Goal: Task Accomplishment & Management: Use online tool/utility

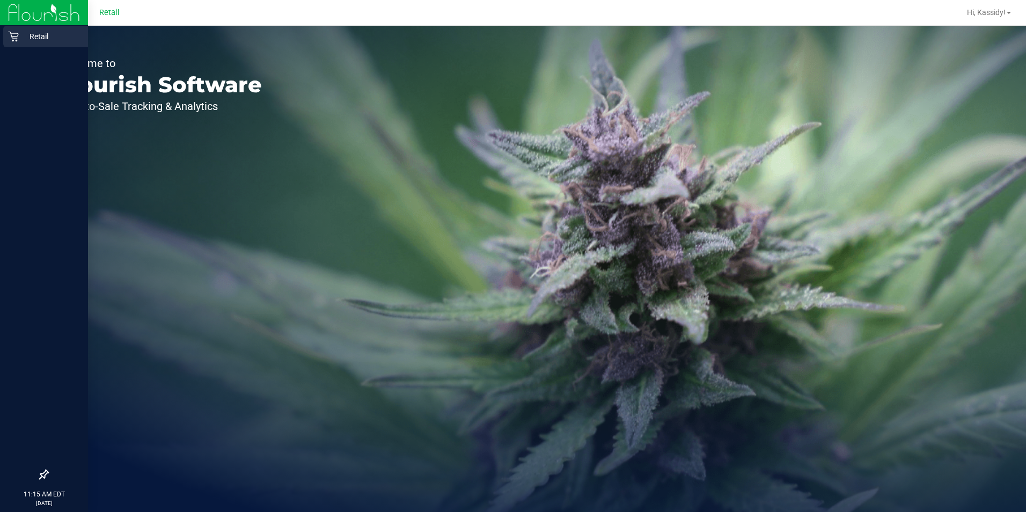
click at [9, 38] on icon at bounding box center [13, 36] width 11 height 11
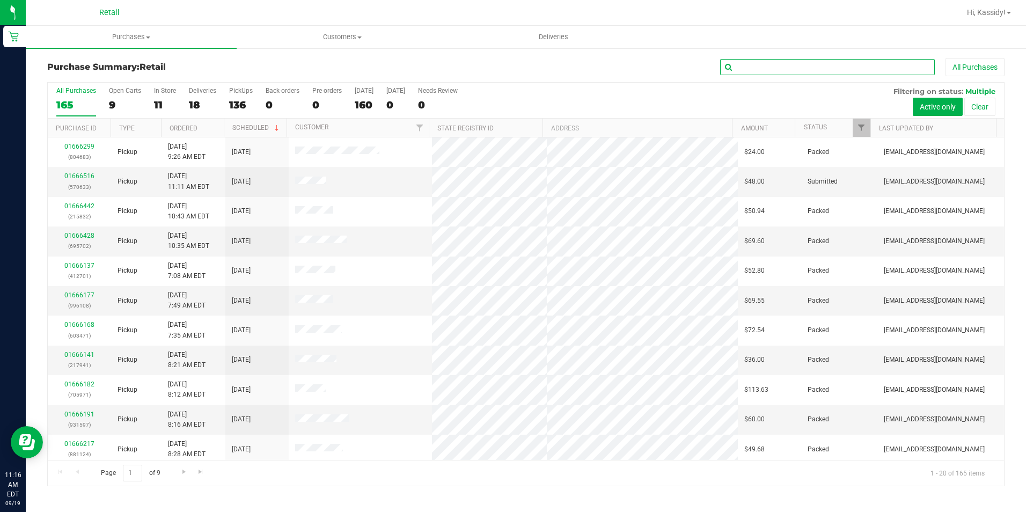
click at [755, 66] on input "text" at bounding box center [827, 67] width 215 height 16
type input "279"
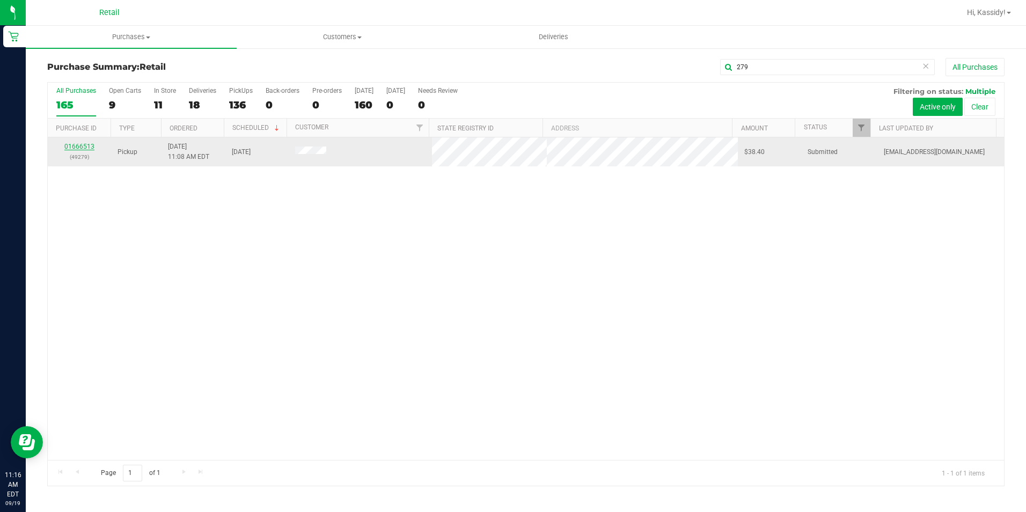
click at [81, 144] on link "01666513" at bounding box center [79, 147] width 30 height 8
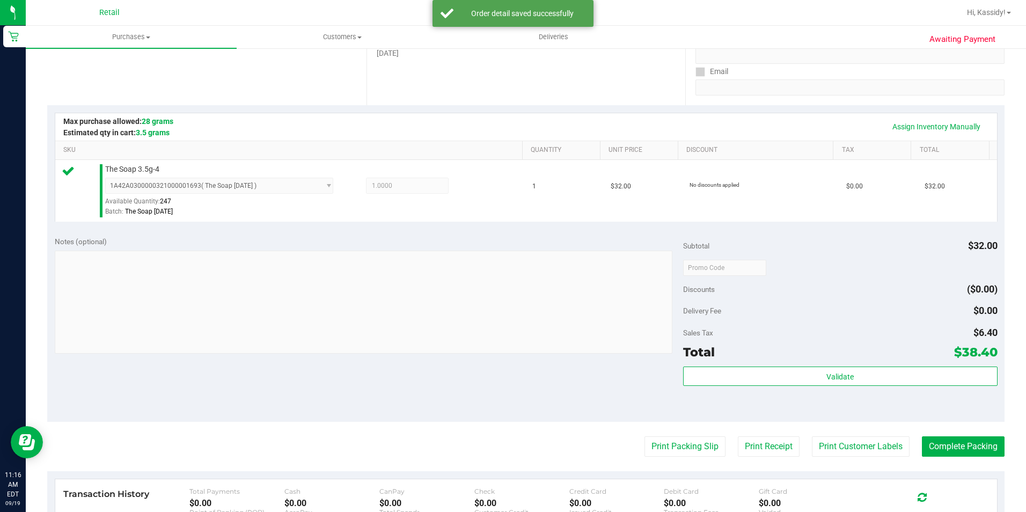
scroll to position [322, 0]
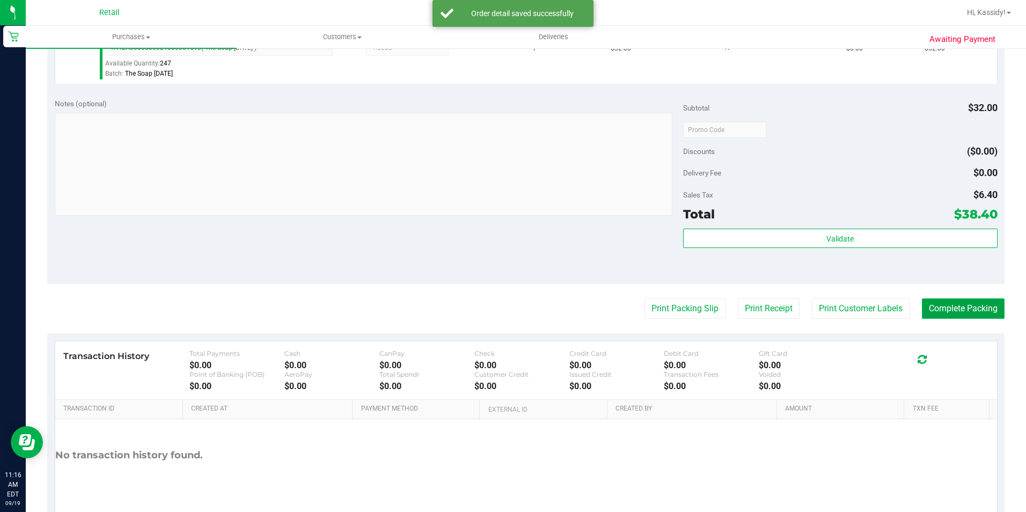
click at [938, 315] on button "Complete Packing" at bounding box center [963, 308] width 83 height 20
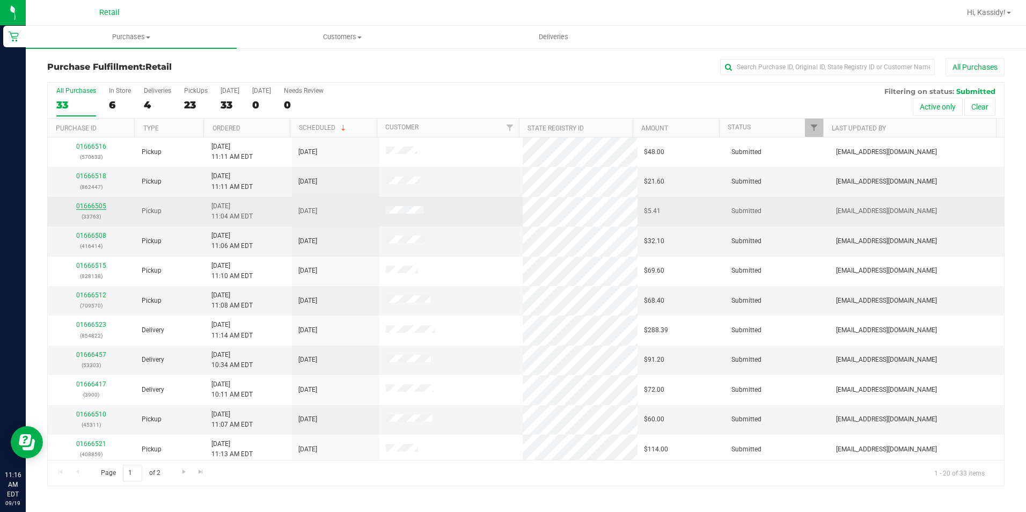
click at [88, 207] on link "01666505" at bounding box center [91, 206] width 30 height 8
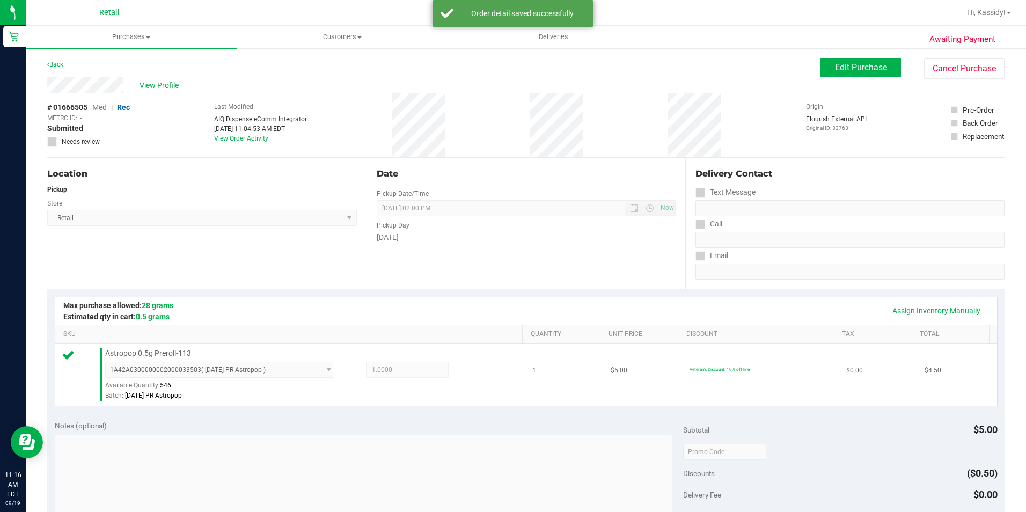
scroll to position [268, 0]
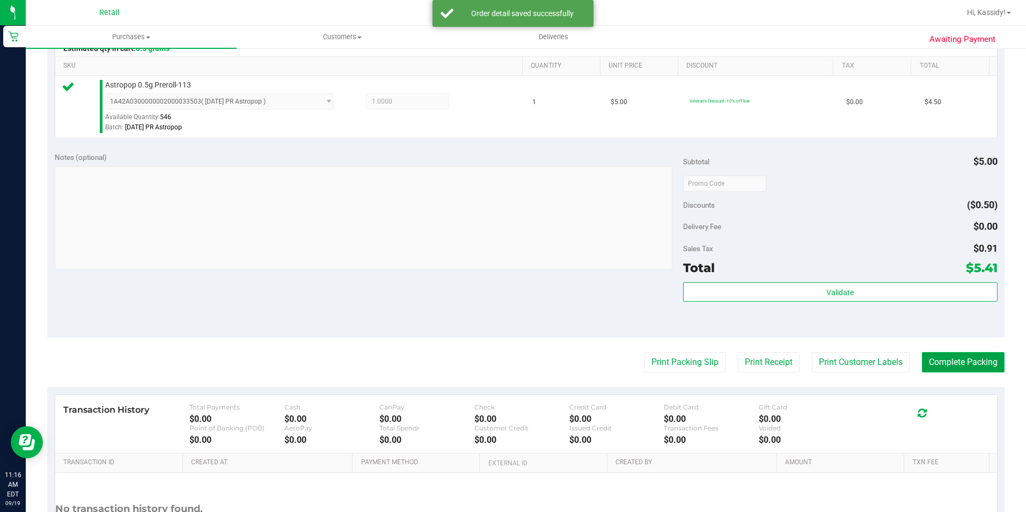
click at [933, 365] on button "Complete Packing" at bounding box center [963, 362] width 83 height 20
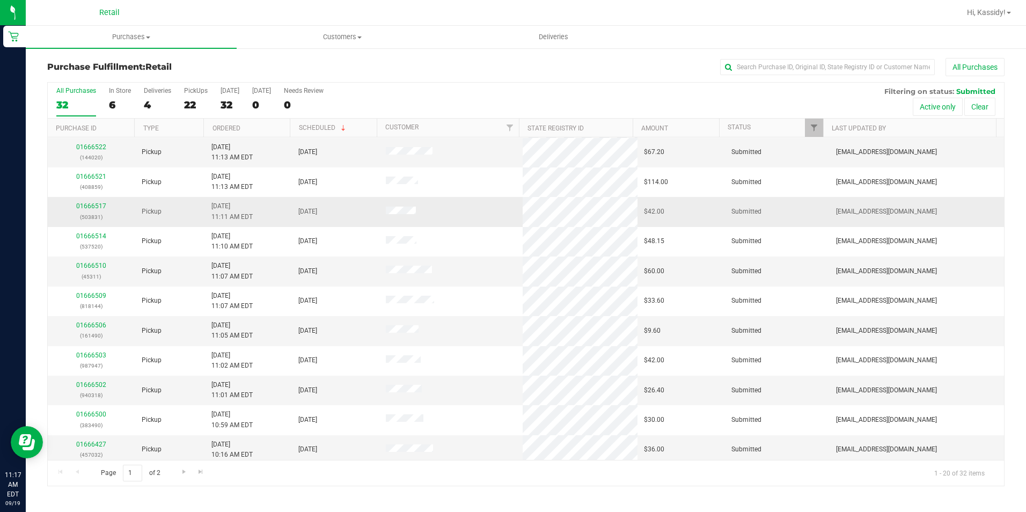
scroll to position [271, 0]
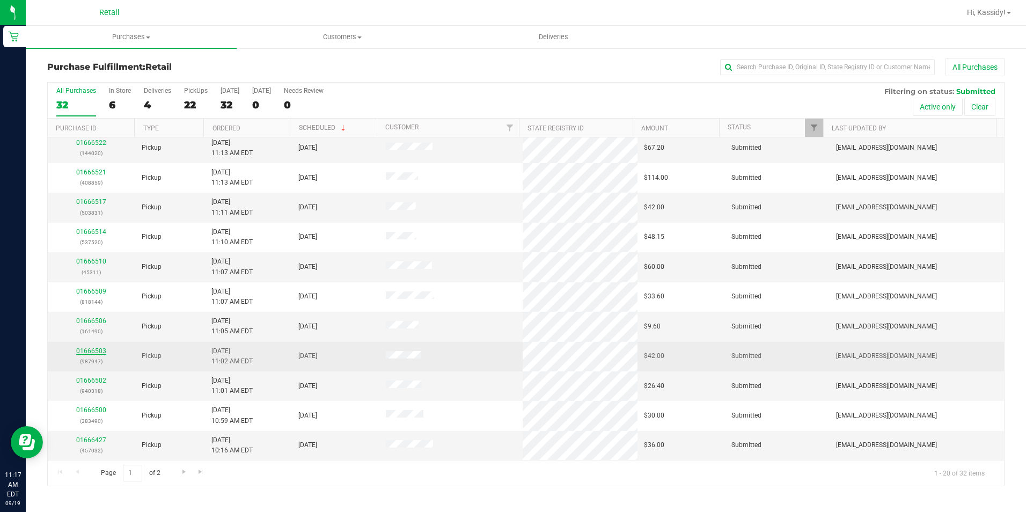
click at [83, 351] on link "01666503" at bounding box center [91, 351] width 30 height 8
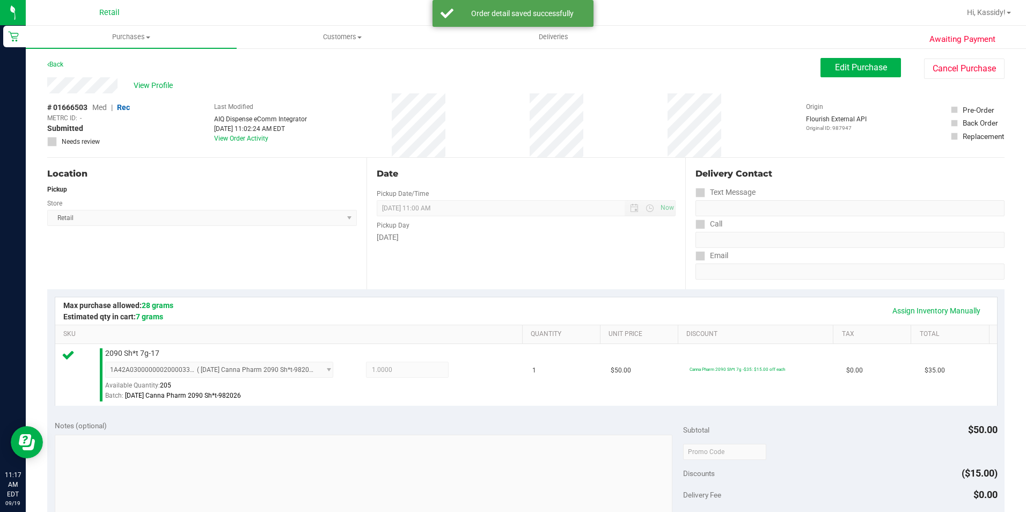
scroll to position [365, 0]
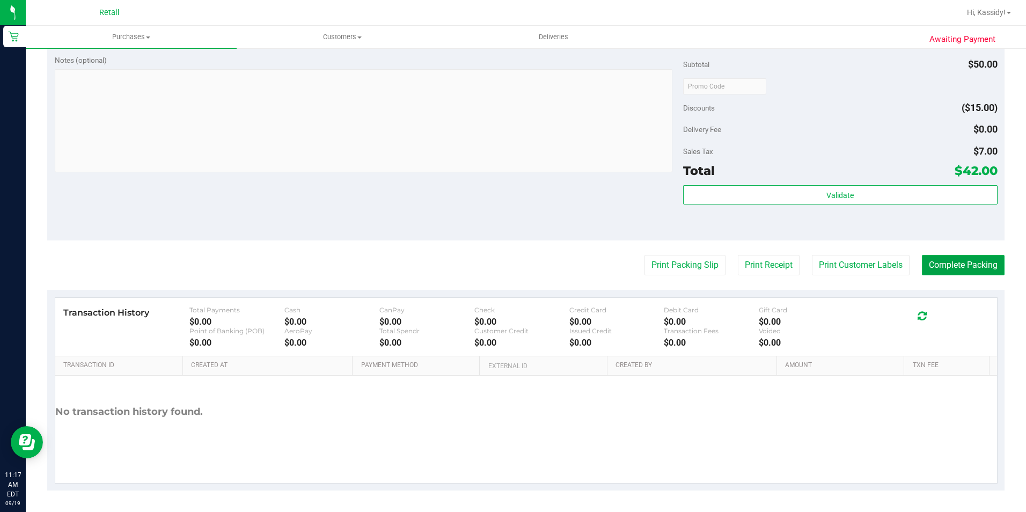
click at [939, 268] on button "Complete Packing" at bounding box center [963, 265] width 83 height 20
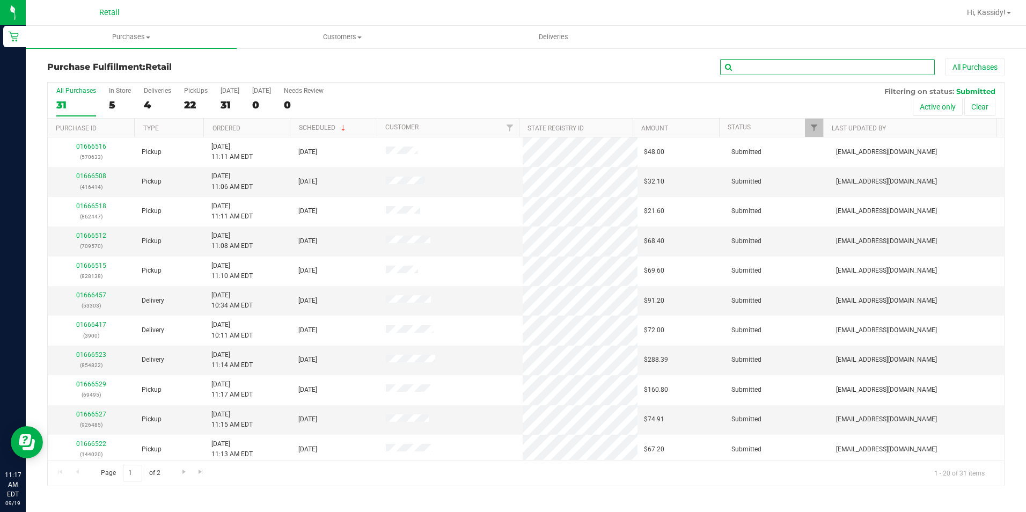
click at [767, 71] on input "text" at bounding box center [827, 67] width 215 height 16
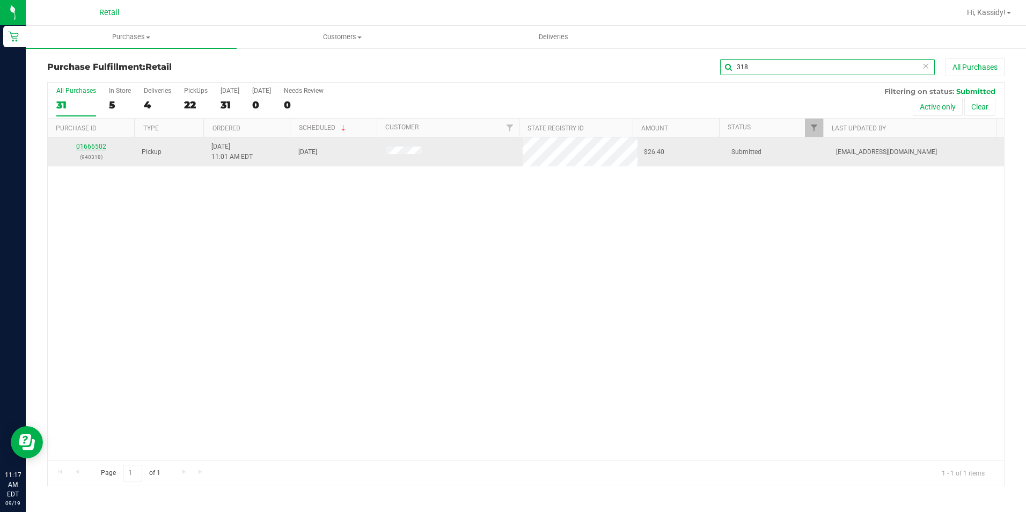
type input "318"
click at [86, 145] on link "01666502" at bounding box center [91, 147] width 30 height 8
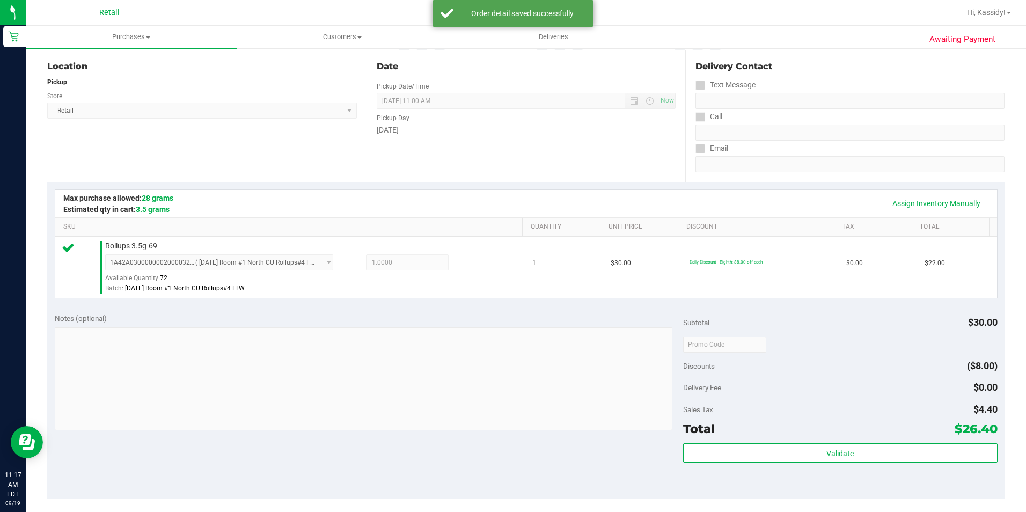
scroll to position [365, 0]
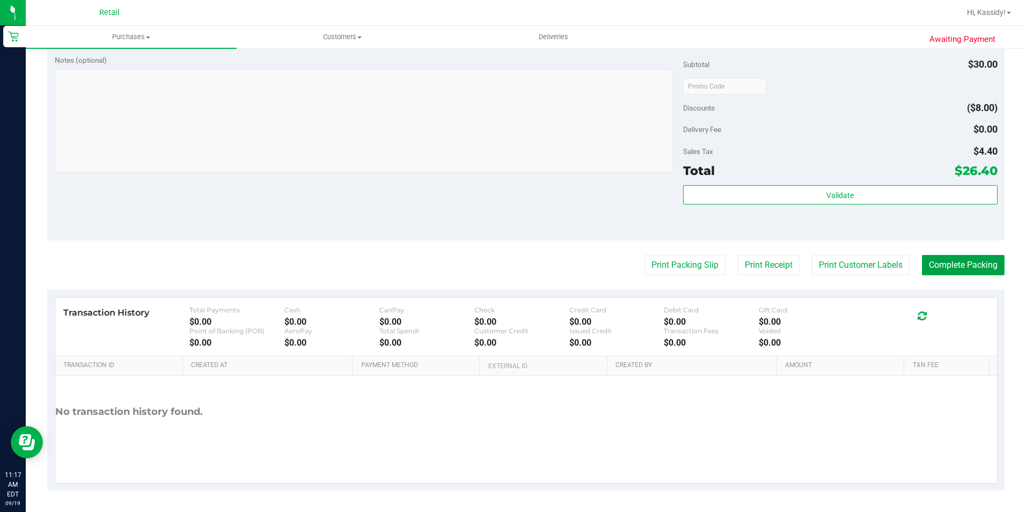
click at [951, 263] on button "Complete Packing" at bounding box center [963, 265] width 83 height 20
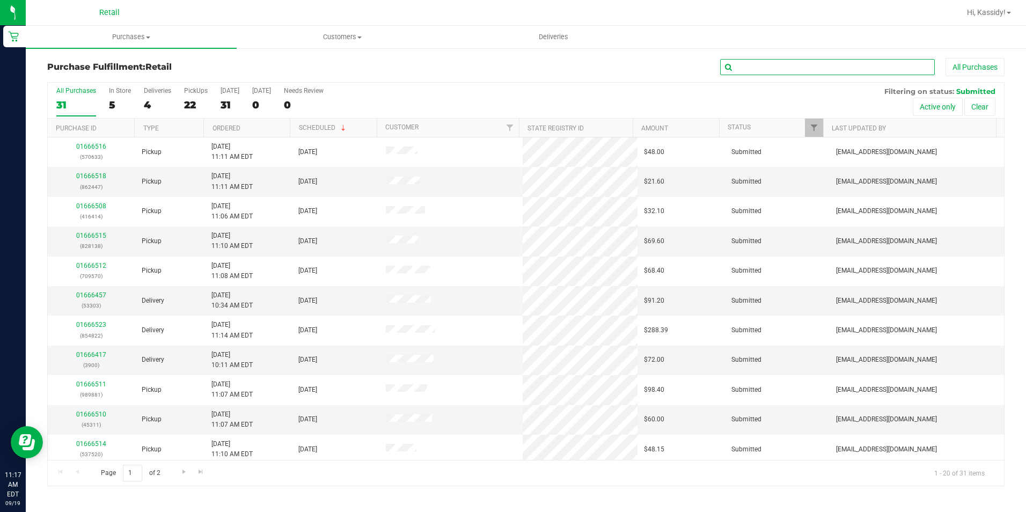
click at [756, 70] on input "text" at bounding box center [827, 67] width 215 height 16
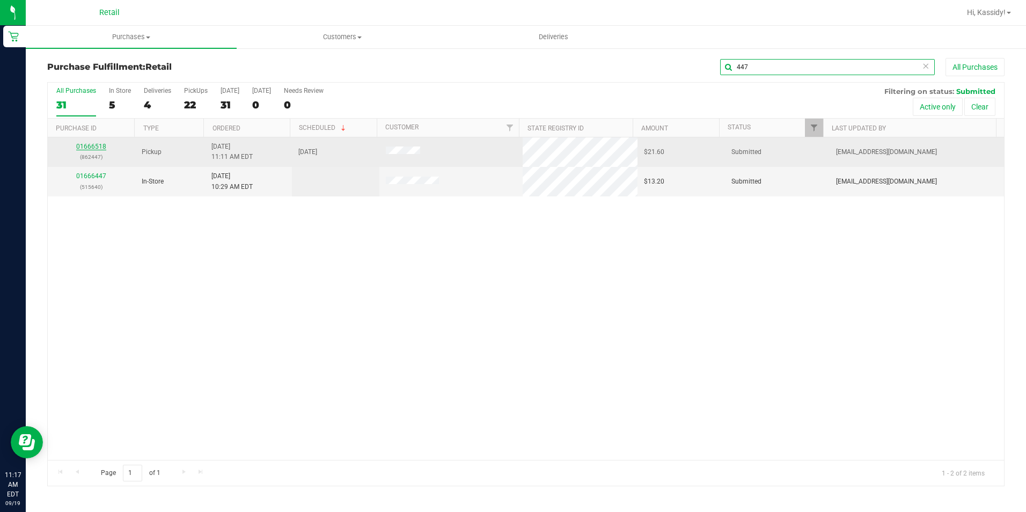
type input "447"
click at [85, 145] on link "01666518" at bounding box center [91, 147] width 30 height 8
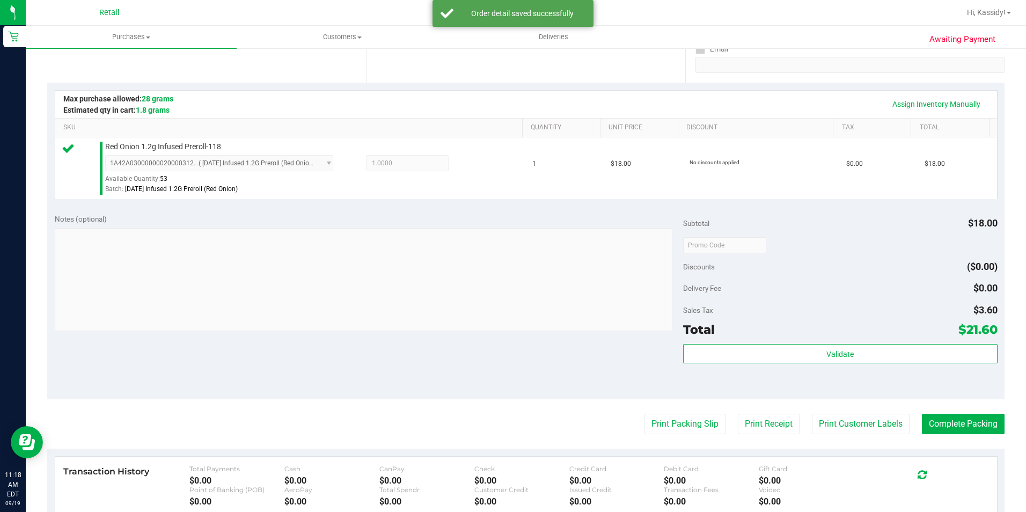
scroll to position [215, 0]
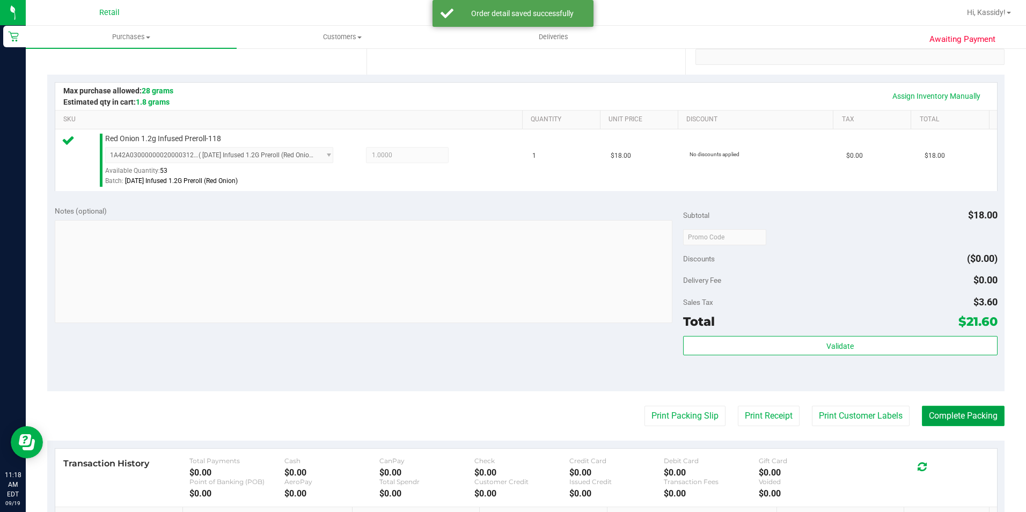
click at [938, 420] on button "Complete Packing" at bounding box center [963, 416] width 83 height 20
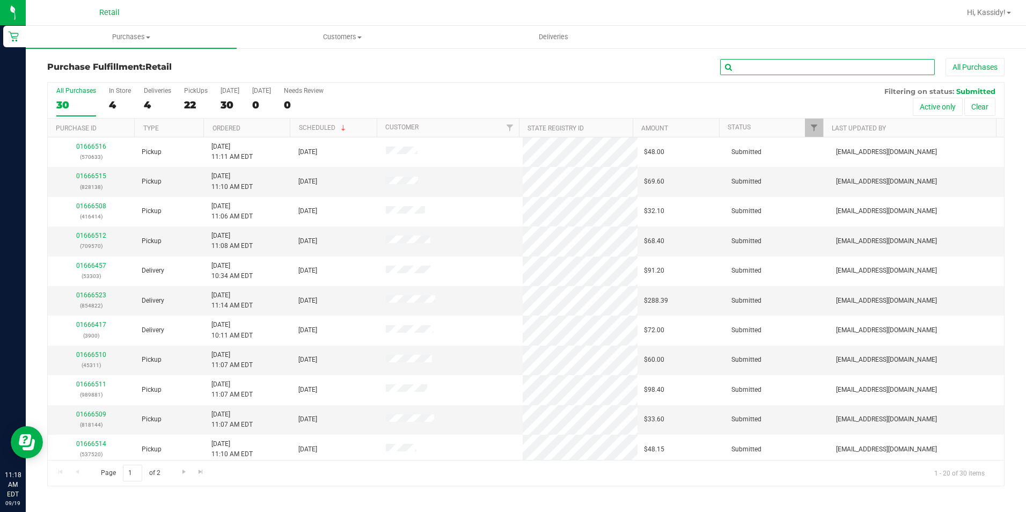
click at [760, 64] on input "text" at bounding box center [827, 67] width 215 height 16
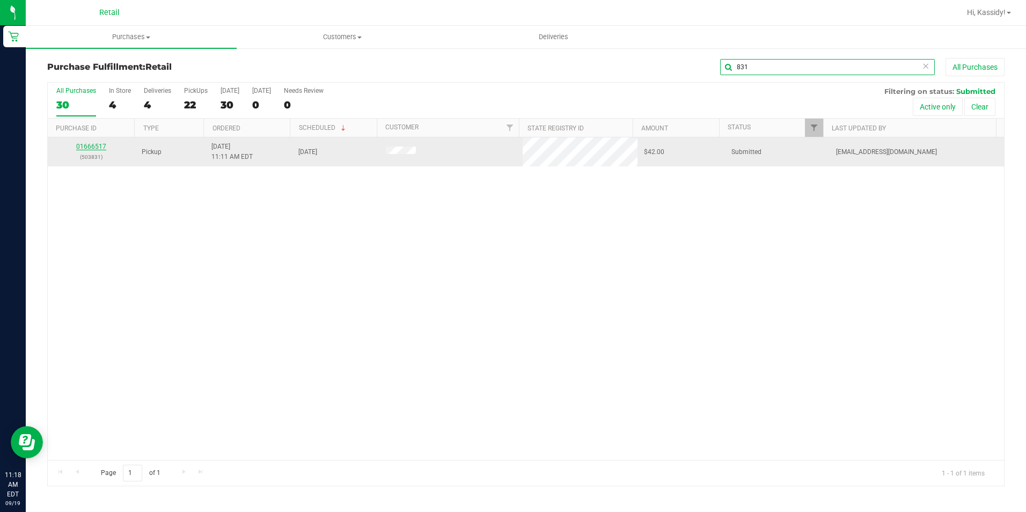
type input "831"
click at [97, 144] on link "01666517" at bounding box center [91, 147] width 30 height 8
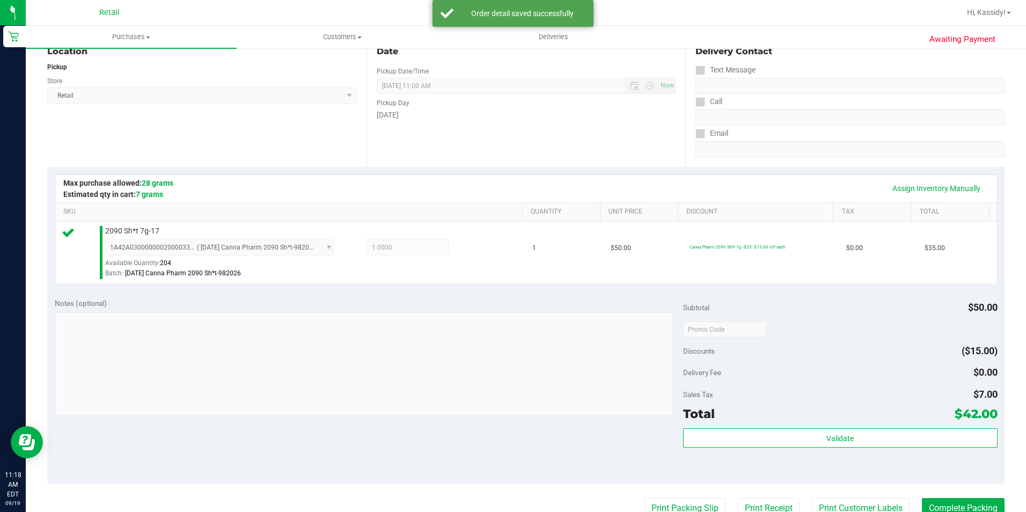
scroll to position [268, 0]
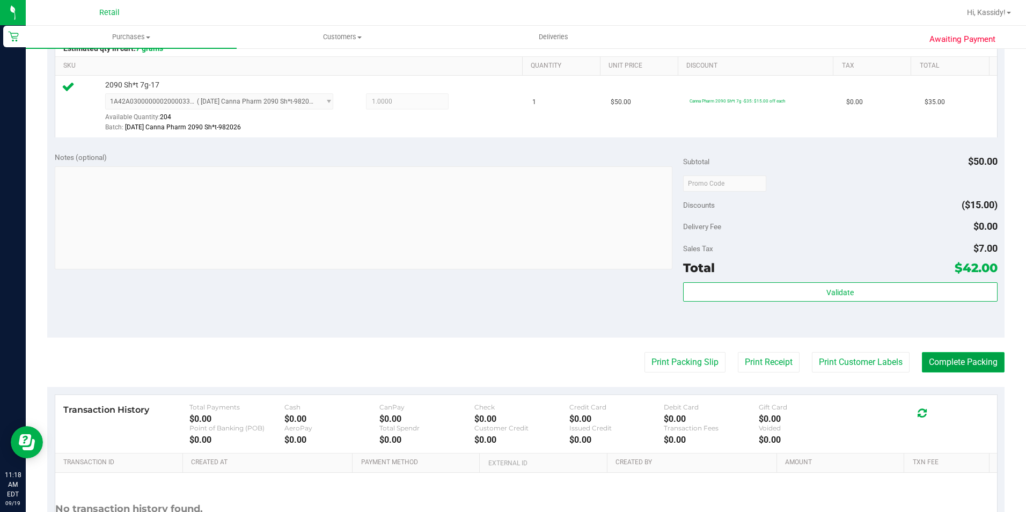
click at [970, 364] on button "Complete Packing" at bounding box center [963, 362] width 83 height 20
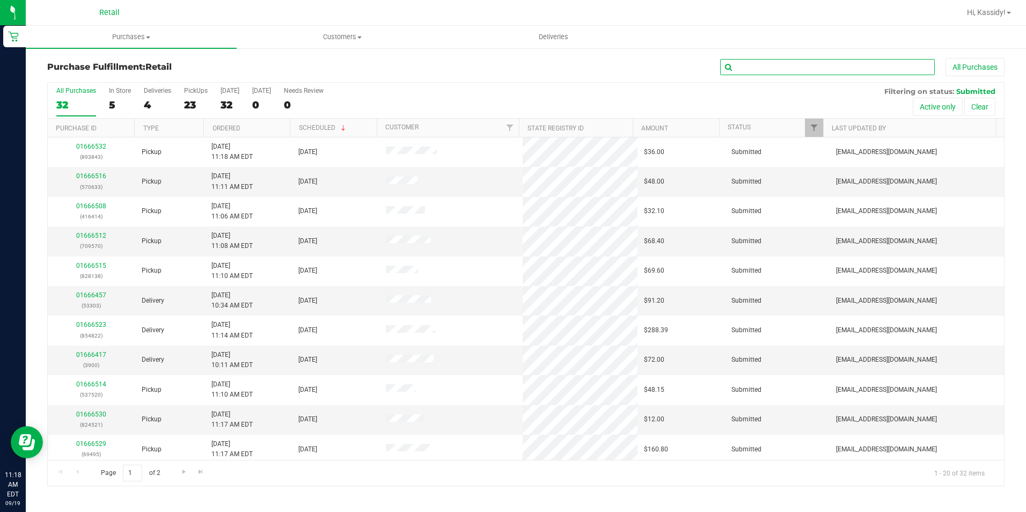
drag, startPoint x: 875, startPoint y: 60, endPoint x: 870, endPoint y: 63, distance: 5.8
click at [873, 61] on input "text" at bounding box center [827, 67] width 215 height 16
type input "490"
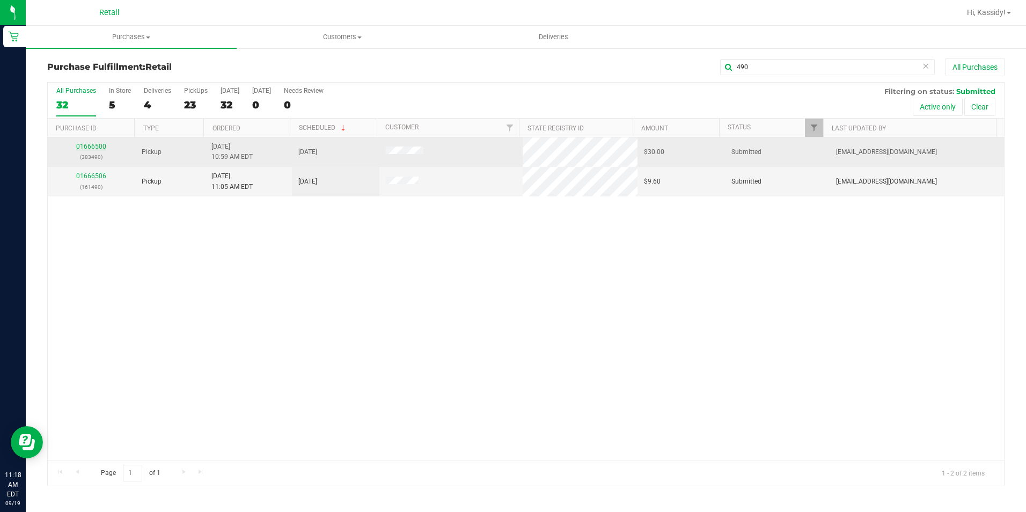
click at [88, 148] on link "01666500" at bounding box center [91, 147] width 30 height 8
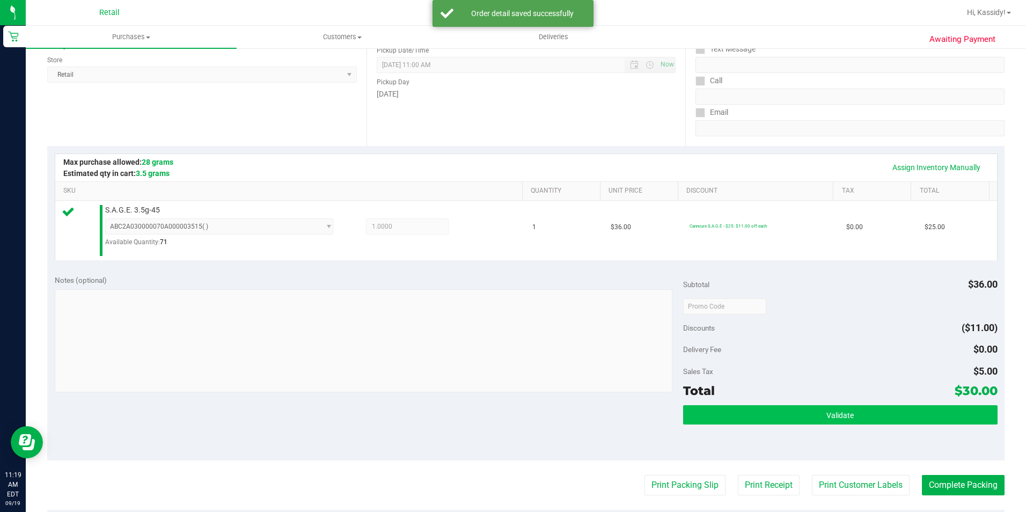
scroll to position [215, 0]
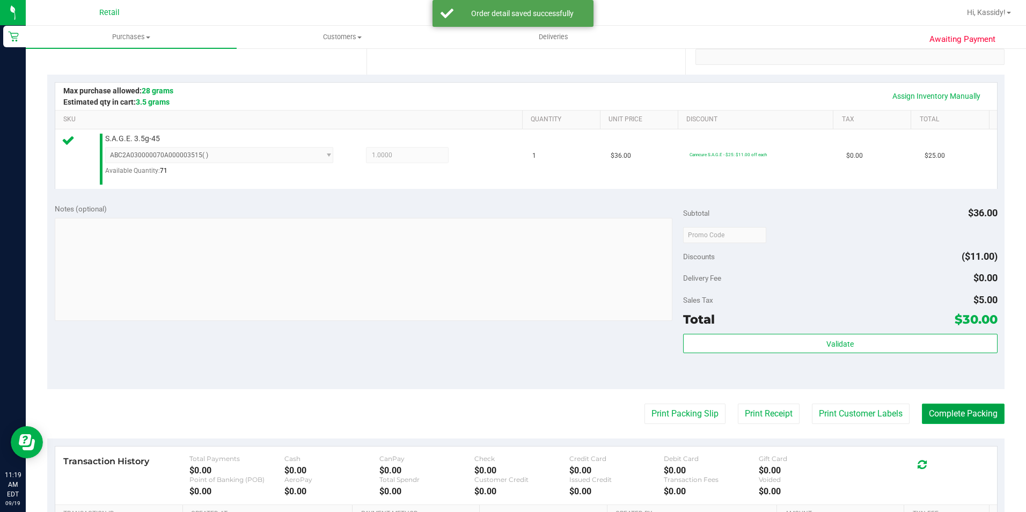
click at [937, 408] on button "Complete Packing" at bounding box center [963, 413] width 83 height 20
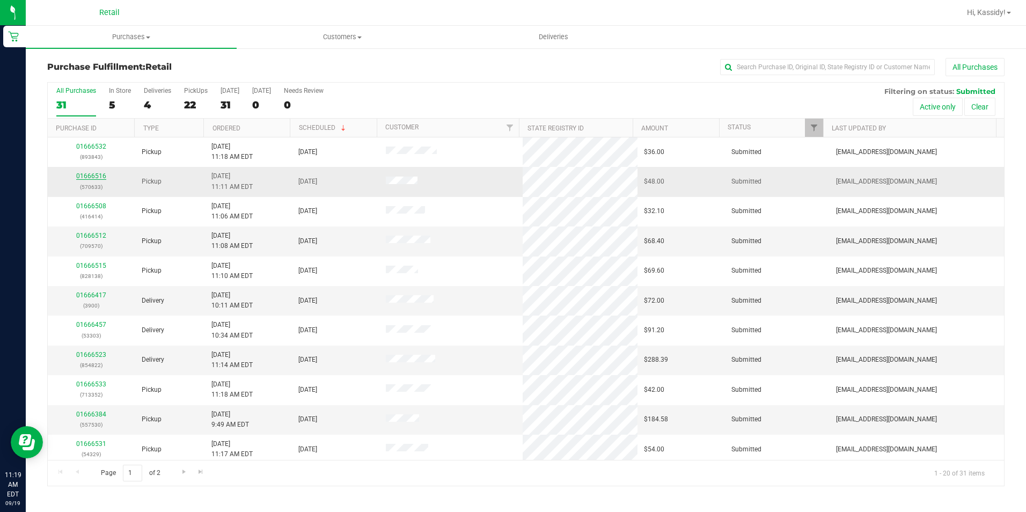
click at [90, 176] on link "01666516" at bounding box center [91, 176] width 30 height 8
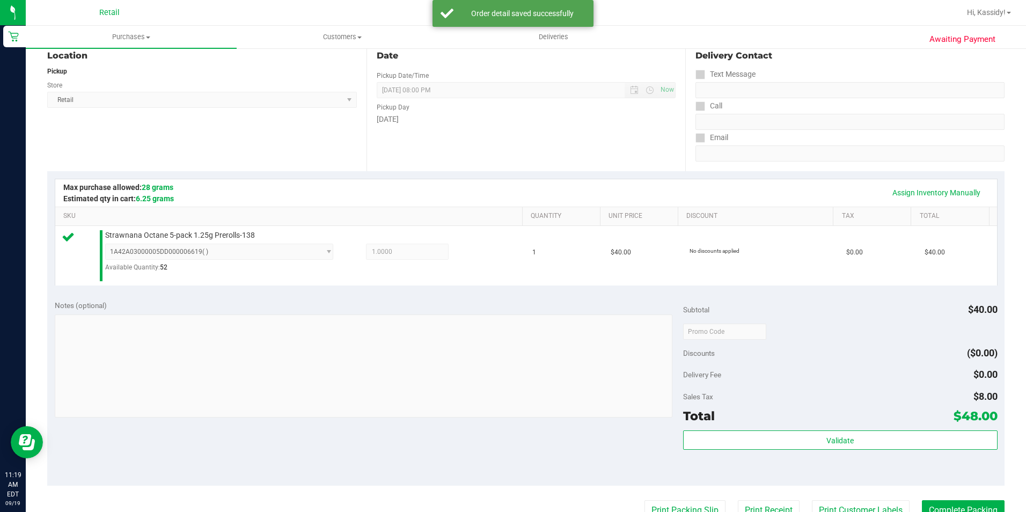
scroll to position [268, 0]
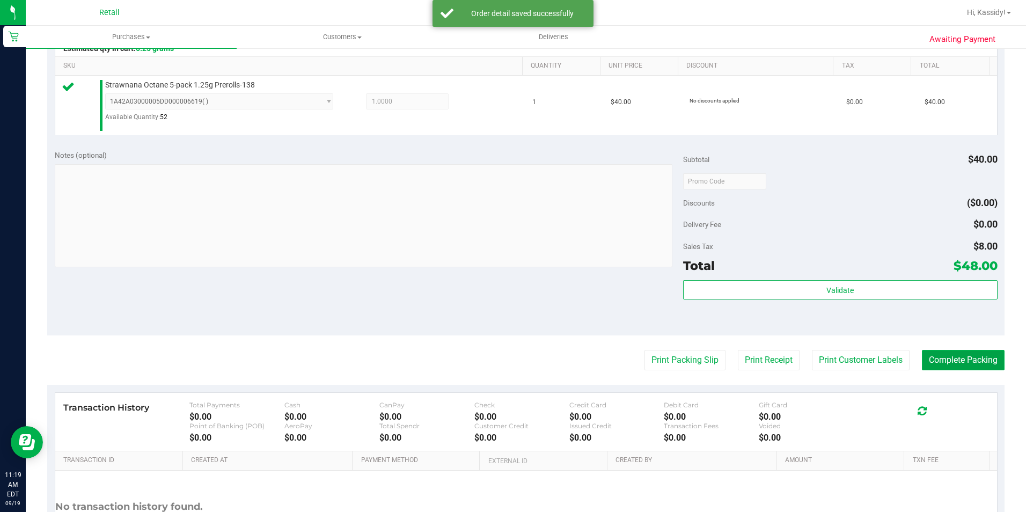
click at [968, 356] on button "Complete Packing" at bounding box center [963, 360] width 83 height 20
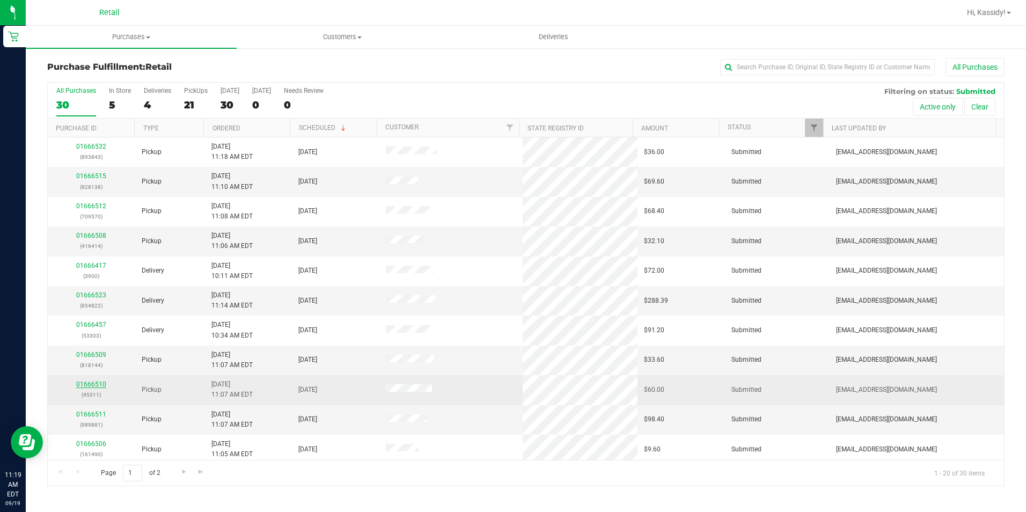
click at [97, 384] on link "01666510" at bounding box center [91, 384] width 30 height 8
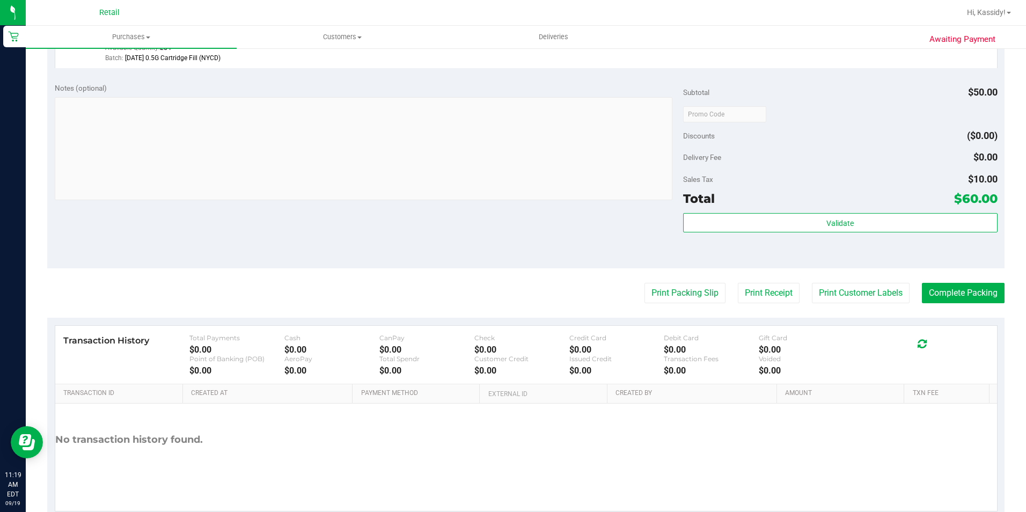
scroll to position [365, 0]
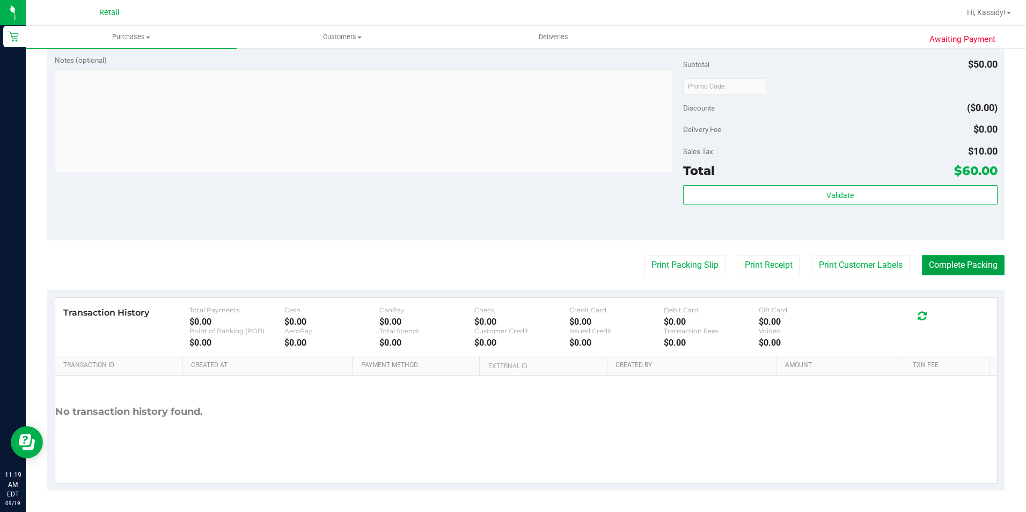
click at [934, 256] on button "Complete Packing" at bounding box center [963, 265] width 83 height 20
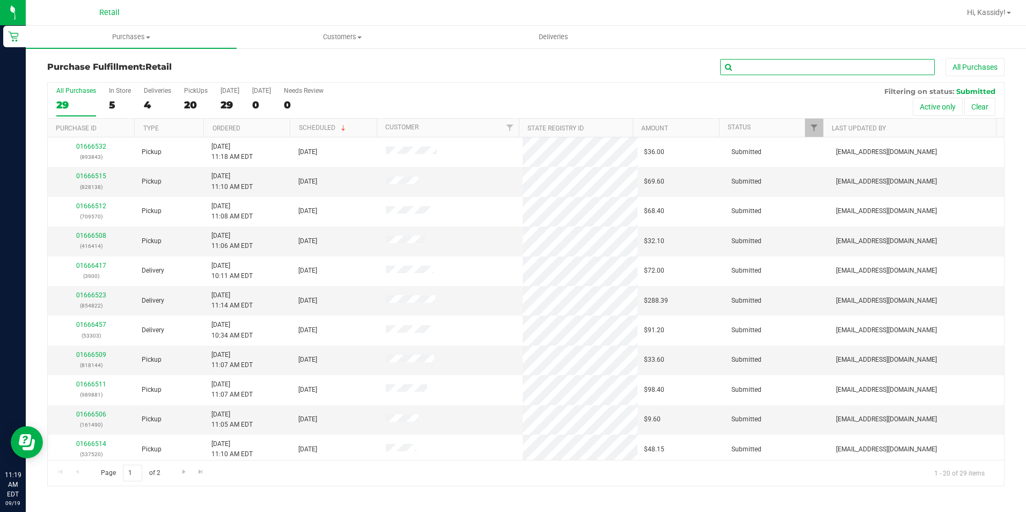
click at [763, 66] on input "text" at bounding box center [827, 67] width 215 height 16
type input "490"
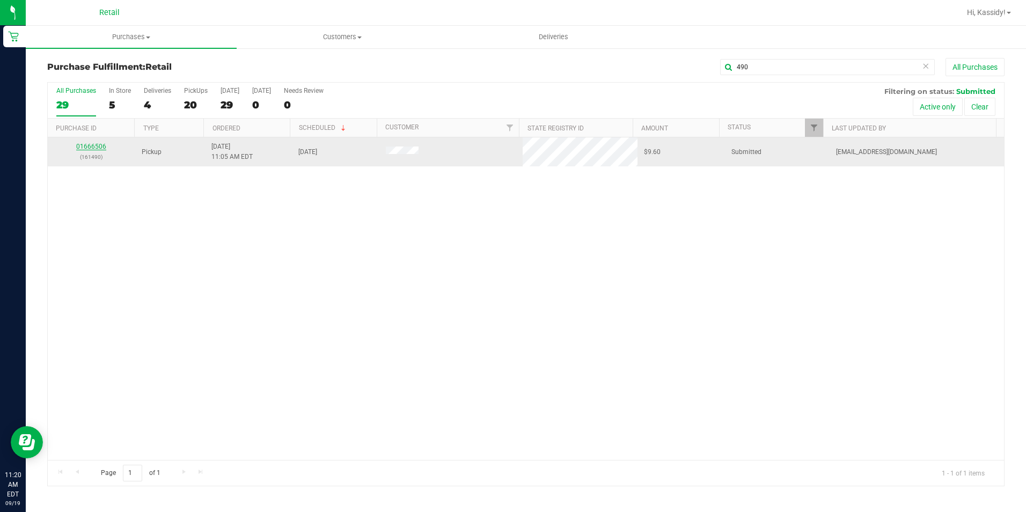
click at [89, 148] on link "01666506" at bounding box center [91, 147] width 30 height 8
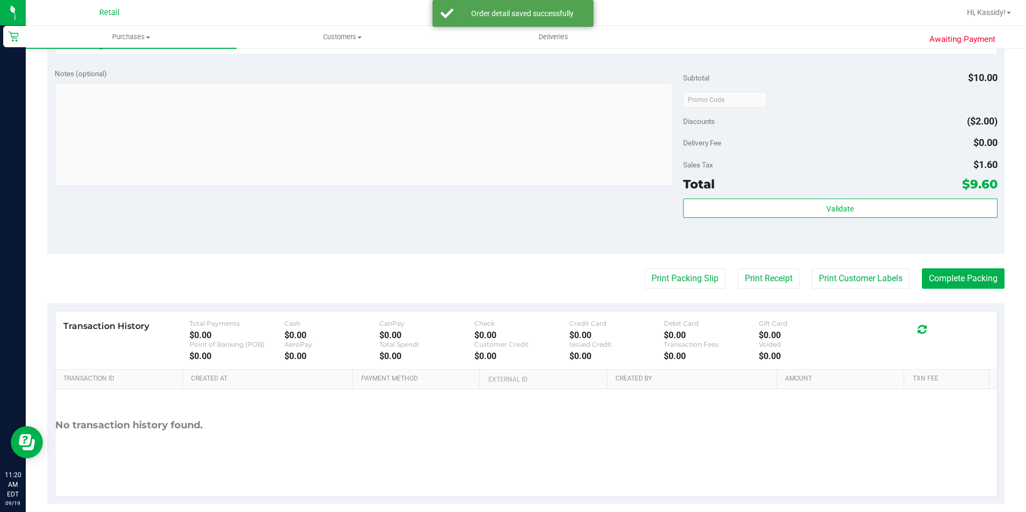
scroll to position [365, 0]
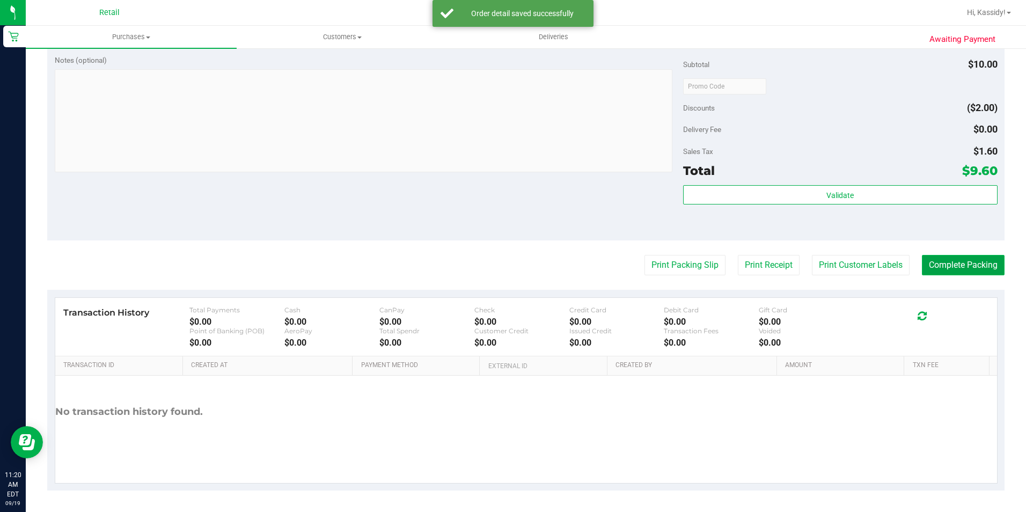
click at [964, 265] on button "Complete Packing" at bounding box center [963, 265] width 83 height 20
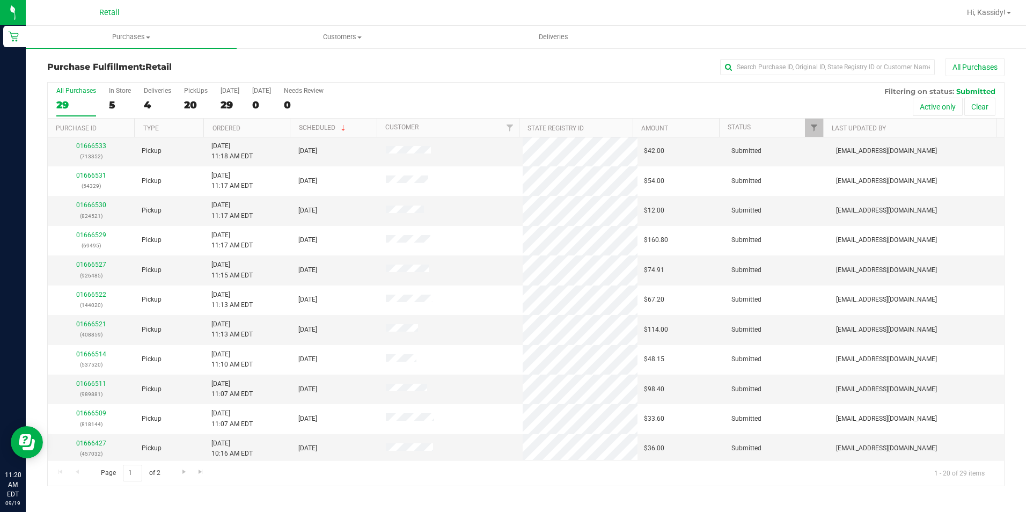
scroll to position [271, 0]
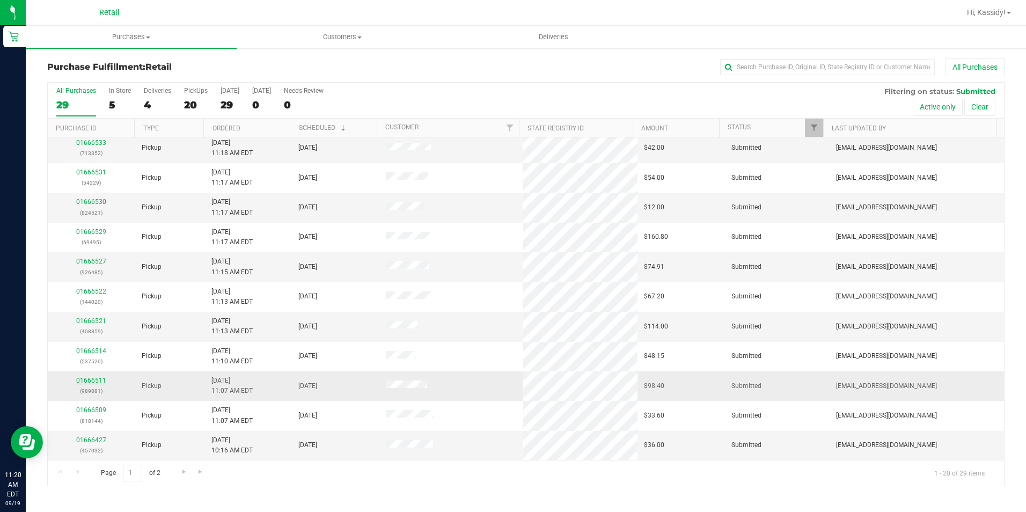
click at [83, 382] on link "01666511" at bounding box center [91, 381] width 30 height 8
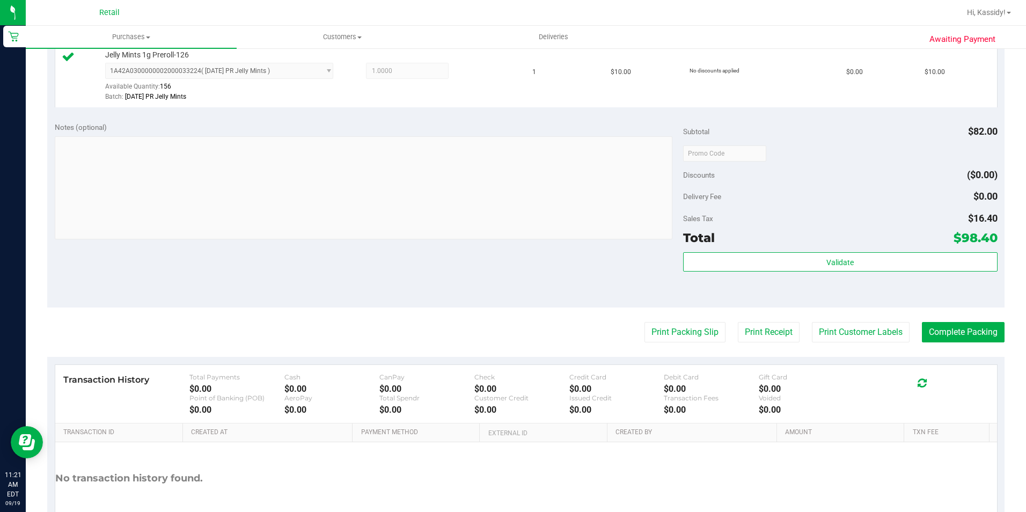
scroll to position [483, 0]
click at [953, 334] on button "Complete Packing" at bounding box center [963, 331] width 83 height 20
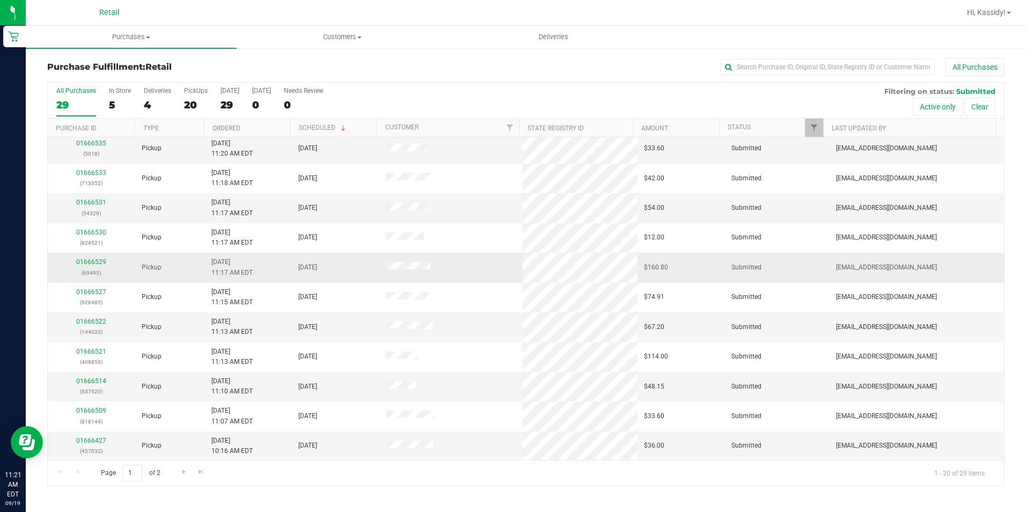
scroll to position [271, 0]
click at [739, 64] on input "text" at bounding box center [827, 67] width 215 height 16
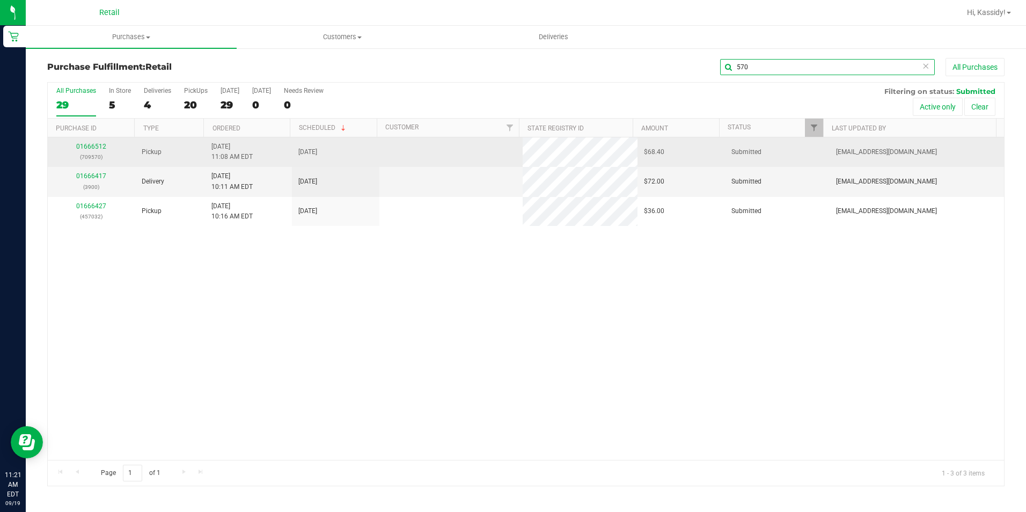
scroll to position [0, 0]
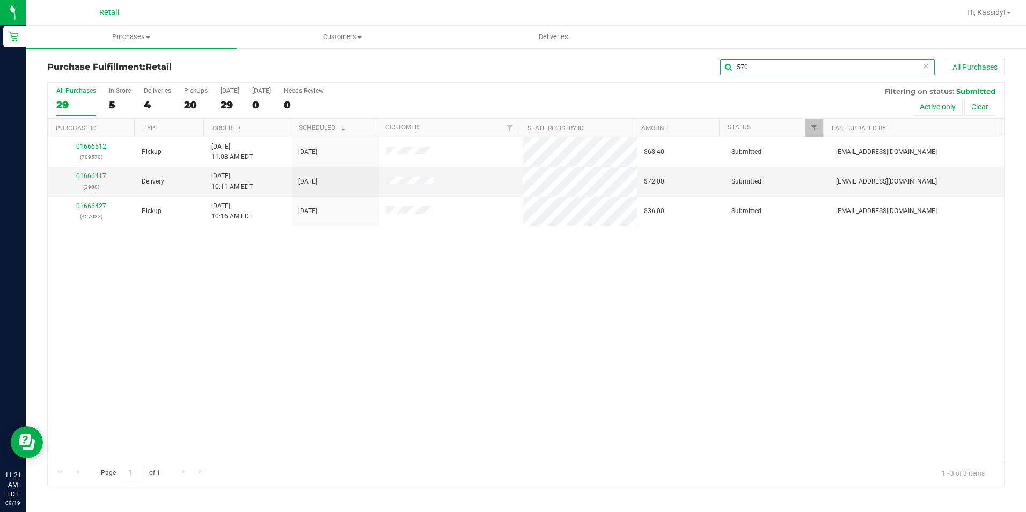
drag, startPoint x: 718, startPoint y: 68, endPoint x: 661, endPoint y: 68, distance: 56.9
click at [661, 68] on div "570 All Purchases" at bounding box center [685, 67] width 638 height 18
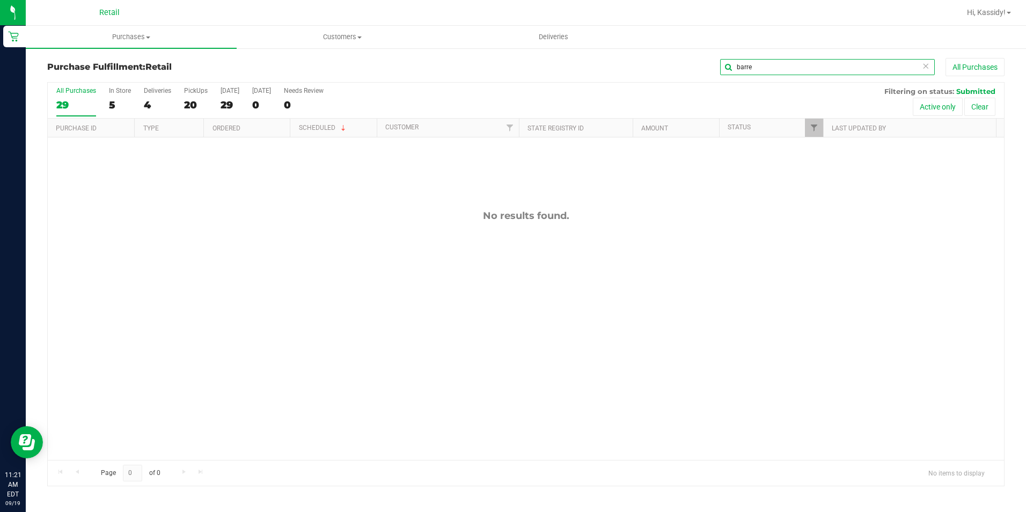
drag, startPoint x: 756, startPoint y: 75, endPoint x: 680, endPoint y: 72, distance: 76.2
click at [680, 72] on div "barre All Purchases" at bounding box center [685, 67] width 638 height 18
click at [768, 60] on input "barre" at bounding box center [827, 67] width 215 height 16
click at [755, 70] on input "barre" at bounding box center [827, 67] width 215 height 16
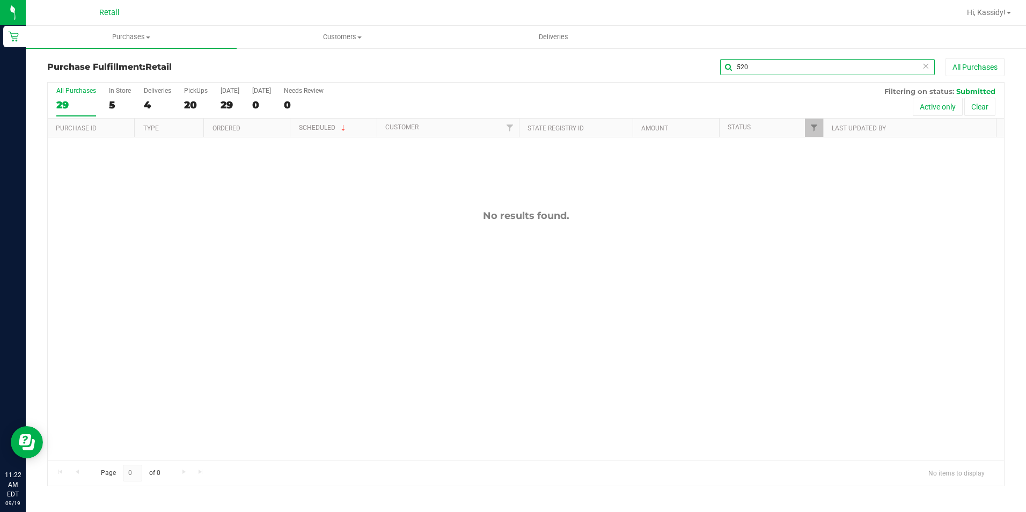
type input "520"
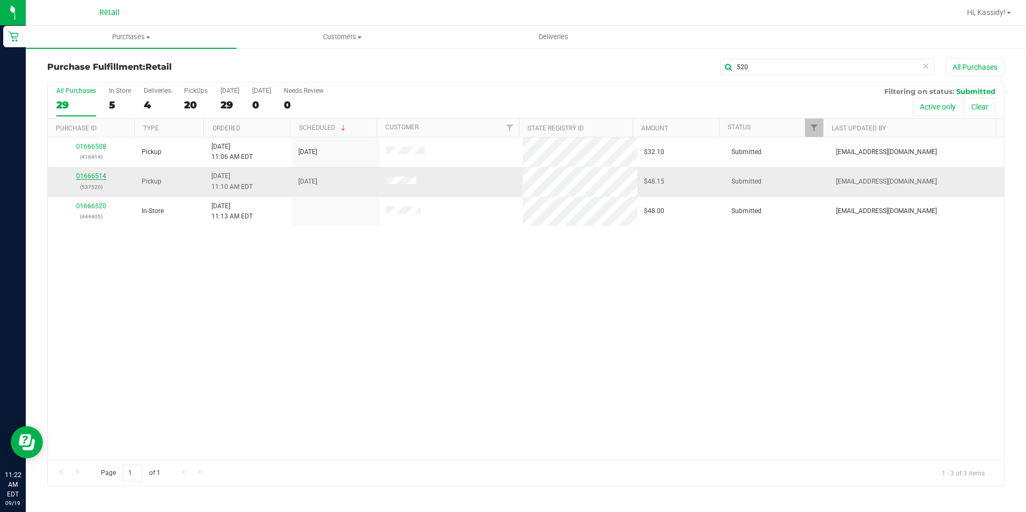
click at [82, 178] on link "01666514" at bounding box center [91, 176] width 30 height 8
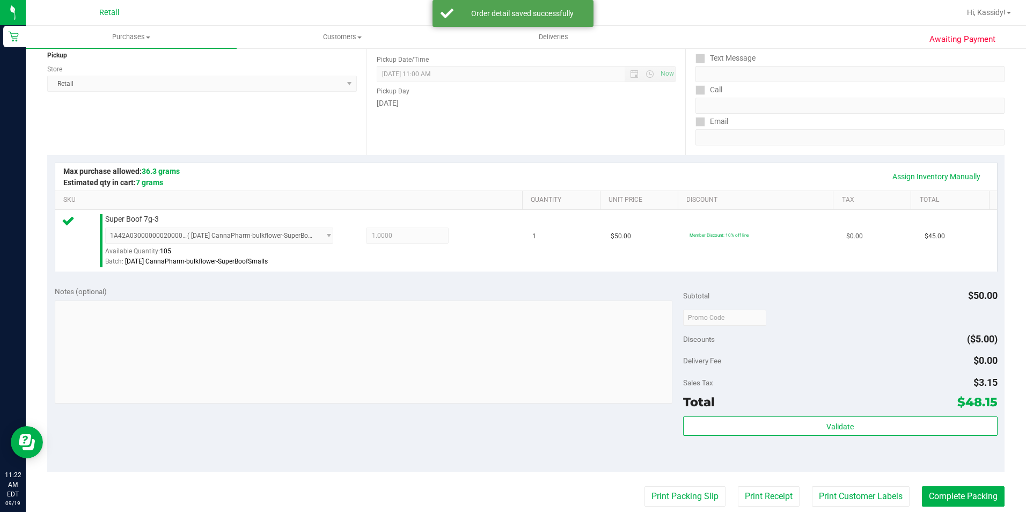
scroll to position [268, 0]
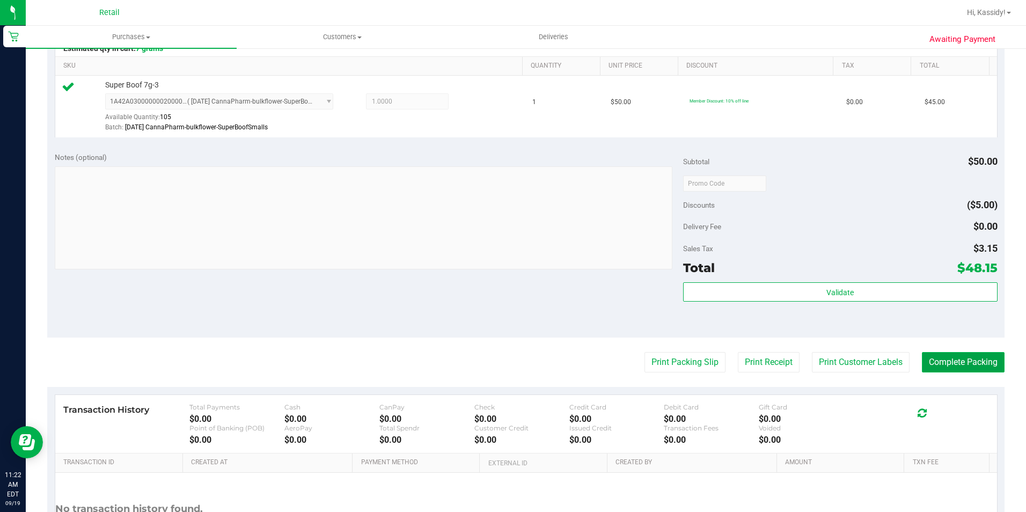
click at [955, 361] on button "Complete Packing" at bounding box center [963, 362] width 83 height 20
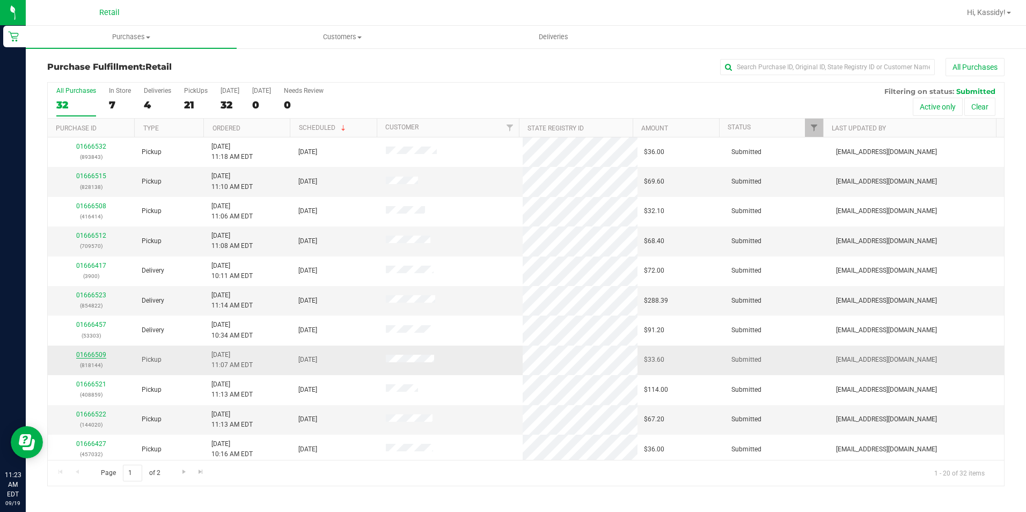
click at [99, 352] on link "01666509" at bounding box center [91, 355] width 30 height 8
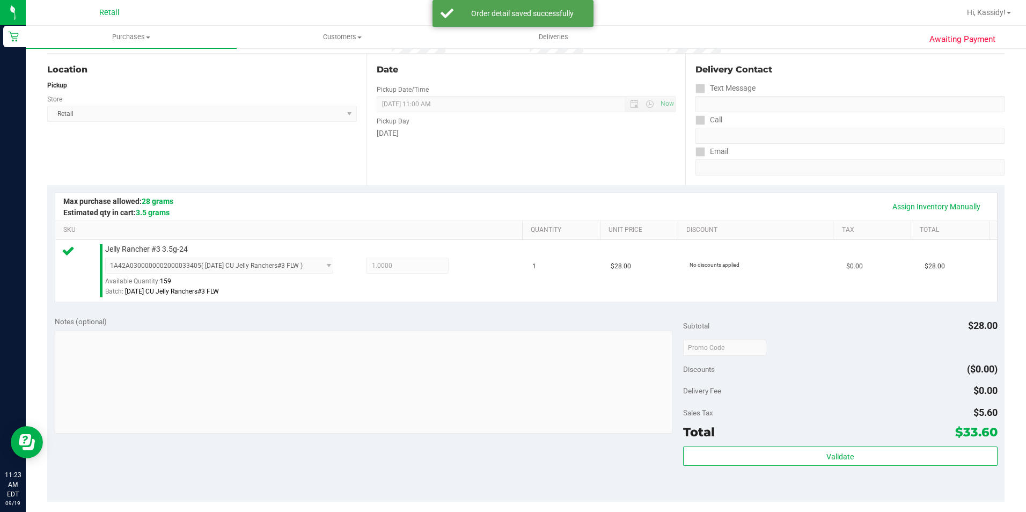
scroll to position [161, 0]
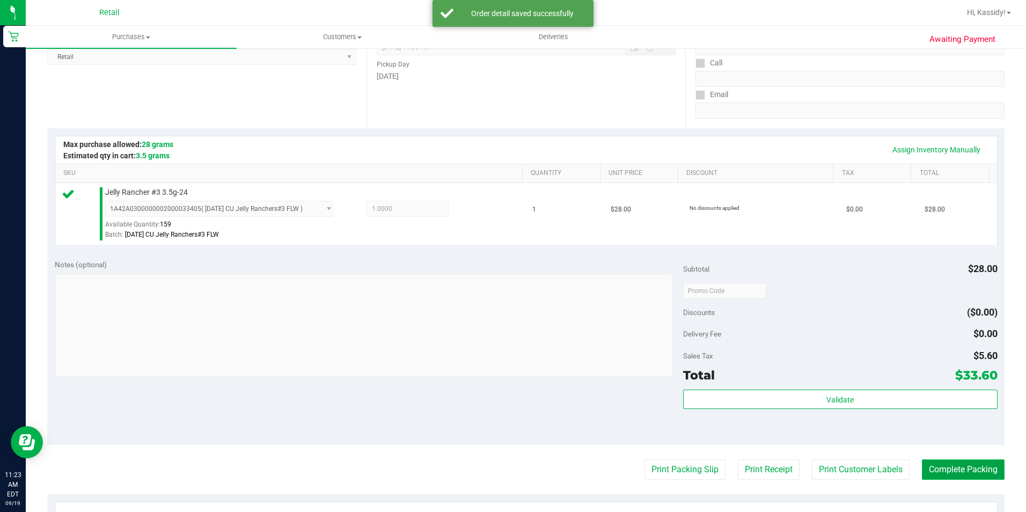
click at [965, 471] on button "Complete Packing" at bounding box center [963, 469] width 83 height 20
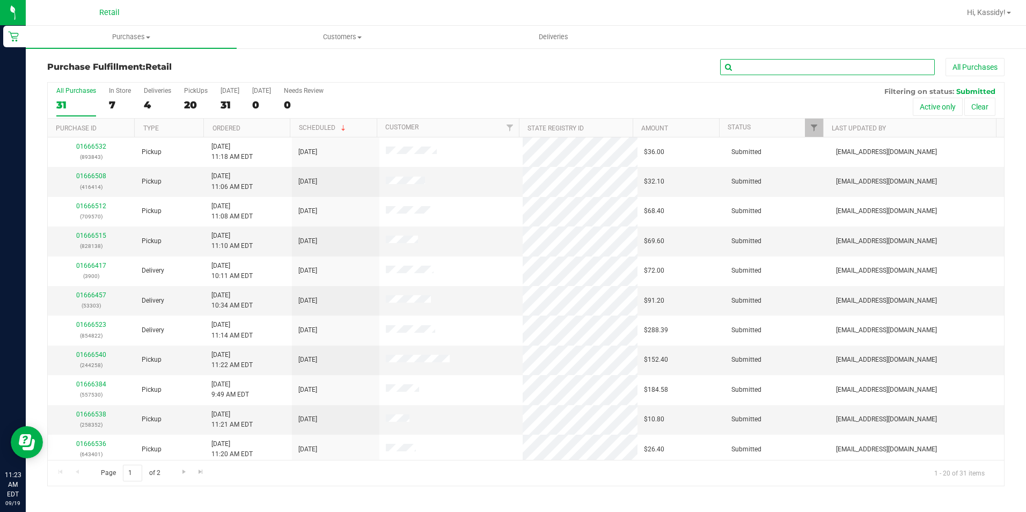
click at [751, 71] on input "text" at bounding box center [827, 67] width 215 height 16
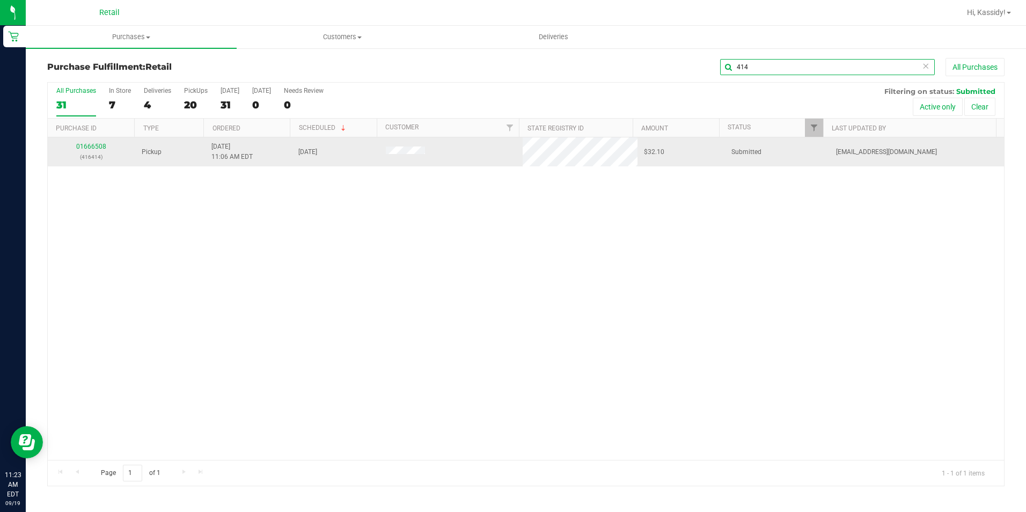
type input "414"
click at [87, 142] on div "01666508 (416414)" at bounding box center [91, 152] width 75 height 20
click at [89, 145] on link "01666508" at bounding box center [91, 147] width 30 height 8
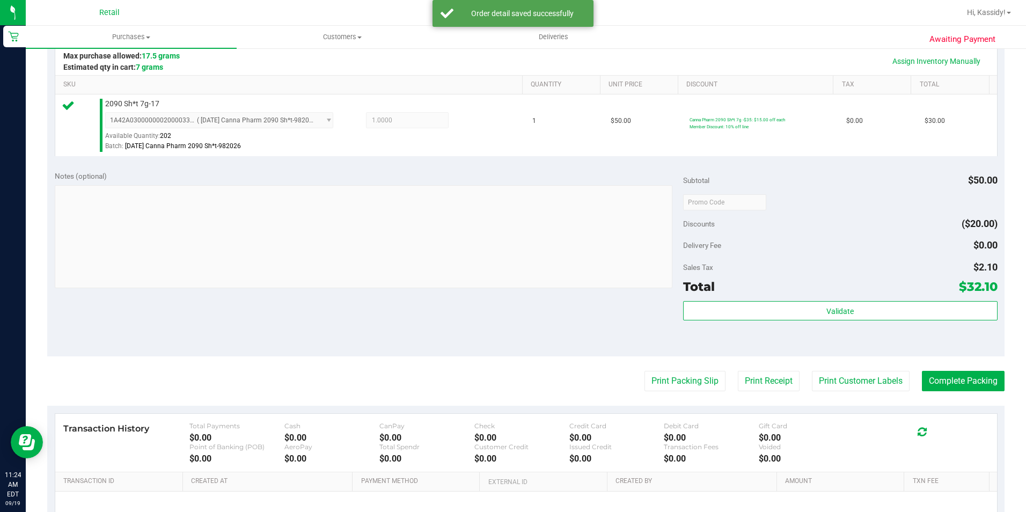
scroll to position [268, 0]
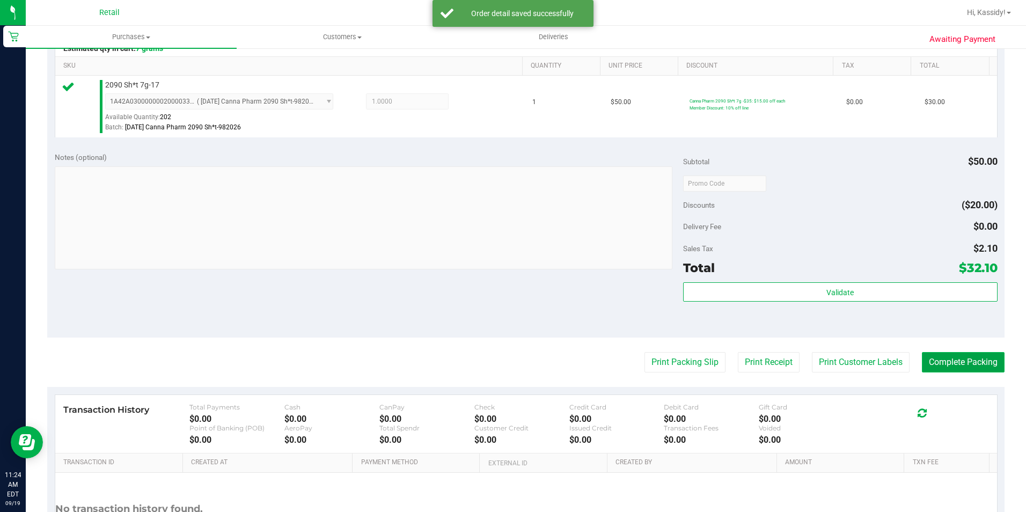
click at [950, 372] on button "Complete Packing" at bounding box center [963, 362] width 83 height 20
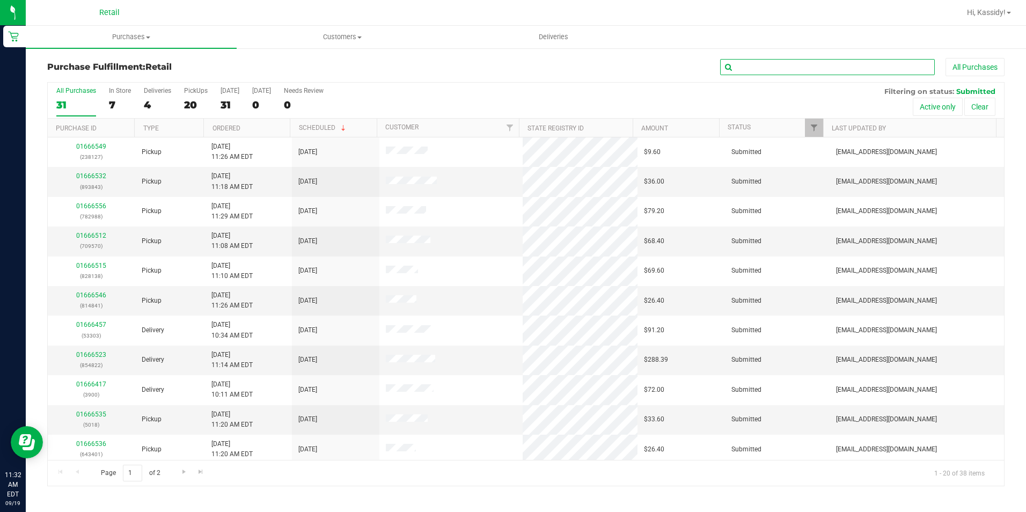
click at [800, 64] on input "text" at bounding box center [827, 67] width 215 height 16
type input "570"
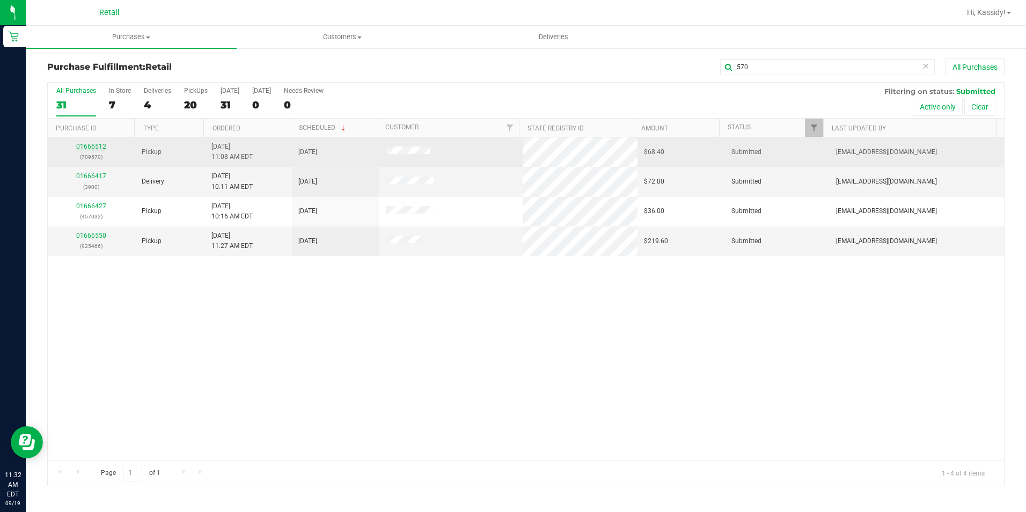
click at [84, 146] on link "01666512" at bounding box center [91, 147] width 30 height 8
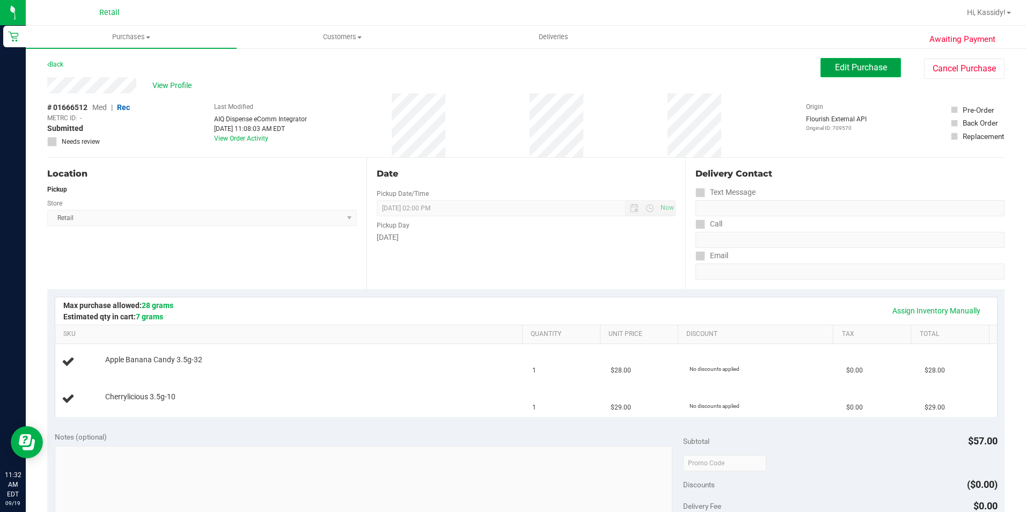
click at [856, 61] on button "Edit Purchase" at bounding box center [860, 67] width 80 height 19
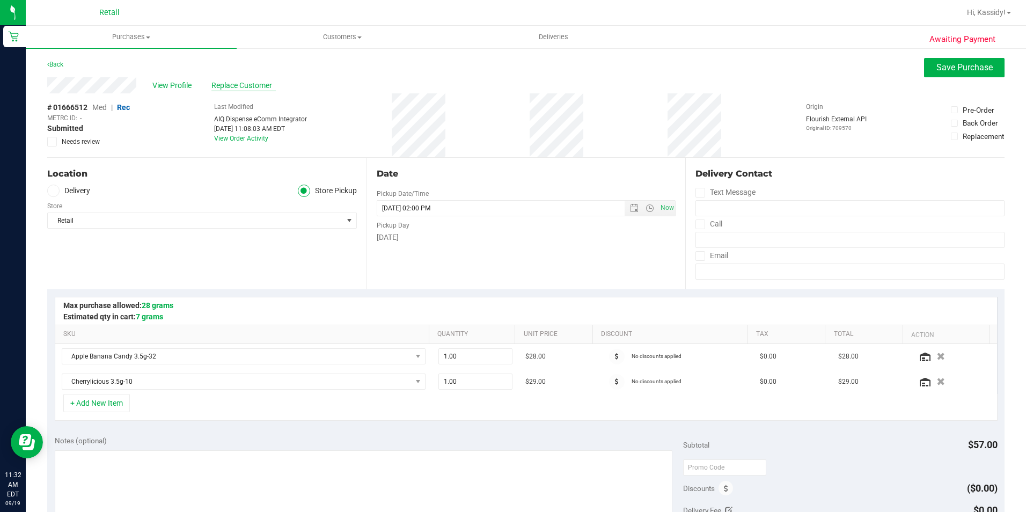
click at [220, 87] on span "Replace Customer" at bounding box center [243, 85] width 64 height 11
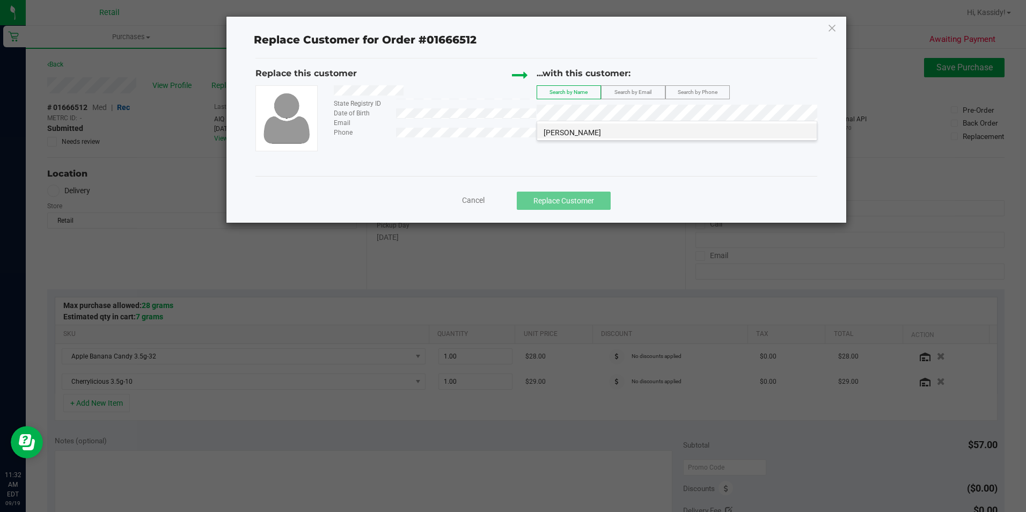
click at [575, 128] on span "Emily Barrett" at bounding box center [571, 132] width 57 height 9
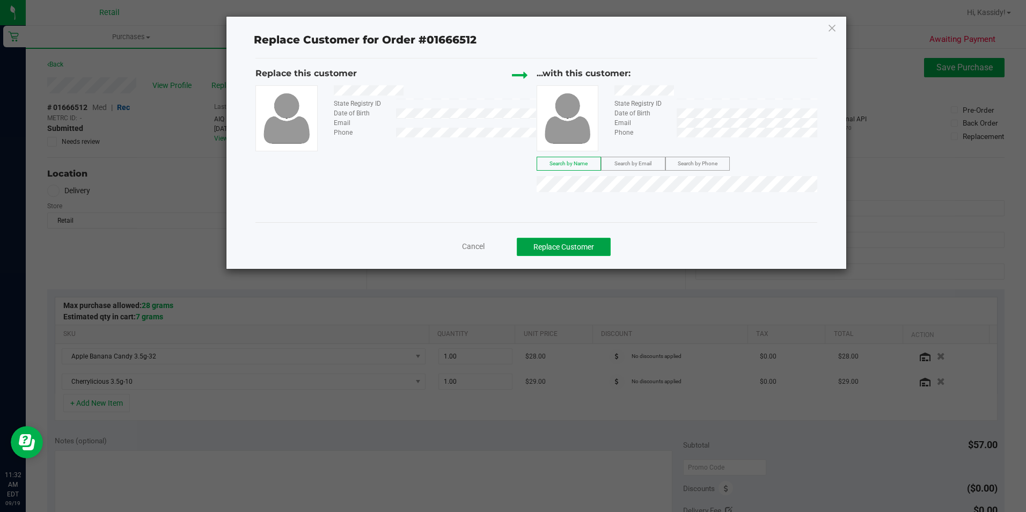
click at [582, 244] on button "Replace Customer" at bounding box center [564, 247] width 94 height 18
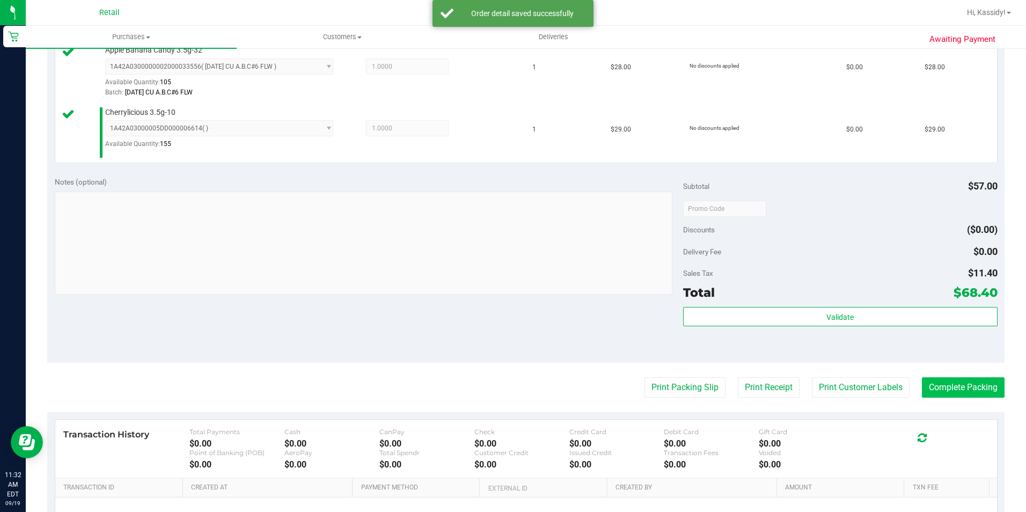
scroll to position [322, 0]
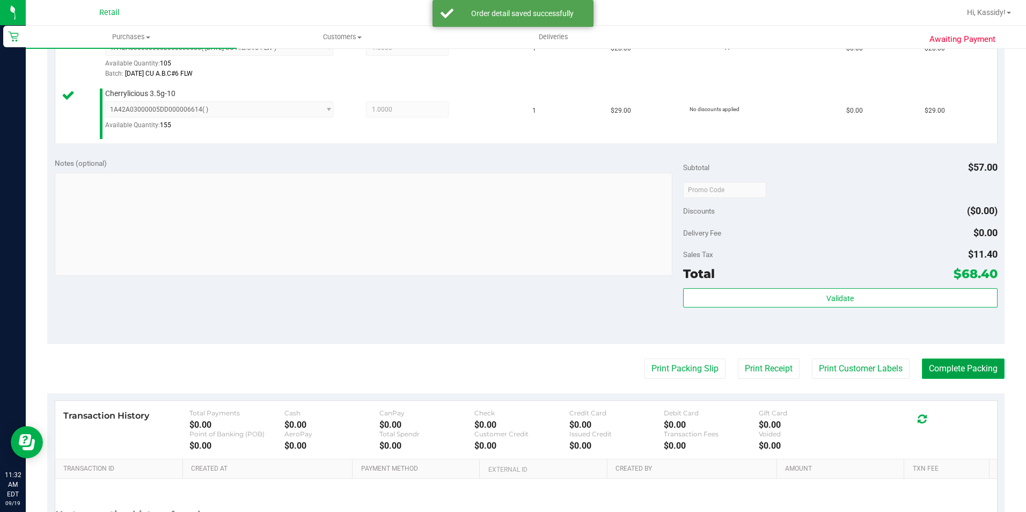
click at [926, 365] on button "Complete Packing" at bounding box center [963, 368] width 83 height 20
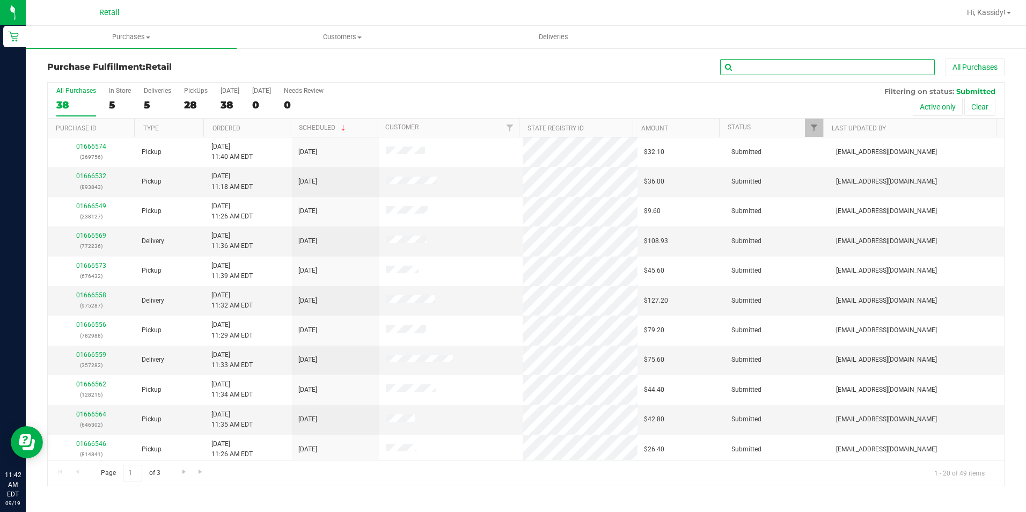
click at [755, 75] on input "text" at bounding box center [827, 67] width 215 height 16
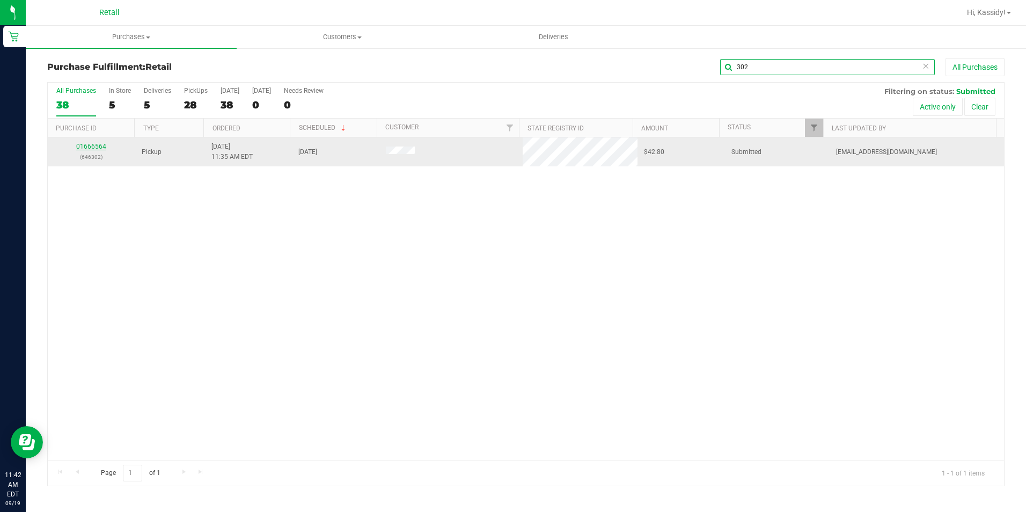
type input "302"
click at [85, 144] on link "01666564" at bounding box center [91, 147] width 30 height 8
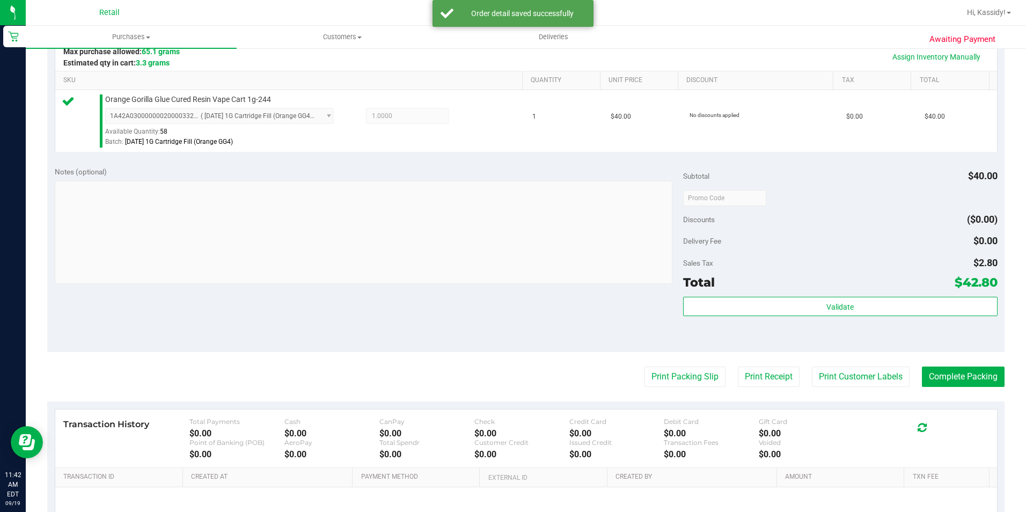
scroll to position [268, 0]
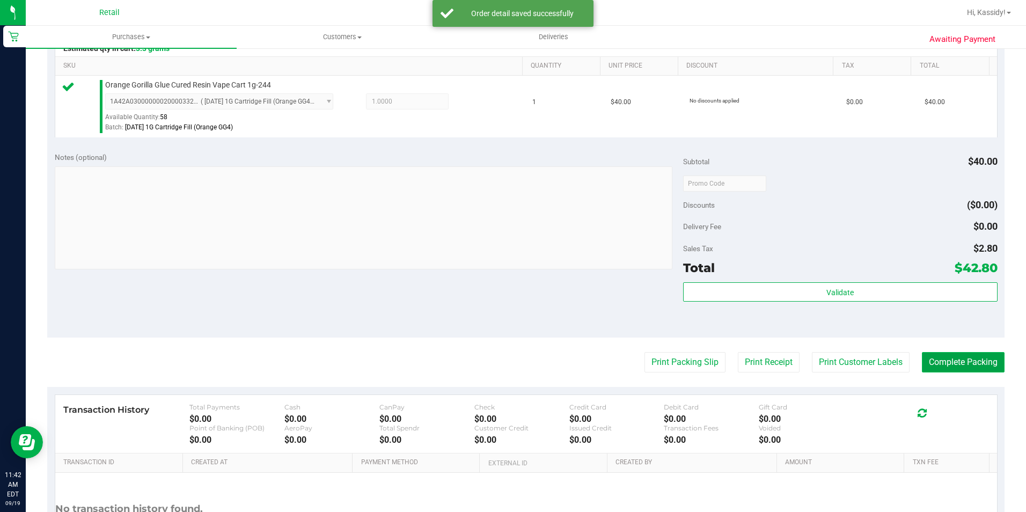
click at [934, 355] on button "Complete Packing" at bounding box center [963, 362] width 83 height 20
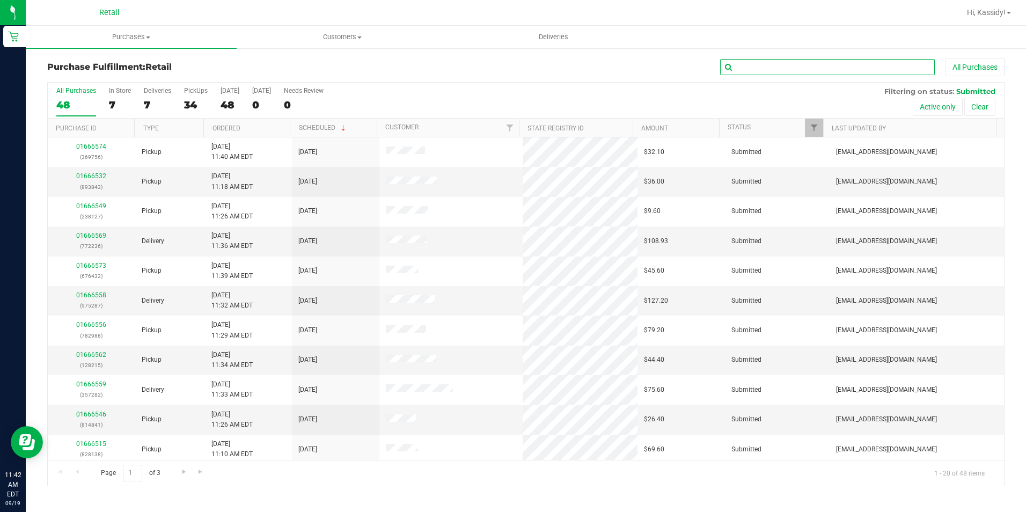
click at [778, 69] on input "text" at bounding box center [827, 67] width 215 height 16
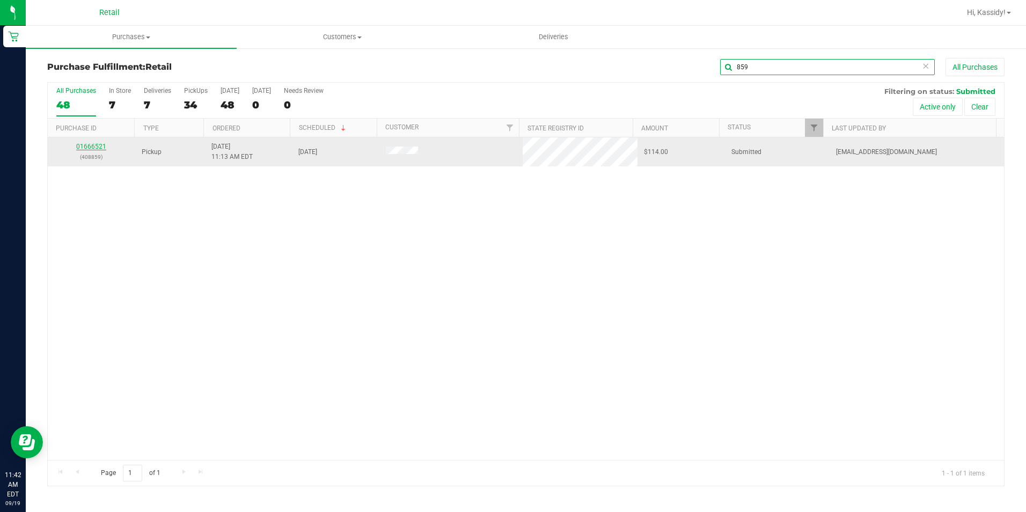
type input "859"
click at [96, 144] on link "01666521" at bounding box center [91, 147] width 30 height 8
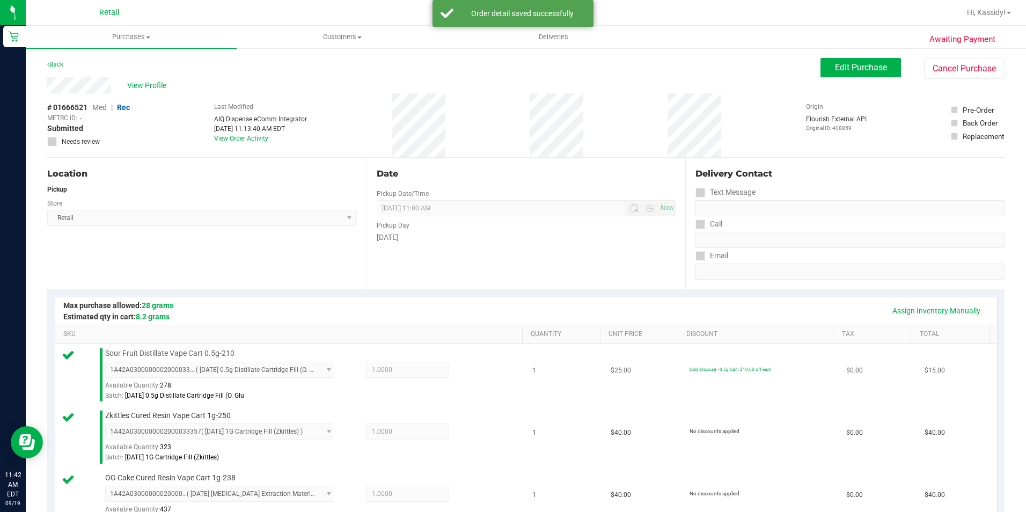
scroll to position [322, 0]
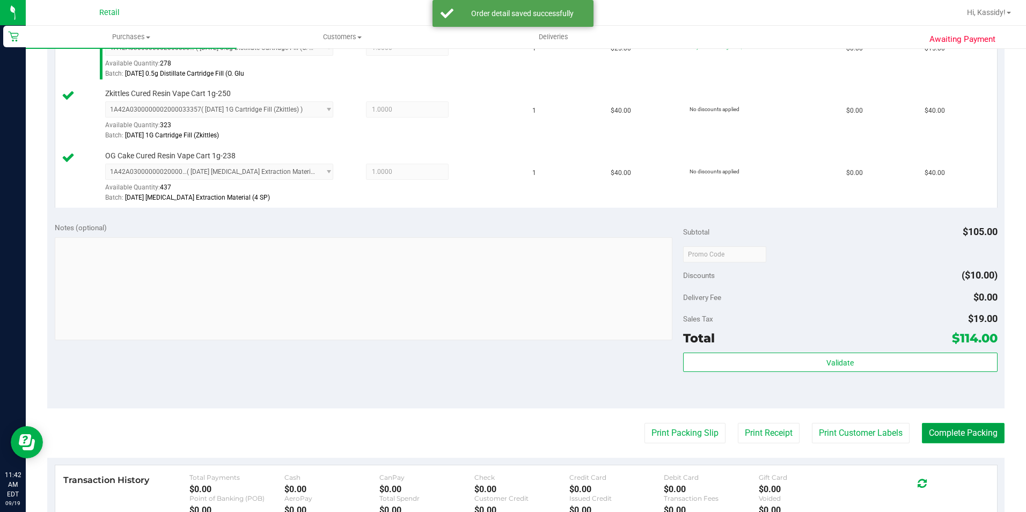
click at [936, 435] on button "Complete Packing" at bounding box center [963, 433] width 83 height 20
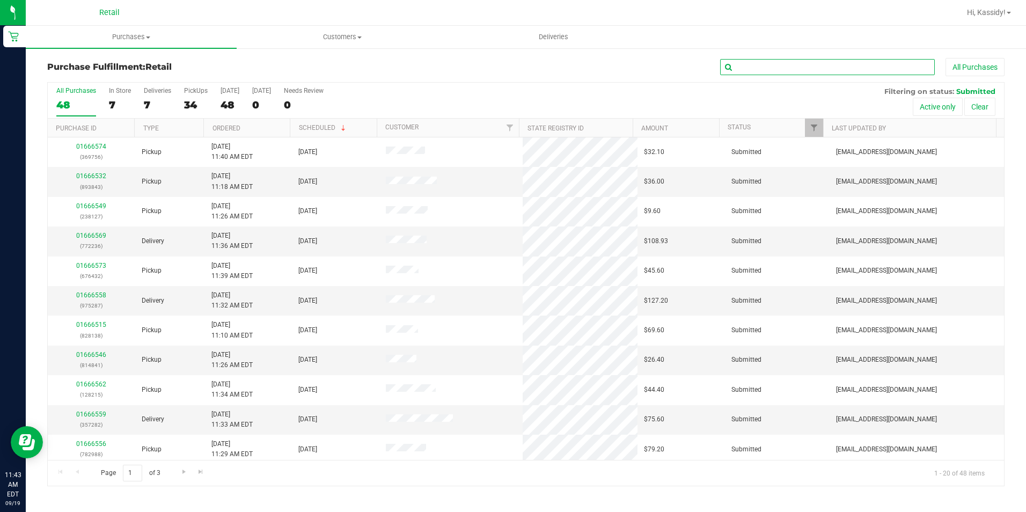
click at [746, 67] on input "text" at bounding box center [827, 67] width 215 height 16
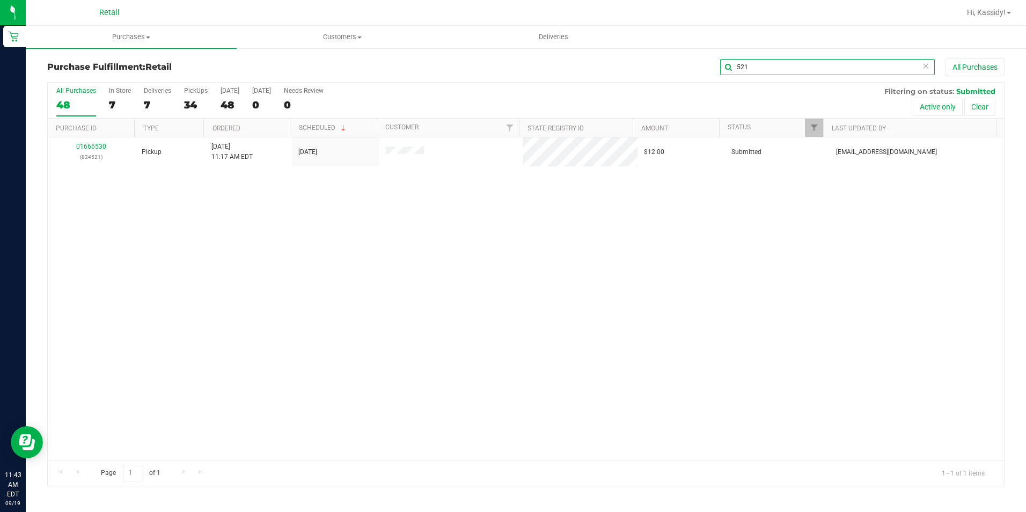
type input "521"
click at [98, 148] on link "01666530" at bounding box center [91, 147] width 30 height 8
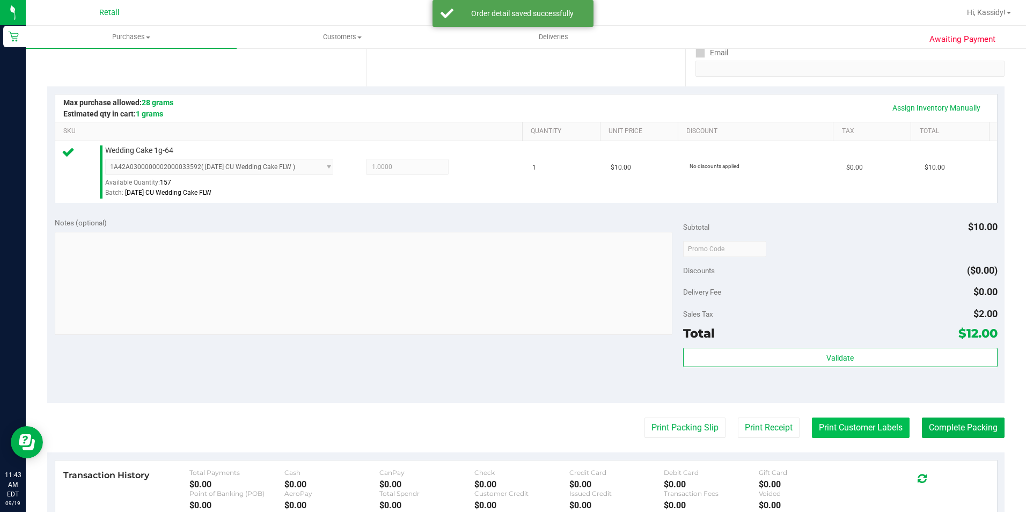
scroll to position [215, 0]
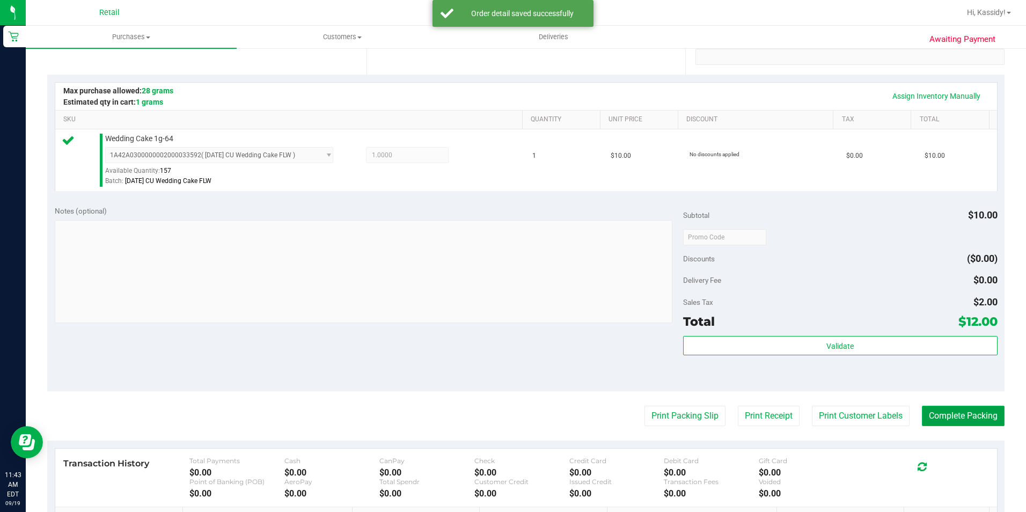
click at [939, 411] on button "Complete Packing" at bounding box center [963, 416] width 83 height 20
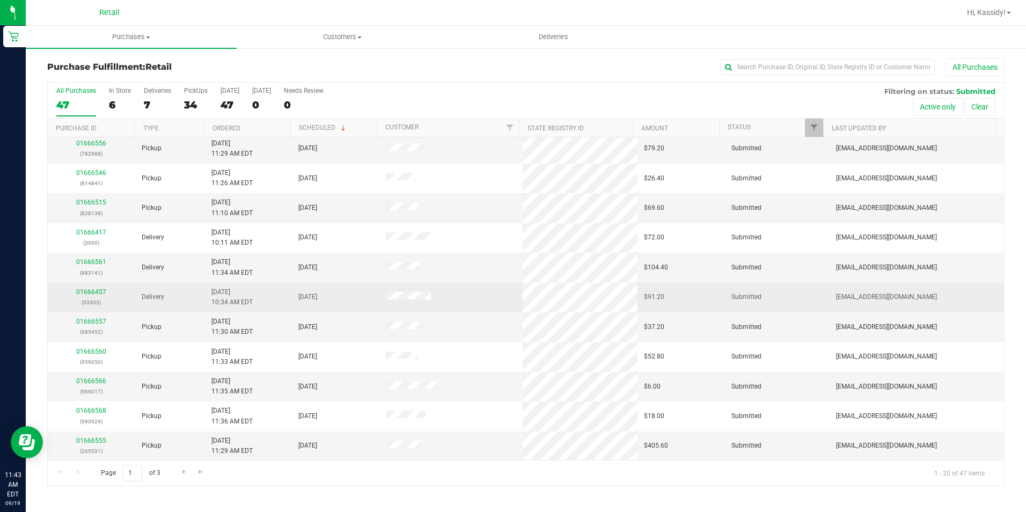
scroll to position [271, 0]
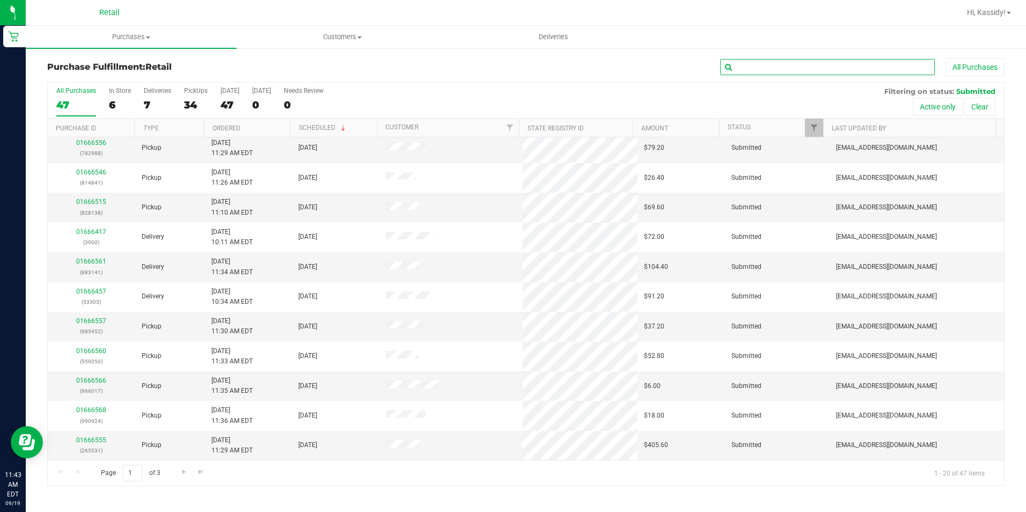
click at [734, 64] on input "text" at bounding box center [827, 67] width 215 height 16
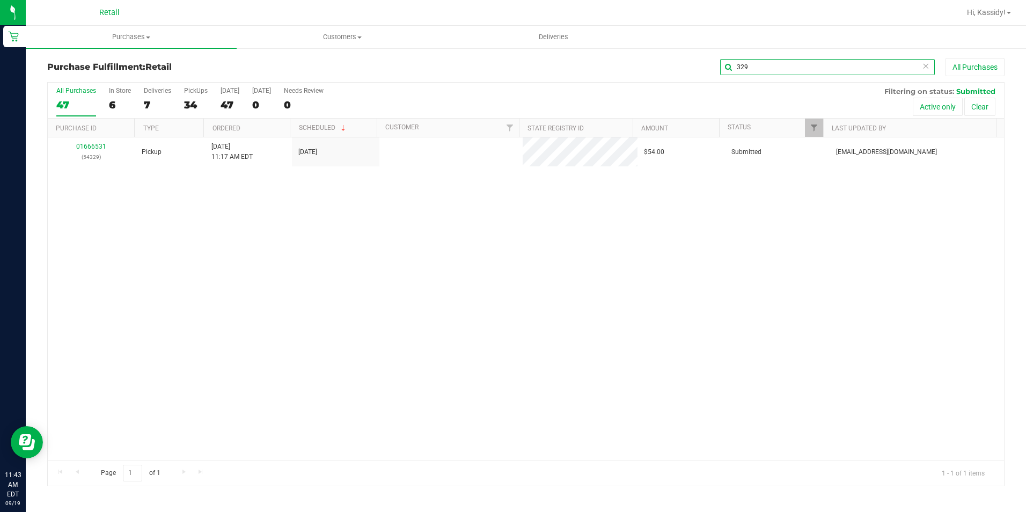
scroll to position [0, 0]
type input "329"
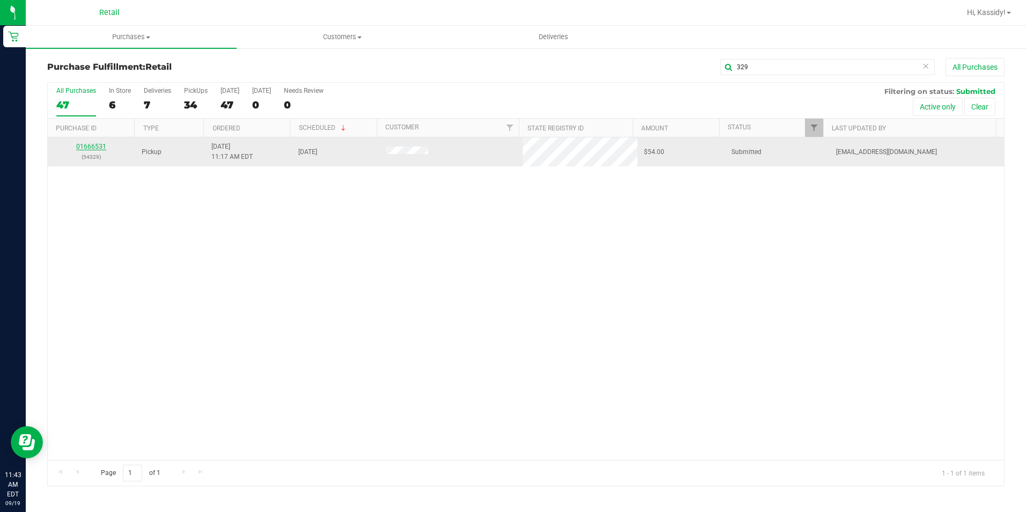
click at [91, 148] on link "01666531" at bounding box center [91, 147] width 30 height 8
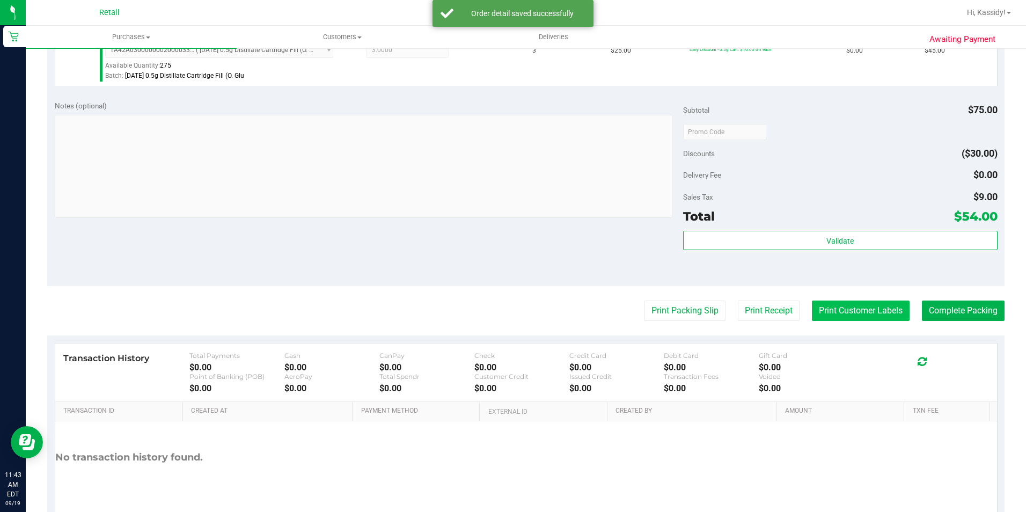
scroll to position [322, 0]
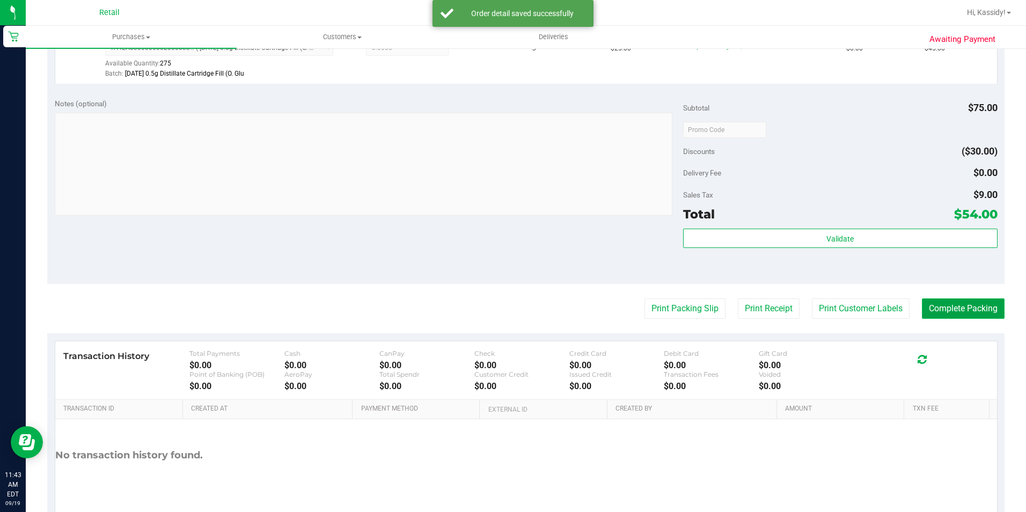
click at [934, 304] on button "Complete Packing" at bounding box center [963, 308] width 83 height 20
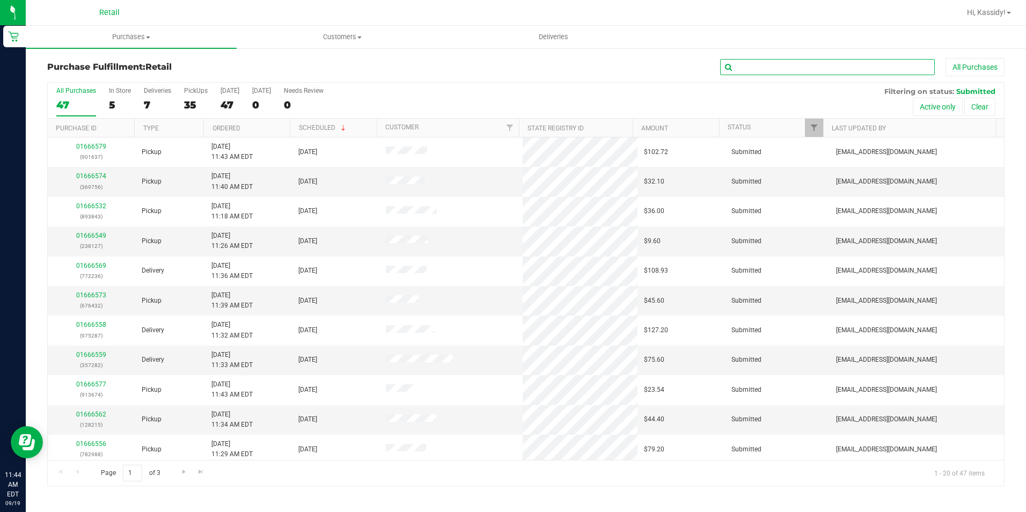
click at [748, 64] on input "text" at bounding box center [827, 67] width 215 height 16
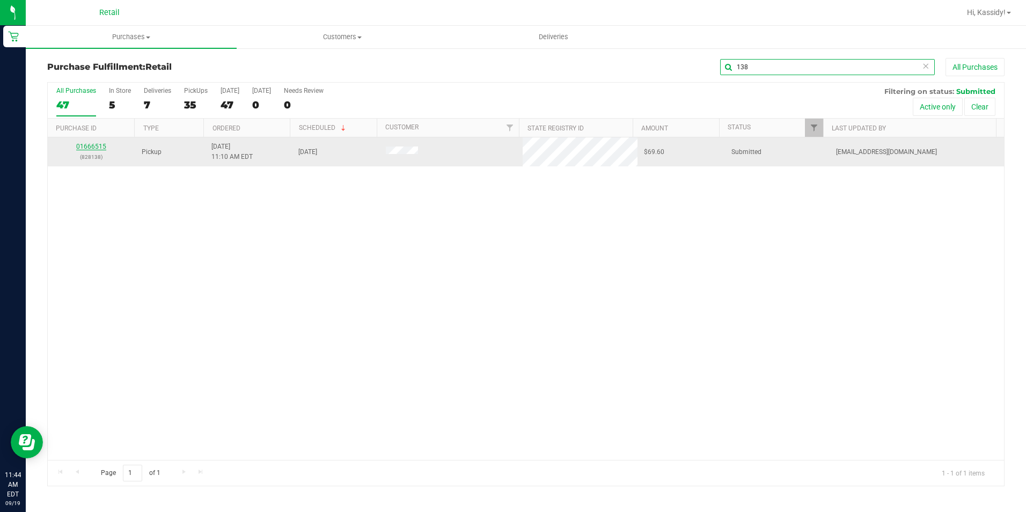
type input "138"
click at [97, 148] on link "01666515" at bounding box center [91, 147] width 30 height 8
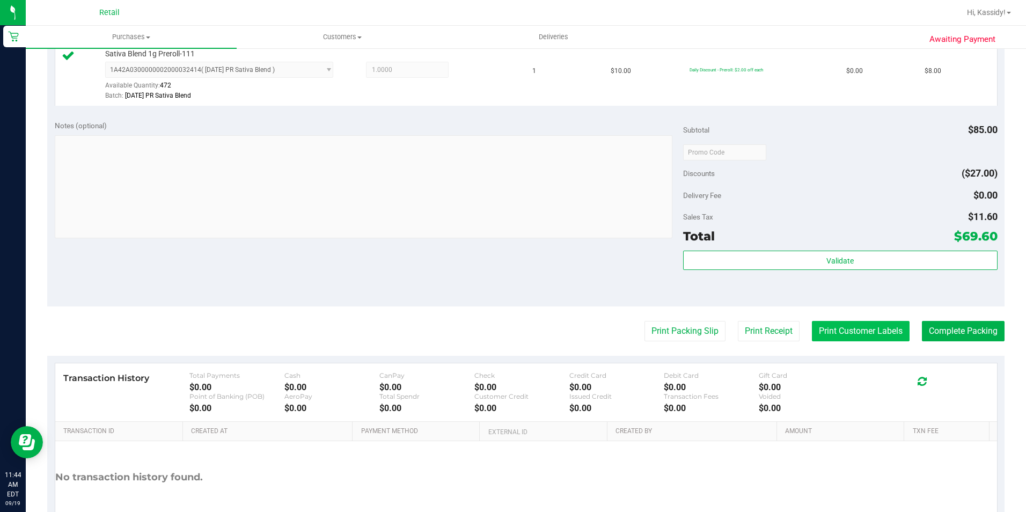
scroll to position [429, 0]
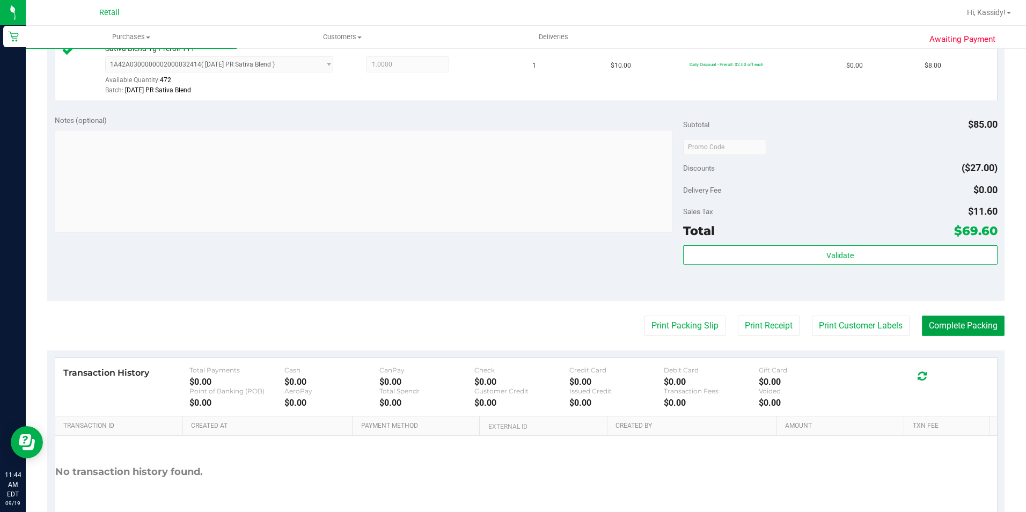
click at [931, 326] on button "Complete Packing" at bounding box center [963, 325] width 83 height 20
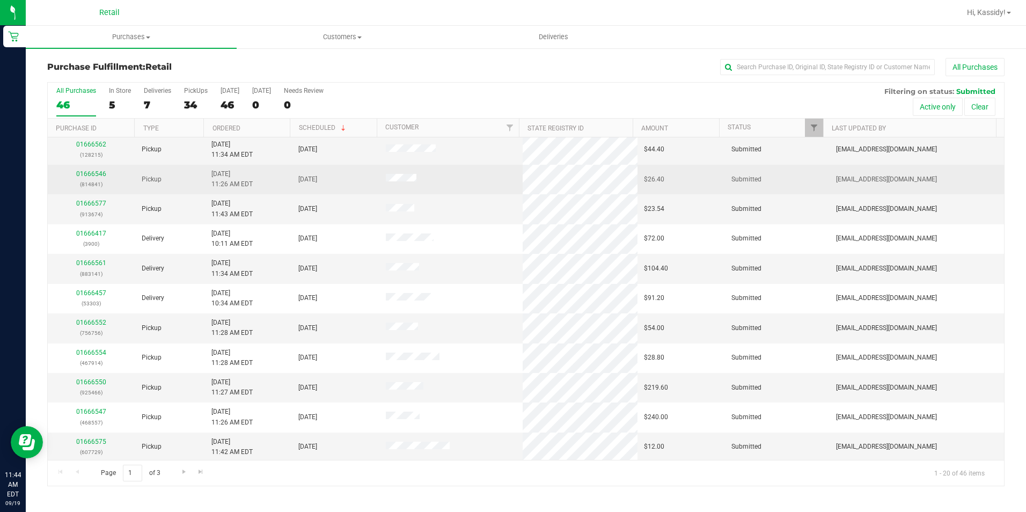
scroll to position [271, 0]
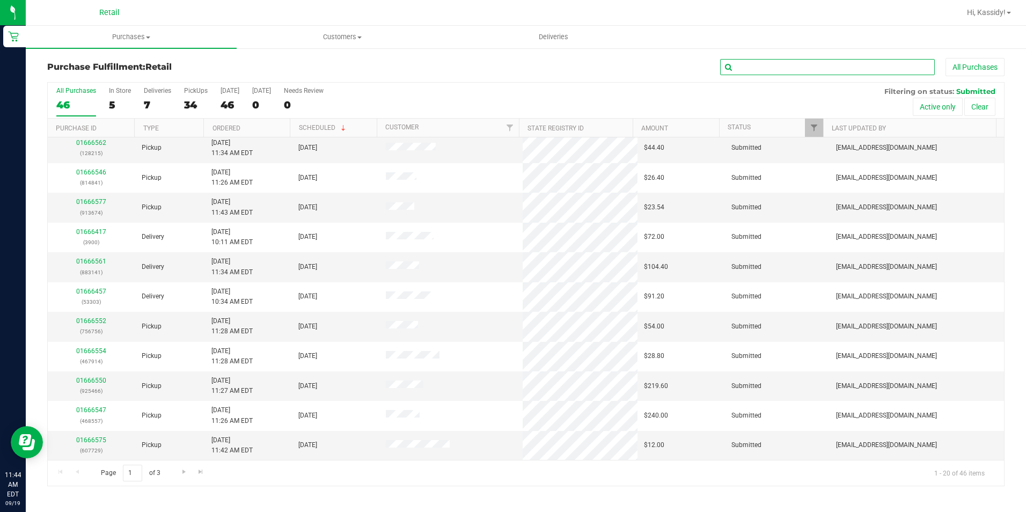
click at [807, 72] on input "text" at bounding box center [827, 67] width 215 height 16
type input "1"
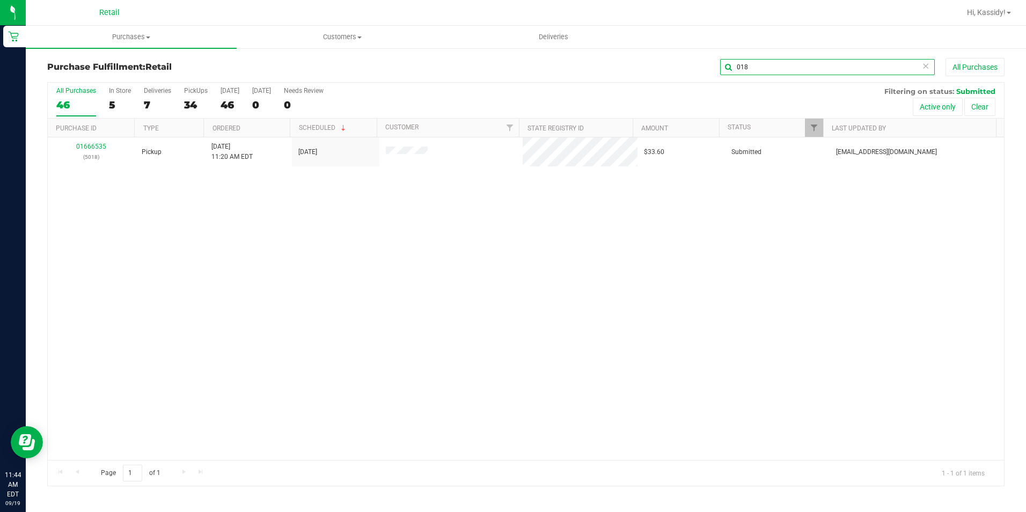
type input "018"
click at [95, 144] on link "01666535" at bounding box center [91, 147] width 30 height 8
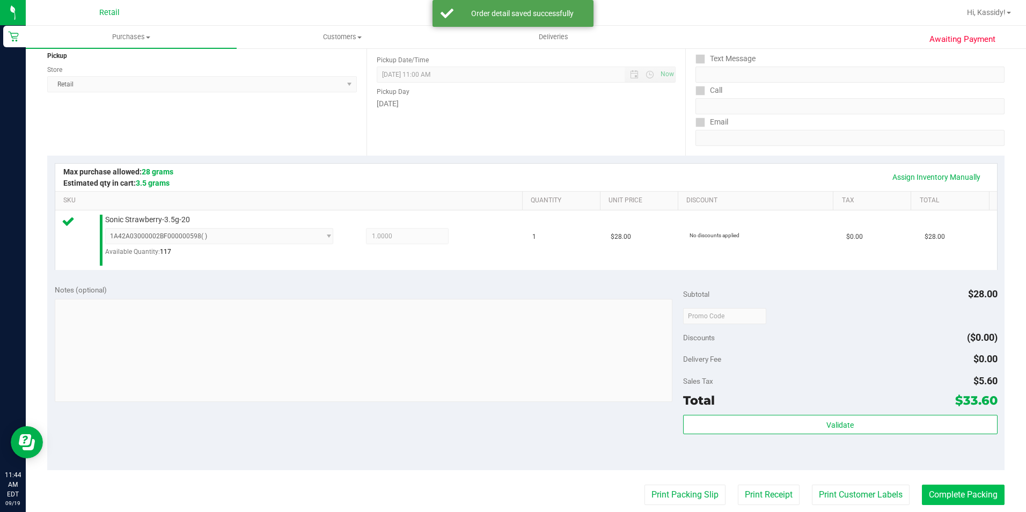
scroll to position [268, 0]
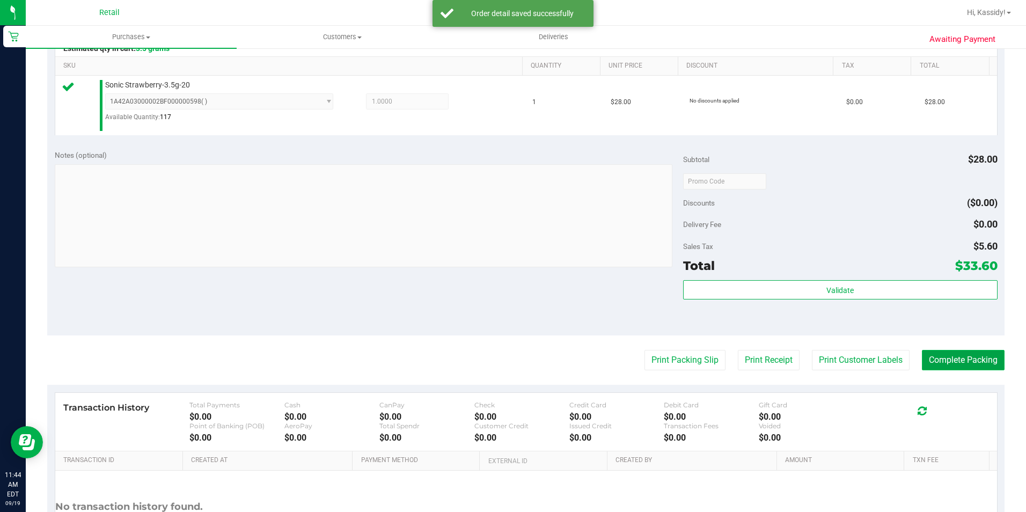
click at [973, 363] on button "Complete Packing" at bounding box center [963, 360] width 83 height 20
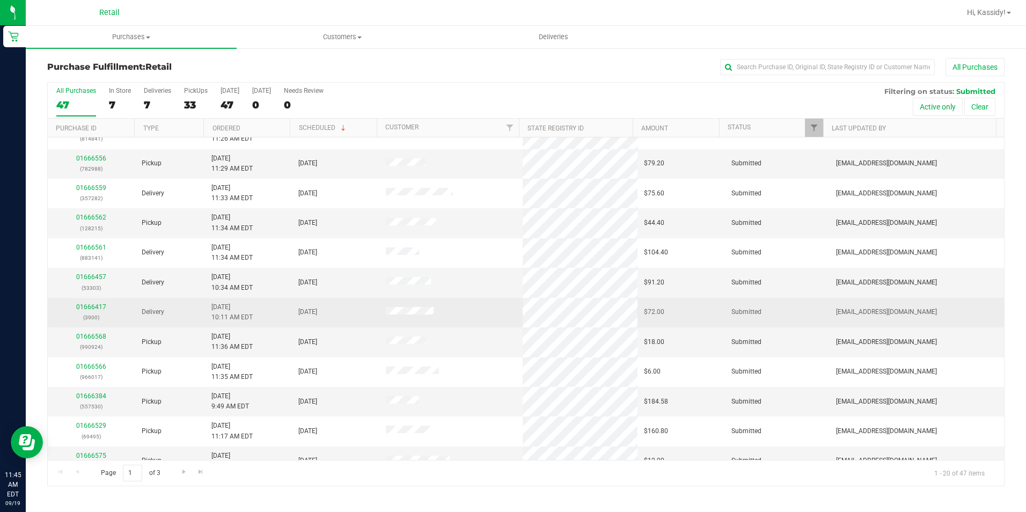
scroll to position [271, 0]
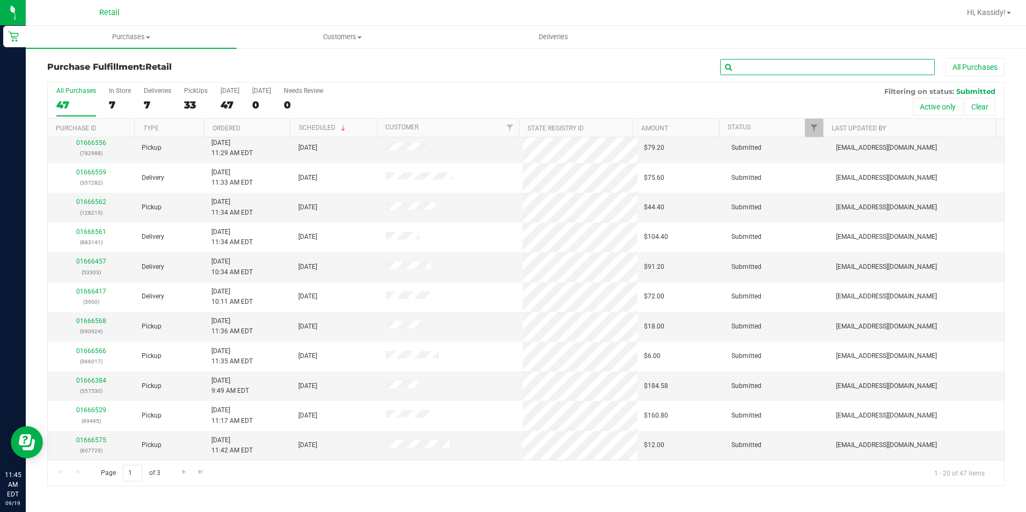
click at [742, 64] on input "text" at bounding box center [827, 67] width 215 height 16
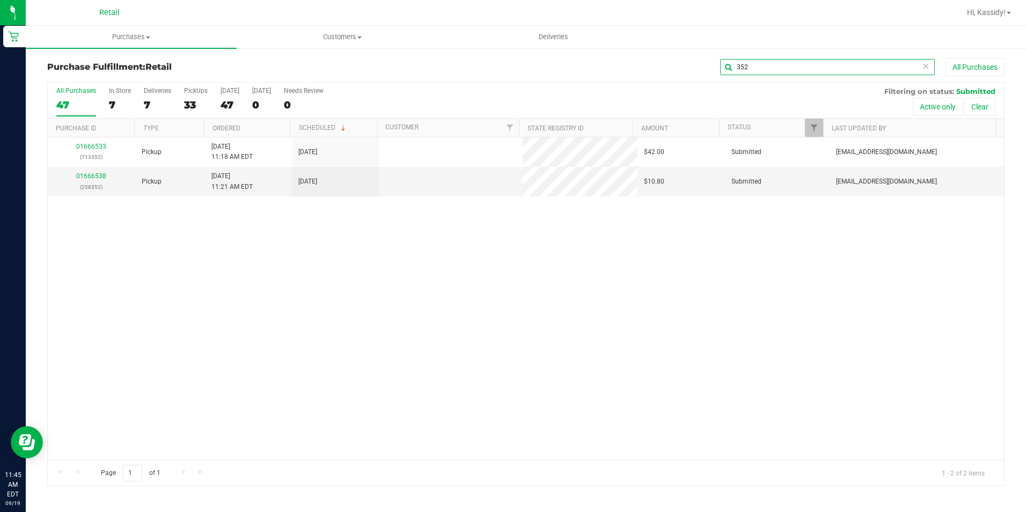
scroll to position [0, 0]
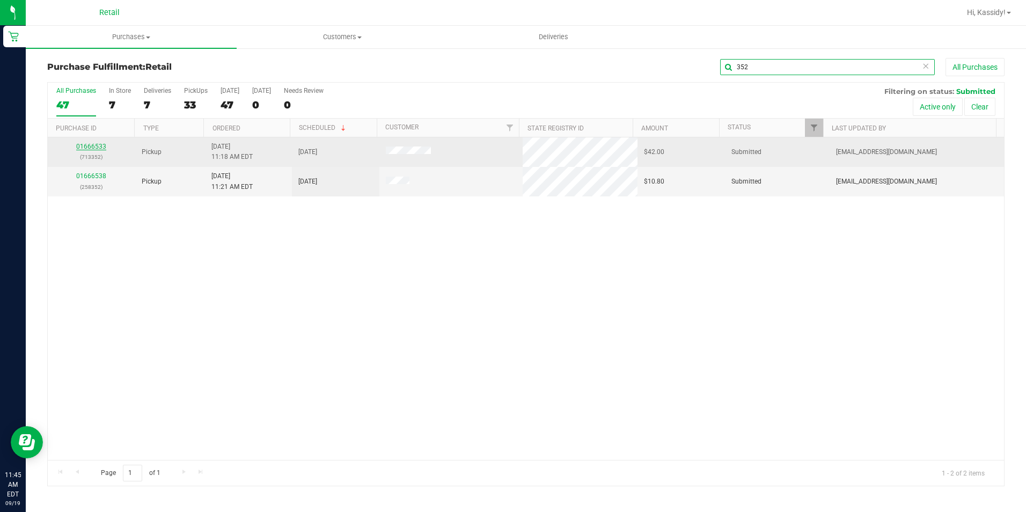
type input "352"
click at [91, 144] on link "01666533" at bounding box center [91, 147] width 30 height 8
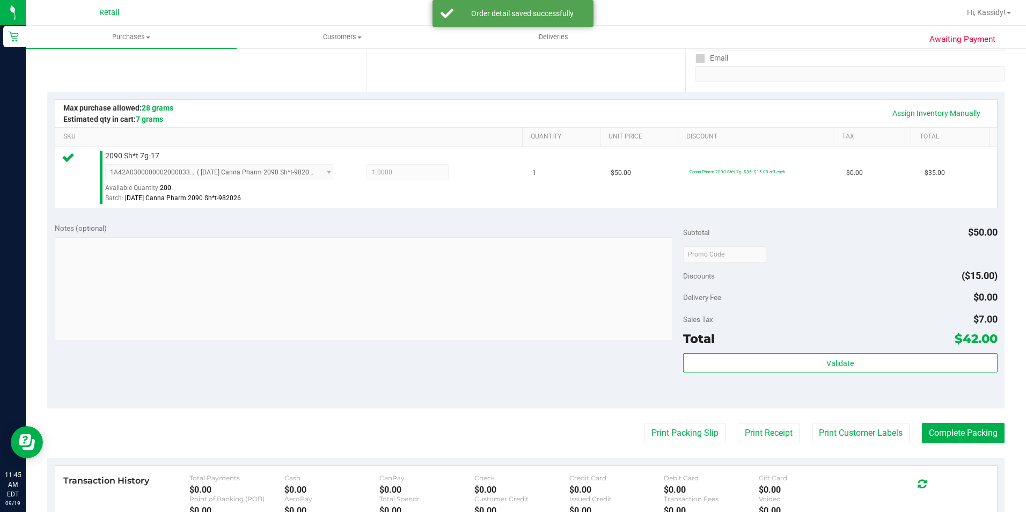
scroll to position [215, 0]
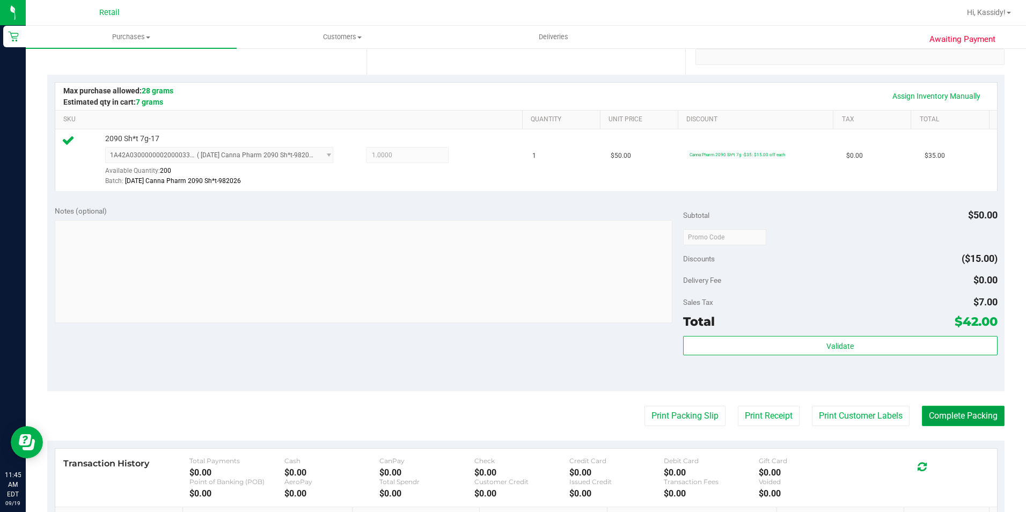
click at [955, 411] on button "Complete Packing" at bounding box center [963, 416] width 83 height 20
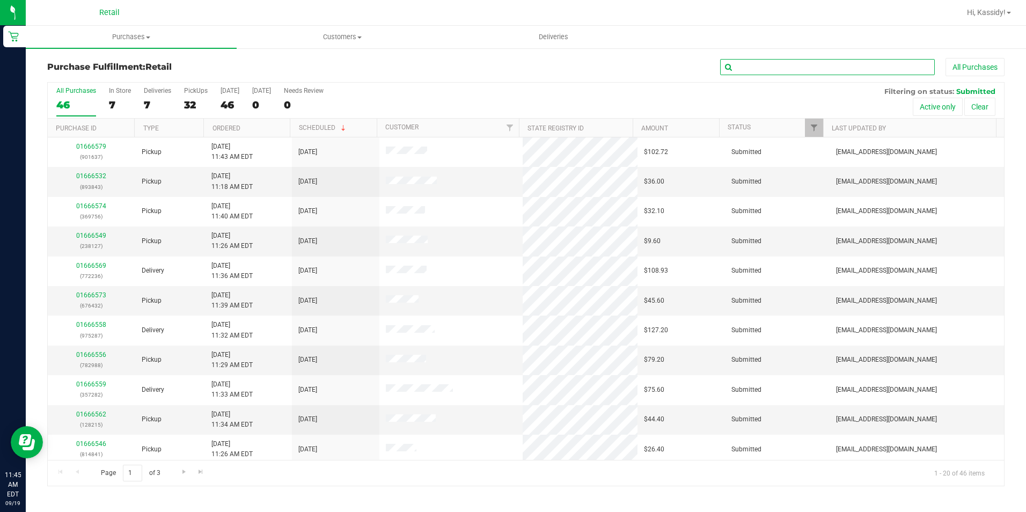
click at [759, 64] on input "text" at bounding box center [827, 67] width 215 height 16
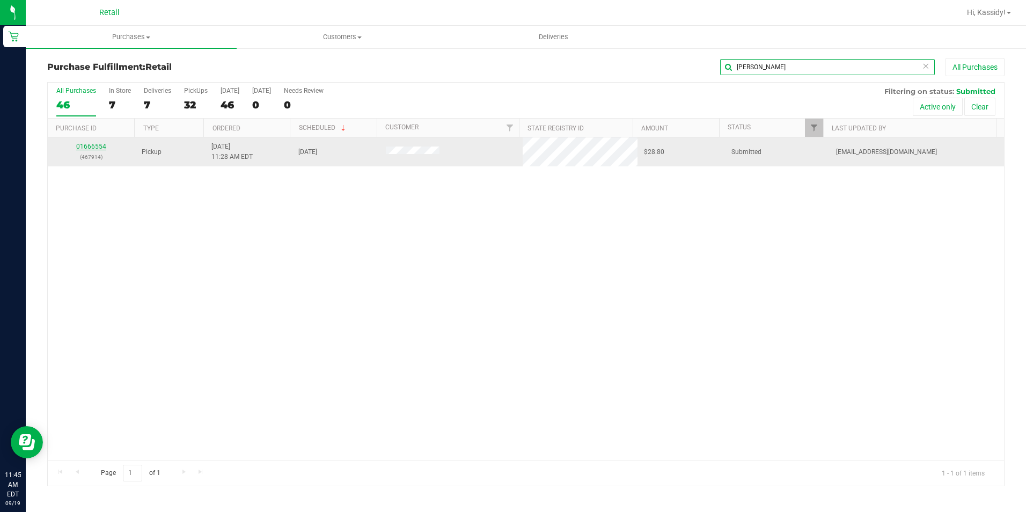
type input "KEITH"
click at [102, 147] on link "01666554" at bounding box center [91, 147] width 30 height 8
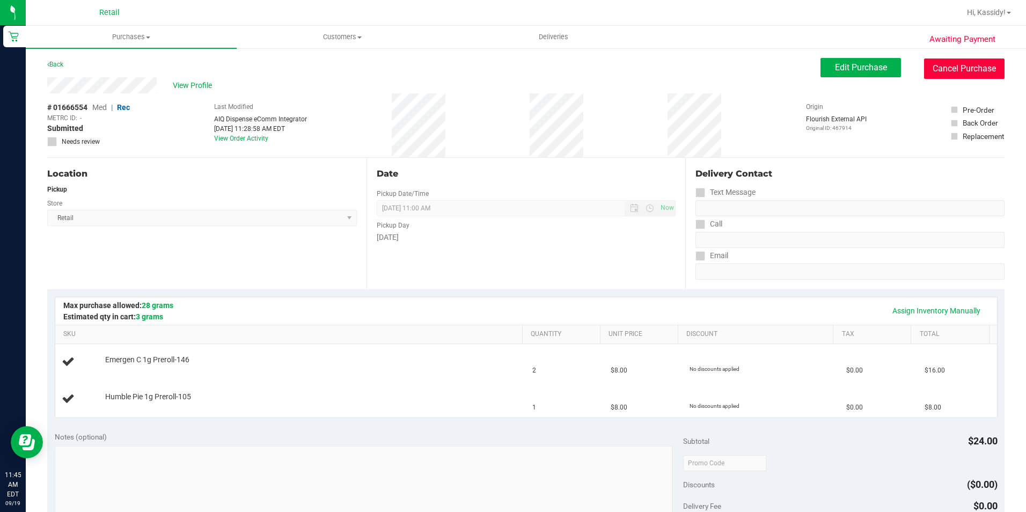
click at [940, 62] on button "Cancel Purchase" at bounding box center [964, 68] width 80 height 20
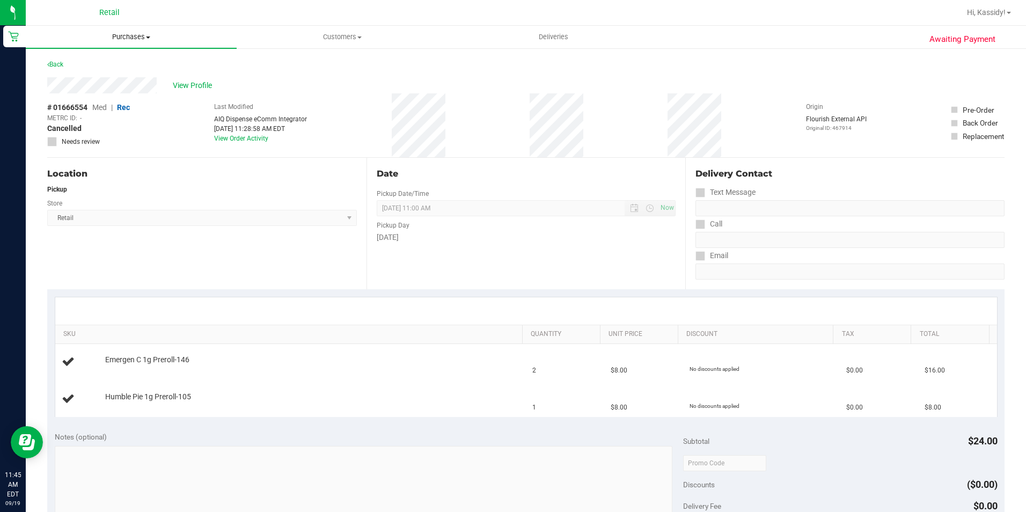
click at [135, 35] on span "Purchases" at bounding box center [131, 37] width 211 height 10
click at [122, 78] on li "Fulfillment" at bounding box center [131, 77] width 211 height 13
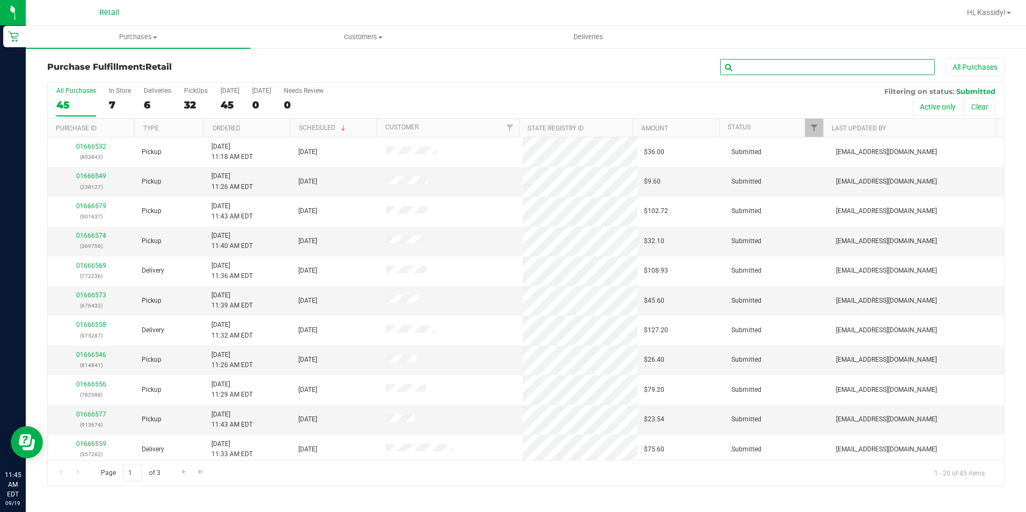
click at [787, 65] on input "text" at bounding box center [827, 67] width 215 height 16
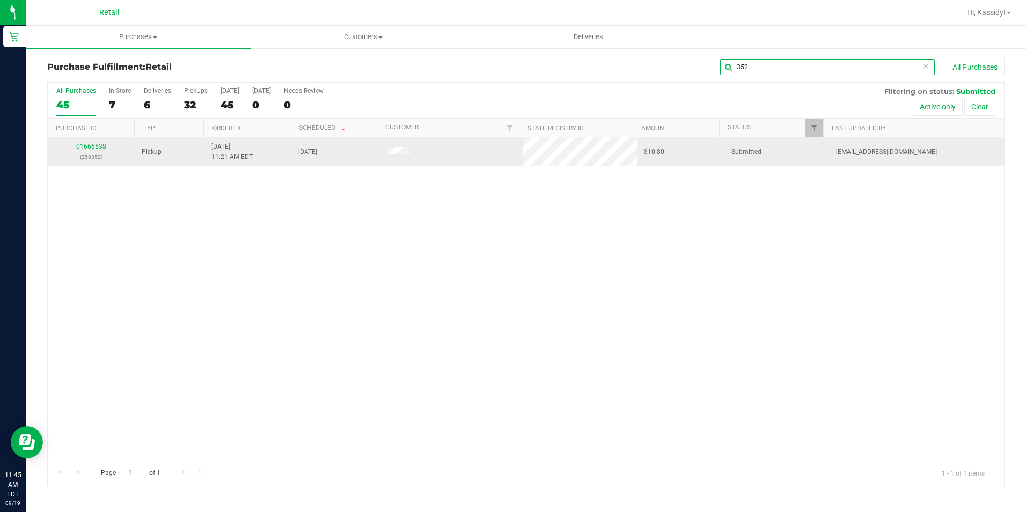
type input "352"
click at [98, 148] on link "01666538" at bounding box center [91, 147] width 30 height 8
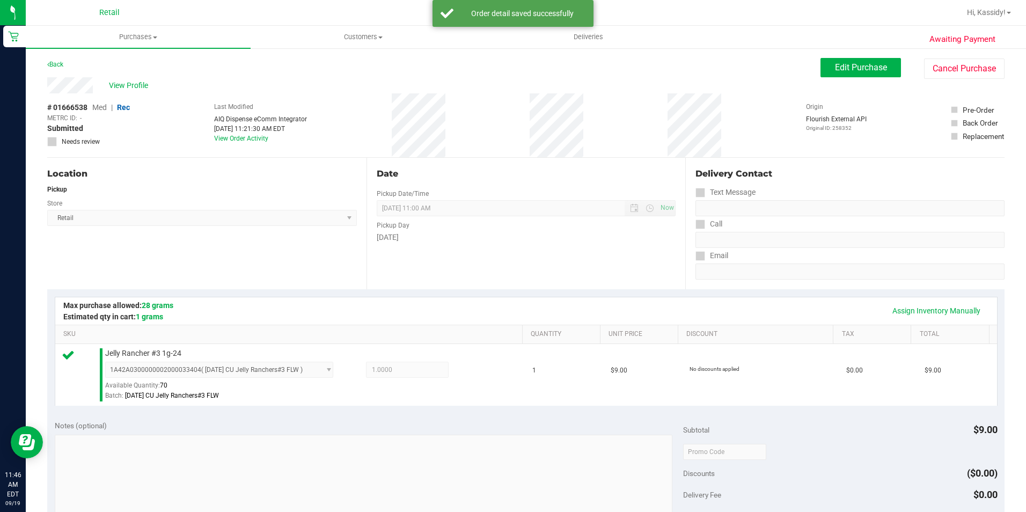
scroll to position [322, 0]
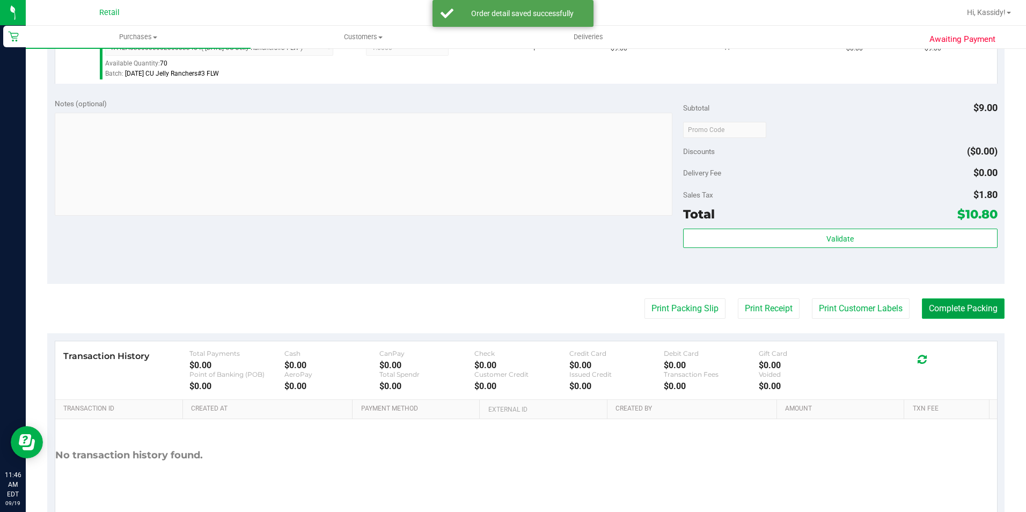
click at [935, 306] on button "Complete Packing" at bounding box center [963, 308] width 83 height 20
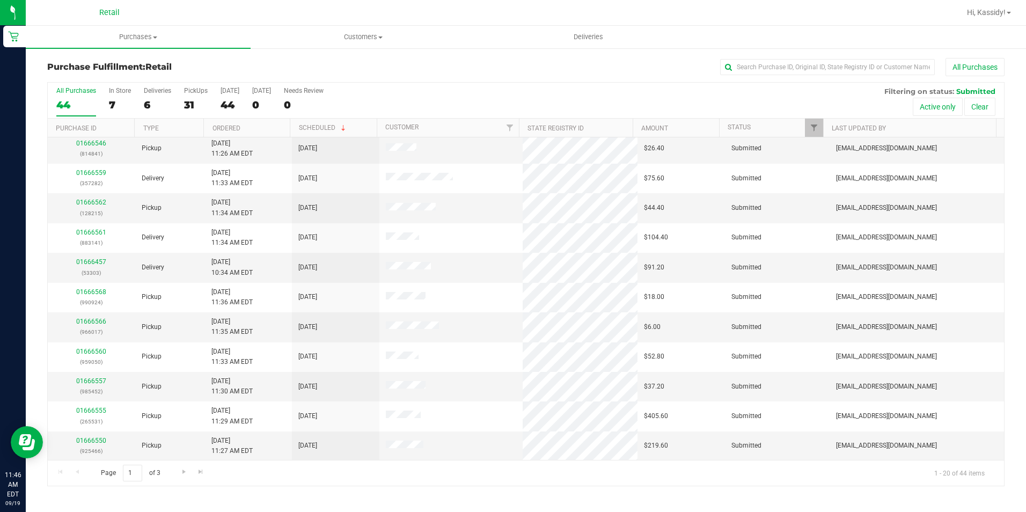
scroll to position [271, 0]
click at [755, 61] on input "text" at bounding box center [827, 67] width 215 height 16
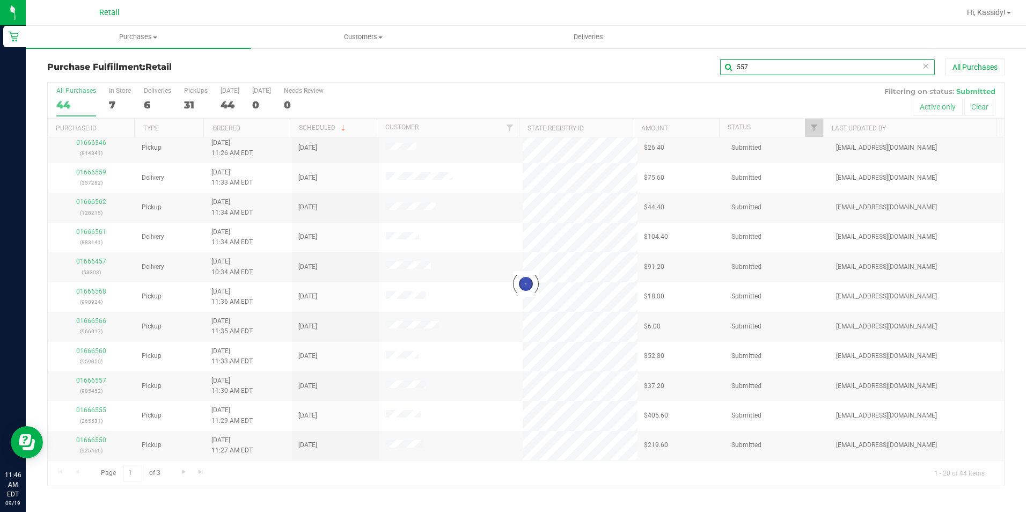
scroll to position [0, 0]
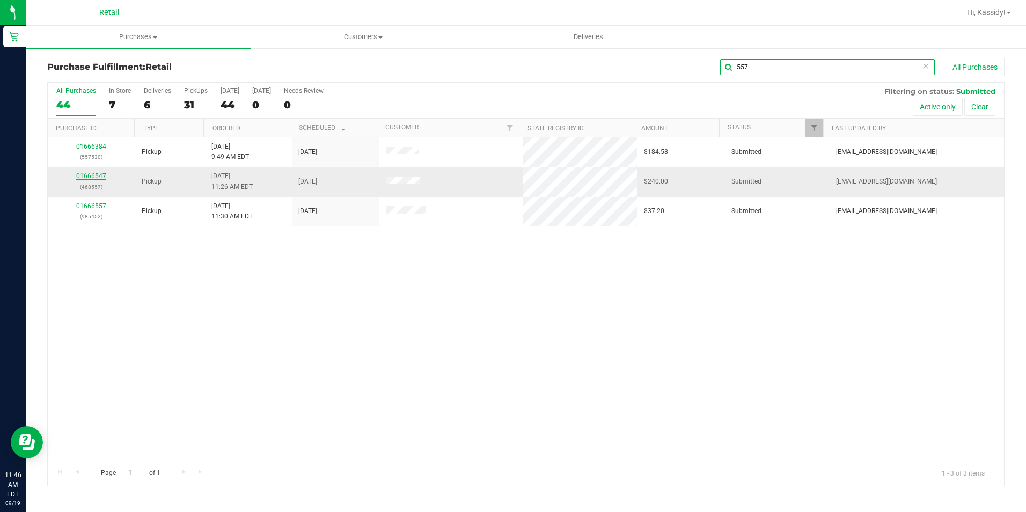
type input "557"
click at [93, 177] on link "01666547" at bounding box center [91, 176] width 30 height 8
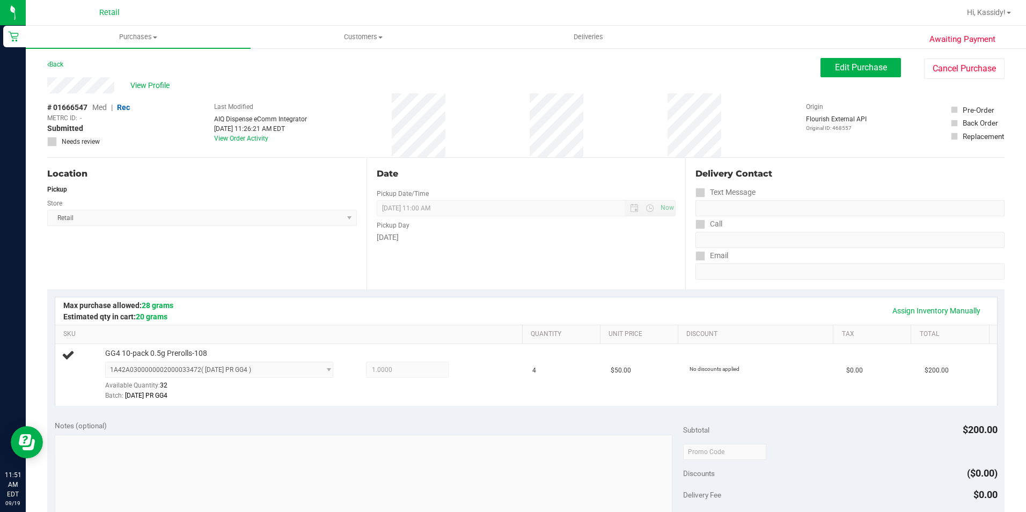
click at [520, 240] on div "[DATE]" at bounding box center [526, 237] width 299 height 11
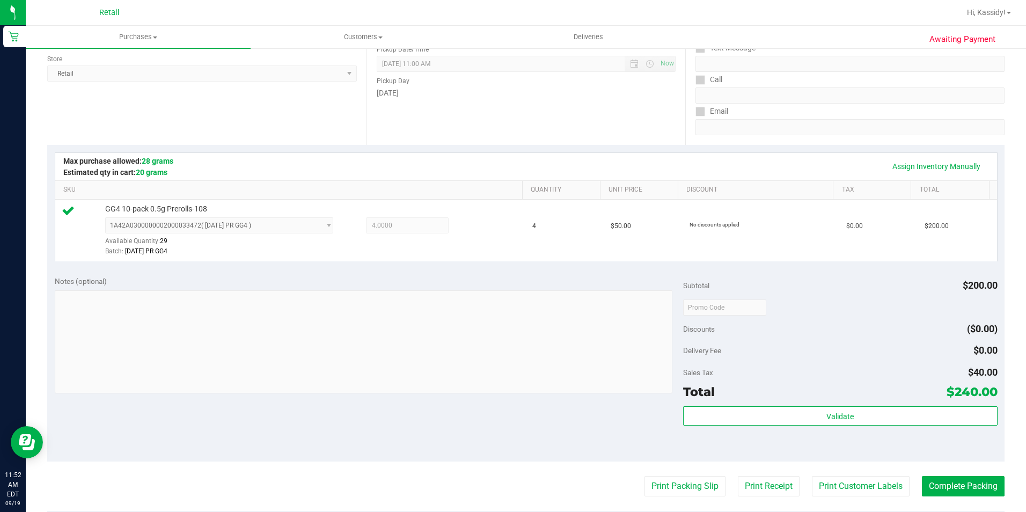
scroll to position [268, 0]
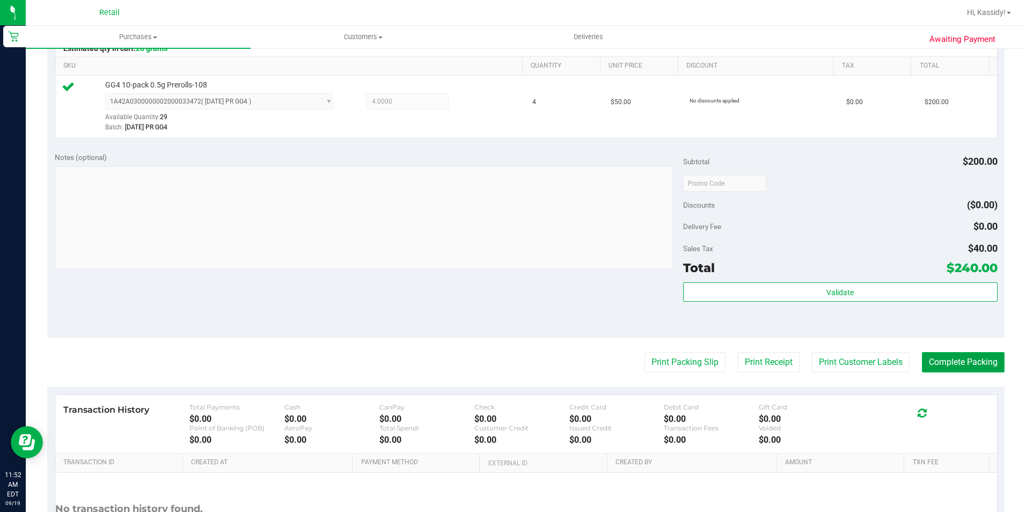
click at [933, 366] on button "Complete Packing" at bounding box center [963, 362] width 83 height 20
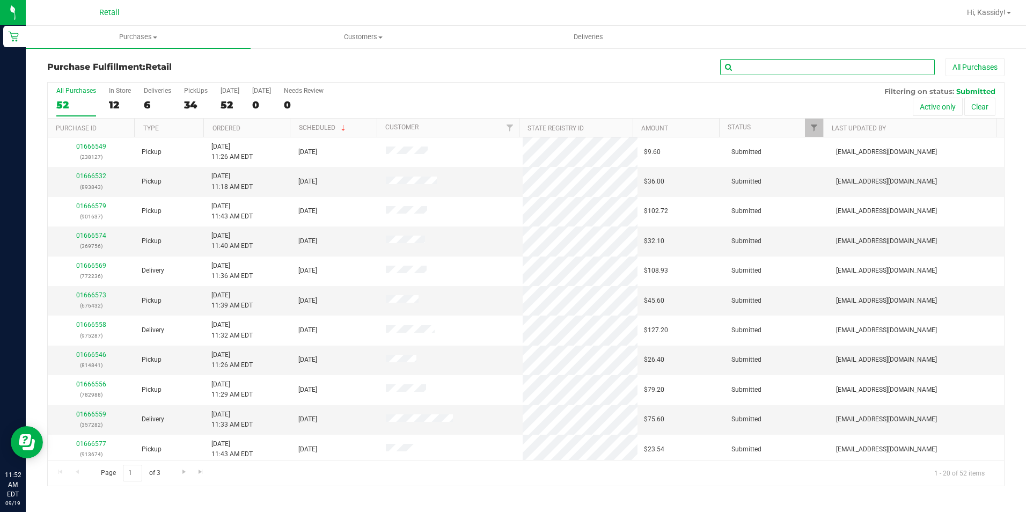
click at [742, 62] on input "text" at bounding box center [827, 67] width 215 height 16
click at [743, 69] on input "text" at bounding box center [827, 67] width 215 height 16
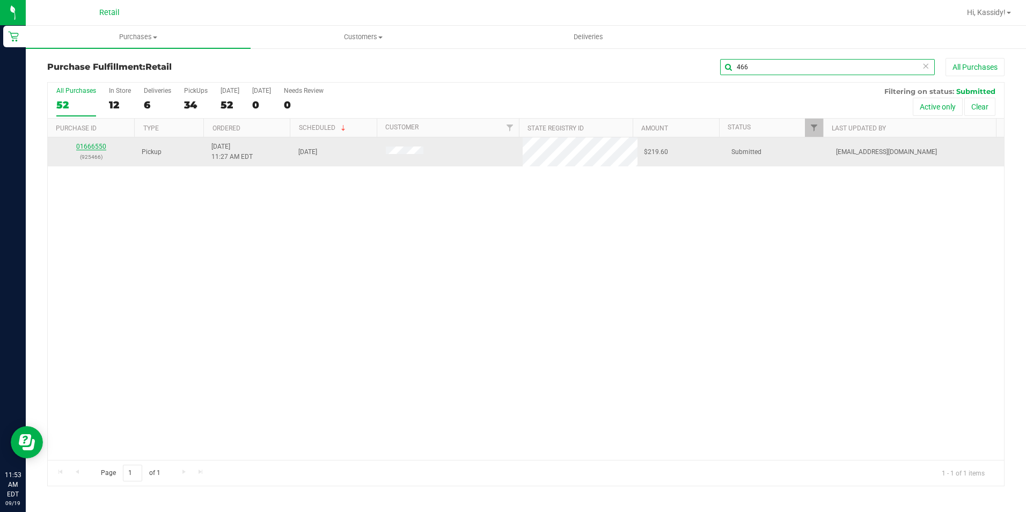
type input "466"
click at [92, 144] on link "01666550" at bounding box center [91, 147] width 30 height 8
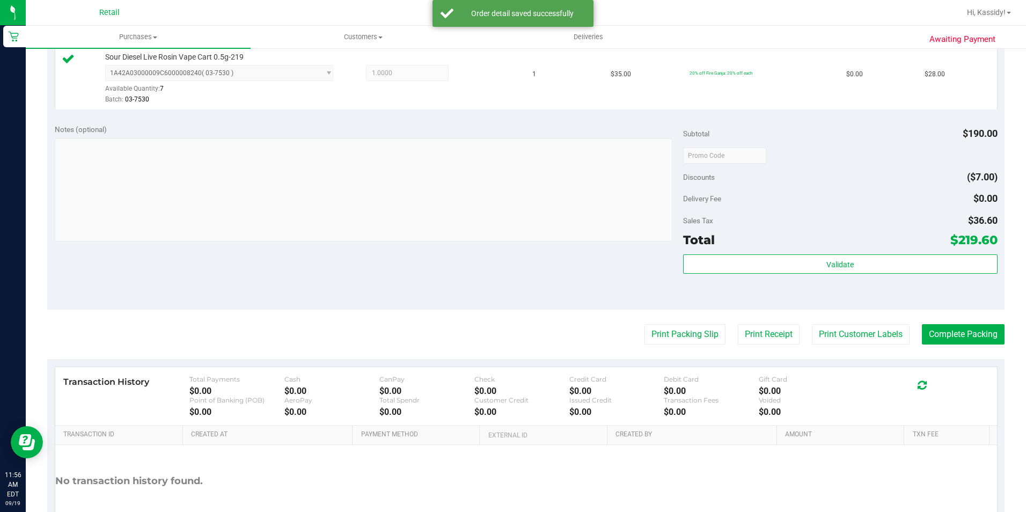
scroll to position [483, 0]
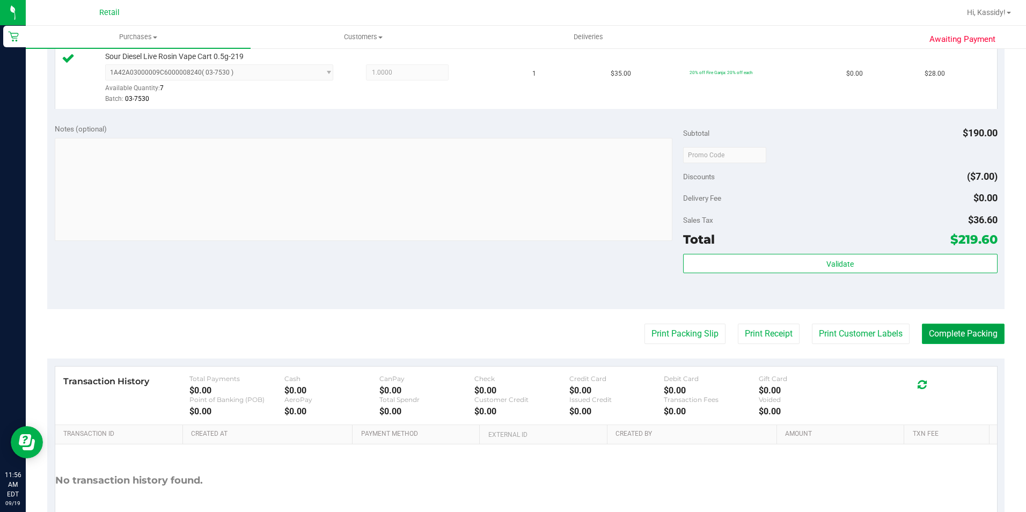
click at [963, 333] on button "Complete Packing" at bounding box center [963, 333] width 83 height 20
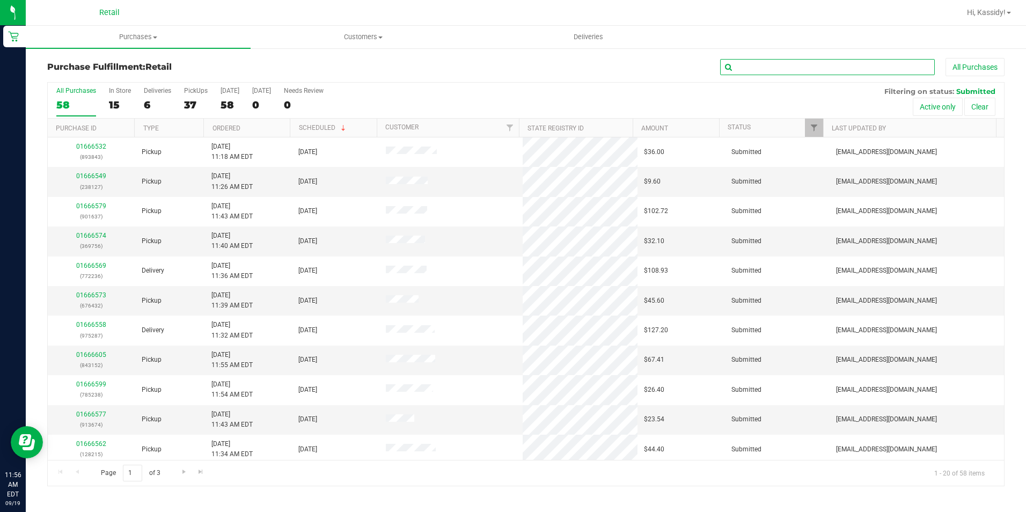
click at [770, 73] on input "text" at bounding box center [827, 67] width 215 height 16
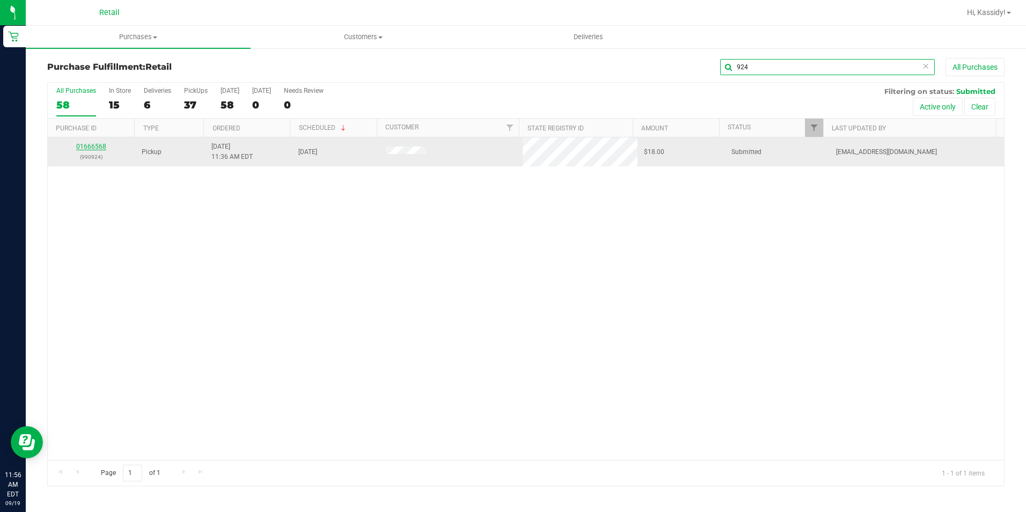
type input "924"
click at [83, 147] on link "01666568" at bounding box center [91, 147] width 30 height 8
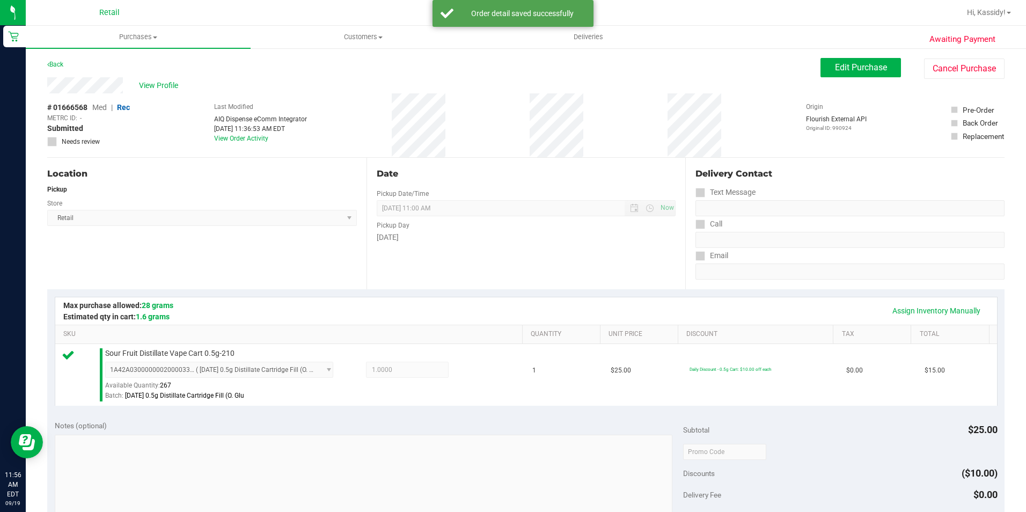
scroll to position [268, 0]
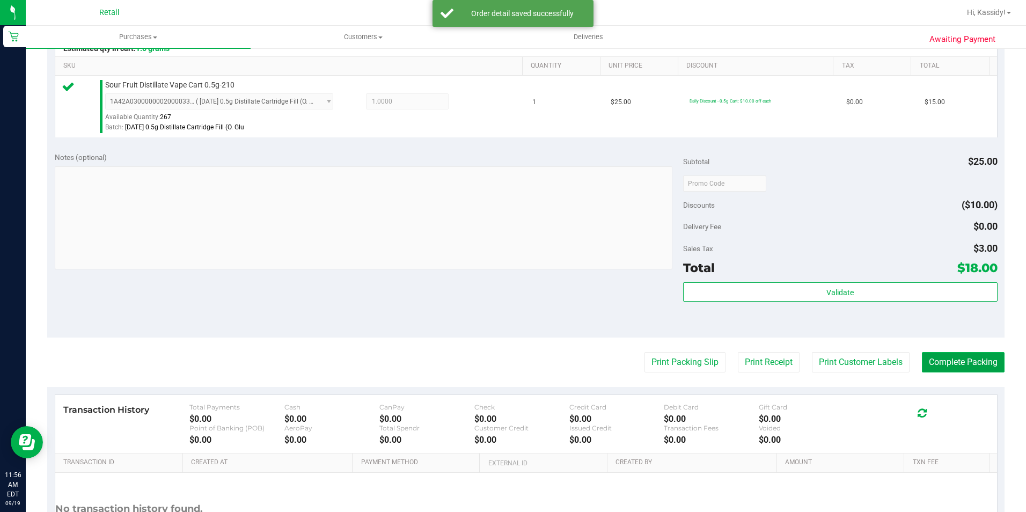
click at [953, 361] on button "Complete Packing" at bounding box center [963, 362] width 83 height 20
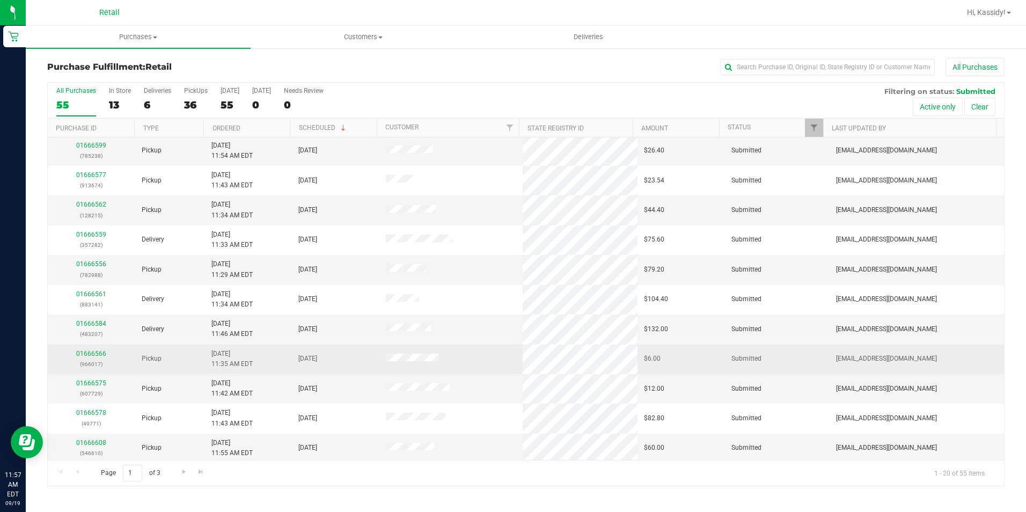
scroll to position [271, 0]
click at [84, 352] on link "01666566" at bounding box center [91, 351] width 30 height 8
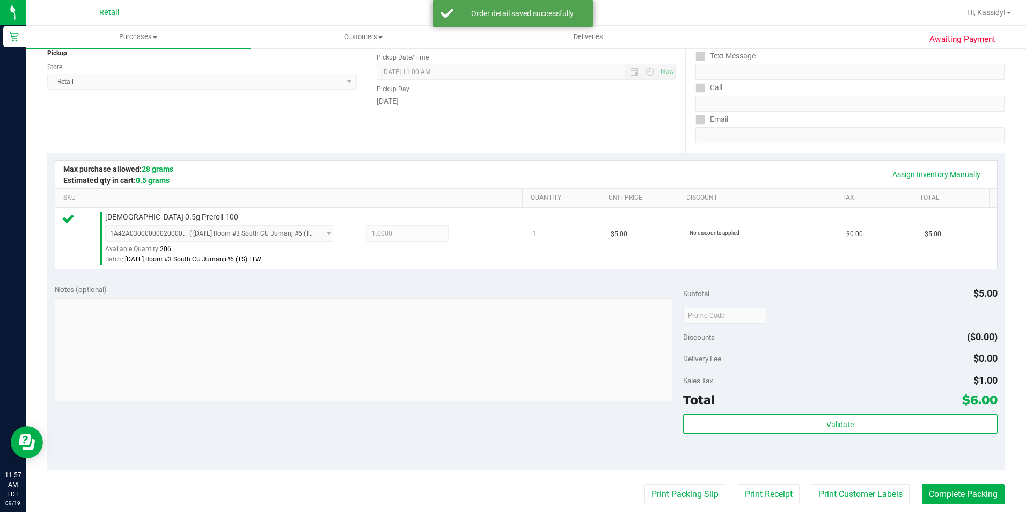
scroll to position [215, 0]
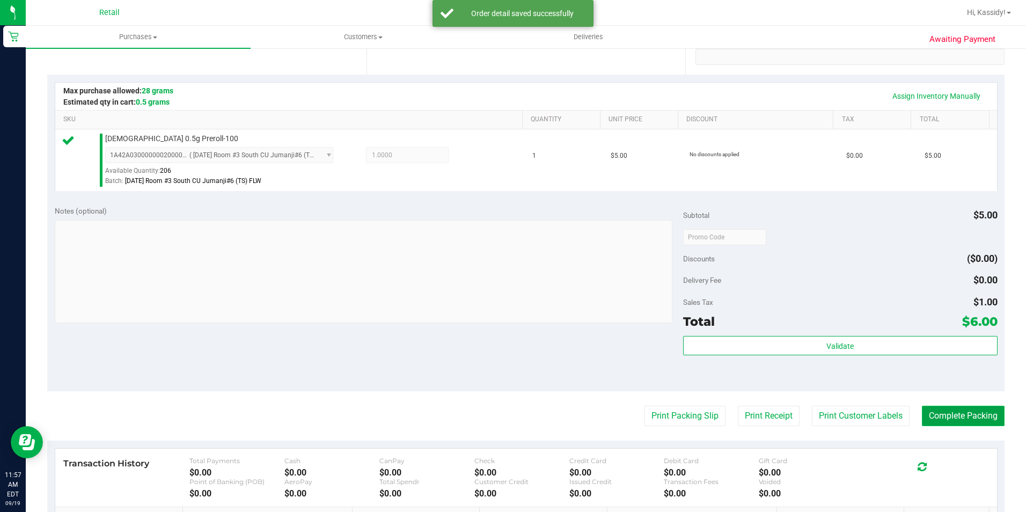
click at [952, 417] on button "Complete Packing" at bounding box center [963, 416] width 83 height 20
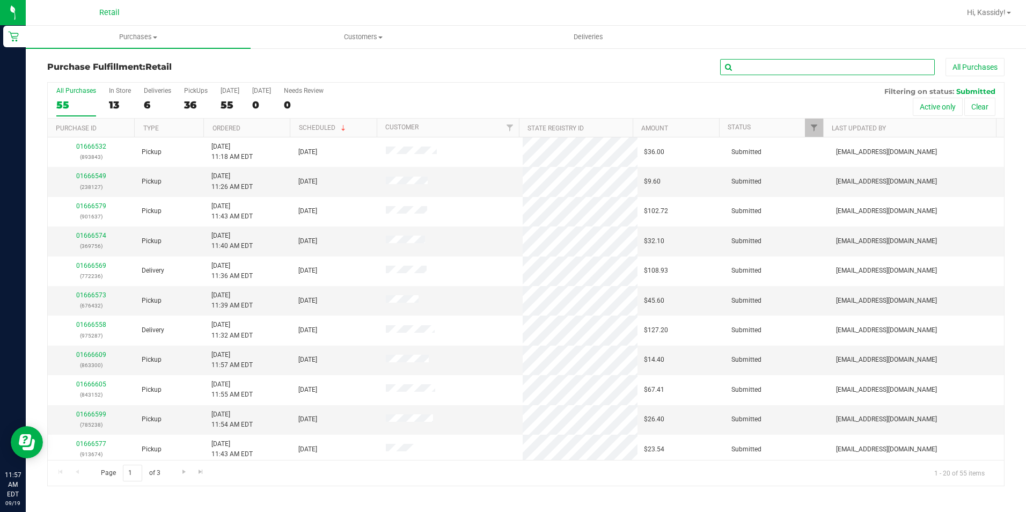
click at [749, 63] on input "text" at bounding box center [827, 67] width 215 height 16
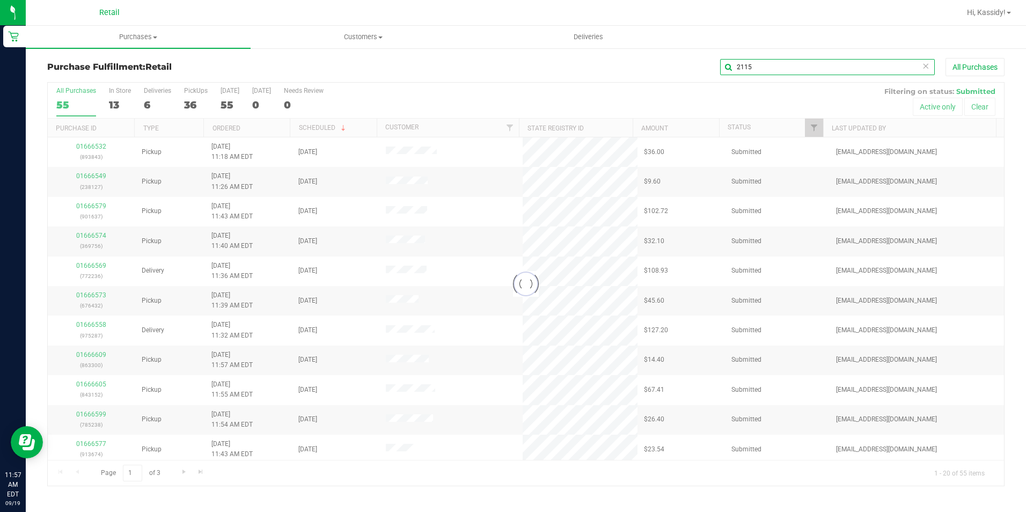
click at [745, 68] on input "2115" at bounding box center [827, 67] width 215 height 16
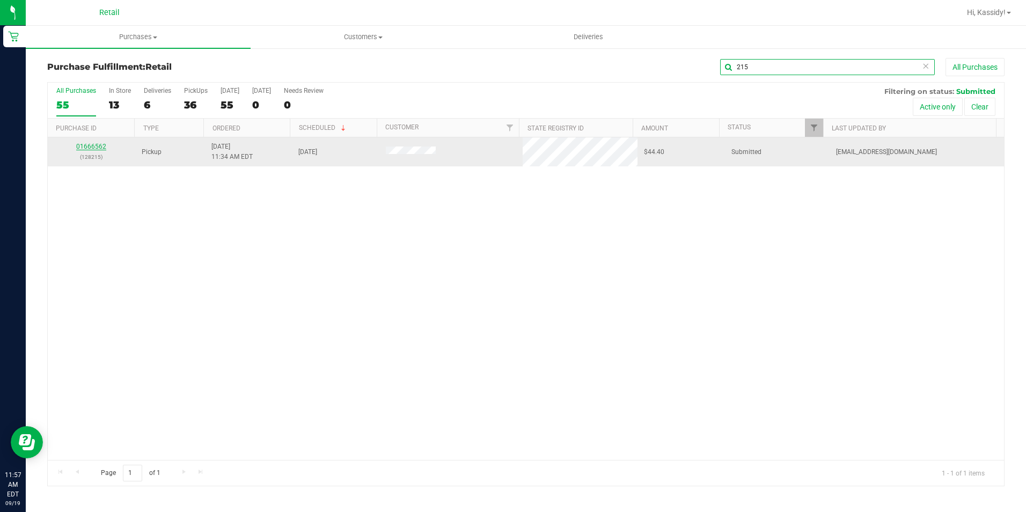
type input "215"
click at [89, 147] on link "01666562" at bounding box center [91, 147] width 30 height 8
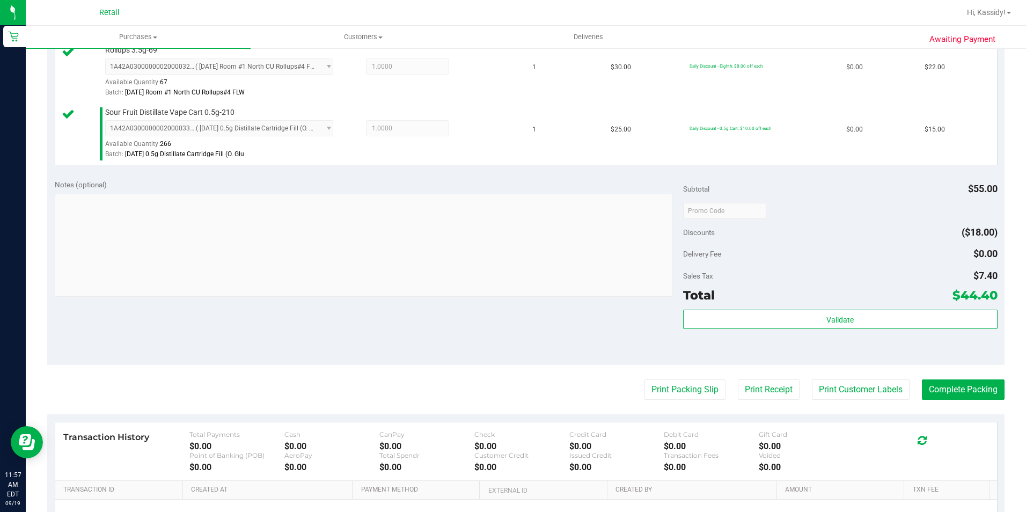
scroll to position [322, 0]
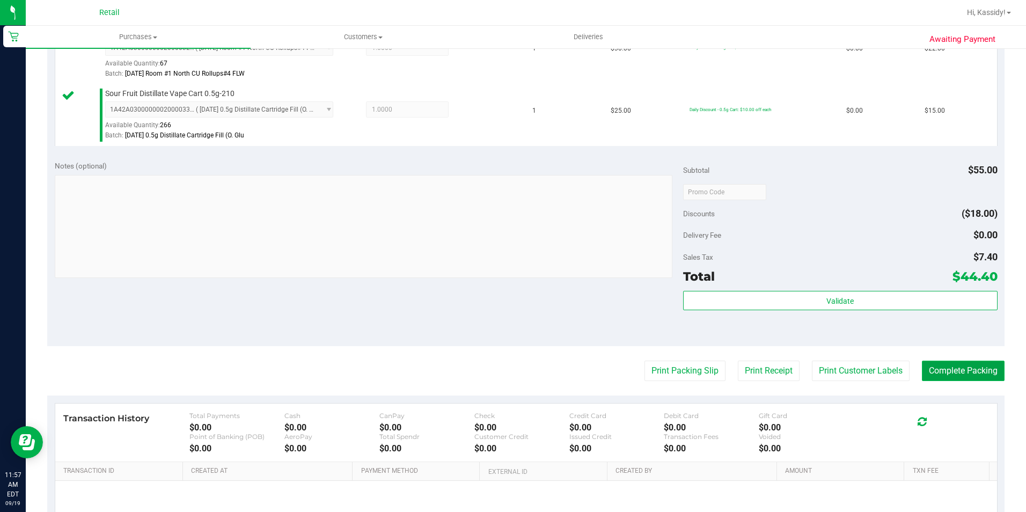
click at [952, 364] on button "Complete Packing" at bounding box center [963, 371] width 83 height 20
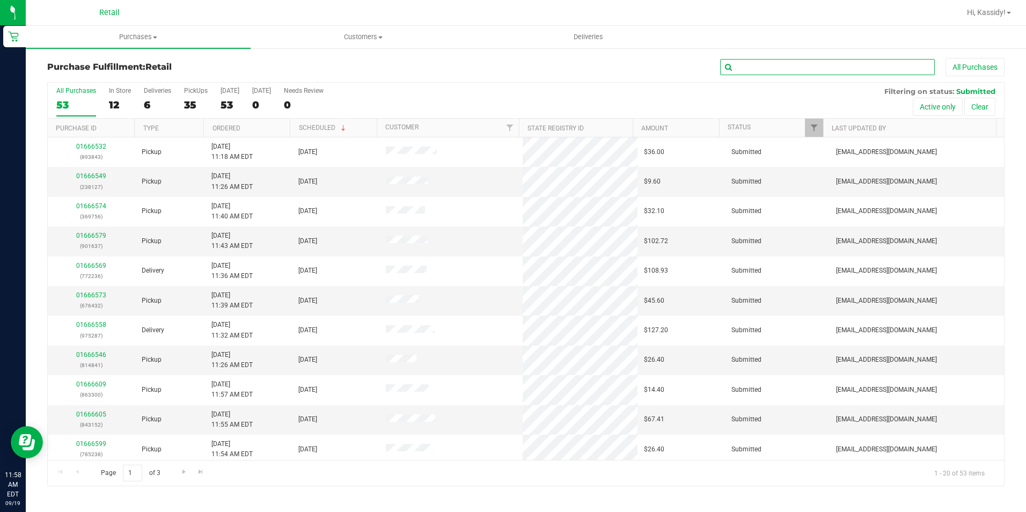
click at [801, 70] on input "text" at bounding box center [827, 67] width 215 height 16
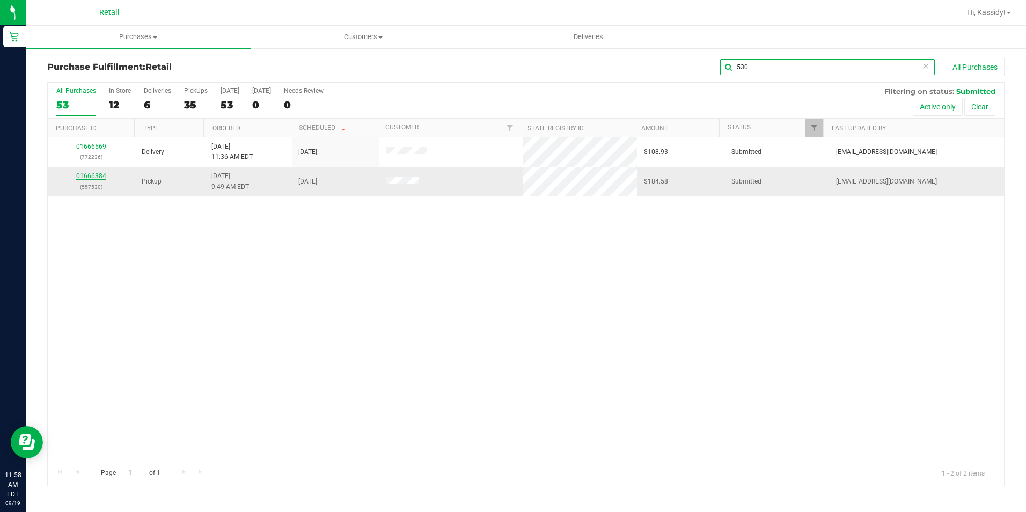
type input "530"
click at [93, 178] on link "01666384" at bounding box center [91, 176] width 30 height 8
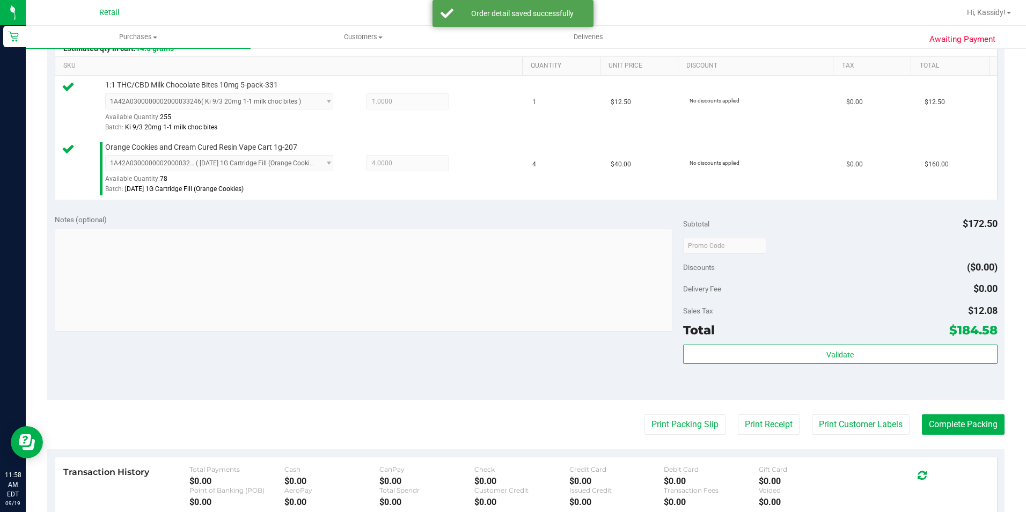
scroll to position [322, 0]
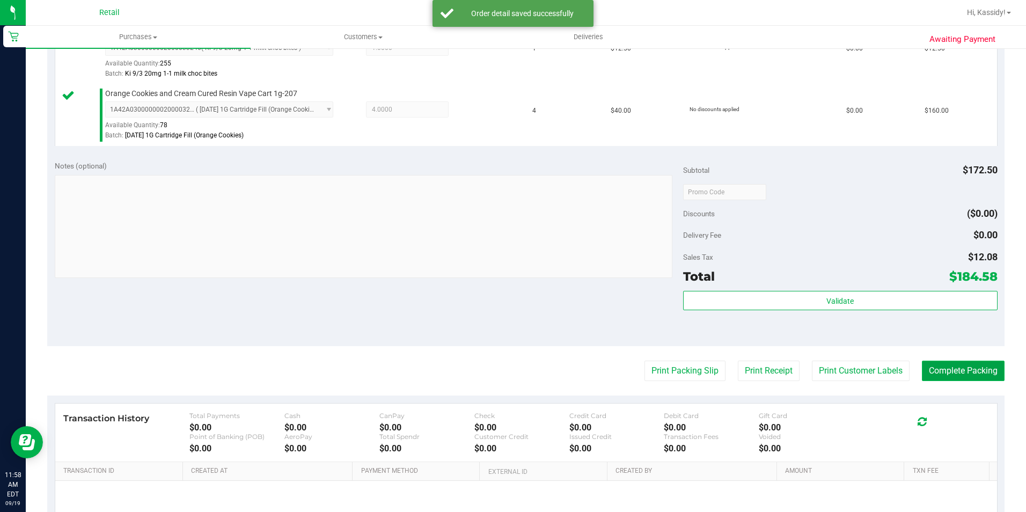
click at [942, 368] on button "Complete Packing" at bounding box center [963, 371] width 83 height 20
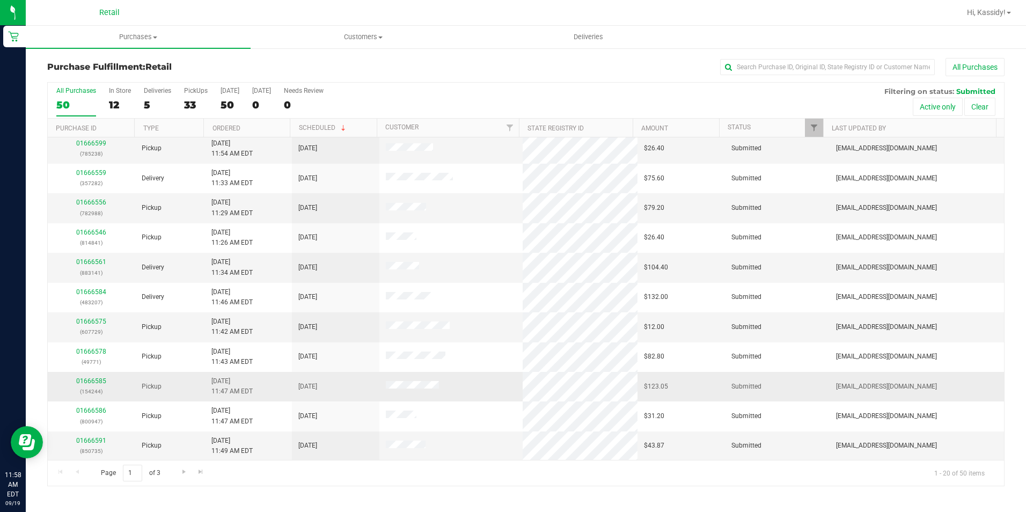
scroll to position [271, 0]
click at [730, 74] on input "text" at bounding box center [827, 67] width 215 height 16
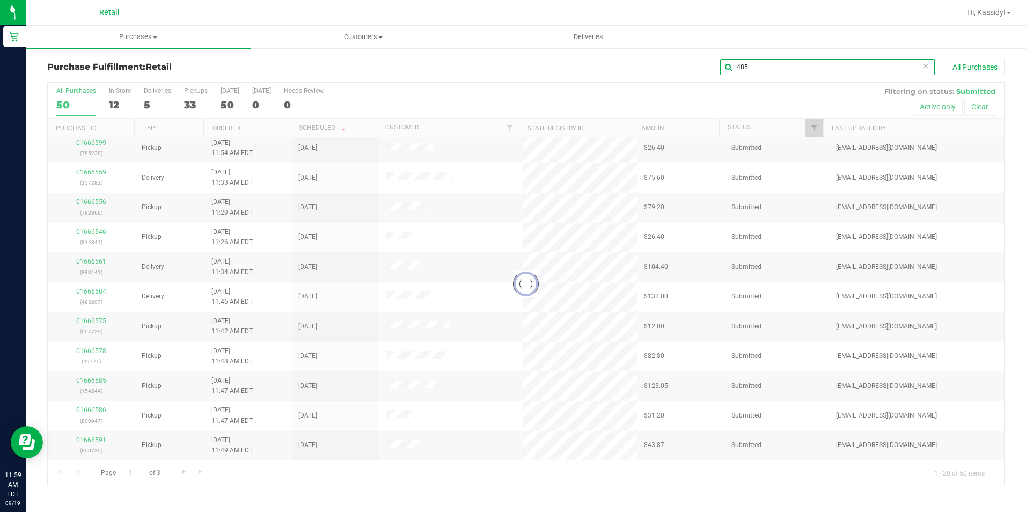
scroll to position [0, 0]
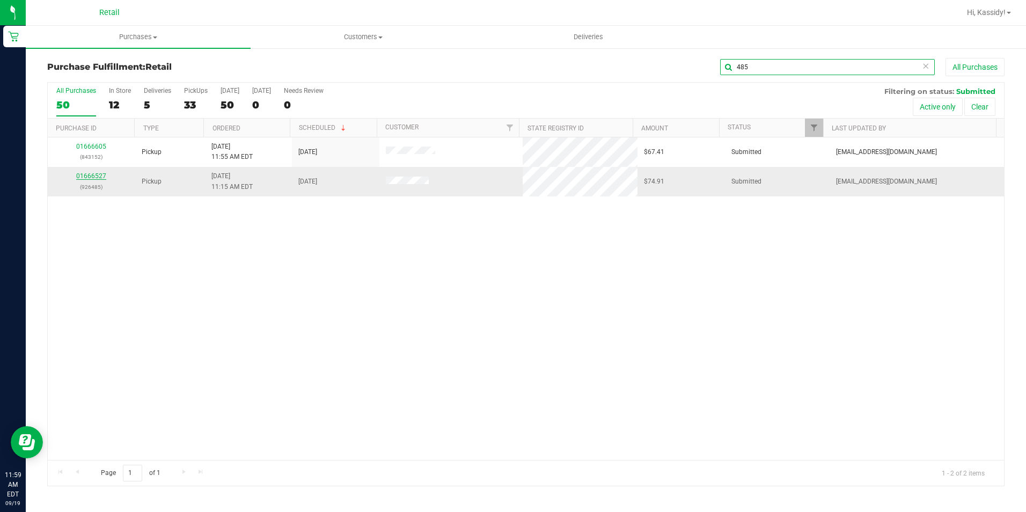
type input "485"
click at [98, 179] on link "01666527" at bounding box center [91, 176] width 30 height 8
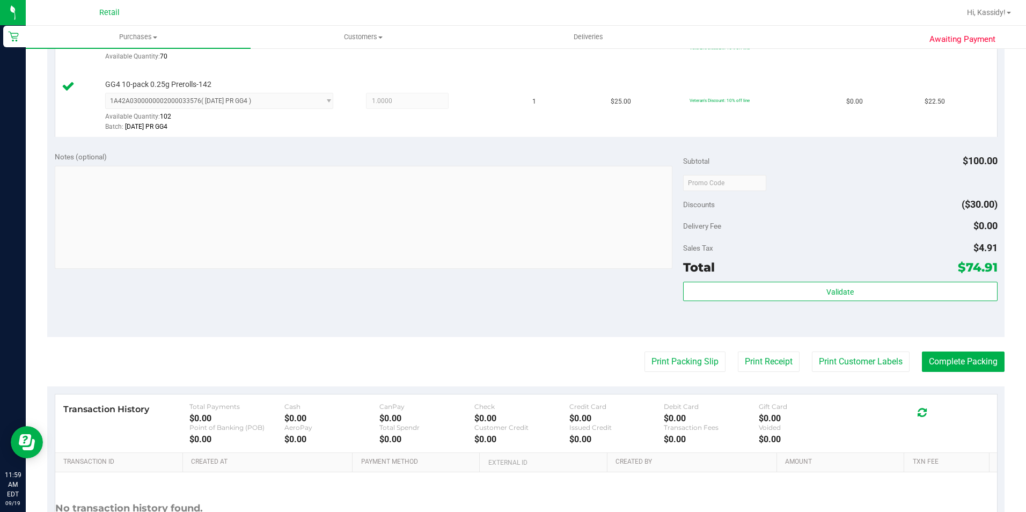
scroll to position [429, 0]
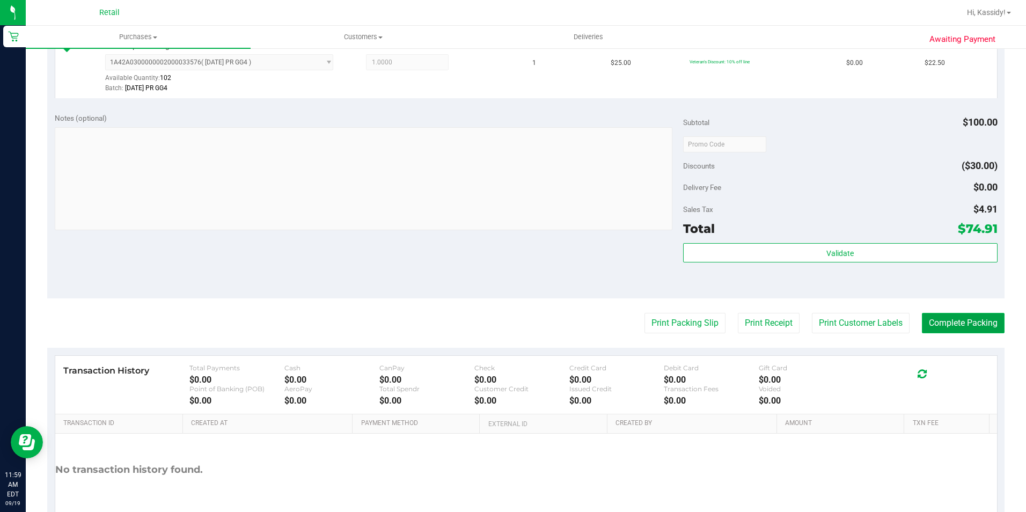
click at [946, 315] on button "Complete Packing" at bounding box center [963, 323] width 83 height 20
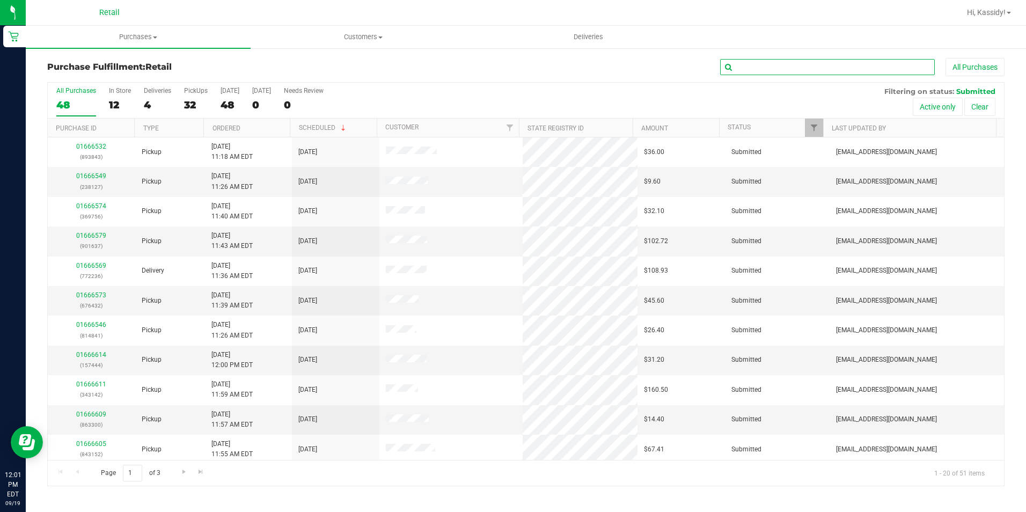
click at [727, 69] on input "text" at bounding box center [827, 67] width 215 height 16
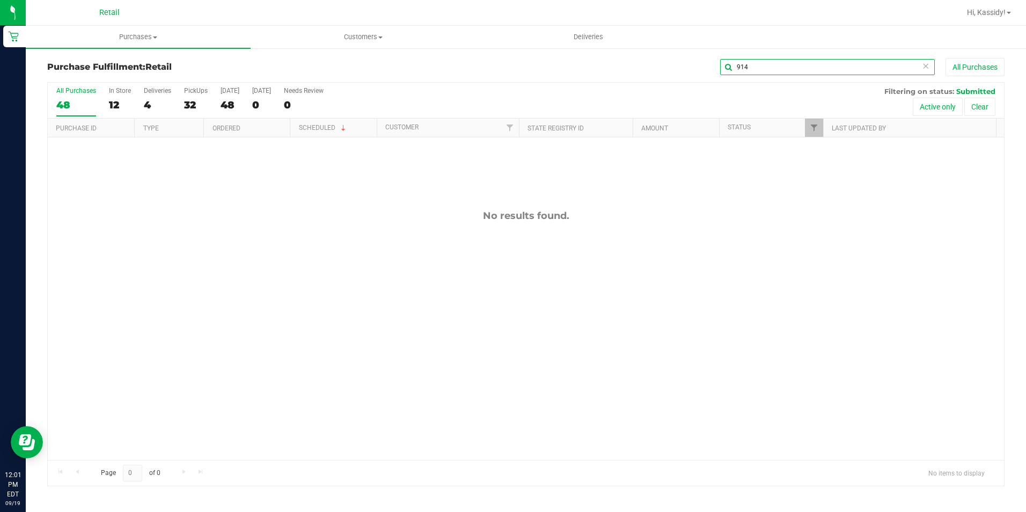
drag, startPoint x: 755, startPoint y: 68, endPoint x: 685, endPoint y: 68, distance: 69.7
click at [685, 68] on div "914 All Purchases" at bounding box center [685, 67] width 638 height 18
type input "756"
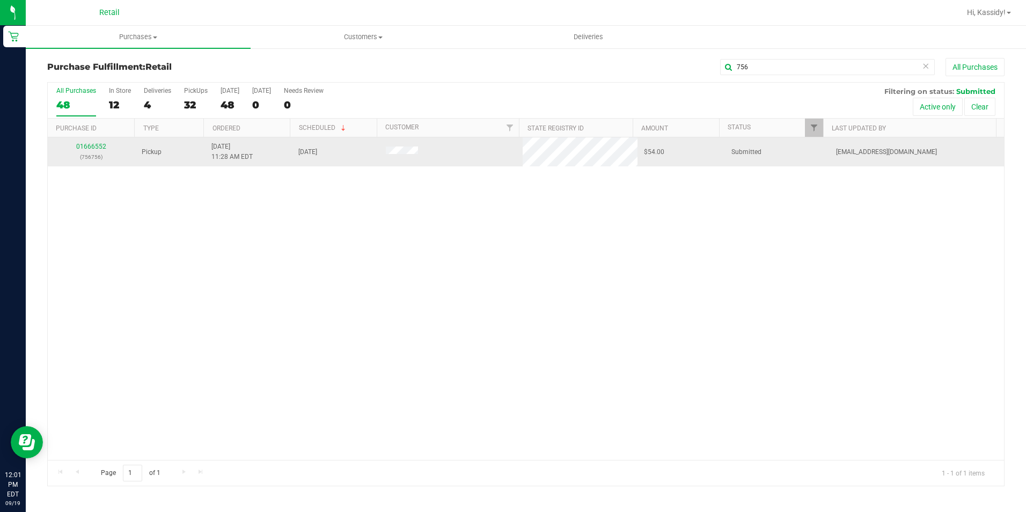
click at [99, 150] on div "01666552 (756756)" at bounding box center [91, 152] width 75 height 20
click at [95, 148] on link "01666552" at bounding box center [91, 147] width 30 height 8
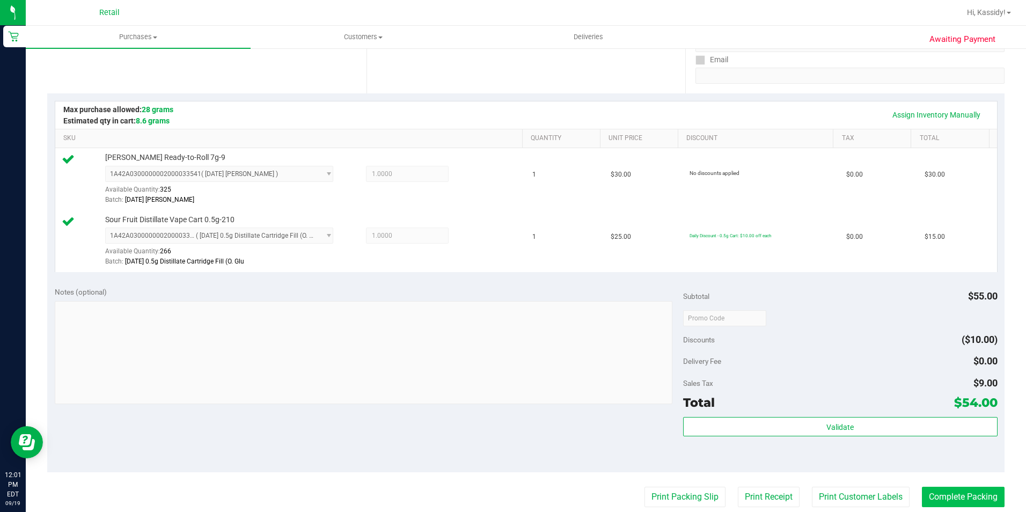
scroll to position [215, 0]
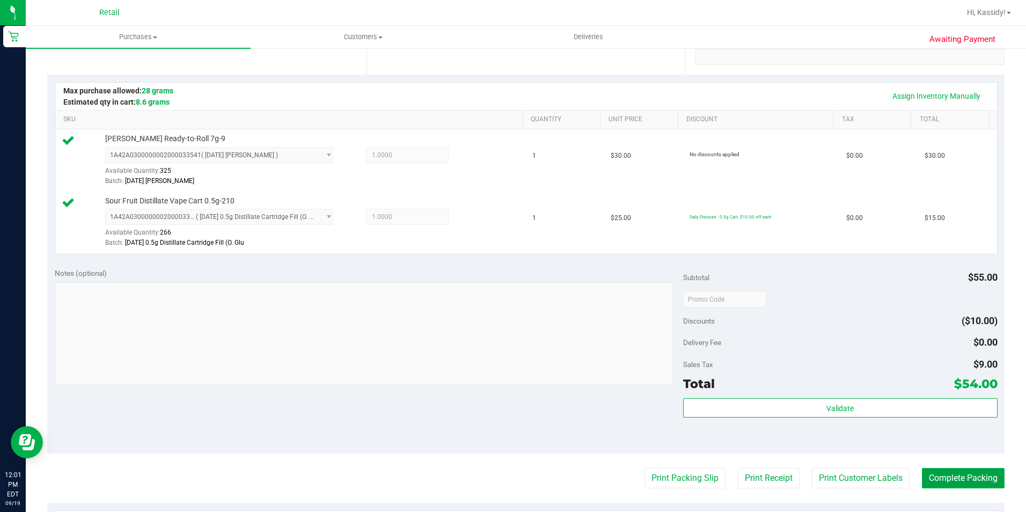
click at [974, 480] on button "Complete Packing" at bounding box center [963, 478] width 83 height 20
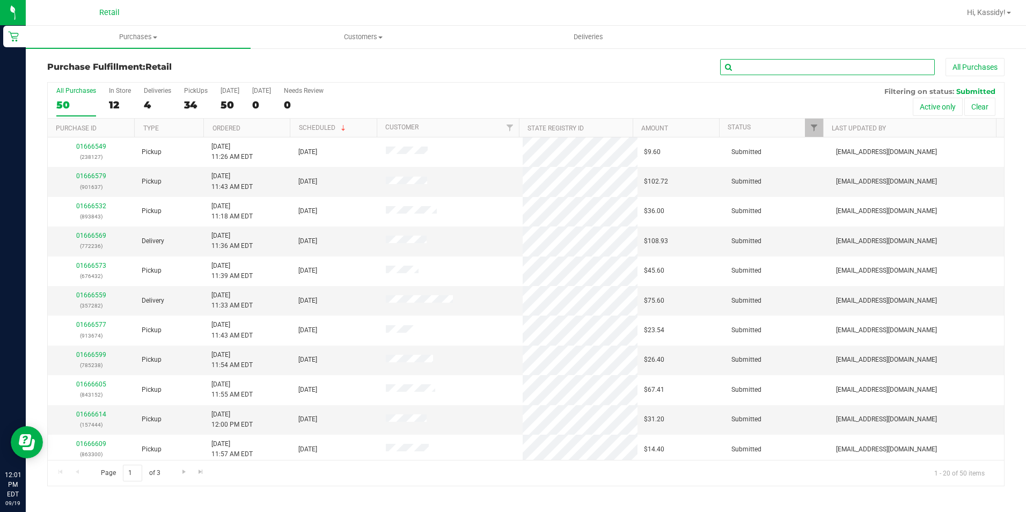
click at [768, 67] on input "text" at bounding box center [827, 67] width 215 height 16
type input "943"
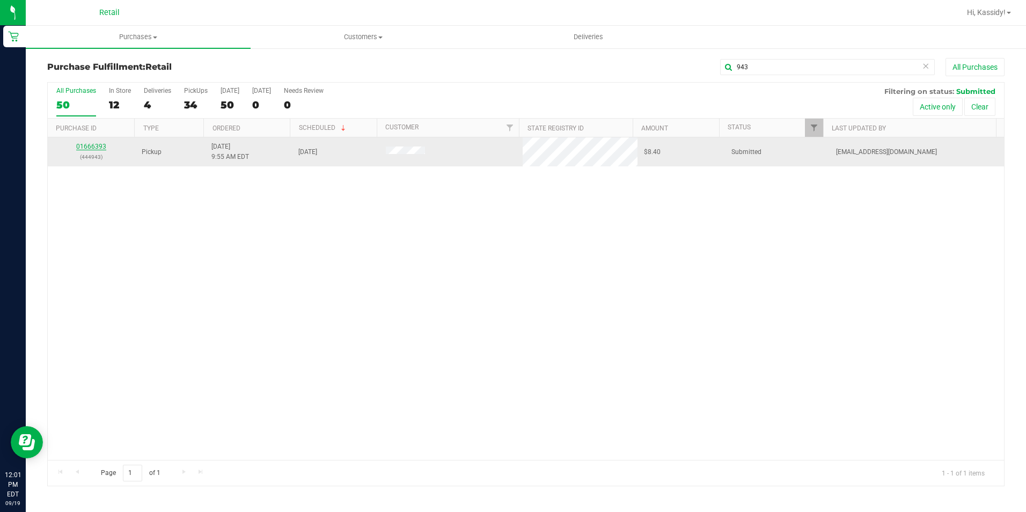
click at [96, 146] on link "01666393" at bounding box center [91, 147] width 30 height 8
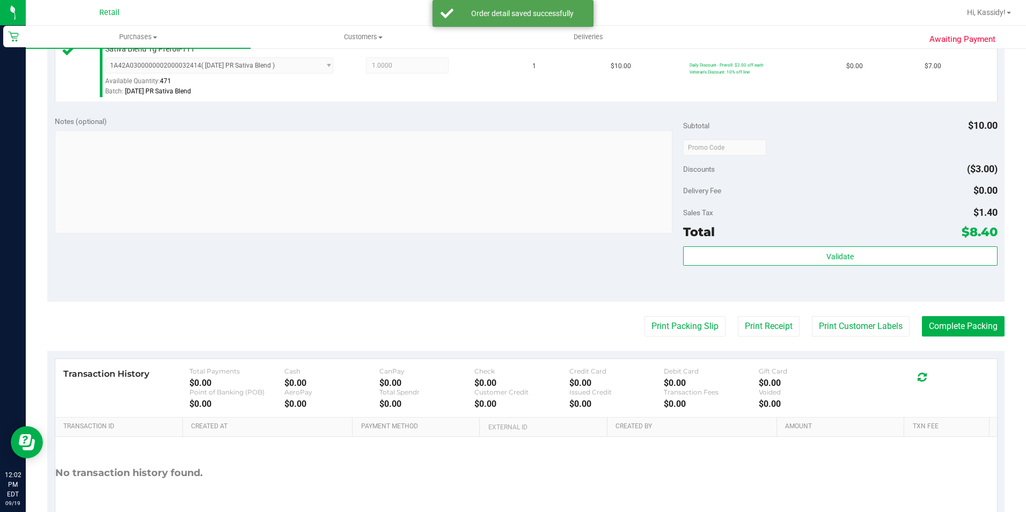
scroll to position [365, 0]
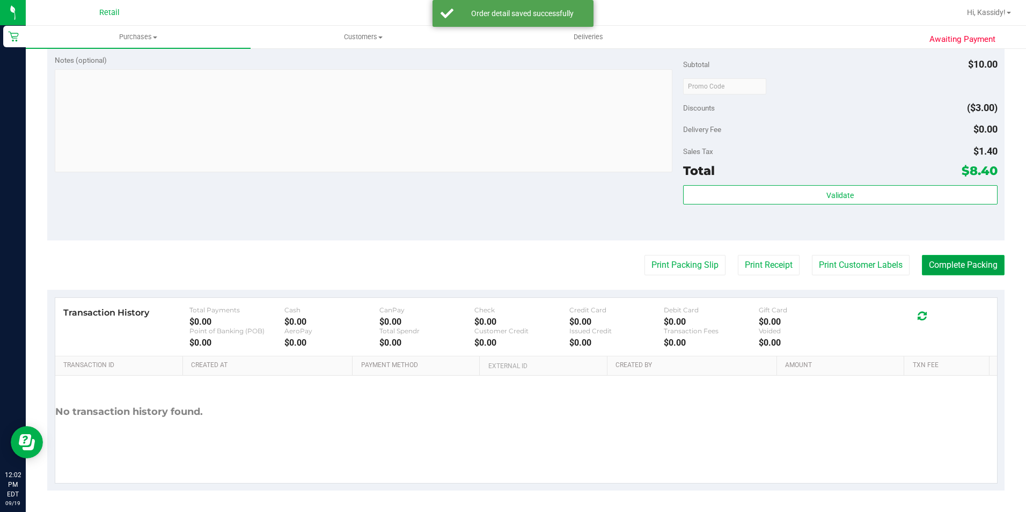
click at [930, 274] on button "Complete Packing" at bounding box center [963, 265] width 83 height 20
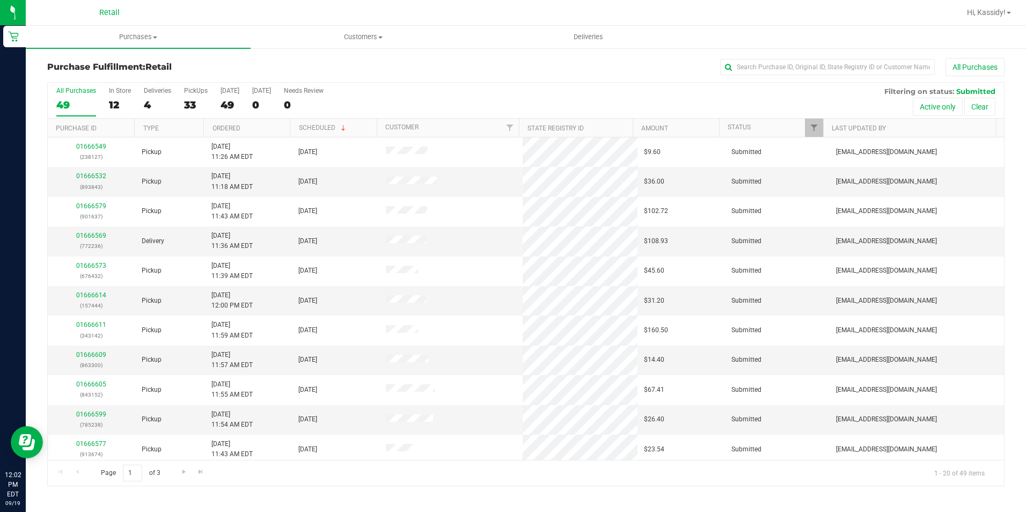
click at [802, 57] on div "Purchase Fulfillment: Retail All Purchases All Purchases 49 In Store 12 Deliver…" at bounding box center [526, 272] width 1000 height 450
click at [795, 63] on input "text" at bounding box center [827, 67] width 215 height 16
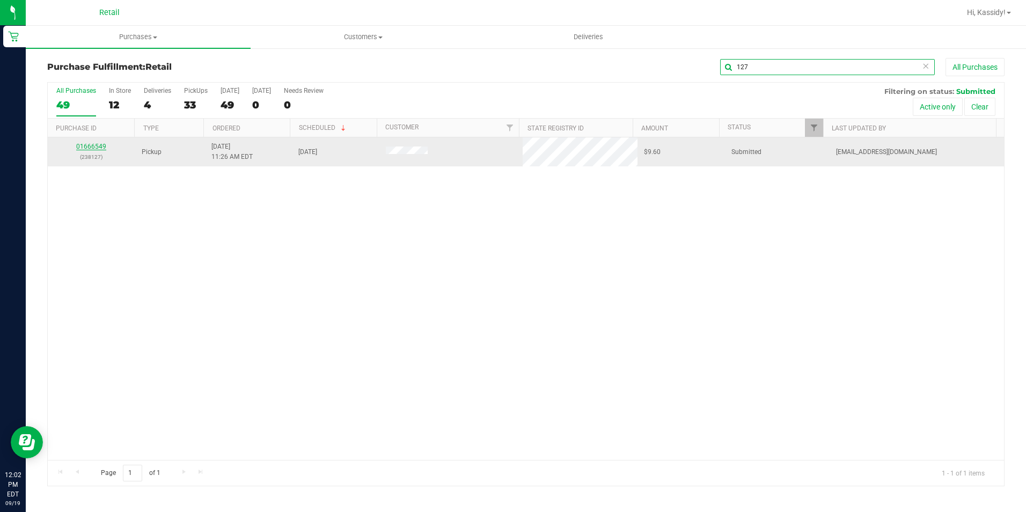
type input "127"
click at [93, 144] on link "01666549" at bounding box center [91, 147] width 30 height 8
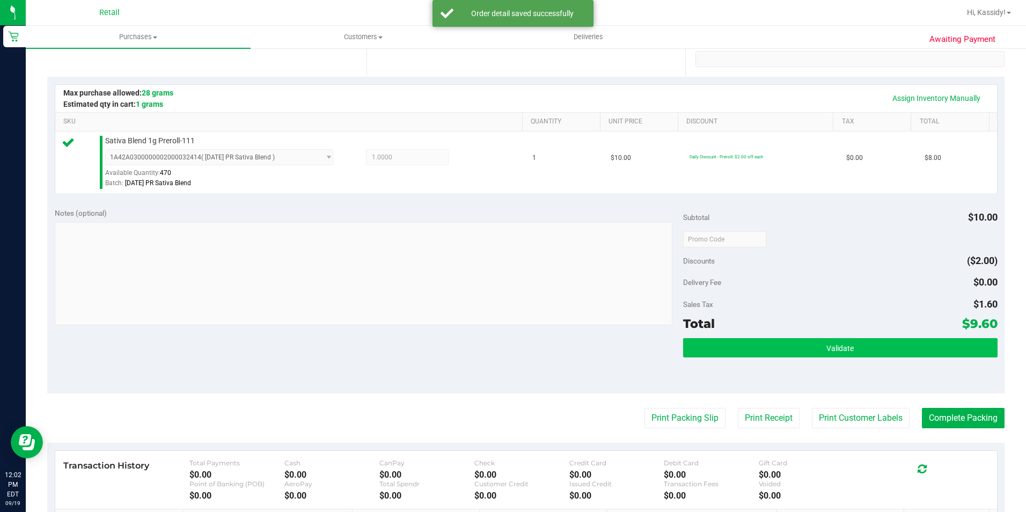
scroll to position [215, 0]
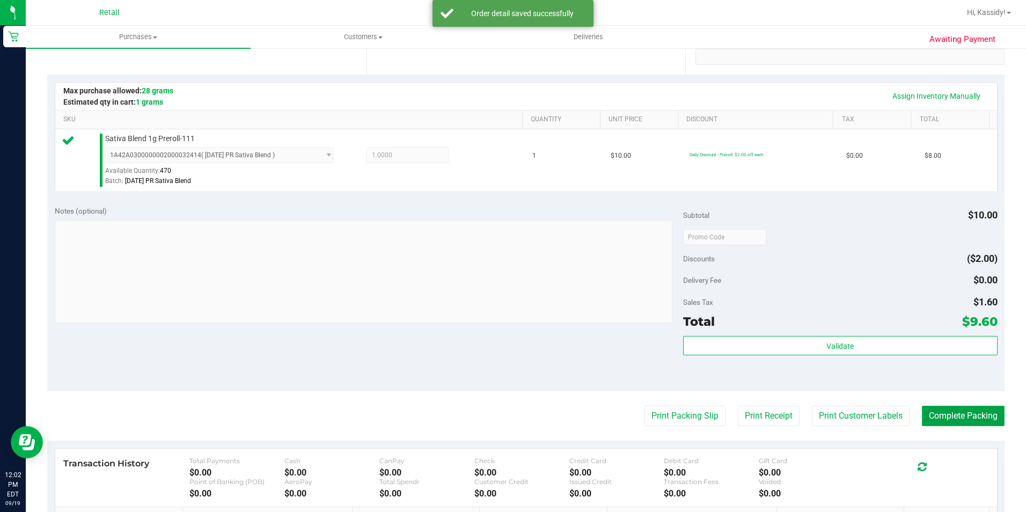
click at [929, 414] on button "Complete Packing" at bounding box center [963, 416] width 83 height 20
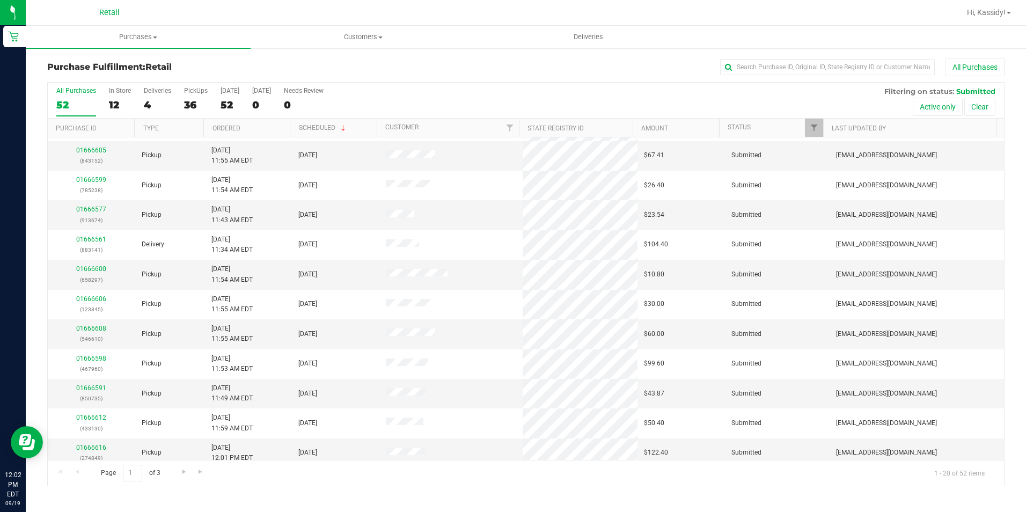
scroll to position [271, 0]
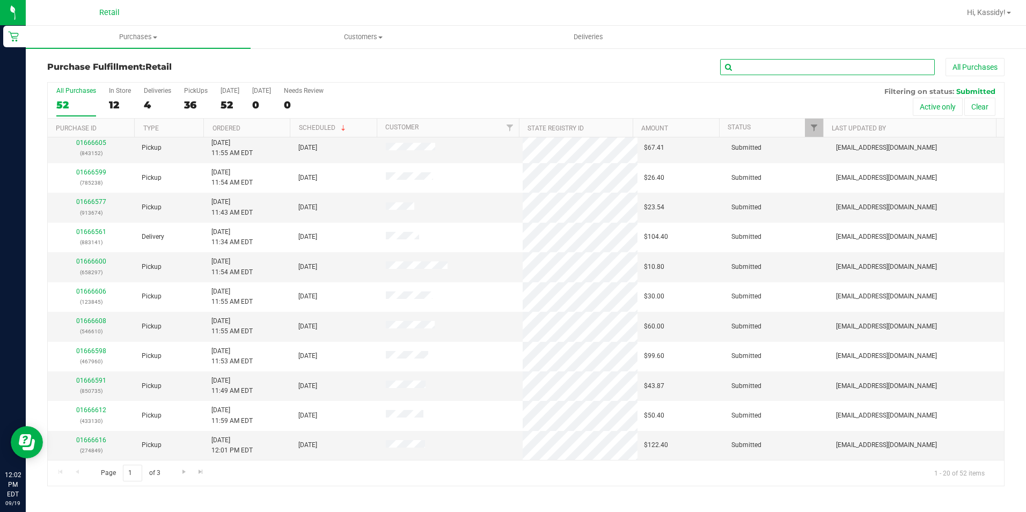
click at [750, 71] on input "text" at bounding box center [827, 67] width 215 height 16
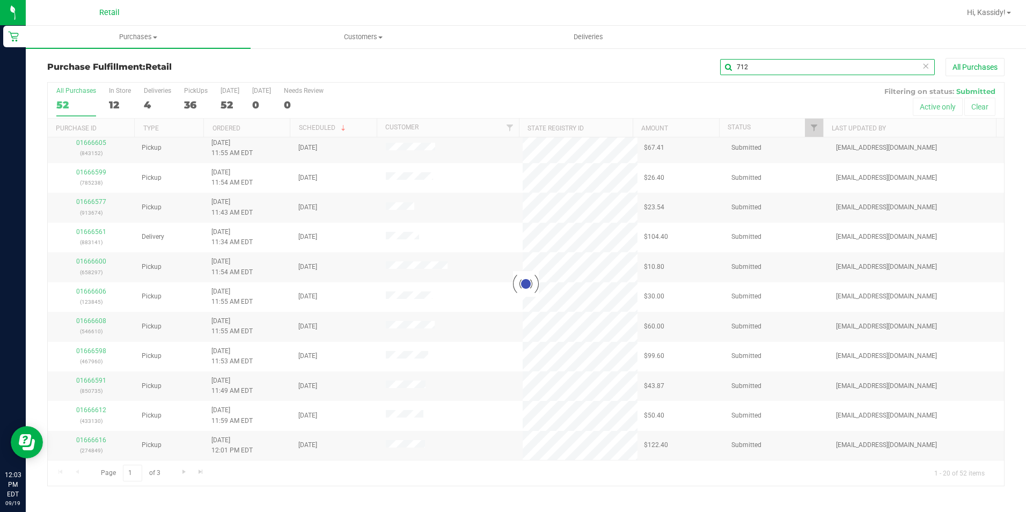
scroll to position [0, 0]
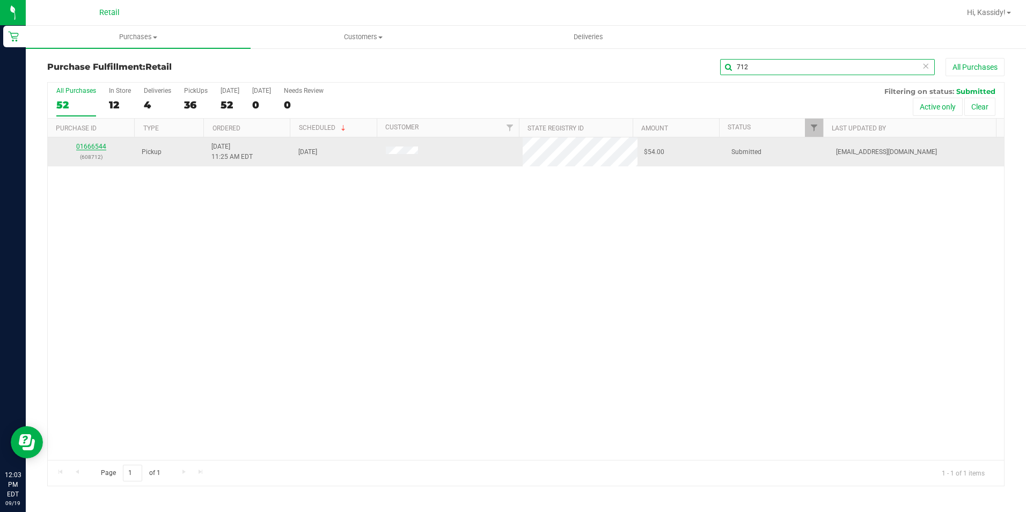
type input "712"
click at [97, 145] on link "01666544" at bounding box center [91, 147] width 30 height 8
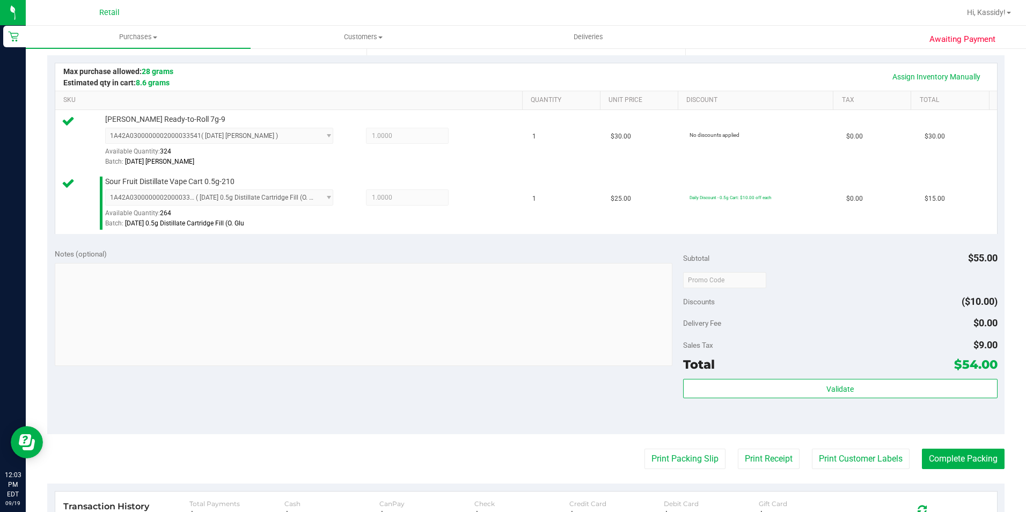
scroll to position [268, 0]
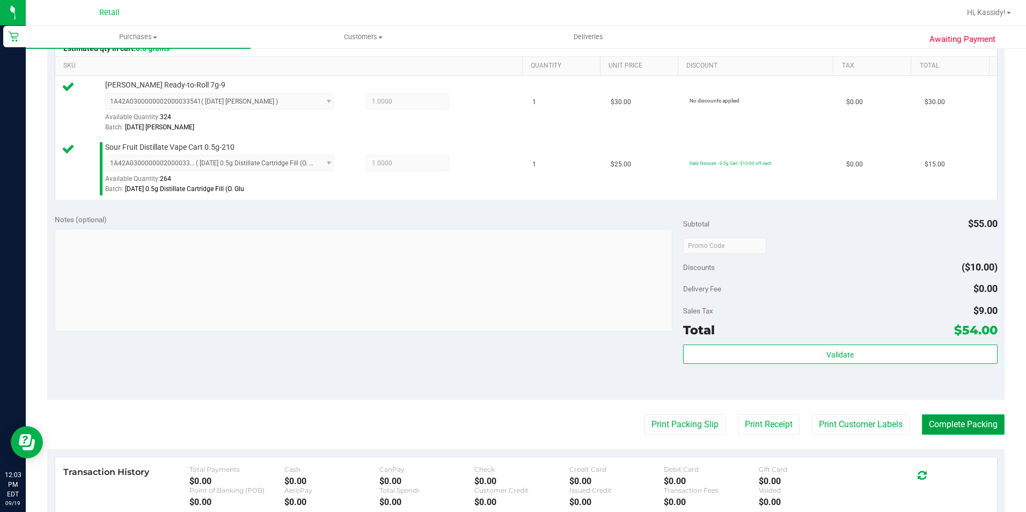
click at [933, 418] on button "Complete Packing" at bounding box center [963, 424] width 83 height 20
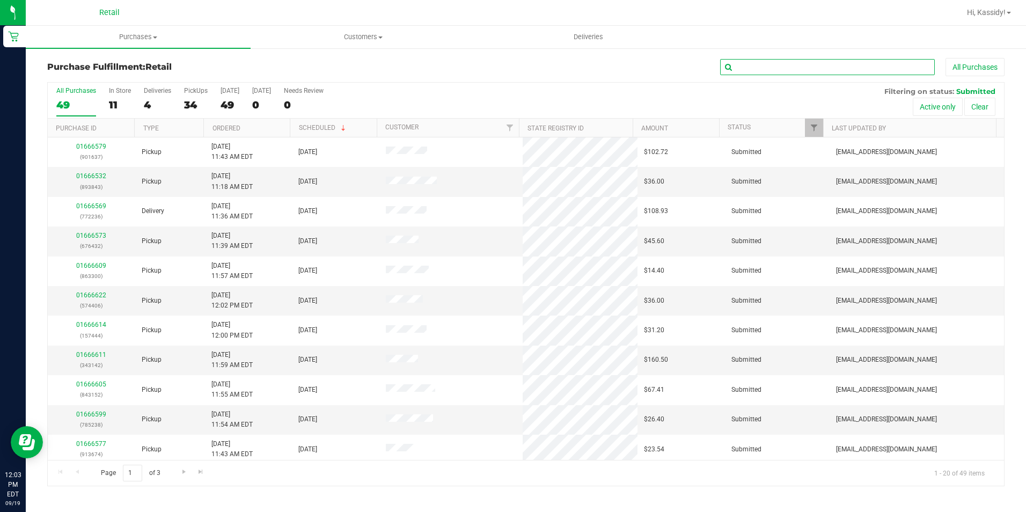
click at [826, 73] on input "text" at bounding box center [827, 67] width 215 height 16
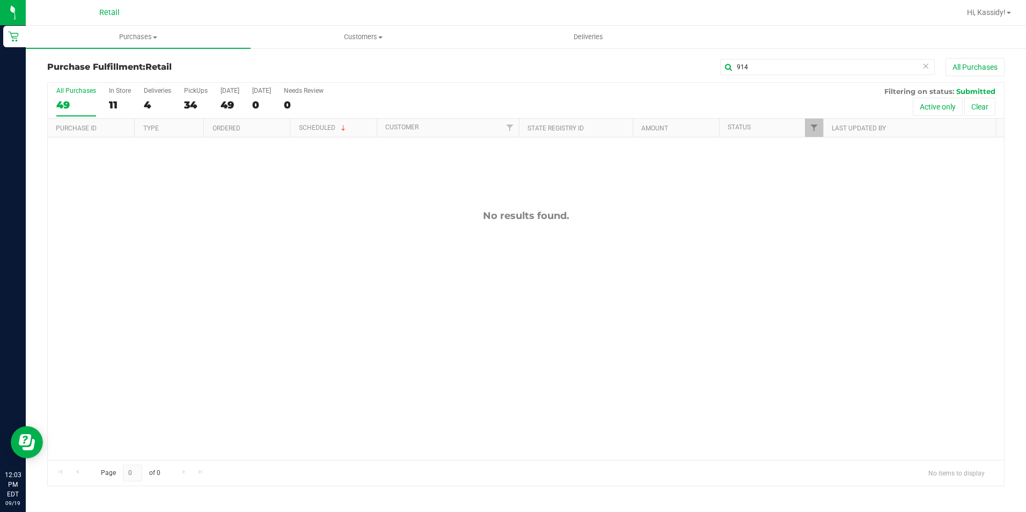
drag, startPoint x: 790, startPoint y: 57, endPoint x: 670, endPoint y: 76, distance: 121.2
click at [670, 76] on div "Purchase Fulfillment: Retail 914 All Purchases All Purchases 49 In Store 11 Del…" at bounding box center [526, 272] width 1000 height 450
drag, startPoint x: 768, startPoint y: 68, endPoint x: 679, endPoint y: 65, distance: 89.1
click at [679, 65] on div "914 All Purchases" at bounding box center [685, 67] width 638 height 18
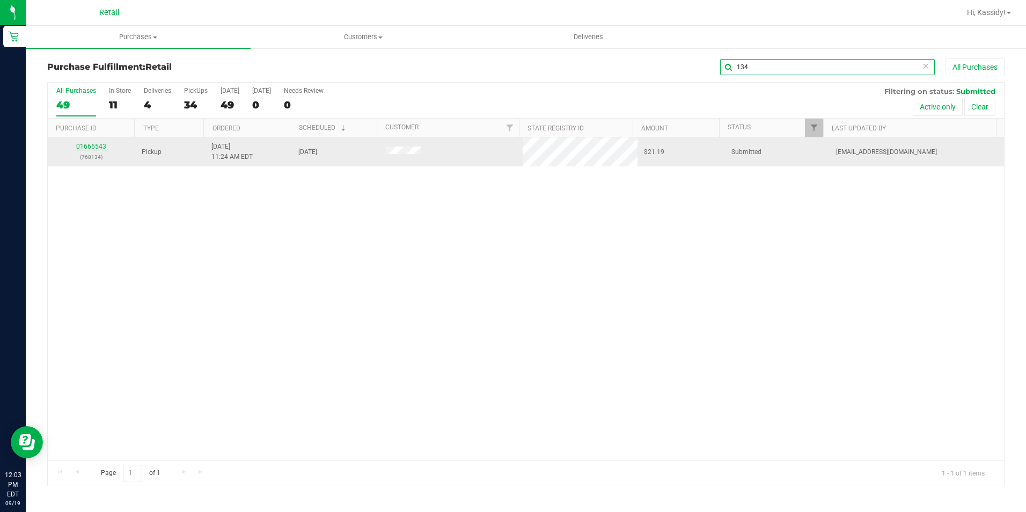
type input "134"
click at [90, 145] on link "01666543" at bounding box center [91, 147] width 30 height 8
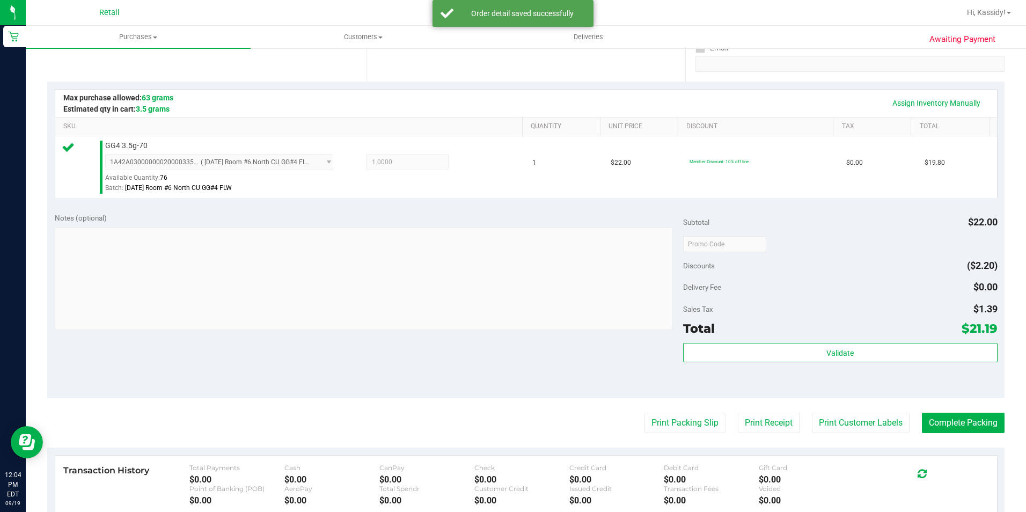
scroll to position [215, 0]
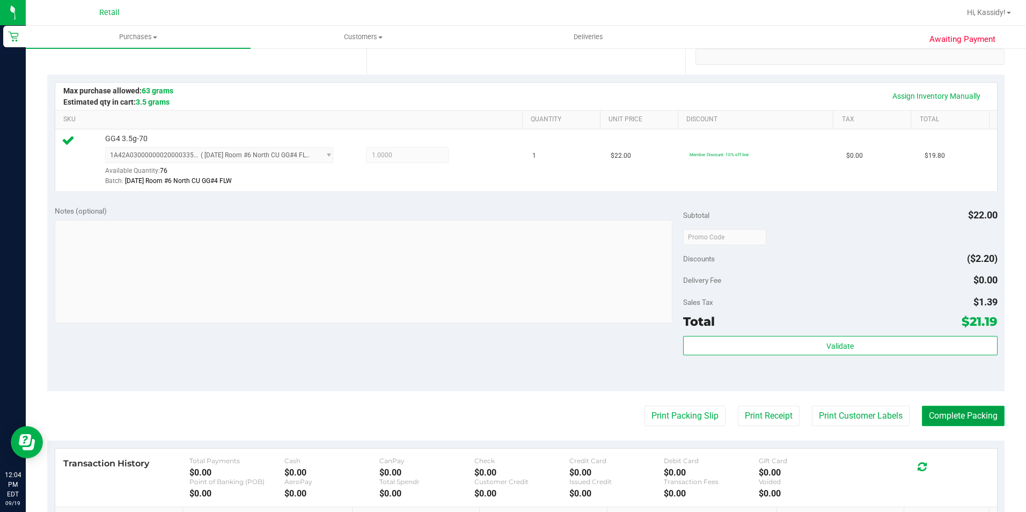
click at [962, 415] on button "Complete Packing" at bounding box center [963, 416] width 83 height 20
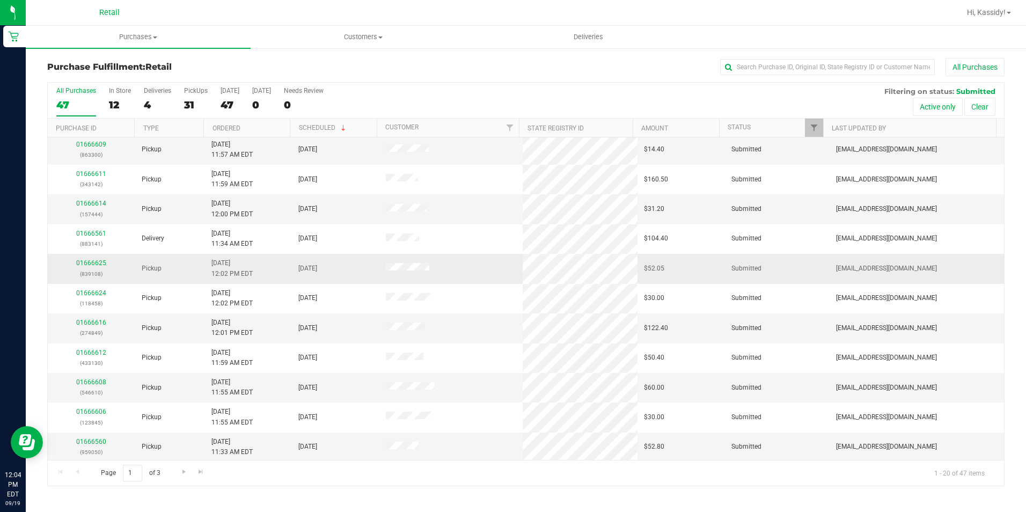
scroll to position [271, 0]
click at [742, 75] on input "text" at bounding box center [827, 67] width 215 height 16
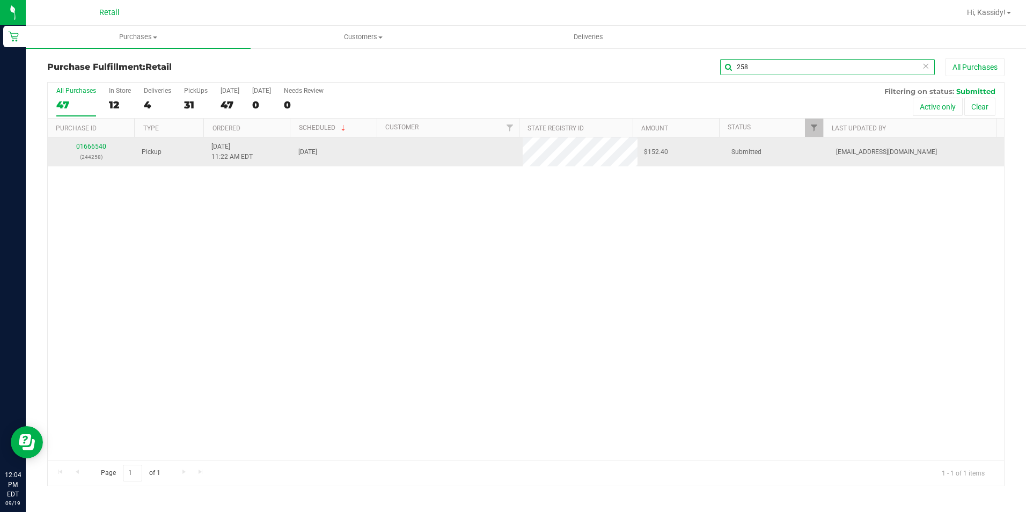
scroll to position [0, 0]
type input "258"
click at [91, 149] on link "01666540" at bounding box center [91, 147] width 30 height 8
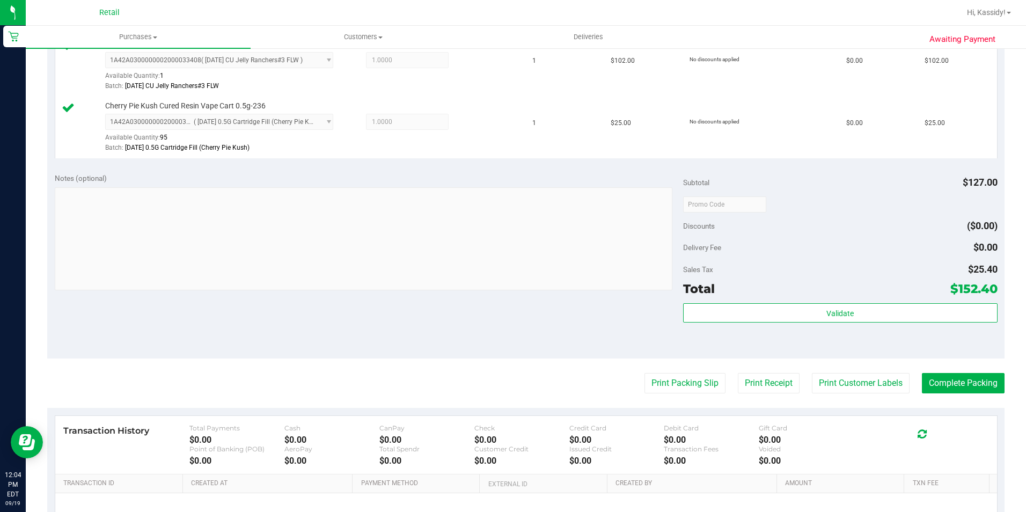
scroll to position [322, 0]
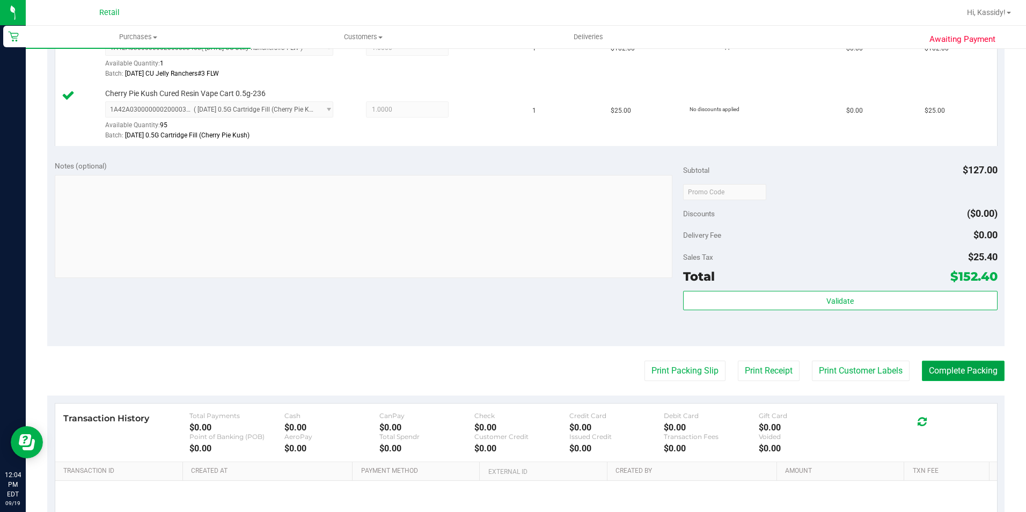
click at [943, 372] on button "Complete Packing" at bounding box center [963, 371] width 83 height 20
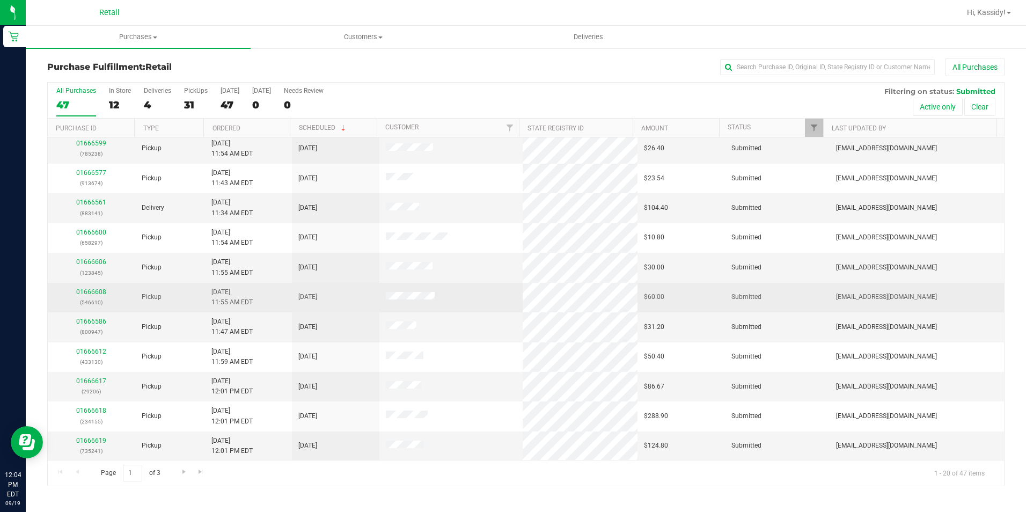
scroll to position [271, 0]
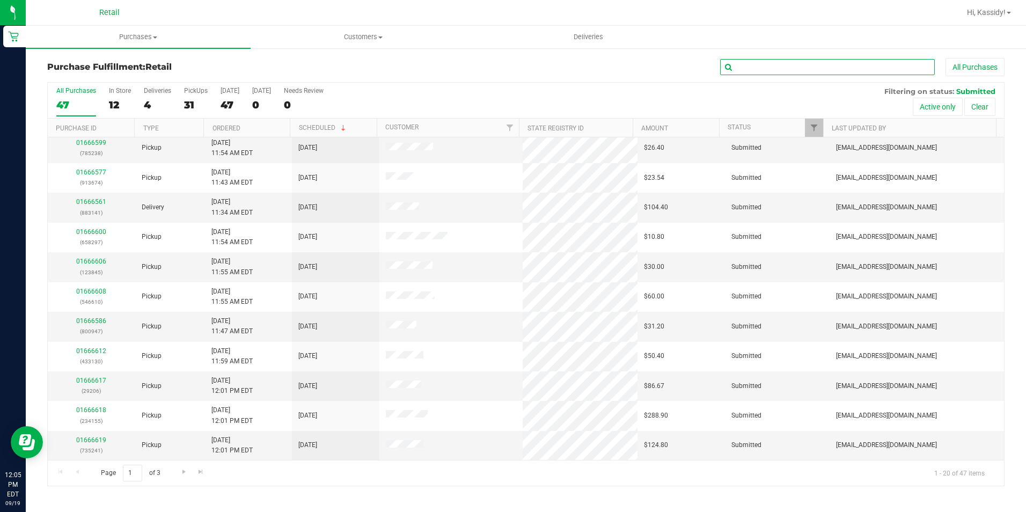
click at [811, 69] on input "text" at bounding box center [827, 67] width 215 height 16
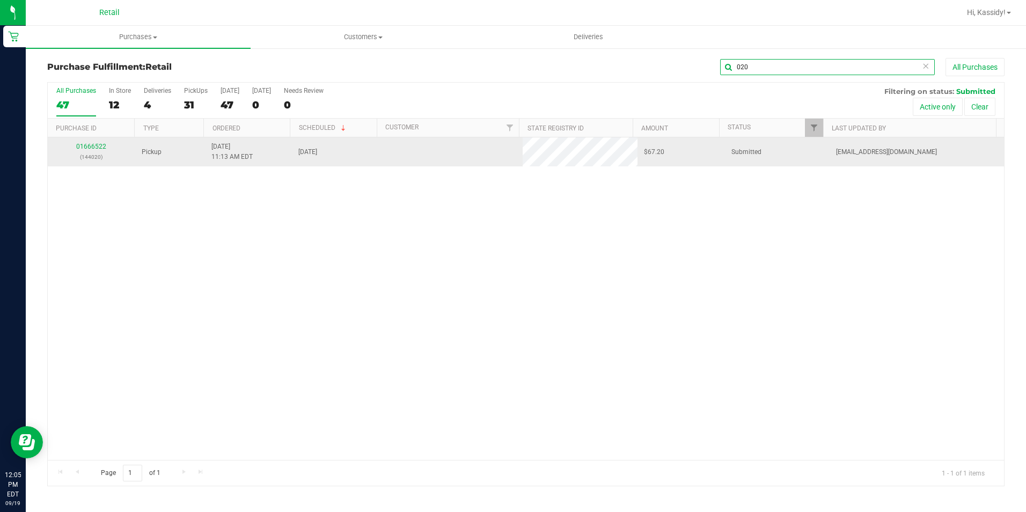
scroll to position [0, 0]
type input "020"
click at [91, 145] on link "01666522" at bounding box center [91, 147] width 30 height 8
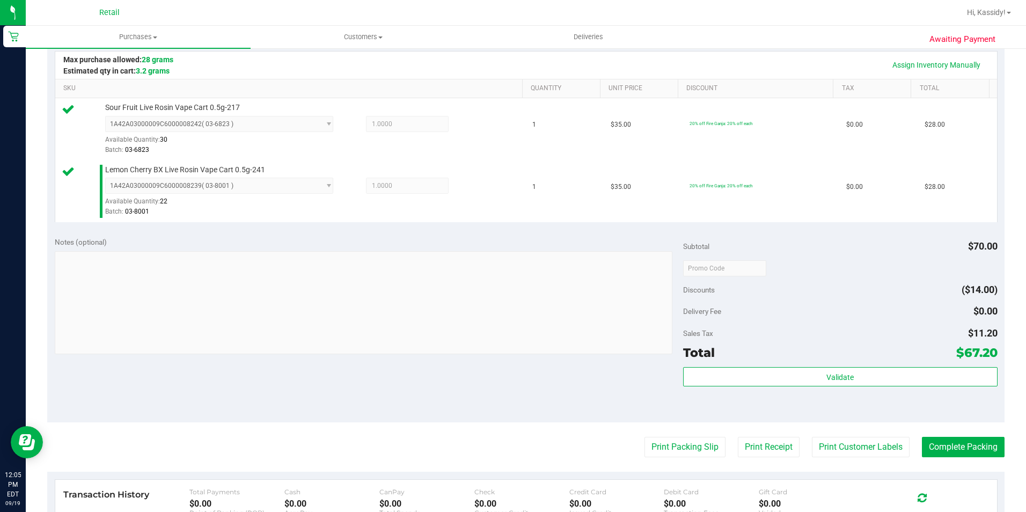
scroll to position [268, 0]
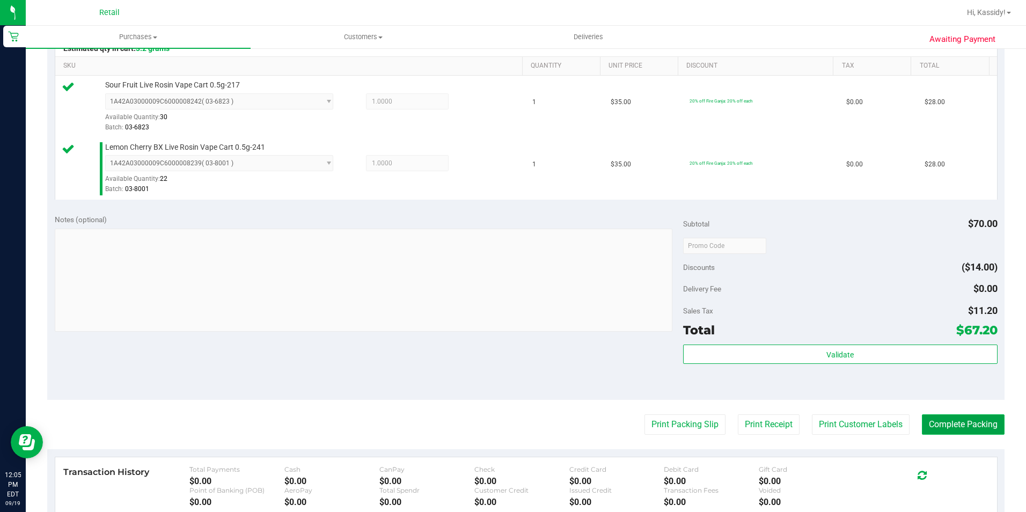
click at [950, 424] on button "Complete Packing" at bounding box center [963, 424] width 83 height 20
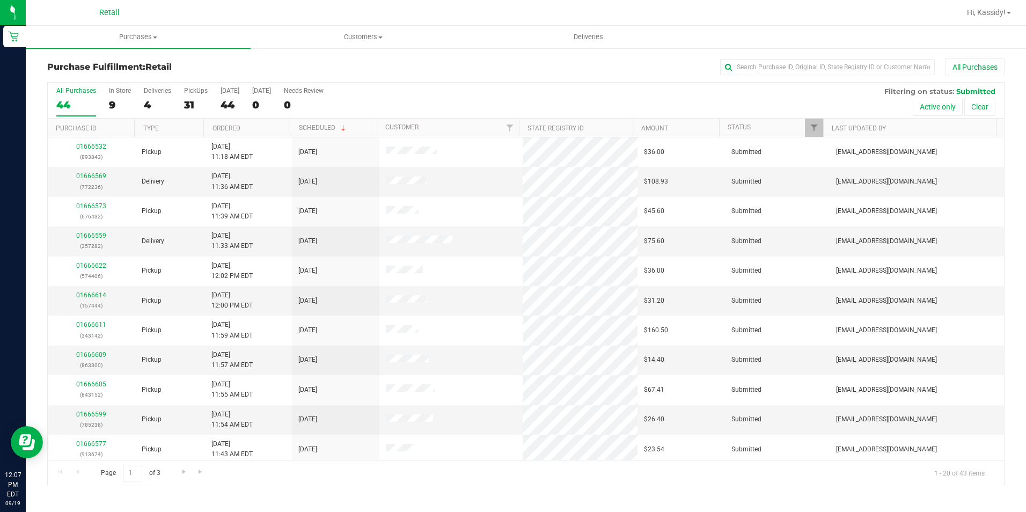
click at [786, 78] on div "Purchase Fulfillment: Retail All Purchases" at bounding box center [525, 70] width 957 height 24
click at [784, 77] on div "Purchase Fulfillment: Retail All Purchases" at bounding box center [525, 70] width 957 height 24
click at [782, 70] on input "text" at bounding box center [827, 67] width 215 height 16
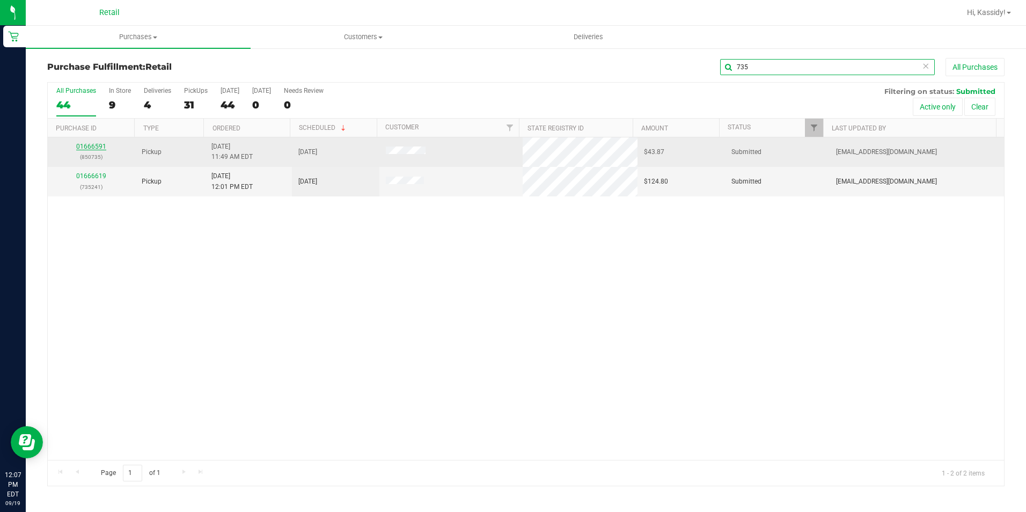
type input "735"
click at [88, 148] on link "01666591" at bounding box center [91, 147] width 30 height 8
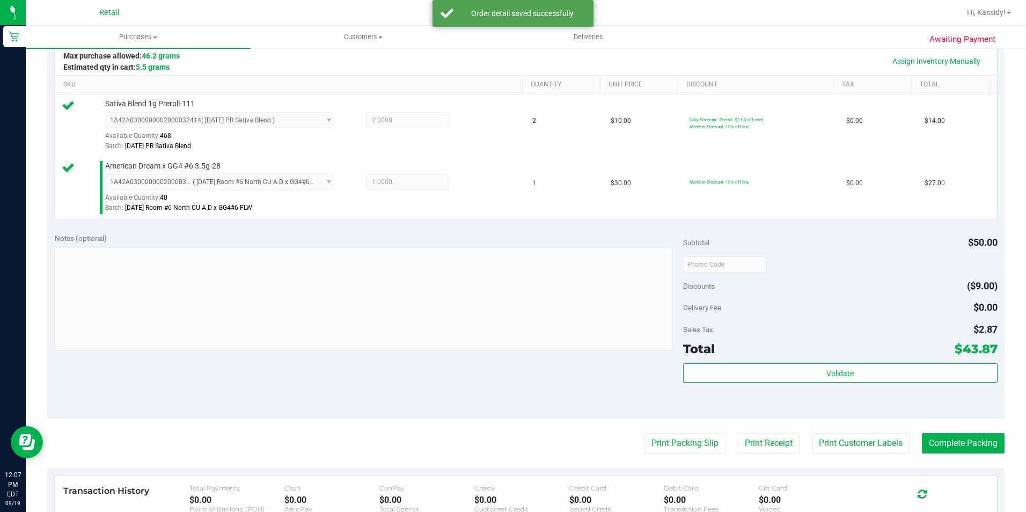
scroll to position [268, 0]
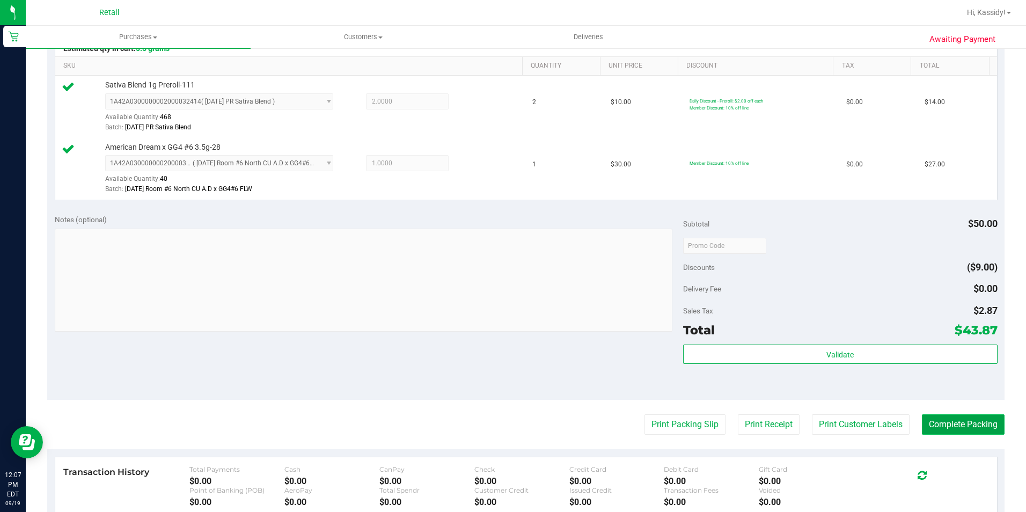
click at [922, 426] on button "Complete Packing" at bounding box center [963, 424] width 83 height 20
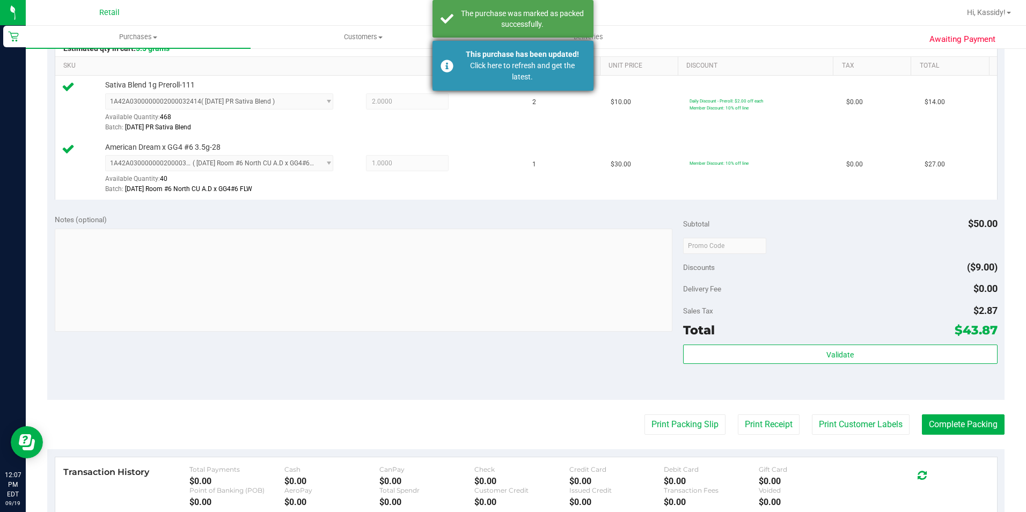
click at [526, 65] on div "Click here to refresh and get the latest." at bounding box center [522, 71] width 126 height 23
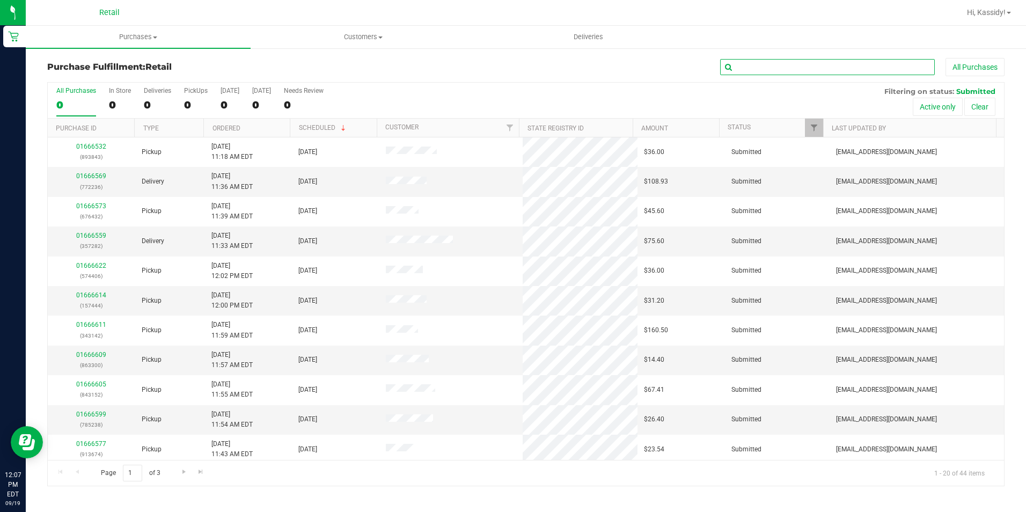
click at [754, 69] on input "text" at bounding box center [827, 67] width 215 height 16
click at [195, 99] on div "31" at bounding box center [196, 105] width 24 height 12
click at [0, 0] on input "PickUps 31" at bounding box center [0, 0] width 0 height 0
click at [812, 64] on input "text" at bounding box center [827, 67] width 215 height 16
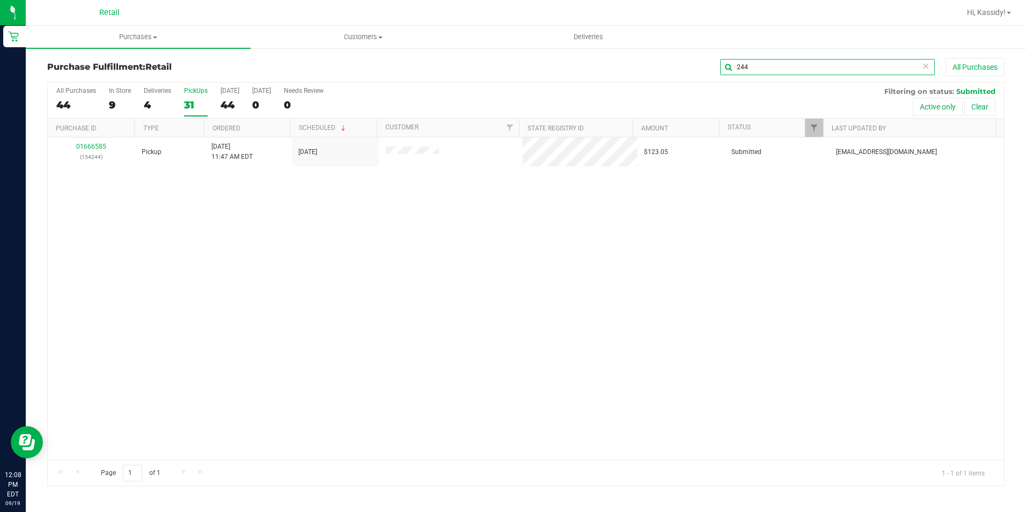
type input "244"
click at [82, 146] on link "01666585" at bounding box center [91, 147] width 30 height 8
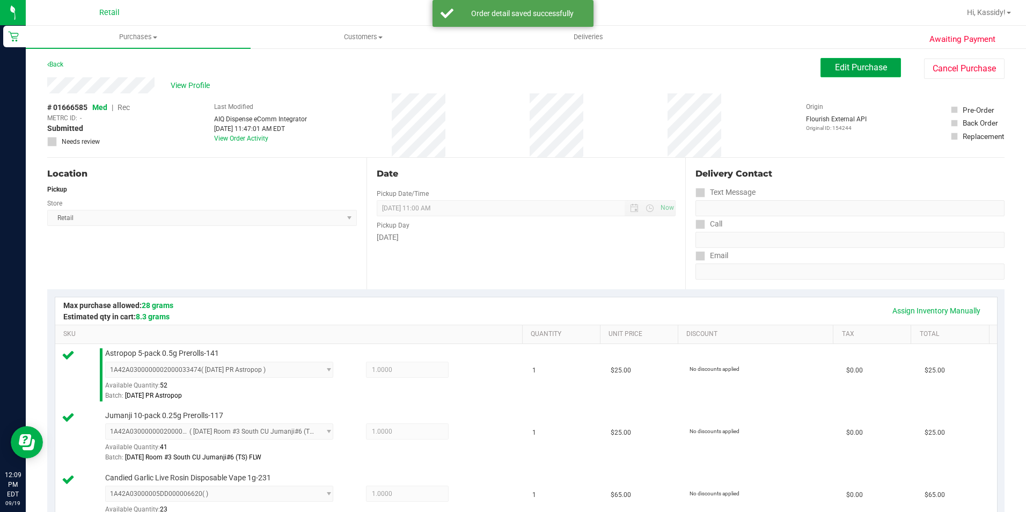
click at [864, 70] on span "Edit Purchase" at bounding box center [861, 67] width 52 height 10
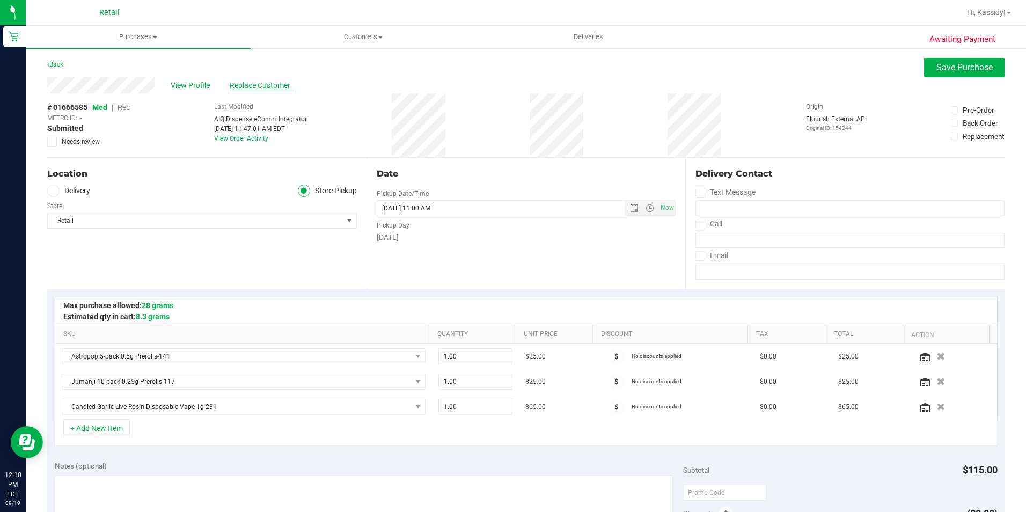
click at [252, 85] on span "Replace Customer" at bounding box center [262, 85] width 64 height 11
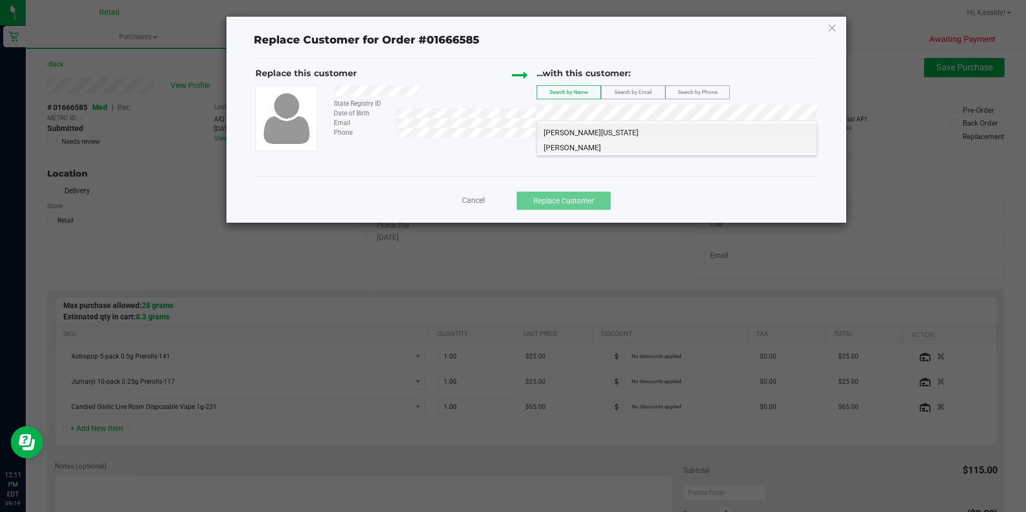
click at [556, 148] on span "Andrea Hernandez" at bounding box center [571, 147] width 57 height 9
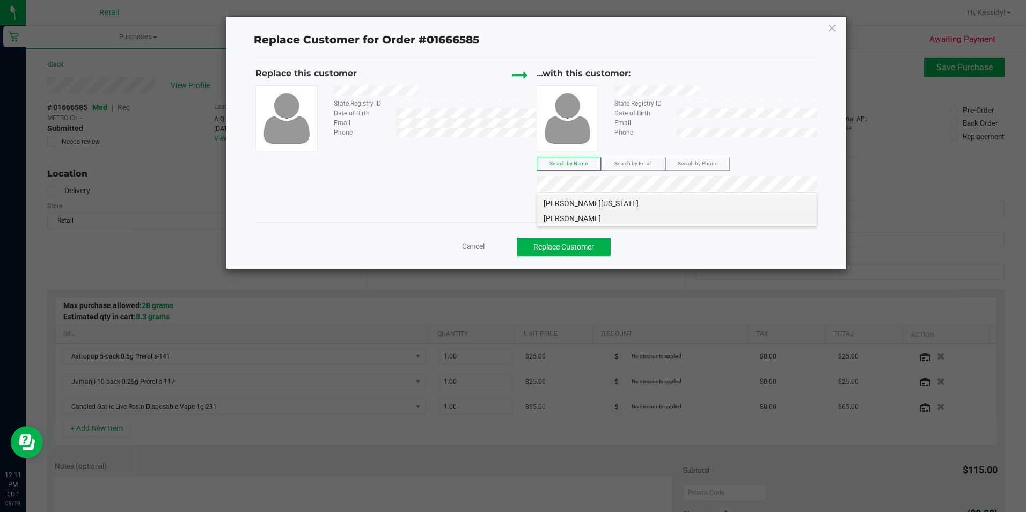
click at [649, 198] on li "Andrea Hernandez Palau" at bounding box center [677, 201] width 280 height 15
click at [579, 255] on button "Replace Customer" at bounding box center [564, 247] width 94 height 18
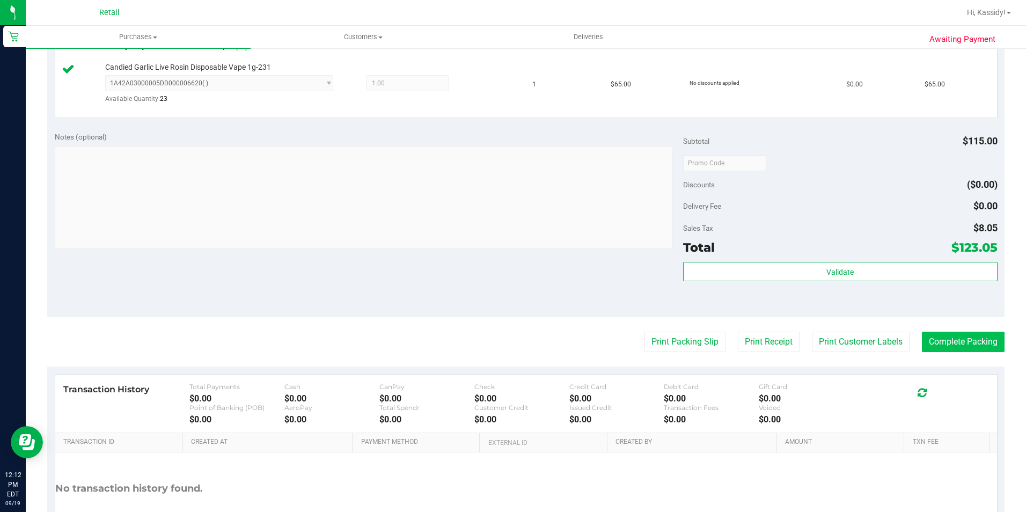
scroll to position [429, 0]
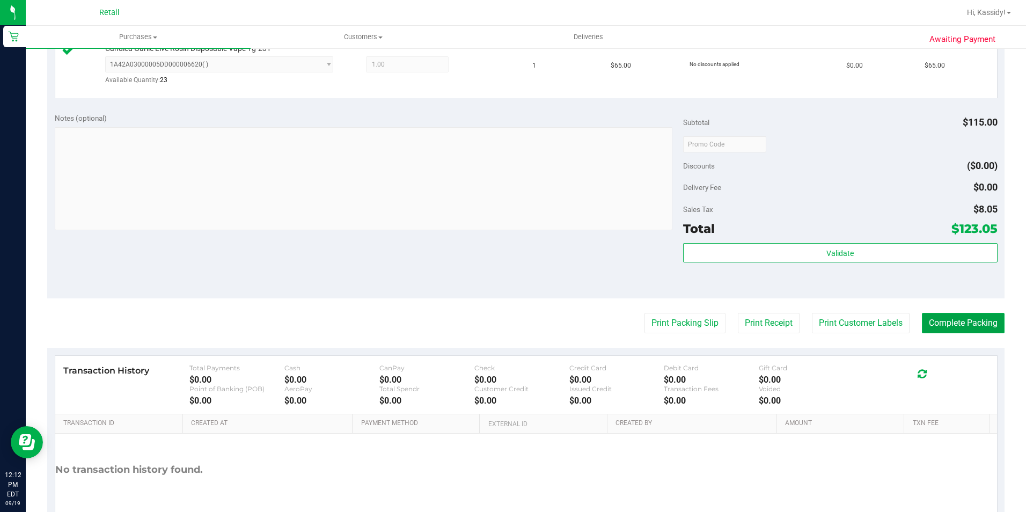
click at [948, 327] on button "Complete Packing" at bounding box center [963, 323] width 83 height 20
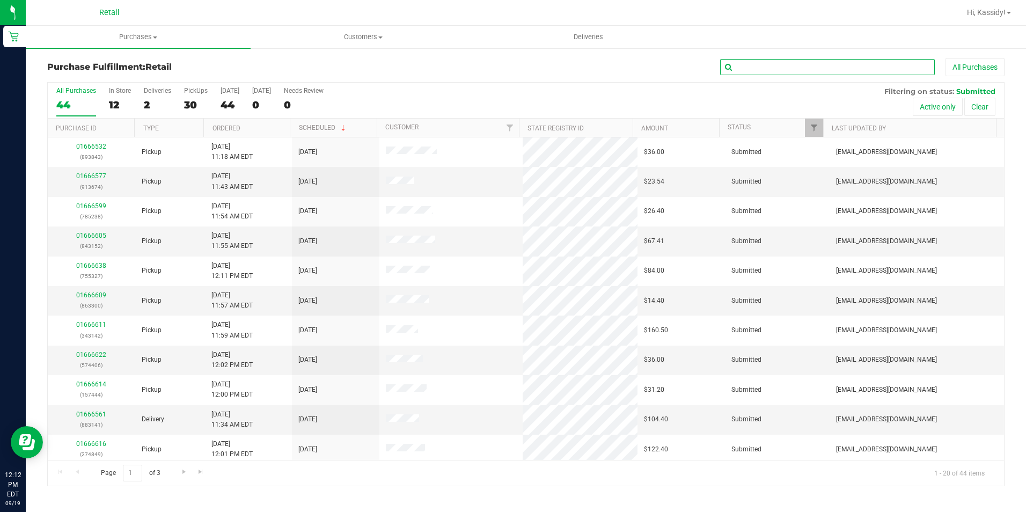
click at [752, 69] on input "text" at bounding box center [827, 67] width 215 height 16
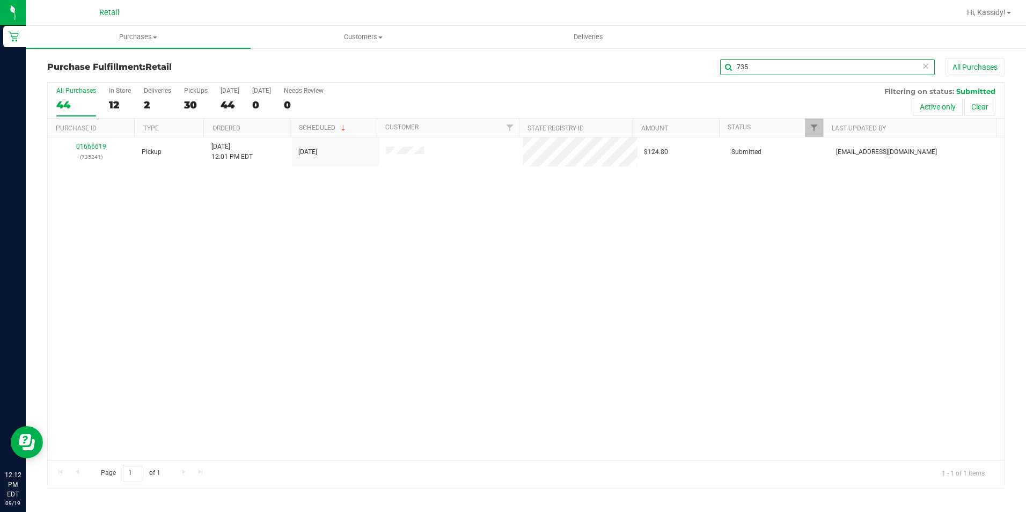
type input "735"
click at [94, 144] on link "01666619" at bounding box center [91, 147] width 30 height 8
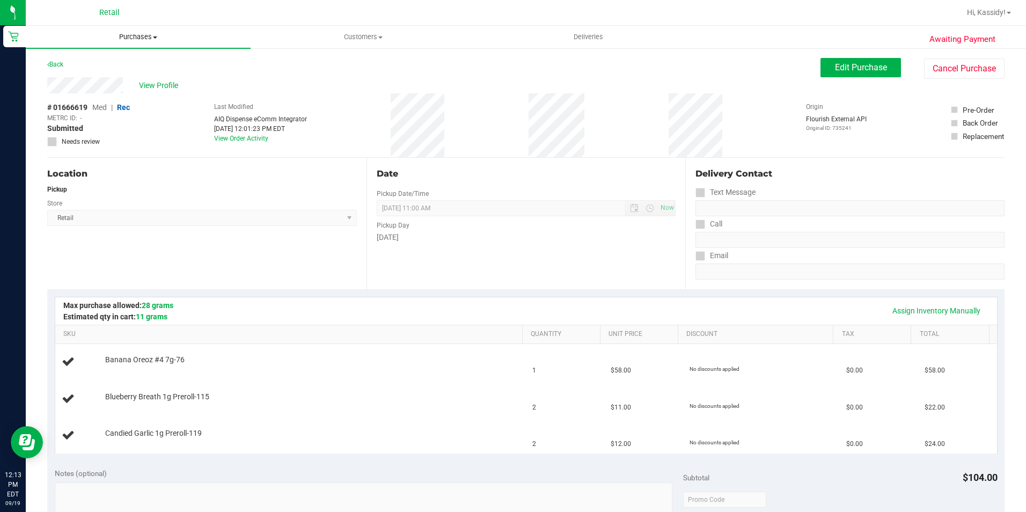
drag, startPoint x: 129, startPoint y: 24, endPoint x: 129, endPoint y: 31, distance: 7.0
click at [129, 24] on nav "Retail Hi, Kassidy!" at bounding box center [526, 13] width 1000 height 26
click at [130, 44] on uib-tab-heading "Purchases Summary of purchases Fulfillment All purchases" at bounding box center [138, 37] width 225 height 23
click at [120, 74] on li "Fulfillment" at bounding box center [138, 77] width 225 height 13
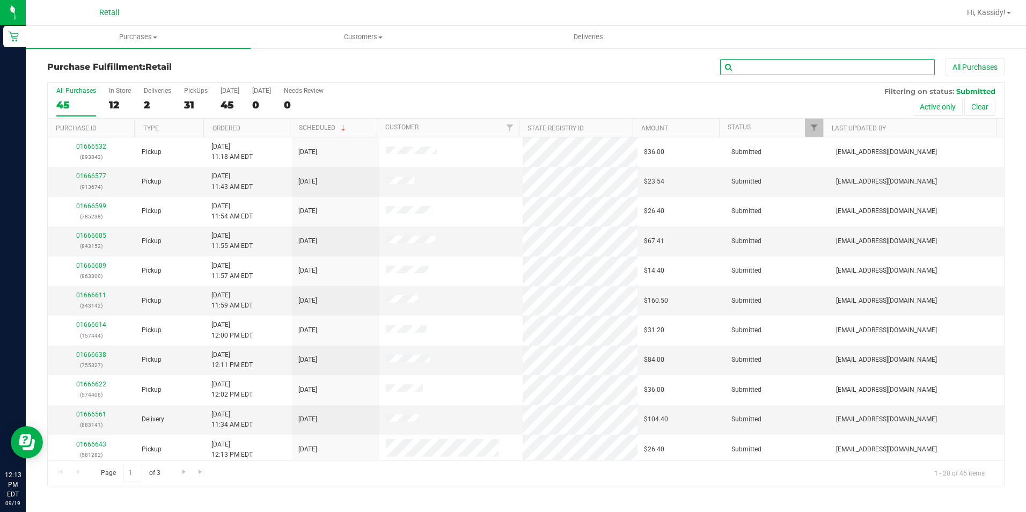
click at [864, 63] on input "text" at bounding box center [827, 67] width 215 height 16
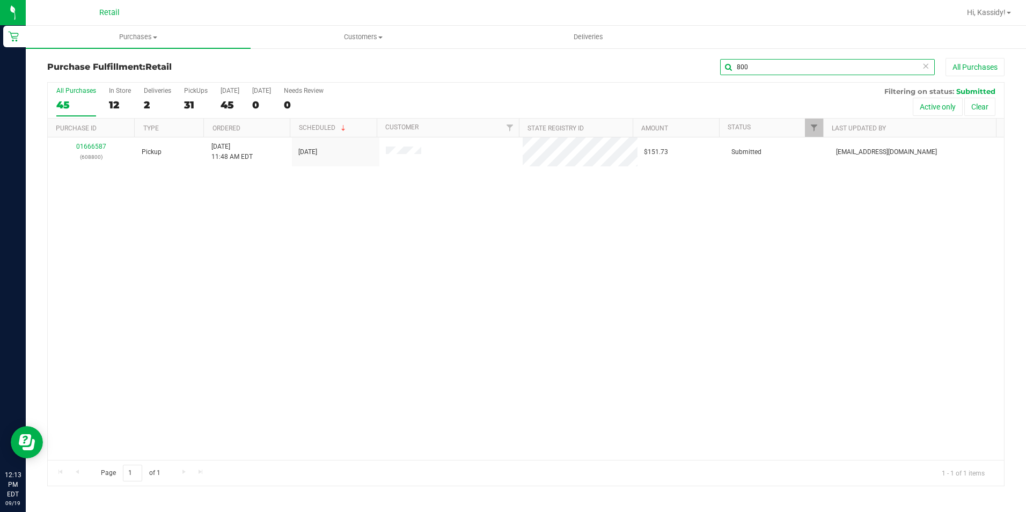
type input "800"
click at [94, 145] on link "01666587" at bounding box center [91, 147] width 30 height 8
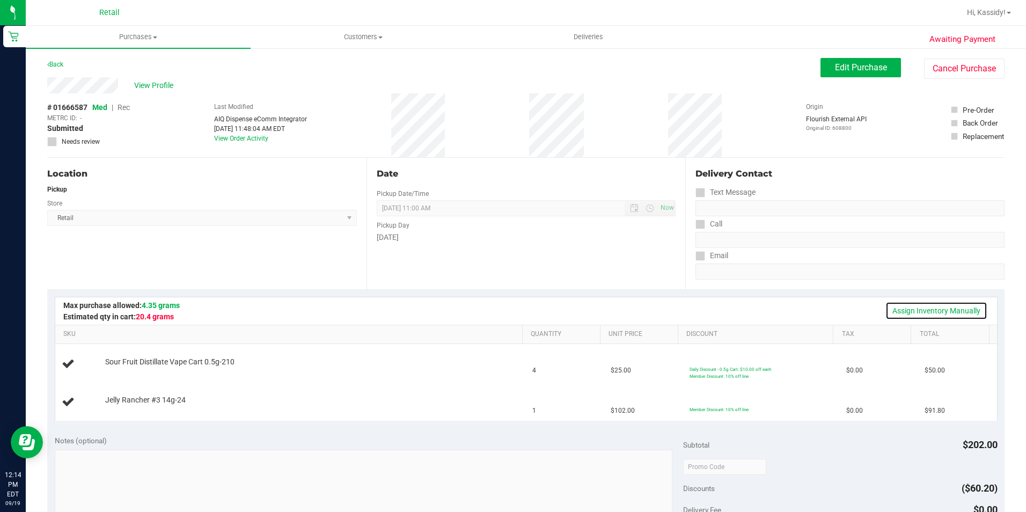
click at [948, 315] on link "Assign Inventory Manually" at bounding box center [936, 310] width 102 height 18
click at [839, 62] on span "Edit Purchase" at bounding box center [861, 67] width 52 height 10
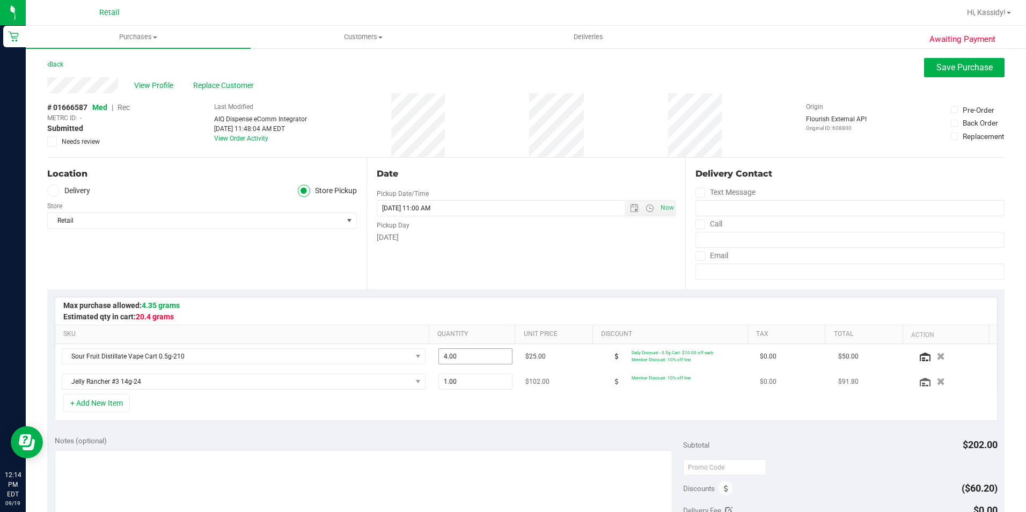
drag, startPoint x: 459, startPoint y: 361, endPoint x: 427, endPoint y: 373, distance: 33.8
click at [403, 361] on tr "Sour Fruit Distillate Vape Cart 0.5g-210 4.00 4 $25.00 Daily Discount - 0.5g Ca…" at bounding box center [526, 356] width 942 height 25
click at [462, 379] on span "1.00 1" at bounding box center [475, 381] width 74 height 16
click at [462, 379] on input "1" at bounding box center [475, 381] width 73 height 15
click at [450, 355] on span "4.00 4" at bounding box center [475, 356] width 74 height 16
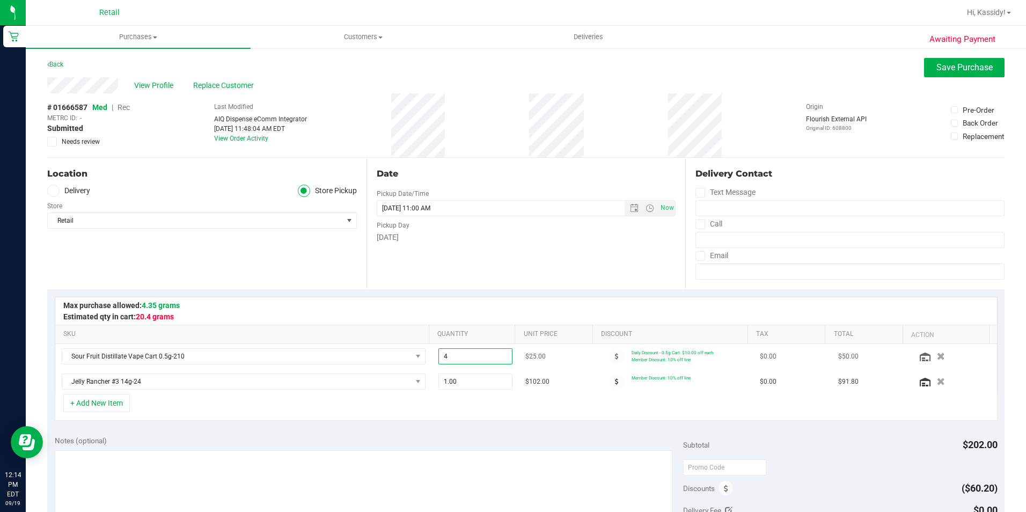
click at [450, 355] on input "4" at bounding box center [475, 356] width 73 height 15
type input "1"
type input "1.00"
click at [420, 282] on div "Date Pickup Date/Time [DATE] Now [DATE] 11:00 AM Now Pickup Day [DATE]" at bounding box center [525, 223] width 319 height 131
click at [455, 381] on input "1.00" at bounding box center [475, 381] width 73 height 15
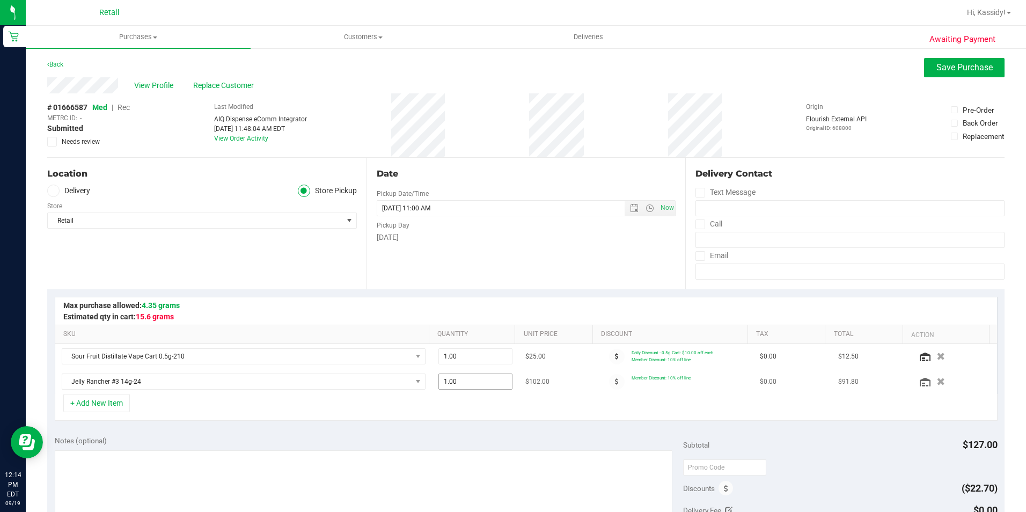
click at [455, 381] on input "1.00" at bounding box center [475, 381] width 73 height 15
click at [466, 384] on input "1" at bounding box center [475, 381] width 73 height 15
type input "0"
click at [595, 267] on div "Date Pickup Date/Time [DATE] Now [DATE] 11:00 AM Now Pickup Day [DATE]" at bounding box center [525, 223] width 319 height 131
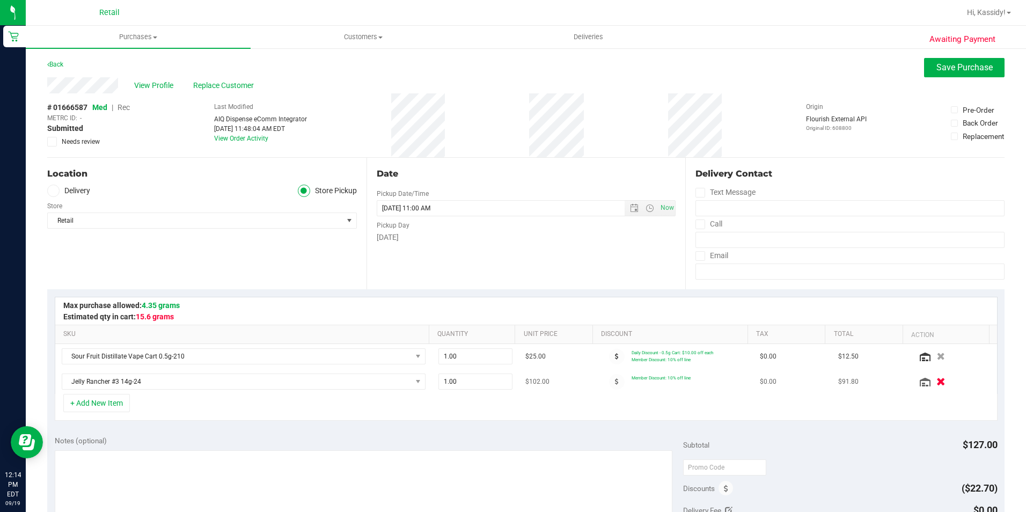
click at [931, 377] on button "button" at bounding box center [940, 381] width 18 height 11
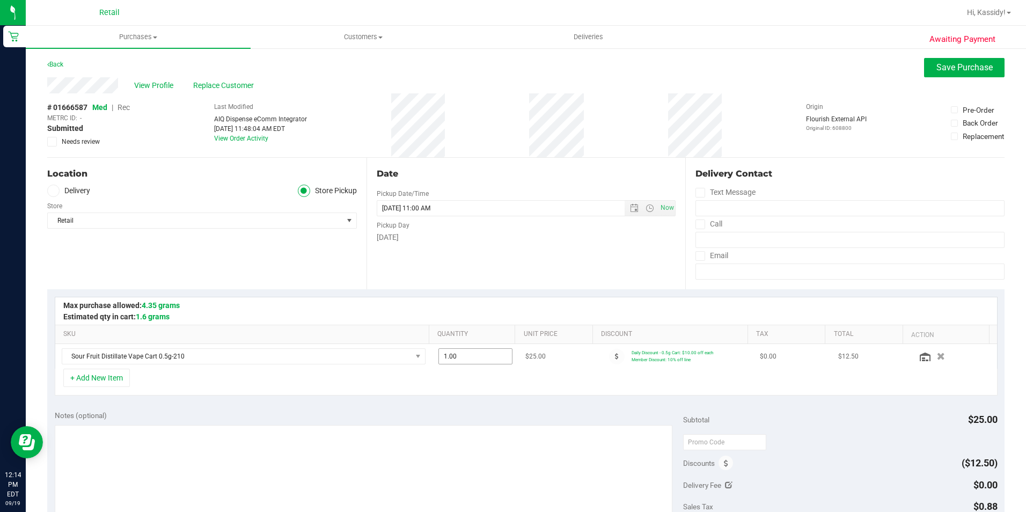
click at [473, 357] on span "1.00 1" at bounding box center [475, 356] width 74 height 16
type input "1"
type input "2"
type input "2.00"
click at [453, 299] on div at bounding box center [526, 310] width 942 height 27
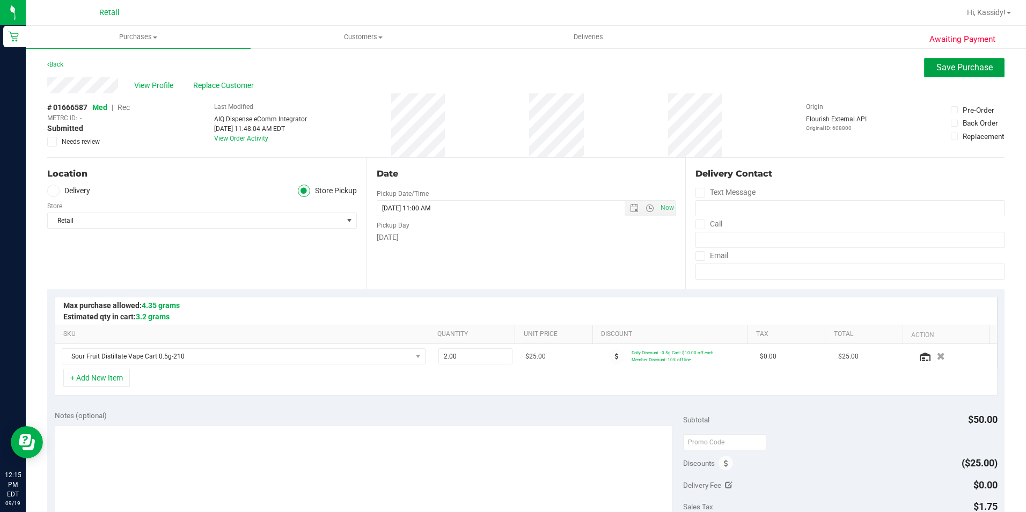
click at [924, 65] on button "Save Purchase" at bounding box center [964, 67] width 80 height 19
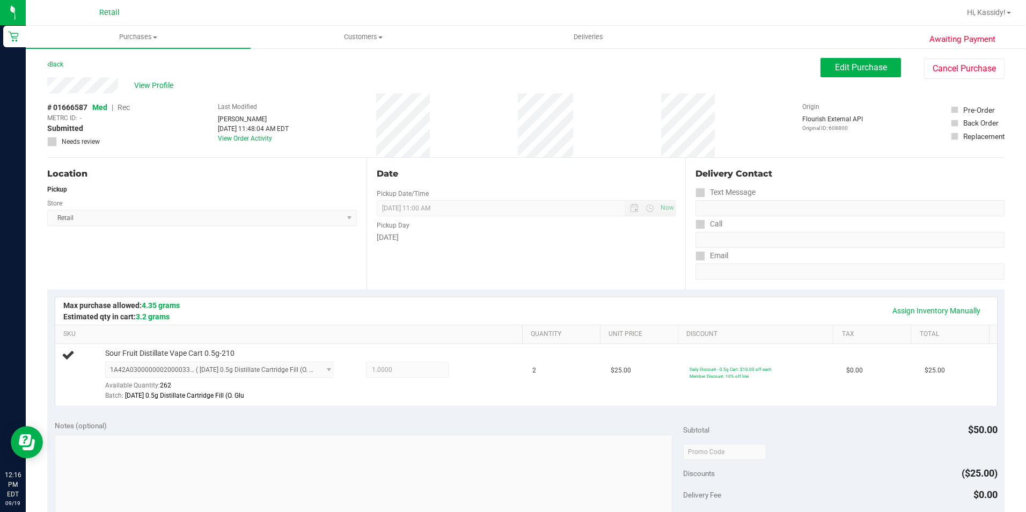
click at [582, 200] on div "Date Pickup Date/Time [DATE] Now [DATE] 11:00 AM Now Pickup Day [DATE]" at bounding box center [525, 223] width 319 height 131
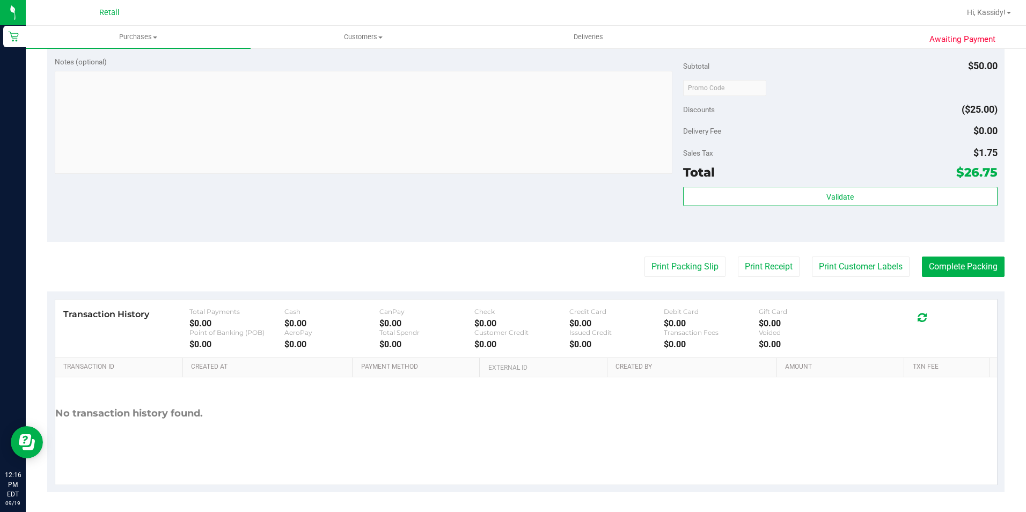
scroll to position [365, 0]
click at [926, 266] on button "Complete Packing" at bounding box center [963, 265] width 83 height 20
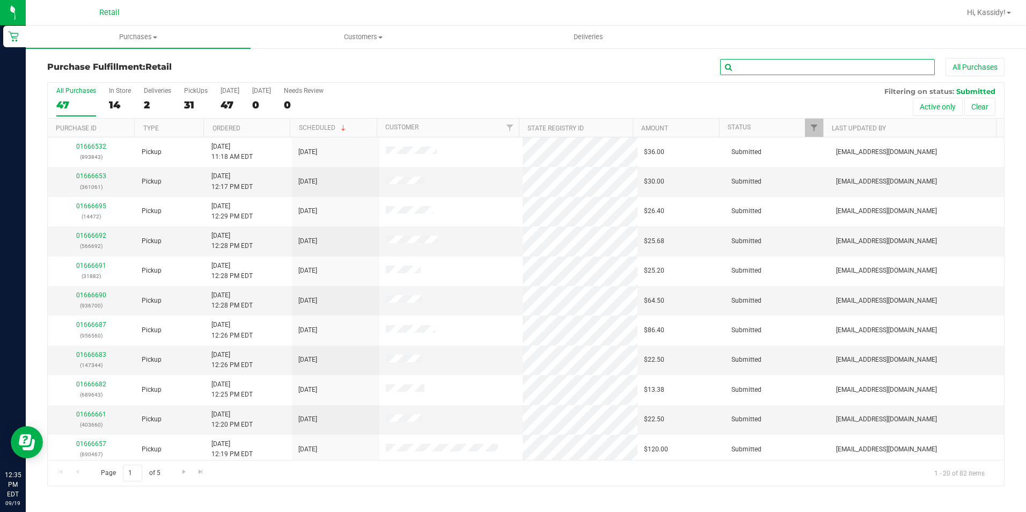
click at [804, 67] on input "text" at bounding box center [827, 67] width 215 height 16
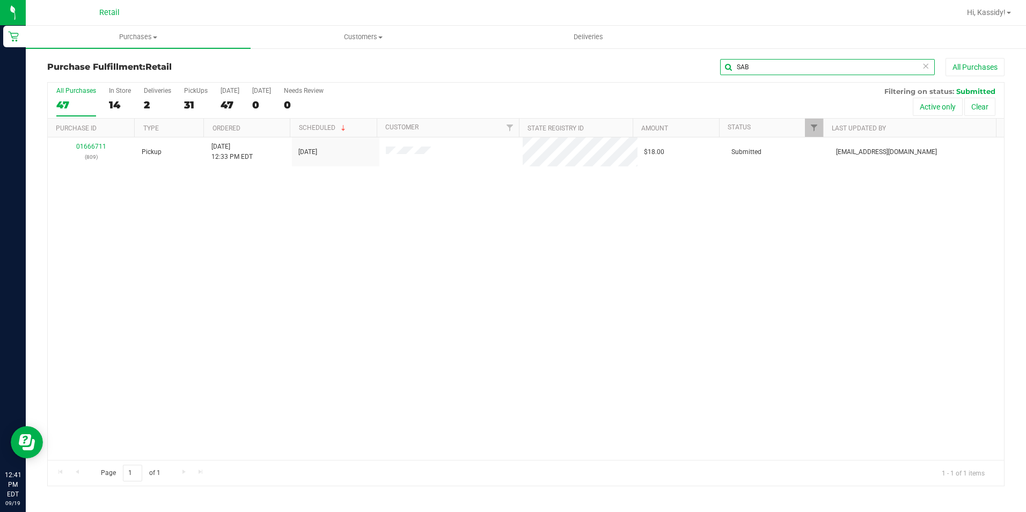
drag, startPoint x: 753, startPoint y: 69, endPoint x: 692, endPoint y: 67, distance: 61.2
click at [692, 67] on div "SAB All Purchases" at bounding box center [685, 67] width 638 height 18
type input "DAY"
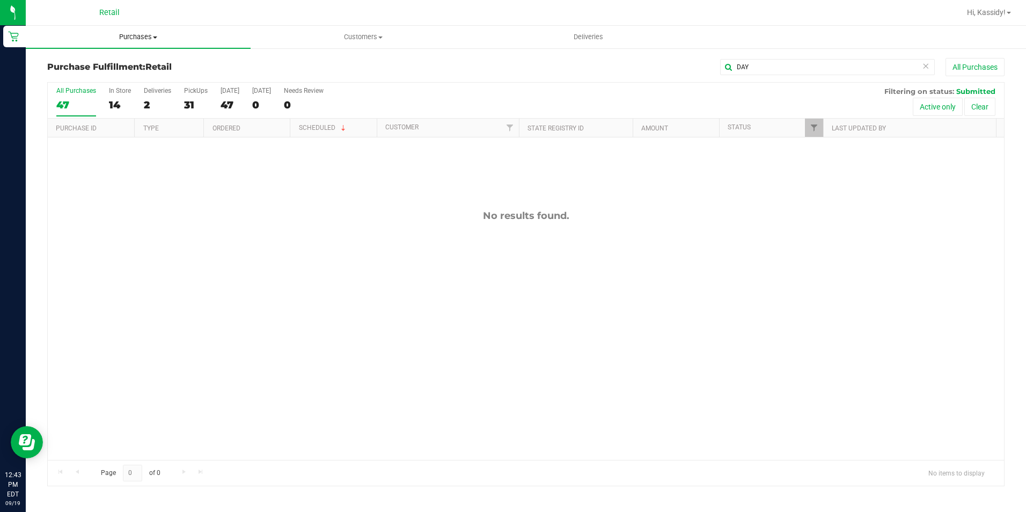
click at [130, 44] on uib-tab-heading "Purchases Summary of purchases Fulfillment All purchases" at bounding box center [138, 37] width 225 height 23
click at [98, 63] on span "Summary of purchases" at bounding box center [81, 64] width 110 height 9
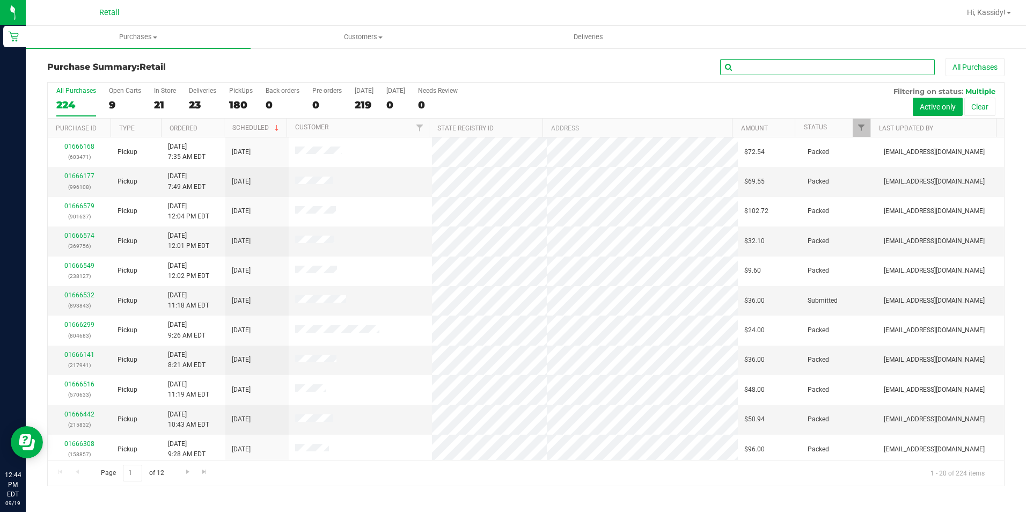
click at [757, 67] on input "text" at bounding box center [827, 67] width 215 height 16
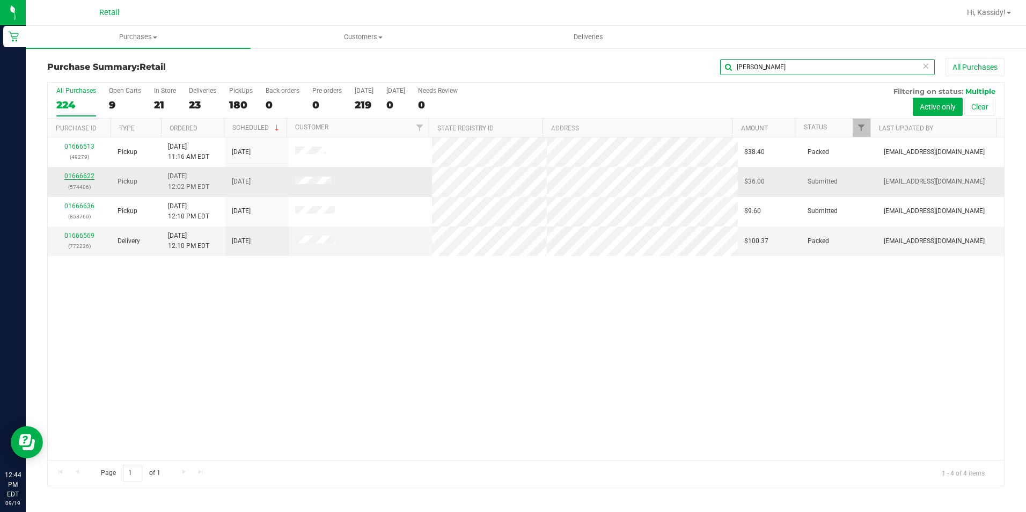
type input "KEVIN"
click at [92, 177] on link "01666622" at bounding box center [79, 176] width 30 height 8
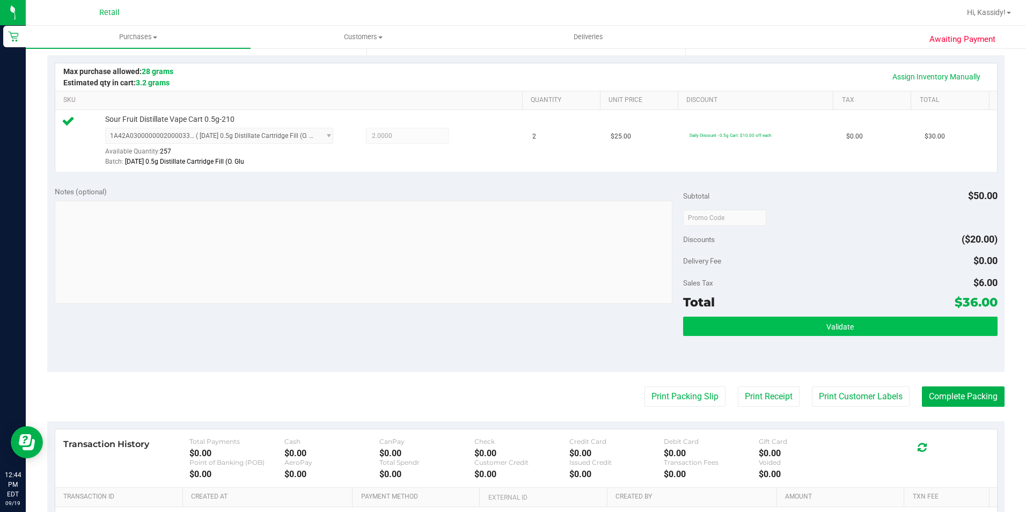
scroll to position [268, 0]
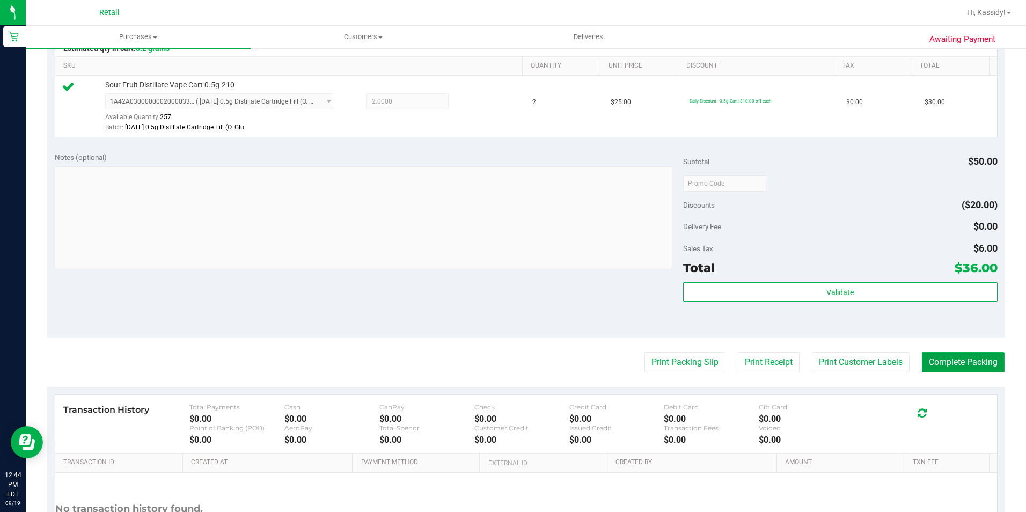
click at [923, 362] on button "Complete Packing" at bounding box center [963, 362] width 83 height 20
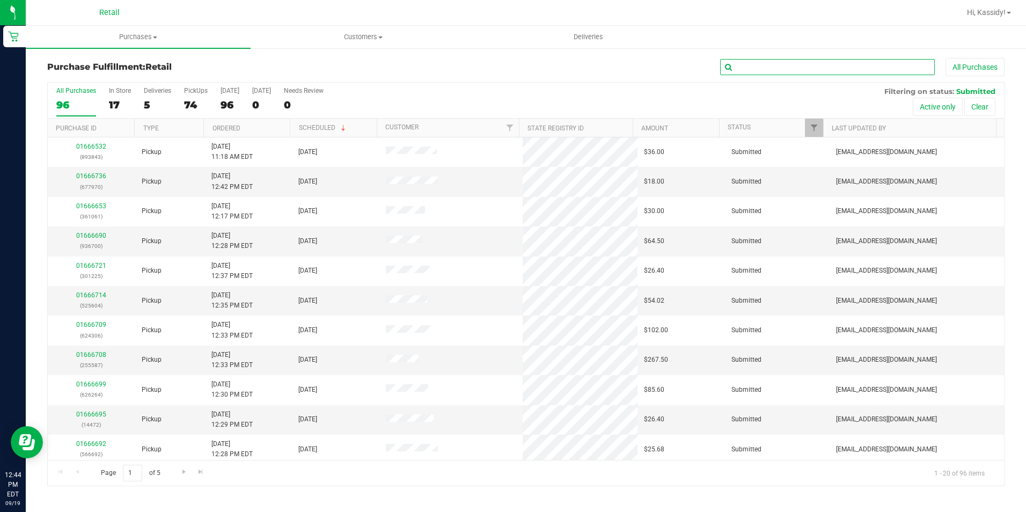
click at [751, 65] on input "text" at bounding box center [827, 67] width 215 height 16
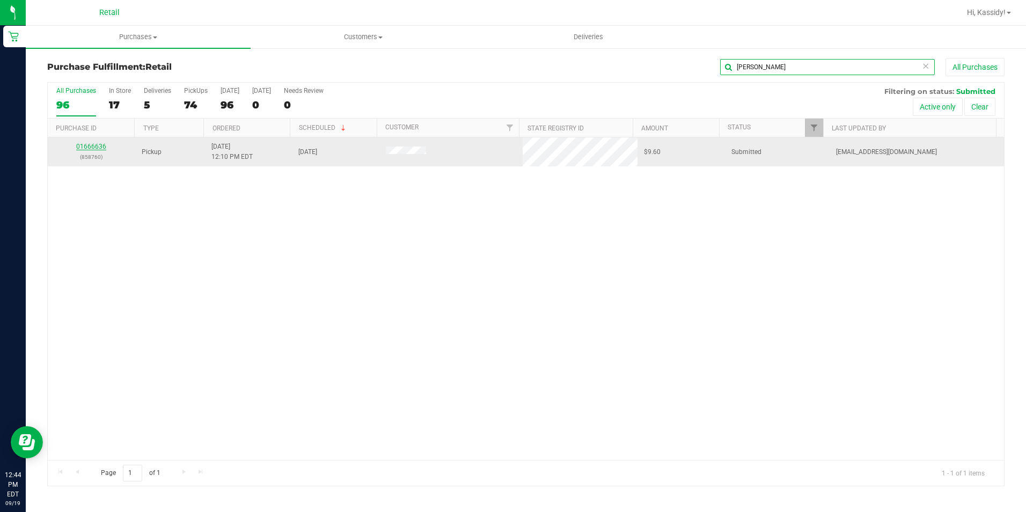
type input "KEVIN"
click at [93, 147] on link "01666636" at bounding box center [91, 147] width 30 height 8
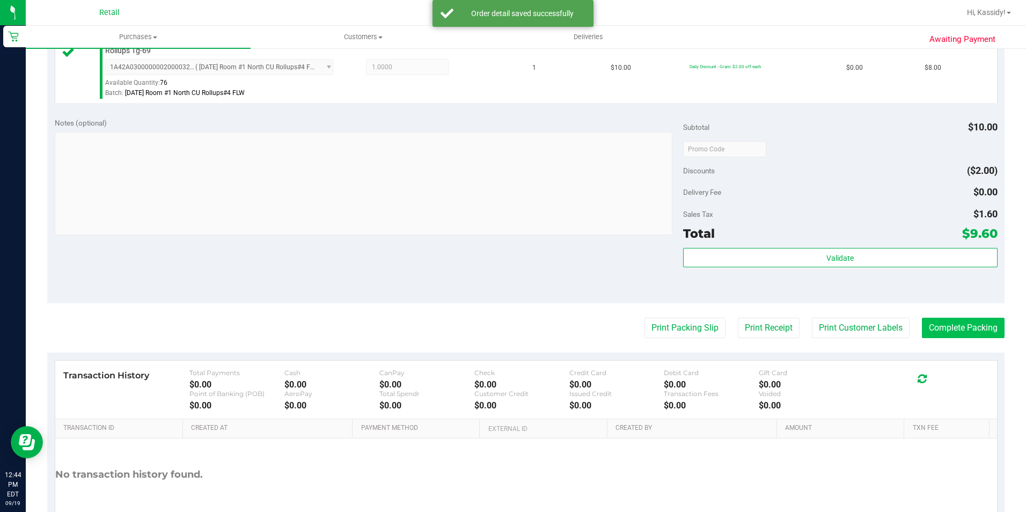
scroll to position [322, 0]
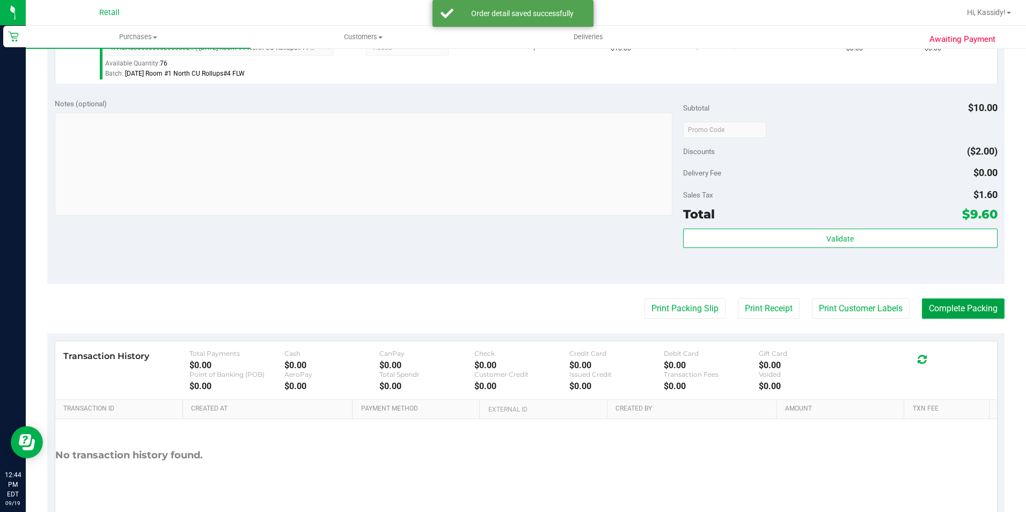
click at [959, 306] on button "Complete Packing" at bounding box center [963, 308] width 83 height 20
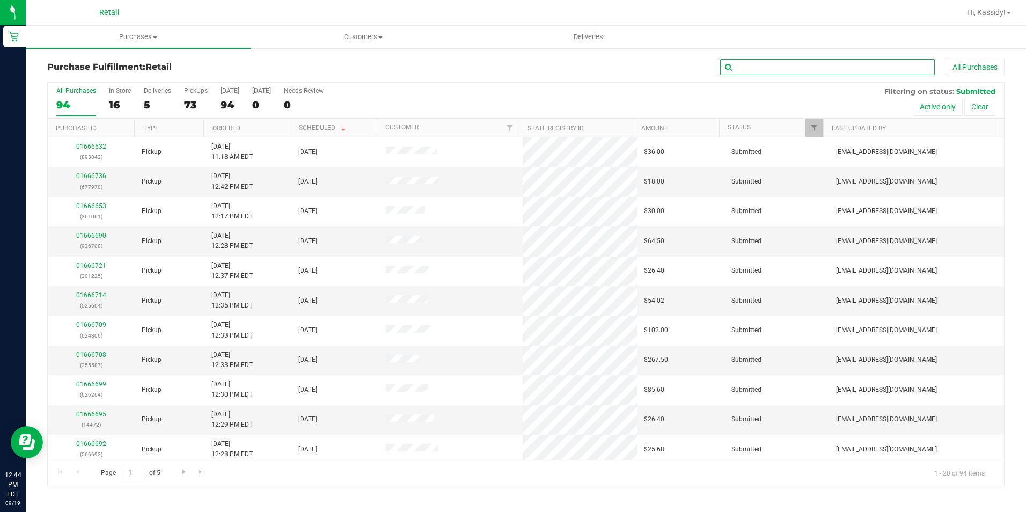
click at [755, 71] on input "text" at bounding box center [827, 67] width 215 height 16
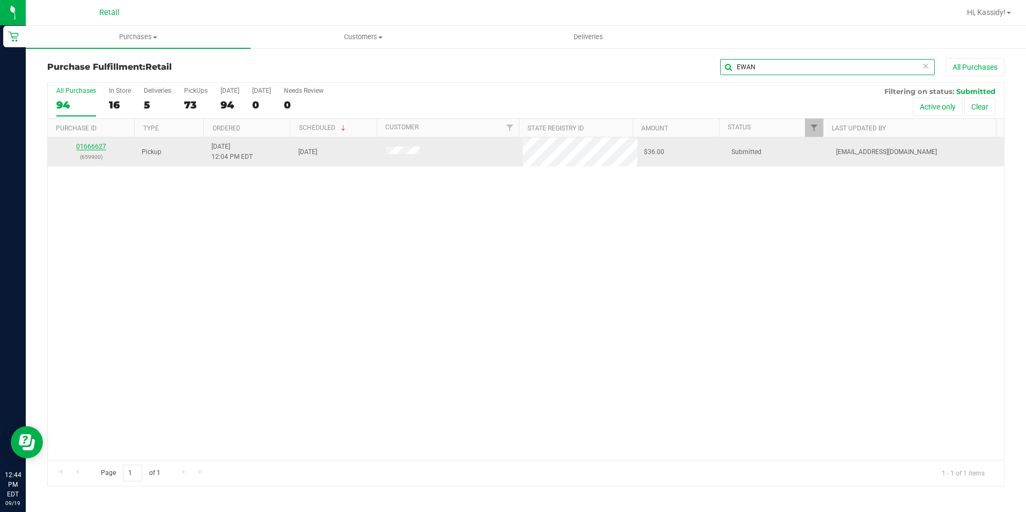
type input "EWAN"
click at [86, 146] on link "01666627" at bounding box center [91, 147] width 30 height 8
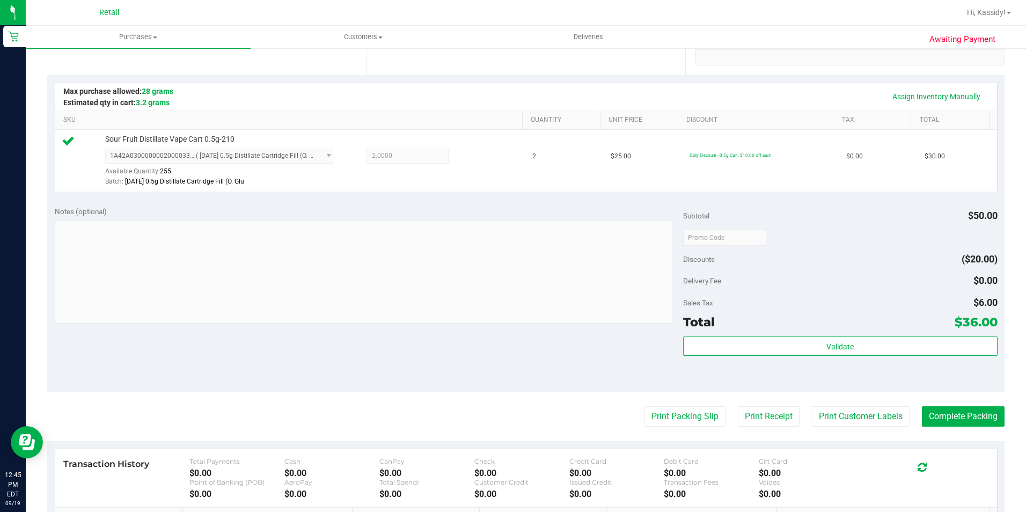
scroll to position [215, 0]
click at [942, 408] on button "Complete Packing" at bounding box center [963, 416] width 83 height 20
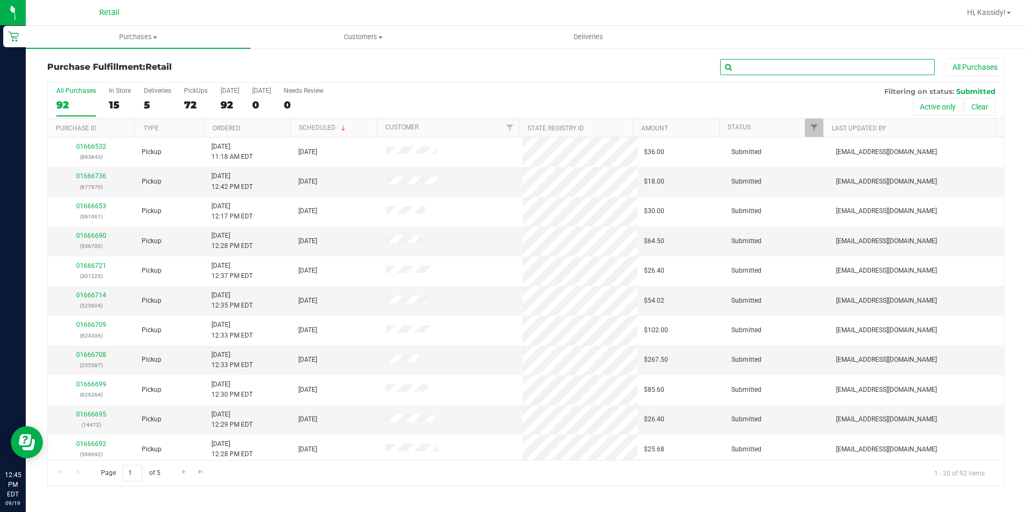
click at [749, 68] on input "text" at bounding box center [827, 67] width 215 height 16
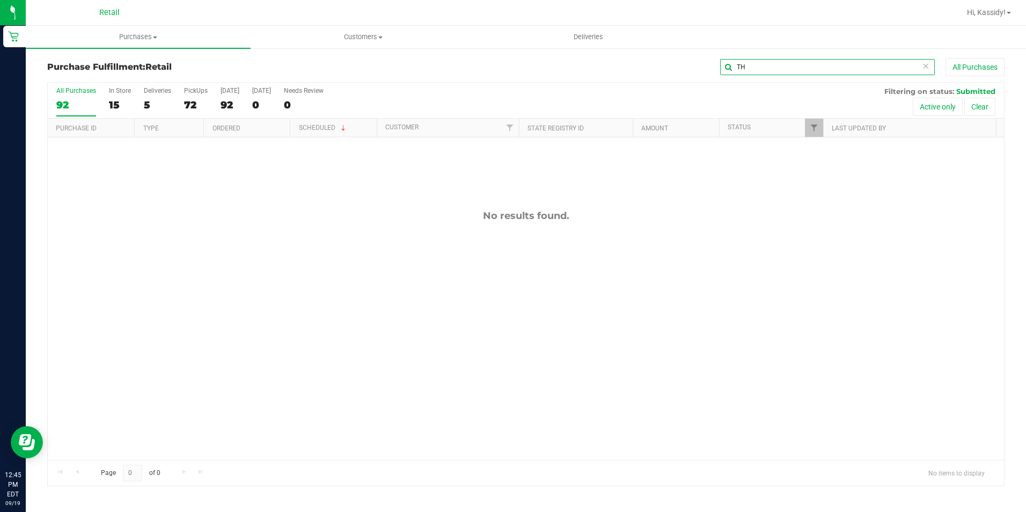
type input "T"
type input "GAD"
click at [131, 41] on span "Purchases" at bounding box center [138, 37] width 225 height 10
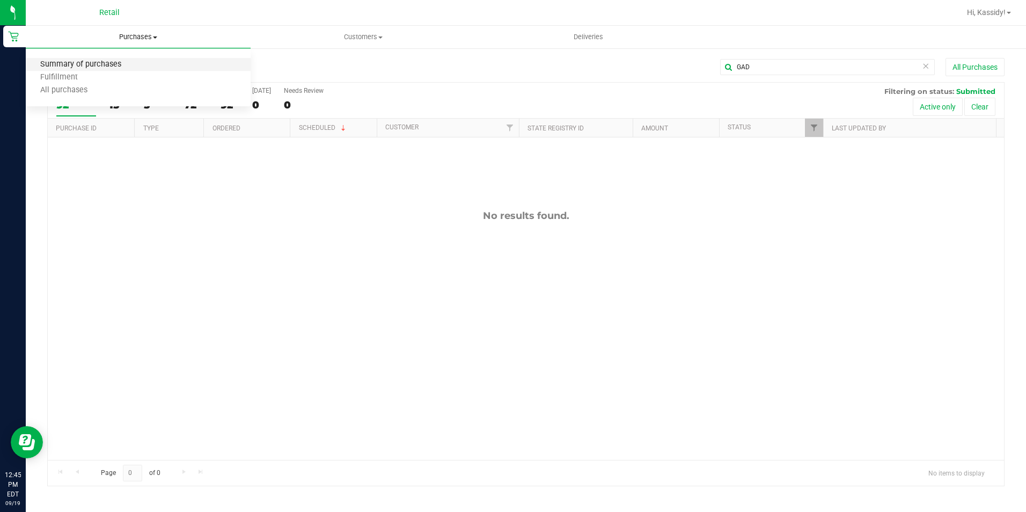
click at [83, 66] on span "Summary of purchases" at bounding box center [81, 64] width 110 height 9
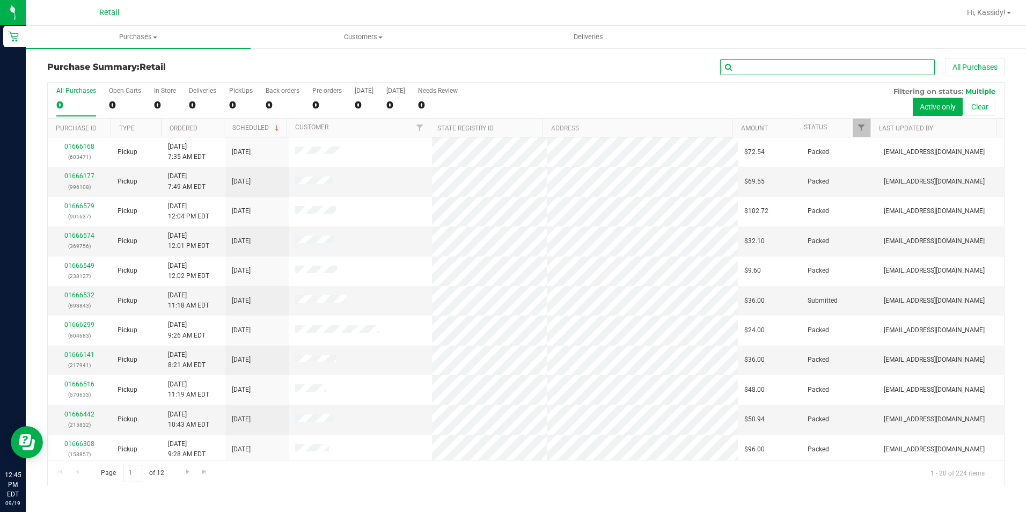
click at [740, 66] on input "text" at bounding box center [827, 67] width 215 height 16
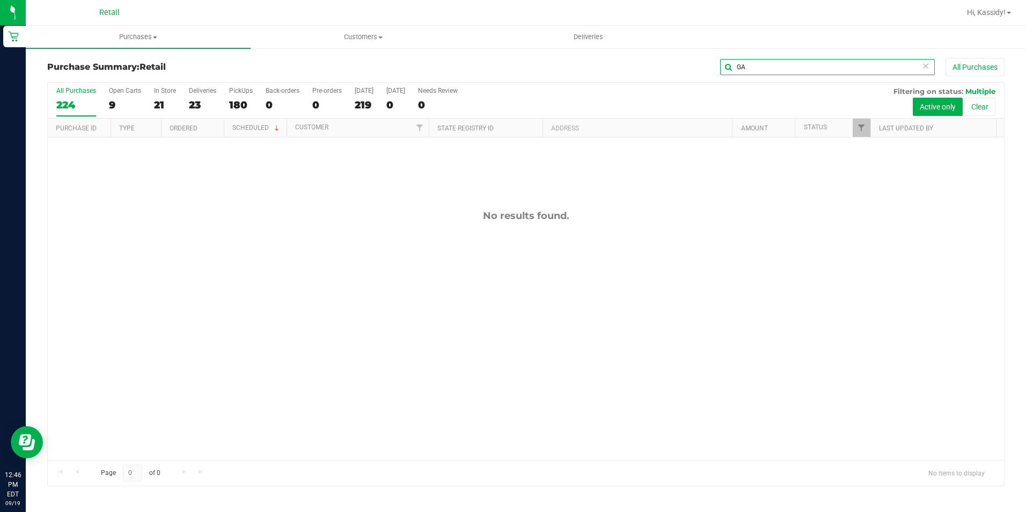
type input "G"
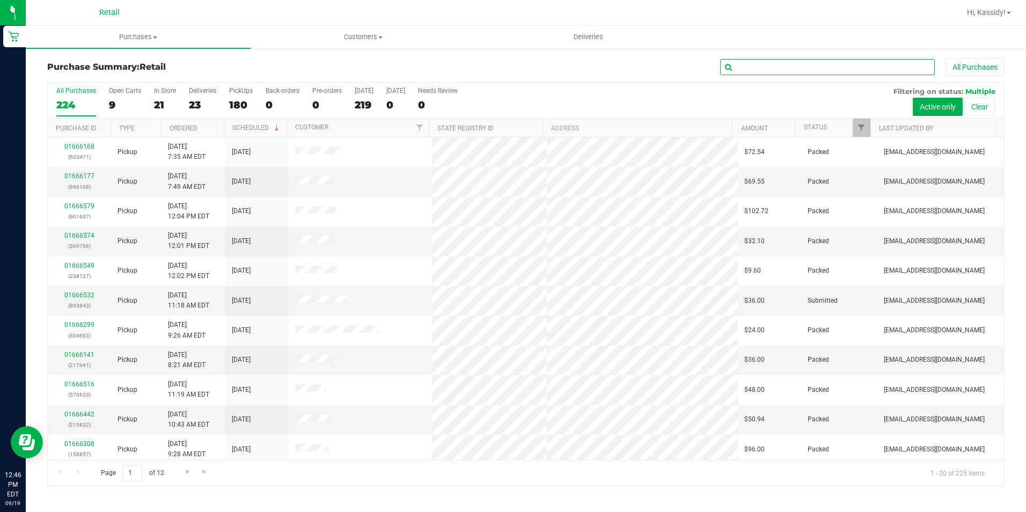
click at [744, 70] on input "text" at bounding box center [827, 67] width 215 height 16
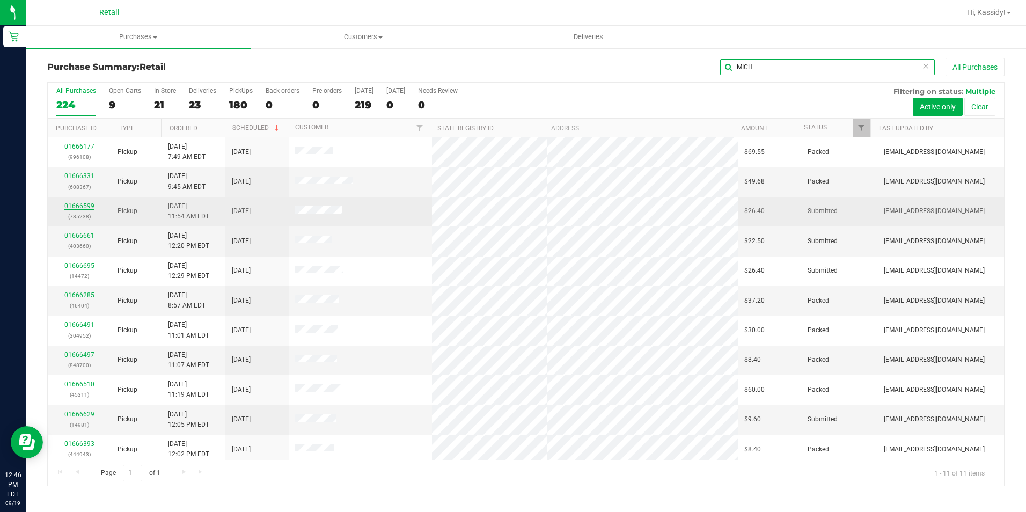
type input "MICH"
click at [79, 205] on link "01666599" at bounding box center [79, 206] width 30 height 8
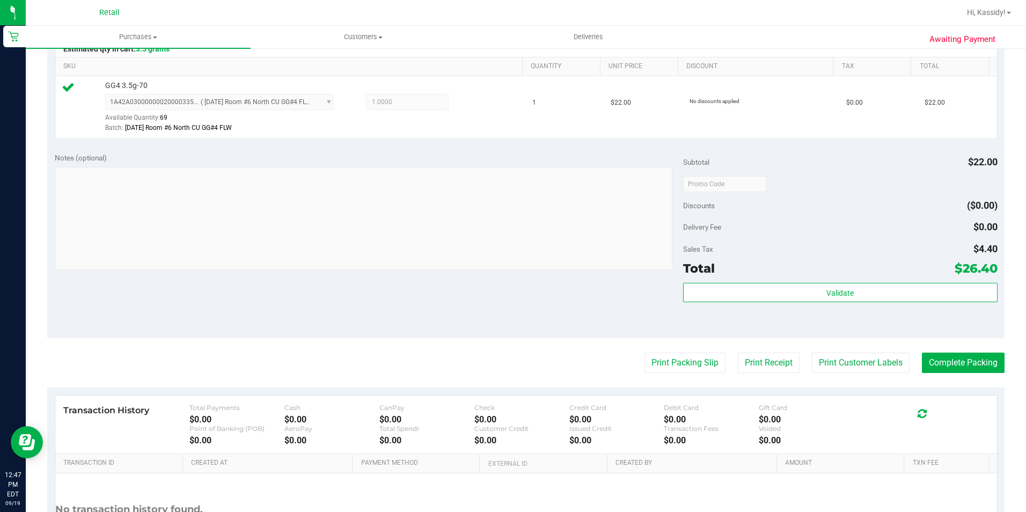
scroll to position [268, 0]
click at [969, 362] on button "Complete Packing" at bounding box center [963, 362] width 83 height 20
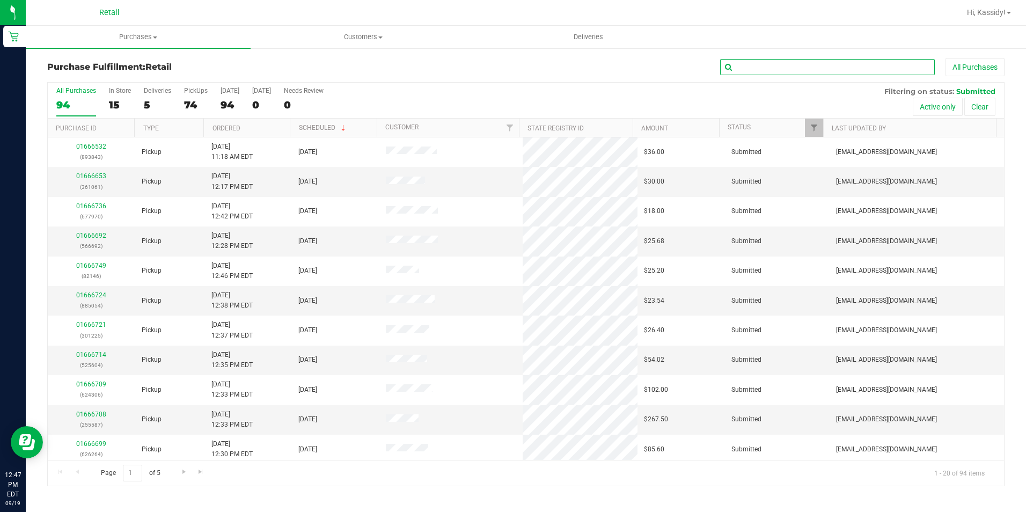
click at [762, 74] on input "text" at bounding box center [827, 67] width 215 height 16
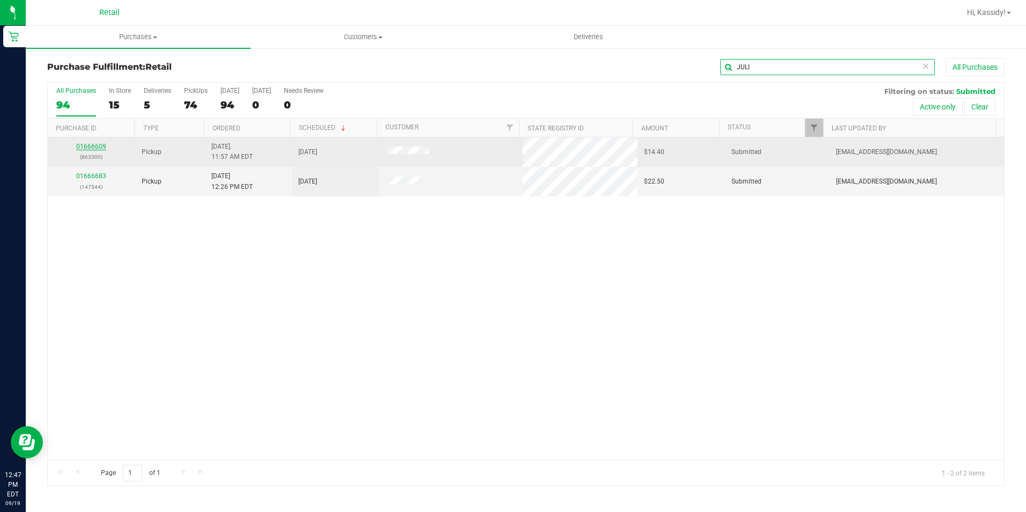
type input "JULI"
click at [101, 149] on link "01666609" at bounding box center [91, 147] width 30 height 8
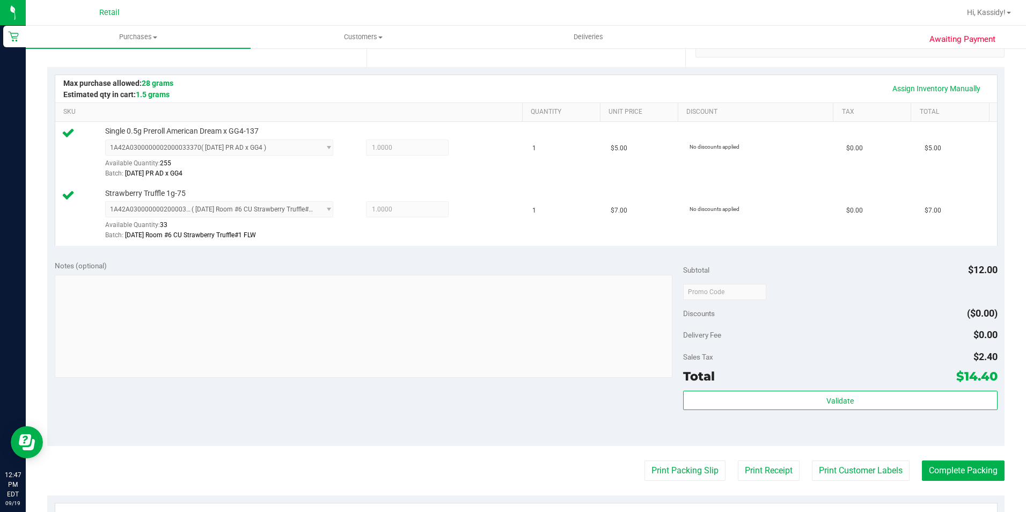
scroll to position [268, 0]
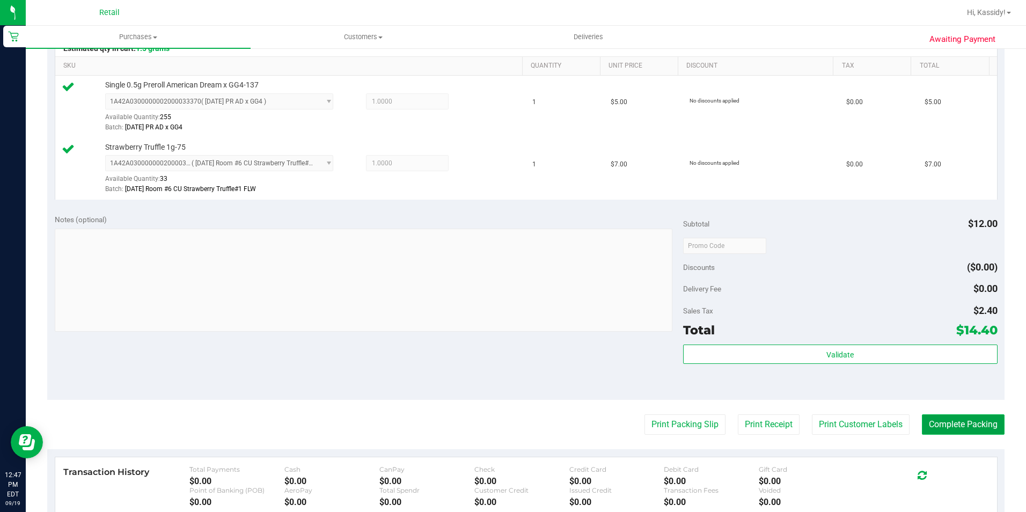
click at [943, 416] on button "Complete Packing" at bounding box center [963, 424] width 83 height 20
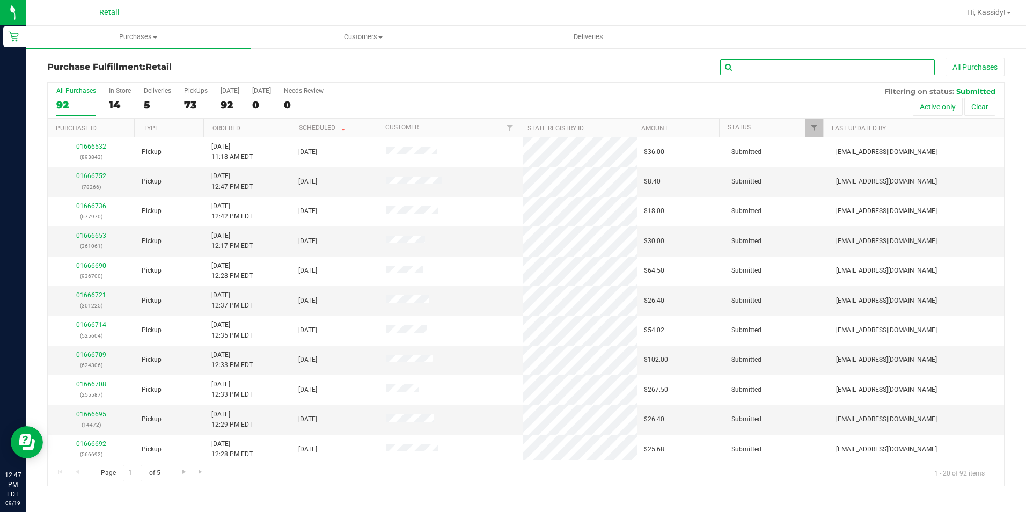
click at [752, 69] on input "text" at bounding box center [827, 67] width 215 height 16
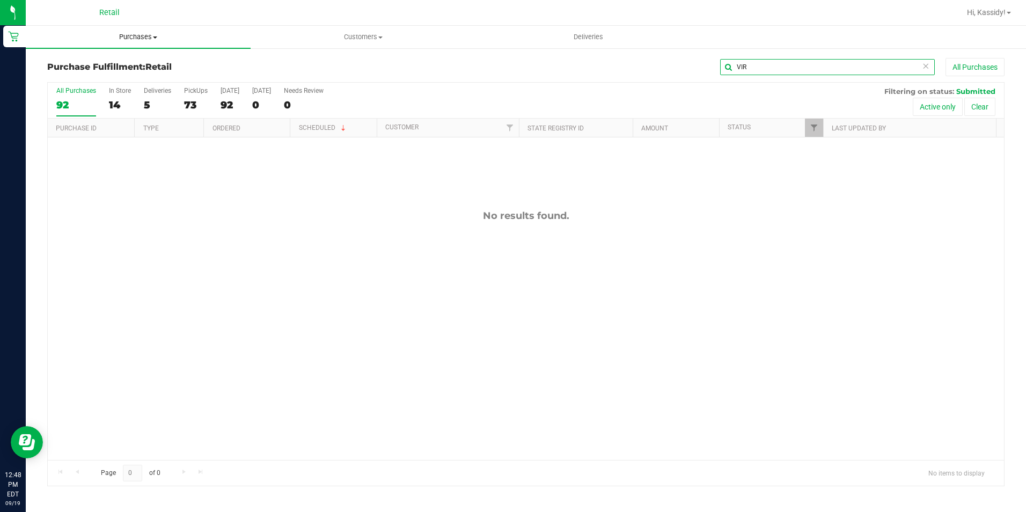
type input "VIR"
click at [152, 35] on span "Purchases" at bounding box center [138, 37] width 225 height 10
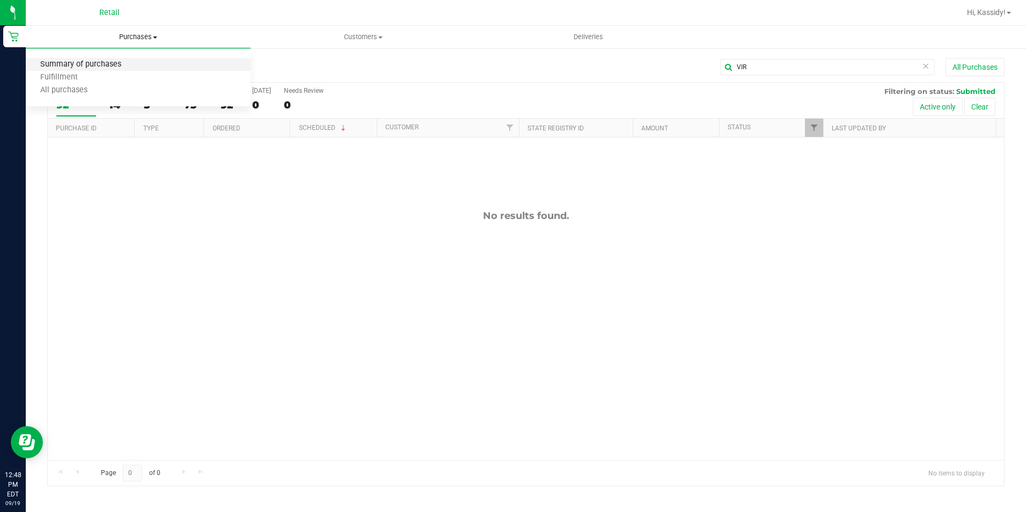
click at [84, 67] on span "Summary of purchases" at bounding box center [81, 64] width 110 height 9
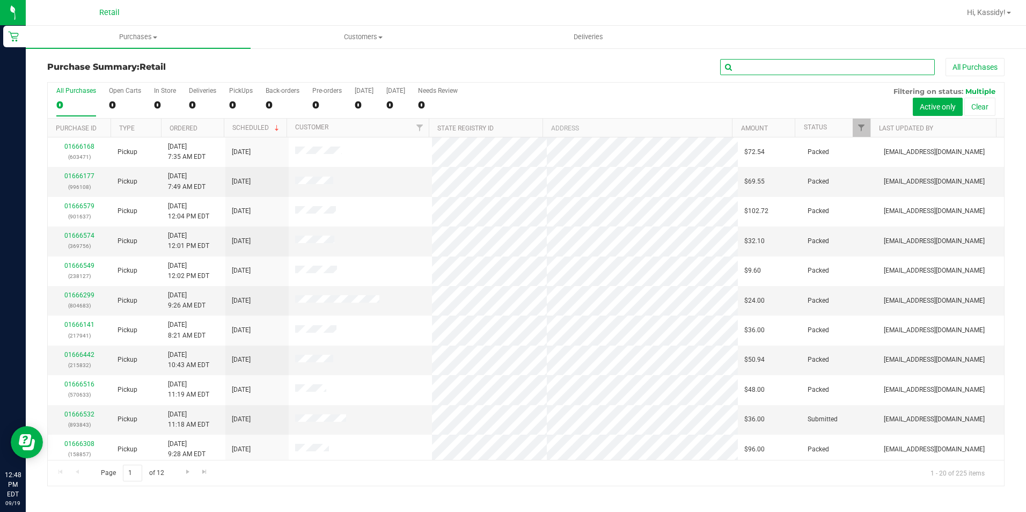
click at [782, 65] on input "text" at bounding box center [827, 67] width 215 height 16
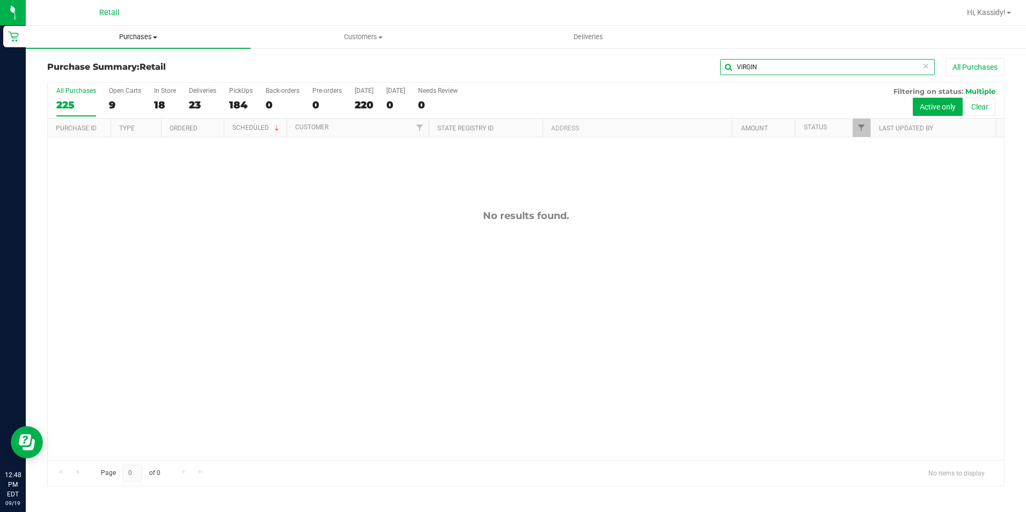
type input "VIRGIN"
click at [133, 38] on span "Purchases" at bounding box center [138, 37] width 225 height 10
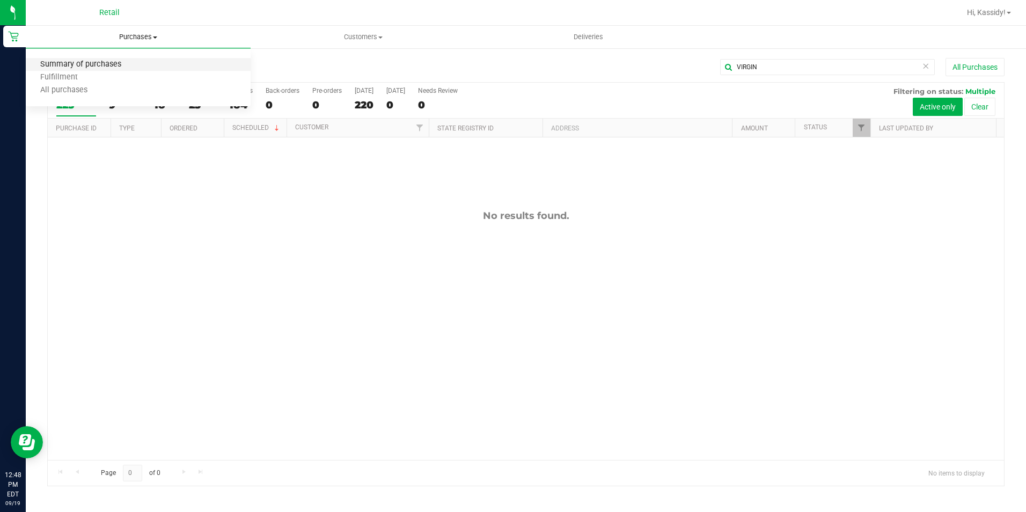
click at [106, 65] on span "Summary of purchases" at bounding box center [81, 64] width 110 height 9
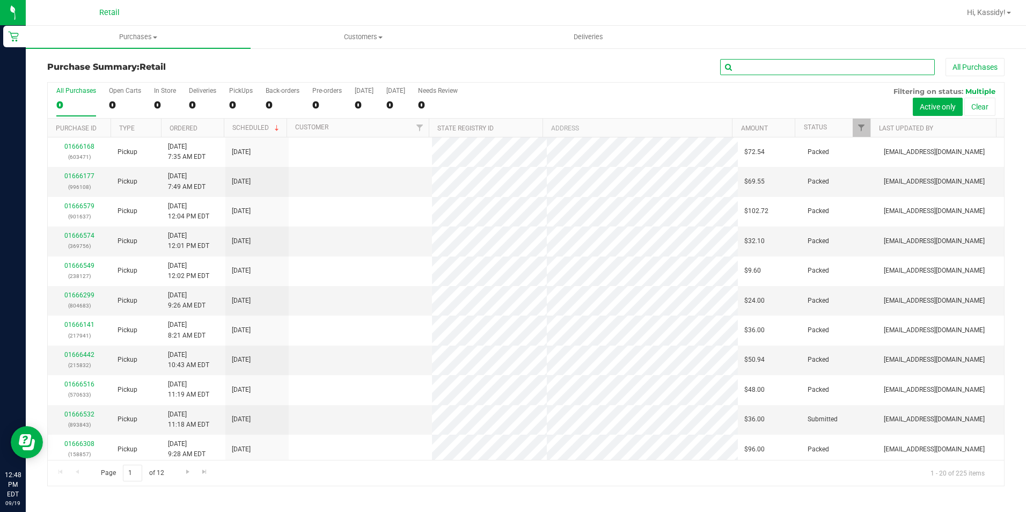
click at [747, 67] on input "text" at bounding box center [827, 67] width 215 height 16
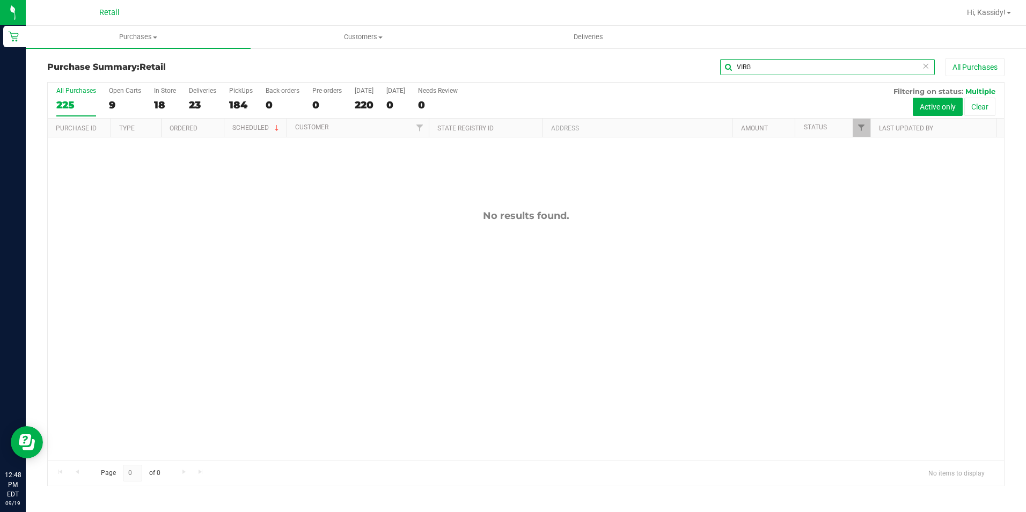
type input "VIRG"
click at [136, 39] on span "Purchases" at bounding box center [138, 37] width 225 height 10
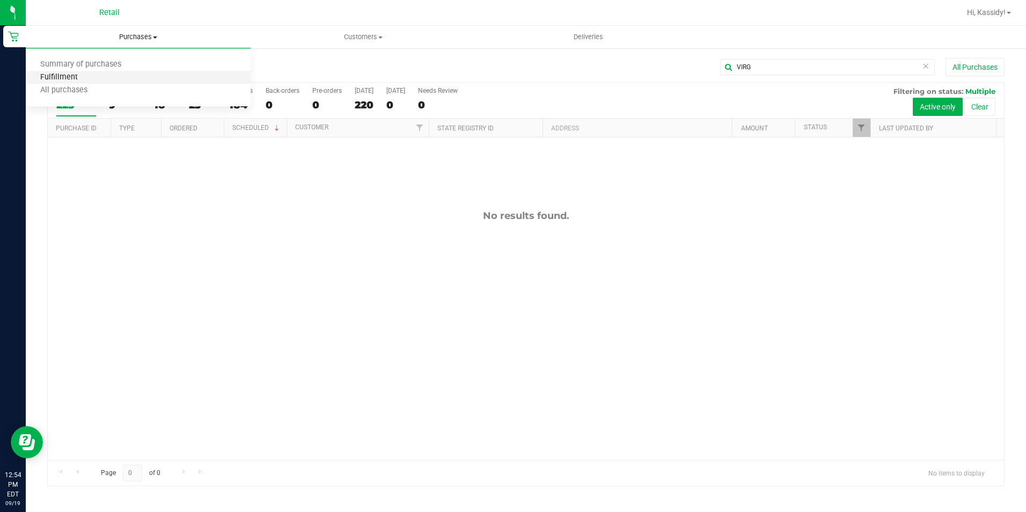
click at [86, 80] on span "Fulfillment" at bounding box center [59, 77] width 67 height 9
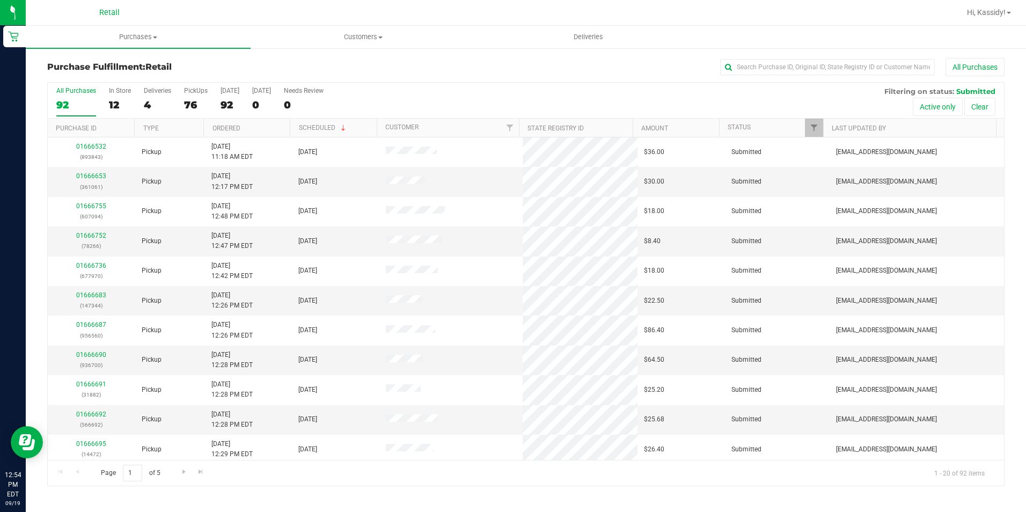
click at [776, 77] on div "Purchase Fulfillment: Retail All Purchases" at bounding box center [525, 70] width 957 height 24
click at [778, 69] on input "text" at bounding box center [827, 67] width 215 height 16
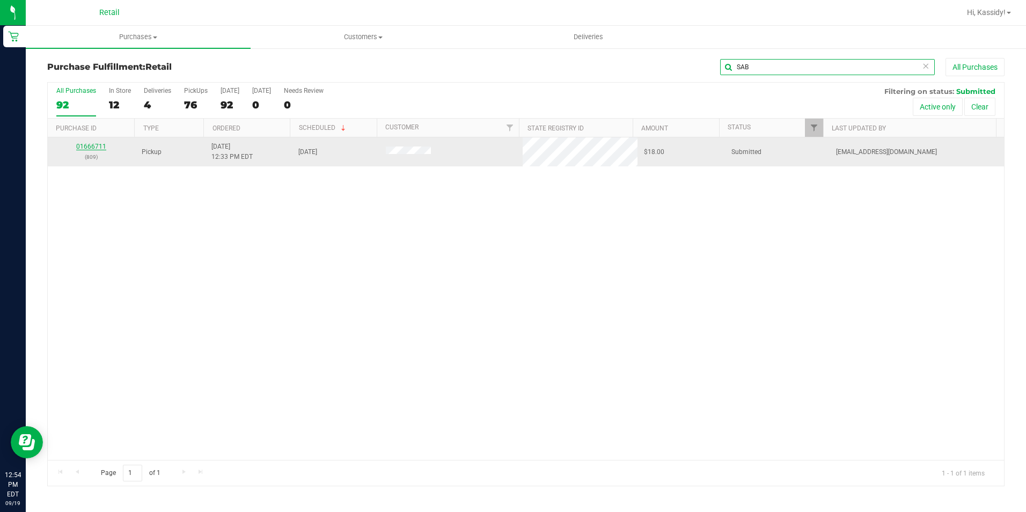
type input "SAB"
click at [92, 146] on link "01666711" at bounding box center [91, 147] width 30 height 8
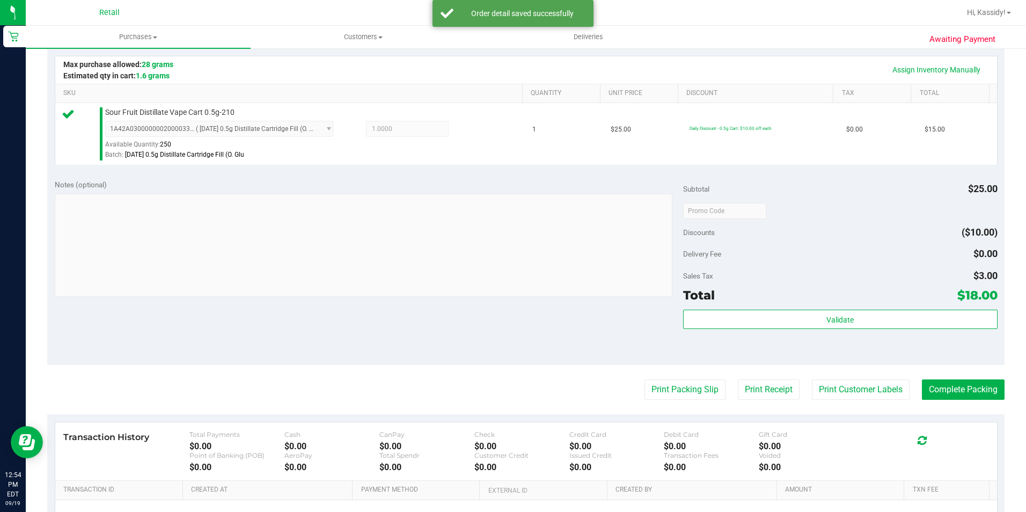
scroll to position [268, 0]
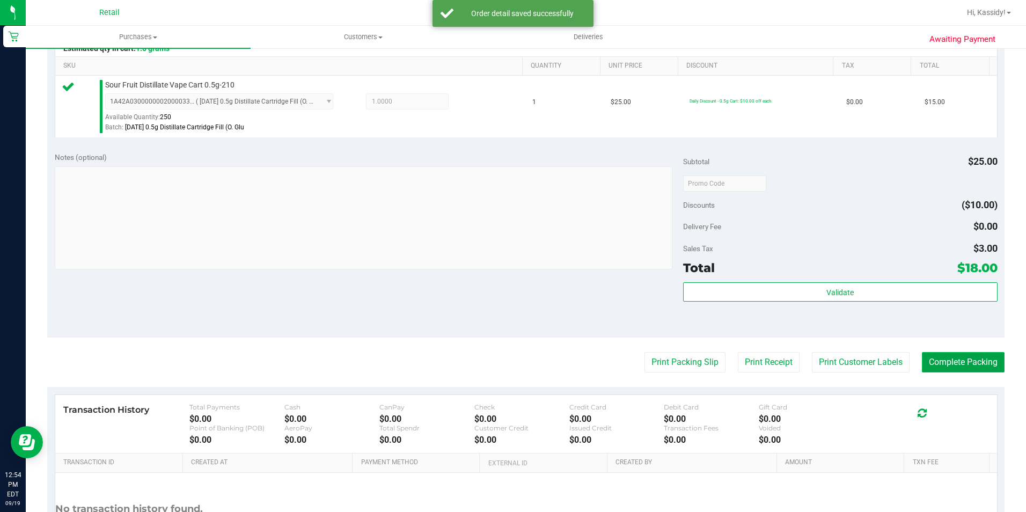
click at [943, 358] on button "Complete Packing" at bounding box center [963, 362] width 83 height 20
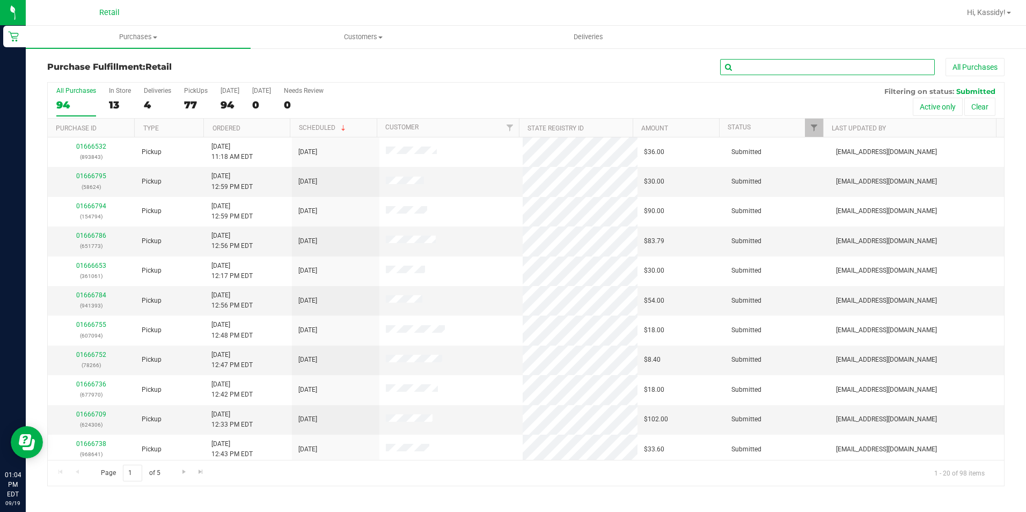
click at [736, 70] on input "text" at bounding box center [827, 67] width 215 height 16
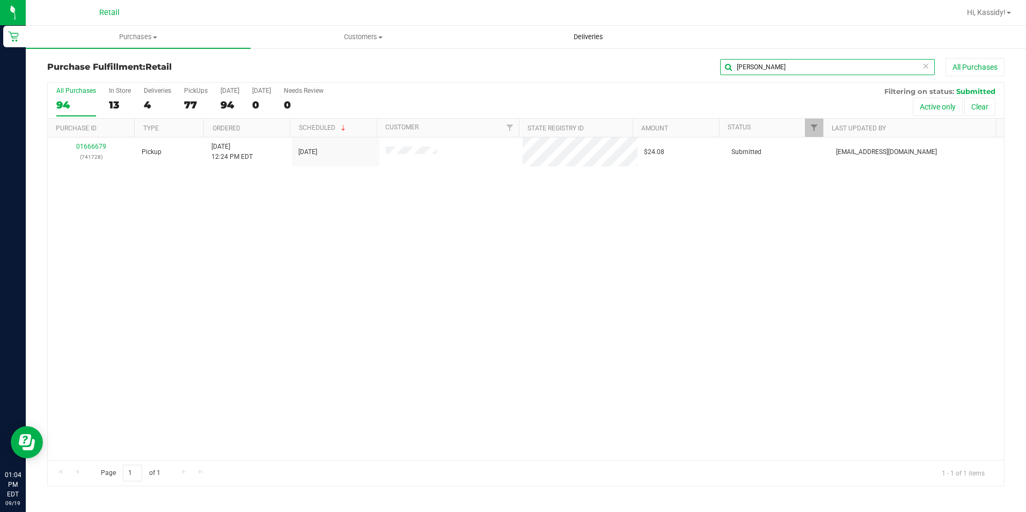
type input "SAUNDERS"
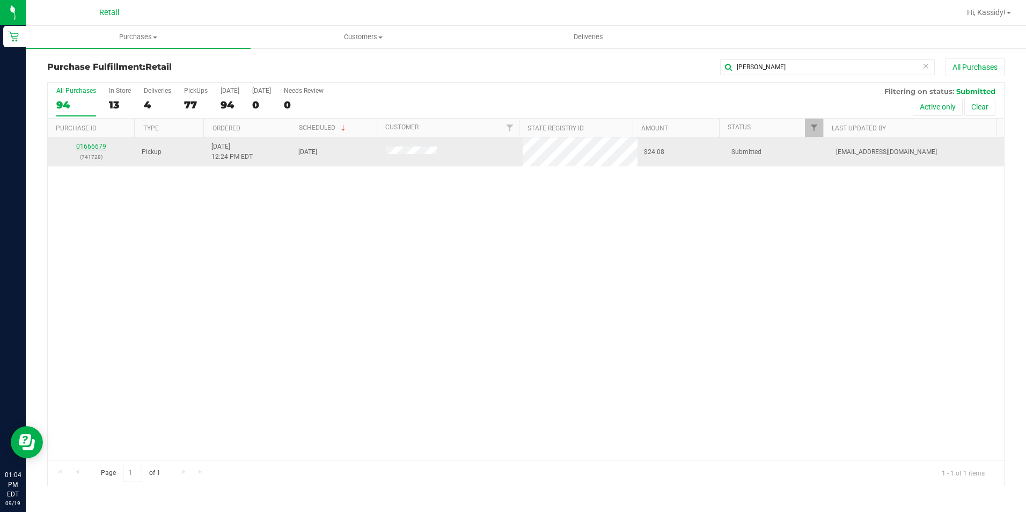
click at [87, 148] on link "01666679" at bounding box center [91, 147] width 30 height 8
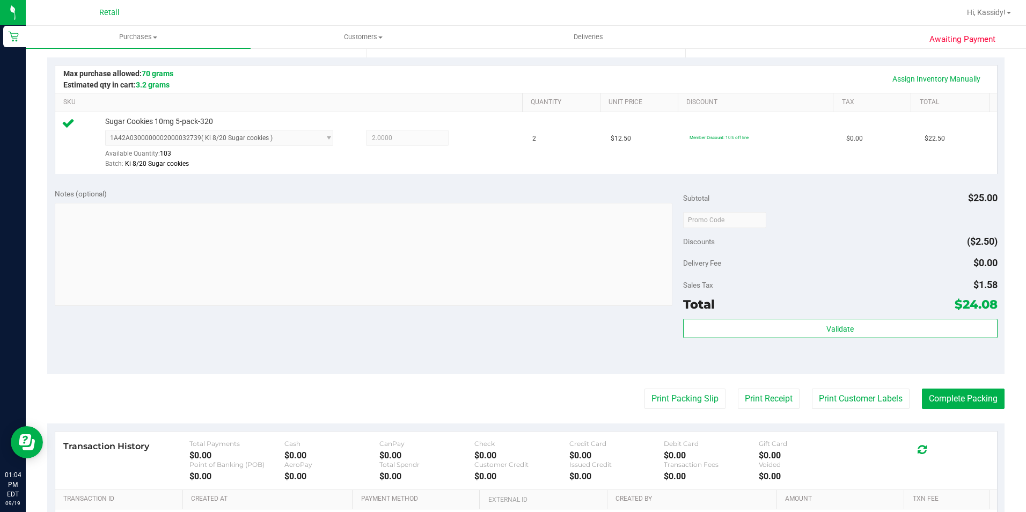
scroll to position [268, 0]
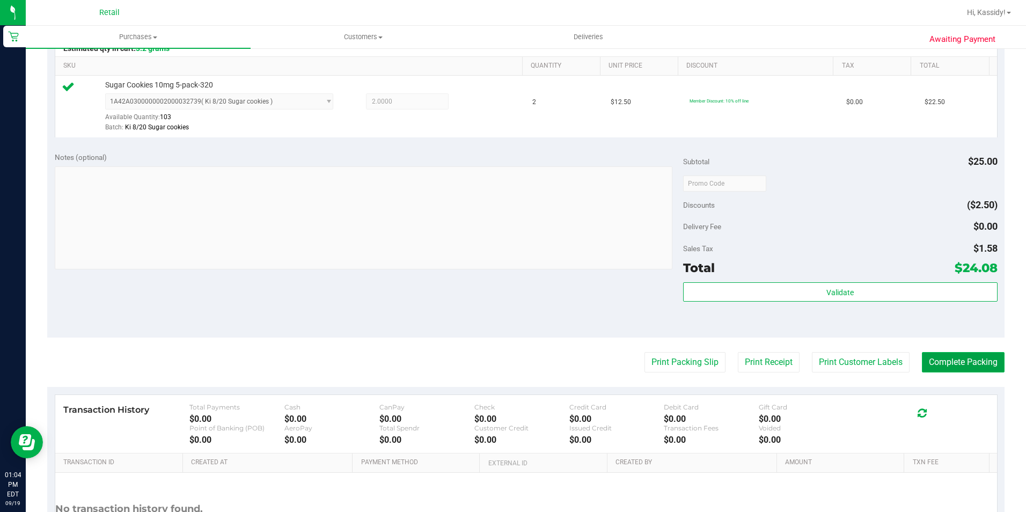
click at [938, 361] on button "Complete Packing" at bounding box center [963, 362] width 83 height 20
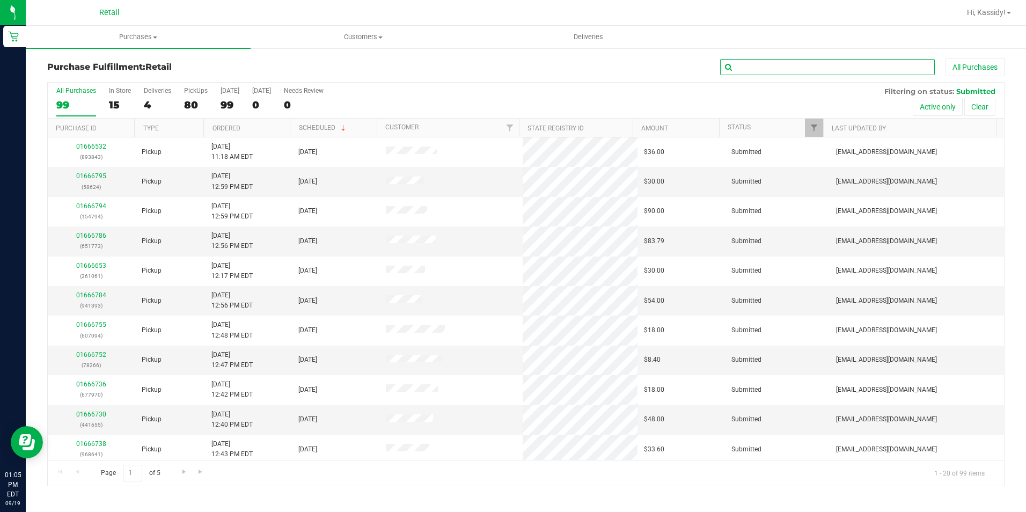
click at [754, 68] on input "text" at bounding box center [827, 67] width 215 height 16
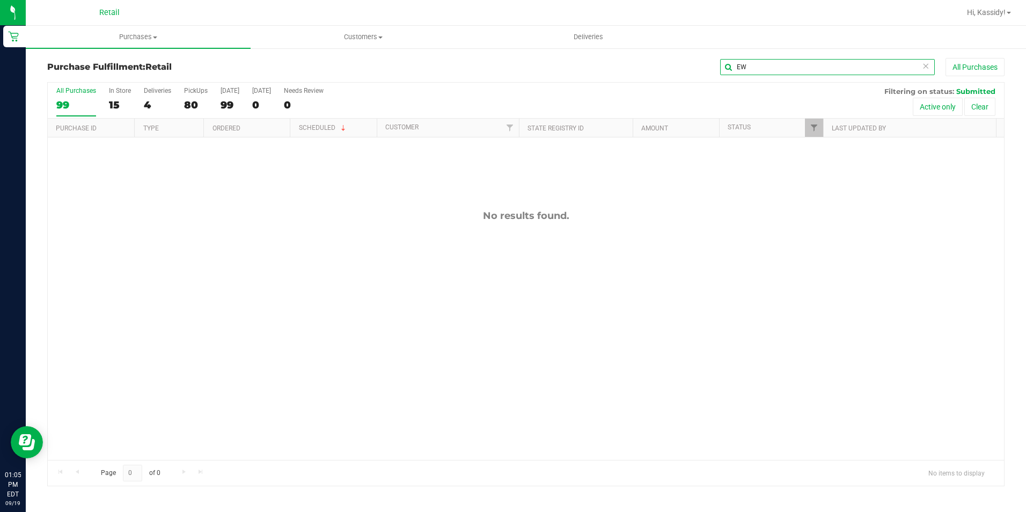
type input "E"
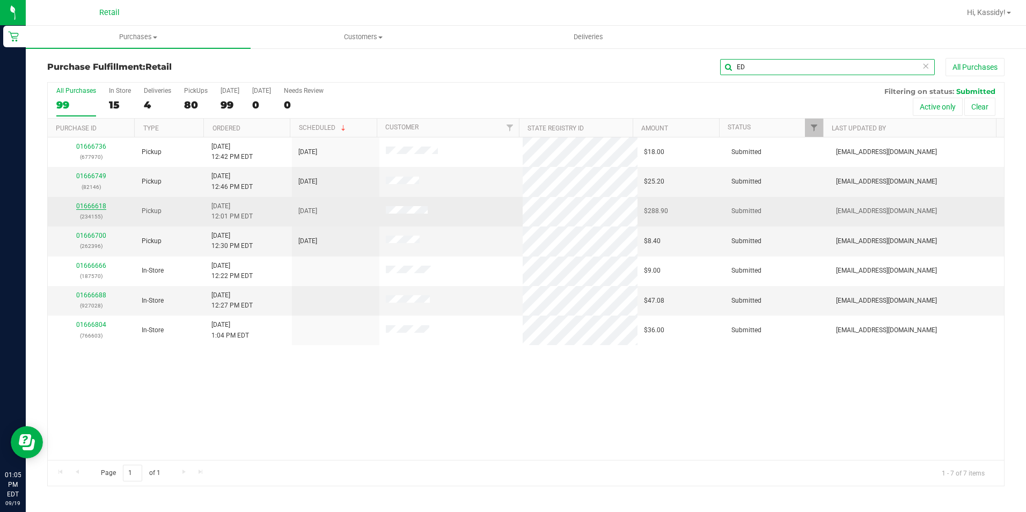
type input "ED"
click at [87, 204] on link "01666618" at bounding box center [91, 206] width 30 height 8
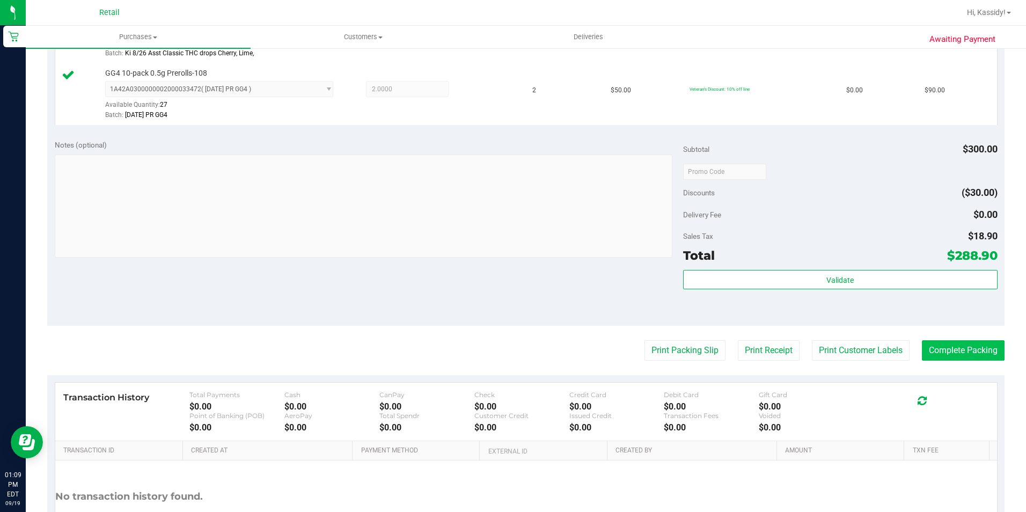
scroll to position [536, 0]
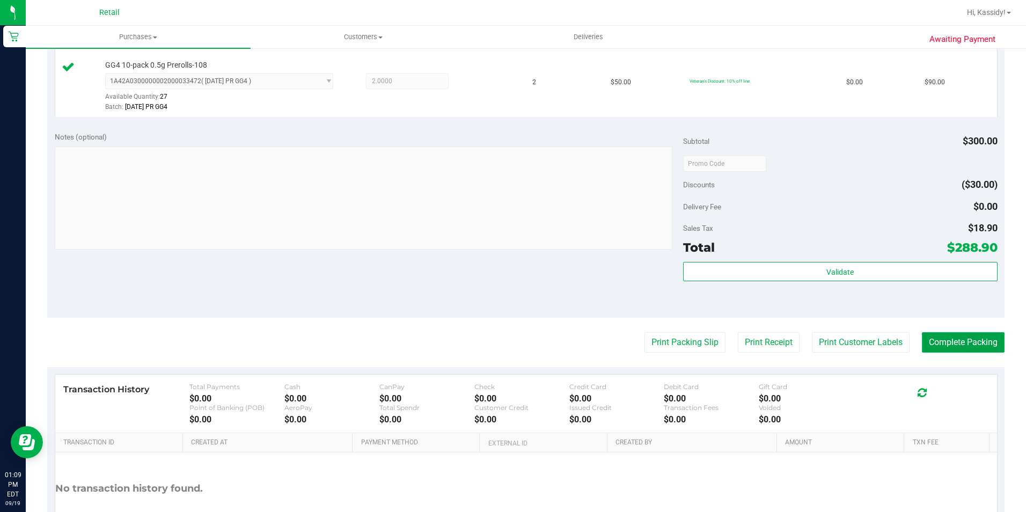
click at [939, 337] on button "Complete Packing" at bounding box center [963, 342] width 83 height 20
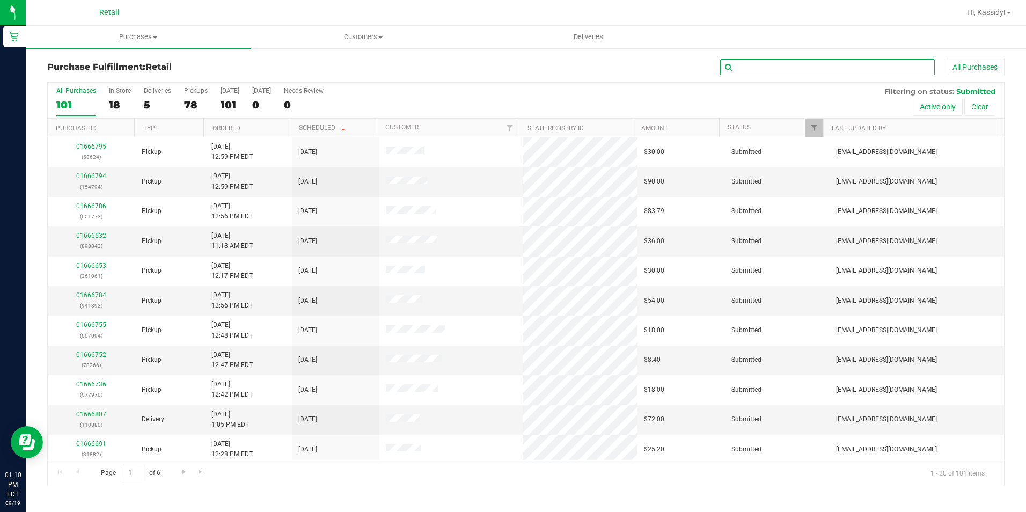
click at [740, 66] on input "text" at bounding box center [827, 67] width 215 height 16
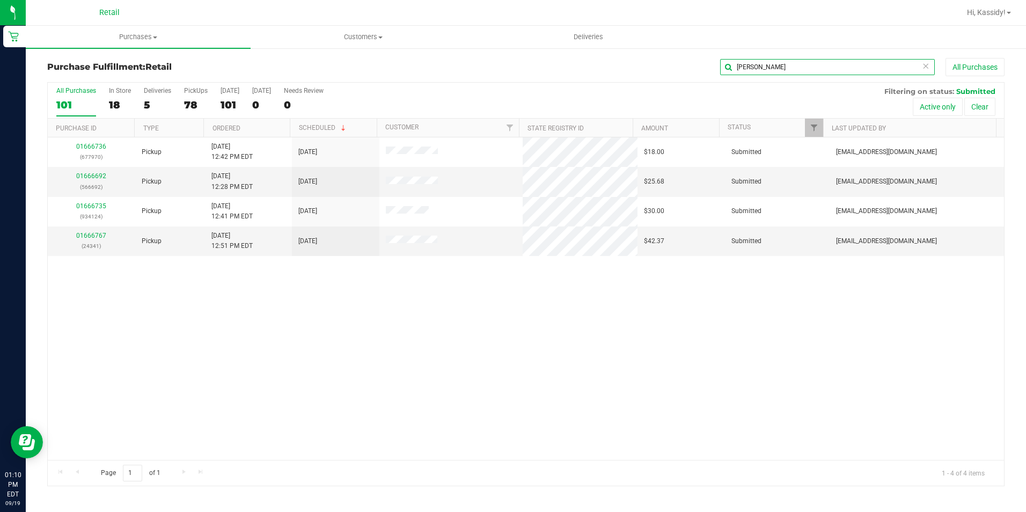
drag, startPoint x: 758, startPoint y: 70, endPoint x: 707, endPoint y: 75, distance: 50.7
click at [707, 75] on div "IAN All Purchases" at bounding box center [685, 67] width 638 height 18
type input "IAN"
click at [145, 37] on span "Purchases" at bounding box center [138, 37] width 225 height 10
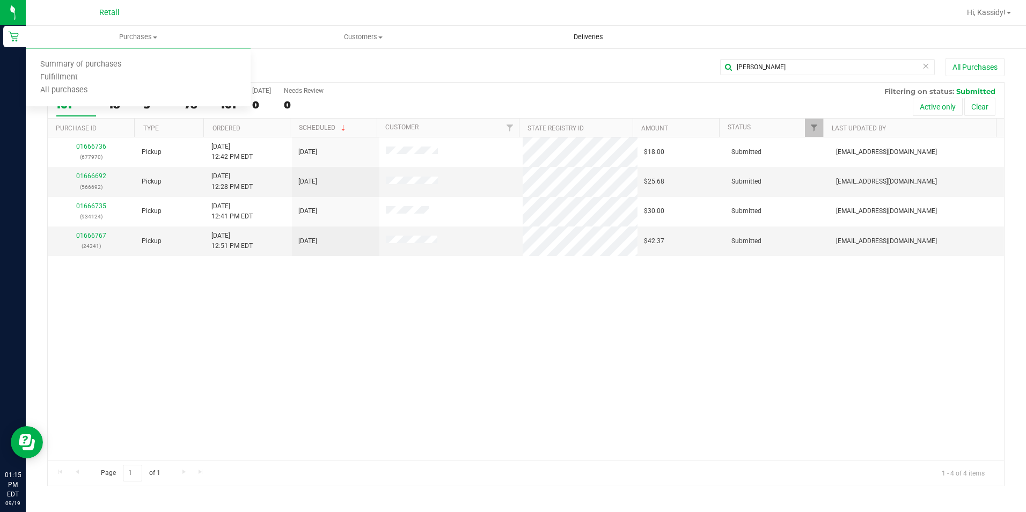
click at [583, 38] on span "Deliveries" at bounding box center [588, 37] width 58 height 10
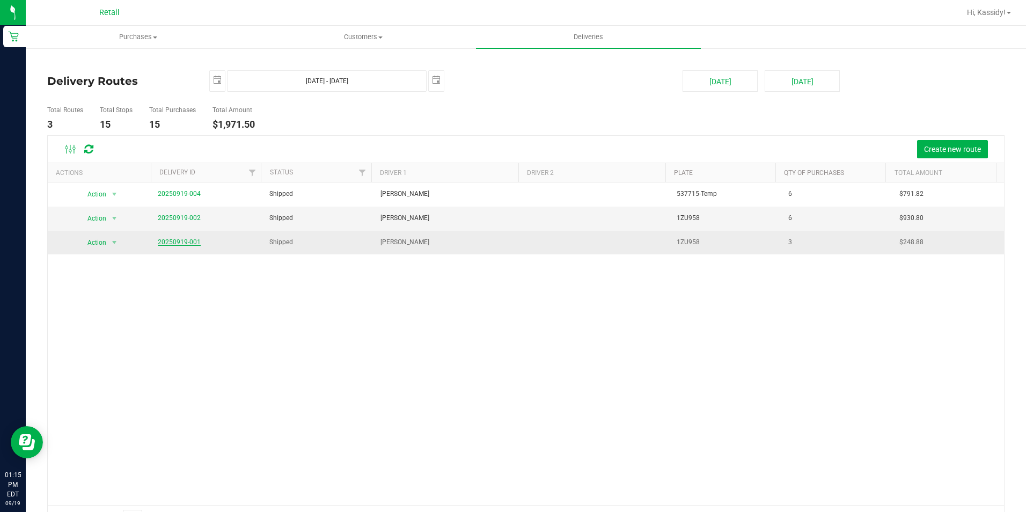
click at [180, 242] on link "20250919-001" at bounding box center [179, 242] width 43 height 8
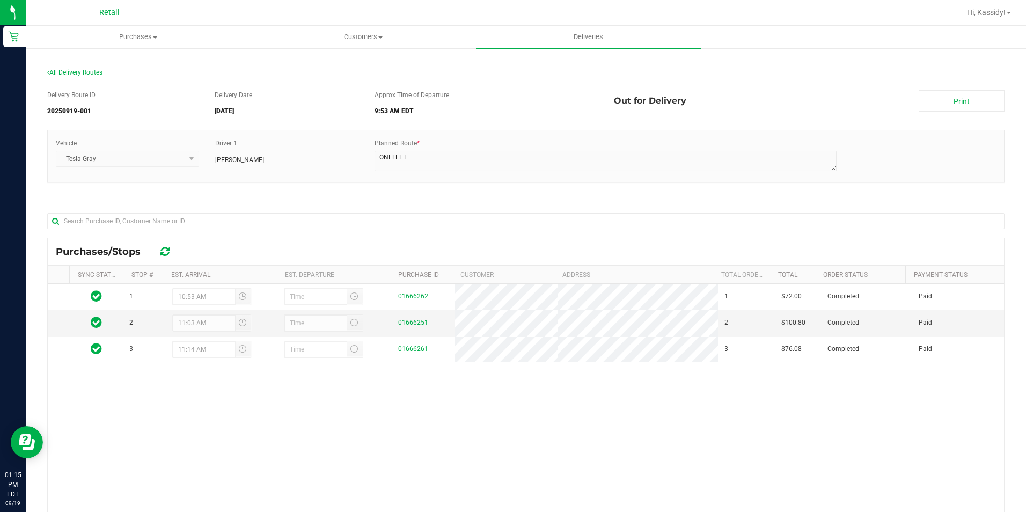
click at [66, 75] on span "All Delivery Routes" at bounding box center [74, 73] width 55 height 8
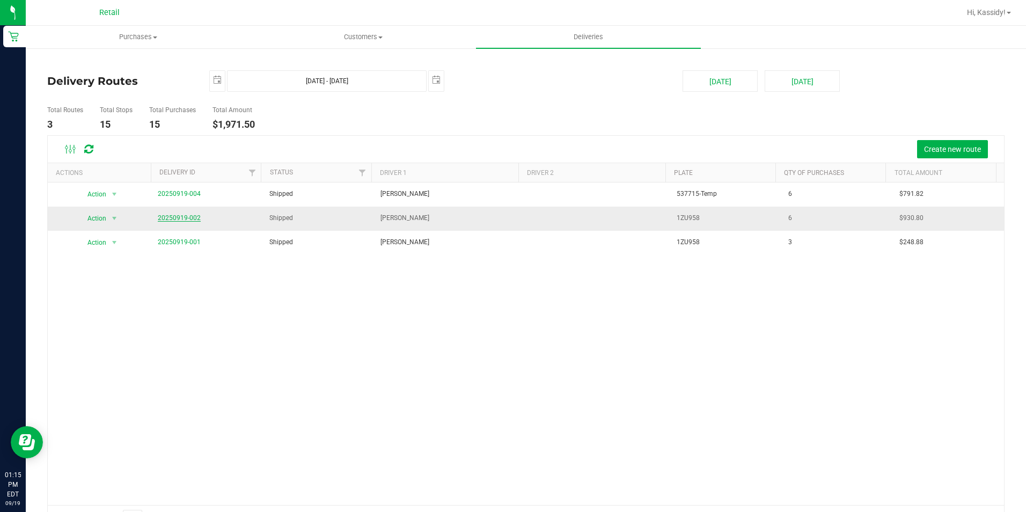
click at [167, 218] on link "20250919-002" at bounding box center [179, 218] width 43 height 8
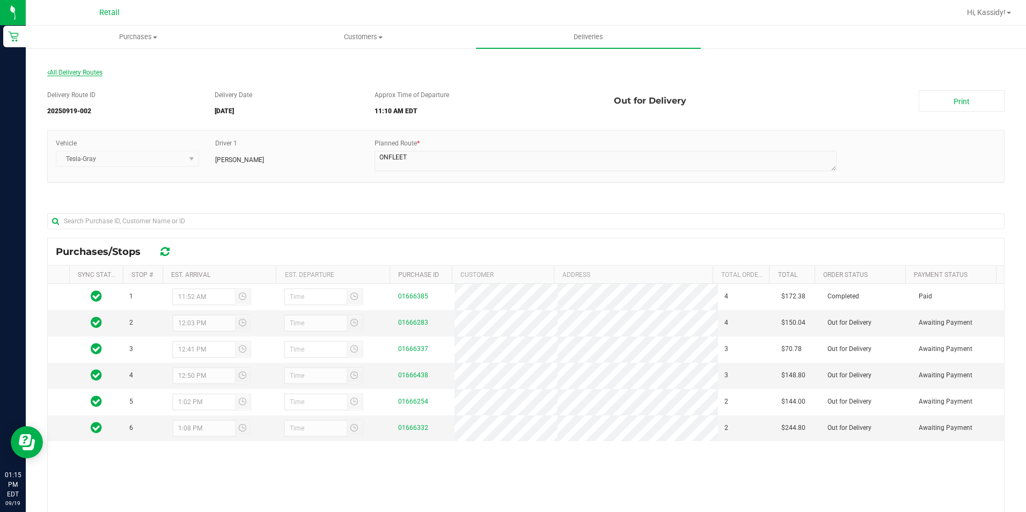
click at [75, 69] on span "All Delivery Routes" at bounding box center [74, 73] width 55 height 8
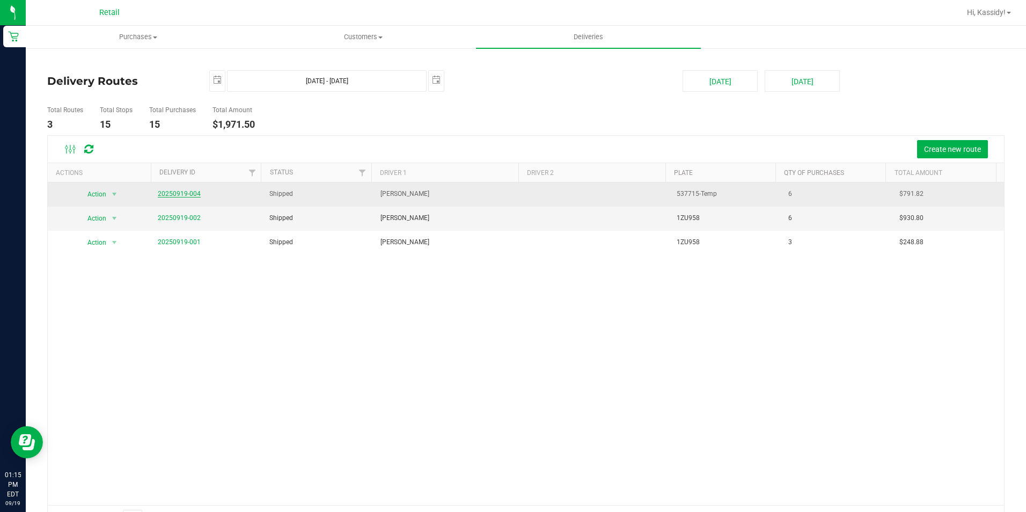
click at [161, 192] on link "20250919-004" at bounding box center [179, 194] width 43 height 8
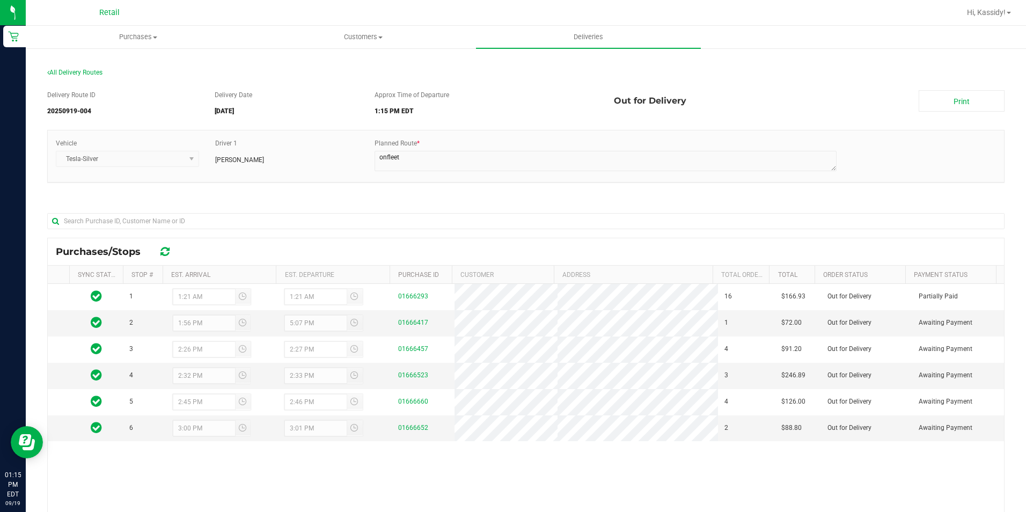
click at [574, 198] on div "Delivery Route ID 20250919-004 Delivery Date 09/19/2025 Approx Time of Departur…" at bounding box center [525, 361] width 957 height 558
click at [133, 38] on span "Purchases" at bounding box center [138, 37] width 224 height 10
click at [102, 69] on span "Summary of purchases" at bounding box center [81, 64] width 110 height 9
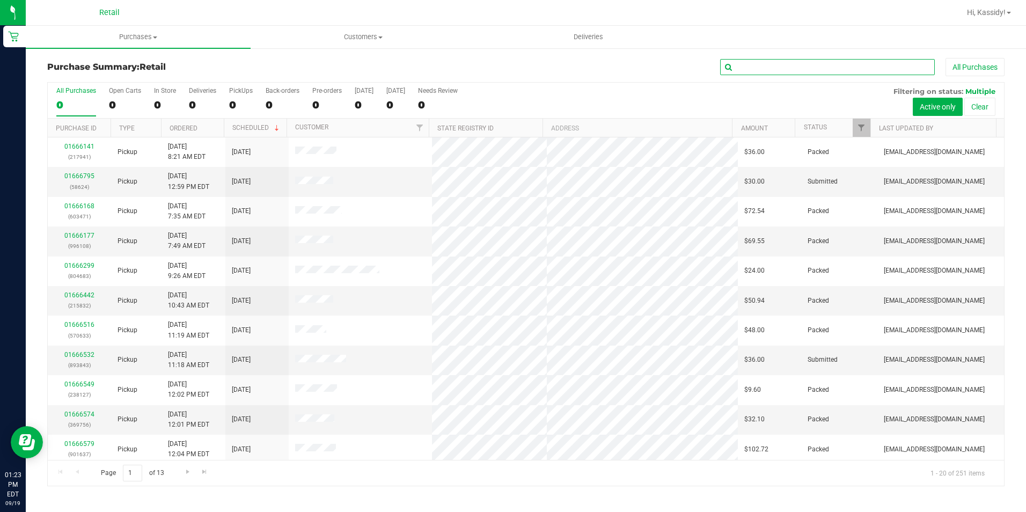
click at [756, 70] on input "text" at bounding box center [827, 67] width 215 height 16
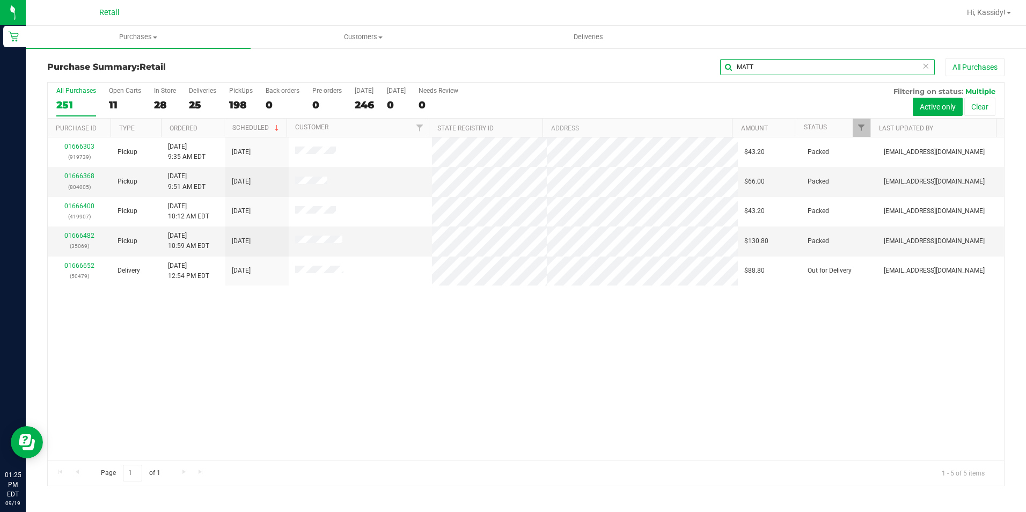
drag, startPoint x: 762, startPoint y: 64, endPoint x: 685, endPoint y: 76, distance: 78.1
click at [685, 76] on div "MATT All Purchases" at bounding box center [685, 67] width 638 height 18
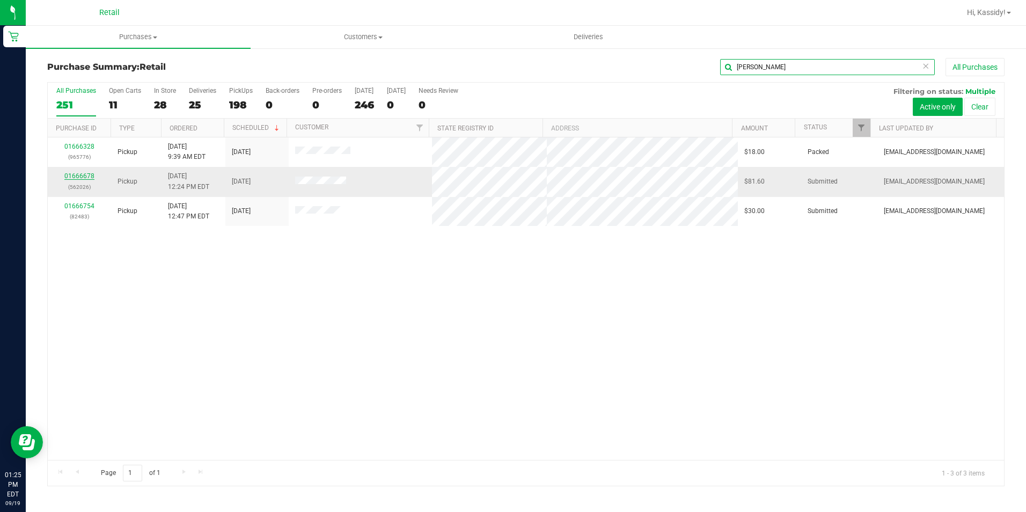
type input "ALEX"
click at [83, 179] on link "01666678" at bounding box center [79, 176] width 30 height 8
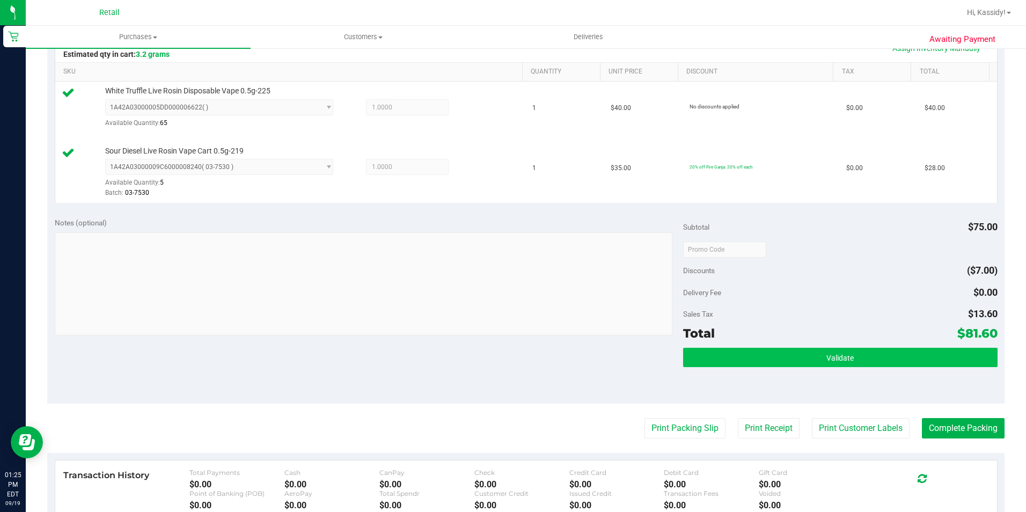
scroll to position [268, 0]
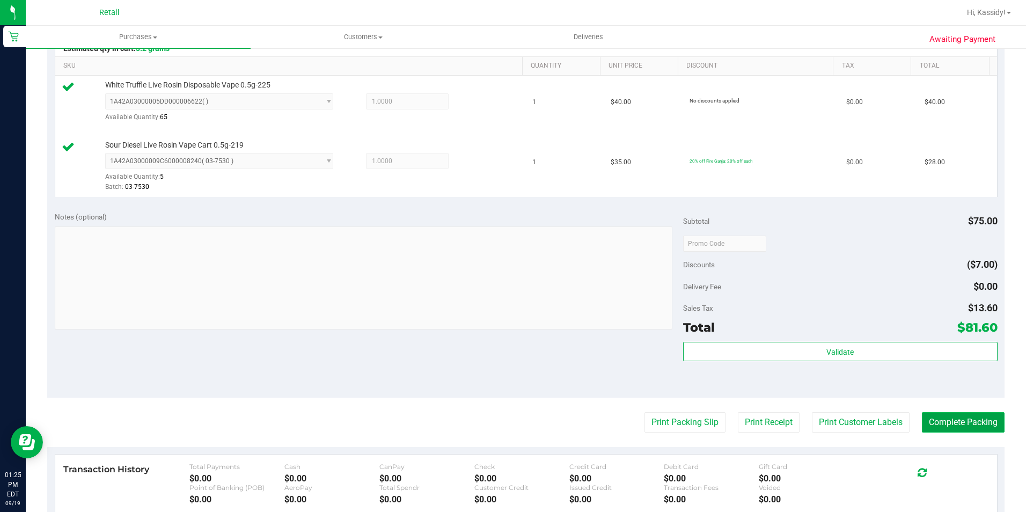
click at [936, 417] on button "Complete Packing" at bounding box center [963, 422] width 83 height 20
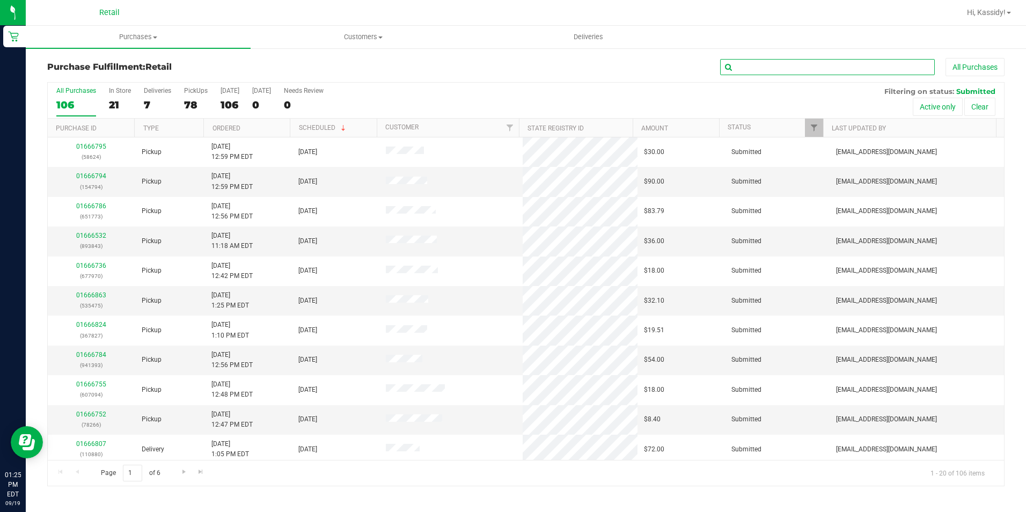
click at [759, 67] on input "text" at bounding box center [827, 67] width 215 height 16
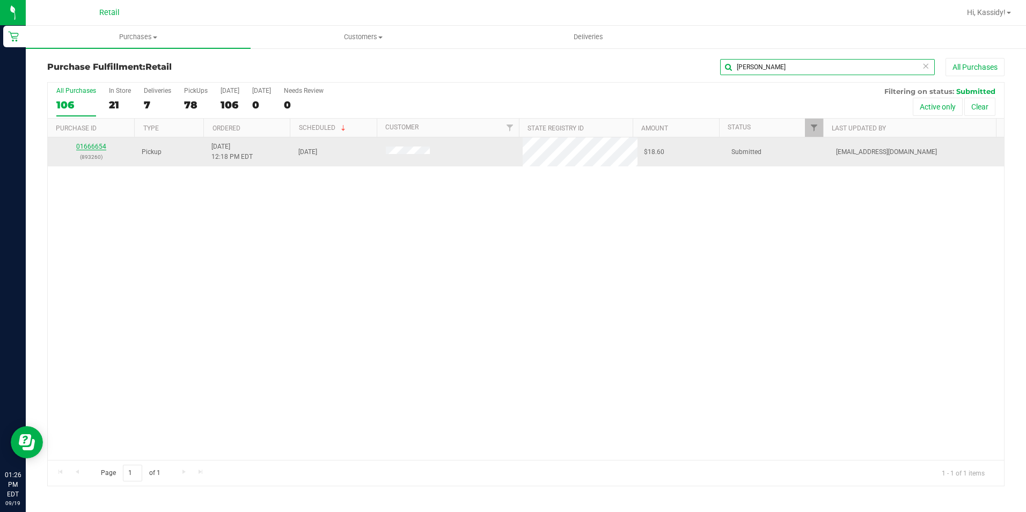
type input "DONN"
click at [102, 145] on link "01666654" at bounding box center [91, 147] width 30 height 8
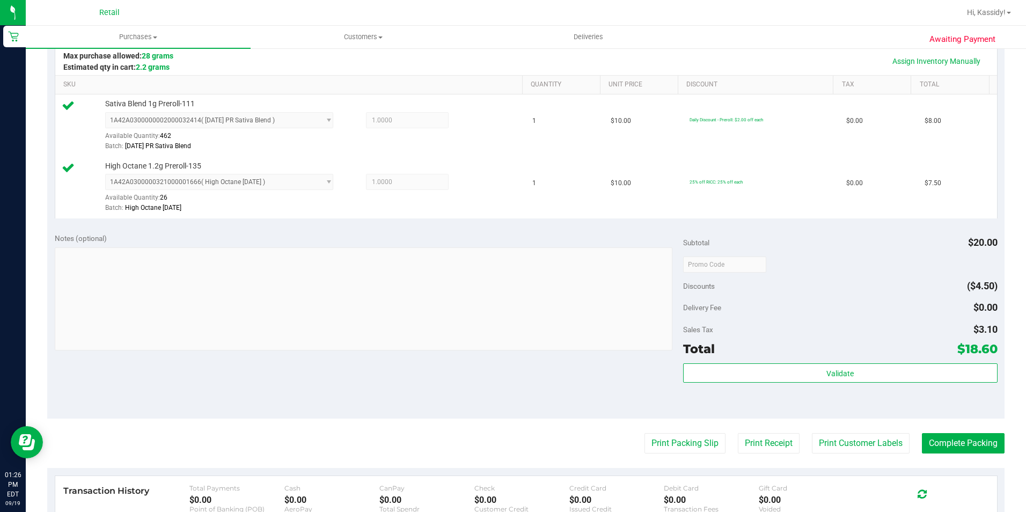
scroll to position [268, 0]
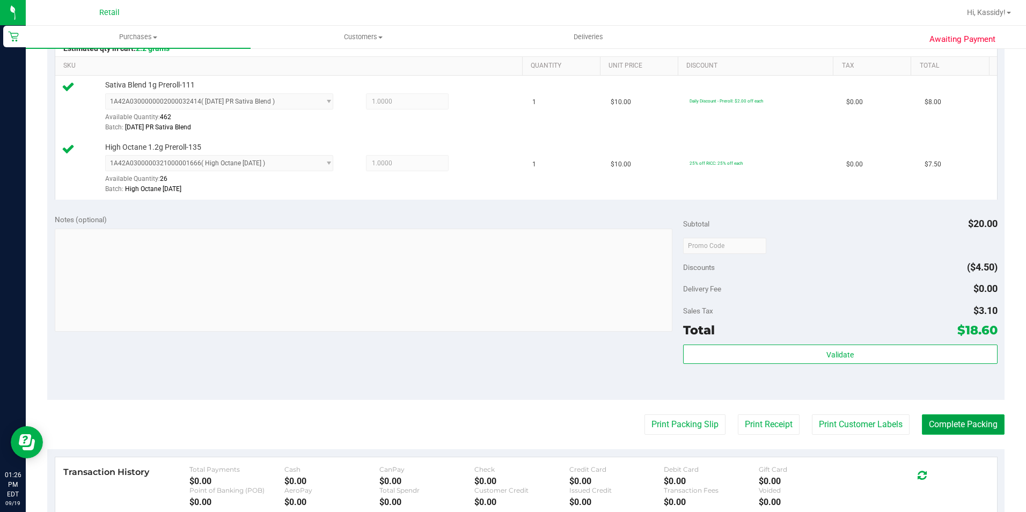
click at [936, 422] on button "Complete Packing" at bounding box center [963, 424] width 83 height 20
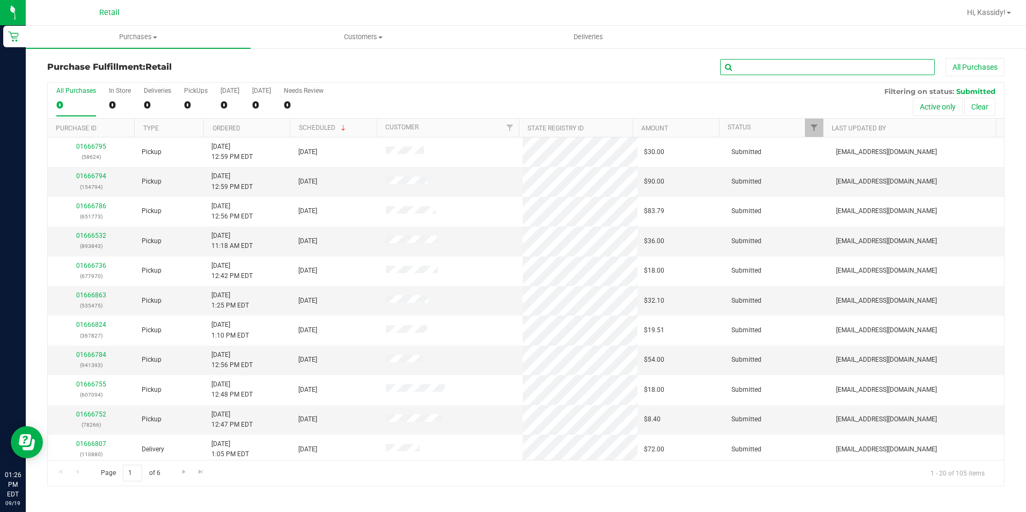
click at [769, 69] on input "text" at bounding box center [827, 67] width 215 height 16
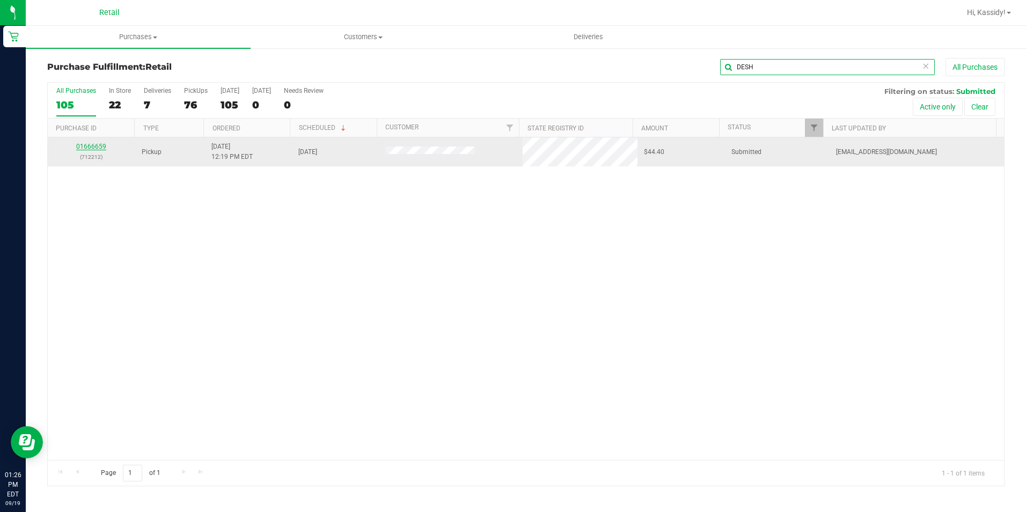
type input "DESH"
click at [96, 145] on link "01666659" at bounding box center [91, 147] width 30 height 8
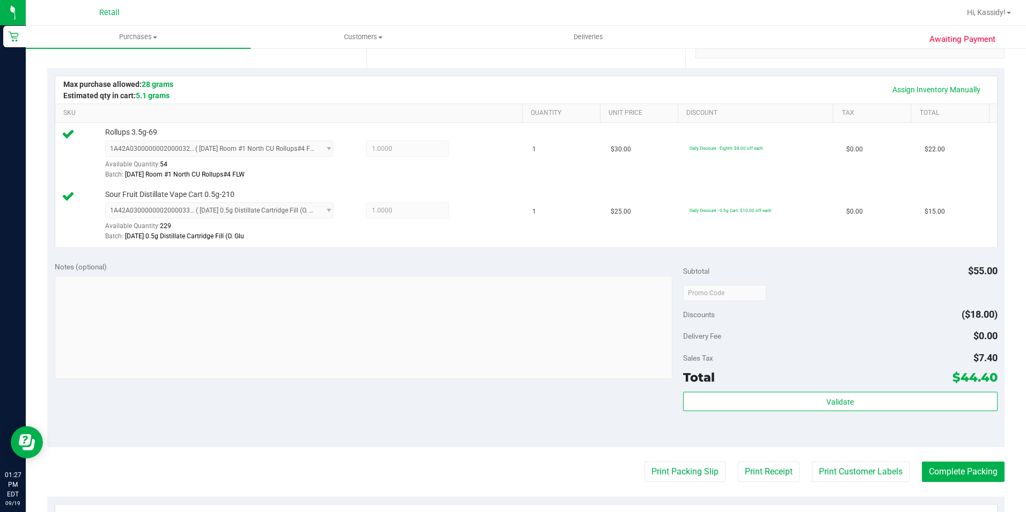
scroll to position [268, 0]
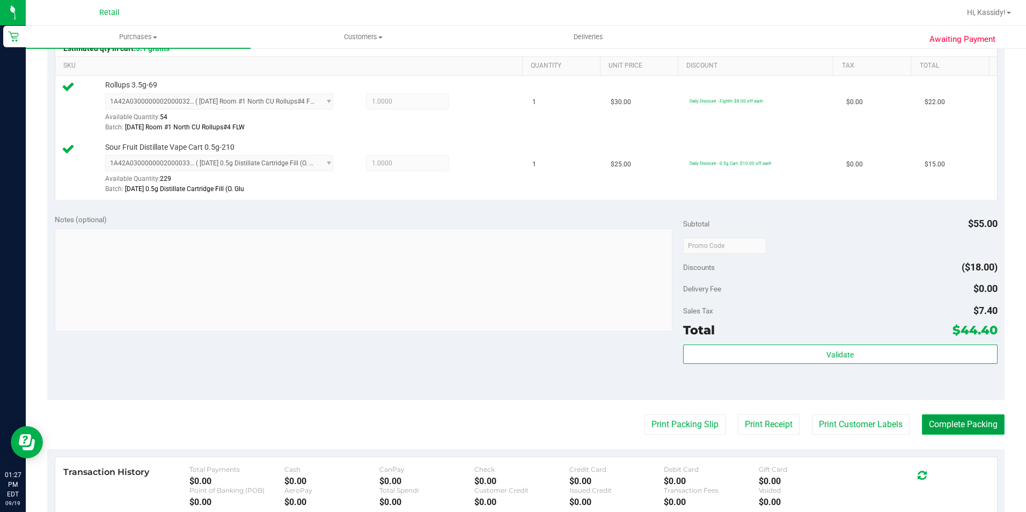
click at [943, 424] on button "Complete Packing" at bounding box center [963, 424] width 83 height 20
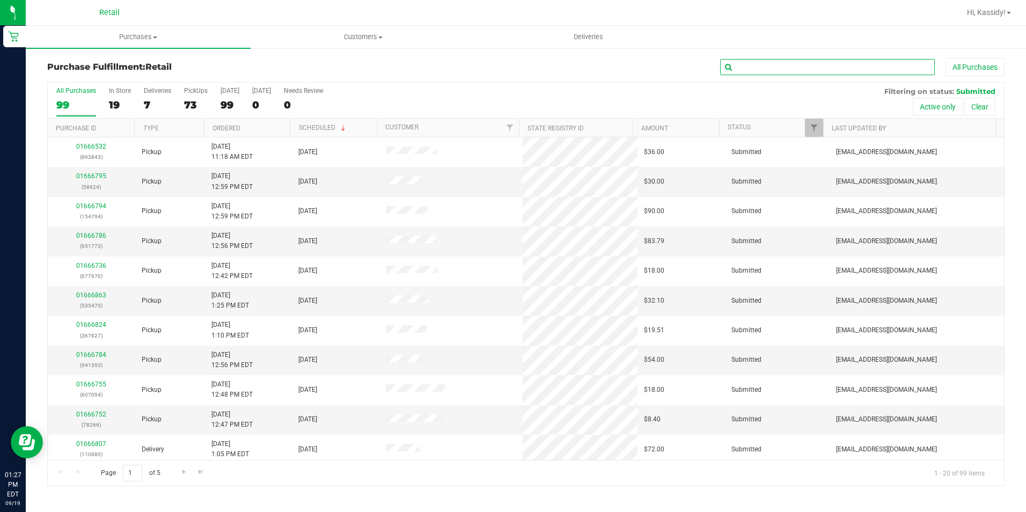
click at [809, 66] on input "text" at bounding box center [827, 67] width 215 height 16
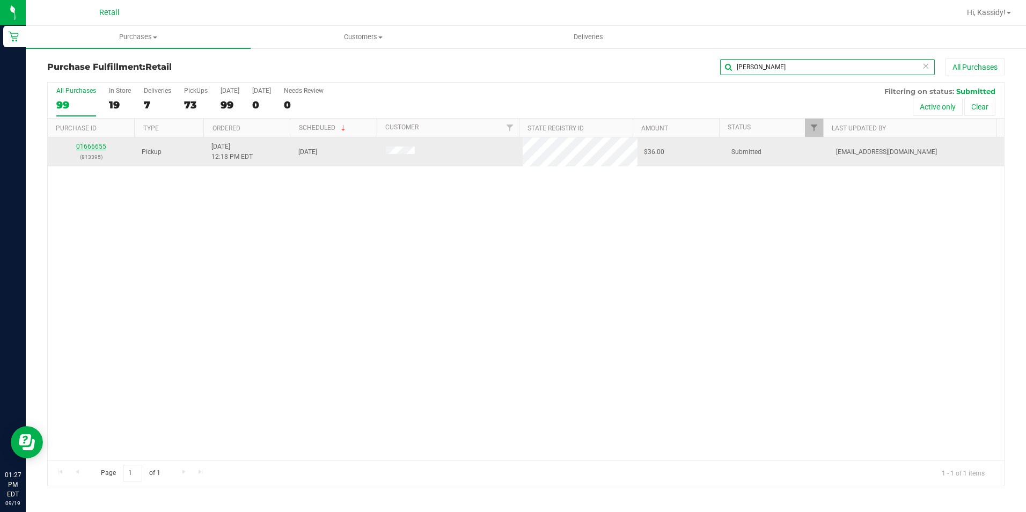
type input "ERIK"
click at [87, 149] on link "01666655" at bounding box center [91, 147] width 30 height 8
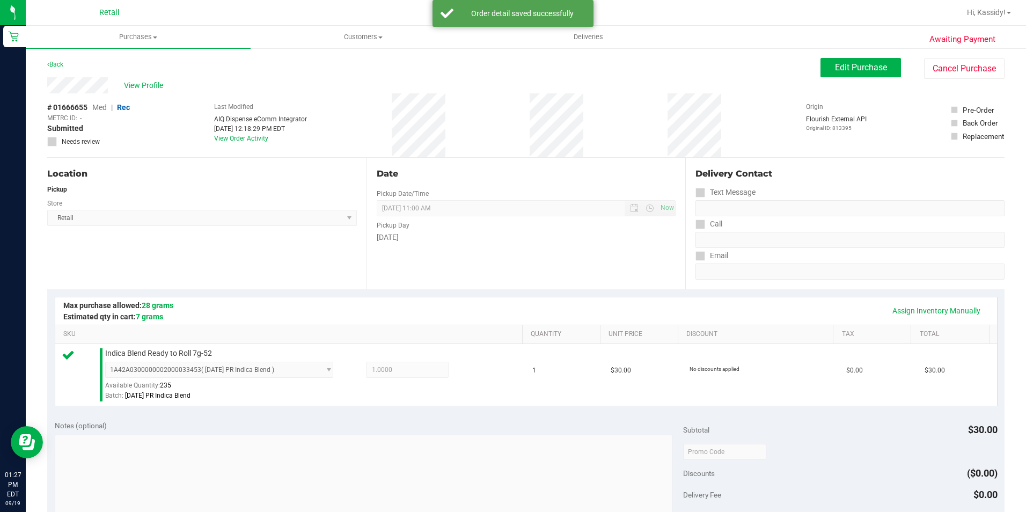
scroll to position [365, 0]
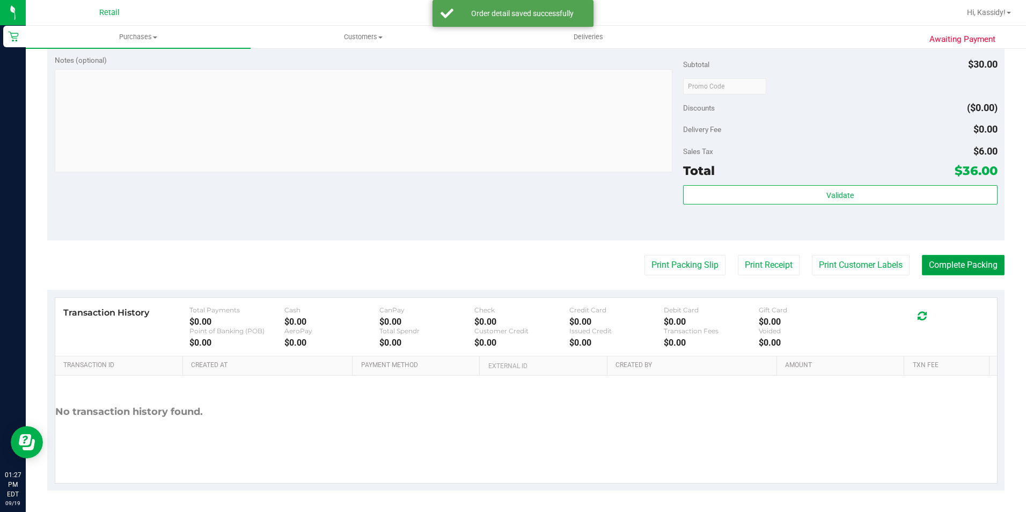
click at [926, 264] on button "Complete Packing" at bounding box center [963, 265] width 83 height 20
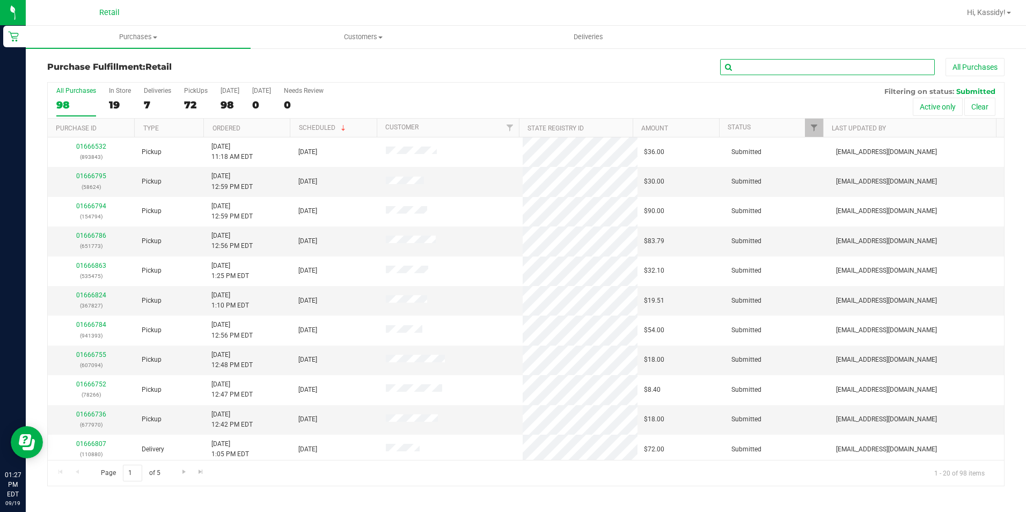
click at [800, 70] on input "text" at bounding box center [827, 67] width 215 height 16
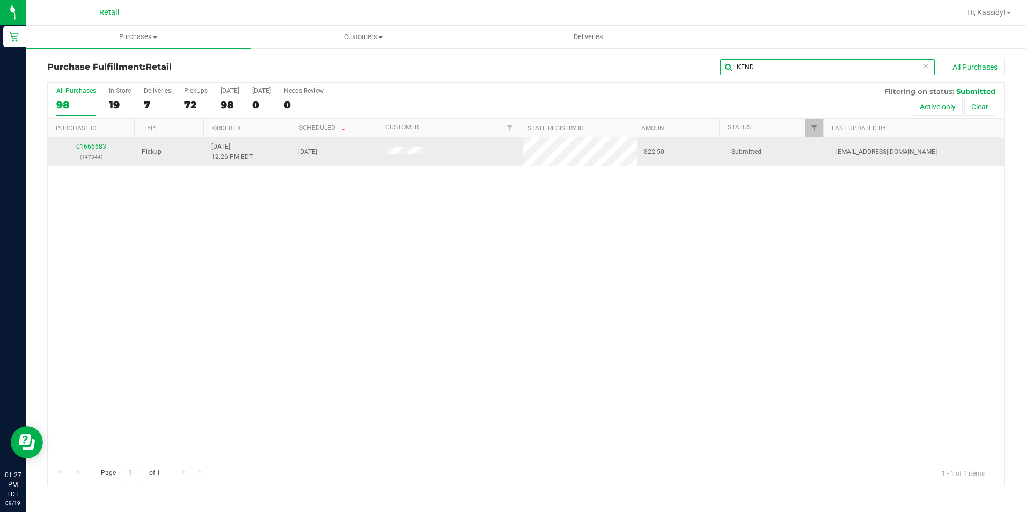
type input "KEND"
click at [91, 148] on link "01666683" at bounding box center [91, 147] width 30 height 8
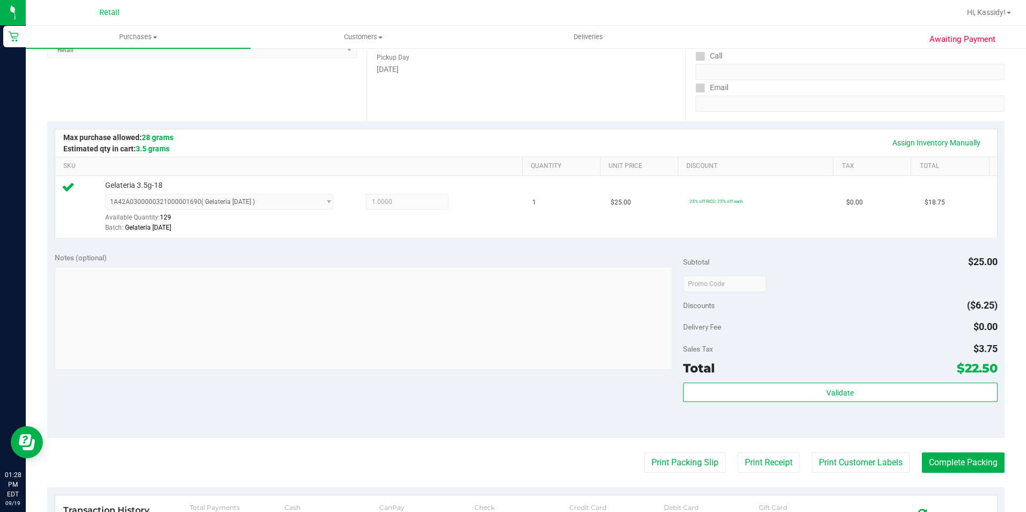
scroll to position [215, 0]
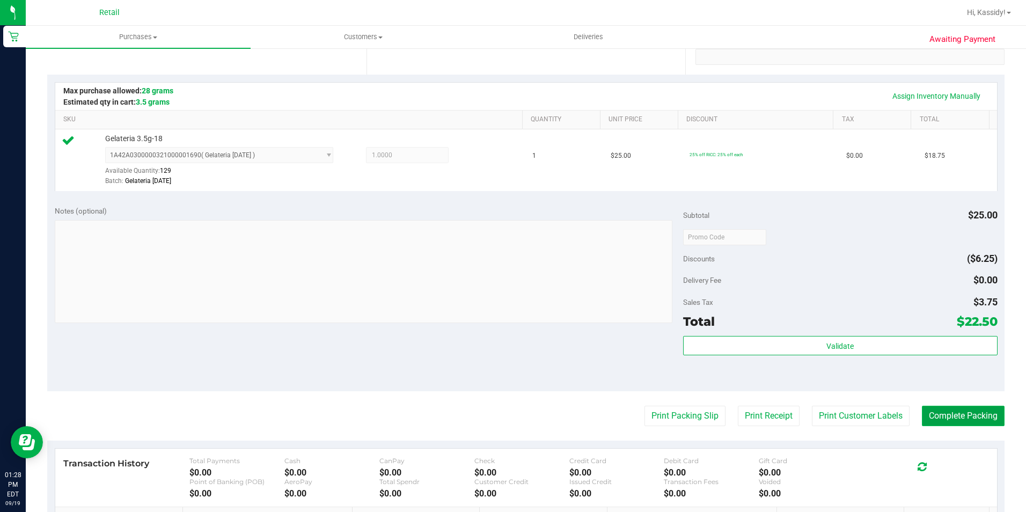
click at [943, 420] on button "Complete Packing" at bounding box center [963, 416] width 83 height 20
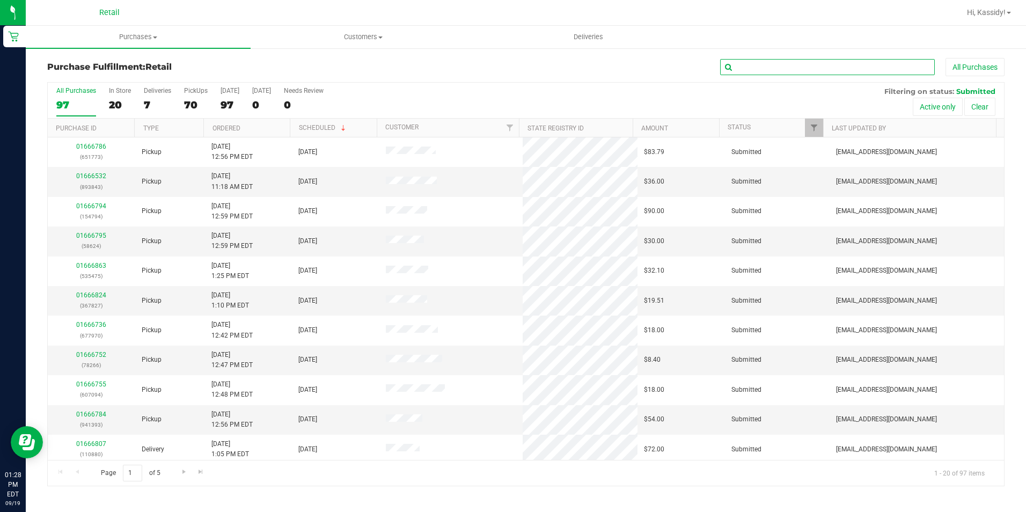
click at [774, 73] on input "text" at bounding box center [827, 67] width 215 height 16
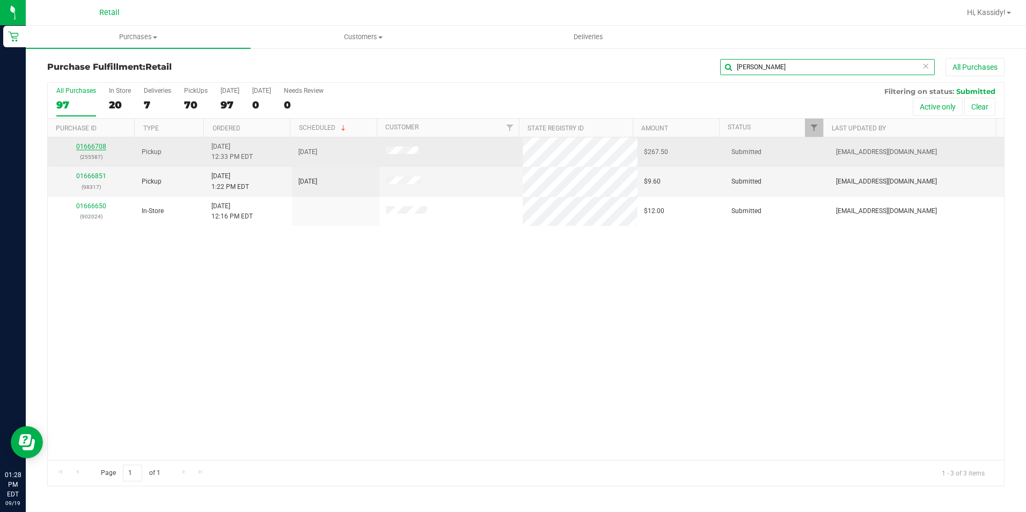
type input "DAVID"
click at [97, 144] on link "01666708" at bounding box center [91, 147] width 30 height 8
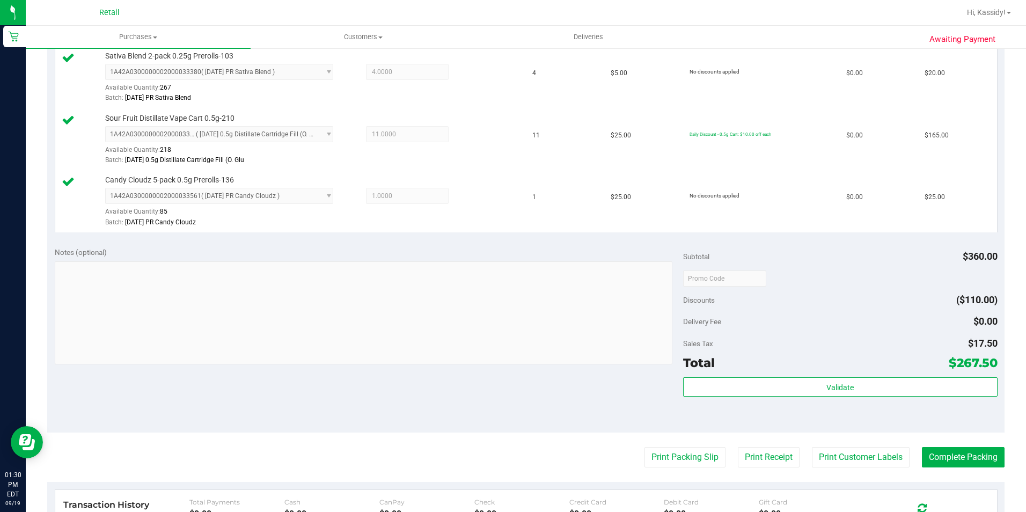
scroll to position [376, 0]
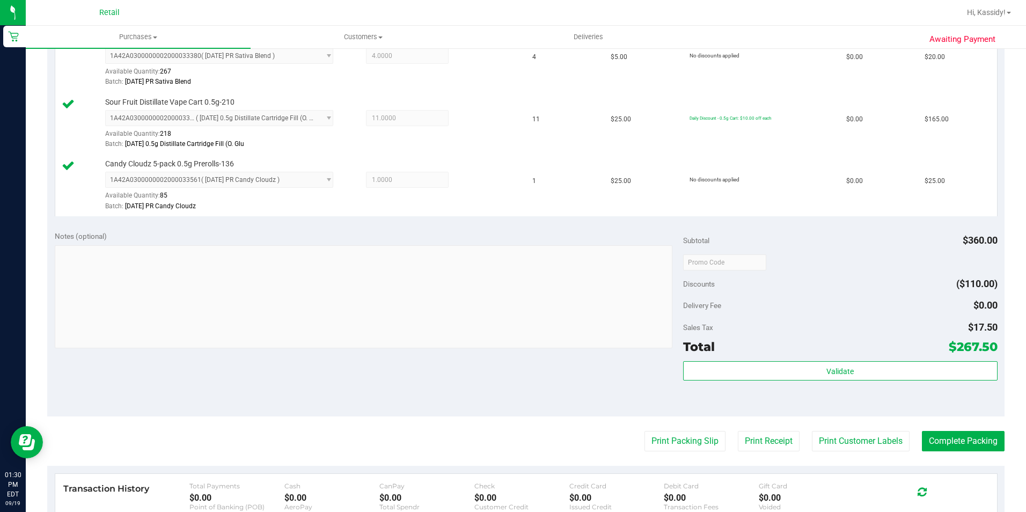
click at [928, 430] on purchase-details "Back Edit Purchase Cancel Purchase View Profile # 01666708 Med | Rec METRC ID: …" at bounding box center [525, 174] width 957 height 984
click at [928, 433] on button "Complete Packing" at bounding box center [963, 441] width 83 height 20
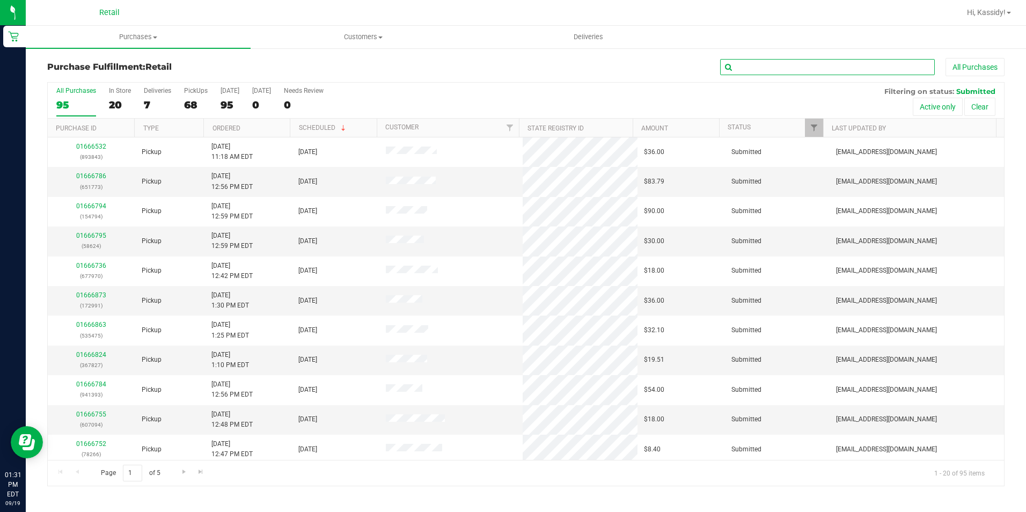
click at [868, 64] on input "text" at bounding box center [827, 67] width 215 height 16
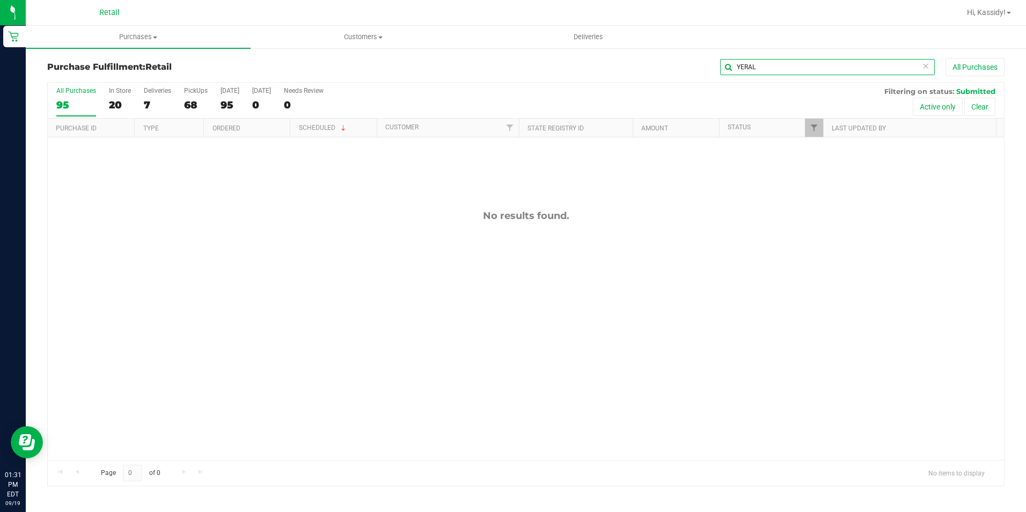
type input "YERAL"
click at [134, 35] on span "Purchases" at bounding box center [138, 37] width 225 height 10
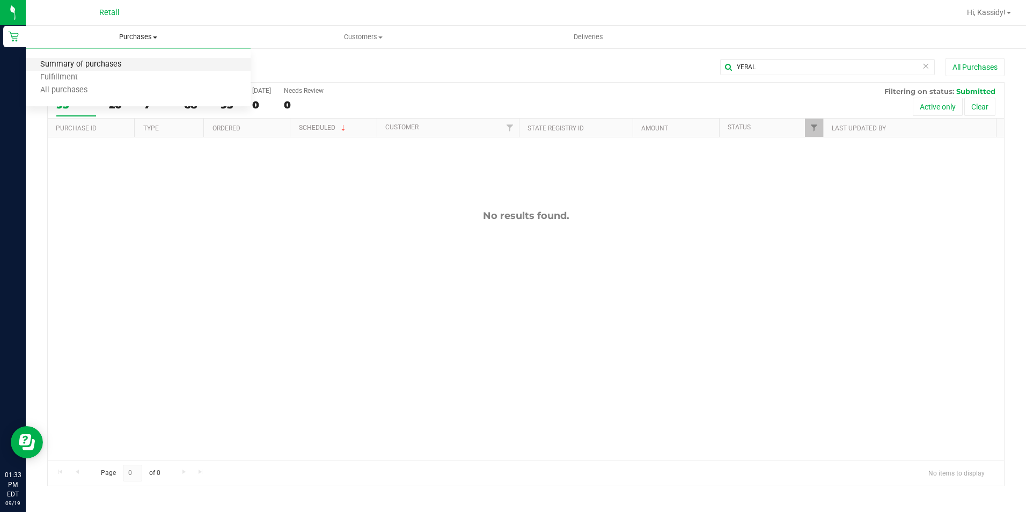
click at [66, 67] on span "Summary of purchases" at bounding box center [81, 64] width 110 height 9
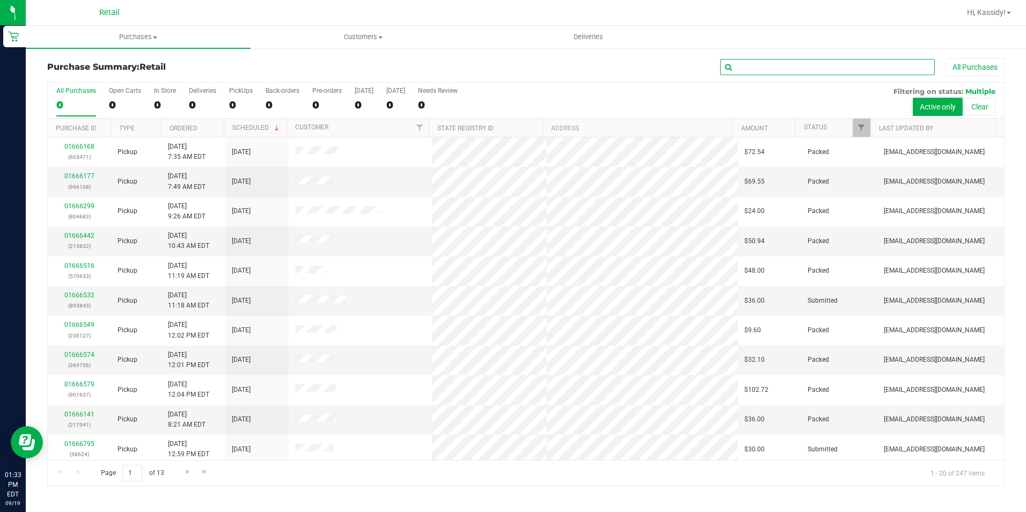
click at [793, 68] on input "text" at bounding box center [827, 67] width 215 height 16
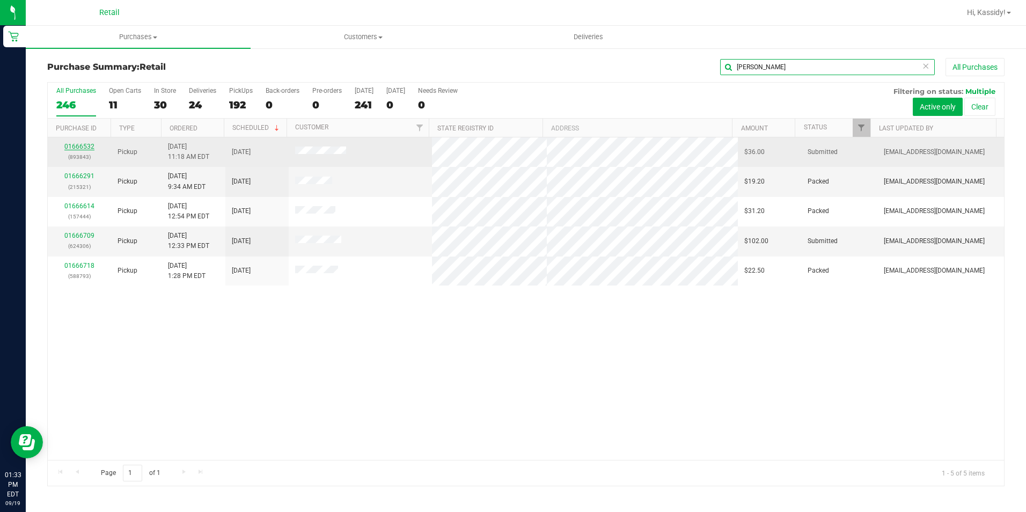
type input "CARL"
click at [86, 143] on link "01666532" at bounding box center [79, 147] width 30 height 8
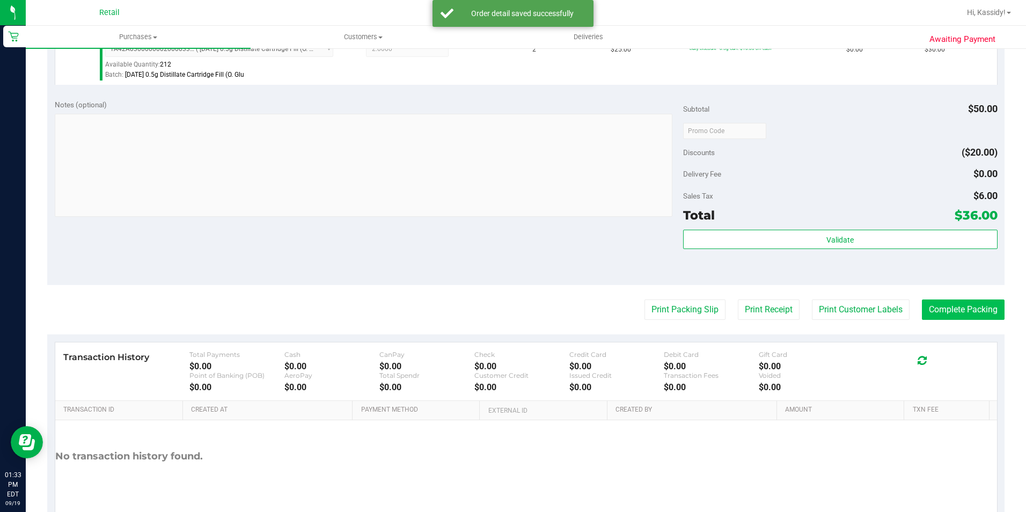
scroll to position [322, 0]
click at [992, 298] on button "Complete Packing" at bounding box center [963, 308] width 83 height 20
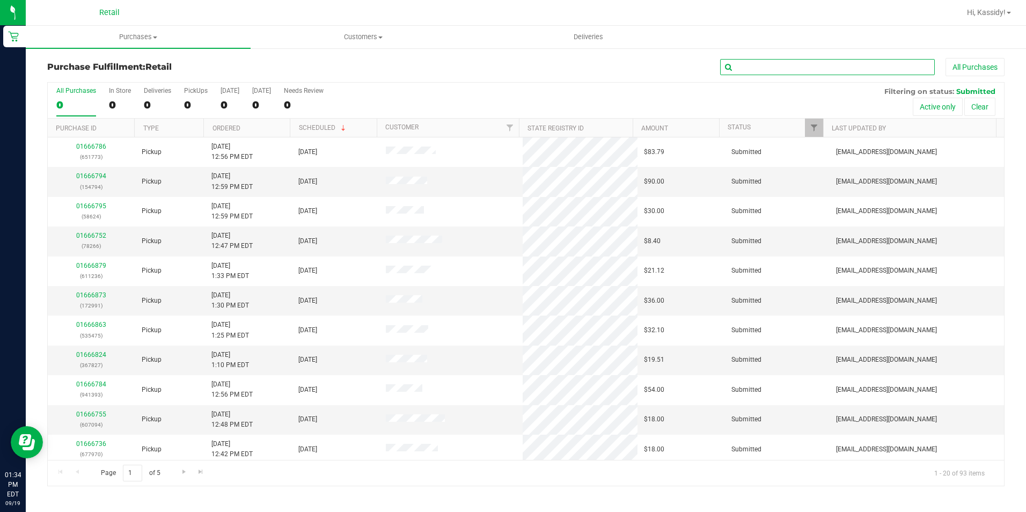
click at [812, 68] on input "text" at bounding box center [827, 67] width 215 height 16
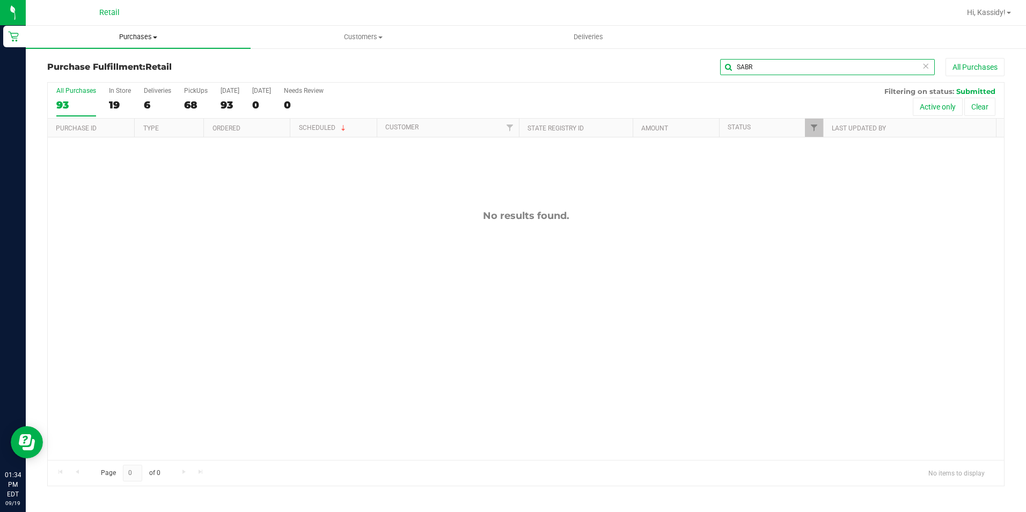
type input "SABR"
click at [122, 34] on span "Purchases" at bounding box center [138, 37] width 225 height 10
click at [59, 72] on li "Fulfillment" at bounding box center [138, 77] width 225 height 13
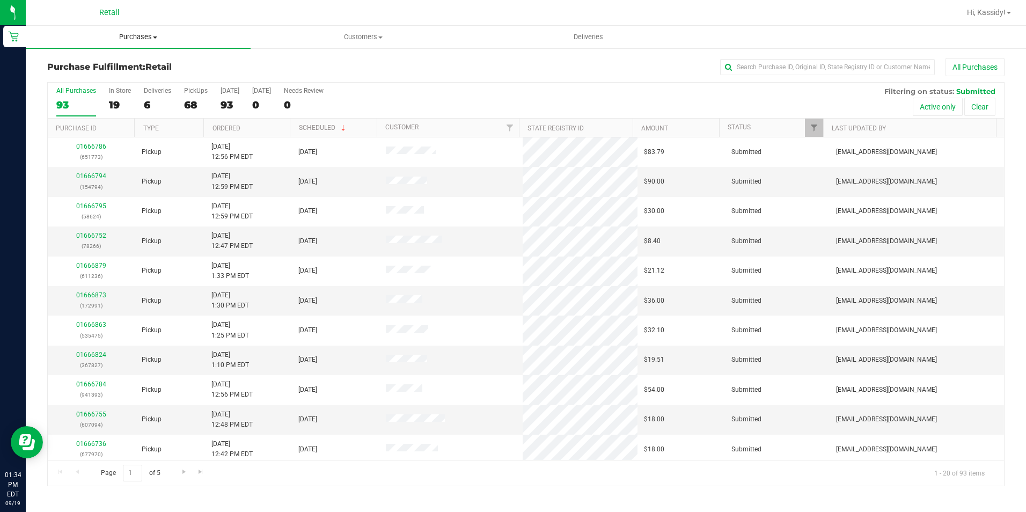
click at [123, 39] on span "Purchases" at bounding box center [138, 37] width 225 height 10
click at [100, 64] on span "Summary of purchases" at bounding box center [81, 64] width 110 height 9
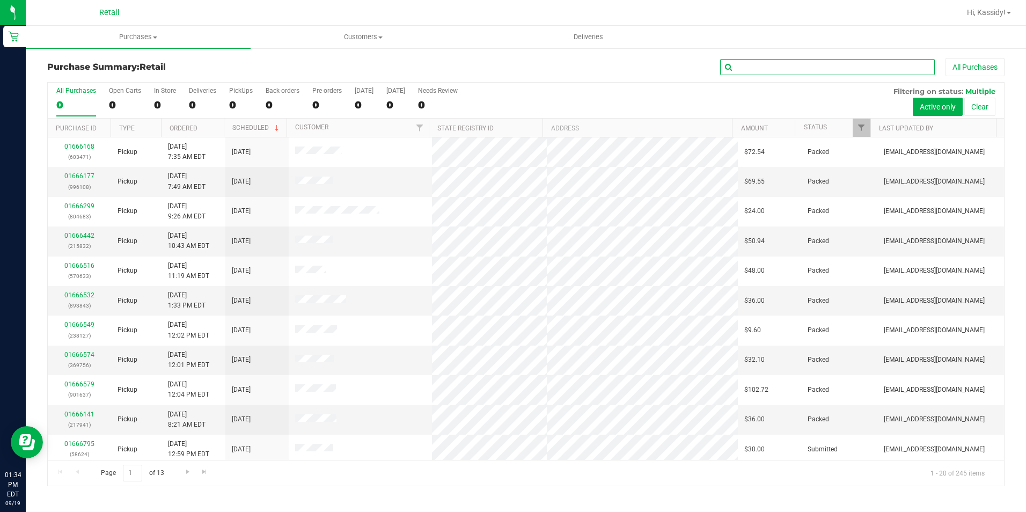
click at [801, 70] on input "text" at bounding box center [827, 67] width 215 height 16
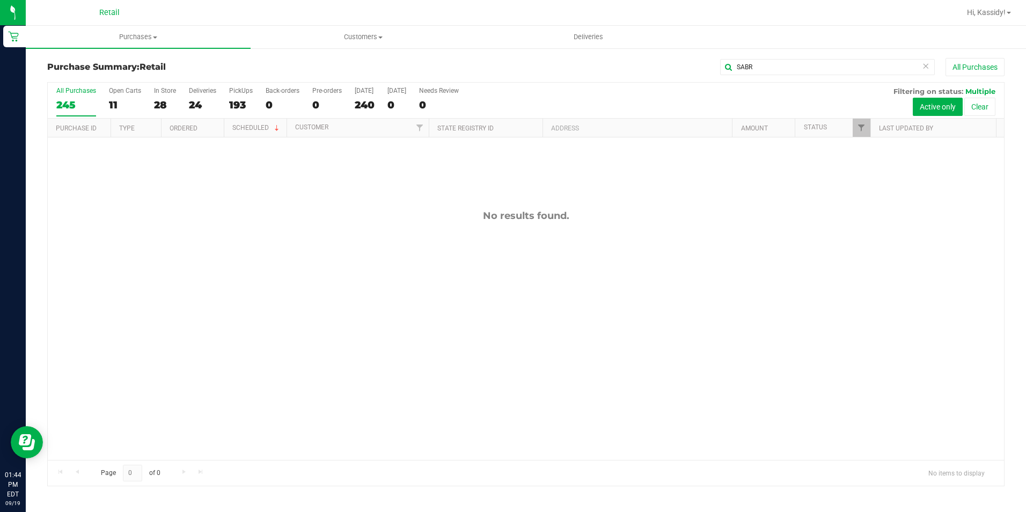
drag, startPoint x: 751, startPoint y: 58, endPoint x: 685, endPoint y: 82, distance: 70.4
click at [685, 82] on div "Purchase Summary: Retail SABR All Purchases All Purchases 245 Open Carts 11 In …" at bounding box center [526, 272] width 1000 height 450
drag, startPoint x: 685, startPoint y: 82, endPoint x: 819, endPoint y: 69, distance: 135.2
click at [819, 85] on div "All Purchases 245 Open Carts 11 In Store 28 Deliveries 24 PickUps 193 Back-orde…" at bounding box center [526, 87] width 956 height 9
click at [819, 66] on input "SABR" at bounding box center [827, 67] width 215 height 16
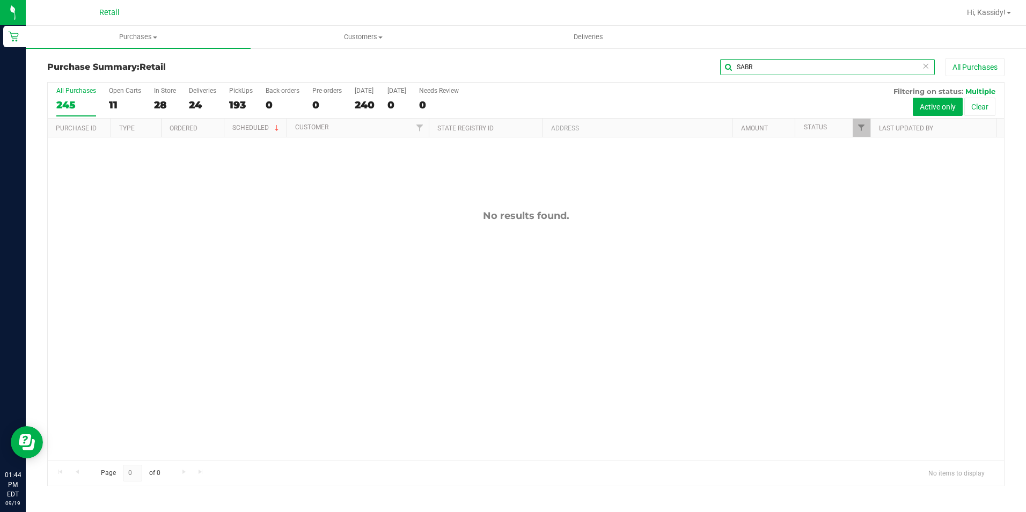
click at [819, 66] on input "SABR" at bounding box center [827, 67] width 215 height 16
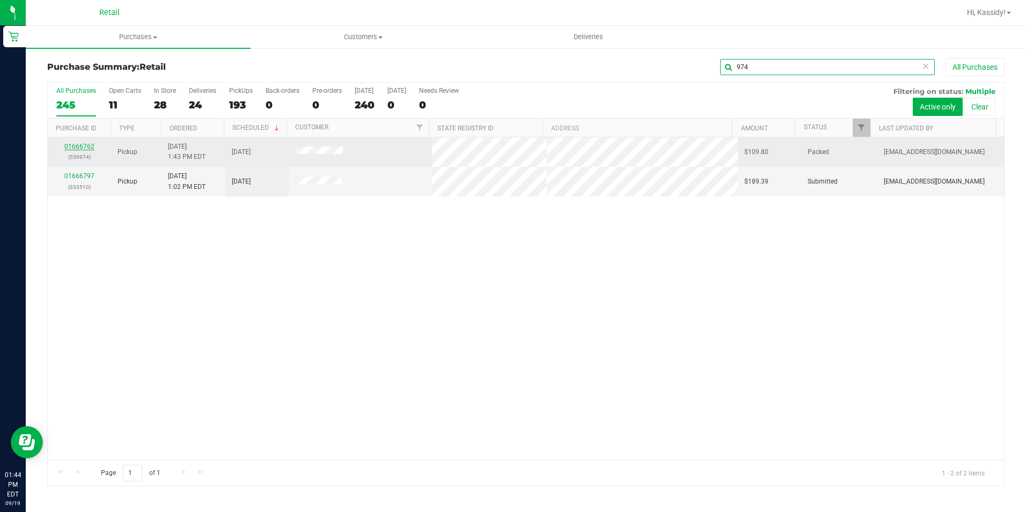
type input "974"
click at [93, 150] on link "01666762" at bounding box center [79, 147] width 30 height 8
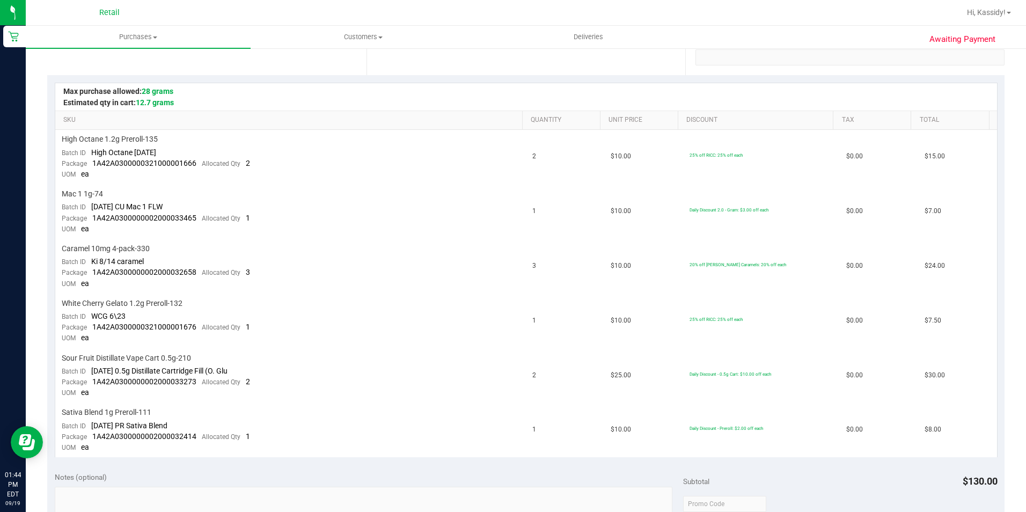
scroll to position [215, 0]
click at [125, 34] on span "Purchases" at bounding box center [138, 37] width 225 height 10
click at [103, 72] on li "Fulfillment" at bounding box center [138, 77] width 225 height 13
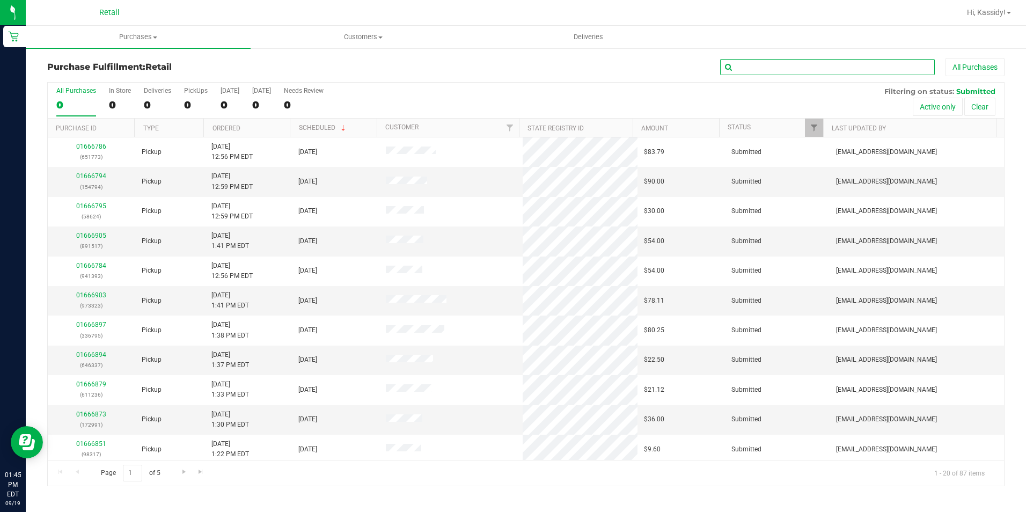
click at [739, 68] on input "text" at bounding box center [827, 67] width 215 height 16
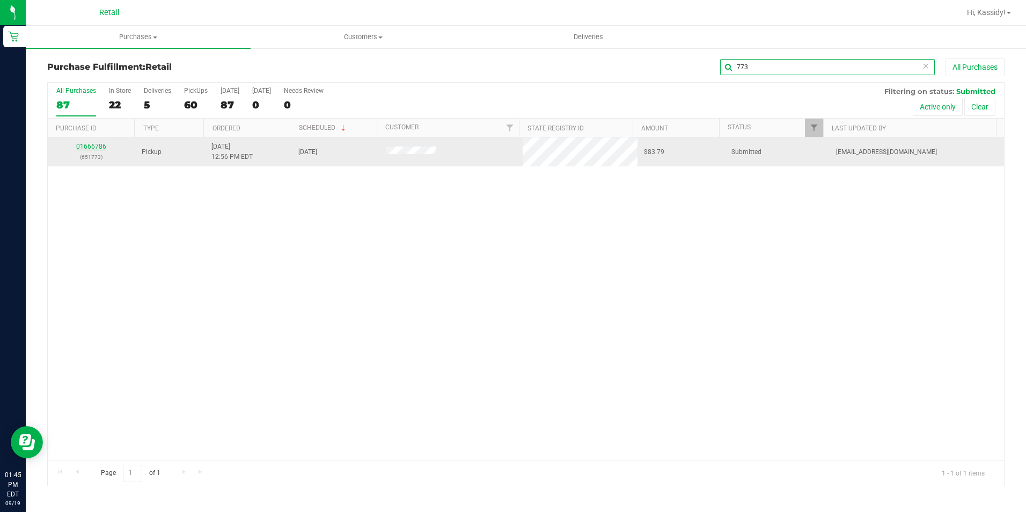
type input "773"
click at [89, 145] on link "01666786" at bounding box center [91, 147] width 30 height 8
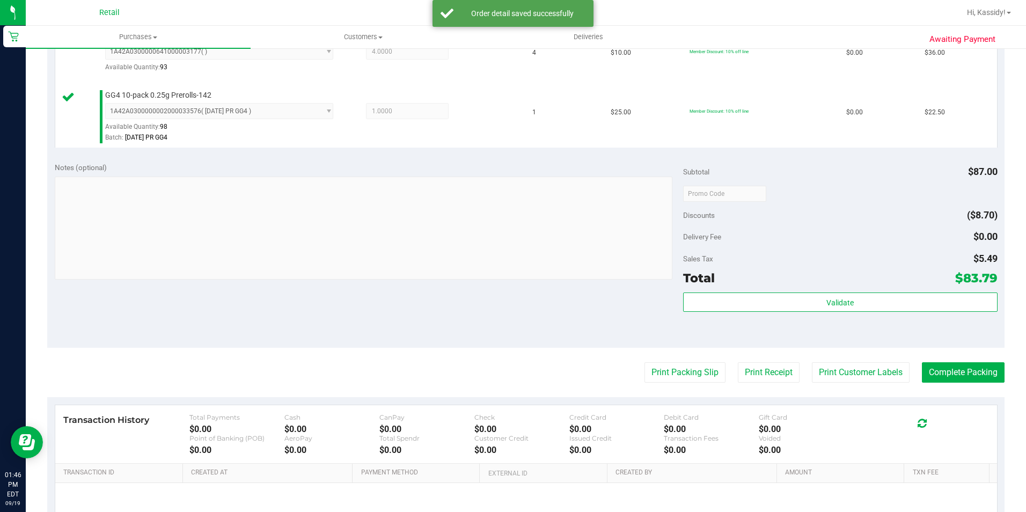
scroll to position [429, 0]
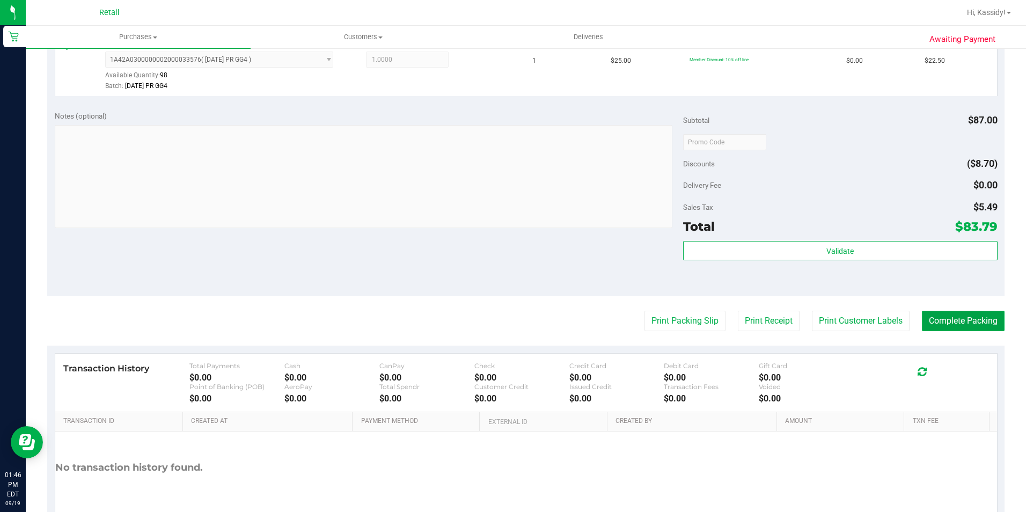
click at [940, 323] on button "Complete Packing" at bounding box center [963, 321] width 83 height 20
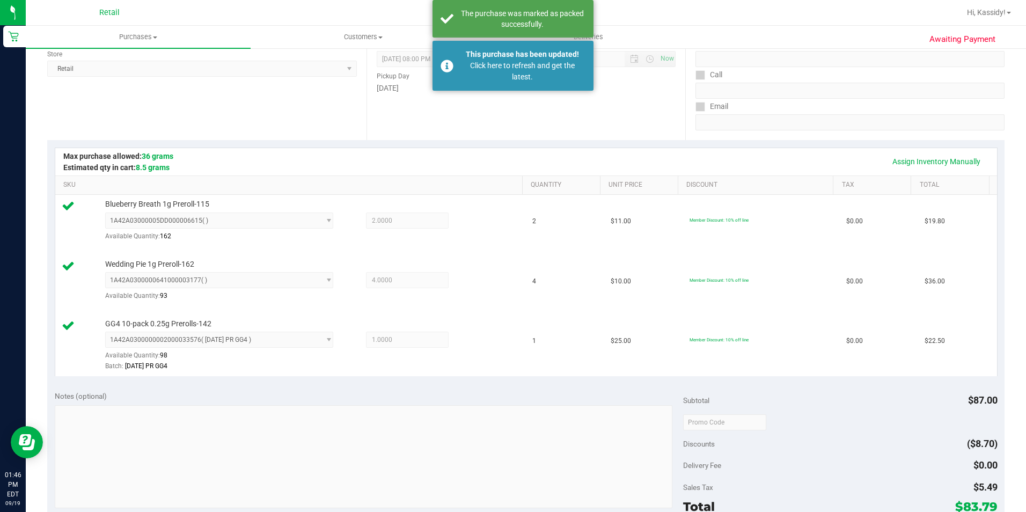
scroll to position [0, 0]
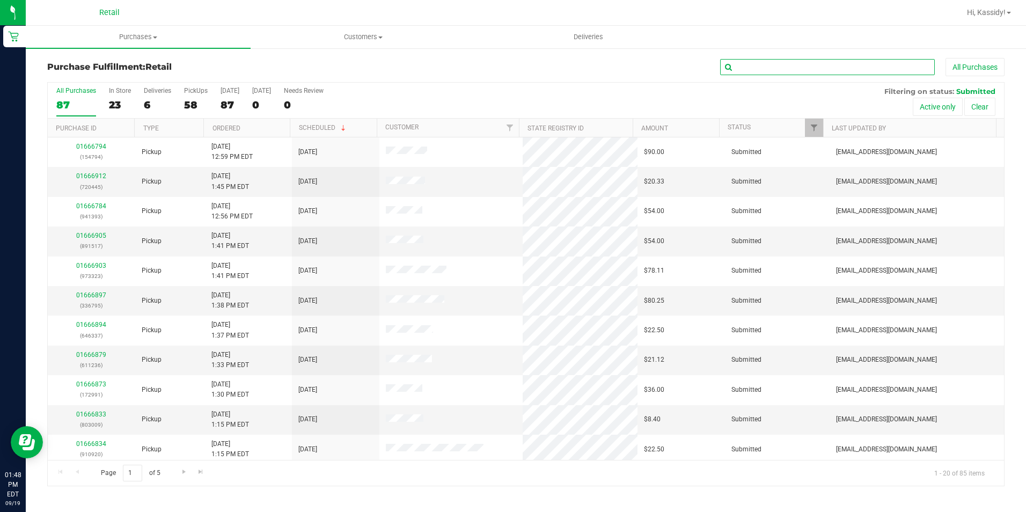
click at [749, 72] on input "text" at bounding box center [827, 67] width 215 height 16
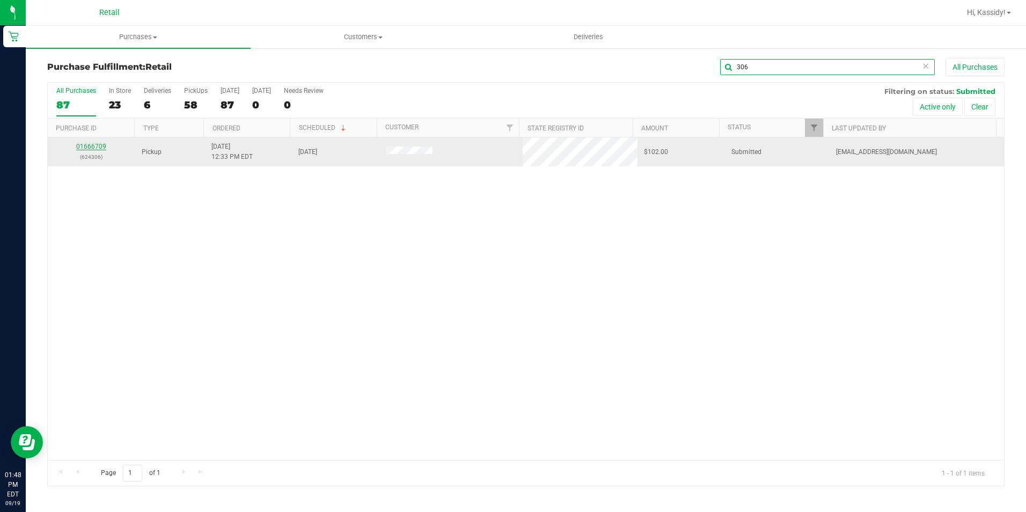
type input "306"
click at [100, 146] on link "01666709" at bounding box center [91, 147] width 30 height 8
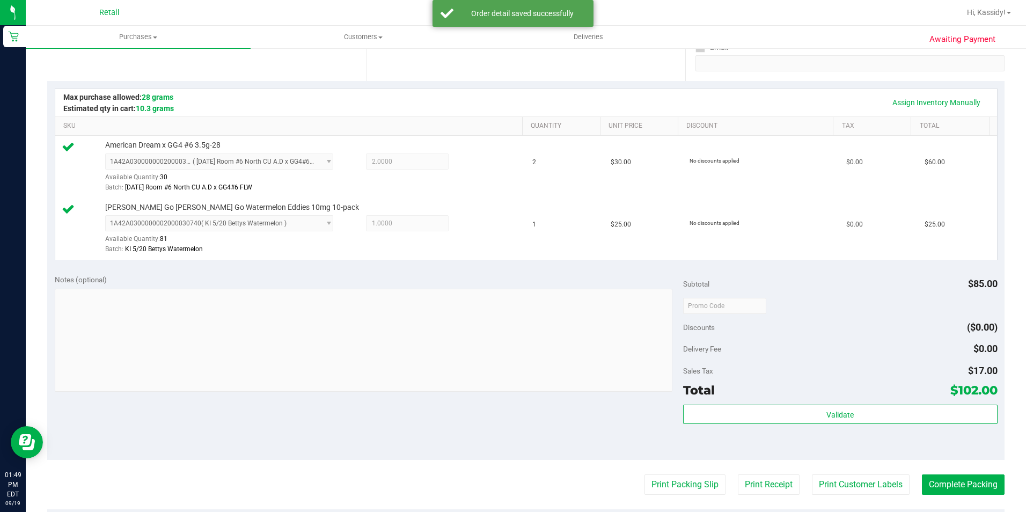
scroll to position [268, 0]
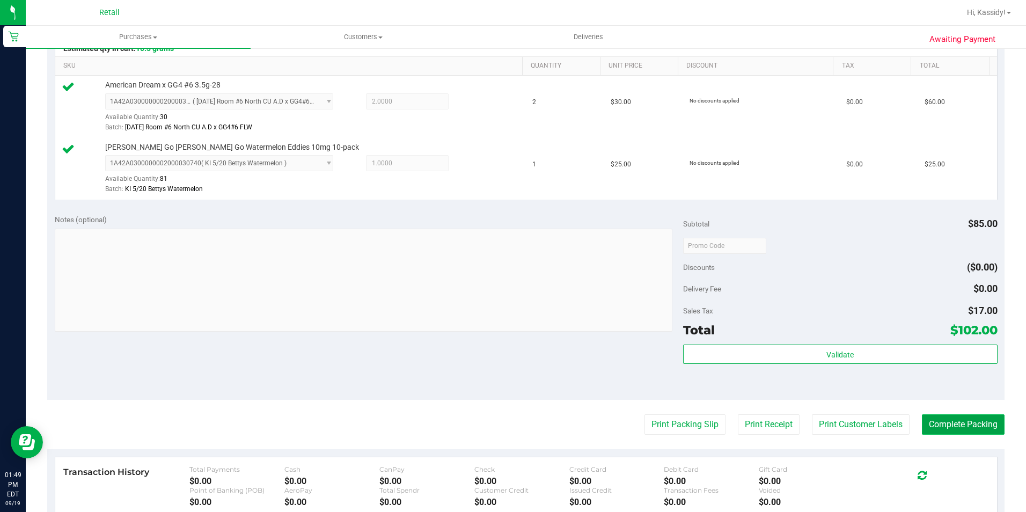
click at [939, 424] on button "Complete Packing" at bounding box center [963, 424] width 83 height 20
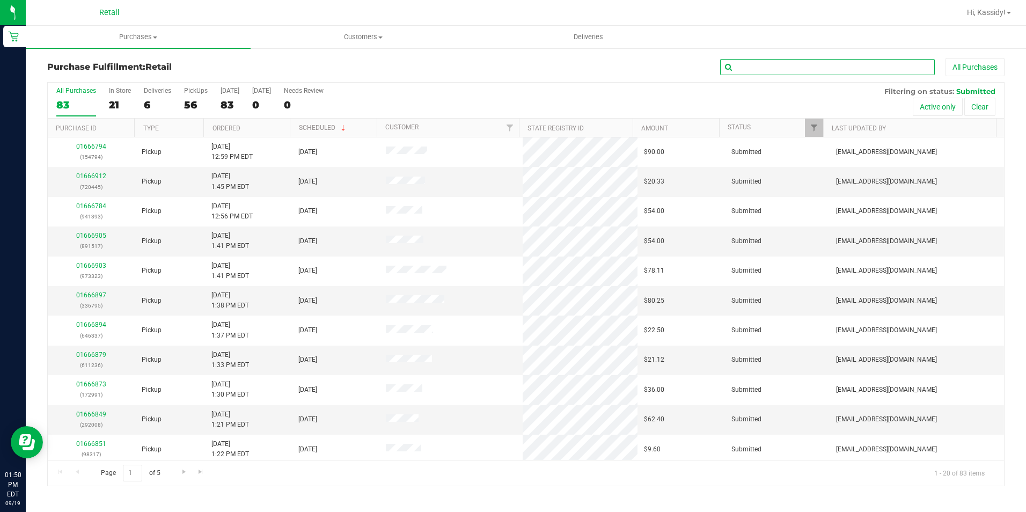
click at [764, 71] on input "text" at bounding box center [827, 67] width 215 height 16
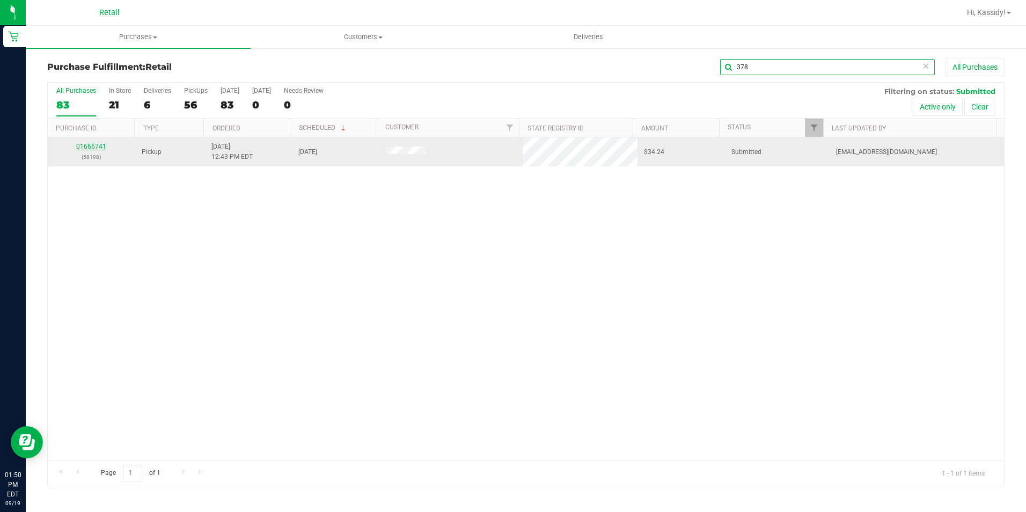
type input "378"
click at [87, 148] on link "01666741" at bounding box center [91, 147] width 30 height 8
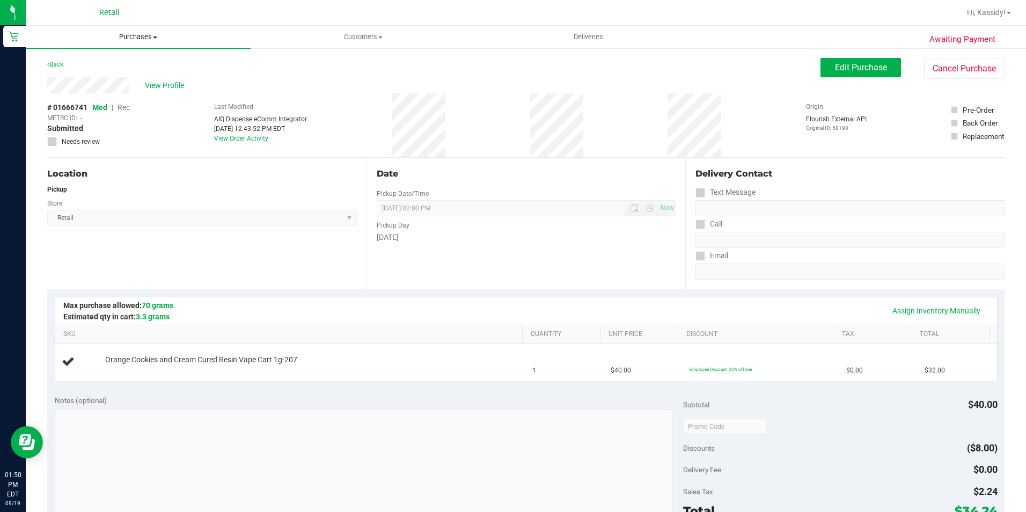
click at [123, 37] on span "Purchases" at bounding box center [138, 37] width 225 height 10
click at [108, 73] on li "Fulfillment" at bounding box center [138, 77] width 225 height 13
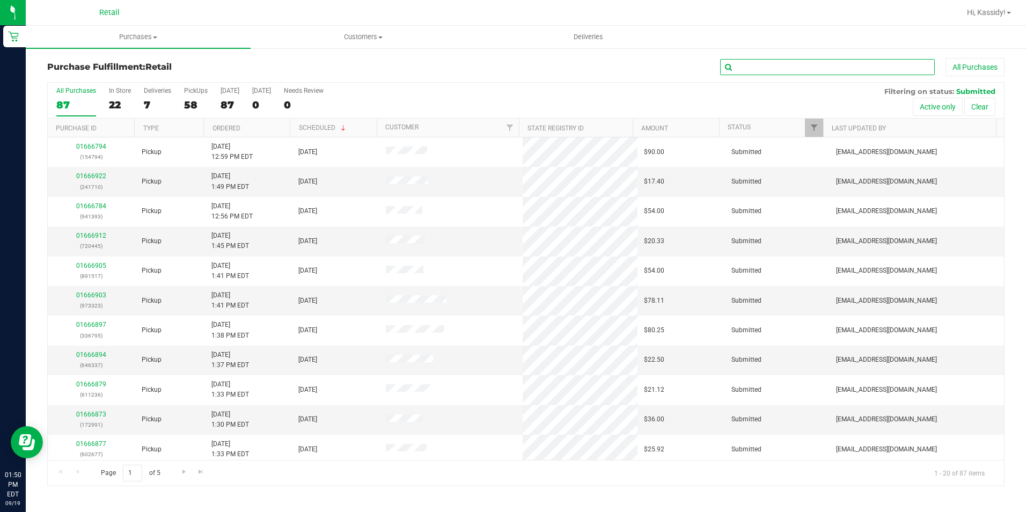
click at [761, 69] on input "text" at bounding box center [827, 67] width 215 height 16
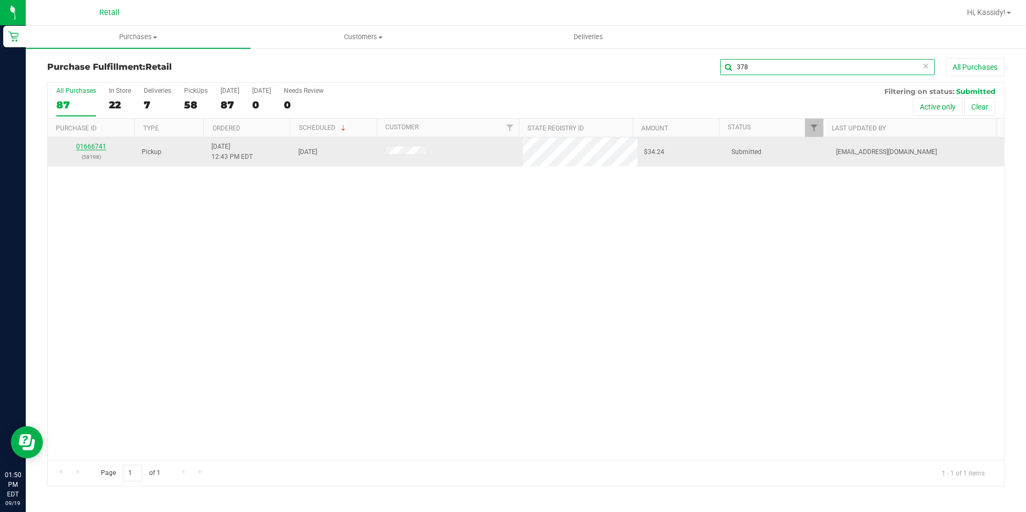
type input "378"
click at [87, 148] on link "01666741" at bounding box center [91, 147] width 30 height 8
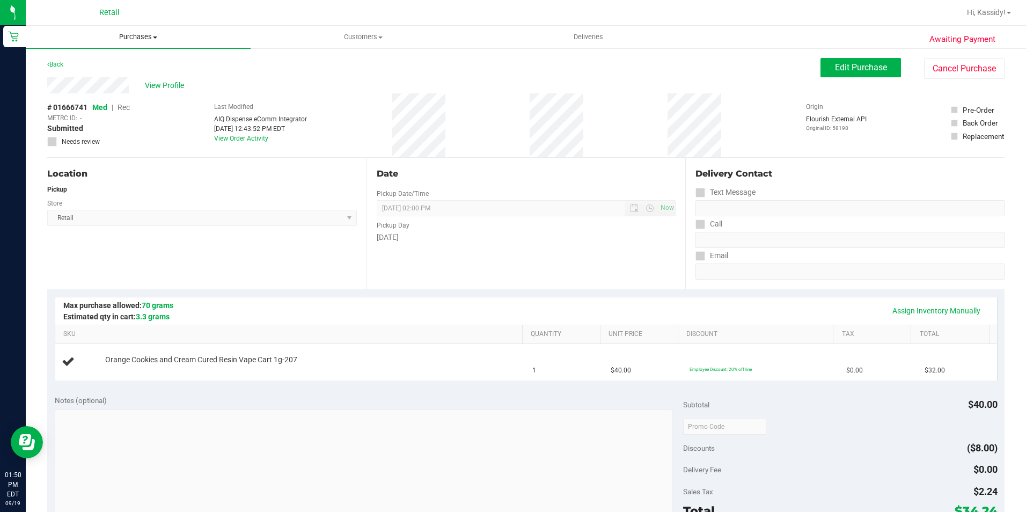
click at [177, 41] on span "Purchases" at bounding box center [138, 37] width 225 height 10
click at [116, 78] on li "Fulfillment" at bounding box center [138, 77] width 225 height 13
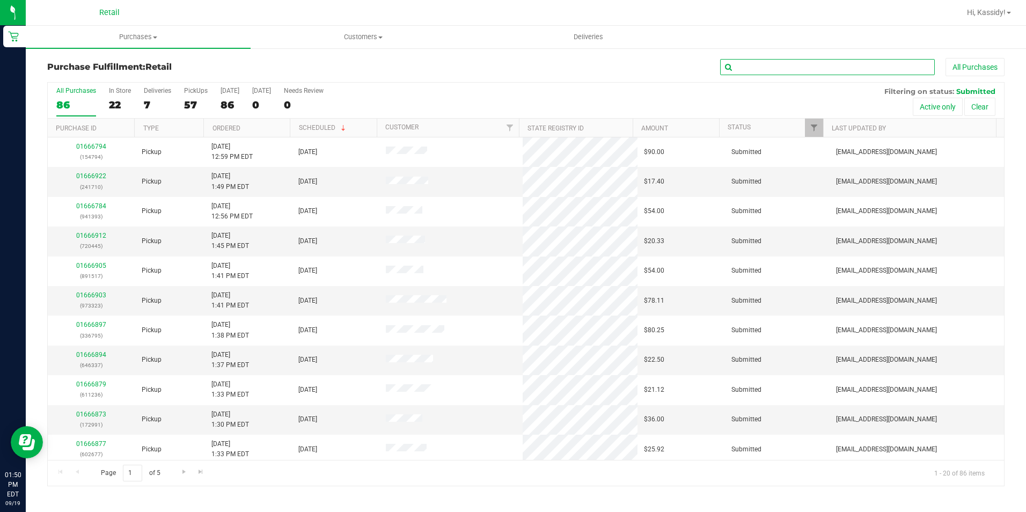
click at [770, 70] on input "text" at bounding box center [827, 67] width 215 height 16
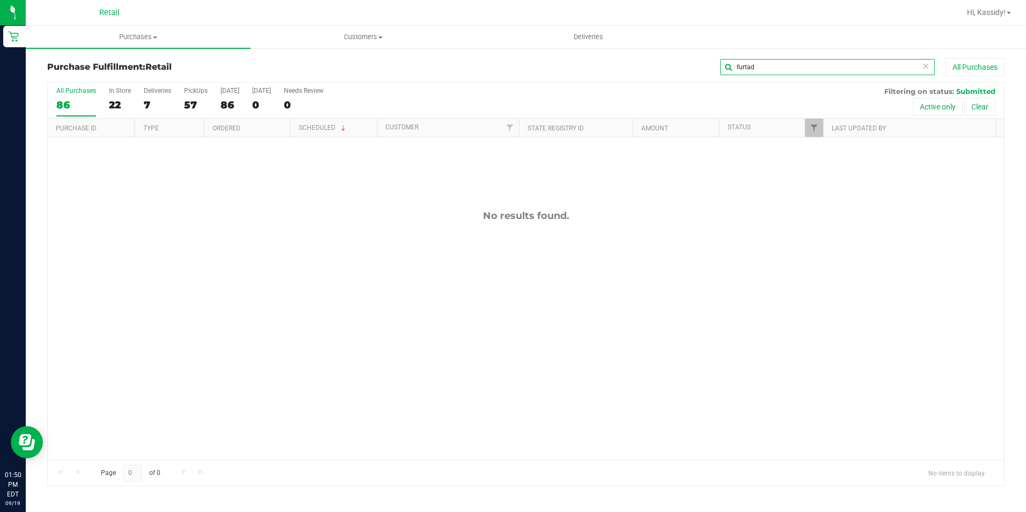
drag, startPoint x: 708, startPoint y: 69, endPoint x: 602, endPoint y: 65, distance: 106.3
click at [616, 65] on div "furtad All Purchases" at bounding box center [685, 67] width 638 height 18
type input "110"
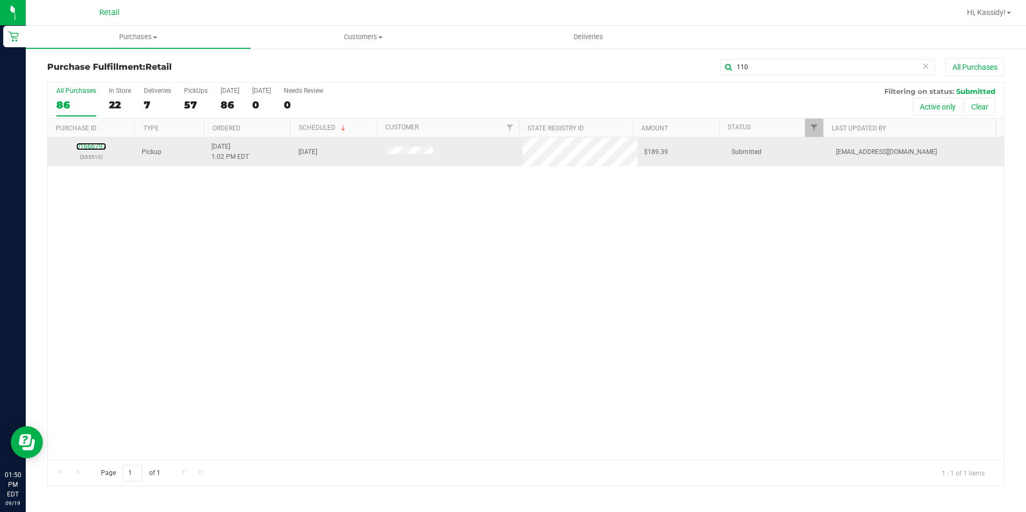
click at [83, 145] on link "01666797" at bounding box center [91, 147] width 30 height 8
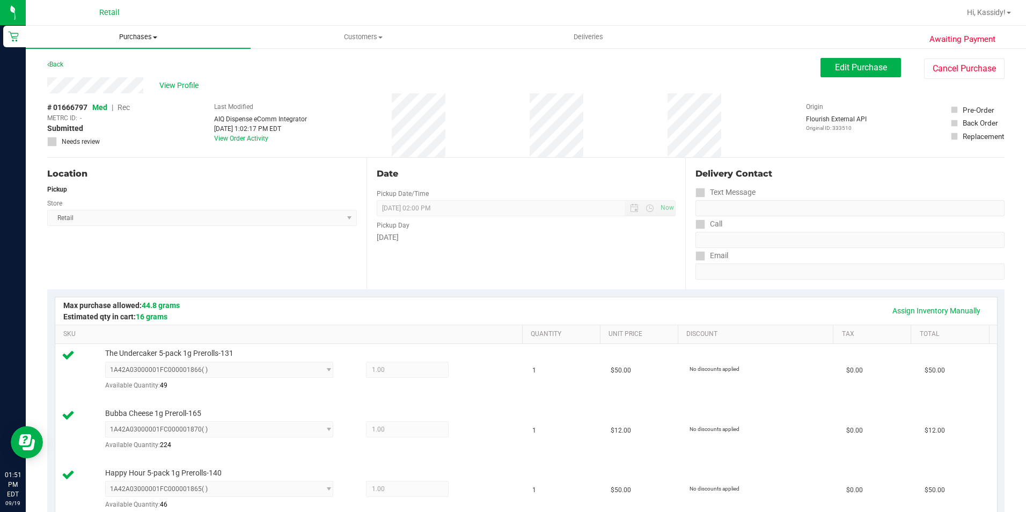
click at [112, 43] on uib-tab-heading "Purchases Summary of purchases Fulfillment All purchases" at bounding box center [138, 37] width 225 height 23
click at [91, 73] on li "Fulfillment" at bounding box center [138, 77] width 225 height 13
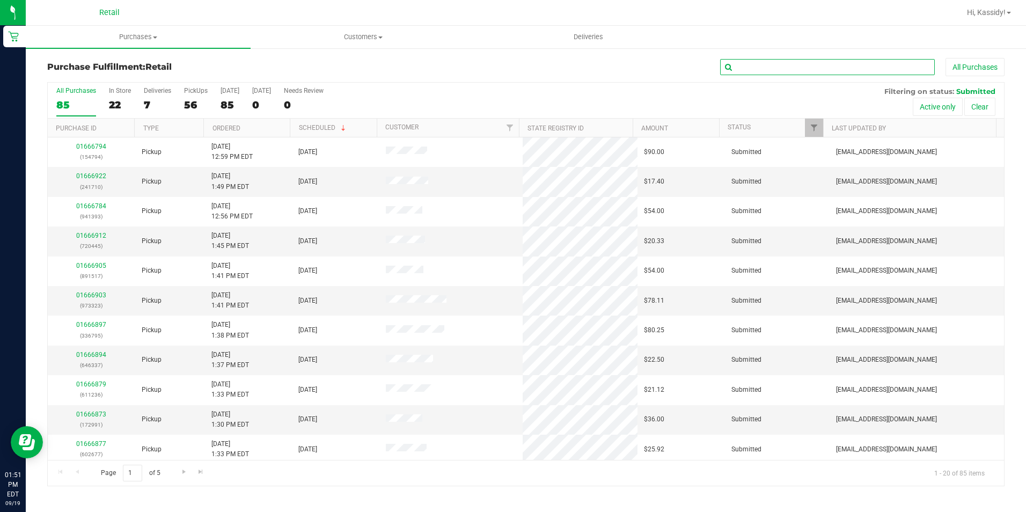
click at [754, 64] on input "text" at bounding box center [827, 67] width 215 height 16
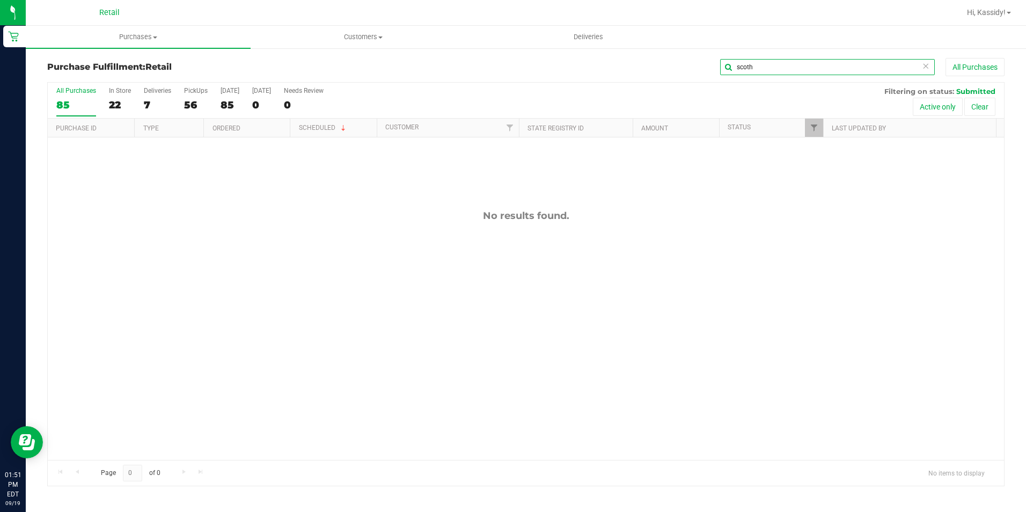
click at [650, 89] on div "Purchase Fulfillment: Retail scoth All Purchases All Purchases 85 In Store 22 D…" at bounding box center [525, 272] width 957 height 428
type input "692"
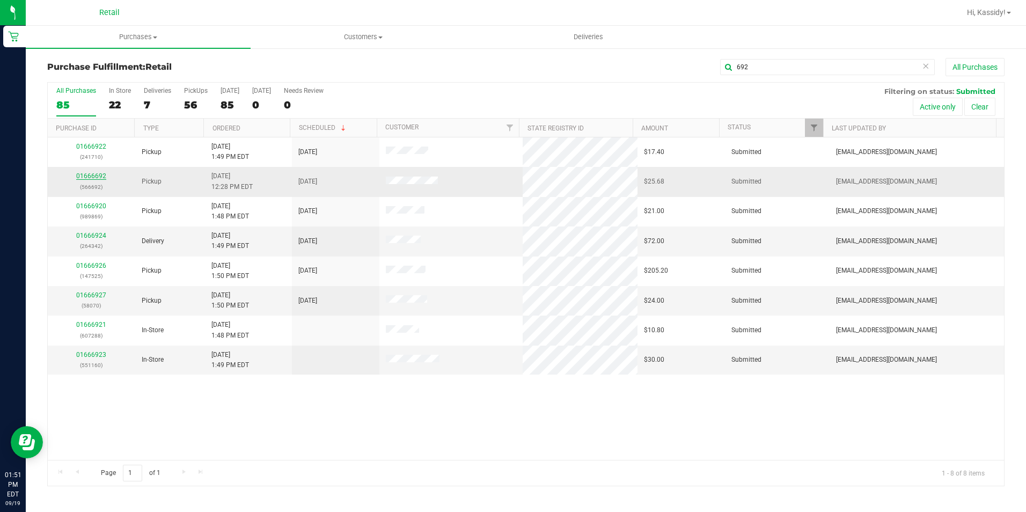
click at [92, 177] on link "01666692" at bounding box center [91, 176] width 30 height 8
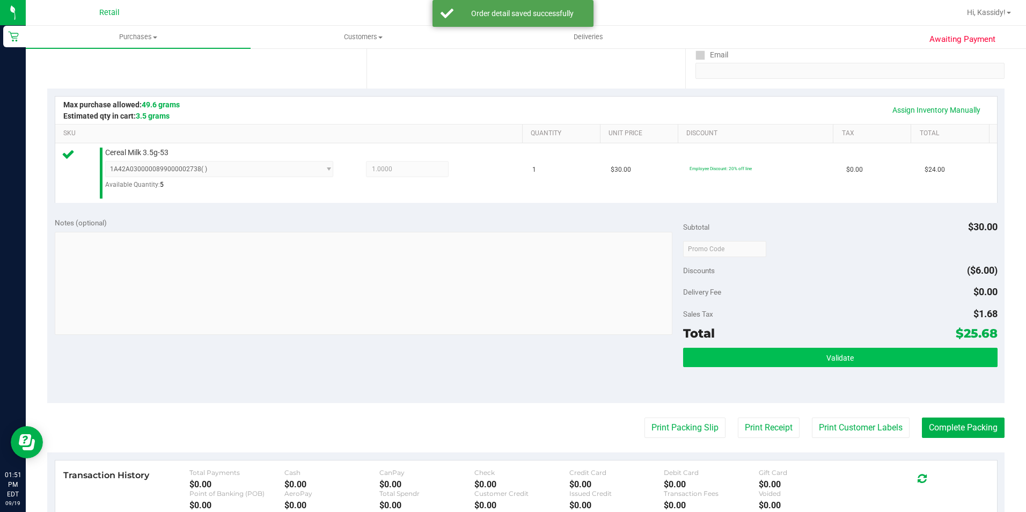
scroll to position [215, 0]
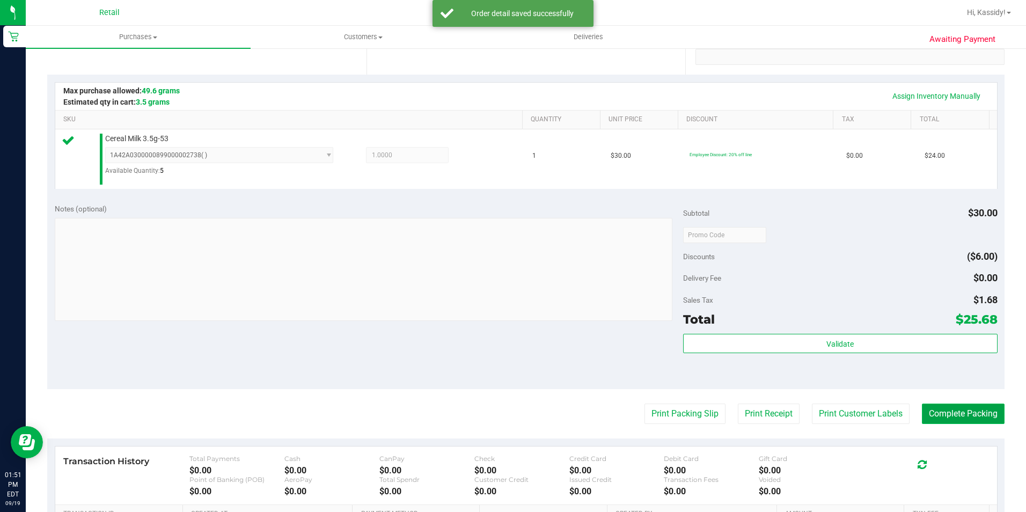
click at [957, 409] on button "Complete Packing" at bounding box center [963, 413] width 83 height 20
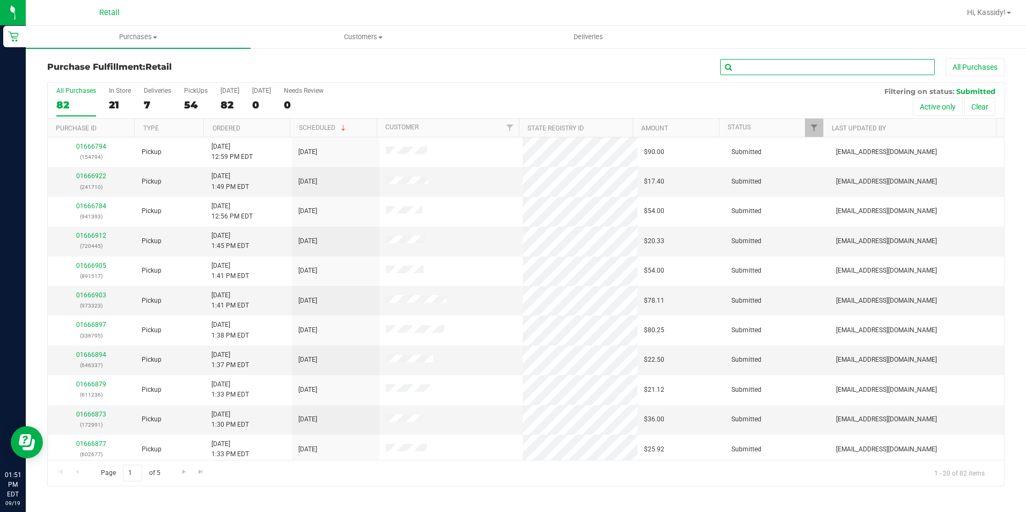
click at [818, 64] on input "text" at bounding box center [827, 67] width 215 height 16
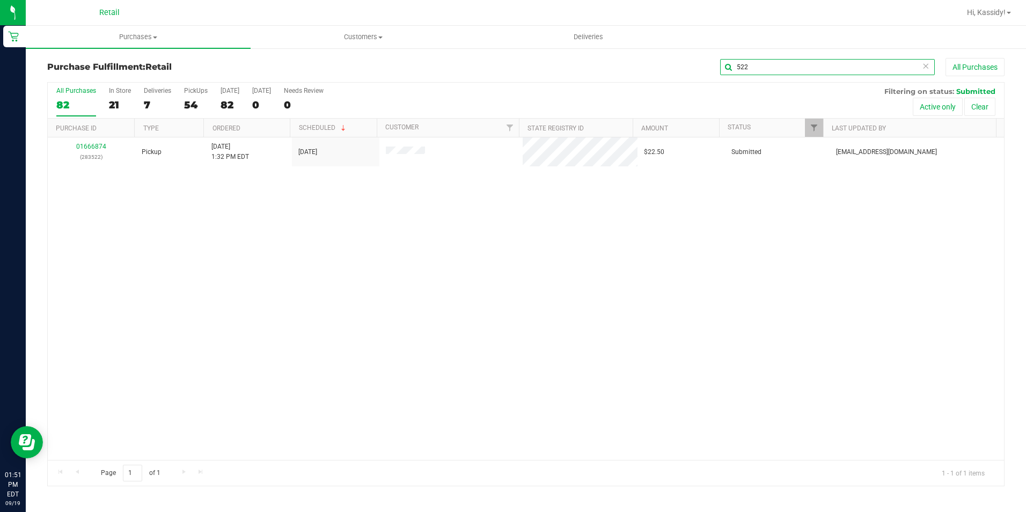
type input "522"
click at [85, 145] on link "01666874" at bounding box center [91, 147] width 30 height 8
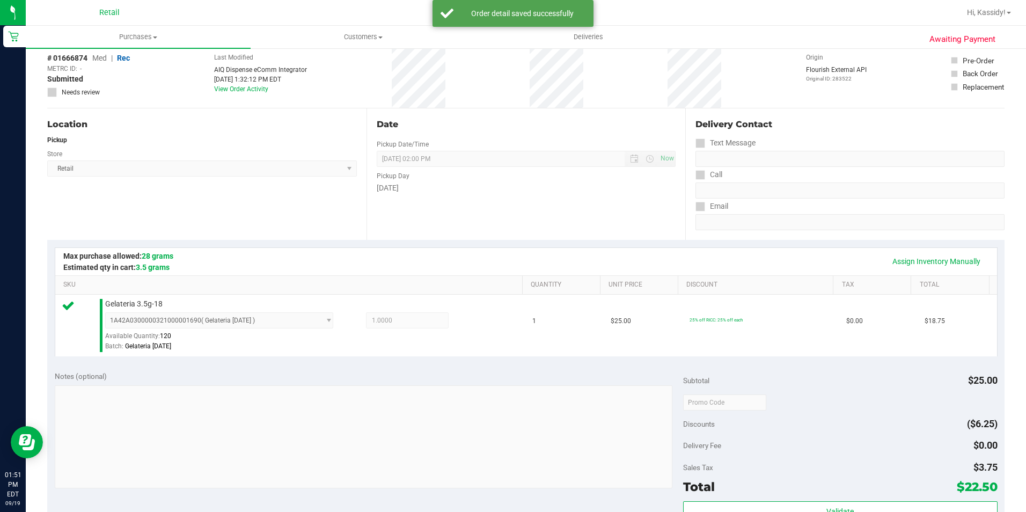
scroll to position [365, 0]
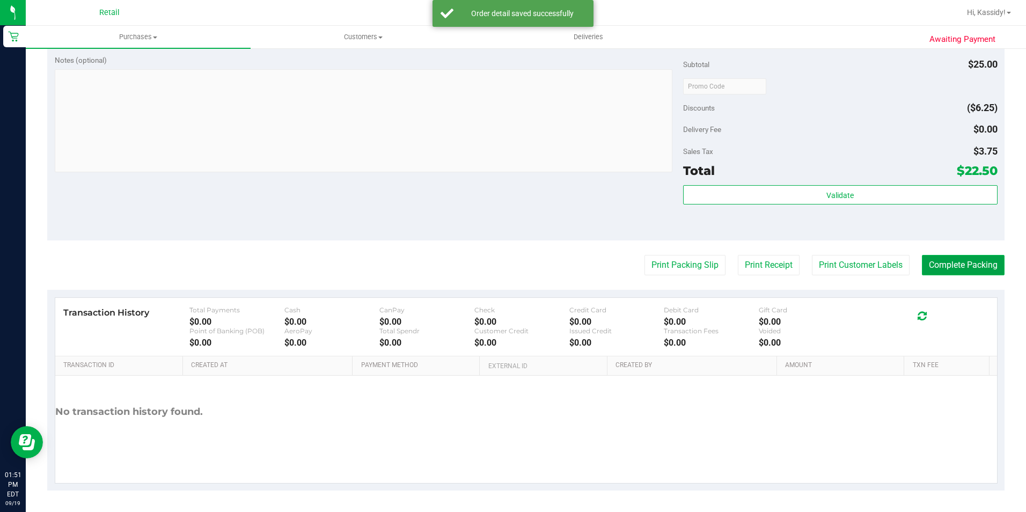
click at [936, 270] on button "Complete Packing" at bounding box center [963, 265] width 83 height 20
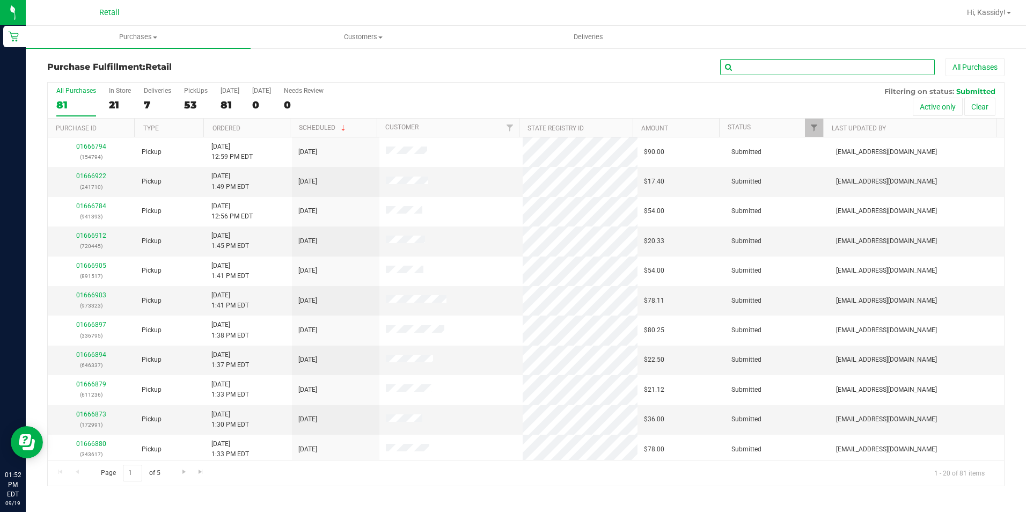
click at [745, 67] on input "text" at bounding box center [827, 67] width 215 height 16
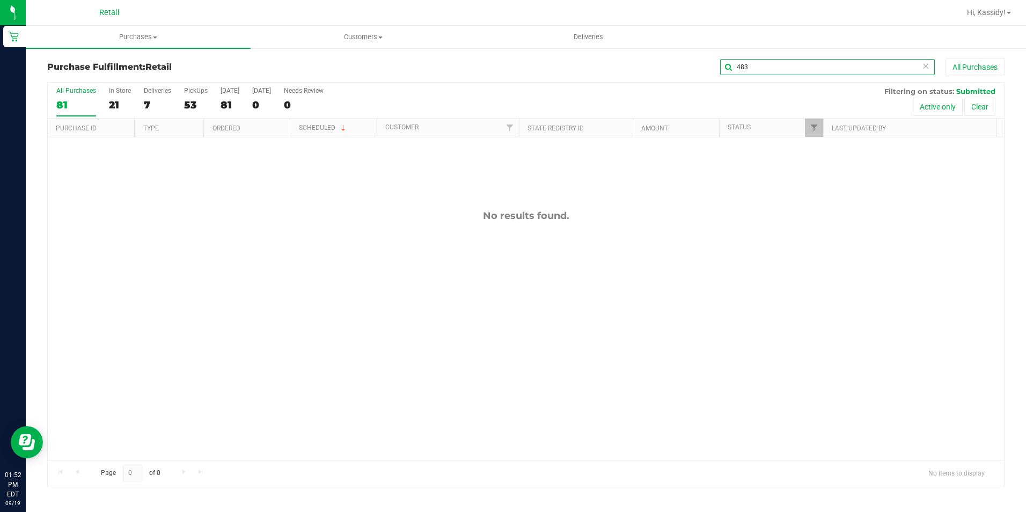
drag, startPoint x: 762, startPoint y: 71, endPoint x: 630, endPoint y: 75, distance: 132.6
click at [630, 75] on div "483 All Purchases" at bounding box center [685, 67] width 638 height 18
drag, startPoint x: 714, startPoint y: 60, endPoint x: 607, endPoint y: 46, distance: 107.1
click at [607, 46] on retail "Purchases Summary of purchases Fulfillment All purchases Customers All customer…" at bounding box center [526, 261] width 1000 height 471
type input "alexa"
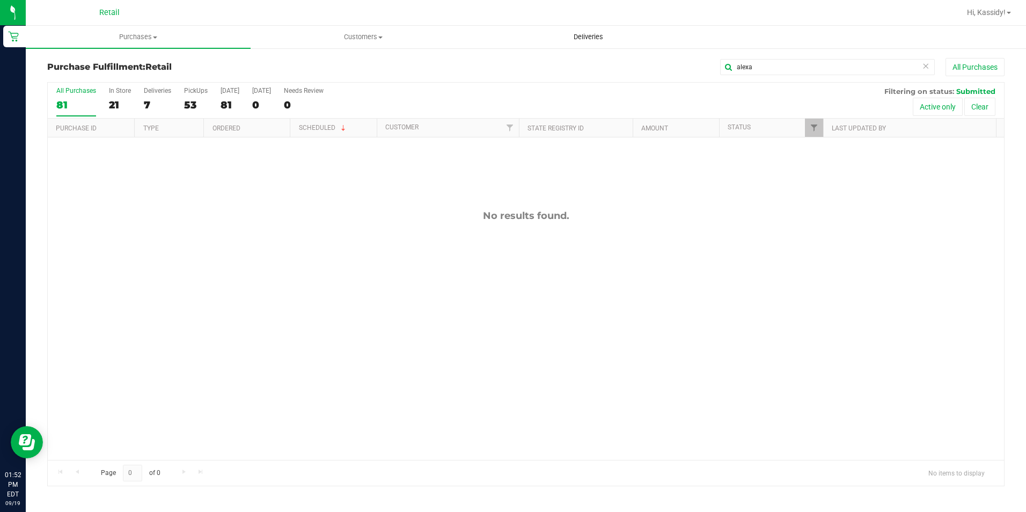
click at [607, 46] on uib-tab-heading "Deliveries" at bounding box center [588, 36] width 224 height 21
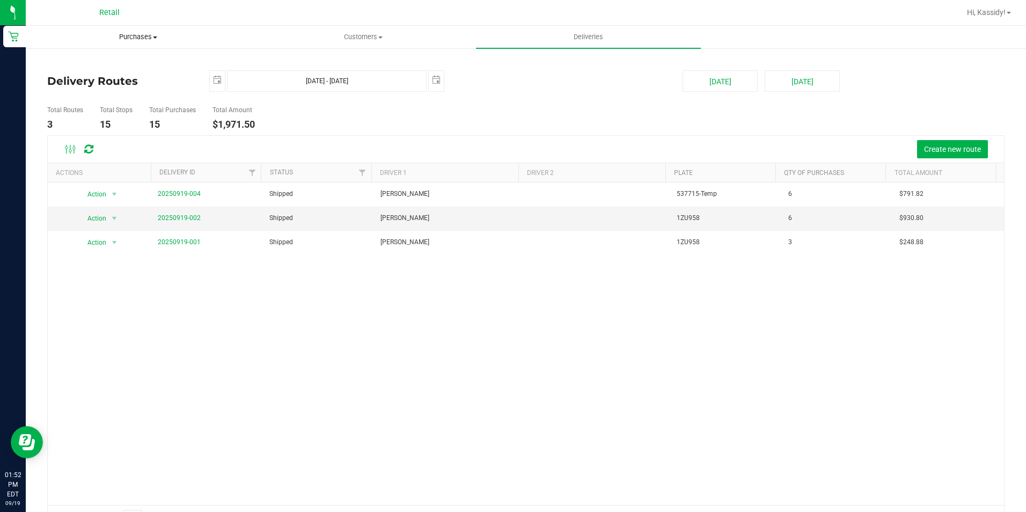
click at [164, 36] on span "Purchases" at bounding box center [138, 37] width 224 height 10
click at [121, 40] on span "Purchases" at bounding box center [138, 37] width 224 height 10
click at [100, 78] on li "Fulfillment" at bounding box center [138, 77] width 225 height 13
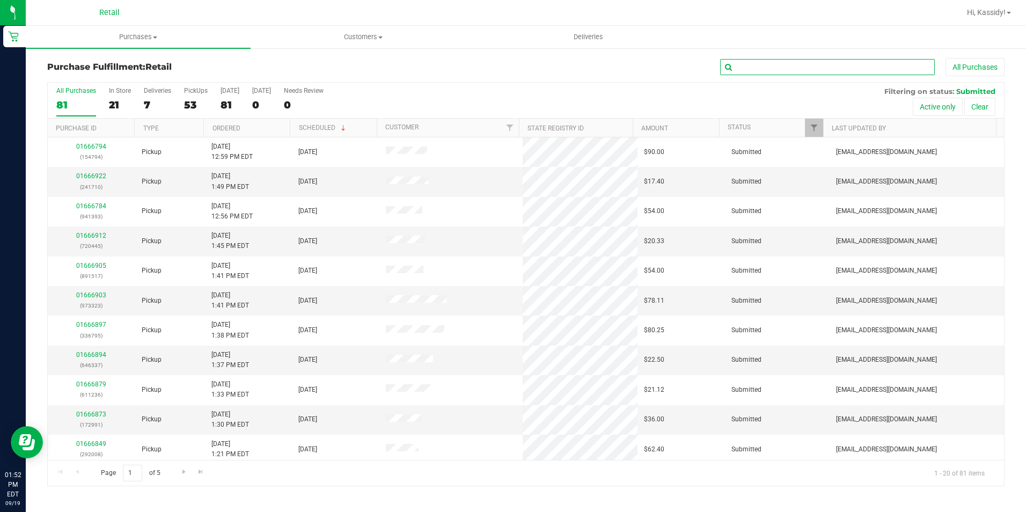
click at [755, 67] on input "text" at bounding box center [827, 67] width 215 height 16
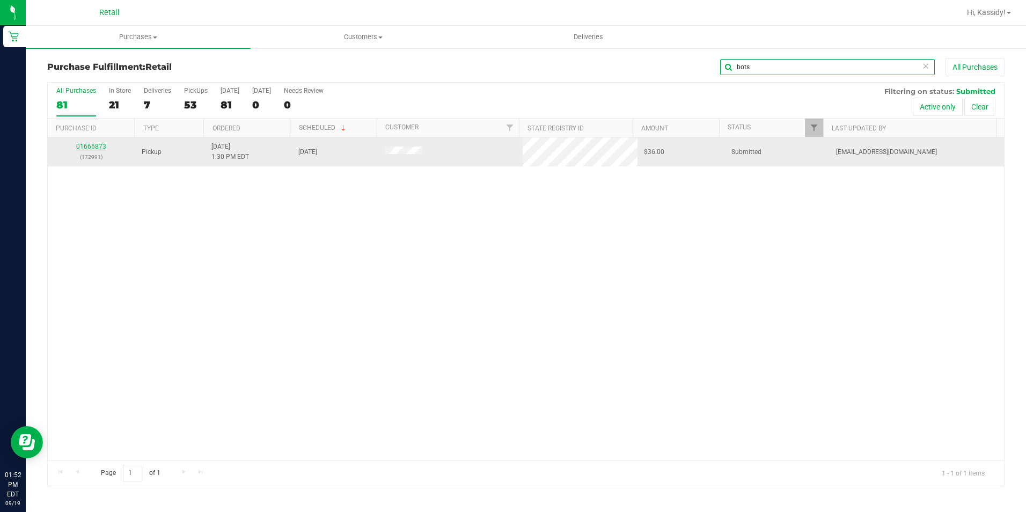
type input "bots"
click at [91, 143] on link "01666873" at bounding box center [91, 147] width 30 height 8
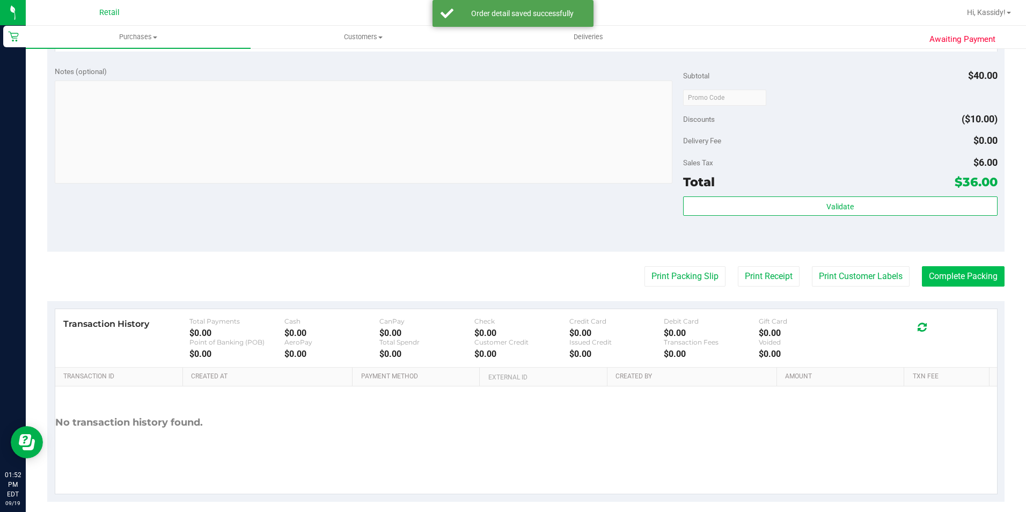
scroll to position [428, 0]
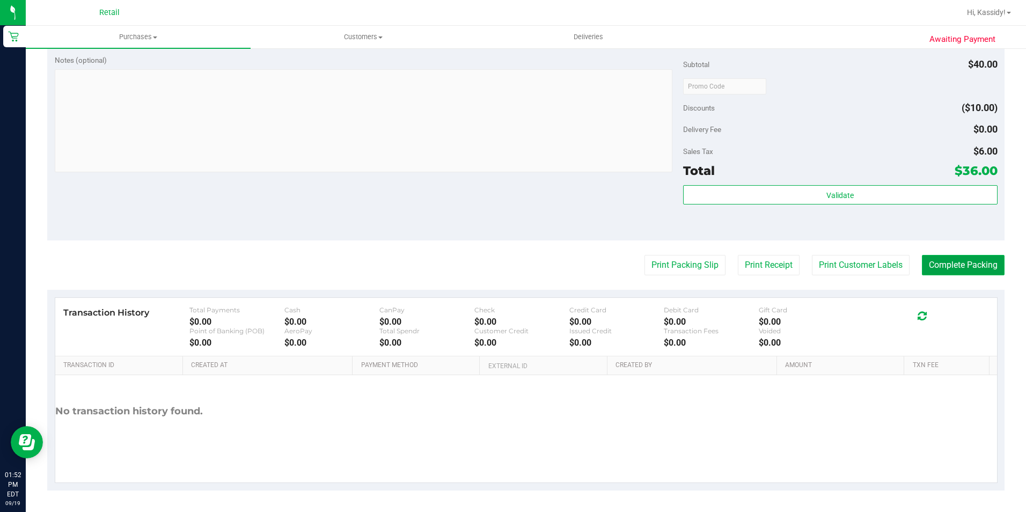
click at [938, 268] on button "Complete Packing" at bounding box center [963, 265] width 83 height 20
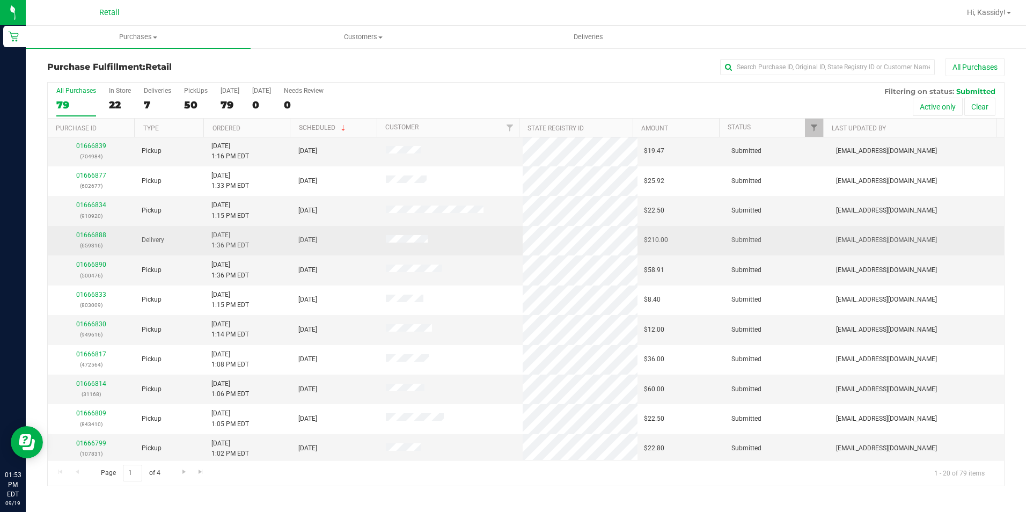
scroll to position [271, 0]
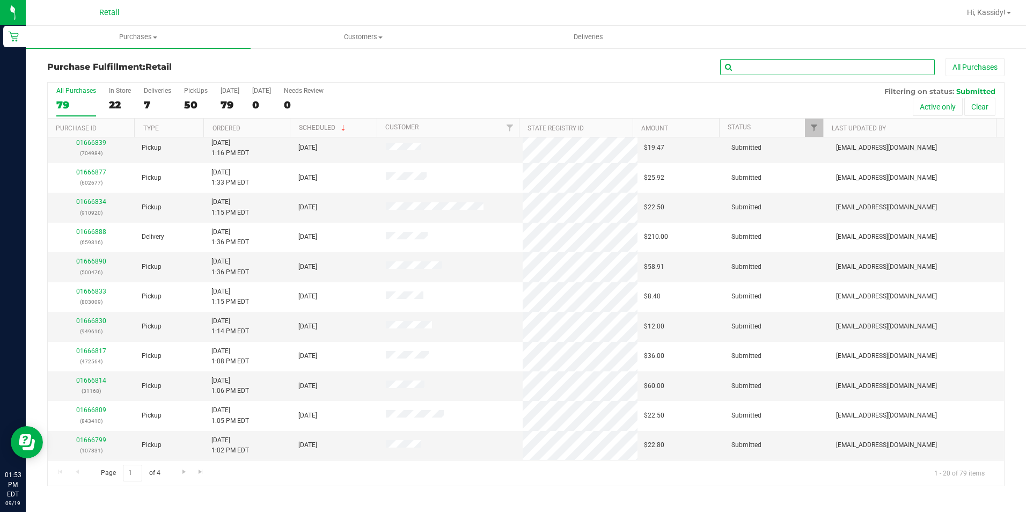
click at [826, 67] on input "text" at bounding box center [827, 67] width 215 height 16
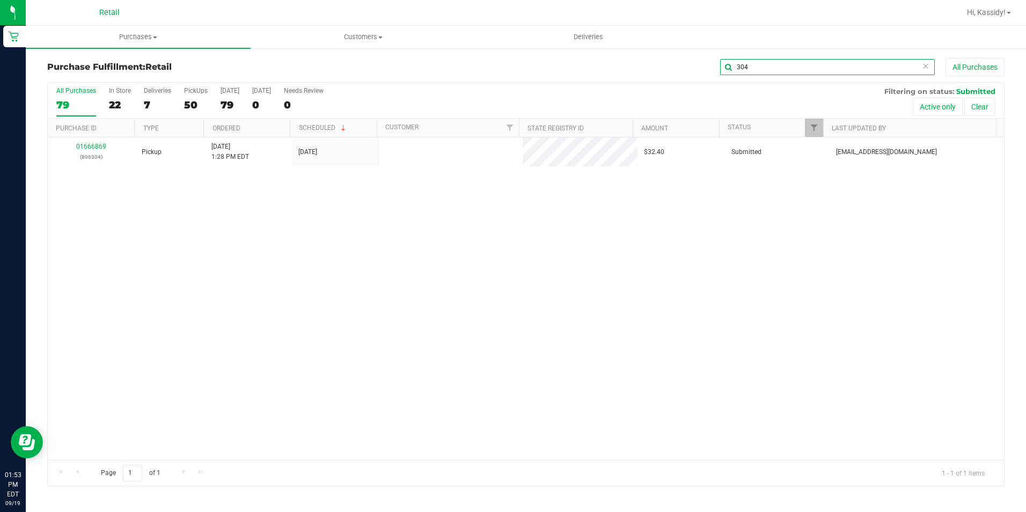
scroll to position [0, 0]
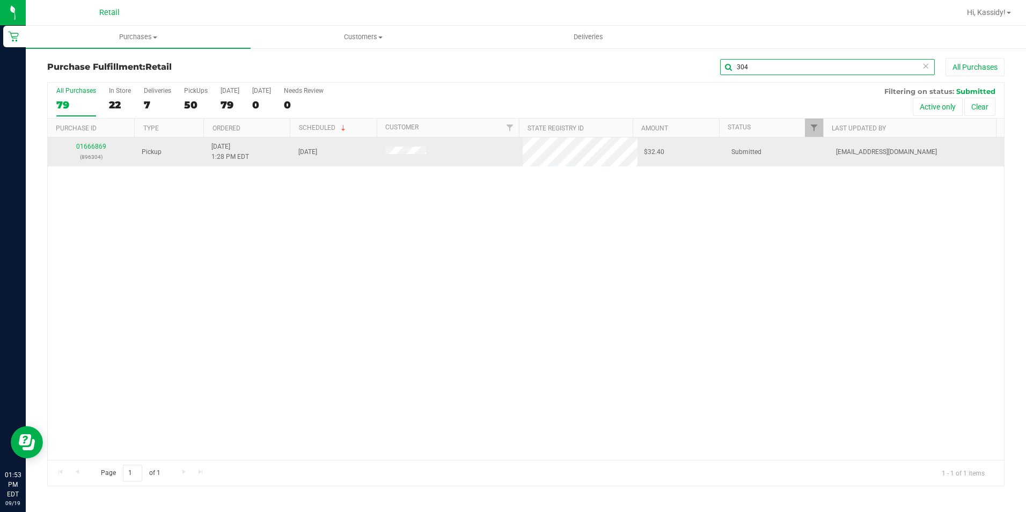
type input "304"
click at [89, 147] on link "01666869" at bounding box center [91, 147] width 30 height 8
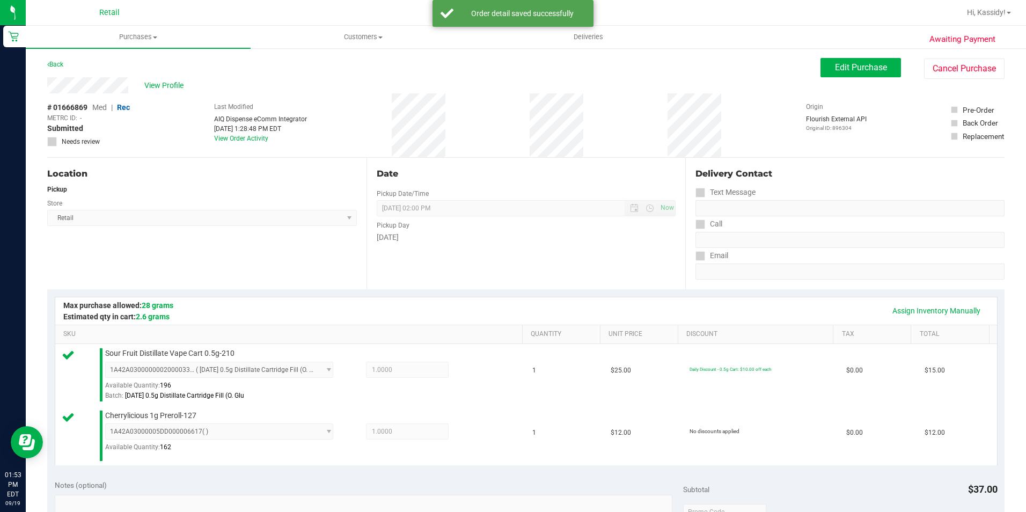
scroll to position [215, 0]
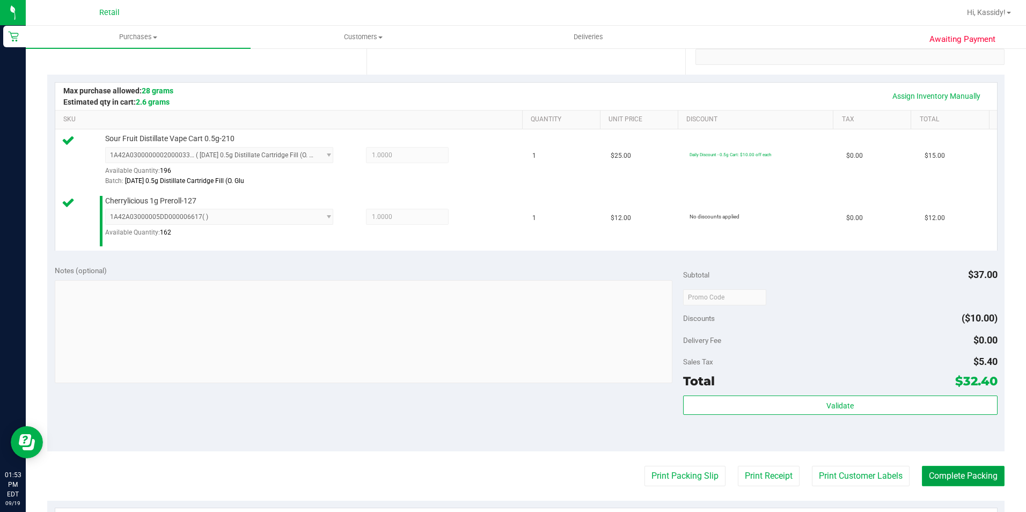
click at [955, 480] on button "Complete Packing" at bounding box center [963, 476] width 83 height 20
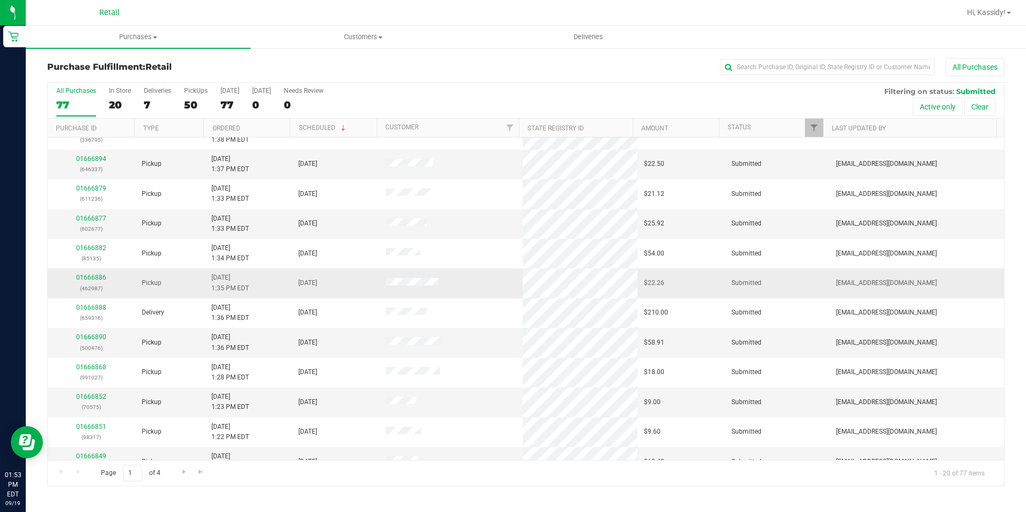
scroll to position [215, 0]
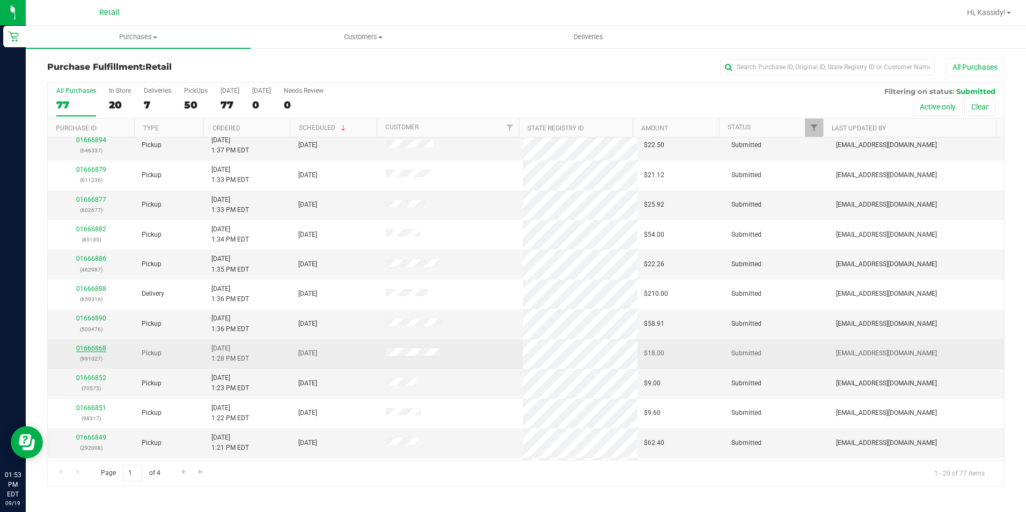
click at [102, 348] on link "01666868" at bounding box center [91, 348] width 30 height 8
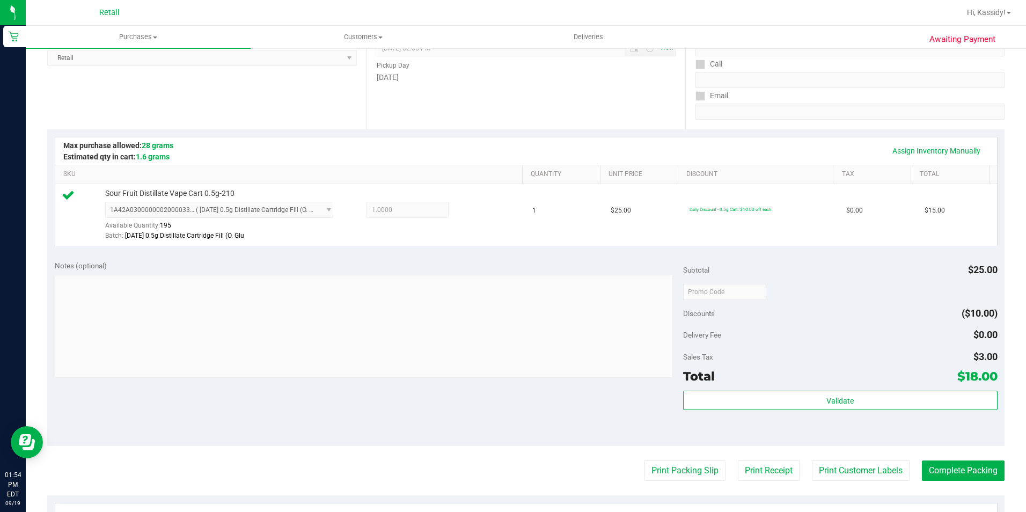
scroll to position [365, 0]
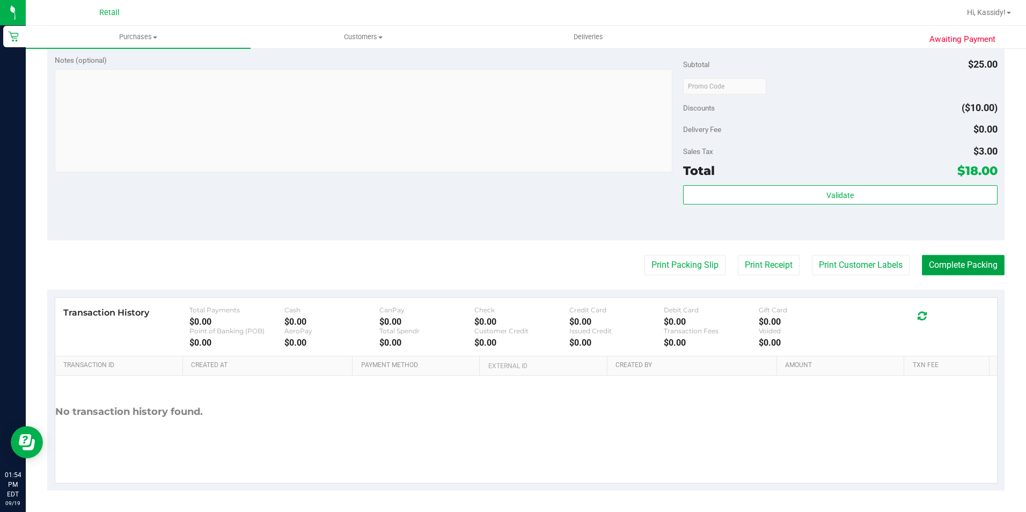
click at [955, 268] on button "Complete Packing" at bounding box center [963, 265] width 83 height 20
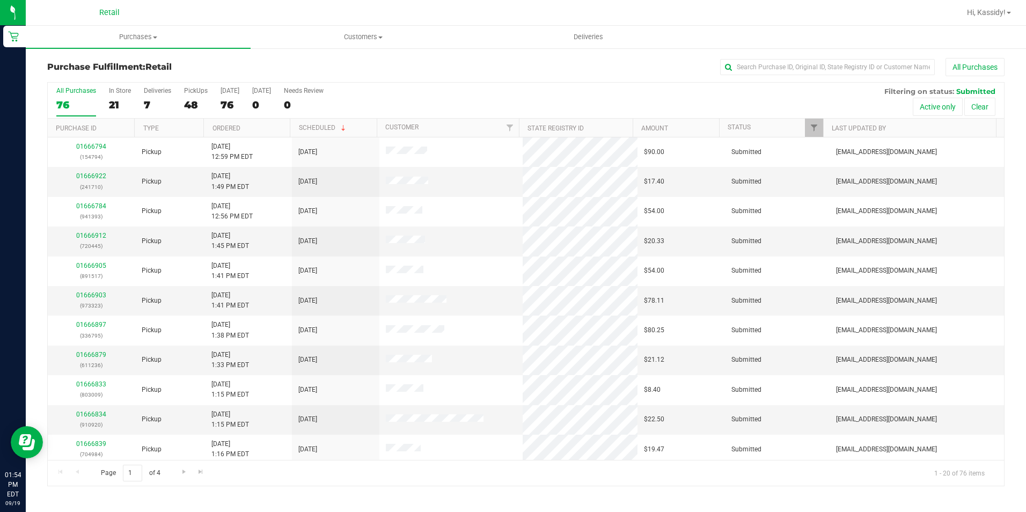
click at [812, 52] on div "Purchase Fulfillment: Retail All Purchases All Purchases 76 In Store 21 Deliver…" at bounding box center [526, 272] width 1000 height 450
click at [798, 62] on input "text" at bounding box center [827, 67] width 215 height 16
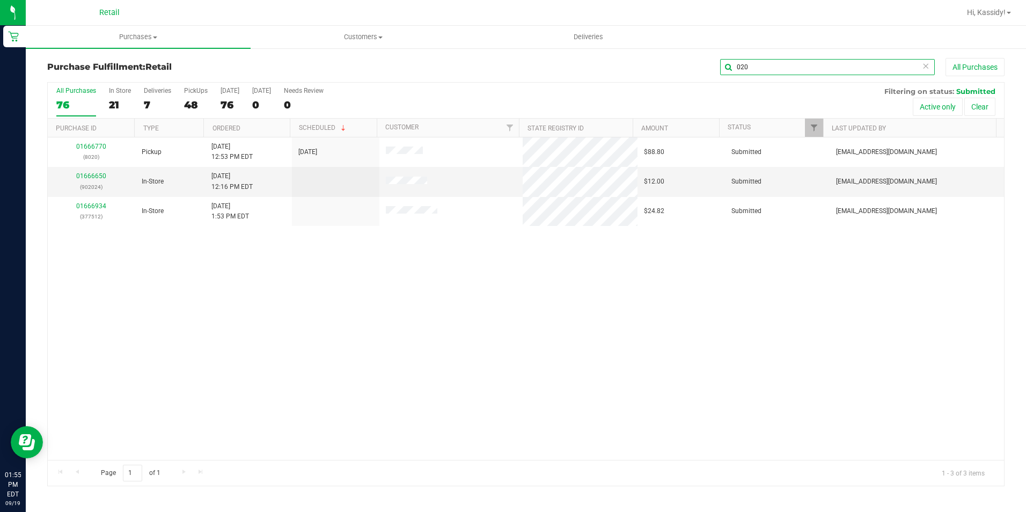
type input "020"
click at [94, 145] on link "01666770" at bounding box center [91, 147] width 30 height 8
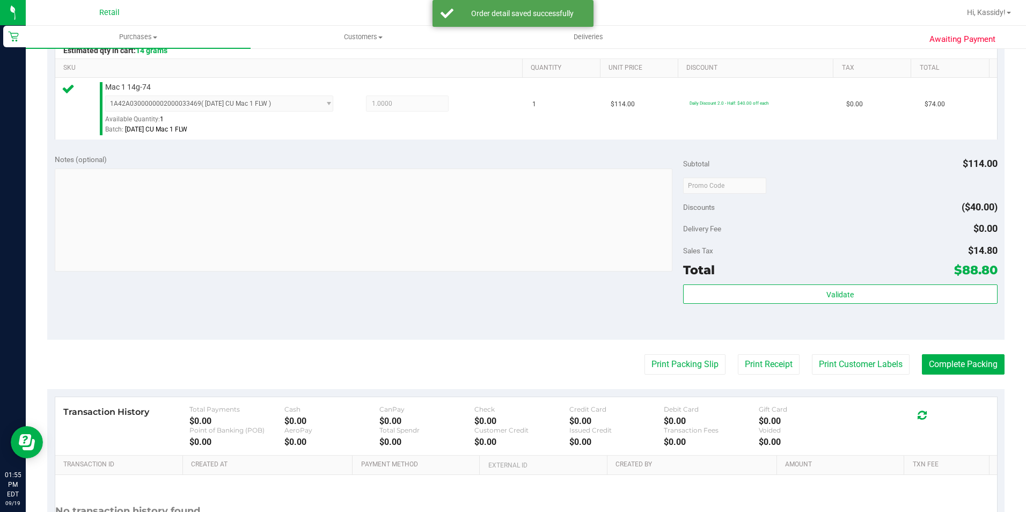
scroll to position [268, 0]
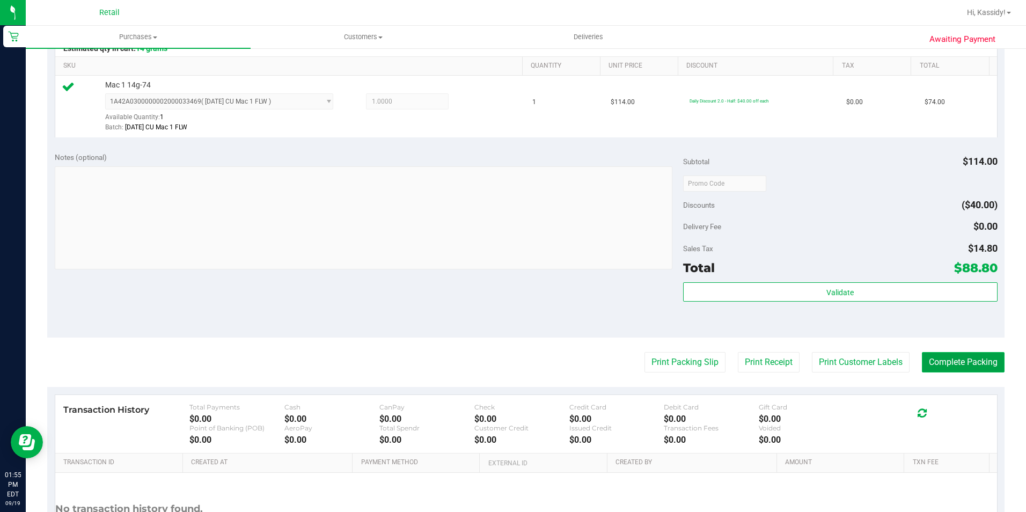
click at [933, 354] on button "Complete Packing" at bounding box center [963, 362] width 83 height 20
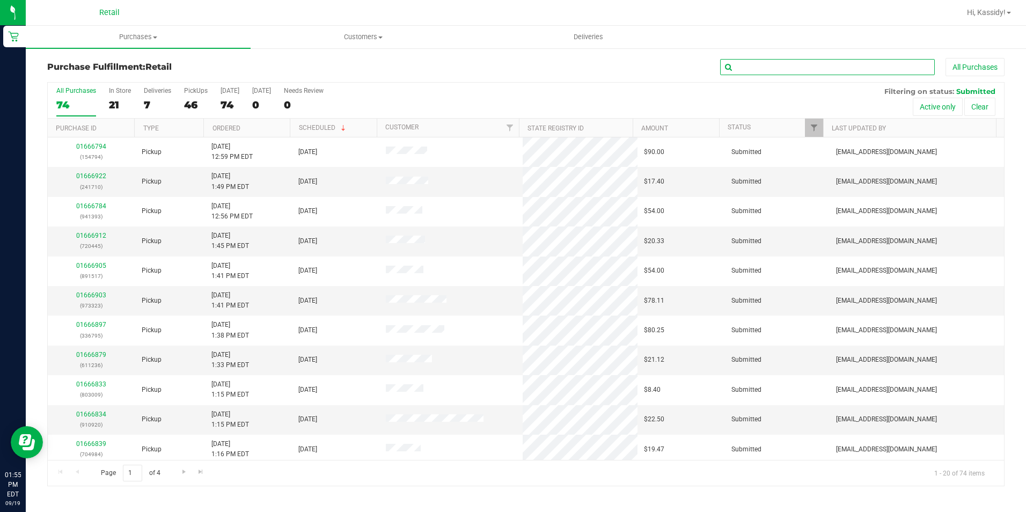
click at [806, 64] on input "text" at bounding box center [827, 67] width 215 height 16
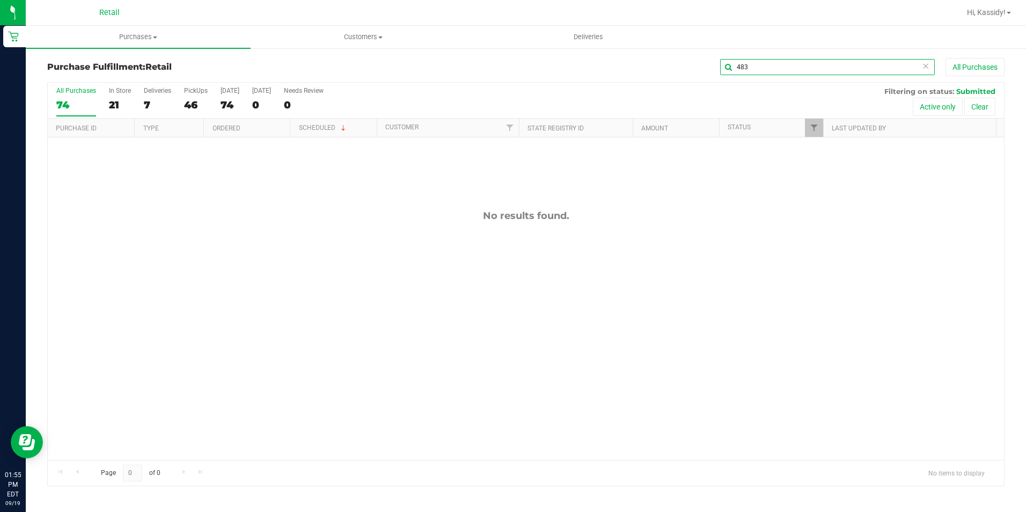
drag, startPoint x: 793, startPoint y: 65, endPoint x: 641, endPoint y: 81, distance: 152.6
click at [641, 81] on div "Purchase Fulfillment: Retail 483 All Purchases" at bounding box center [525, 70] width 957 height 24
type input "410"
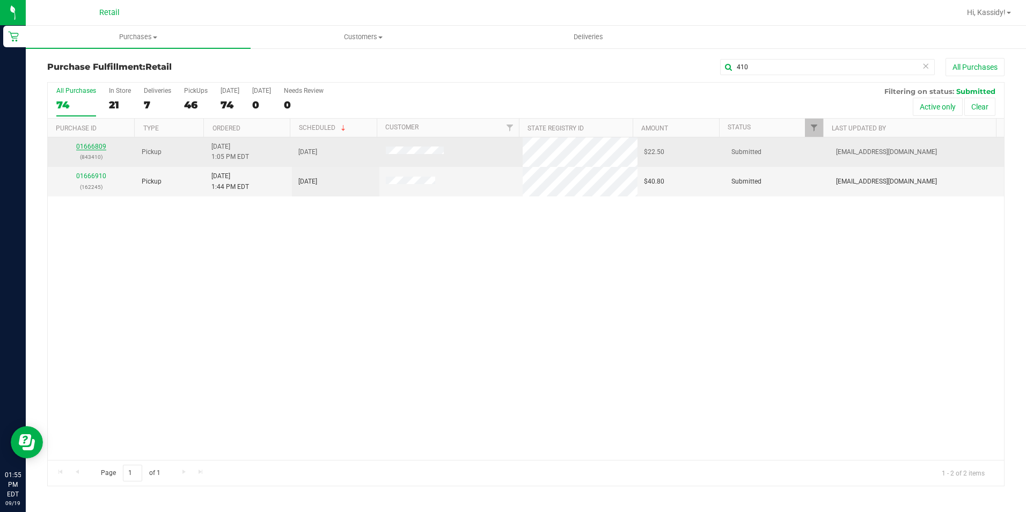
click at [98, 144] on link "01666809" at bounding box center [91, 147] width 30 height 8
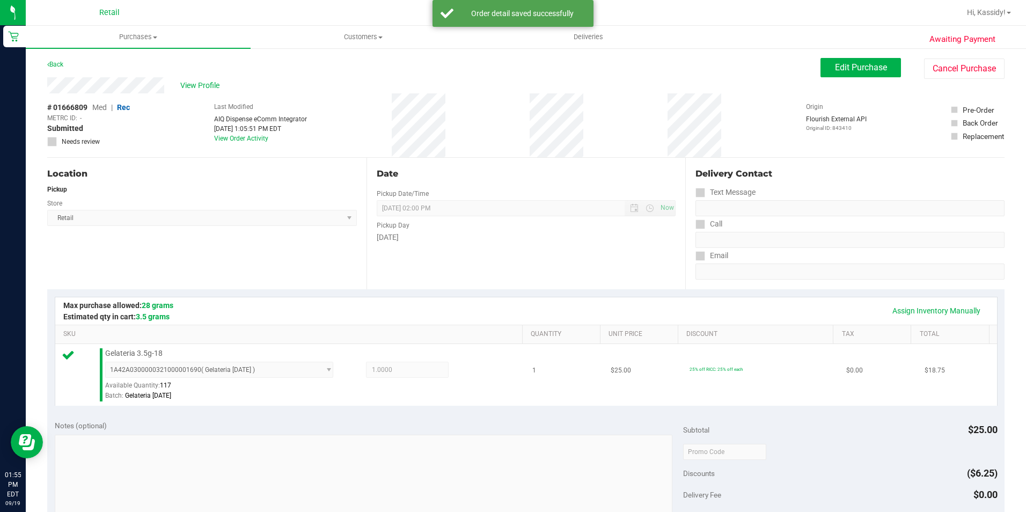
scroll to position [322, 0]
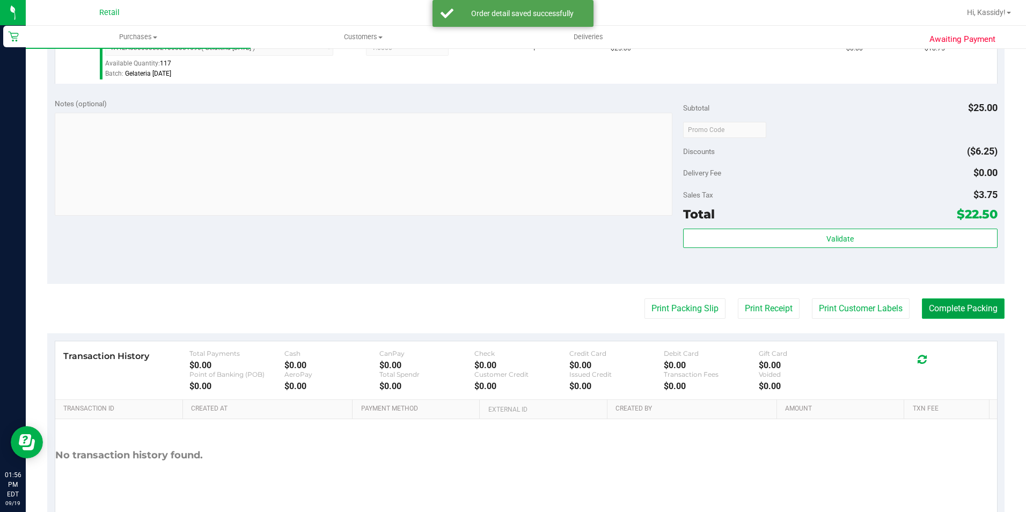
click at [946, 304] on button "Complete Packing" at bounding box center [963, 308] width 83 height 20
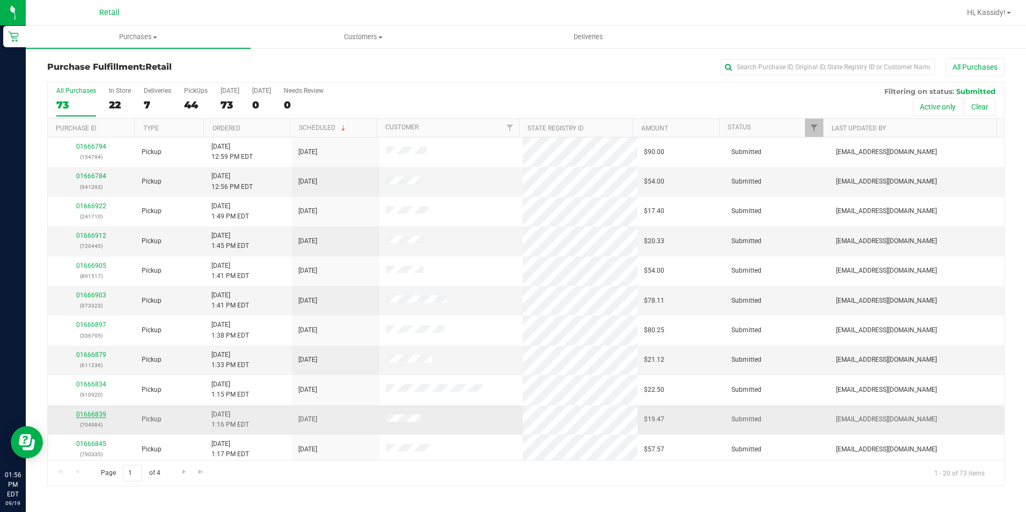
click at [104, 413] on link "01666839" at bounding box center [91, 414] width 30 height 8
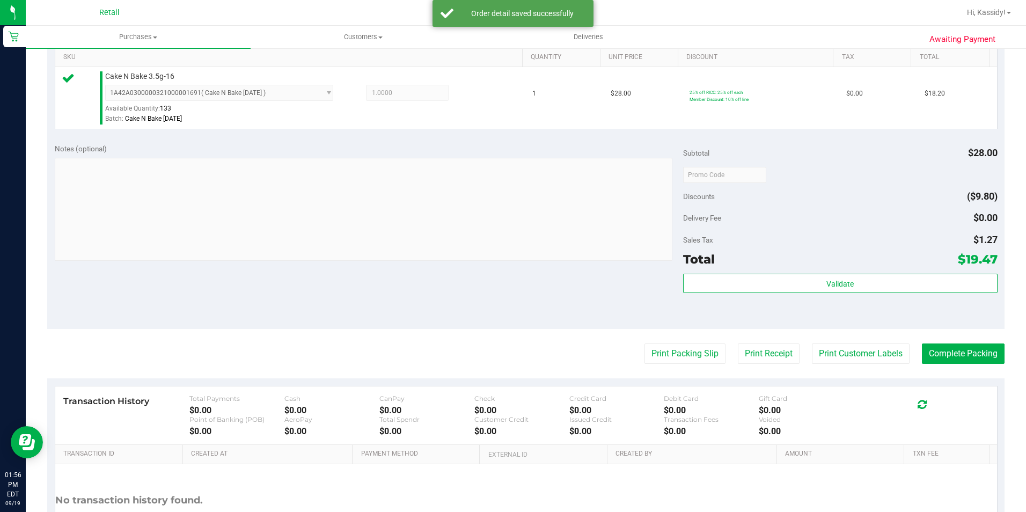
scroll to position [365, 0]
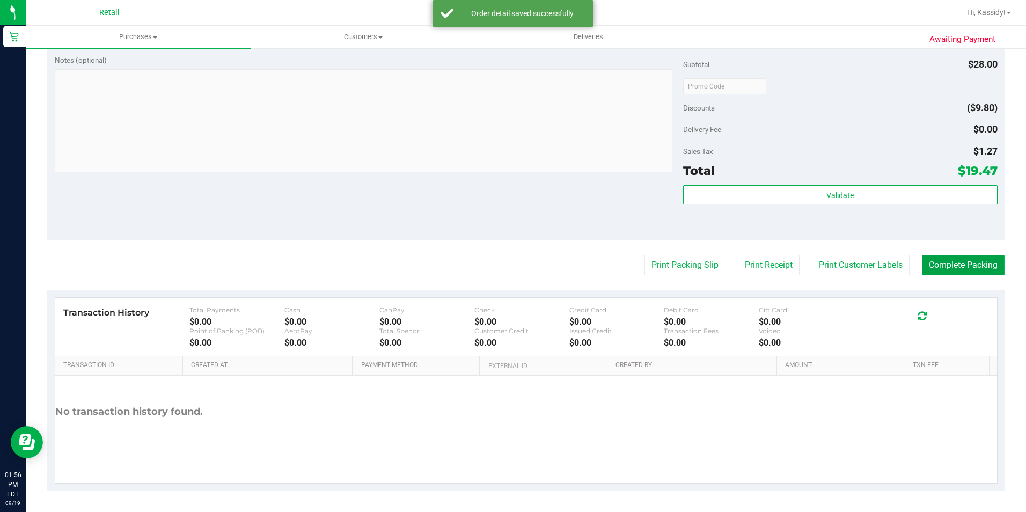
click at [926, 269] on button "Complete Packing" at bounding box center [963, 265] width 83 height 20
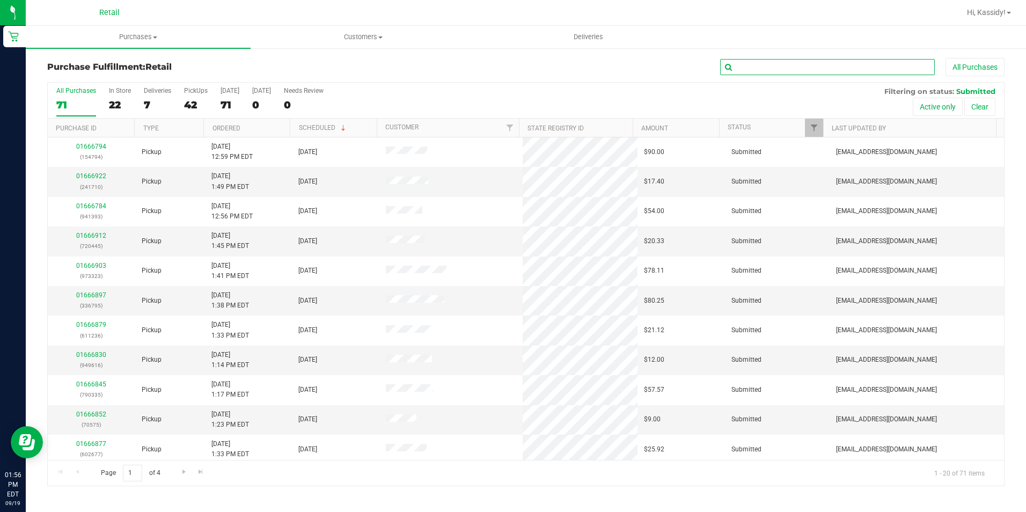
click at [769, 70] on input "text" at bounding box center [827, 67] width 215 height 16
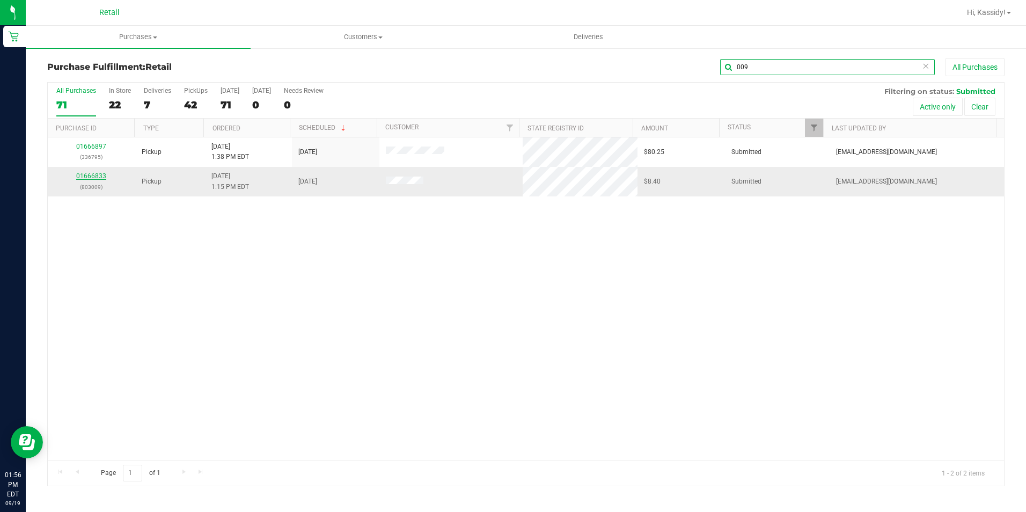
type input "009"
click at [89, 177] on link "01666833" at bounding box center [91, 176] width 30 height 8
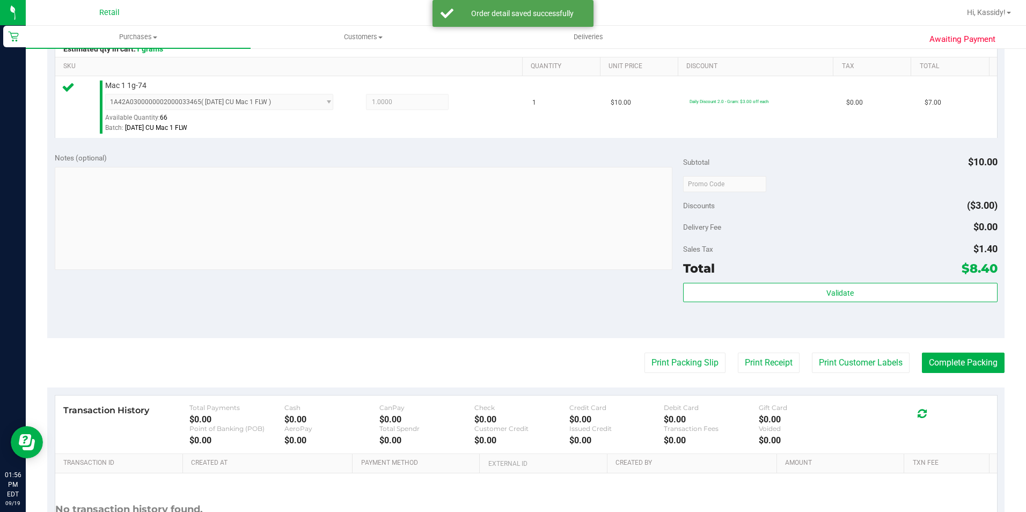
scroll to position [268, 0]
click at [936, 359] on button "Complete Packing" at bounding box center [963, 362] width 83 height 20
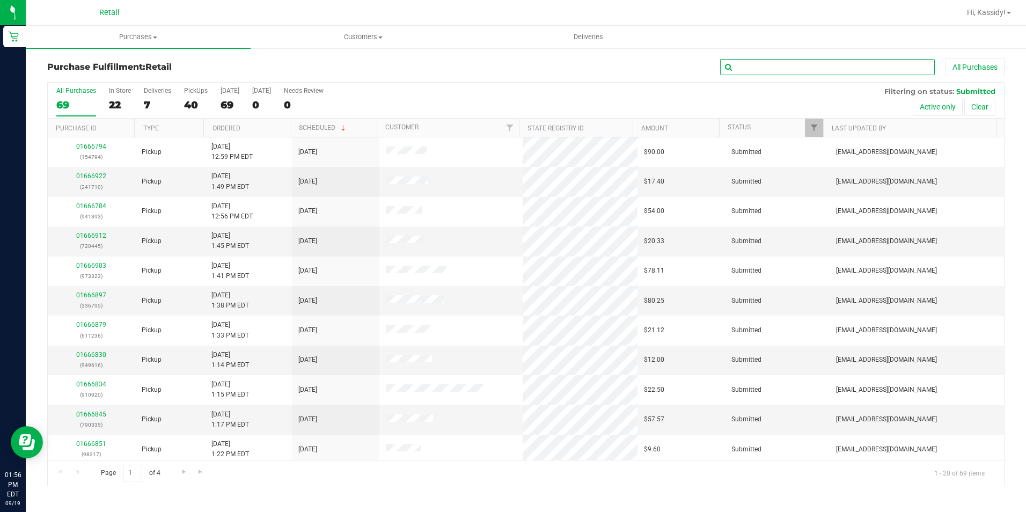
click at [726, 69] on input "text" at bounding box center [827, 67] width 215 height 16
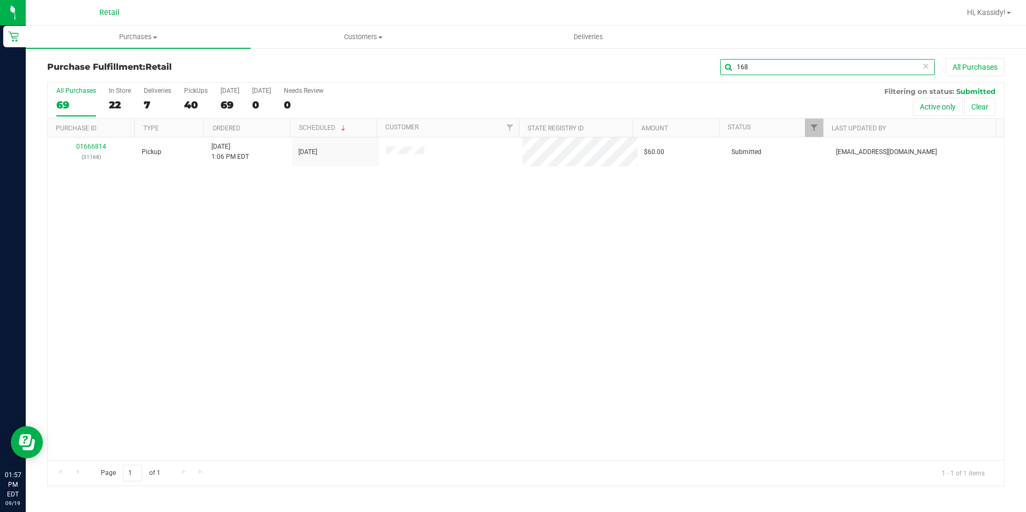
type input "168"
click at [81, 147] on link "01666814" at bounding box center [91, 147] width 30 height 8
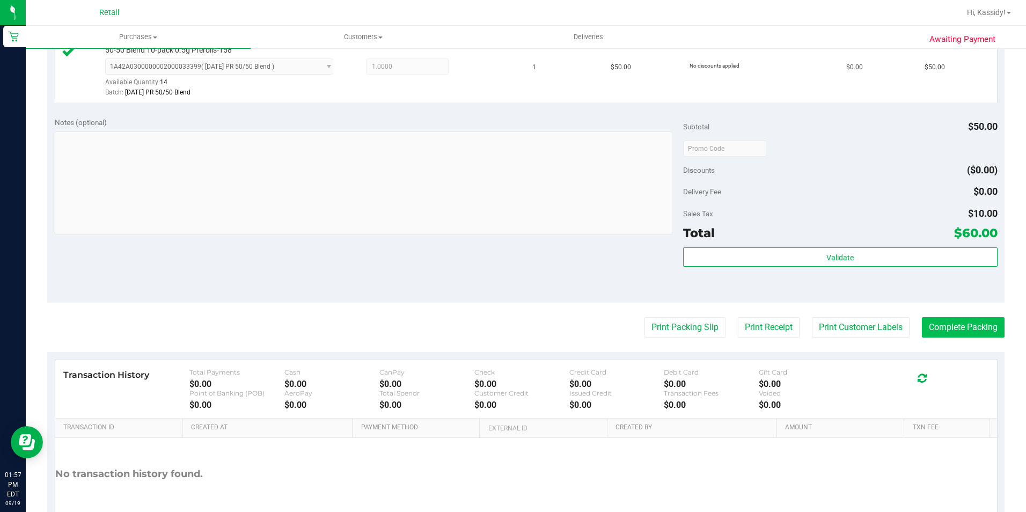
scroll to position [322, 0]
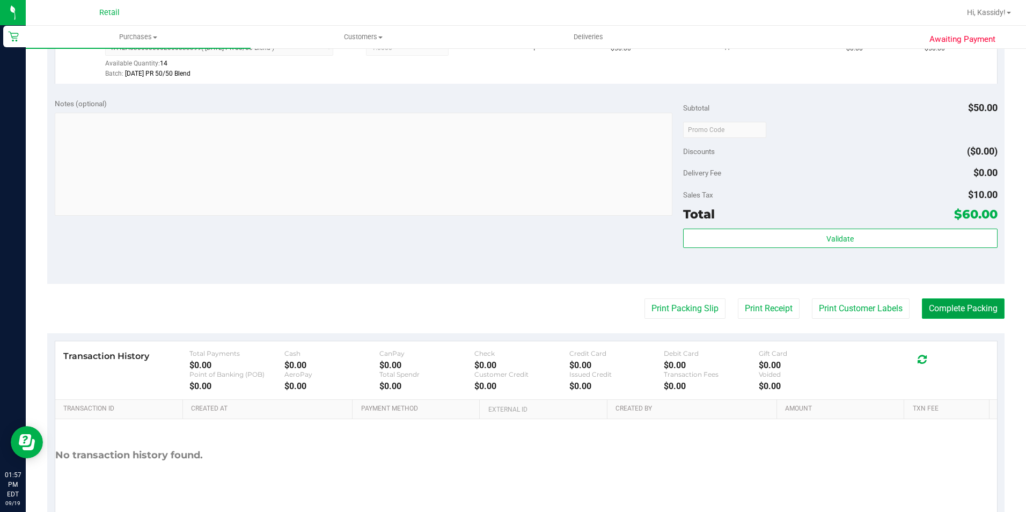
click at [955, 302] on button "Complete Packing" at bounding box center [963, 308] width 83 height 20
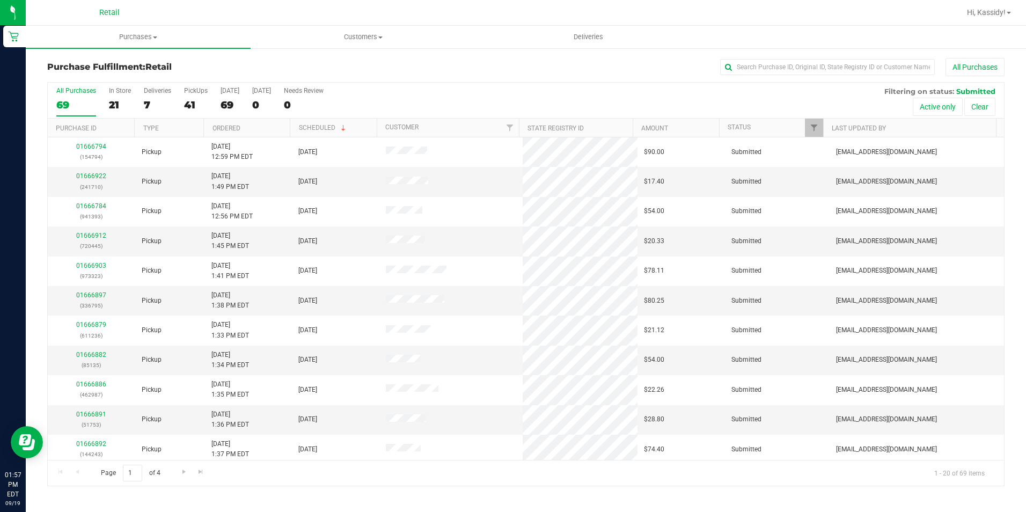
click at [759, 58] on div "All Purchases" at bounding box center [685, 67] width 638 height 18
click at [759, 63] on input "text" at bounding box center [827, 67] width 215 height 16
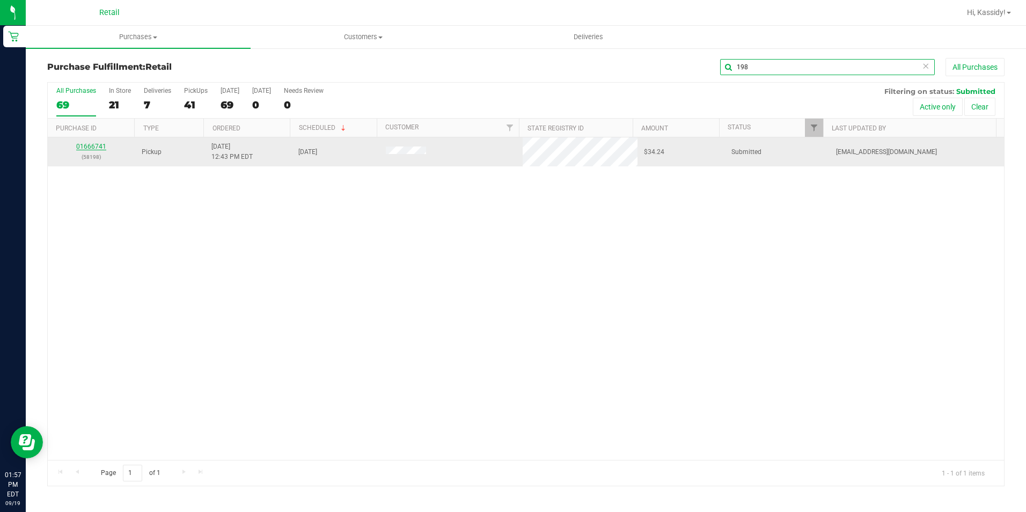
type input "198"
click at [96, 149] on link "01666741" at bounding box center [91, 147] width 30 height 8
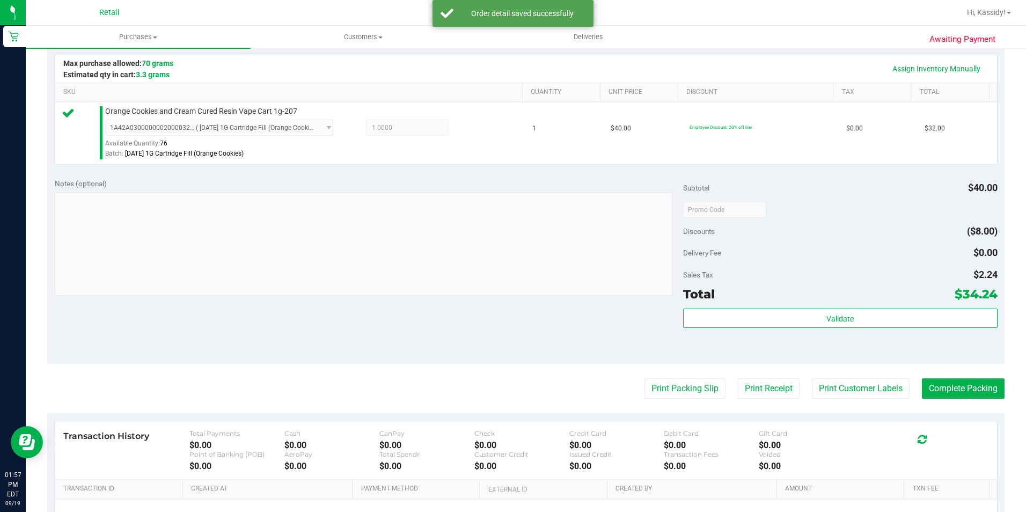
scroll to position [268, 0]
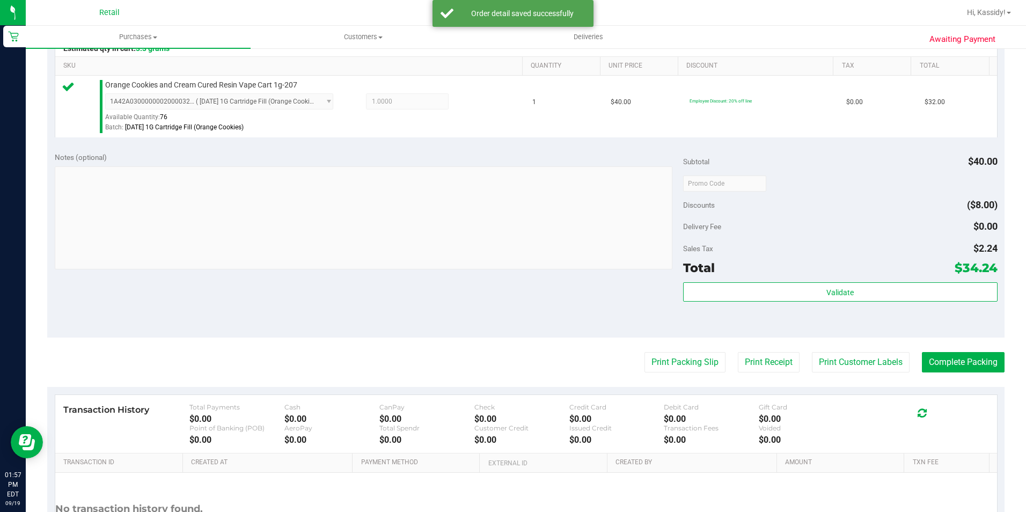
click at [943, 373] on purchase-details "Back Edit Purchase Cancel Purchase View Profile # 01666741 Med | Rec METRC ID: …" at bounding box center [525, 189] width 957 height 798
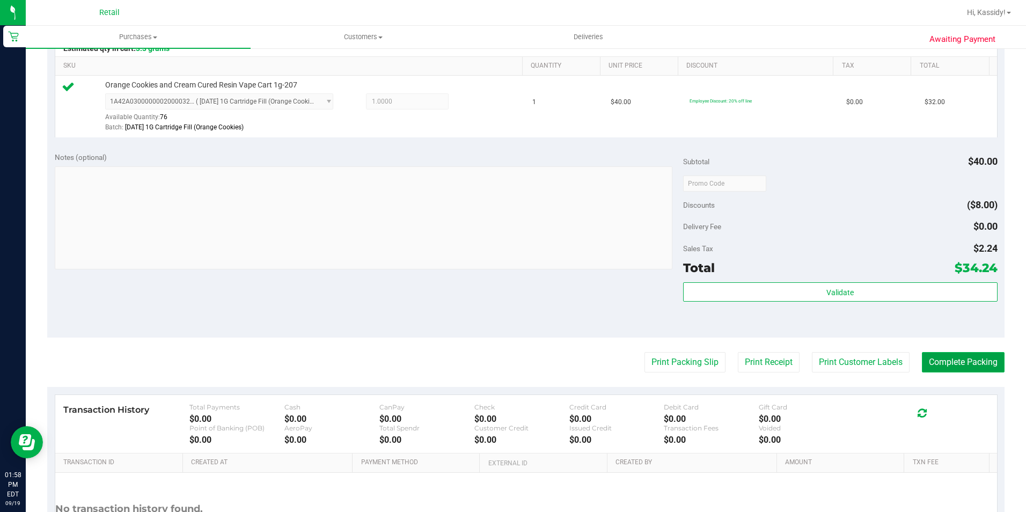
click at [928, 354] on button "Complete Packing" at bounding box center [963, 362] width 83 height 20
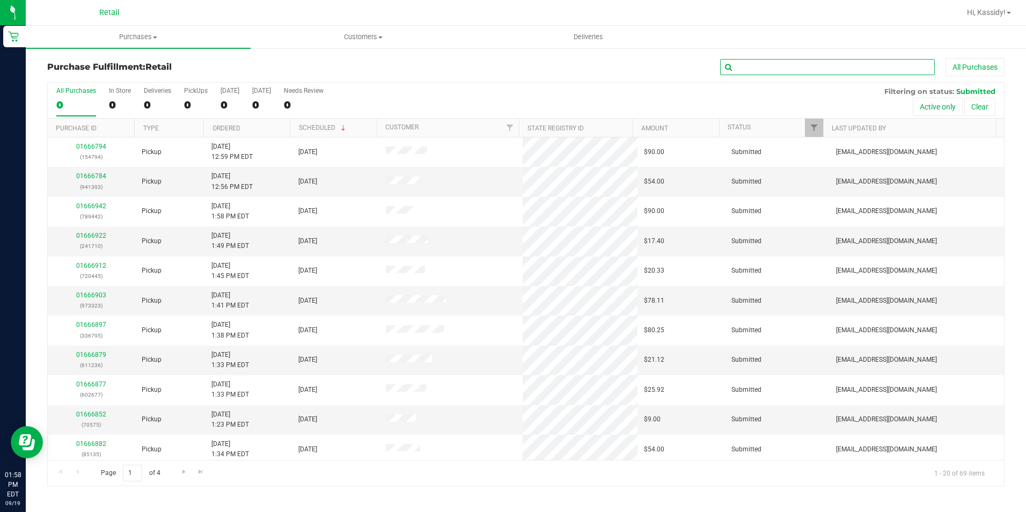
click at [735, 69] on input "text" at bounding box center [827, 67] width 215 height 16
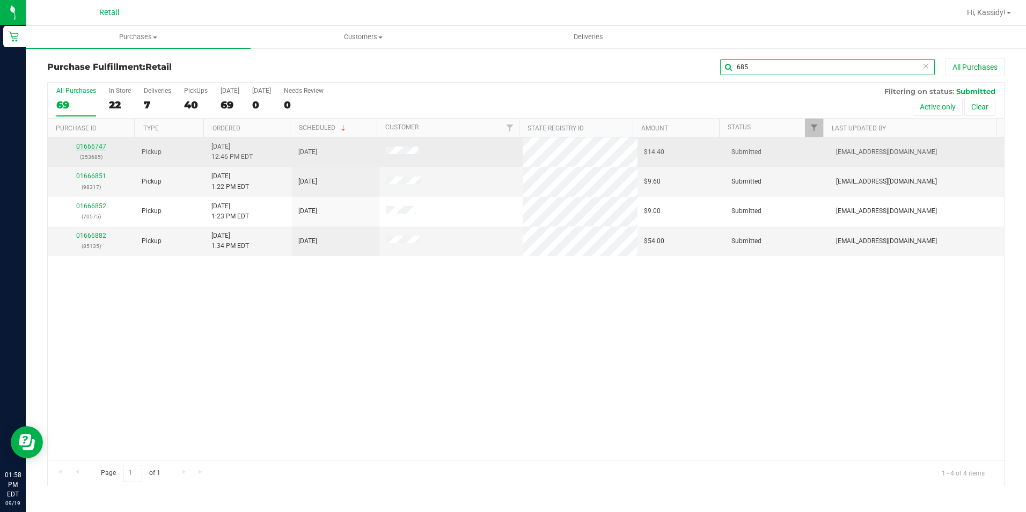
type input "685"
click at [89, 146] on link "01666747" at bounding box center [91, 147] width 30 height 8
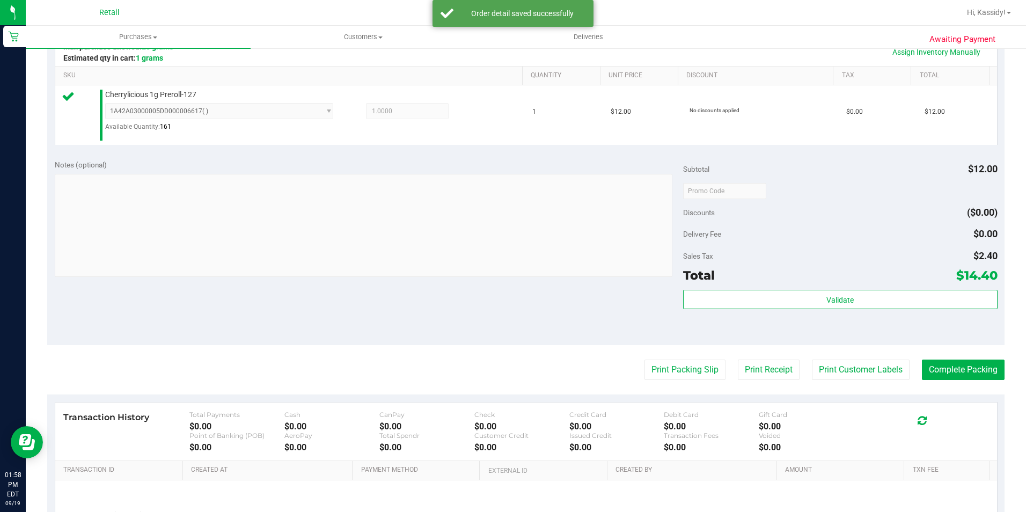
scroll to position [268, 0]
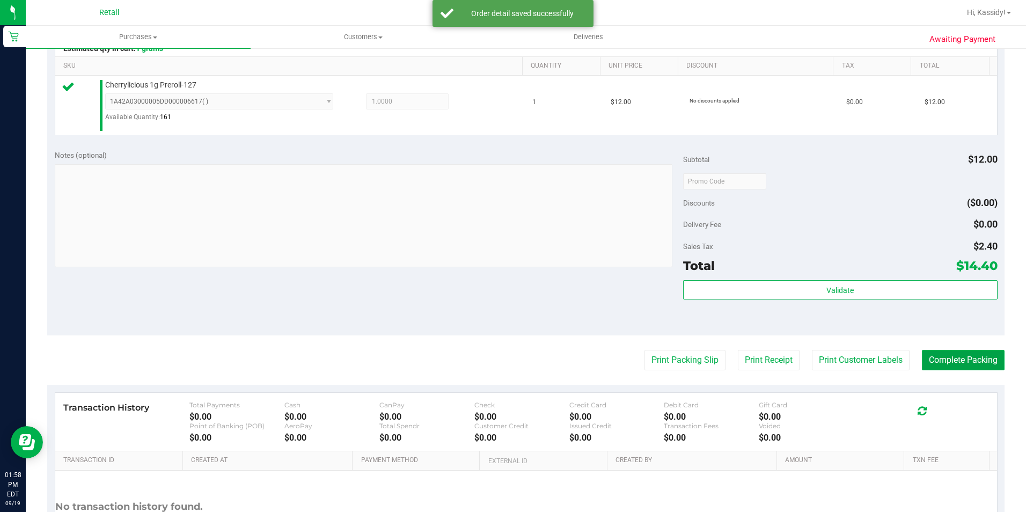
click at [926, 362] on button "Complete Packing" at bounding box center [963, 360] width 83 height 20
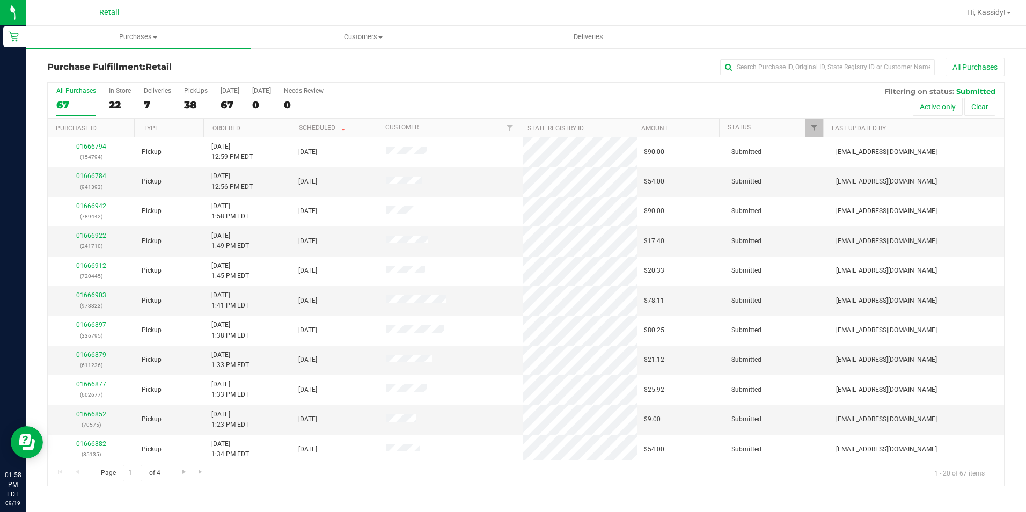
click at [783, 57] on div "Purchase Fulfillment: Retail All Purchases All Purchases 67 In Store 22 Deliver…" at bounding box center [526, 272] width 1000 height 450
click at [778, 60] on input "text" at bounding box center [827, 67] width 215 height 16
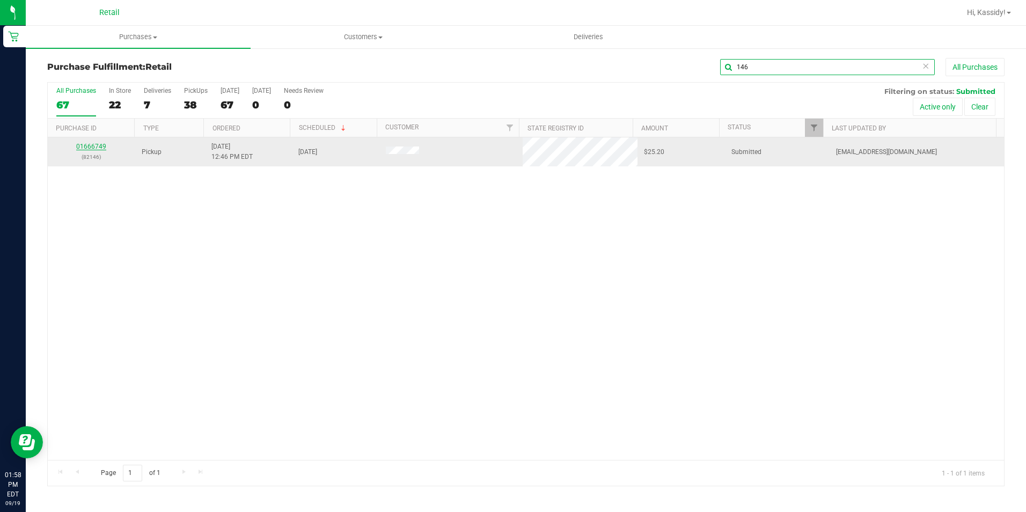
type input "146"
click at [79, 147] on link "01666749" at bounding box center [91, 147] width 30 height 8
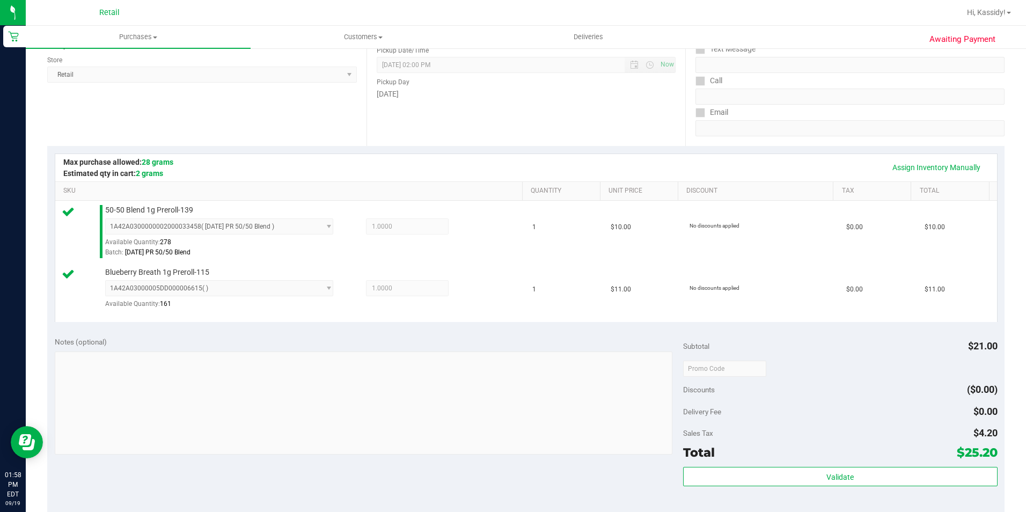
scroll to position [268, 0]
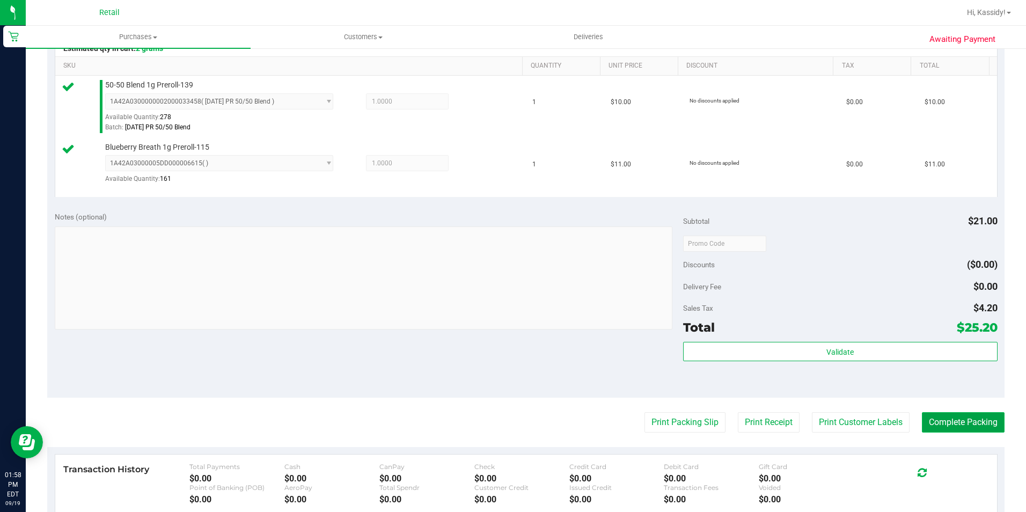
click at [928, 424] on button "Complete Packing" at bounding box center [963, 422] width 83 height 20
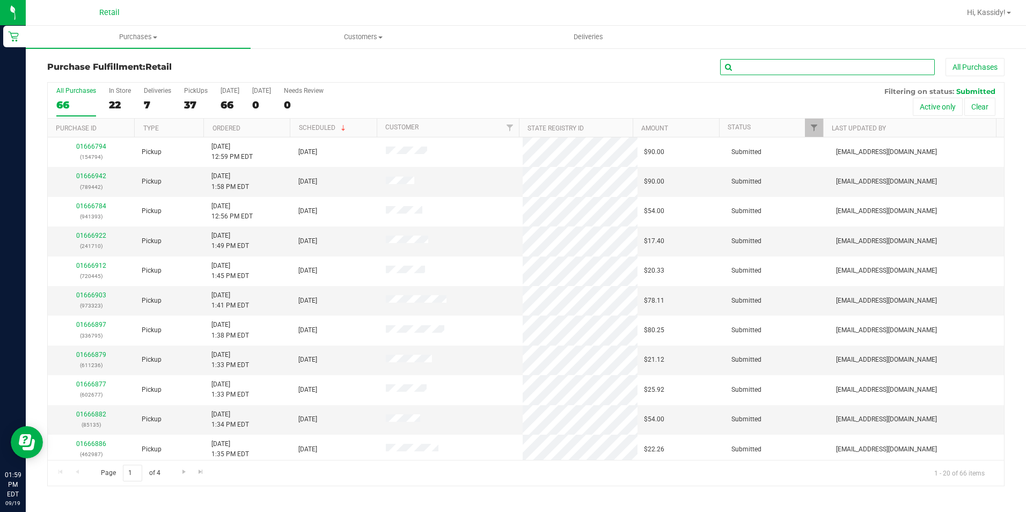
click at [751, 72] on input "text" at bounding box center [827, 67] width 215 height 16
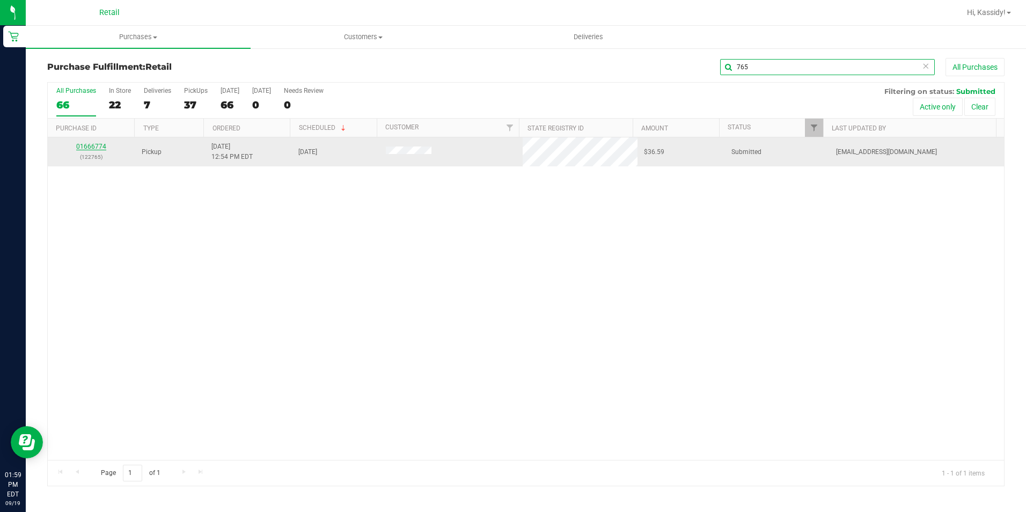
type input "765"
click at [98, 145] on link "01666774" at bounding box center [91, 147] width 30 height 8
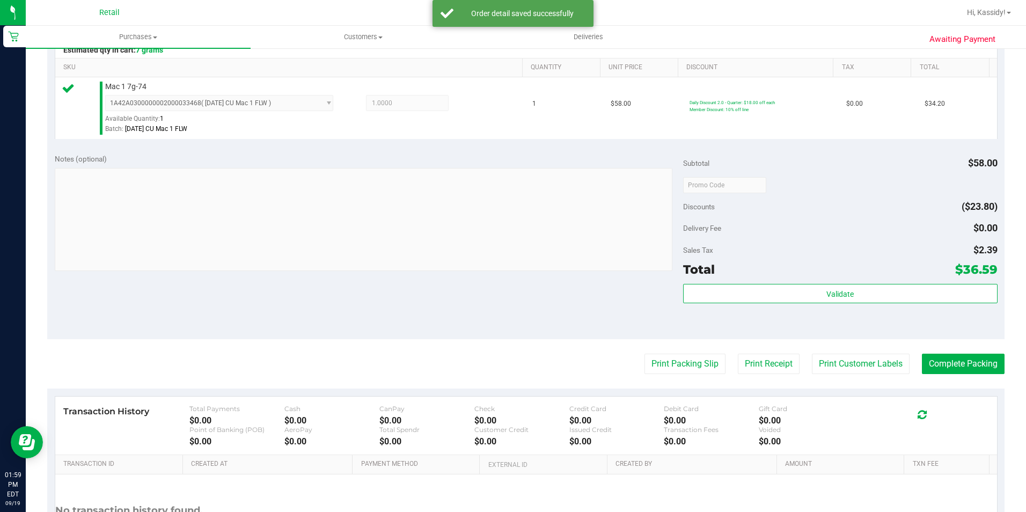
scroll to position [268, 0]
click at [938, 356] on button "Complete Packing" at bounding box center [963, 362] width 83 height 20
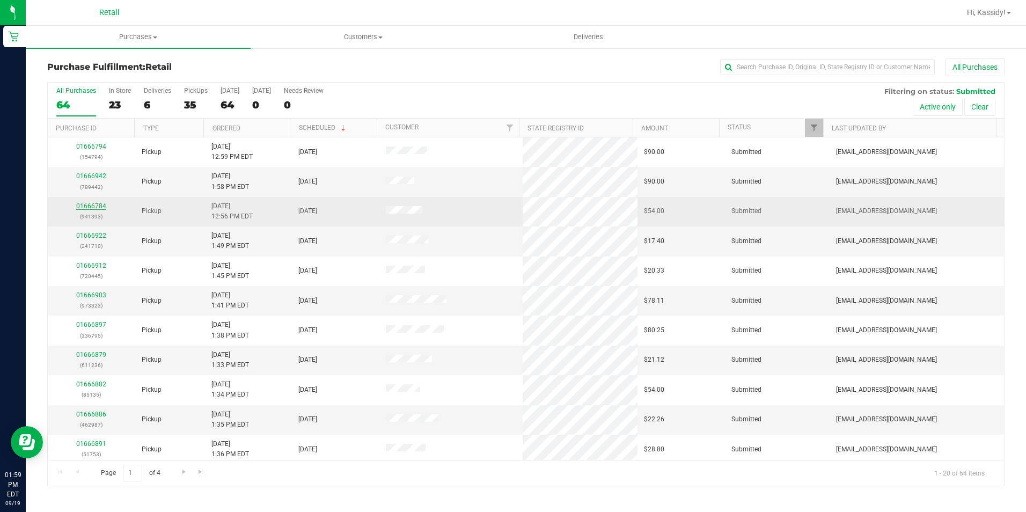
click at [90, 205] on link "01666784" at bounding box center [91, 206] width 30 height 8
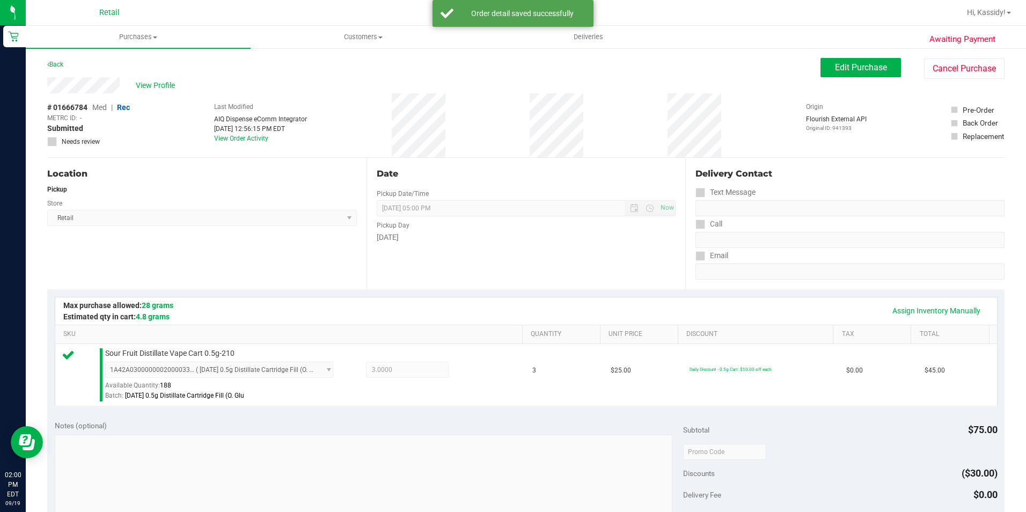
scroll to position [365, 0]
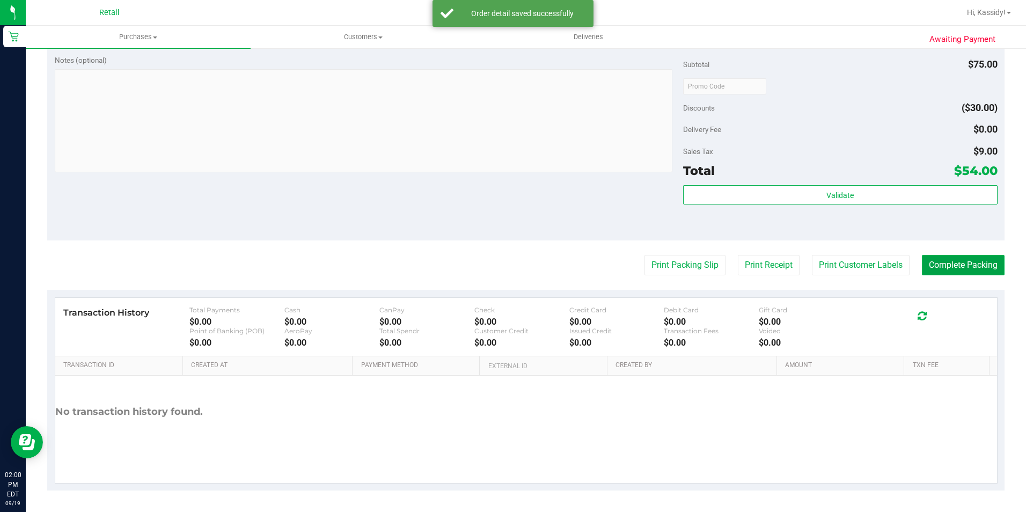
click at [922, 264] on button "Complete Packing" at bounding box center [963, 265] width 83 height 20
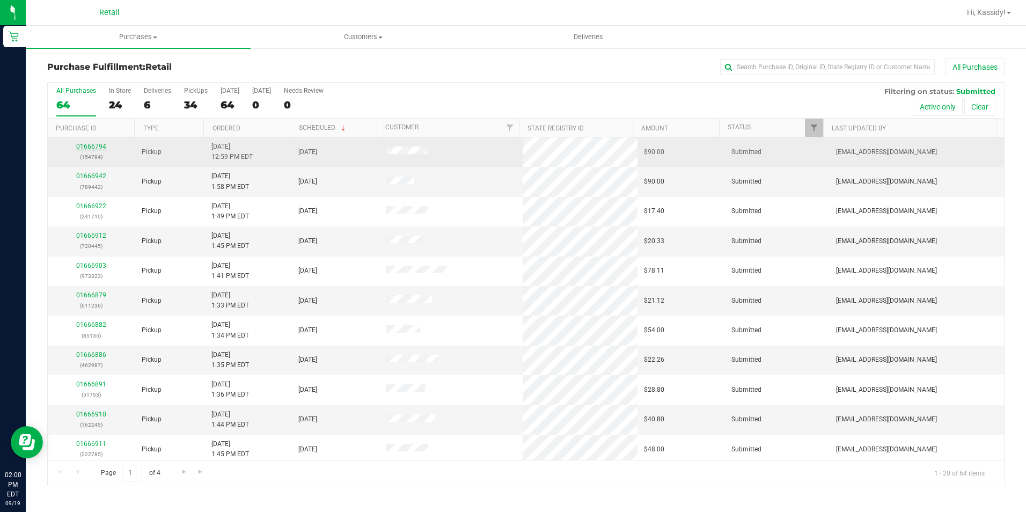
click at [92, 150] on div "01666794 (154794)" at bounding box center [91, 152] width 75 height 20
click at [92, 148] on link "01666794" at bounding box center [91, 147] width 30 height 8
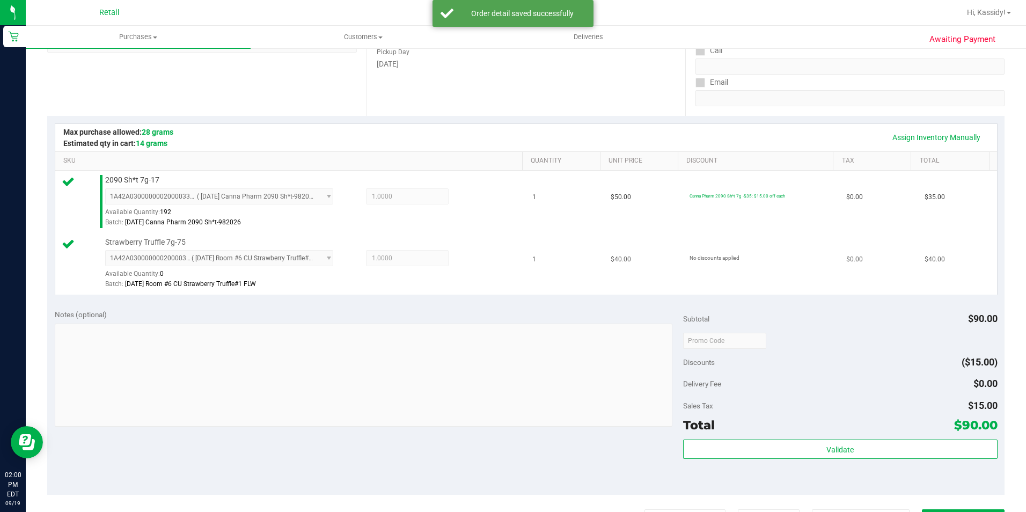
scroll to position [215, 0]
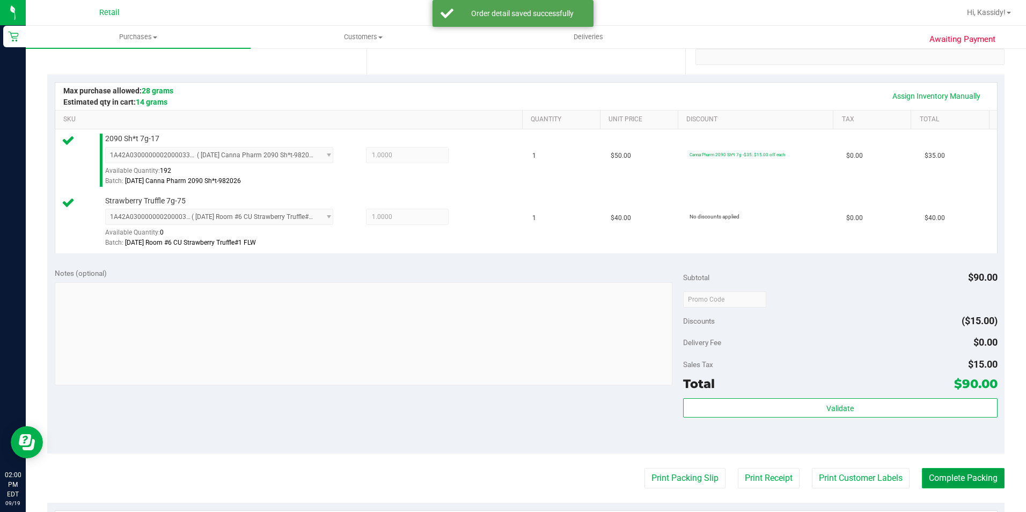
click at [951, 476] on button "Complete Packing" at bounding box center [963, 478] width 83 height 20
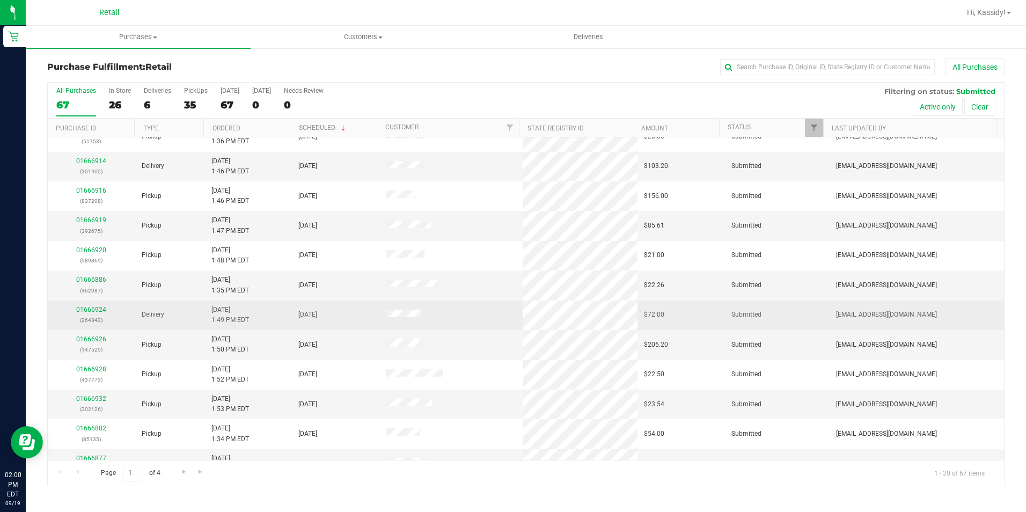
scroll to position [271, 0]
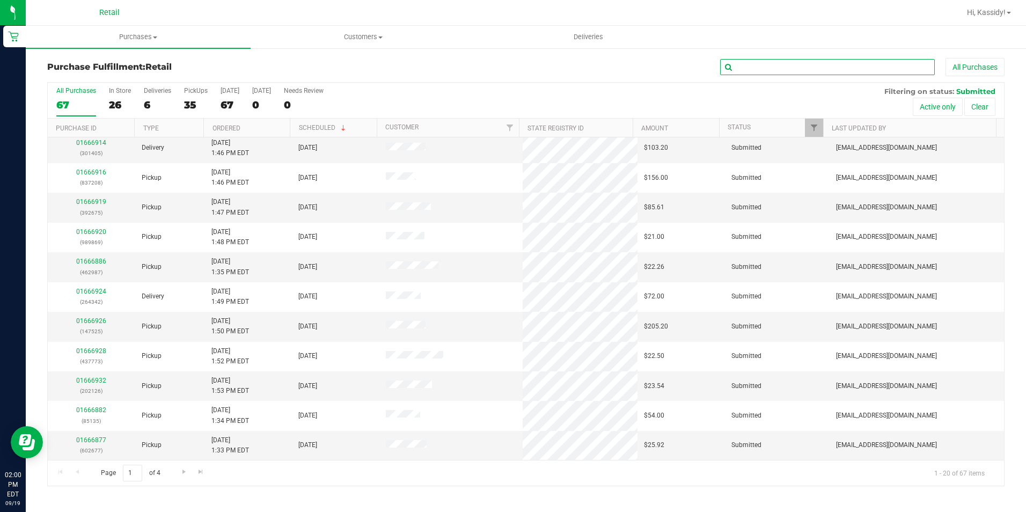
click at [737, 67] on input "text" at bounding box center [827, 67] width 215 height 16
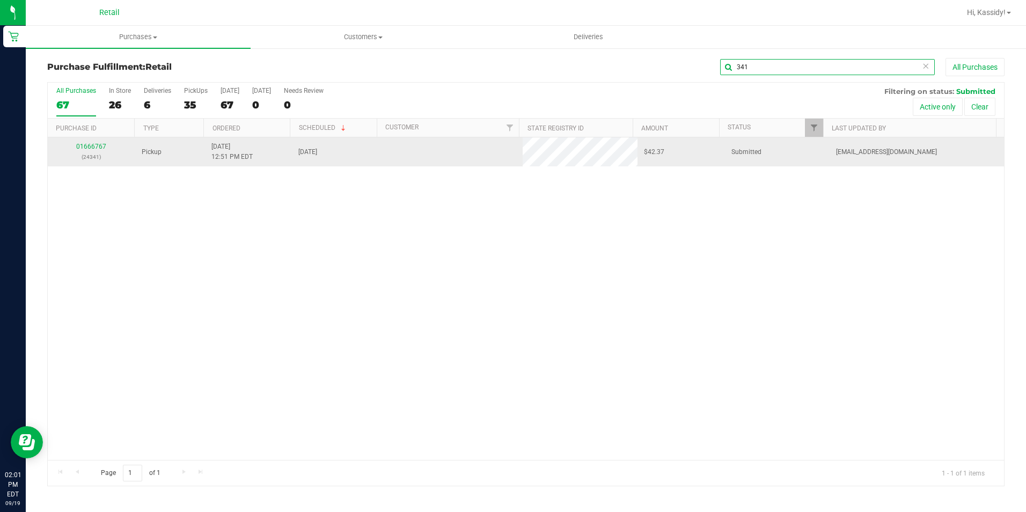
scroll to position [0, 0]
type input "341"
click at [94, 144] on link "01666767" at bounding box center [91, 147] width 30 height 8
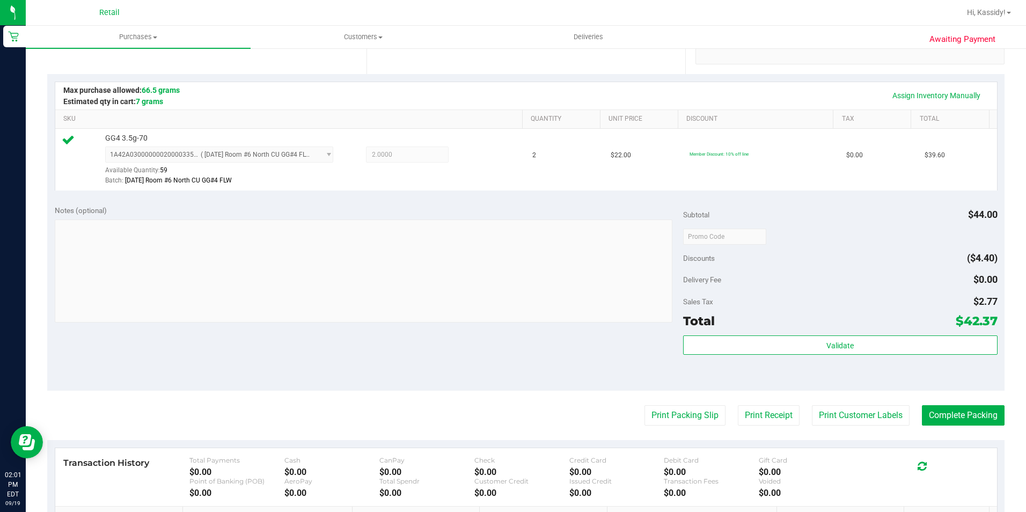
scroll to position [215, 0]
click at [945, 405] on purchase-details "Back Edit Purchase Cancel Purchase View Profile # 01666767 Med | Rec METRC ID: …" at bounding box center [525, 242] width 957 height 798
click at [936, 407] on button "Complete Packing" at bounding box center [963, 416] width 83 height 20
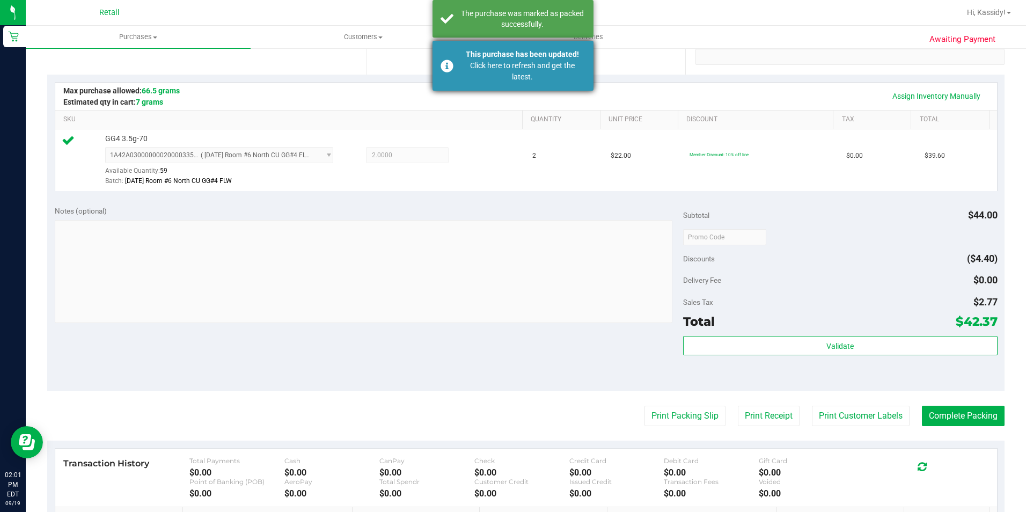
click at [563, 72] on div "Click here to refresh and get the latest." at bounding box center [522, 71] width 126 height 23
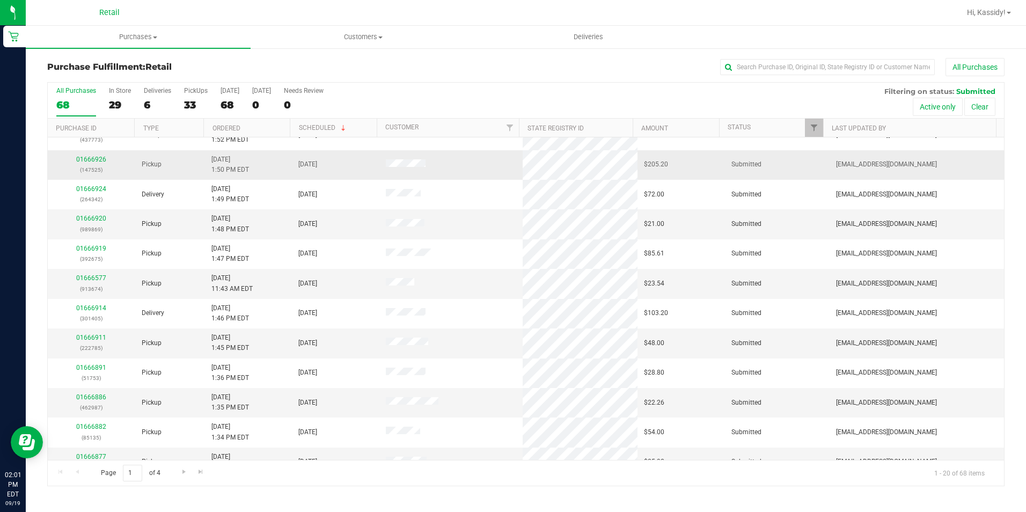
scroll to position [268, 0]
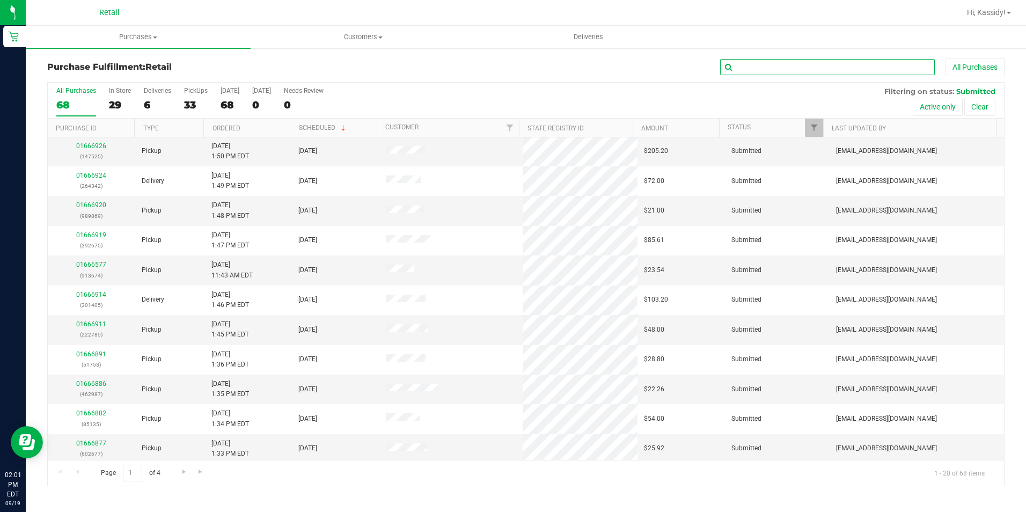
click at [754, 67] on input "text" at bounding box center [827, 67] width 215 height 16
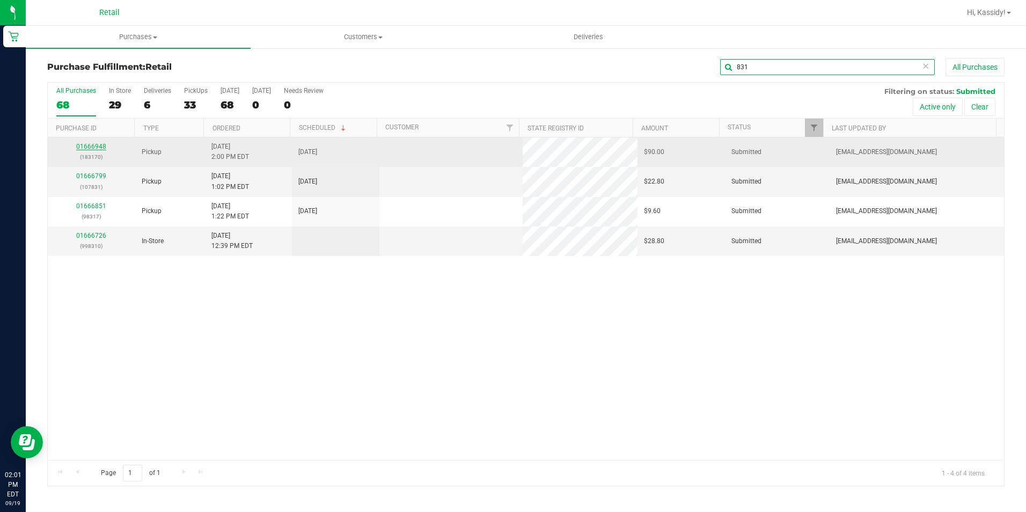
scroll to position [0, 0]
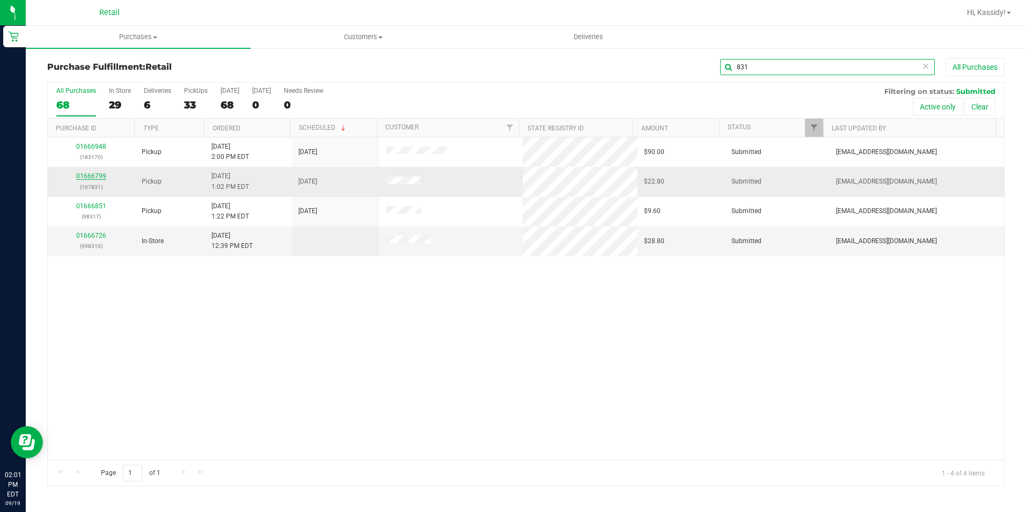
type input "831"
click at [89, 172] on link "01666799" at bounding box center [91, 176] width 30 height 8
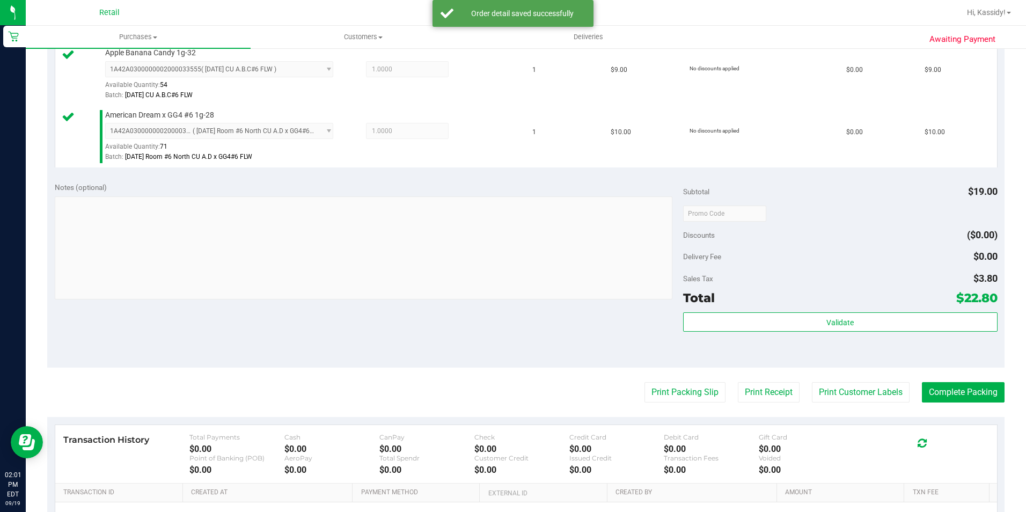
scroll to position [268, 0]
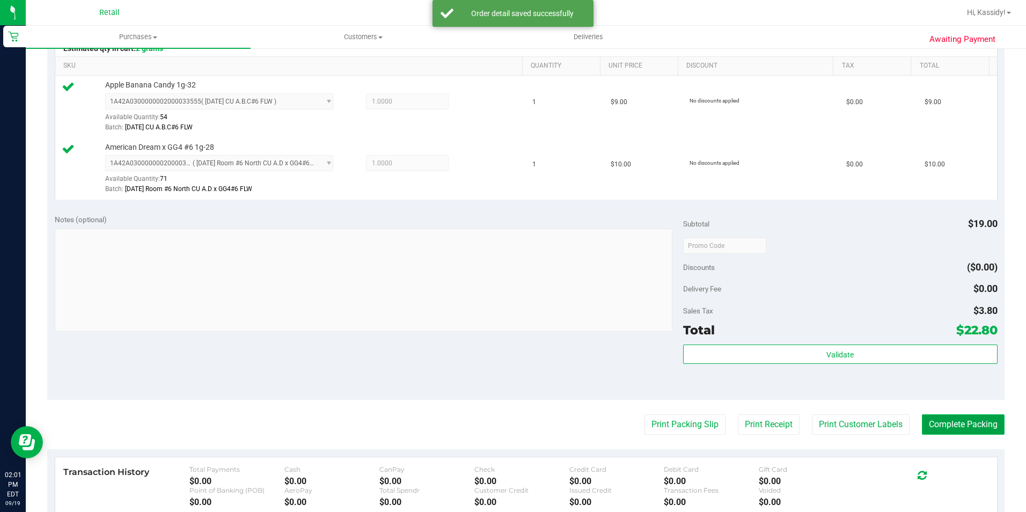
click at [957, 420] on button "Complete Packing" at bounding box center [963, 424] width 83 height 20
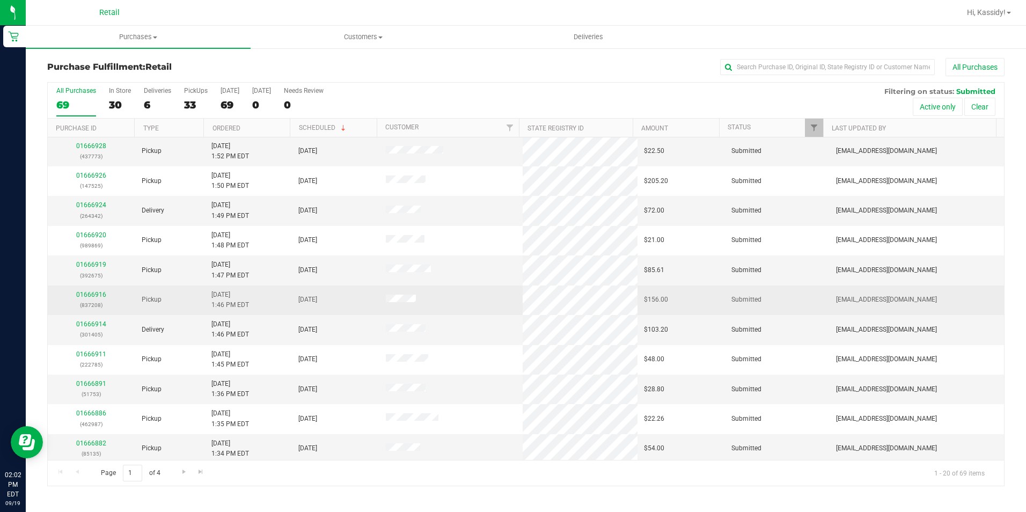
scroll to position [271, 0]
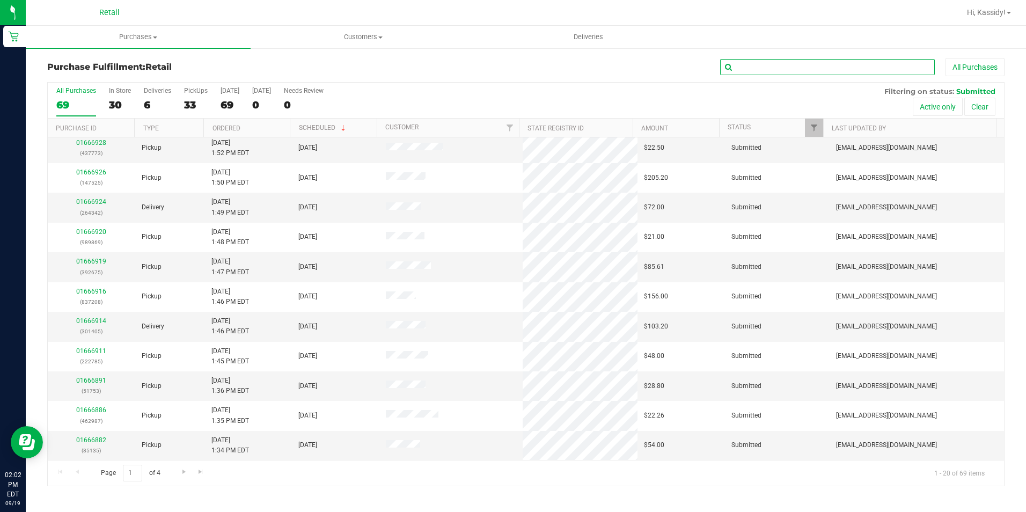
click at [766, 68] on input "text" at bounding box center [827, 67] width 215 height 16
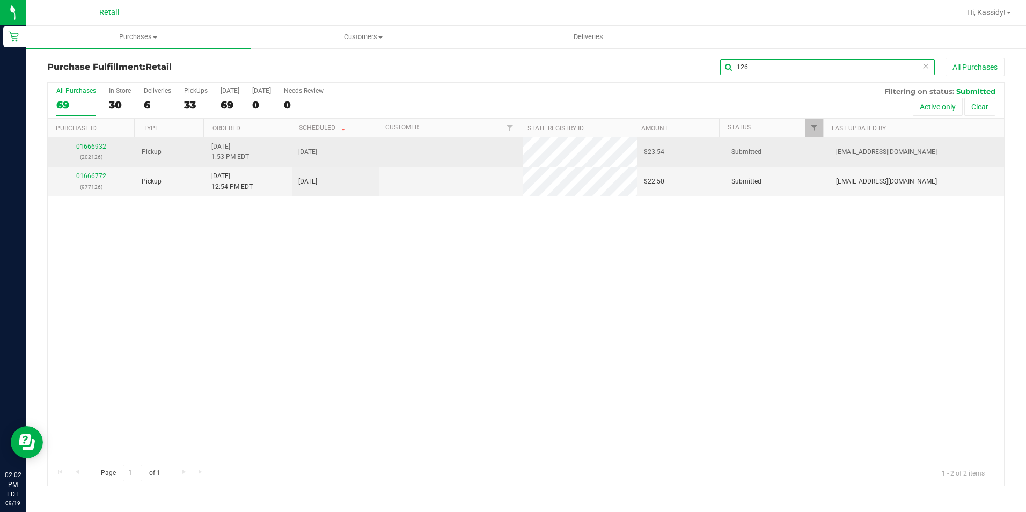
scroll to position [0, 0]
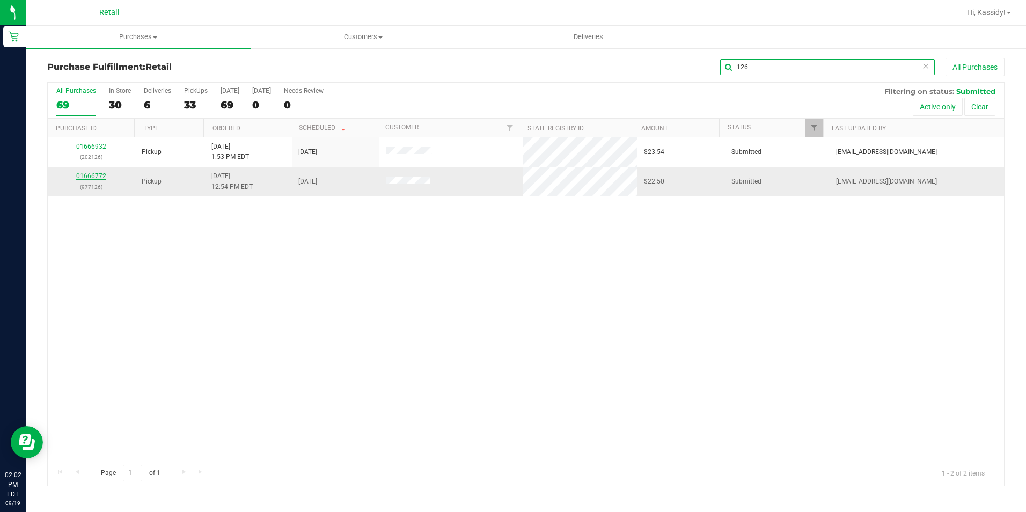
type input "126"
click at [95, 177] on link "01666772" at bounding box center [91, 176] width 30 height 8
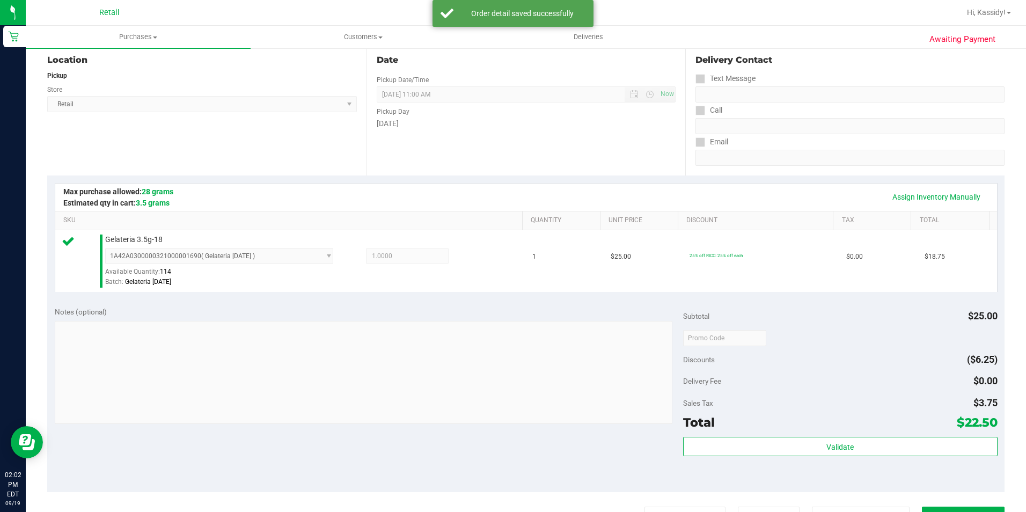
scroll to position [215, 0]
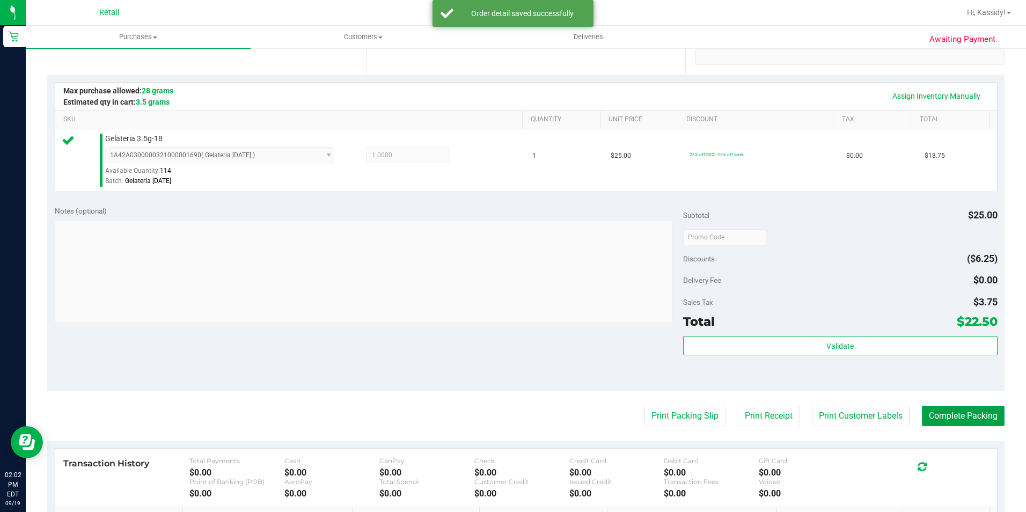
click at [958, 413] on button "Complete Packing" at bounding box center [963, 416] width 83 height 20
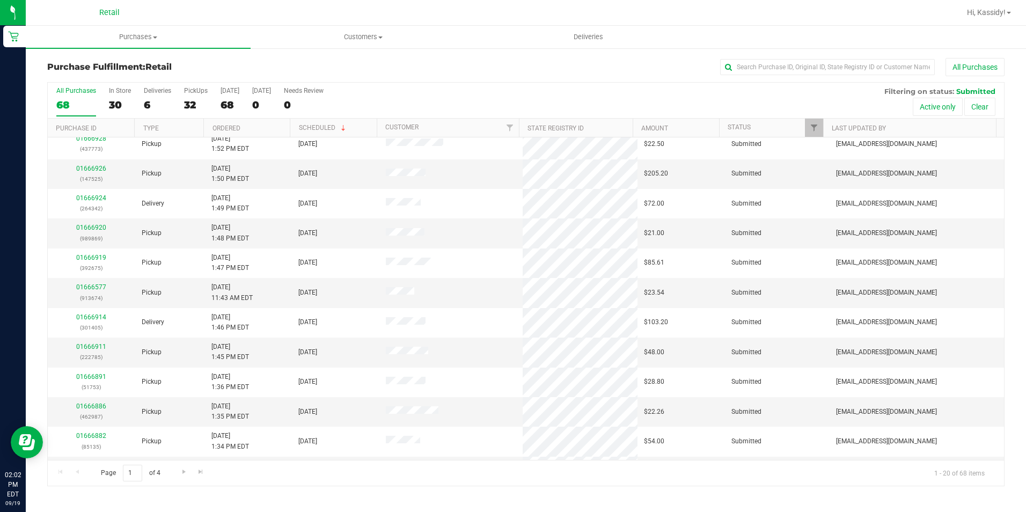
scroll to position [271, 0]
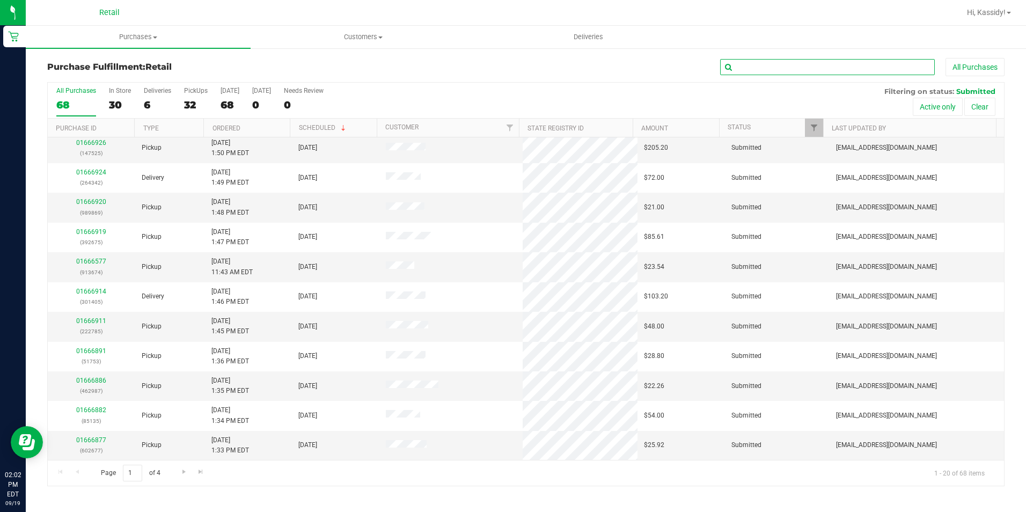
drag, startPoint x: 781, startPoint y: 59, endPoint x: 781, endPoint y: 74, distance: 15.0
click at [781, 61] on input "text" at bounding box center [827, 67] width 215 height 16
type input "975"
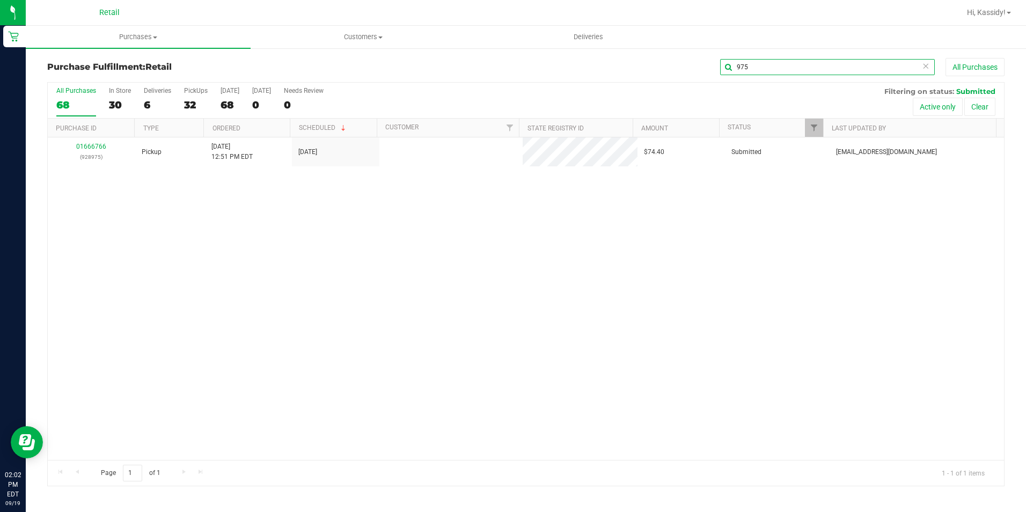
scroll to position [0, 0]
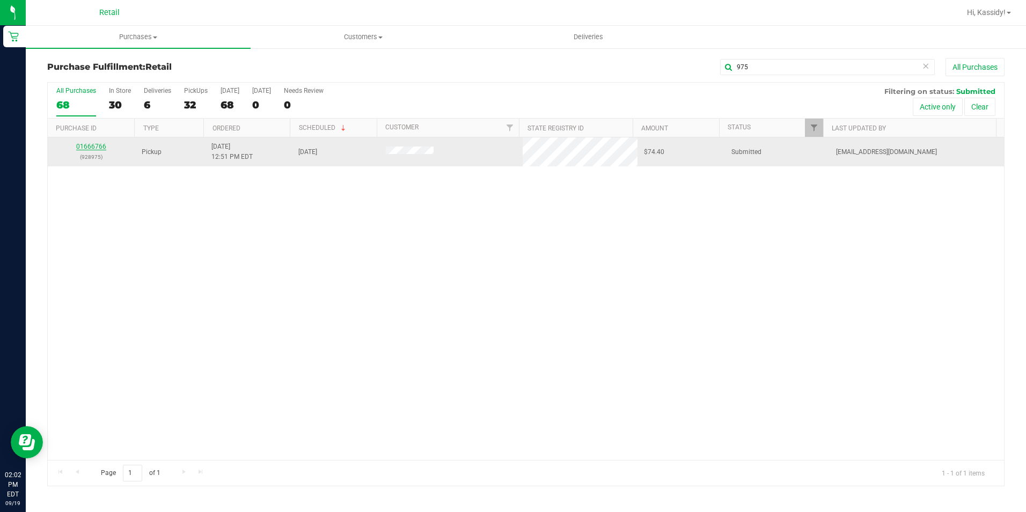
click at [82, 148] on link "01666766" at bounding box center [91, 147] width 30 height 8
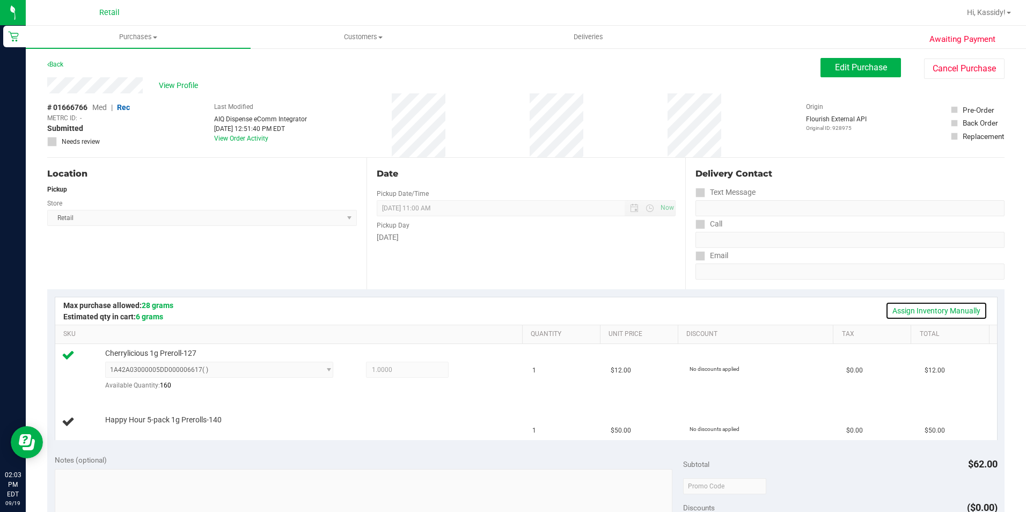
click at [935, 309] on link "Assign Inventory Manually" at bounding box center [936, 310] width 102 height 18
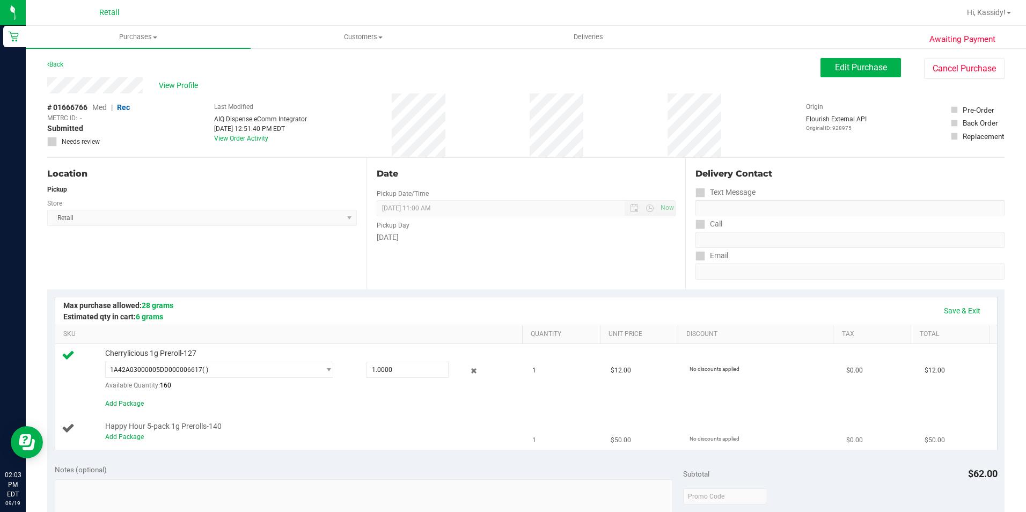
click at [118, 445] on td "Happy Hour 5-pack 1g Prerolls-140 Add Package" at bounding box center [290, 432] width 471 height 36
click at [119, 439] on link "Add Package" at bounding box center [124, 437] width 39 height 8
click at [130, 428] on span "Select Package" at bounding box center [213, 429] width 214 height 15
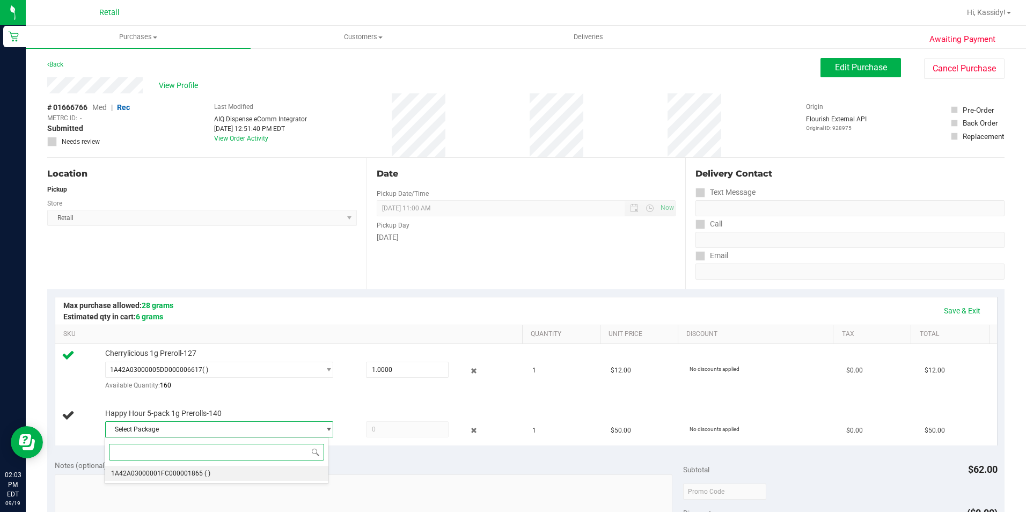
click at [208, 474] on span "( )" at bounding box center [207, 473] width 6 height 8
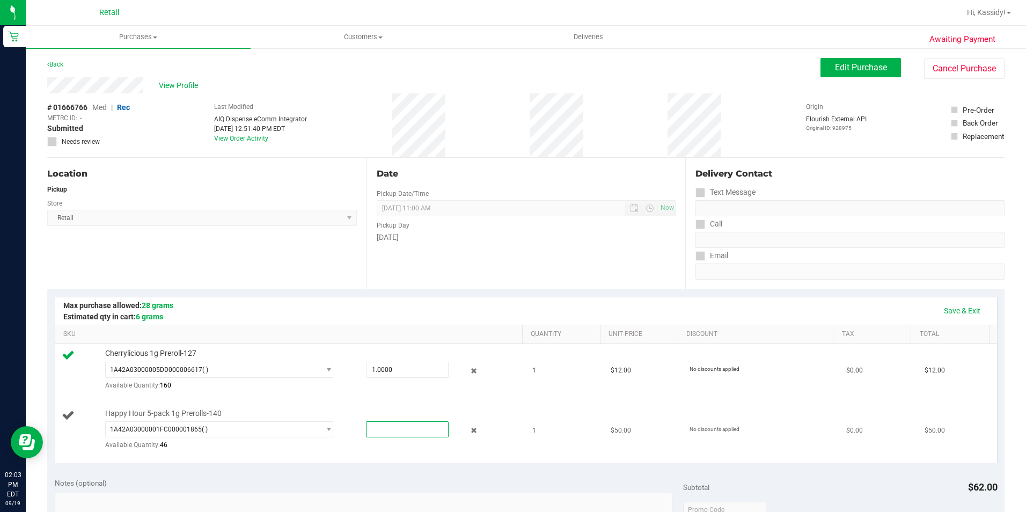
click at [380, 431] on span at bounding box center [407, 429] width 83 height 16
type input "1"
type input "1.0000"
click at [530, 282] on div "Date Pickup Date/Time [DATE] Now [DATE] 11:00 AM Now Pickup Day [DATE]" at bounding box center [525, 223] width 319 height 131
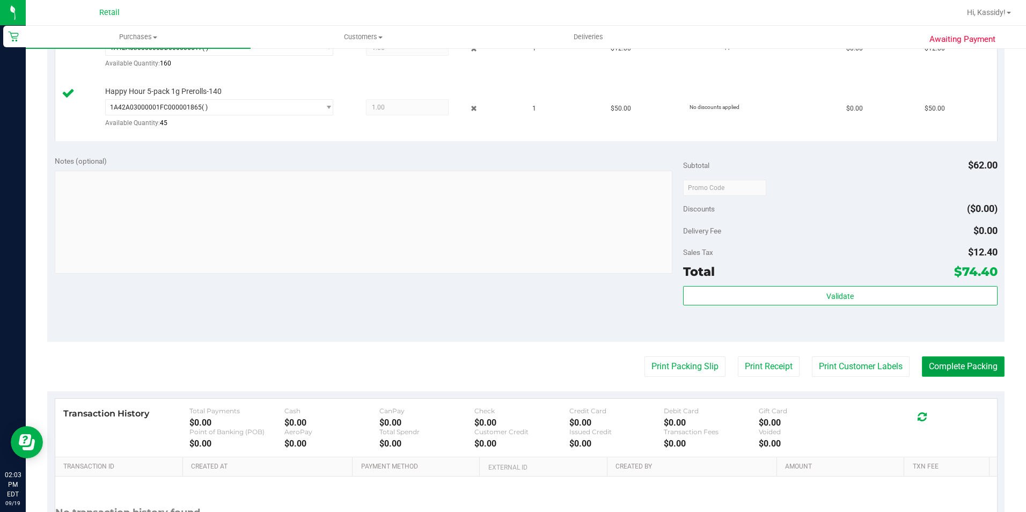
click at [974, 371] on button "Complete Packing" at bounding box center [963, 366] width 83 height 20
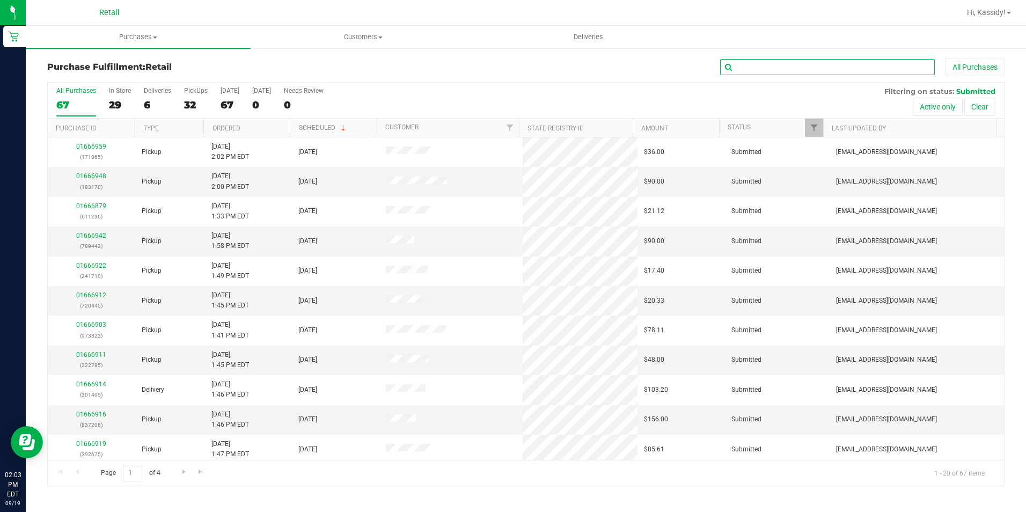
click at [805, 61] on input "text" at bounding box center [827, 67] width 215 height 16
type input "126"
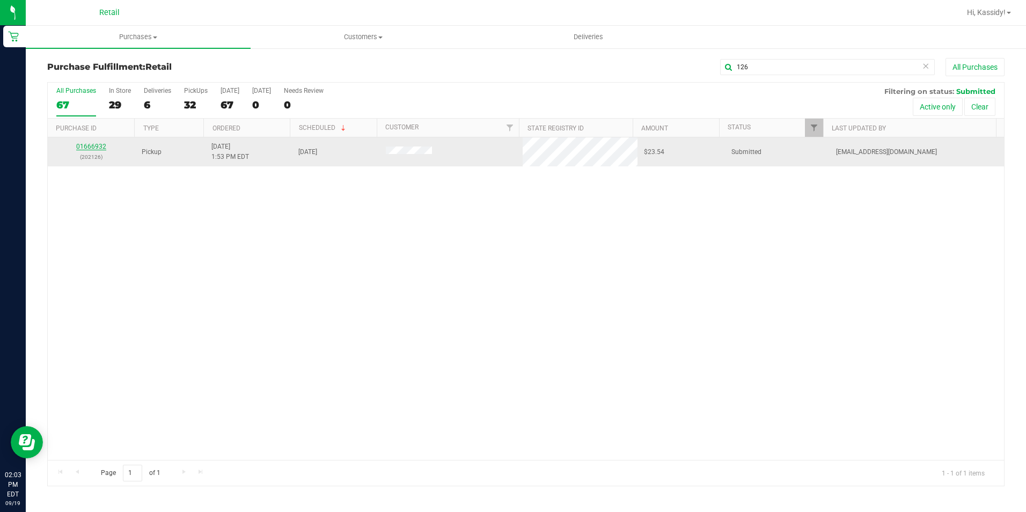
click at [101, 146] on link "01666932" at bounding box center [91, 147] width 30 height 8
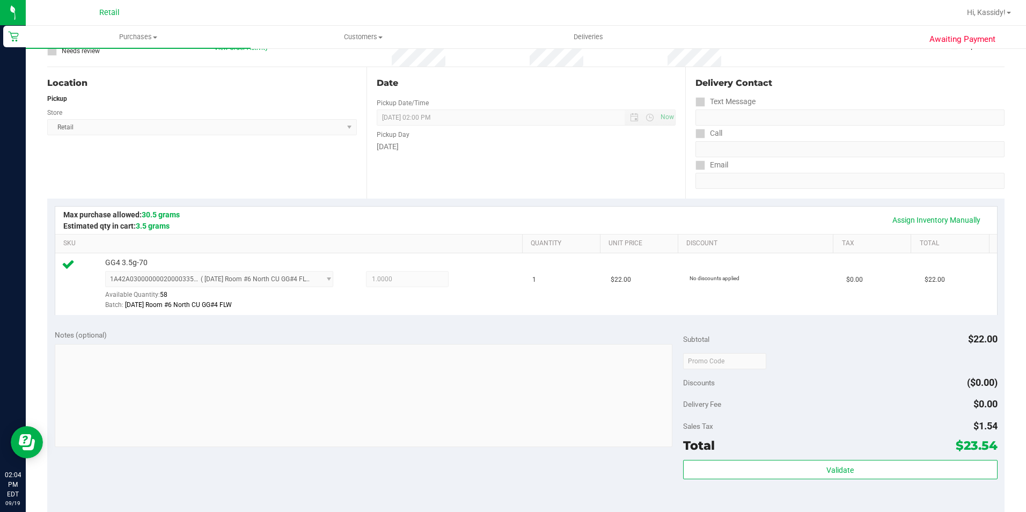
scroll to position [268, 0]
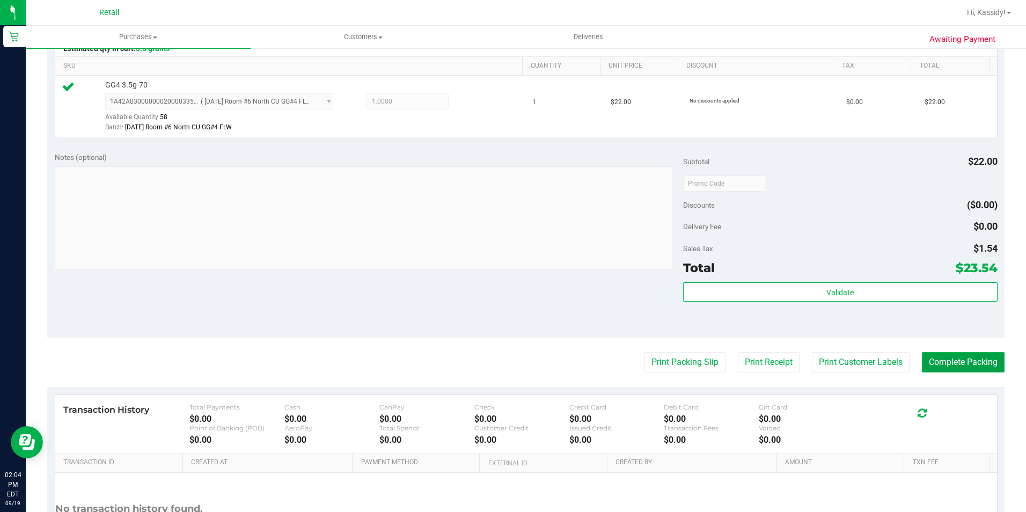
click at [977, 370] on button "Complete Packing" at bounding box center [963, 362] width 83 height 20
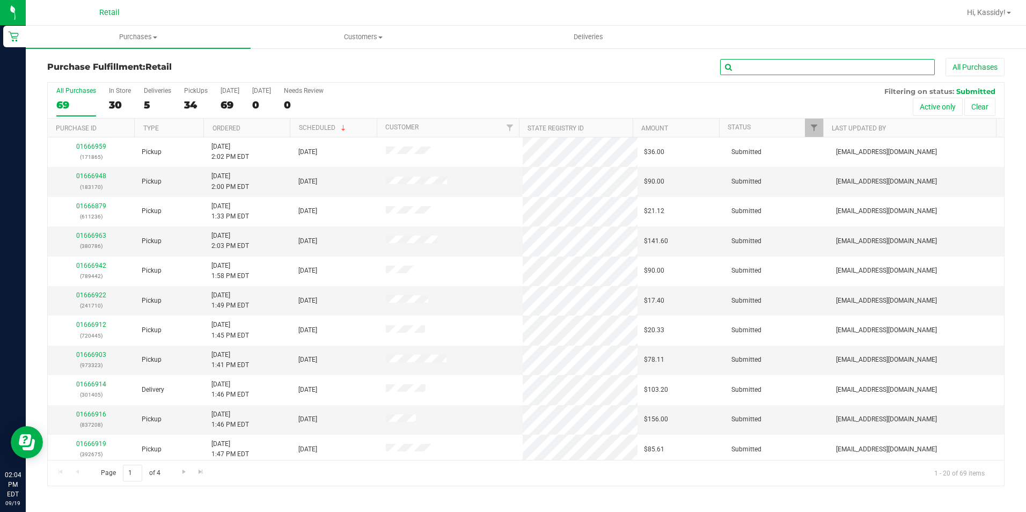
click at [759, 62] on input "text" at bounding box center [827, 67] width 215 height 16
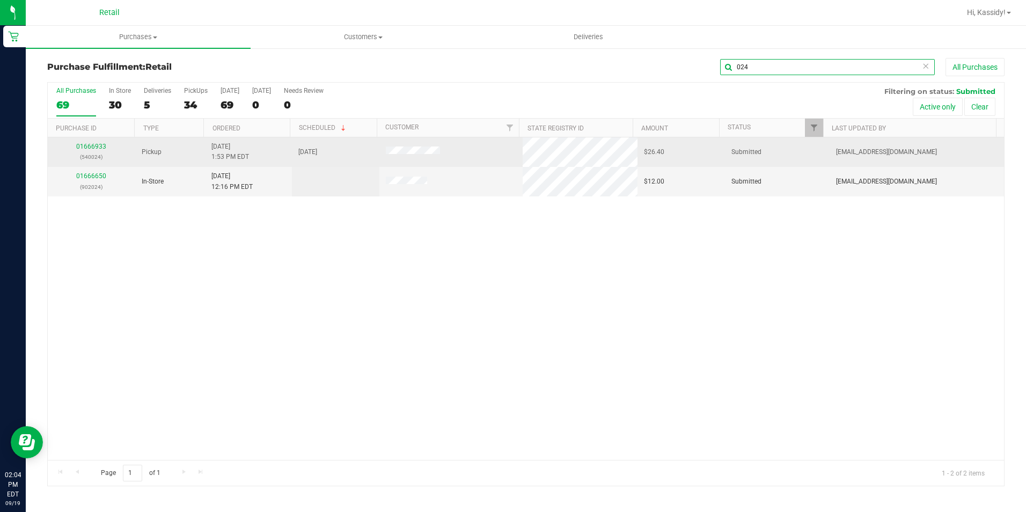
type input "024"
click at [89, 142] on div "01666933 (540024)" at bounding box center [91, 152] width 75 height 20
click at [90, 150] on link "01666933" at bounding box center [91, 147] width 30 height 8
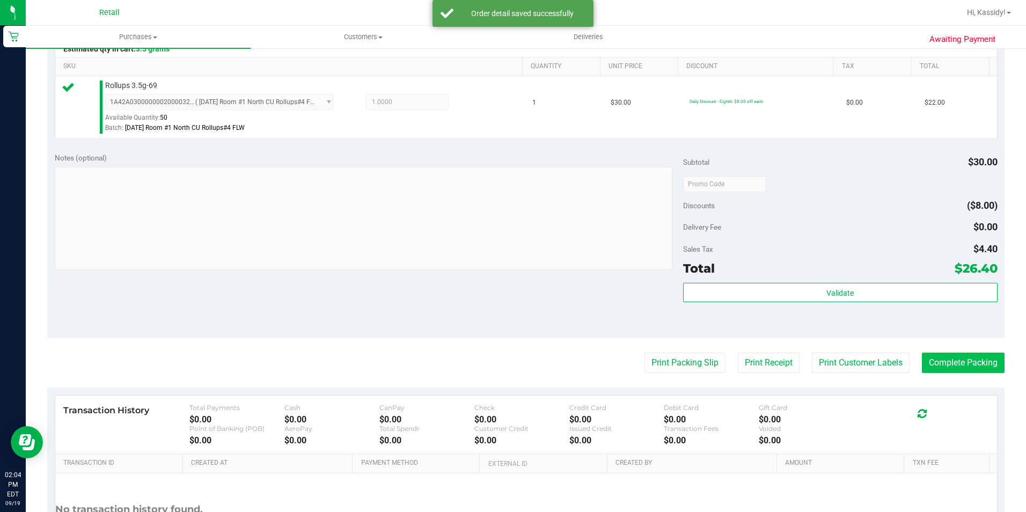
scroll to position [268, 0]
click at [922, 367] on button "Complete Packing" at bounding box center [963, 362] width 83 height 20
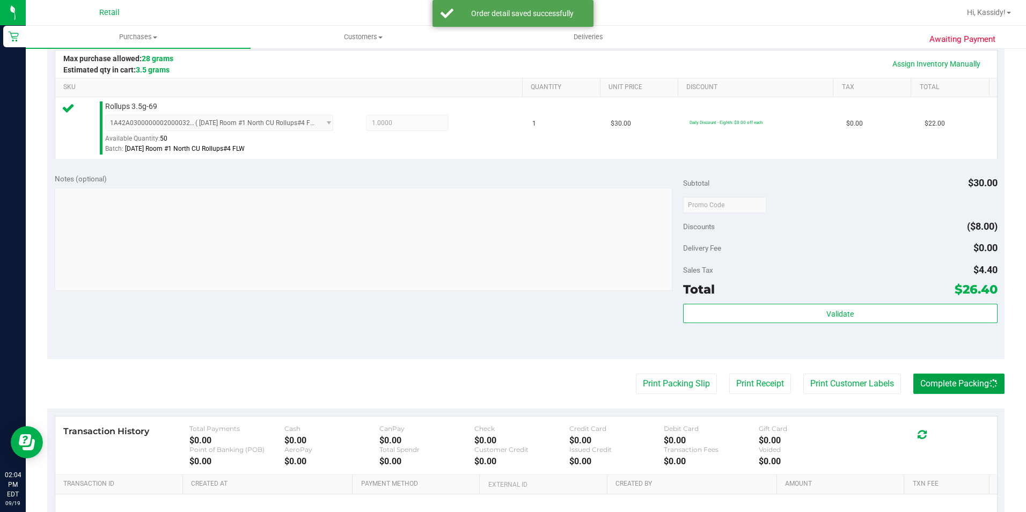
scroll to position [161, 0]
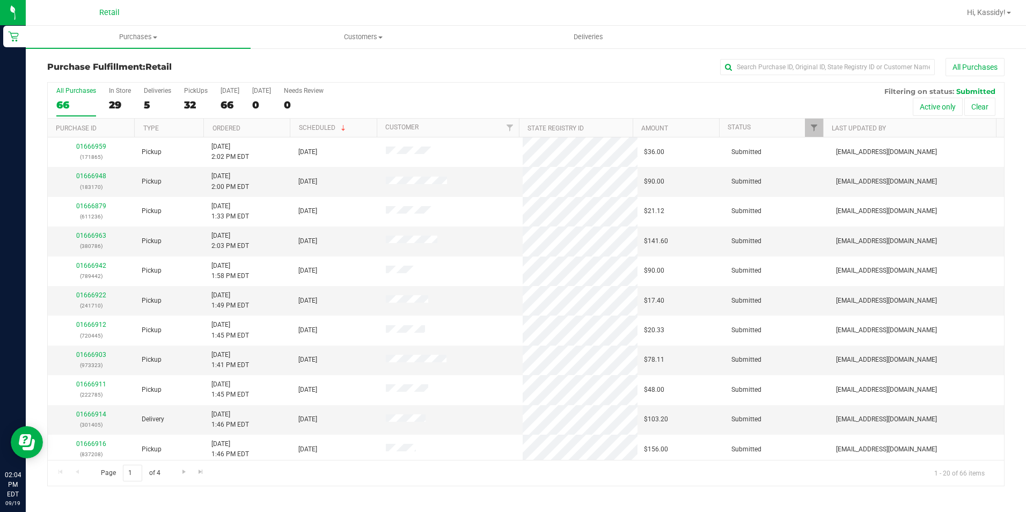
click at [747, 76] on div "All Purchases" at bounding box center [685, 67] width 638 height 18
click at [799, 70] on input "text" at bounding box center [827, 67] width 215 height 16
type input "024"
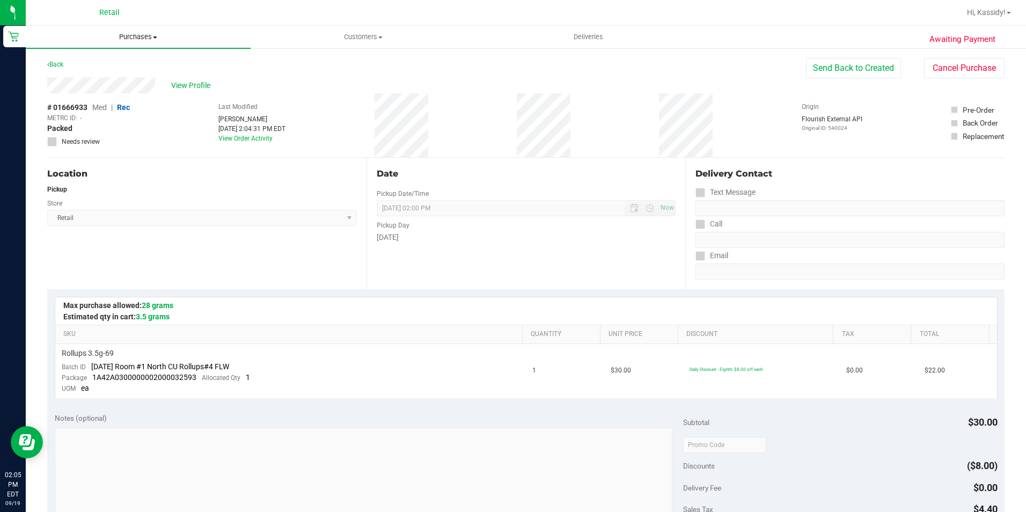
click at [144, 40] on span "Purchases" at bounding box center [138, 37] width 225 height 10
click at [135, 71] on li "Fulfillment" at bounding box center [138, 77] width 225 height 13
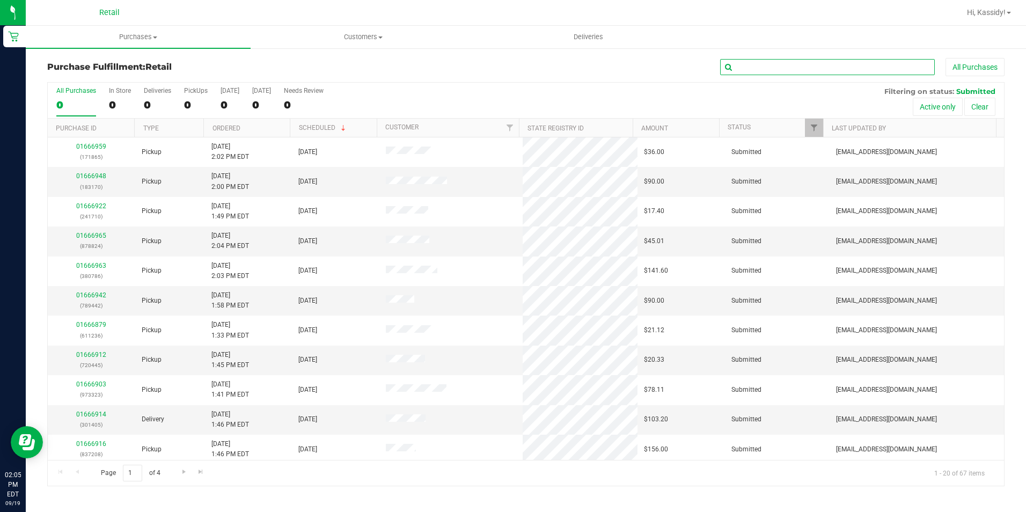
click at [788, 62] on input "text" at bounding box center [827, 67] width 215 height 16
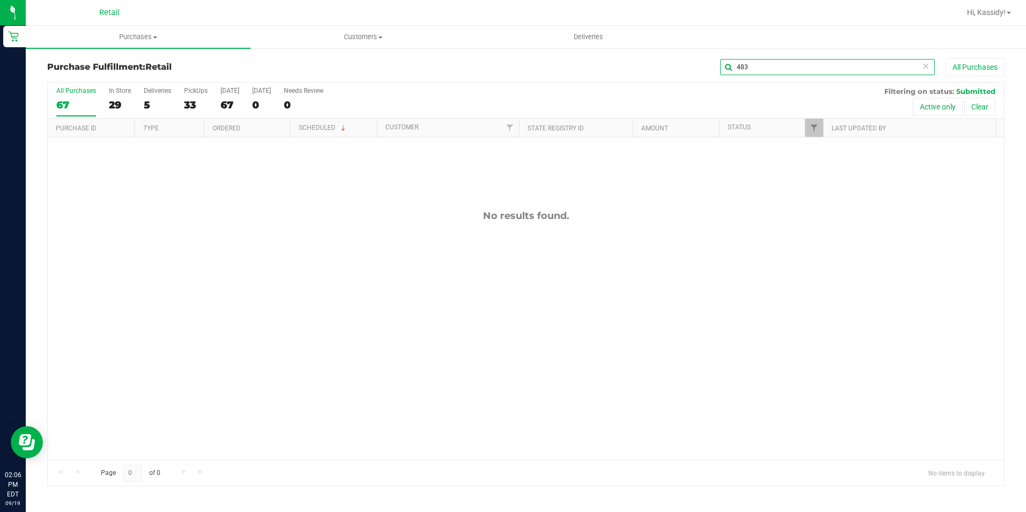
drag, startPoint x: 752, startPoint y: 75, endPoint x: 712, endPoint y: 76, distance: 39.2
click at [712, 76] on div "Purchase Fulfillment: Retail 483 All Purchases" at bounding box center [525, 70] width 957 height 24
type input "920"
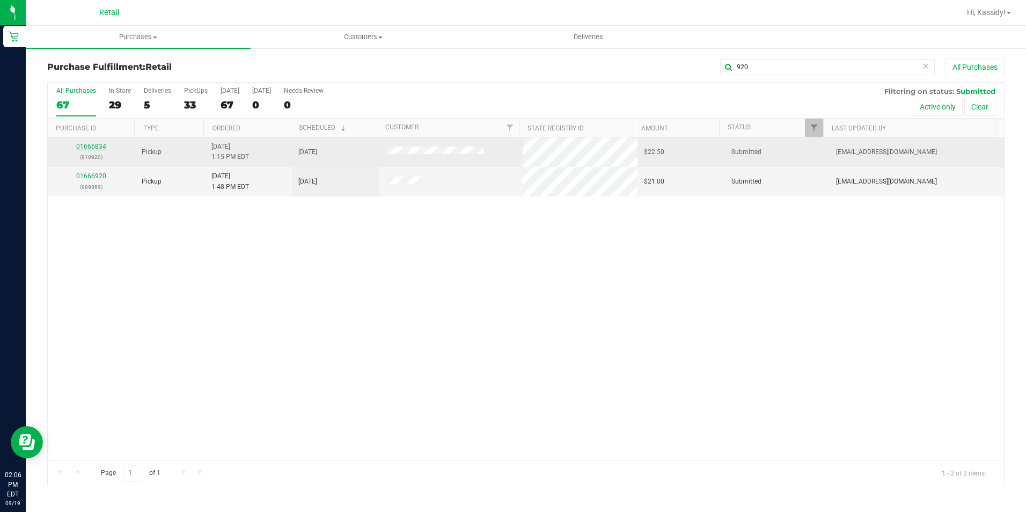
click at [91, 143] on link "01666834" at bounding box center [91, 147] width 30 height 8
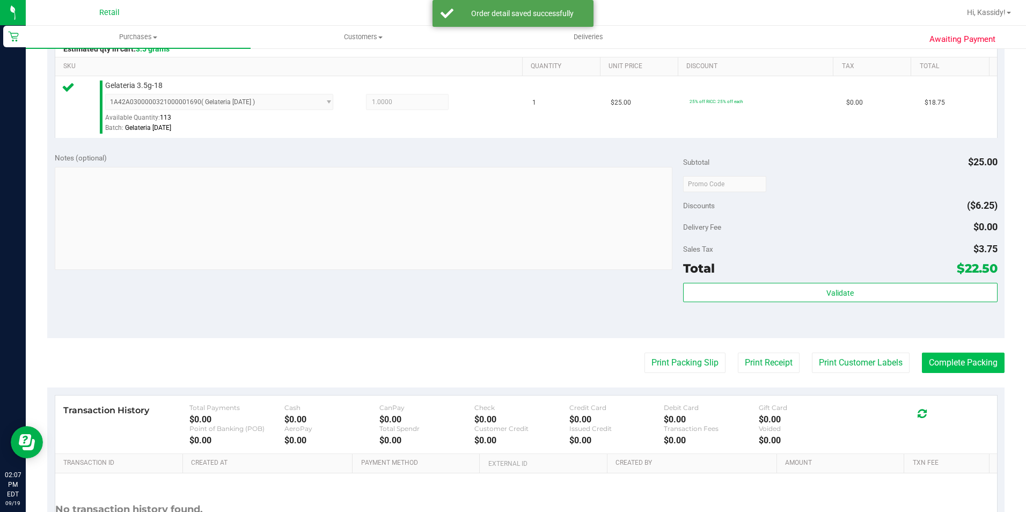
scroll to position [268, 0]
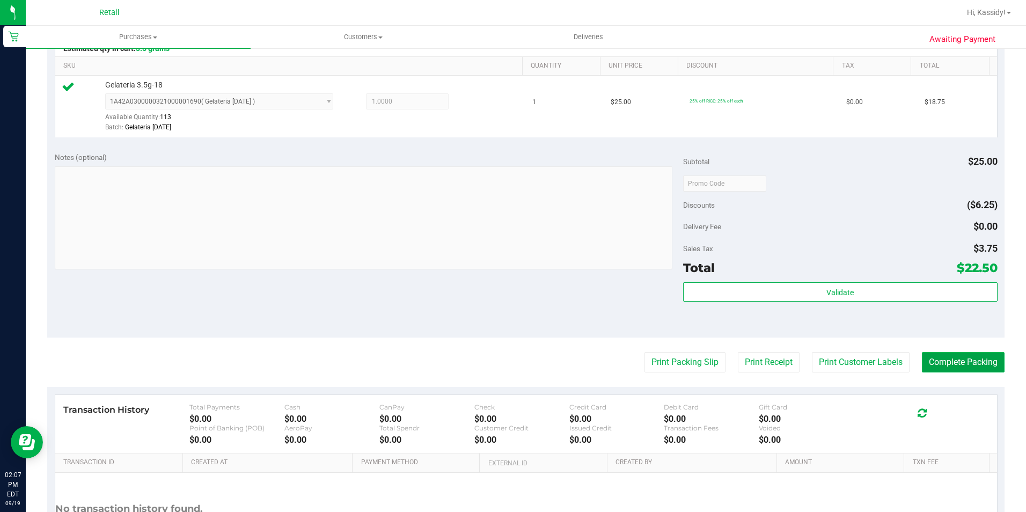
click at [969, 358] on button "Complete Packing" at bounding box center [963, 362] width 83 height 20
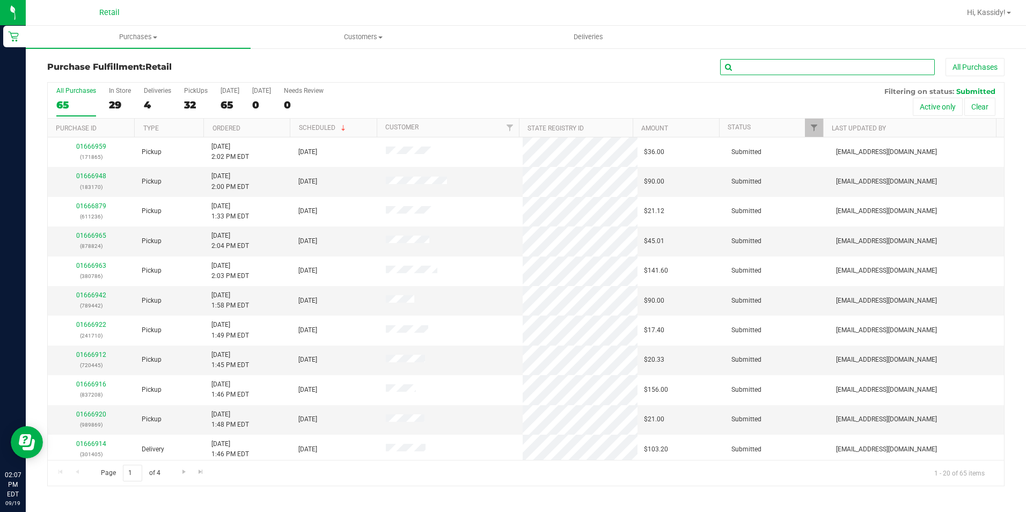
click at [781, 71] on input "text" at bounding box center [827, 67] width 215 height 16
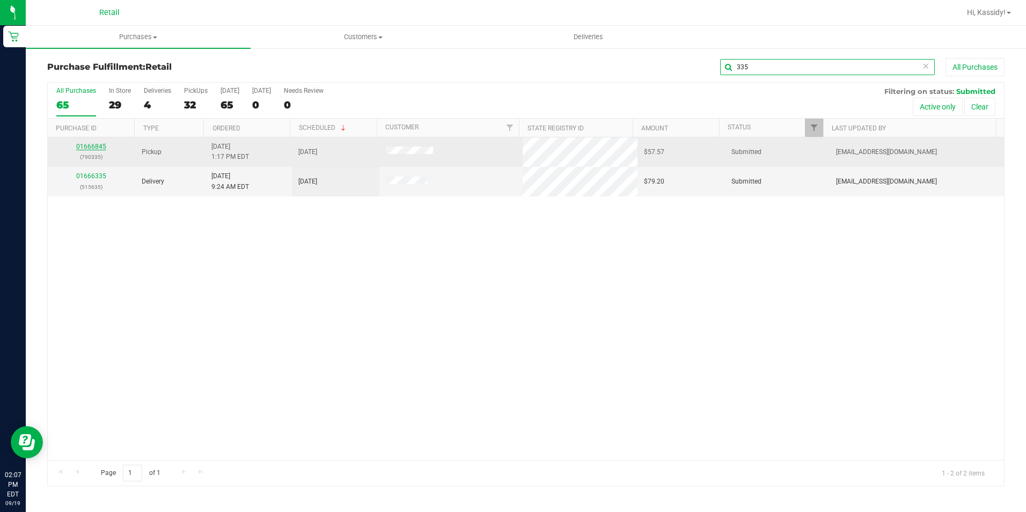
type input "335"
click at [93, 144] on link "01666845" at bounding box center [91, 147] width 30 height 8
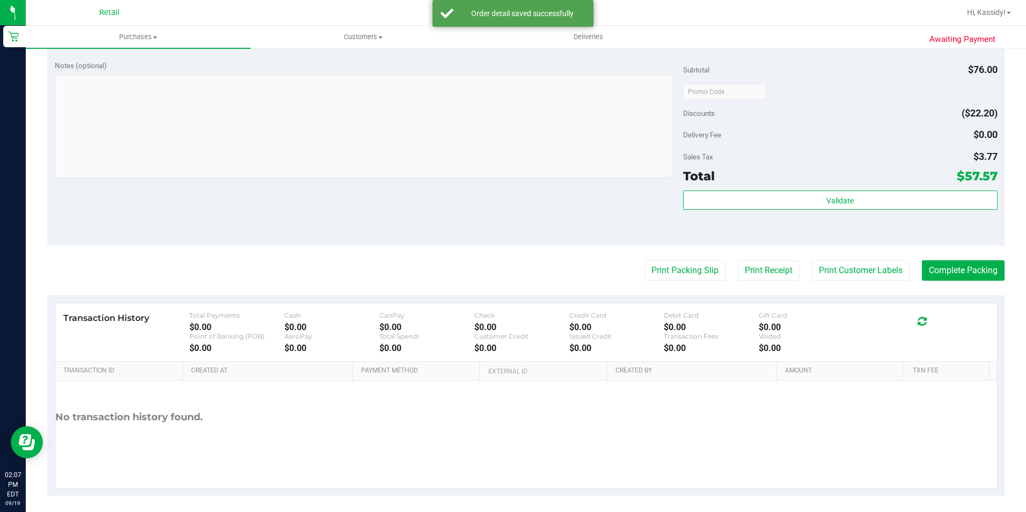
scroll to position [487, 0]
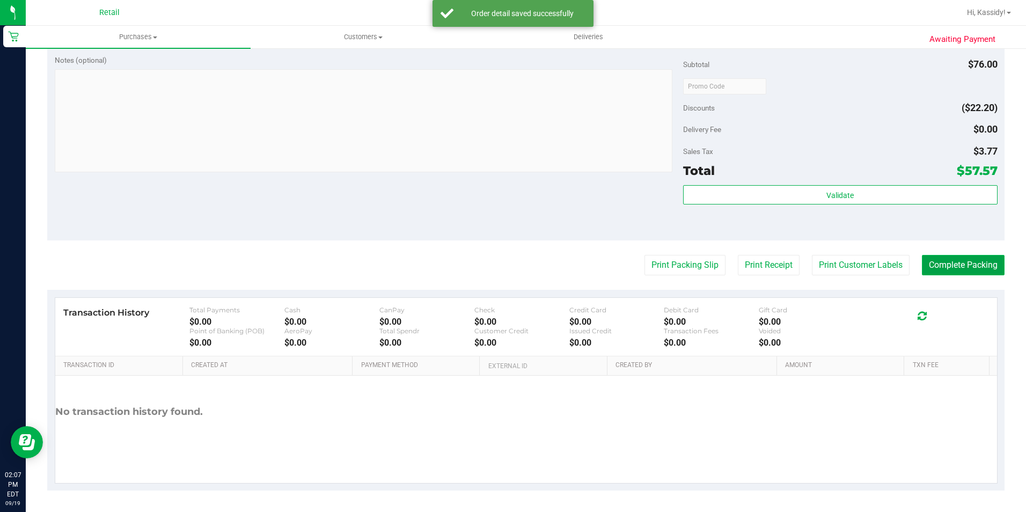
click at [926, 263] on button "Complete Packing" at bounding box center [963, 265] width 83 height 20
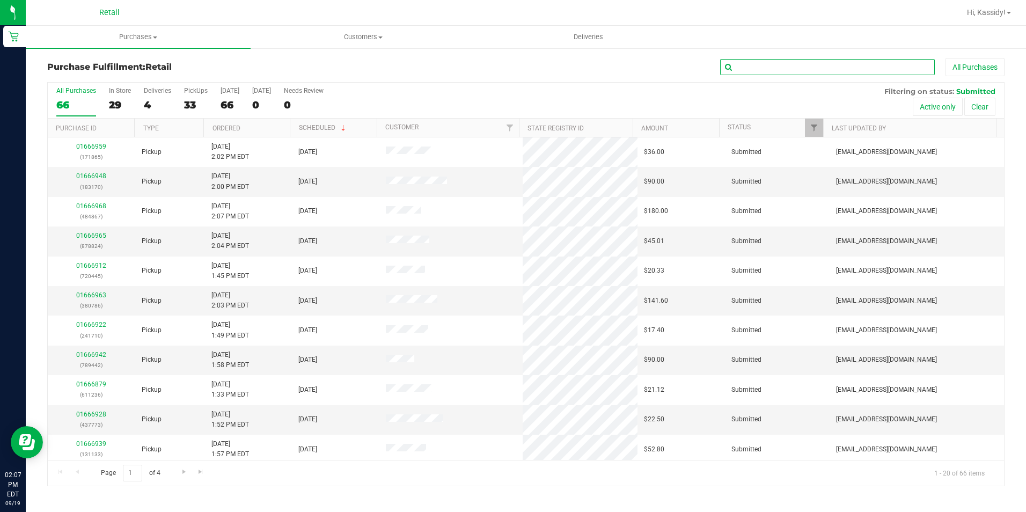
click at [755, 67] on input "text" at bounding box center [827, 67] width 215 height 16
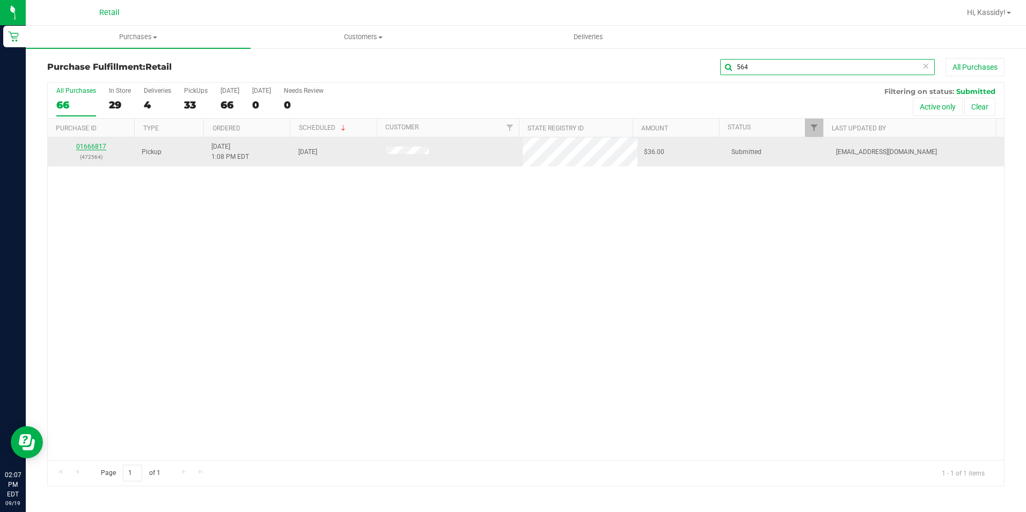
type input "564"
click at [90, 145] on link "01666817" at bounding box center [91, 147] width 30 height 8
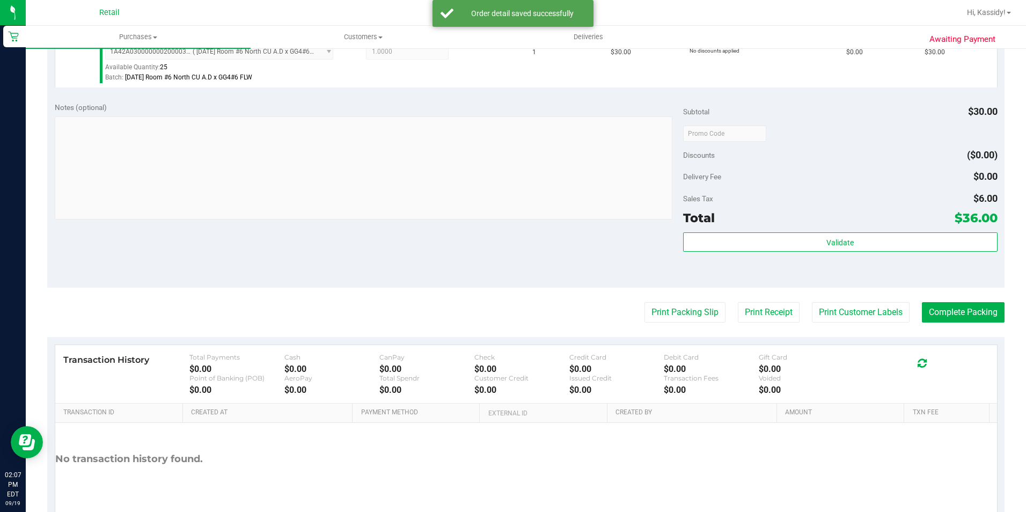
scroll to position [322, 0]
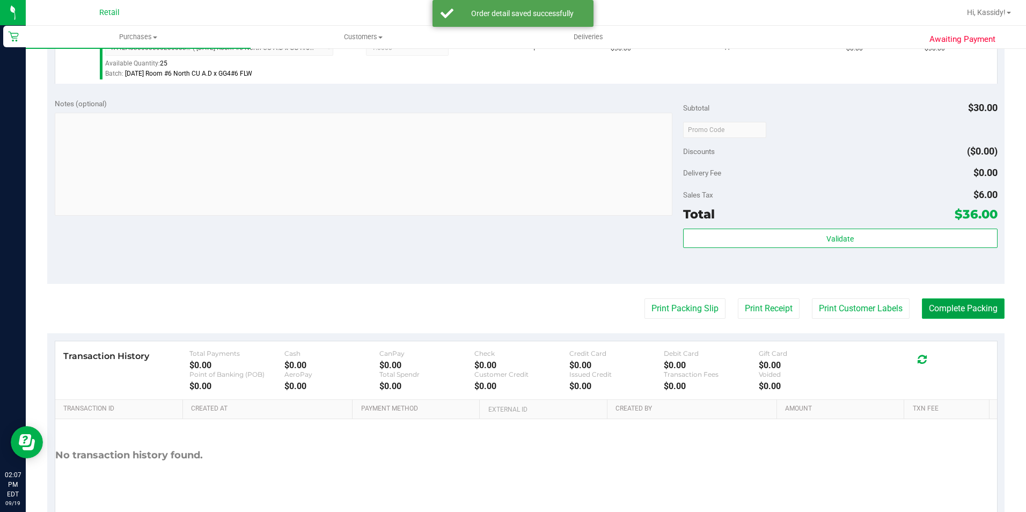
click at [936, 310] on button "Complete Packing" at bounding box center [963, 308] width 83 height 20
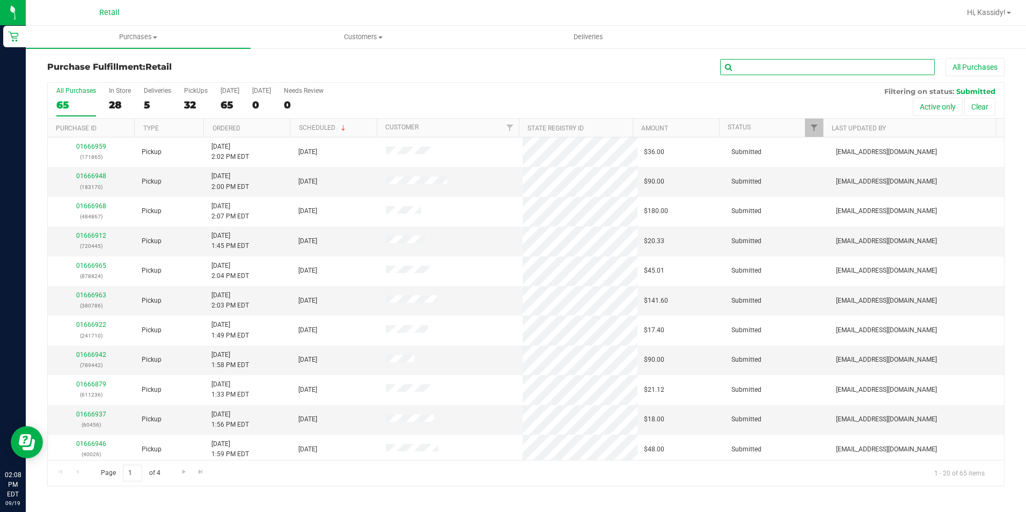
click at [763, 72] on input "text" at bounding box center [827, 67] width 215 height 16
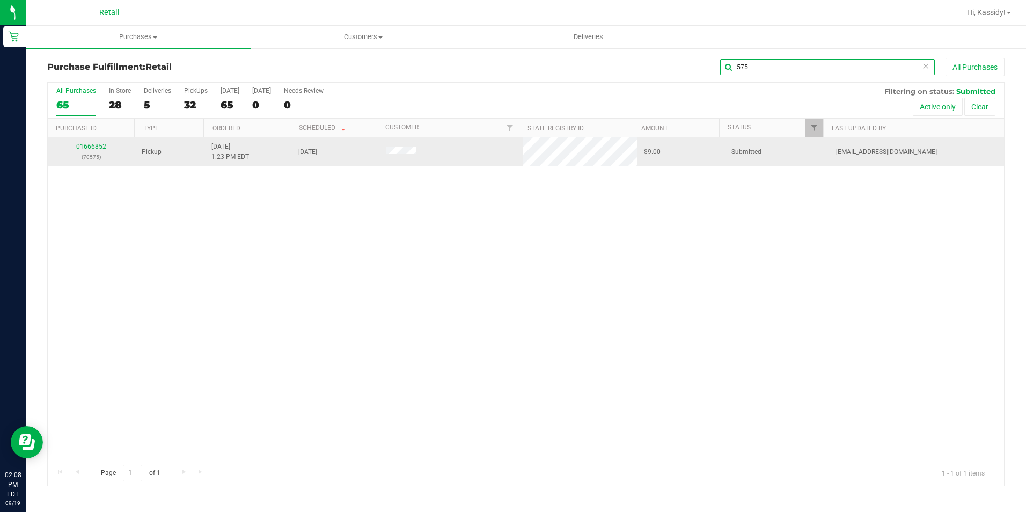
type input "575"
click at [101, 144] on link "01666852" at bounding box center [91, 147] width 30 height 8
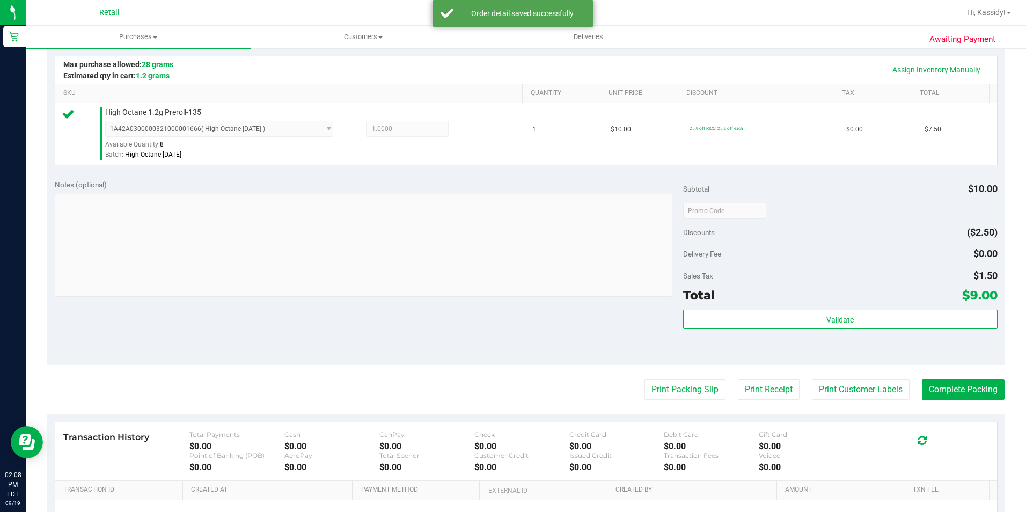
scroll to position [268, 0]
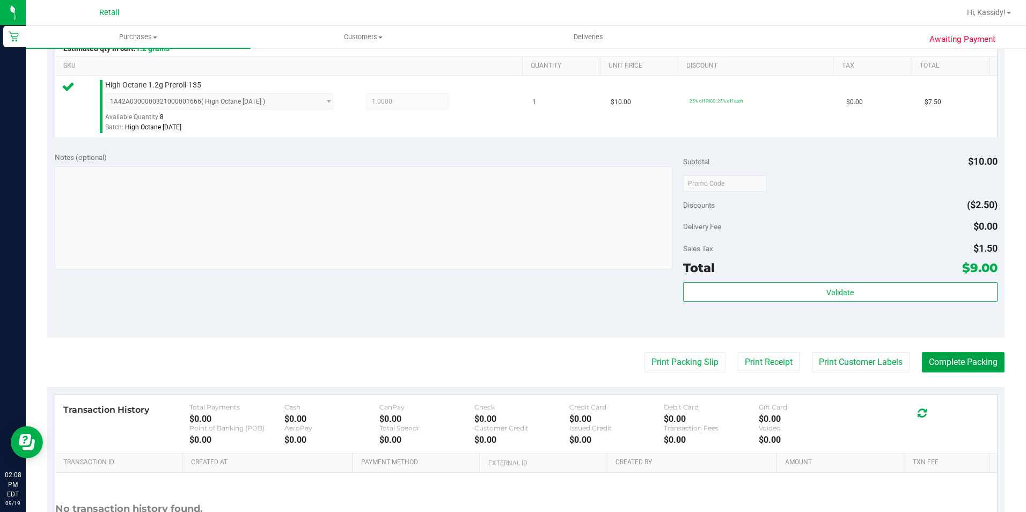
click at [952, 360] on button "Complete Packing" at bounding box center [963, 362] width 83 height 20
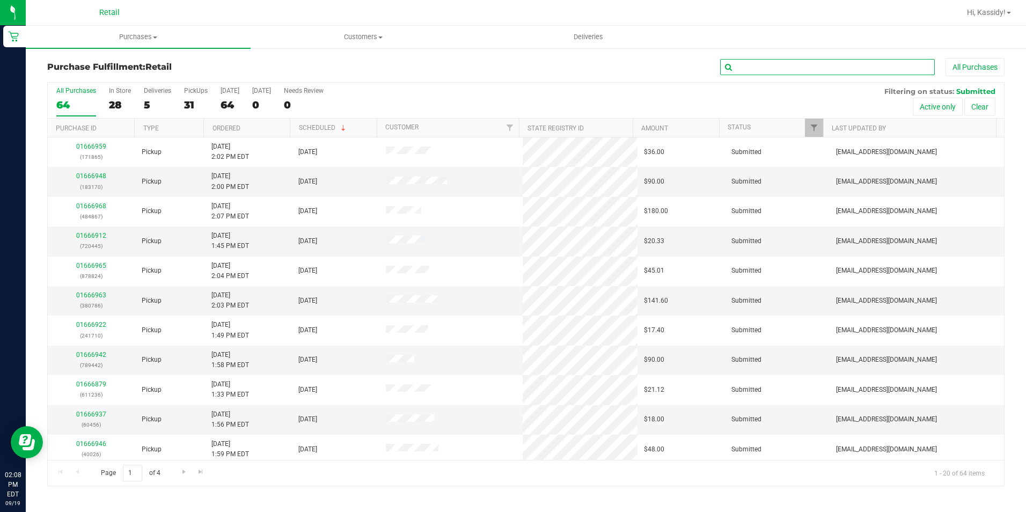
click at [835, 71] on input "text" at bounding box center [827, 67] width 215 height 16
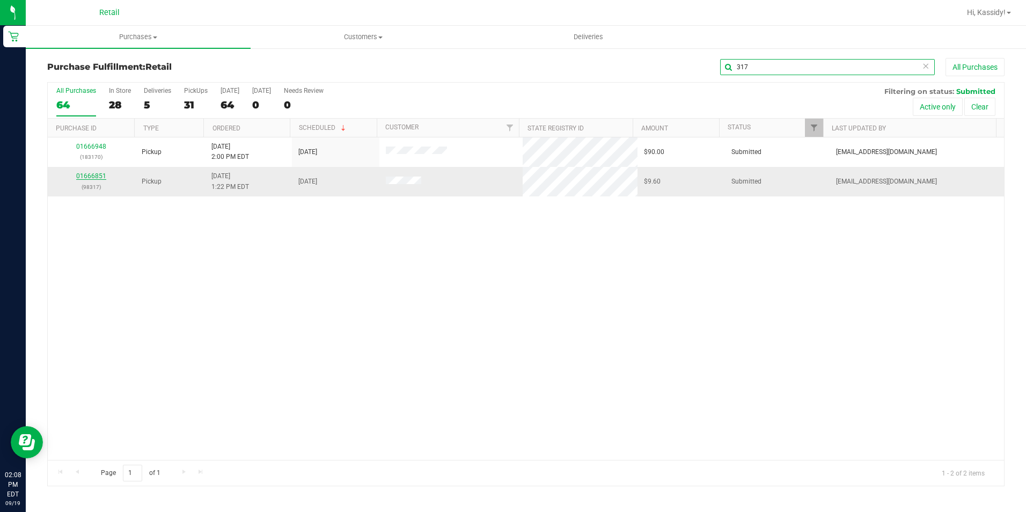
type input "317"
click at [102, 175] on link "01666851" at bounding box center [91, 176] width 30 height 8
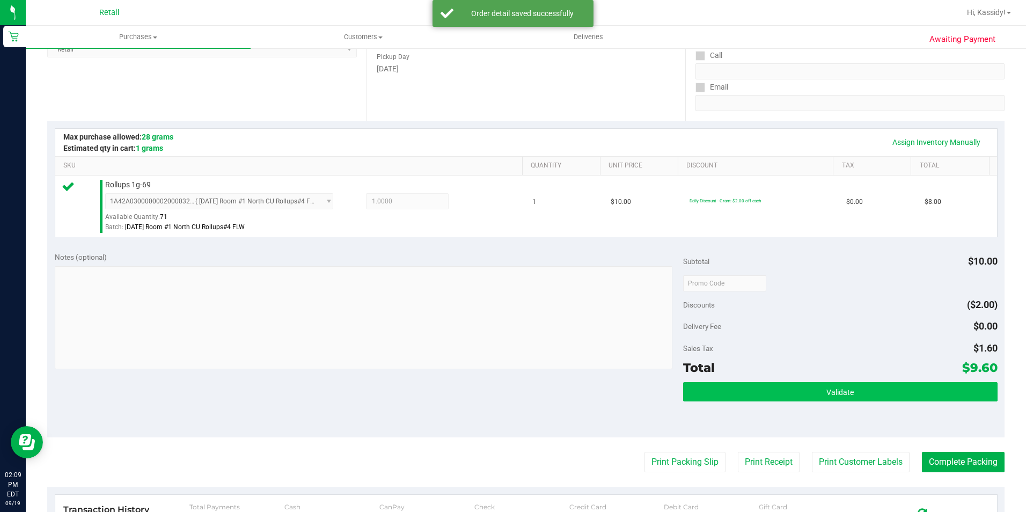
scroll to position [215, 0]
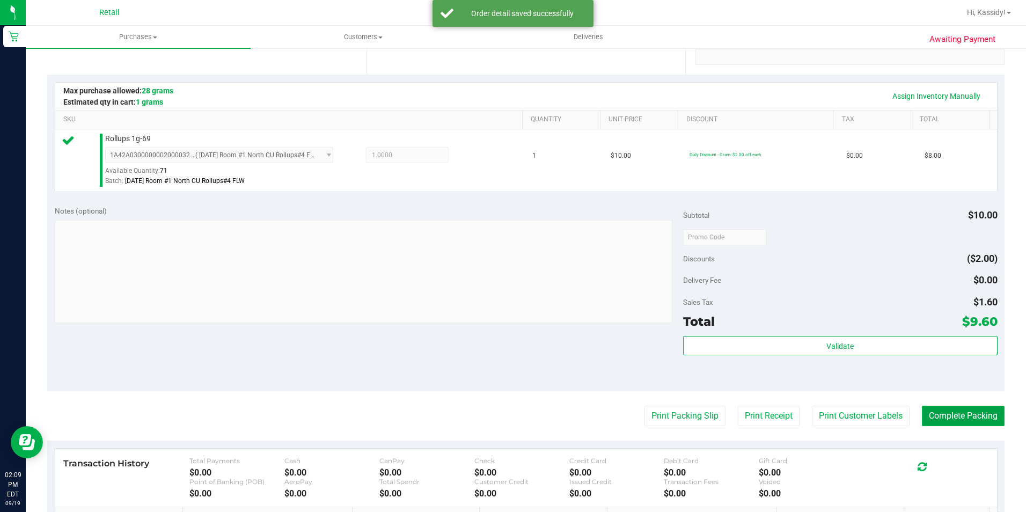
click at [941, 419] on button "Complete Packing" at bounding box center [963, 416] width 83 height 20
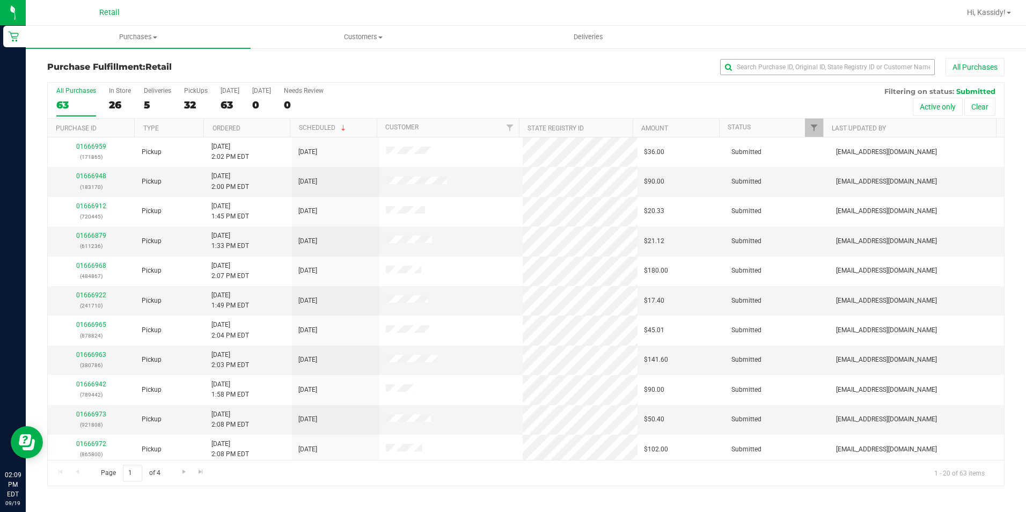
click at [743, 77] on div "Purchase Fulfillment: Retail All Purchases" at bounding box center [525, 70] width 957 height 24
click at [744, 70] on input "text" at bounding box center [827, 67] width 215 height 16
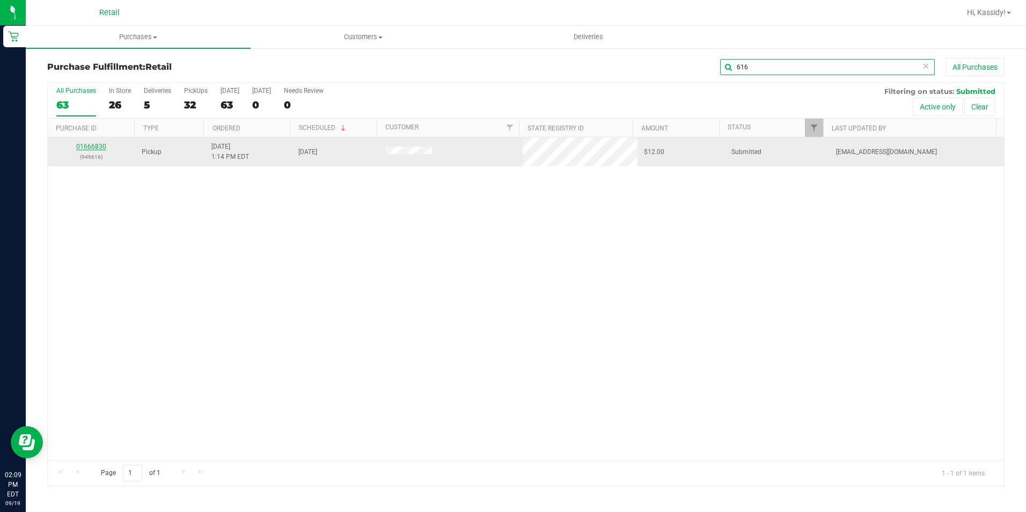
type input "616"
click at [95, 146] on link "01666830" at bounding box center [91, 147] width 30 height 8
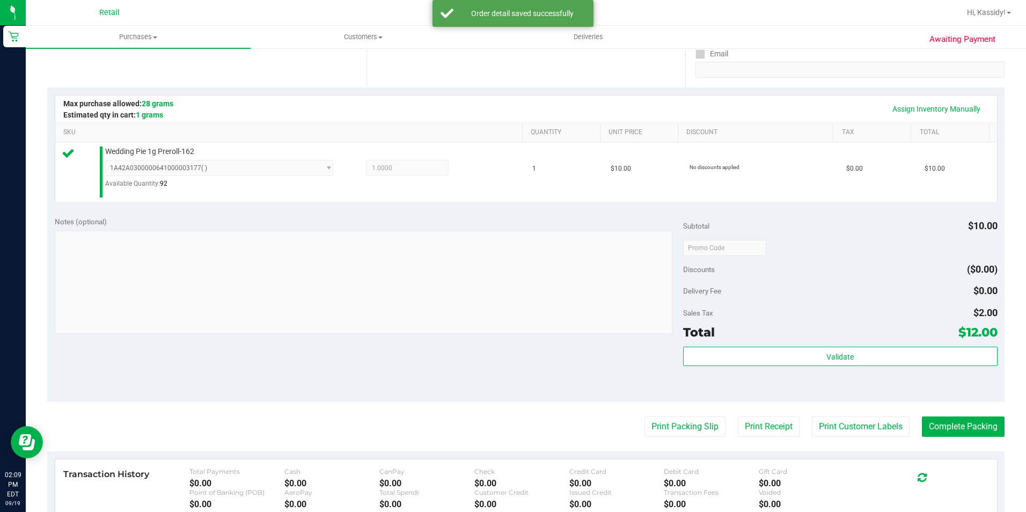
scroll to position [215, 0]
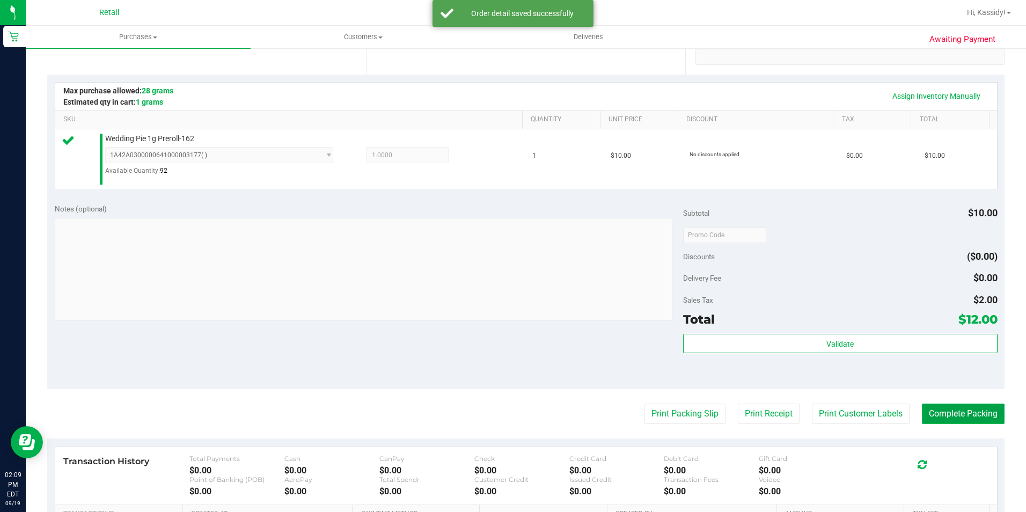
click at [932, 411] on button "Complete Packing" at bounding box center [963, 413] width 83 height 20
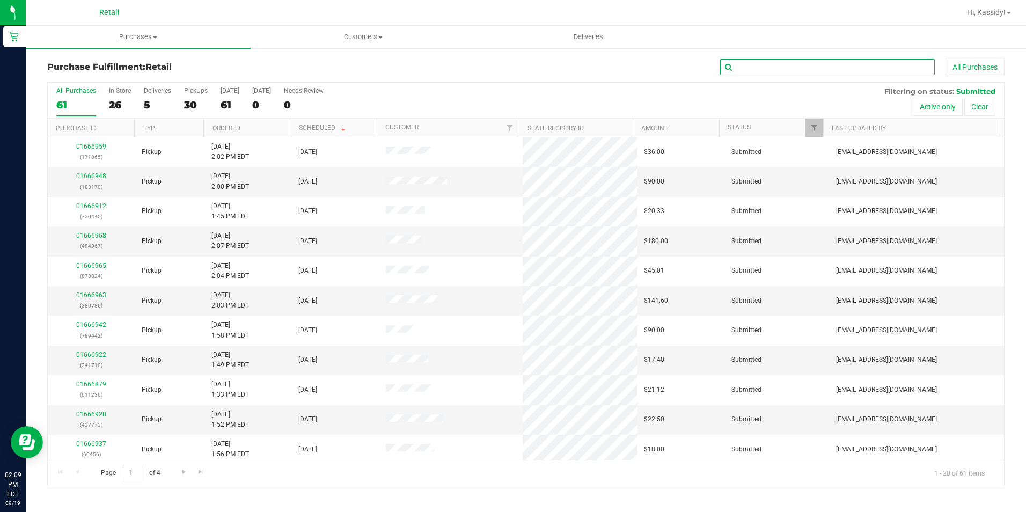
click at [807, 61] on input "text" at bounding box center [827, 67] width 215 height 16
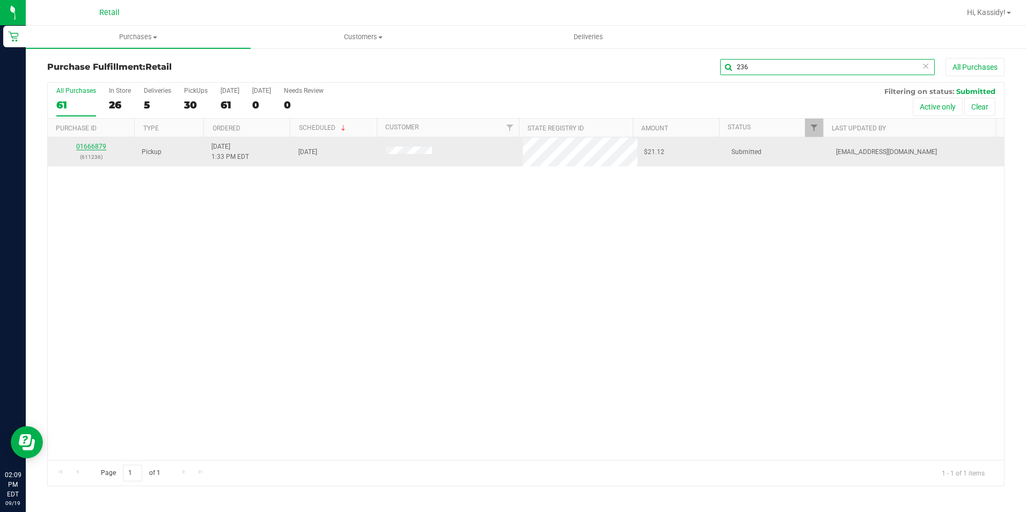
type input "236"
click at [98, 144] on link "01666879" at bounding box center [91, 147] width 30 height 8
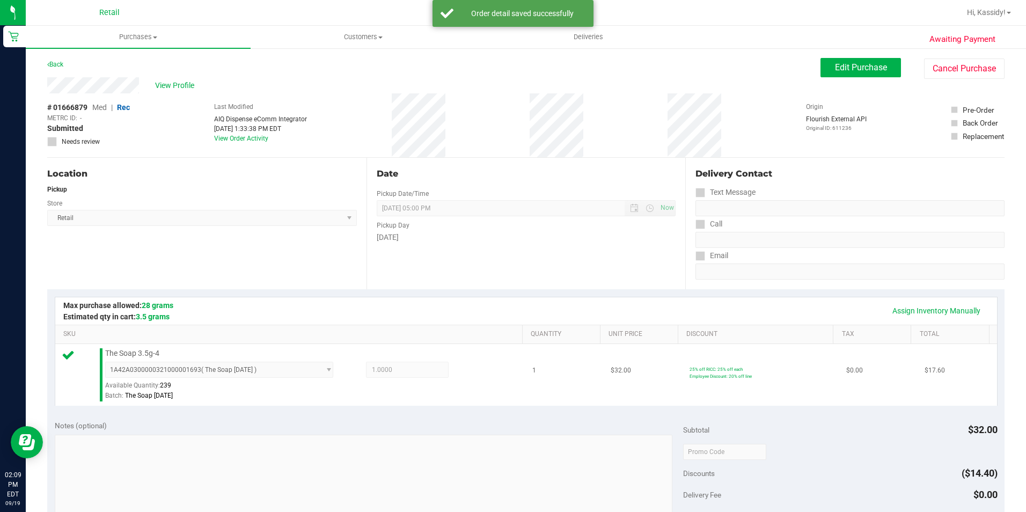
scroll to position [268, 0]
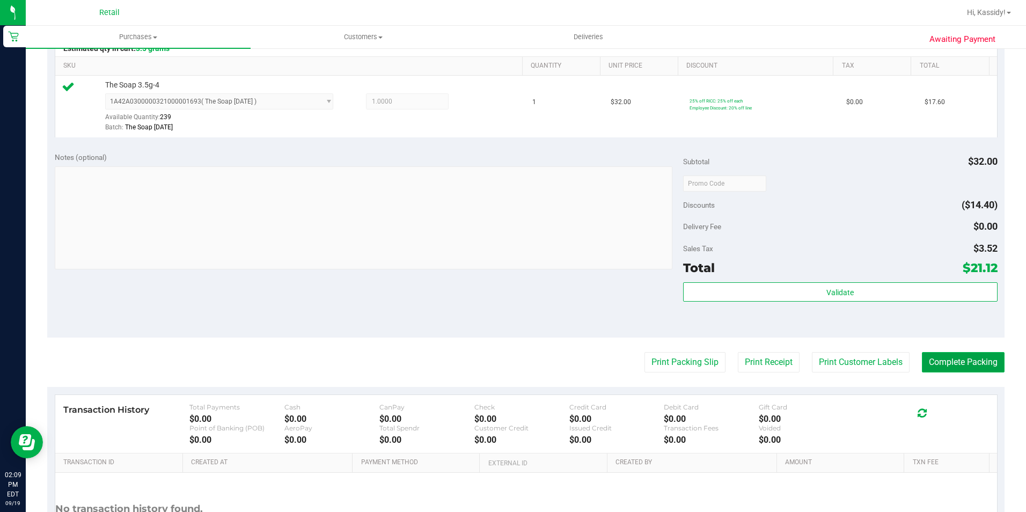
click at [959, 361] on button "Complete Packing" at bounding box center [963, 362] width 83 height 20
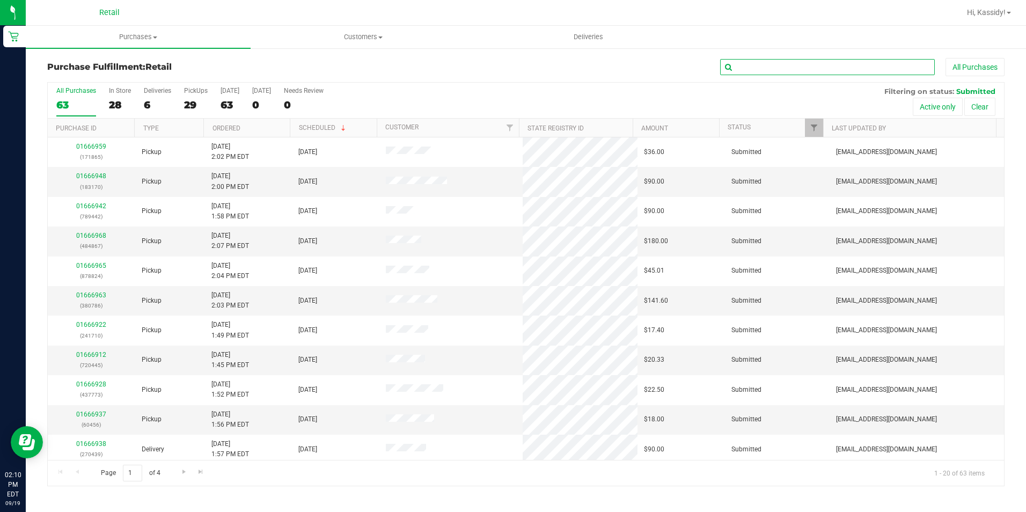
click at [839, 63] on input "text" at bounding box center [827, 67] width 215 height 16
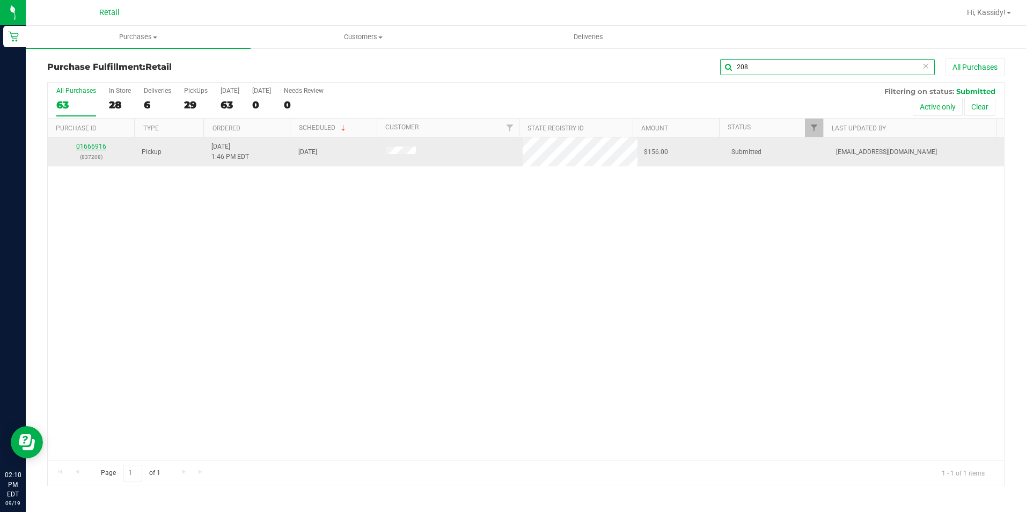
type input "208"
click at [93, 146] on link "01666916" at bounding box center [91, 147] width 30 height 8
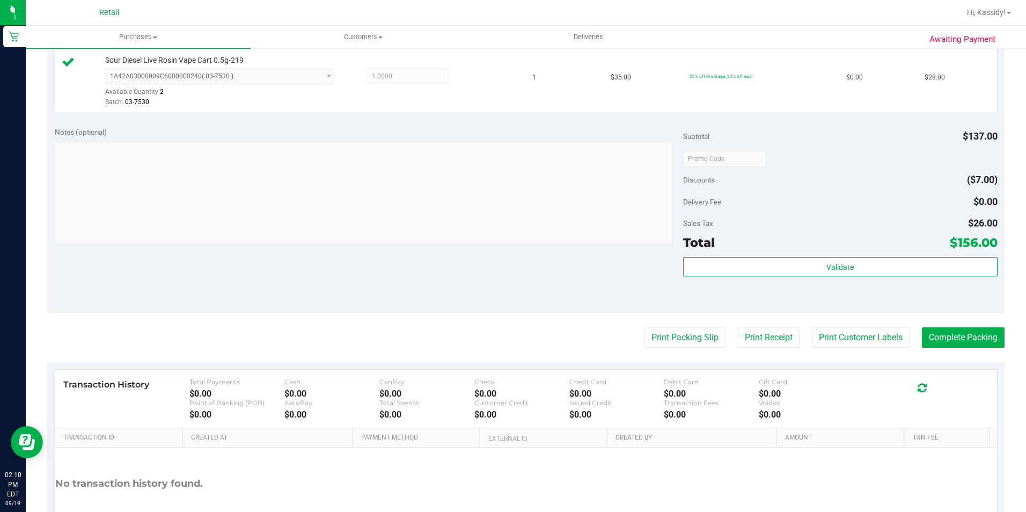
scroll to position [547, 0]
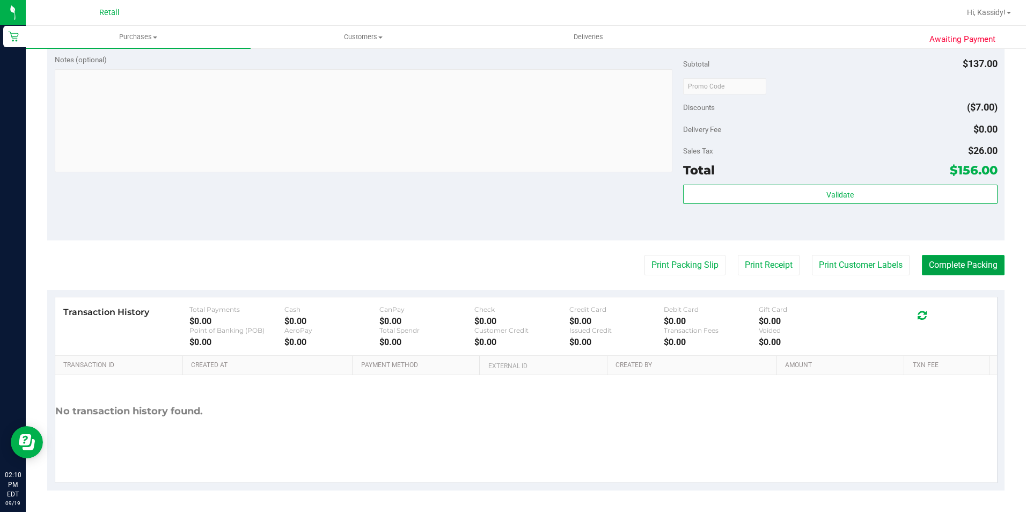
click at [950, 263] on button "Complete Packing" at bounding box center [963, 265] width 83 height 20
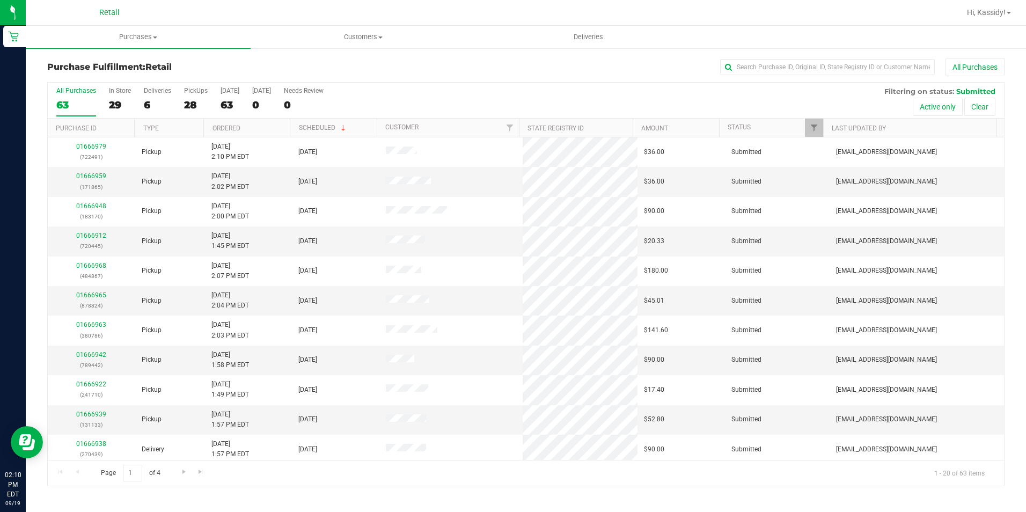
click at [768, 77] on div "Purchase Fulfillment: Retail All Purchases" at bounding box center [525, 70] width 957 height 24
click at [770, 61] on input "text" at bounding box center [827, 67] width 215 height 16
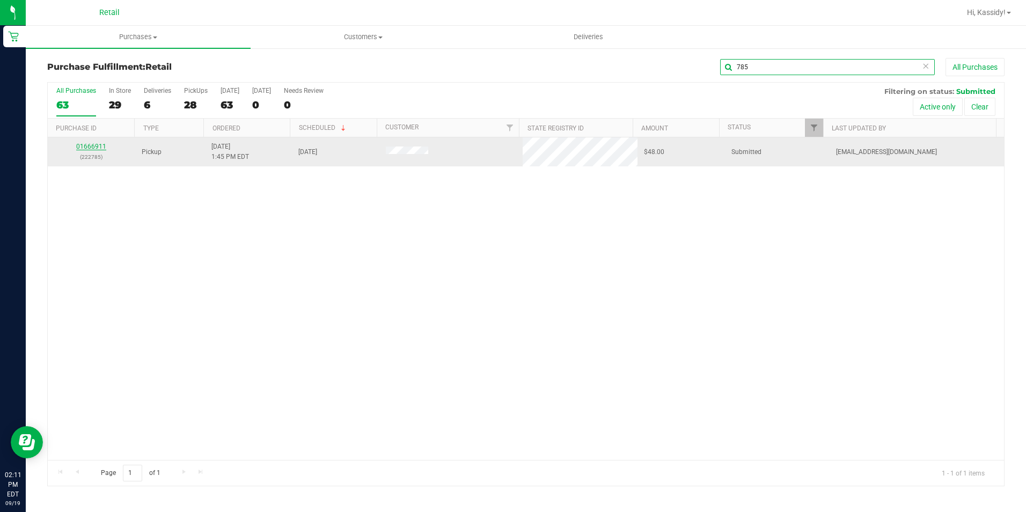
type input "785"
click at [93, 143] on link "01666911" at bounding box center [91, 147] width 30 height 8
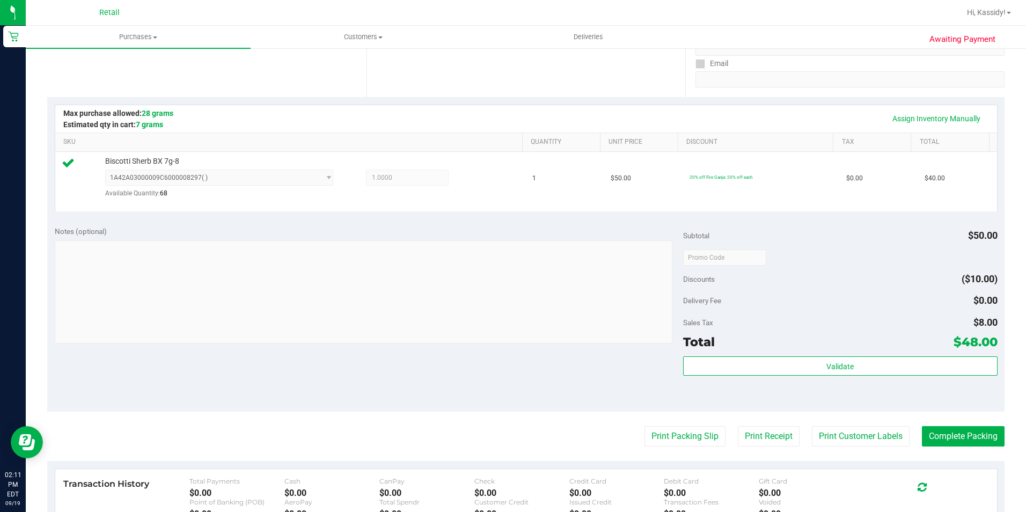
scroll to position [215, 0]
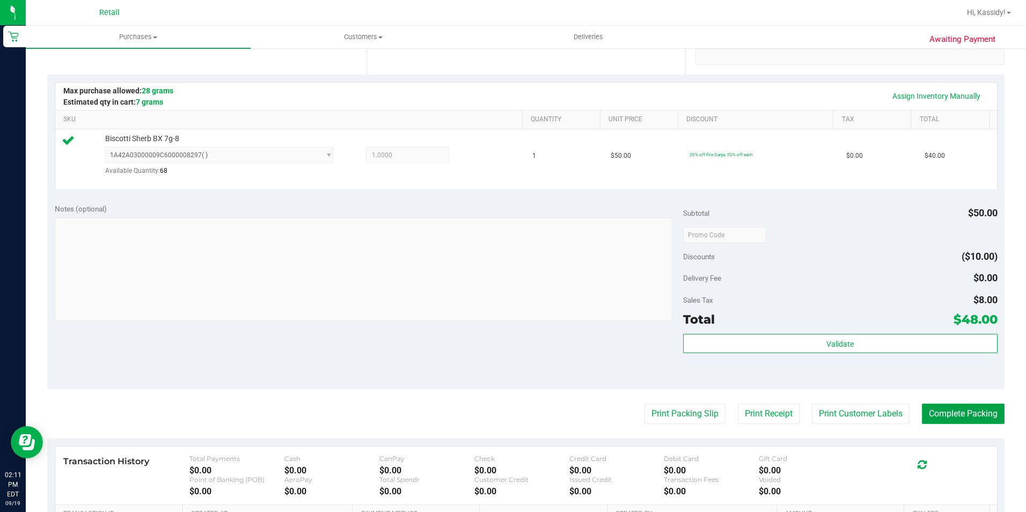
click at [939, 409] on button "Complete Packing" at bounding box center [963, 413] width 83 height 20
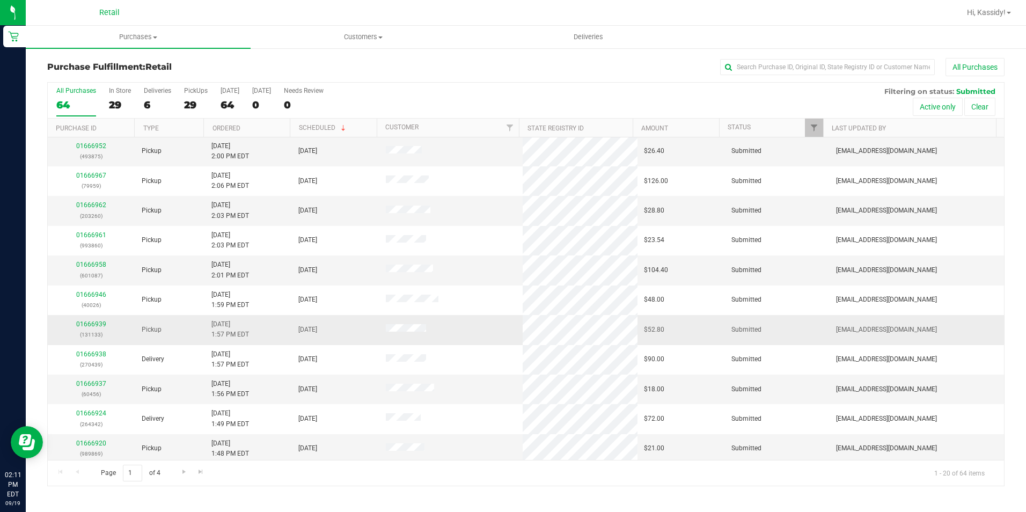
scroll to position [271, 0]
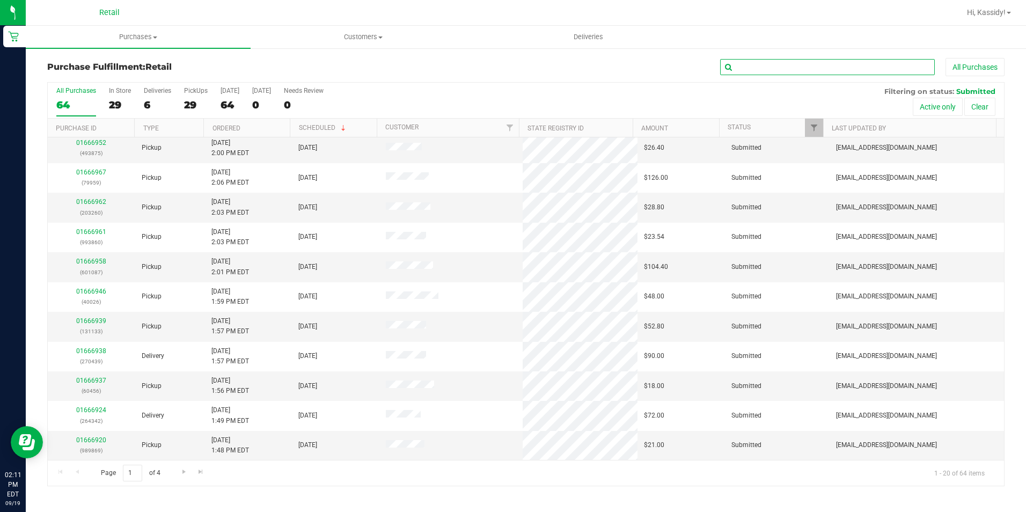
click at [773, 67] on input "text" at bounding box center [827, 67] width 215 height 16
type input "753"
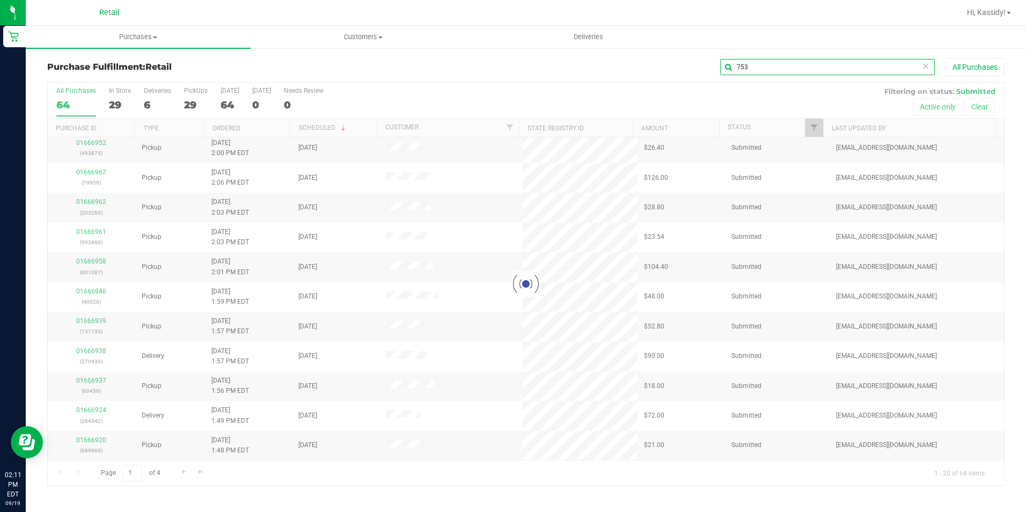
scroll to position [0, 0]
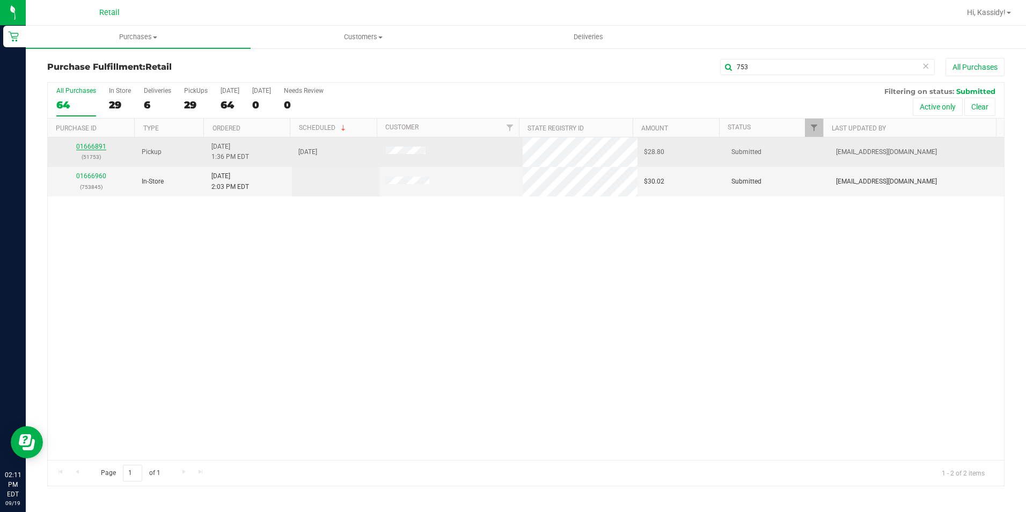
click at [101, 145] on link "01666891" at bounding box center [91, 147] width 30 height 8
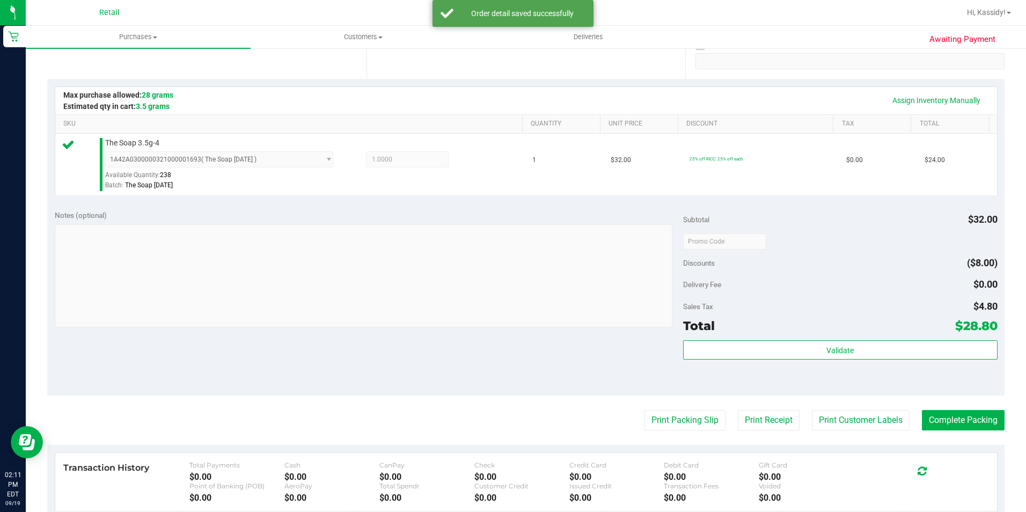
scroll to position [215, 0]
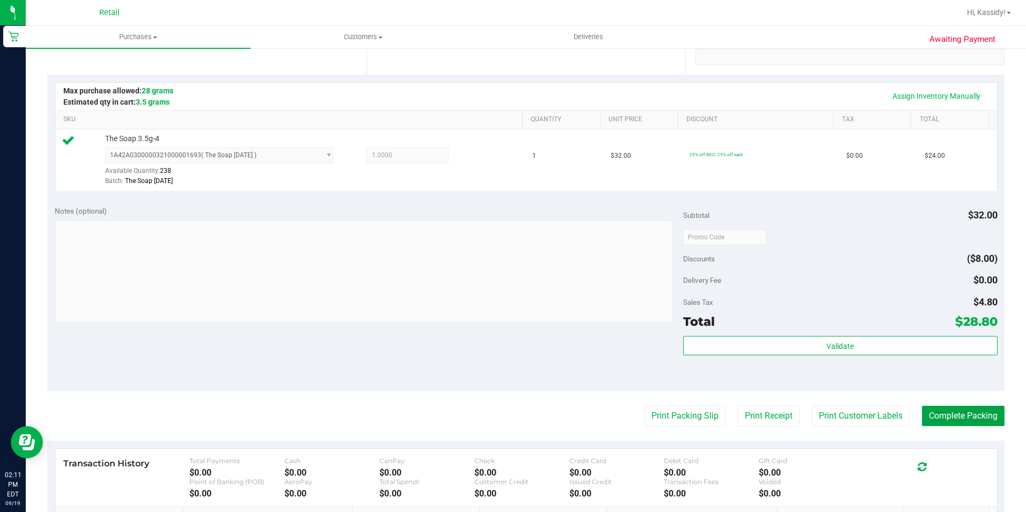
click at [964, 420] on button "Complete Packing" at bounding box center [963, 416] width 83 height 20
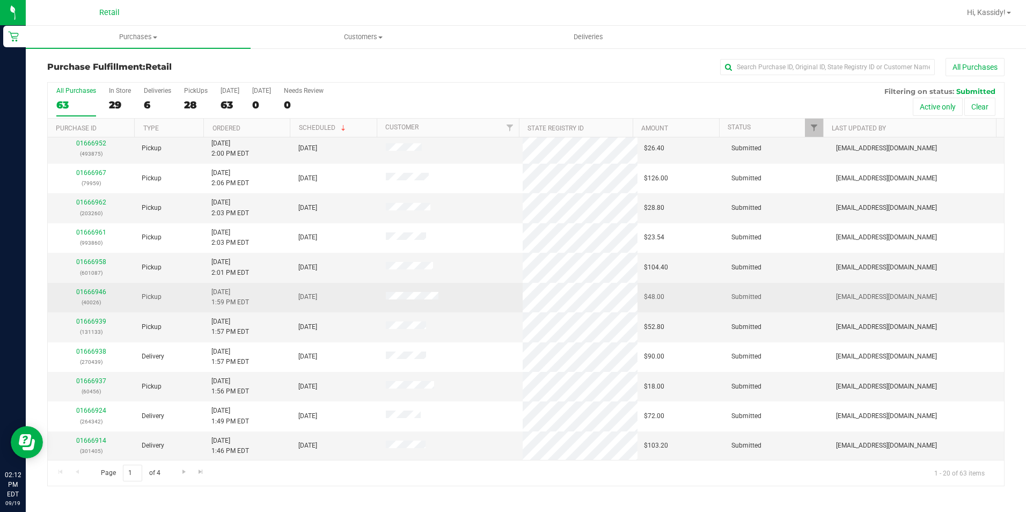
scroll to position [271, 0]
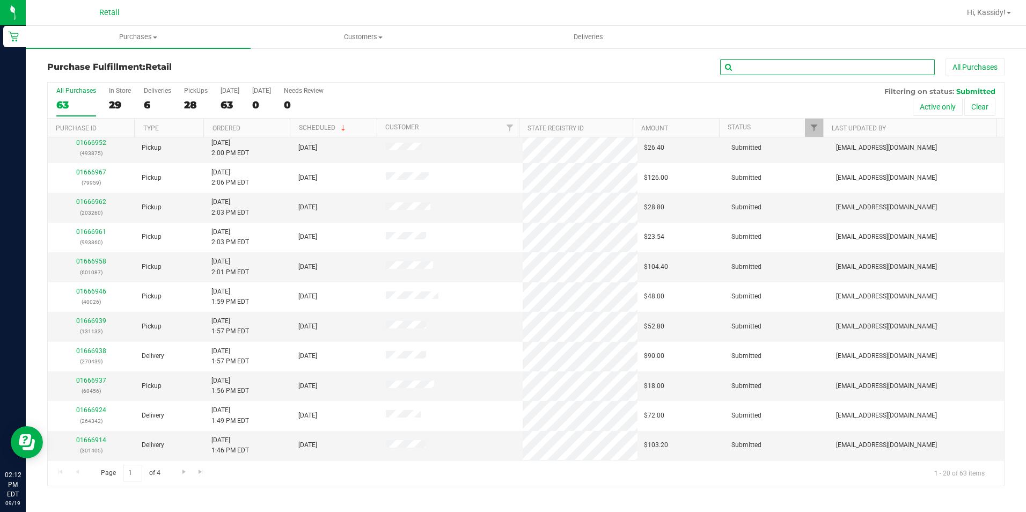
click at [778, 65] on input "text" at bounding box center [827, 67] width 215 height 16
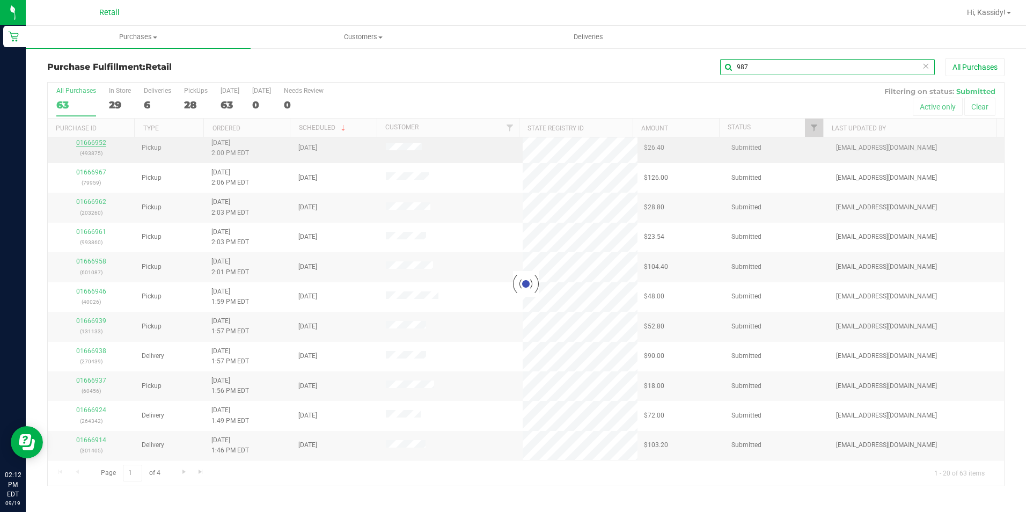
scroll to position [0, 0]
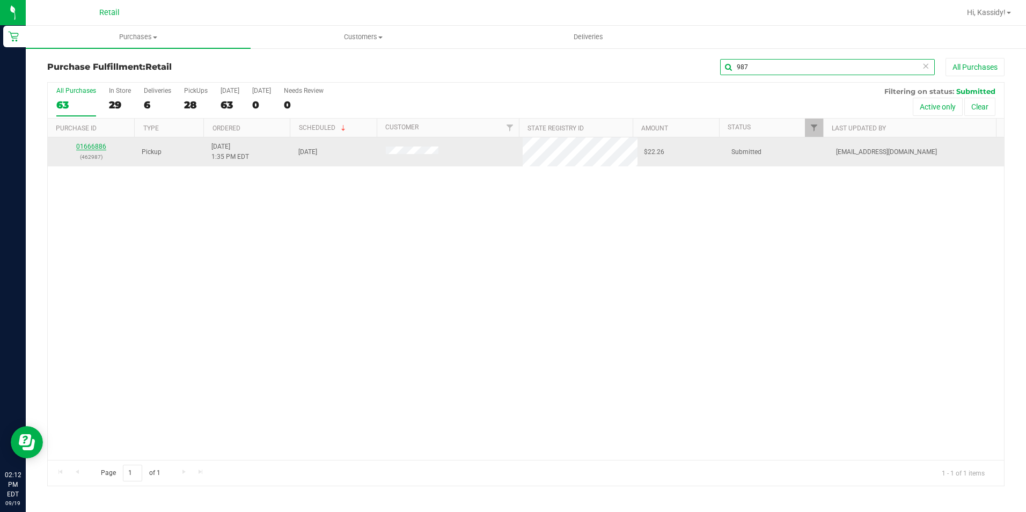
type input "987"
click at [90, 146] on link "01666886" at bounding box center [91, 147] width 30 height 8
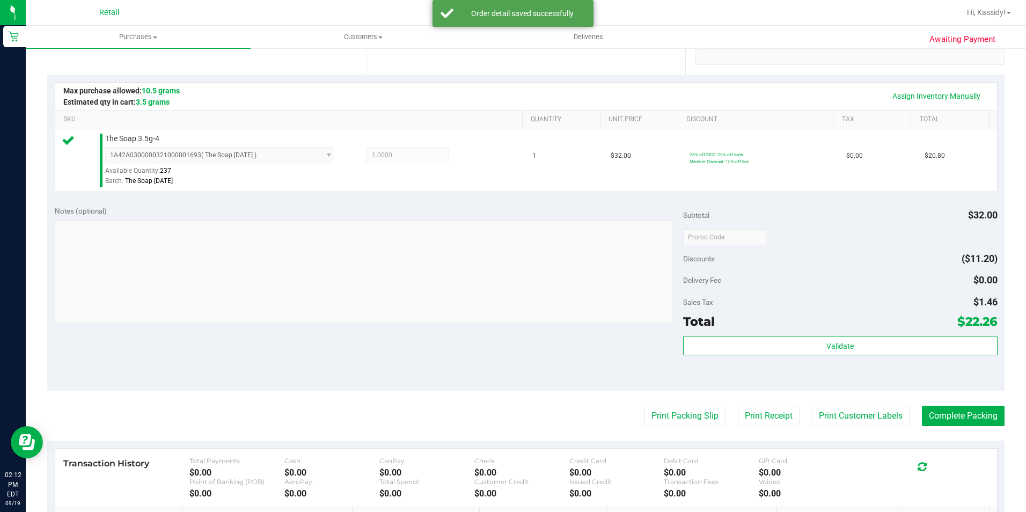
scroll to position [268, 0]
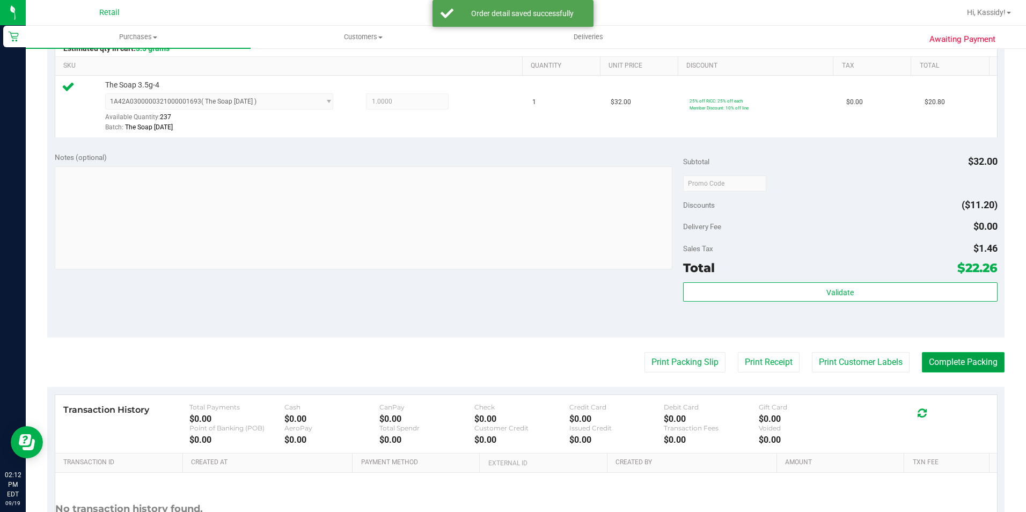
click at [943, 359] on button "Complete Packing" at bounding box center [963, 362] width 83 height 20
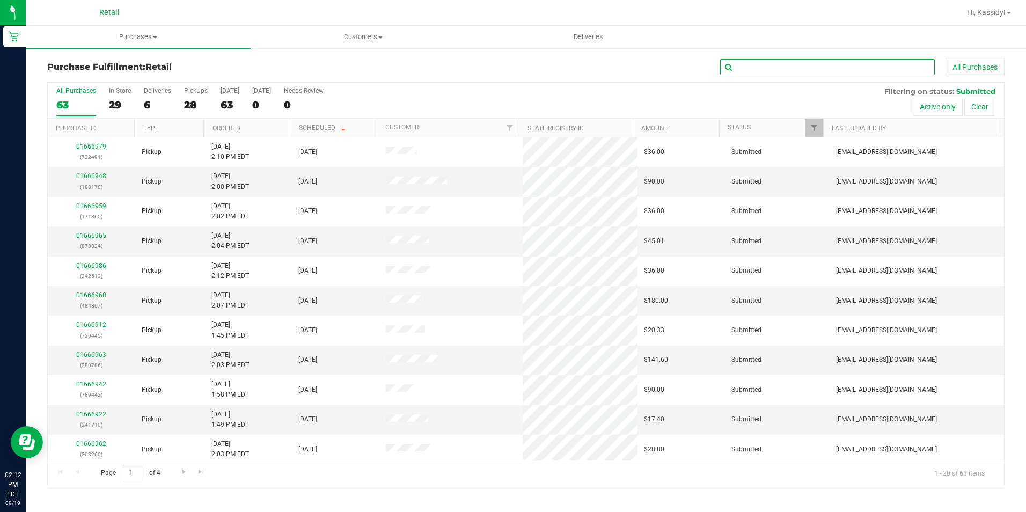
click at [768, 61] on input "text" at bounding box center [827, 67] width 215 height 16
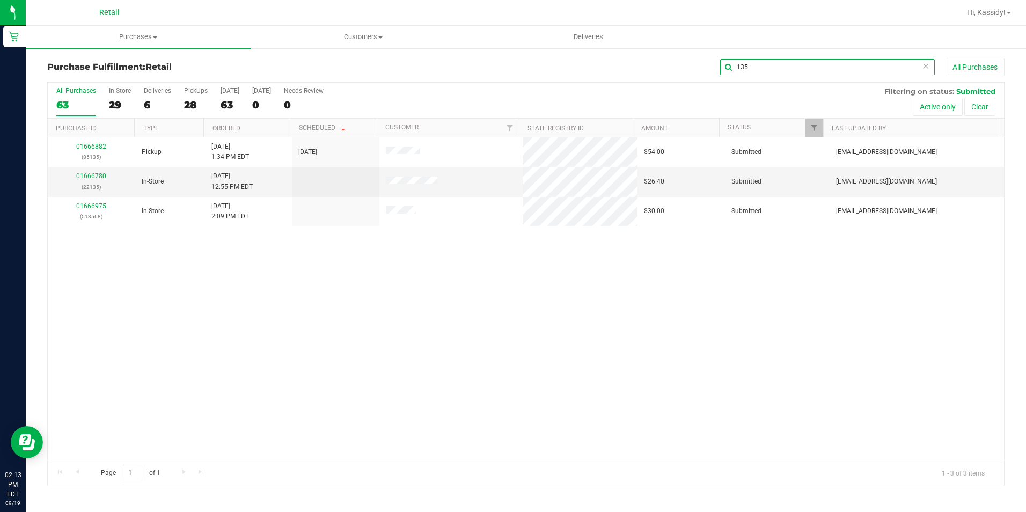
drag, startPoint x: 786, startPoint y: 64, endPoint x: 692, endPoint y: 69, distance: 94.5
click at [700, 68] on div "135 All Purchases" at bounding box center [685, 67] width 638 height 18
type input "135"
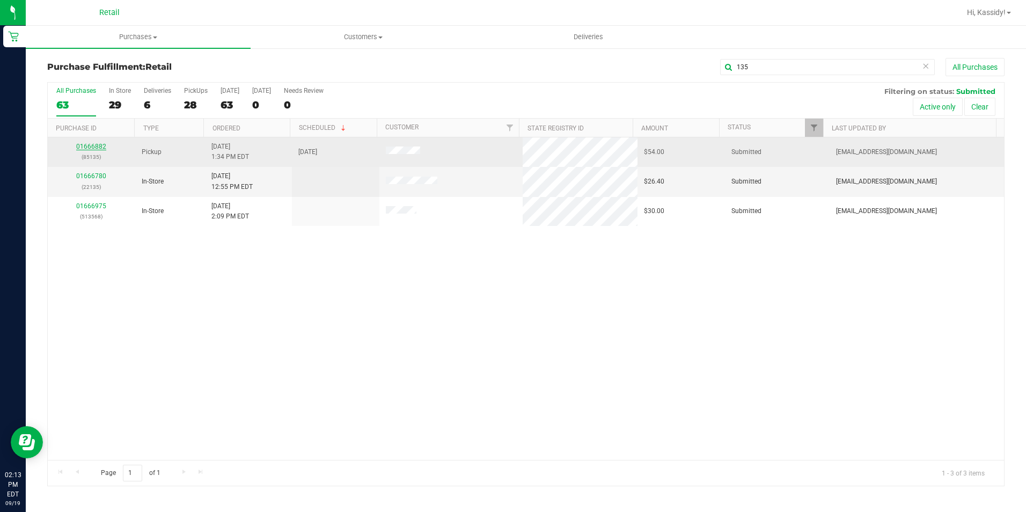
click at [97, 146] on link "01666882" at bounding box center [91, 147] width 30 height 8
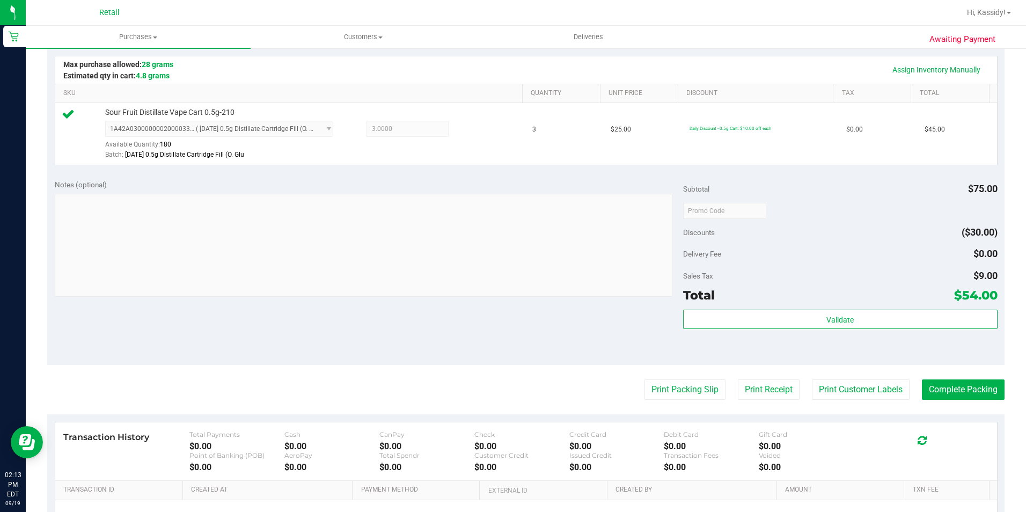
scroll to position [215, 0]
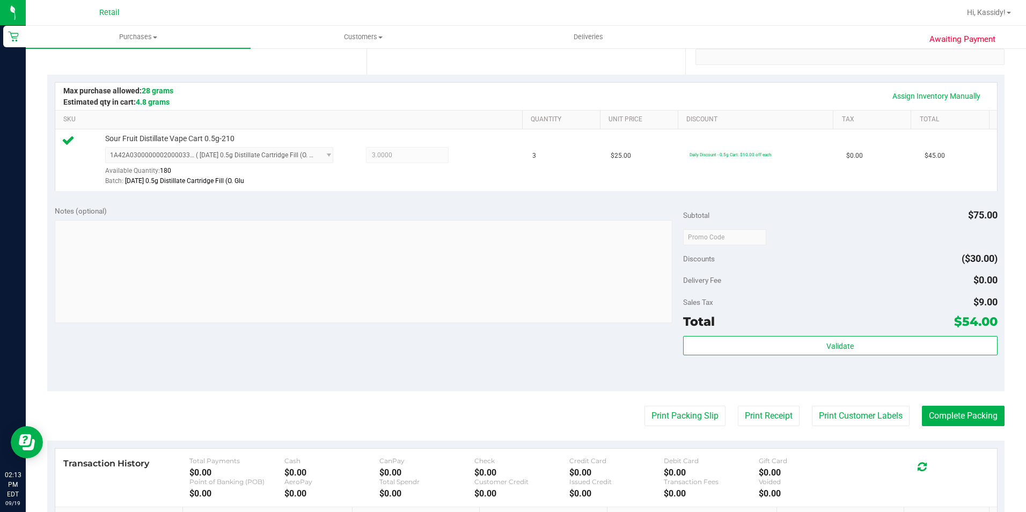
drag, startPoint x: 969, startPoint y: 394, endPoint x: 969, endPoint y: 402, distance: 8.0
click at [969, 402] on purchase-details "Back Edit Purchase Cancel Purchase View Profile # 01666882 Med | Rec METRC ID: …" at bounding box center [525, 242] width 957 height 798
click at [962, 405] on purchase-details "Back Edit Purchase Cancel Purchase View Profile # 01666882 Med | Rec METRC ID: …" at bounding box center [525, 242] width 957 height 798
click at [984, 412] on button "Complete Packing" at bounding box center [963, 416] width 83 height 20
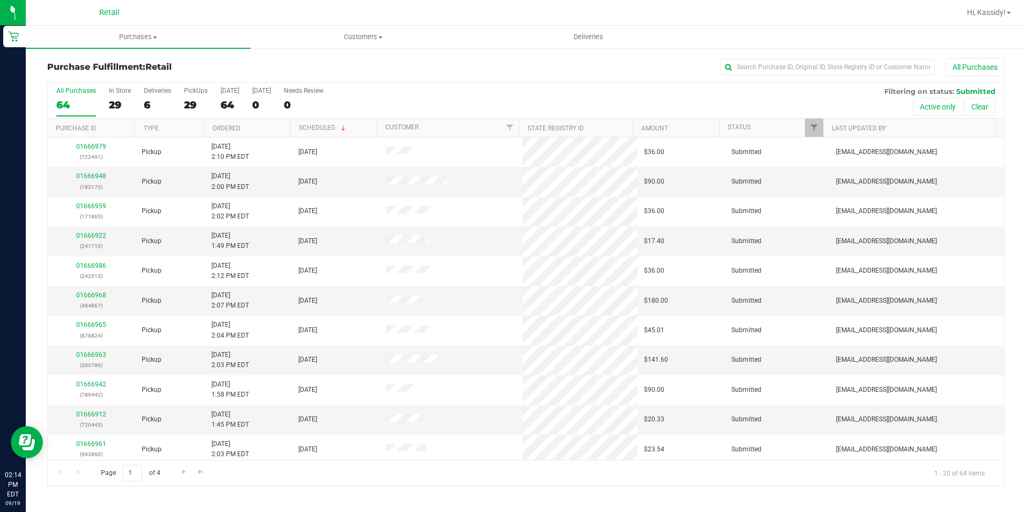
click at [791, 79] on div "Purchase Fulfillment: Retail All Purchases" at bounding box center [525, 70] width 957 height 24
click at [785, 62] on input "text" at bounding box center [827, 67] width 215 height 16
click at [740, 68] on input "5677" at bounding box center [827, 67] width 215 height 16
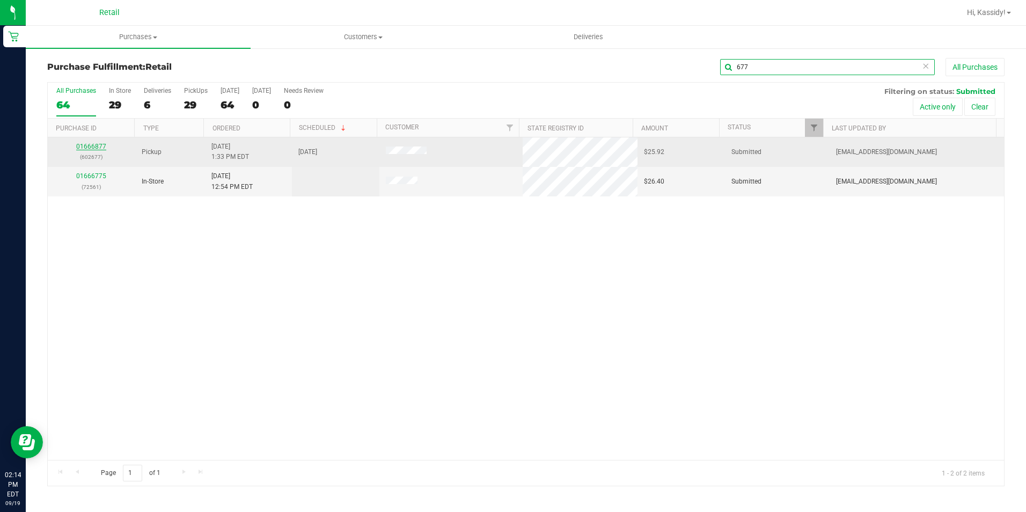
type input "677"
click at [89, 148] on link "01666877" at bounding box center [91, 147] width 30 height 8
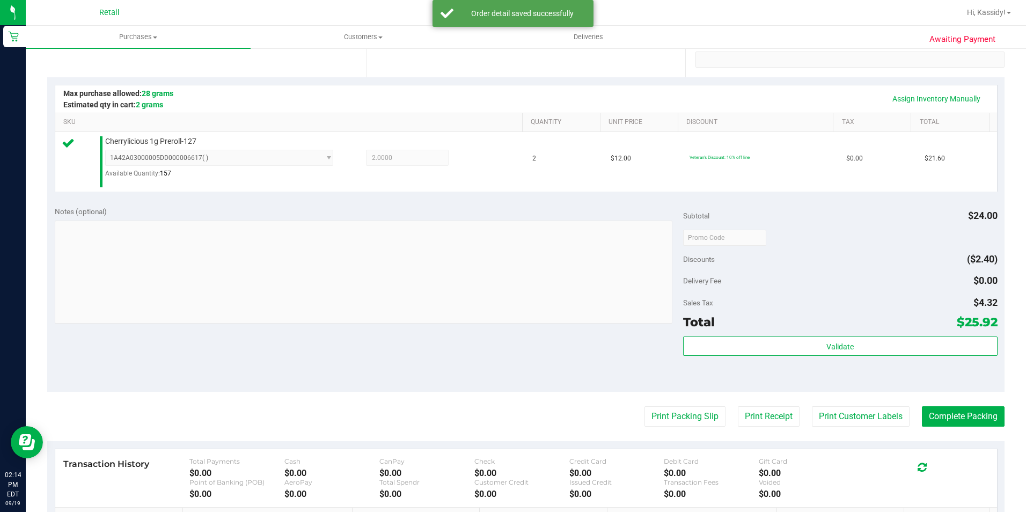
scroll to position [215, 0]
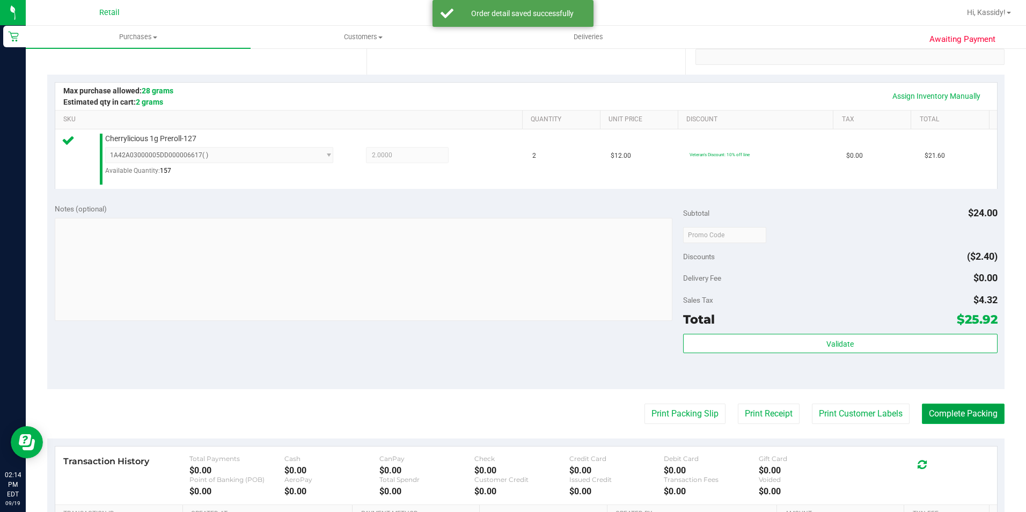
click at [952, 408] on button "Complete Packing" at bounding box center [963, 413] width 83 height 20
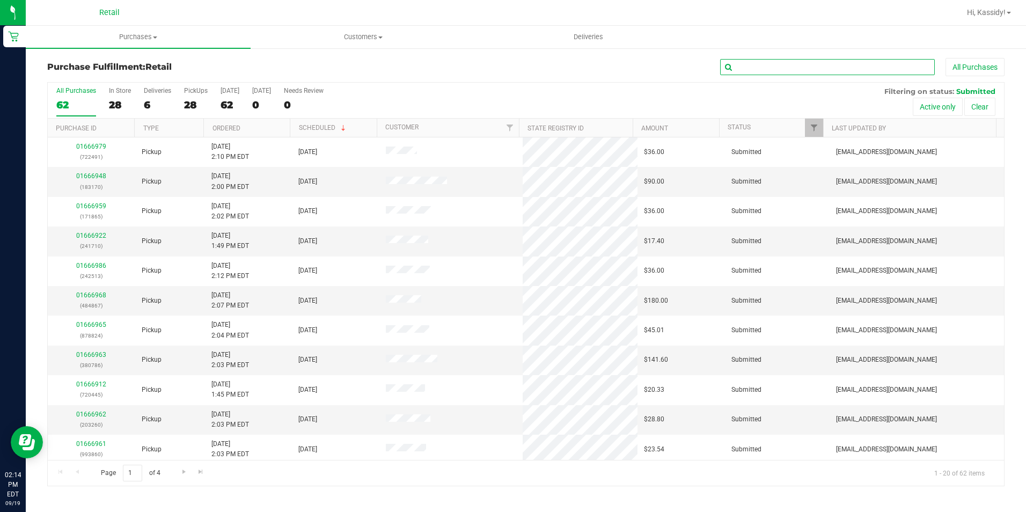
click at [787, 64] on input "text" at bounding box center [827, 67] width 215 height 16
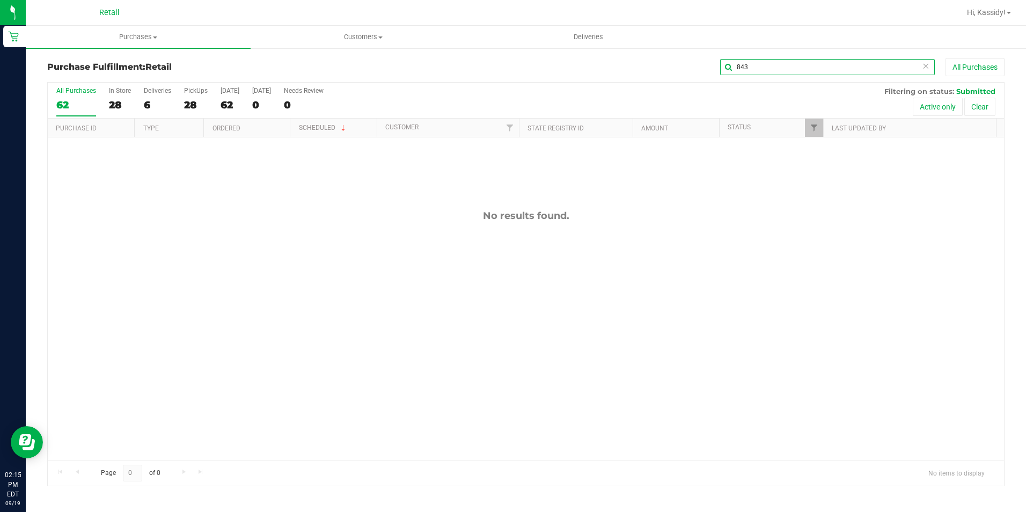
drag, startPoint x: 808, startPoint y: 64, endPoint x: 650, endPoint y: 62, distance: 157.7
click at [650, 62] on div "843 All Purchases" at bounding box center [685, 67] width 638 height 18
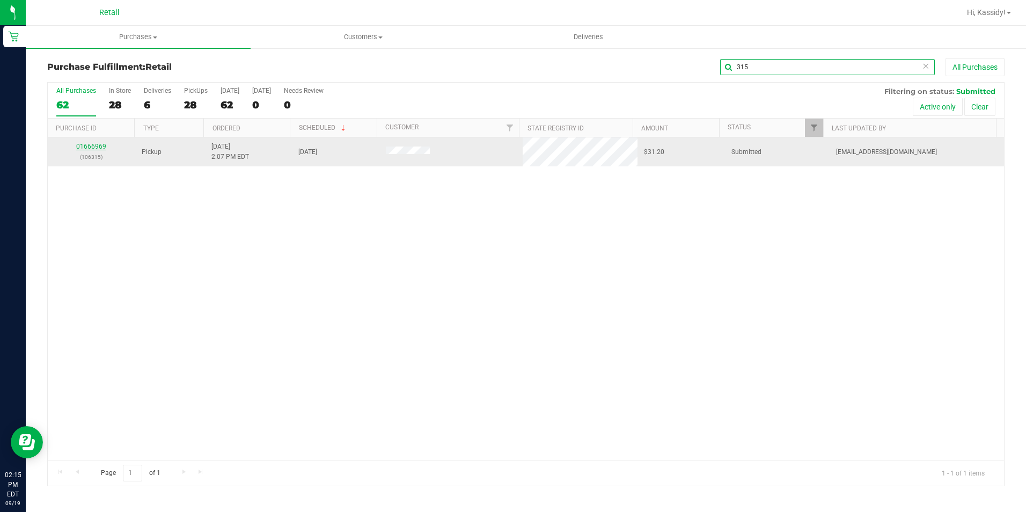
type input "315"
click at [78, 147] on link "01666969" at bounding box center [91, 147] width 30 height 8
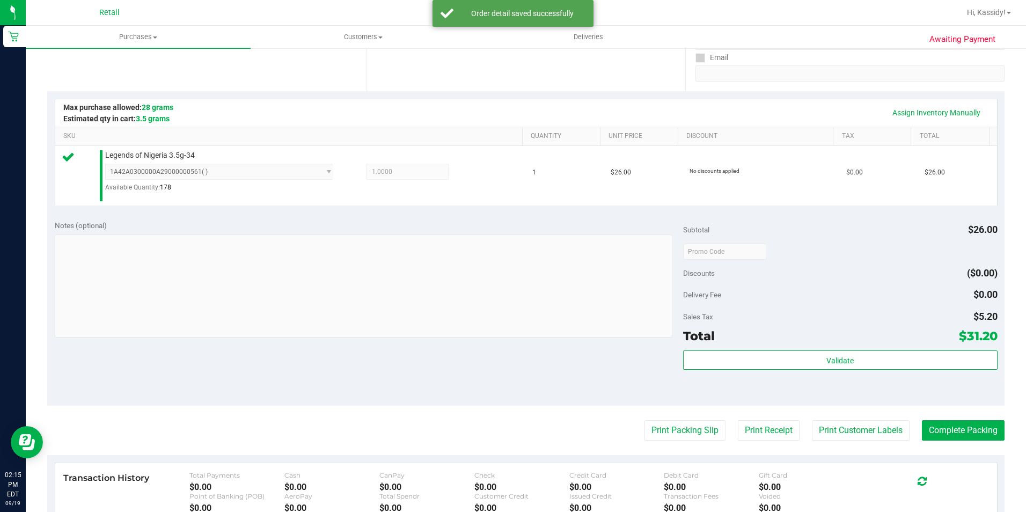
scroll to position [215, 0]
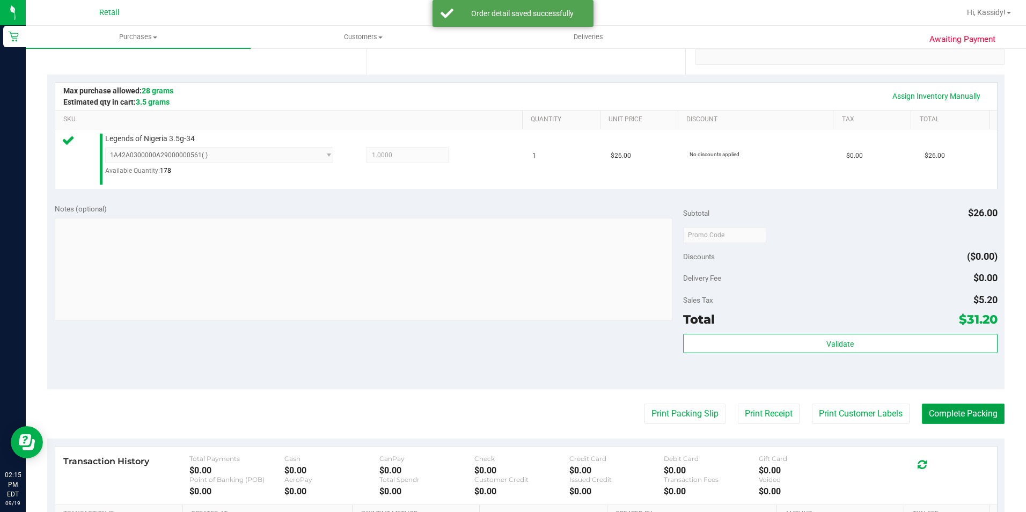
click at [935, 416] on button "Complete Packing" at bounding box center [963, 413] width 83 height 20
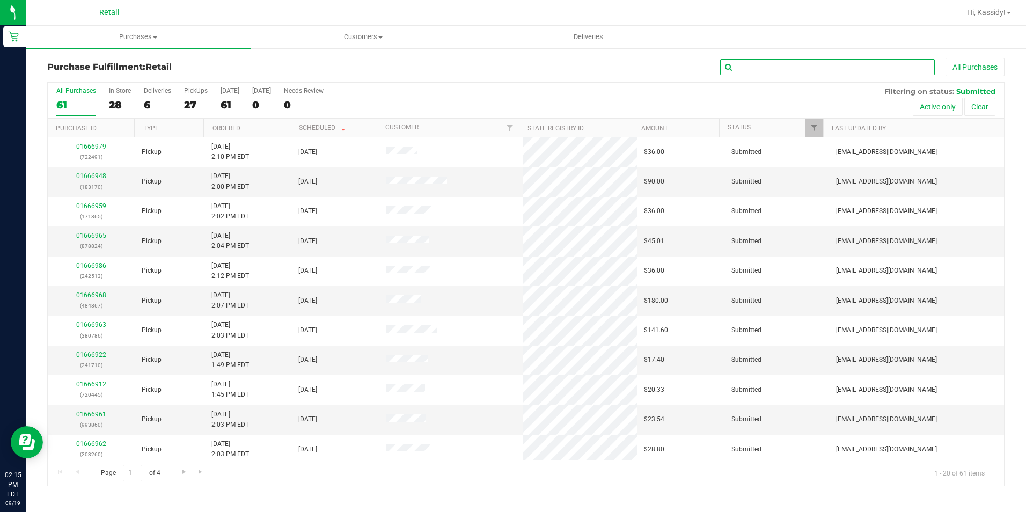
click at [781, 68] on input "text" at bounding box center [827, 67] width 215 height 16
type input "860"
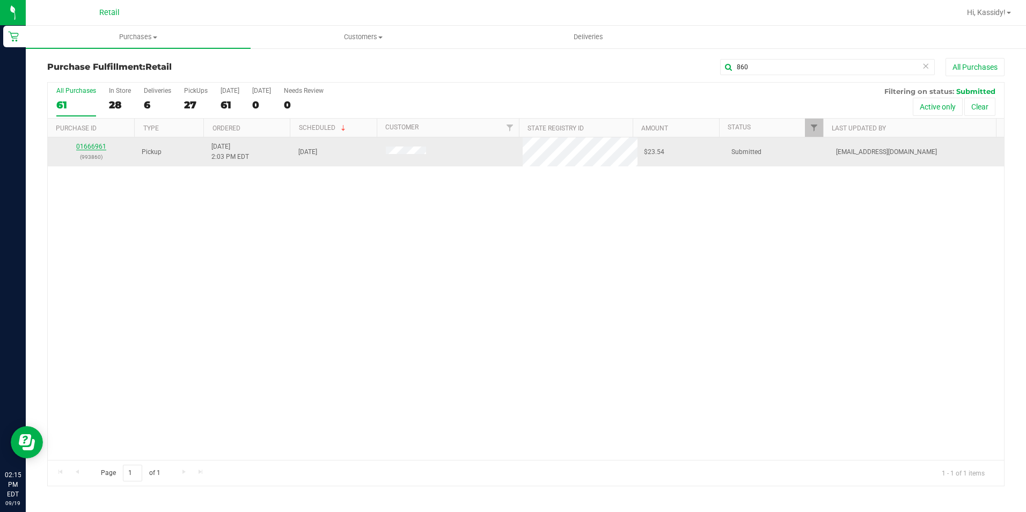
click at [91, 145] on link "01666961" at bounding box center [91, 147] width 30 height 8
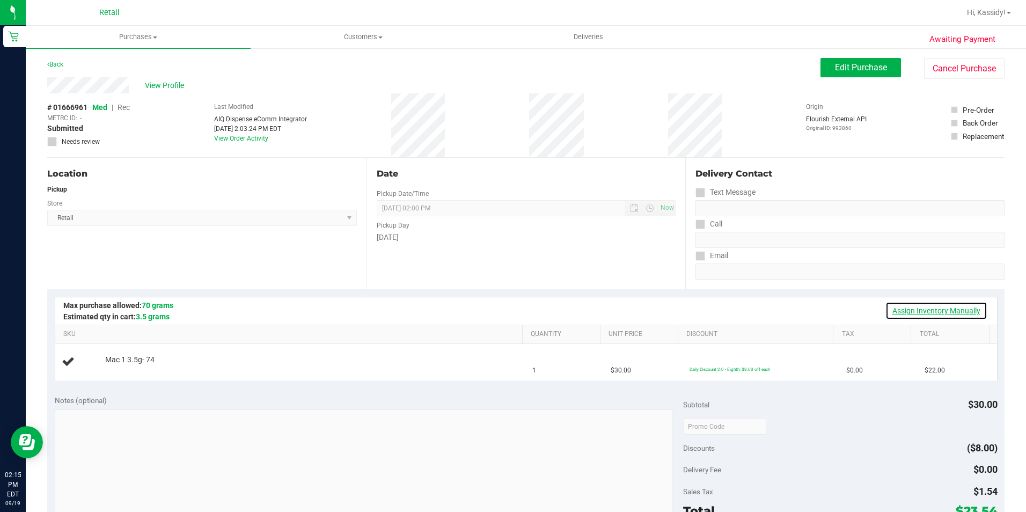
click at [901, 310] on link "Assign Inventory Manually" at bounding box center [936, 310] width 102 height 18
click at [113, 367] on link "Add Package" at bounding box center [124, 367] width 39 height 8
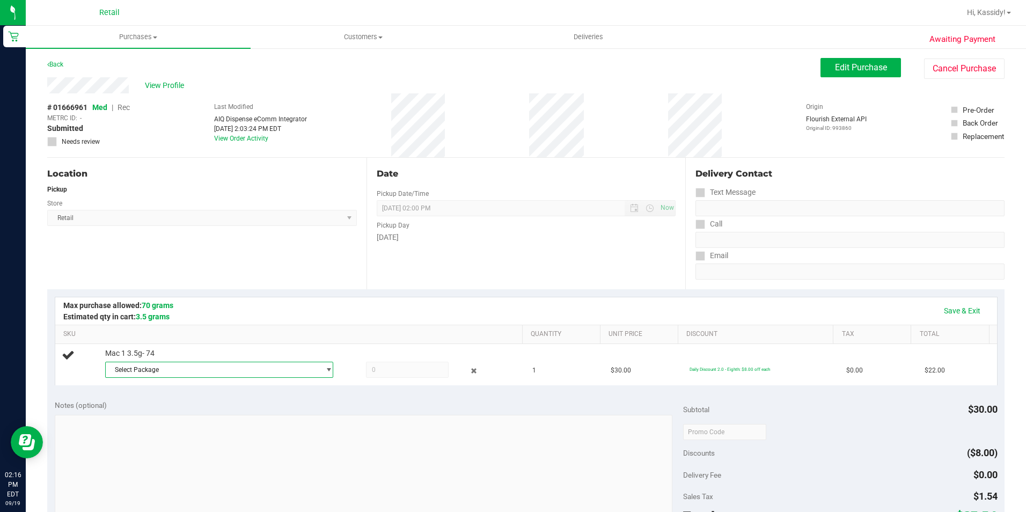
click at [113, 367] on span "Select Package" at bounding box center [213, 369] width 214 height 15
click at [160, 367] on span "Select Package" at bounding box center [213, 369] width 214 height 15
click at [161, 366] on span "Select Package" at bounding box center [213, 369] width 214 height 15
click at [179, 260] on div "Location Pickup Store Retail Select Store Retail" at bounding box center [206, 223] width 319 height 131
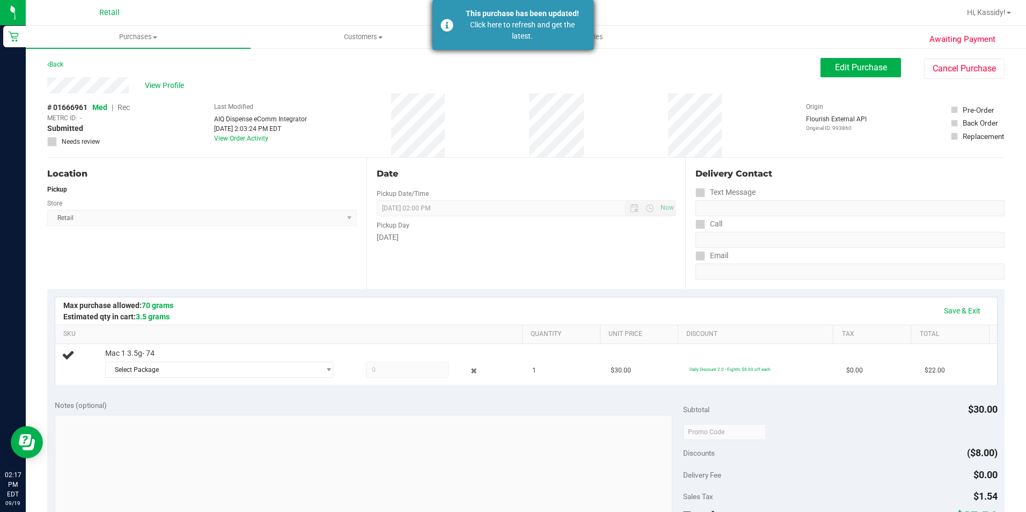
click at [569, 27] on div "Click here to refresh and get the latest." at bounding box center [522, 30] width 126 height 23
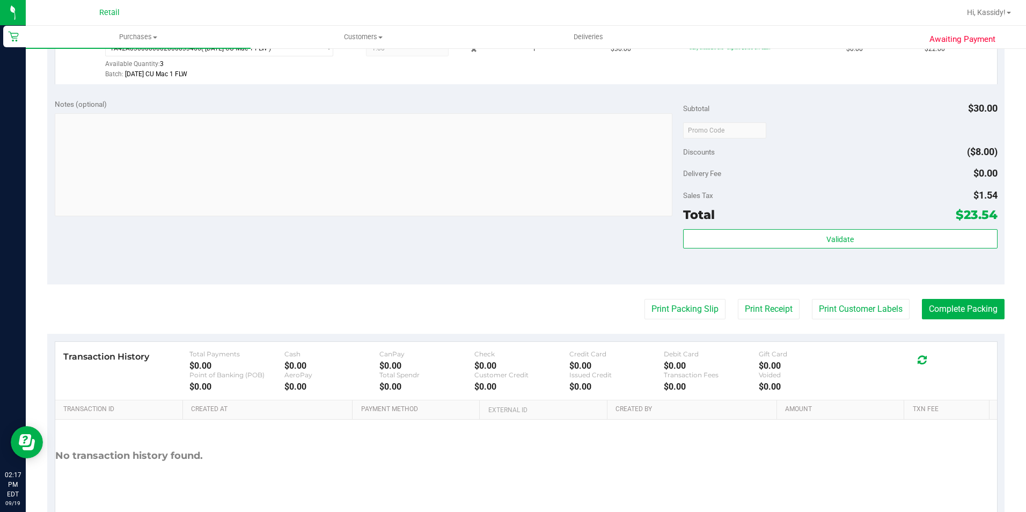
scroll to position [322, 0]
drag, startPoint x: 942, startPoint y: 304, endPoint x: 942, endPoint y: 310, distance: 5.9
click at [942, 309] on button "Complete Packing" at bounding box center [963, 308] width 83 height 20
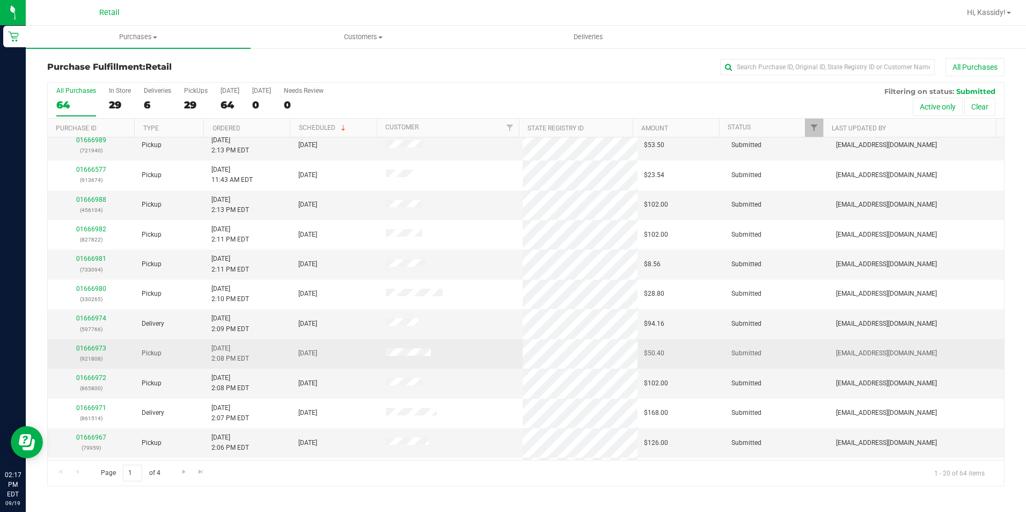
scroll to position [268, 0]
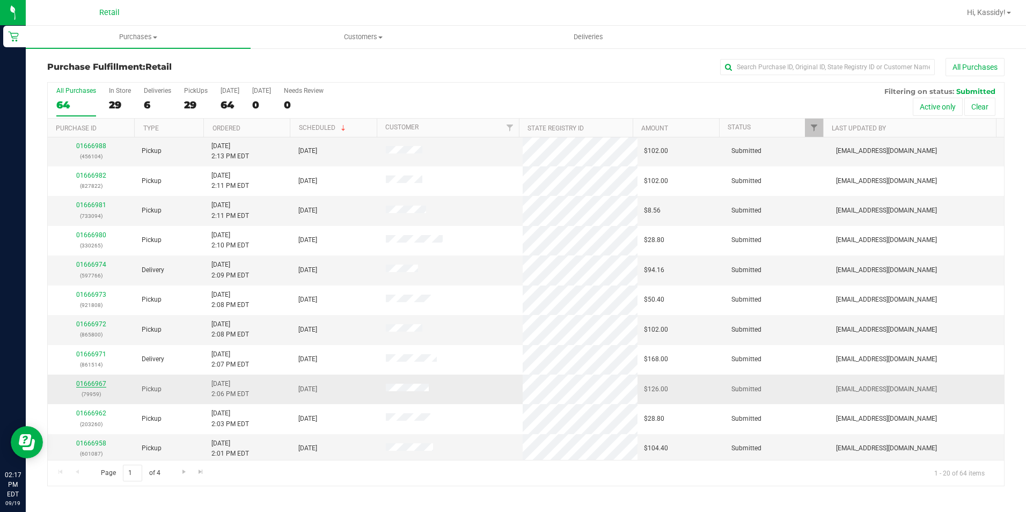
click at [86, 383] on link "01666967" at bounding box center [91, 384] width 30 height 8
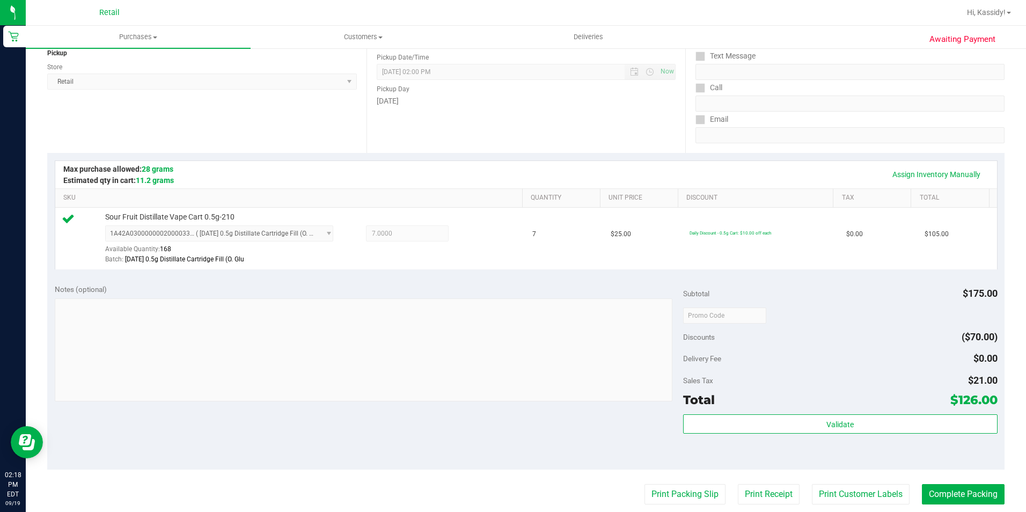
scroll to position [215, 0]
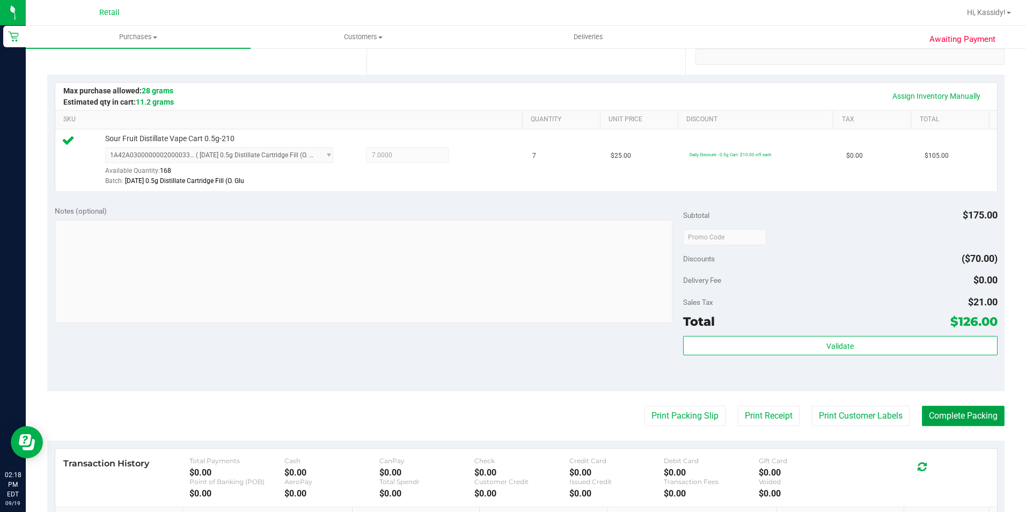
click at [946, 417] on button "Complete Packing" at bounding box center [963, 416] width 83 height 20
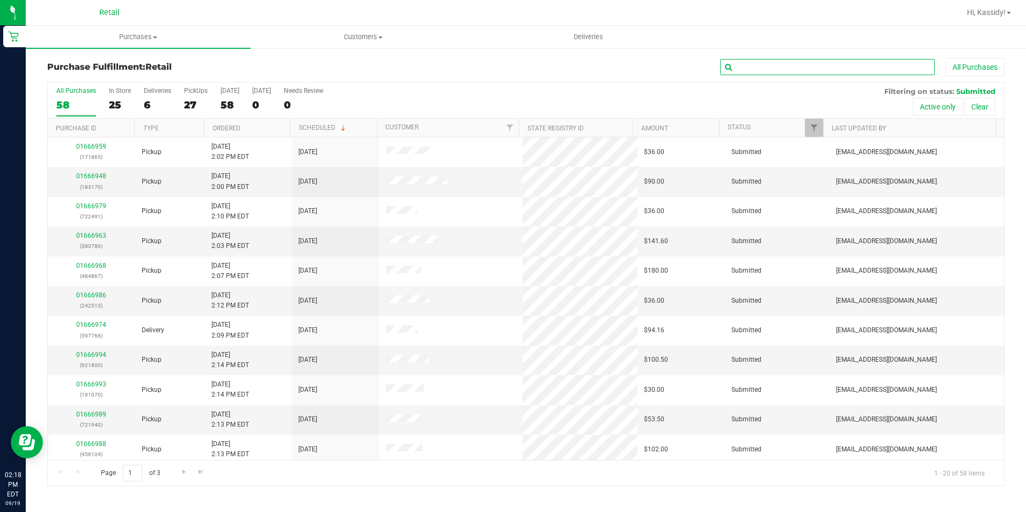
click at [809, 59] on input "text" at bounding box center [827, 67] width 215 height 16
type input "940"
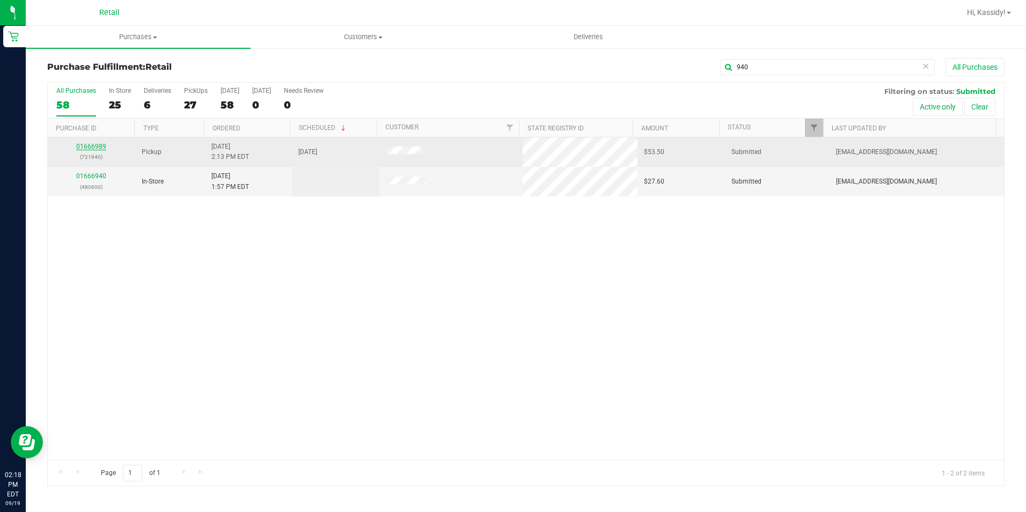
click at [87, 146] on link "01666989" at bounding box center [91, 147] width 30 height 8
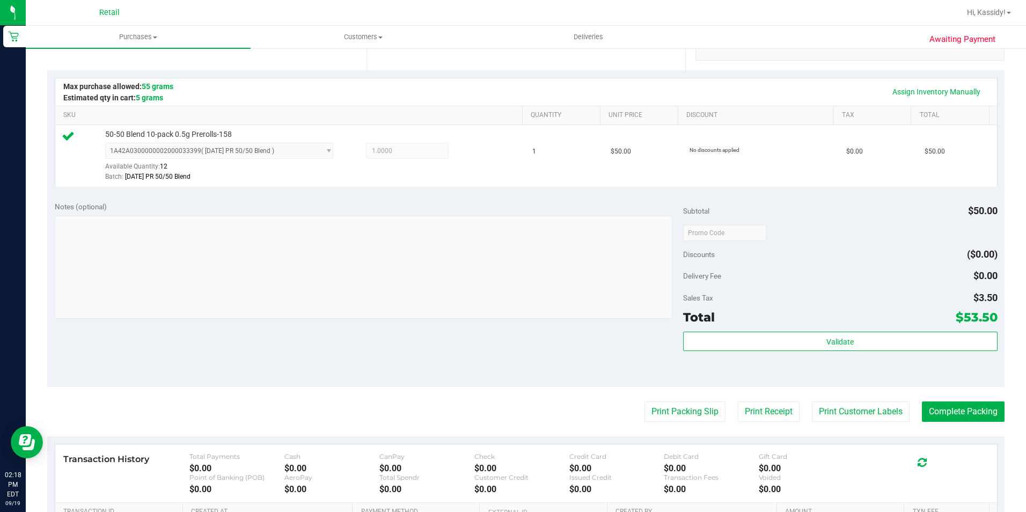
scroll to position [268, 0]
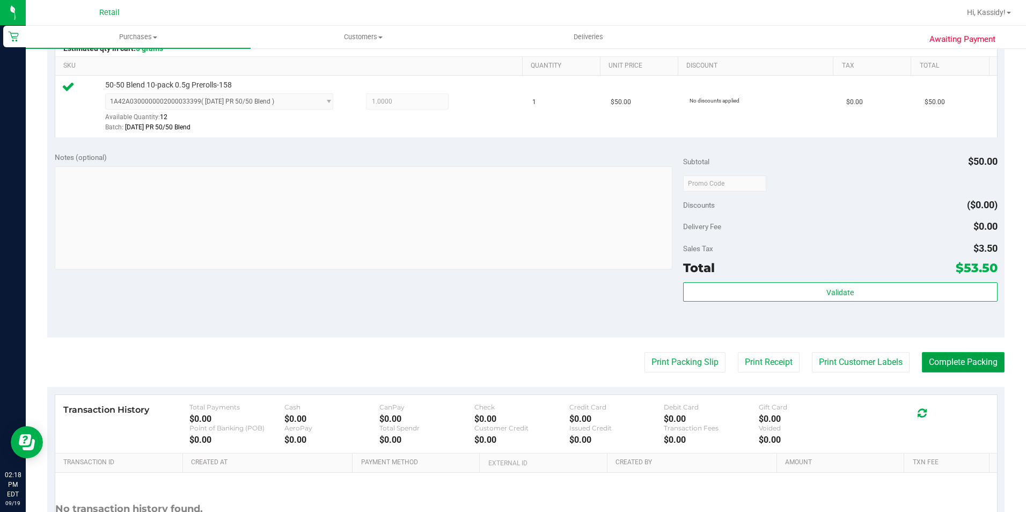
click at [944, 356] on button "Complete Packing" at bounding box center [963, 362] width 83 height 20
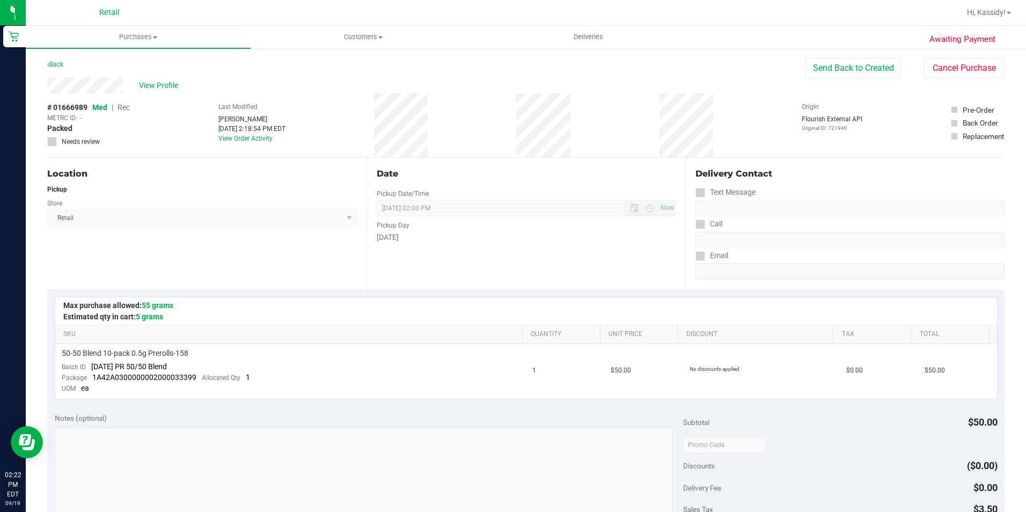
click at [146, 48] on link "Purchases Summary of purchases Fulfillment All purchases" at bounding box center [138, 37] width 225 height 23
click at [102, 72] on li "Fulfillment" at bounding box center [138, 77] width 225 height 13
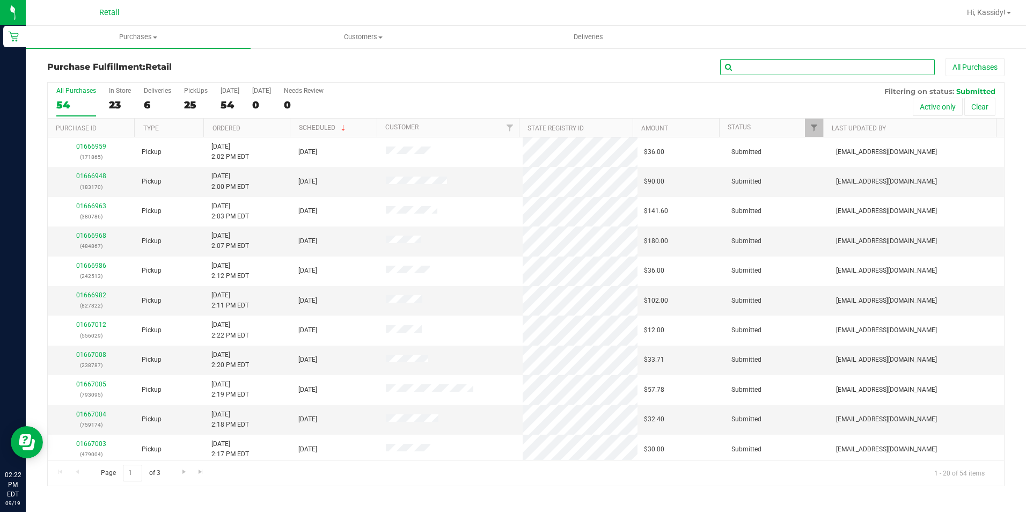
click at [804, 67] on input "text" at bounding box center [827, 67] width 215 height 16
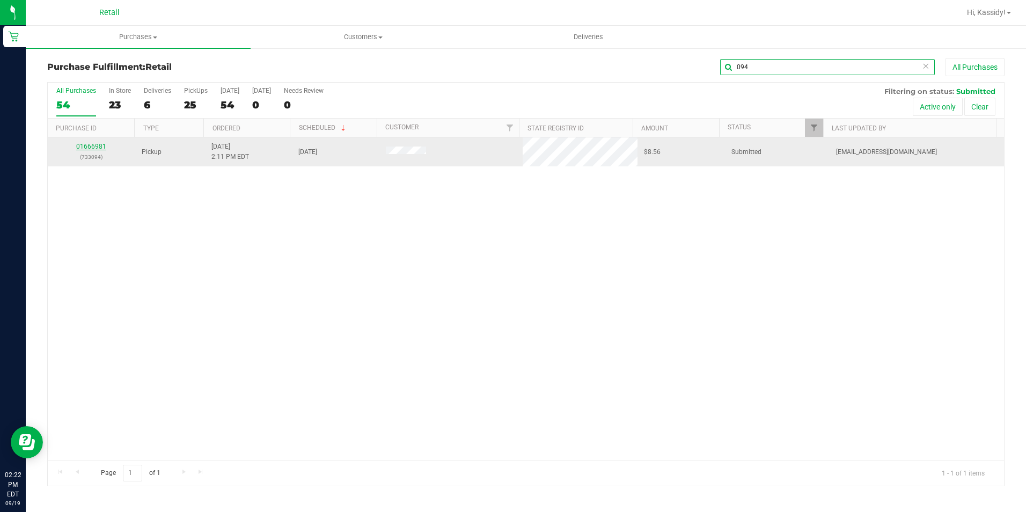
type input "094"
click at [92, 147] on link "01666981" at bounding box center [91, 147] width 30 height 8
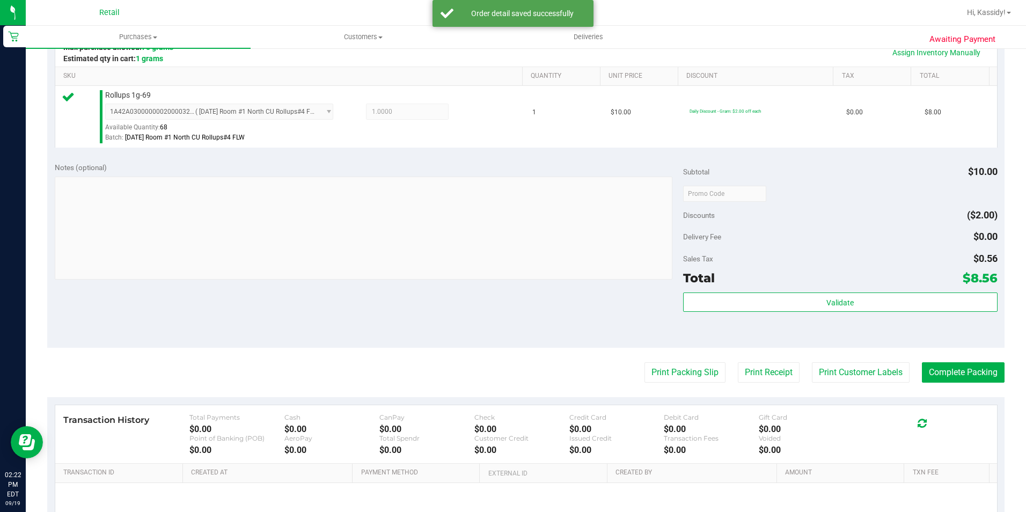
scroll to position [268, 0]
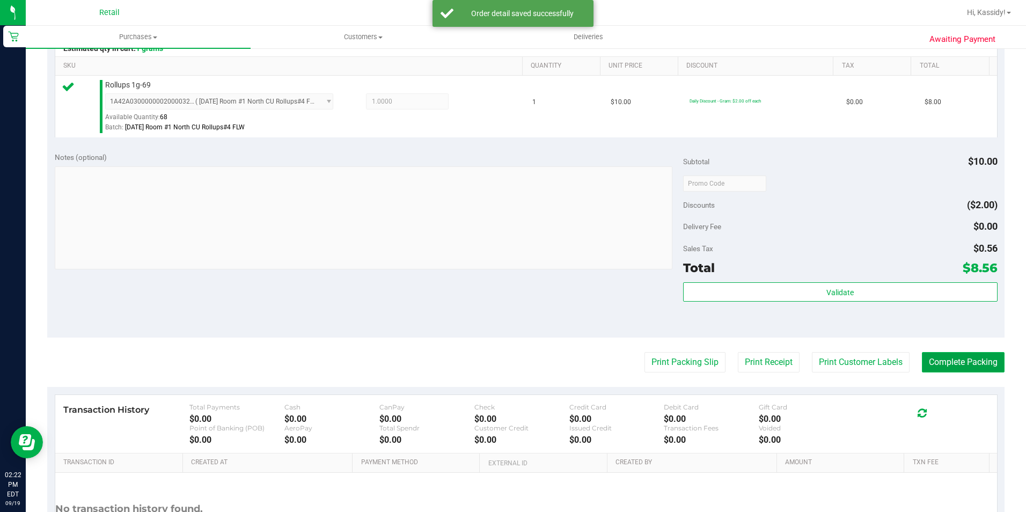
click at [969, 354] on button "Complete Packing" at bounding box center [963, 362] width 83 height 20
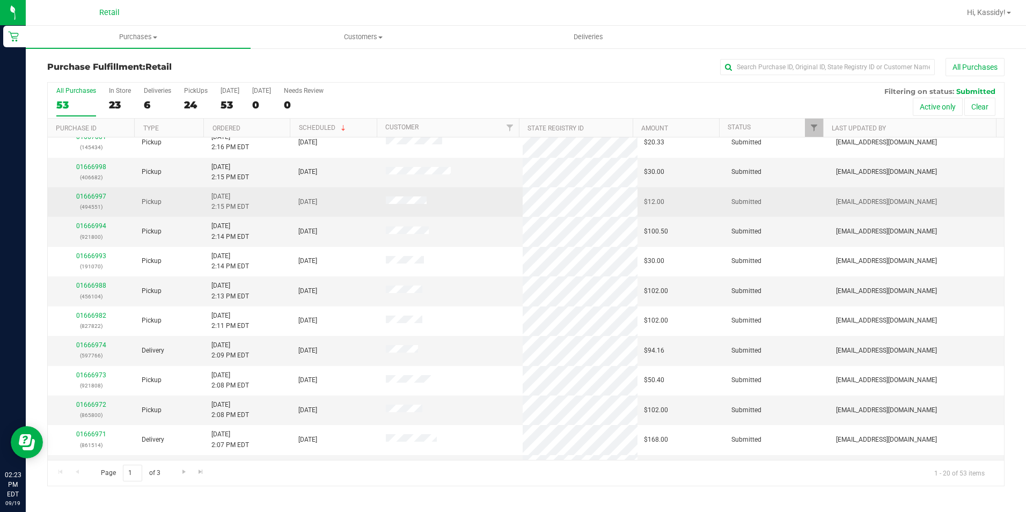
scroll to position [268, 0]
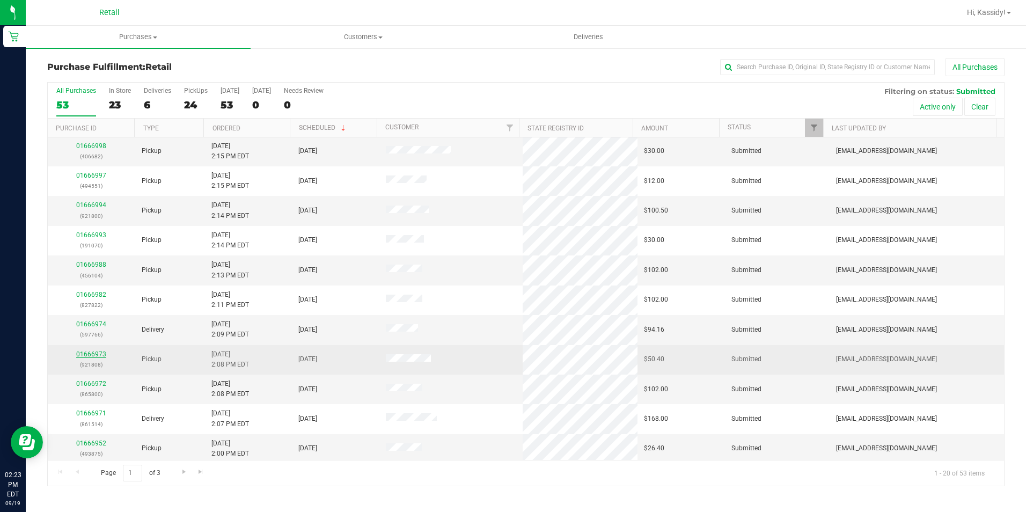
click at [102, 354] on link "01666973" at bounding box center [91, 354] width 30 height 8
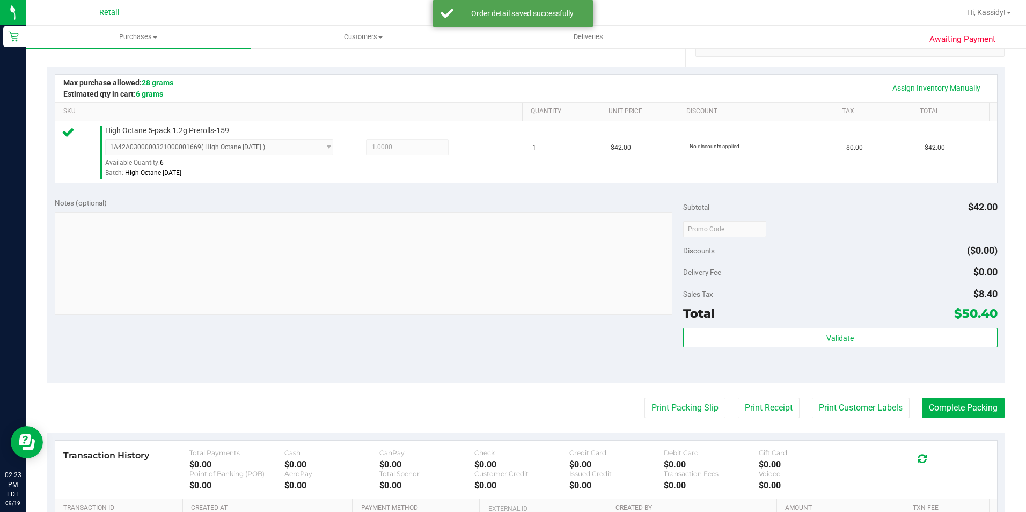
scroll to position [268, 0]
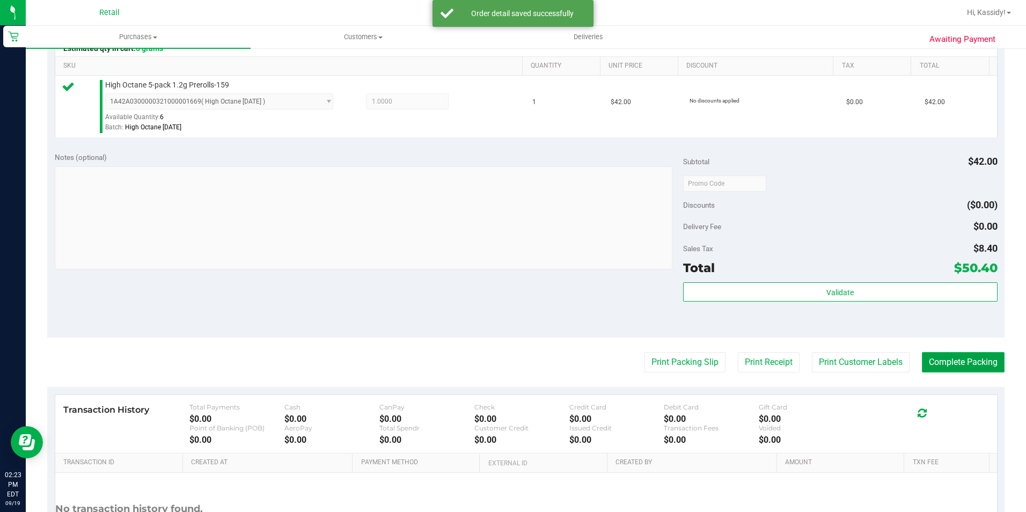
click at [969, 356] on button "Complete Packing" at bounding box center [963, 362] width 83 height 20
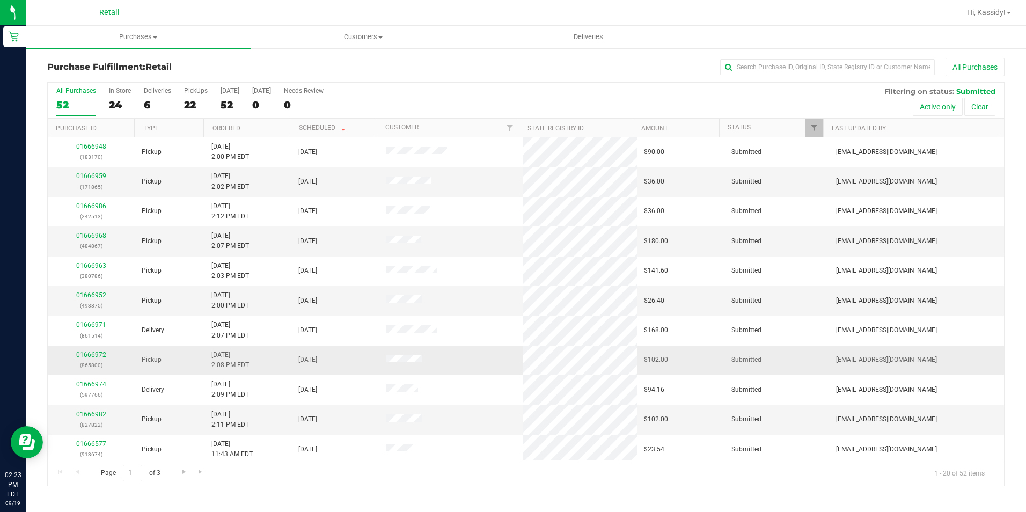
click at [92, 346] on td "01666972 (865800)" at bounding box center [91, 360] width 87 height 30
click at [92, 356] on link "01666972" at bounding box center [91, 355] width 30 height 8
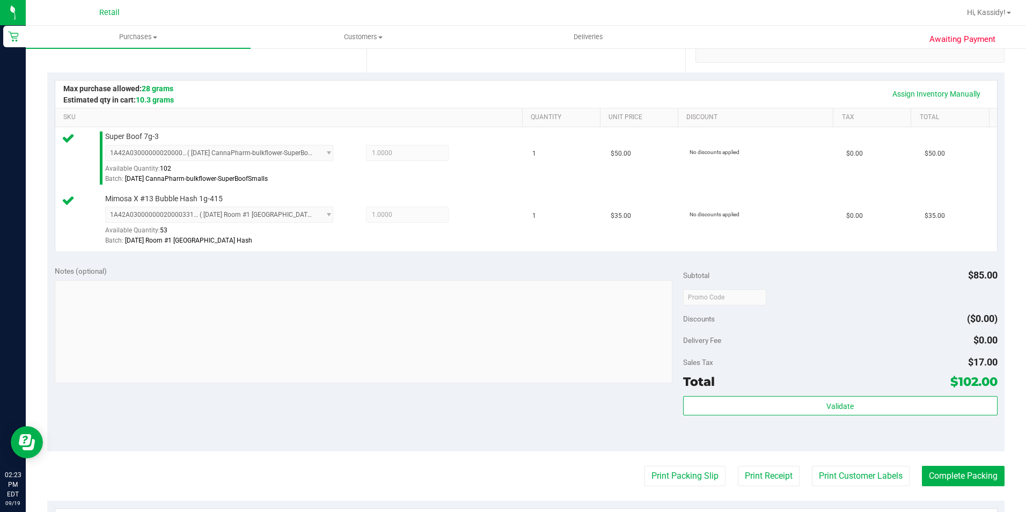
scroll to position [268, 0]
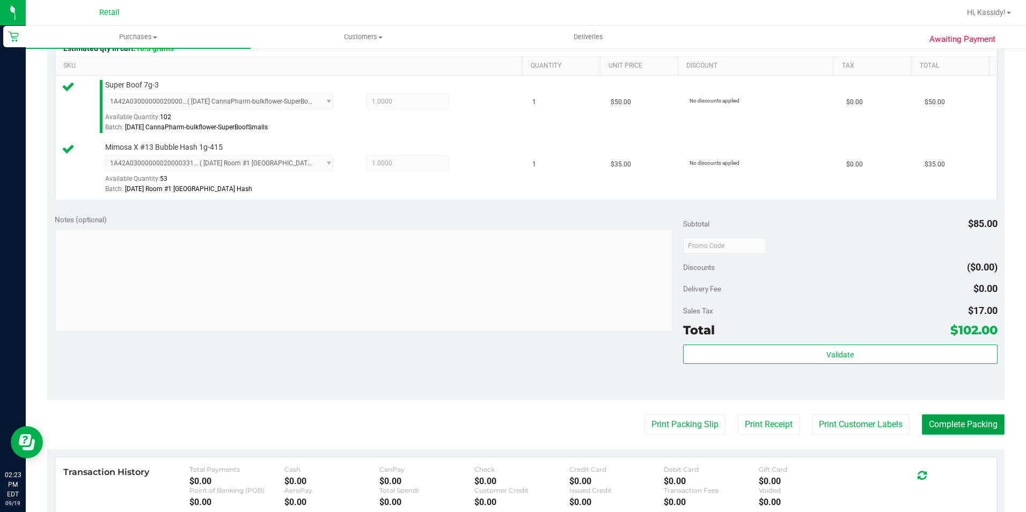
click at [932, 425] on button "Complete Packing" at bounding box center [963, 424] width 83 height 20
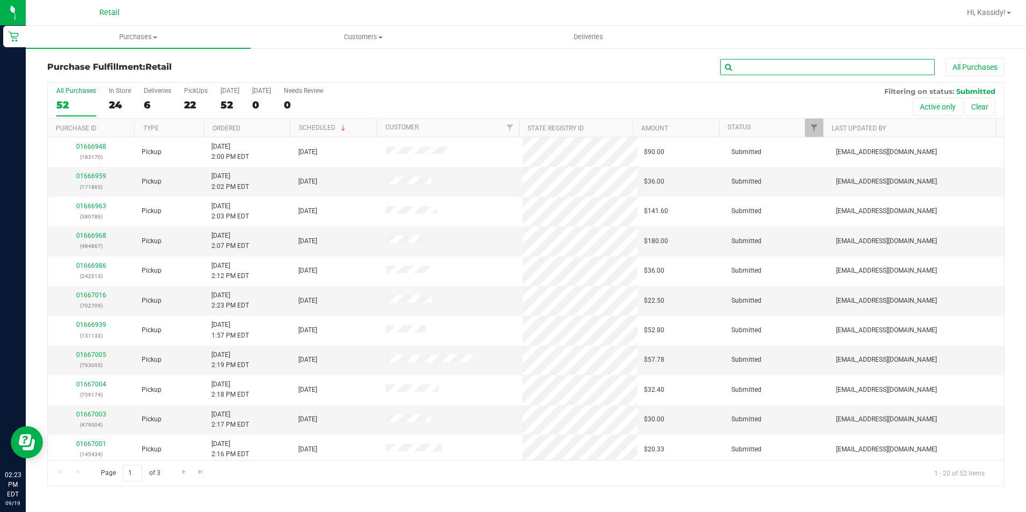
click at [754, 68] on input "text" at bounding box center [827, 67] width 215 height 16
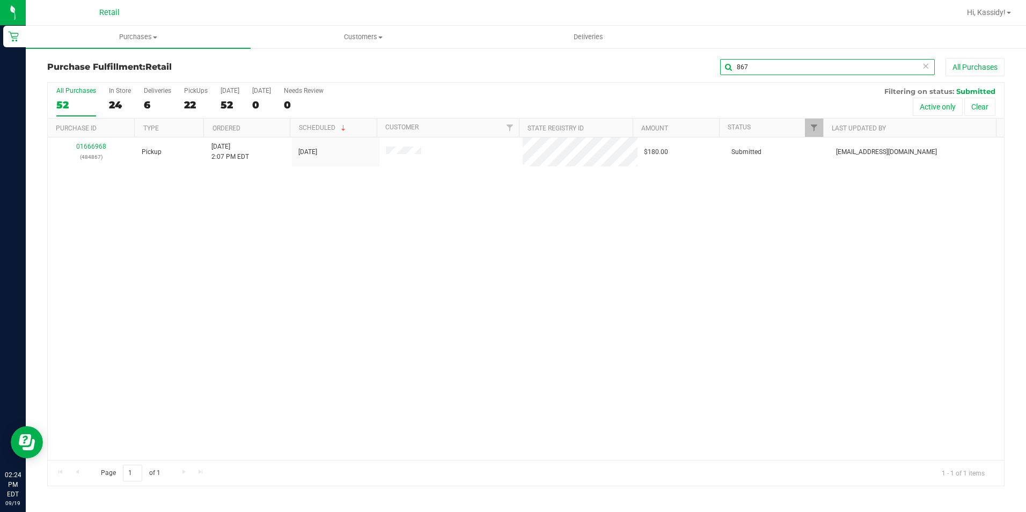
type input "867"
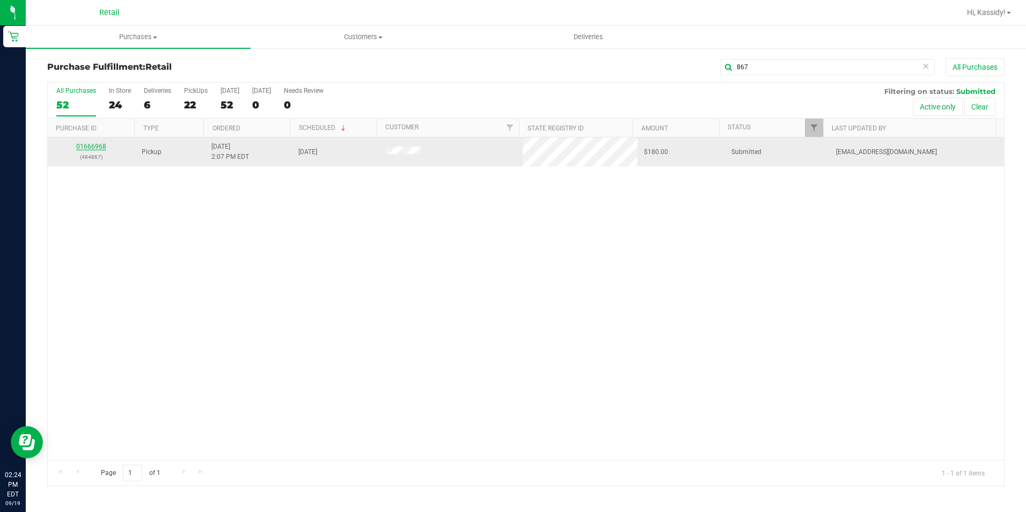
click at [98, 146] on link "01666968" at bounding box center [91, 147] width 30 height 8
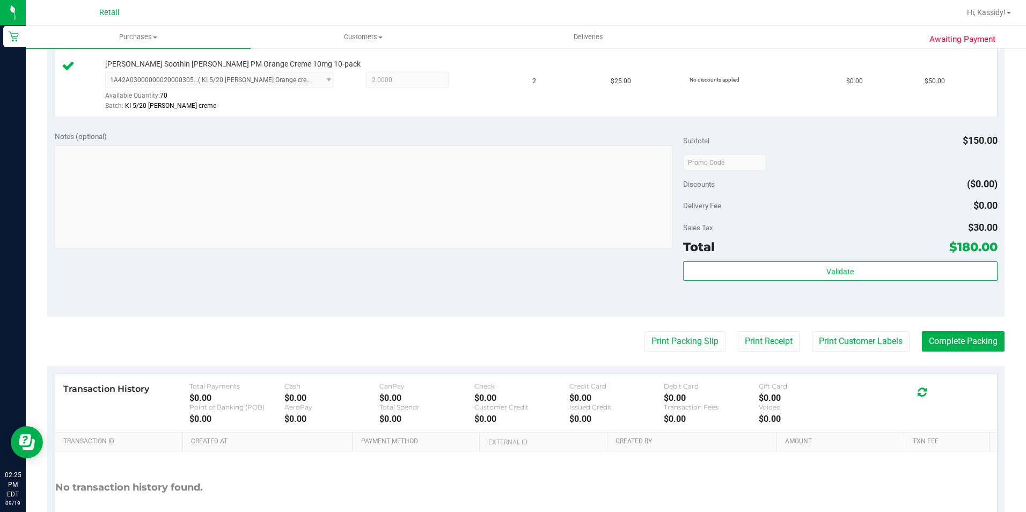
scroll to position [428, 0]
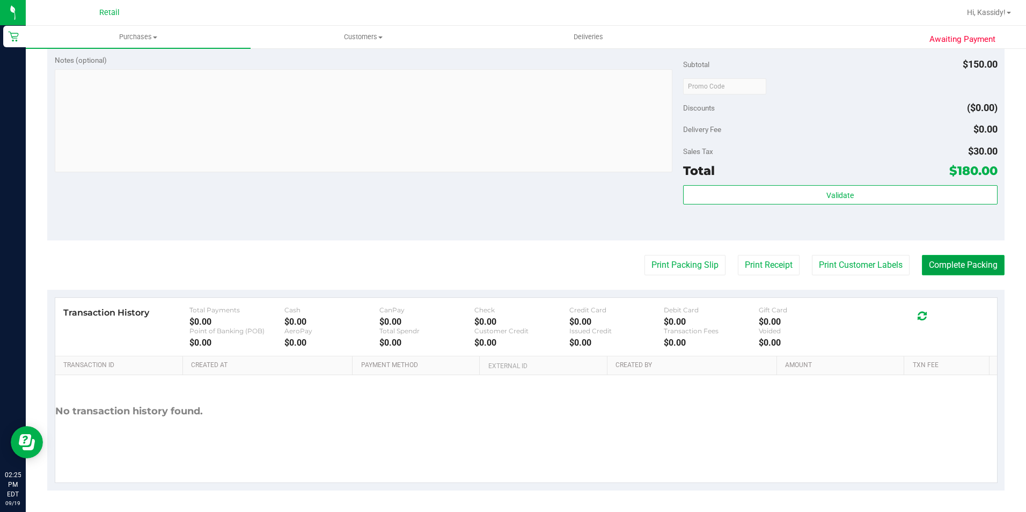
click at [934, 262] on button "Complete Packing" at bounding box center [963, 265] width 83 height 20
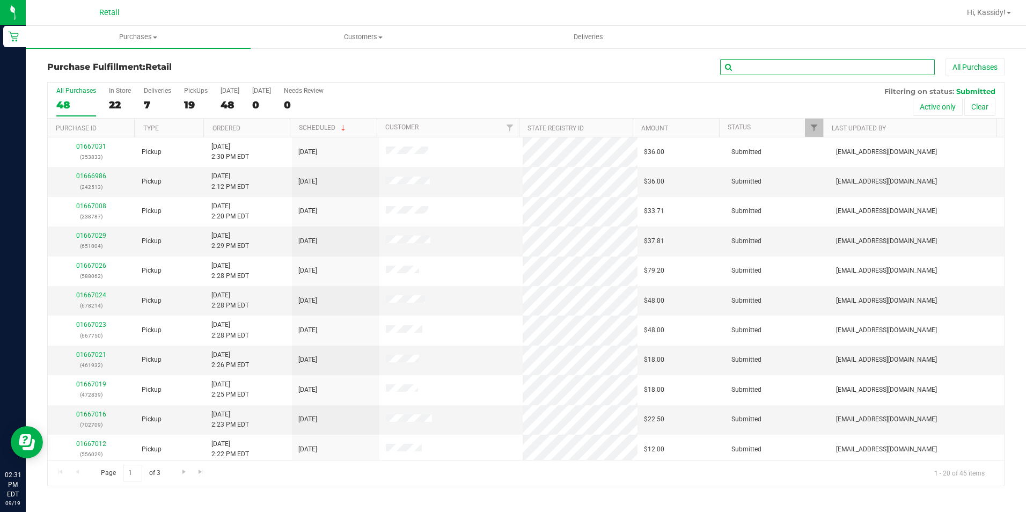
click at [729, 70] on input "text" at bounding box center [827, 67] width 215 height 16
click at [745, 66] on input "5651" at bounding box center [827, 67] width 215 height 16
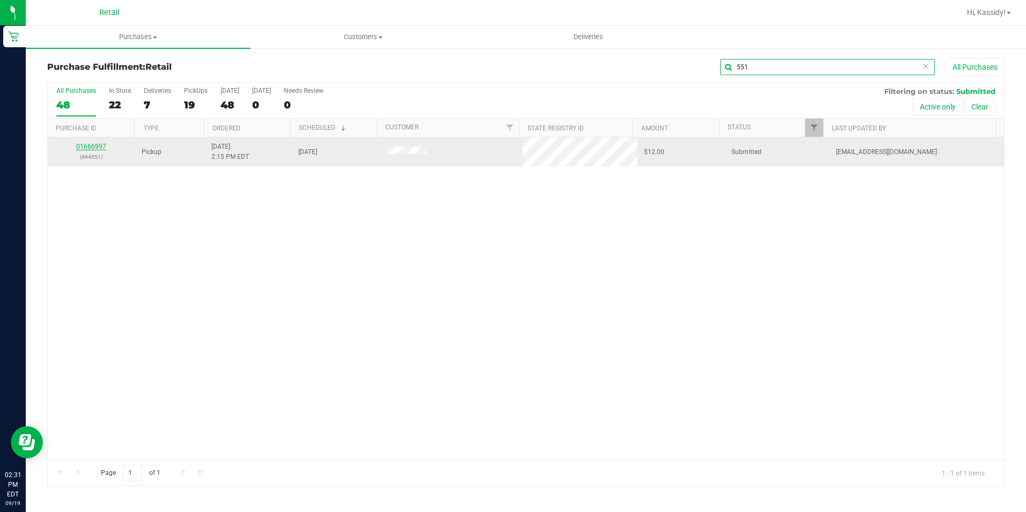
type input "551"
click at [104, 147] on link "01666997" at bounding box center [91, 147] width 30 height 8
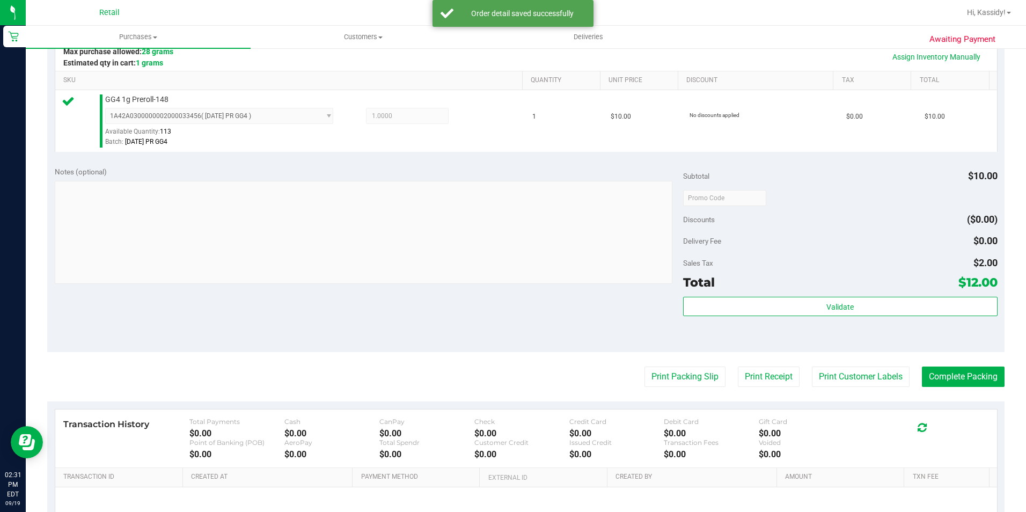
scroll to position [268, 0]
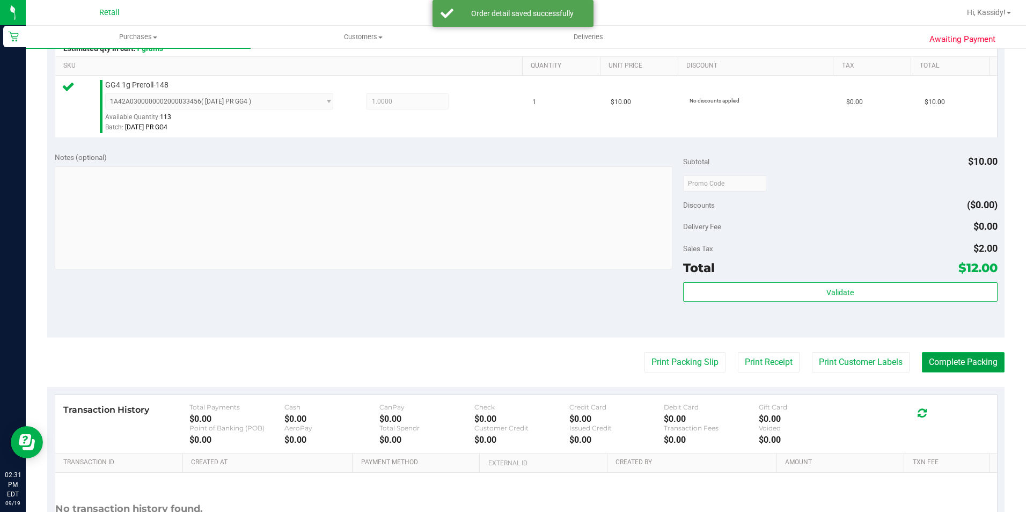
click at [953, 354] on button "Complete Packing" at bounding box center [963, 362] width 83 height 20
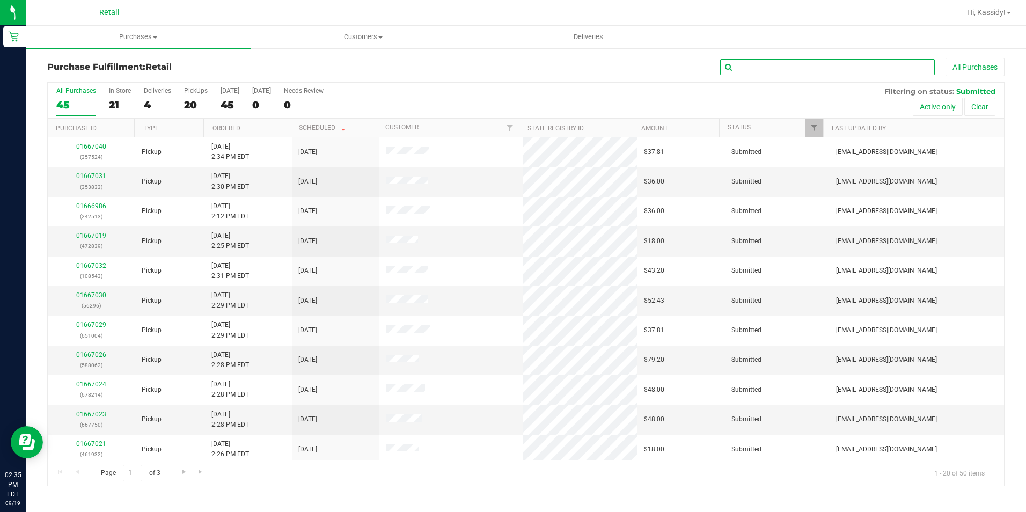
click at [773, 66] on input "text" at bounding box center [827, 67] width 215 height 16
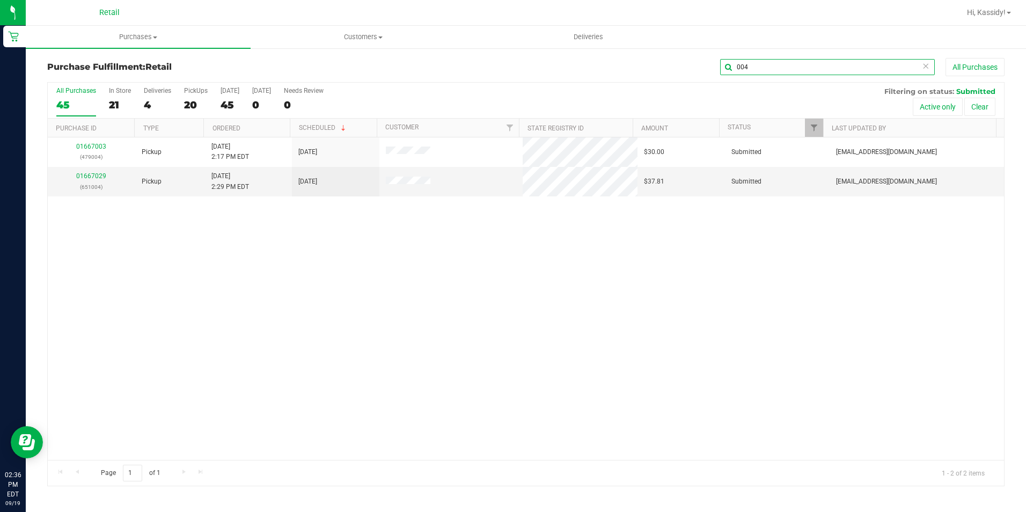
type input "004"
click at [91, 146] on link "01667003" at bounding box center [91, 147] width 30 height 8
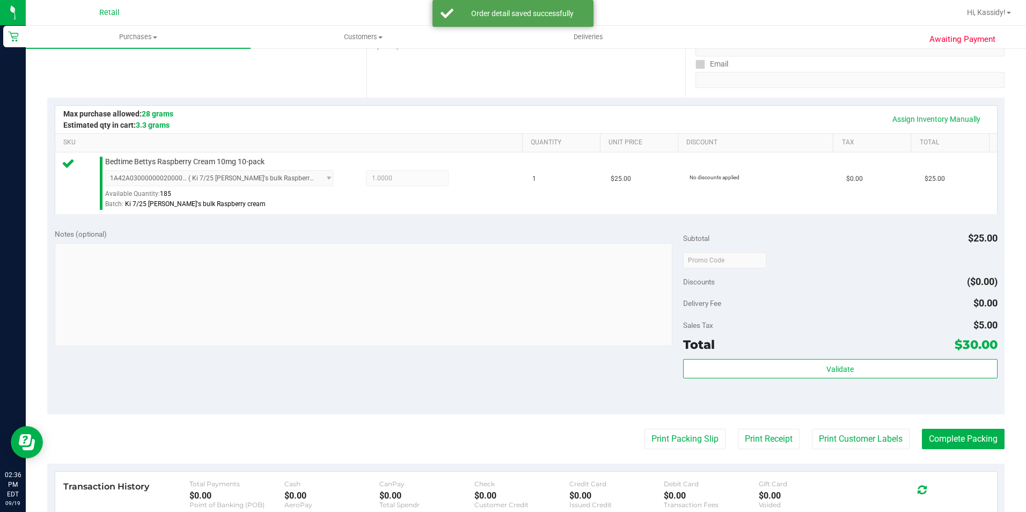
scroll to position [215, 0]
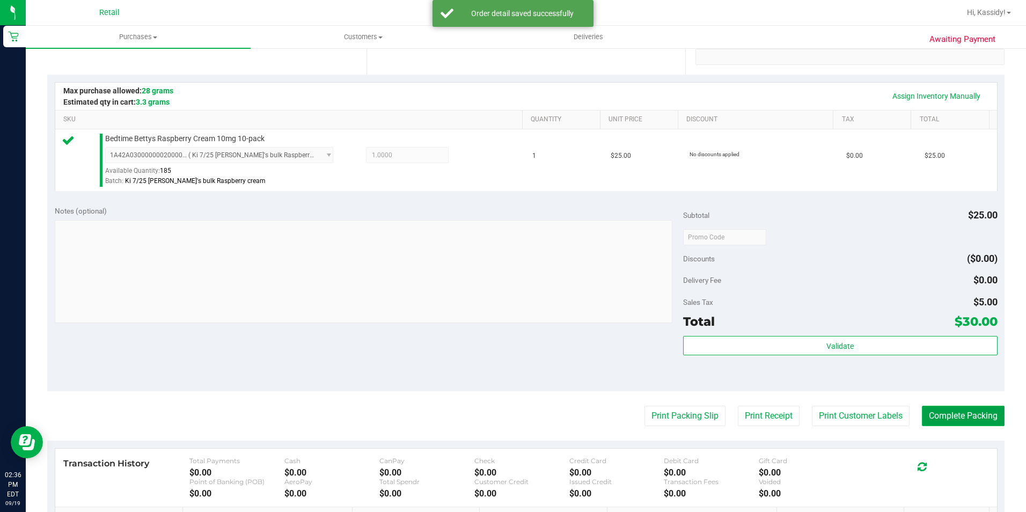
click at [931, 413] on button "Complete Packing" at bounding box center [963, 416] width 83 height 20
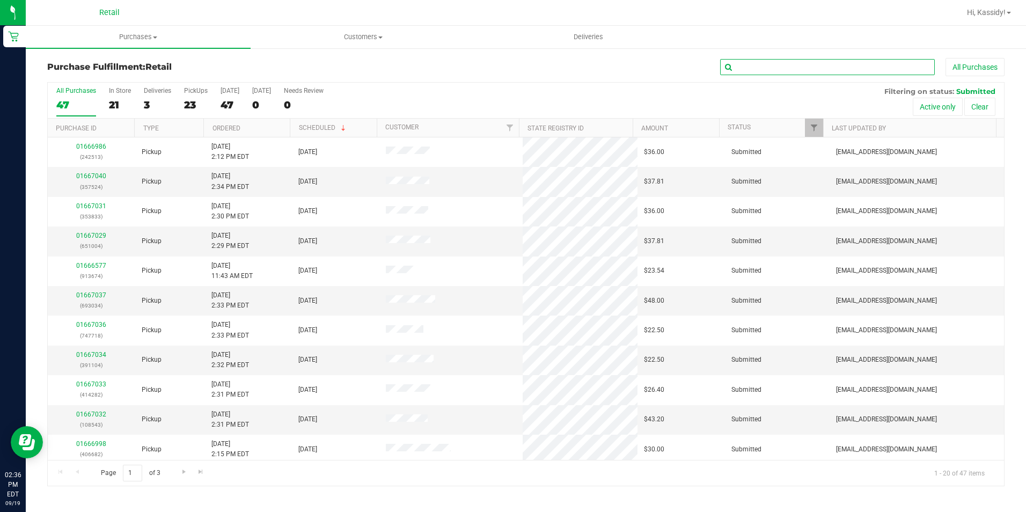
click at [872, 63] on input "text" at bounding box center [827, 67] width 215 height 16
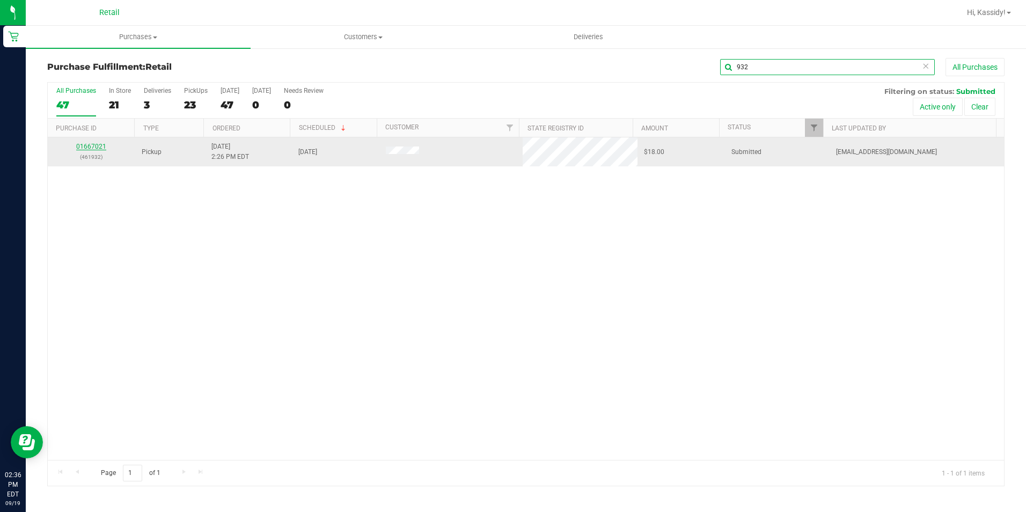
type input "932"
click at [99, 147] on link "01667021" at bounding box center [91, 147] width 30 height 8
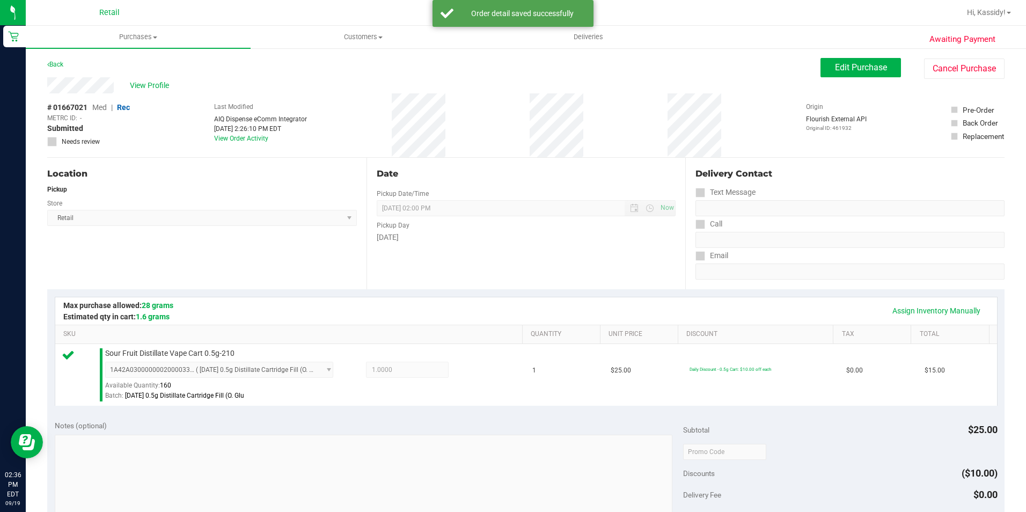
scroll to position [215, 0]
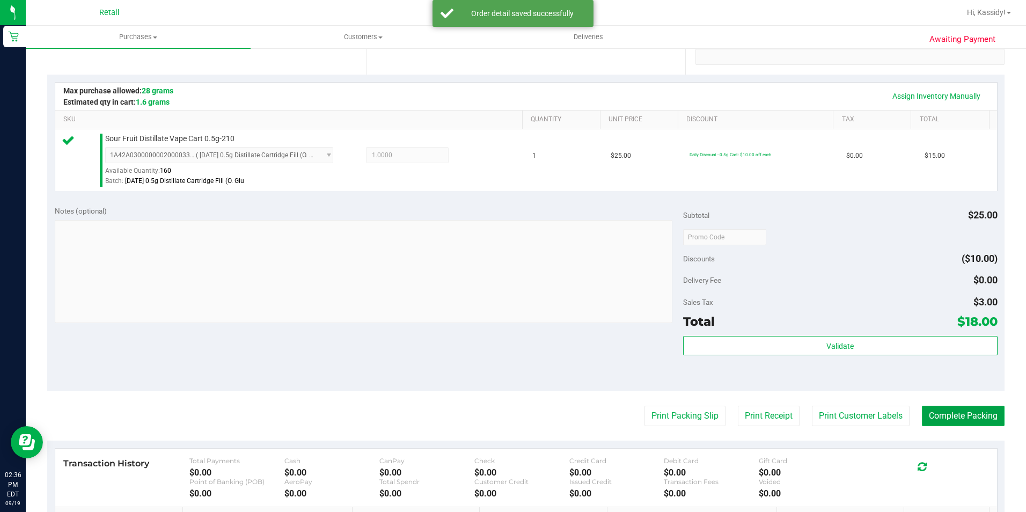
click at [944, 410] on button "Complete Packing" at bounding box center [963, 416] width 83 height 20
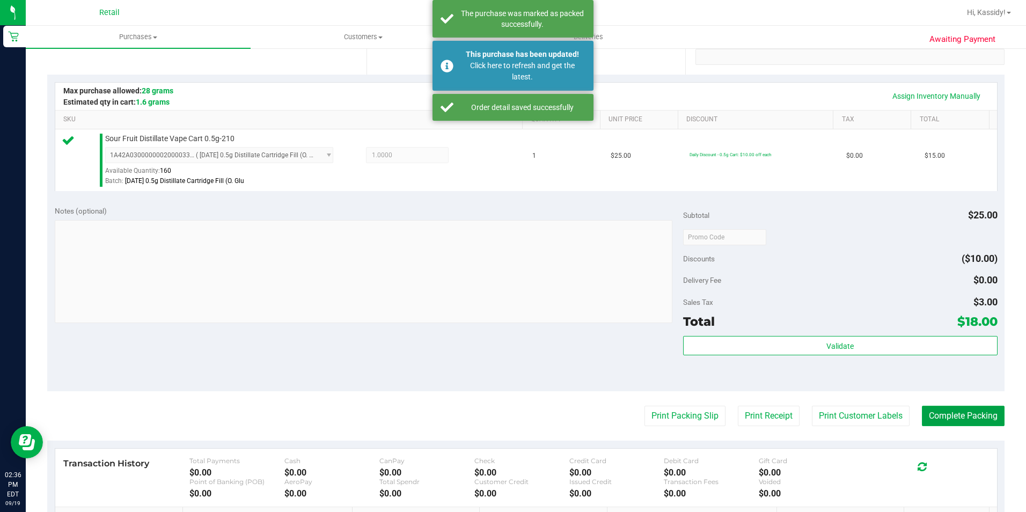
scroll to position [0, 0]
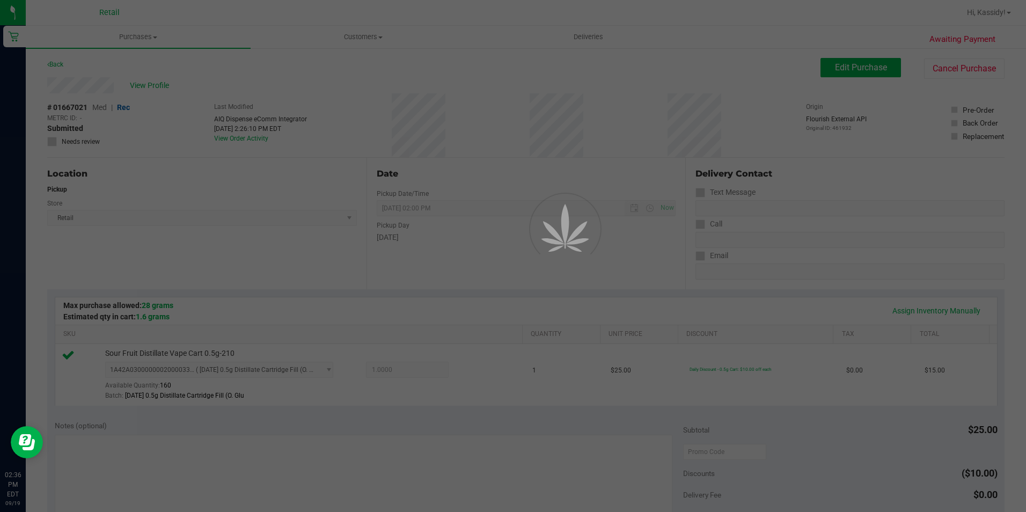
click at [476, 67] on div "Click here to refresh and get the latest." at bounding box center [522, 71] width 126 height 23
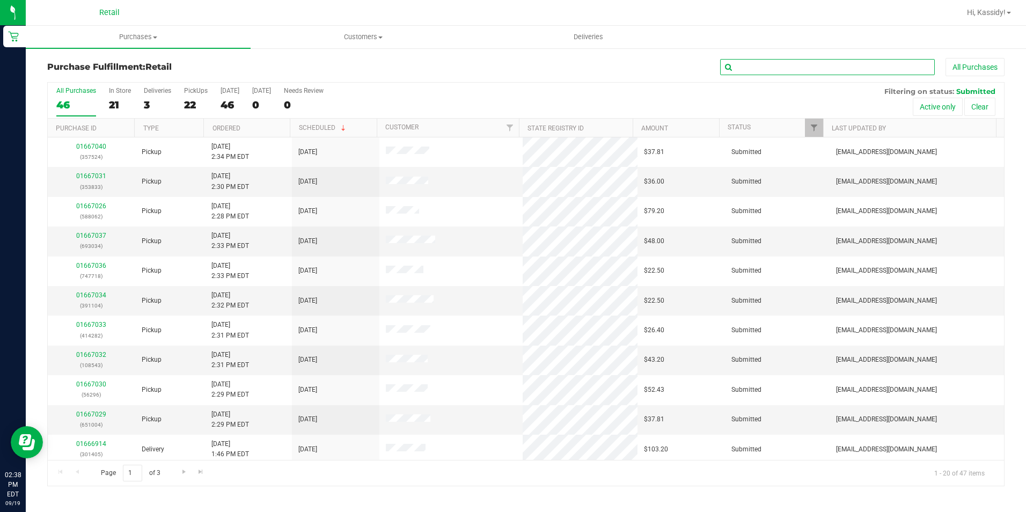
click at [780, 68] on input "text" at bounding box center [827, 67] width 215 height 16
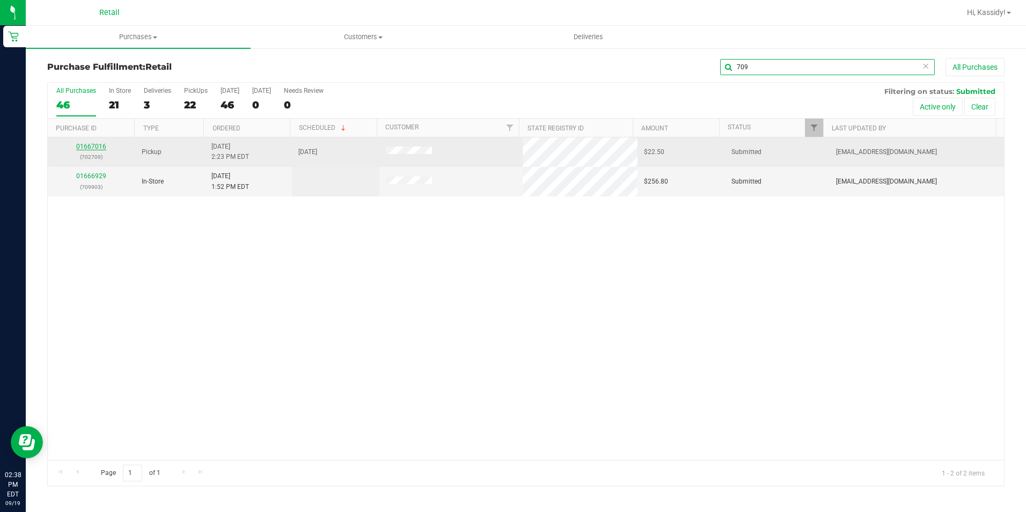
type input "709"
click at [83, 146] on link "01667016" at bounding box center [91, 147] width 30 height 8
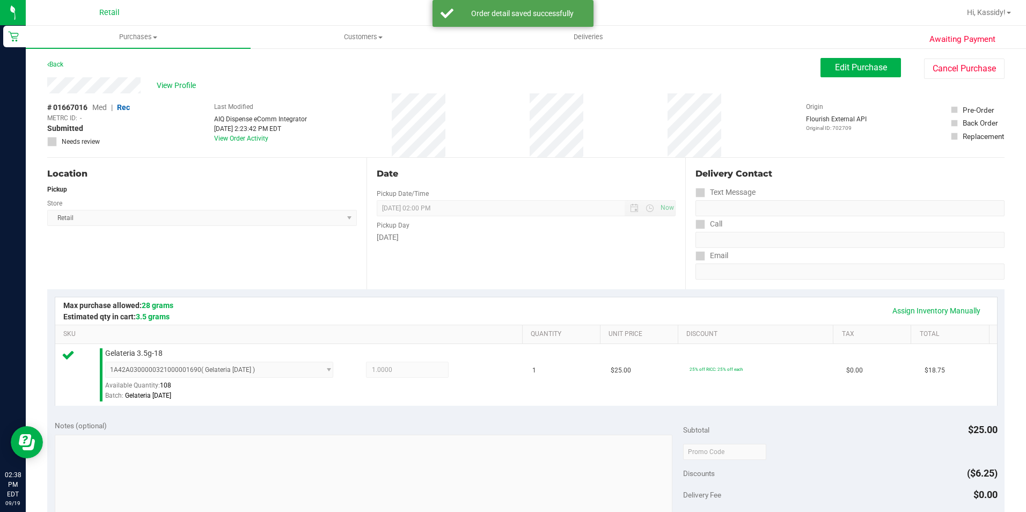
scroll to position [268, 0]
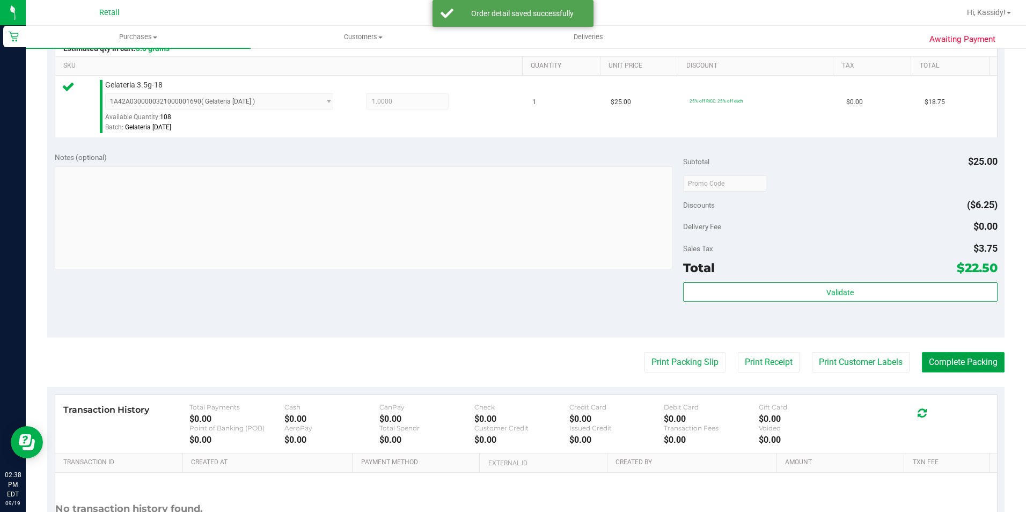
click at [960, 367] on button "Complete Packing" at bounding box center [963, 362] width 83 height 20
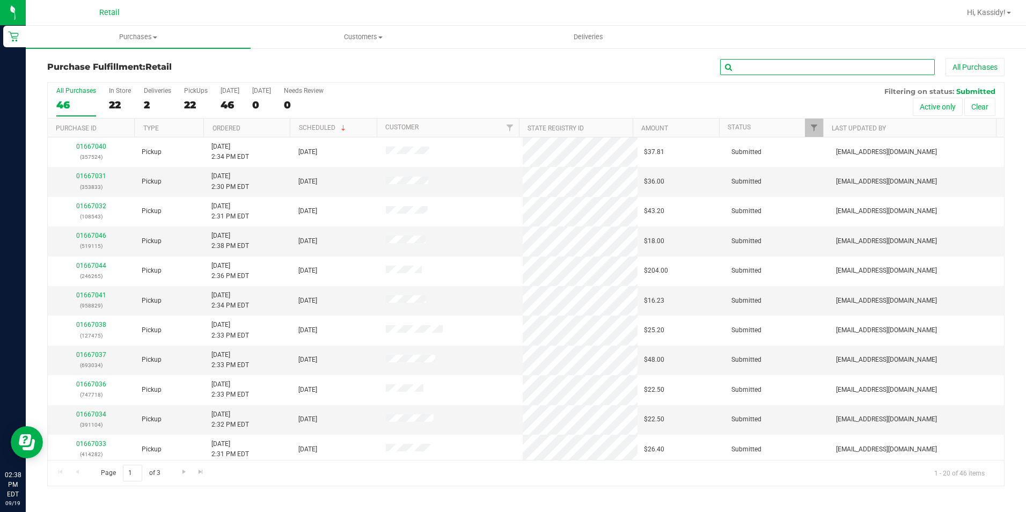
click at [864, 69] on input "text" at bounding box center [827, 67] width 215 height 16
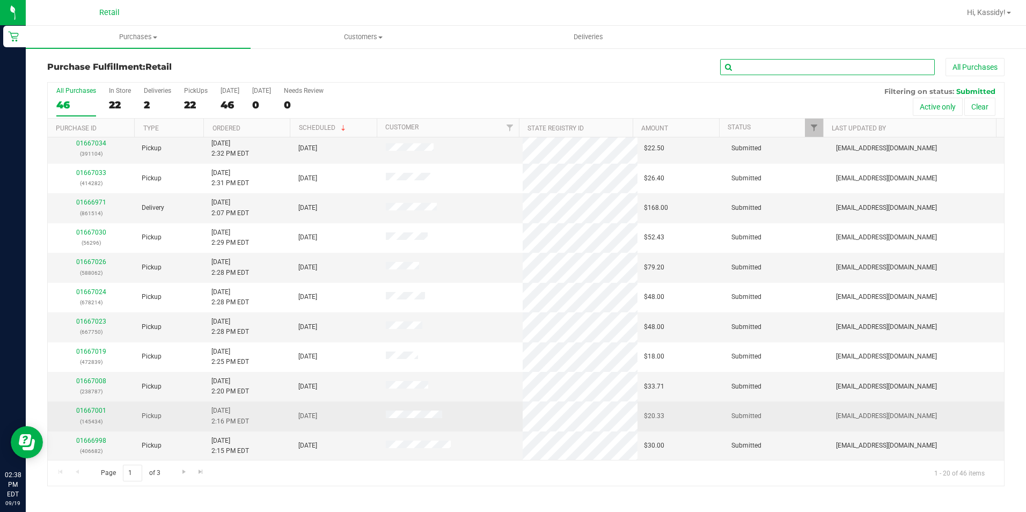
scroll to position [271, 0]
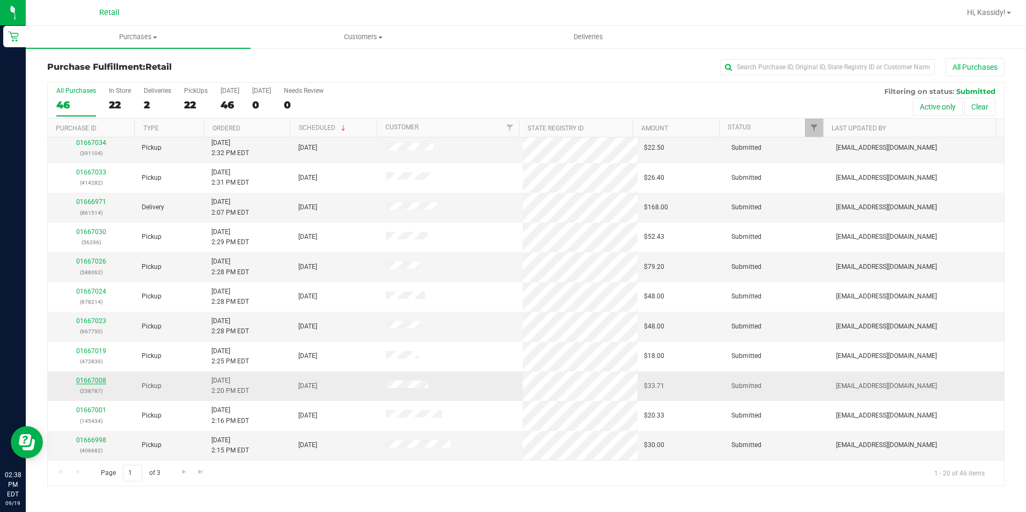
click at [87, 379] on link "01667008" at bounding box center [91, 381] width 30 height 8
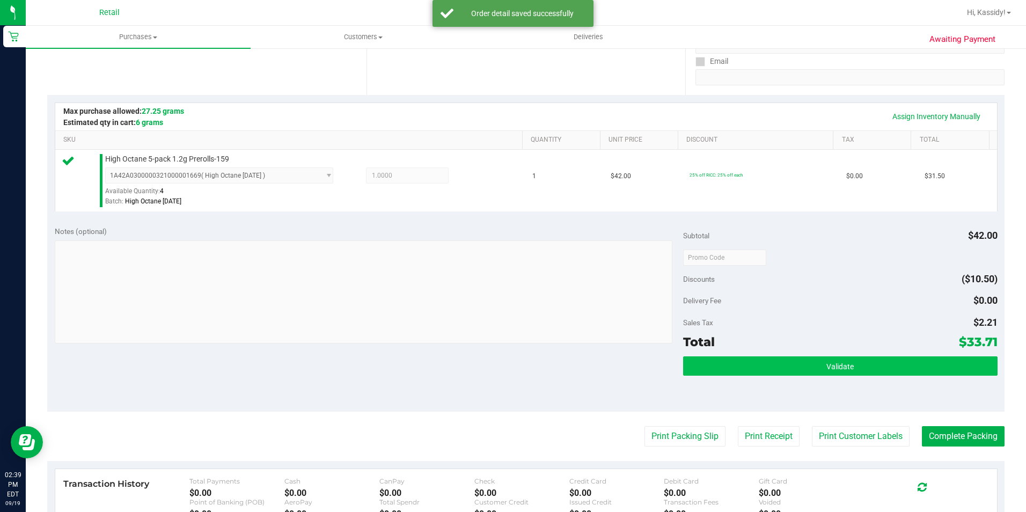
scroll to position [215, 0]
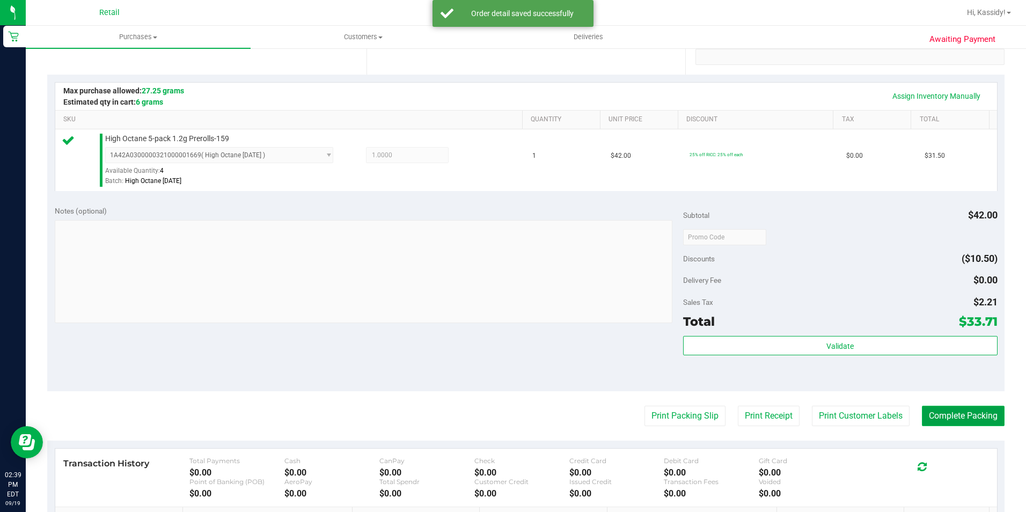
click at [944, 413] on button "Complete Packing" at bounding box center [963, 416] width 83 height 20
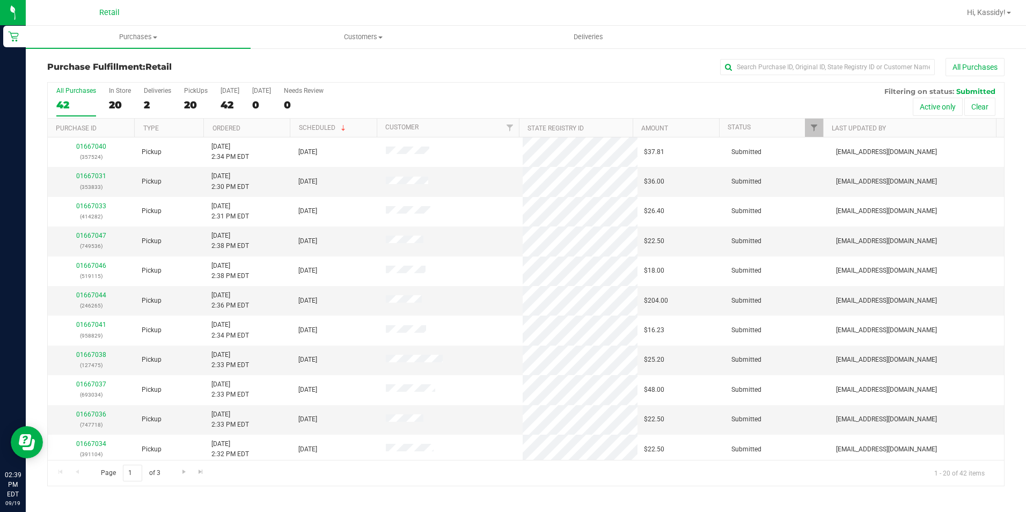
click at [778, 55] on div "Purchase Fulfillment: Retail All Purchases All Purchases 42 In Store 20 Deliver…" at bounding box center [526, 272] width 1000 height 450
click at [773, 62] on input "text" at bounding box center [827, 67] width 215 height 16
type input "062"
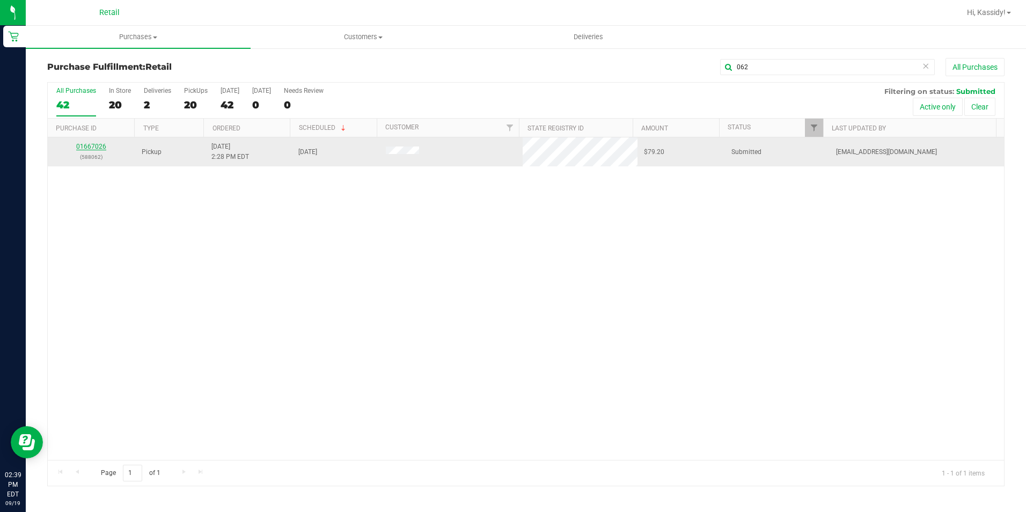
click at [82, 148] on link "01667026" at bounding box center [91, 147] width 30 height 8
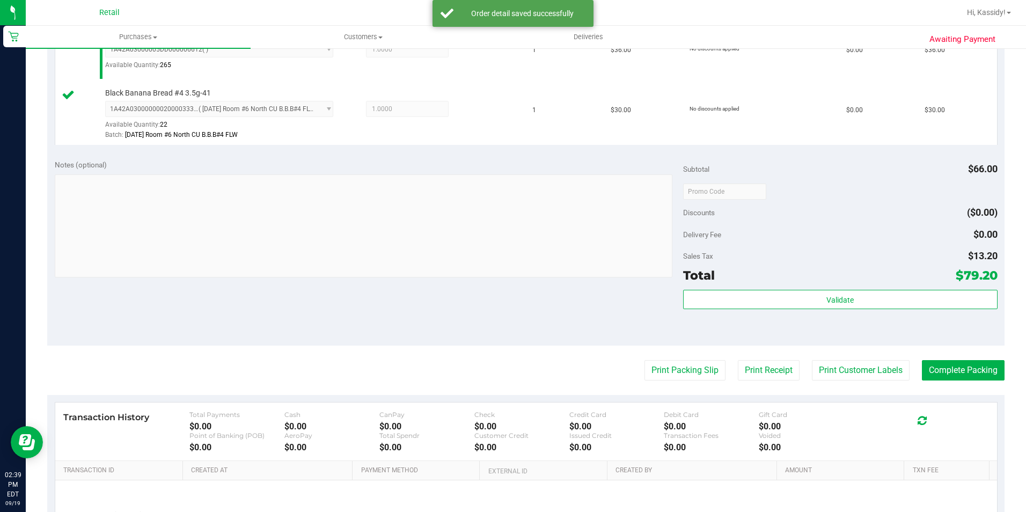
scroll to position [322, 0]
click at [961, 368] on button "Complete Packing" at bounding box center [963, 368] width 83 height 20
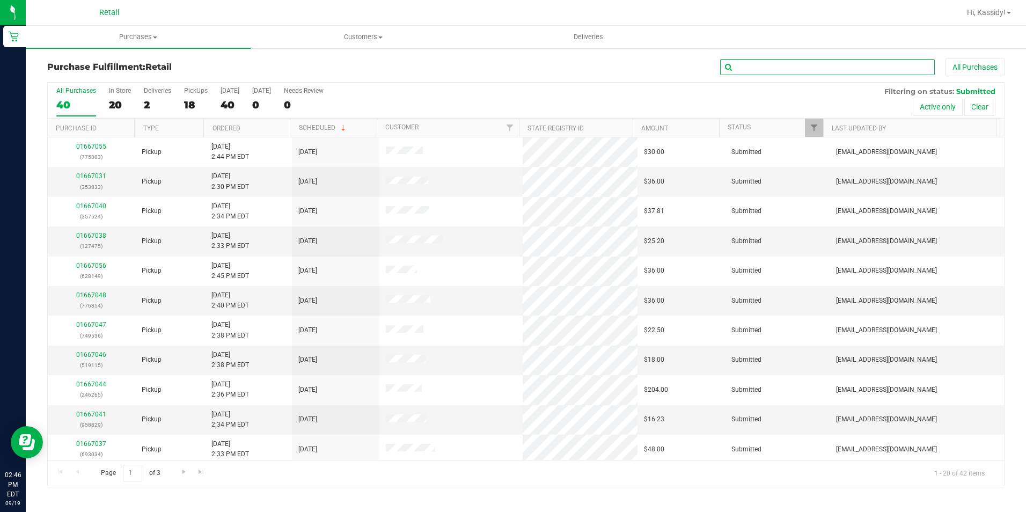
click at [797, 70] on input "text" at bounding box center [827, 67] width 215 height 16
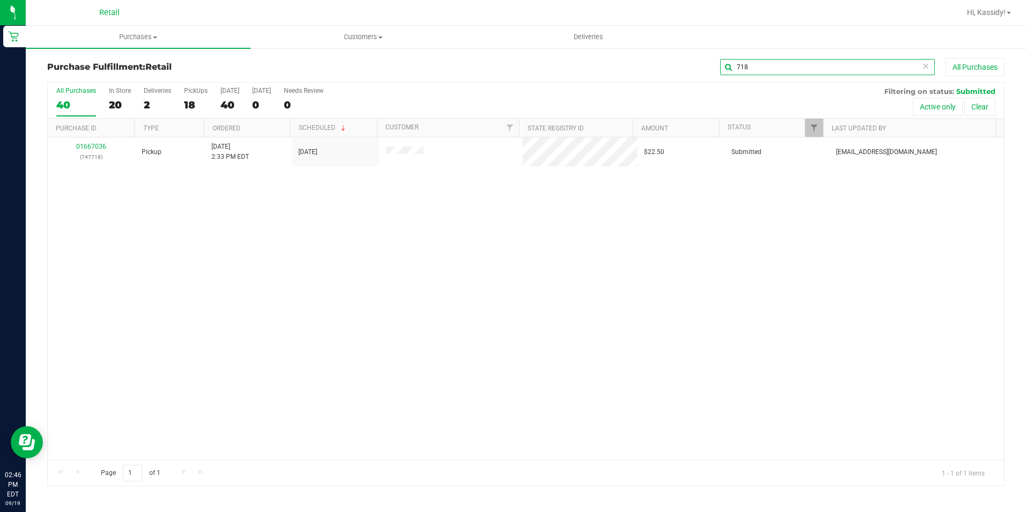
type input "718"
click at [91, 147] on link "01667036" at bounding box center [91, 147] width 30 height 8
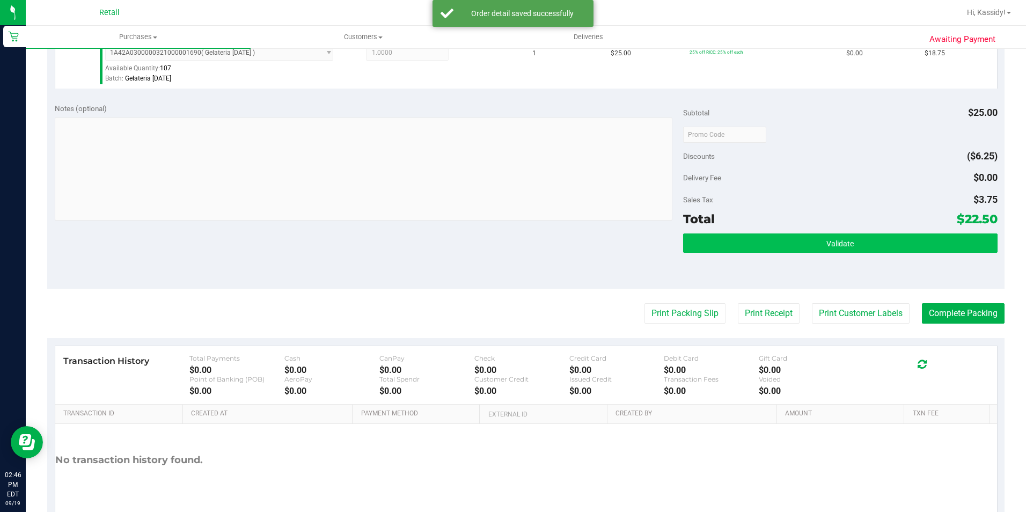
scroll to position [322, 0]
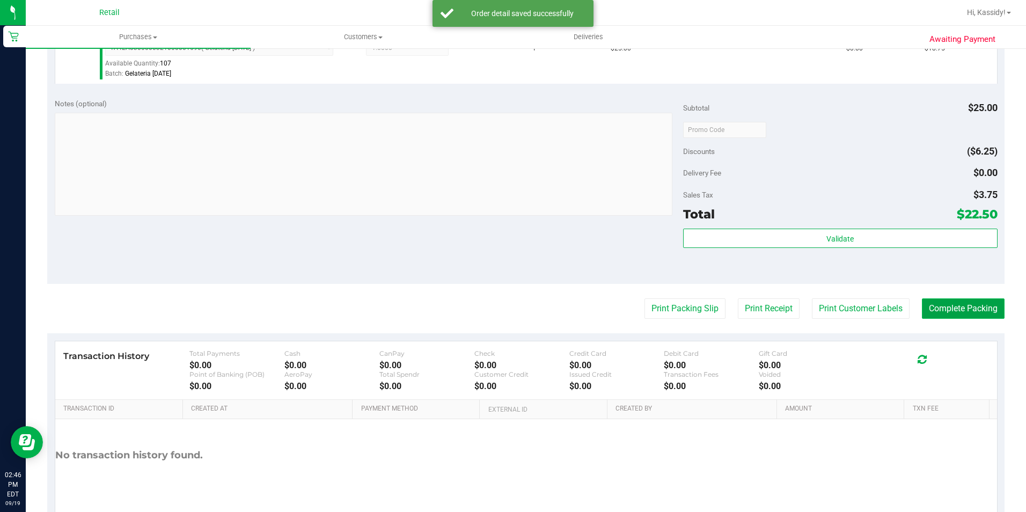
click at [938, 315] on button "Complete Packing" at bounding box center [963, 308] width 83 height 20
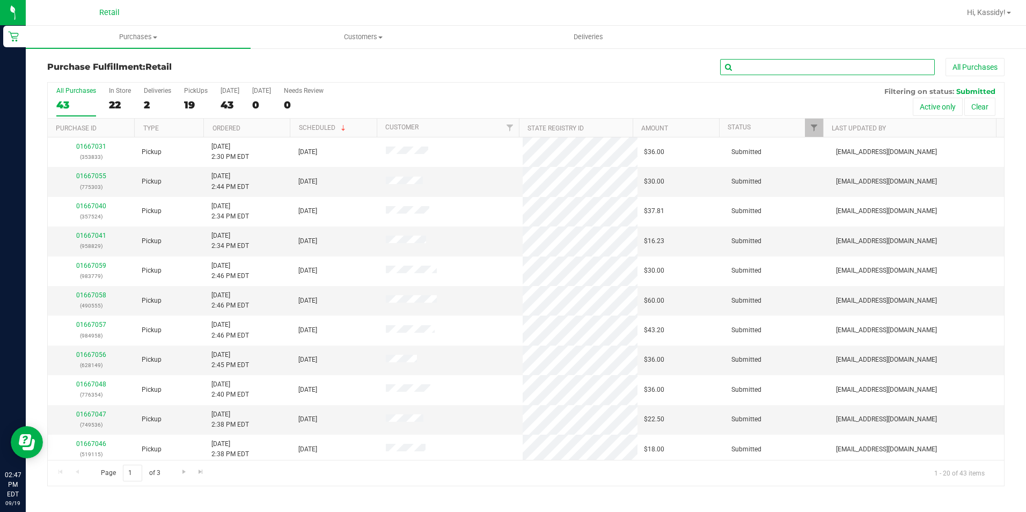
click at [785, 64] on input "text" at bounding box center [827, 67] width 215 height 16
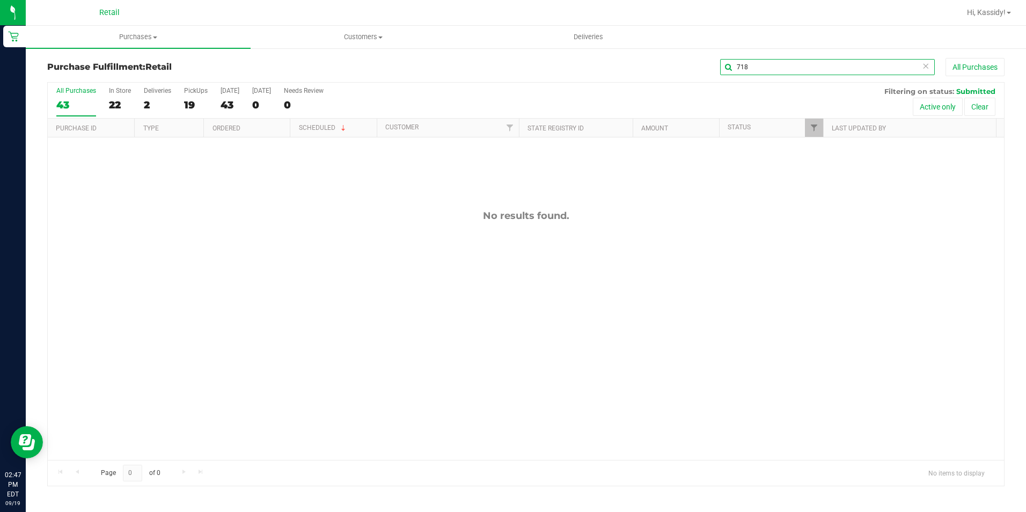
drag, startPoint x: 784, startPoint y: 67, endPoint x: 653, endPoint y: 70, distance: 131.0
click at [663, 70] on div "718 All Purchases" at bounding box center [685, 67] width 638 height 18
type input "543"
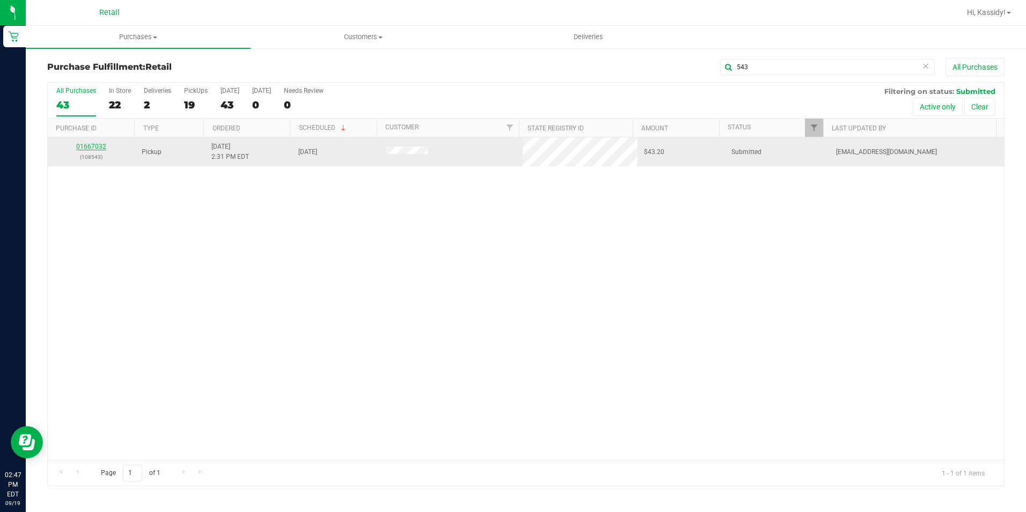
click at [98, 149] on link "01667032" at bounding box center [91, 147] width 30 height 8
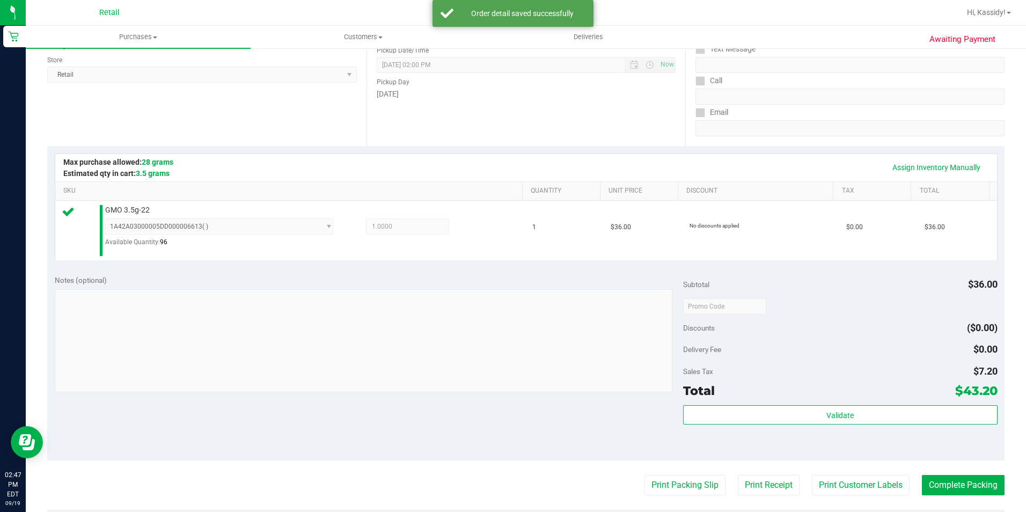
scroll to position [161, 0]
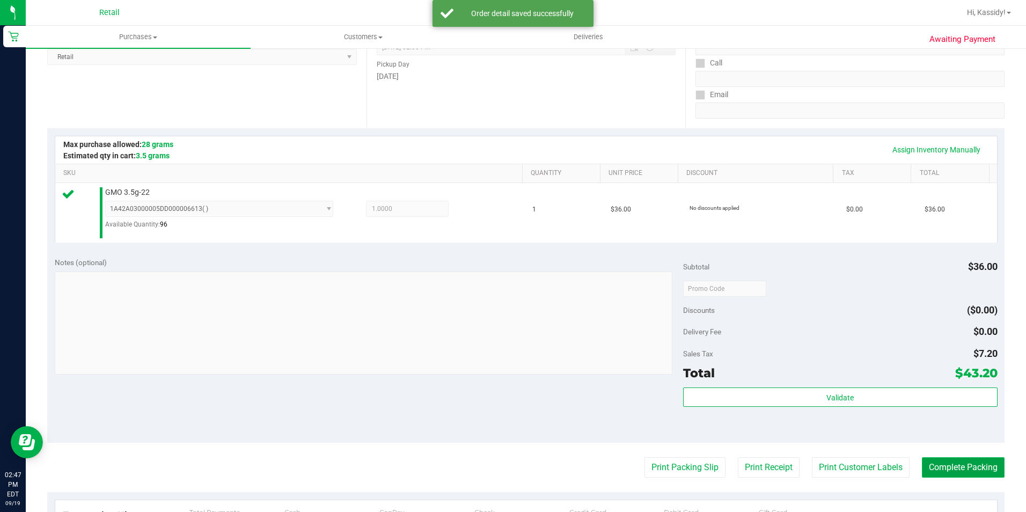
click at [991, 466] on button "Complete Packing" at bounding box center [963, 467] width 83 height 20
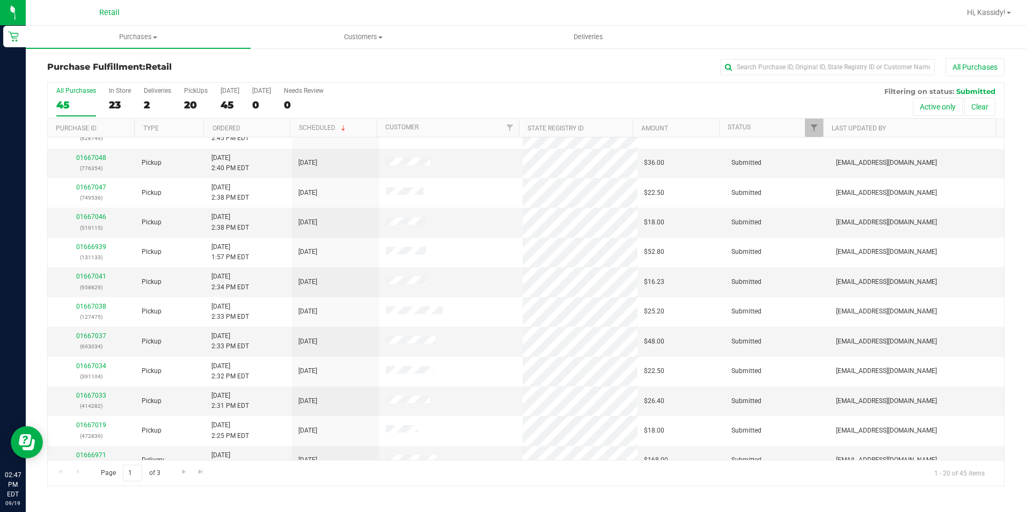
scroll to position [268, 0]
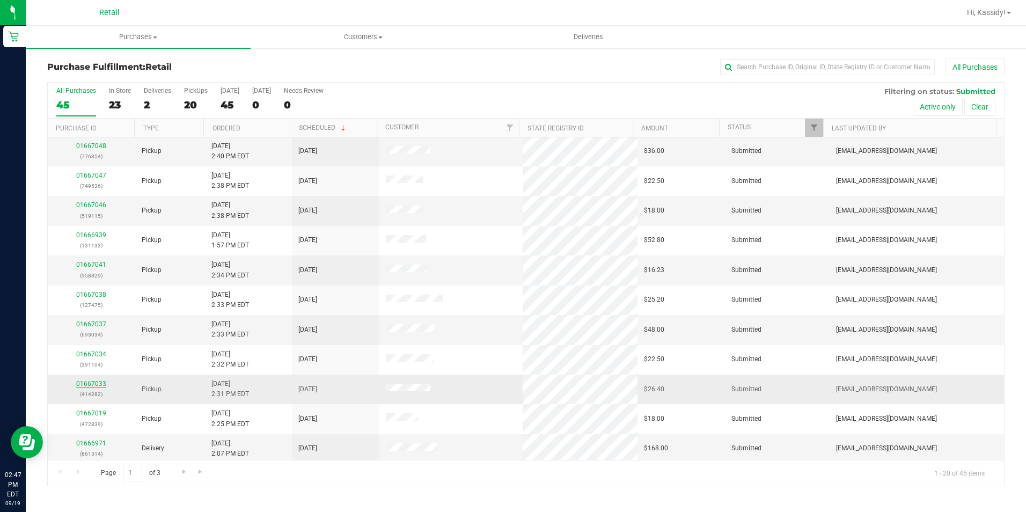
click at [89, 385] on link "01667033" at bounding box center [91, 384] width 30 height 8
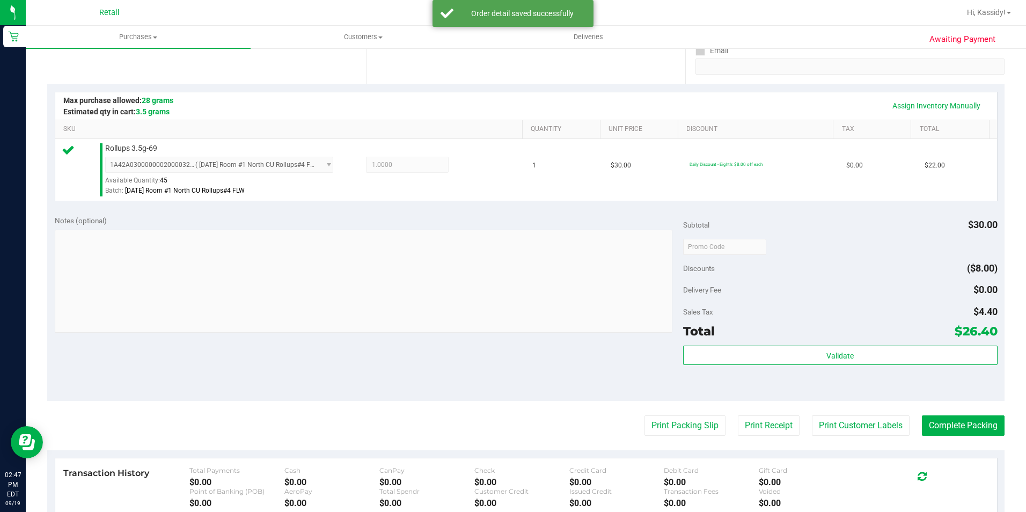
scroll to position [215, 0]
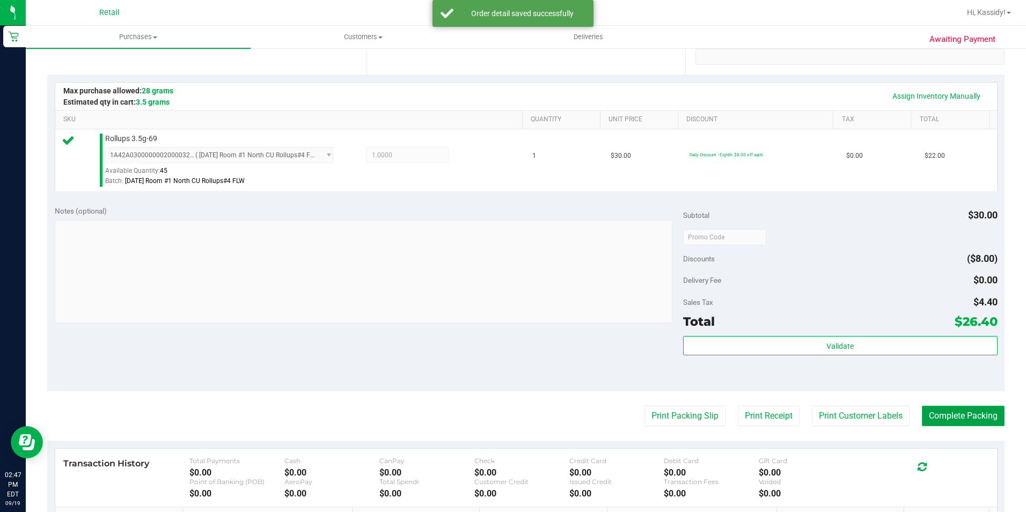
click at [969, 417] on button "Complete Packing" at bounding box center [963, 416] width 83 height 20
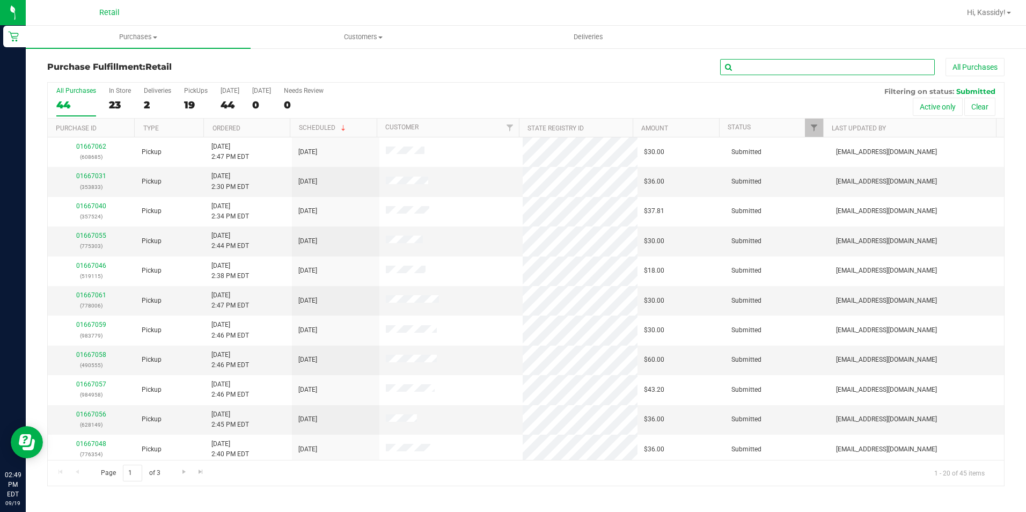
click at [764, 63] on input "text" at bounding box center [827, 67] width 215 height 16
click at [200, 102] on div "19" at bounding box center [196, 105] width 24 height 12
click at [0, 0] on input "PickUps 19" at bounding box center [0, 0] width 0 height 0
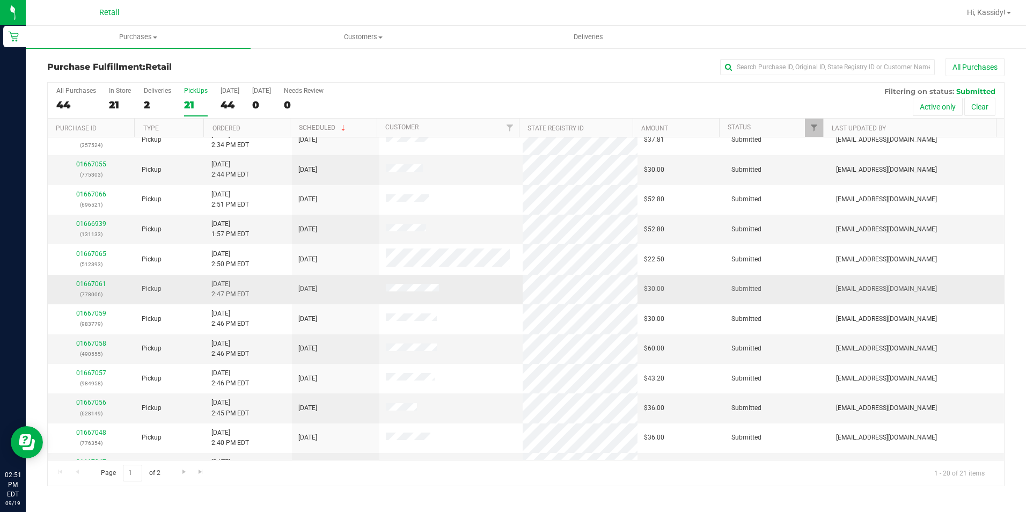
scroll to position [107, 0]
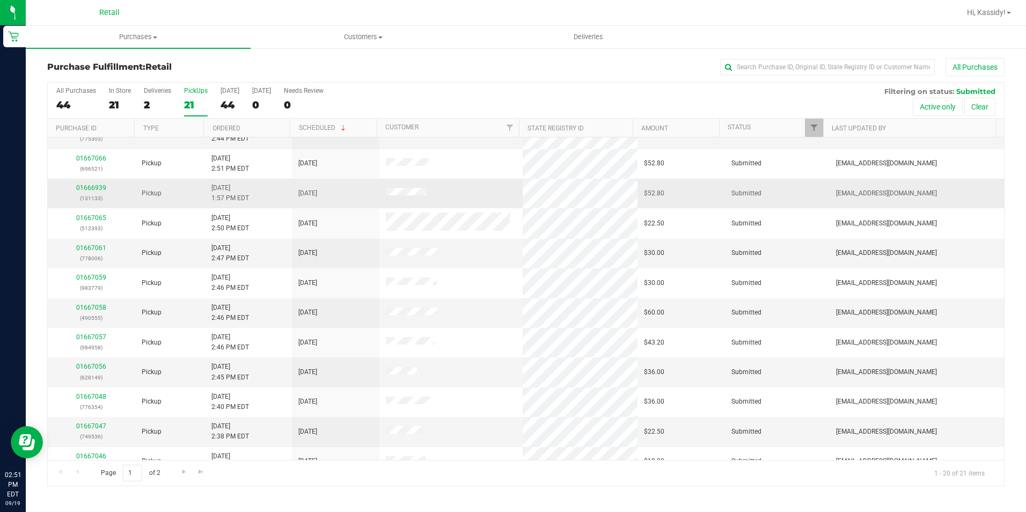
click at [396, 197] on span at bounding box center [406, 193] width 40 height 11
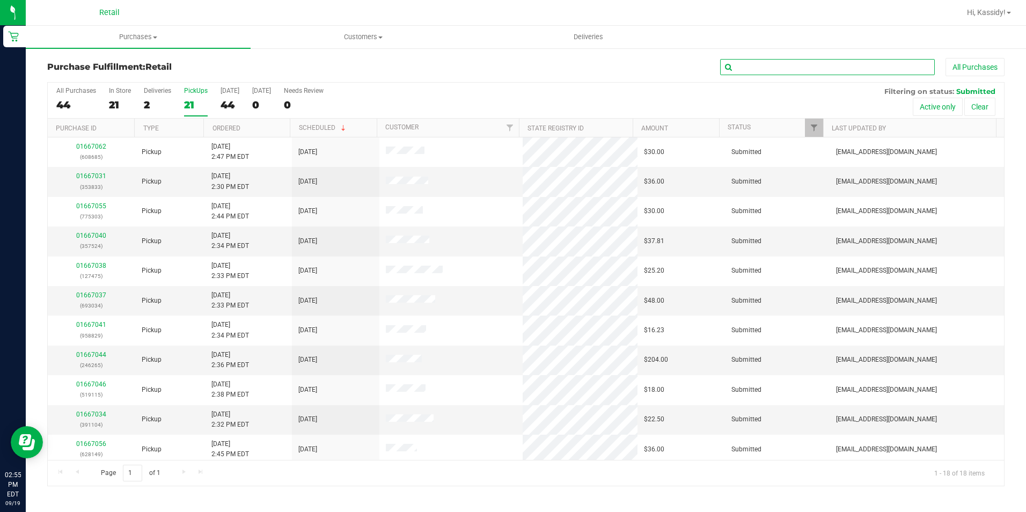
click at [828, 65] on input "text" at bounding box center [827, 67] width 215 height 16
type input "006"
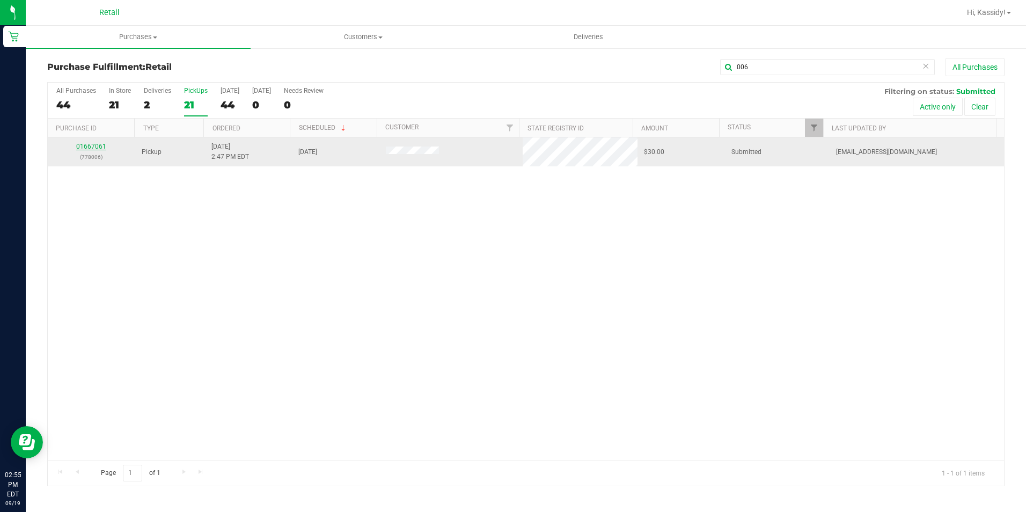
click at [87, 147] on link "01667061" at bounding box center [91, 147] width 30 height 8
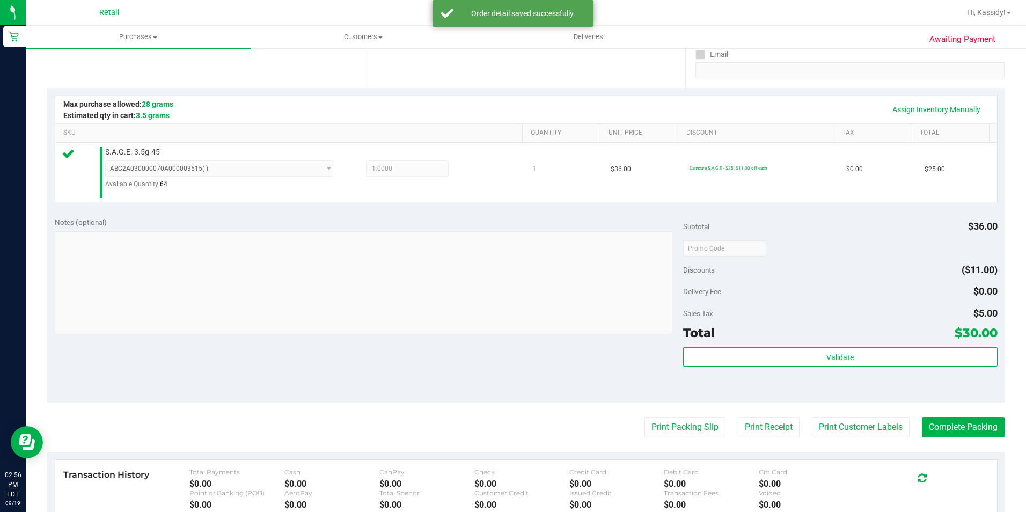
scroll to position [322, 0]
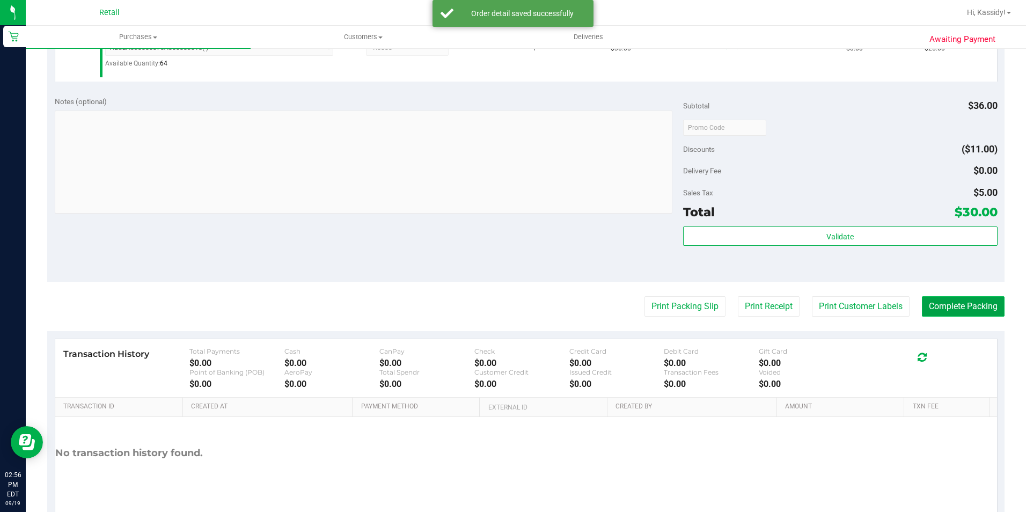
click at [970, 305] on button "Complete Packing" at bounding box center [963, 306] width 83 height 20
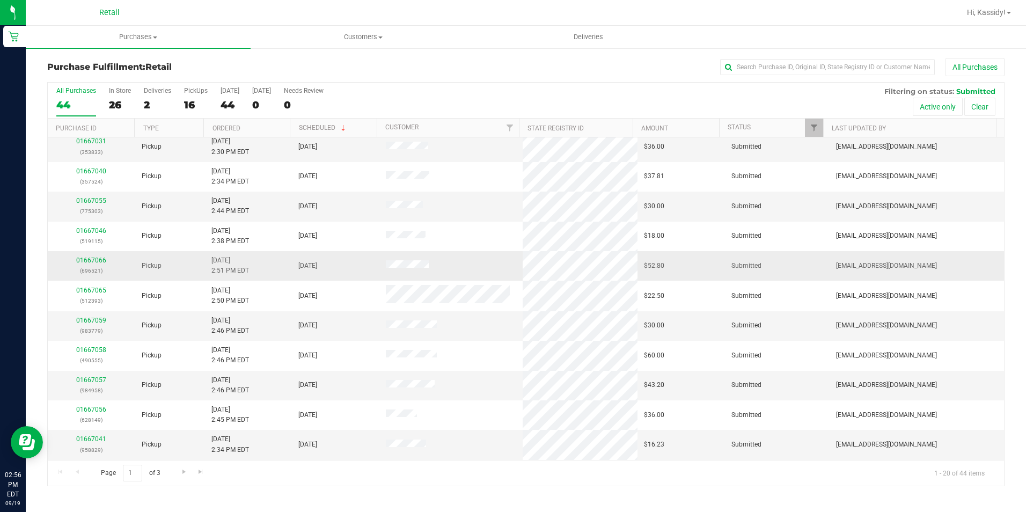
scroll to position [54, 0]
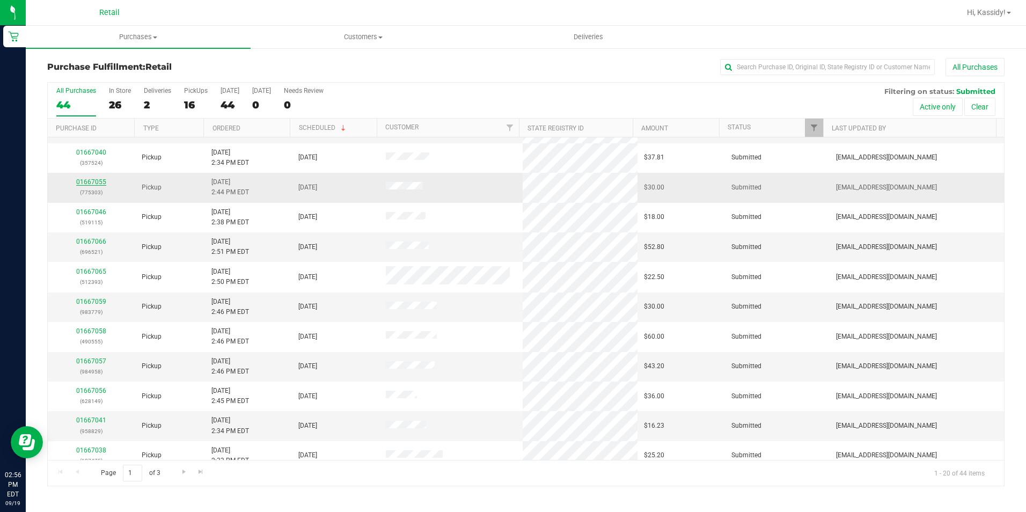
click at [91, 182] on link "01667055" at bounding box center [91, 182] width 30 height 8
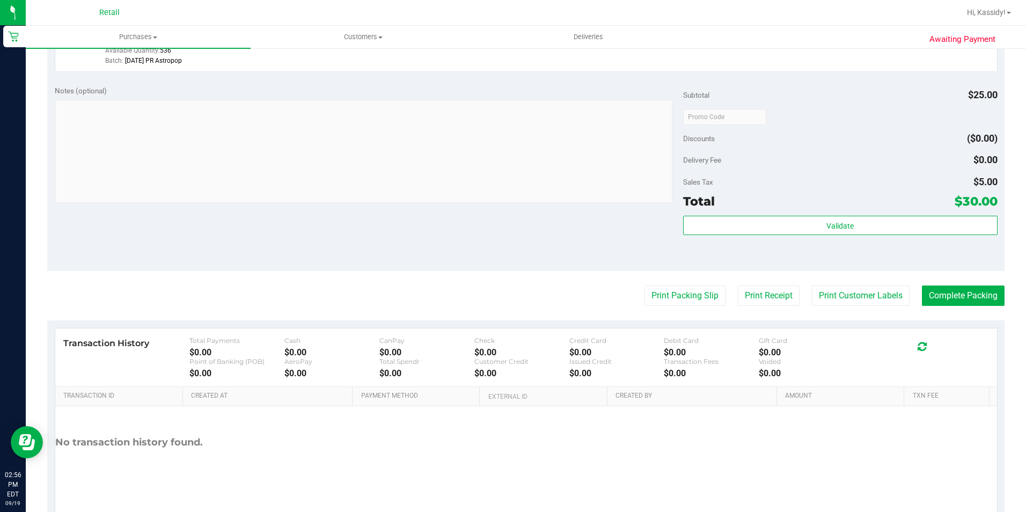
scroll to position [365, 0]
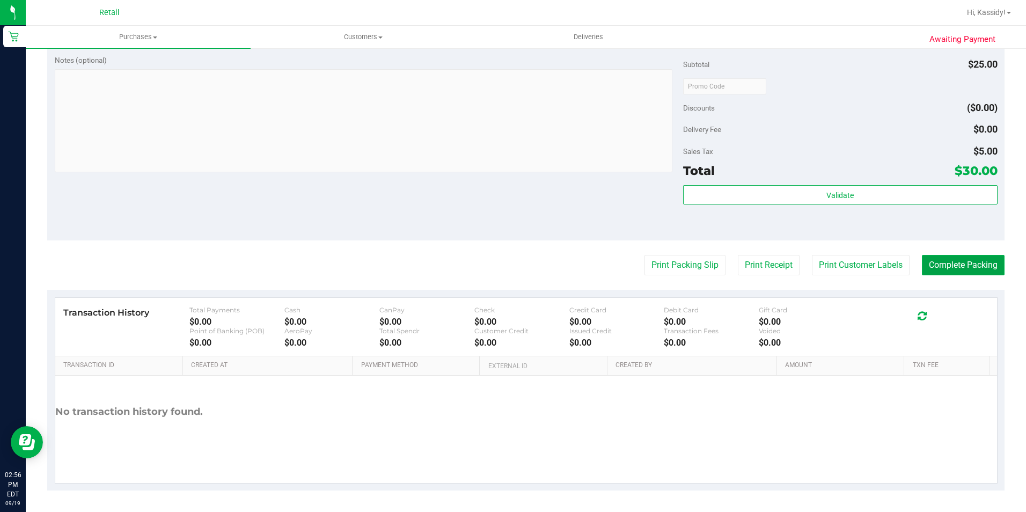
click at [924, 264] on button "Complete Packing" at bounding box center [963, 265] width 83 height 20
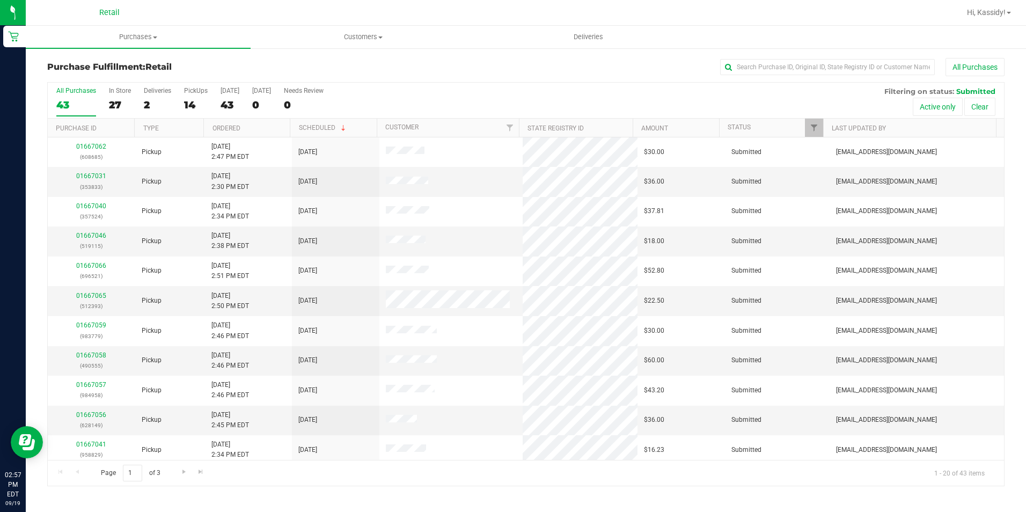
click at [734, 79] on div "Purchase Fulfillment: Retail All Purchases" at bounding box center [525, 70] width 957 height 24
click at [736, 78] on div "Purchase Fulfillment: Retail All Purchases" at bounding box center [525, 70] width 957 height 24
copy div "All Purchases"
click at [741, 64] on input "text" at bounding box center [827, 67] width 215 height 16
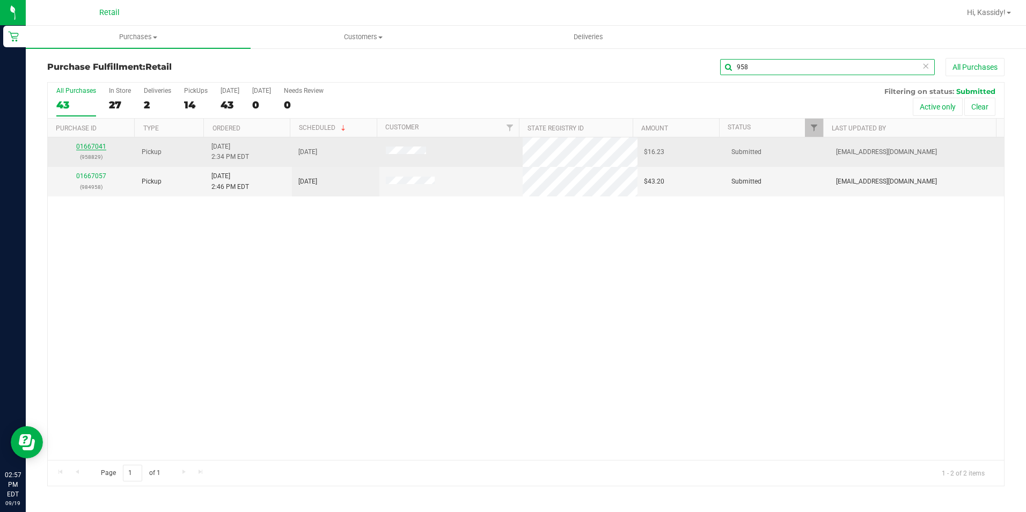
type input "958"
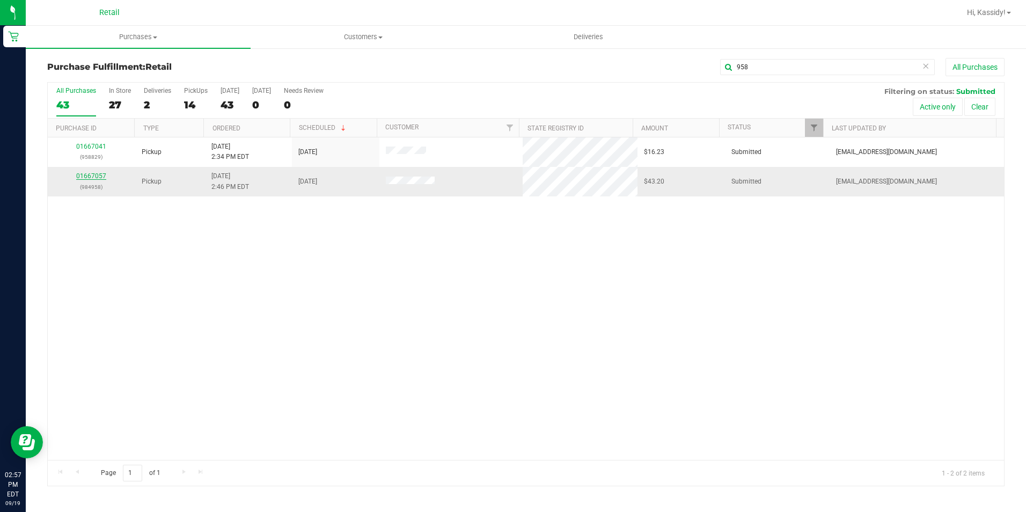
click at [93, 172] on link "01667057" at bounding box center [91, 176] width 30 height 8
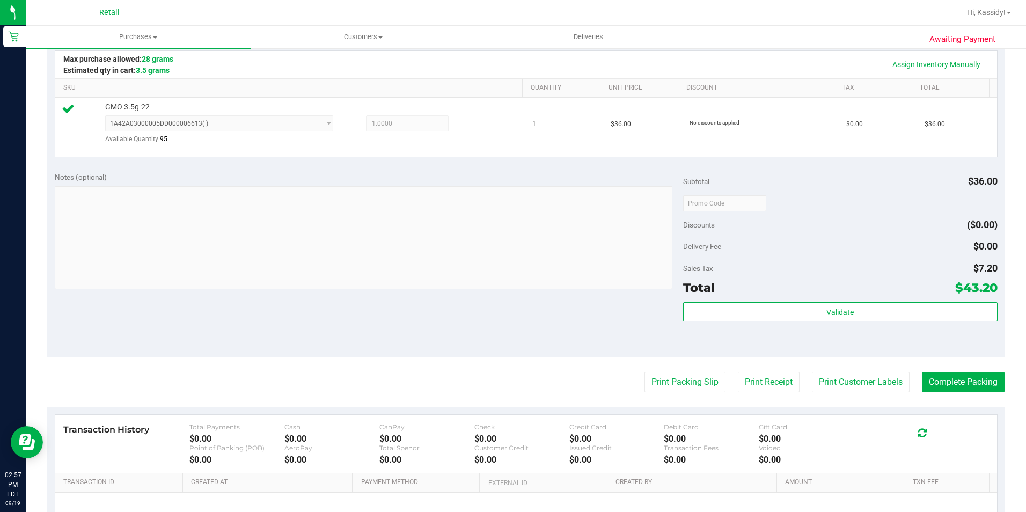
scroll to position [268, 0]
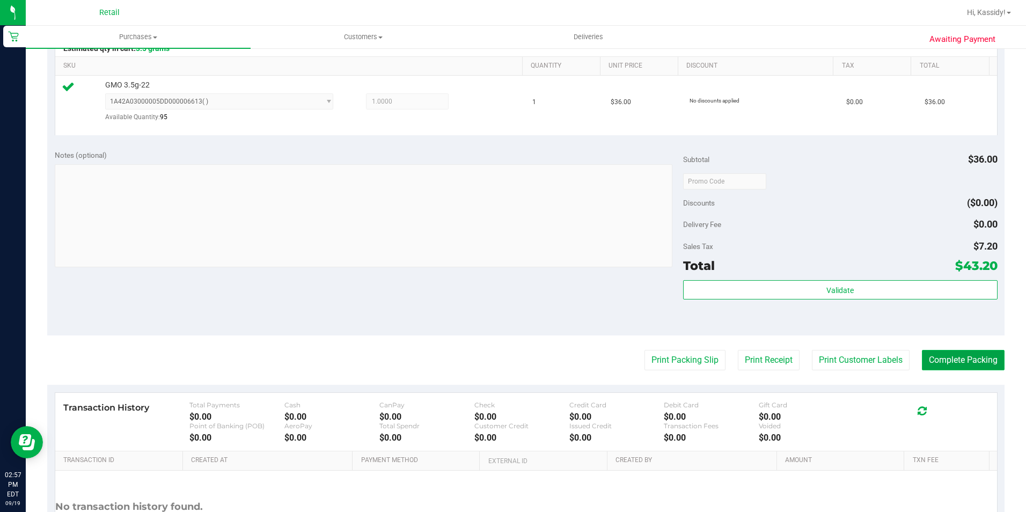
click at [945, 357] on button "Complete Packing" at bounding box center [963, 360] width 83 height 20
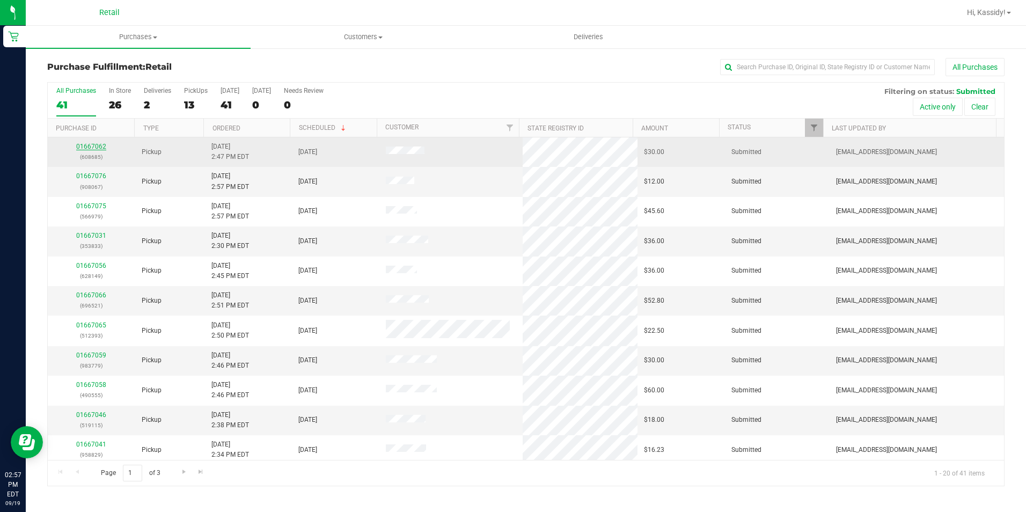
click at [88, 145] on link "01667062" at bounding box center [91, 147] width 30 height 8
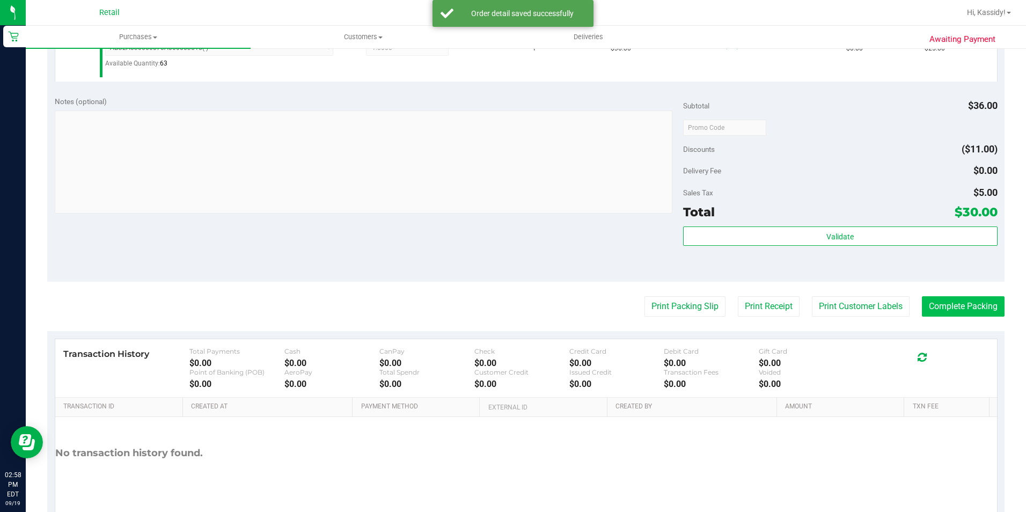
scroll to position [268, 0]
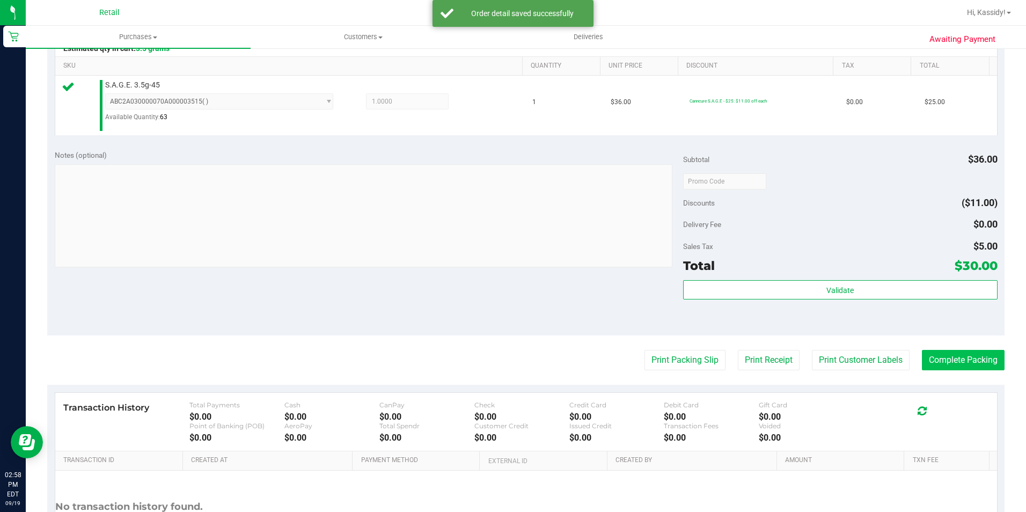
click at [948, 309] on div "Validate" at bounding box center [840, 304] width 314 height 48
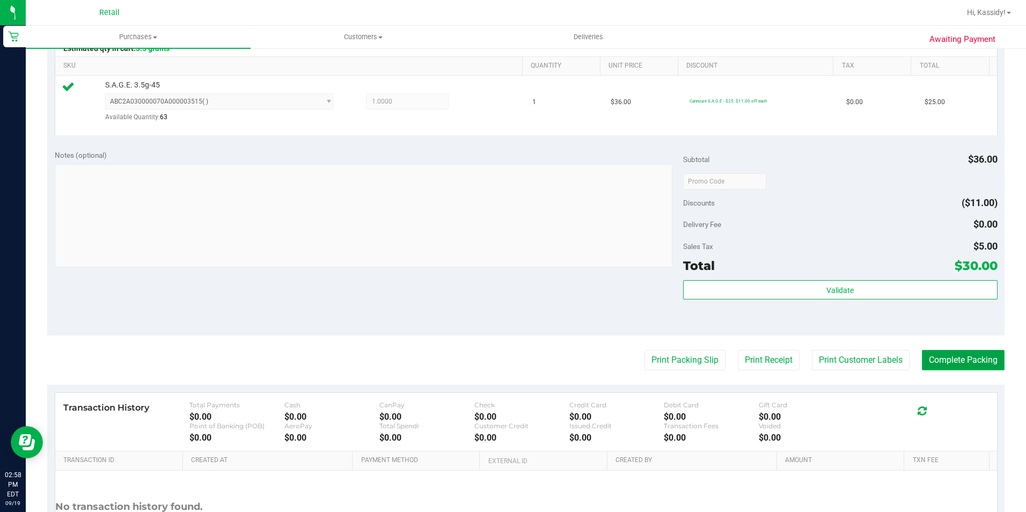
click at [932, 361] on button "Complete Packing" at bounding box center [963, 360] width 83 height 20
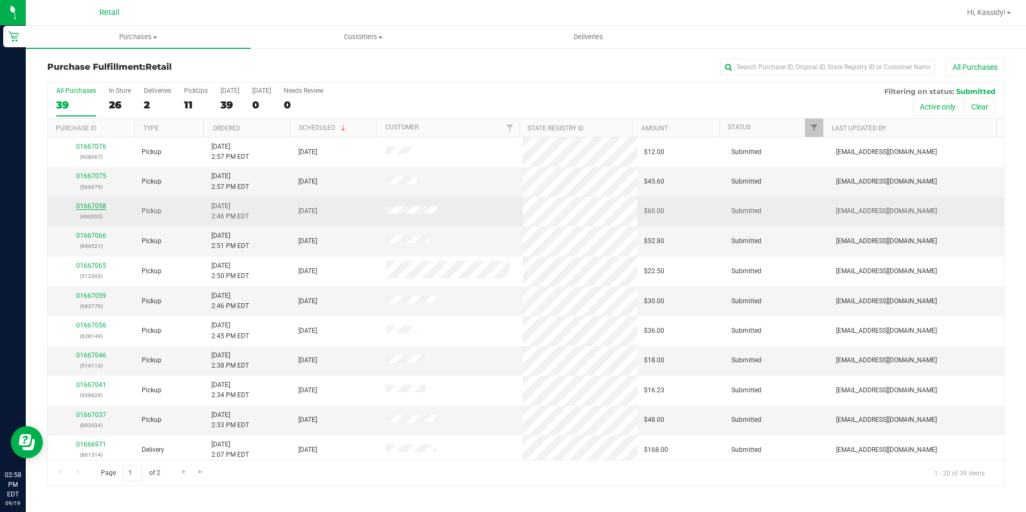
click at [104, 202] on link "01667058" at bounding box center [91, 206] width 30 height 8
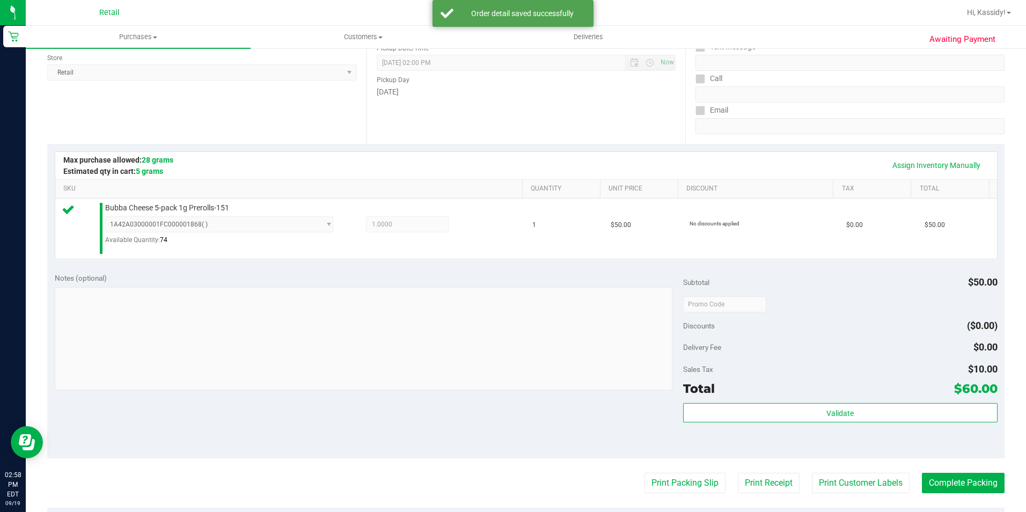
scroll to position [161, 0]
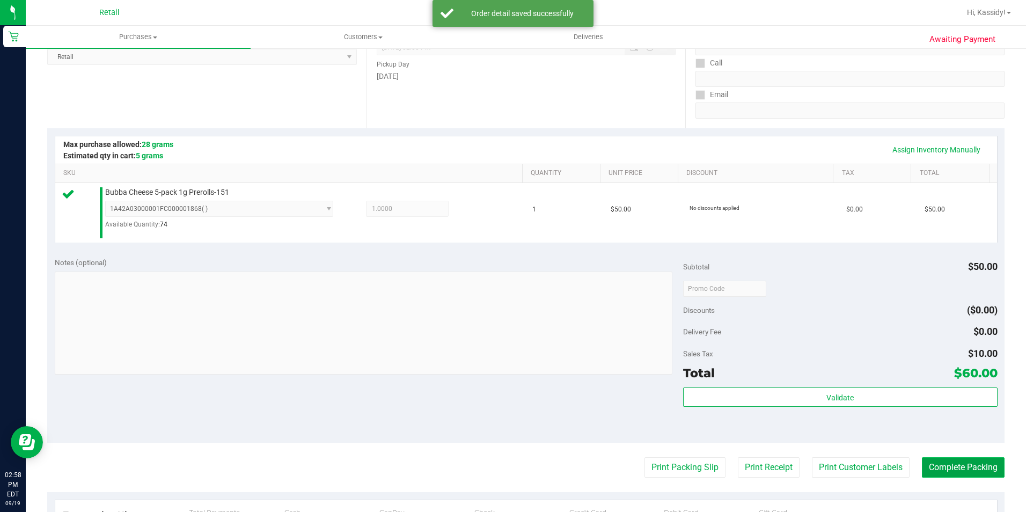
click at [948, 472] on button "Complete Packing" at bounding box center [963, 467] width 83 height 20
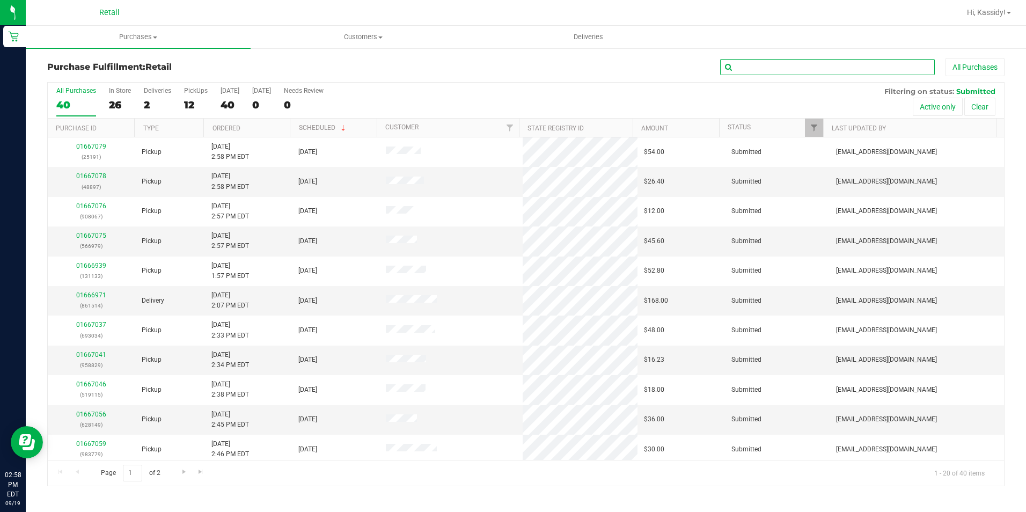
click at [768, 60] on input "text" at bounding box center [827, 67] width 215 height 16
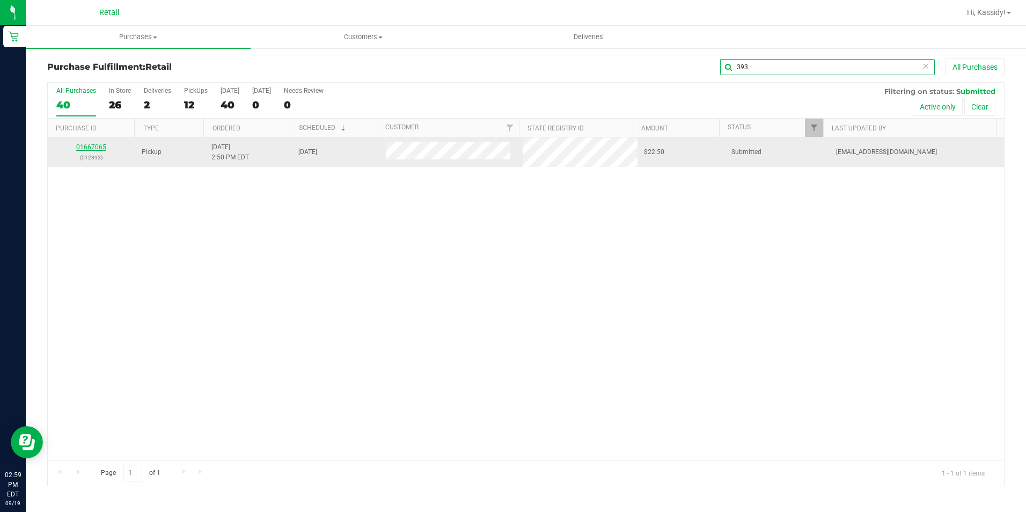
type input "393"
click at [93, 144] on link "01667065" at bounding box center [91, 147] width 30 height 8
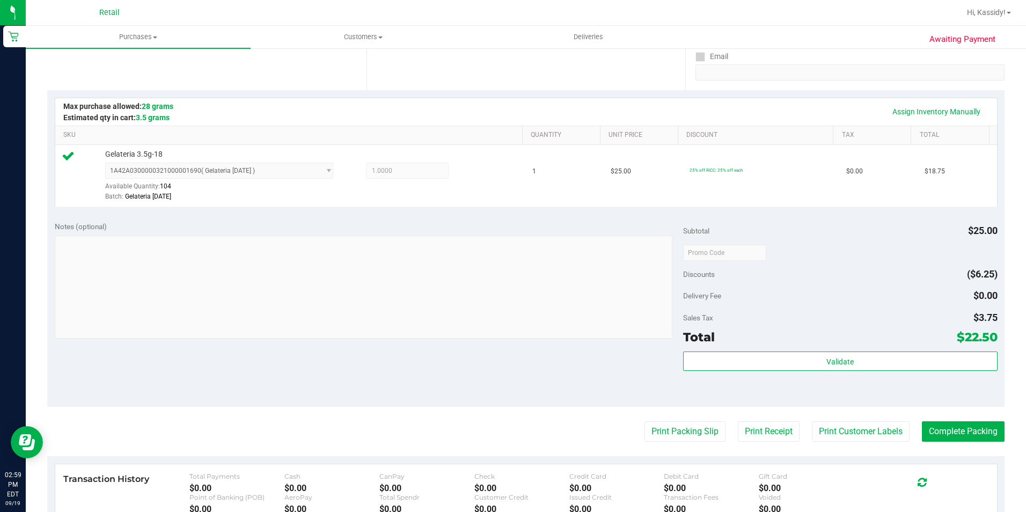
scroll to position [322, 0]
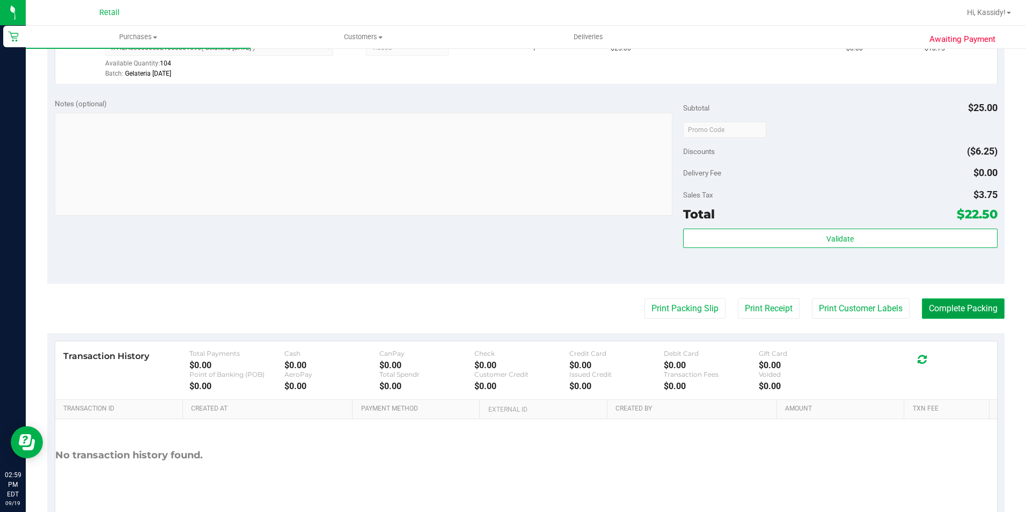
click at [929, 304] on button "Complete Packing" at bounding box center [963, 308] width 83 height 20
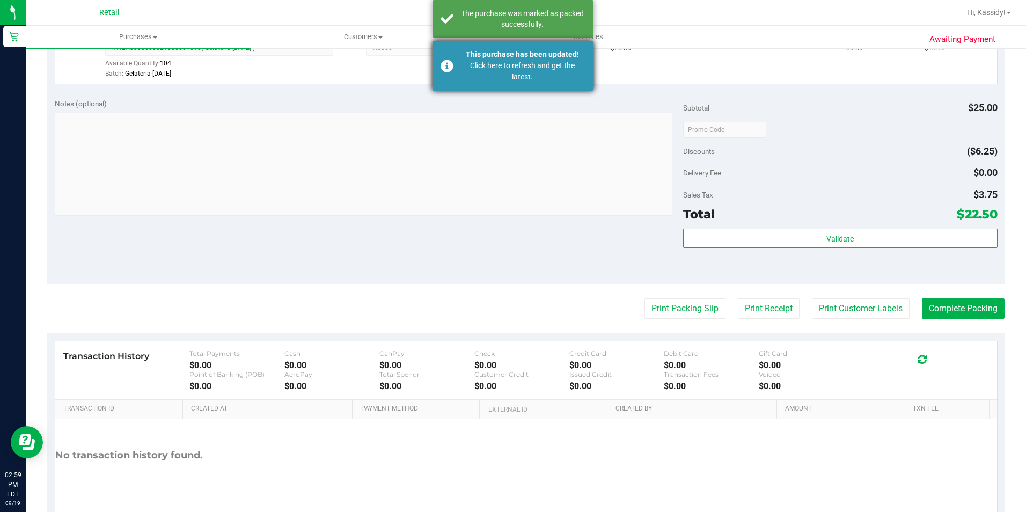
click at [498, 84] on div "This purchase has been updated! Click here to refresh and get the latest." at bounding box center [512, 66] width 161 height 50
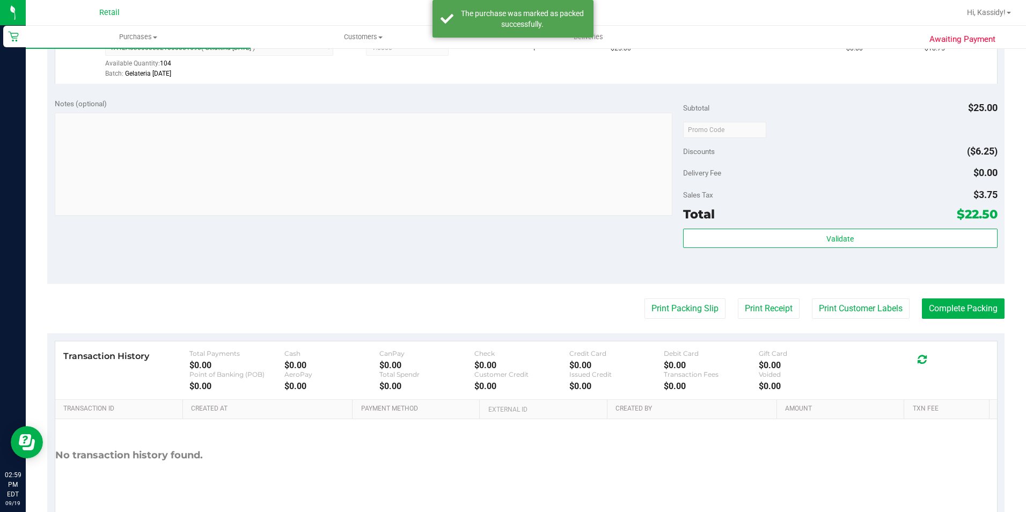
scroll to position [305, 0]
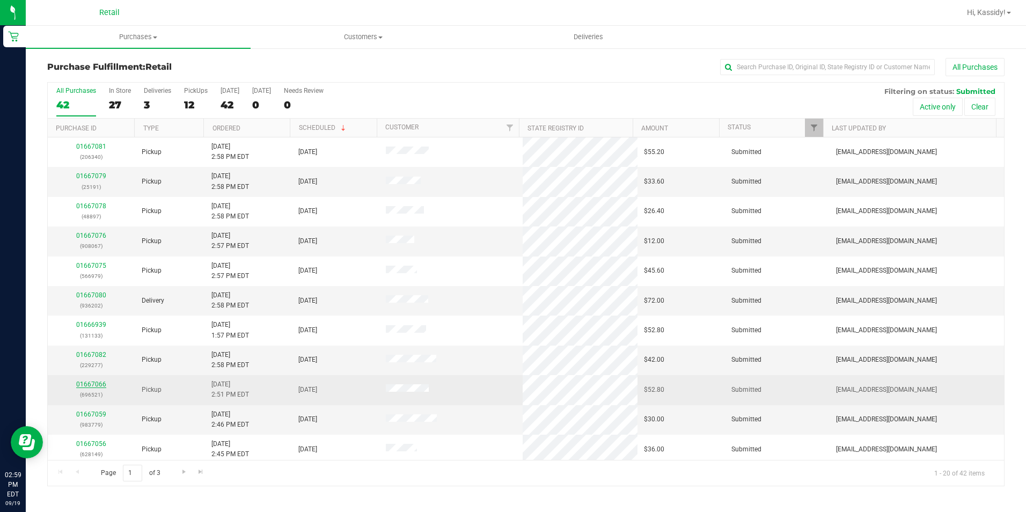
click at [93, 383] on link "01667066" at bounding box center [91, 384] width 30 height 8
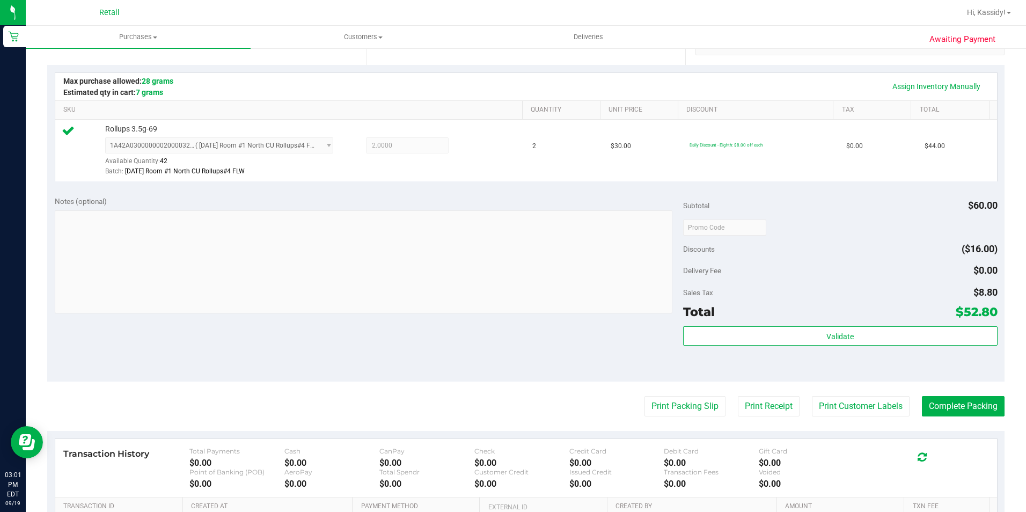
scroll to position [268, 0]
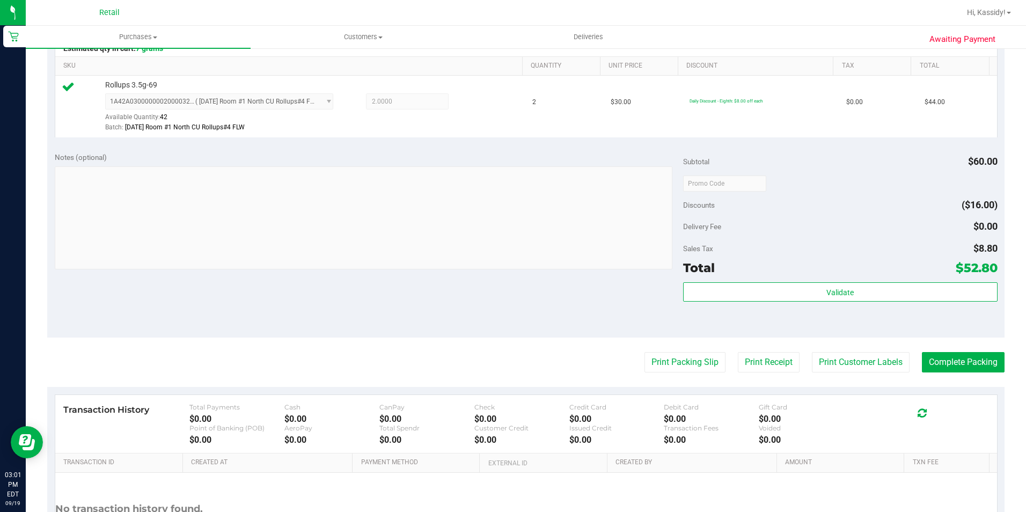
click at [954, 333] on div "Notes (optional) Subtotal $60.00 Discounts ($16.00) Delivery Fee $0.00 Sales Ta…" at bounding box center [525, 240] width 957 height 193
click at [951, 353] on button "Complete Packing" at bounding box center [963, 362] width 83 height 20
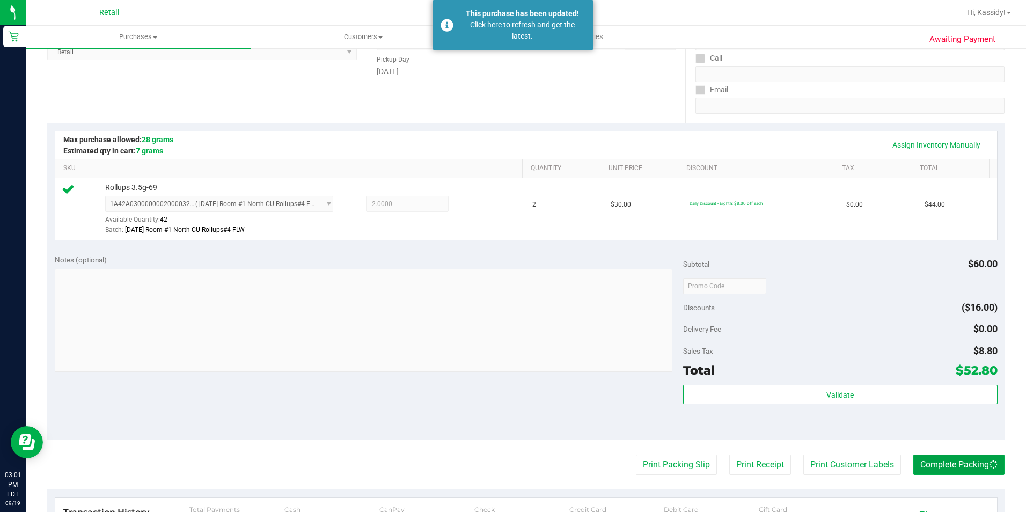
scroll to position [54, 0]
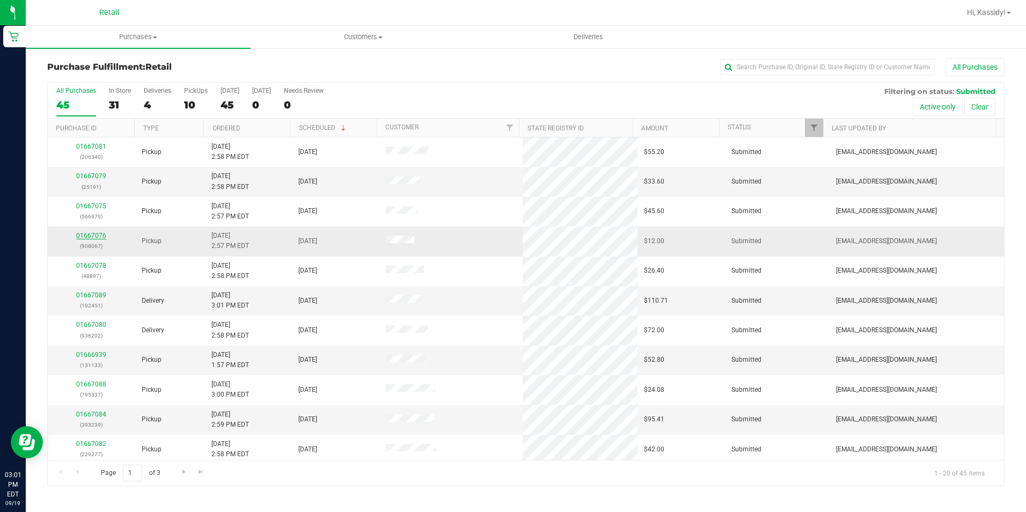
click at [86, 238] on link "01667076" at bounding box center [91, 236] width 30 height 8
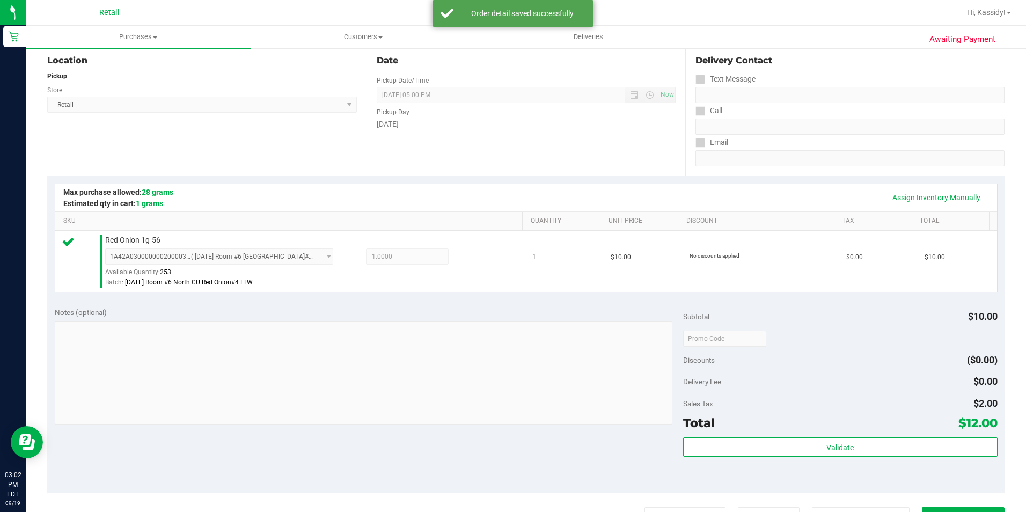
scroll to position [215, 0]
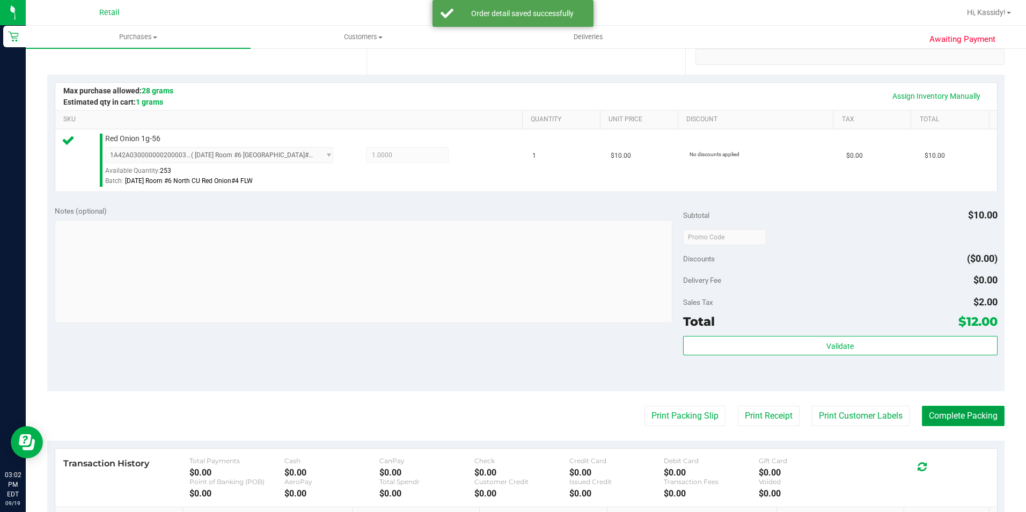
click at [944, 416] on button "Complete Packing" at bounding box center [963, 416] width 83 height 20
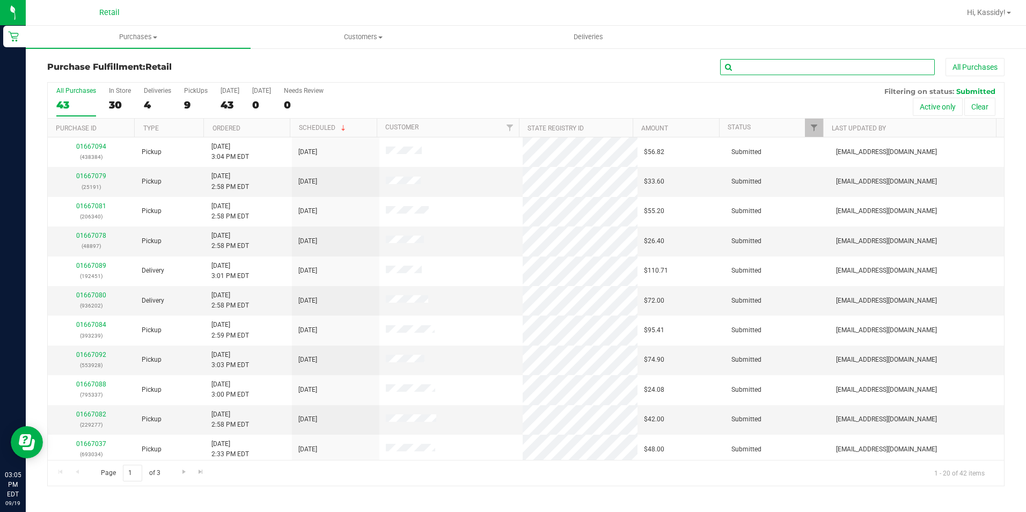
click at [776, 69] on input "text" at bounding box center [827, 67] width 215 height 16
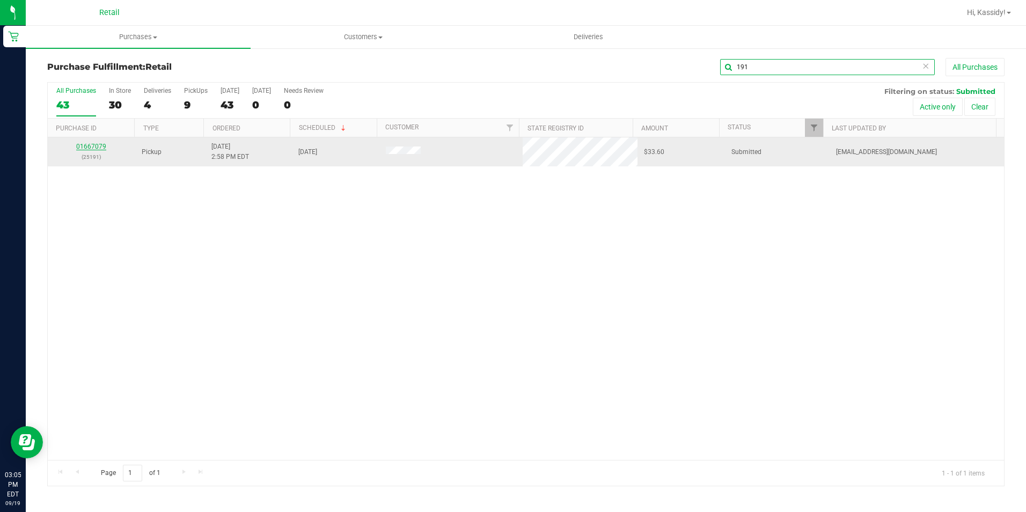
type input "191"
click at [98, 145] on link "01667079" at bounding box center [91, 147] width 30 height 8
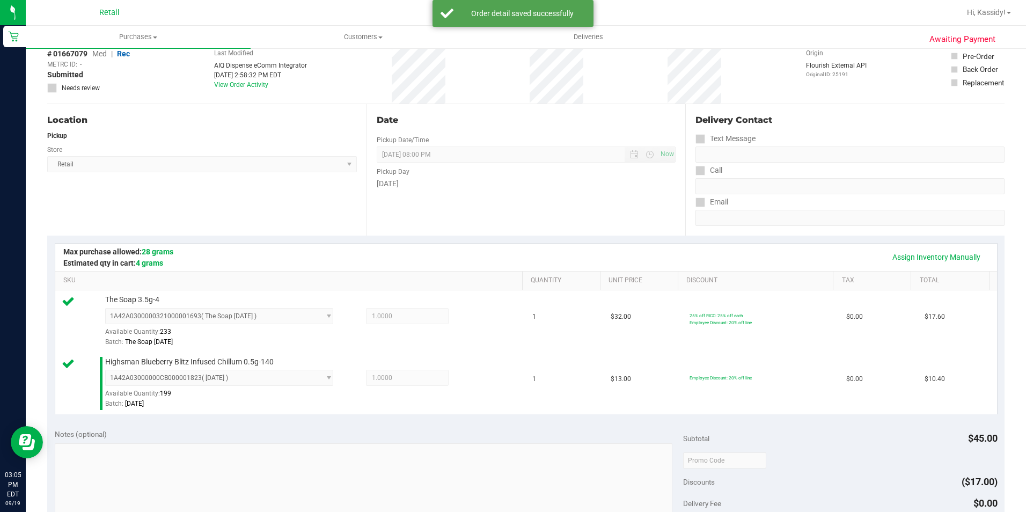
scroll to position [322, 0]
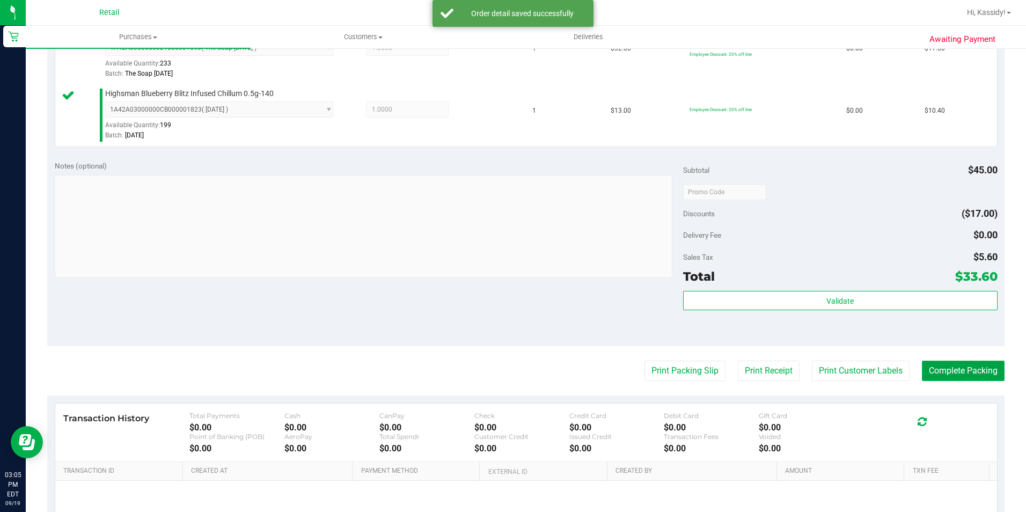
click at [961, 372] on button "Complete Packing" at bounding box center [963, 371] width 83 height 20
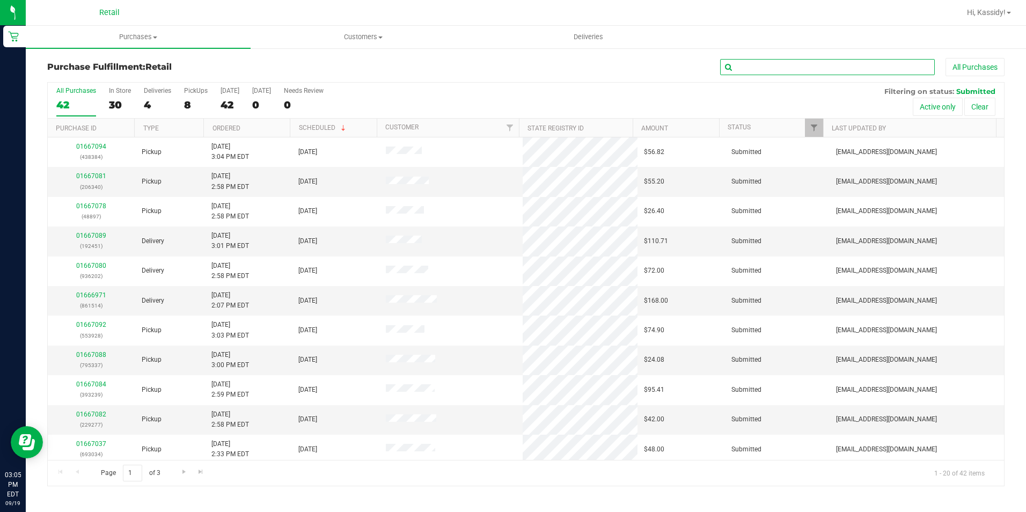
click at [766, 69] on input "text" at bounding box center [827, 67] width 215 height 16
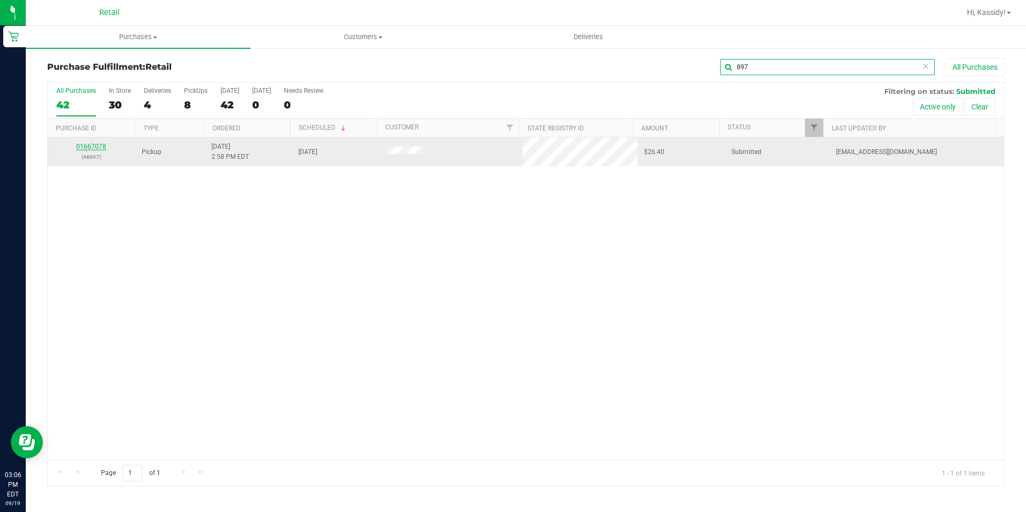
type input "897"
click at [92, 144] on link "01667078" at bounding box center [91, 147] width 30 height 8
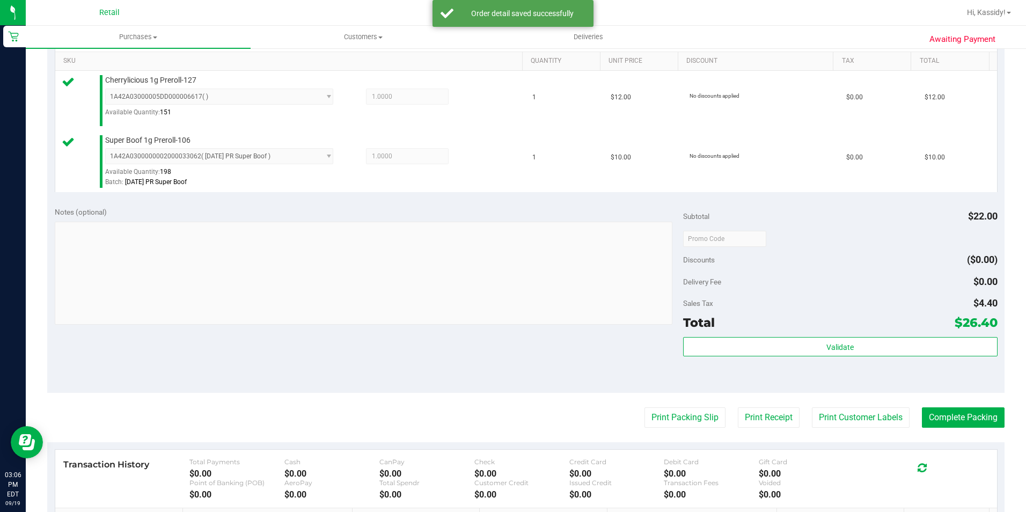
scroll to position [322, 0]
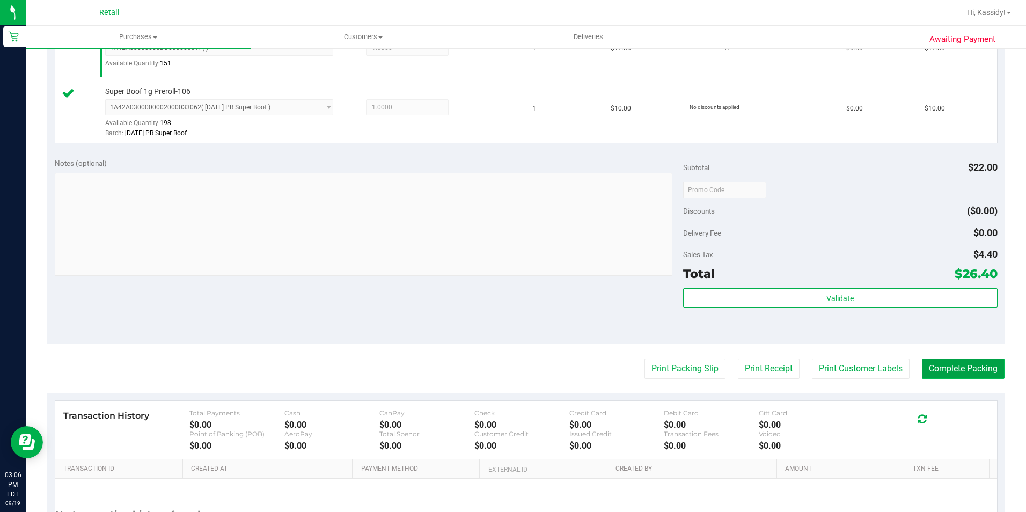
click at [987, 373] on button "Complete Packing" at bounding box center [963, 368] width 83 height 20
click at [989, 373] on span at bounding box center [993, 368] width 9 height 10
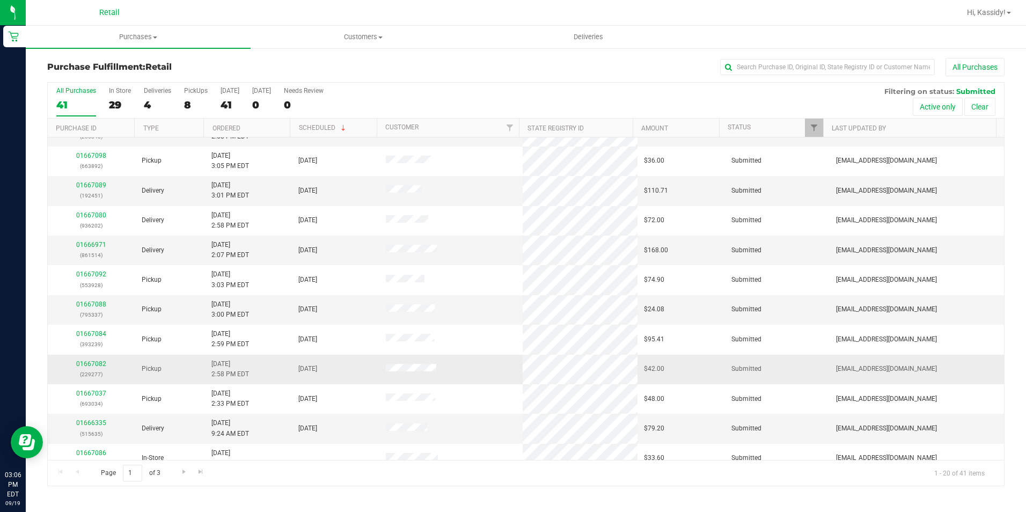
scroll to position [107, 0]
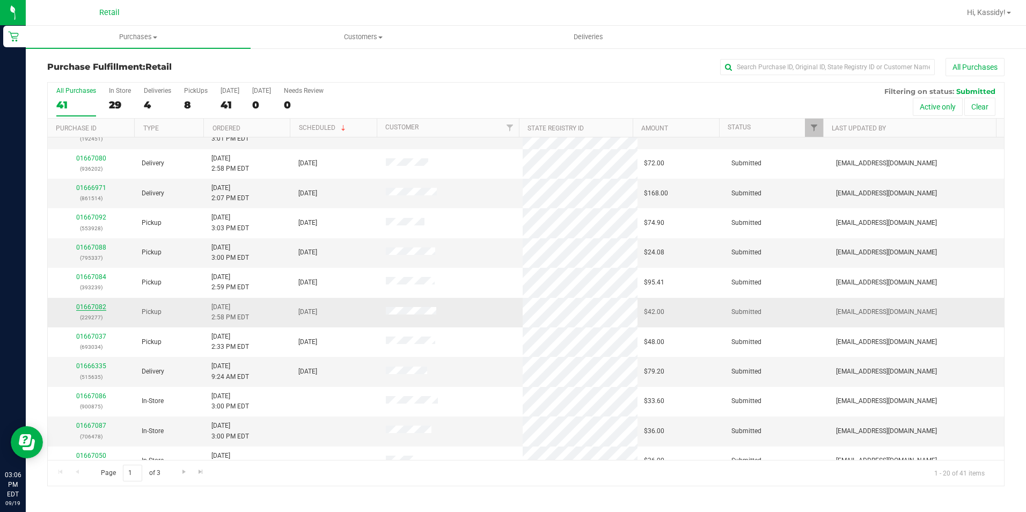
click at [95, 306] on link "01667082" at bounding box center [91, 307] width 30 height 8
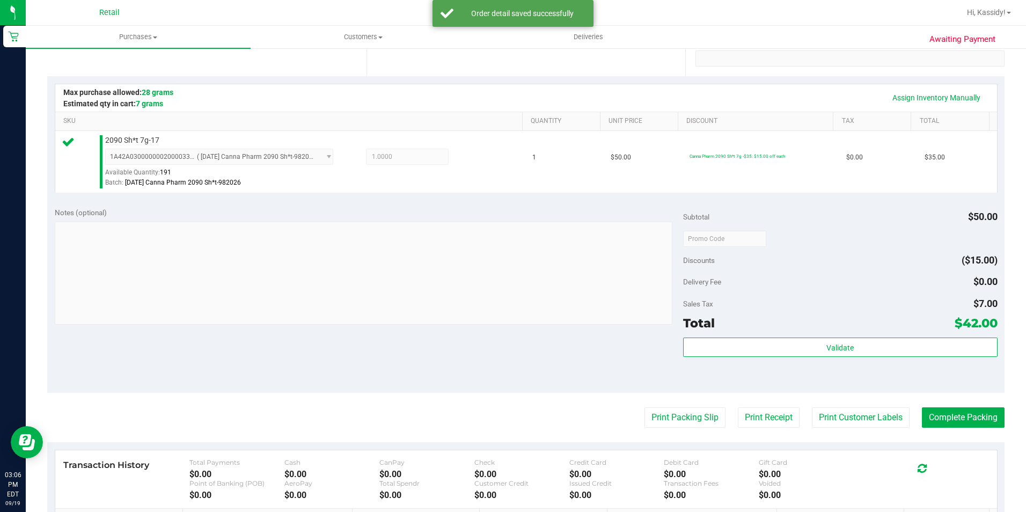
scroll to position [215, 0]
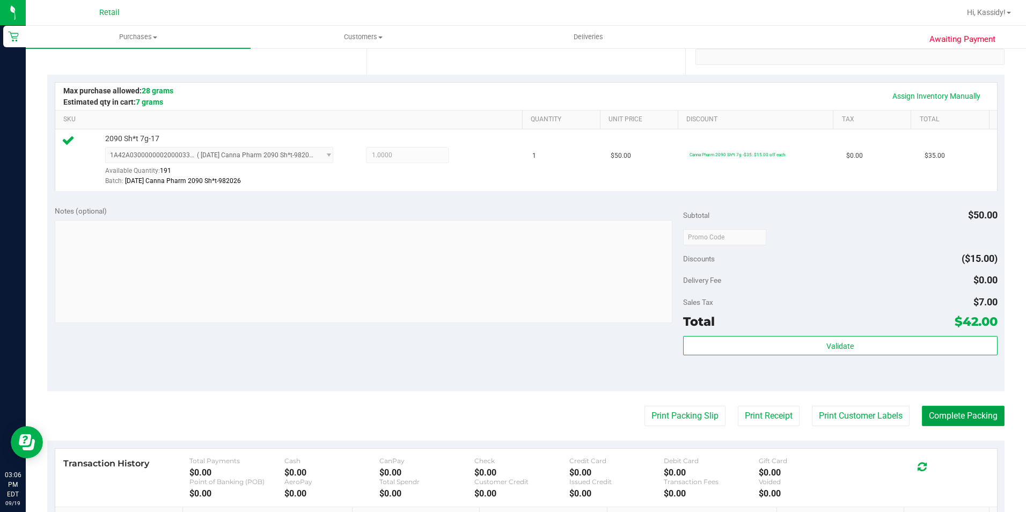
click at [961, 425] on button "Complete Packing" at bounding box center [963, 416] width 83 height 20
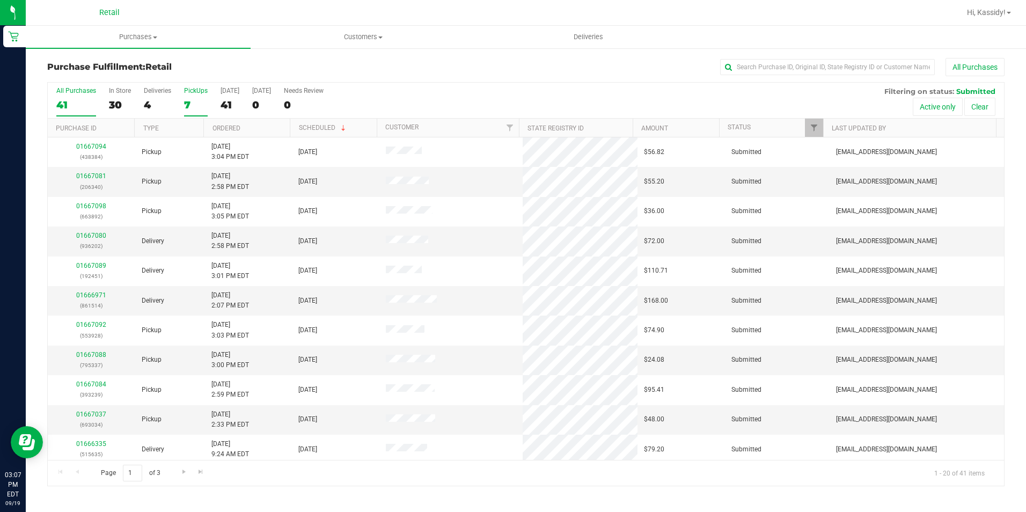
click at [195, 96] on label "PickUps 7" at bounding box center [196, 102] width 24 height 30
click at [0, 0] on input "PickUps 7" at bounding box center [0, 0] width 0 height 0
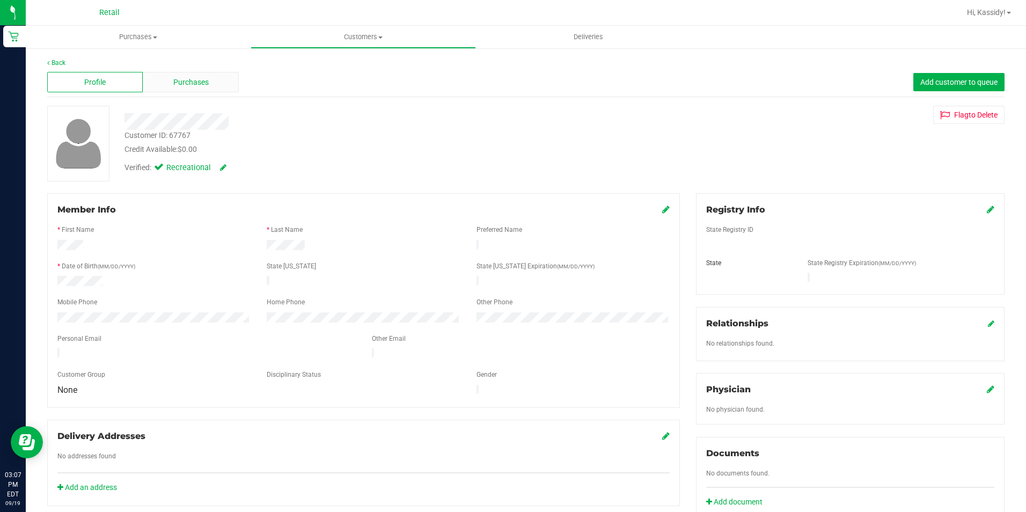
click at [156, 75] on div "Purchases" at bounding box center [190, 82] width 95 height 20
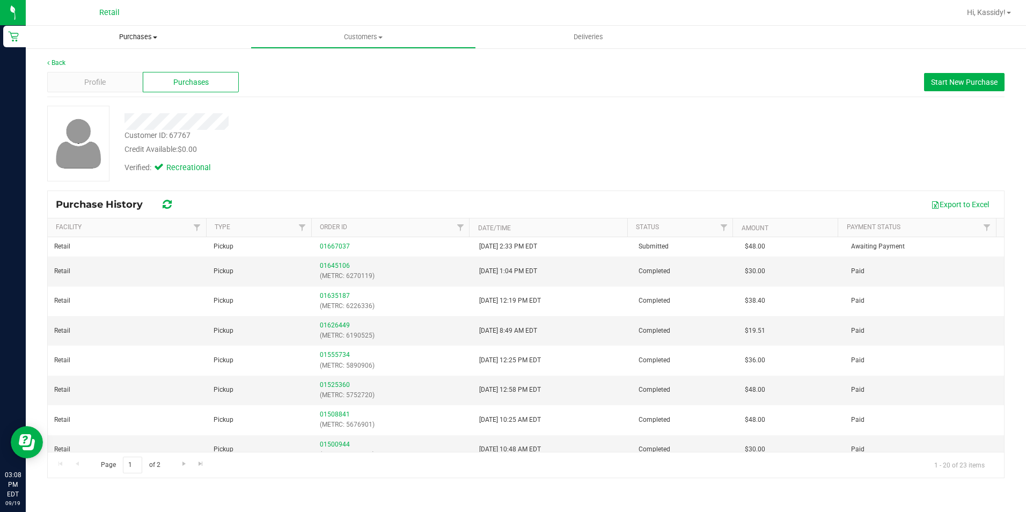
click at [143, 31] on uib-tab-heading "Purchases Summary of purchases Fulfillment All purchases" at bounding box center [138, 37] width 225 height 23
click at [124, 76] on li "Fulfillment" at bounding box center [138, 77] width 225 height 13
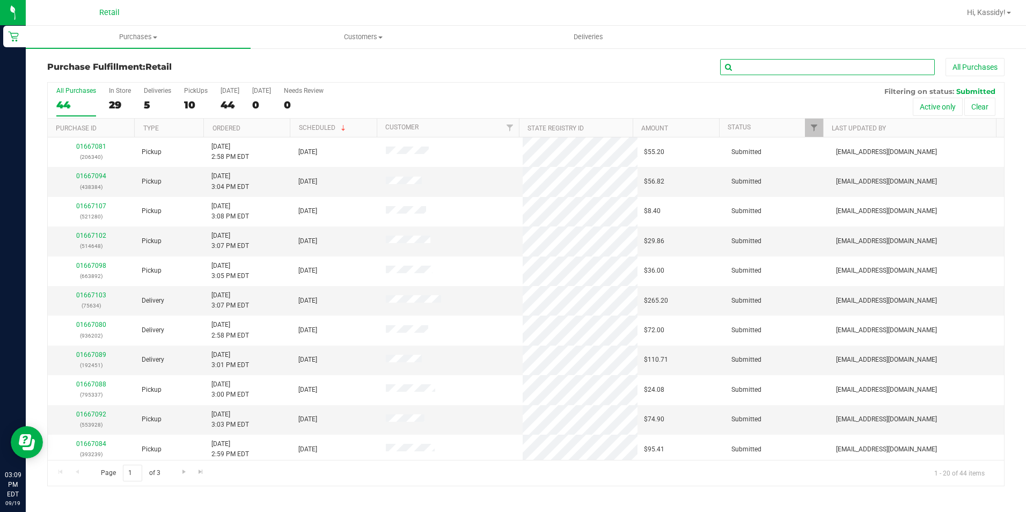
click at [751, 72] on input "text" at bounding box center [827, 67] width 215 height 16
click at [751, 65] on input "text" at bounding box center [827, 67] width 215 height 16
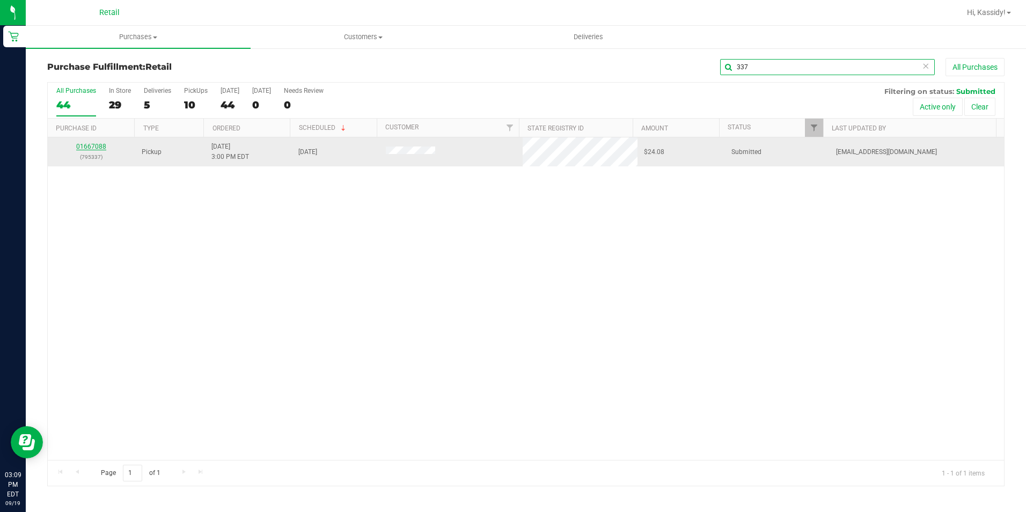
type input "337"
click at [95, 150] on link "01667088" at bounding box center [91, 147] width 30 height 8
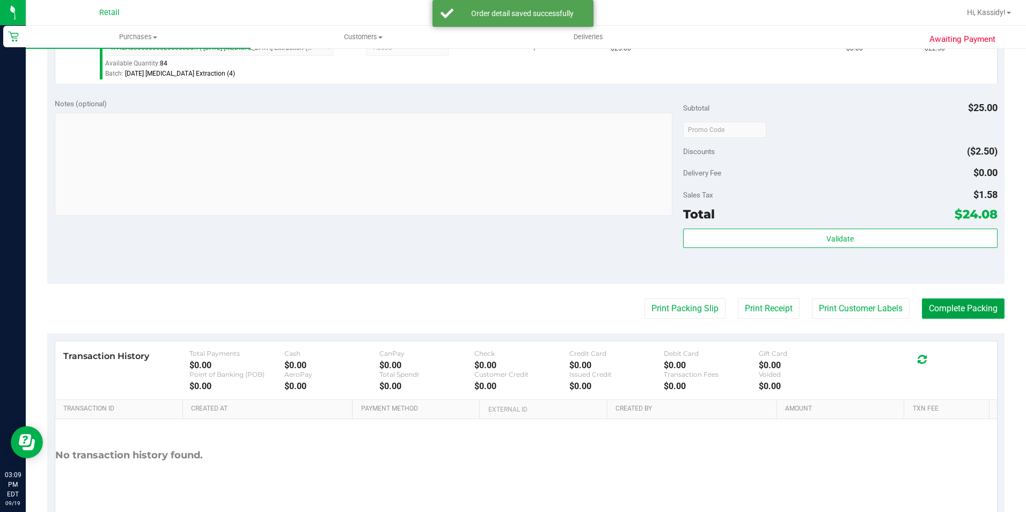
click at [929, 309] on purchase-details "Back Edit Purchase Cancel Purchase View Profile # 01667088 Med | Rec METRC ID: …" at bounding box center [525, 135] width 957 height 798
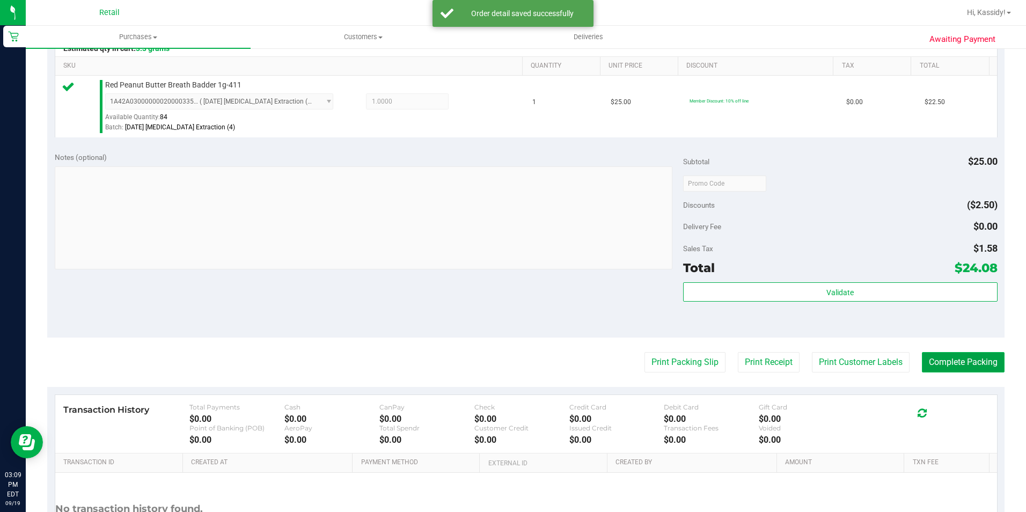
click at [938, 372] on button "Complete Packing" at bounding box center [963, 362] width 83 height 20
click at [943, 369] on button "Complete Packing" at bounding box center [958, 362] width 91 height 20
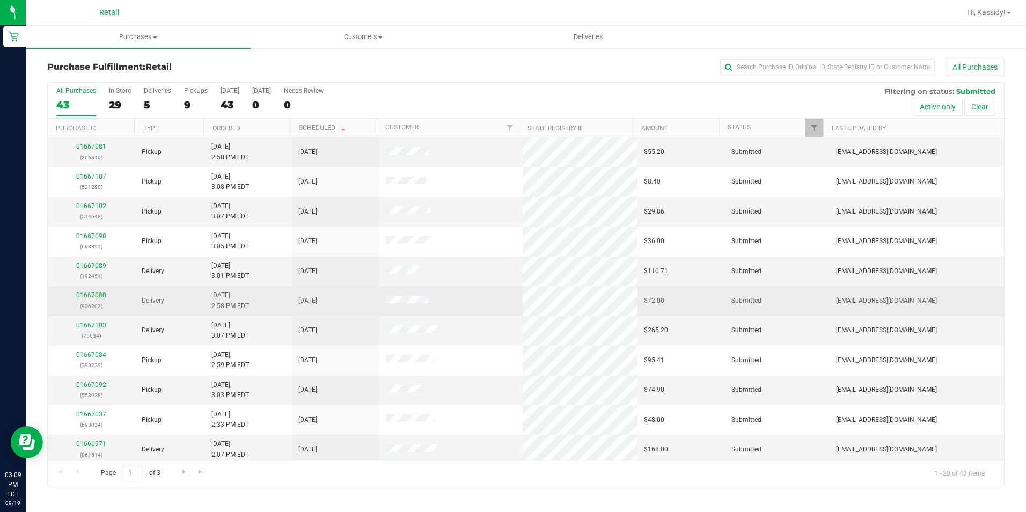
scroll to position [107, 0]
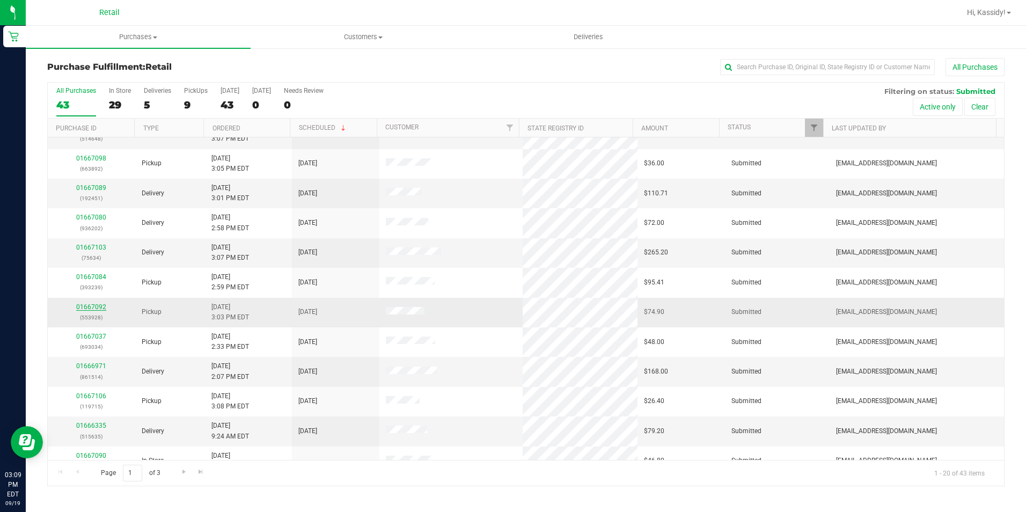
click at [94, 305] on link "01667092" at bounding box center [91, 307] width 30 height 8
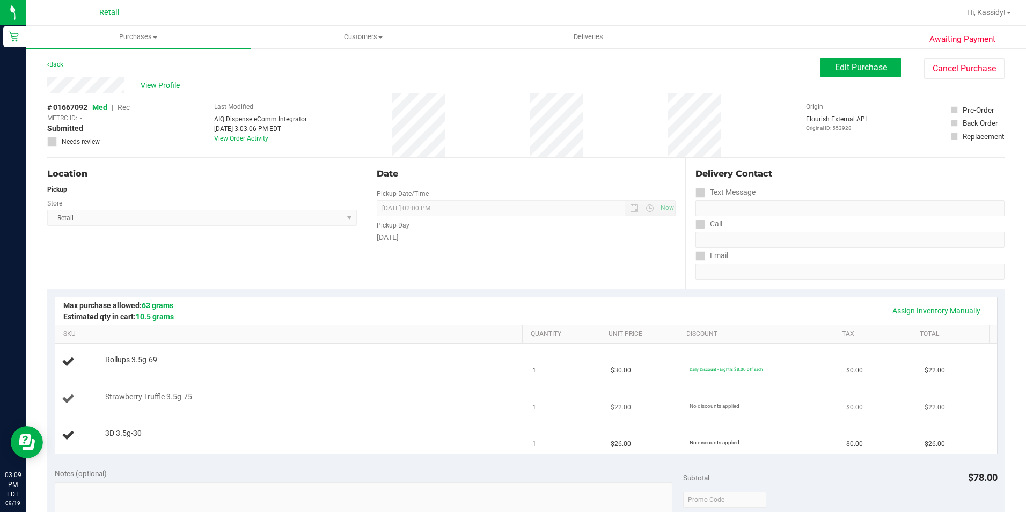
click at [174, 386] on td "Strawberry Truffle 3.5g-75" at bounding box center [290, 399] width 471 height 36
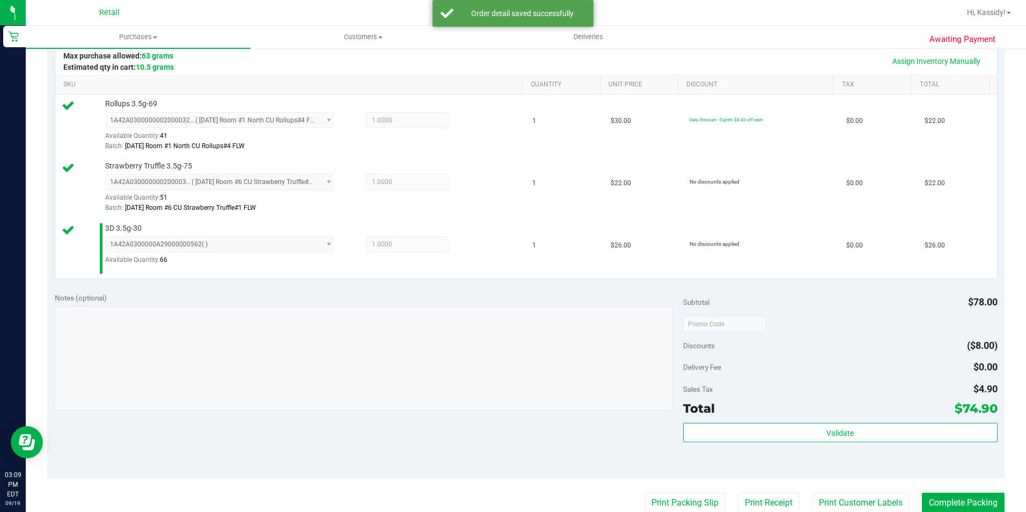
scroll to position [268, 0]
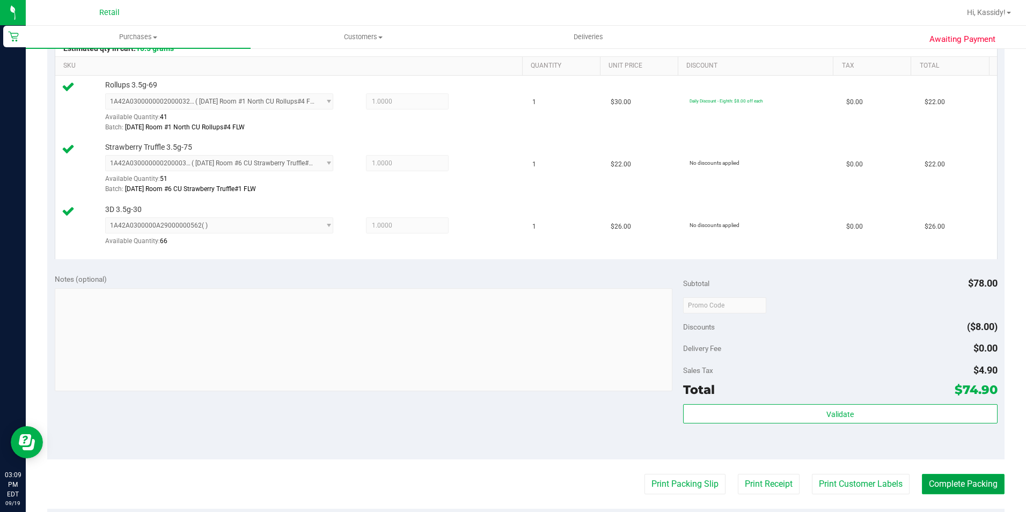
click at [955, 478] on button "Complete Packing" at bounding box center [963, 484] width 83 height 20
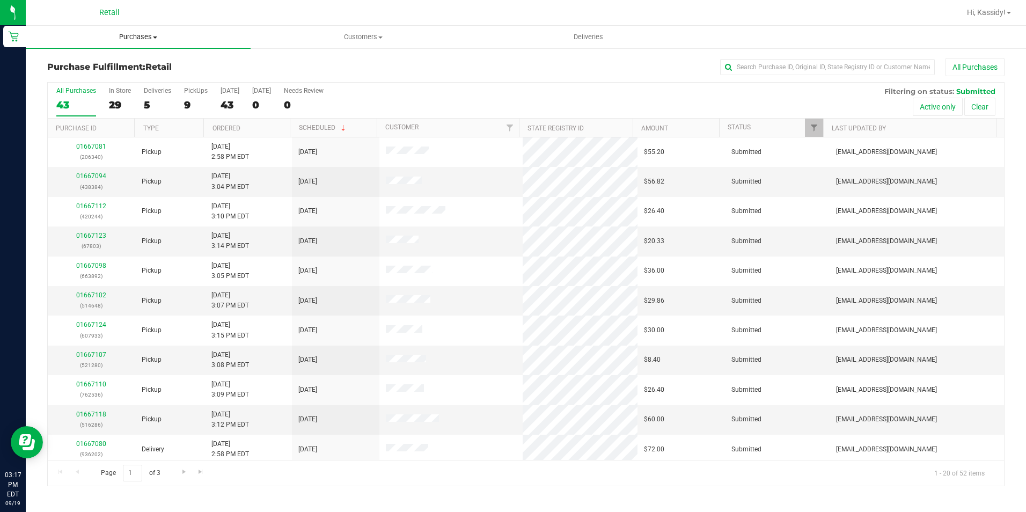
click at [118, 30] on uib-tab-heading "Purchases Summary of purchases Fulfillment All purchases" at bounding box center [138, 37] width 225 height 23
click at [107, 68] on span "Summary of purchases" at bounding box center [81, 64] width 110 height 9
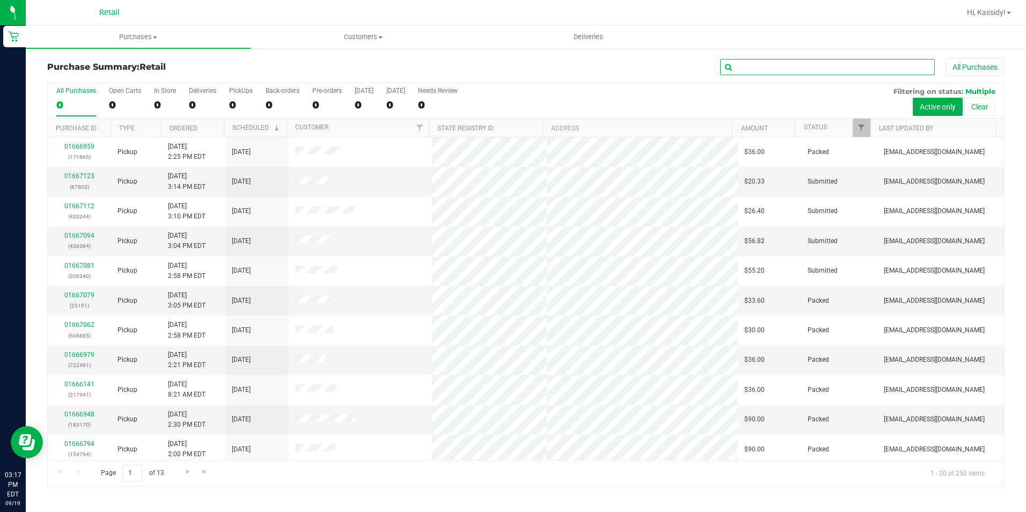
click at [784, 63] on input "text" at bounding box center [827, 67] width 215 height 16
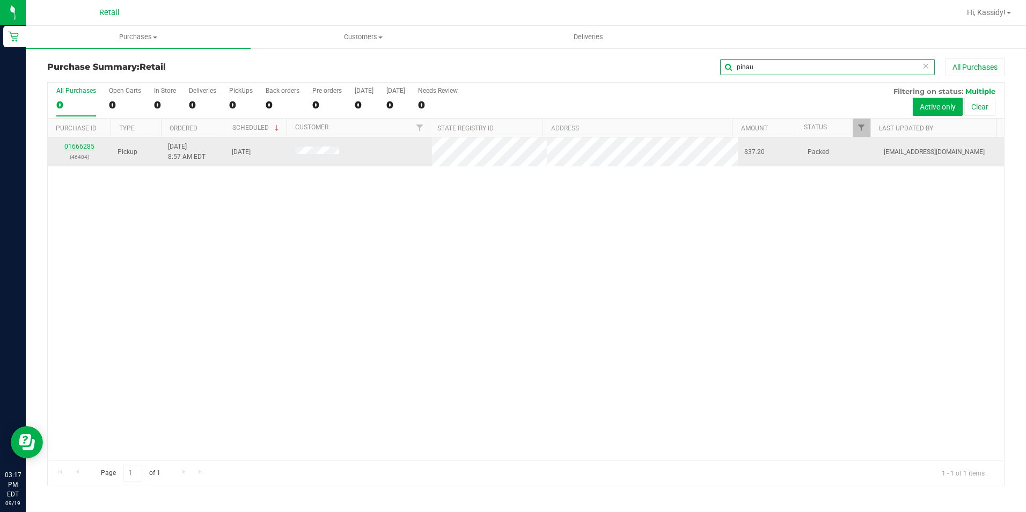
type input "pinau"
click at [78, 140] on td "01666285 (46404)" at bounding box center [79, 151] width 63 height 29
click at [77, 144] on link "01666285" at bounding box center [79, 147] width 30 height 8
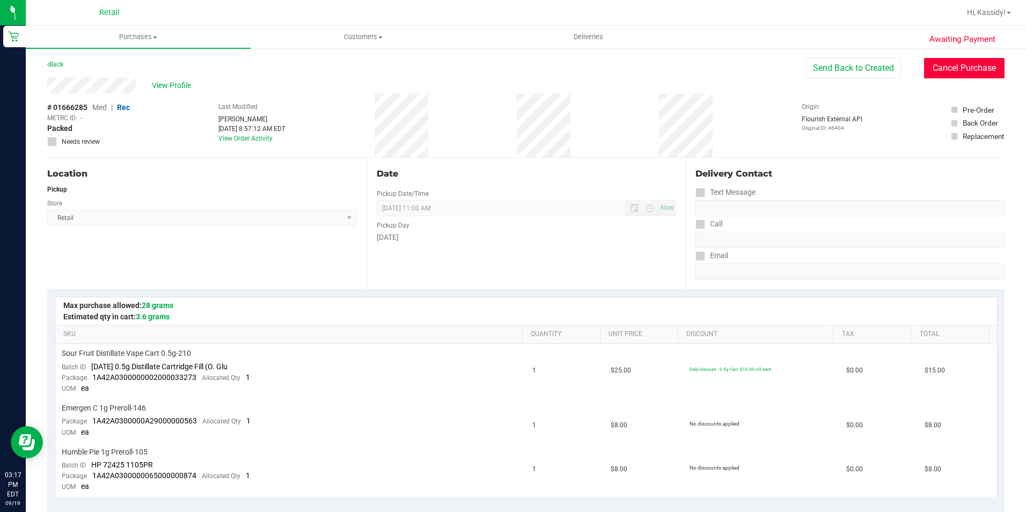
click at [933, 73] on button "Cancel Purchase" at bounding box center [964, 68] width 80 height 20
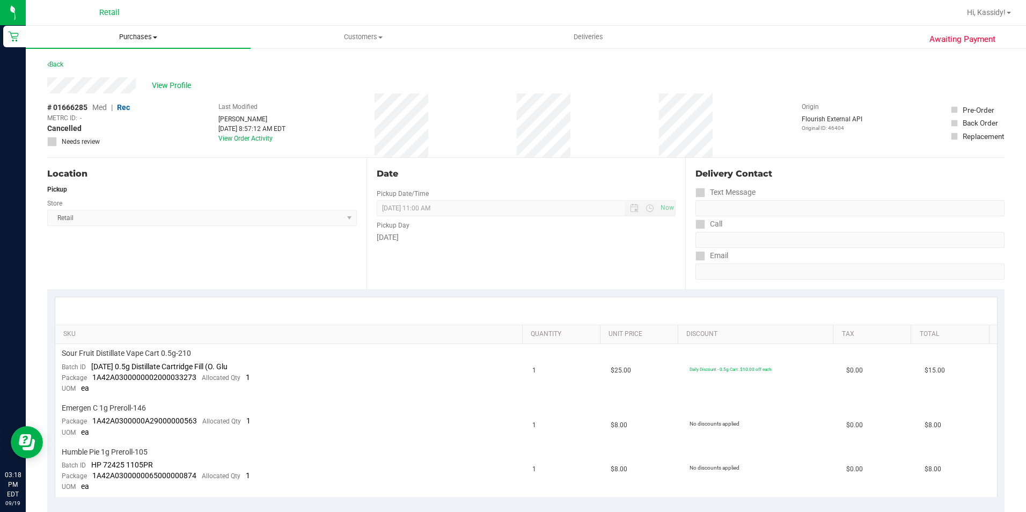
drag, startPoint x: 158, startPoint y: 28, endPoint x: 154, endPoint y: 33, distance: 6.1
click at [158, 28] on uib-tab-heading "Purchases Summary of purchases Fulfillment All purchases" at bounding box center [138, 37] width 225 height 23
click at [136, 58] on li "Summary of purchases" at bounding box center [138, 64] width 225 height 13
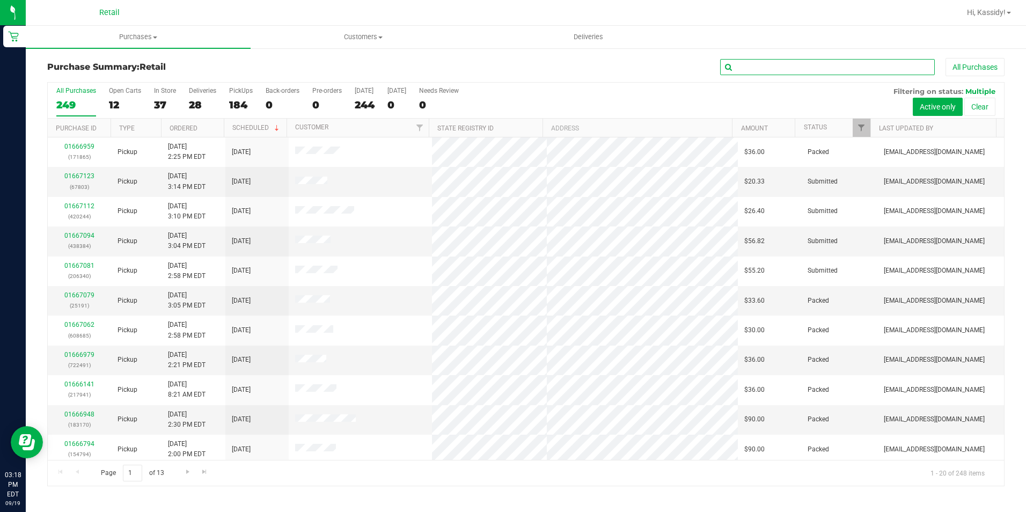
click at [786, 70] on input "text" at bounding box center [827, 67] width 215 height 16
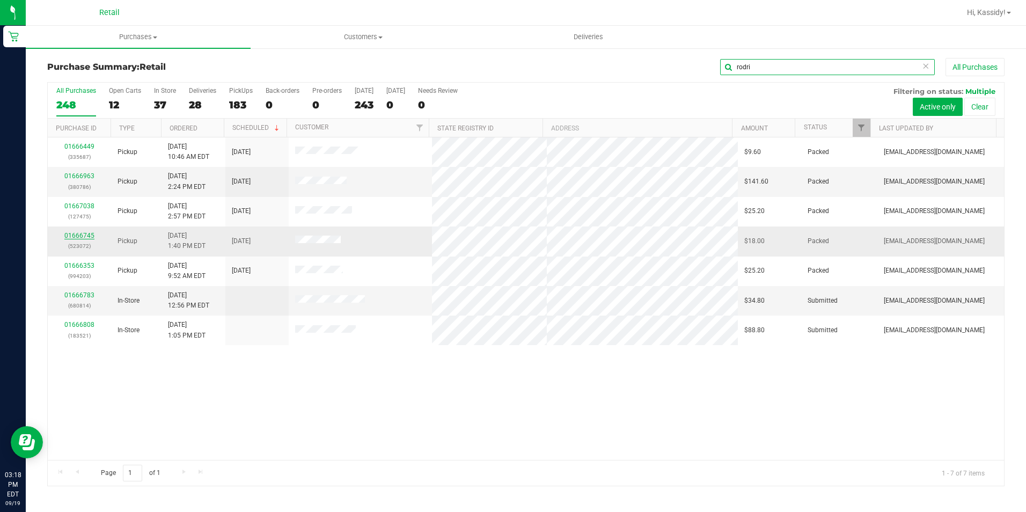
type input "rodri"
click at [87, 234] on link "01666745" at bounding box center [79, 236] width 30 height 8
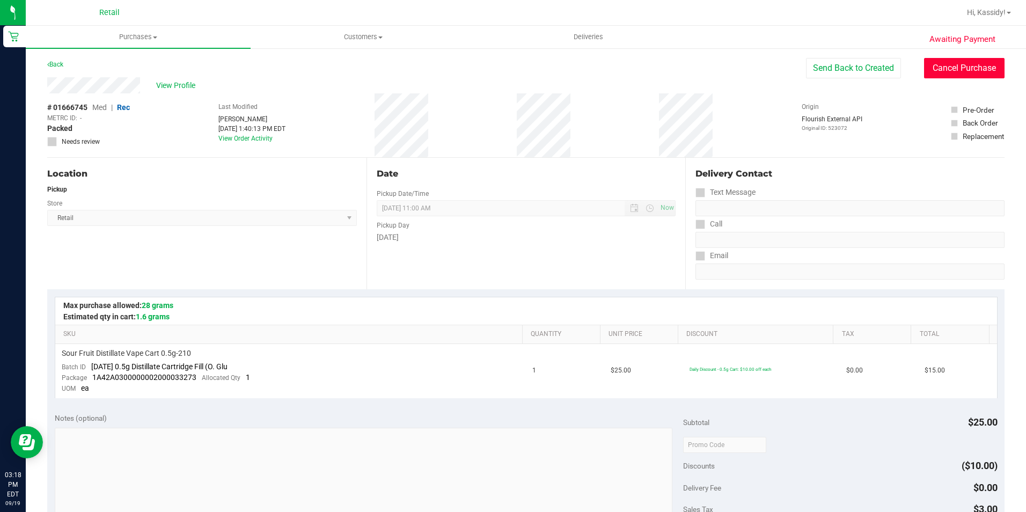
click at [944, 69] on button "Cancel Purchase" at bounding box center [964, 68] width 80 height 20
click at [114, 36] on span "Purchases" at bounding box center [138, 37] width 225 height 10
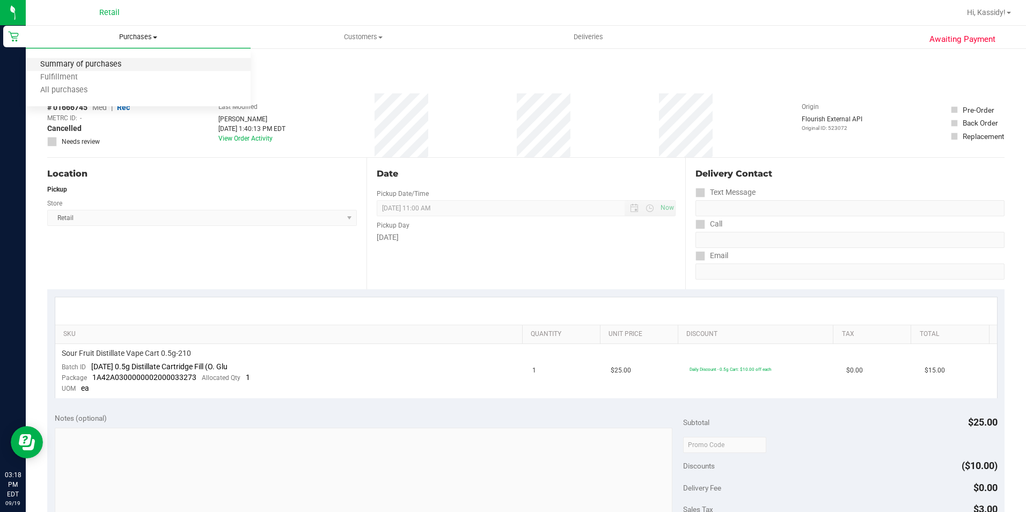
click at [120, 67] on span "Summary of purchases" at bounding box center [81, 64] width 110 height 9
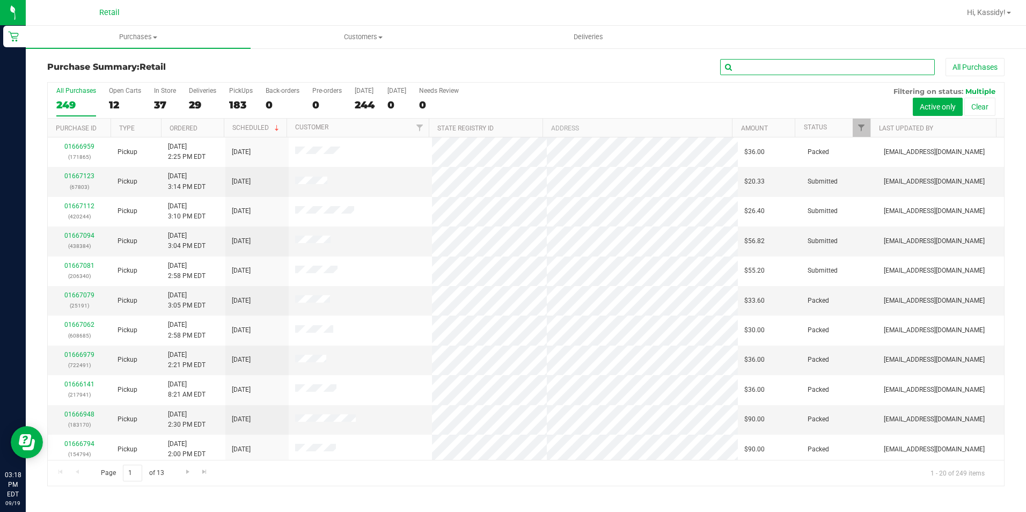
click at [818, 70] on input "text" at bounding box center [827, 67] width 215 height 16
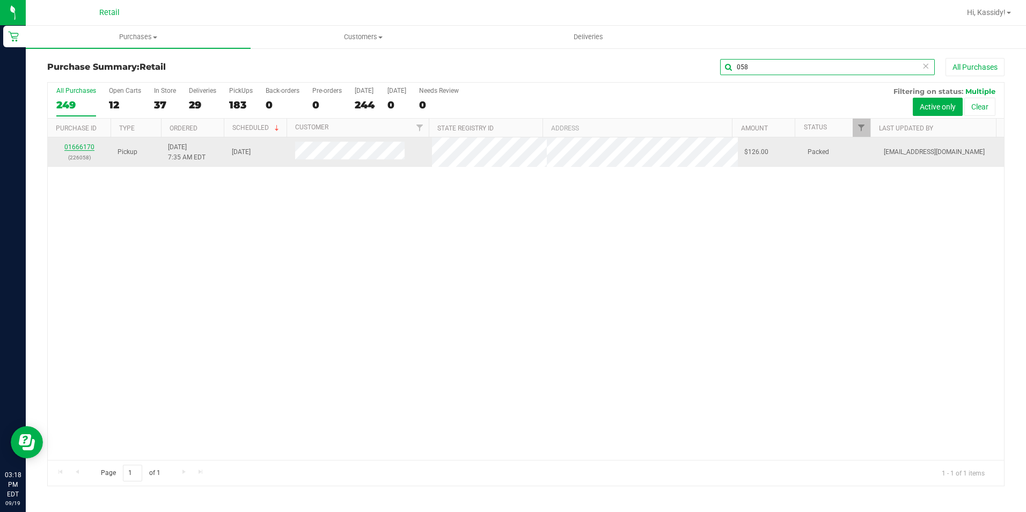
type input "058"
click at [86, 144] on link "01666170" at bounding box center [79, 147] width 30 height 8
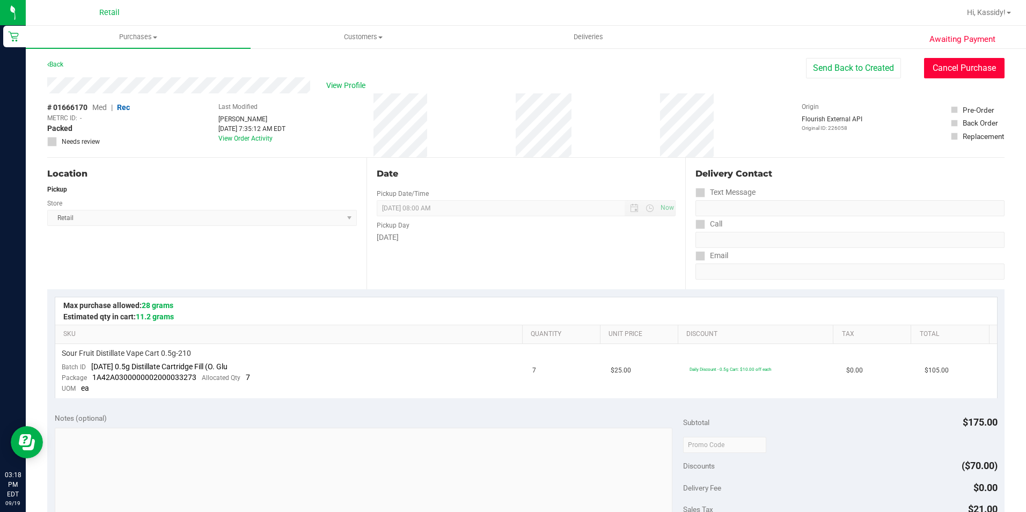
click at [969, 65] on button "Cancel Purchase" at bounding box center [964, 68] width 80 height 20
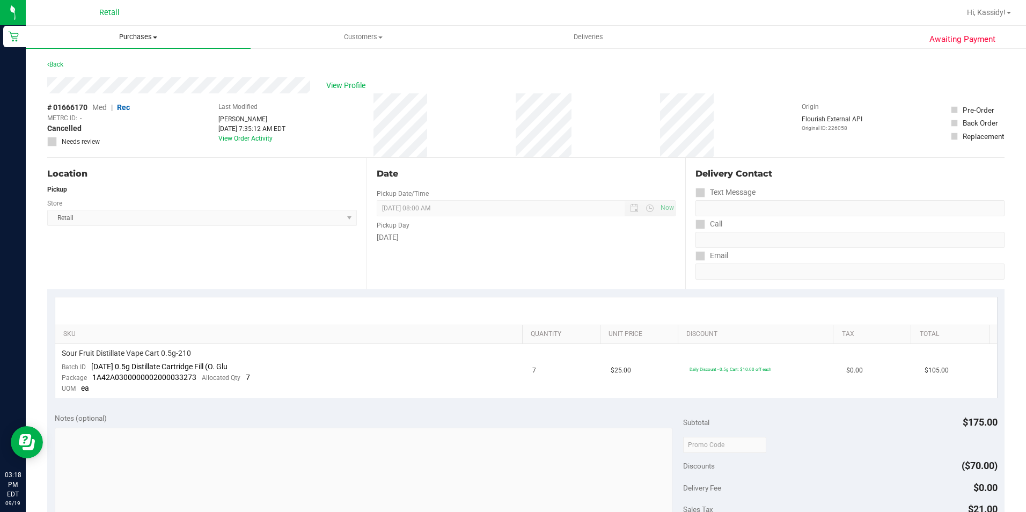
click at [136, 37] on span "Purchases" at bounding box center [138, 37] width 225 height 10
click at [122, 72] on li "Fulfillment" at bounding box center [138, 77] width 225 height 13
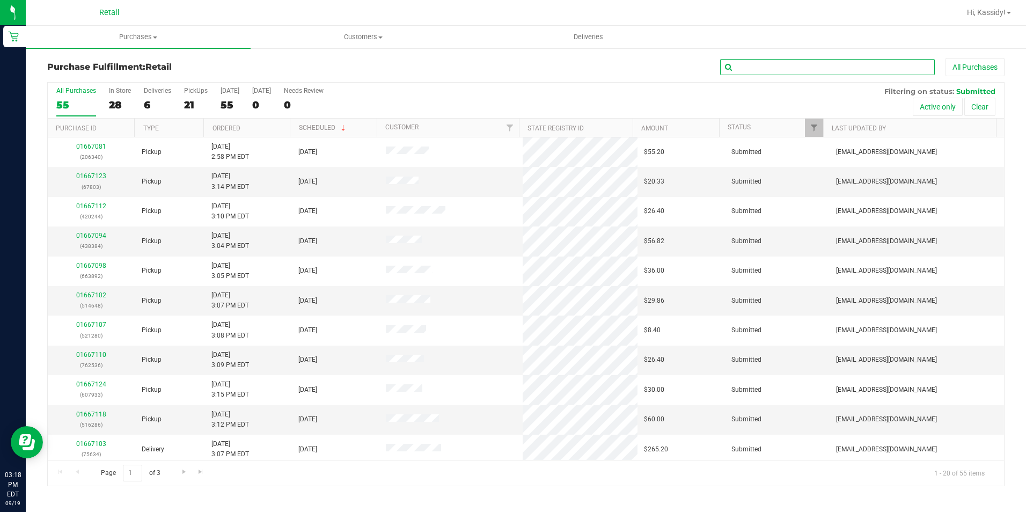
click at [781, 68] on input "text" at bounding box center [827, 67] width 215 height 16
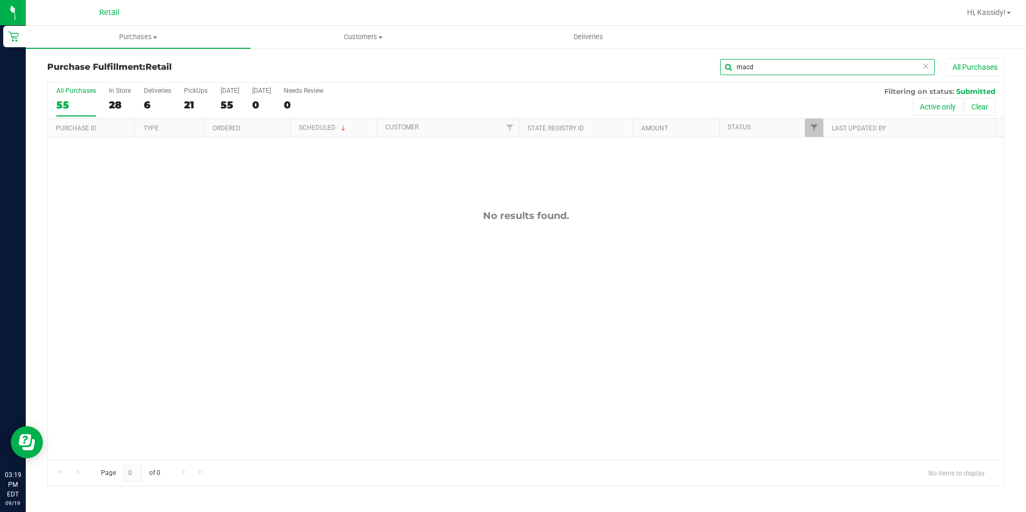
click at [724, 69] on input "macd" at bounding box center [827, 67] width 215 height 16
type input "alexx"
click at [754, 58] on div "alexx All Purchases" at bounding box center [685, 67] width 638 height 18
drag, startPoint x: 749, startPoint y: 68, endPoint x: 710, endPoint y: 73, distance: 39.0
click at [710, 73] on div "alexx All Purchases" at bounding box center [685, 67] width 638 height 18
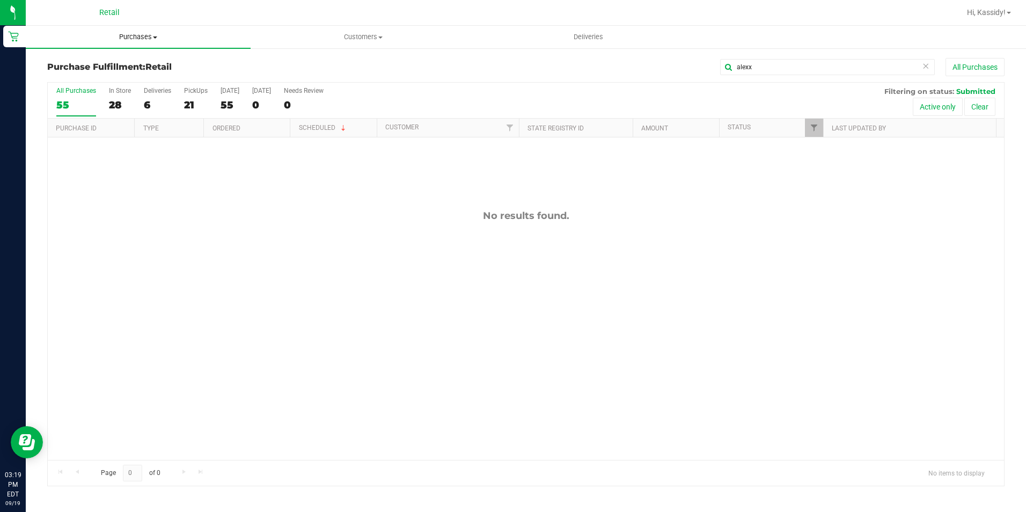
click at [135, 47] on uib-tab-heading "Purchases Summary of purchases Fulfillment All purchases" at bounding box center [138, 37] width 225 height 23
click at [118, 69] on span "Summary of purchases" at bounding box center [81, 64] width 110 height 9
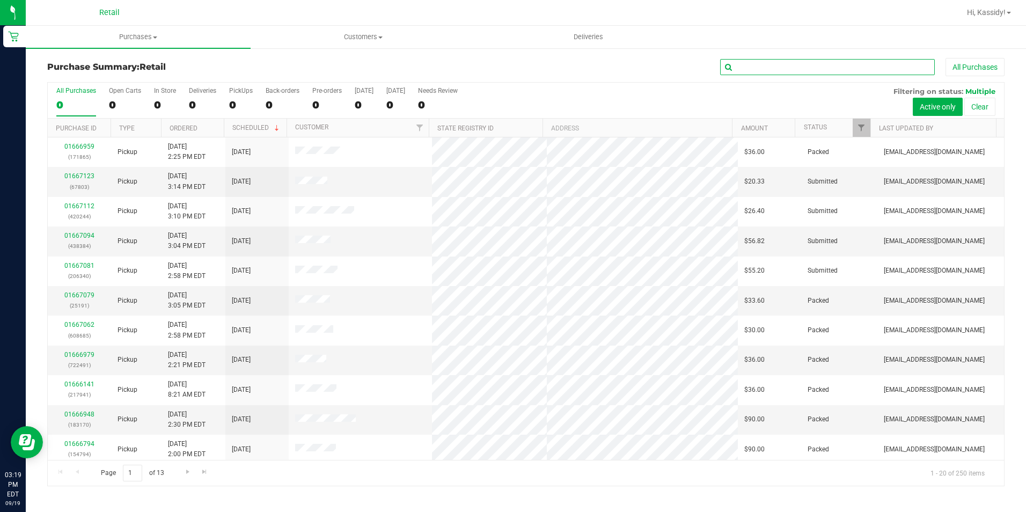
click at [752, 70] on input "text" at bounding box center [827, 67] width 215 height 16
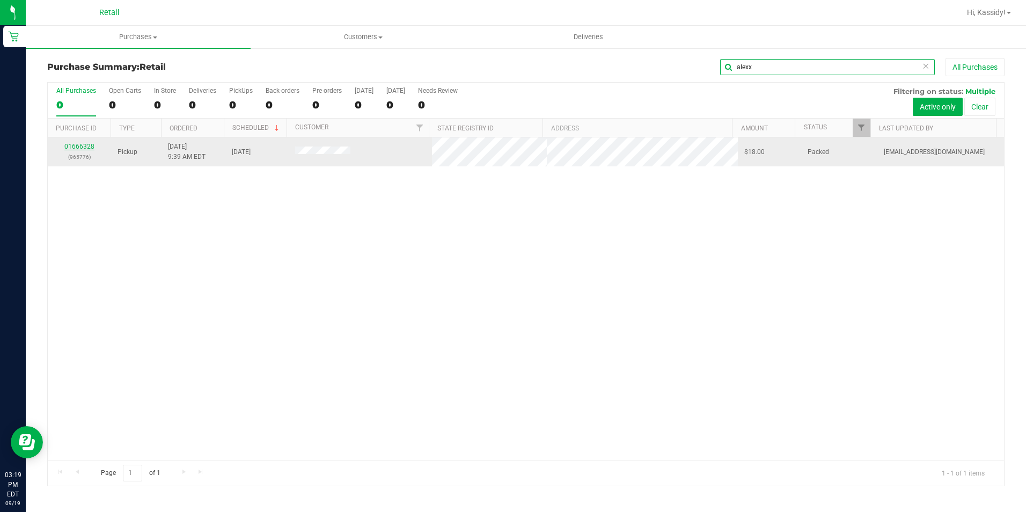
type input "alexx"
click at [79, 149] on link "01666328" at bounding box center [79, 147] width 30 height 8
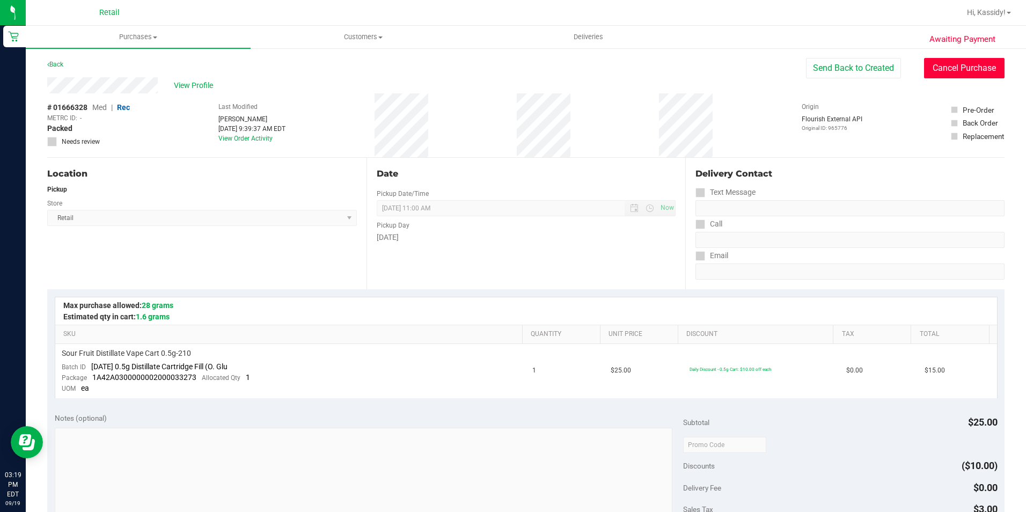
click at [960, 68] on button "Cancel Purchase" at bounding box center [964, 68] width 80 height 20
click at [140, 51] on div "Awaiting Payment Back View Profile # 01666328 Med | Rec METRC ID: - Cancelled N…" at bounding box center [526, 458] width 1000 height 823
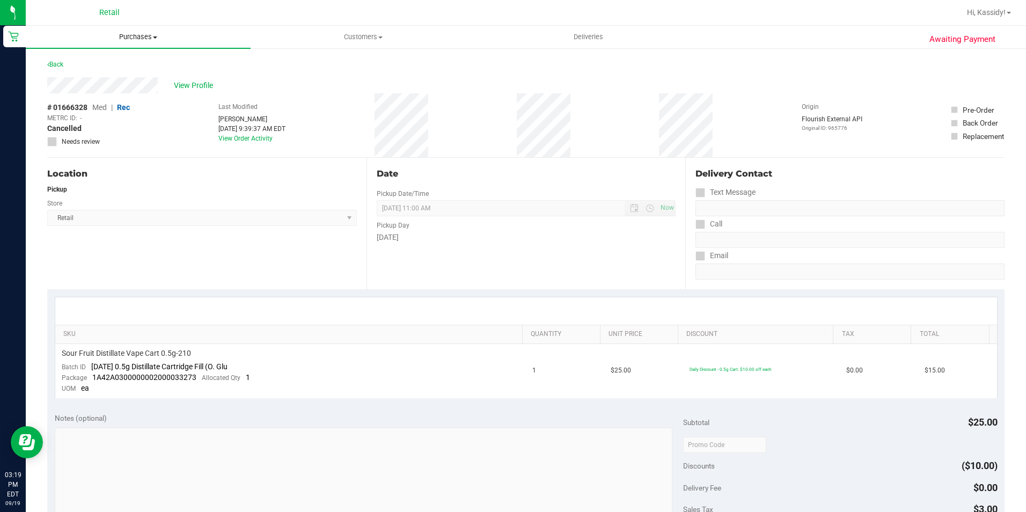
click at [140, 42] on uib-tab-heading "Purchases Summary of purchases Fulfillment All purchases" at bounding box center [138, 37] width 225 height 23
click at [140, 67] on li "Summary of purchases" at bounding box center [138, 64] width 225 height 13
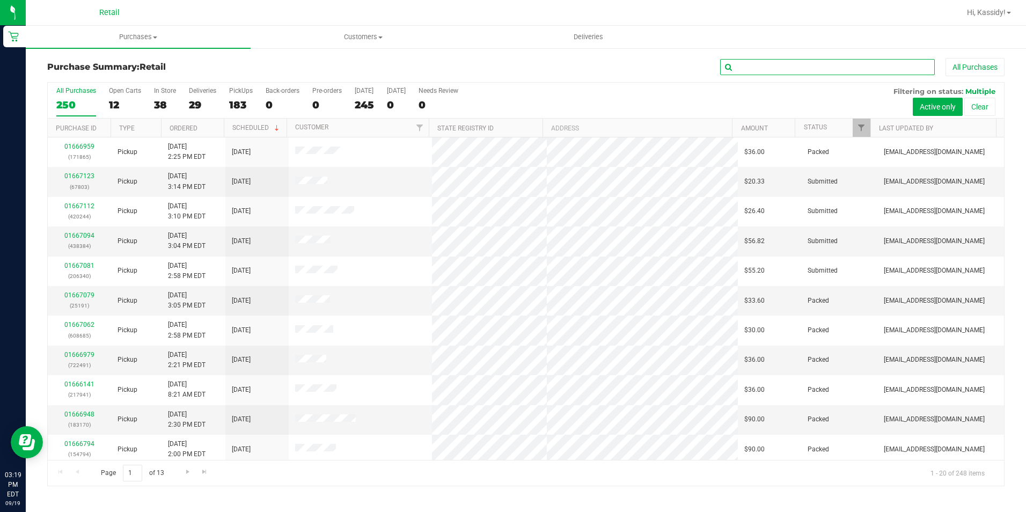
click at [861, 64] on input "text" at bounding box center [827, 67] width 215 height 16
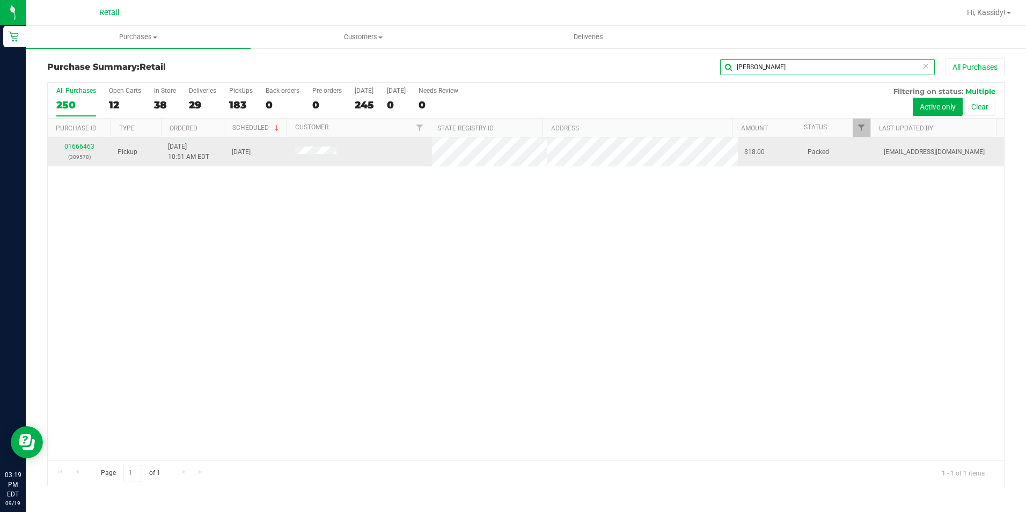
type input "[PERSON_NAME]"
click at [87, 145] on link "01666463" at bounding box center [79, 147] width 30 height 8
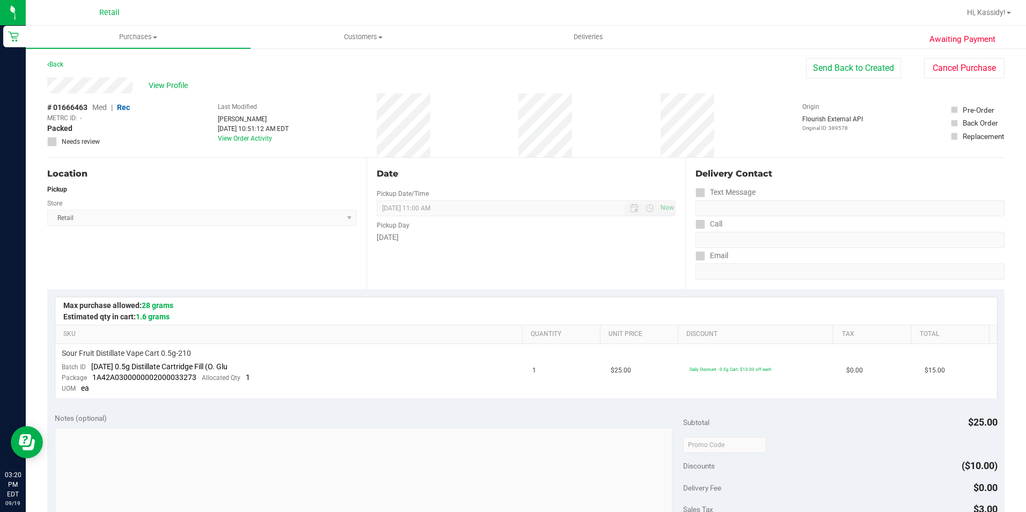
click at [948, 83] on div "View Profile # 01666463 Med | Rec METRC ID: - Packed Needs review Last Modified…" at bounding box center [525, 117] width 957 height 80
click at [937, 62] on button "Cancel Purchase" at bounding box center [964, 68] width 80 height 20
click at [141, 39] on span "Purchases" at bounding box center [138, 37] width 225 height 10
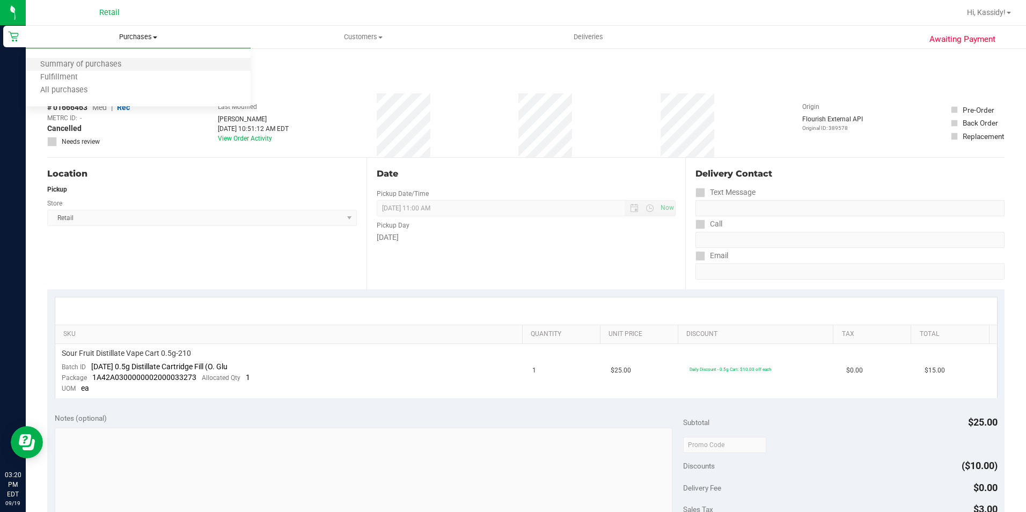
click at [143, 61] on li "Summary of purchases" at bounding box center [138, 64] width 225 height 13
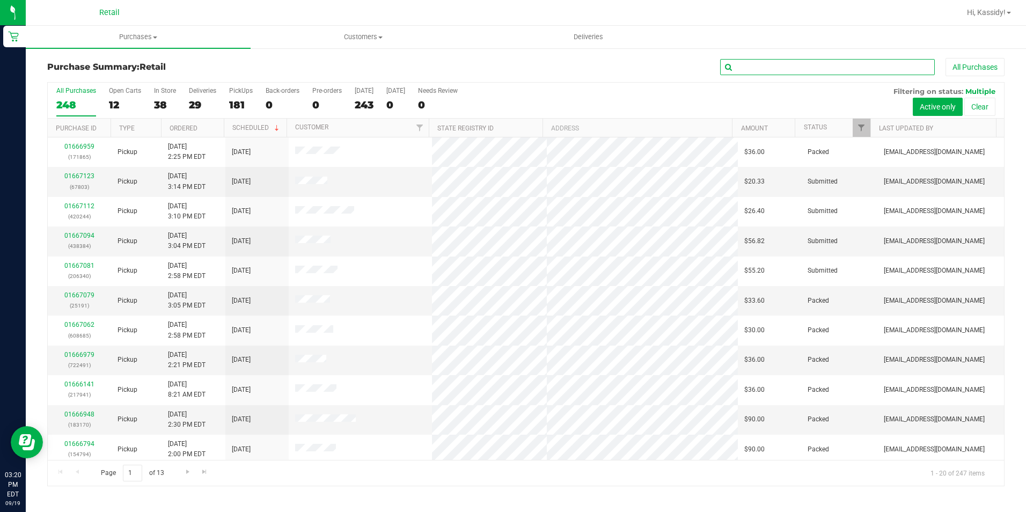
click at [732, 64] on input "text" at bounding box center [827, 67] width 215 height 16
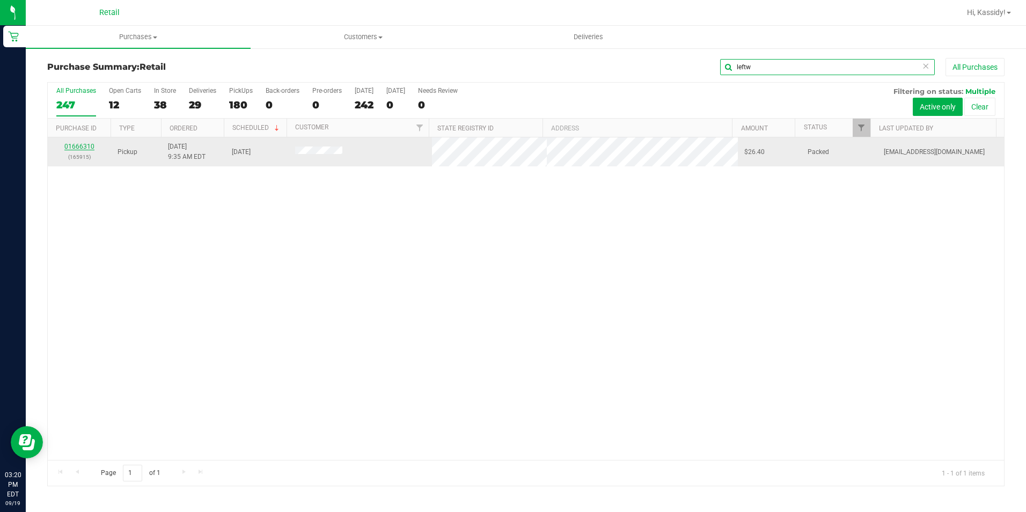
type input "leftw"
click at [84, 145] on link "01666310" at bounding box center [79, 147] width 30 height 8
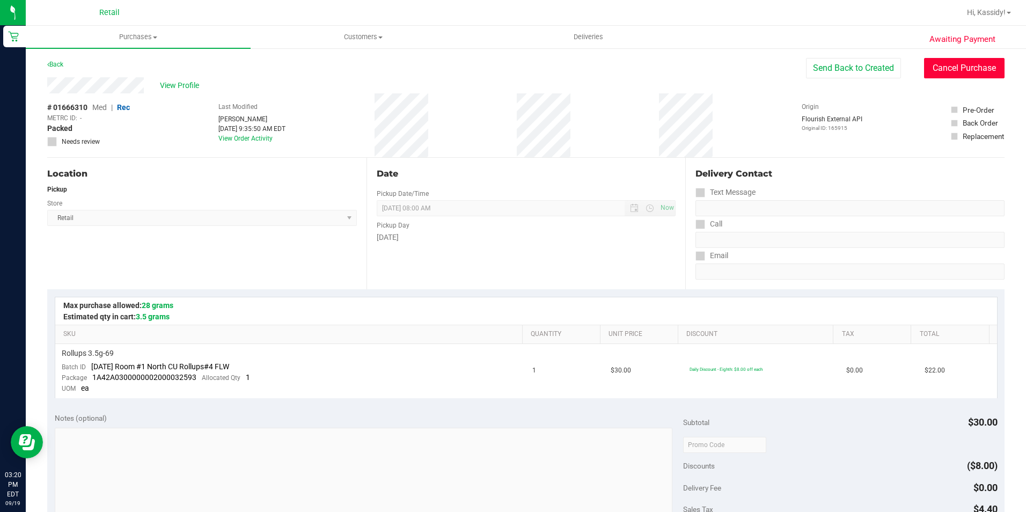
click at [970, 62] on button "Cancel Purchase" at bounding box center [964, 68] width 80 height 20
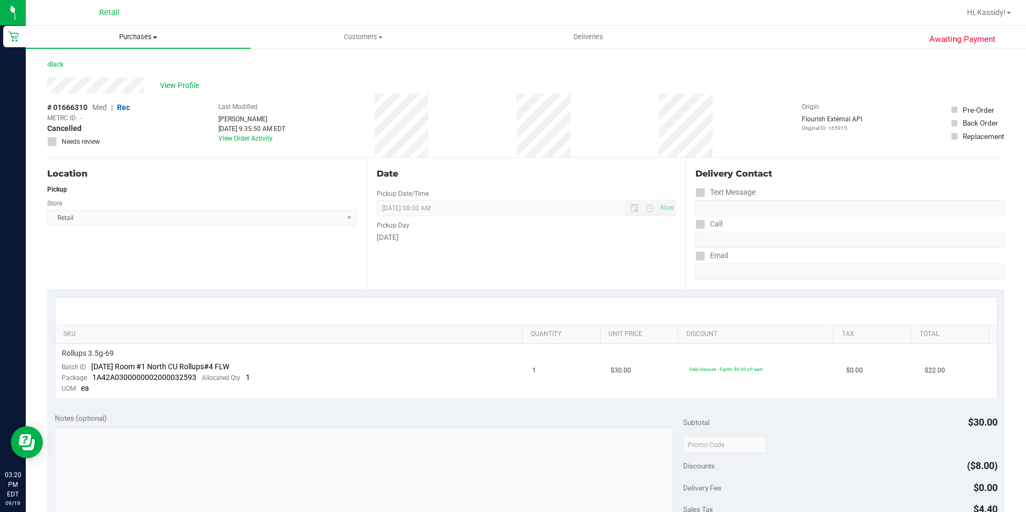
click at [136, 37] on span "Purchases" at bounding box center [138, 37] width 225 height 10
click at [134, 65] on li "Summary of purchases" at bounding box center [138, 64] width 225 height 13
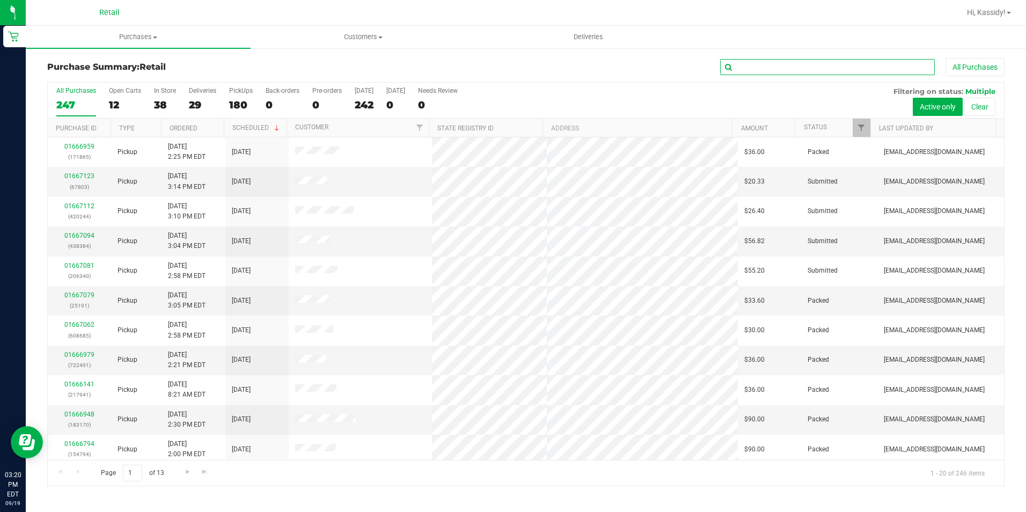
click at [733, 69] on input "text" at bounding box center [827, 67] width 215 height 16
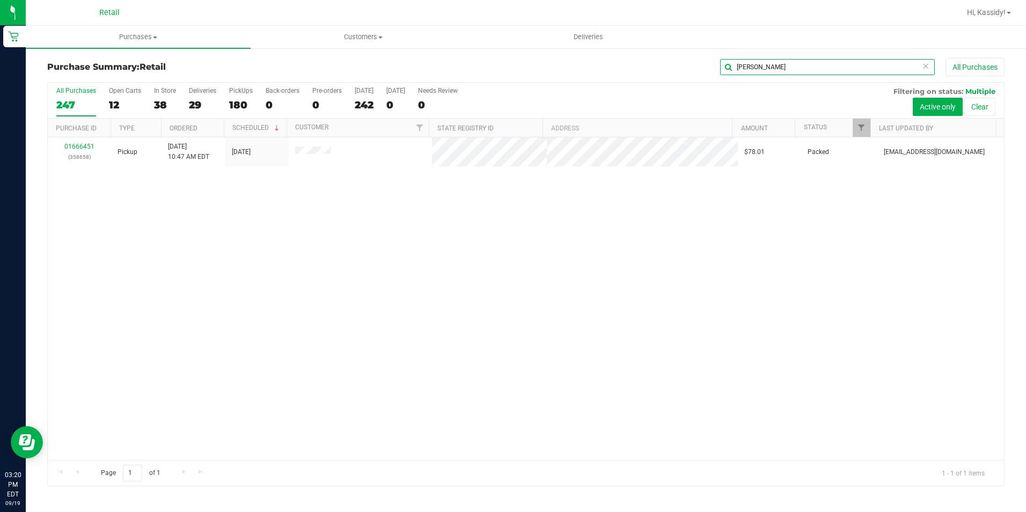
type input "[PERSON_NAME]"
click at [89, 144] on link "01666451" at bounding box center [79, 147] width 30 height 8
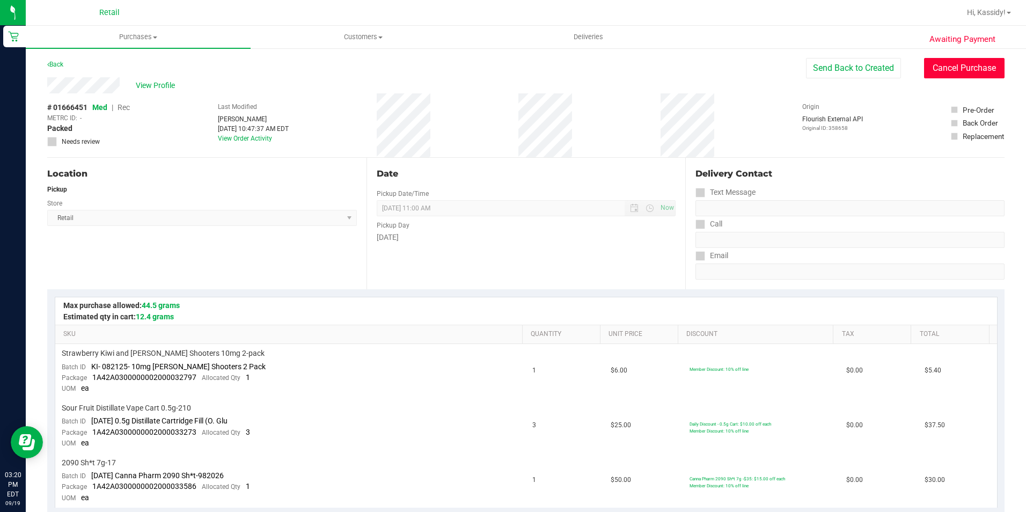
click at [928, 70] on button "Cancel Purchase" at bounding box center [964, 68] width 80 height 20
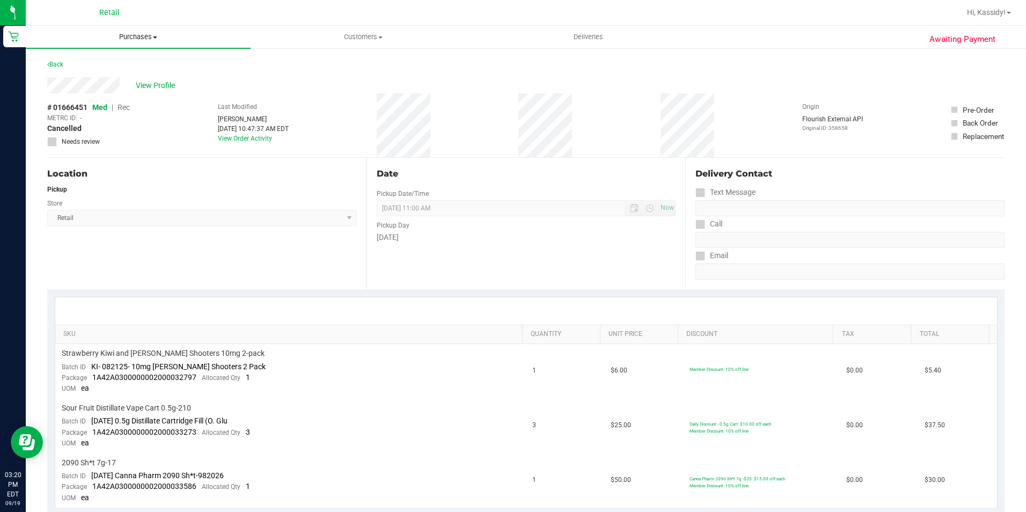
click at [142, 43] on uib-tab-heading "Purchases Summary of purchases Fulfillment All purchases" at bounding box center [138, 37] width 225 height 23
click at [146, 57] on ul "Summary of purchases Fulfillment All purchases" at bounding box center [138, 78] width 225 height 58
click at [140, 42] on uib-tab-heading "Purchases Summary of purchases Fulfillment All purchases" at bounding box center [138, 37] width 225 height 23
click at [135, 62] on li "Summary of purchases" at bounding box center [138, 64] width 225 height 13
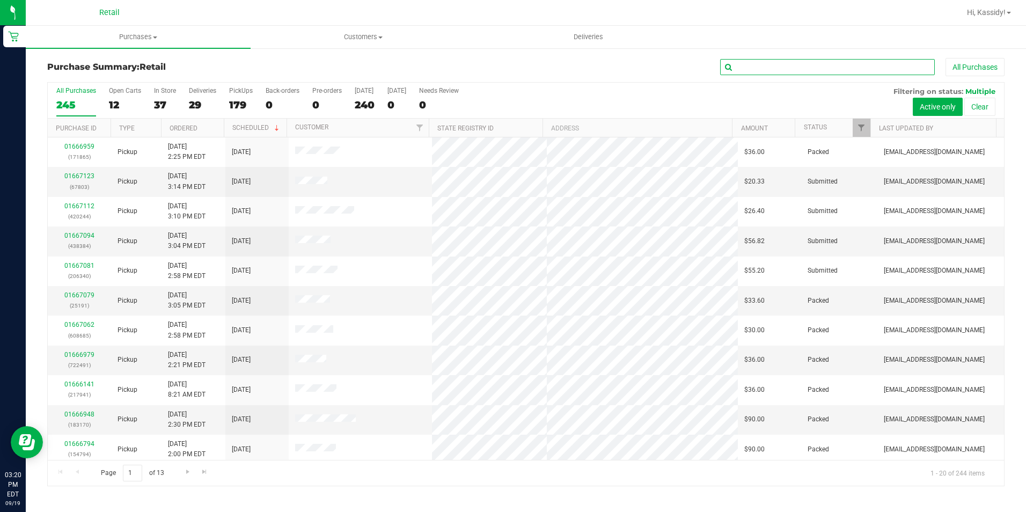
click at [766, 63] on input "text" at bounding box center [827, 67] width 215 height 16
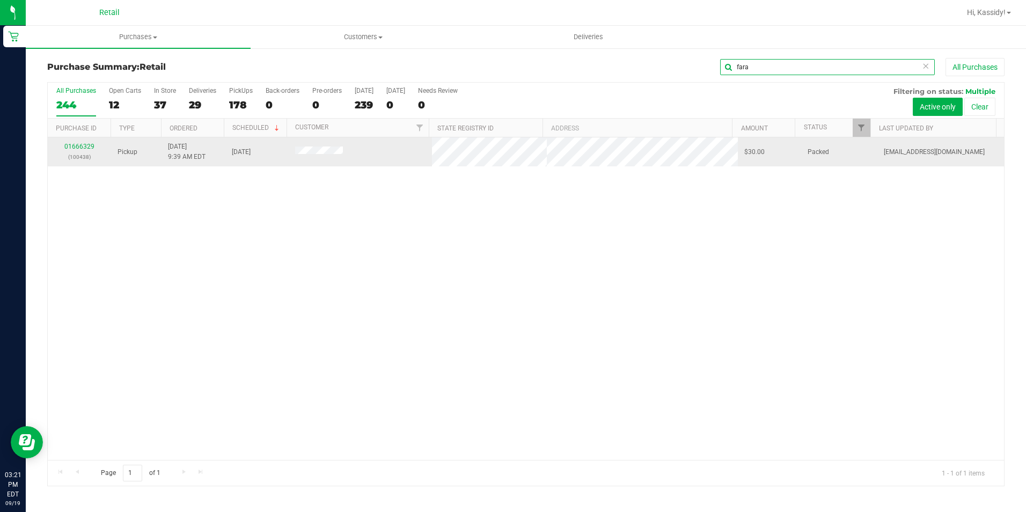
type input "fara"
click at [84, 141] on td "01666329 (100438)" at bounding box center [79, 151] width 63 height 29
click at [89, 148] on link "01666329" at bounding box center [79, 147] width 30 height 8
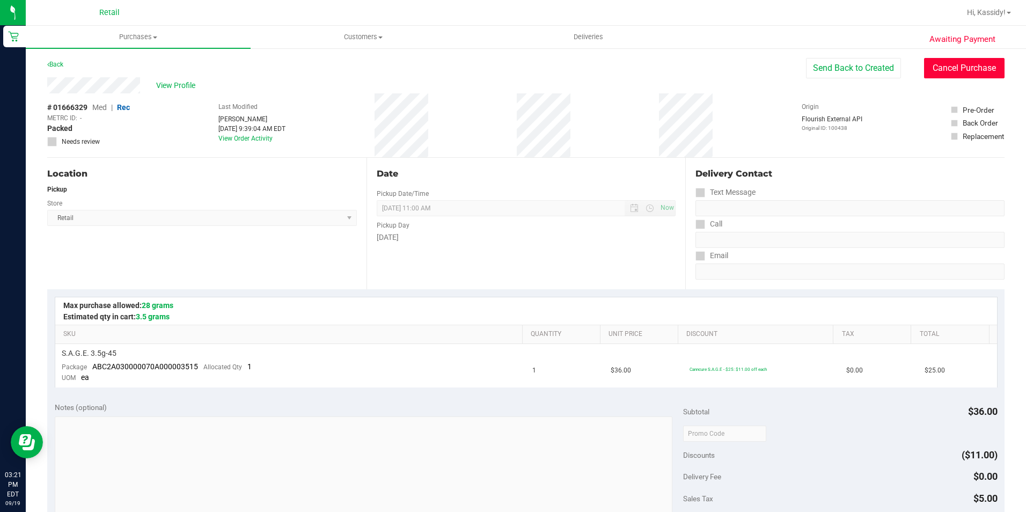
click at [929, 71] on button "Cancel Purchase" at bounding box center [964, 68] width 80 height 20
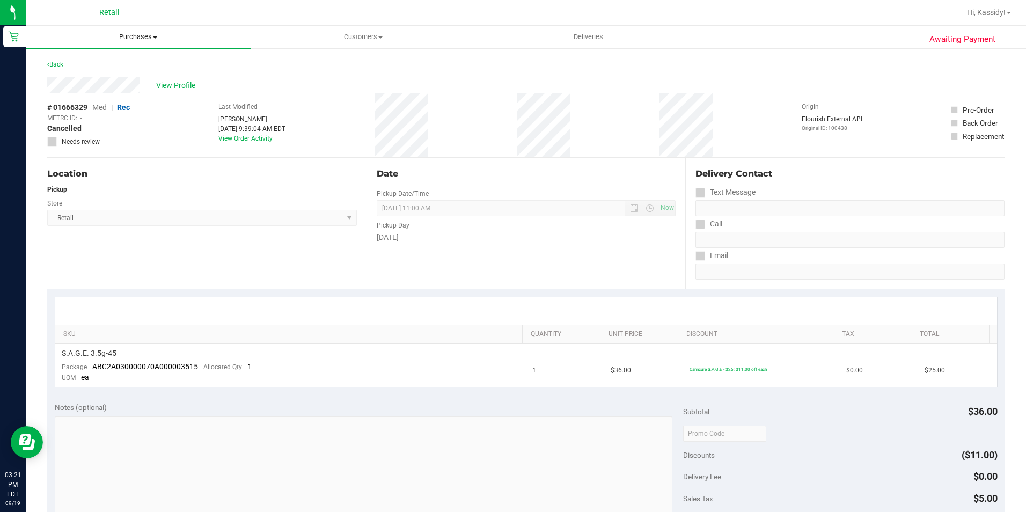
click at [129, 38] on span "Purchases" at bounding box center [138, 37] width 225 height 10
click at [108, 71] on li "Summary of purchases" at bounding box center [138, 64] width 225 height 13
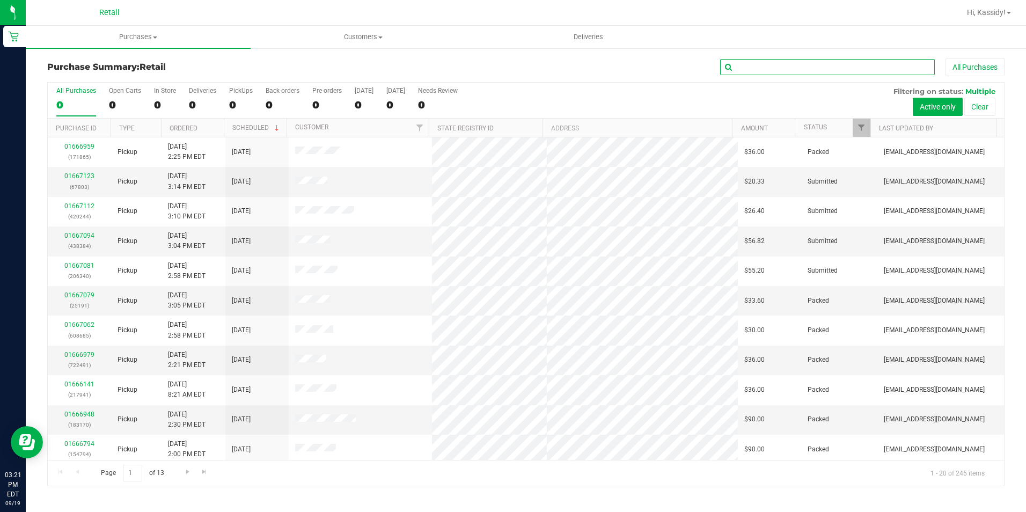
click at [793, 69] on input "text" at bounding box center [827, 67] width 215 height 16
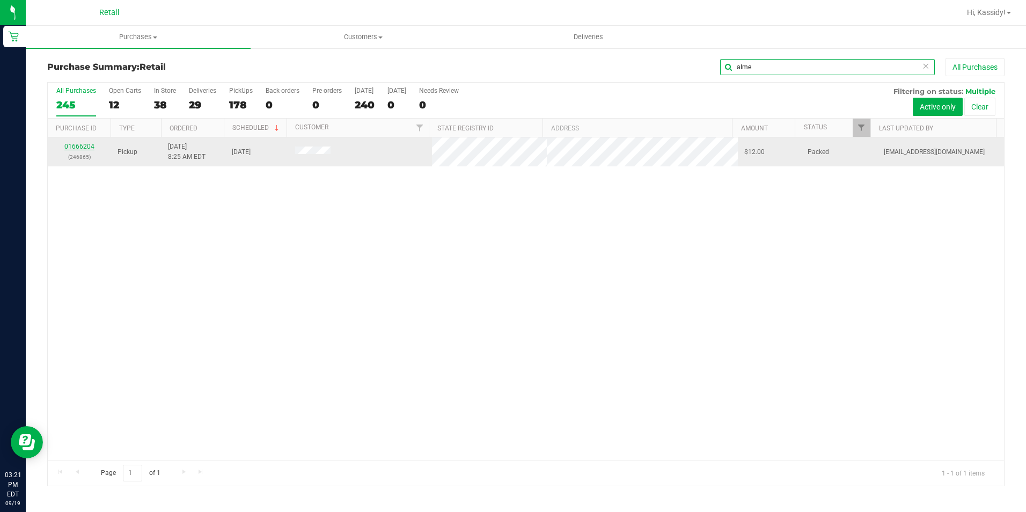
type input "alme"
click at [90, 145] on link "01666204" at bounding box center [79, 147] width 30 height 8
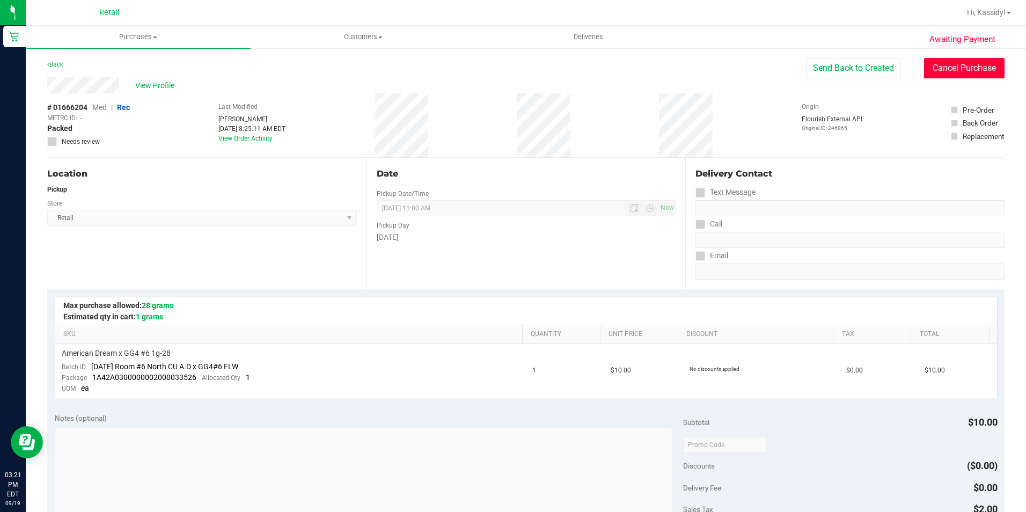
click at [946, 62] on button "Cancel Purchase" at bounding box center [964, 68] width 80 height 20
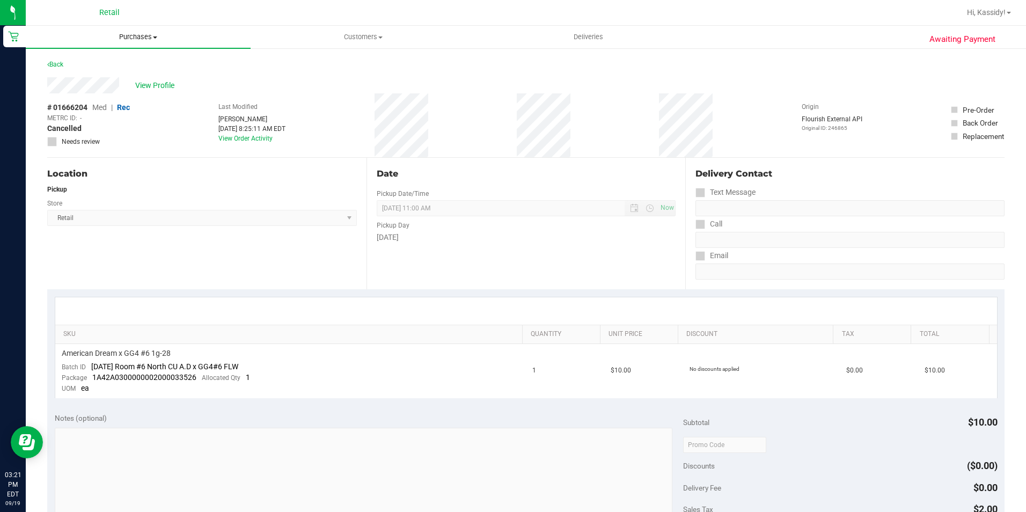
click at [119, 46] on uib-tab-heading "Purchases Summary of purchases Fulfillment All purchases" at bounding box center [138, 37] width 225 height 23
click at [112, 60] on span "Summary of purchases" at bounding box center [81, 64] width 110 height 9
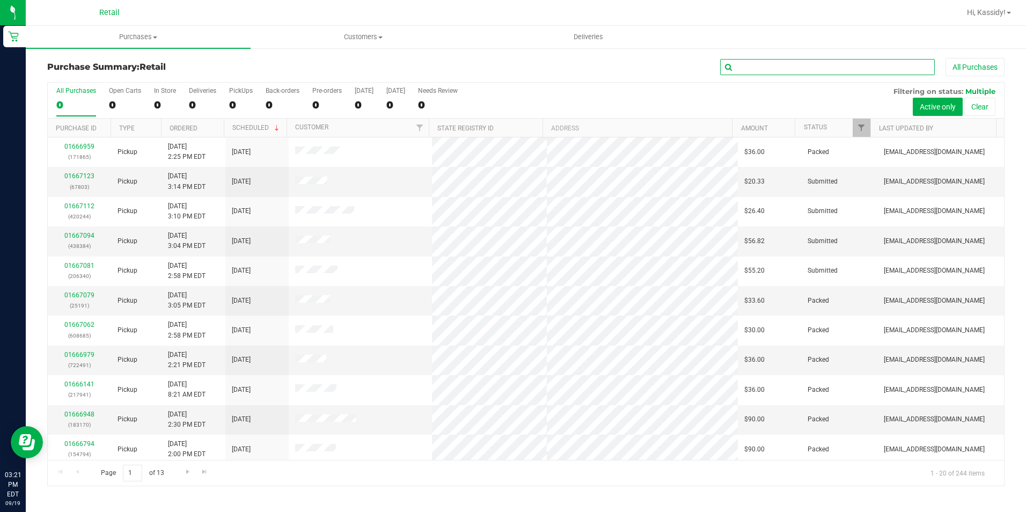
click at [819, 73] on input "text" at bounding box center [827, 67] width 215 height 16
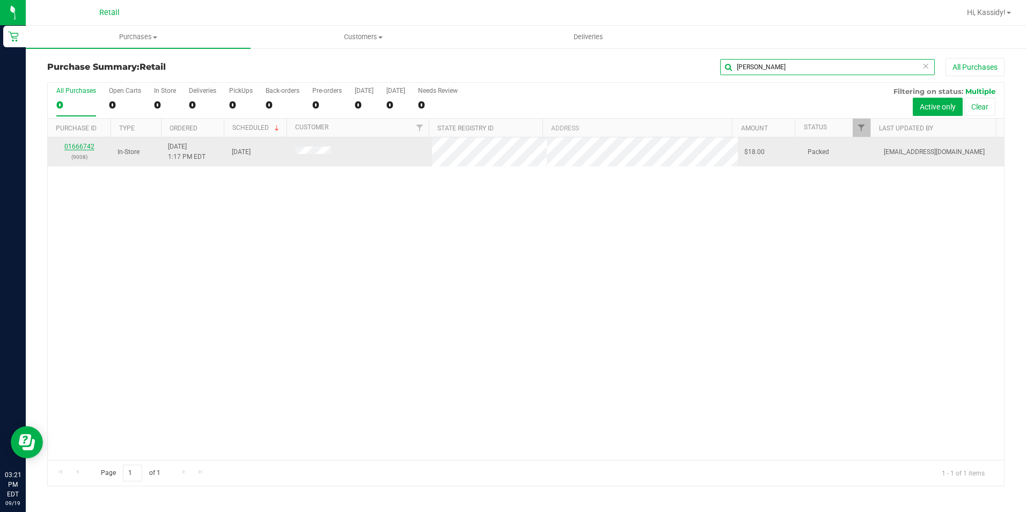
type input "[PERSON_NAME]"
click at [84, 149] on link "01666742" at bounding box center [79, 147] width 30 height 8
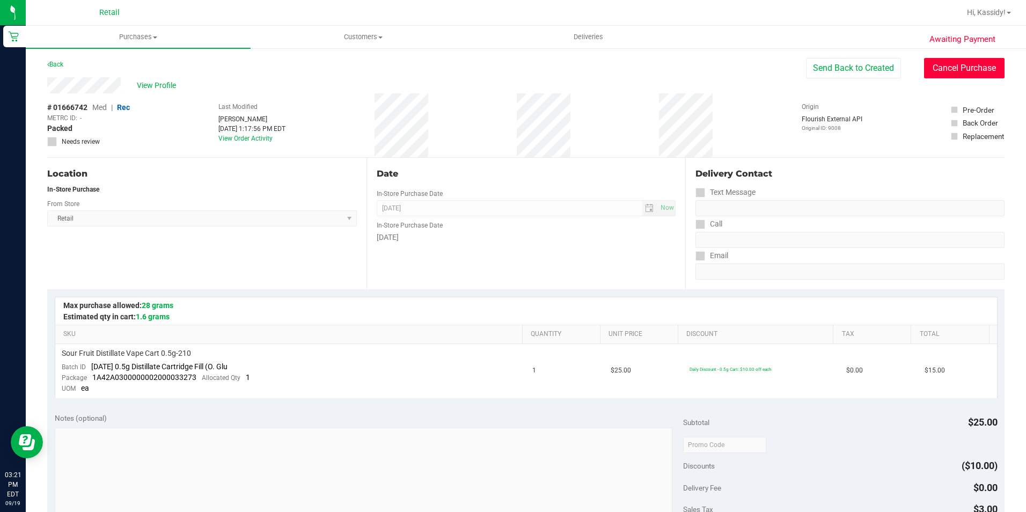
click at [930, 67] on button "Cancel Purchase" at bounding box center [964, 68] width 80 height 20
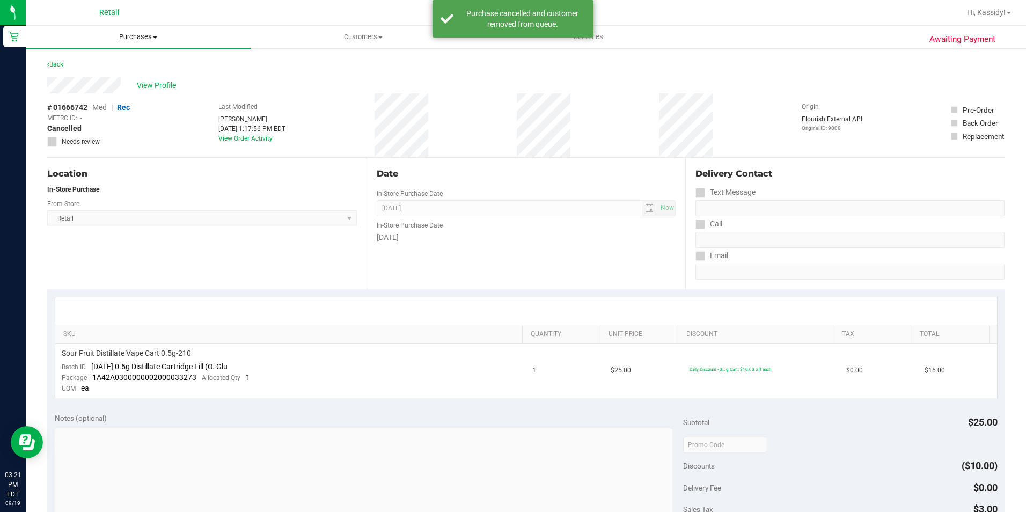
click at [157, 46] on uib-tab-heading "Purchases Summary of purchases Fulfillment All purchases" at bounding box center [138, 37] width 225 height 23
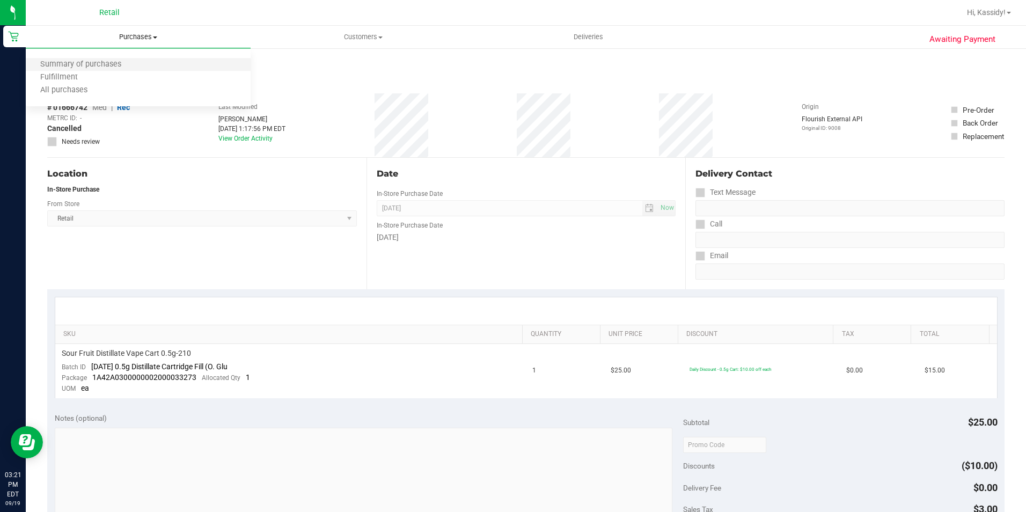
click at [154, 67] on li "Summary of purchases" at bounding box center [138, 64] width 225 height 13
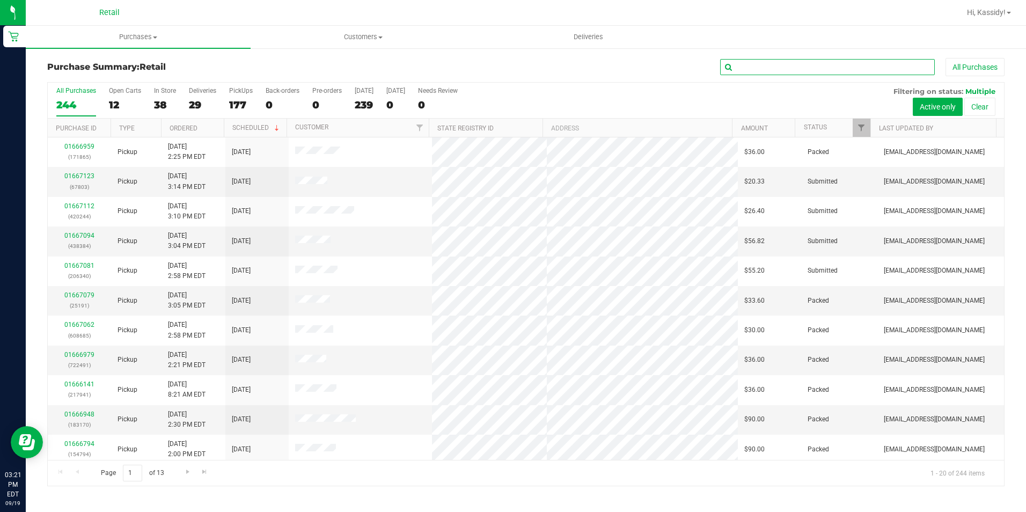
click at [745, 69] on input "text" at bounding box center [827, 67] width 215 height 16
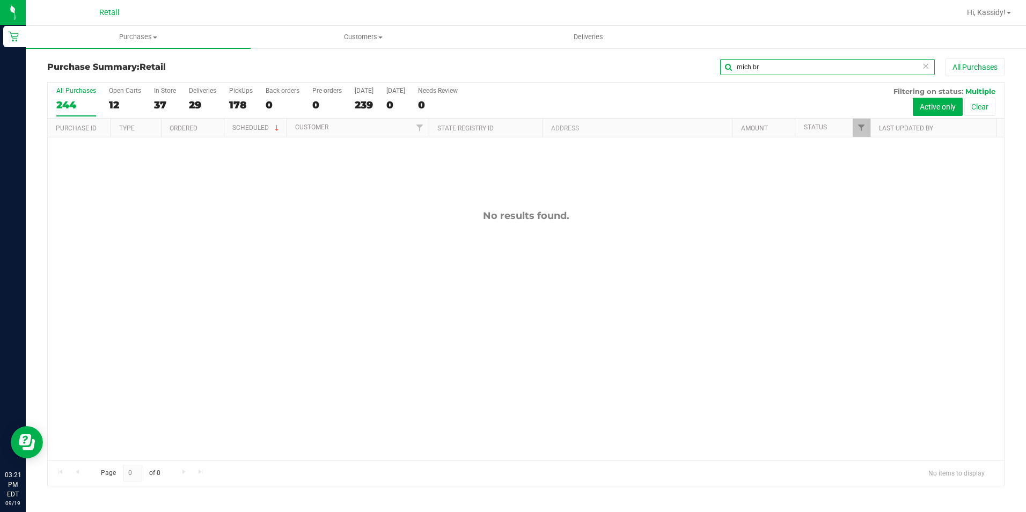
drag, startPoint x: 762, startPoint y: 59, endPoint x: 659, endPoint y: 61, distance: 103.0
click at [659, 61] on div "mich br All Purchases" at bounding box center [685, 67] width 638 height 18
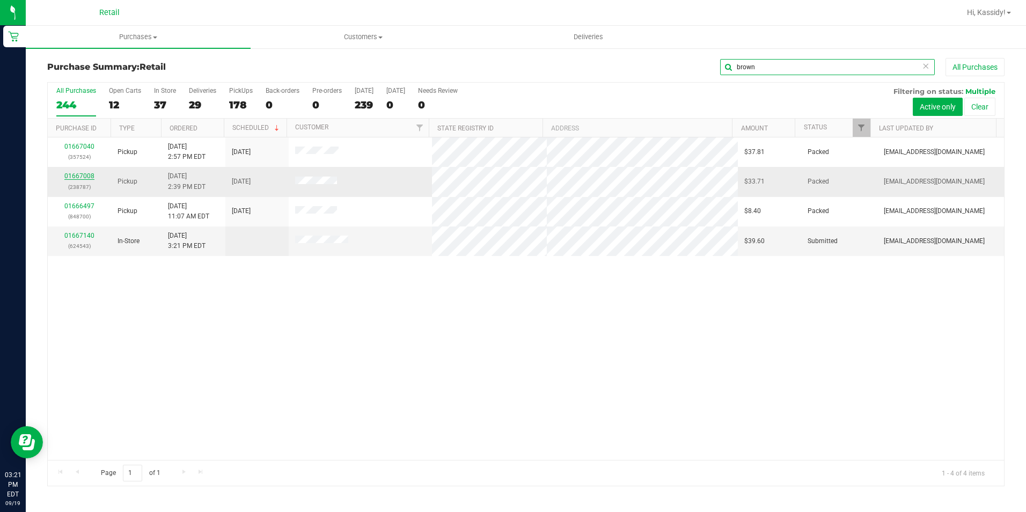
type input "brown"
click at [73, 172] on link "01667008" at bounding box center [79, 176] width 30 height 8
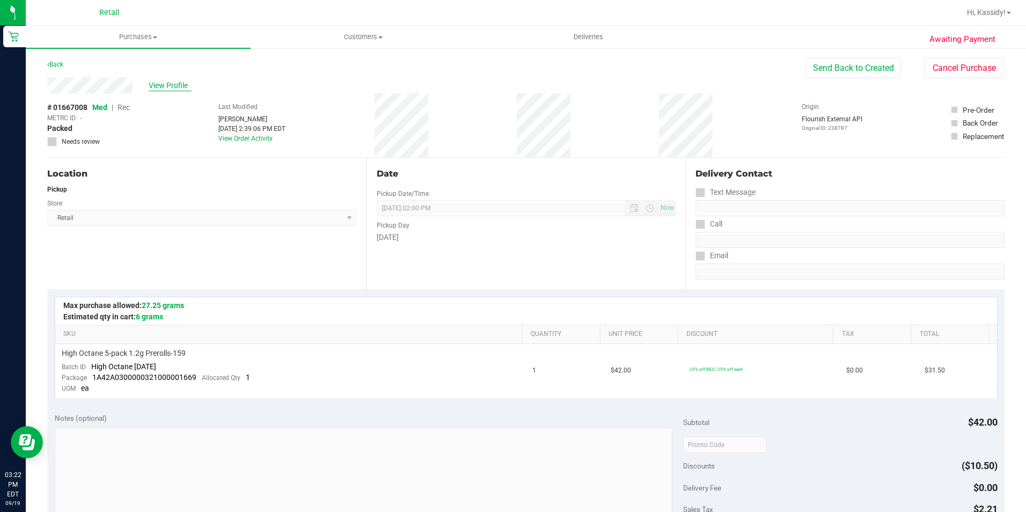
click at [186, 83] on span "View Profile" at bounding box center [170, 85] width 43 height 11
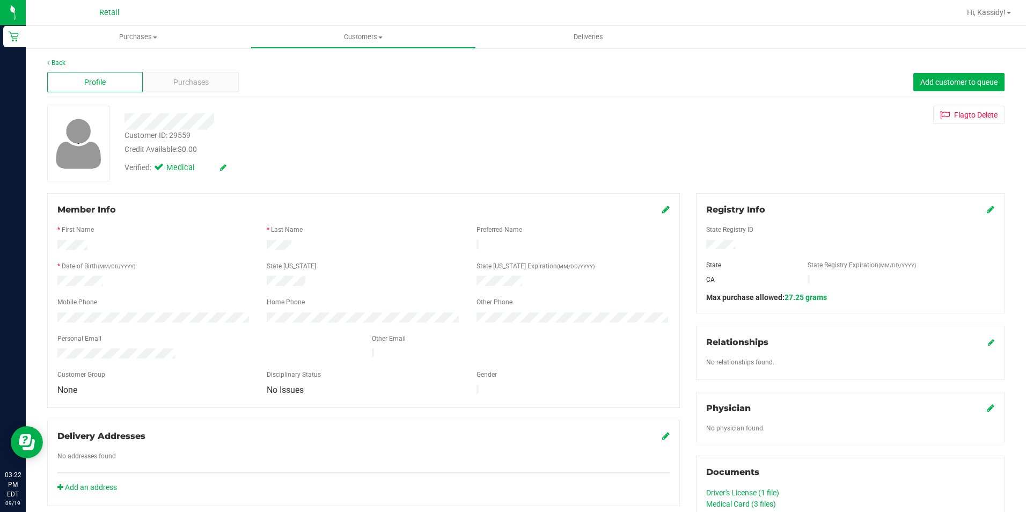
click at [189, 86] on span "Purchases" at bounding box center [190, 82] width 35 height 11
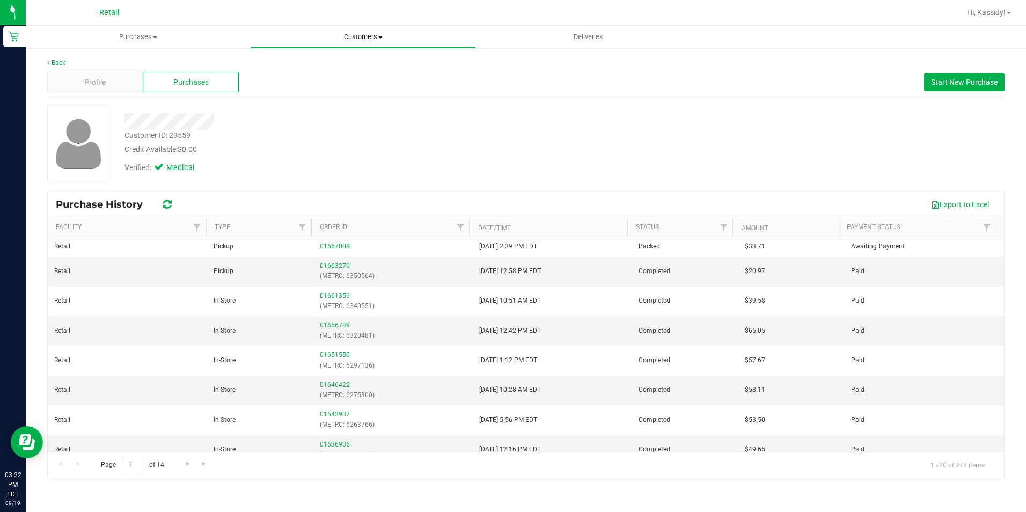
click at [354, 42] on uib-tab-heading "Customers All customers Add a new customer All physicians" at bounding box center [363, 36] width 224 height 21
click at [336, 65] on li "All customers" at bounding box center [363, 64] width 225 height 13
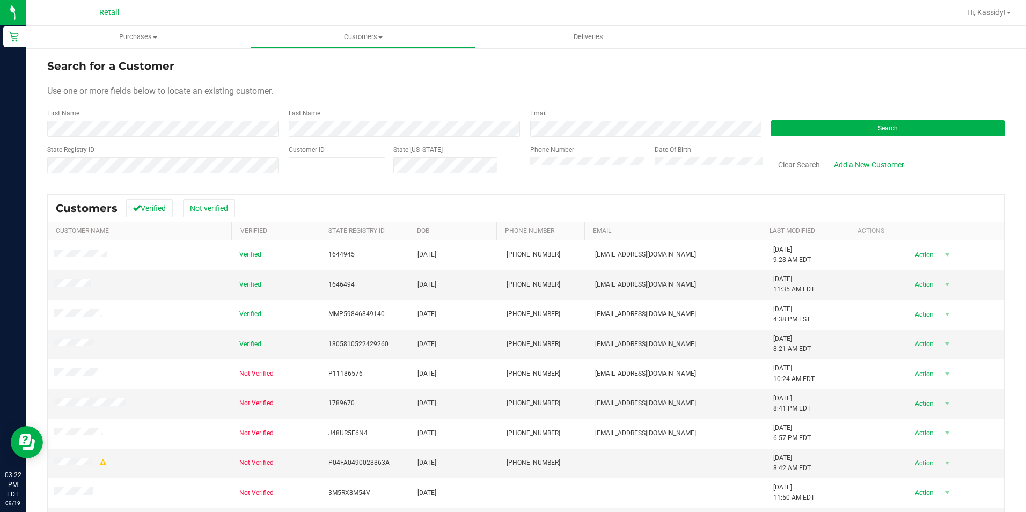
click at [127, 49] on div "Search for a Customer Use one or more fields below to locate an existing custom…" at bounding box center [526, 323] width 1000 height 553
click at [127, 48] on ul "Purchases Summary of purchases Fulfillment All purchases Customers All customer…" at bounding box center [539, 37] width 1026 height 23
click at [126, 45] on uib-tab-heading "Purchases Summary of purchases Fulfillment All purchases" at bounding box center [138, 37] width 225 height 23
click at [129, 62] on span "Summary of purchases" at bounding box center [81, 64] width 110 height 9
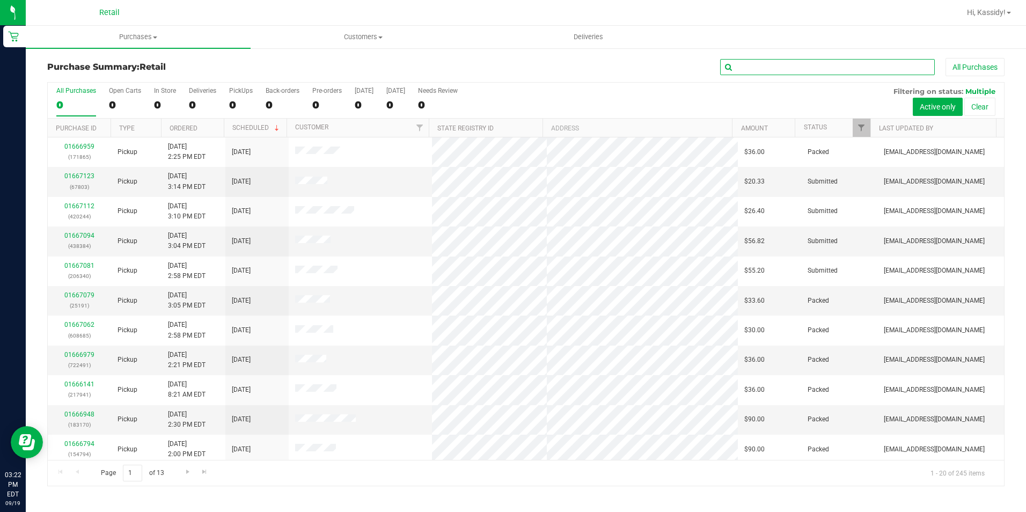
click at [779, 66] on input "text" at bounding box center [827, 67] width 215 height 16
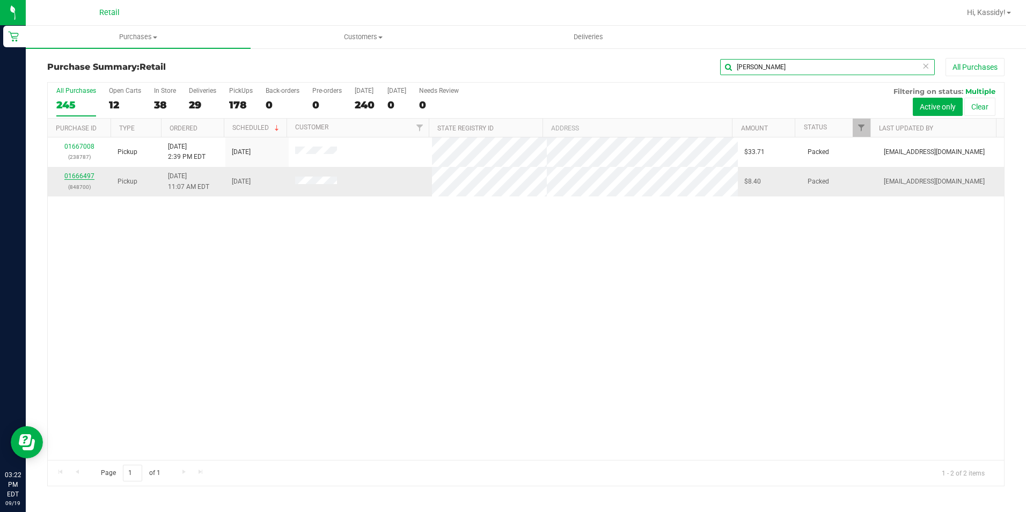
type input "[PERSON_NAME]"
click at [75, 178] on link "01666497" at bounding box center [79, 176] width 30 height 8
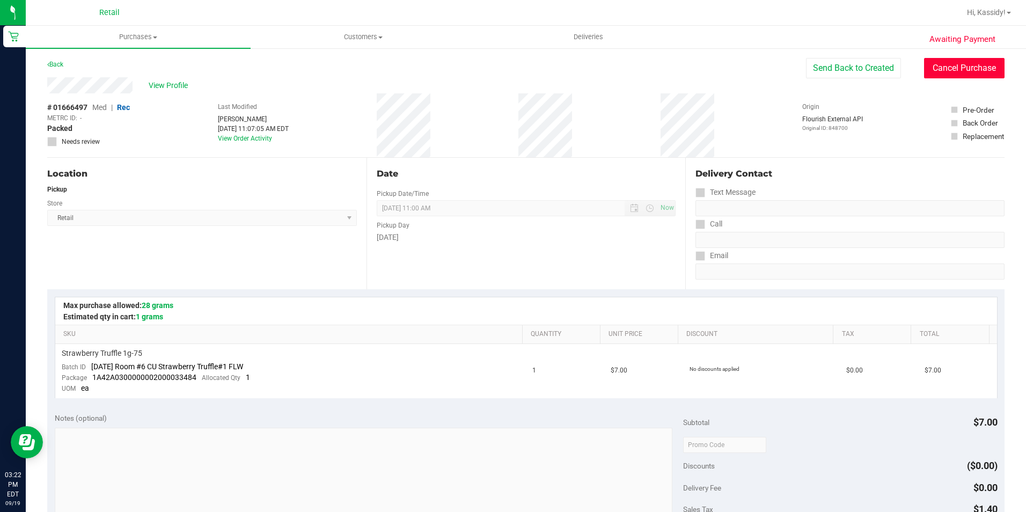
click at [977, 67] on button "Cancel Purchase" at bounding box center [964, 68] width 80 height 20
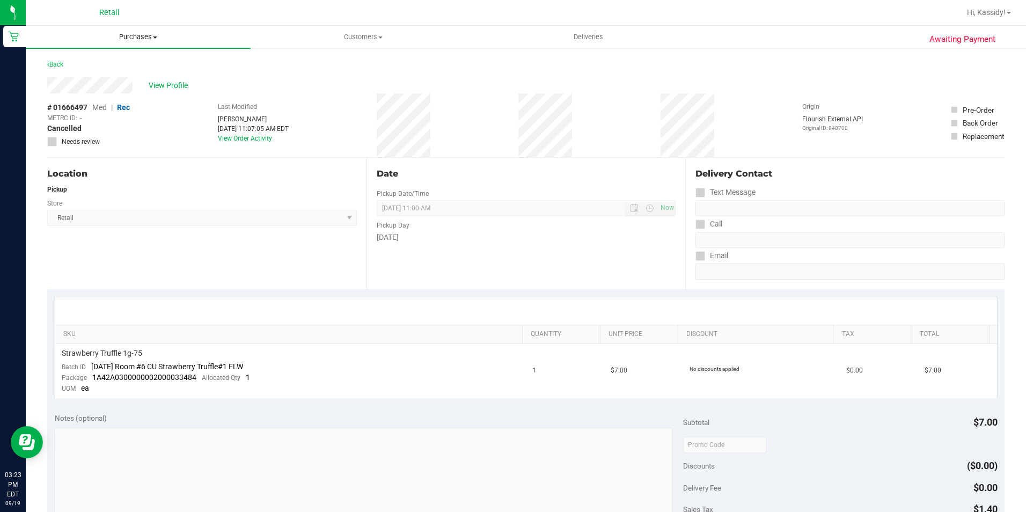
click at [137, 40] on span "Purchases" at bounding box center [138, 37] width 225 height 10
click at [134, 60] on span "Summary of purchases" at bounding box center [81, 64] width 110 height 9
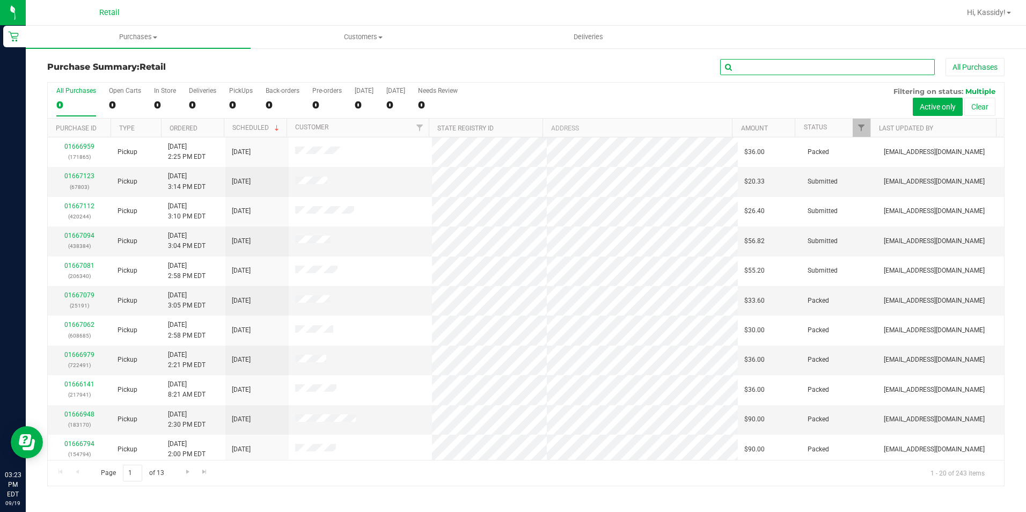
click at [768, 63] on input "text" at bounding box center [827, 67] width 215 height 16
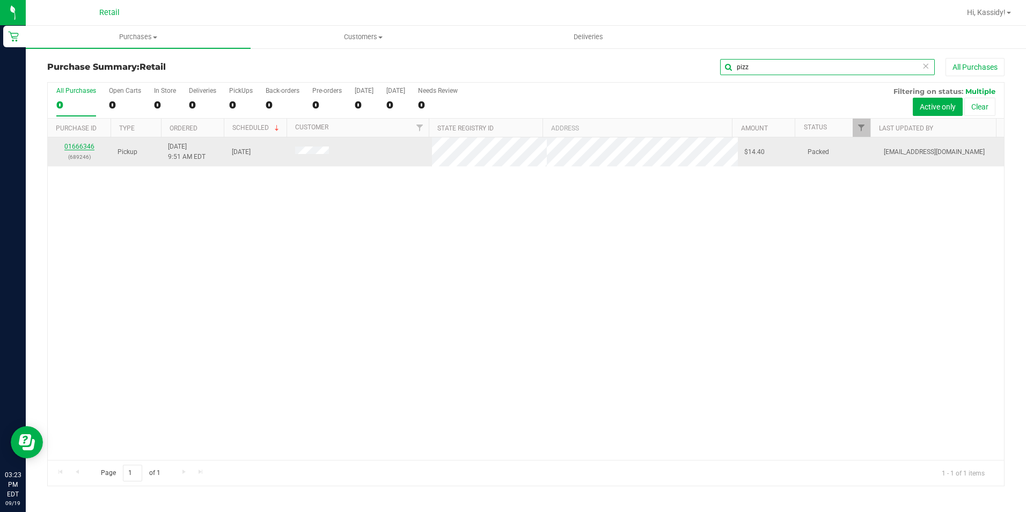
type input "pizz"
click at [79, 144] on link "01666346" at bounding box center [79, 147] width 30 height 8
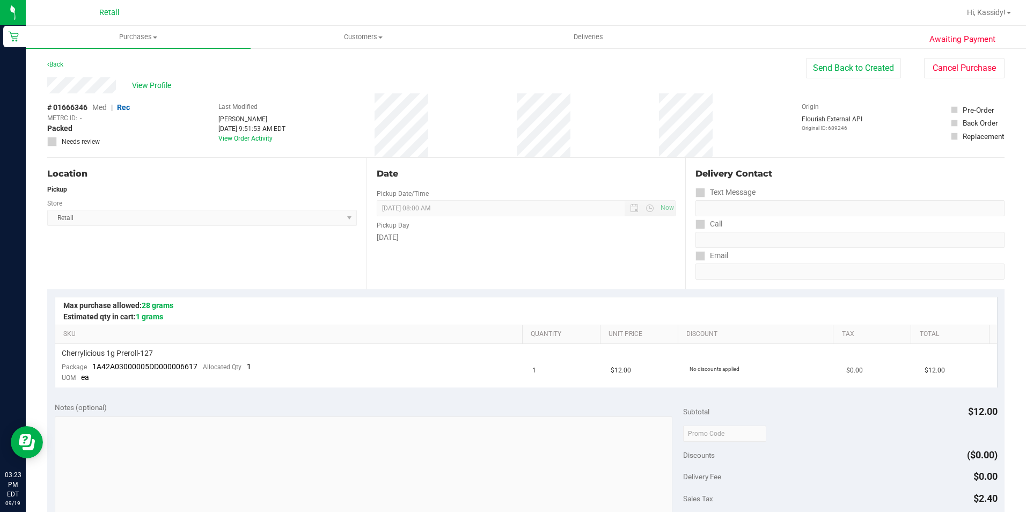
click at [120, 49] on div "Awaiting Payment Back Send Back to Created Cancel Purchase View Profile # 01666…" at bounding box center [526, 453] width 1000 height 812
click at [141, 37] on span "Purchases" at bounding box center [138, 37] width 225 height 10
click at [159, 64] on li "Summary of purchases" at bounding box center [138, 64] width 225 height 13
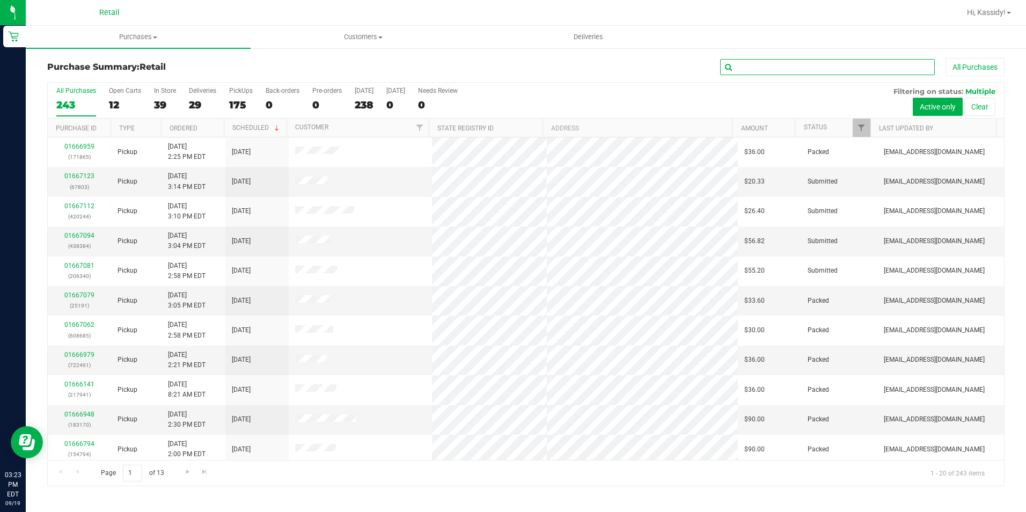
click at [802, 62] on input "text" at bounding box center [827, 67] width 215 height 16
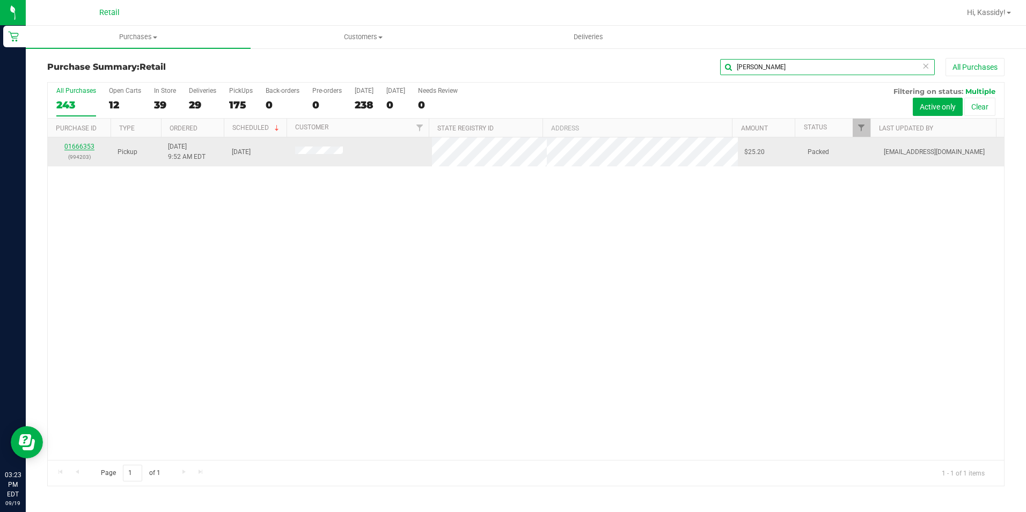
type input "[PERSON_NAME]"
click at [84, 146] on link "01666353" at bounding box center [79, 147] width 30 height 8
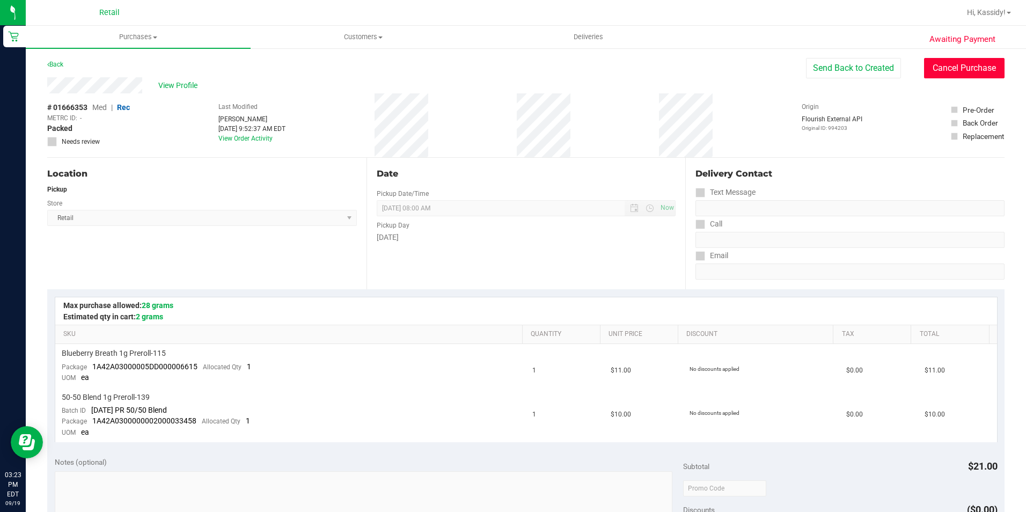
click at [938, 65] on button "Cancel Purchase" at bounding box center [964, 68] width 80 height 20
click at [130, 50] on div "Awaiting Payment Back View Profile # 01666353 Med | Rec METRC ID: - Cancelled N…" at bounding box center [526, 480] width 1000 height 866
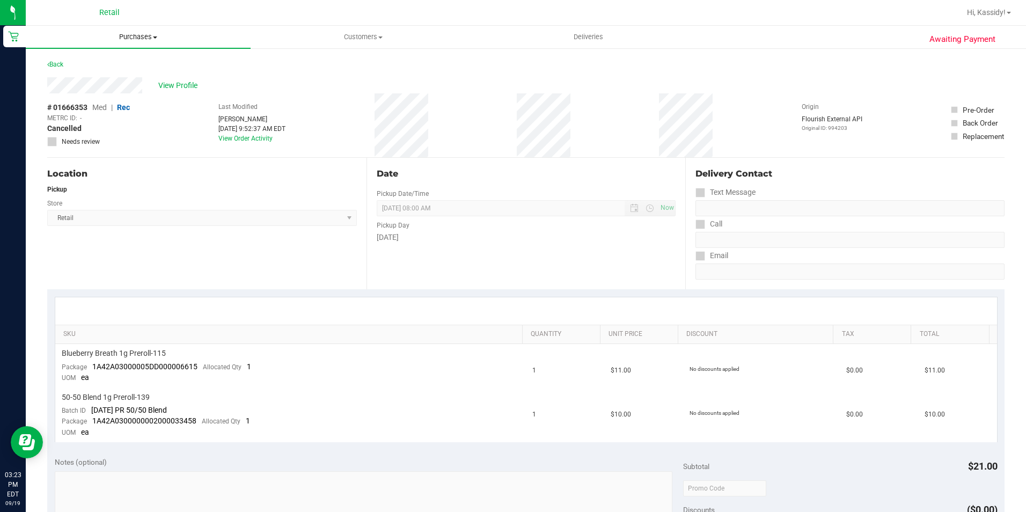
click at [119, 34] on span "Purchases" at bounding box center [138, 37] width 225 height 10
click at [100, 65] on span "Summary of purchases" at bounding box center [81, 64] width 110 height 9
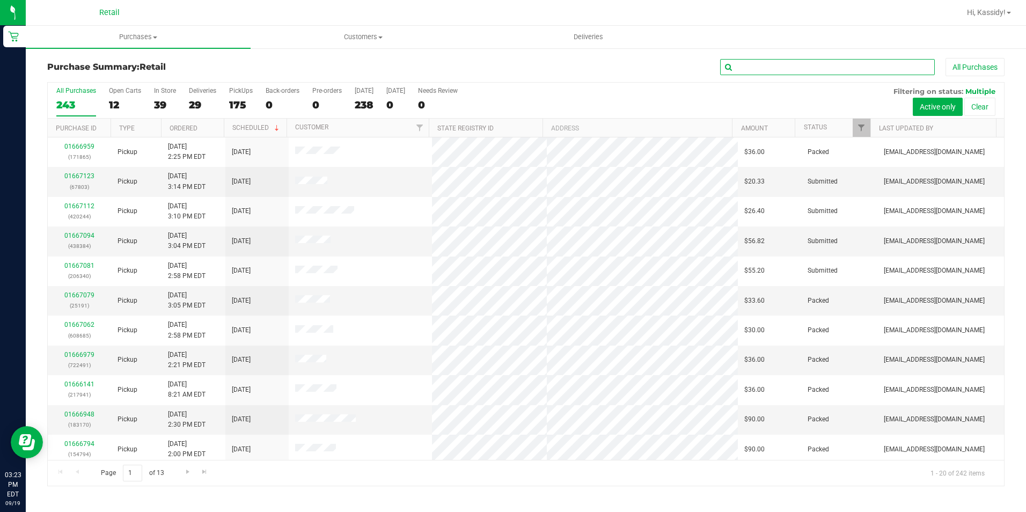
click at [742, 65] on input "text" at bounding box center [827, 67] width 215 height 16
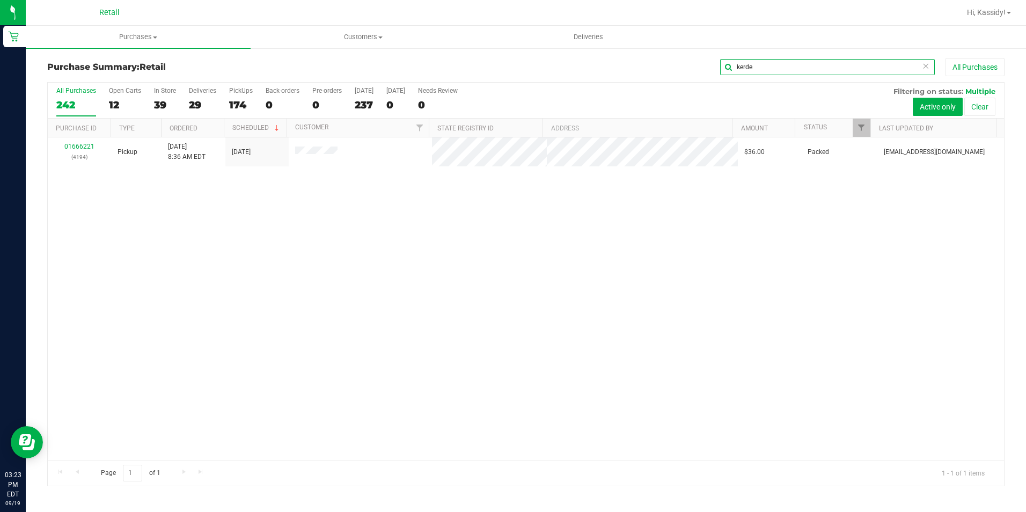
type input "kerde"
click at [83, 142] on div "01666221 (4194)" at bounding box center [79, 152] width 50 height 20
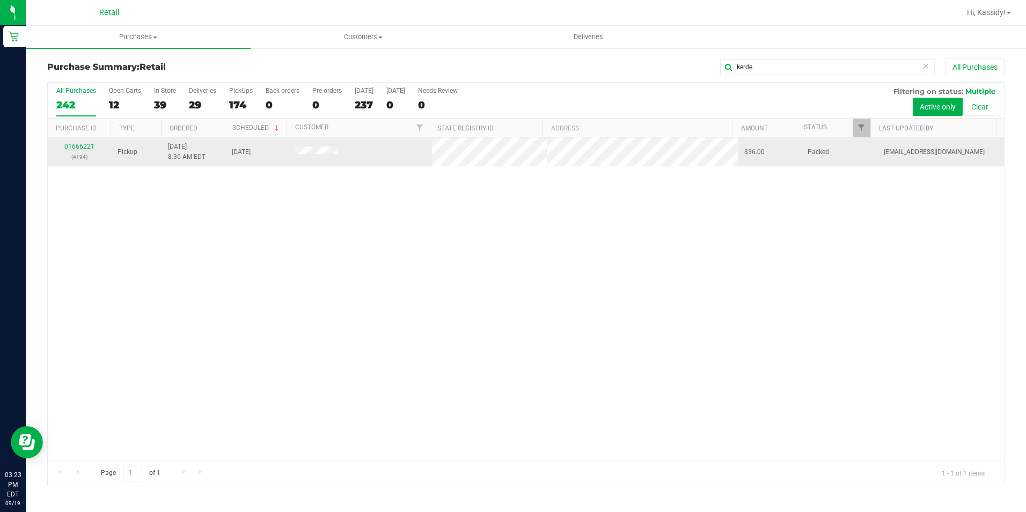
click at [68, 144] on link "01666221" at bounding box center [79, 147] width 30 height 8
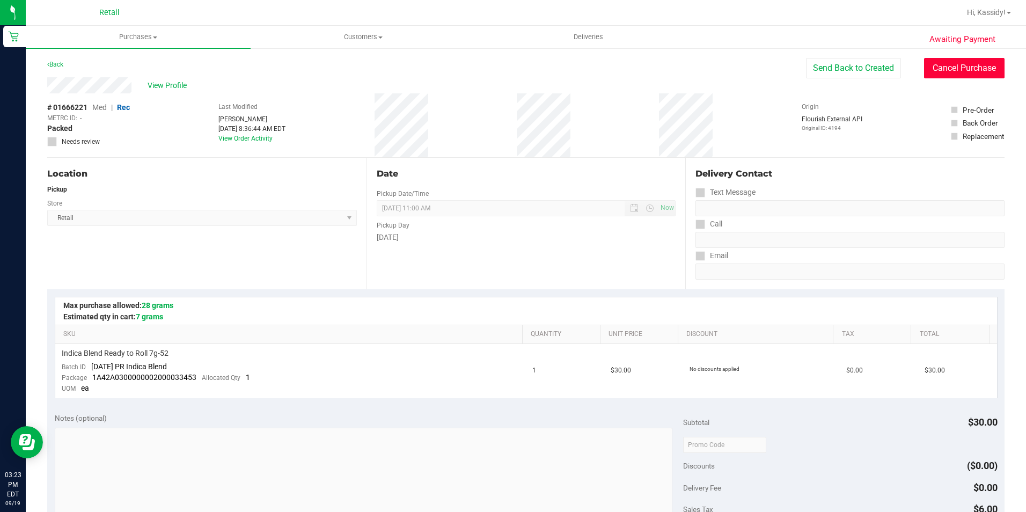
click at [929, 69] on button "Cancel Purchase" at bounding box center [964, 68] width 80 height 20
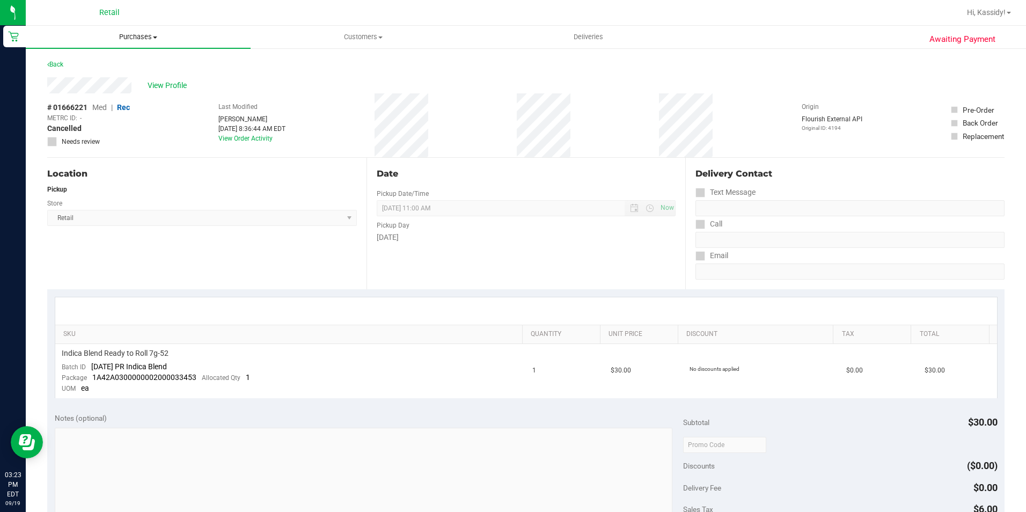
click at [107, 41] on span "Purchases" at bounding box center [138, 37] width 225 height 10
click at [102, 61] on span "Summary of purchases" at bounding box center [81, 64] width 110 height 9
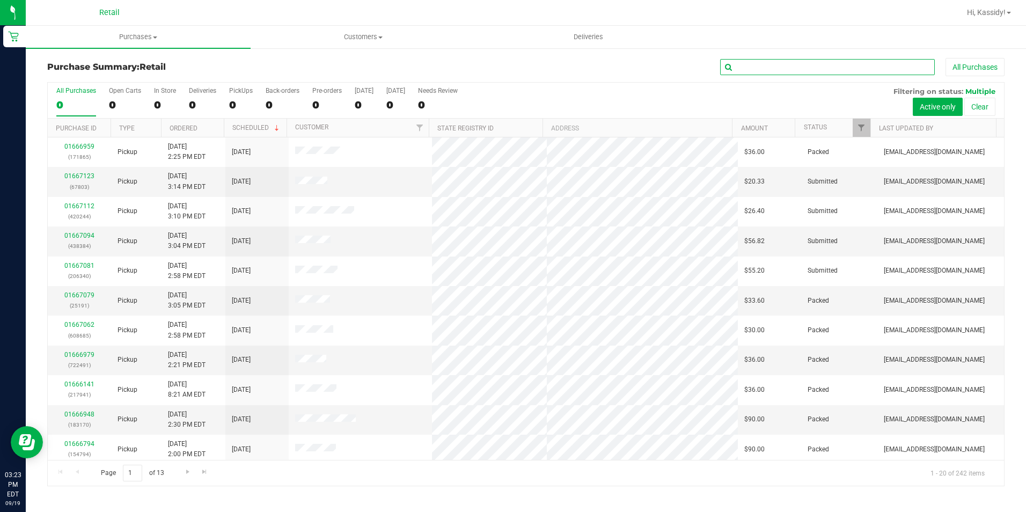
click at [740, 63] on input "text" at bounding box center [827, 67] width 215 height 16
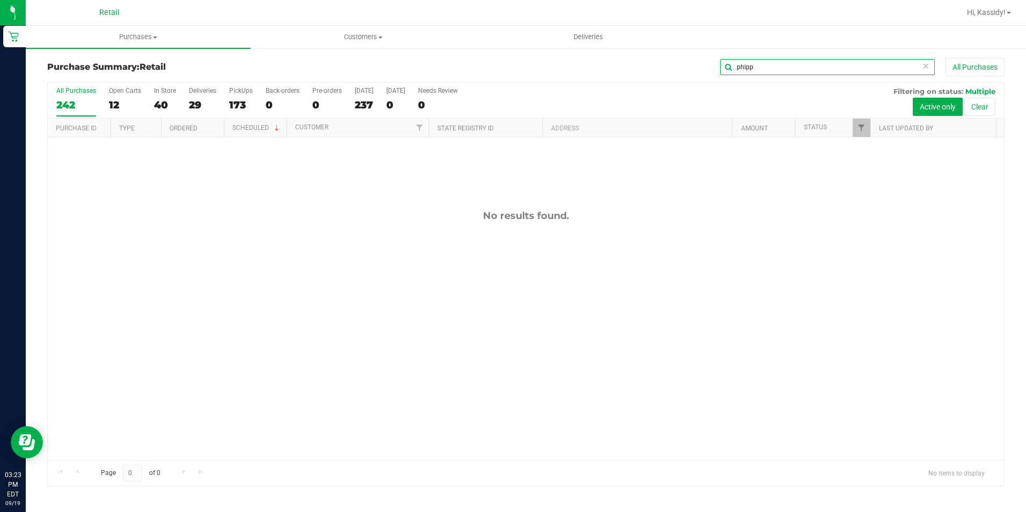
drag, startPoint x: 813, startPoint y: 72, endPoint x: 643, endPoint y: 61, distance: 170.4
click at [643, 61] on div "phipp All Purchases" at bounding box center [685, 67] width 638 height 18
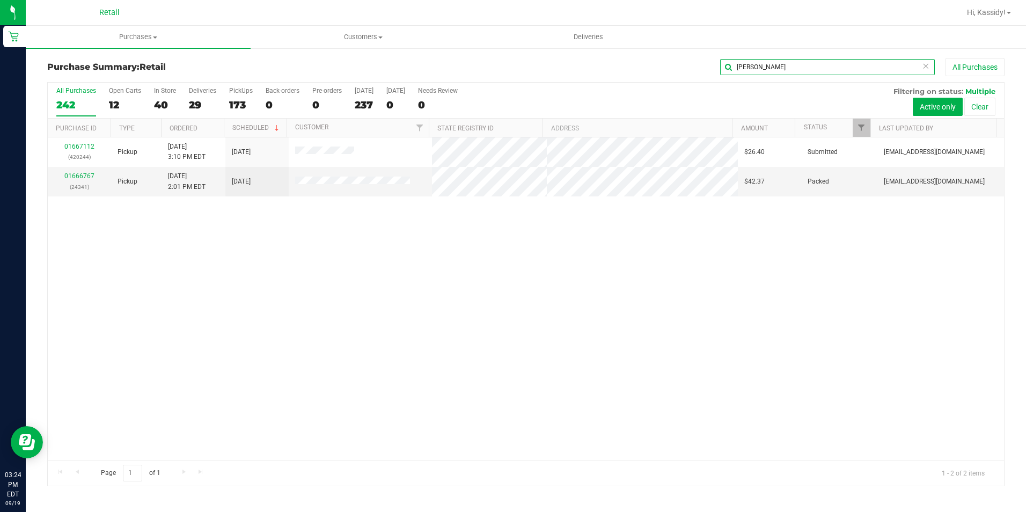
drag, startPoint x: 765, startPoint y: 66, endPoint x: 682, endPoint y: 71, distance: 83.3
click at [682, 71] on div "[PERSON_NAME] All Purchases" at bounding box center [685, 67] width 638 height 18
type input "[PERSON_NAME]"
click at [72, 178] on link "01666654" at bounding box center [79, 176] width 30 height 8
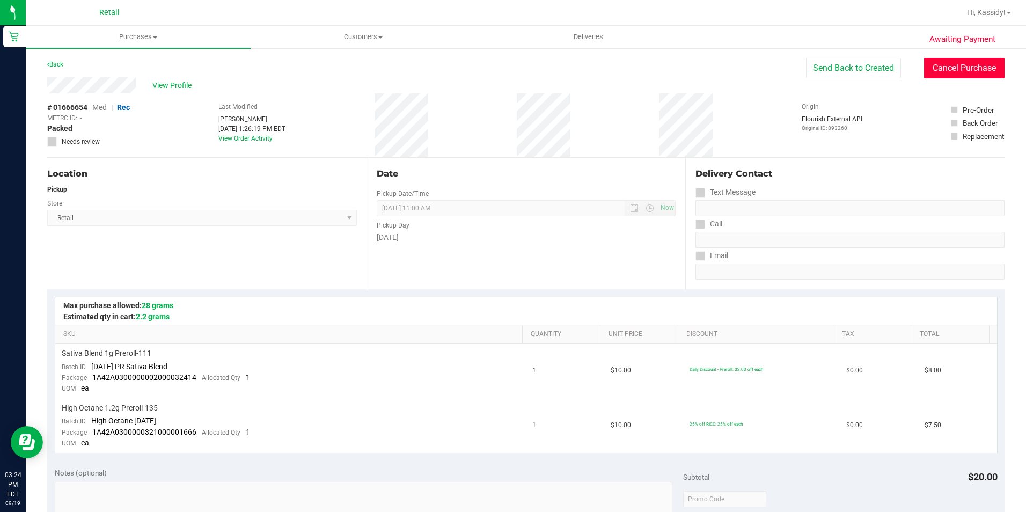
click at [948, 64] on button "Cancel Purchase" at bounding box center [964, 68] width 80 height 20
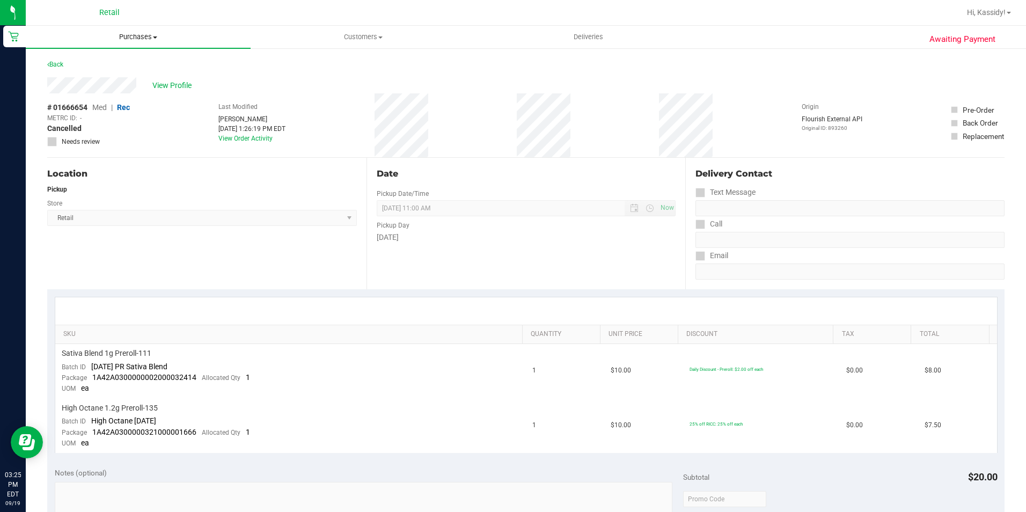
click at [144, 32] on span "Purchases" at bounding box center [138, 37] width 225 height 10
click at [127, 61] on span "Summary of purchases" at bounding box center [81, 64] width 110 height 9
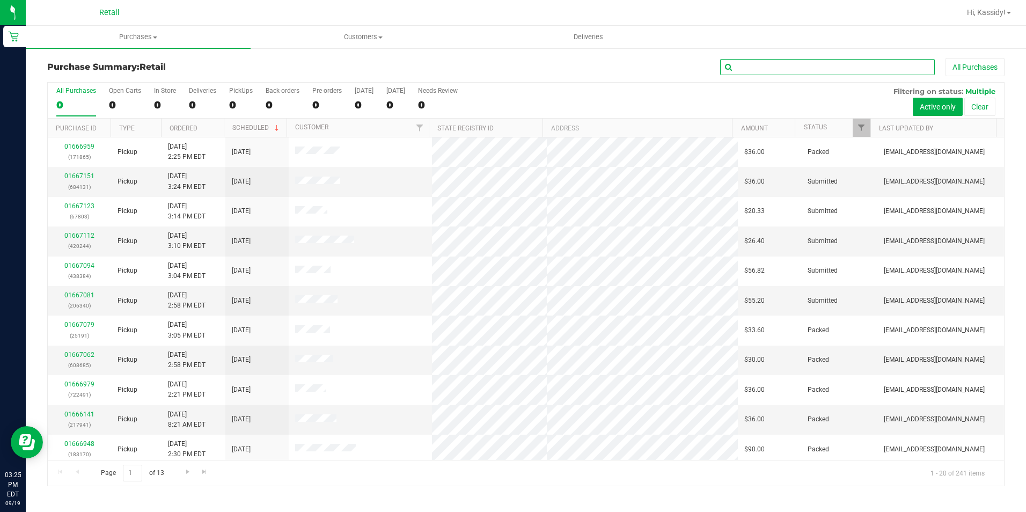
click at [753, 68] on input "text" at bounding box center [827, 67] width 215 height 16
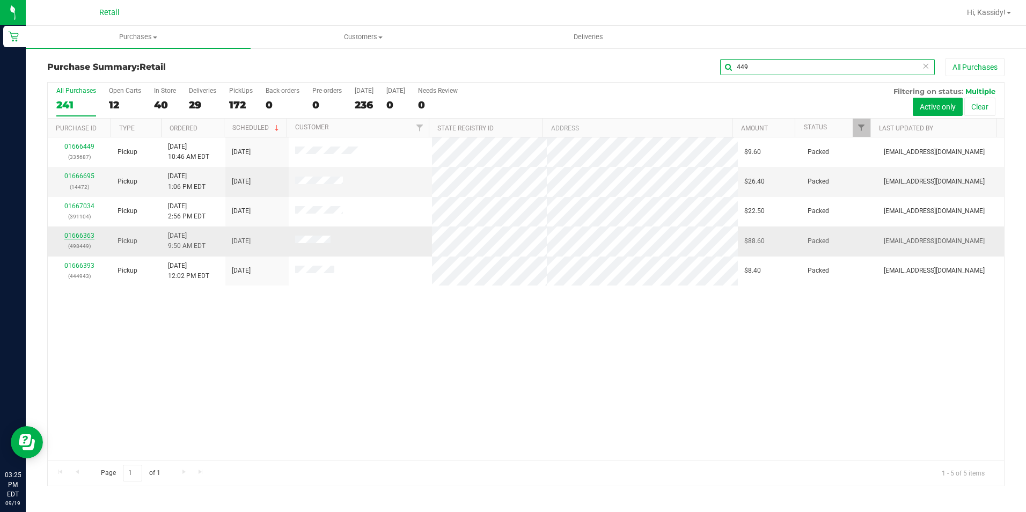
type input "449"
click at [83, 236] on link "01666363" at bounding box center [79, 236] width 30 height 8
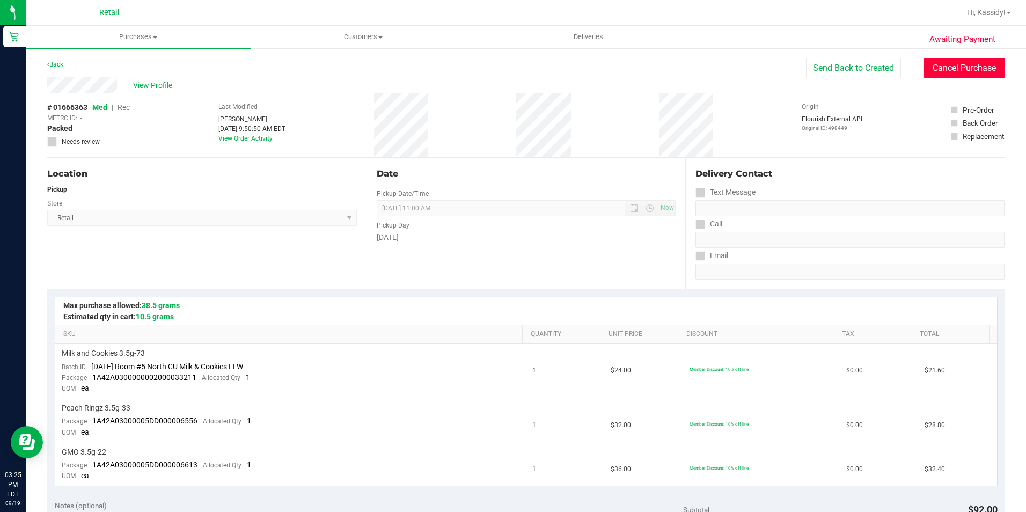
click at [951, 69] on button "Cancel Purchase" at bounding box center [964, 68] width 80 height 20
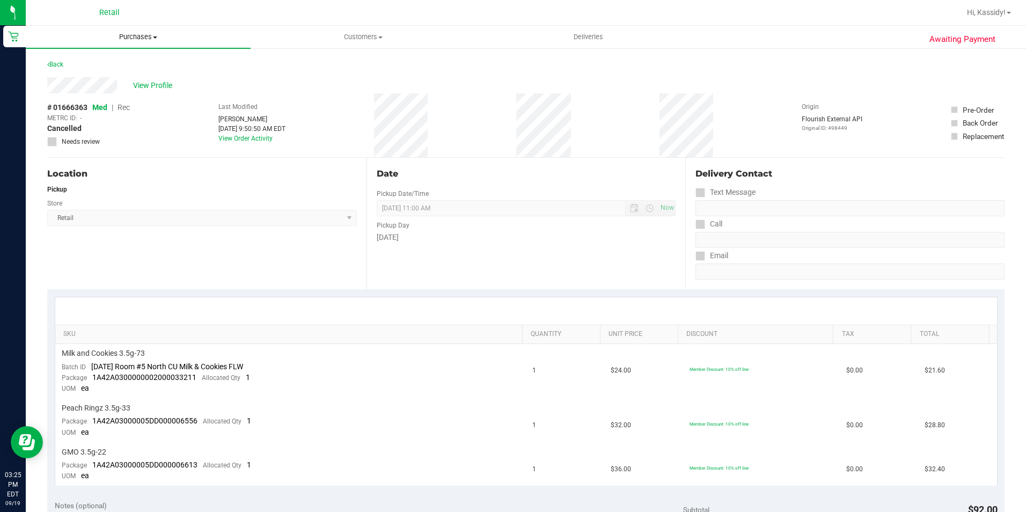
click at [139, 42] on uib-tab-heading "Purchases Summary of purchases Fulfillment All purchases" at bounding box center [138, 37] width 225 height 23
click at [130, 60] on span "Summary of purchases" at bounding box center [81, 64] width 110 height 9
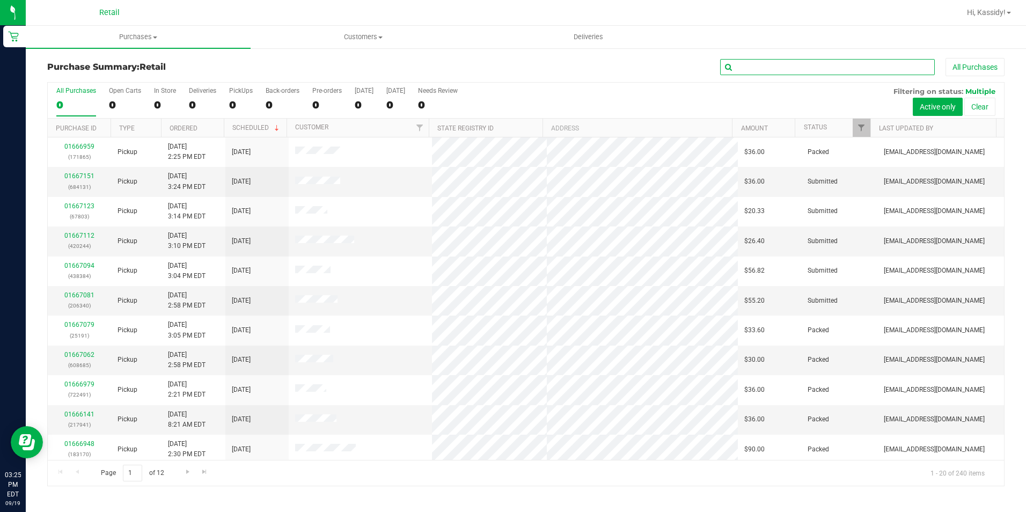
click at [782, 65] on input "text" at bounding box center [827, 67] width 215 height 16
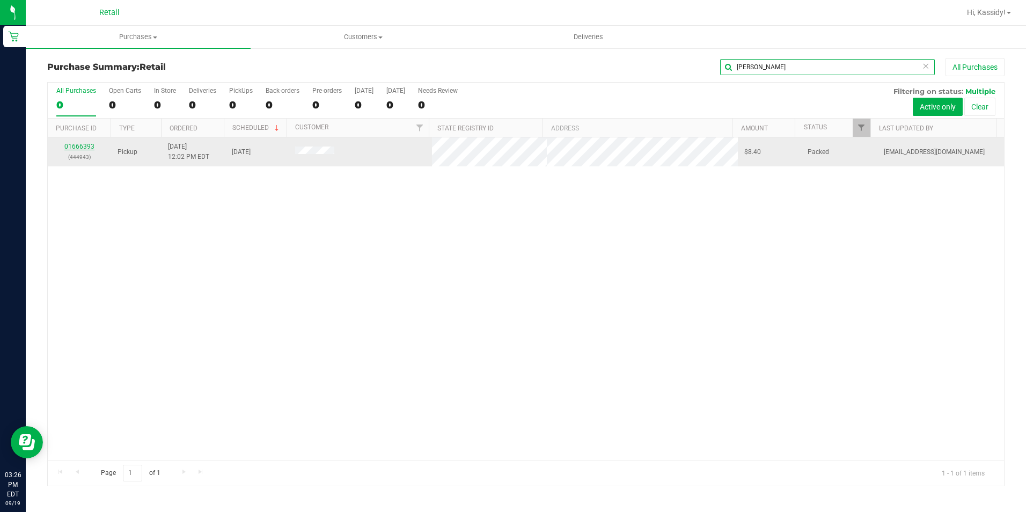
type input "[PERSON_NAME]"
click at [89, 148] on link "01666393" at bounding box center [79, 147] width 30 height 8
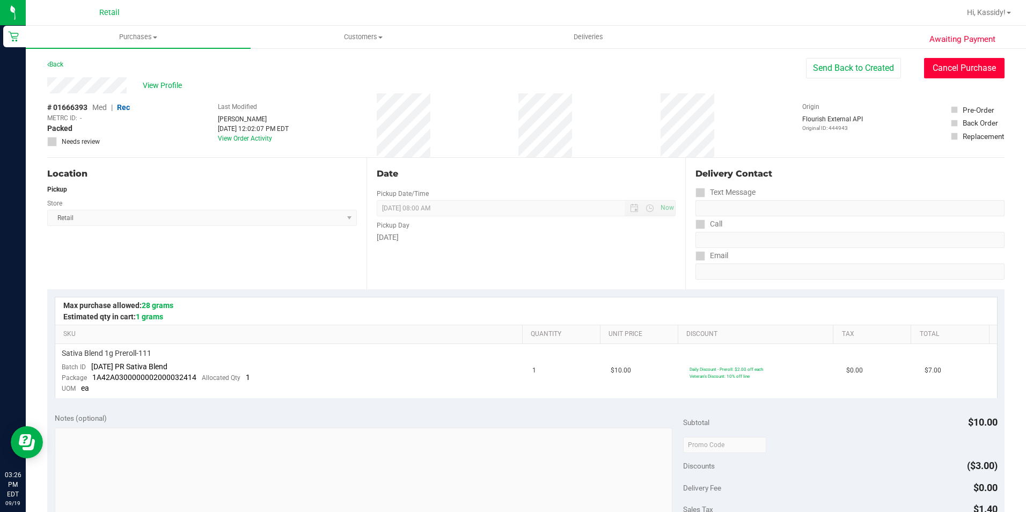
click at [938, 66] on button "Cancel Purchase" at bounding box center [964, 68] width 80 height 20
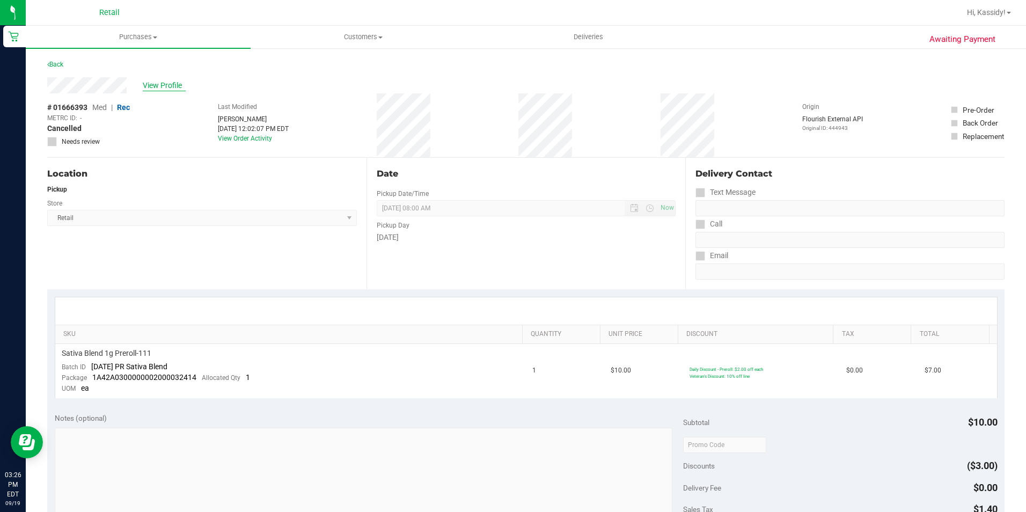
click at [163, 90] on span "View Profile" at bounding box center [164, 85] width 43 height 11
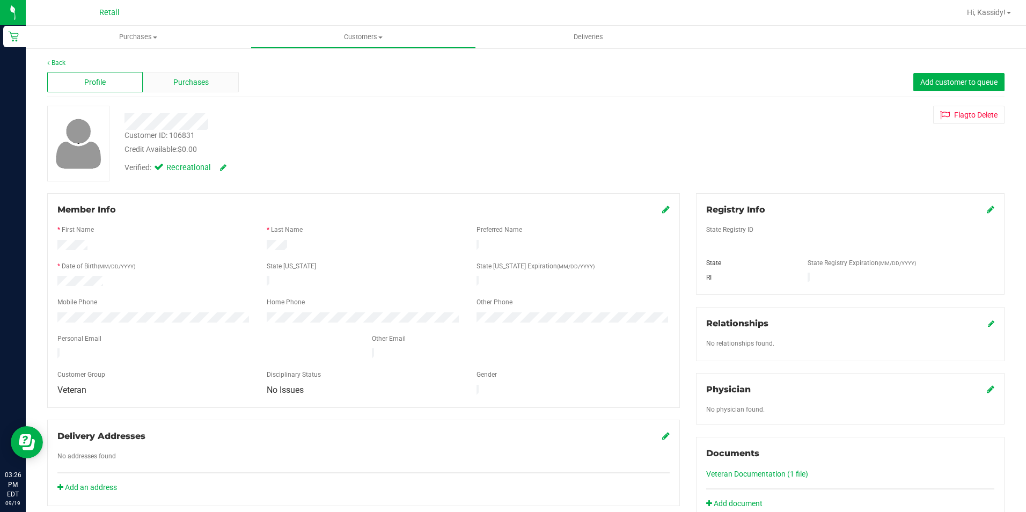
click at [194, 87] on span "Purchases" at bounding box center [190, 82] width 35 height 11
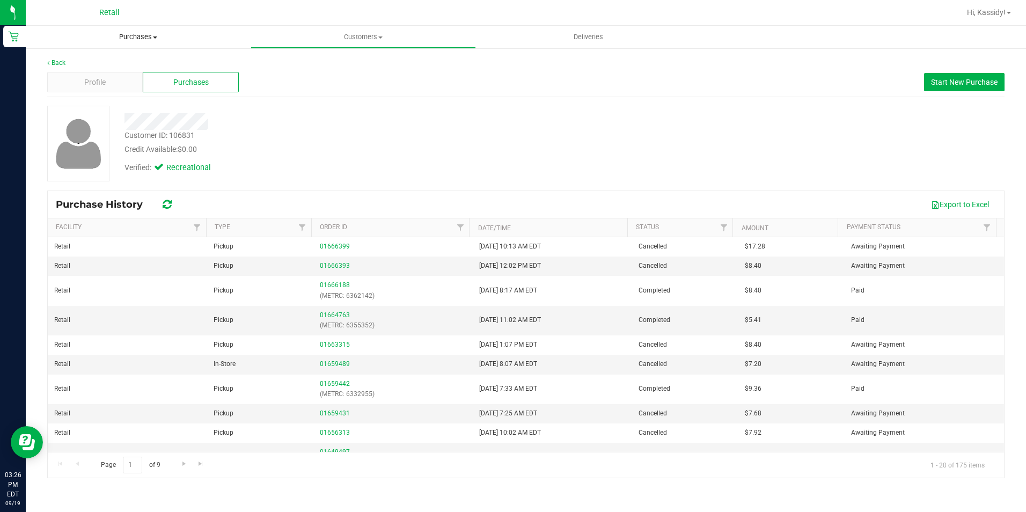
click at [153, 39] on span "Purchases" at bounding box center [138, 37] width 225 height 10
click at [148, 63] on li "Summary of purchases" at bounding box center [138, 64] width 225 height 13
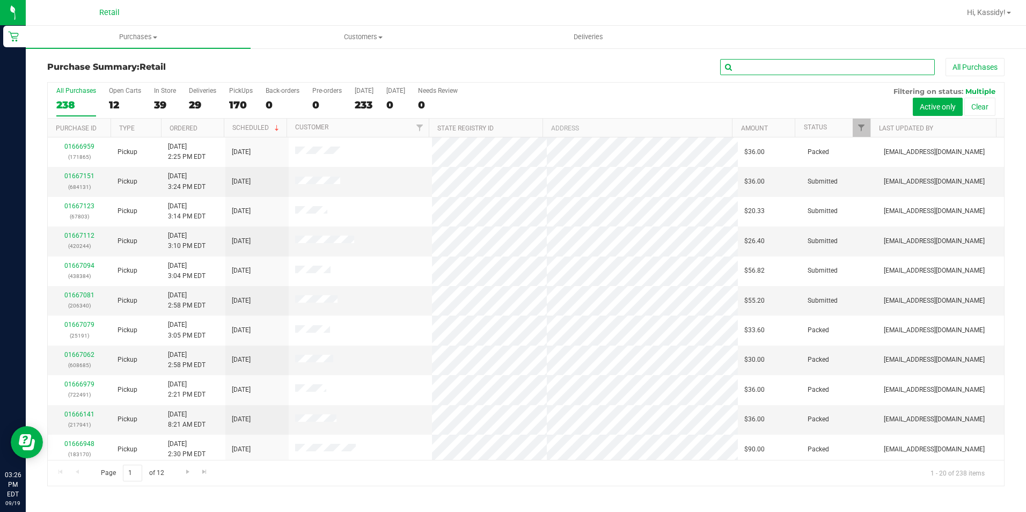
click at [766, 64] on input "text" at bounding box center [827, 67] width 215 height 16
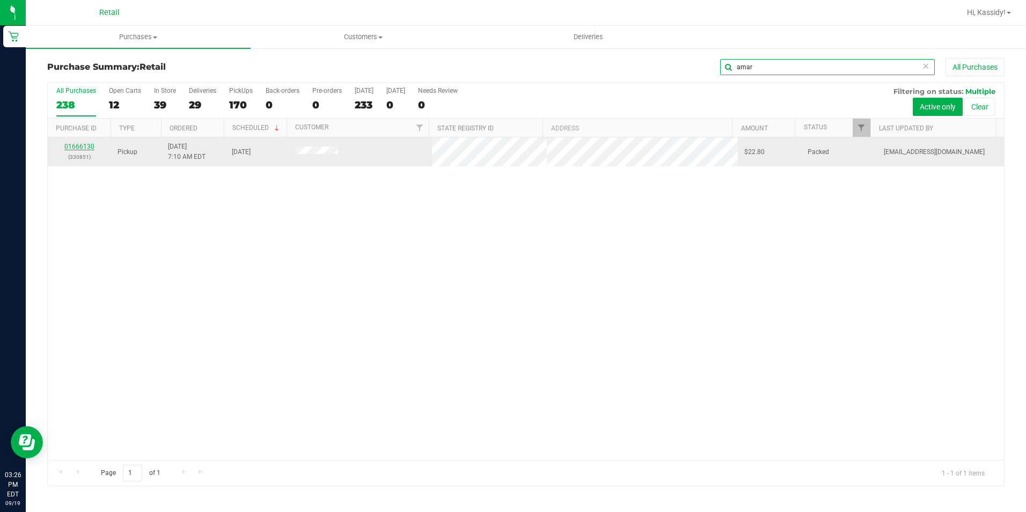
type input "amar"
click at [86, 143] on link "01666130" at bounding box center [79, 147] width 30 height 8
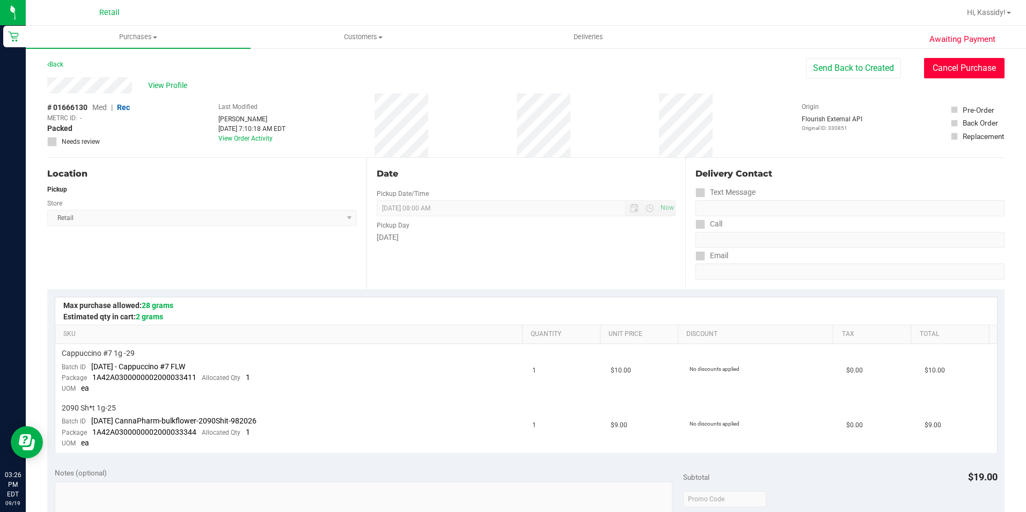
click at [938, 58] on button "Cancel Purchase" at bounding box center [964, 68] width 80 height 20
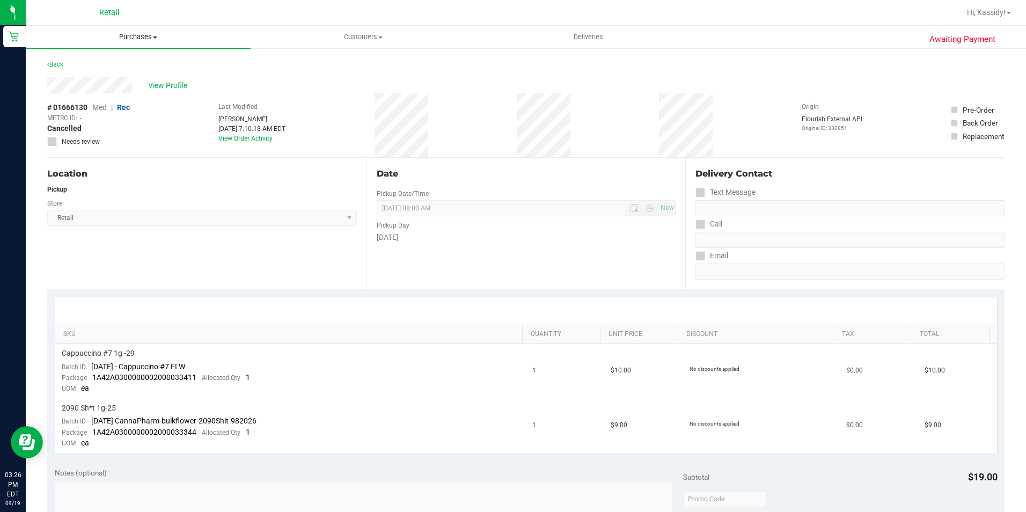
click at [137, 34] on span "Purchases" at bounding box center [138, 37] width 225 height 10
click at [153, 61] on li "Summary of purchases" at bounding box center [138, 64] width 225 height 13
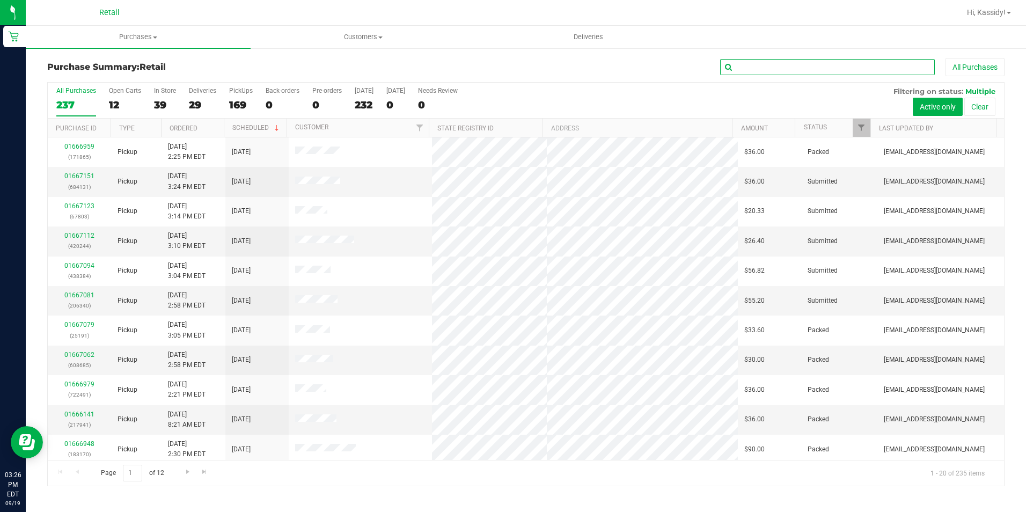
click at [787, 68] on input "text" at bounding box center [827, 67] width 215 height 16
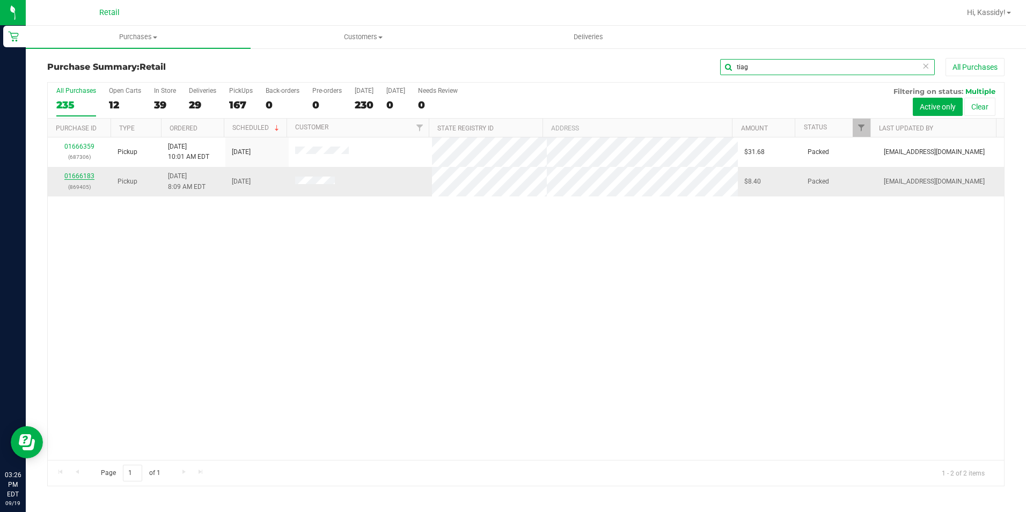
type input "tiag"
click at [90, 177] on link "01666183" at bounding box center [79, 176] width 30 height 8
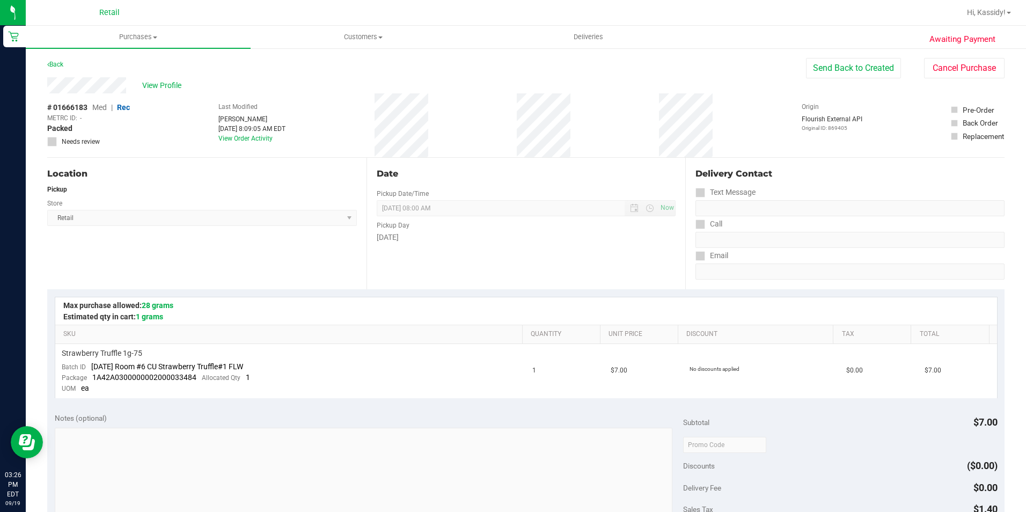
click at [930, 54] on div "Awaiting Payment Back Send Back to Created Cancel Purchase View Profile # 01666…" at bounding box center [526, 458] width 1000 height 823
click at [932, 75] on button "Cancel Purchase" at bounding box center [964, 68] width 80 height 20
click at [130, 38] on span "Purchases" at bounding box center [138, 37] width 225 height 10
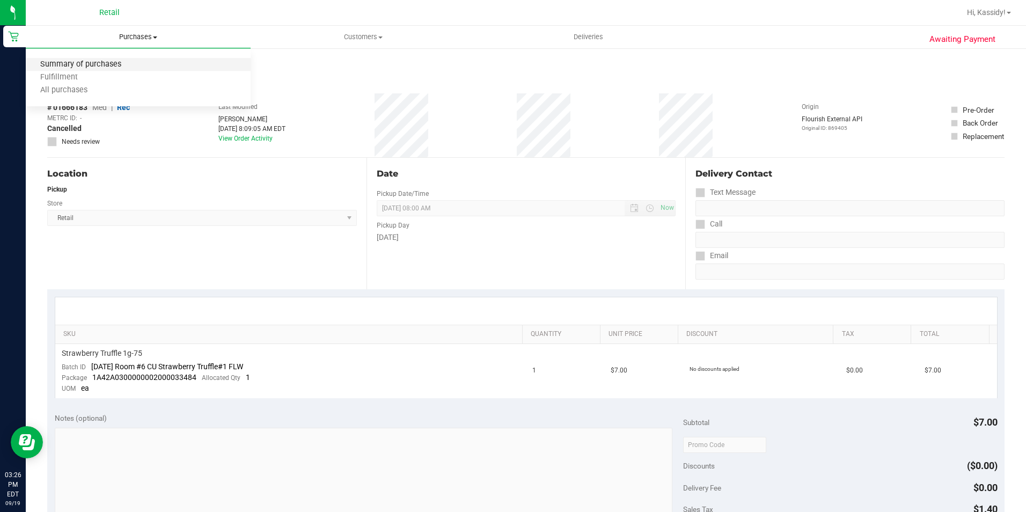
click at [114, 69] on span "Summary of purchases" at bounding box center [81, 64] width 110 height 9
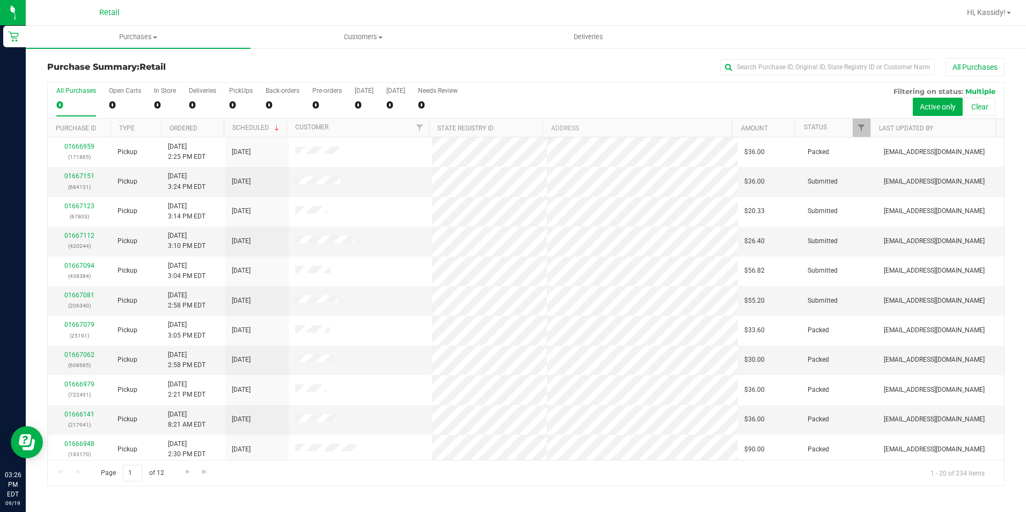
click at [754, 54] on div "Purchase Summary: Retail All Purchases All Purchases 0 Open Carts 0 In Store 0 …" at bounding box center [526, 272] width 1000 height 450
click at [752, 70] on input "text" at bounding box center [827, 67] width 215 height 16
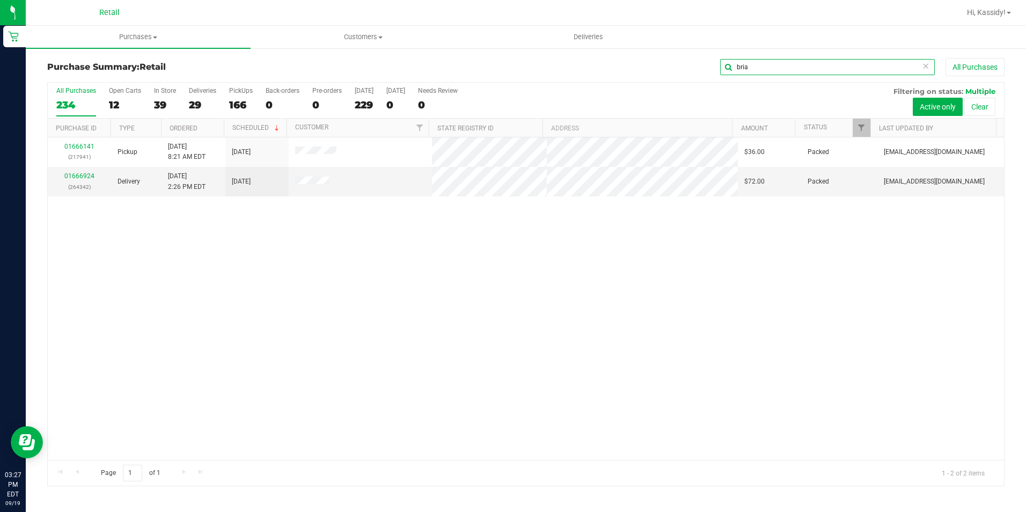
drag, startPoint x: 769, startPoint y: 70, endPoint x: 692, endPoint y: 82, distance: 78.1
click at [692, 82] on div "Purchase Summary: Retail [GEOGRAPHIC_DATA] All Purchases All Purchases 234 Open…" at bounding box center [525, 272] width 957 height 428
type input "543"
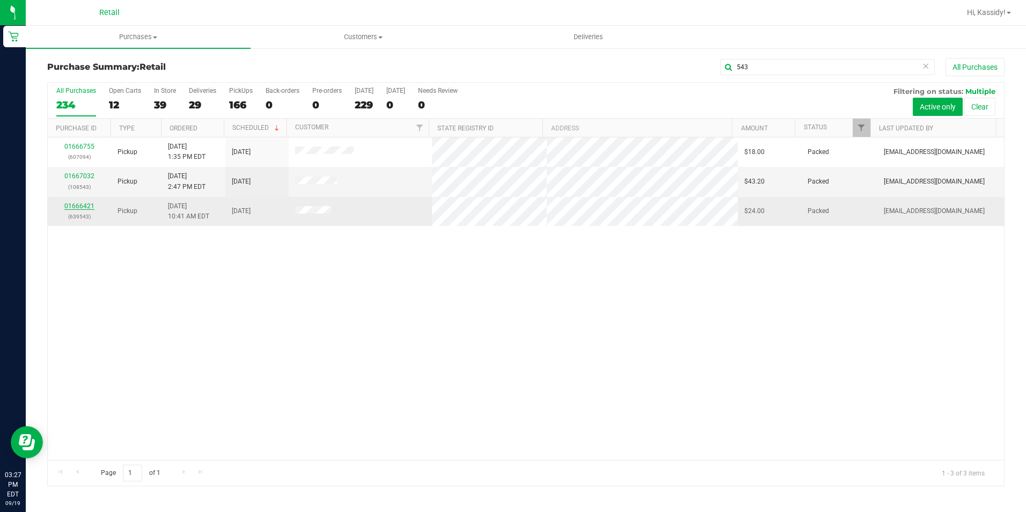
click at [69, 208] on link "01666421" at bounding box center [79, 206] width 30 height 8
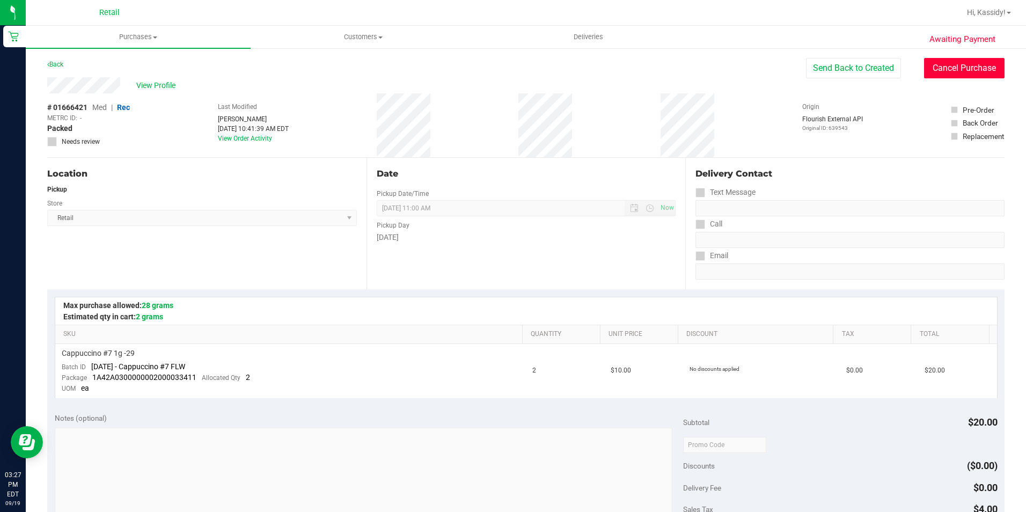
click at [944, 65] on button "Cancel Purchase" at bounding box center [964, 68] width 80 height 20
click at [143, 21] on div "Retail" at bounding box center [111, 12] width 161 height 21
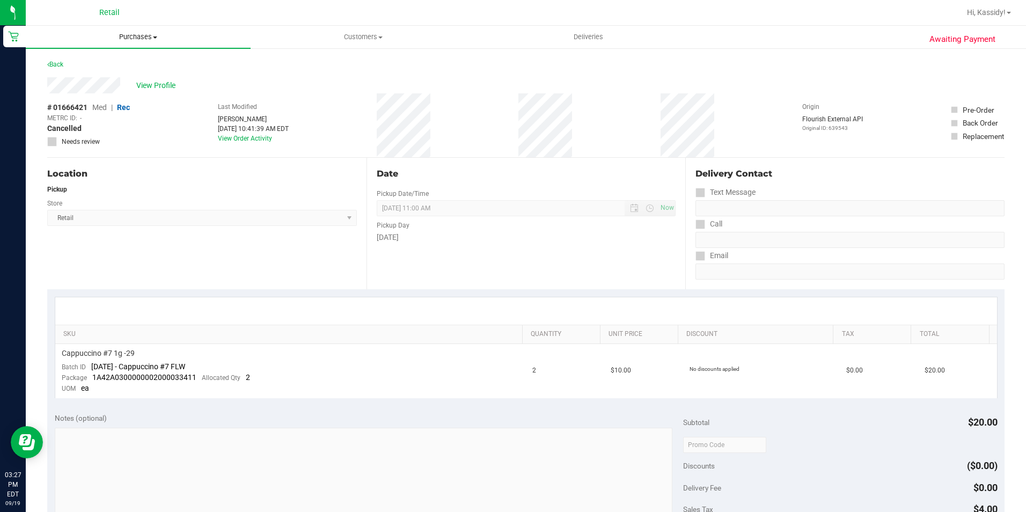
click at [138, 41] on span "Purchases" at bounding box center [138, 37] width 225 height 10
click at [120, 63] on span "Summary of purchases" at bounding box center [81, 64] width 110 height 9
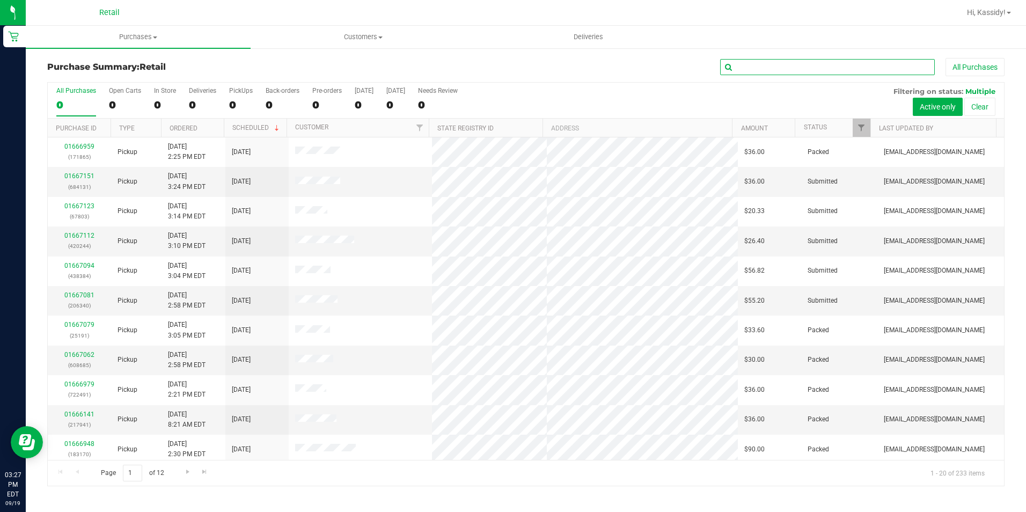
click at [791, 71] on input "text" at bounding box center [827, 67] width 215 height 16
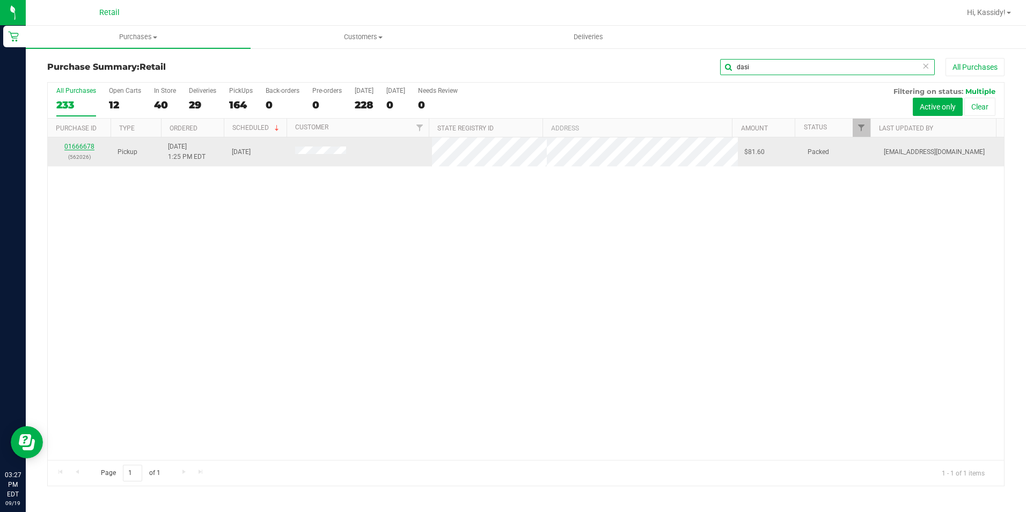
type input "dasi"
click at [78, 144] on link "01666678" at bounding box center [79, 147] width 30 height 8
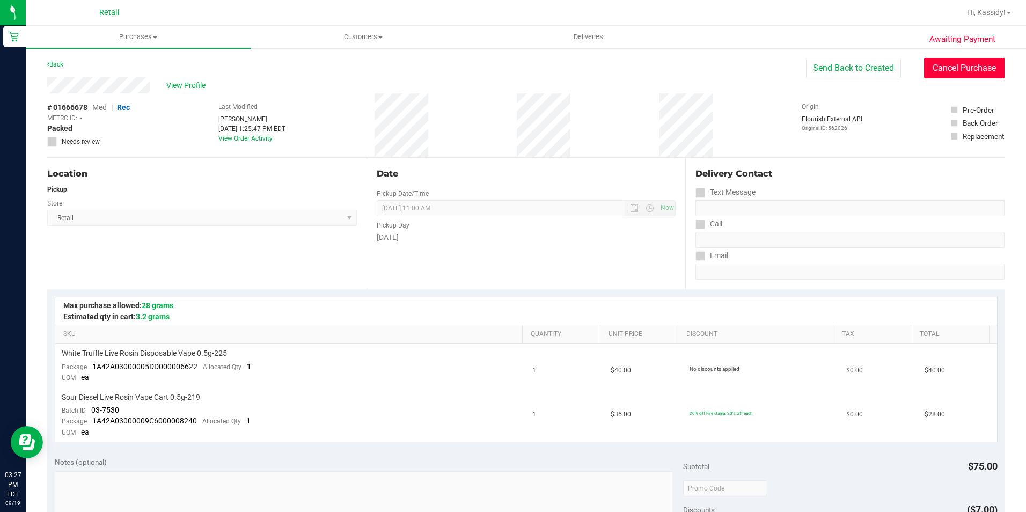
click at [940, 60] on button "Cancel Purchase" at bounding box center [964, 68] width 80 height 20
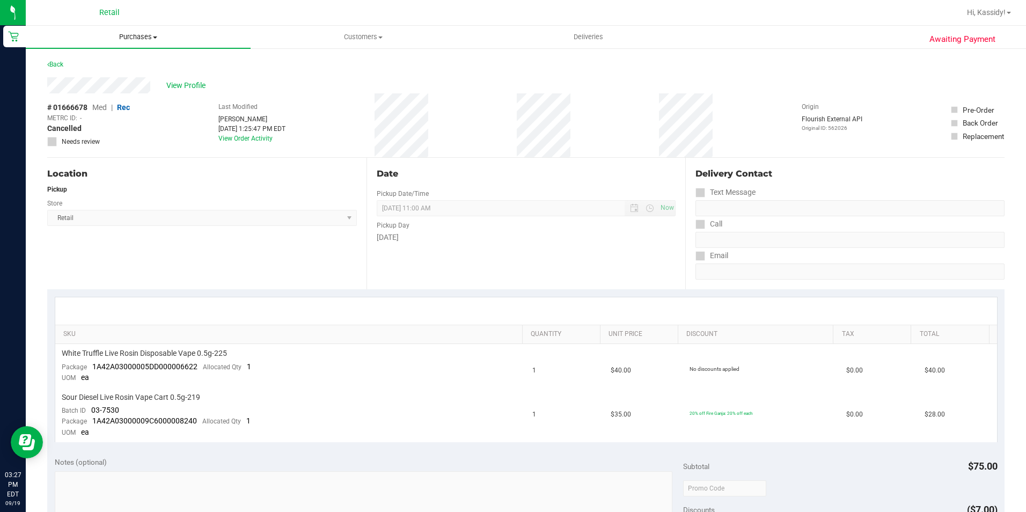
click at [133, 36] on span "Purchases" at bounding box center [138, 37] width 225 height 10
click at [127, 61] on span "Summary of purchases" at bounding box center [81, 64] width 110 height 9
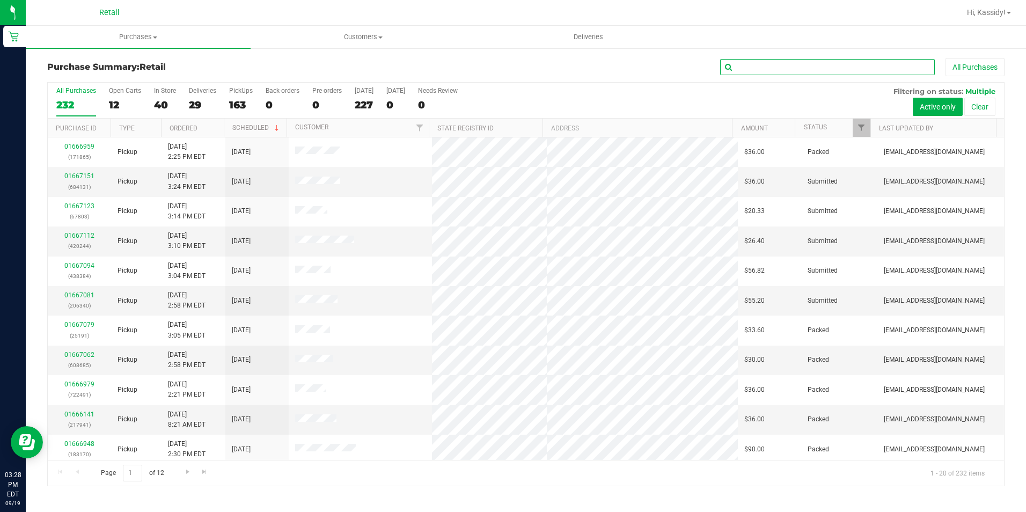
click at [739, 70] on input "text" at bounding box center [827, 67] width 215 height 16
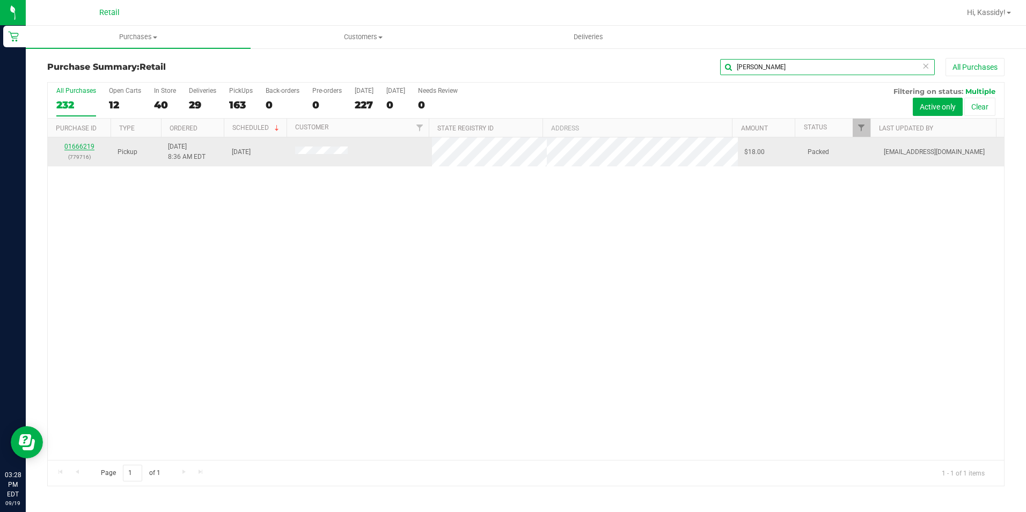
type input "[PERSON_NAME]"
click at [79, 148] on link "01666219" at bounding box center [79, 147] width 30 height 8
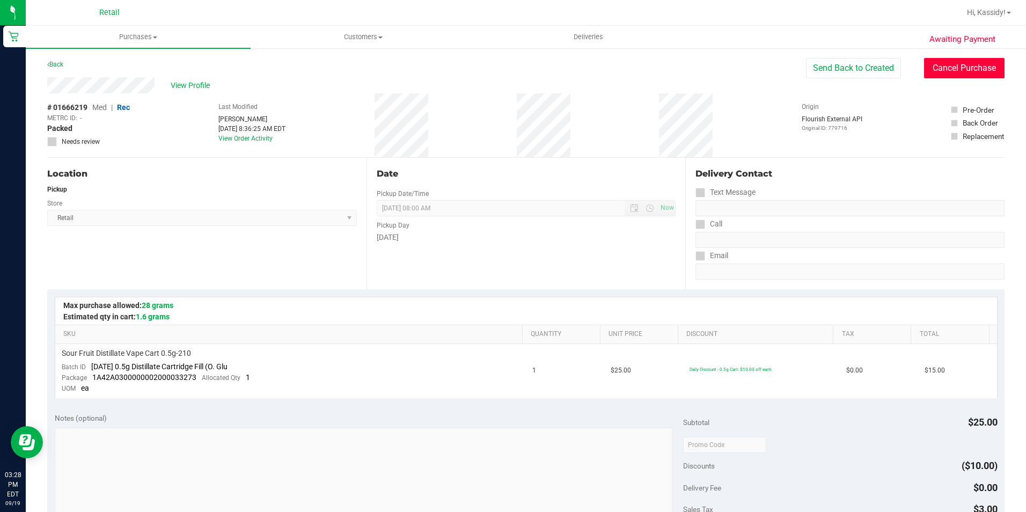
click at [928, 65] on button "Cancel Purchase" at bounding box center [964, 68] width 80 height 20
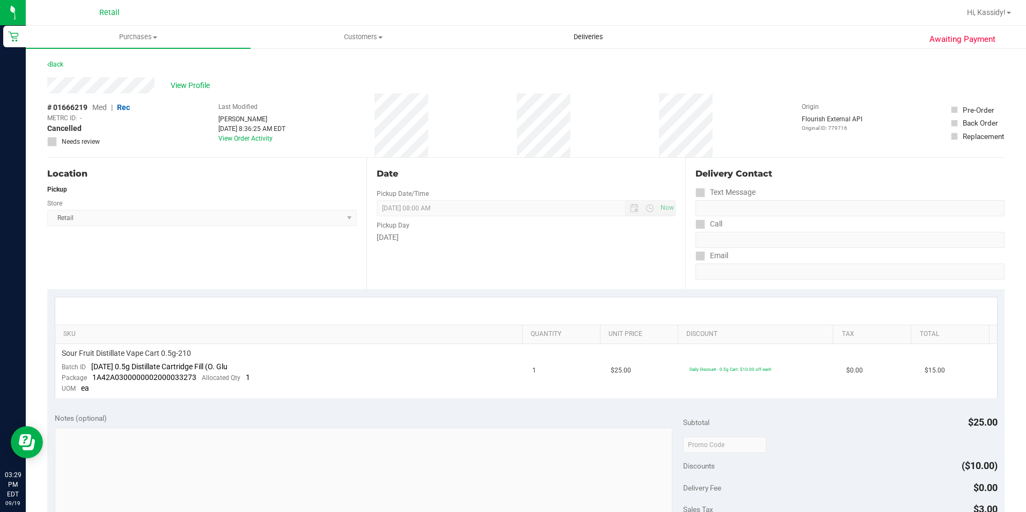
scroll to position [358, 0]
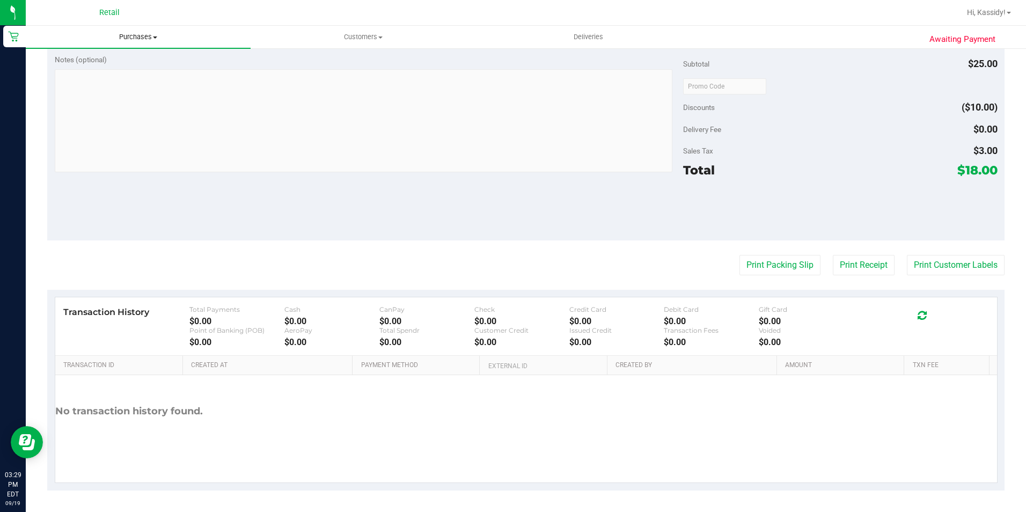
click at [174, 42] on uib-tab-heading "Purchases Summary of purchases Fulfillment All purchases" at bounding box center [138, 37] width 225 height 23
click at [161, 72] on li "Fulfillment" at bounding box center [138, 77] width 225 height 13
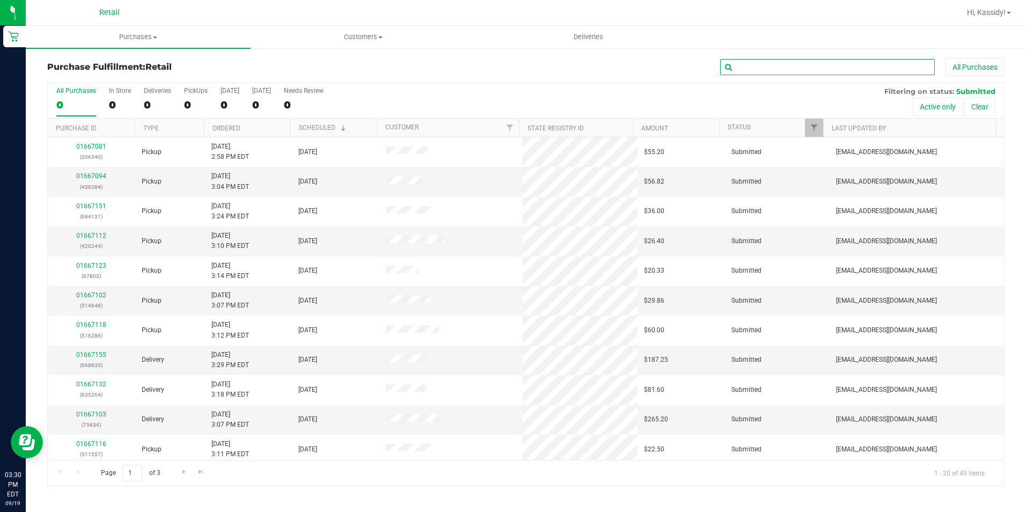
click at [776, 69] on input "text" at bounding box center [827, 67] width 215 height 16
type input "305"
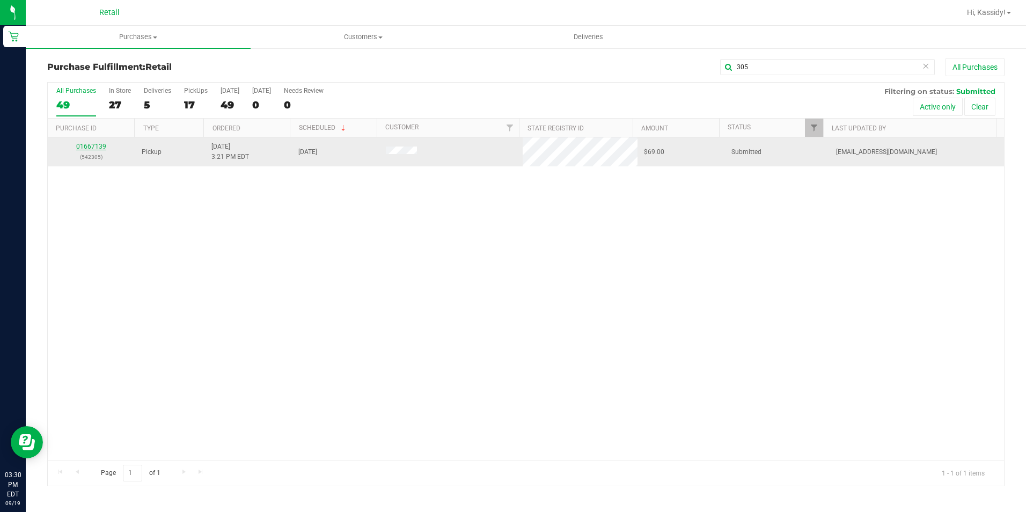
click at [87, 144] on link "01667139" at bounding box center [91, 147] width 30 height 8
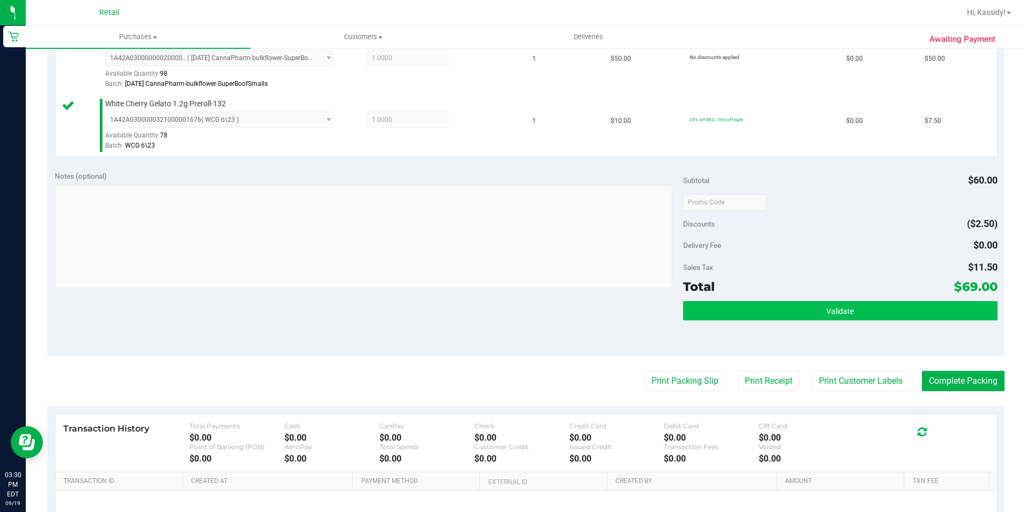
scroll to position [322, 0]
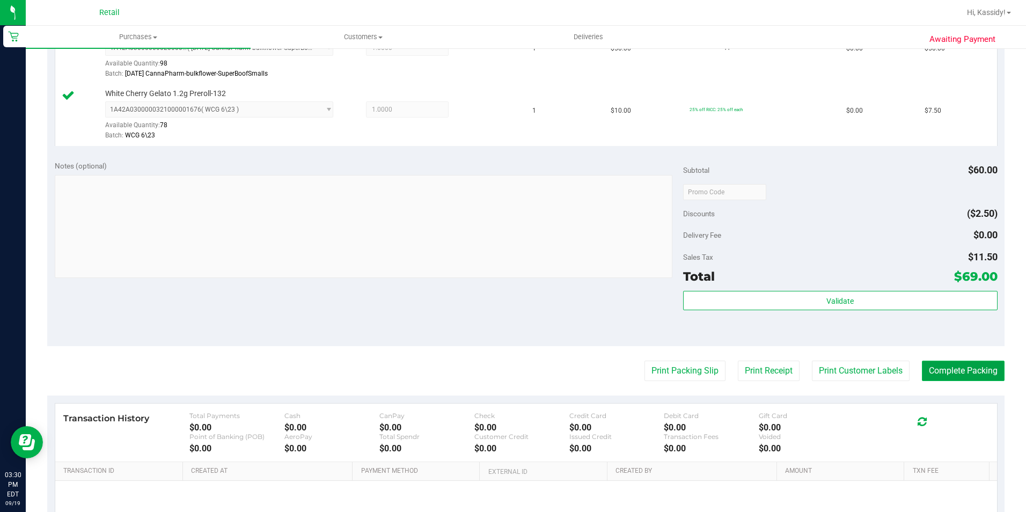
click at [945, 365] on button "Complete Packing" at bounding box center [963, 371] width 83 height 20
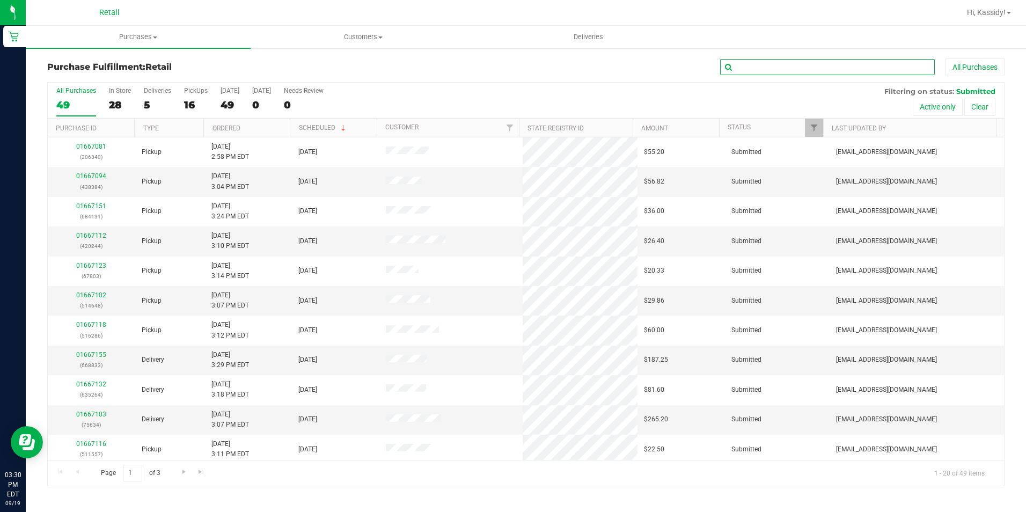
click at [751, 69] on input "text" at bounding box center [827, 67] width 215 height 16
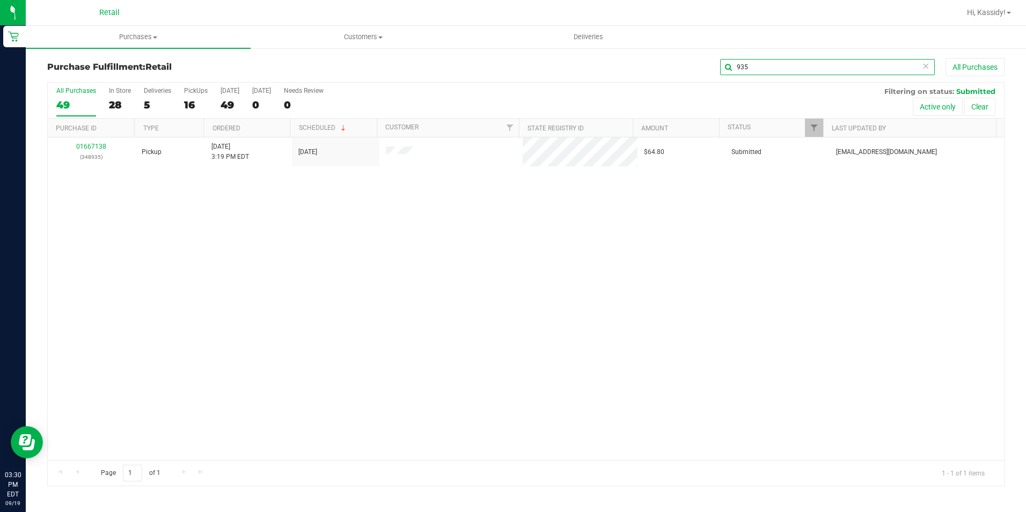
type input "935"
click at [99, 147] on link "01667138" at bounding box center [91, 147] width 30 height 8
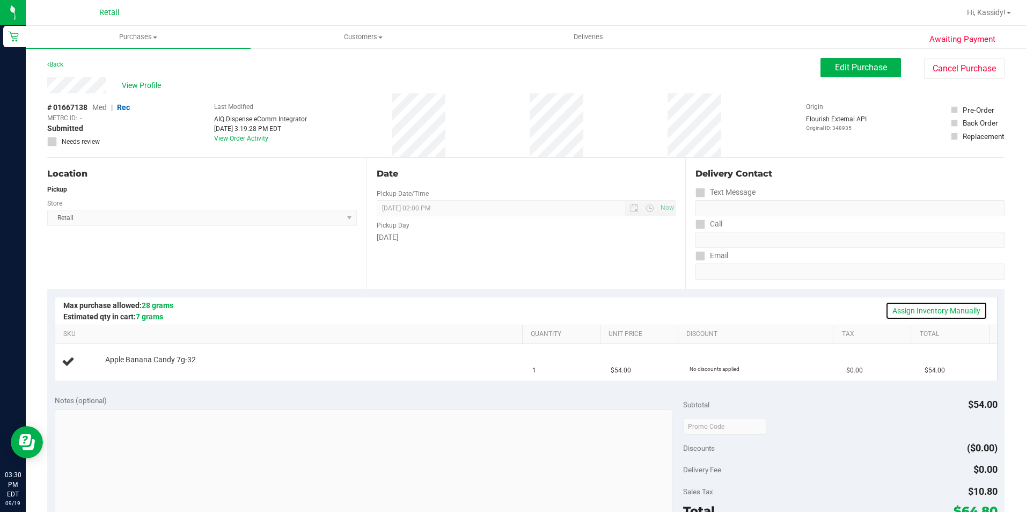
click at [917, 310] on link "Assign Inventory Manually" at bounding box center [936, 310] width 102 height 18
click at [108, 367] on link "Add Package" at bounding box center [124, 367] width 39 height 8
click at [121, 363] on span "Select Package" at bounding box center [213, 369] width 214 height 15
click at [298, 358] on div "Apple Banana Candy 7g-32 Select Package 1A42A0300000002000033440" at bounding box center [308, 364] width 417 height 33
click at [293, 366] on span "Select Package" at bounding box center [213, 369] width 214 height 15
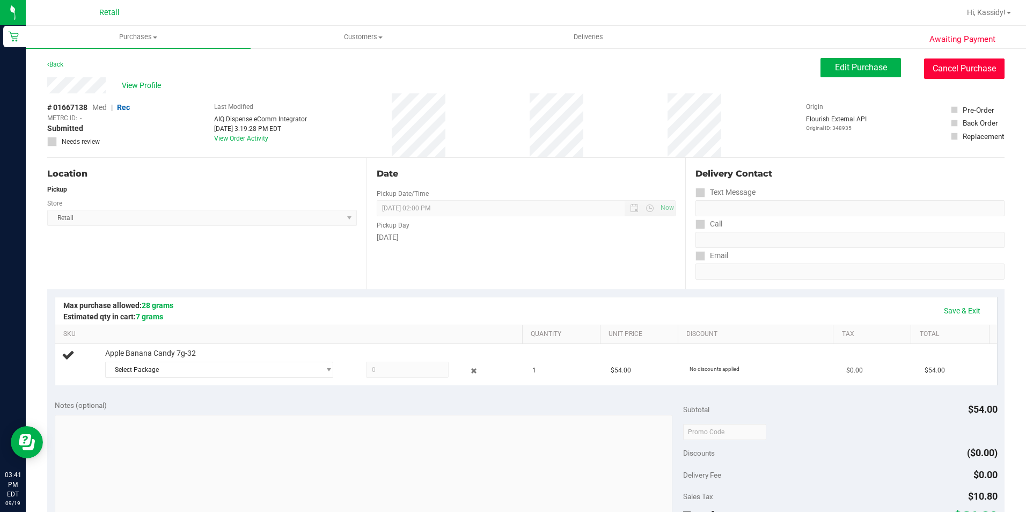
click at [947, 76] on button "Cancel Purchase" at bounding box center [964, 68] width 80 height 20
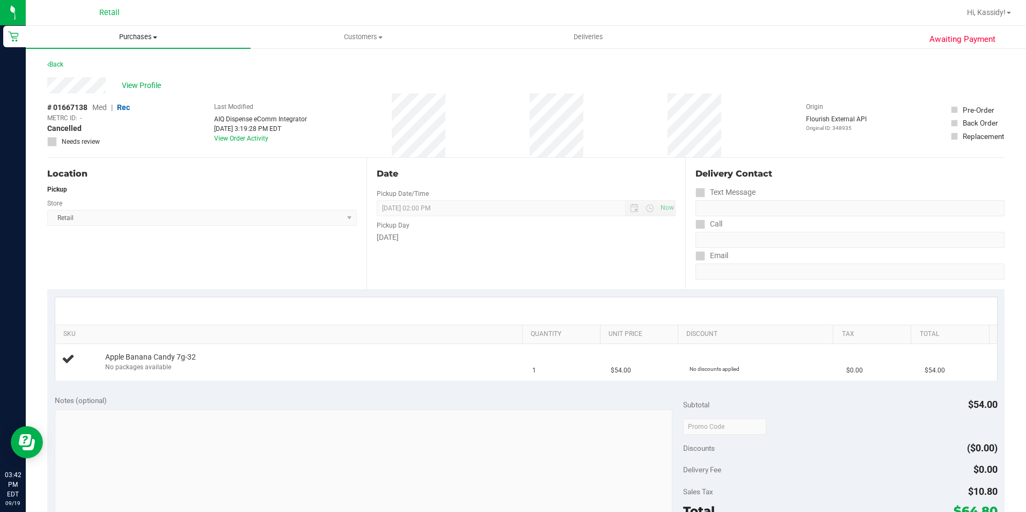
click at [134, 38] on span "Purchases" at bounding box center [138, 37] width 225 height 10
click at [85, 75] on span "Fulfillment" at bounding box center [59, 77] width 67 height 9
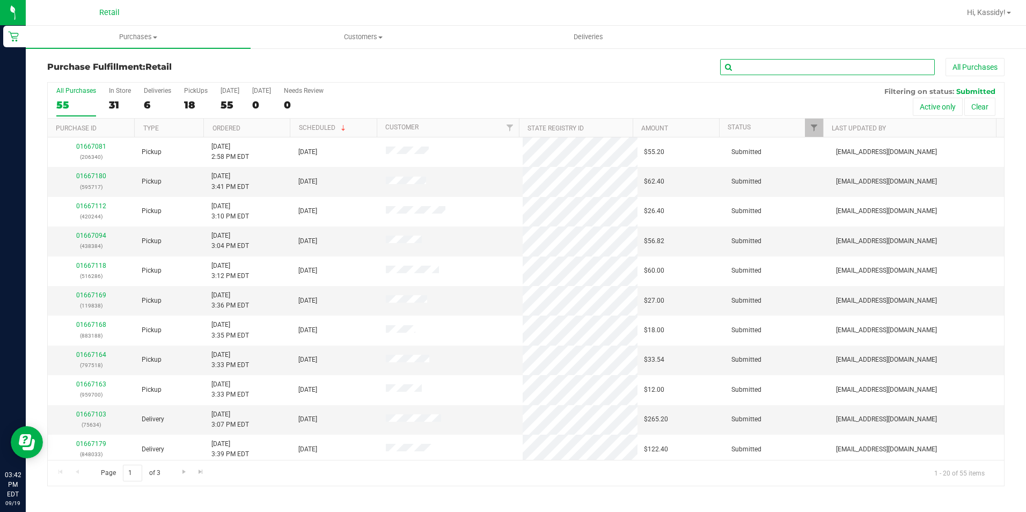
click at [826, 68] on input "text" at bounding box center [827, 67] width 215 height 16
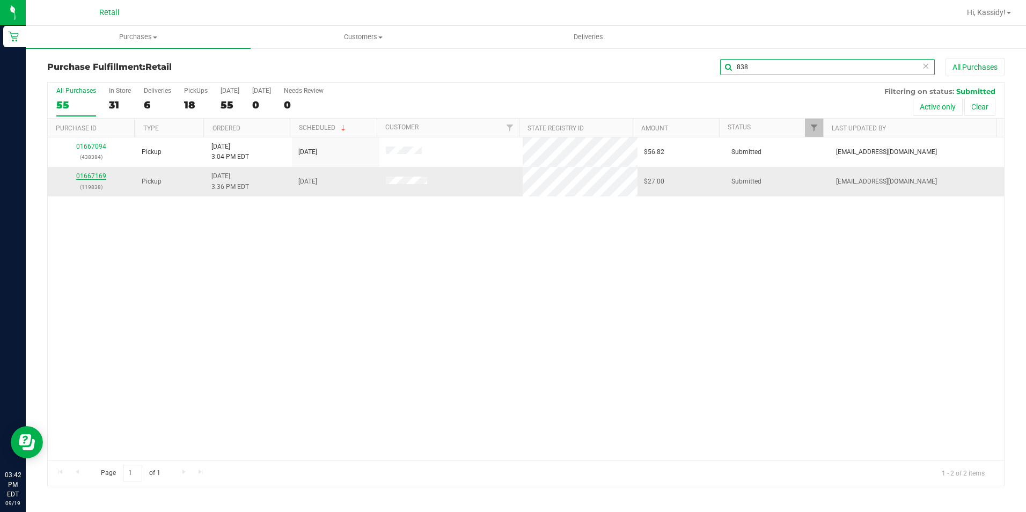
type input "838"
click at [99, 177] on link "01667169" at bounding box center [91, 176] width 30 height 8
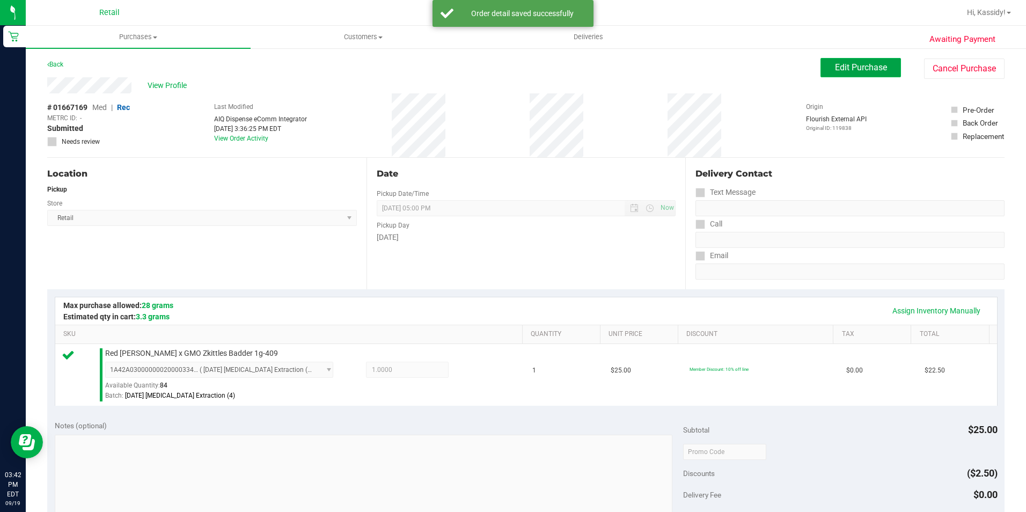
click at [878, 72] on button "Edit Purchase" at bounding box center [860, 67] width 80 height 19
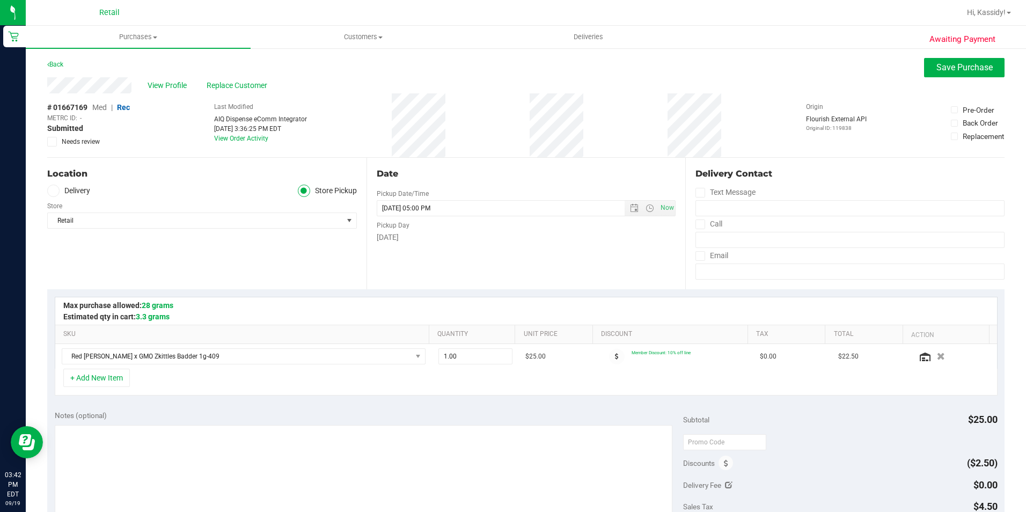
click at [100, 109] on span "Med" at bounding box center [99, 107] width 14 height 9
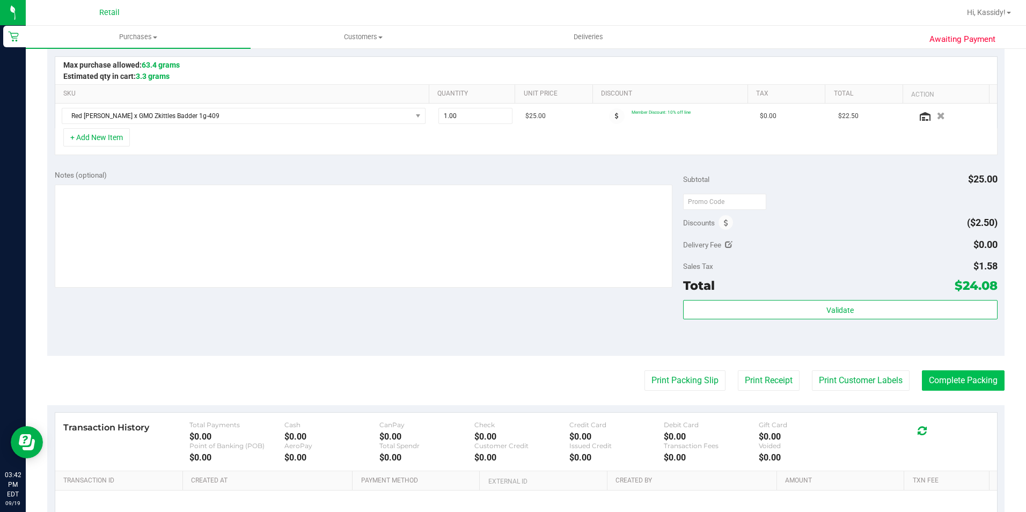
scroll to position [215, 0]
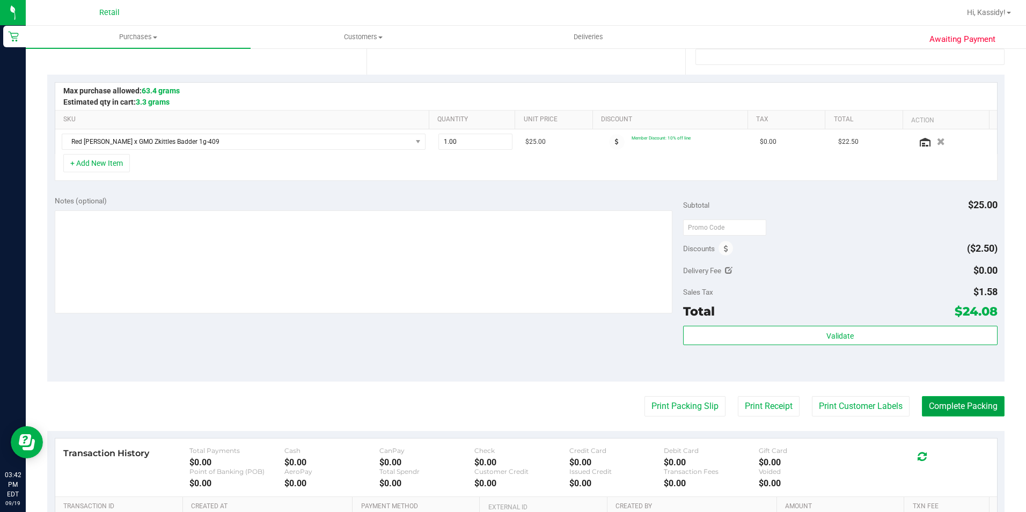
click at [930, 401] on button "Complete Packing" at bounding box center [963, 406] width 83 height 20
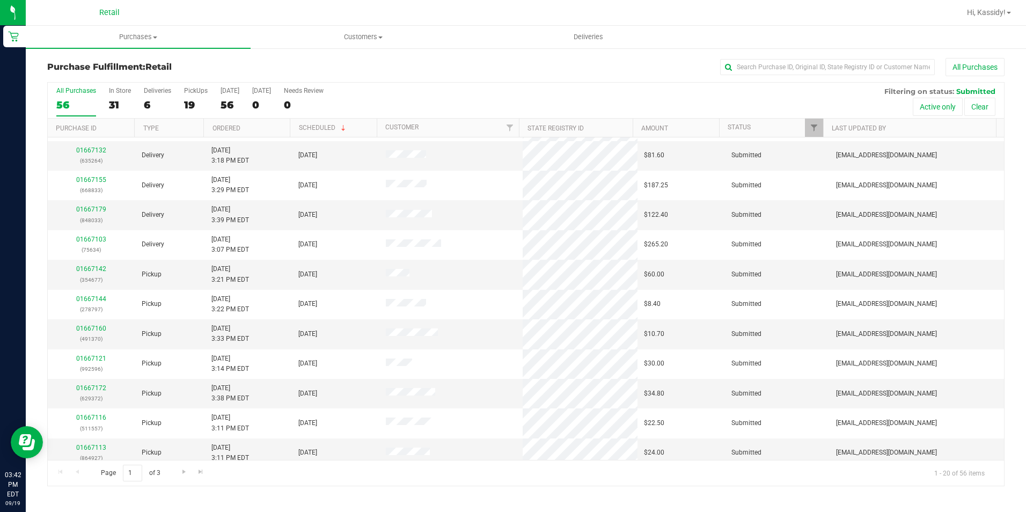
scroll to position [268, 0]
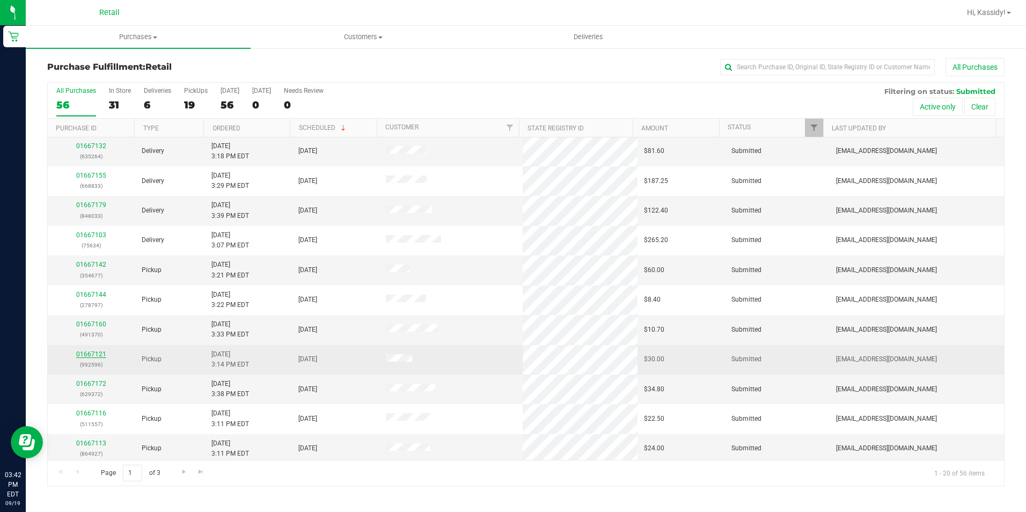
click at [84, 352] on link "01667121" at bounding box center [91, 354] width 30 height 8
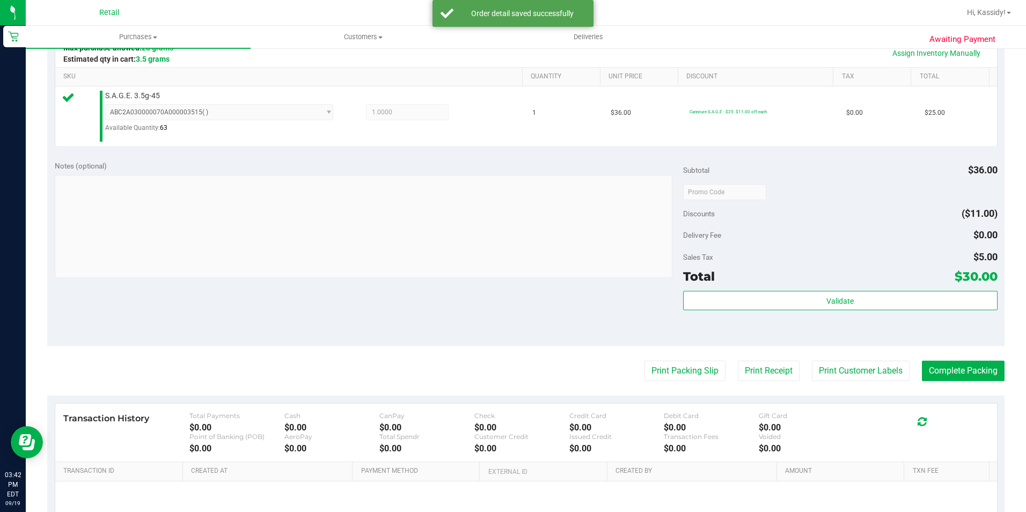
scroll to position [268, 0]
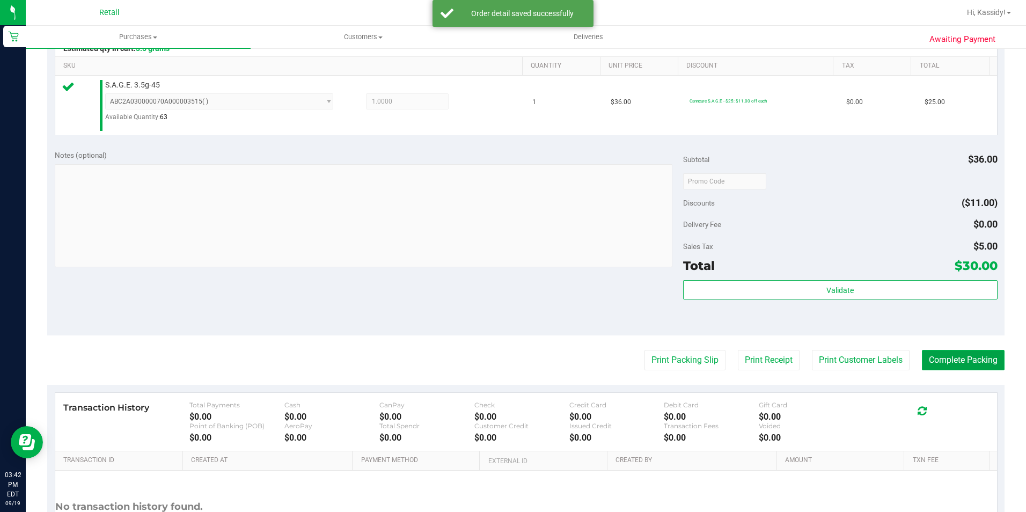
click at [945, 365] on button "Complete Packing" at bounding box center [963, 360] width 83 height 20
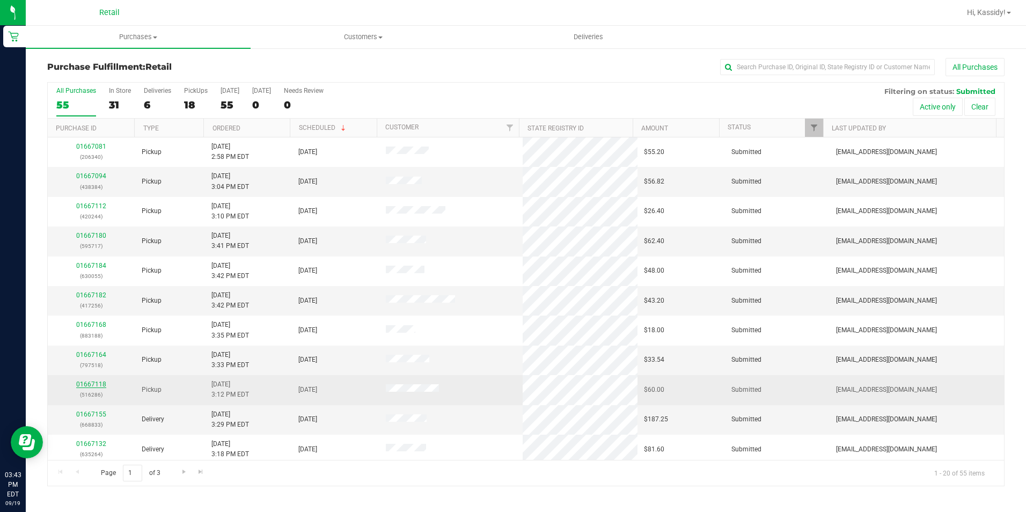
click at [98, 381] on link "01667118" at bounding box center [91, 384] width 30 height 8
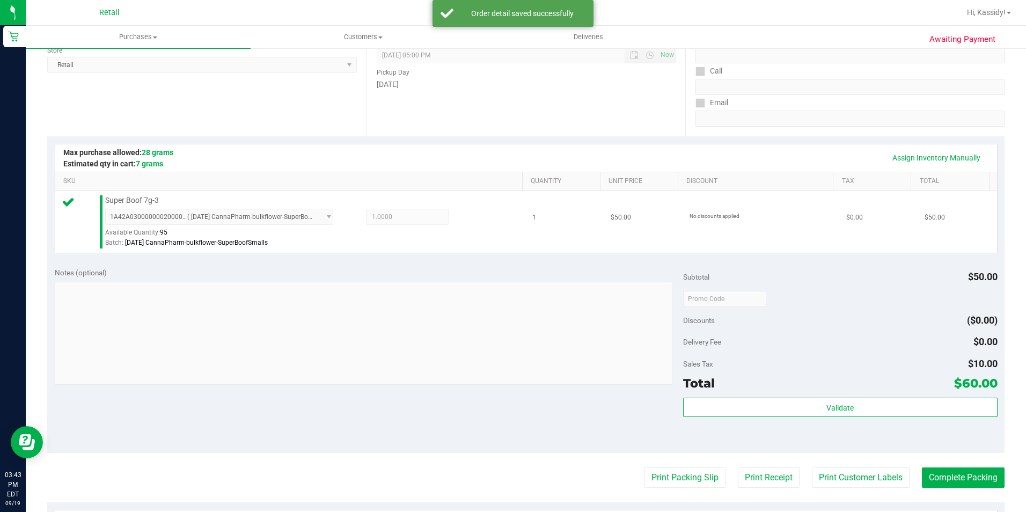
scroll to position [215, 0]
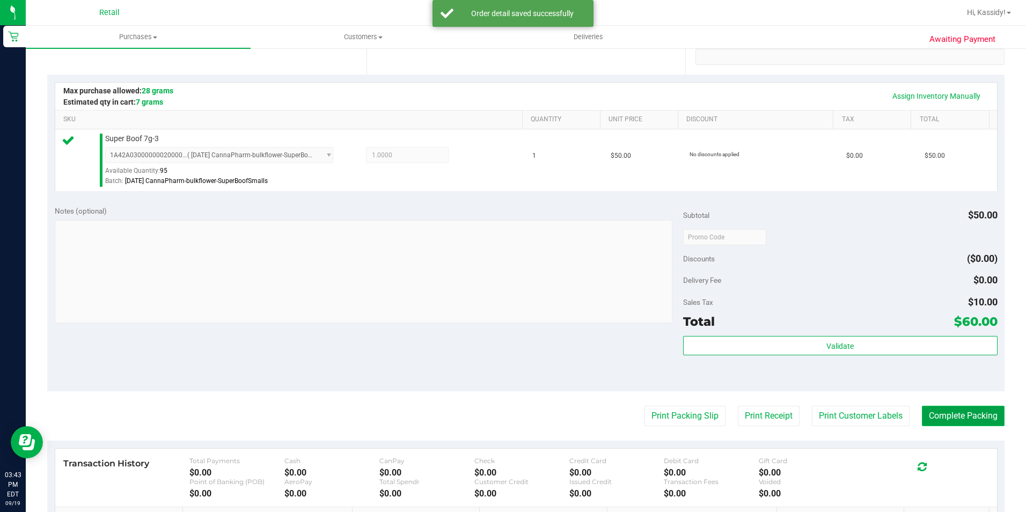
click at [931, 409] on button "Complete Packing" at bounding box center [963, 416] width 83 height 20
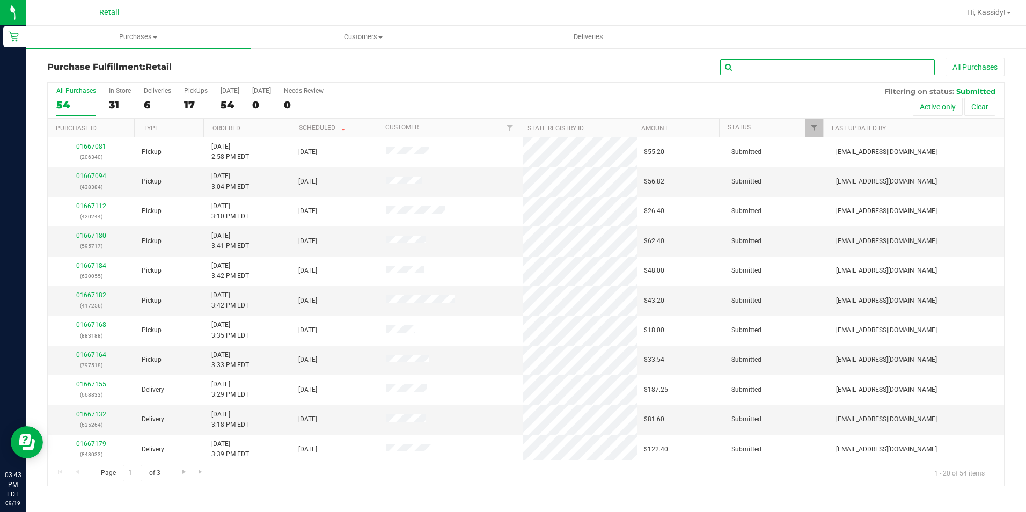
click at [739, 71] on input "text" at bounding box center [827, 67] width 215 height 16
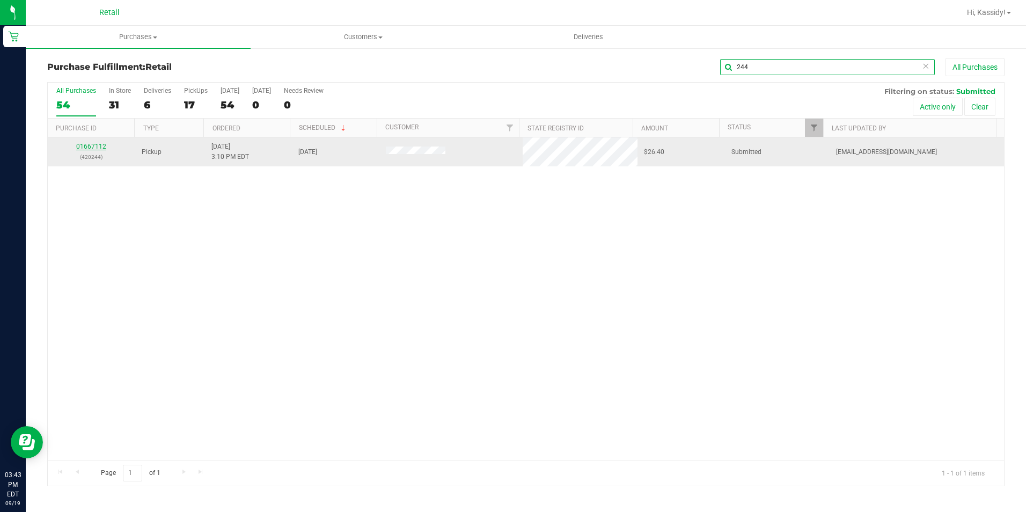
type input "244"
click at [79, 144] on link "01667112" at bounding box center [91, 147] width 30 height 8
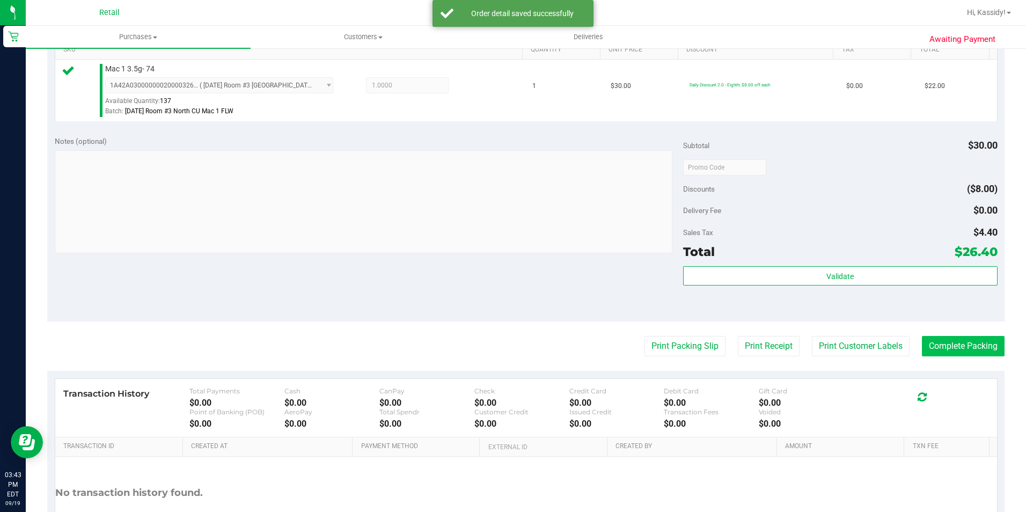
scroll to position [268, 0]
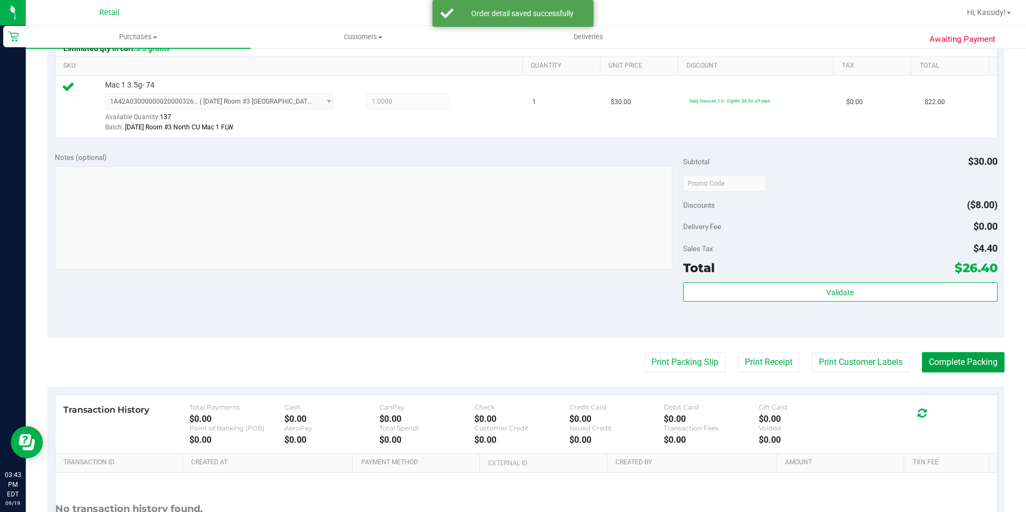
click at [933, 353] on button "Complete Packing" at bounding box center [963, 362] width 83 height 20
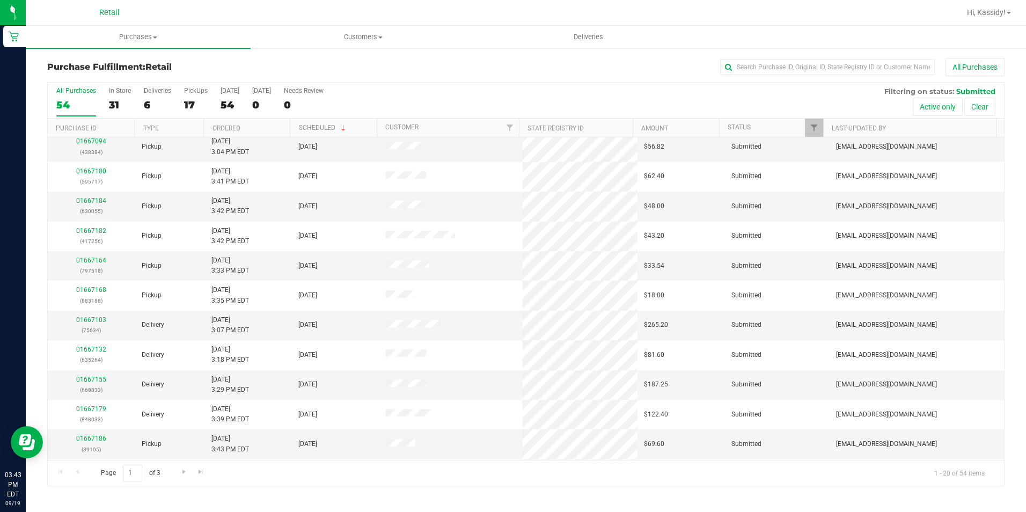
scroll to position [54, 0]
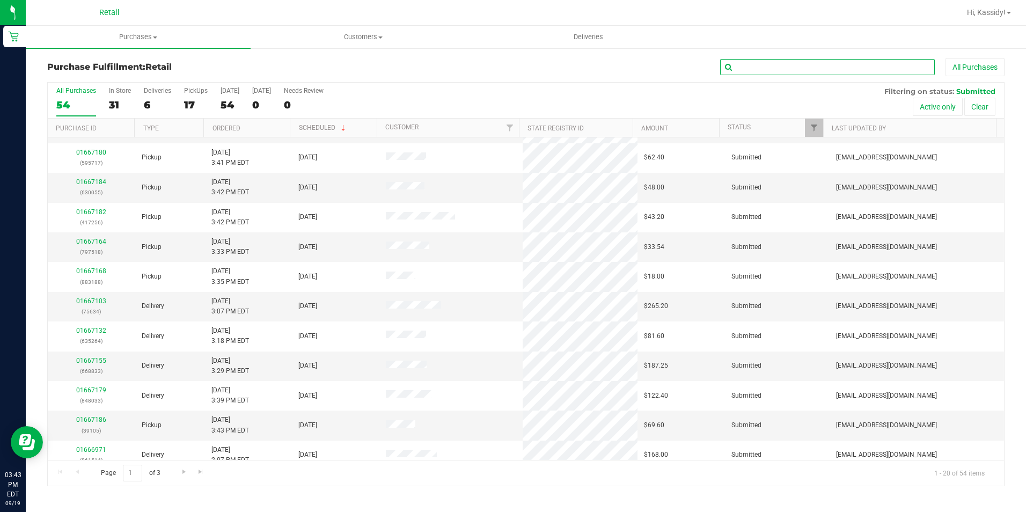
click at [788, 65] on input "text" at bounding box center [827, 67] width 215 height 16
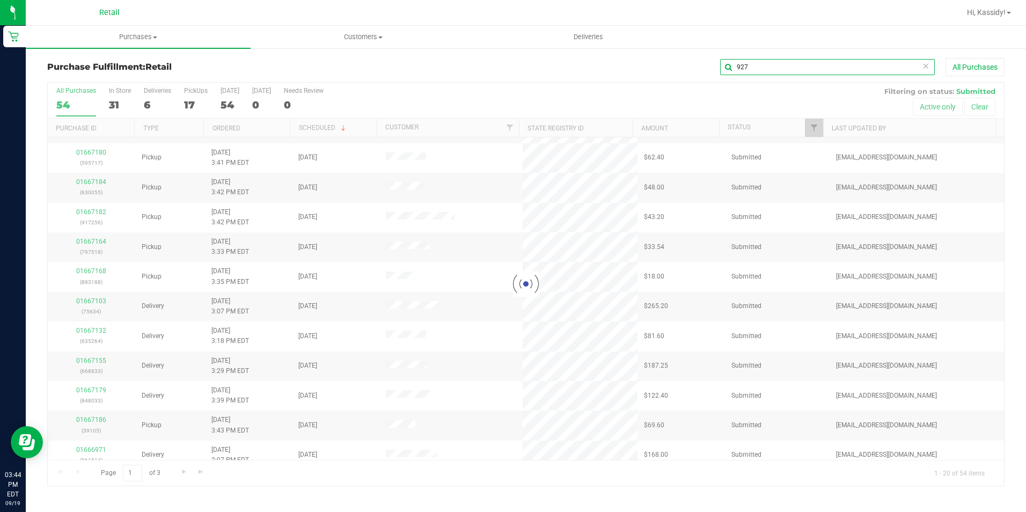
scroll to position [0, 0]
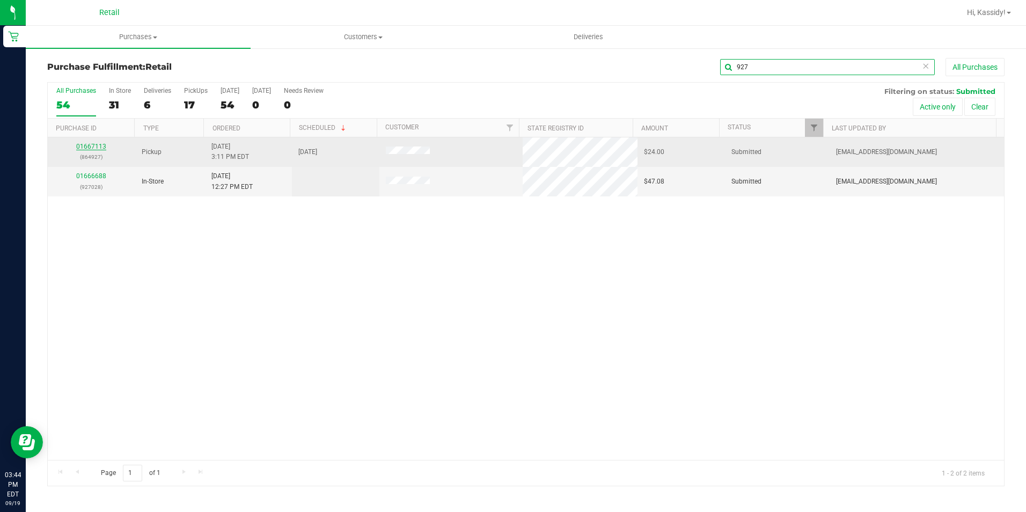
type input "927"
click at [78, 148] on link "01667113" at bounding box center [91, 147] width 30 height 8
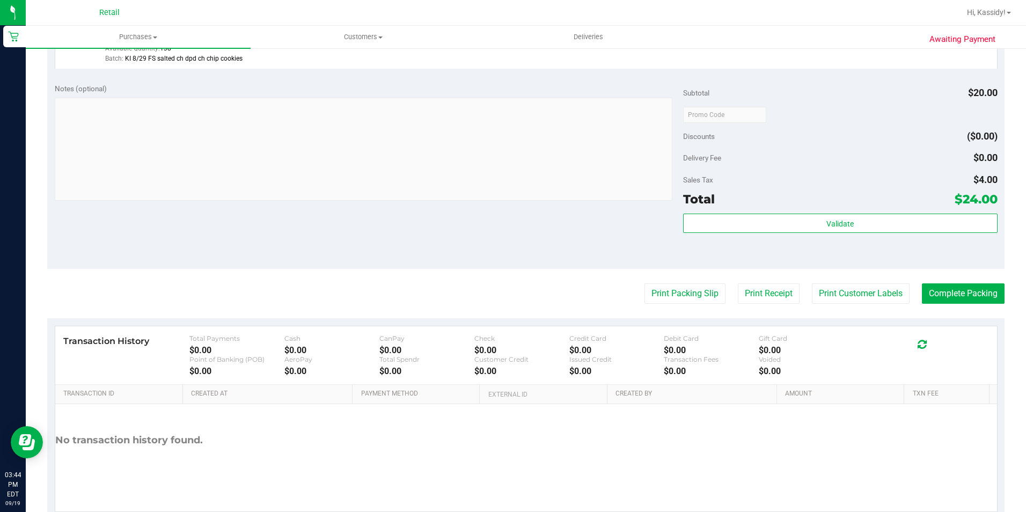
scroll to position [365, 0]
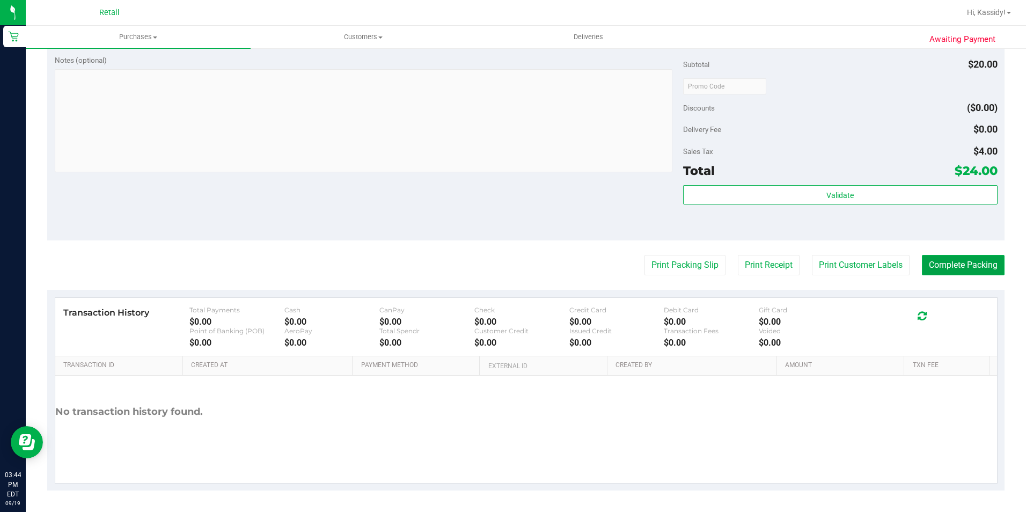
click at [947, 266] on button "Complete Packing" at bounding box center [963, 265] width 83 height 20
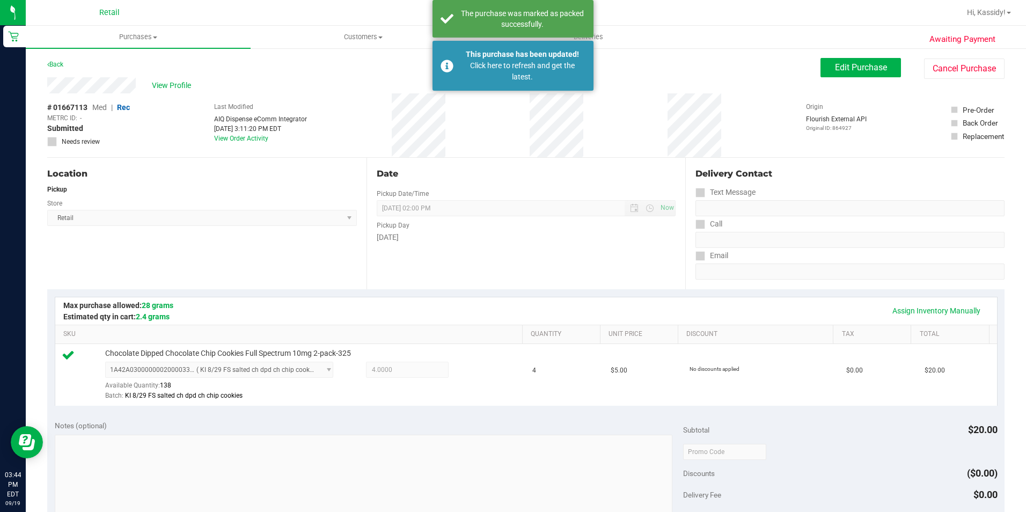
scroll to position [365, 0]
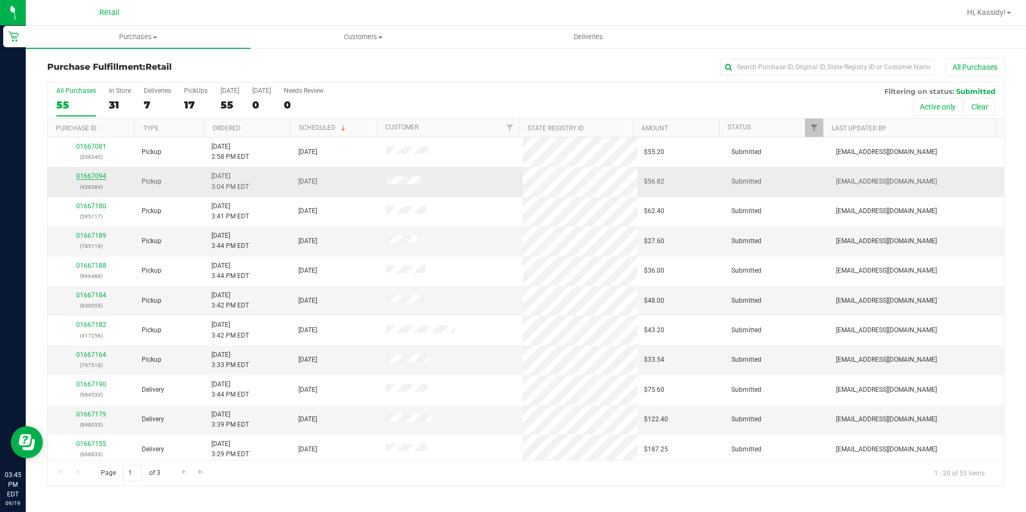
click at [94, 172] on div "01667094 (438384)" at bounding box center [91, 181] width 75 height 20
click at [94, 172] on link "01667094" at bounding box center [91, 176] width 30 height 8
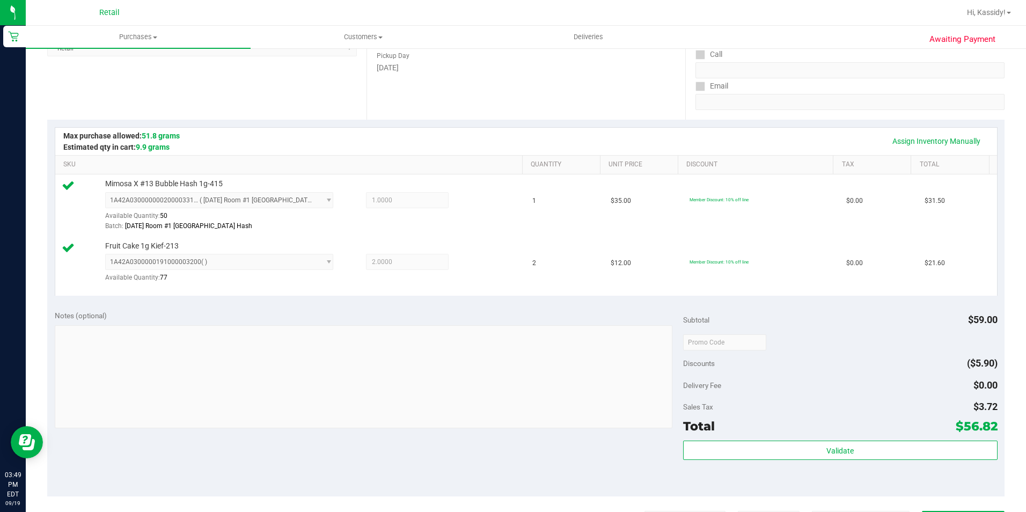
scroll to position [268, 0]
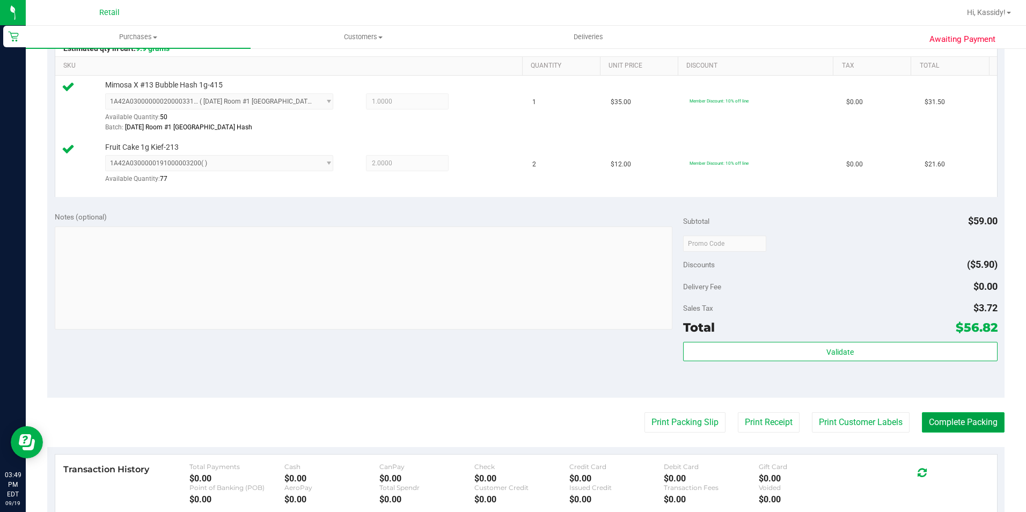
click at [964, 431] on button "Complete Packing" at bounding box center [963, 422] width 83 height 20
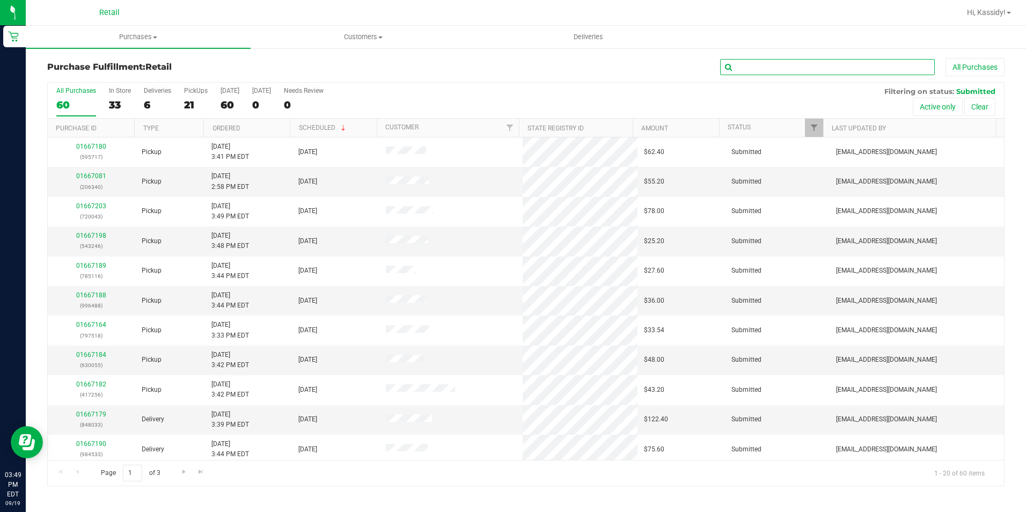
click at [781, 63] on input "text" at bounding box center [827, 67] width 215 height 16
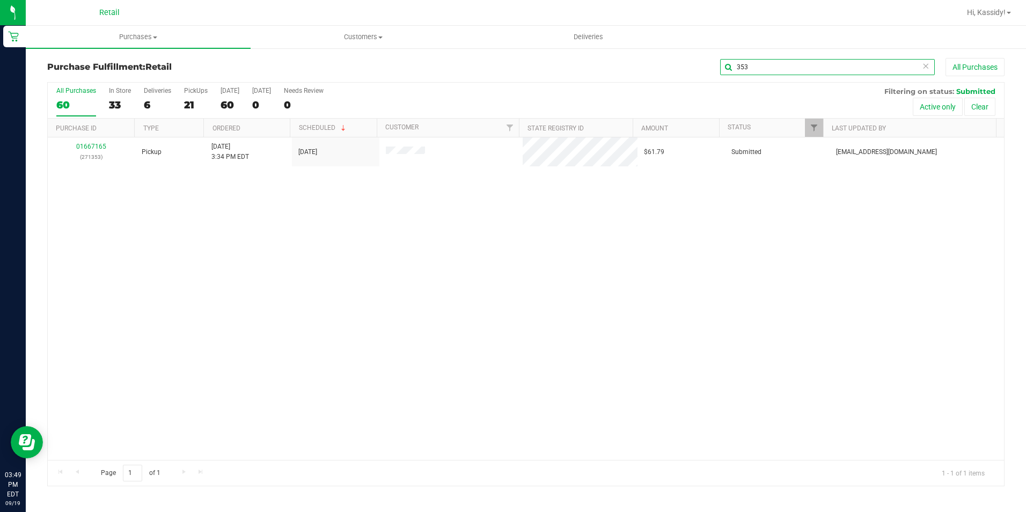
type input "353"
click at [86, 143] on link "01667165" at bounding box center [91, 147] width 30 height 8
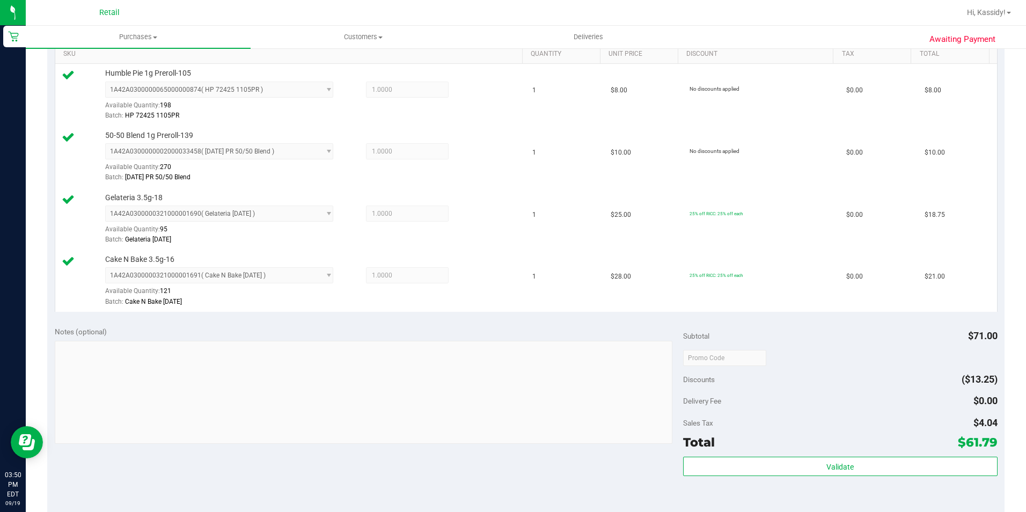
scroll to position [322, 0]
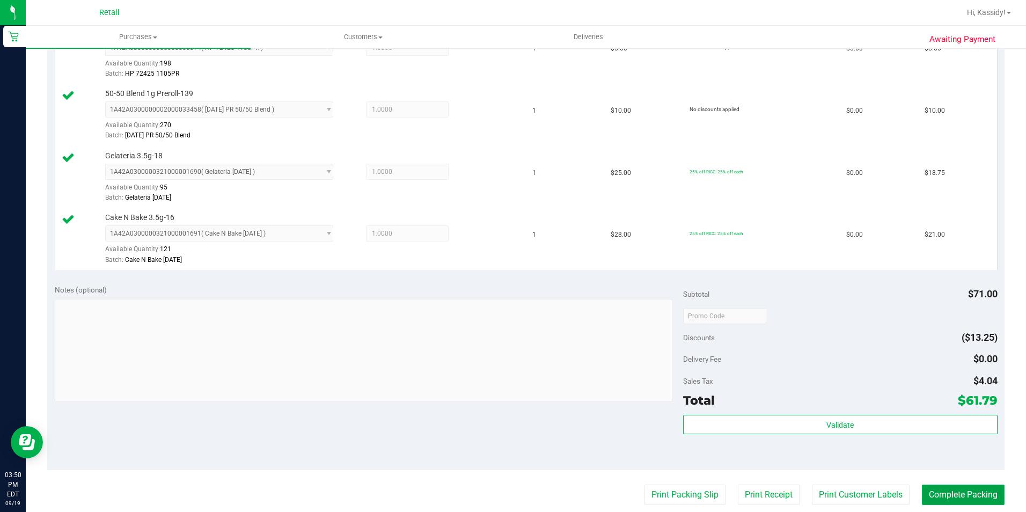
click at [967, 496] on button "Complete Packing" at bounding box center [963, 494] width 83 height 20
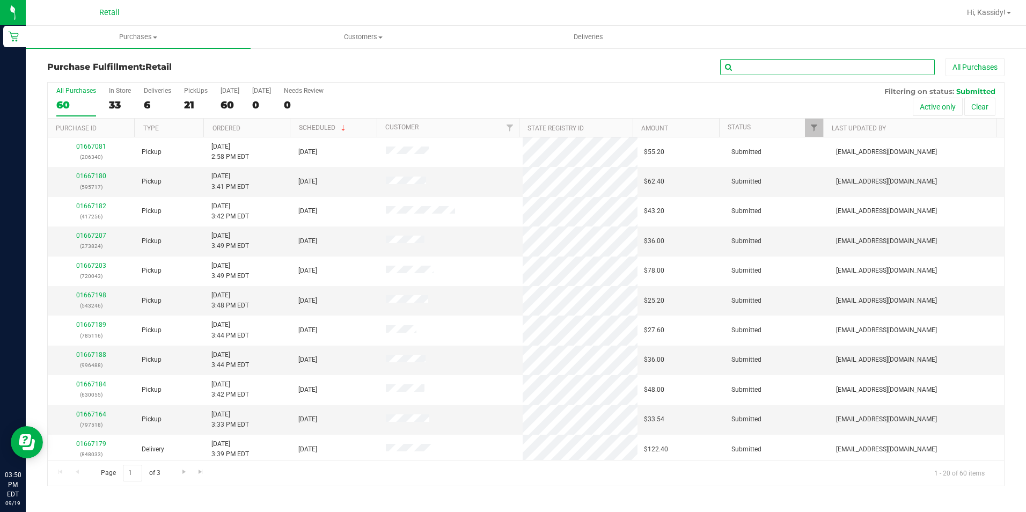
click at [738, 74] on input "text" at bounding box center [827, 67] width 215 height 16
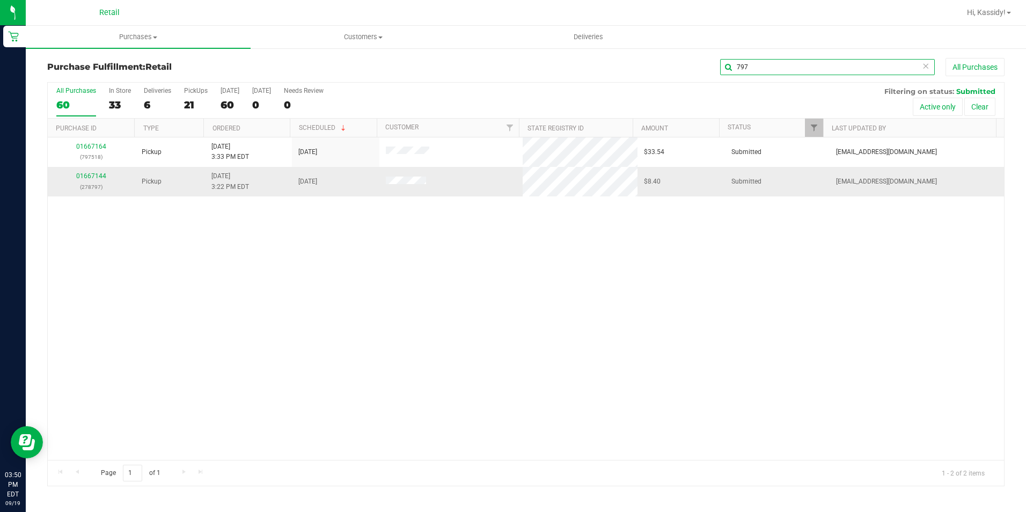
type input "797"
click at [98, 180] on div "01667144 (278797)" at bounding box center [91, 181] width 75 height 20
click at [95, 173] on link "01667144" at bounding box center [91, 176] width 30 height 8
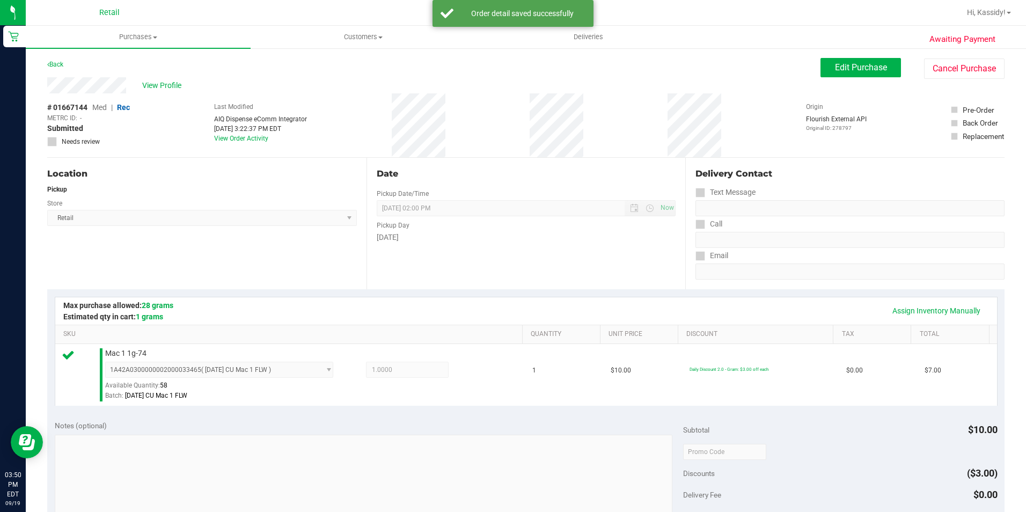
scroll to position [268, 0]
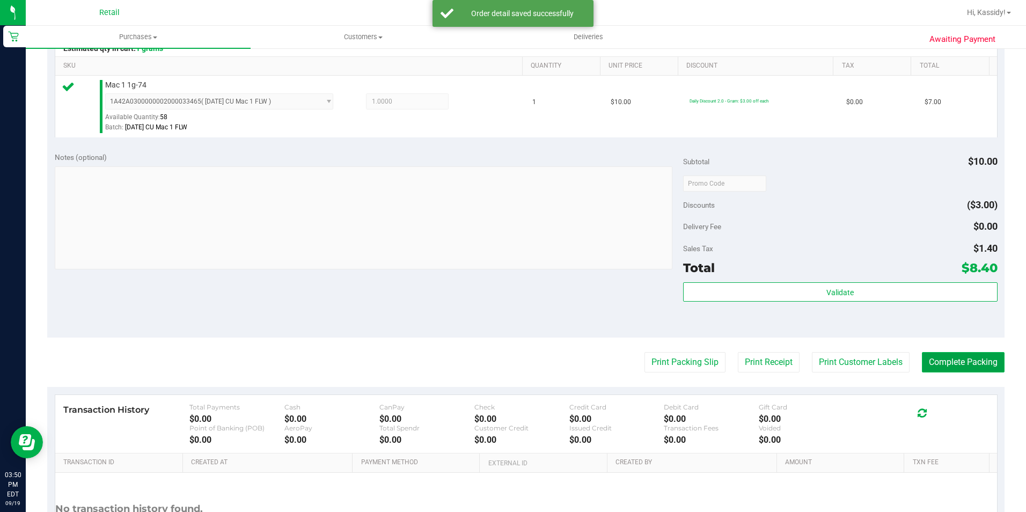
click at [931, 365] on button "Complete Packing" at bounding box center [963, 362] width 83 height 20
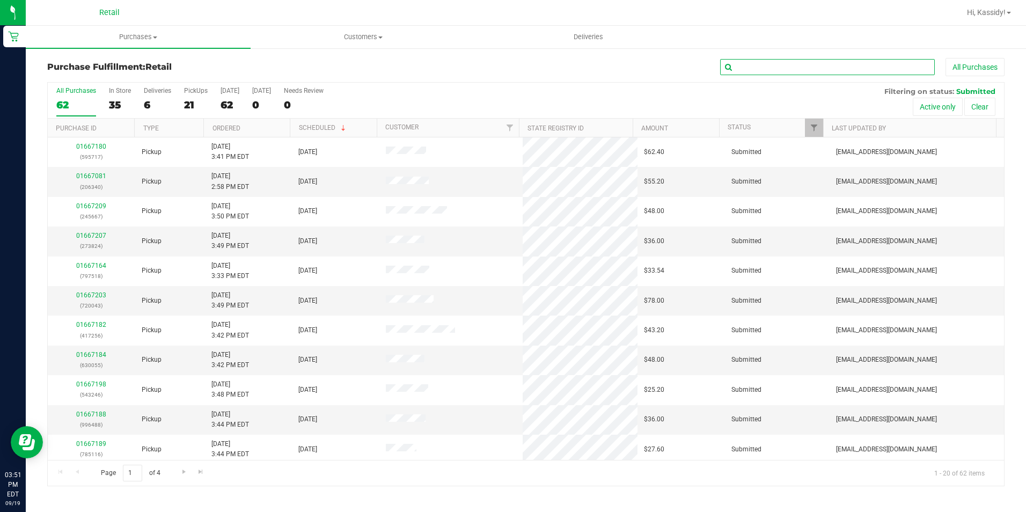
click at [776, 61] on input "text" at bounding box center [827, 67] width 215 height 16
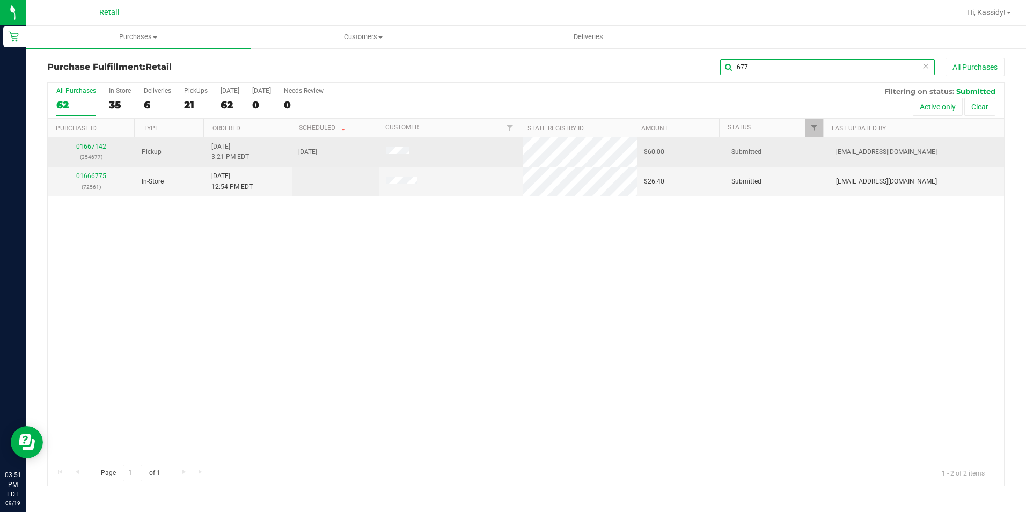
type input "677"
click at [92, 146] on link "01667142" at bounding box center [91, 147] width 30 height 8
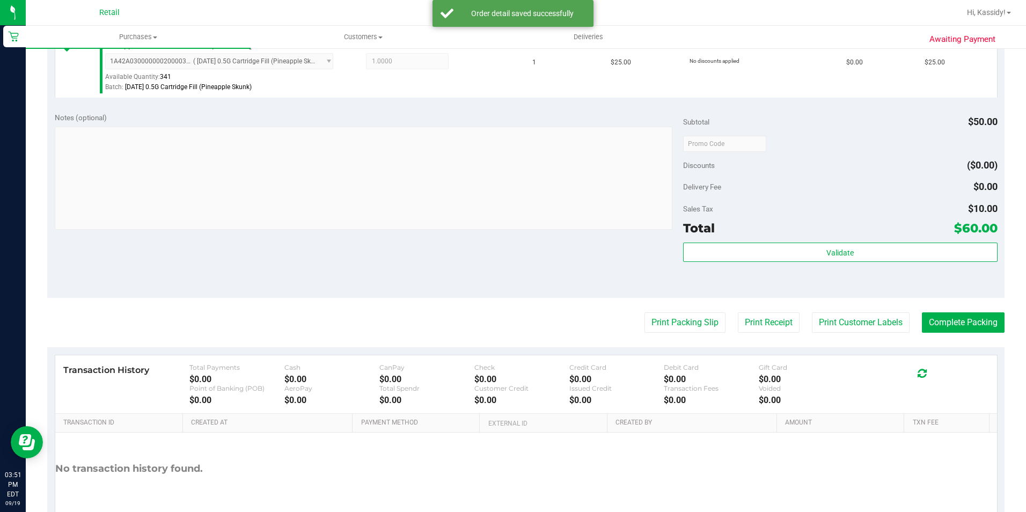
scroll to position [376, 0]
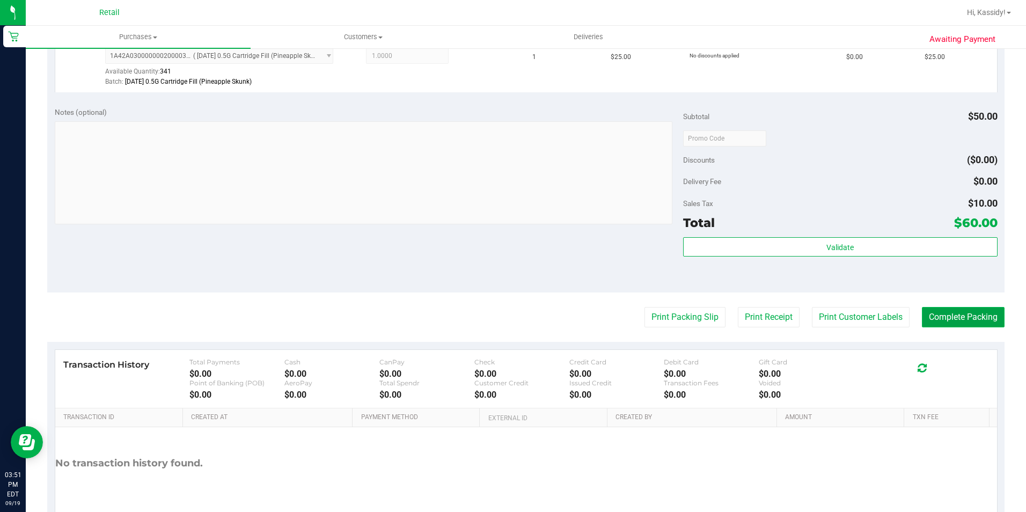
click at [929, 313] on button "Complete Packing" at bounding box center [963, 317] width 83 height 20
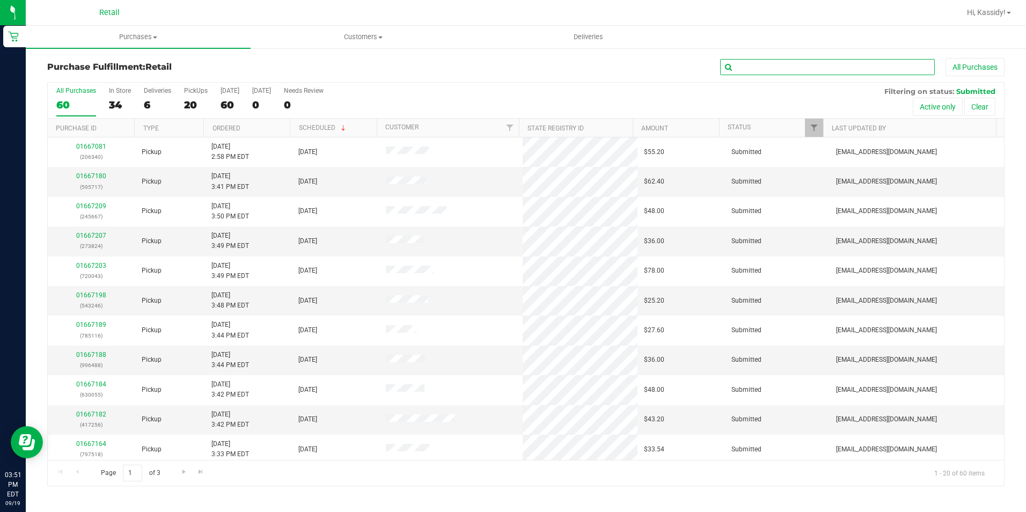
click at [804, 62] on input "text" at bounding box center [827, 67] width 215 height 16
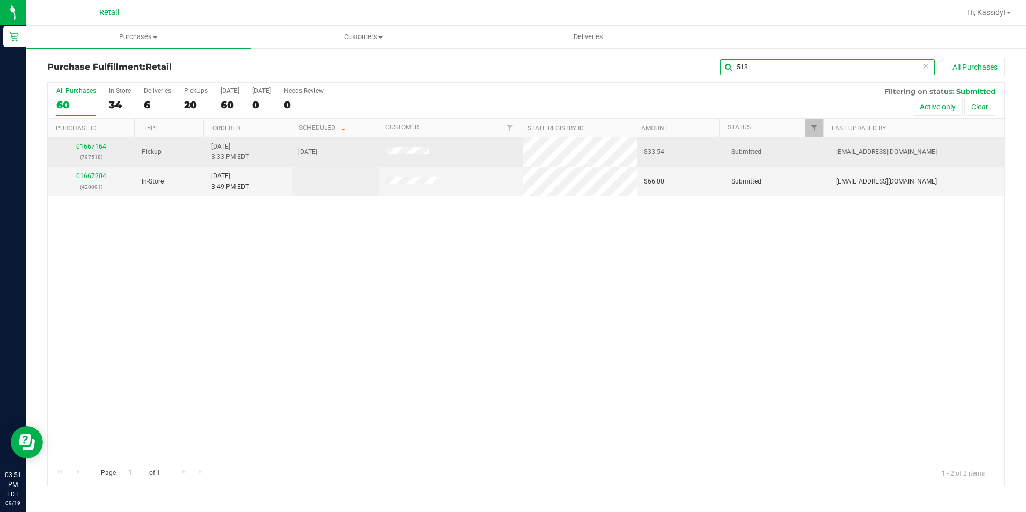
type input "518"
click at [89, 143] on link "01667164" at bounding box center [91, 147] width 30 height 8
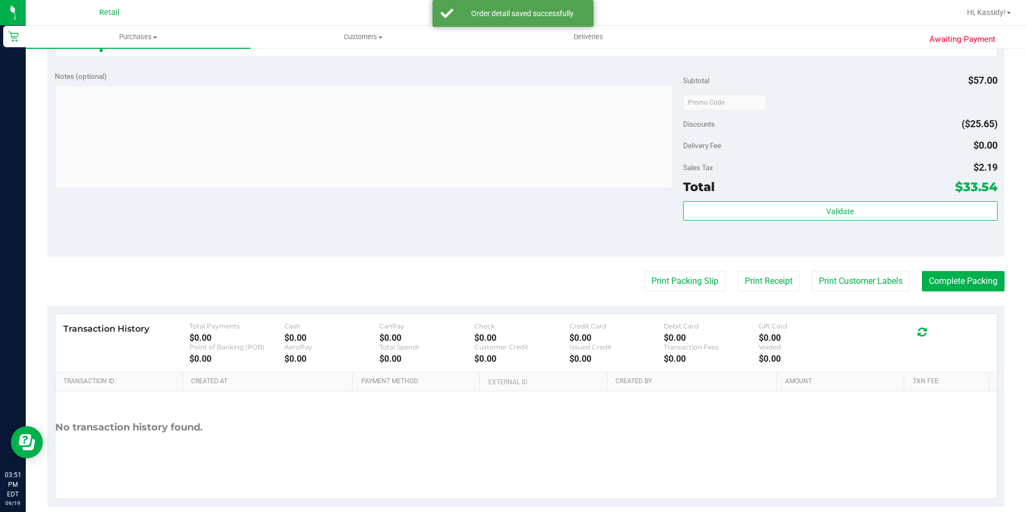
scroll to position [425, 0]
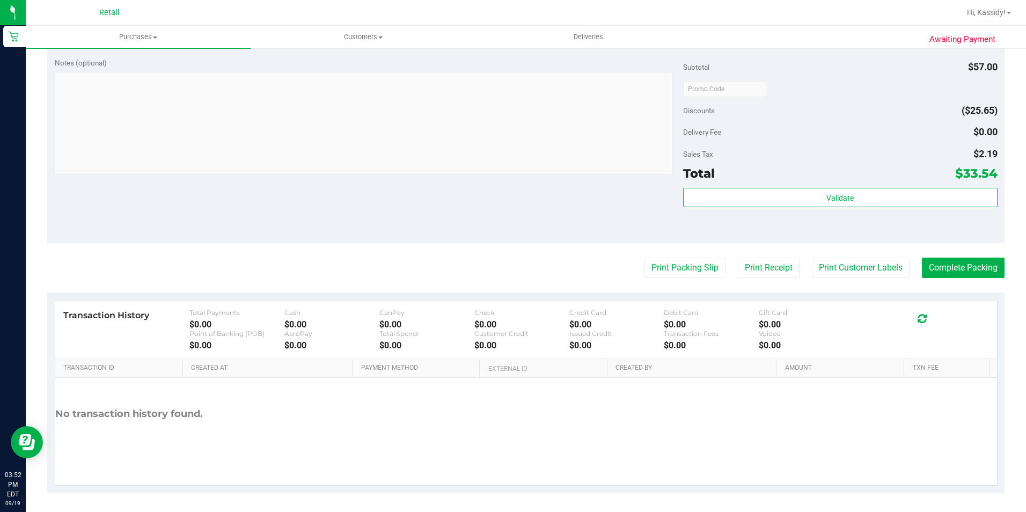
click at [881, 109] on div "Discounts ($25.65)" at bounding box center [840, 110] width 314 height 19
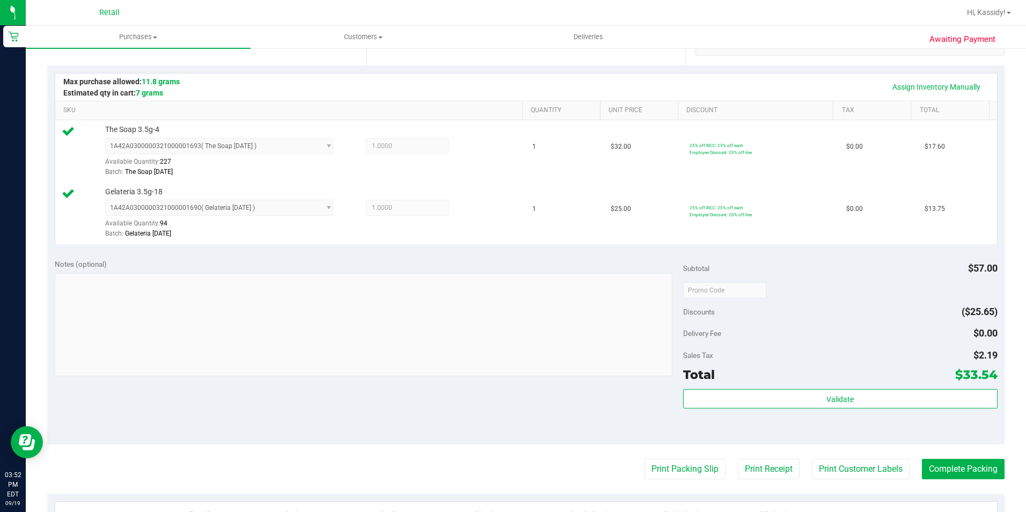
scroll to position [428, 0]
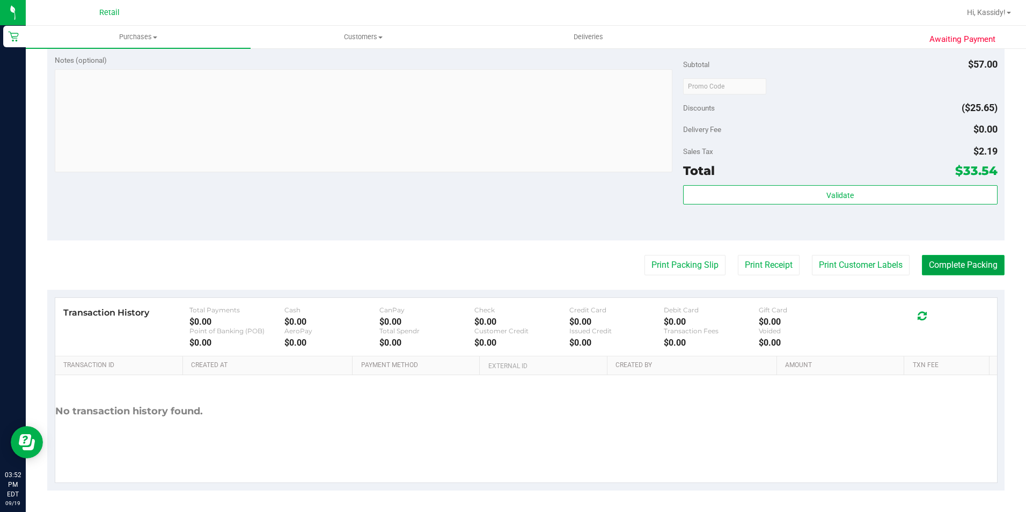
click at [930, 258] on button "Complete Packing" at bounding box center [963, 265] width 83 height 20
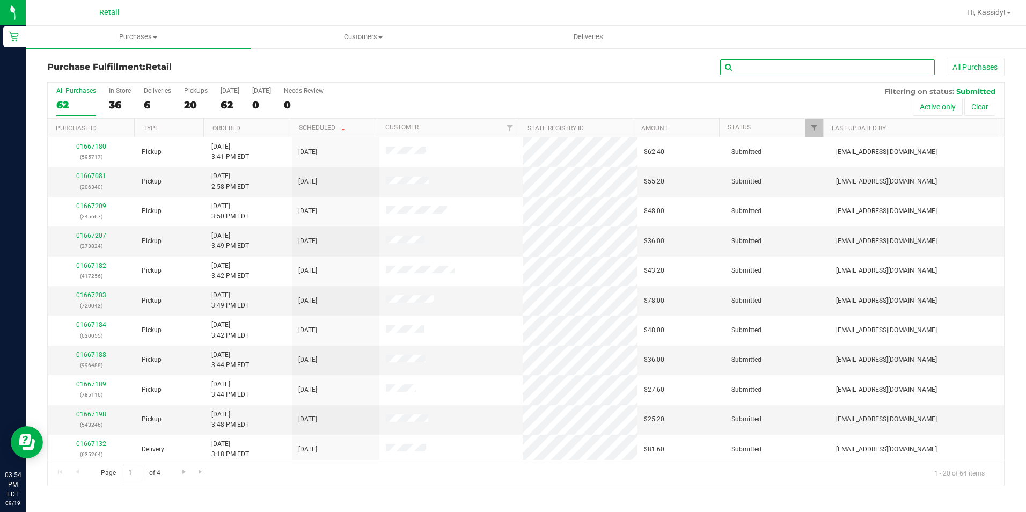
click at [788, 71] on input "text" at bounding box center [827, 67] width 215 height 16
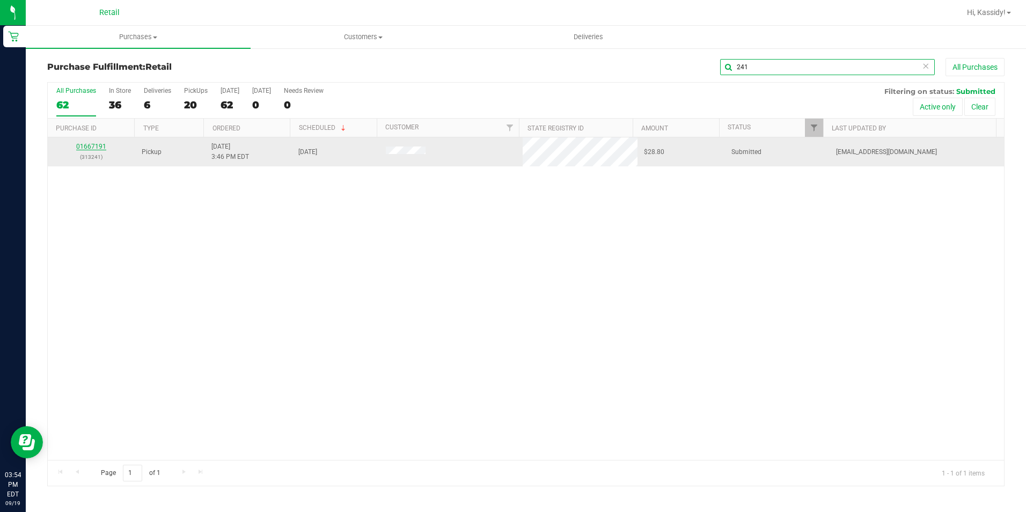
type input "241"
click at [91, 145] on link "01667191" at bounding box center [91, 147] width 30 height 8
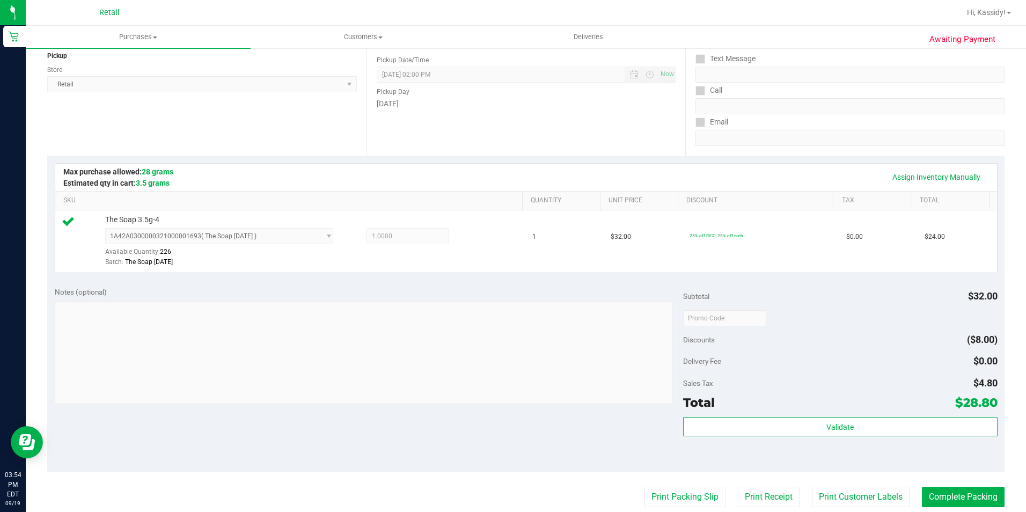
scroll to position [322, 0]
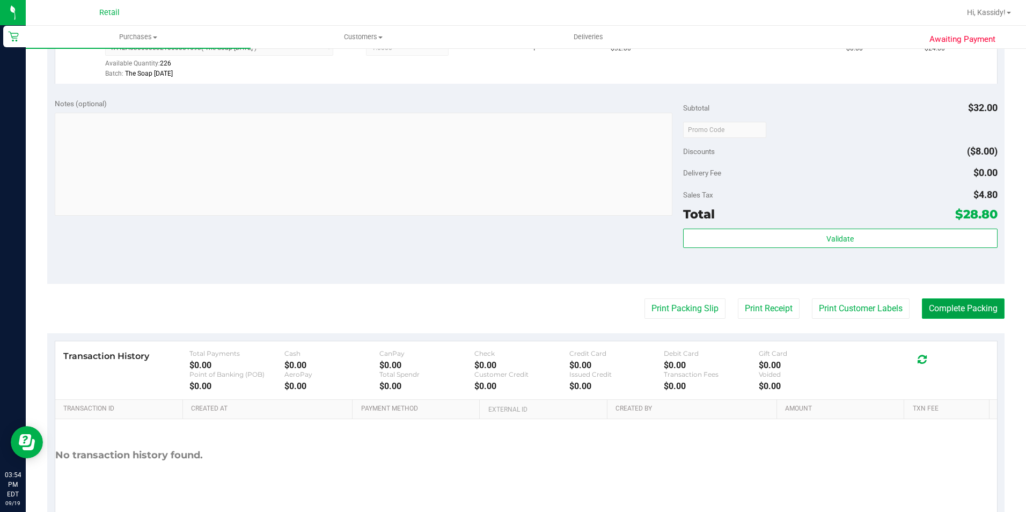
click at [954, 308] on button "Complete Packing" at bounding box center [963, 308] width 83 height 20
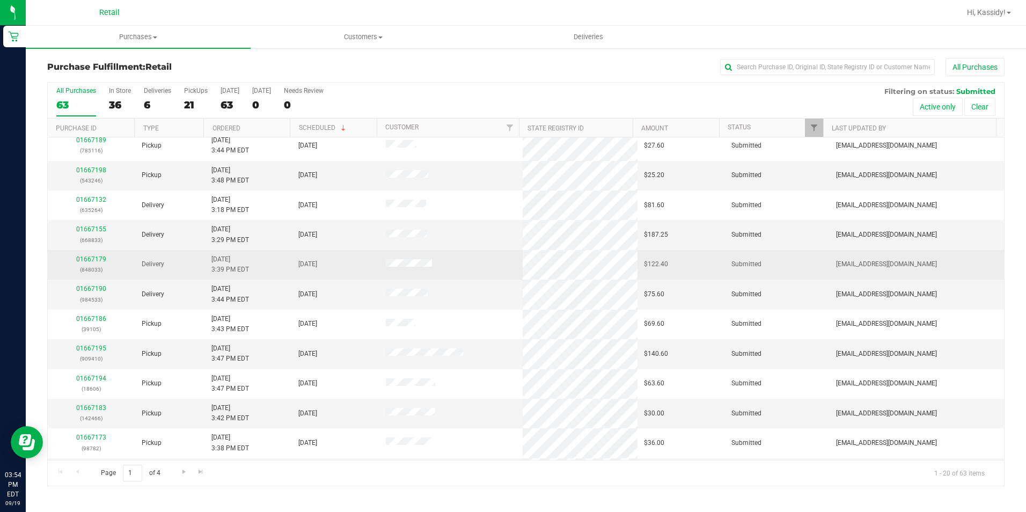
scroll to position [271, 0]
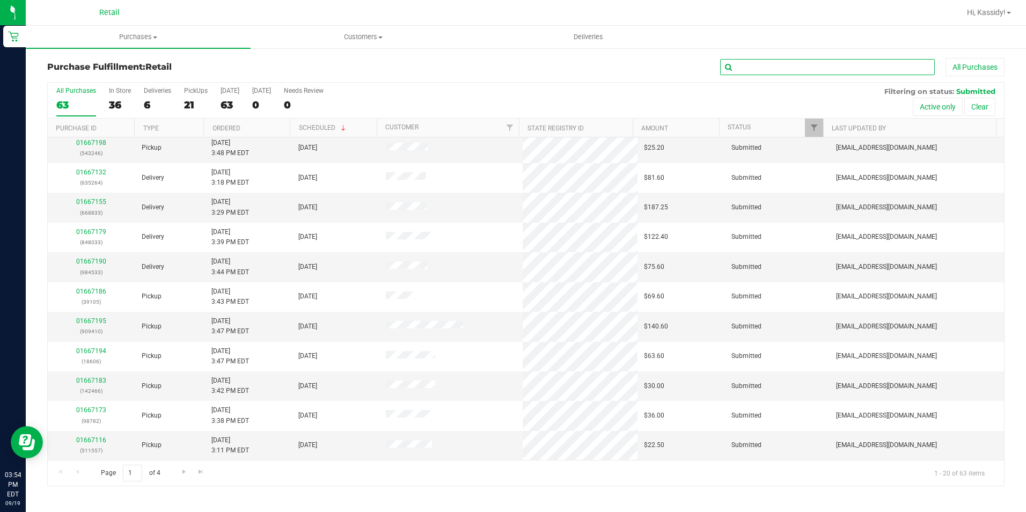
click at [784, 69] on input "text" at bounding box center [827, 67] width 215 height 16
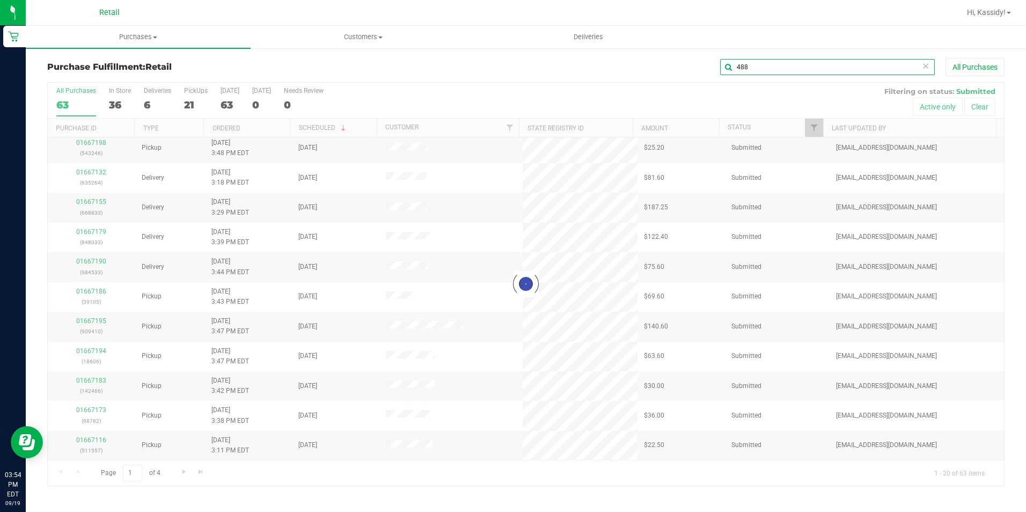
scroll to position [0, 0]
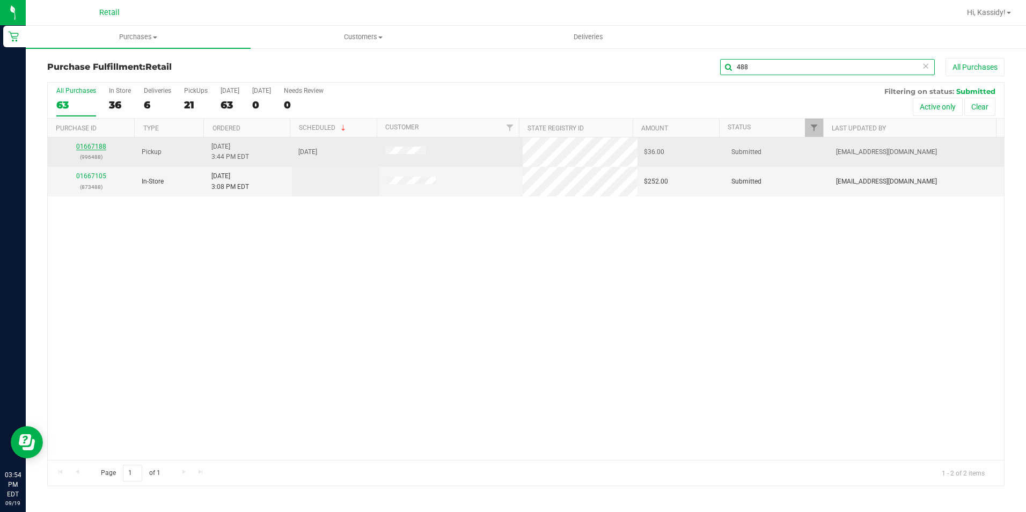
type input "488"
click at [93, 145] on link "01667188" at bounding box center [91, 147] width 30 height 8
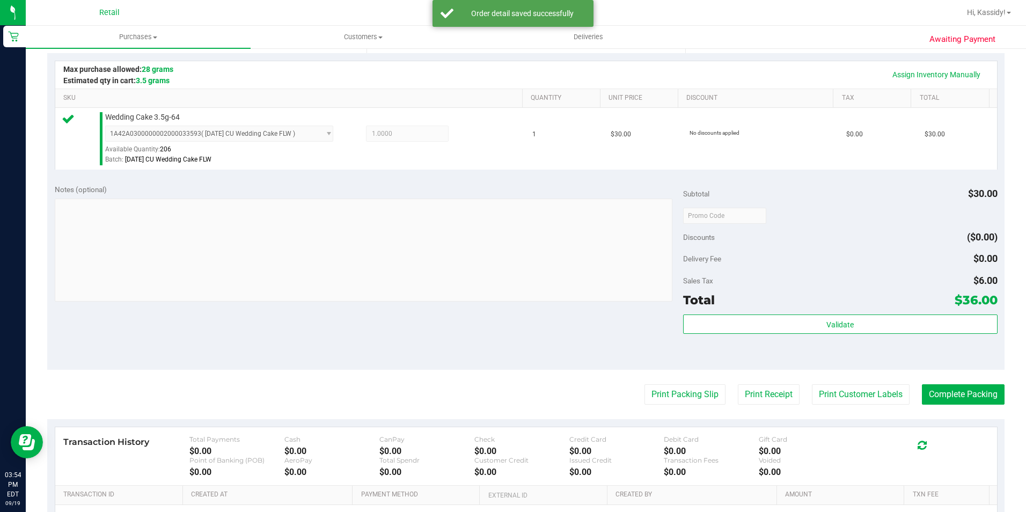
scroll to position [268, 0]
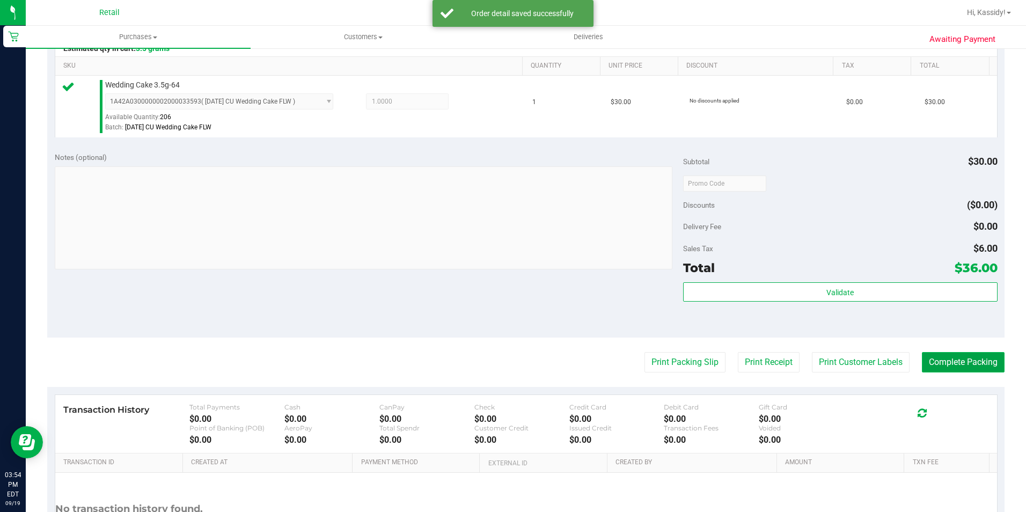
click at [951, 357] on button "Complete Packing" at bounding box center [963, 362] width 83 height 20
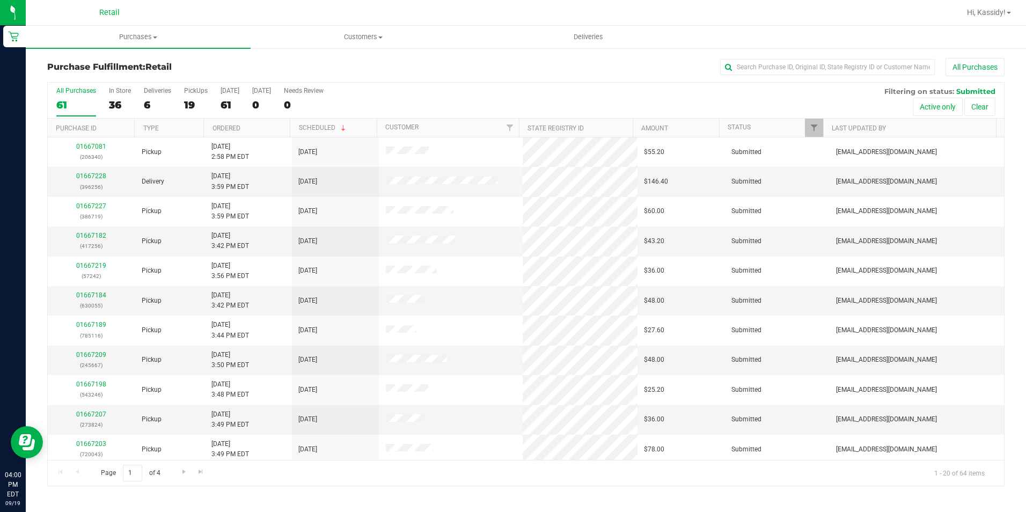
click at [767, 21] on div at bounding box center [576, 12] width 768 height 21
click at [750, 76] on div "Purchase Fulfillment: Retail All Purchases" at bounding box center [525, 70] width 957 height 24
click at [749, 71] on input "text" at bounding box center [827, 67] width 215 height 16
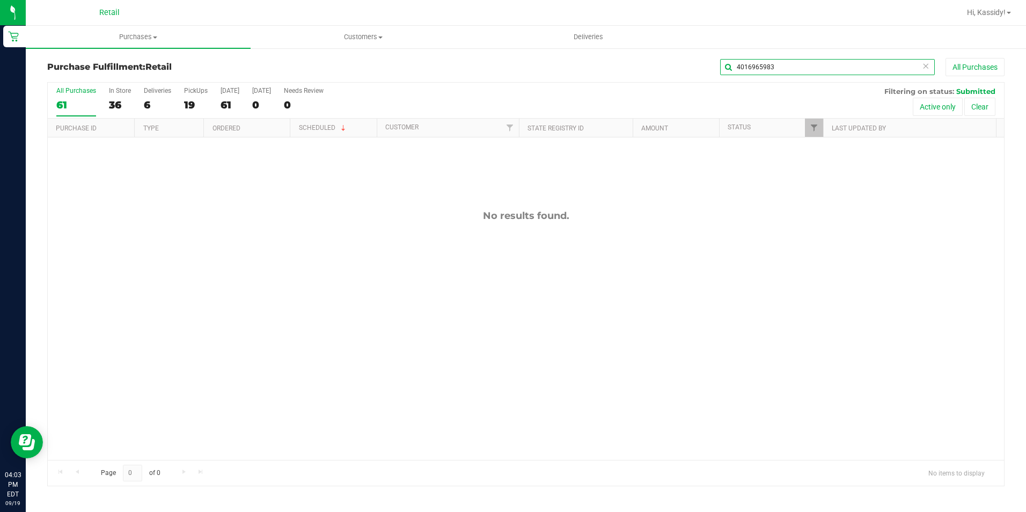
click at [797, 61] on input "4016965983" at bounding box center [827, 67] width 215 height 16
type input "417256"
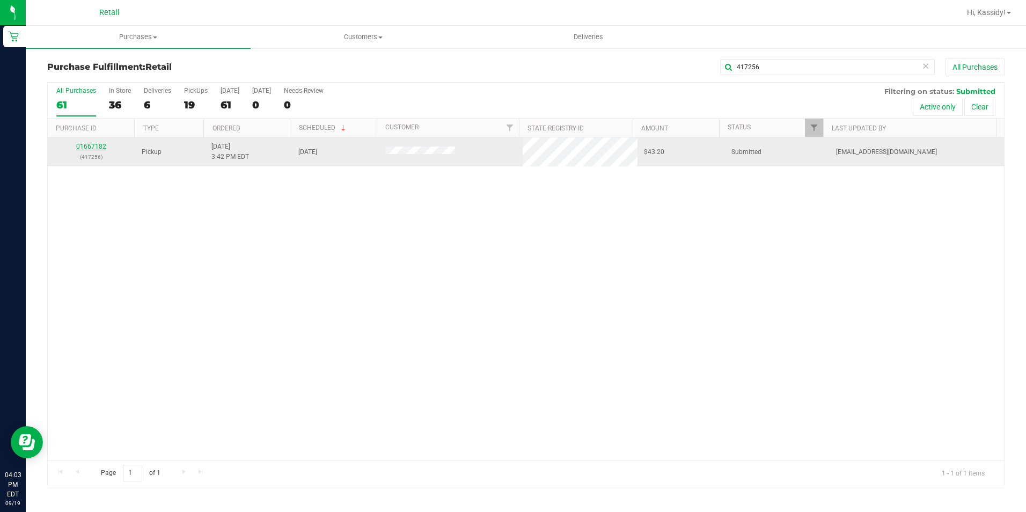
click at [87, 152] on p "(417256)" at bounding box center [91, 157] width 75 height 10
click at [82, 144] on link "01667182" at bounding box center [91, 147] width 30 height 8
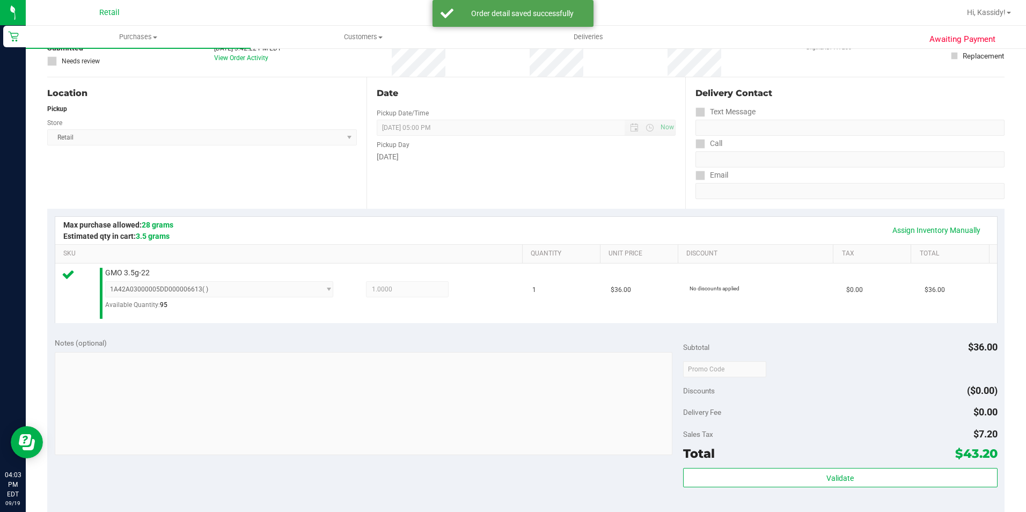
scroll to position [215, 0]
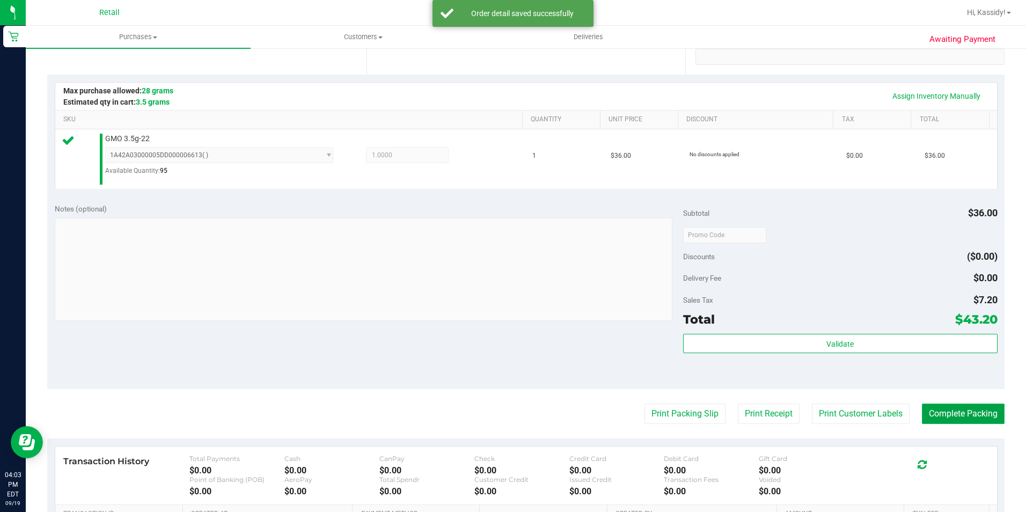
click at [954, 416] on button "Complete Packing" at bounding box center [963, 413] width 83 height 20
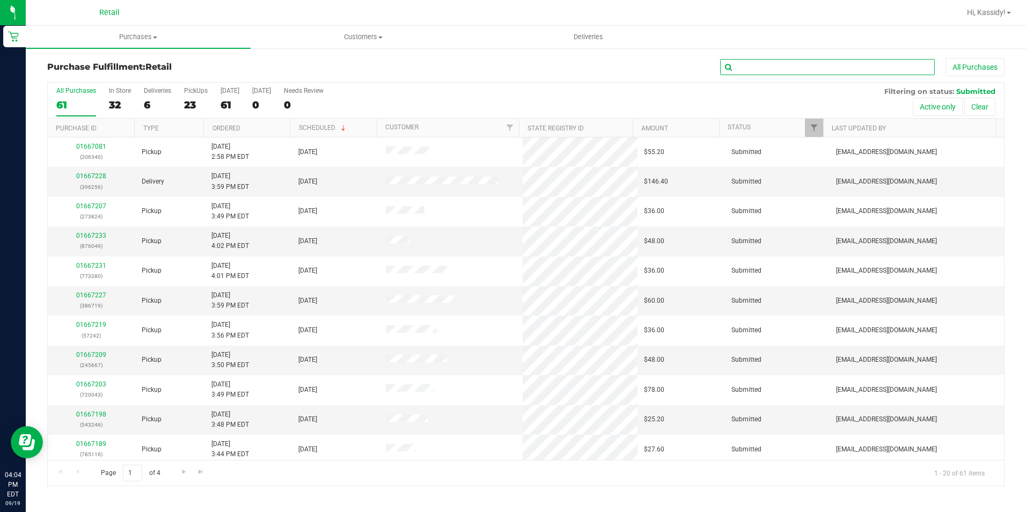
click at [783, 62] on input "text" at bounding box center [827, 67] width 215 height 16
type input "142466"
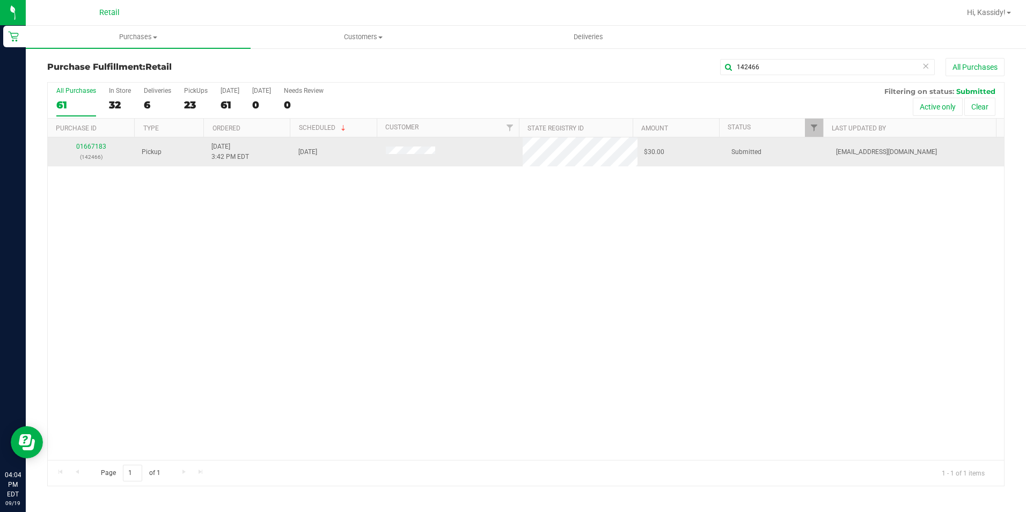
click at [90, 142] on div "01667183 (142466)" at bounding box center [91, 152] width 75 height 20
click at [89, 144] on link "01667183" at bounding box center [91, 147] width 30 height 8
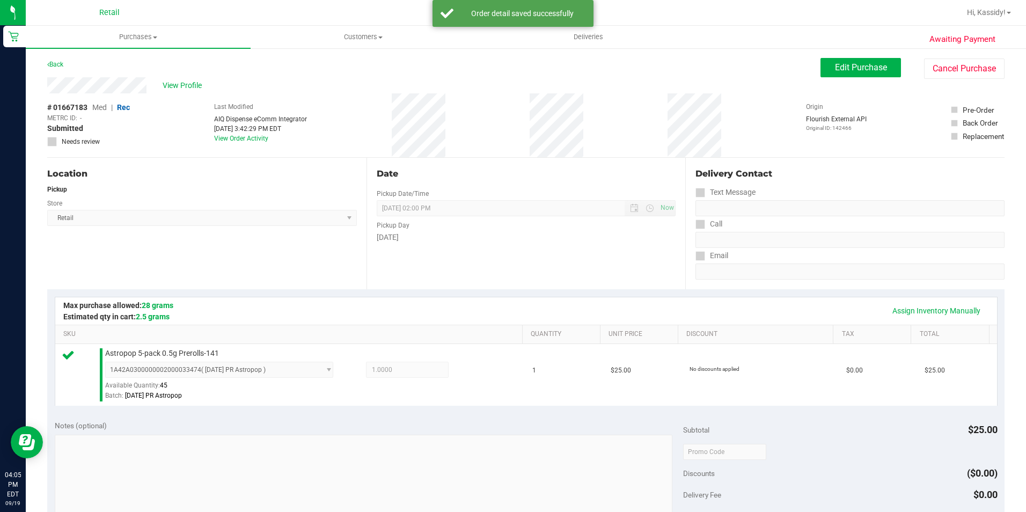
scroll to position [365, 0]
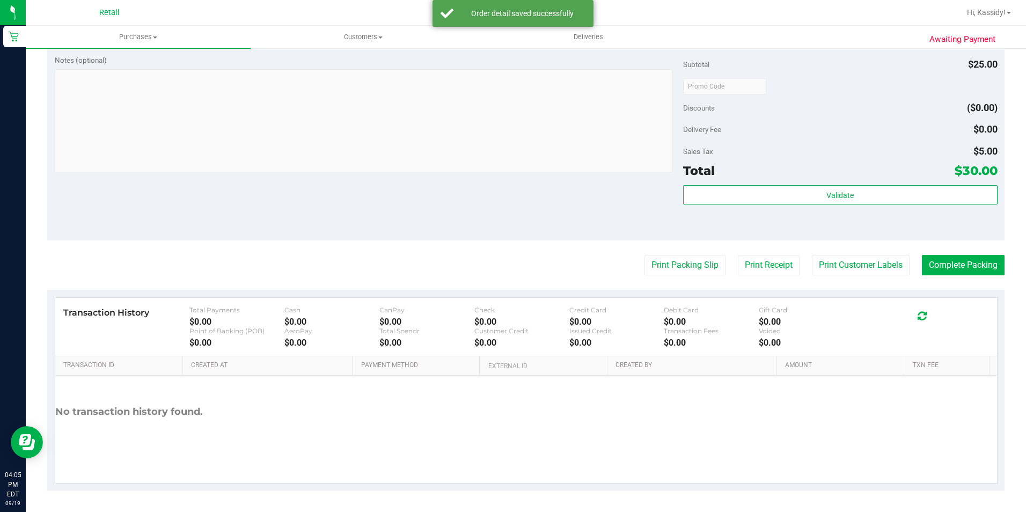
click at [939, 254] on purchase-details "Back Edit Purchase Cancel Purchase View Profile # 01667183 Med | Rec METRC ID: …" at bounding box center [525, 92] width 957 height 798
click at [938, 261] on button "Complete Packing" at bounding box center [963, 265] width 83 height 20
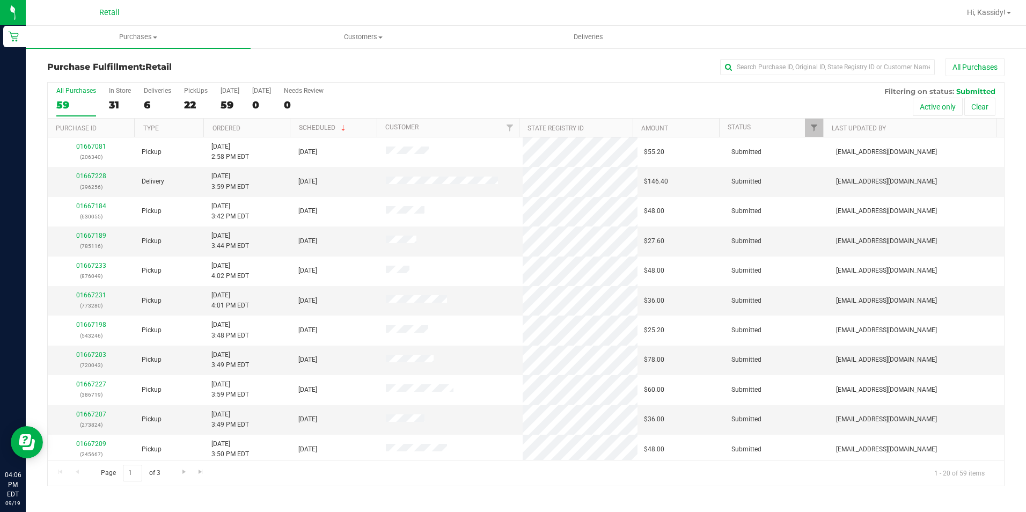
click at [791, 55] on div "Purchase Fulfillment: Retail All Purchases All Purchases 59 In Store 31 Deliver…" at bounding box center [526, 272] width 1000 height 450
click at [784, 61] on input "text" at bounding box center [827, 67] width 215 height 16
type input "630055"
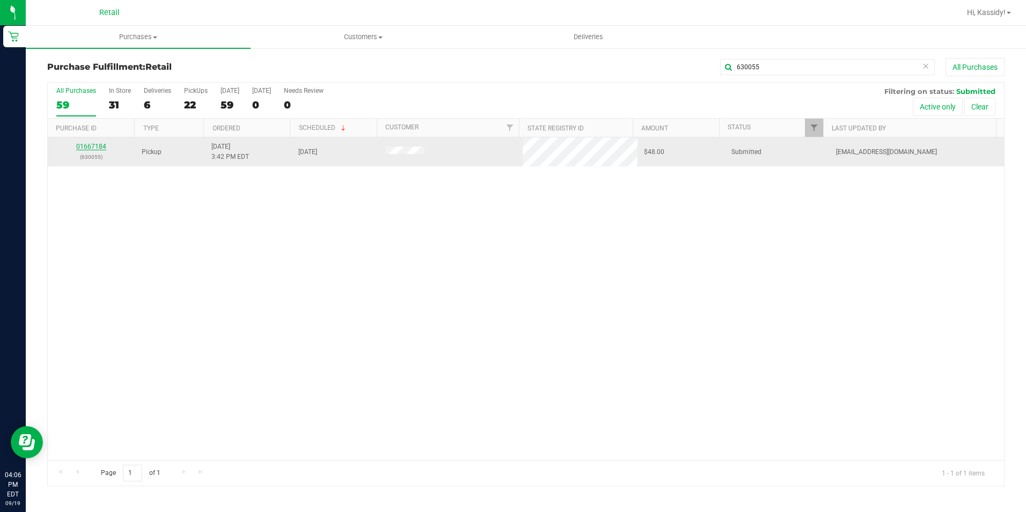
click at [86, 146] on link "01667184" at bounding box center [91, 147] width 30 height 8
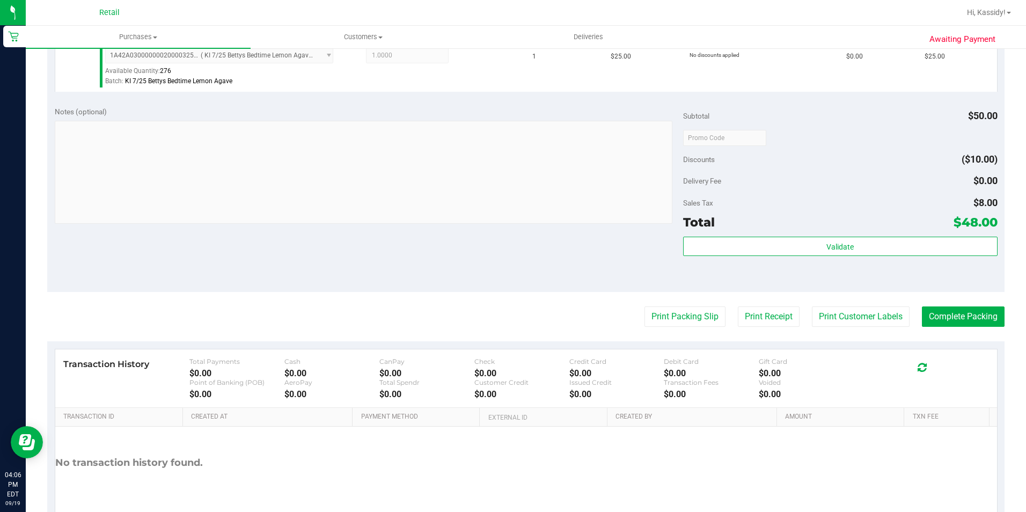
scroll to position [428, 0]
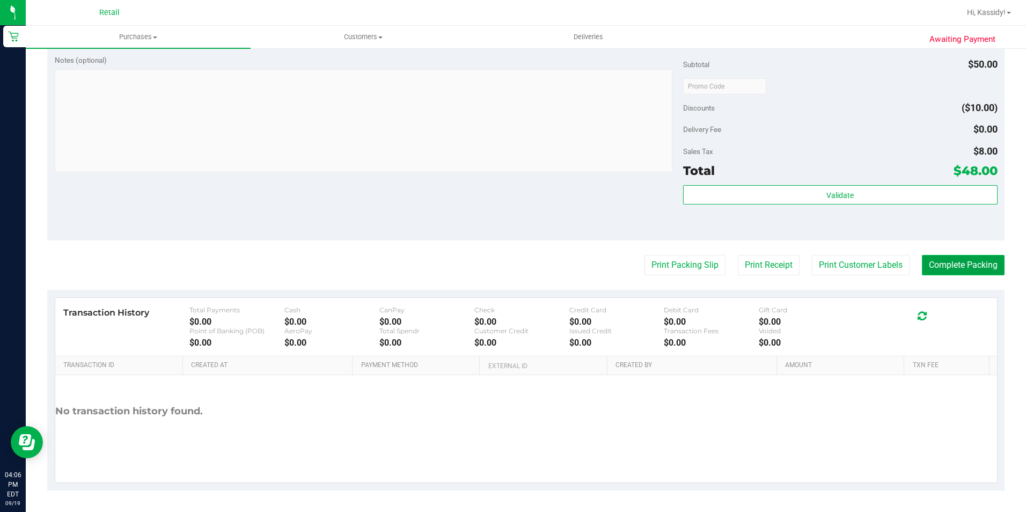
click at [961, 256] on button "Complete Packing" at bounding box center [963, 265] width 83 height 20
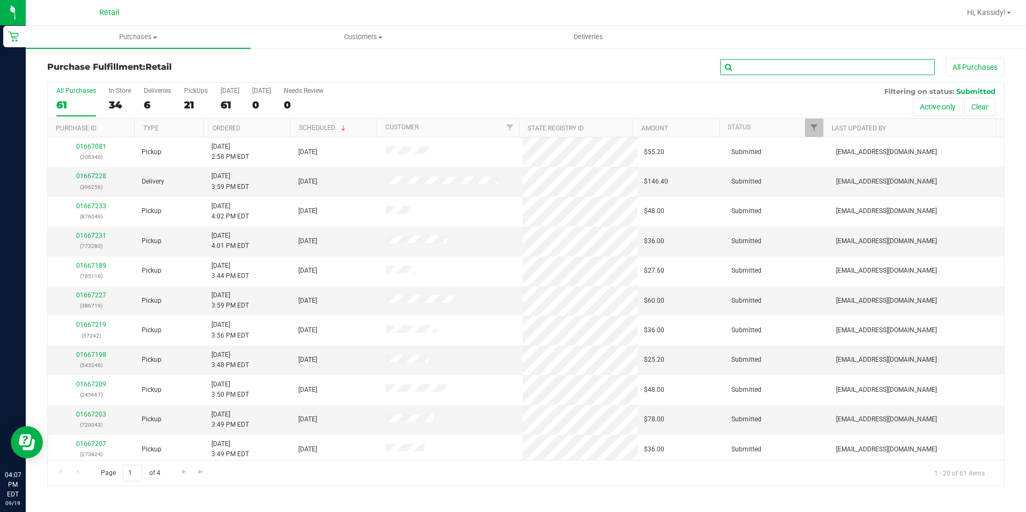
click at [820, 69] on input "text" at bounding box center [827, 67] width 215 height 16
type input "785116"
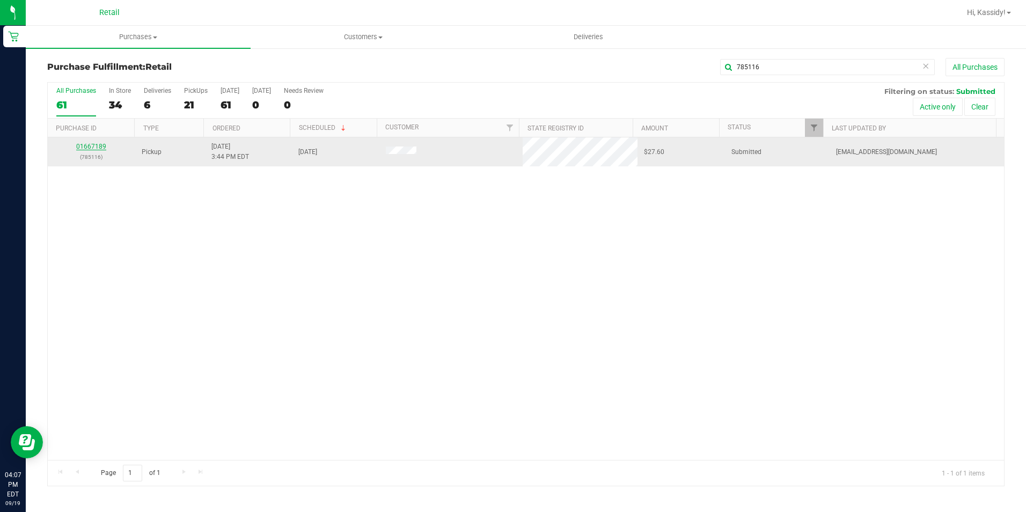
click at [87, 147] on link "01667189" at bounding box center [91, 147] width 30 height 8
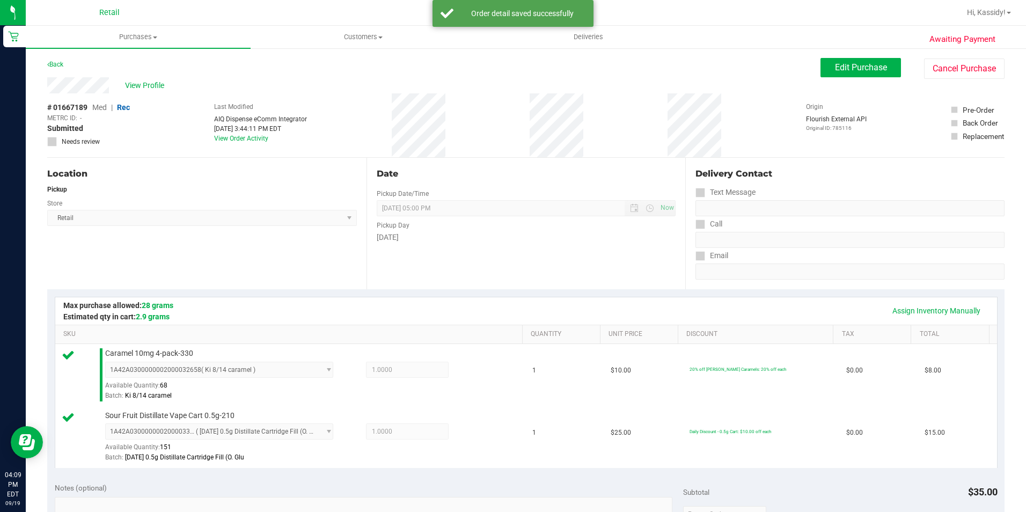
scroll to position [428, 0]
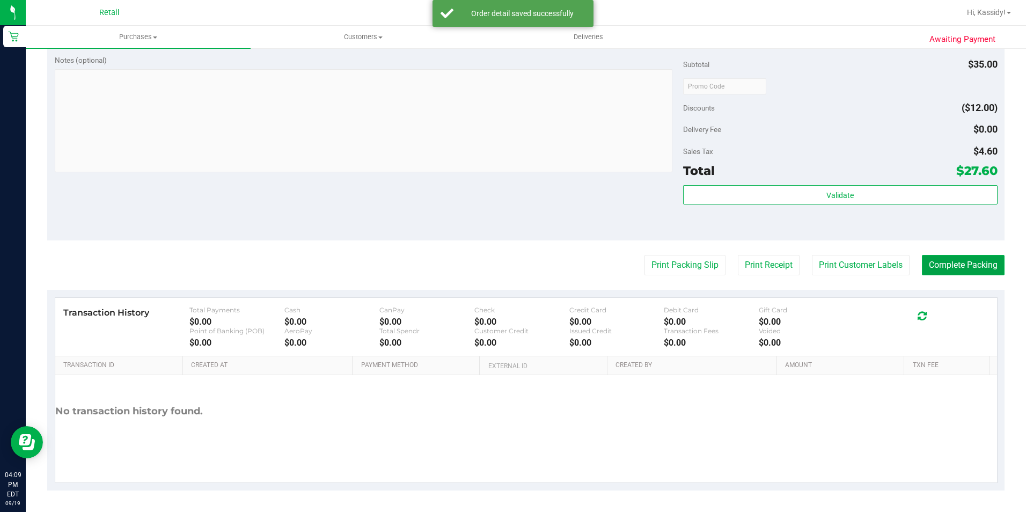
click at [968, 261] on button "Complete Packing" at bounding box center [963, 265] width 83 height 20
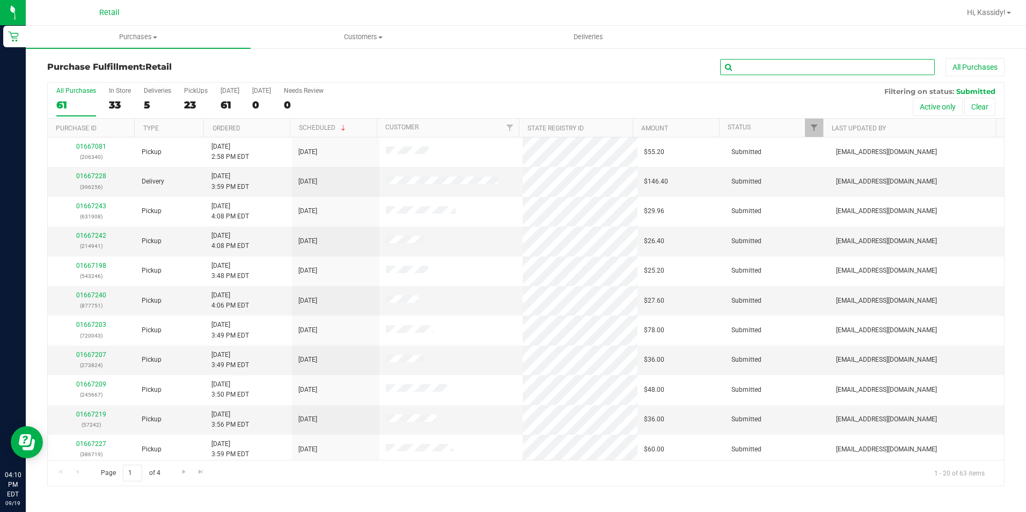
click at [816, 64] on input "text" at bounding box center [827, 67] width 215 height 16
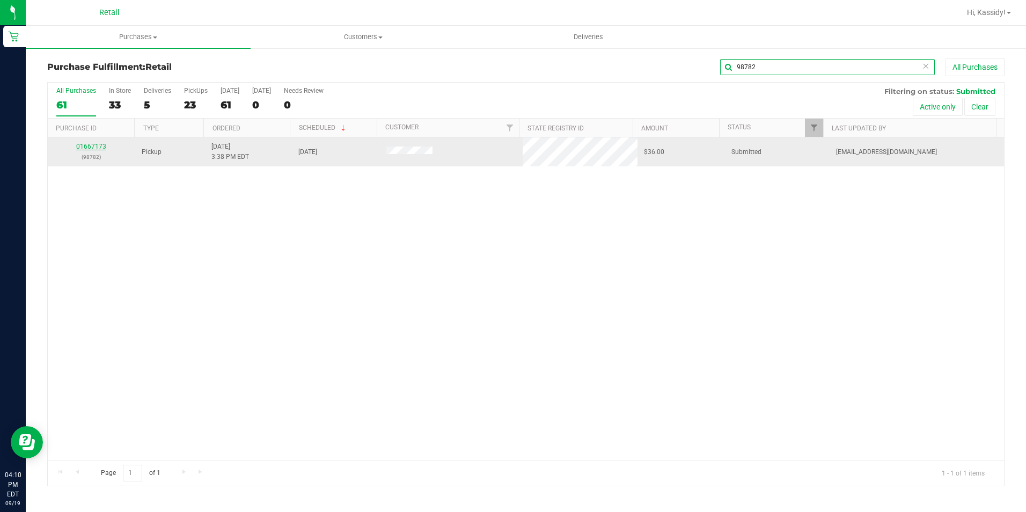
type input "98782"
click at [93, 148] on link "01667173" at bounding box center [91, 147] width 30 height 8
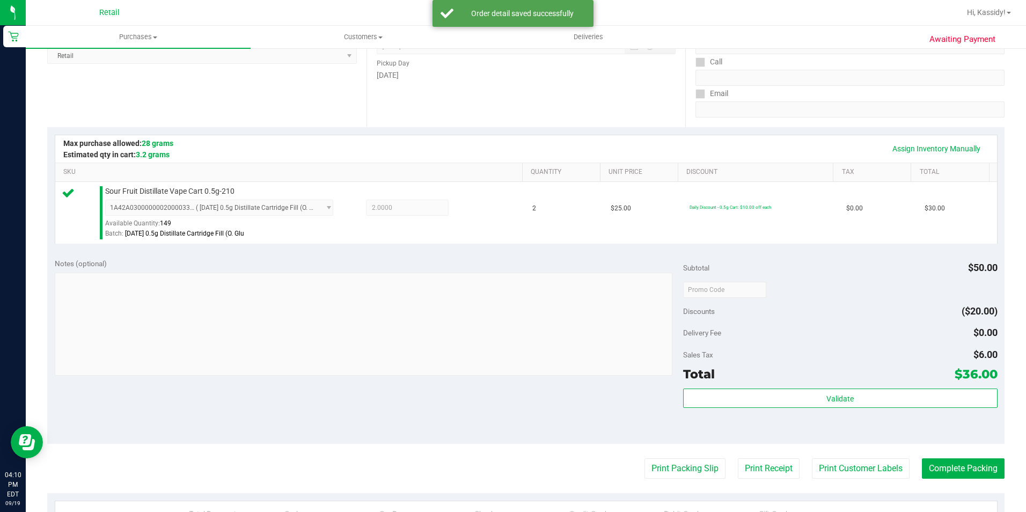
scroll to position [268, 0]
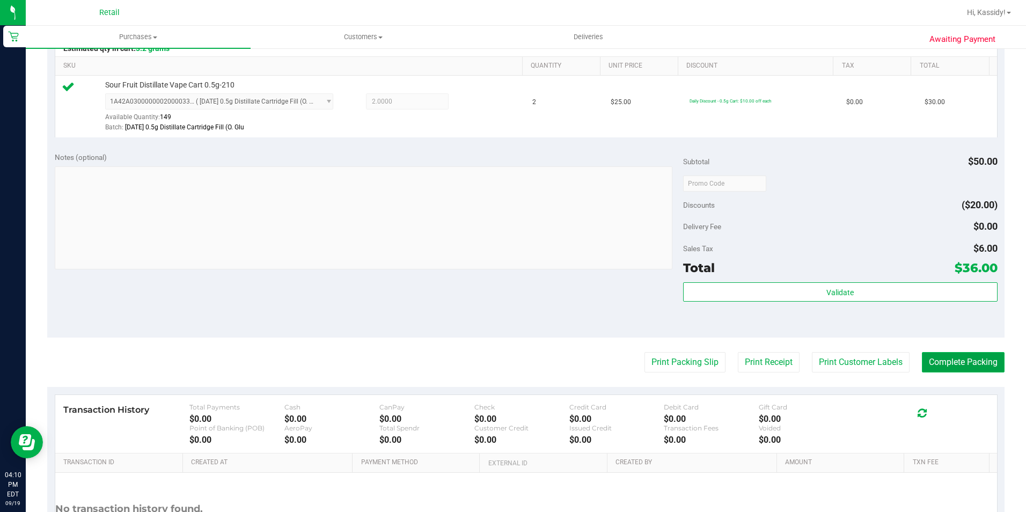
click at [928, 369] on button "Complete Packing" at bounding box center [963, 362] width 83 height 20
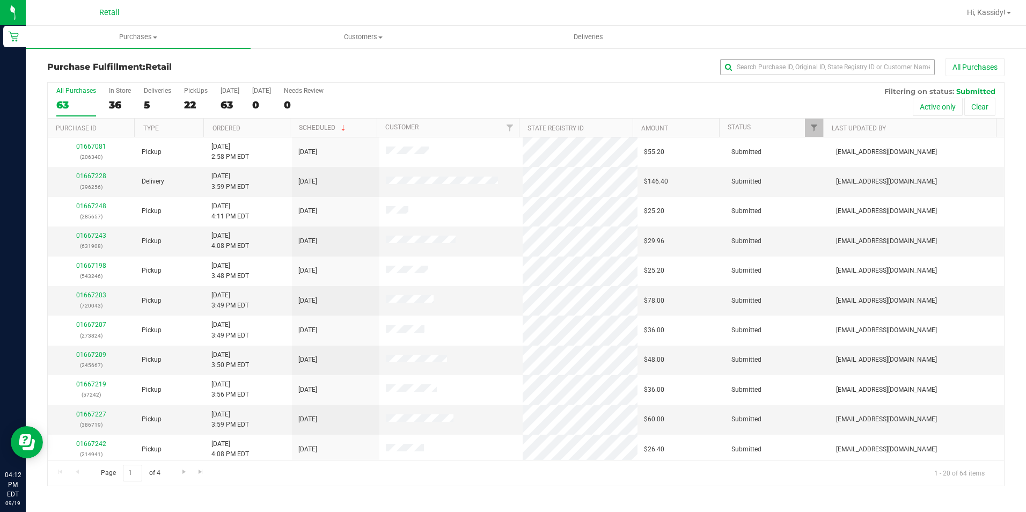
click at [755, 59] on div "All Purchases" at bounding box center [685, 67] width 638 height 18
click at [755, 63] on input "text" at bounding box center [827, 67] width 215 height 16
type input "214941"
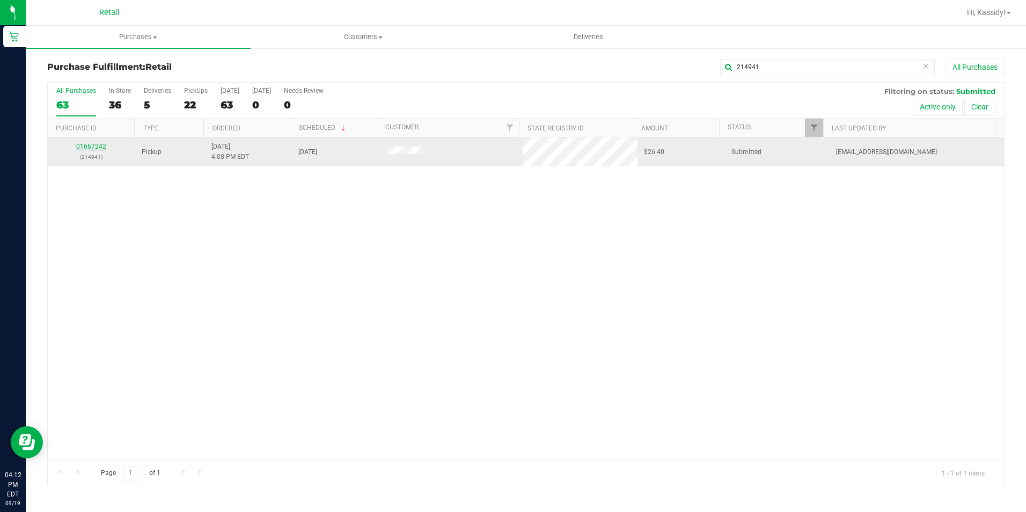
click at [96, 145] on link "01667242" at bounding box center [91, 147] width 30 height 8
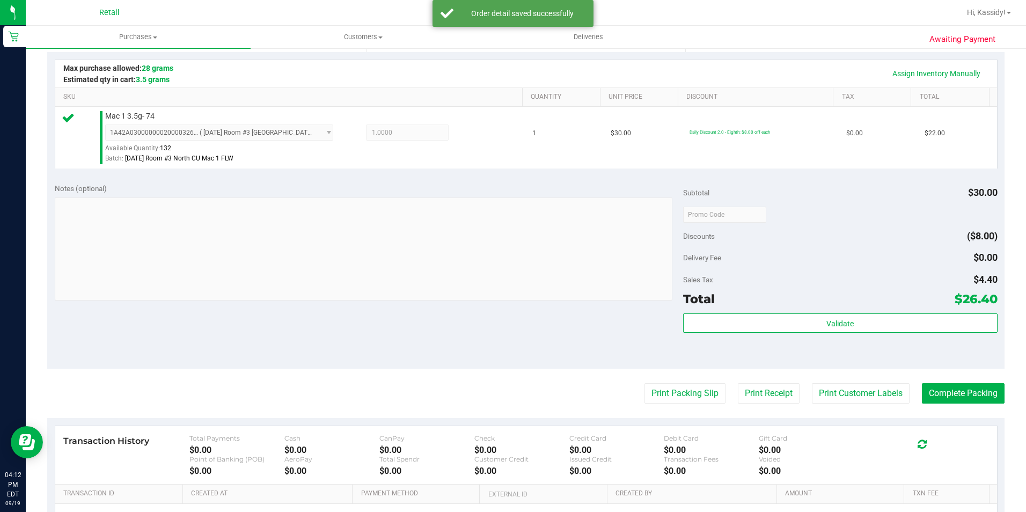
scroll to position [365, 0]
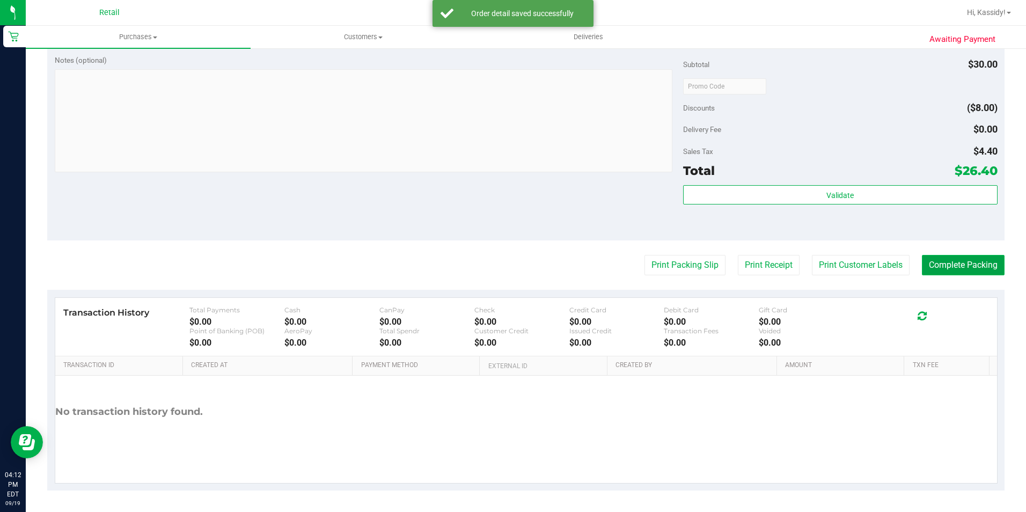
click at [966, 267] on button "Complete Packing" at bounding box center [963, 265] width 83 height 20
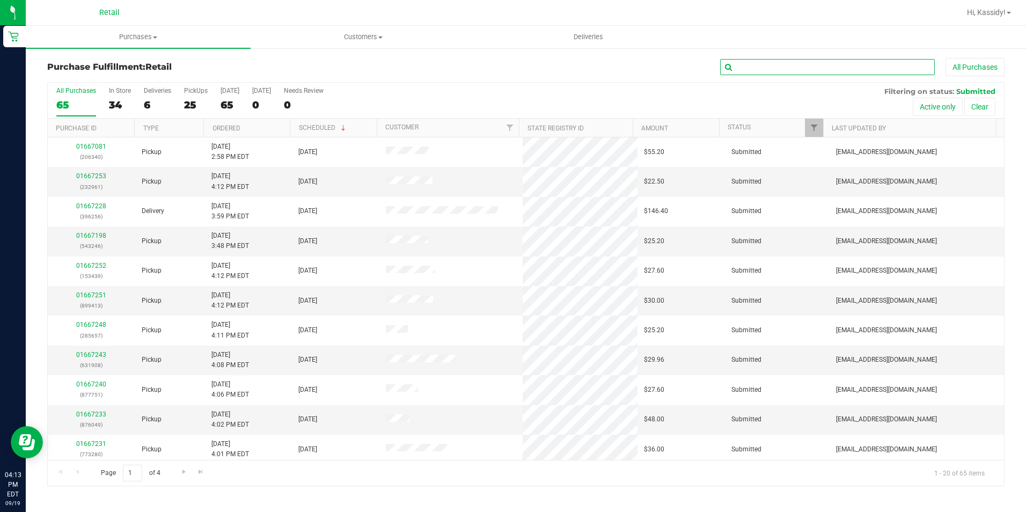
click at [864, 63] on input "text" at bounding box center [827, 67] width 215 height 16
type input "876049"
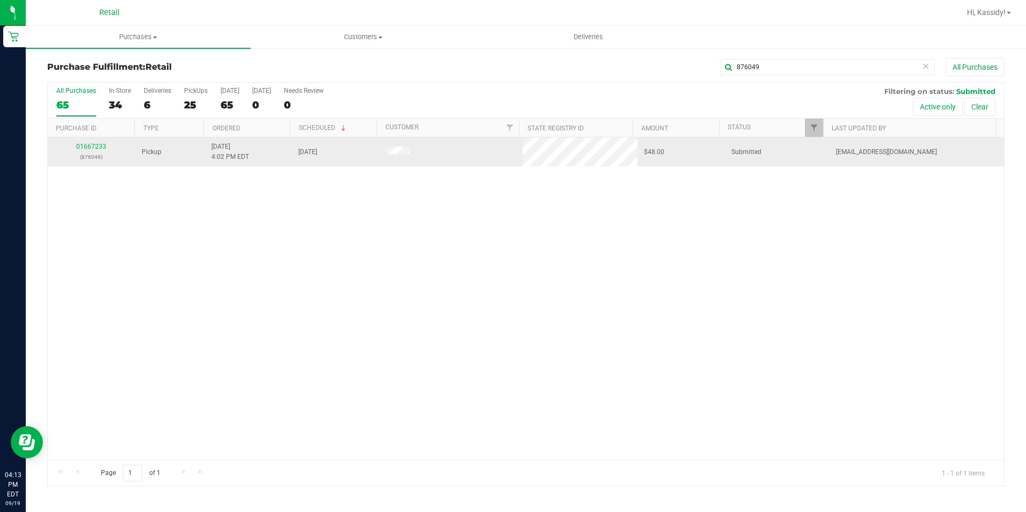
click at [93, 138] on td "01667233 (876049)" at bounding box center [91, 151] width 87 height 29
click at [94, 147] on link "01667233" at bounding box center [91, 147] width 30 height 8
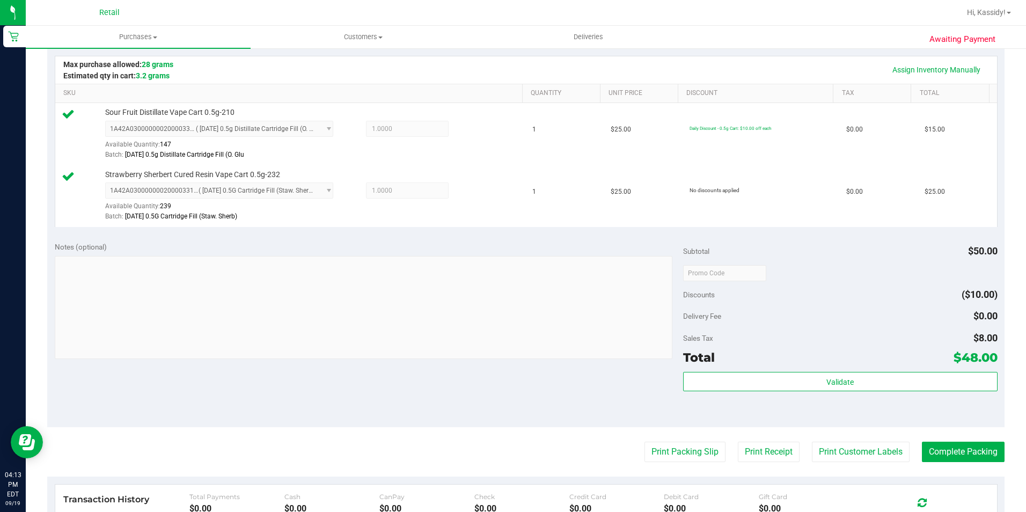
scroll to position [268, 0]
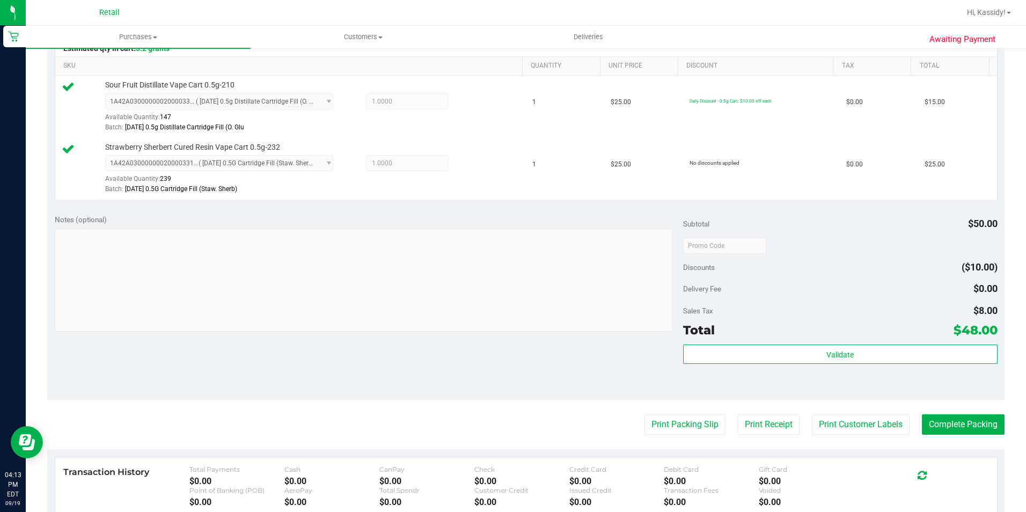
click at [948, 439] on purchase-details "Back Edit Purchase Cancel Purchase View Profile # 01667233 Med | Rec METRC ID: …" at bounding box center [525, 220] width 957 height 860
click at [949, 430] on button "Complete Packing" at bounding box center [963, 424] width 83 height 20
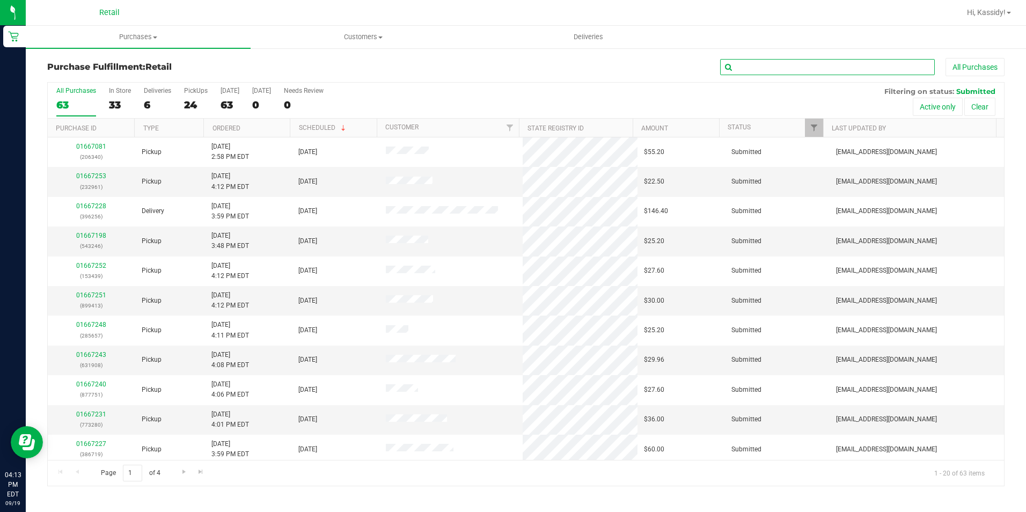
click at [810, 63] on input "text" at bounding box center [827, 67] width 215 height 16
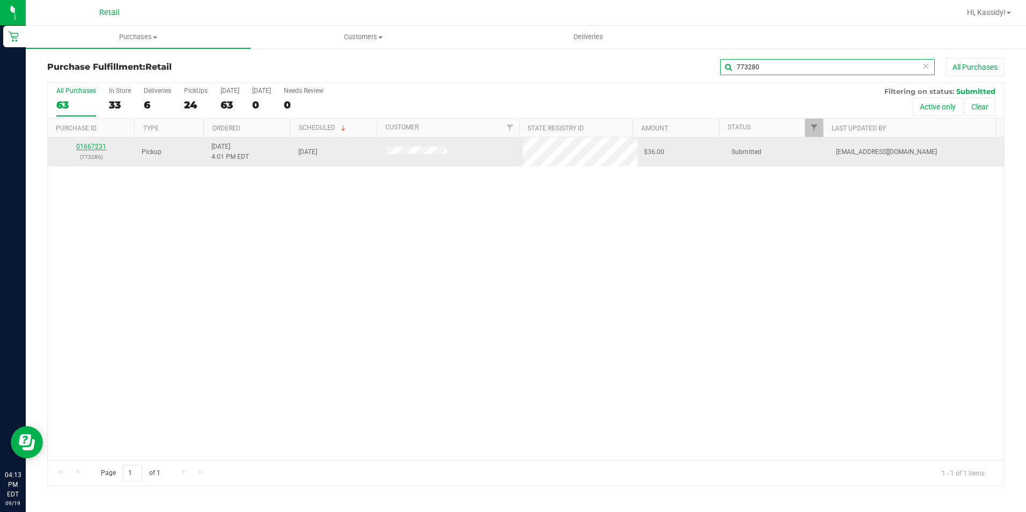
type input "773280"
click at [93, 147] on link "01667231" at bounding box center [91, 147] width 30 height 8
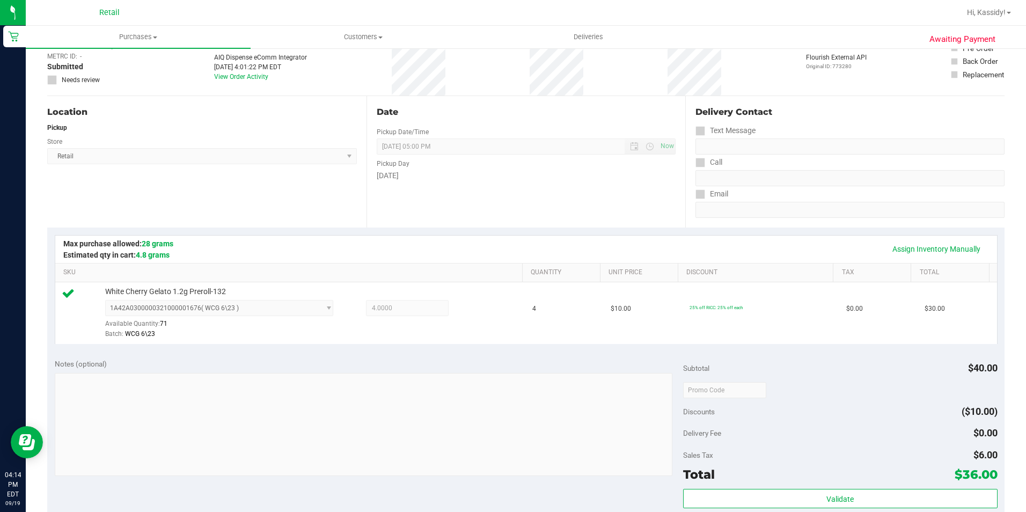
scroll to position [215, 0]
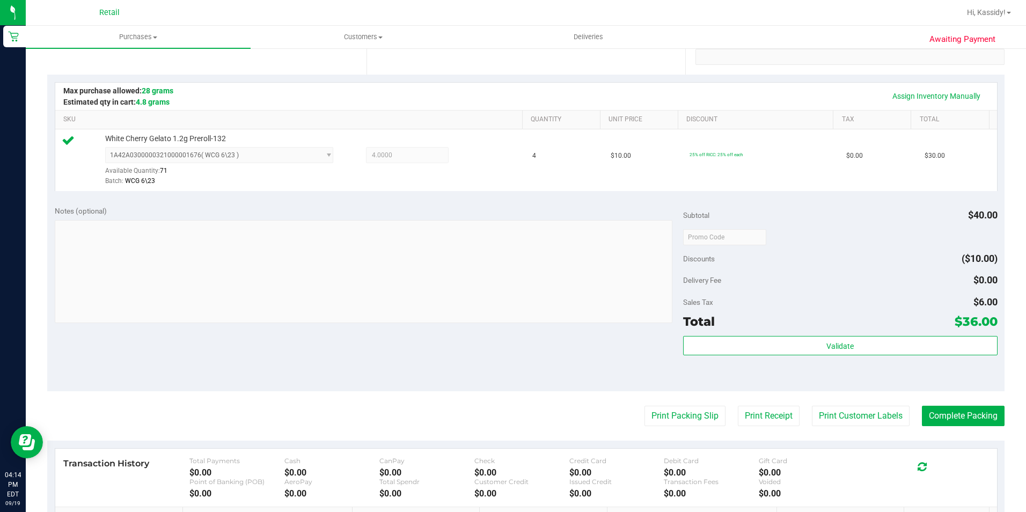
click at [968, 428] on purchase-details "Back Edit Purchase Cancel Purchase View Profile # 01667231 Med | Rec METRC ID: …" at bounding box center [525, 242] width 957 height 798
click at [962, 414] on button "Complete Packing" at bounding box center [963, 416] width 83 height 20
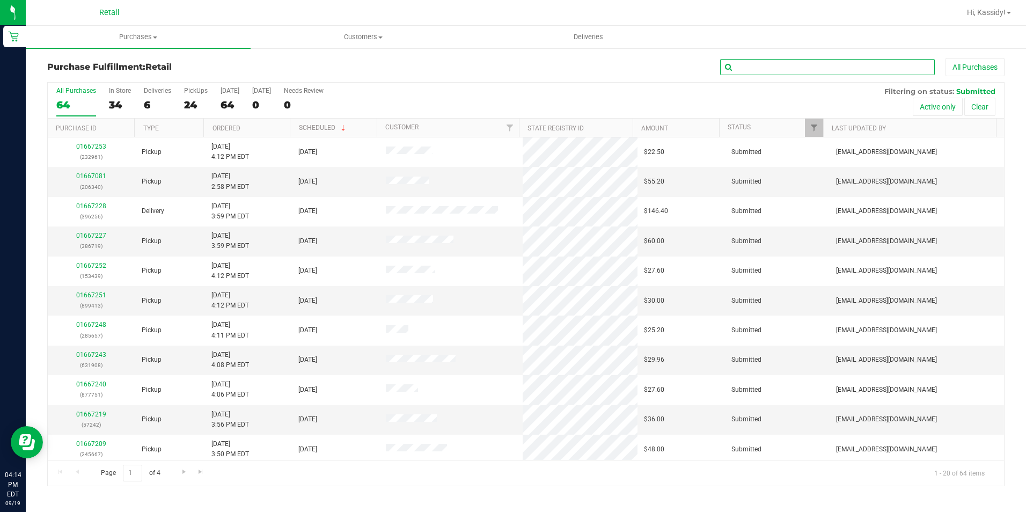
click at [763, 65] on input "text" at bounding box center [827, 67] width 215 height 16
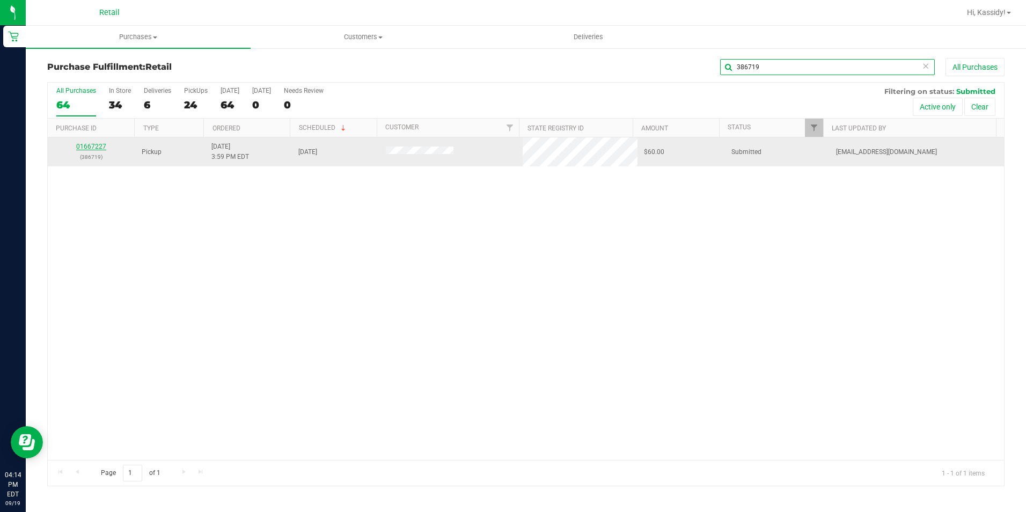
type input "386719"
click at [92, 143] on link "01667227" at bounding box center [91, 147] width 30 height 8
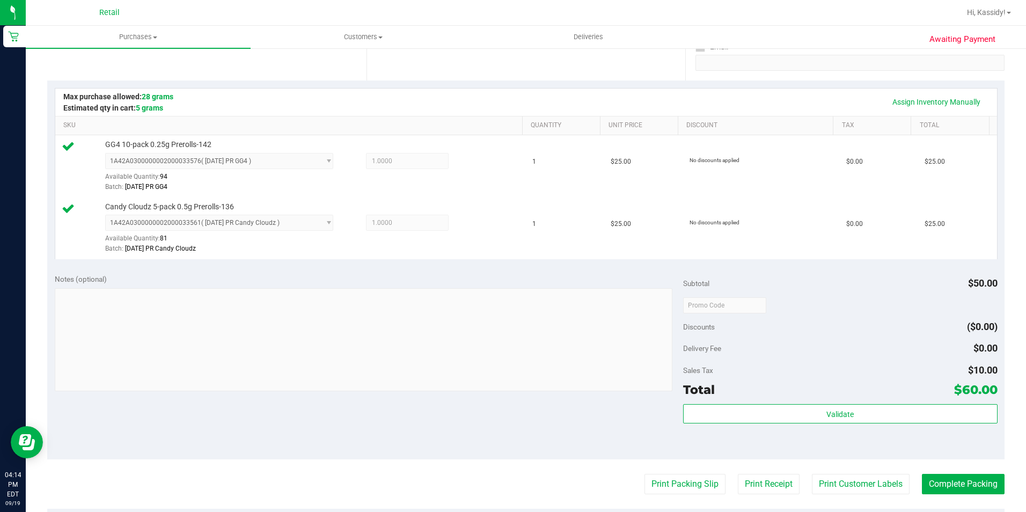
scroll to position [215, 0]
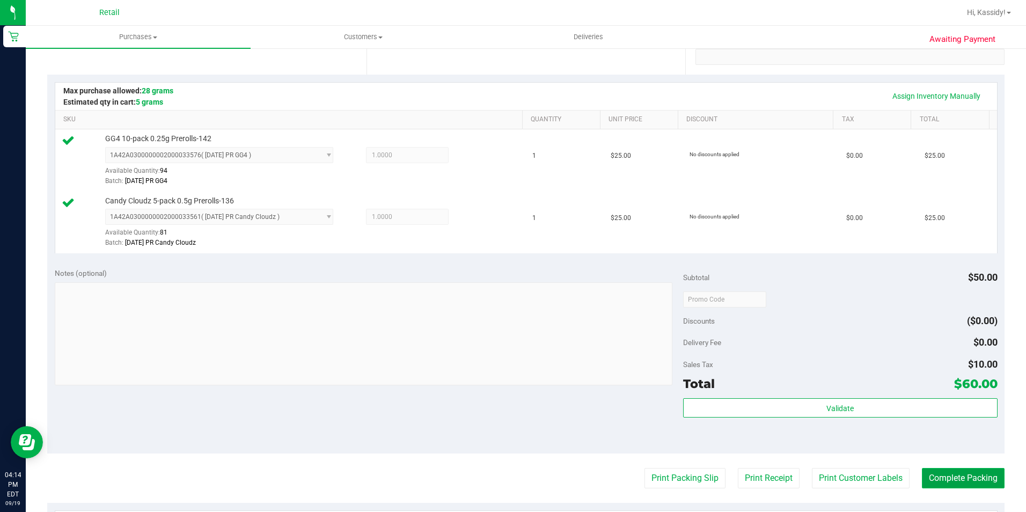
click at [977, 481] on button "Complete Packing" at bounding box center [963, 478] width 83 height 20
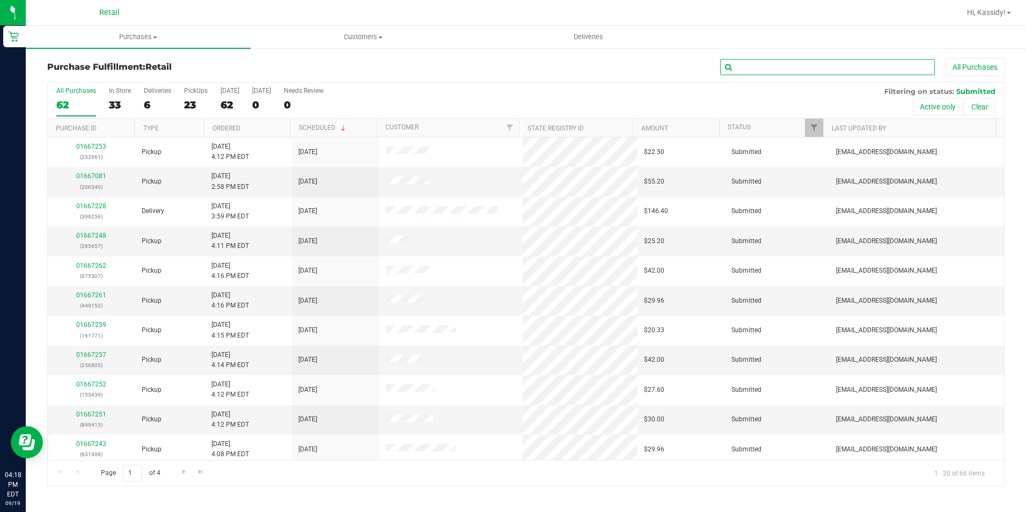
click at [856, 65] on input "text" at bounding box center [827, 67] width 215 height 16
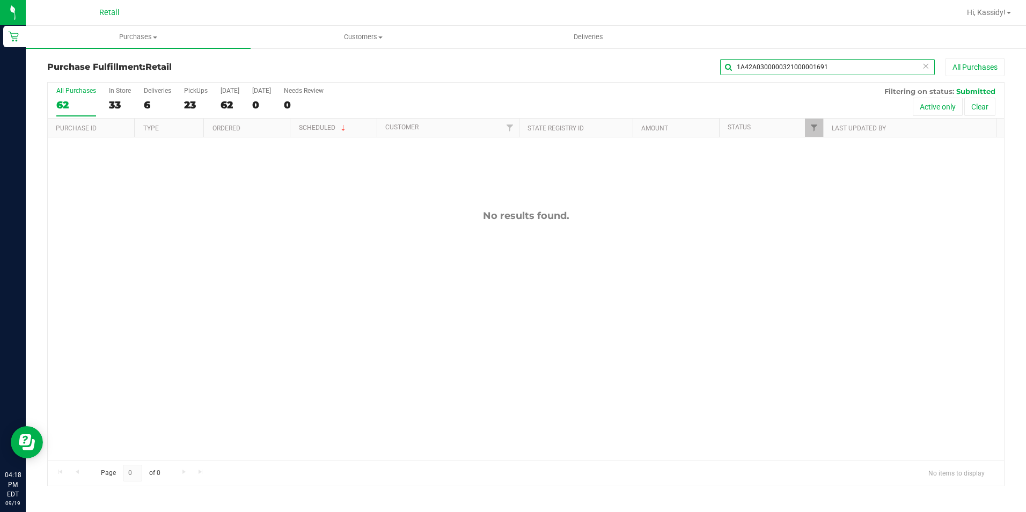
click at [856, 65] on input "1A42A0300000321000001691" at bounding box center [827, 67] width 215 height 16
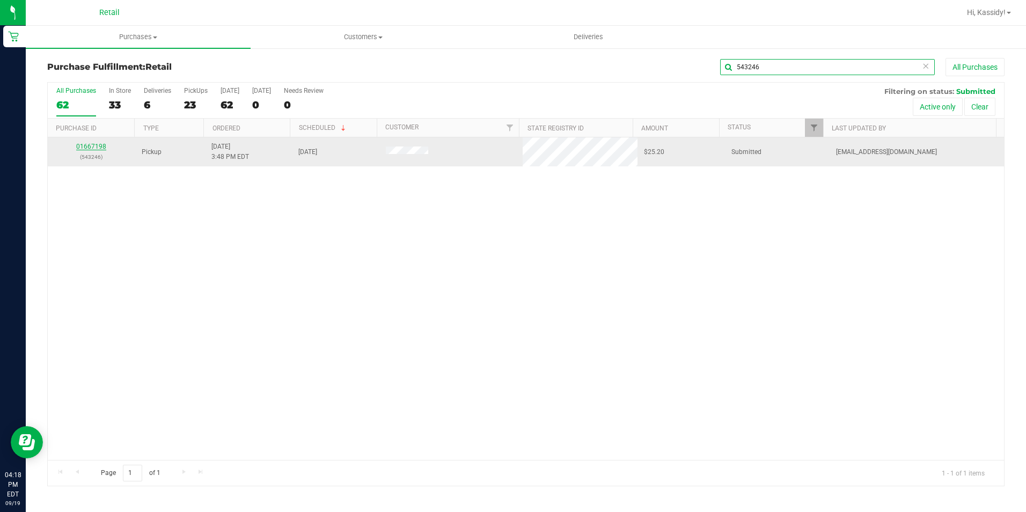
type input "543246"
click at [88, 139] on td "01667198 (543246)" at bounding box center [91, 151] width 87 height 29
click at [83, 148] on link "01667198" at bounding box center [91, 147] width 30 height 8
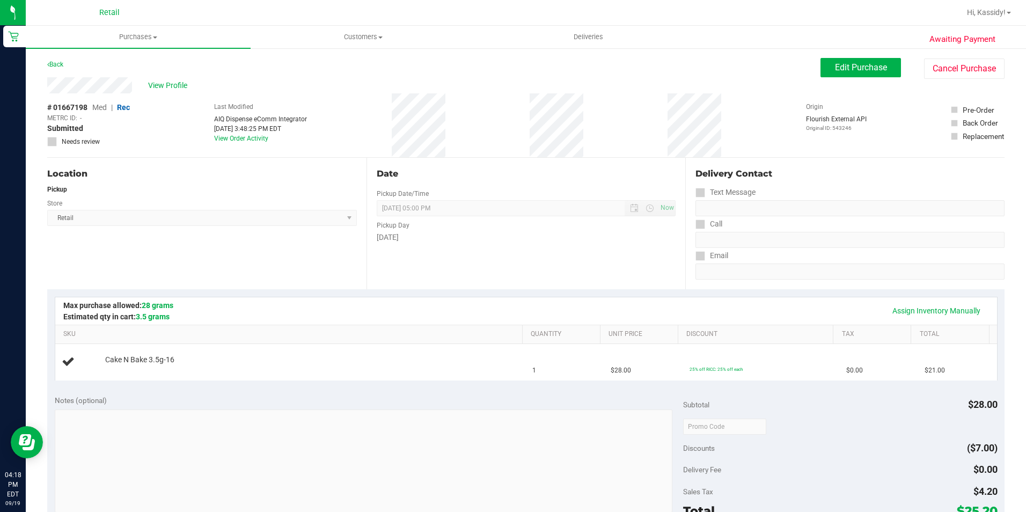
click at [305, 254] on div "Location Pickup Store Retail Select Store Retail" at bounding box center [206, 223] width 319 height 131
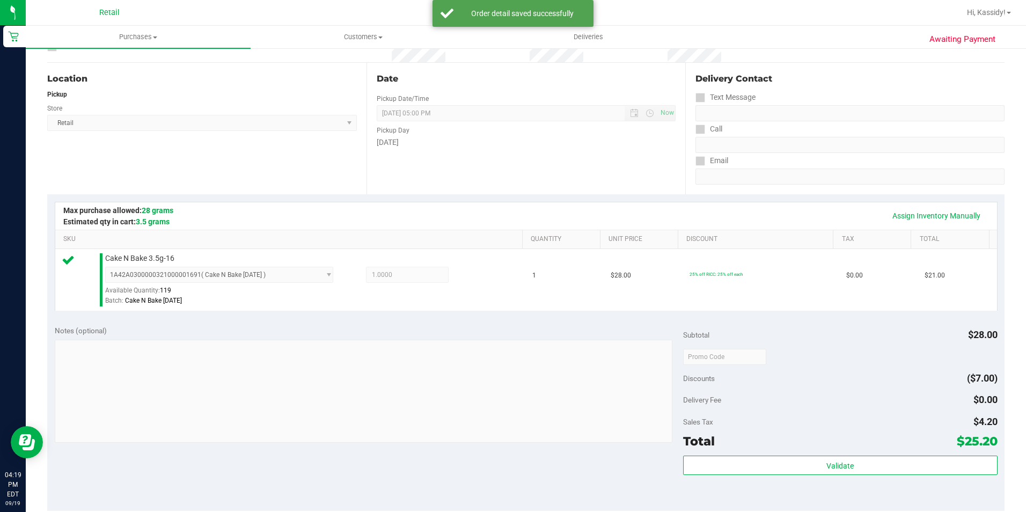
scroll to position [215, 0]
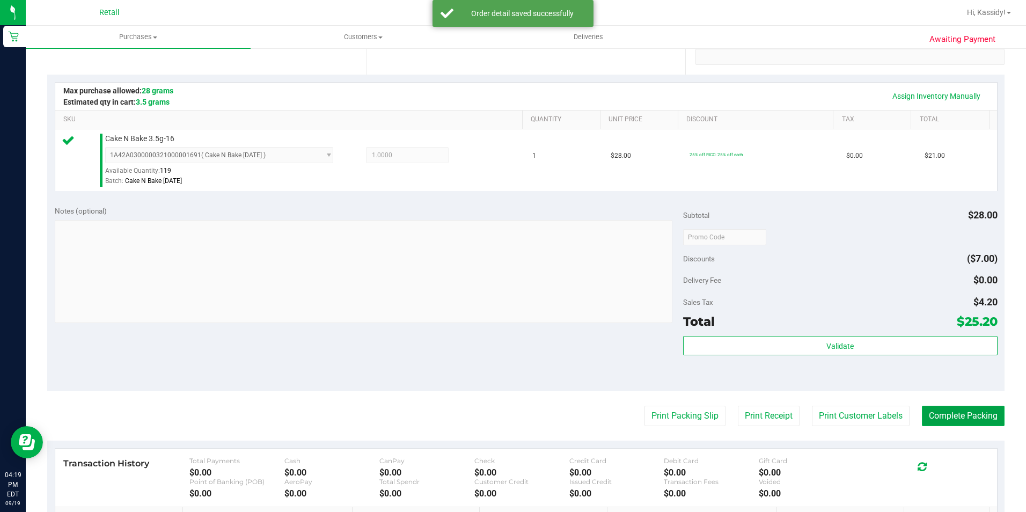
click at [932, 418] on button "Complete Packing" at bounding box center [963, 416] width 83 height 20
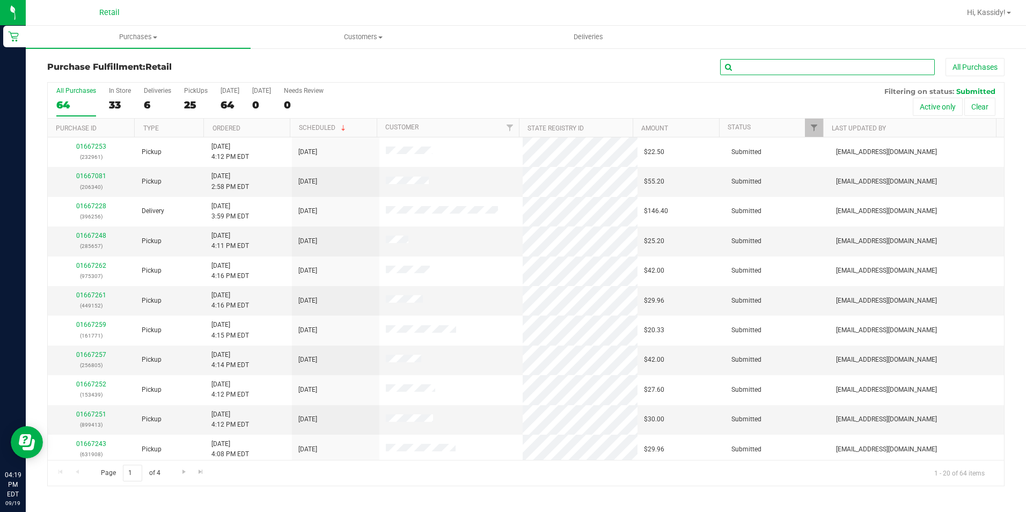
click at [863, 64] on input "text" at bounding box center [827, 67] width 215 height 16
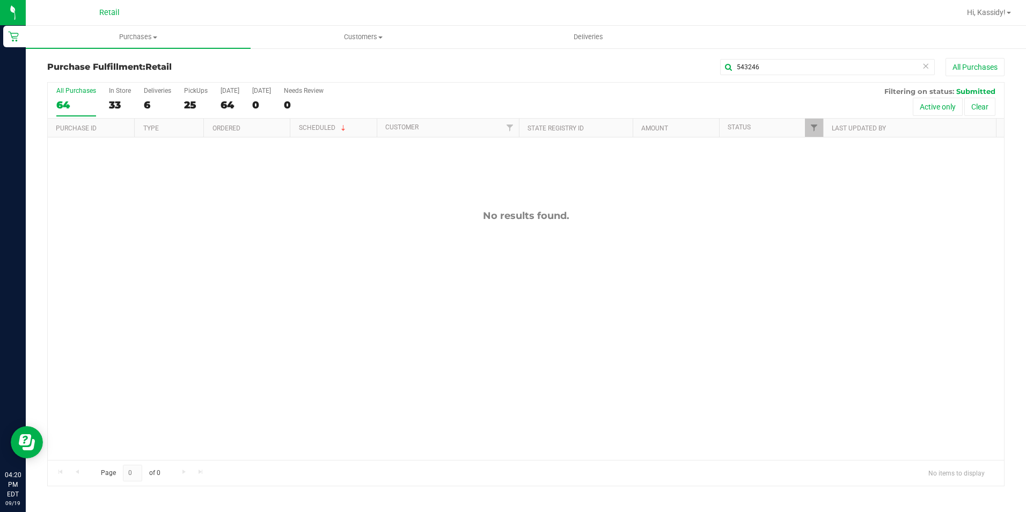
click at [885, 58] on div "543246 All Purchases" at bounding box center [685, 67] width 638 height 18
click at [879, 61] on input "543246" at bounding box center [827, 67] width 215 height 16
click at [867, 67] on input "543246" at bounding box center [827, 67] width 215 height 16
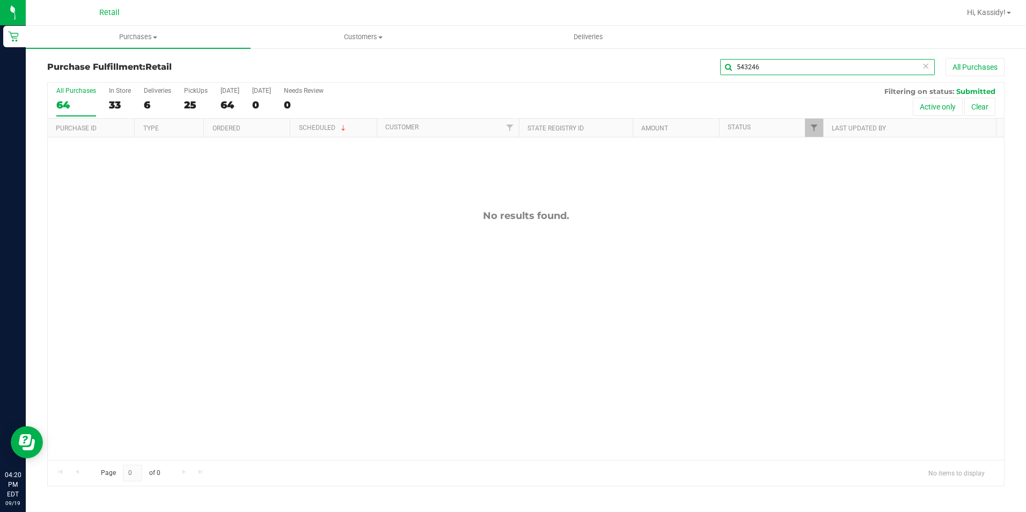
click at [867, 67] on input "543246" at bounding box center [827, 67] width 215 height 16
click at [747, 68] on input "8777751" at bounding box center [827, 67] width 215 height 16
type input "877751"
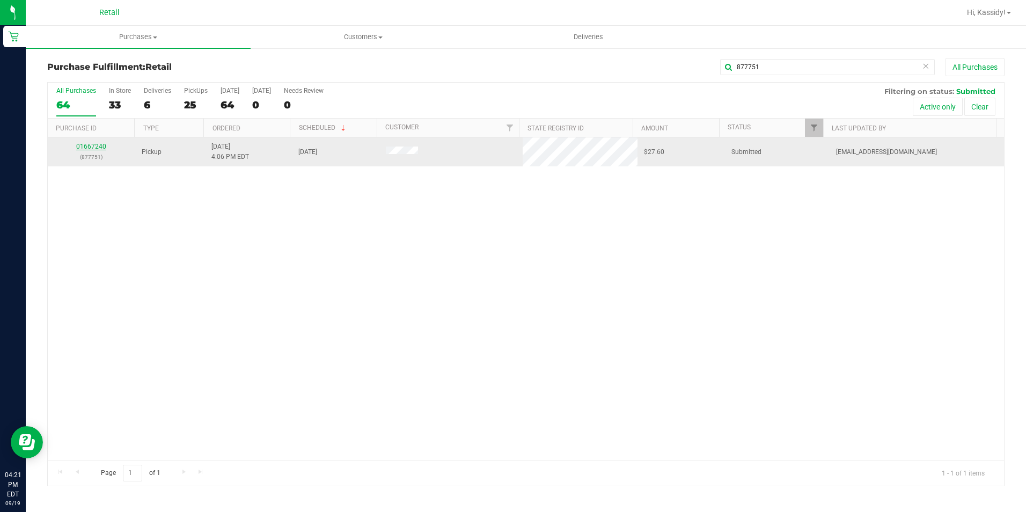
click at [91, 149] on link "01667240" at bounding box center [91, 147] width 30 height 8
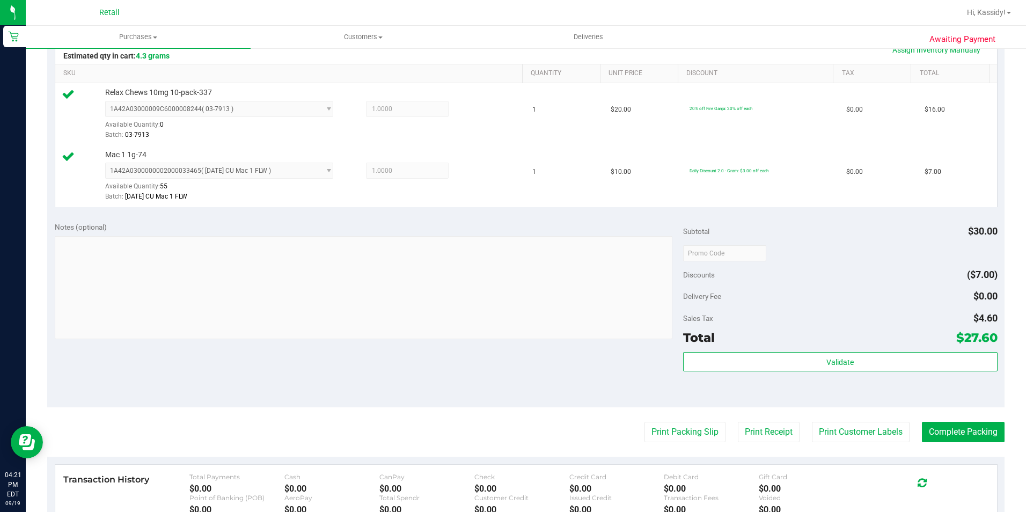
scroll to position [268, 0]
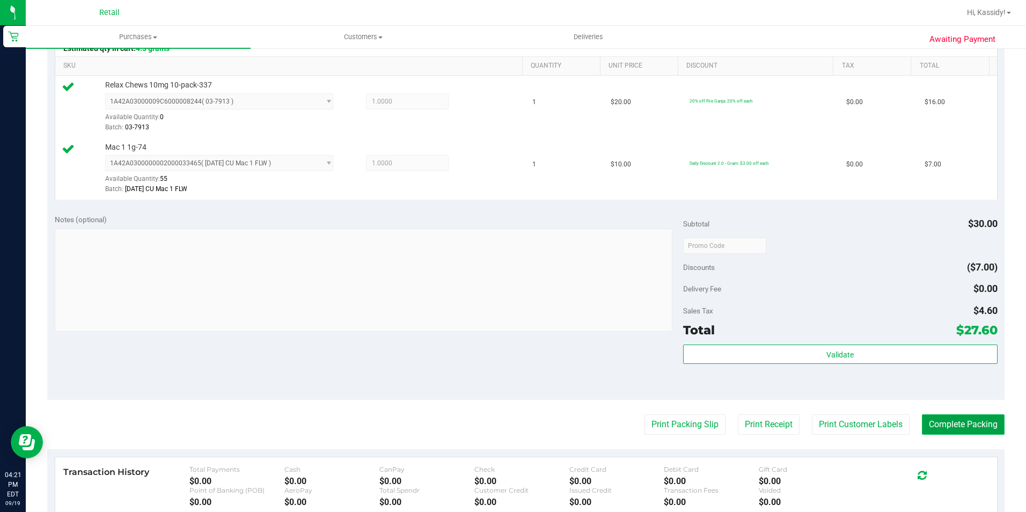
click at [934, 428] on button "Complete Packing" at bounding box center [963, 424] width 83 height 20
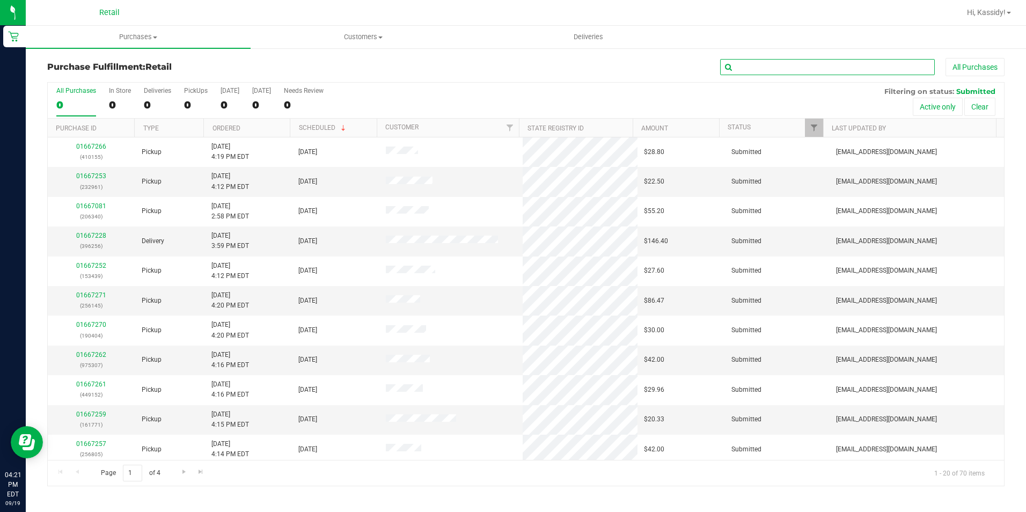
click at [760, 68] on input "text" at bounding box center [827, 67] width 215 height 16
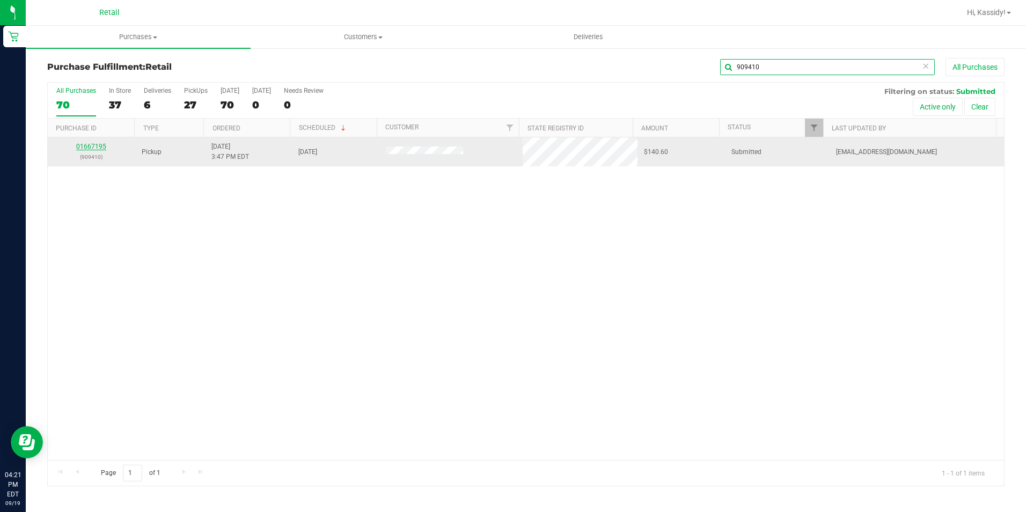
type input "909410"
click at [92, 143] on link "01667195" at bounding box center [91, 147] width 30 height 8
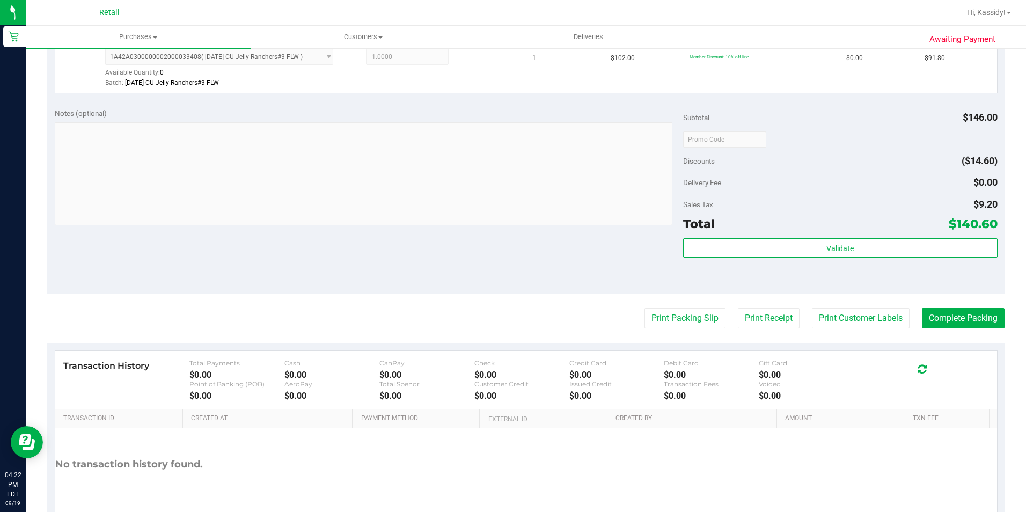
scroll to position [376, 0]
click at [936, 315] on button "Complete Packing" at bounding box center [963, 317] width 83 height 20
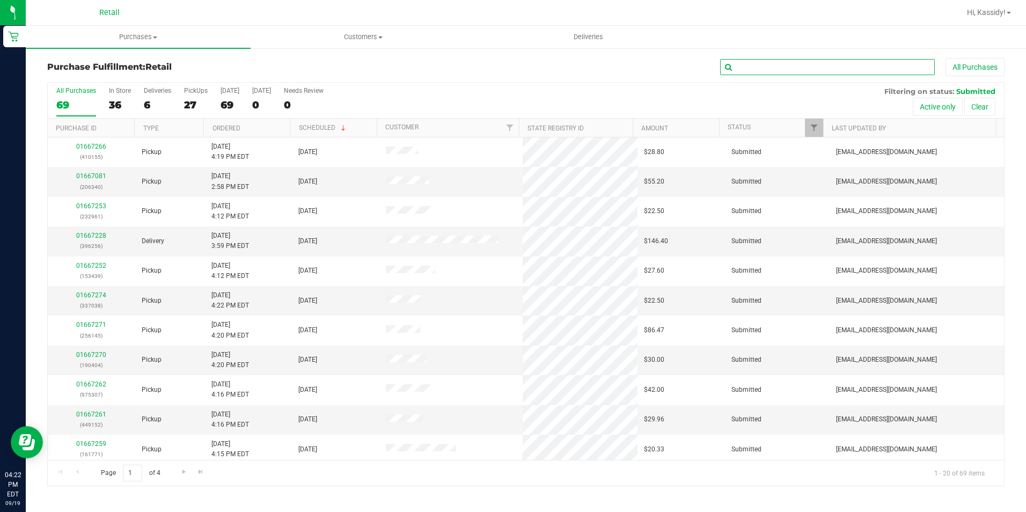
click at [789, 65] on input "text" at bounding box center [827, 67] width 215 height 16
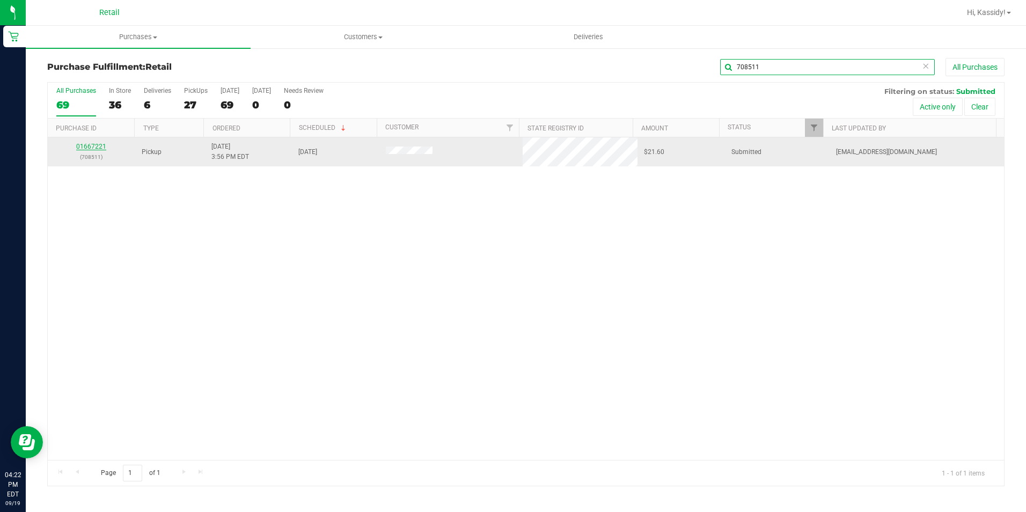
type input "708511"
click at [89, 143] on link "01667221" at bounding box center [91, 147] width 30 height 8
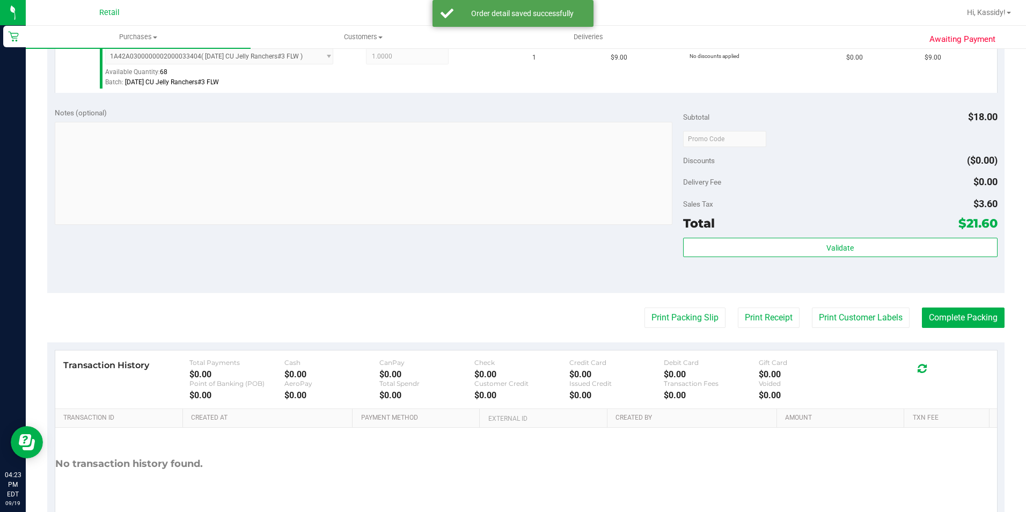
scroll to position [376, 0]
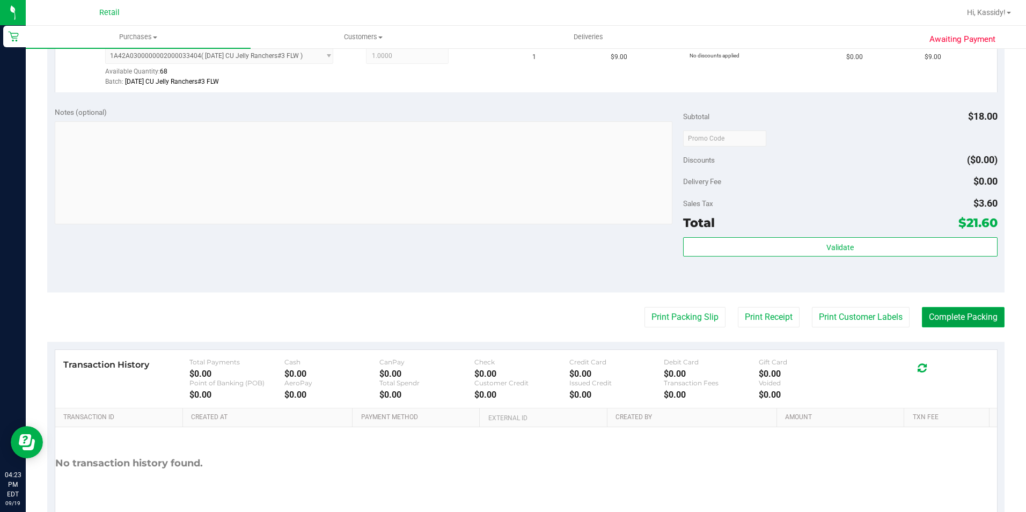
click at [959, 317] on button "Complete Packing" at bounding box center [963, 317] width 83 height 20
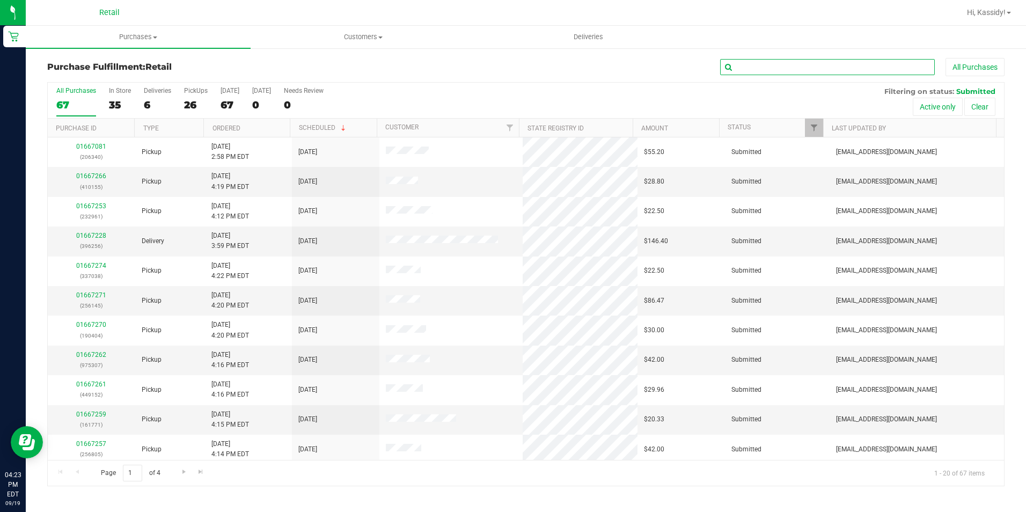
click at [884, 65] on input "text" at bounding box center [827, 67] width 215 height 16
type input "153521"
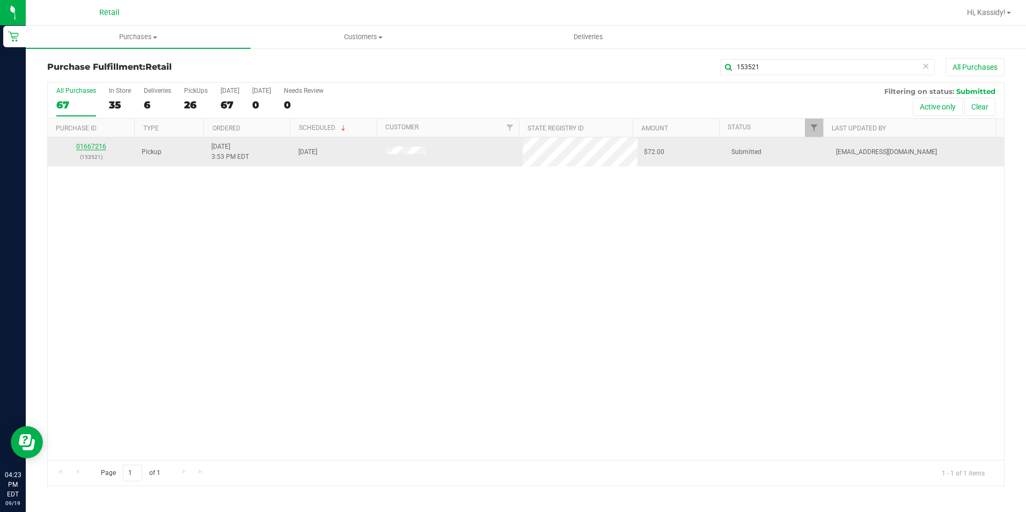
click at [95, 146] on link "01667216" at bounding box center [91, 147] width 30 height 8
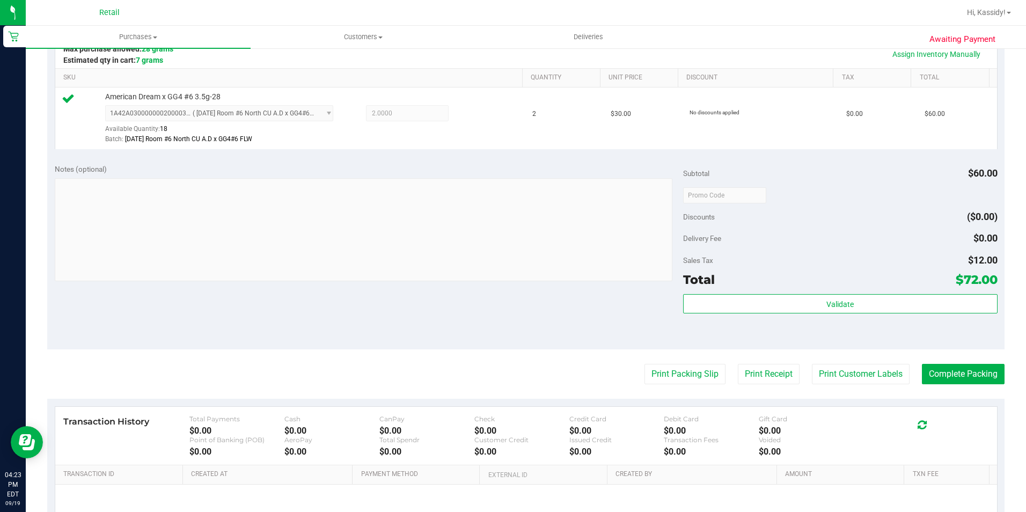
scroll to position [268, 0]
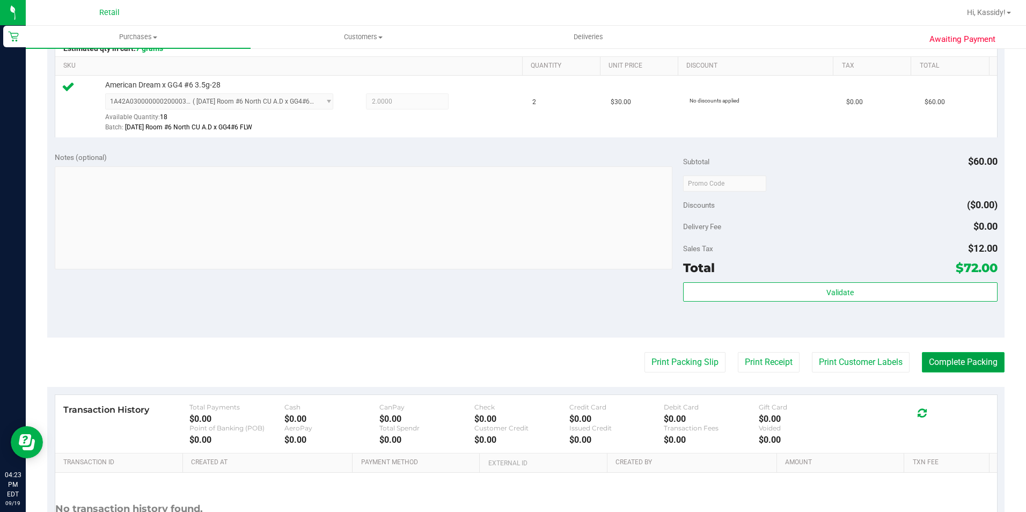
click at [993, 370] on button "Complete Packing" at bounding box center [963, 362] width 83 height 20
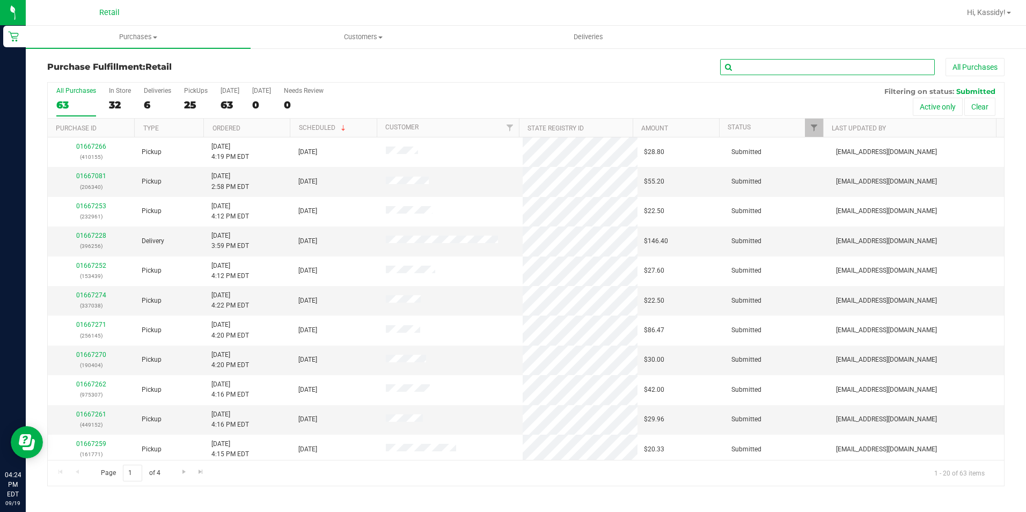
click at [813, 68] on input "text" at bounding box center [827, 67] width 215 height 16
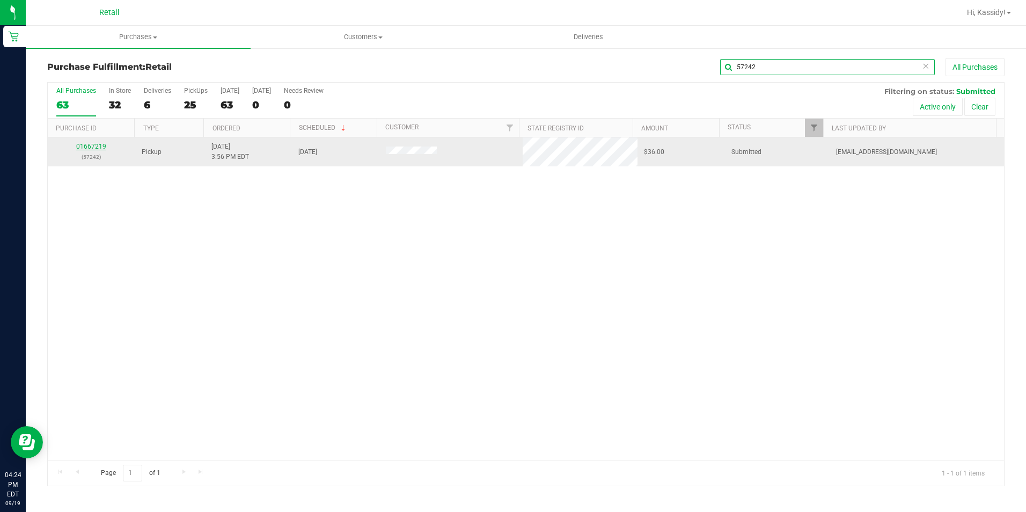
type input "57242"
click at [87, 149] on link "01667219" at bounding box center [91, 147] width 30 height 8
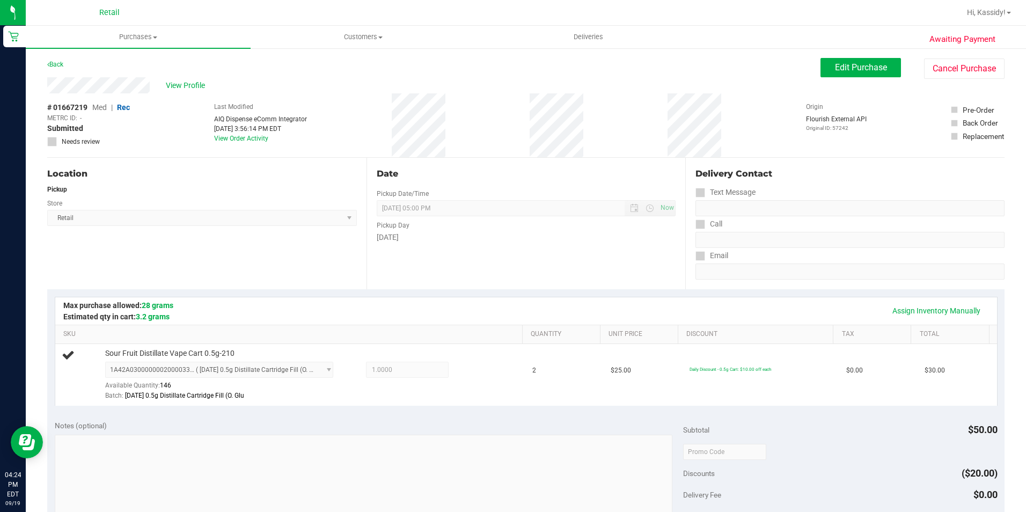
click at [450, 425] on div "Notes (optional)" at bounding box center [369, 425] width 628 height 11
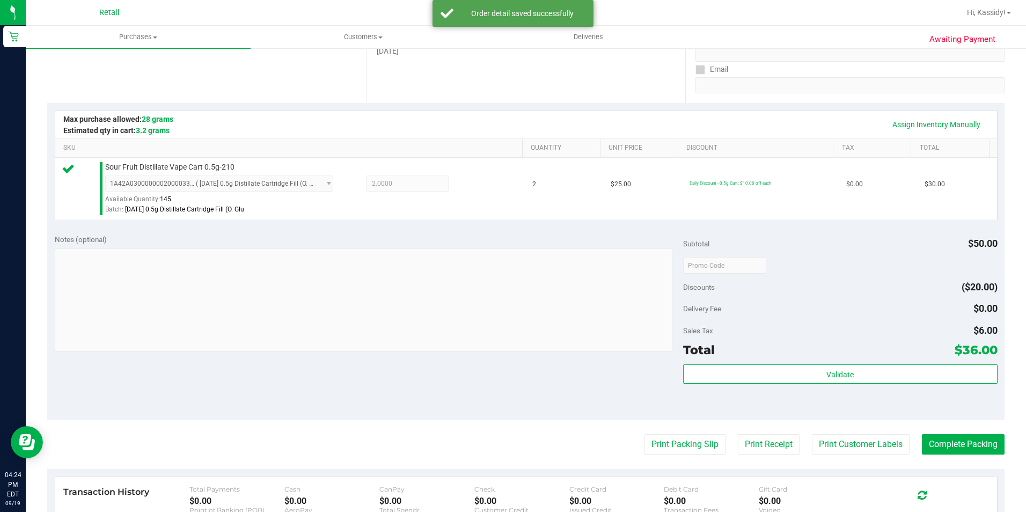
scroll to position [268, 0]
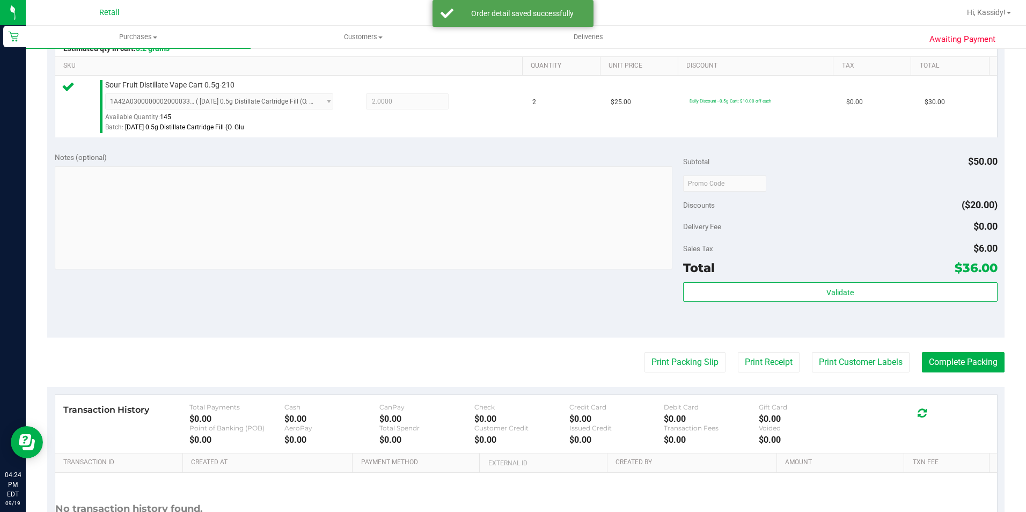
click at [966, 380] on purchase-details "Back Edit Purchase Cancel Purchase View Profile # 01667219 Med | Rec METRC ID: …" at bounding box center [525, 189] width 957 height 798
click at [955, 361] on button "Complete Packing" at bounding box center [963, 362] width 83 height 20
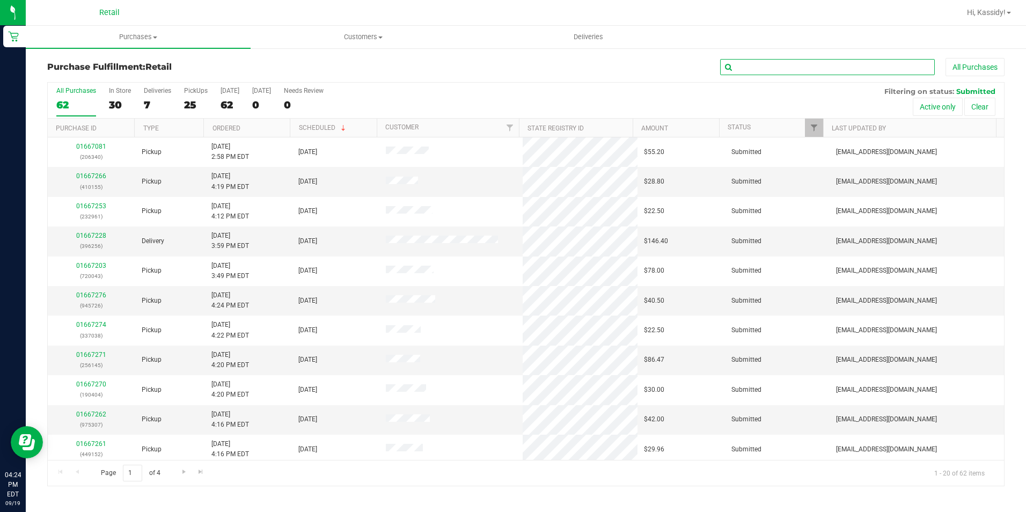
click at [832, 74] on input "text" at bounding box center [827, 67] width 215 height 16
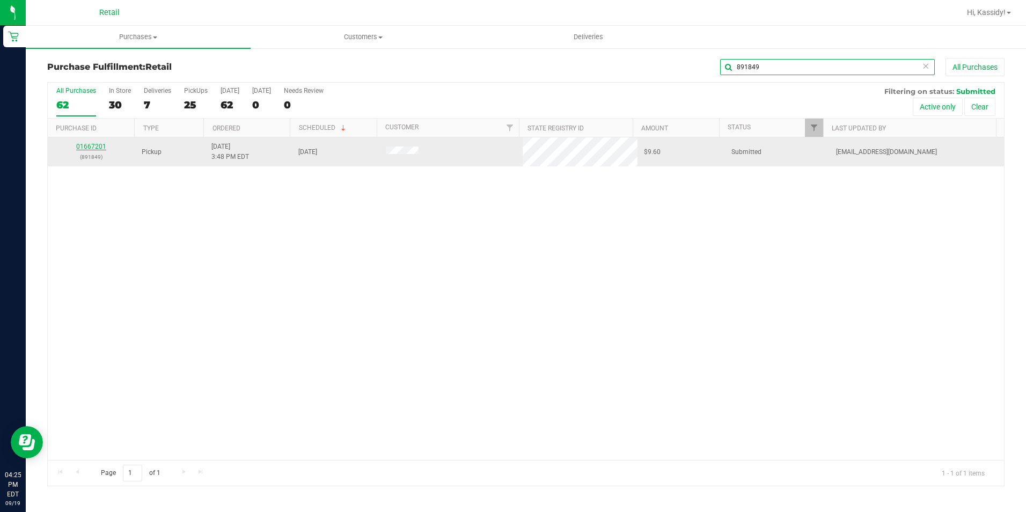
type input "891849"
click at [84, 145] on link "01667201" at bounding box center [91, 147] width 30 height 8
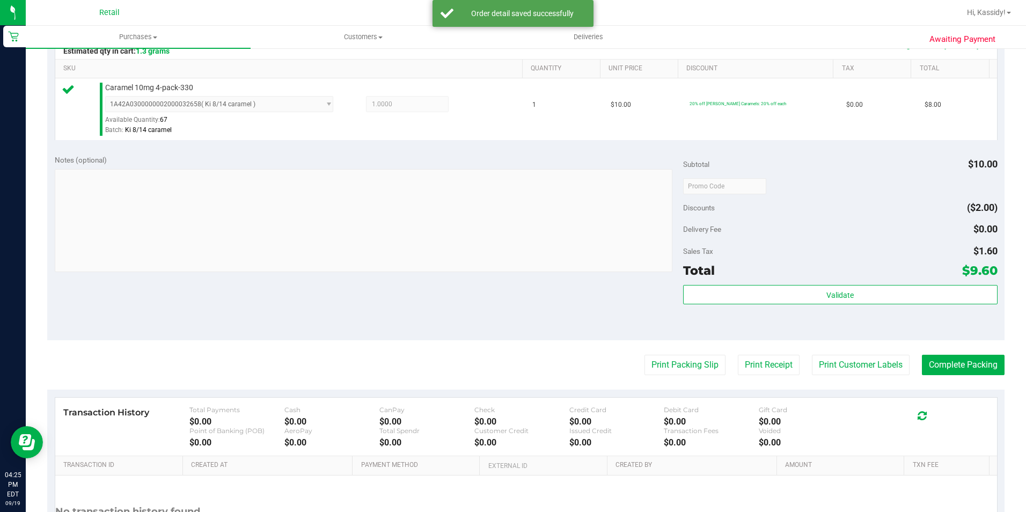
scroll to position [268, 0]
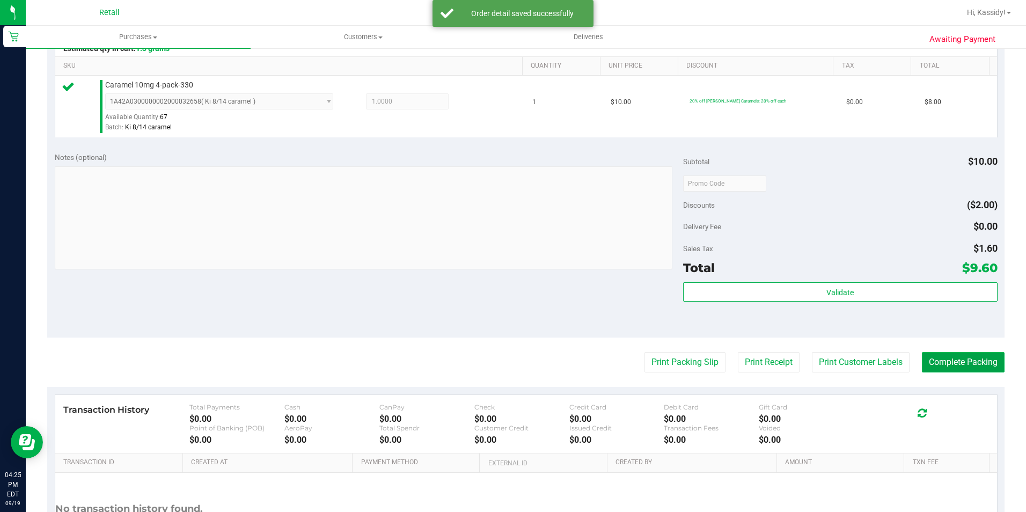
click at [980, 366] on button "Complete Packing" at bounding box center [963, 362] width 83 height 20
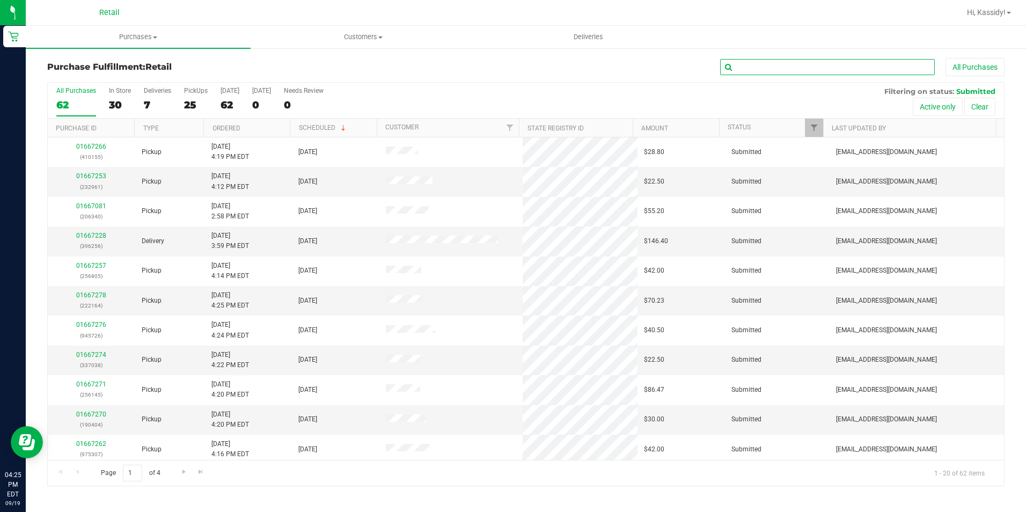
click at [760, 64] on input "text" at bounding box center [827, 67] width 215 height 16
click at [757, 63] on input "text" at bounding box center [827, 67] width 215 height 16
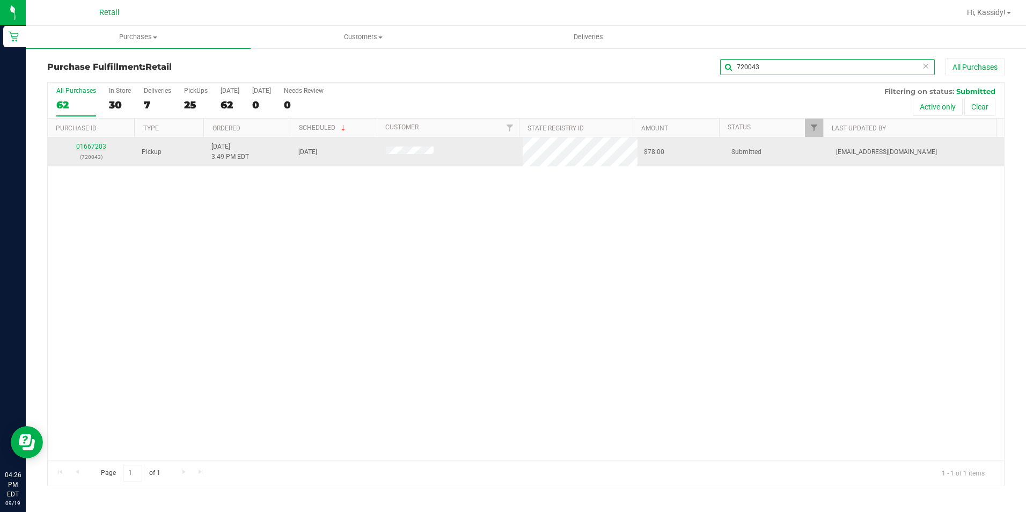
type input "720043"
click at [97, 145] on link "01667203" at bounding box center [91, 147] width 30 height 8
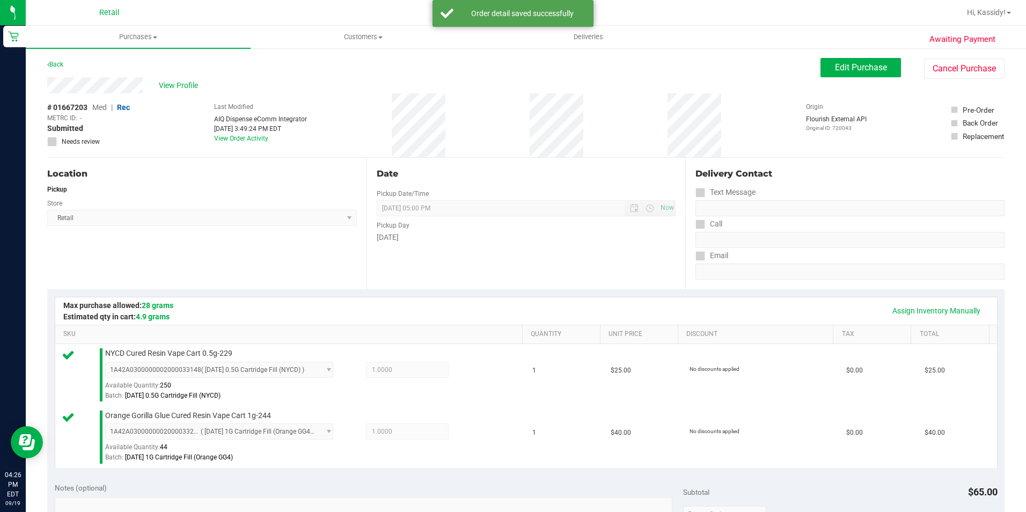
scroll to position [268, 0]
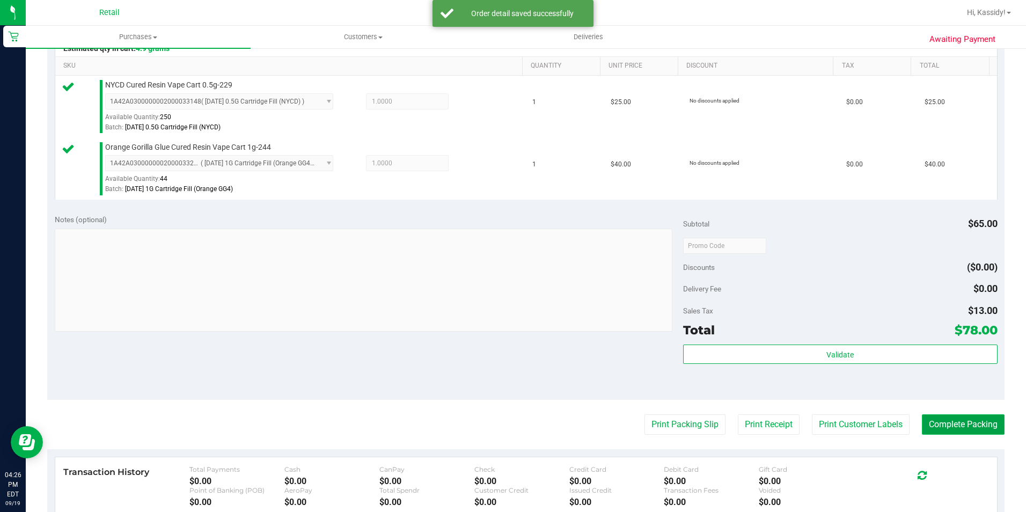
click at [966, 424] on button "Complete Packing" at bounding box center [963, 424] width 83 height 20
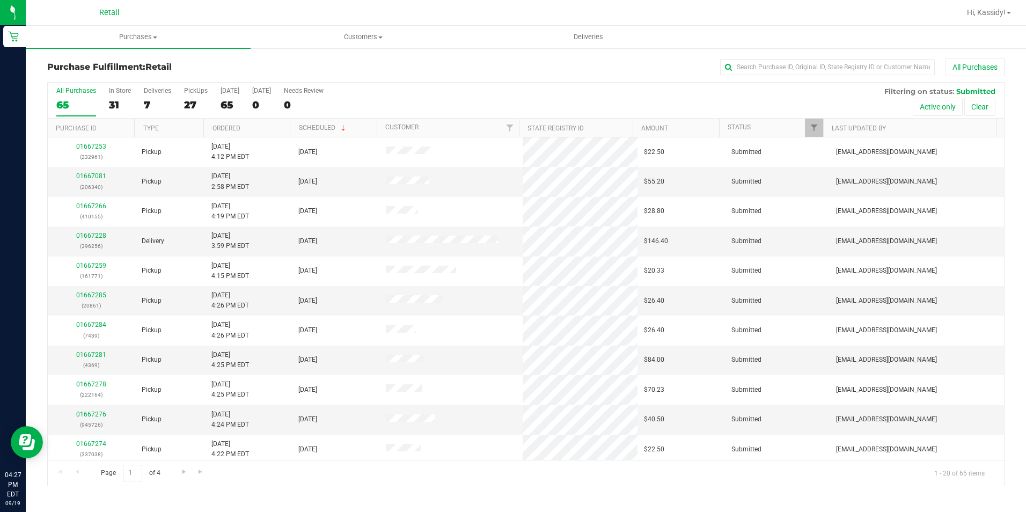
click at [772, 58] on div "All Purchases" at bounding box center [685, 67] width 638 height 18
click at [772, 63] on input "text" at bounding box center [827, 67] width 215 height 16
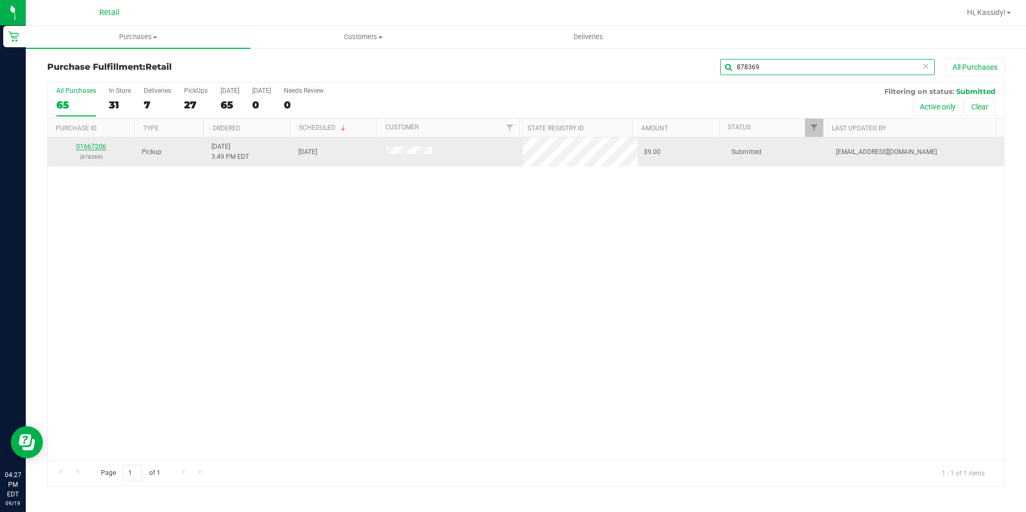
type input "878369"
click at [91, 144] on link "01667206" at bounding box center [91, 147] width 30 height 8
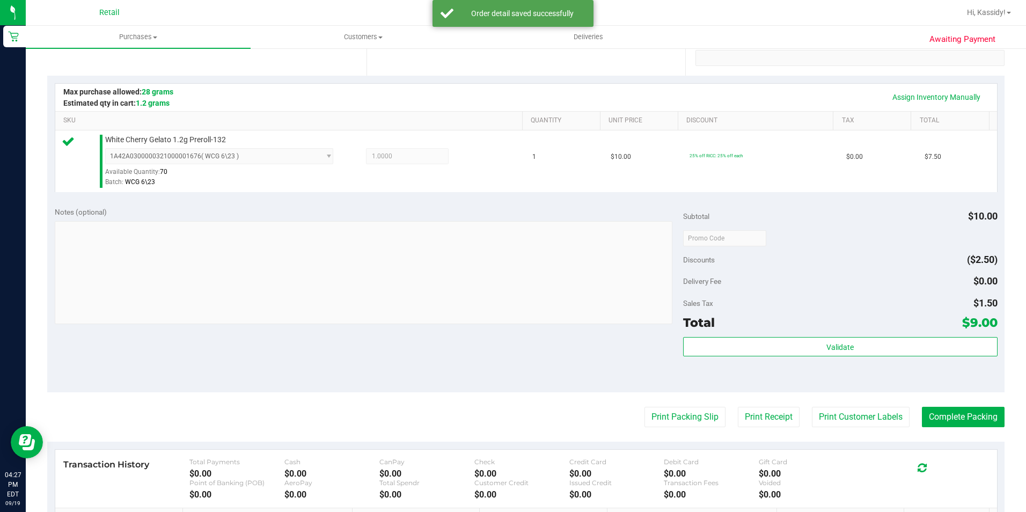
scroll to position [215, 0]
click at [971, 415] on button "Complete Packing" at bounding box center [963, 416] width 83 height 20
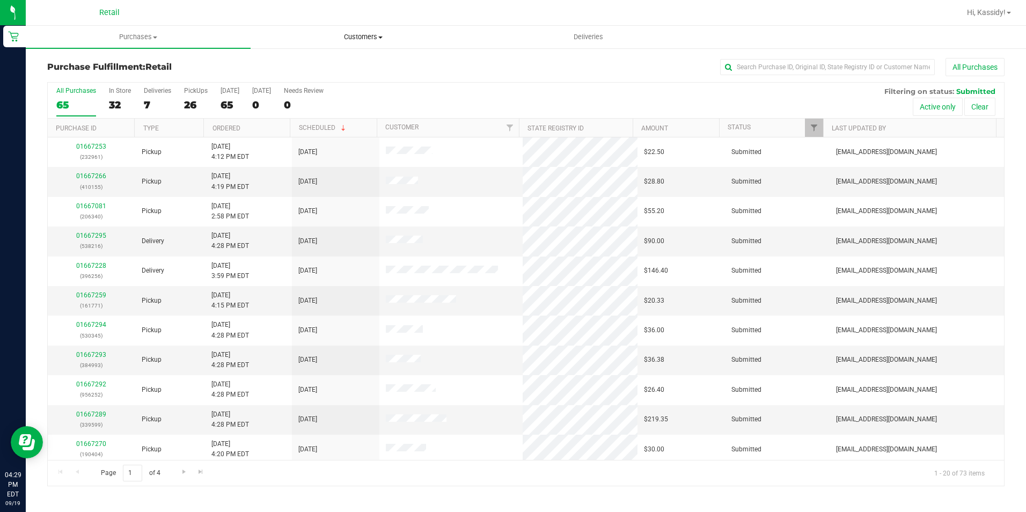
click at [389, 40] on span "Customers" at bounding box center [363, 37] width 224 height 10
click at [361, 61] on li "All customers" at bounding box center [363, 64] width 225 height 13
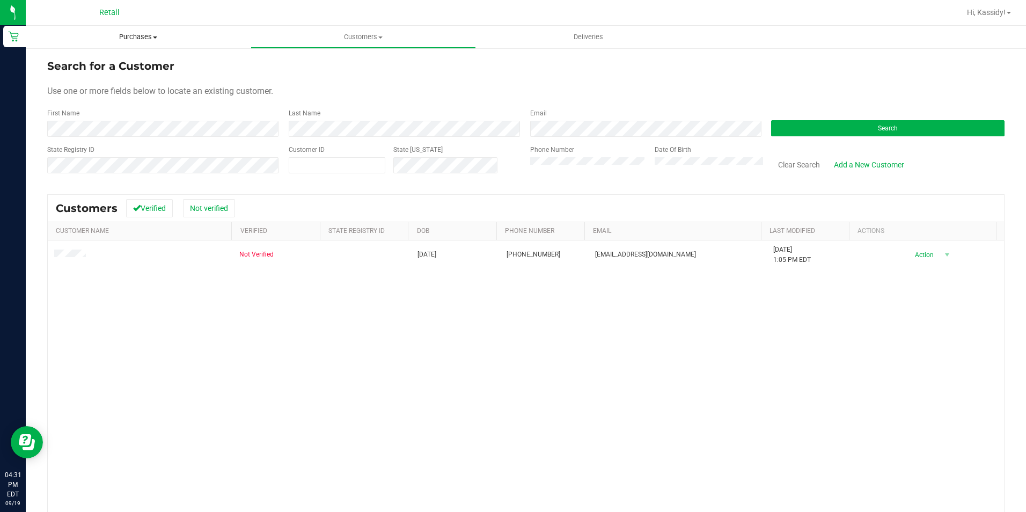
click at [127, 45] on uib-tab-heading "Purchases Summary of purchases Fulfillment All purchases" at bounding box center [138, 37] width 225 height 23
click at [77, 75] on span "Fulfillment" at bounding box center [59, 77] width 67 height 9
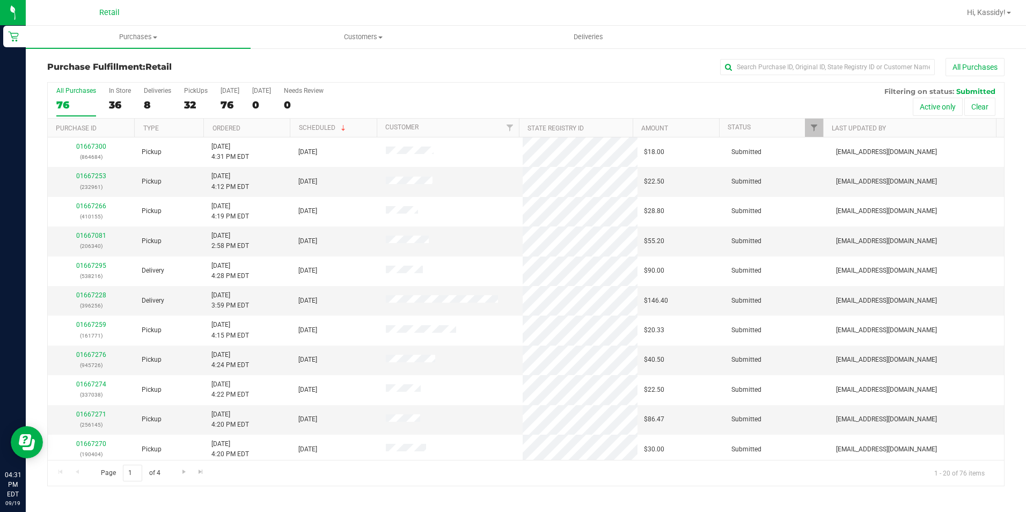
click at [807, 76] on div "Purchase Fulfillment: Retail All Purchases" at bounding box center [525, 70] width 957 height 24
click at [806, 72] on input "text" at bounding box center [827, 67] width 215 height 16
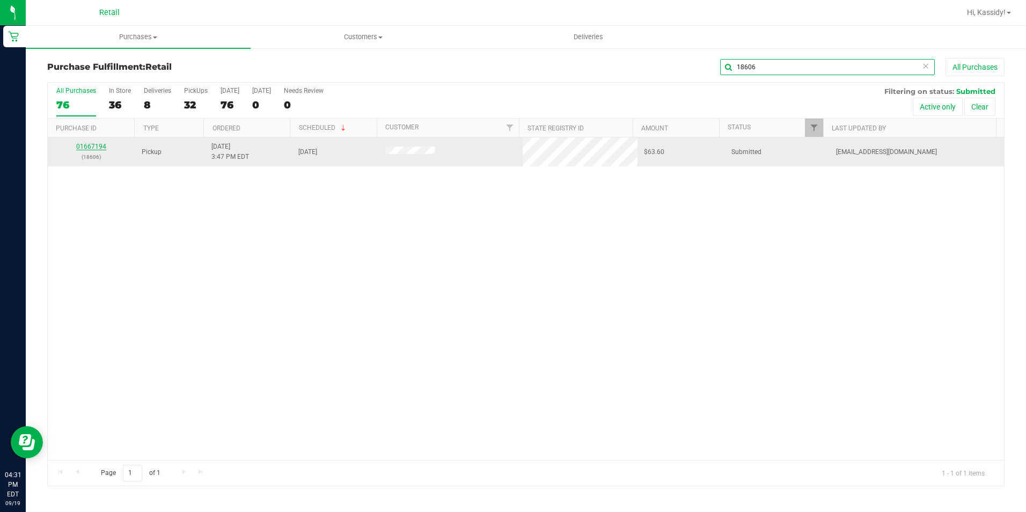
type input "18606"
click at [96, 145] on link "01667194" at bounding box center [91, 147] width 30 height 8
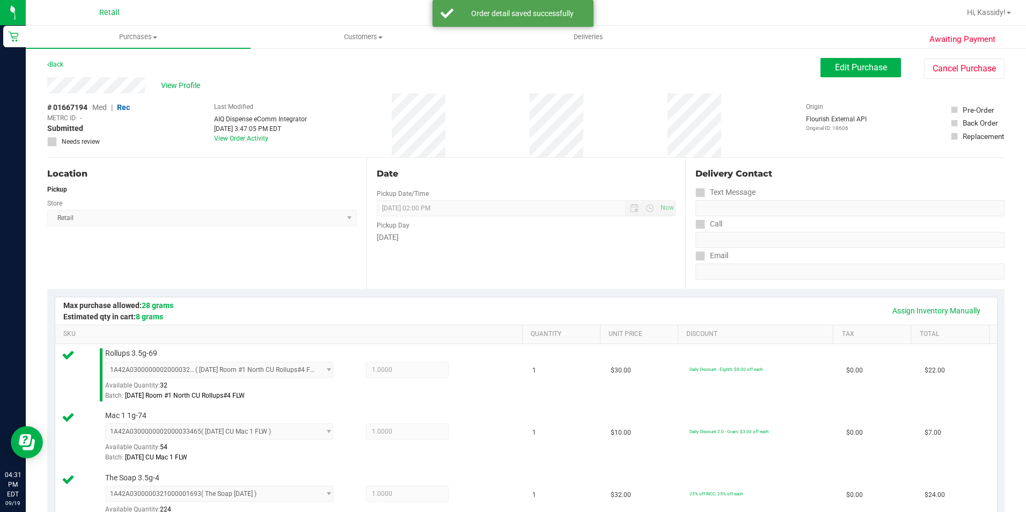
scroll to position [483, 0]
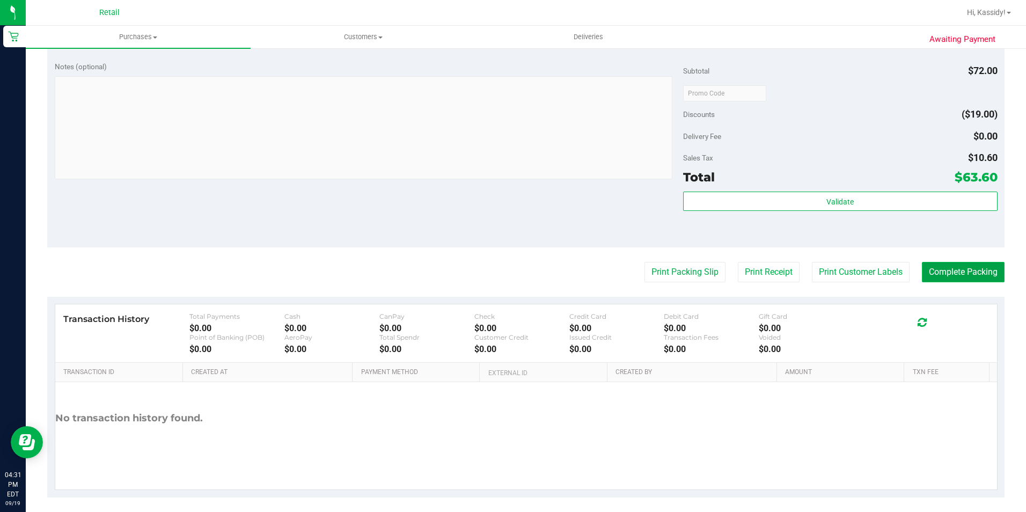
click at [991, 268] on button "Complete Packing" at bounding box center [963, 272] width 83 height 20
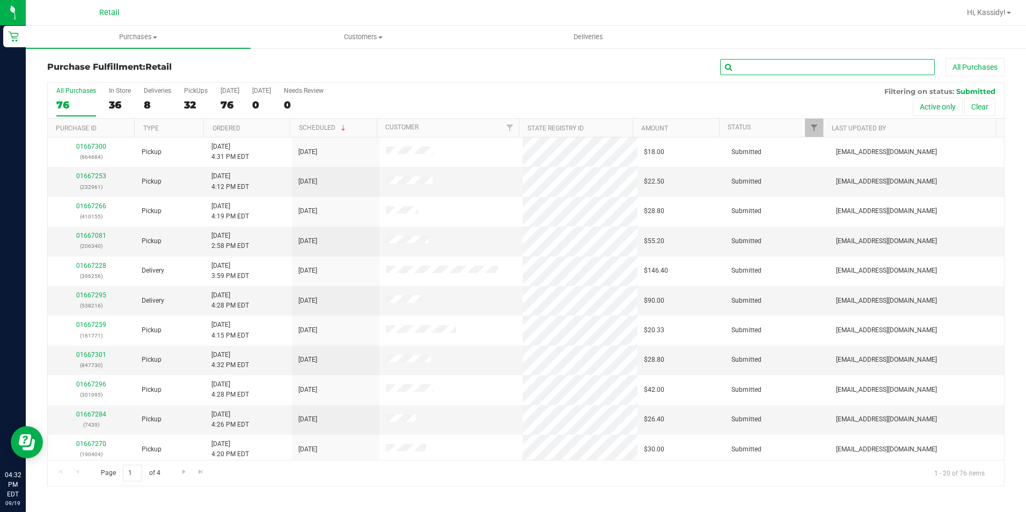
click at [785, 62] on input "text" at bounding box center [827, 67] width 215 height 16
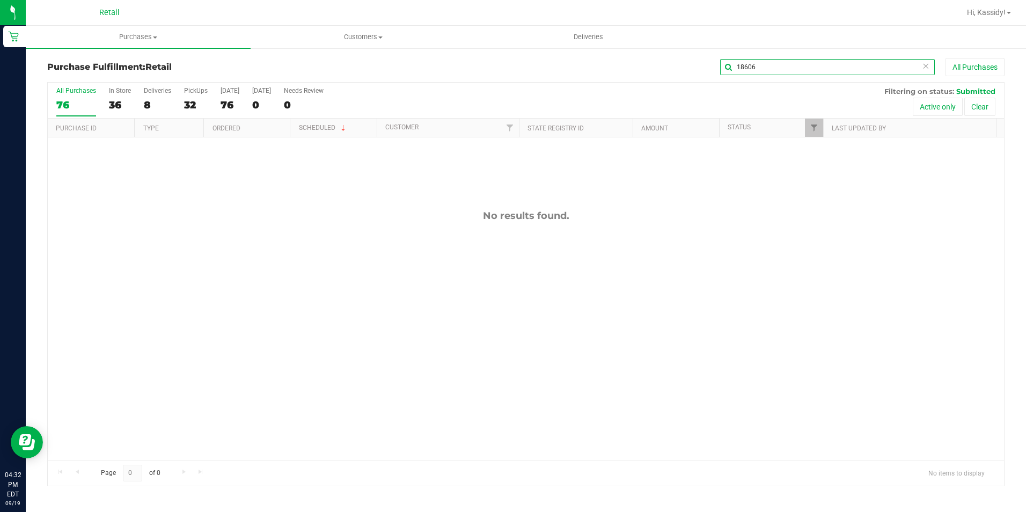
click at [854, 67] on input "18606" at bounding box center [827, 67] width 215 height 16
type input "2"
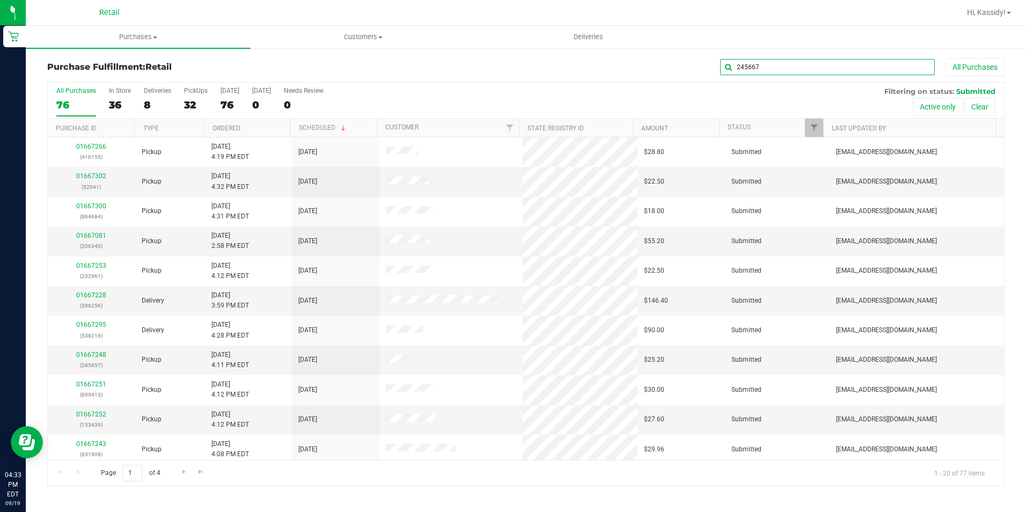
type input "245667"
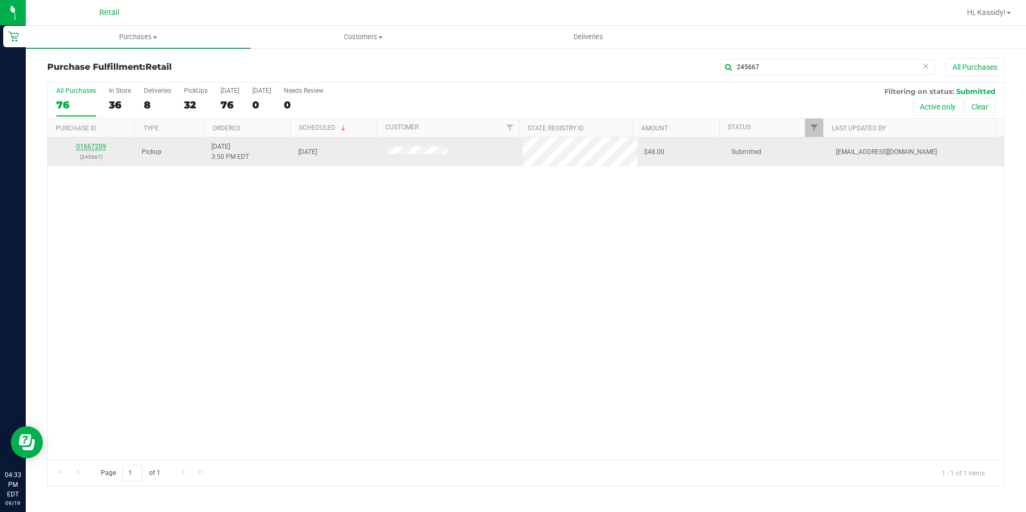
click at [91, 149] on link "01667209" at bounding box center [91, 147] width 30 height 8
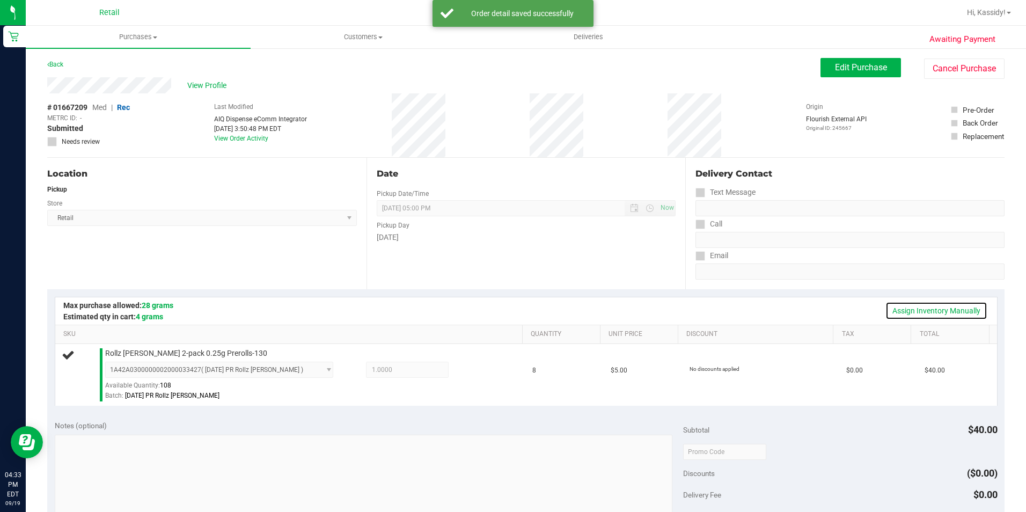
click at [902, 314] on link "Assign Inventory Manually" at bounding box center [936, 310] width 102 height 18
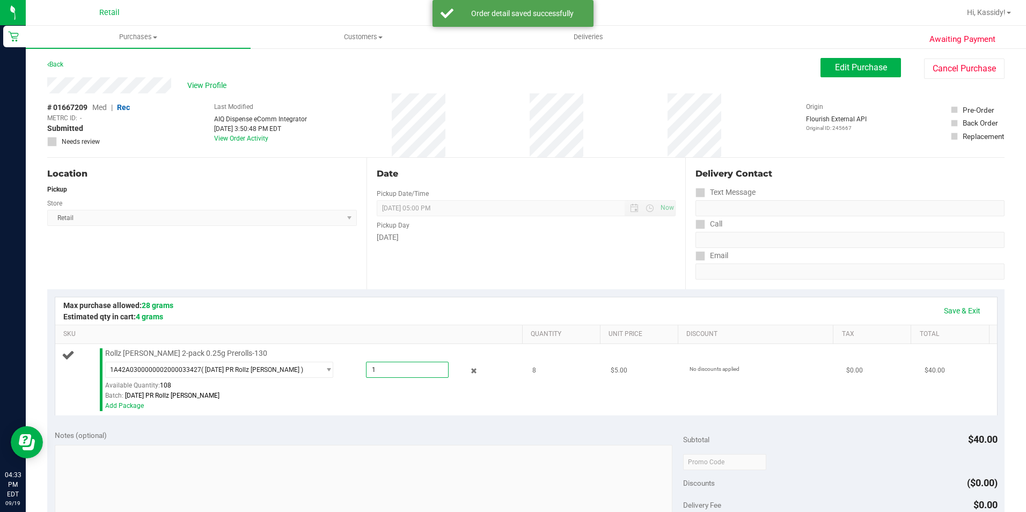
click at [431, 370] on span "1.0000 1" at bounding box center [407, 370] width 83 height 16
click at [431, 370] on input "1" at bounding box center [407, 369] width 82 height 15
type input "8"
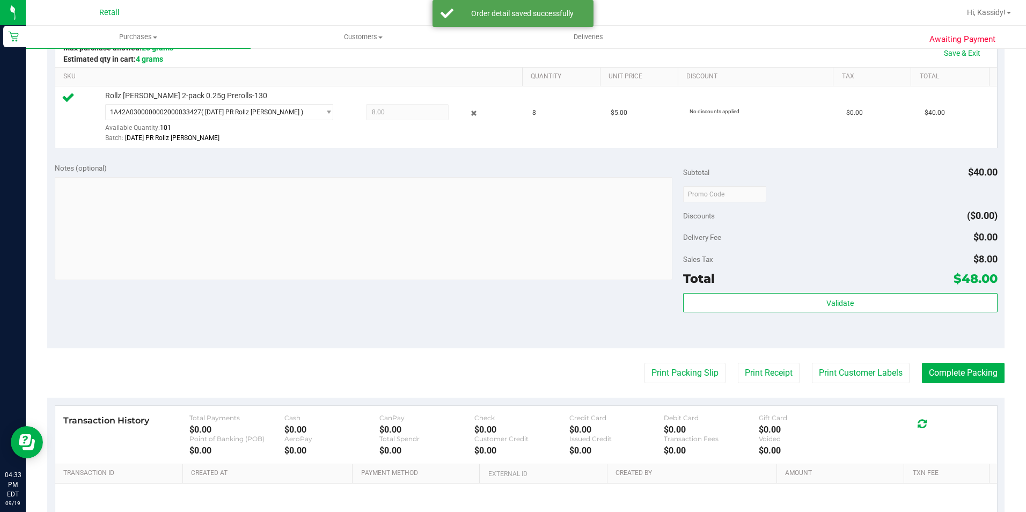
scroll to position [268, 0]
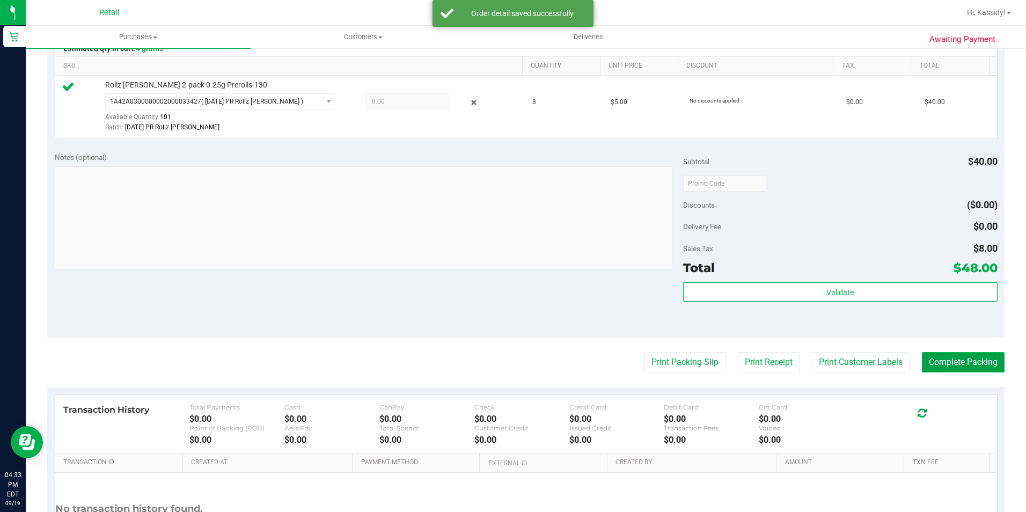
click at [939, 363] on button "Complete Packing" at bounding box center [963, 362] width 83 height 20
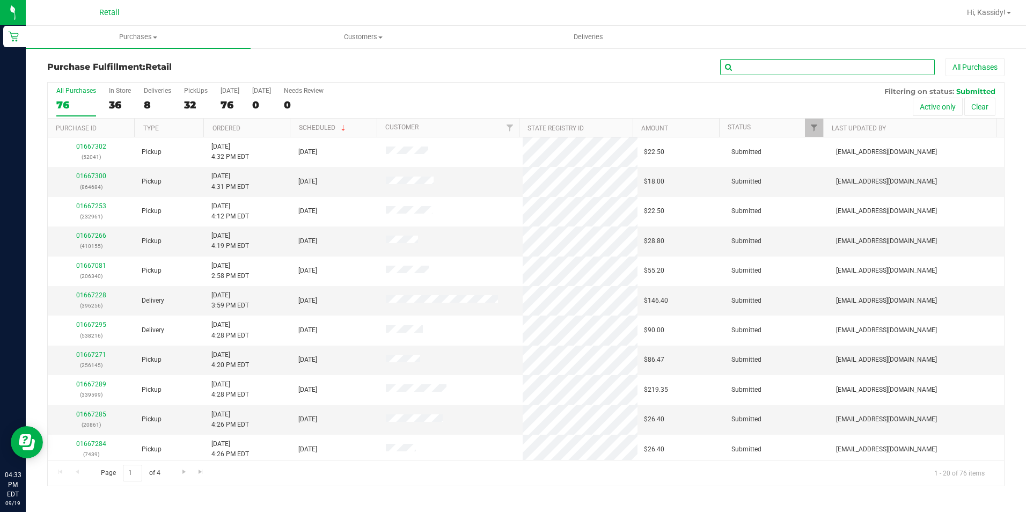
click at [842, 72] on input "text" at bounding box center [827, 67] width 215 height 16
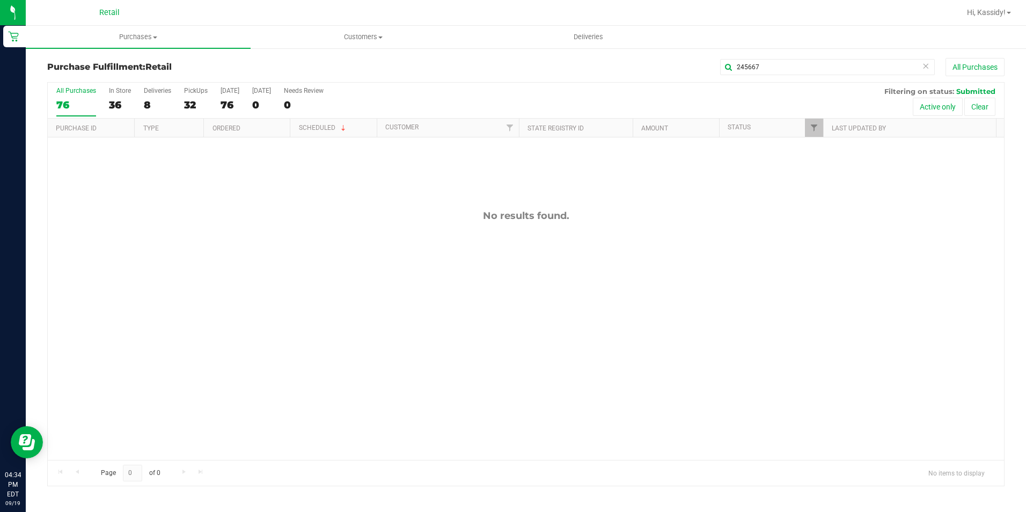
click at [761, 76] on div "Purchase Fulfillment: Retail 245667 All Purchases" at bounding box center [525, 70] width 957 height 24
click at [761, 70] on input "245667" at bounding box center [827, 67] width 215 height 16
click at [761, 69] on input "245667" at bounding box center [827, 67] width 215 height 16
type input "123728"
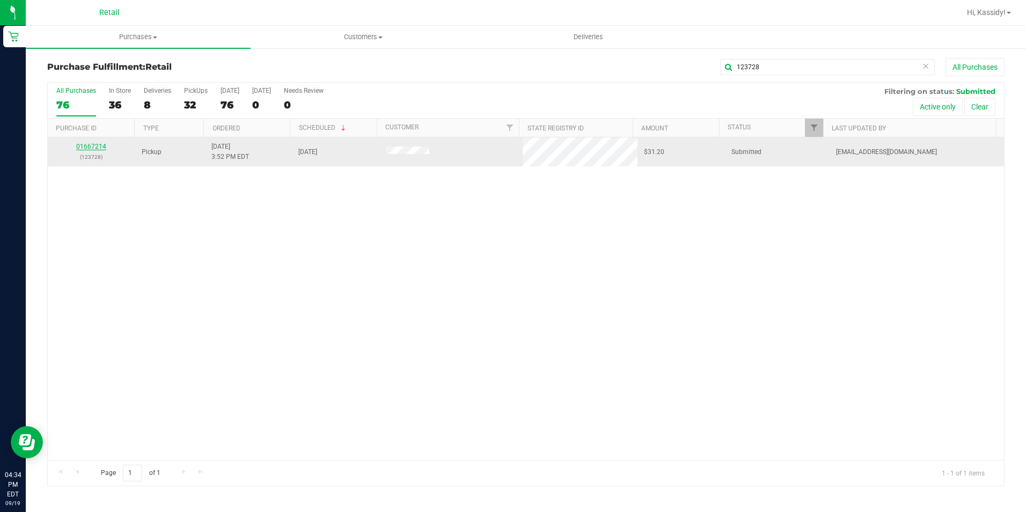
click at [94, 146] on link "01667214" at bounding box center [91, 147] width 30 height 8
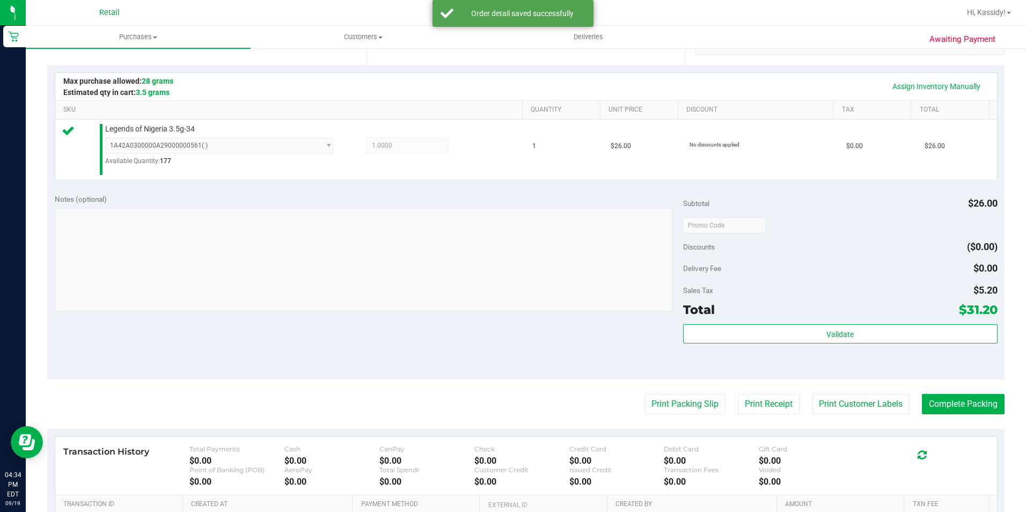
scroll to position [363, 0]
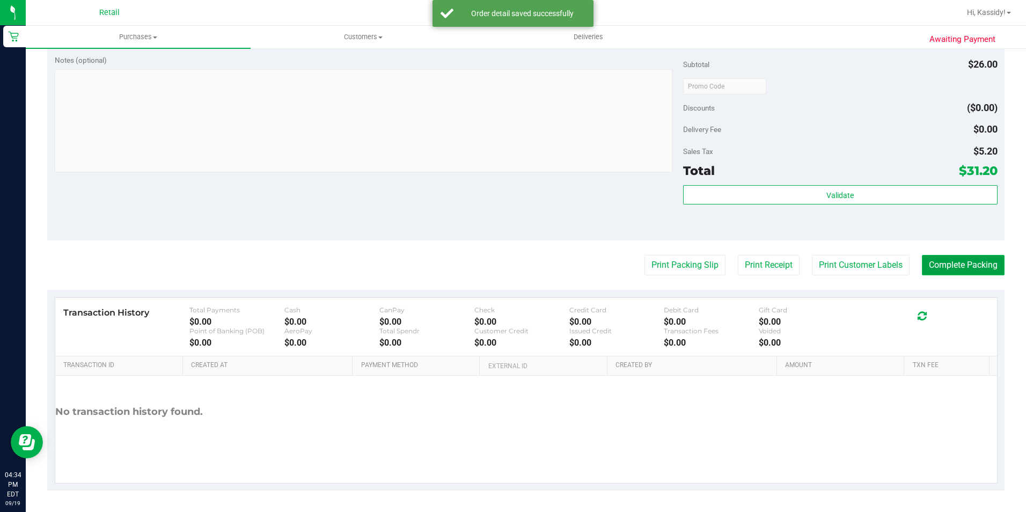
click at [944, 257] on button "Complete Packing" at bounding box center [963, 265] width 83 height 20
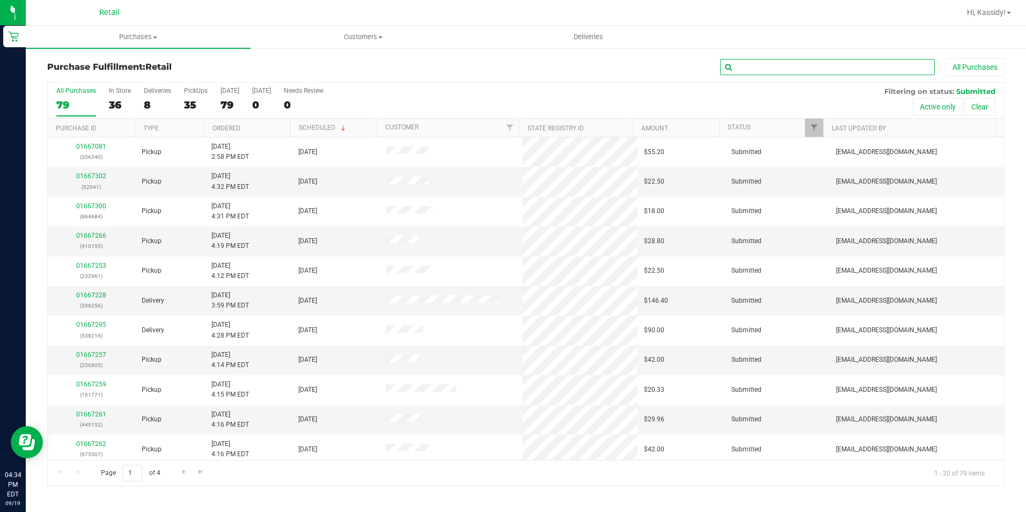
click at [790, 66] on input "text" at bounding box center [827, 67] width 215 height 16
type input "602835"
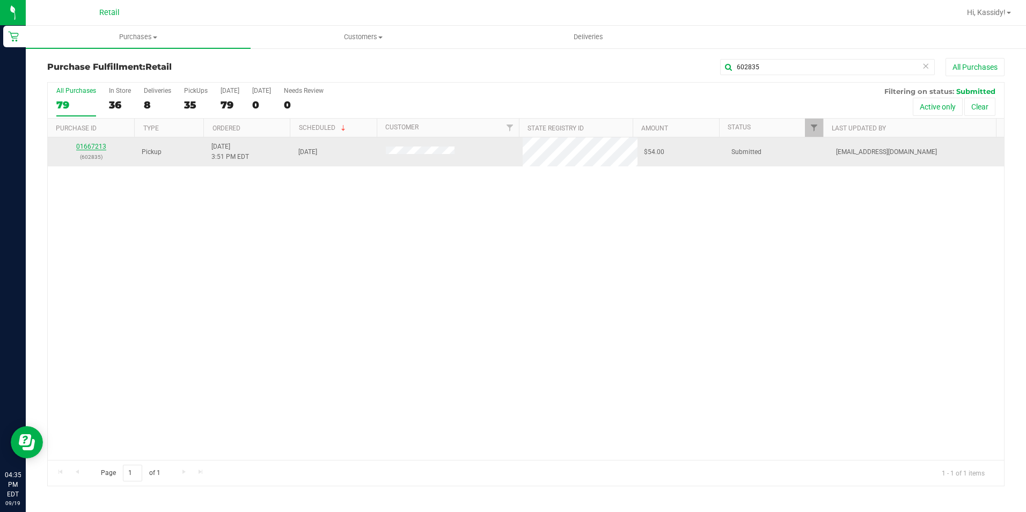
click at [102, 145] on link "01667213" at bounding box center [91, 147] width 30 height 8
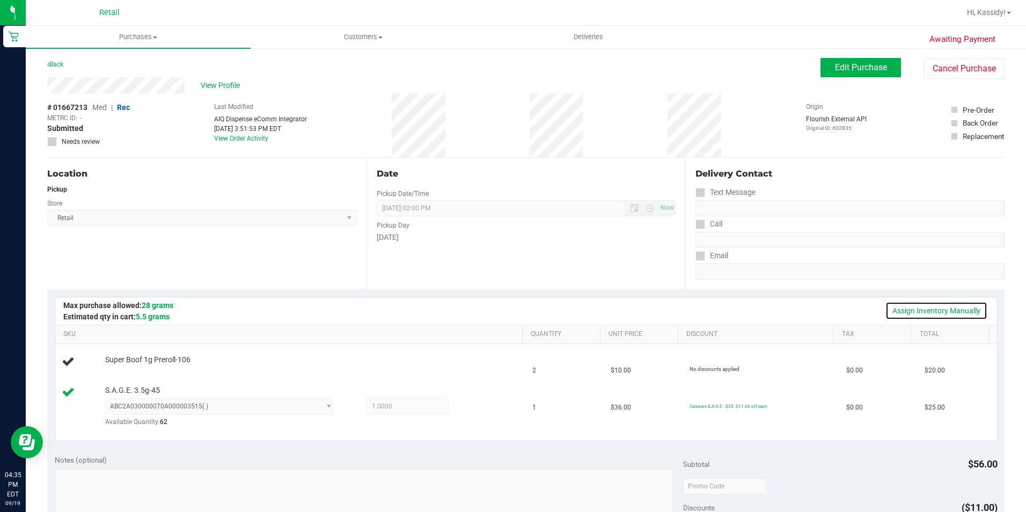
click at [949, 315] on link "Assign Inventory Manually" at bounding box center [936, 310] width 102 height 18
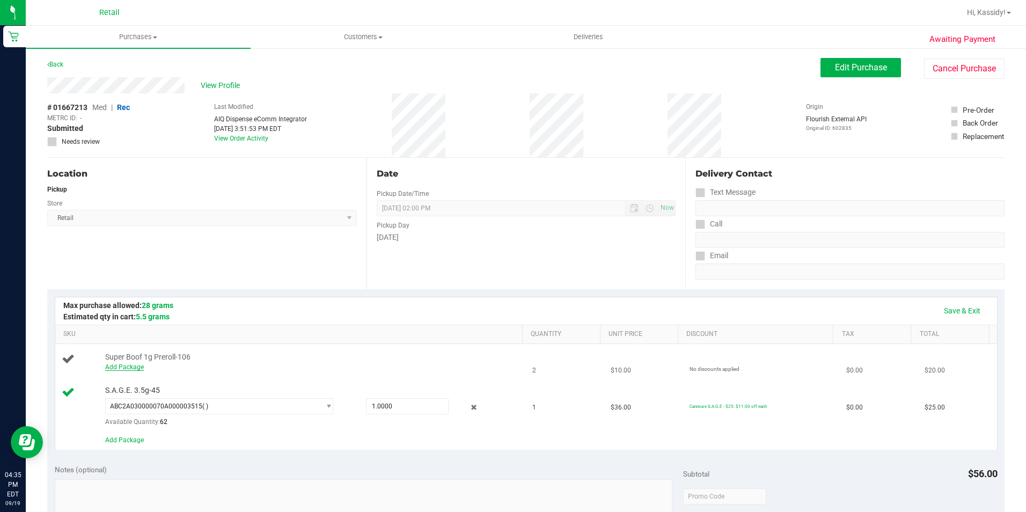
click at [130, 370] on link "Add Package" at bounding box center [124, 367] width 39 height 8
click at [275, 372] on span "Select Package" at bounding box center [213, 369] width 214 height 15
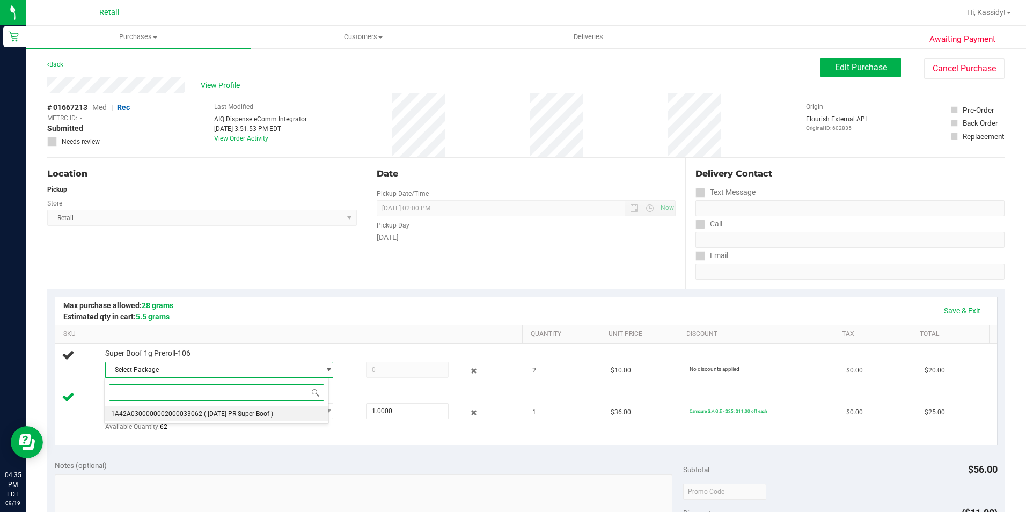
click at [281, 413] on li "1A42A0300000002000033062 ( 8.5.25 PR Super Boof )" at bounding box center [216, 413] width 223 height 15
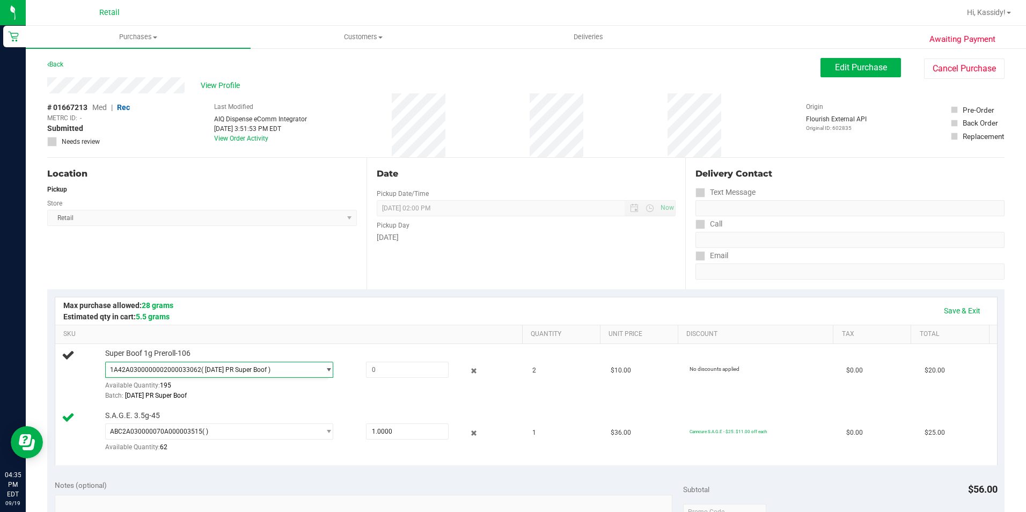
click at [253, 414] on div "S.A.G.E. 3.5g-45 ABC2A030000070A000003515 ( ) ABC2A030000070A000003515 Availabl…" at bounding box center [308, 435] width 417 height 50
click at [402, 364] on span at bounding box center [407, 370] width 83 height 16
type input "2"
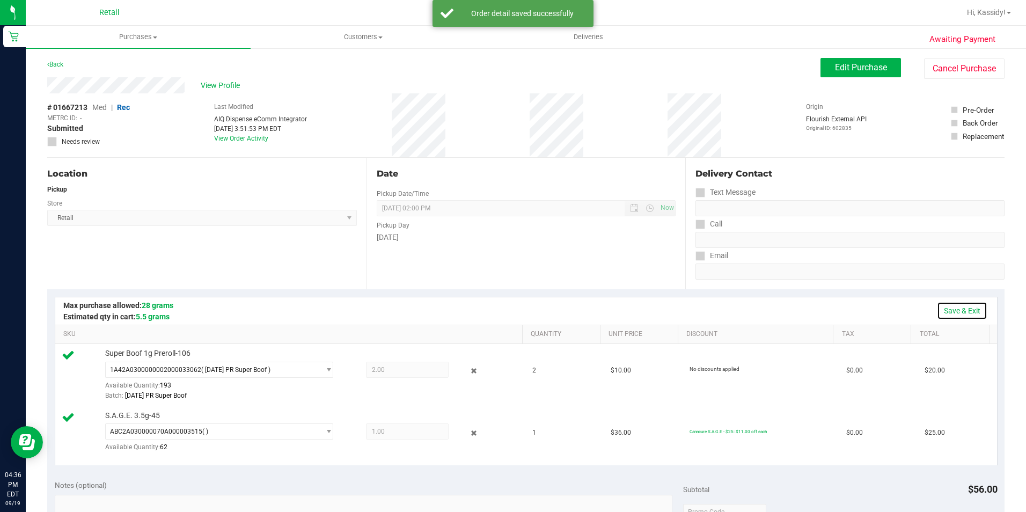
click at [964, 309] on link "Save & Exit" at bounding box center [962, 310] width 50 height 18
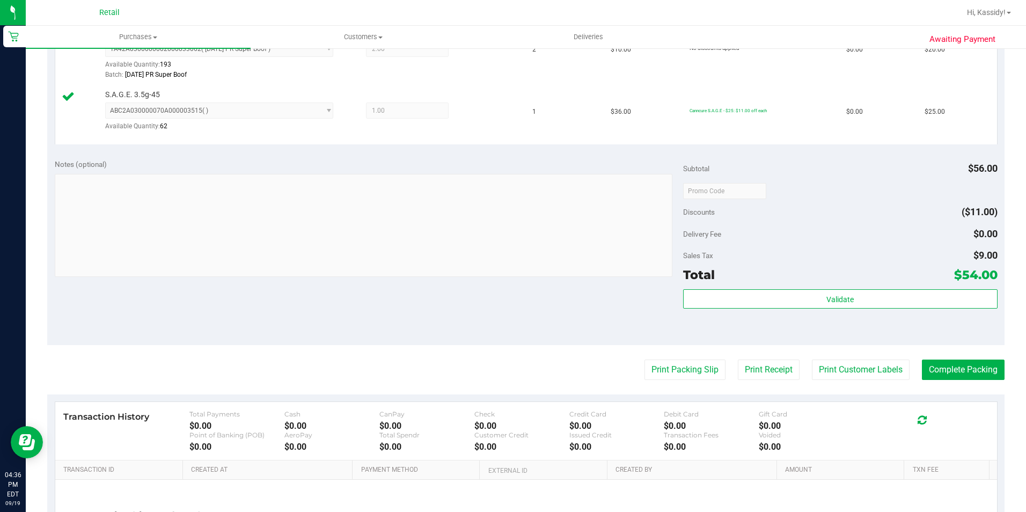
scroll to position [322, 0]
click at [965, 357] on purchase-details "Back Edit Purchase Cancel Purchase View Profile # 01667213 Med | Rec METRC ID: …" at bounding box center [525, 165] width 957 height 858
click at [966, 368] on button "Complete Packing" at bounding box center [963, 368] width 83 height 20
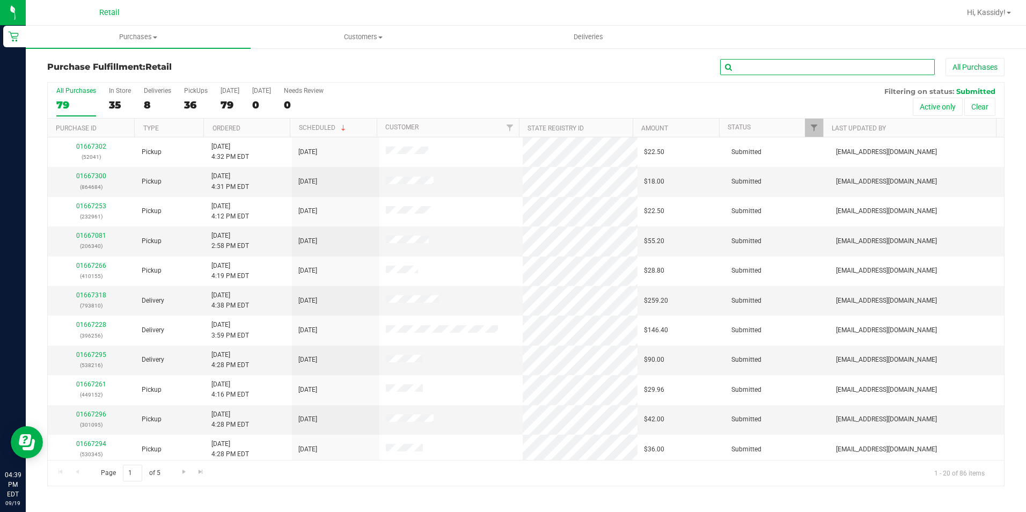
click at [866, 65] on input "text" at bounding box center [827, 67] width 215 height 16
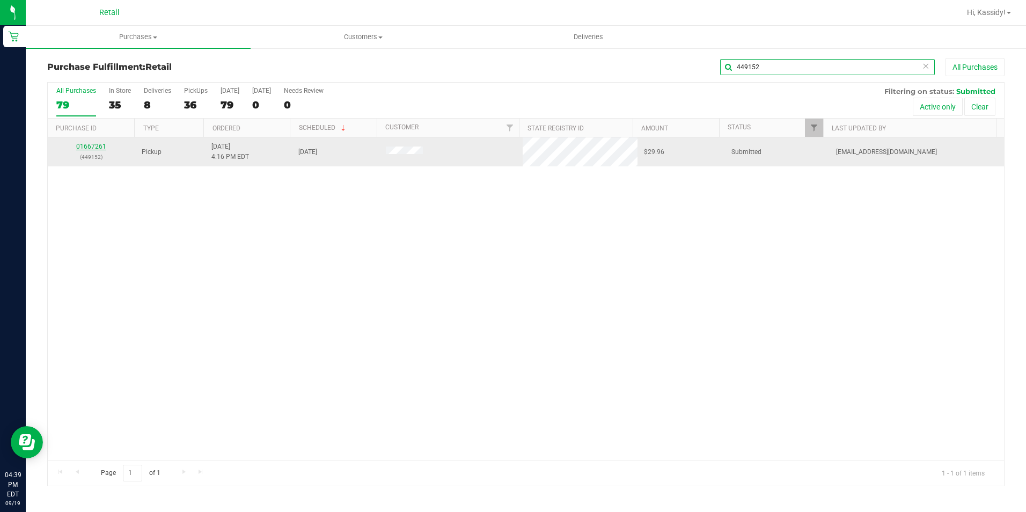
type input "449152"
click at [99, 143] on link "01667261" at bounding box center [91, 147] width 30 height 8
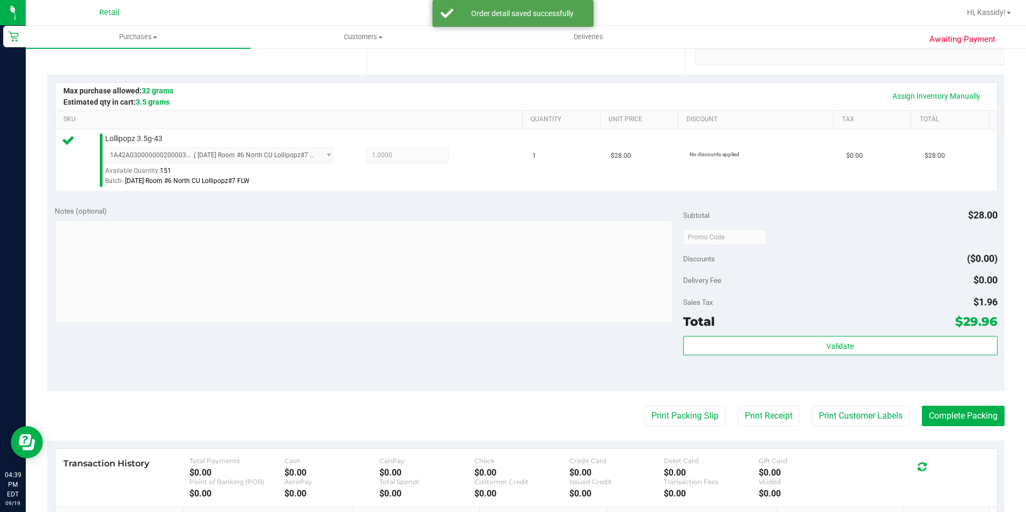
scroll to position [268, 0]
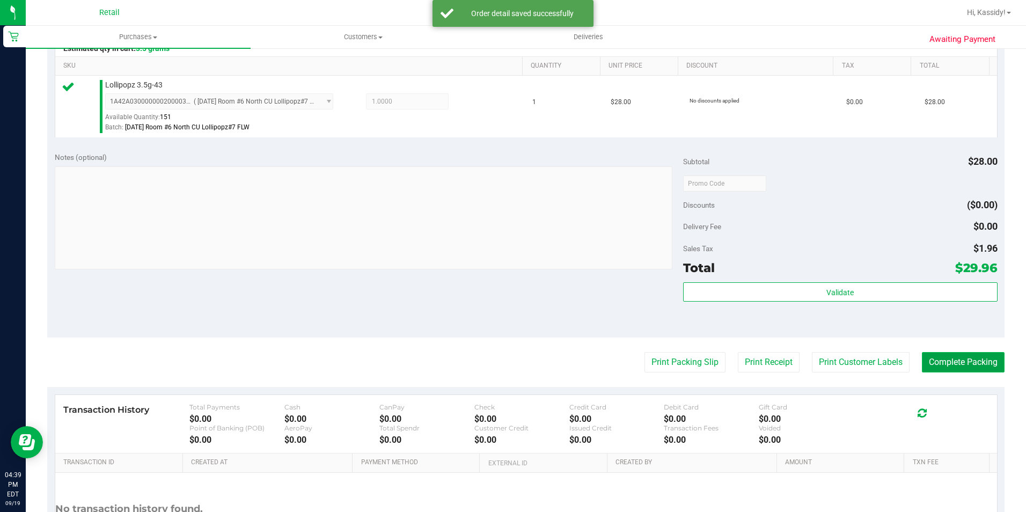
click at [950, 356] on button "Complete Packing" at bounding box center [963, 362] width 83 height 20
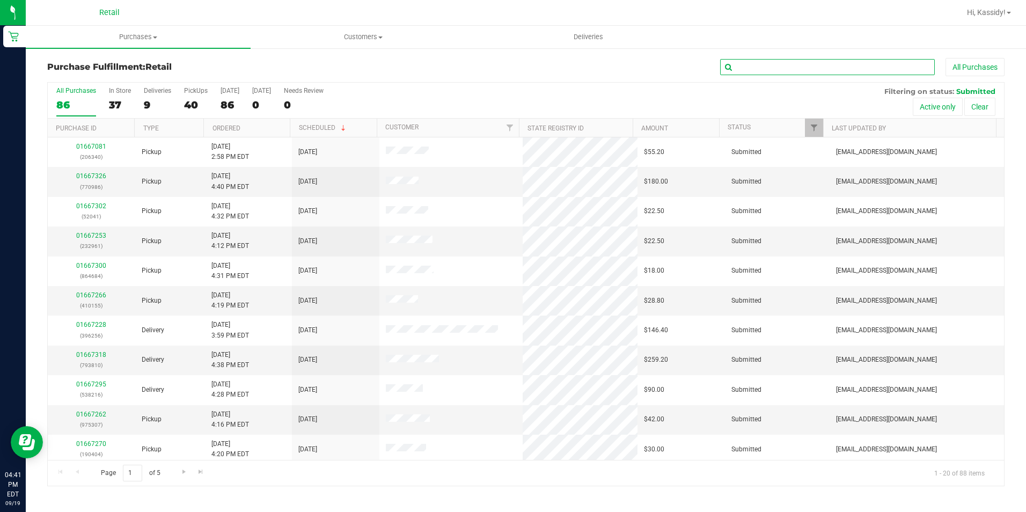
click at [809, 71] on input "text" at bounding box center [827, 67] width 215 height 16
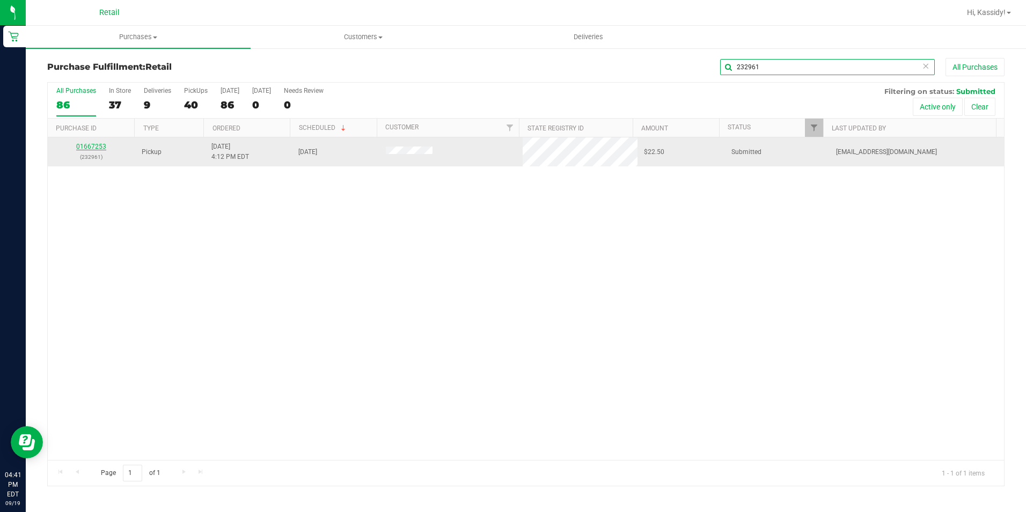
type input "232961"
click at [102, 146] on link "01667253" at bounding box center [91, 147] width 30 height 8
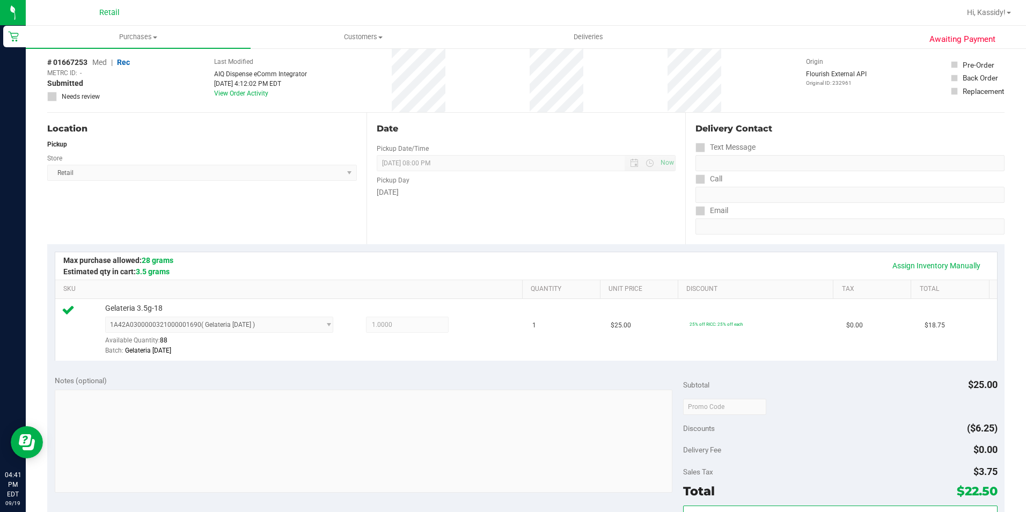
scroll to position [322, 0]
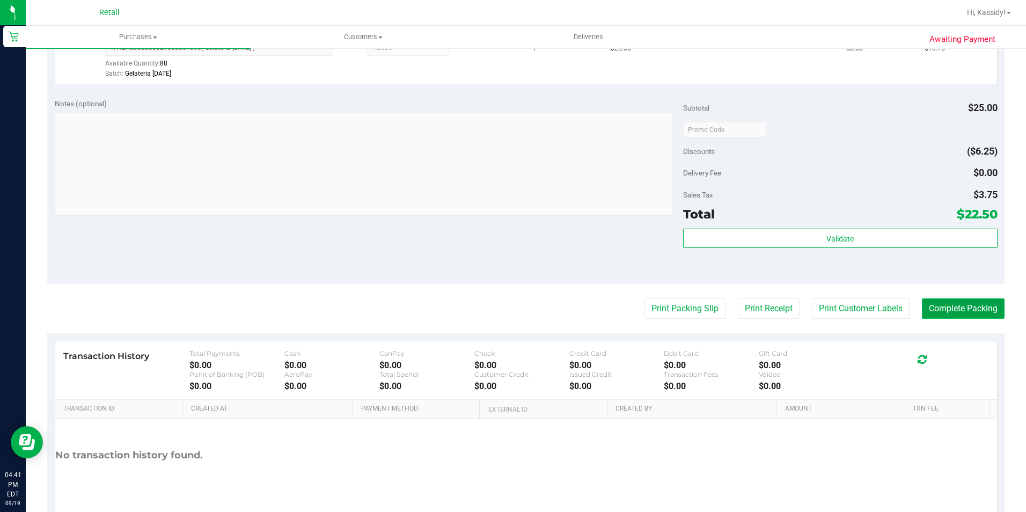
click at [932, 312] on button "Complete Packing" at bounding box center [963, 308] width 83 height 20
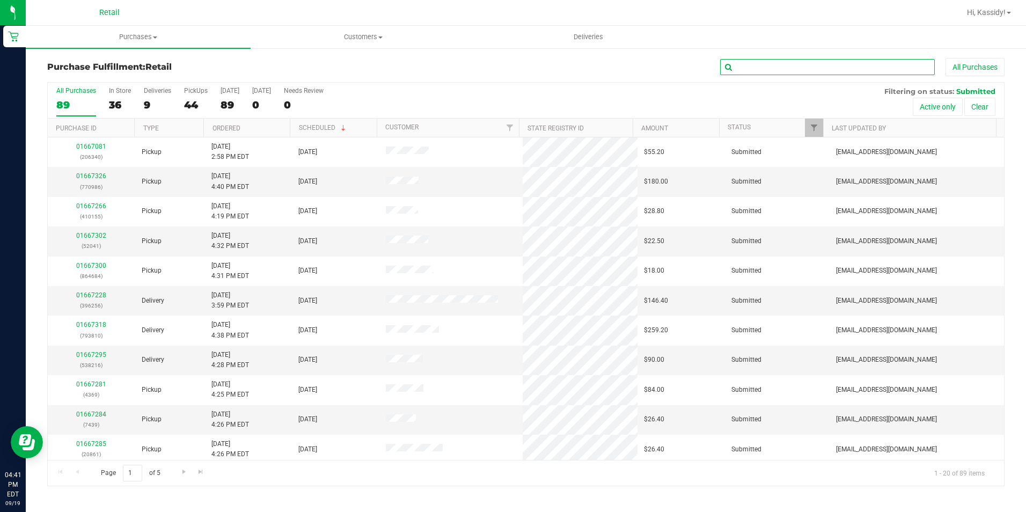
click at [867, 60] on input "text" at bounding box center [827, 67] width 215 height 16
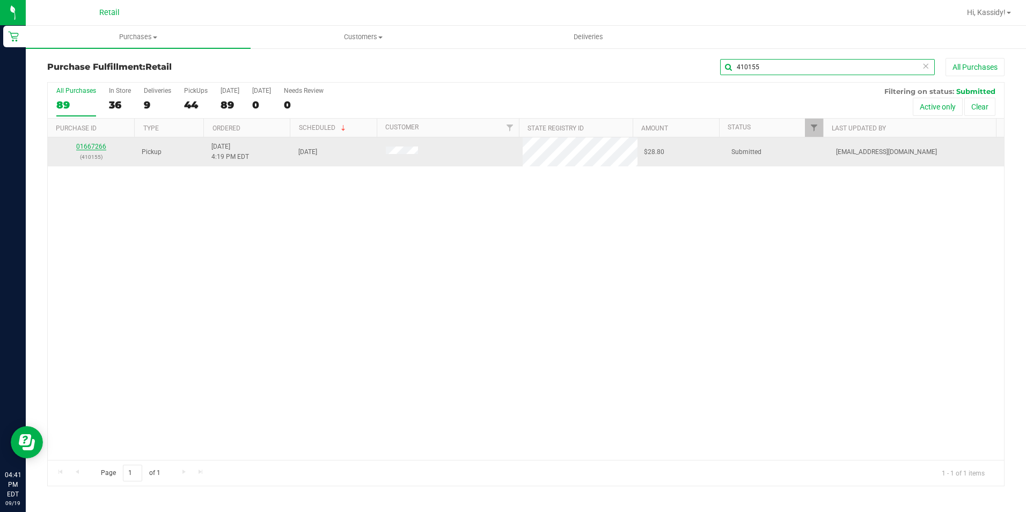
type input "410155"
click at [94, 145] on link "01667266" at bounding box center [91, 147] width 30 height 8
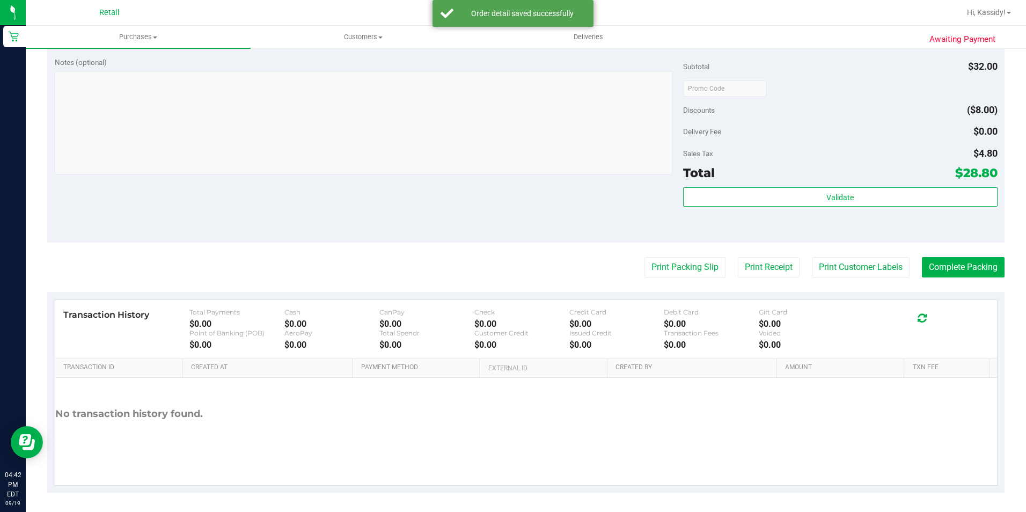
scroll to position [365, 0]
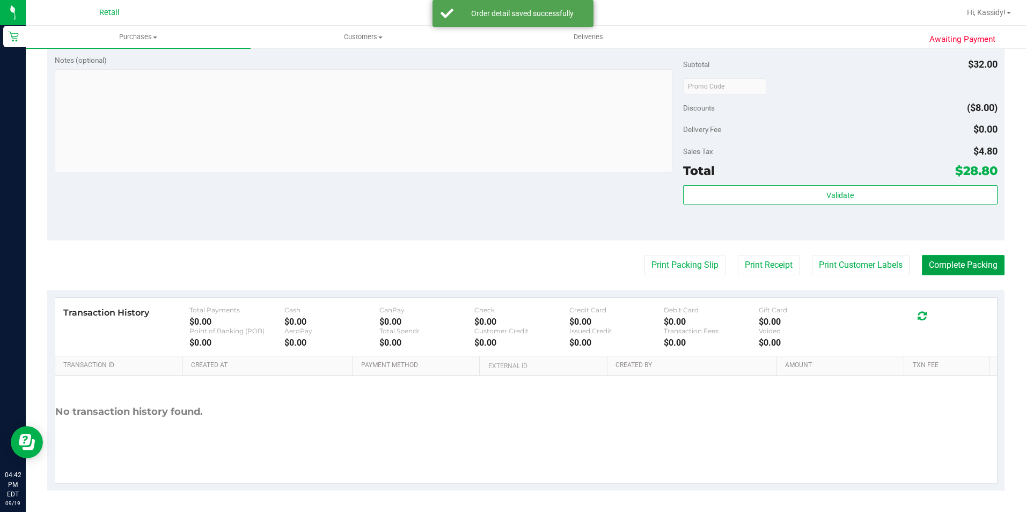
click at [981, 273] on button "Complete Packing" at bounding box center [963, 265] width 83 height 20
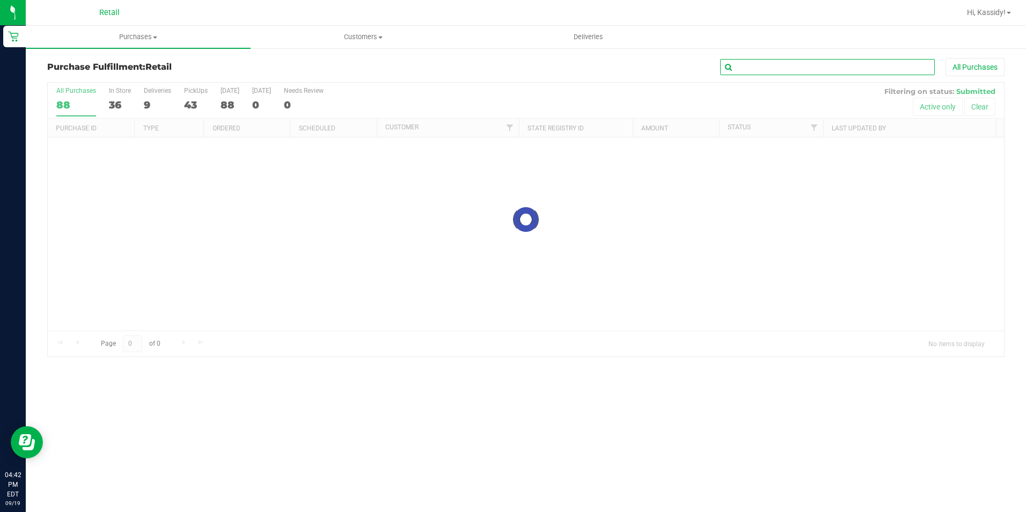
click at [837, 73] on input "text" at bounding box center [827, 67] width 215 height 16
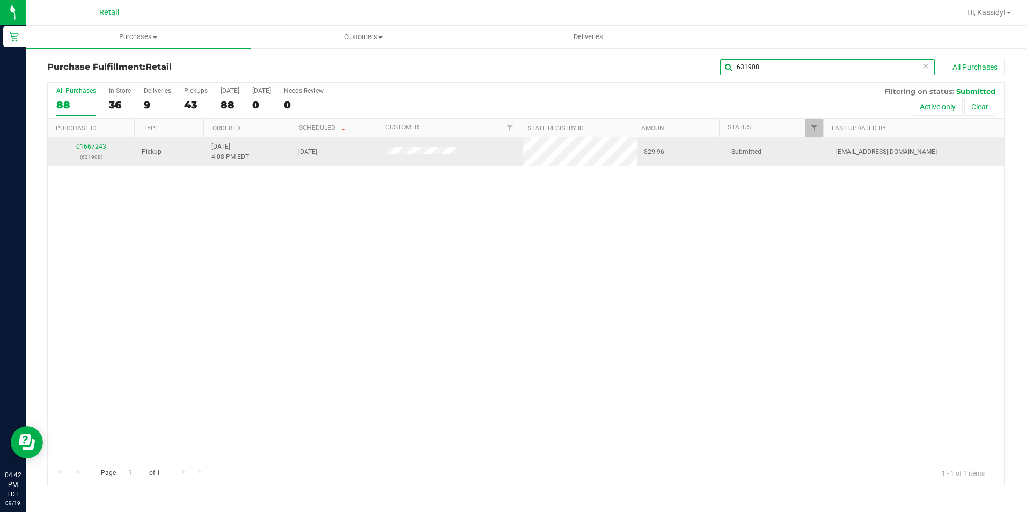
type input "631908"
click at [80, 149] on link "01667243" at bounding box center [91, 147] width 30 height 8
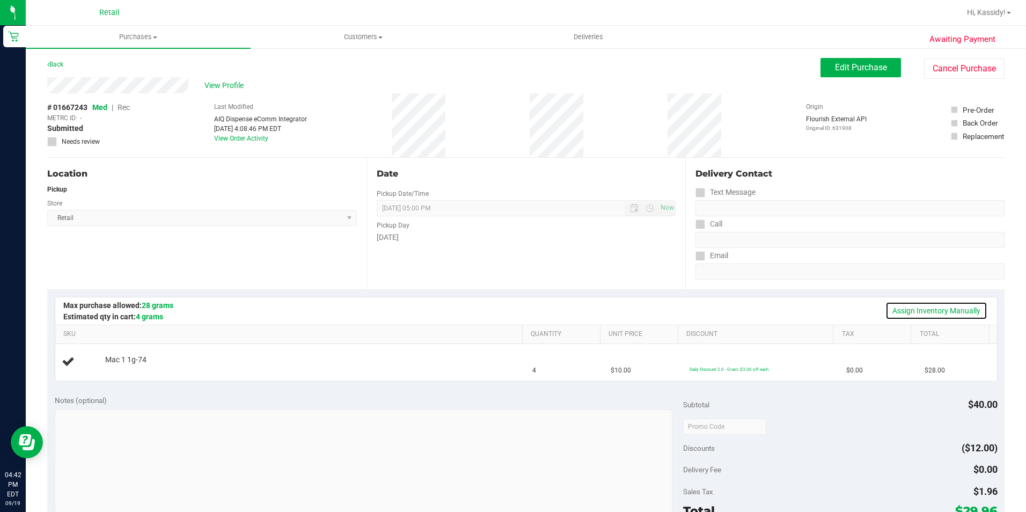
click at [922, 315] on link "Assign Inventory Manually" at bounding box center [936, 310] width 102 height 18
click at [124, 372] on div "Add Package" at bounding box center [311, 367] width 412 height 10
click at [124, 369] on link "Add Package" at bounding box center [124, 367] width 39 height 8
click at [155, 372] on span "Select Package" at bounding box center [213, 369] width 214 height 15
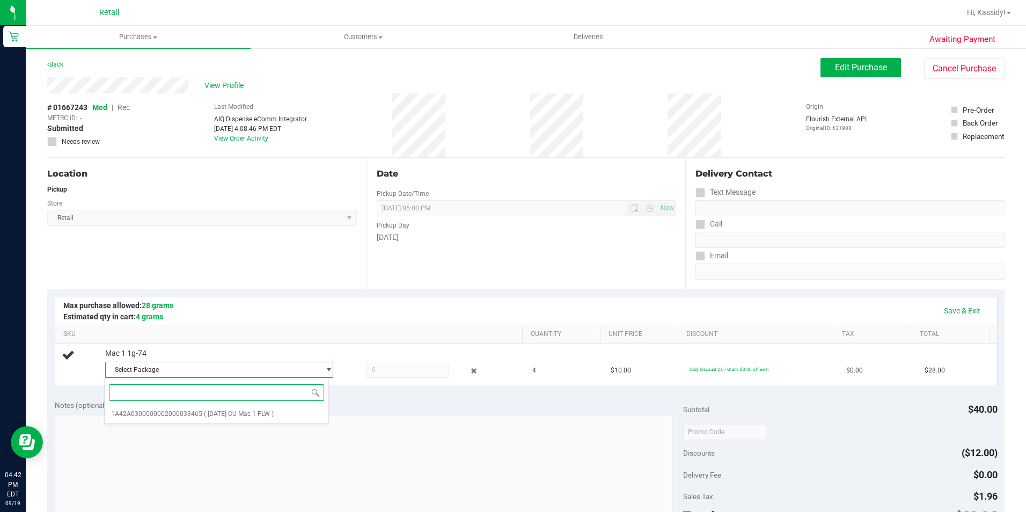
click at [245, 418] on li "1A42A0300000002000033465 ( 8/13/25 CU Mac 1 FLW )" at bounding box center [216, 413] width 223 height 15
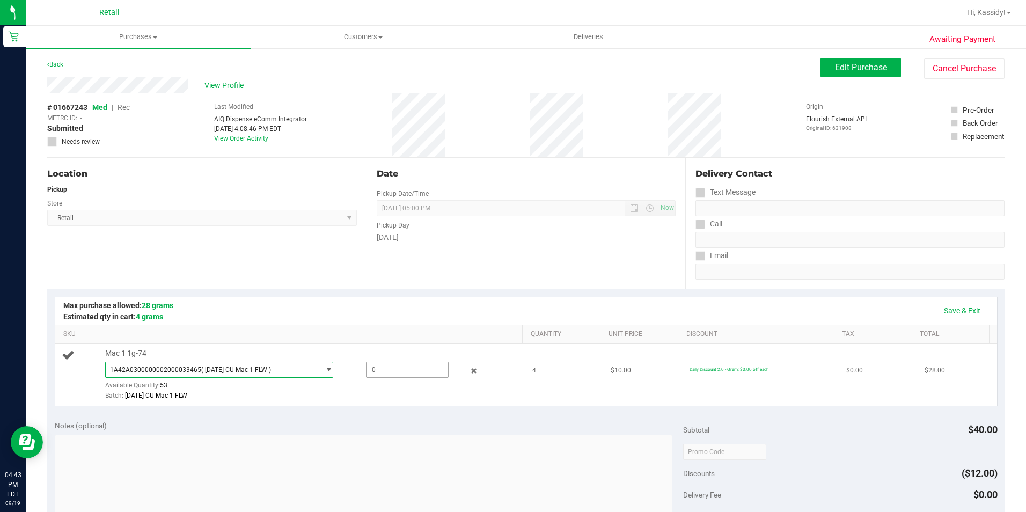
click at [382, 373] on span at bounding box center [407, 370] width 83 height 16
type input "4"
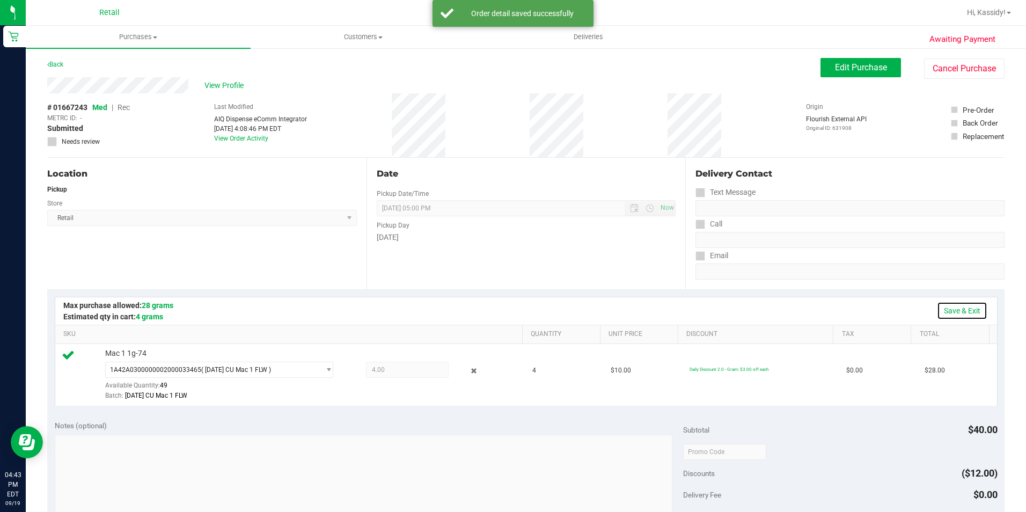
click at [943, 310] on link "Save & Exit" at bounding box center [962, 310] width 50 height 18
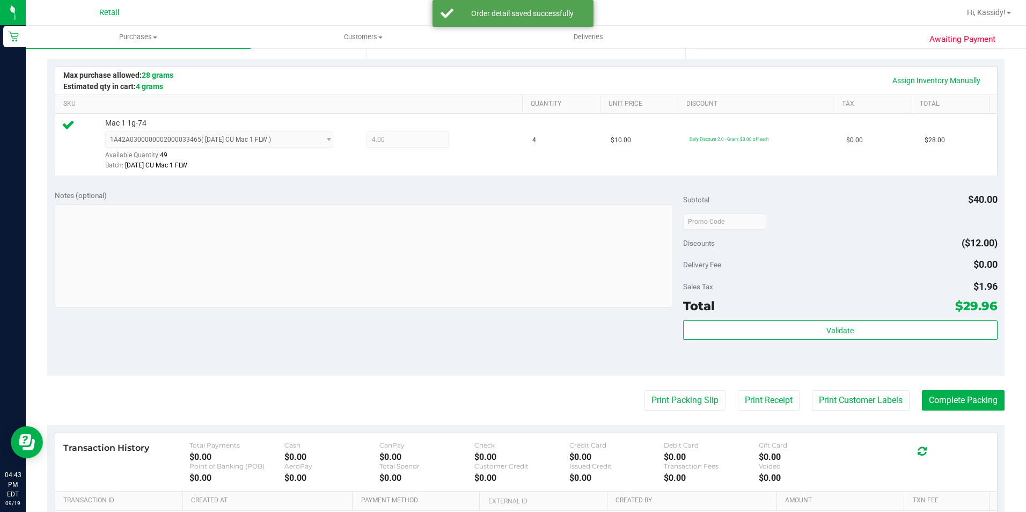
scroll to position [268, 0]
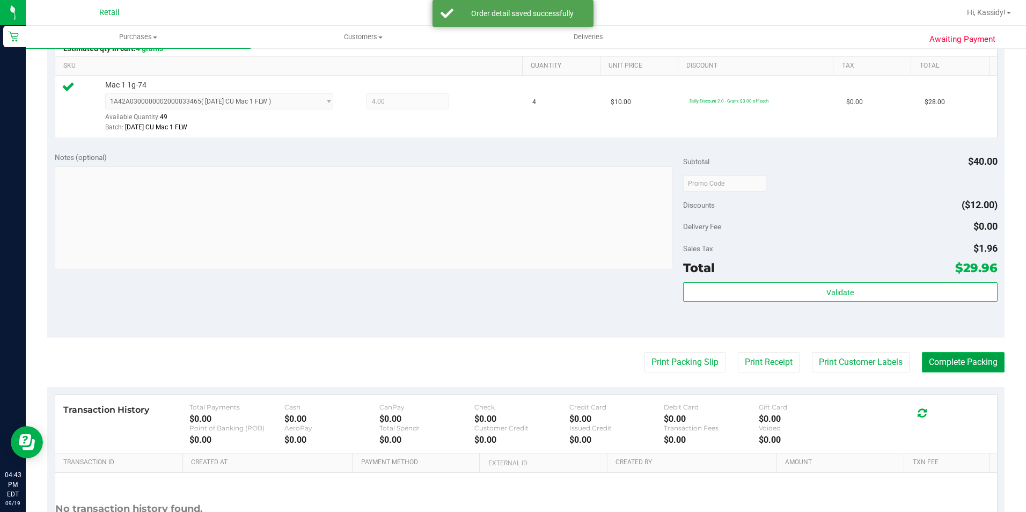
click at [972, 370] on button "Complete Packing" at bounding box center [963, 362] width 83 height 20
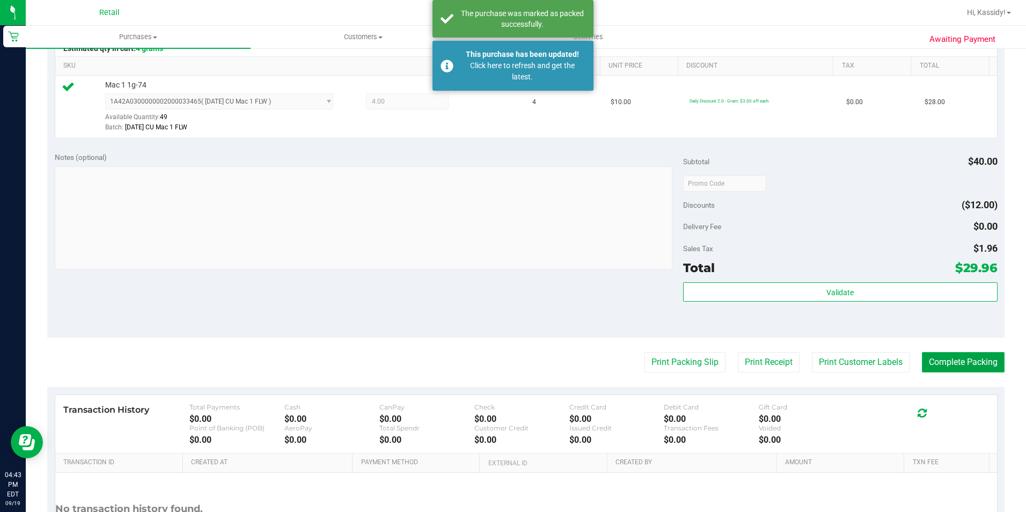
click at [972, 370] on button "Complete Packing" at bounding box center [963, 362] width 83 height 20
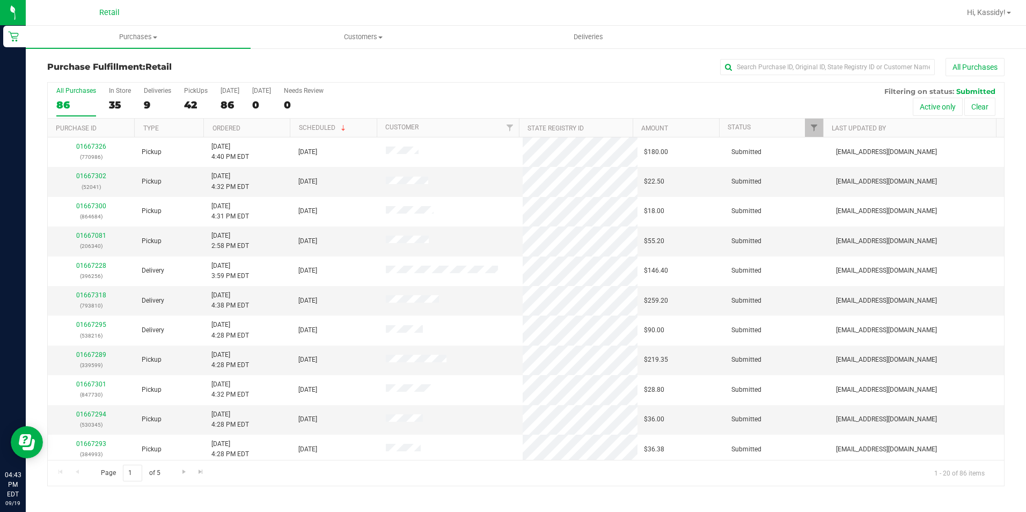
click at [804, 77] on div "Purchase Fulfillment: Retail All Purchases" at bounding box center [525, 70] width 957 height 24
click at [801, 67] on input "text" at bounding box center [827, 67] width 215 height 16
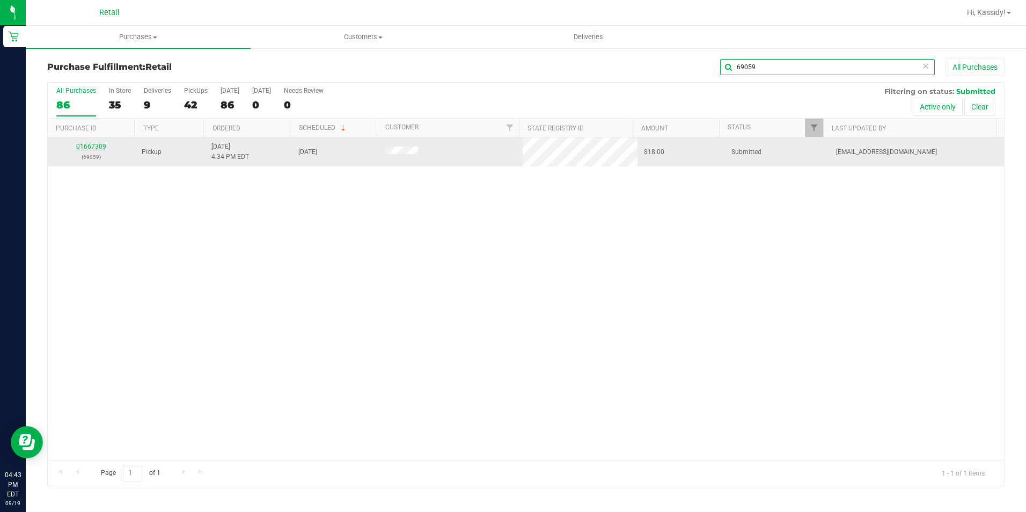
type input "69059"
click at [94, 146] on link "01667309" at bounding box center [91, 147] width 30 height 8
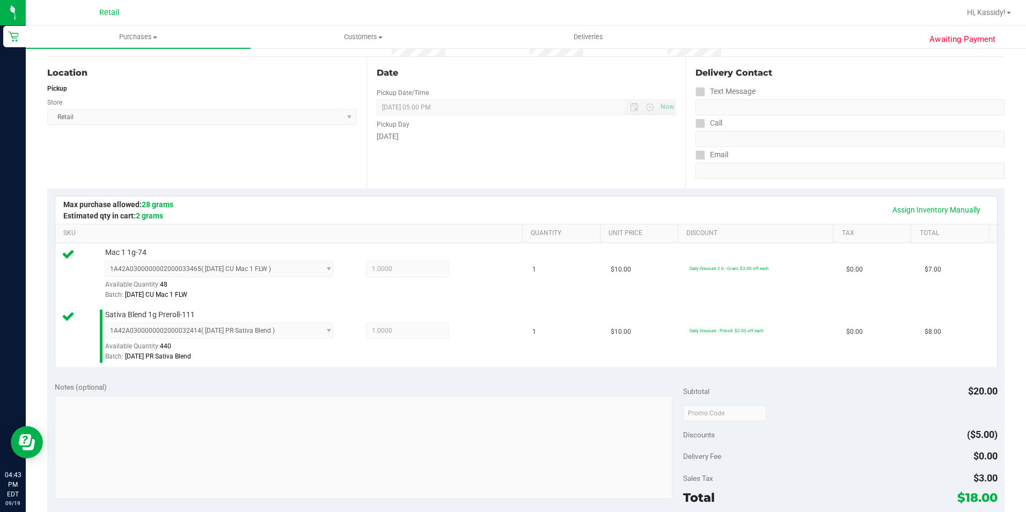
scroll to position [268, 0]
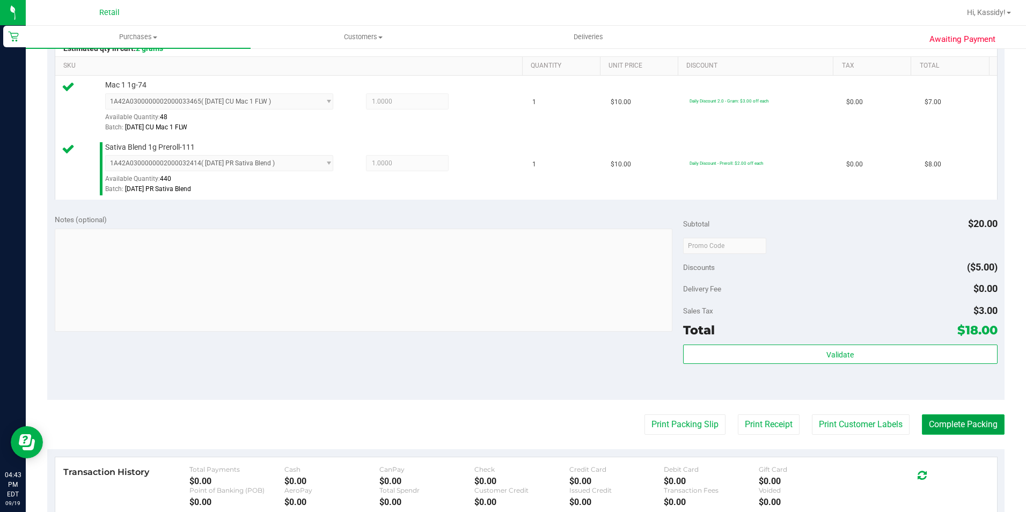
click at [957, 418] on button "Complete Packing" at bounding box center [963, 424] width 83 height 20
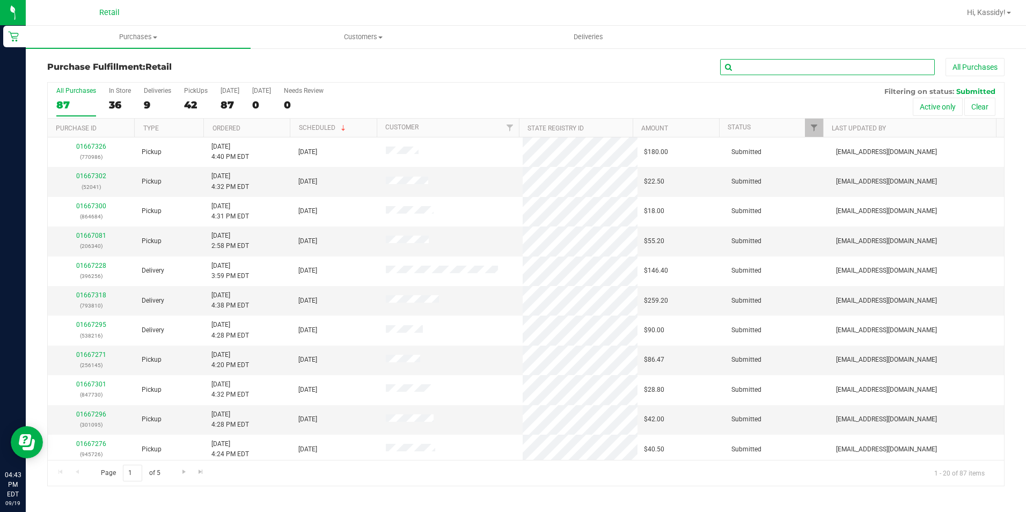
click at [811, 64] on input "text" at bounding box center [827, 67] width 215 height 16
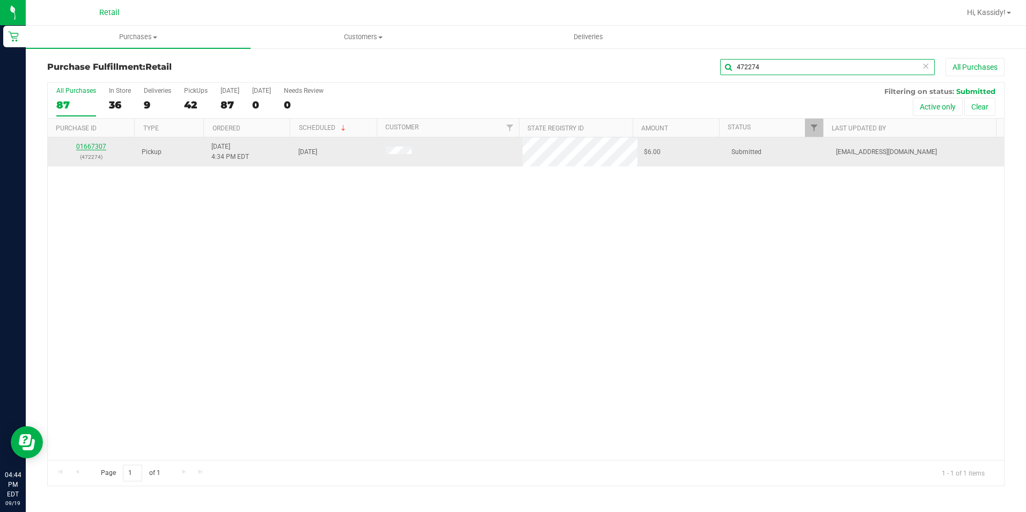
type input "472274"
click at [96, 145] on link "01667307" at bounding box center [91, 147] width 30 height 8
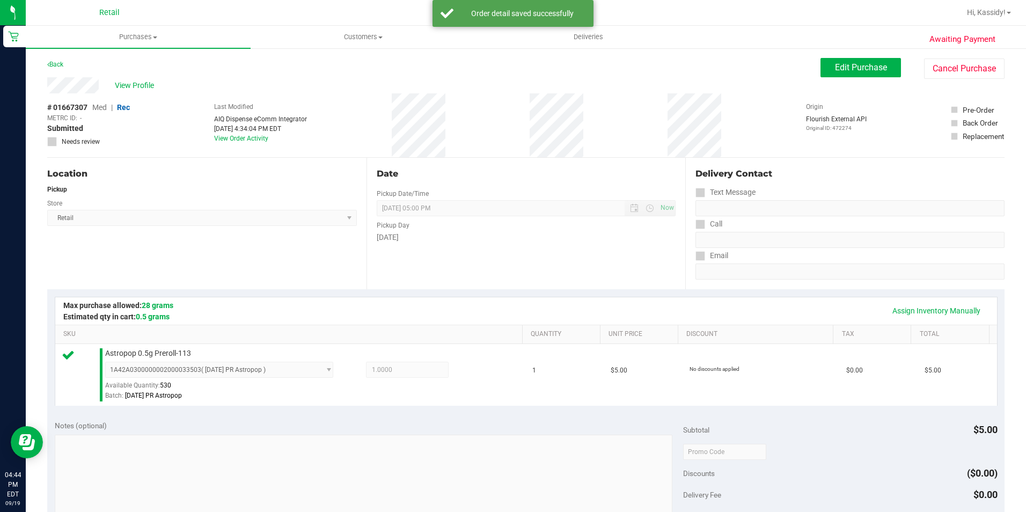
scroll to position [268, 0]
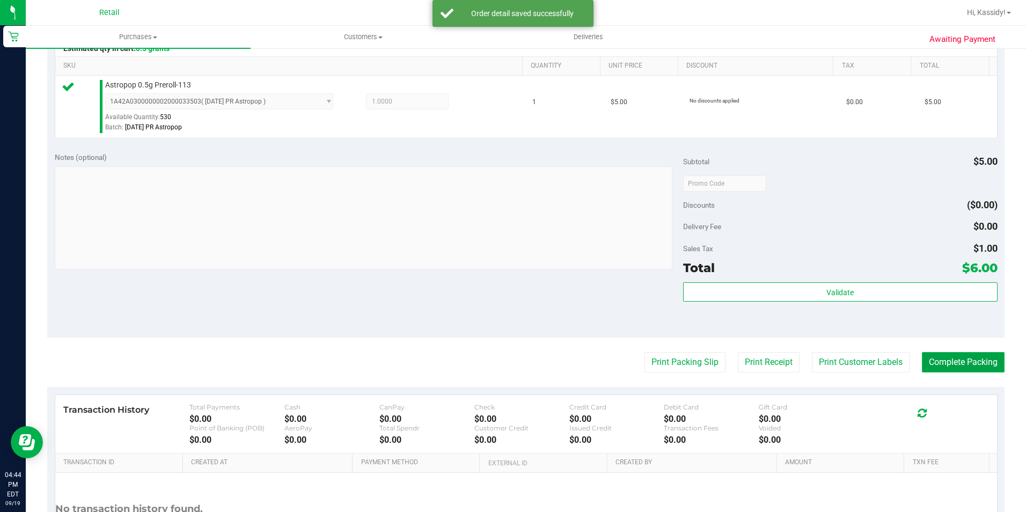
click at [939, 362] on button "Complete Packing" at bounding box center [963, 362] width 83 height 20
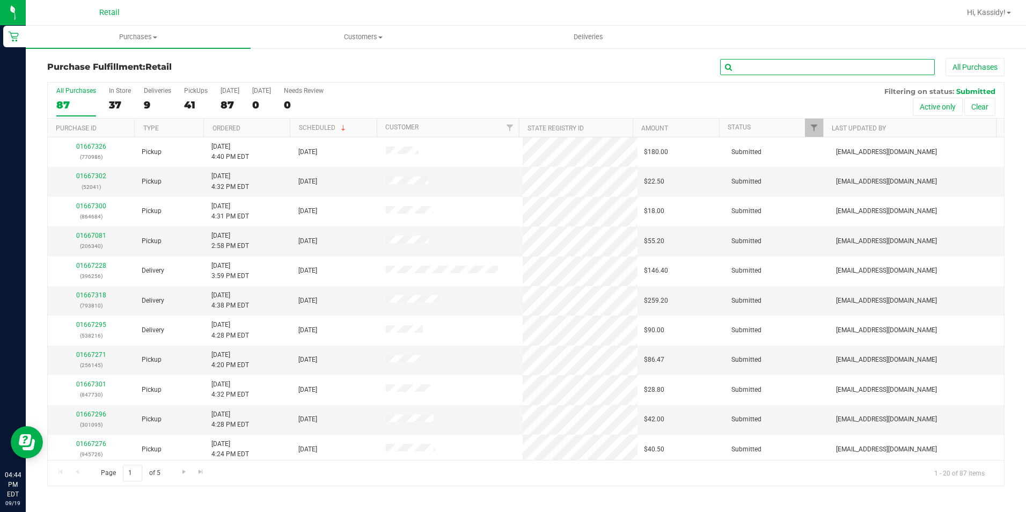
click at [769, 62] on input "text" at bounding box center [827, 67] width 215 height 16
type input "945726"
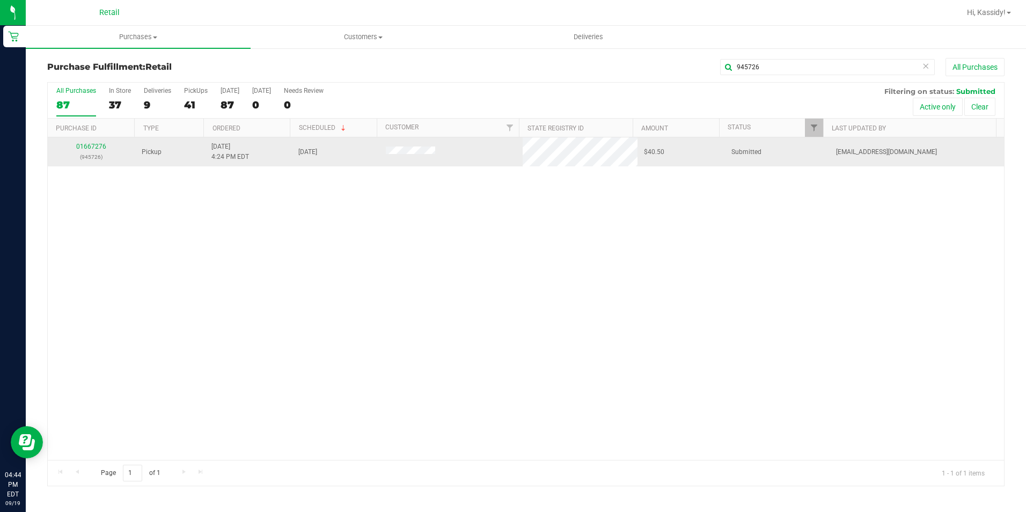
click at [88, 151] on div "01667276 (945726)" at bounding box center [91, 152] width 75 height 20
click at [87, 148] on link "01667276" at bounding box center [91, 147] width 30 height 8
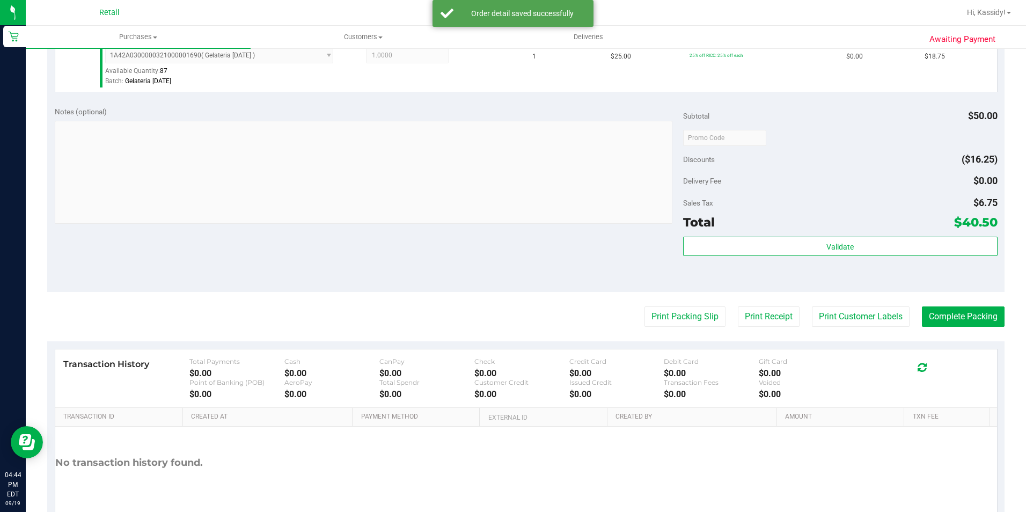
scroll to position [428, 0]
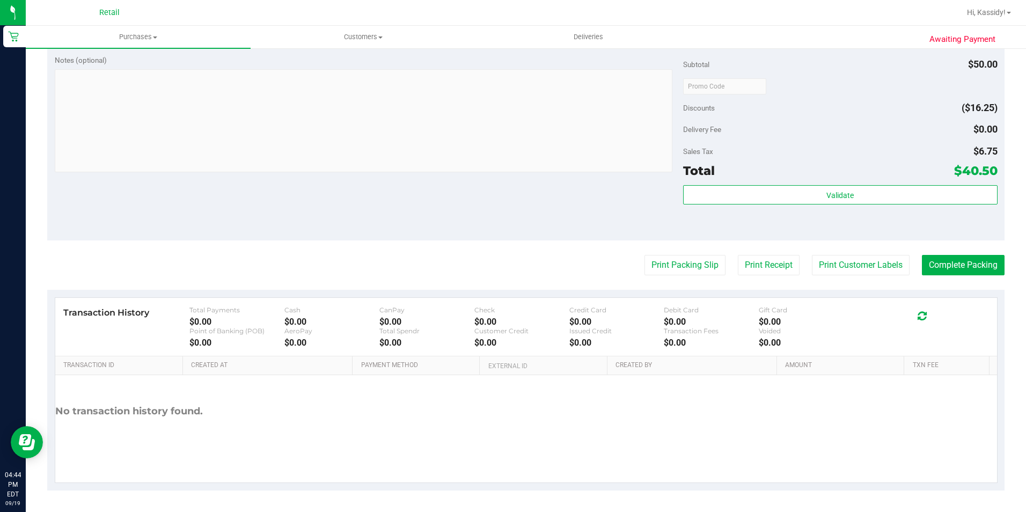
click at [958, 245] on purchase-details "Back Edit Purchase Cancel Purchase View Profile # 01667276 Med | Rec METRC ID: …" at bounding box center [525, 60] width 957 height 860
click at [958, 264] on button "Complete Packing" at bounding box center [963, 265] width 83 height 20
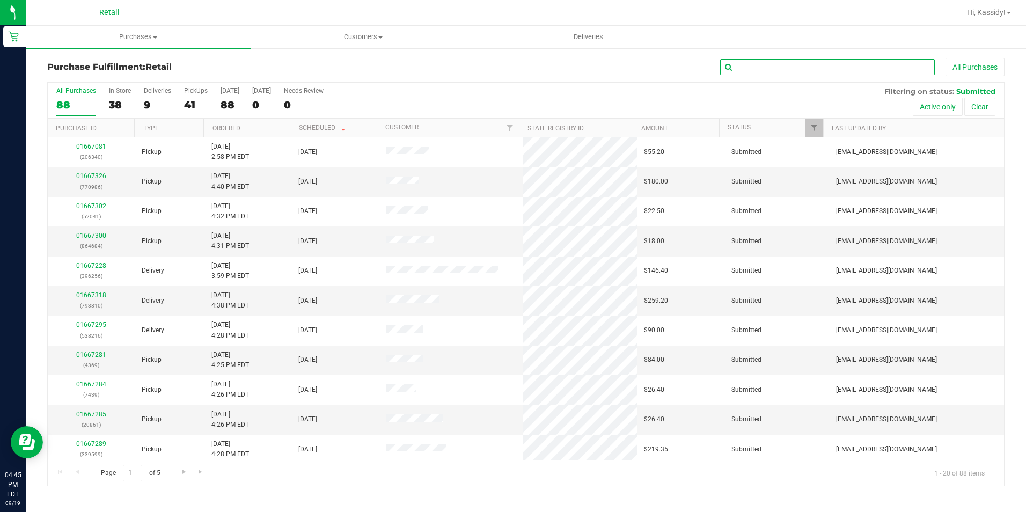
click at [768, 72] on input "text" at bounding box center [827, 67] width 215 height 16
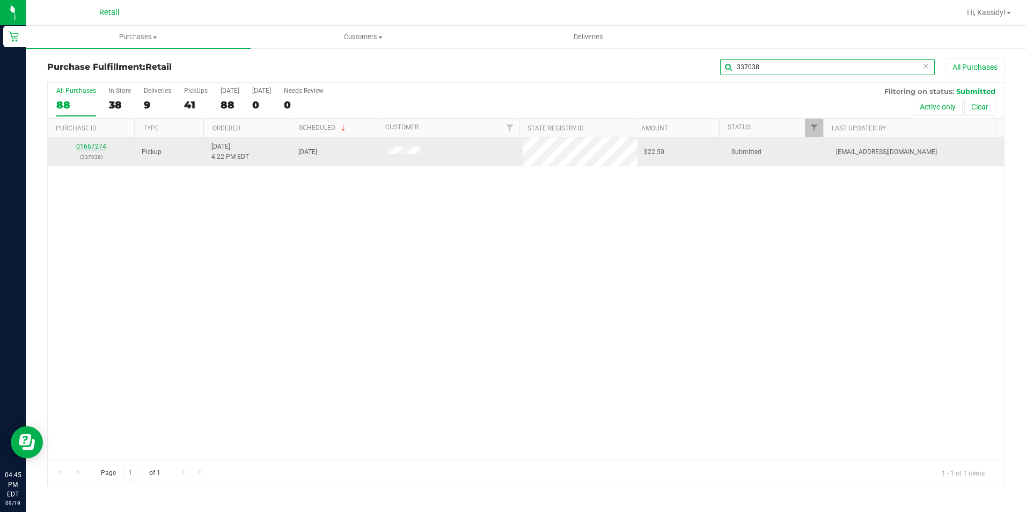
type input "337038"
click at [94, 144] on link "01667274" at bounding box center [91, 147] width 30 height 8
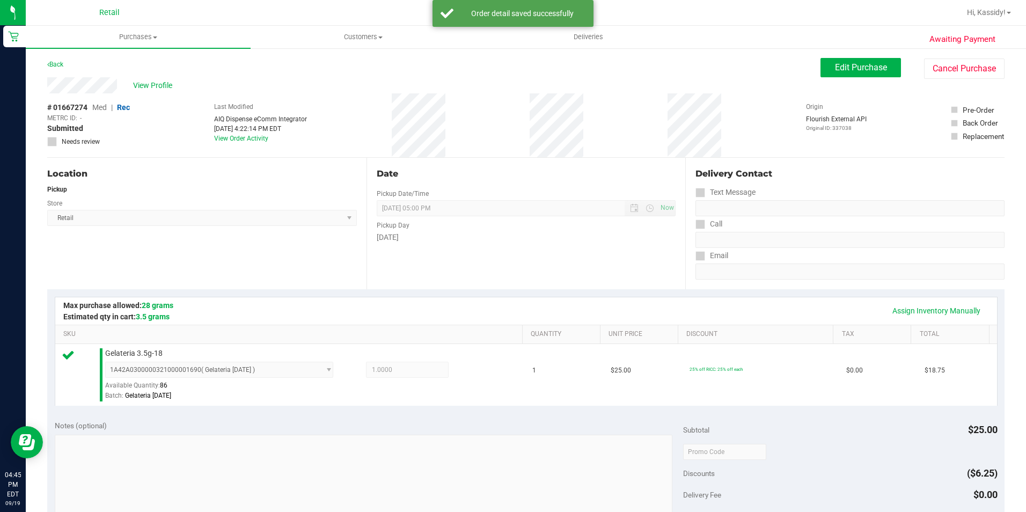
scroll to position [365, 0]
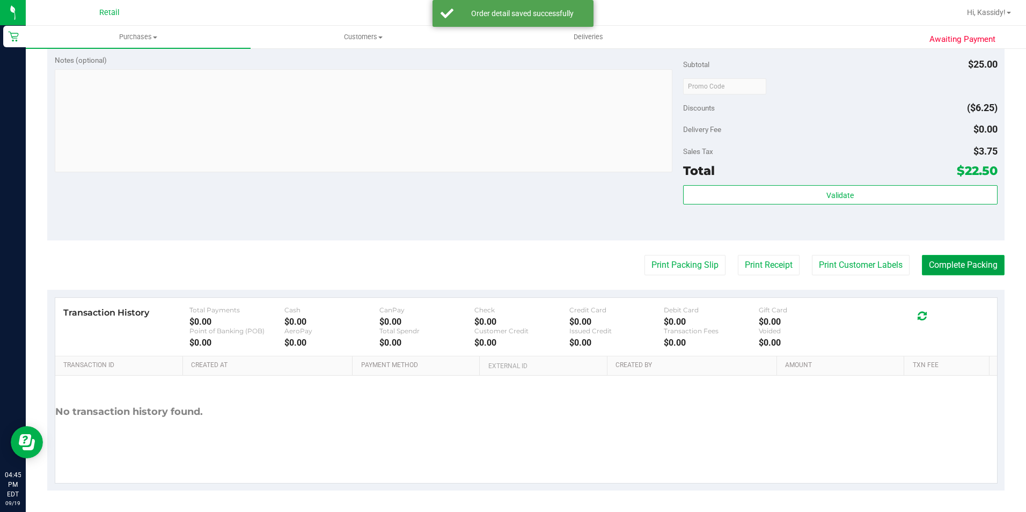
click at [967, 267] on button "Complete Packing" at bounding box center [963, 265] width 83 height 20
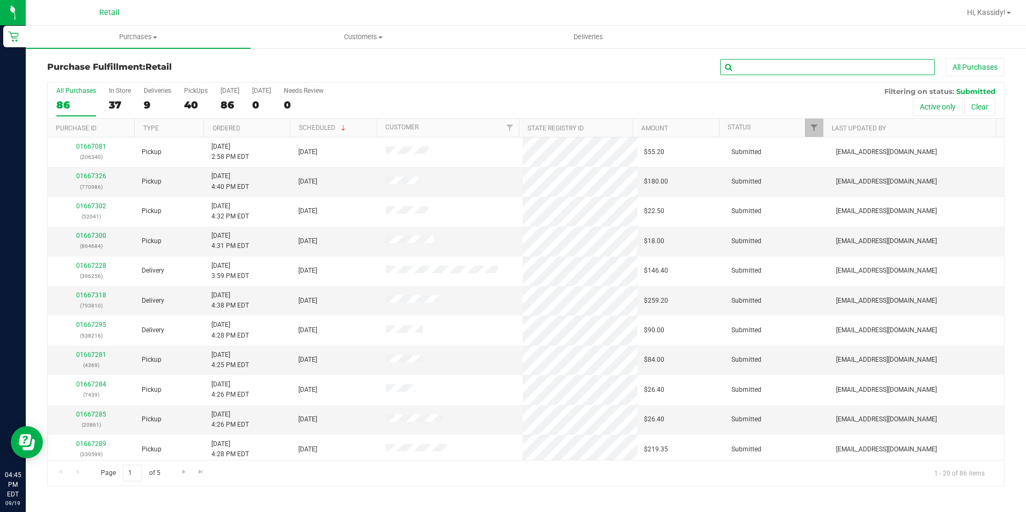
click at [803, 67] on input "text" at bounding box center [827, 67] width 215 height 16
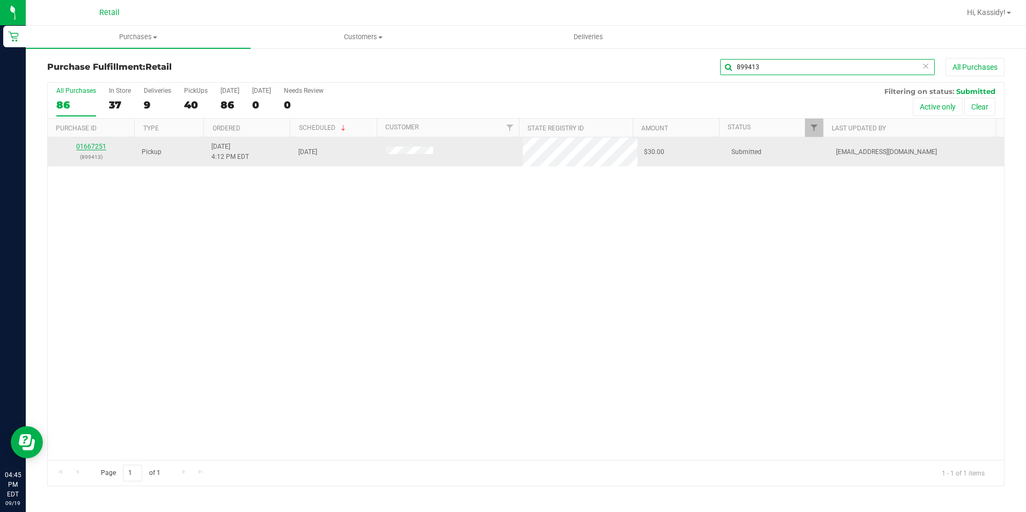
type input "899413"
click at [100, 149] on link "01667251" at bounding box center [91, 147] width 30 height 8
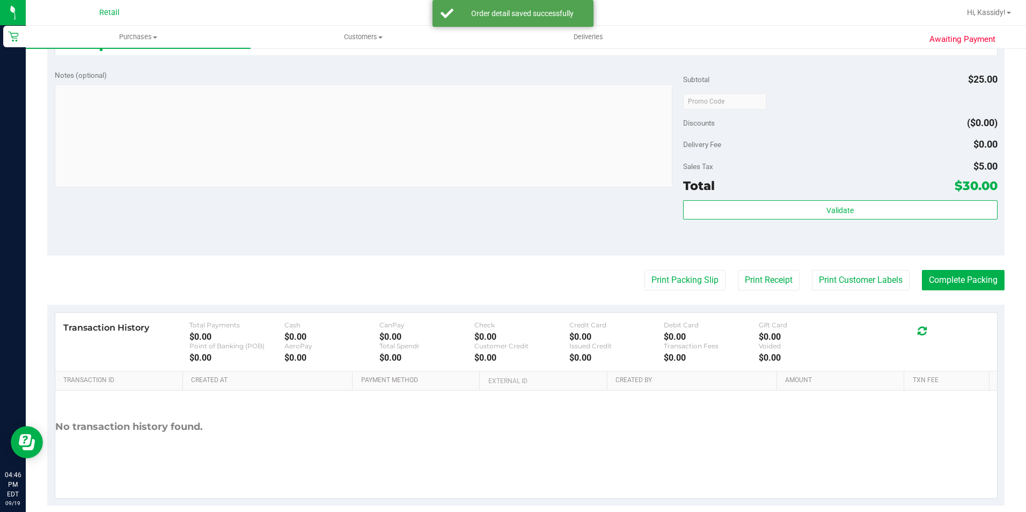
scroll to position [365, 0]
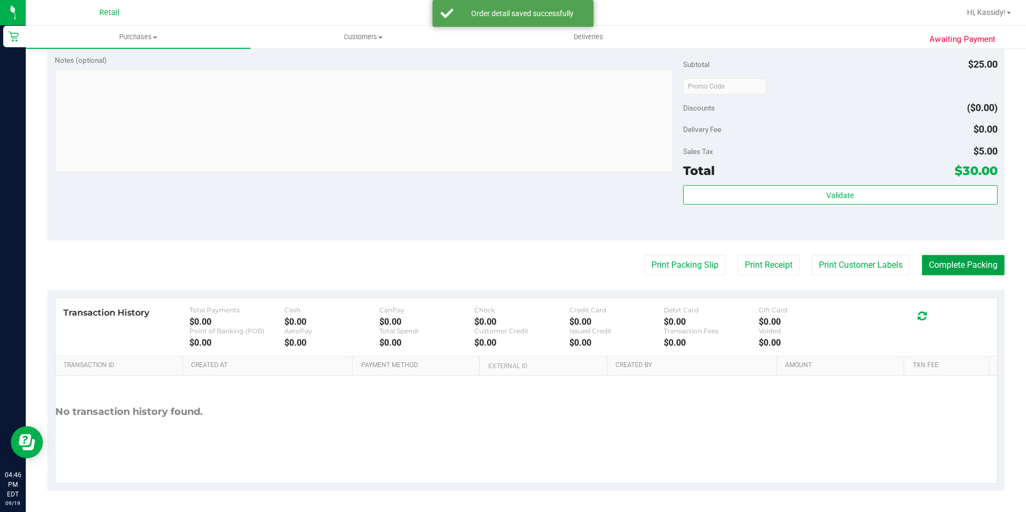
click at [947, 257] on button "Complete Packing" at bounding box center [963, 265] width 83 height 20
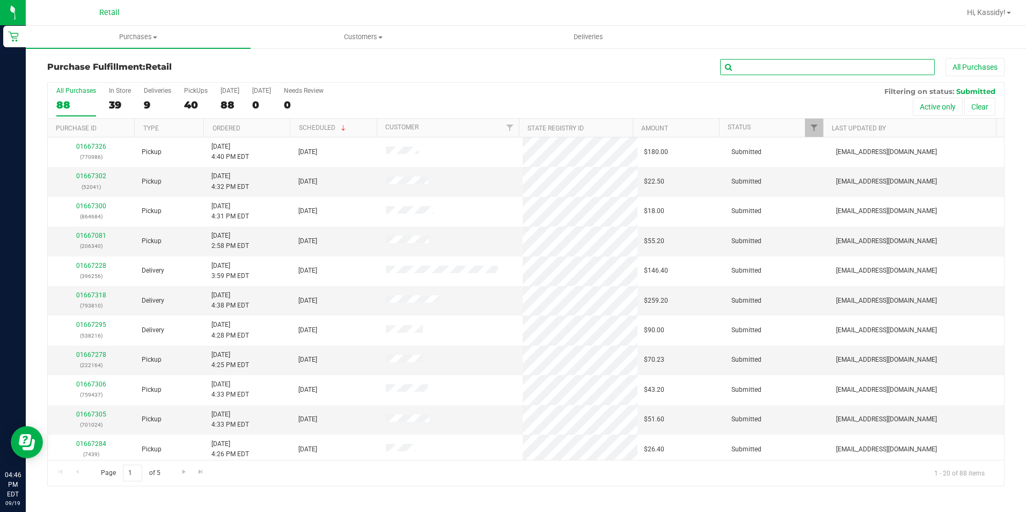
click at [847, 69] on input "text" at bounding box center [827, 67] width 215 height 16
type input "153439"
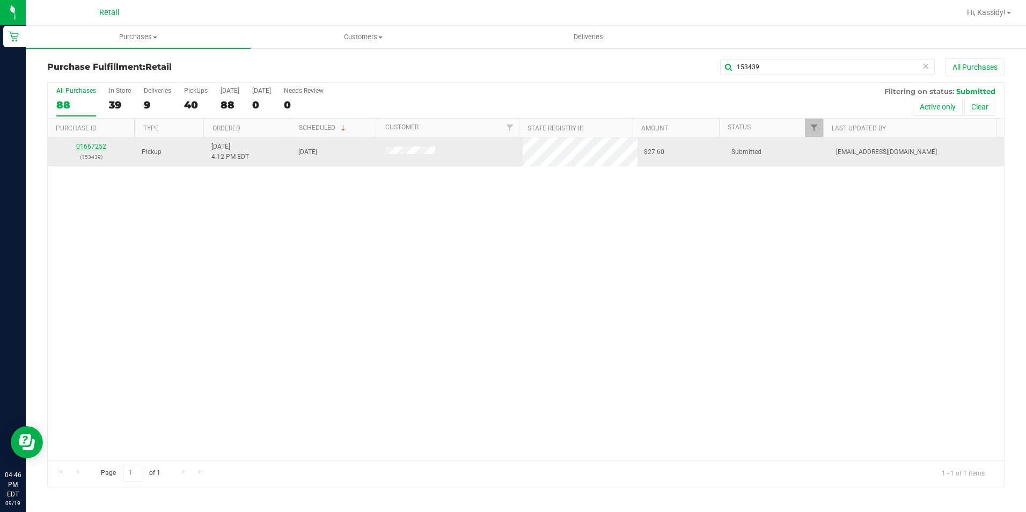
click at [94, 143] on link "01667252" at bounding box center [91, 147] width 30 height 8
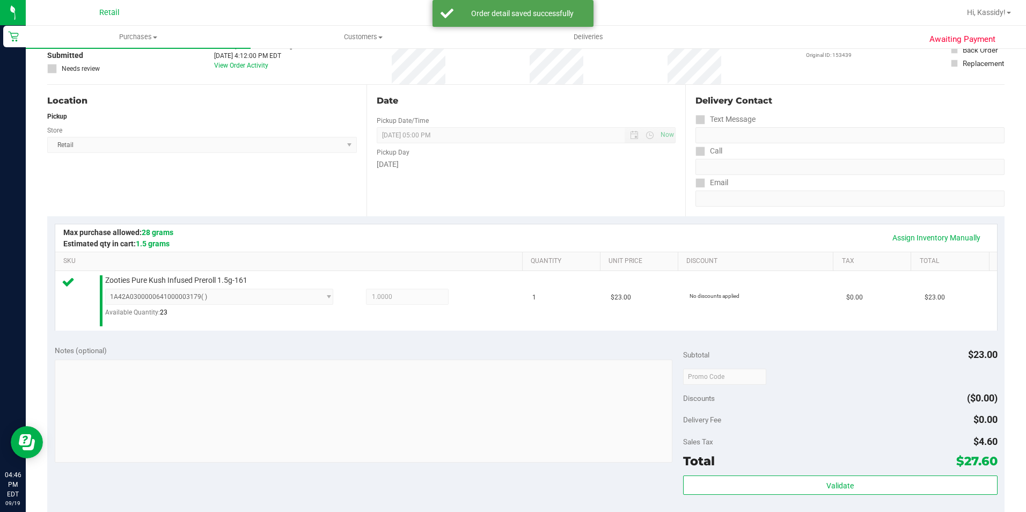
scroll to position [322, 0]
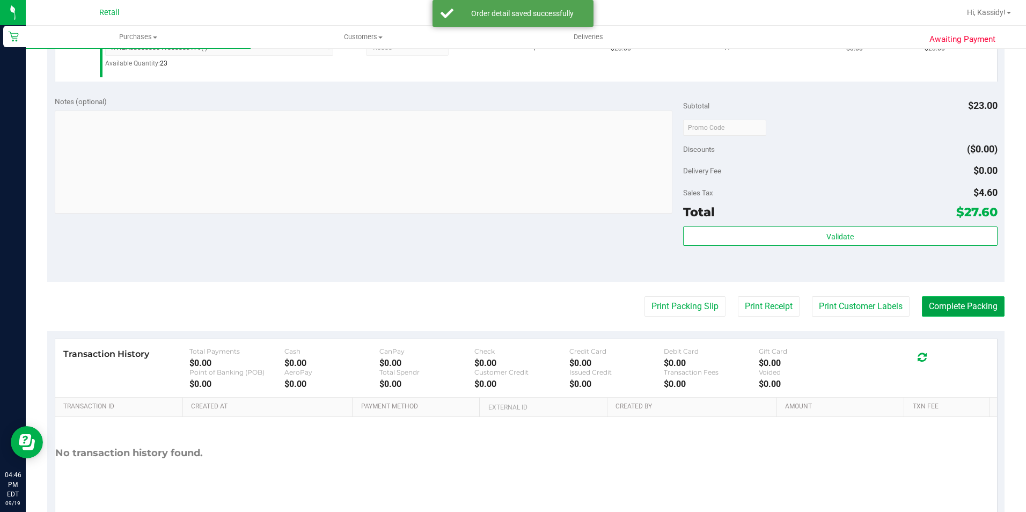
click at [945, 308] on button "Complete Packing" at bounding box center [963, 306] width 83 height 20
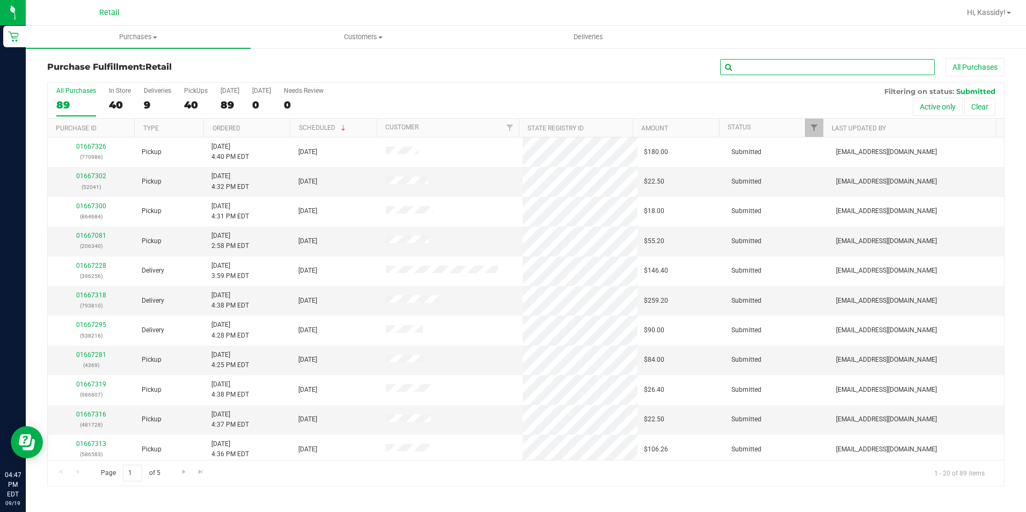
click at [773, 69] on input "text" at bounding box center [827, 67] width 215 height 16
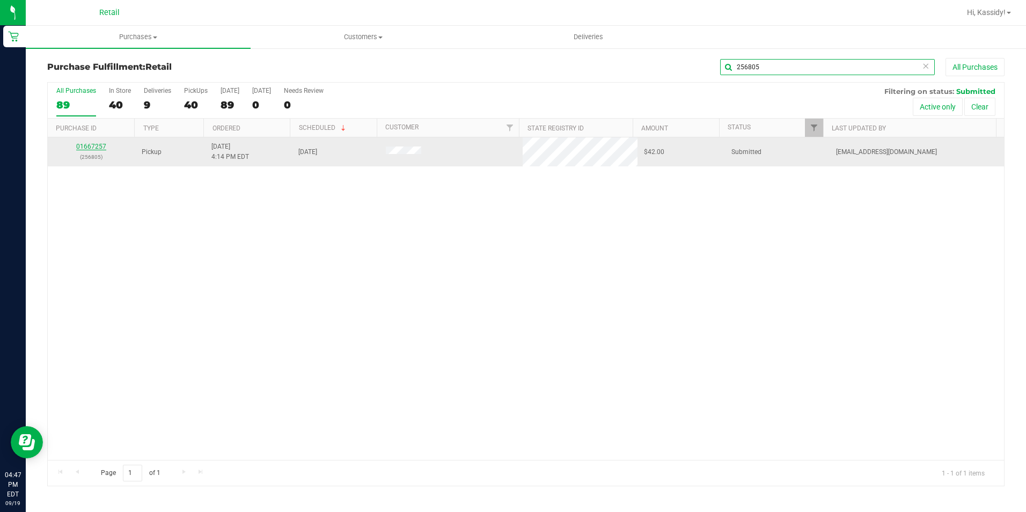
type input "256805"
click at [81, 148] on link "01667257" at bounding box center [91, 147] width 30 height 8
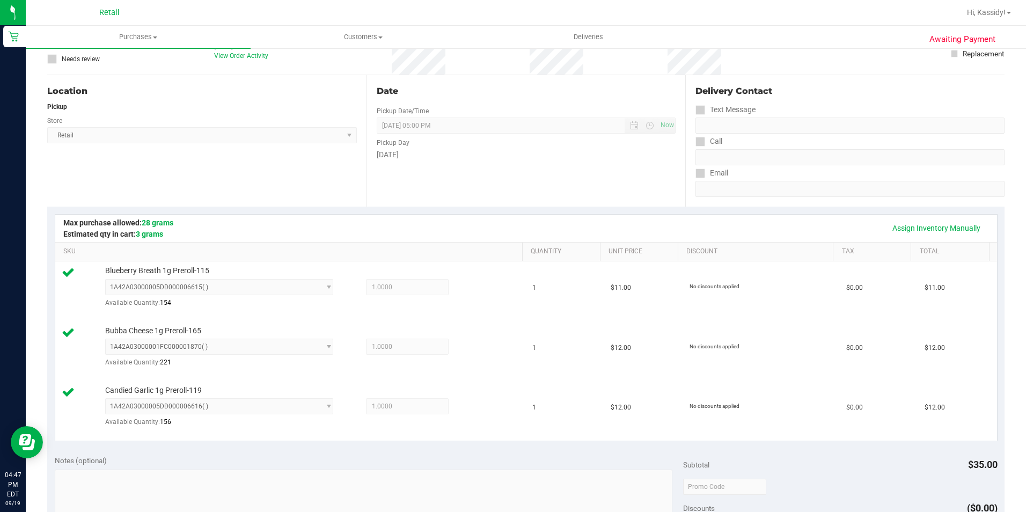
scroll to position [268, 0]
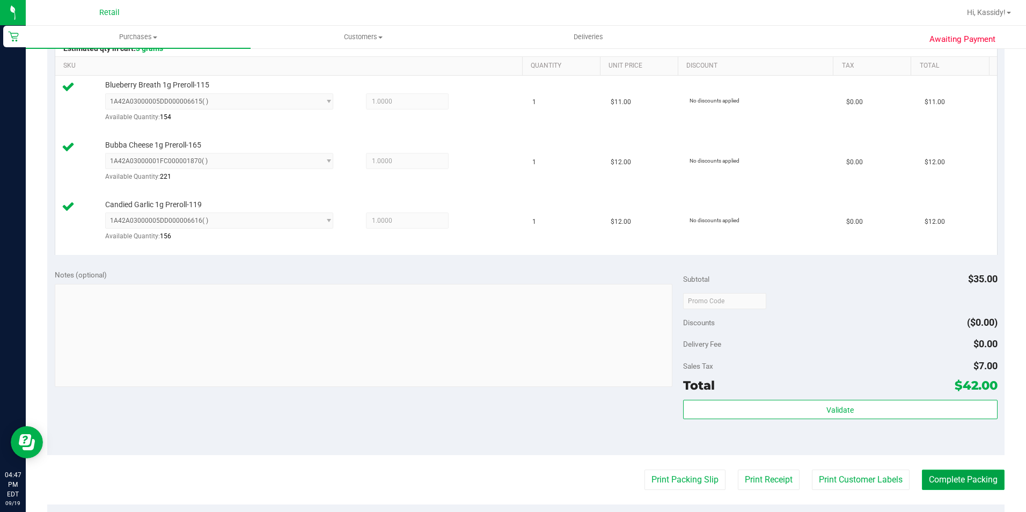
click at [946, 474] on button "Complete Packing" at bounding box center [963, 479] width 83 height 20
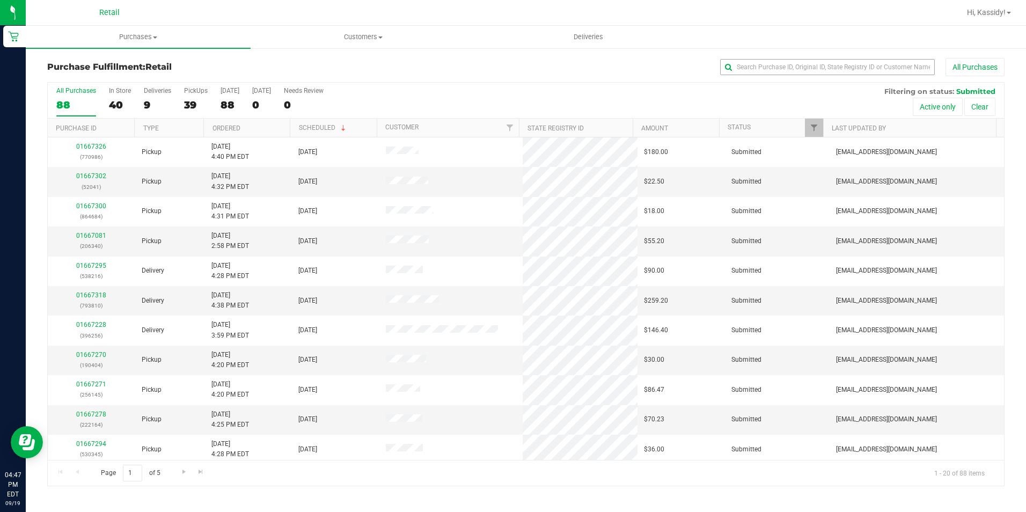
click at [802, 55] on div "Purchase Fulfillment: Retail All Purchases All Purchases 88 In Store 40 Deliver…" at bounding box center [526, 272] width 1000 height 450
click at [795, 60] on input "text" at bounding box center [827, 67] width 215 height 16
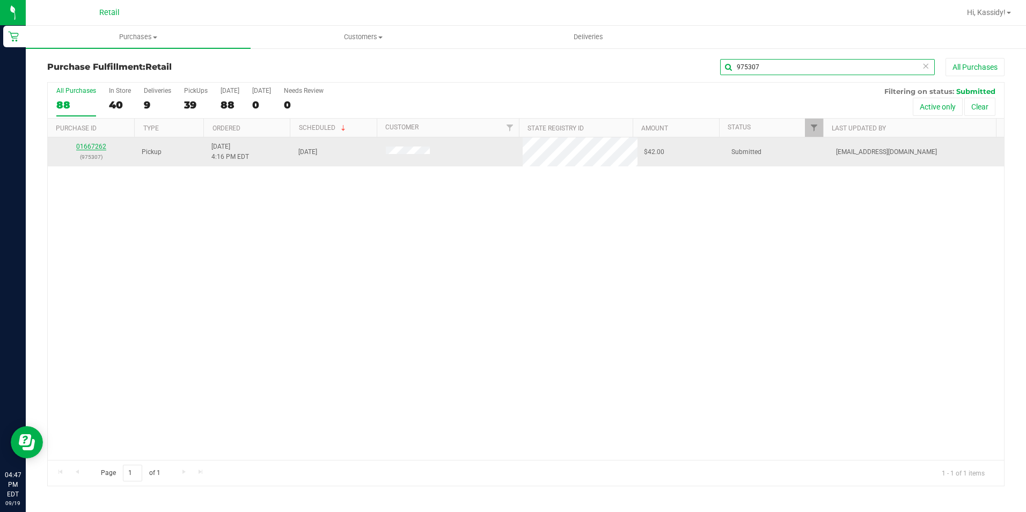
type input "975307"
click at [97, 146] on link "01667262" at bounding box center [91, 147] width 30 height 8
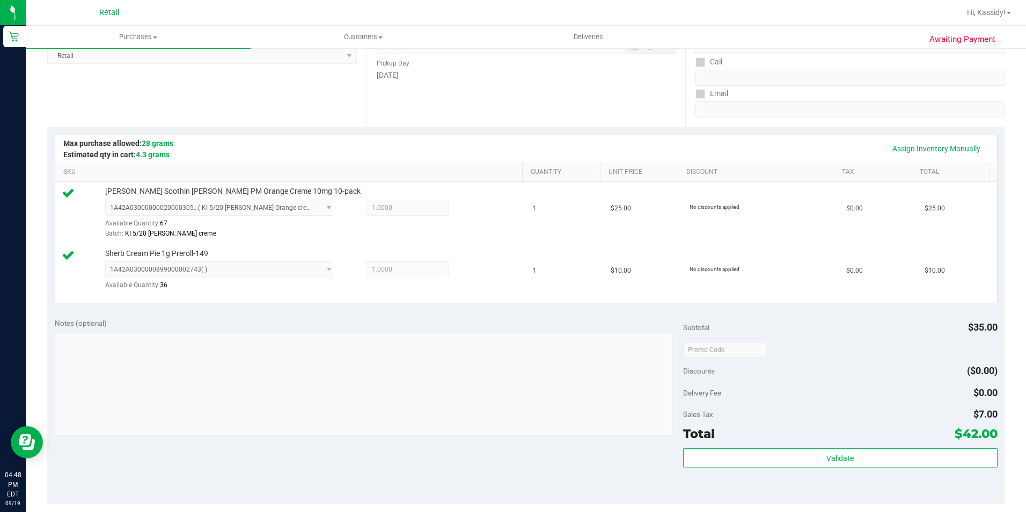
scroll to position [268, 0]
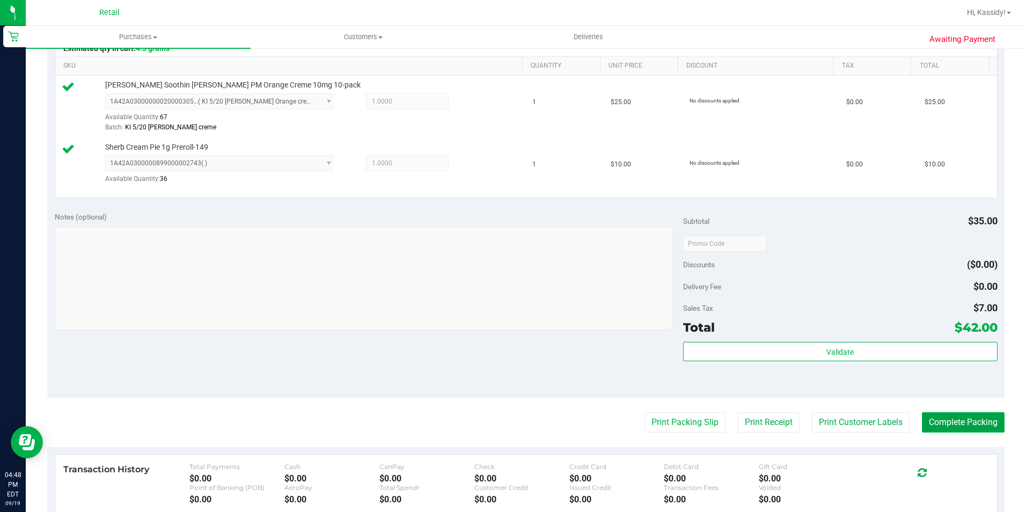
click at [959, 425] on button "Complete Packing" at bounding box center [963, 422] width 83 height 20
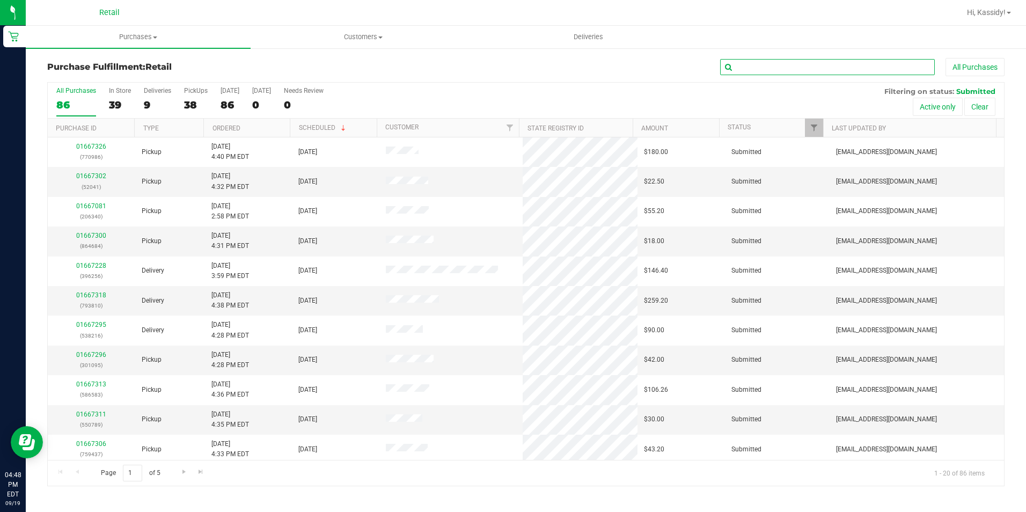
click at [813, 67] on input "text" at bounding box center [827, 67] width 215 height 16
type input "161771"
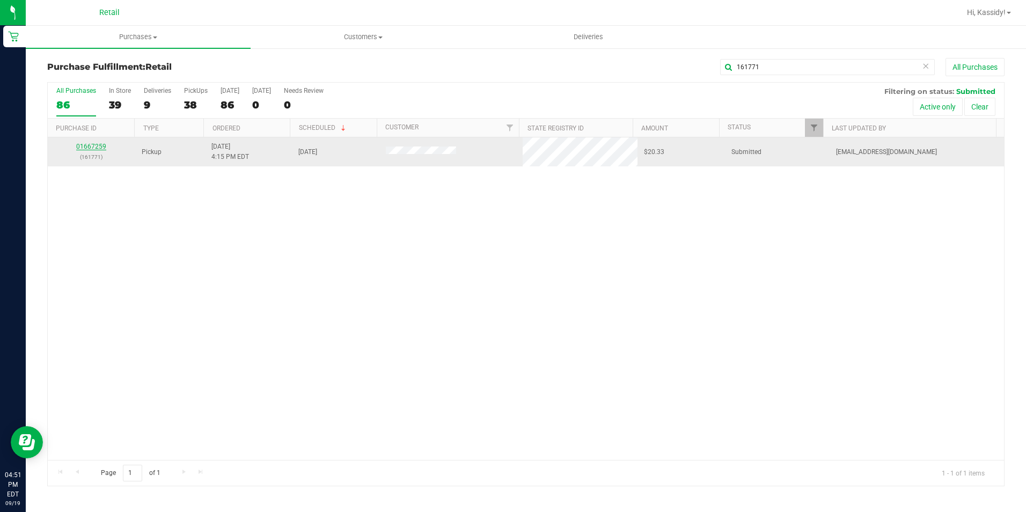
click at [95, 148] on link "01667259" at bounding box center [91, 147] width 30 height 8
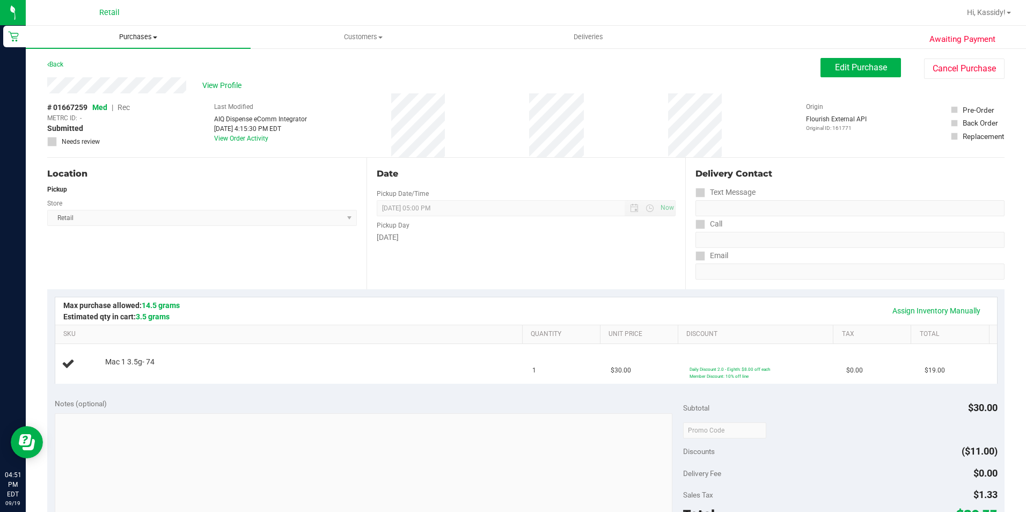
click at [173, 38] on span "Purchases" at bounding box center [138, 37] width 225 height 10
click at [101, 83] on li "Fulfillment" at bounding box center [138, 77] width 225 height 13
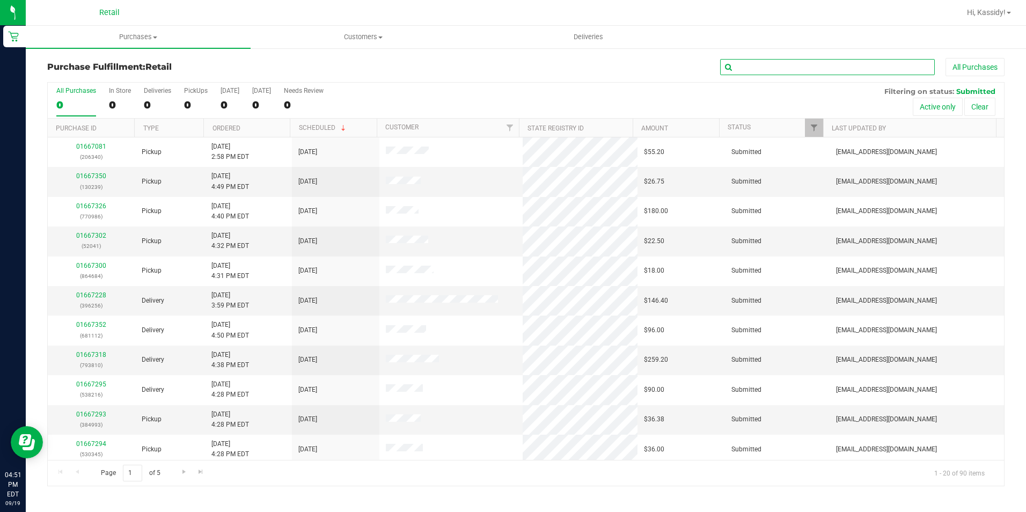
click at [825, 65] on input "text" at bounding box center [827, 67] width 215 height 16
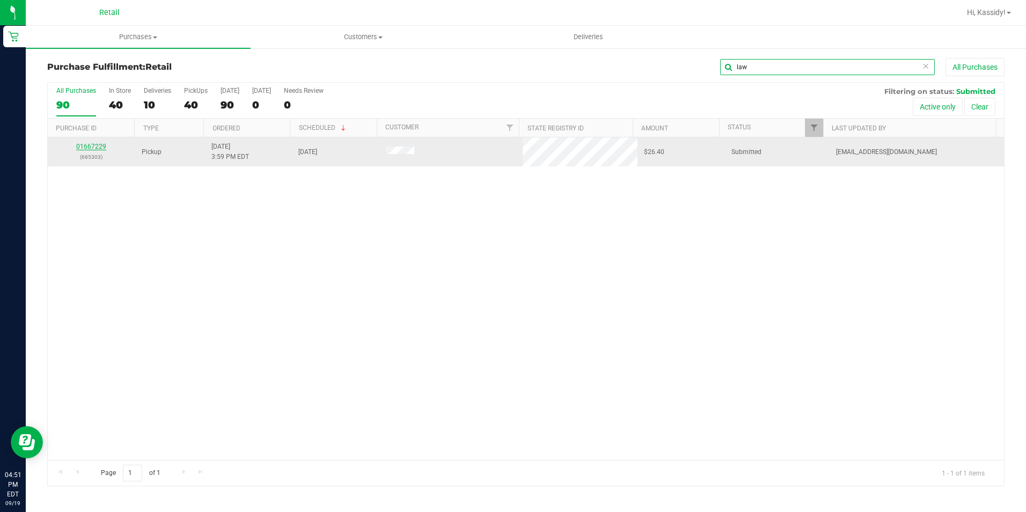
type input "law"
click at [91, 148] on link "01667229" at bounding box center [91, 147] width 30 height 8
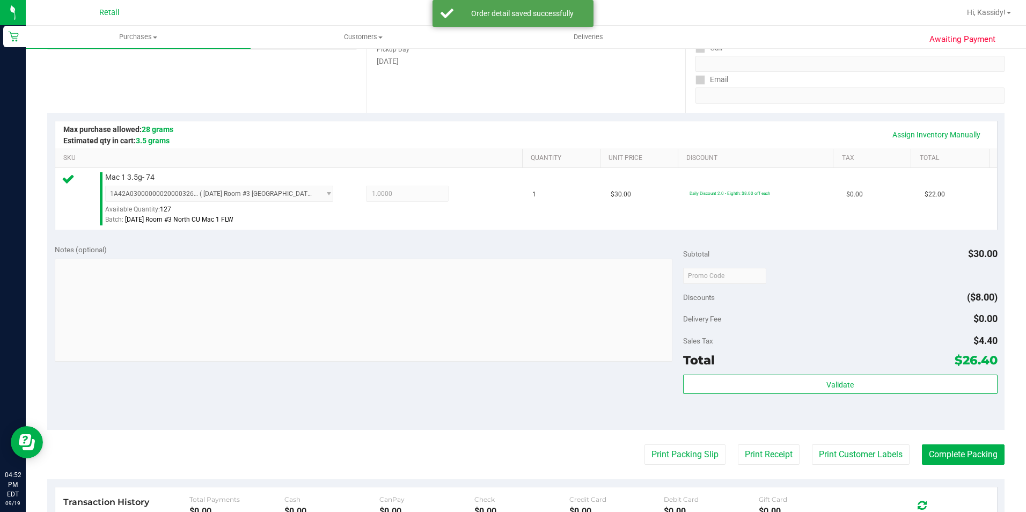
scroll to position [215, 0]
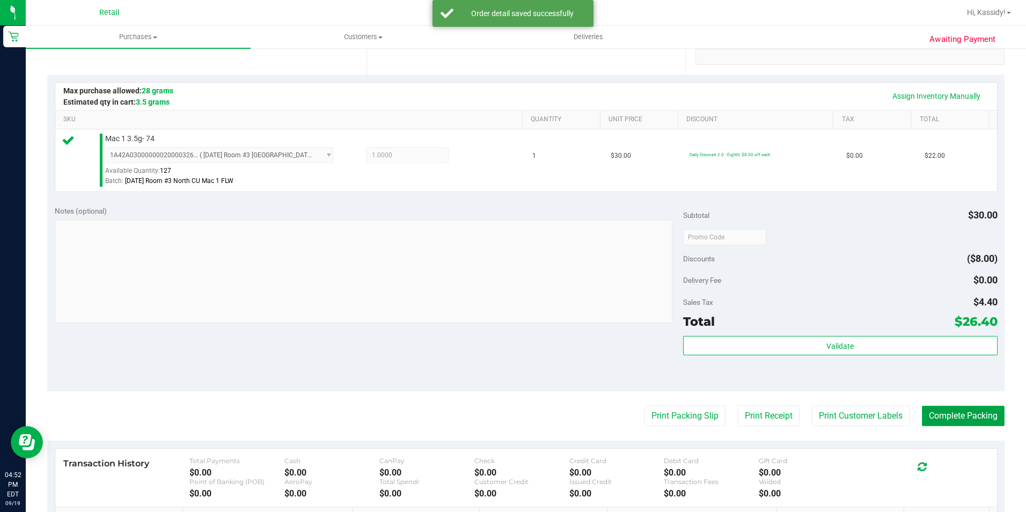
click at [946, 409] on button "Complete Packing" at bounding box center [963, 416] width 83 height 20
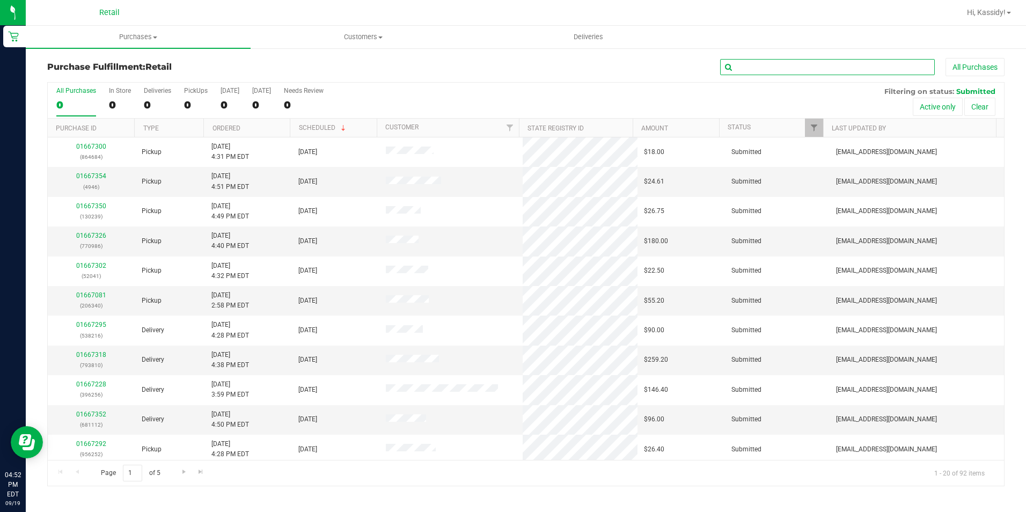
click at [774, 66] on input "text" at bounding box center [827, 67] width 215 height 16
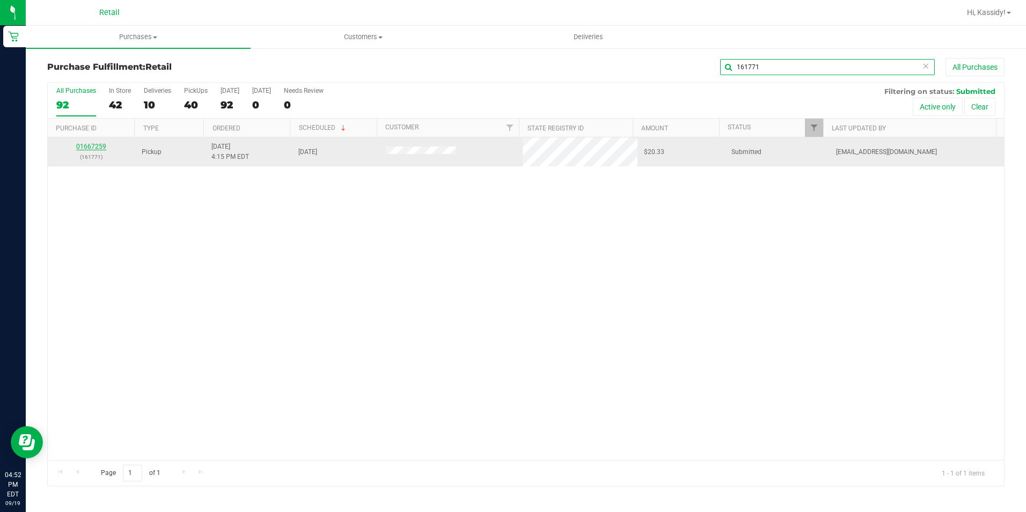
type input "161771"
click at [101, 146] on link "01667259" at bounding box center [91, 147] width 30 height 8
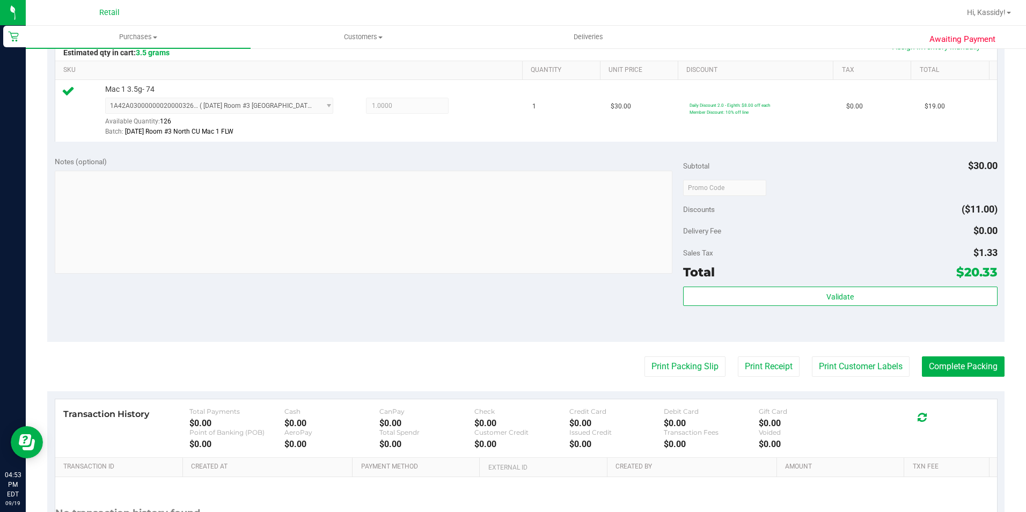
scroll to position [322, 0]
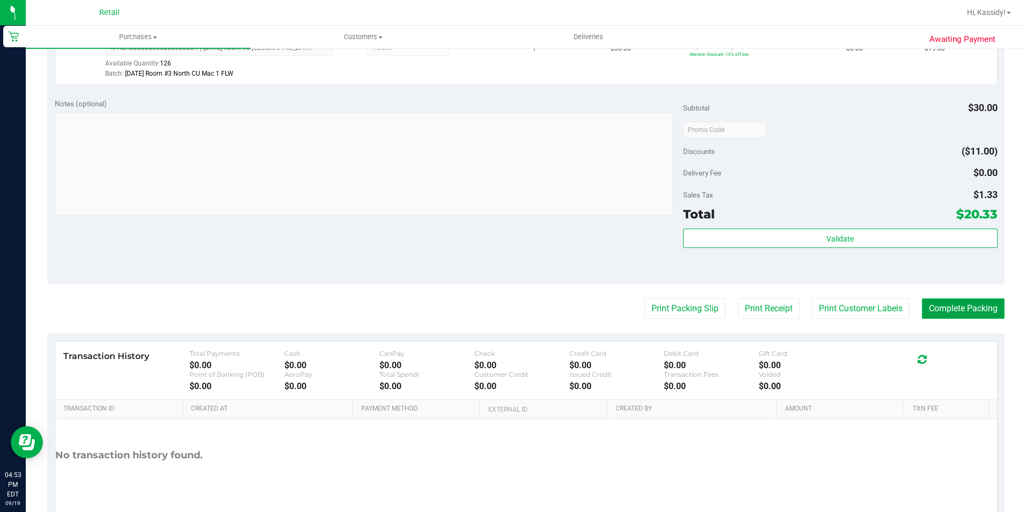
click at [948, 318] on button "Complete Packing" at bounding box center [963, 308] width 83 height 20
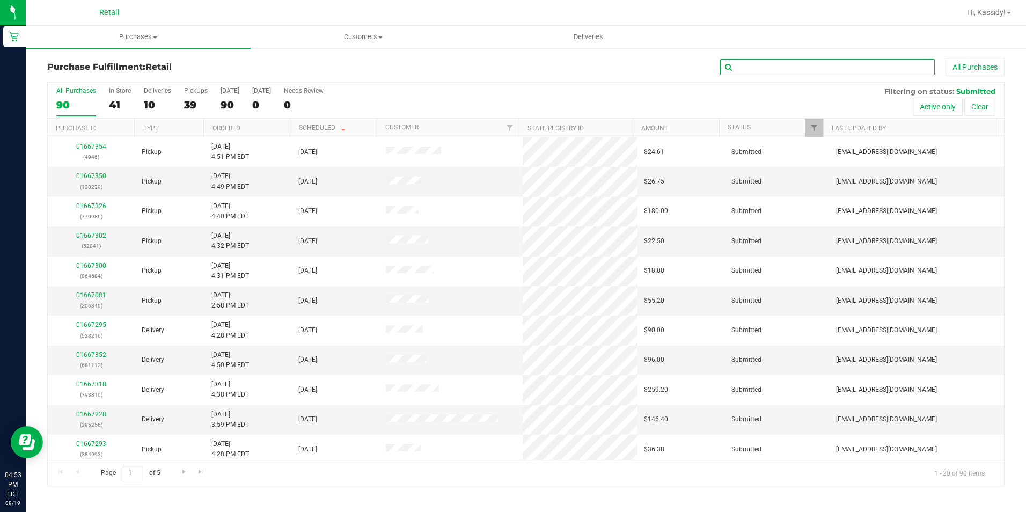
click at [761, 62] on input "text" at bounding box center [827, 67] width 215 height 16
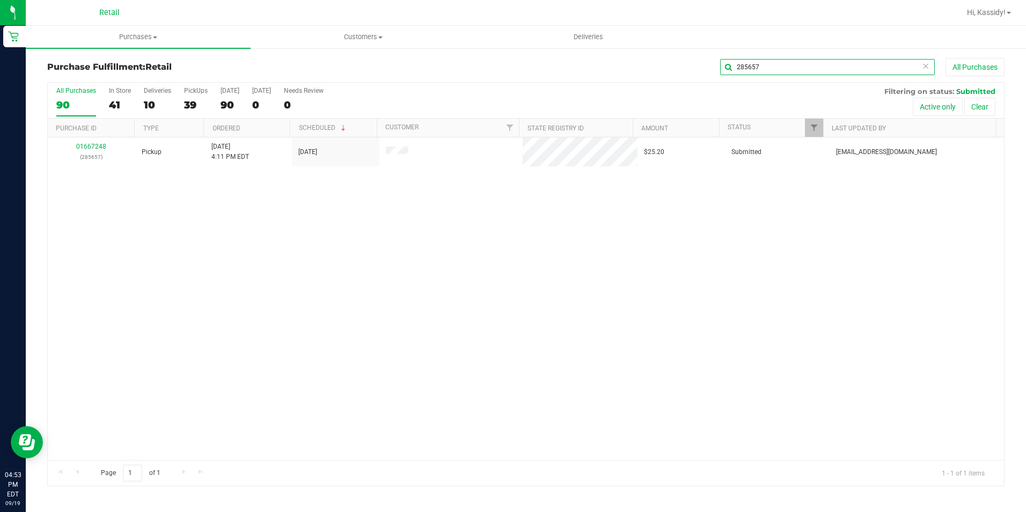
type input "285657"
click at [92, 145] on link "01667248" at bounding box center [91, 147] width 30 height 8
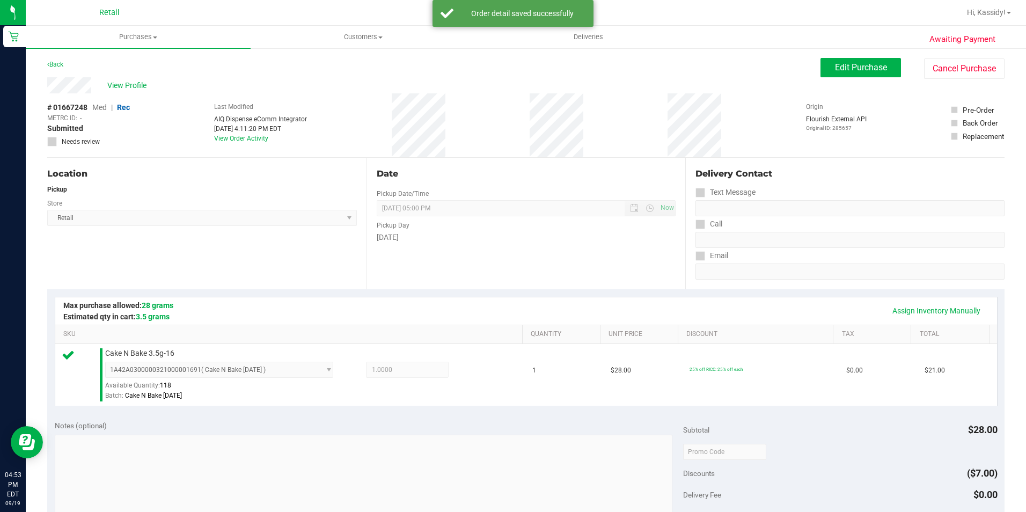
scroll to position [365, 0]
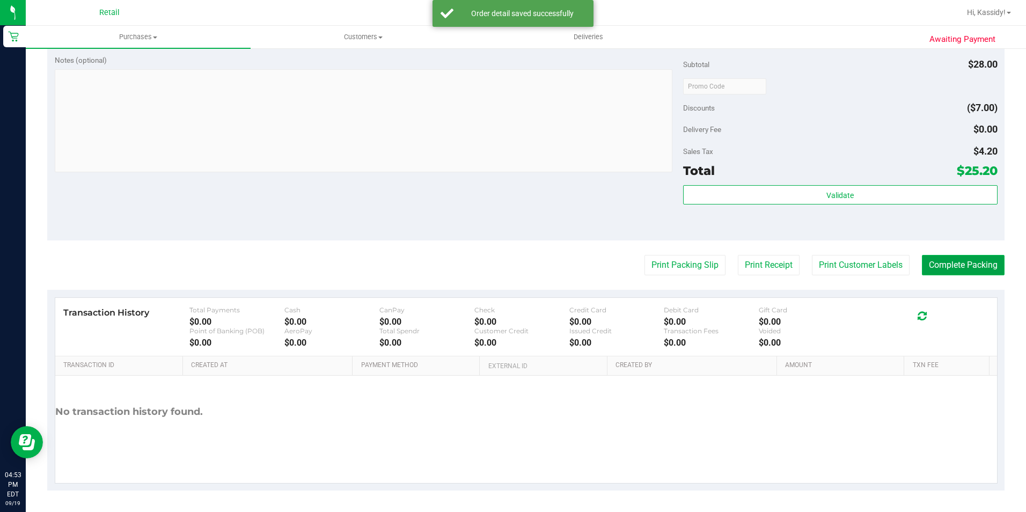
click at [951, 255] on button "Complete Packing" at bounding box center [963, 265] width 83 height 20
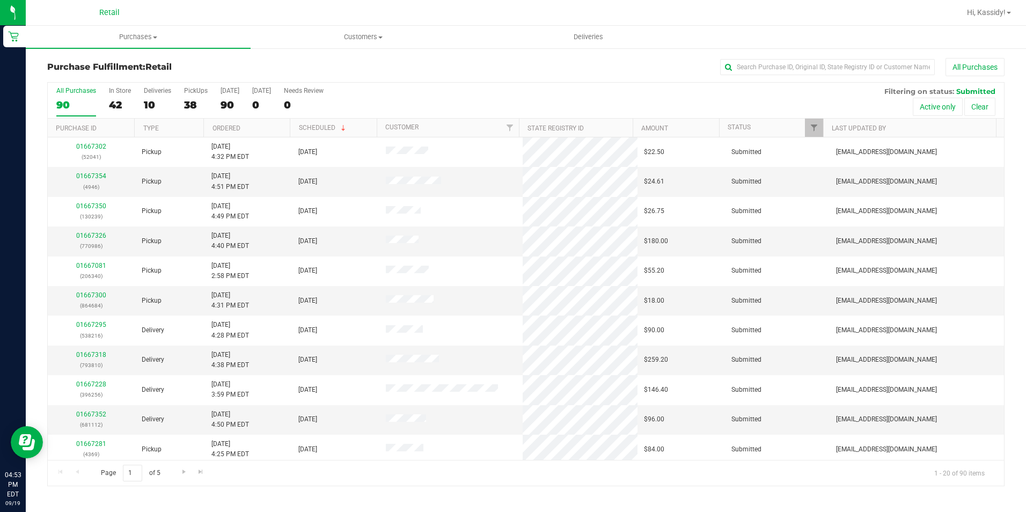
click at [887, 56] on div "Purchase Fulfillment: Retail All Purchases All Purchases 90 In Store 42 Deliver…" at bounding box center [526, 272] width 1000 height 450
click at [880, 63] on input "text" at bounding box center [827, 67] width 215 height 16
type input "222164"
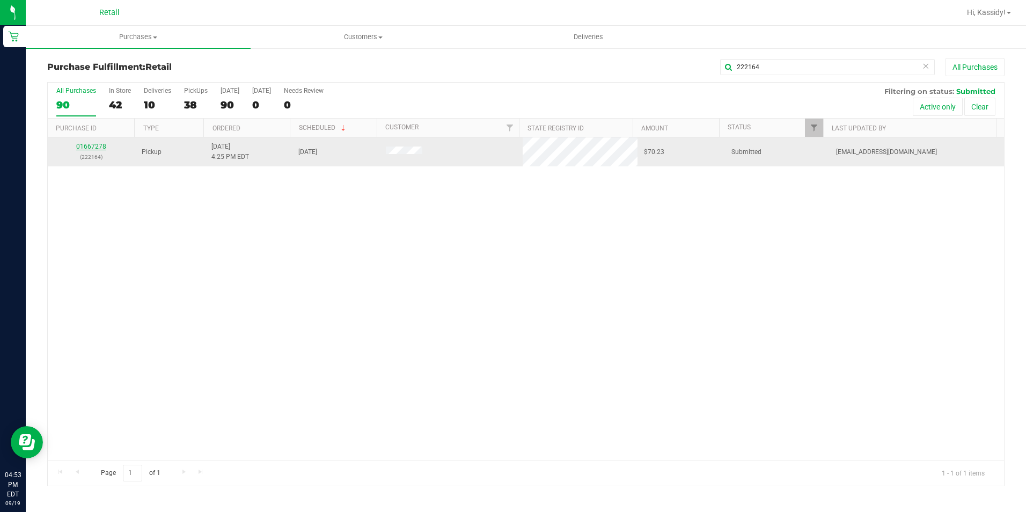
click at [102, 149] on link "01667278" at bounding box center [91, 147] width 30 height 8
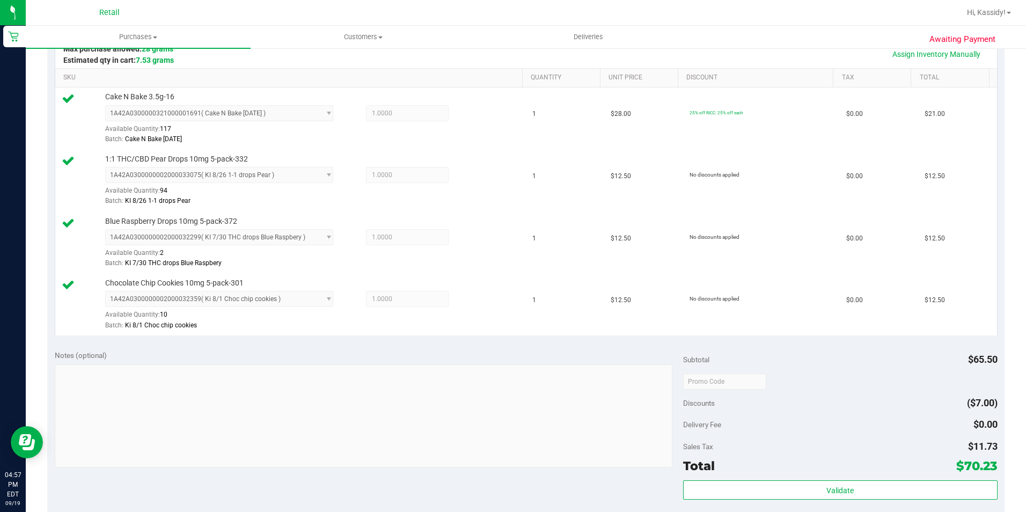
scroll to position [322, 0]
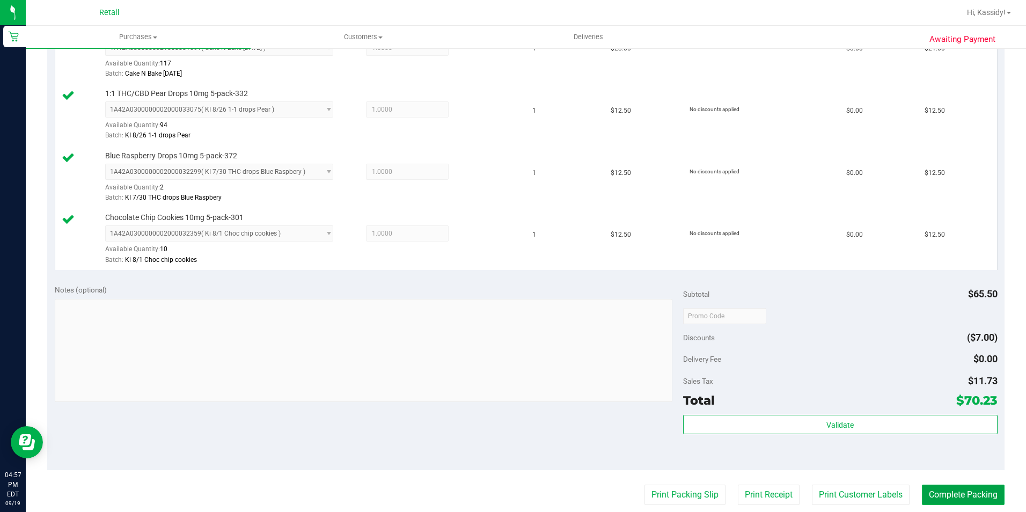
click at [966, 486] on button "Complete Packing" at bounding box center [963, 494] width 83 height 20
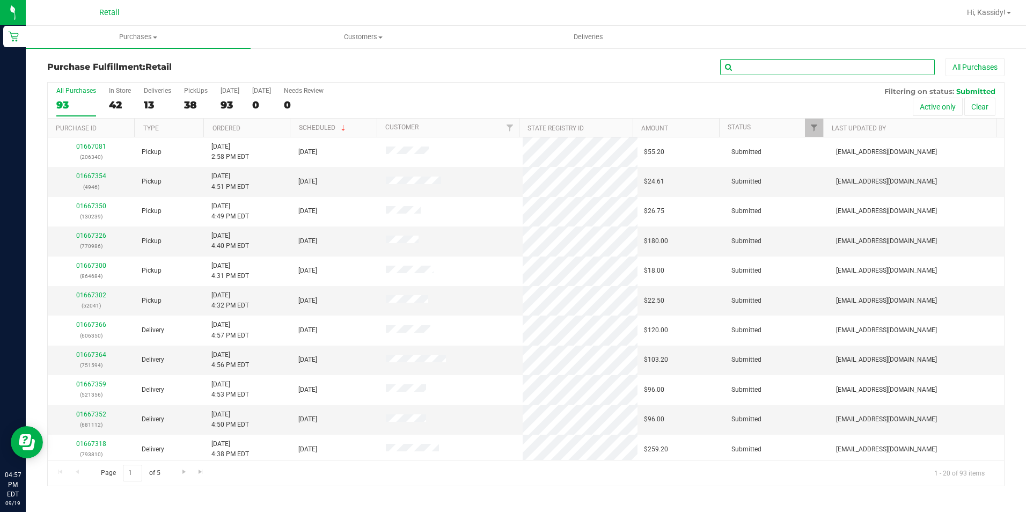
click at [798, 73] on input "text" at bounding box center [827, 67] width 215 height 16
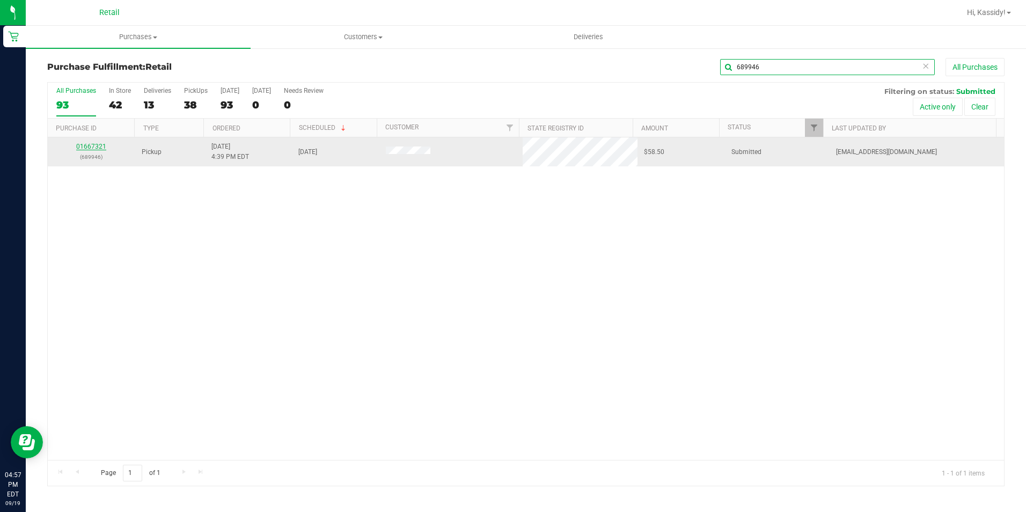
type input "689946"
click at [86, 147] on link "01667321" at bounding box center [91, 147] width 30 height 8
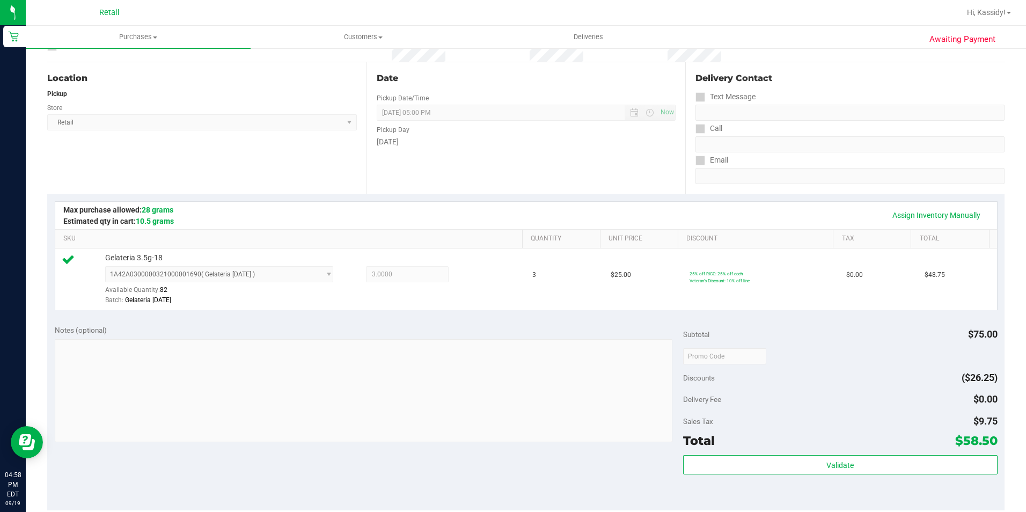
scroll to position [215, 0]
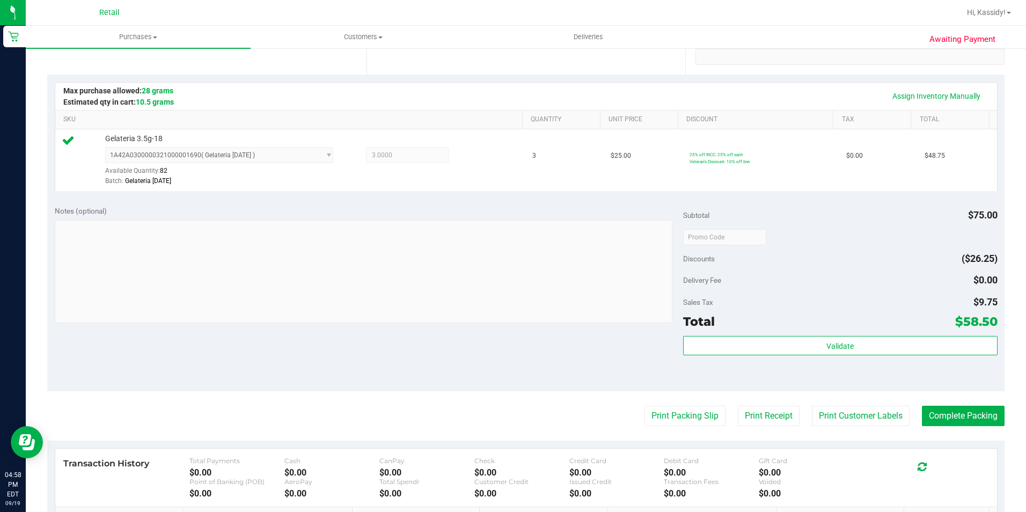
drag, startPoint x: 921, startPoint y: 392, endPoint x: 958, endPoint y: 430, distance: 52.4
click at [924, 393] on purchase-details "Back Edit Purchase Cancel Purchase View Profile # 01667321 Med | Rec METRC ID: …" at bounding box center [525, 242] width 957 height 798
click at [958, 430] on purchase-details "Back Edit Purchase Cancel Purchase View Profile # 01667321 Med | Rec METRC ID: …" at bounding box center [525, 242] width 957 height 798
click at [944, 407] on button "Complete Packing" at bounding box center [963, 416] width 83 height 20
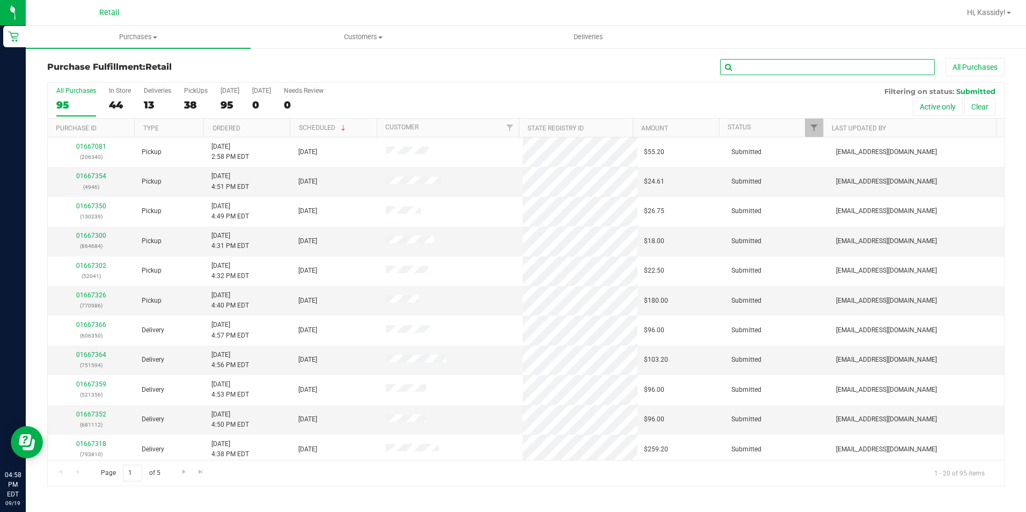
click at [812, 59] on input "text" at bounding box center [827, 67] width 215 height 16
type input "550789"
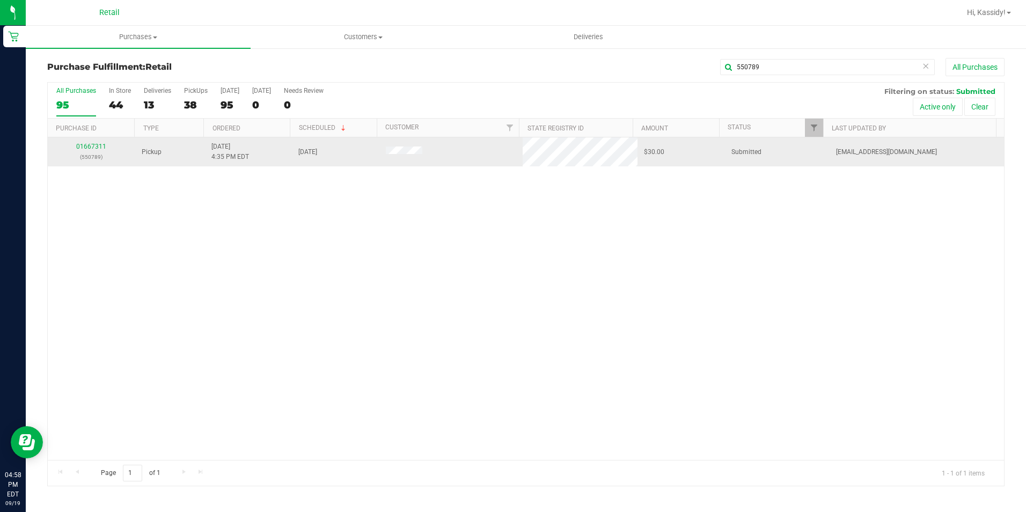
click at [92, 141] on td "01667311 (550789)" at bounding box center [91, 151] width 87 height 29
click at [85, 145] on link "01667311" at bounding box center [91, 147] width 30 height 8
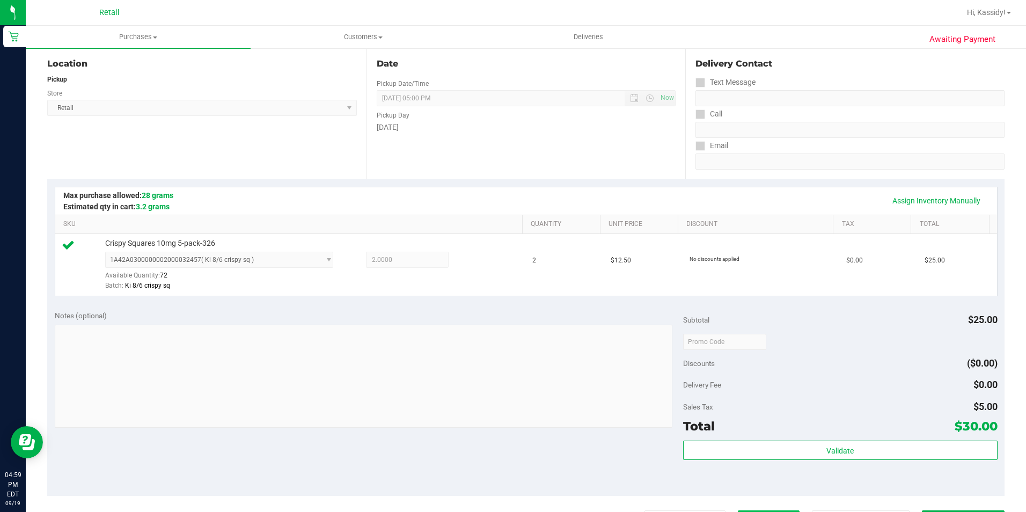
scroll to position [365, 0]
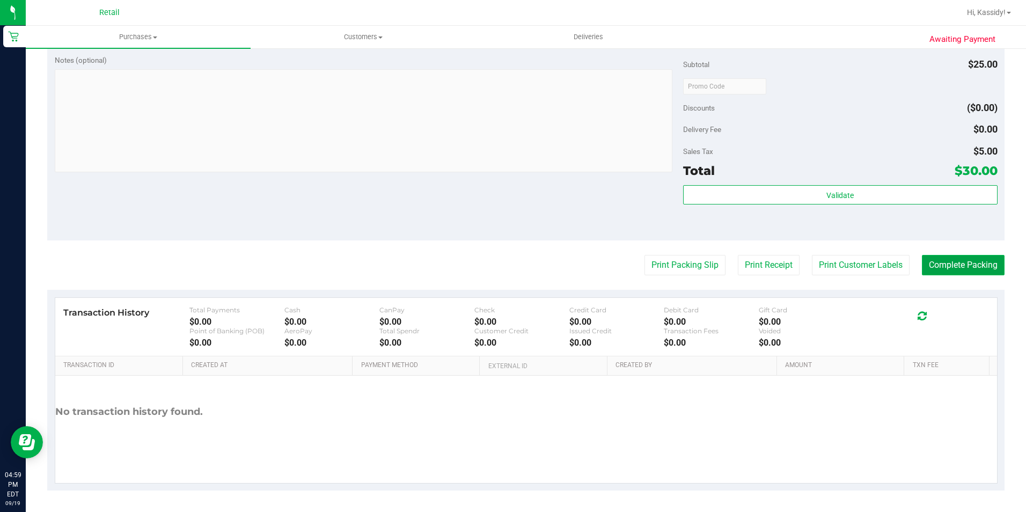
click at [940, 270] on button "Complete Packing" at bounding box center [963, 265] width 83 height 20
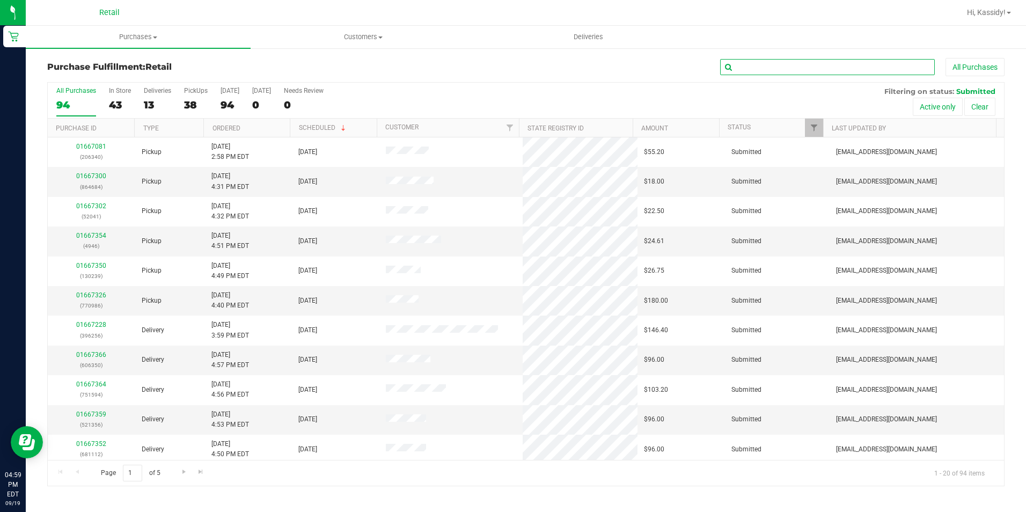
click at [907, 67] on input "text" at bounding box center [827, 67] width 215 height 16
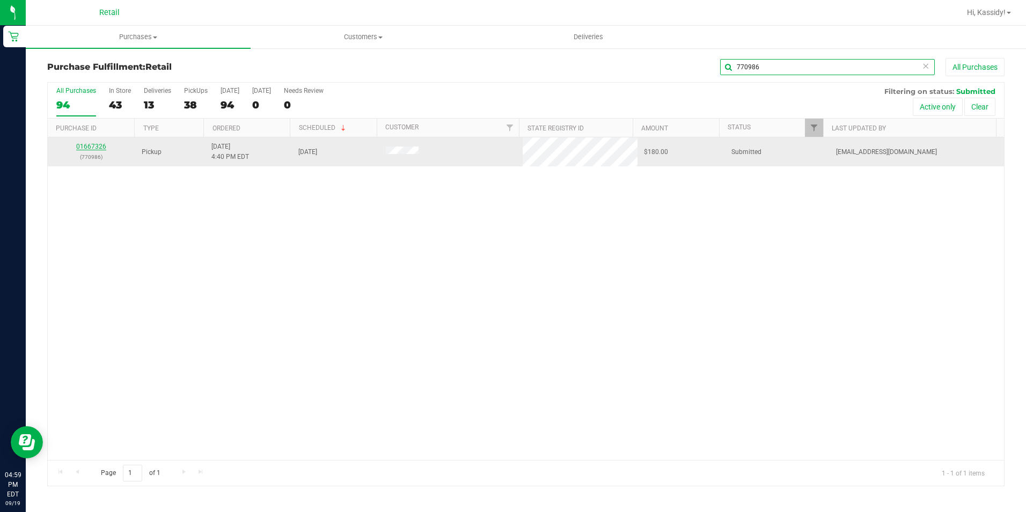
type input "770986"
click at [97, 144] on link "01667326" at bounding box center [91, 147] width 30 height 8
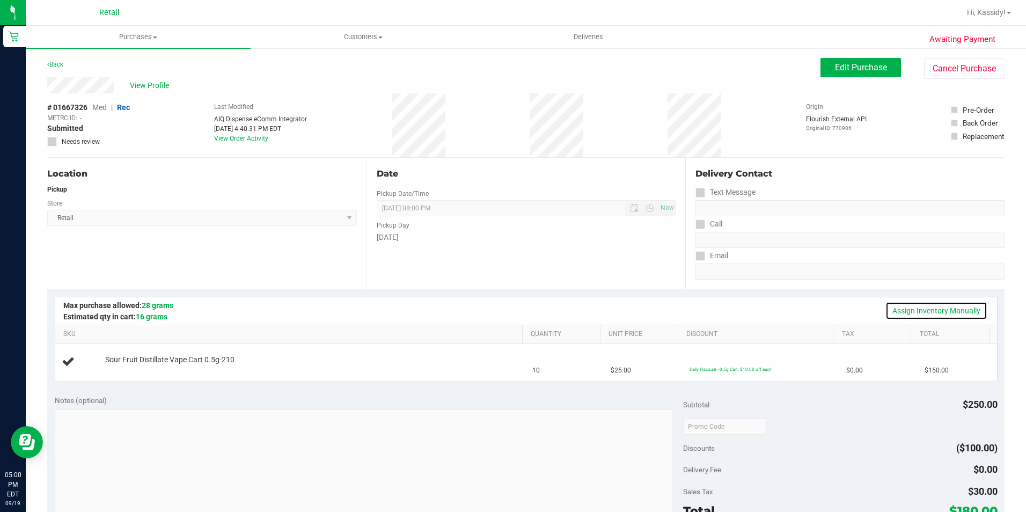
click at [912, 306] on link "Assign Inventory Manually" at bounding box center [936, 310] width 102 height 18
click at [134, 369] on link "Add Package" at bounding box center [124, 367] width 39 height 8
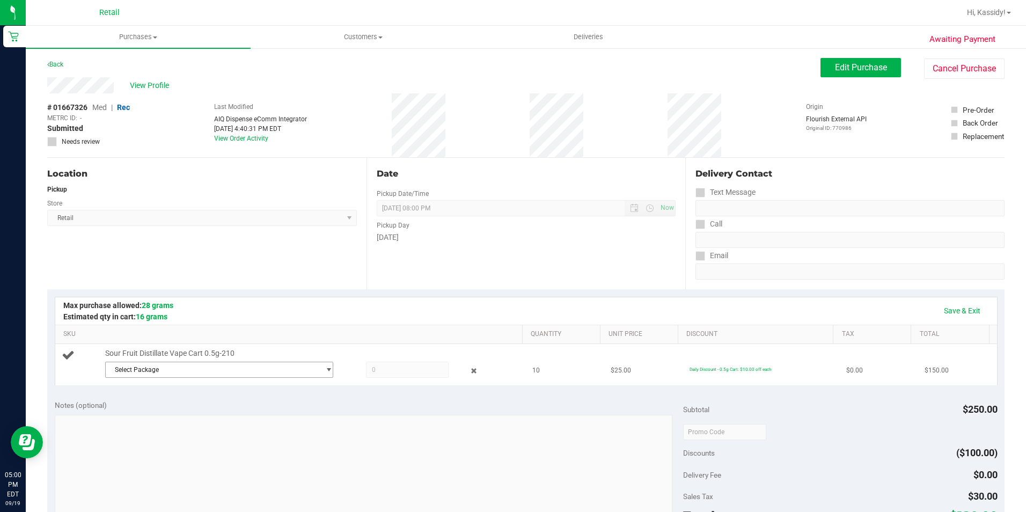
click at [139, 372] on span "Select Package" at bounding box center [213, 369] width 214 height 15
click at [161, 373] on span "Select Package" at bounding box center [213, 369] width 214 height 15
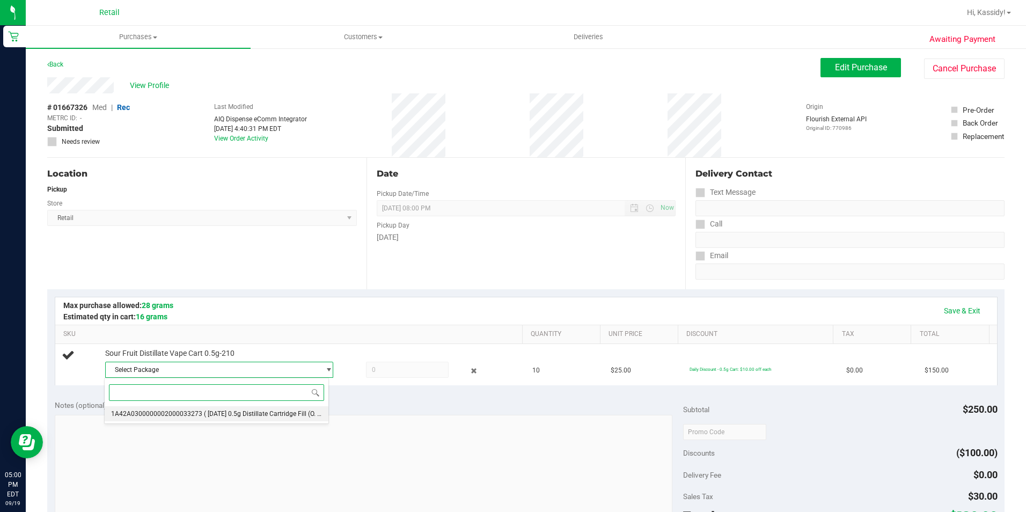
click at [226, 414] on span "( [DATE] 0.5g Distillate Cartridge Fill (O. Glu )" at bounding box center [267, 414] width 127 height 8
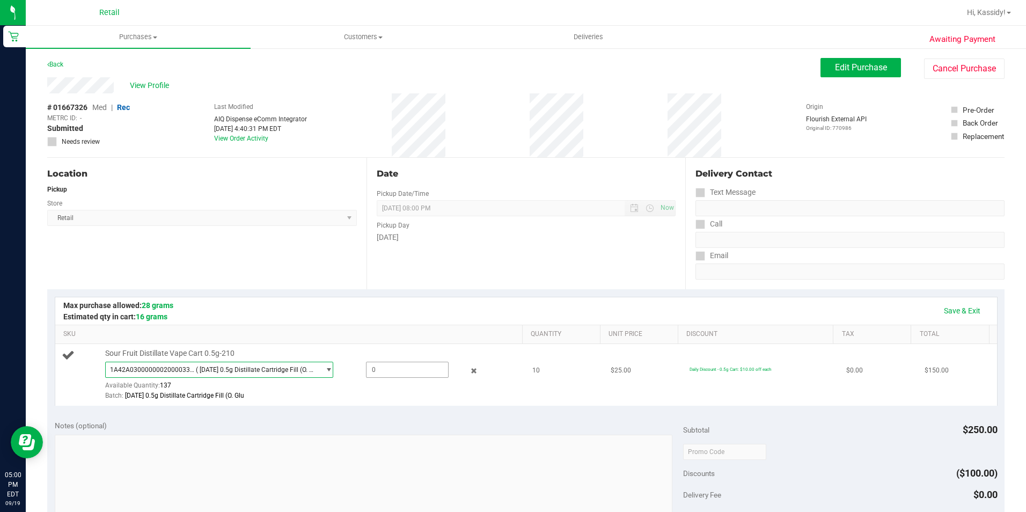
click at [391, 376] on span at bounding box center [407, 370] width 83 height 16
type input "10"
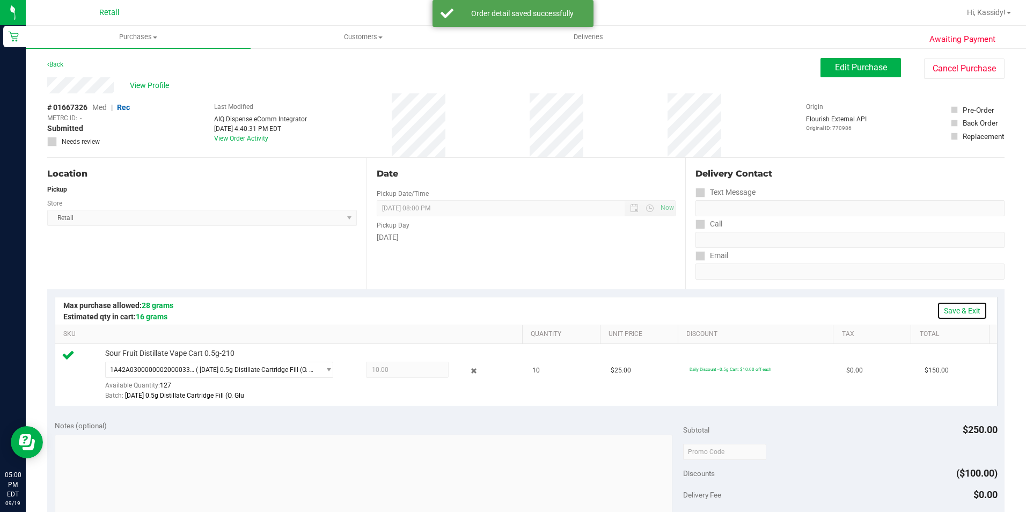
click at [970, 315] on link "Save & Exit" at bounding box center [962, 310] width 50 height 18
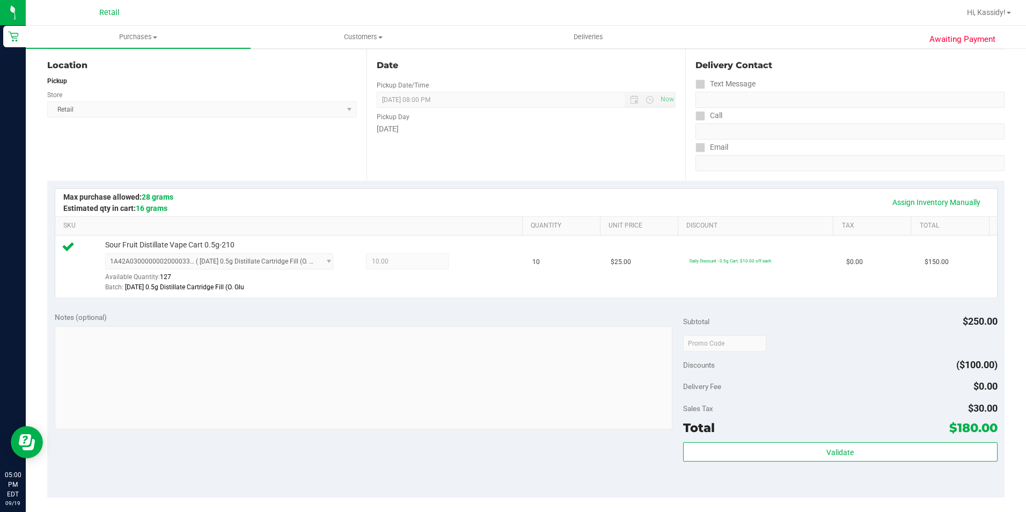
scroll to position [322, 0]
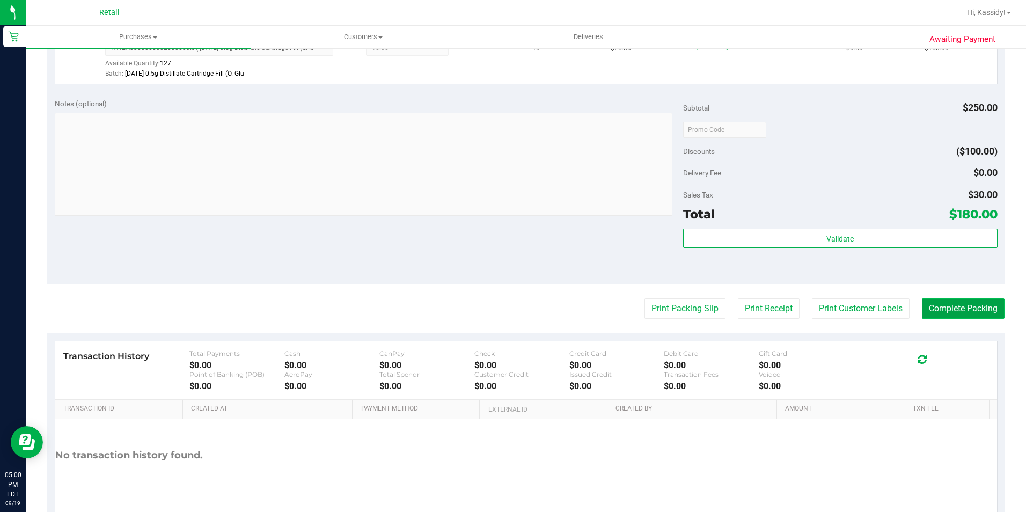
click at [973, 311] on button "Complete Packing" at bounding box center [963, 308] width 83 height 20
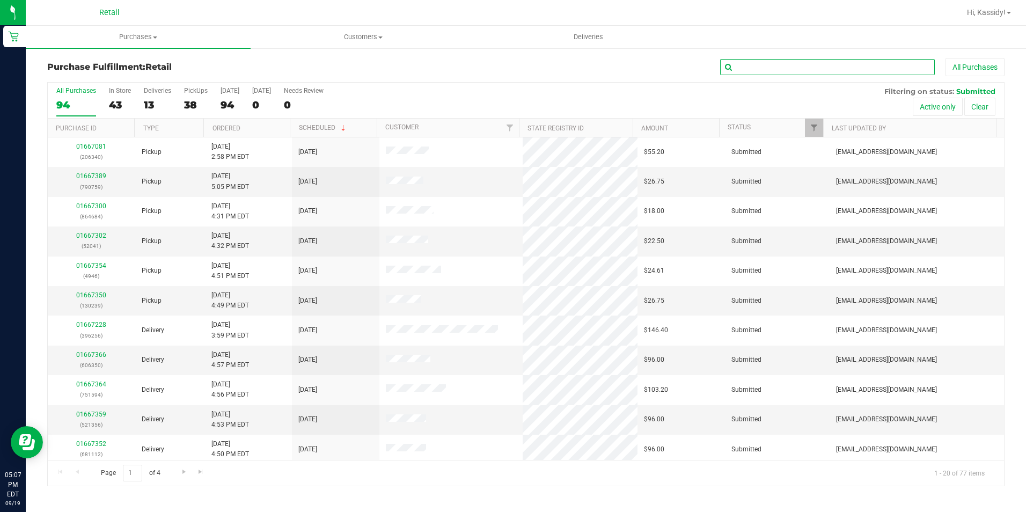
click at [855, 69] on input "text" at bounding box center [827, 67] width 215 height 16
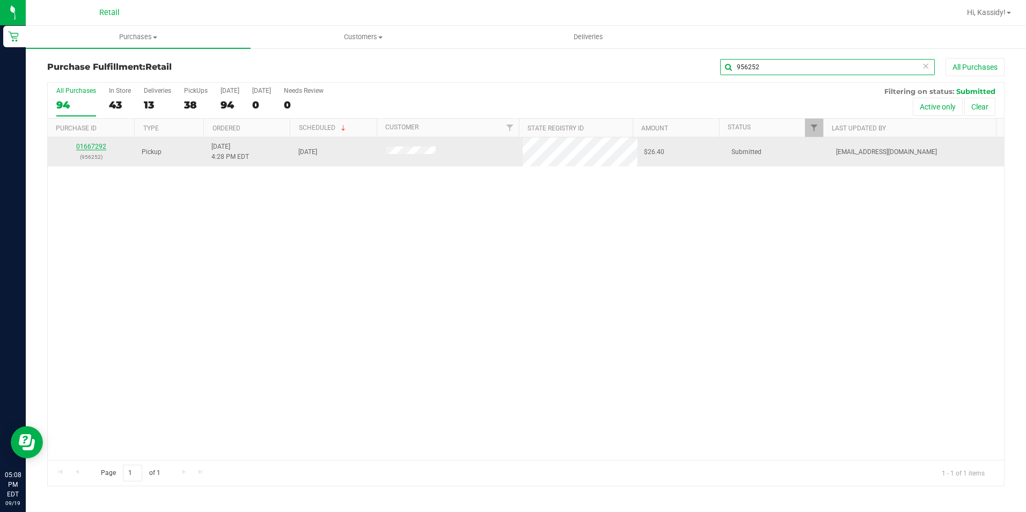
type input "956252"
click at [95, 148] on link "01667292" at bounding box center [91, 147] width 30 height 8
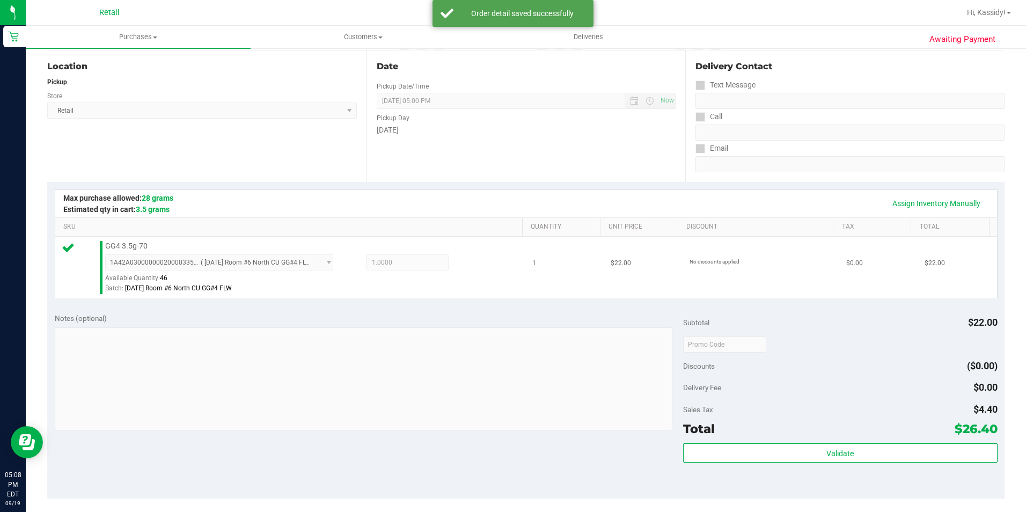
scroll to position [365, 0]
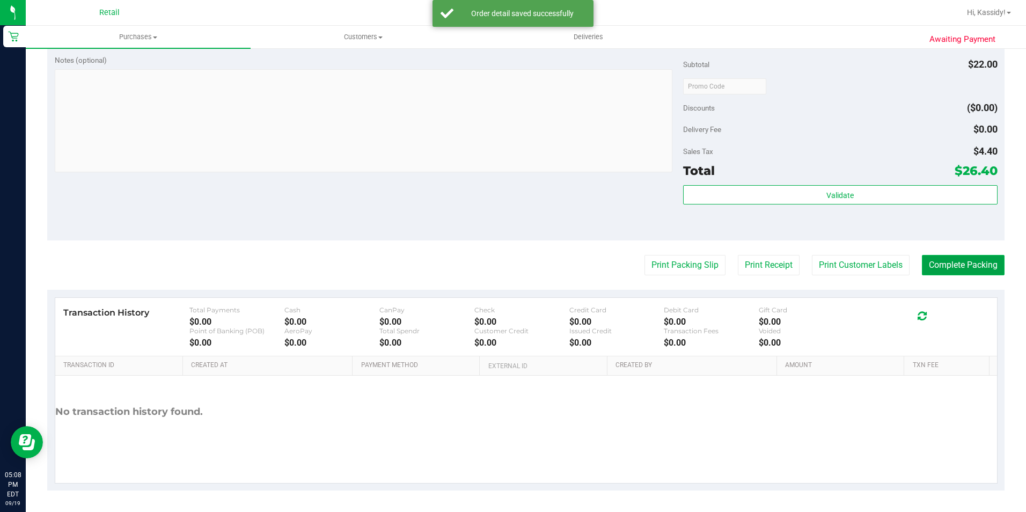
click at [957, 271] on button "Complete Packing" at bounding box center [963, 265] width 83 height 20
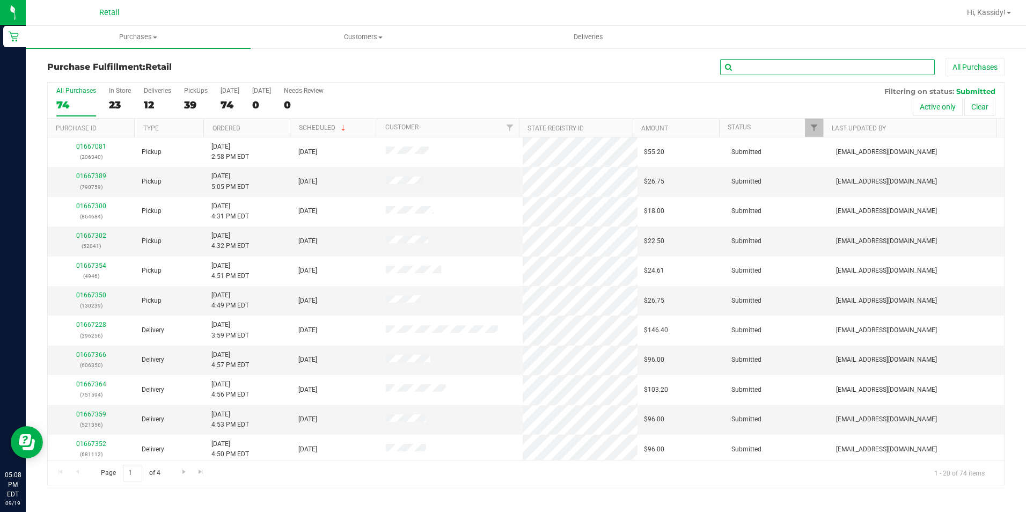
click at [783, 65] on input "text" at bounding box center [827, 67] width 215 height 16
type input "530345"
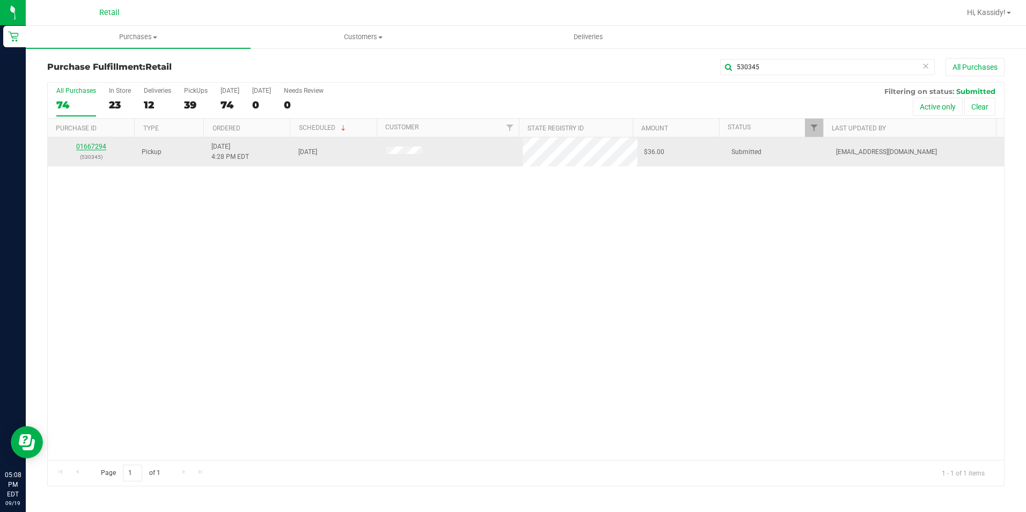
click at [98, 143] on link "01667294" at bounding box center [91, 147] width 30 height 8
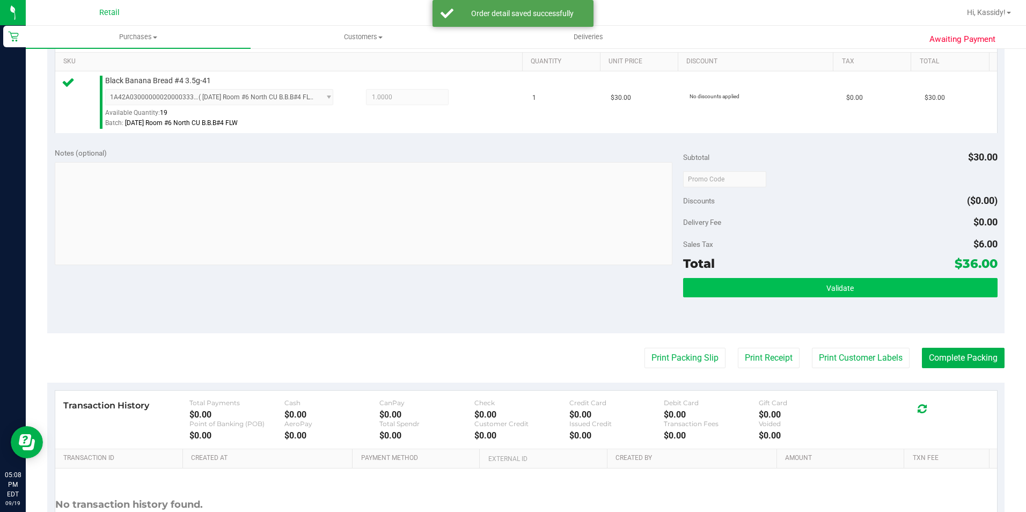
scroll to position [322, 0]
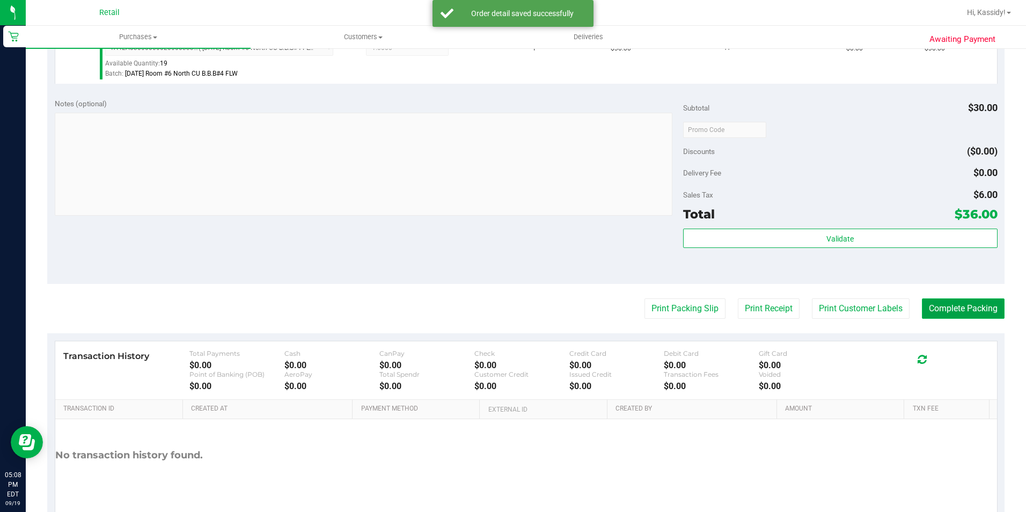
click at [983, 307] on button "Complete Packing" at bounding box center [963, 308] width 83 height 20
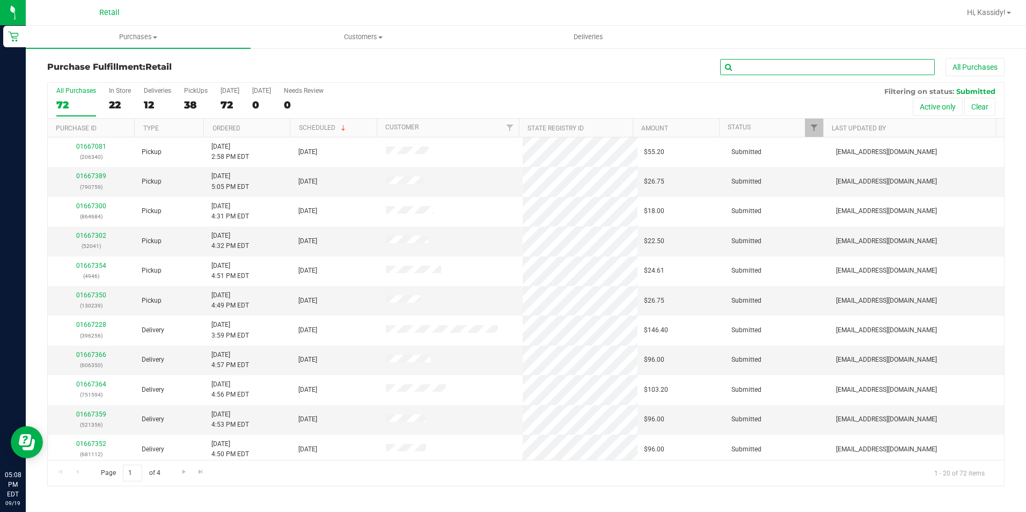
click at [852, 69] on input "text" at bounding box center [827, 67] width 215 height 16
type input "52041"
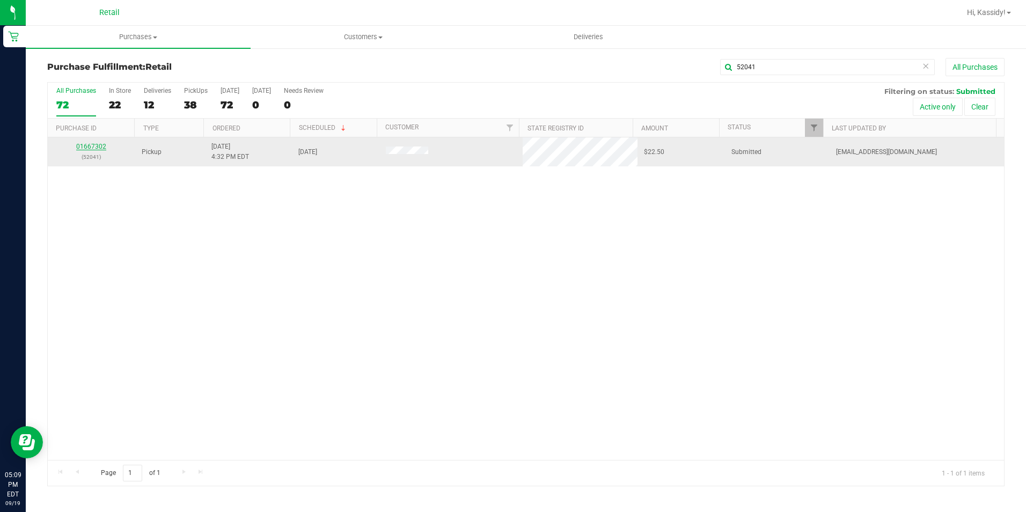
click at [87, 144] on link "01667302" at bounding box center [91, 147] width 30 height 8
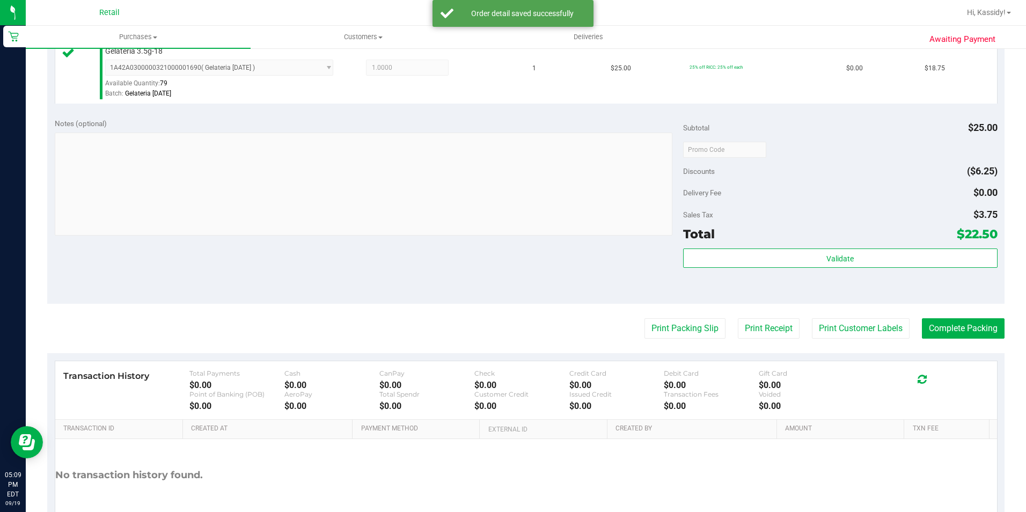
scroll to position [322, 0]
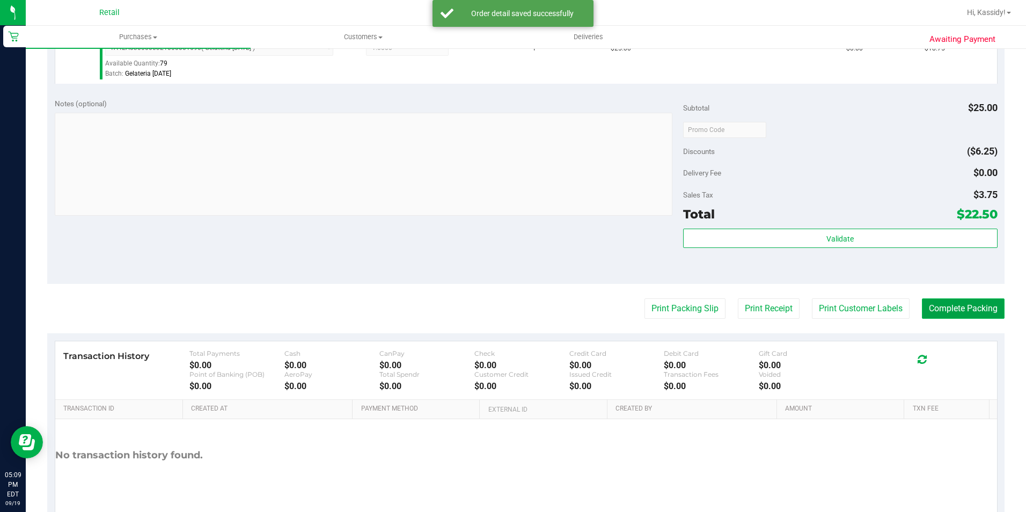
click at [948, 304] on button "Complete Packing" at bounding box center [963, 308] width 83 height 20
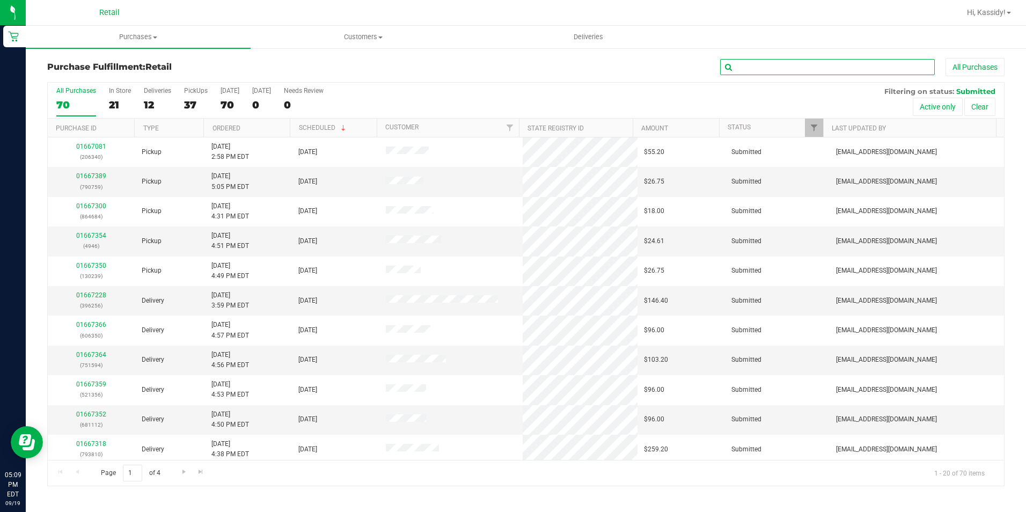
click at [886, 66] on input "text" at bounding box center [827, 67] width 215 height 16
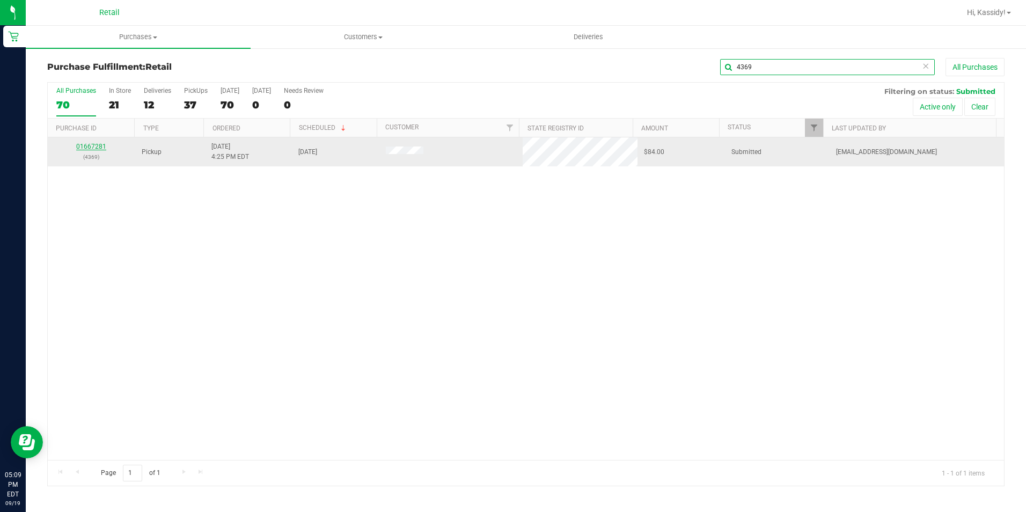
type input "4369"
click at [77, 143] on link "01667281" at bounding box center [91, 147] width 30 height 8
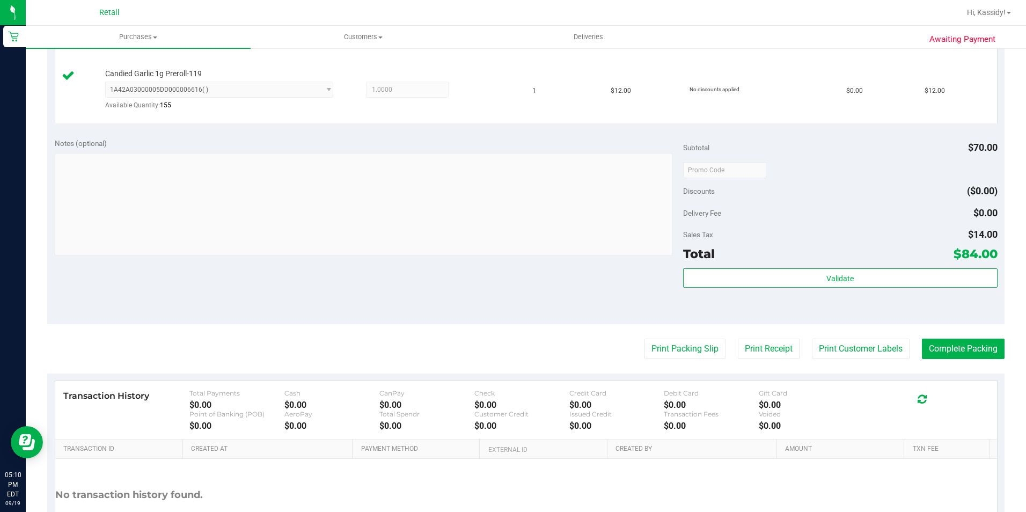
scroll to position [376, 0]
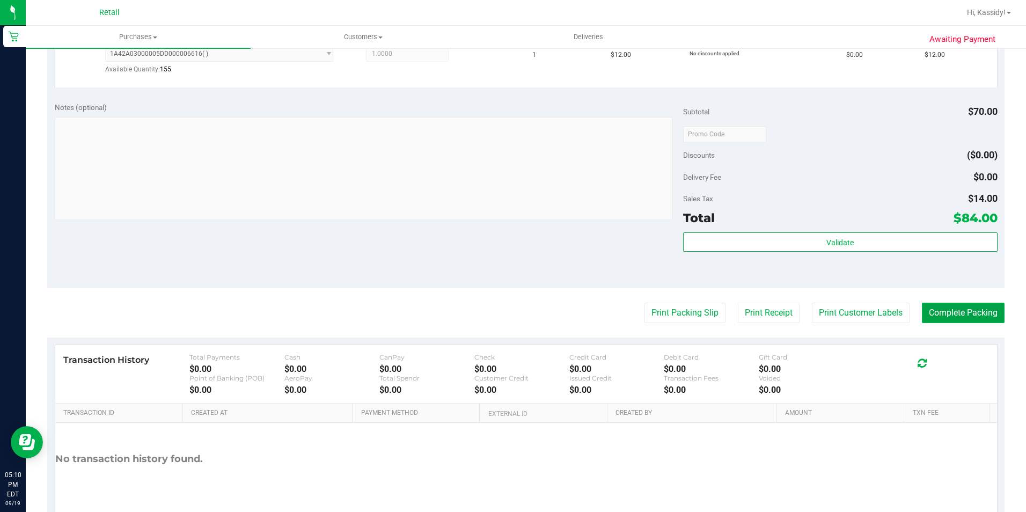
click at [969, 308] on button "Complete Packing" at bounding box center [963, 313] width 83 height 20
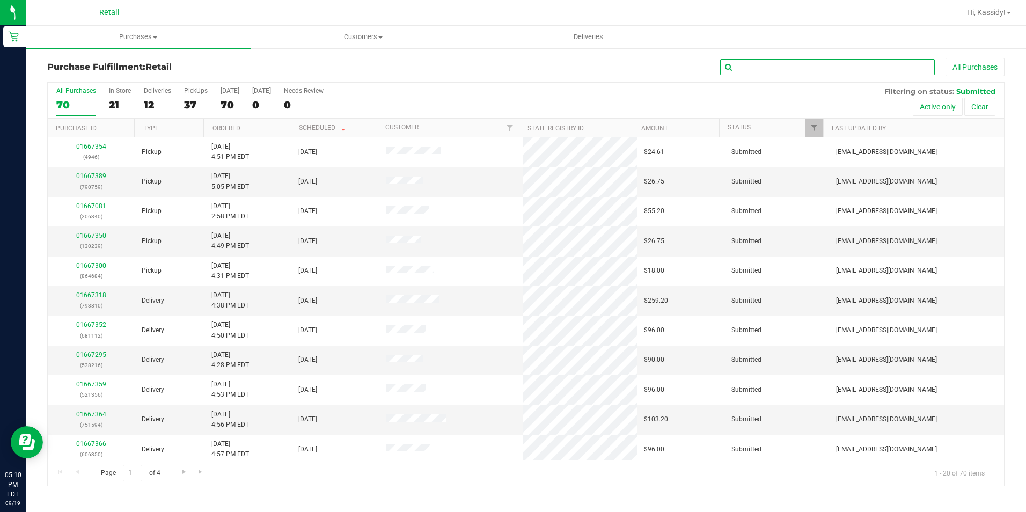
click at [841, 63] on input "text" at bounding box center [827, 67] width 215 height 16
type input "883911"
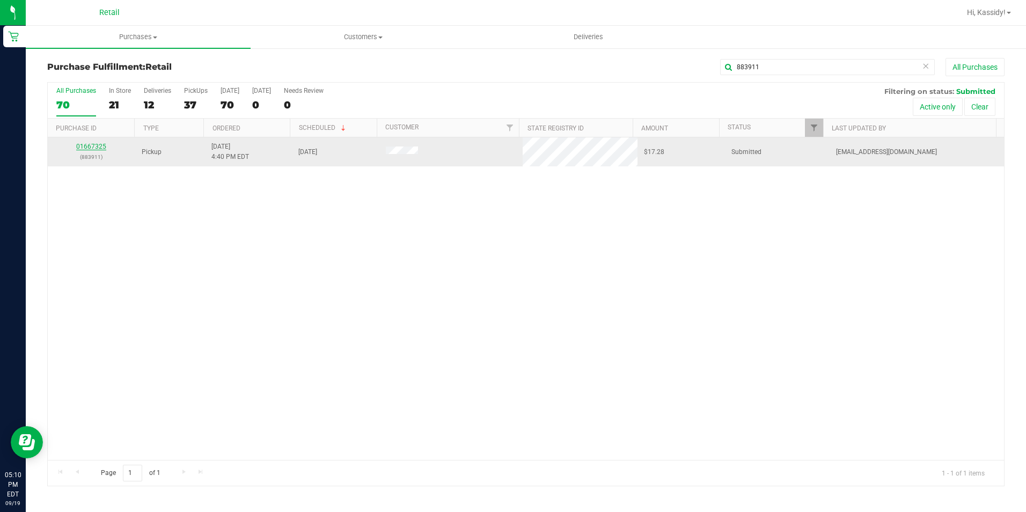
click at [94, 147] on link "01667325" at bounding box center [91, 147] width 30 height 8
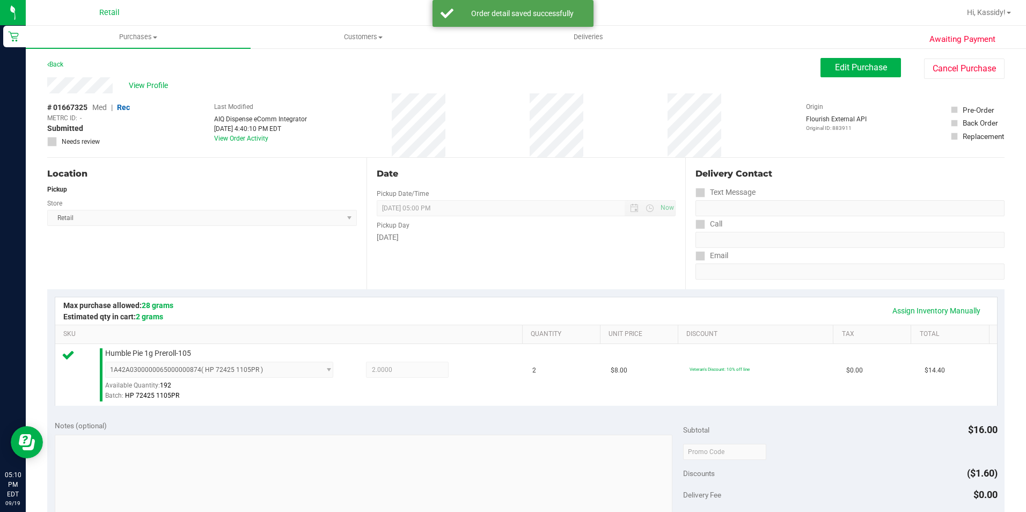
scroll to position [365, 0]
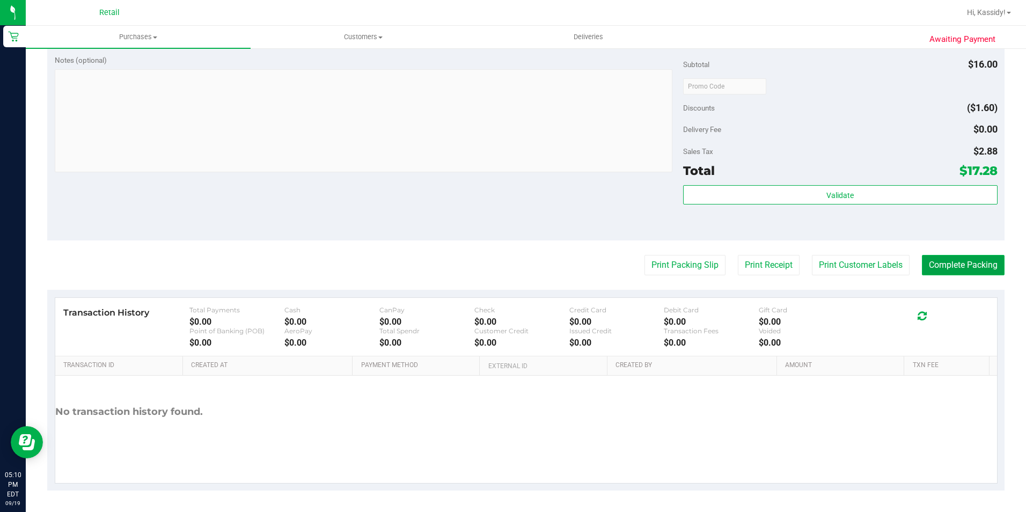
click at [958, 262] on button "Complete Packing" at bounding box center [963, 265] width 83 height 20
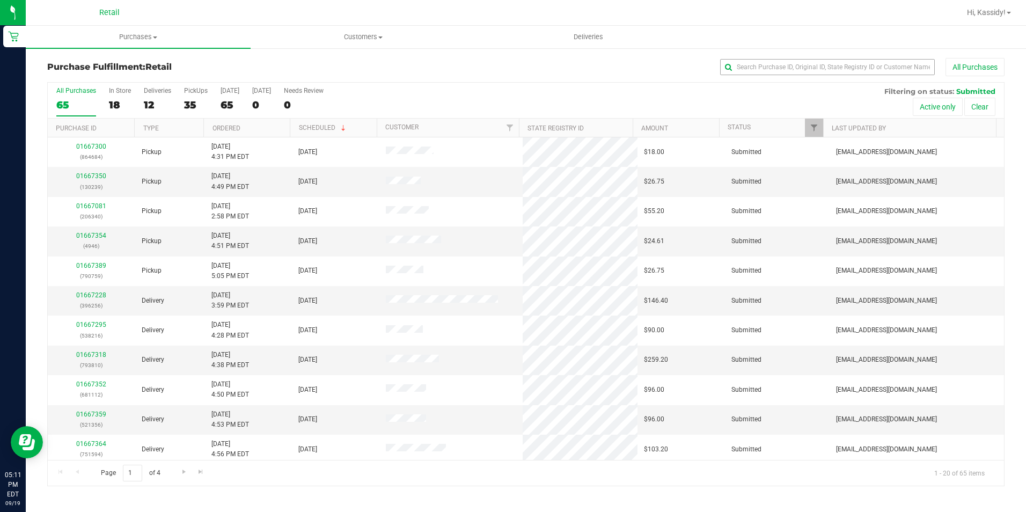
drag, startPoint x: 834, startPoint y: 82, endPoint x: 827, endPoint y: 72, distance: 11.9
click at [829, 77] on div "Purchase Fulfillment: Retail All Purchases All Purchases 65 In Store 18 Deliver…" at bounding box center [525, 272] width 957 height 428
click at [827, 72] on input "text" at bounding box center [827, 67] width 215 height 16
type input "481728"
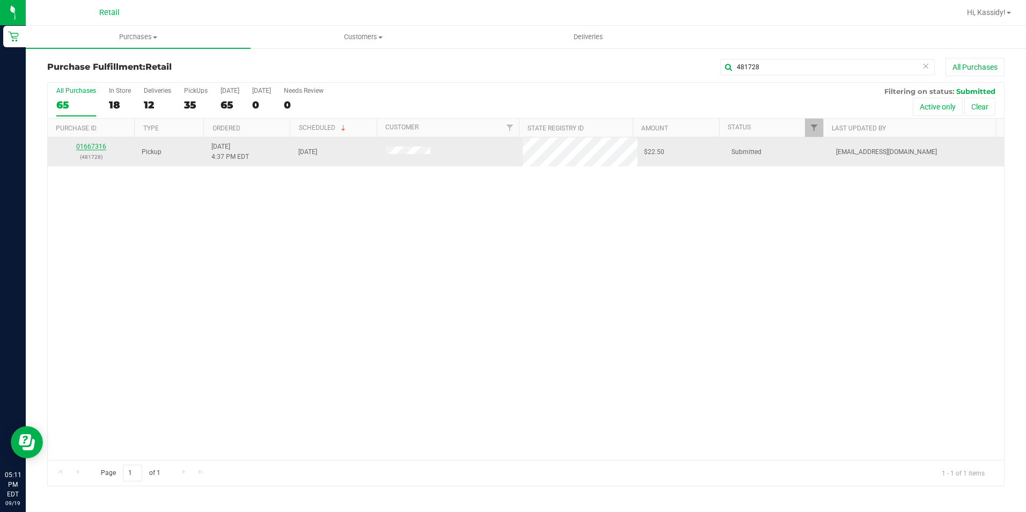
click at [80, 148] on link "01667316" at bounding box center [91, 147] width 30 height 8
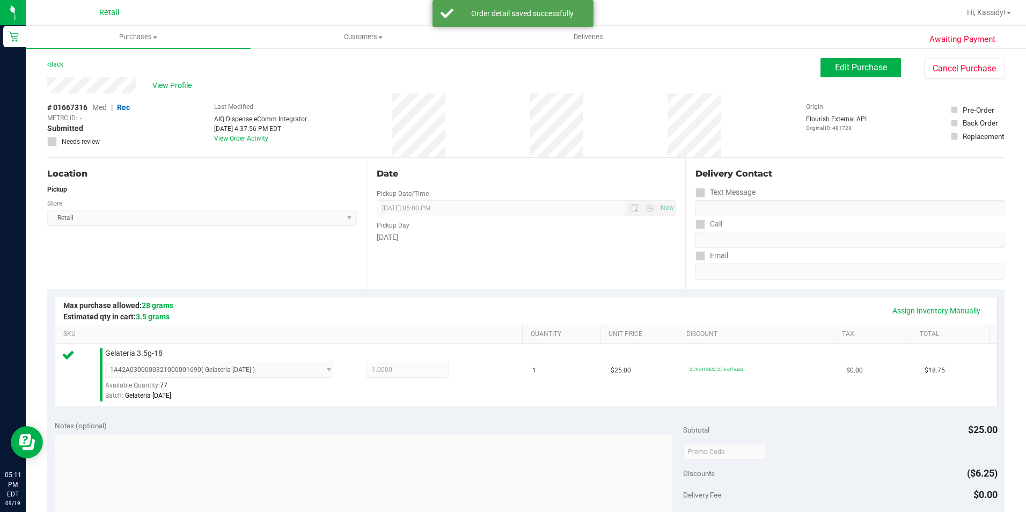
scroll to position [365, 0]
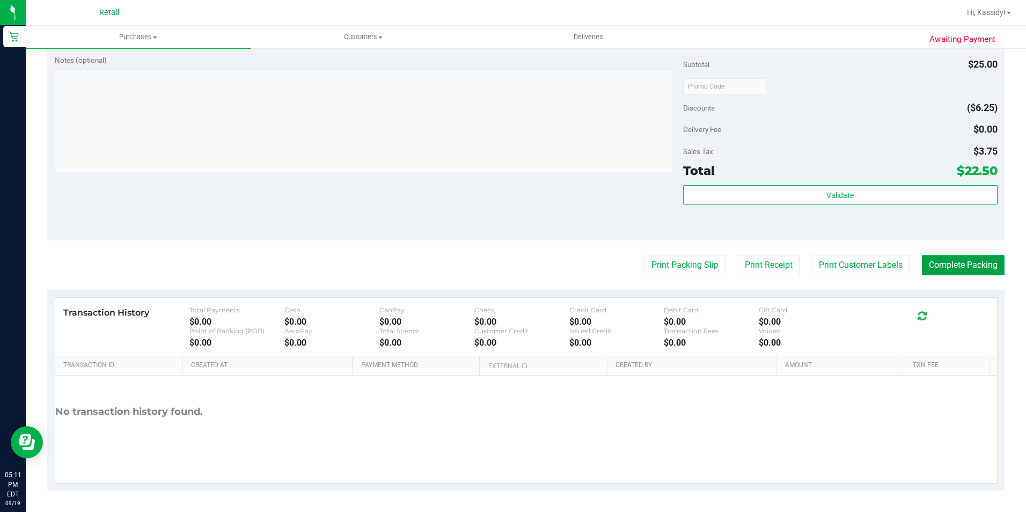
click at [954, 265] on button "Complete Packing" at bounding box center [963, 265] width 83 height 20
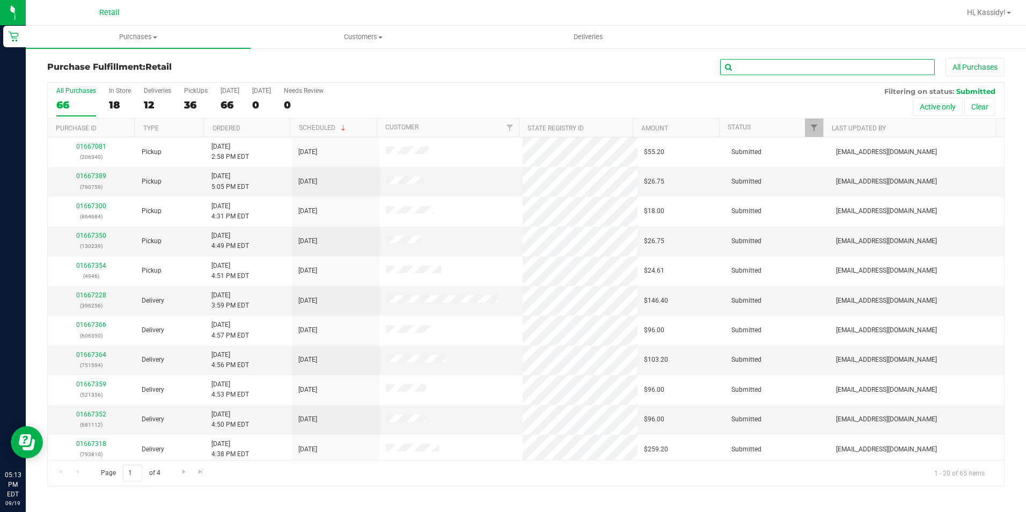
click at [787, 63] on input "text" at bounding box center [827, 67] width 215 height 16
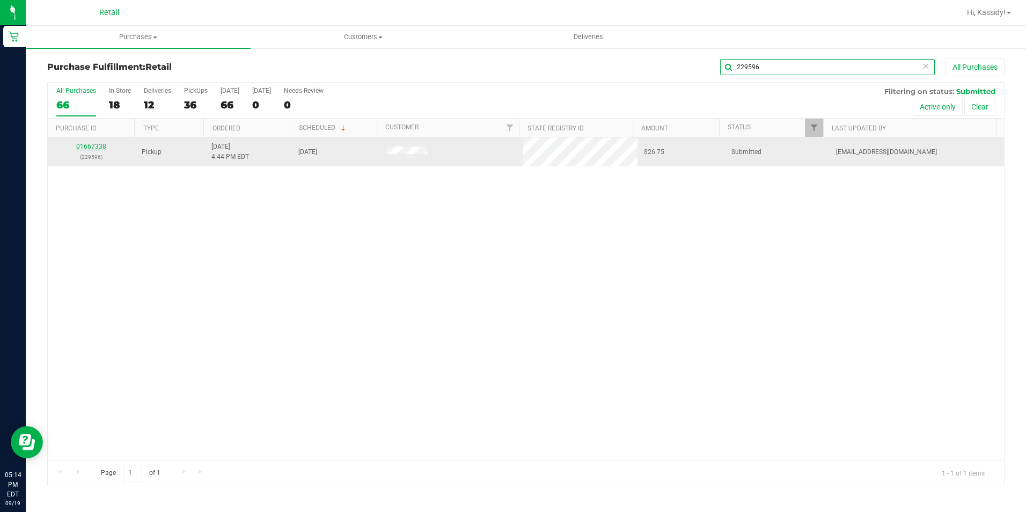
type input "229596"
click at [97, 148] on link "01667338" at bounding box center [91, 147] width 30 height 8
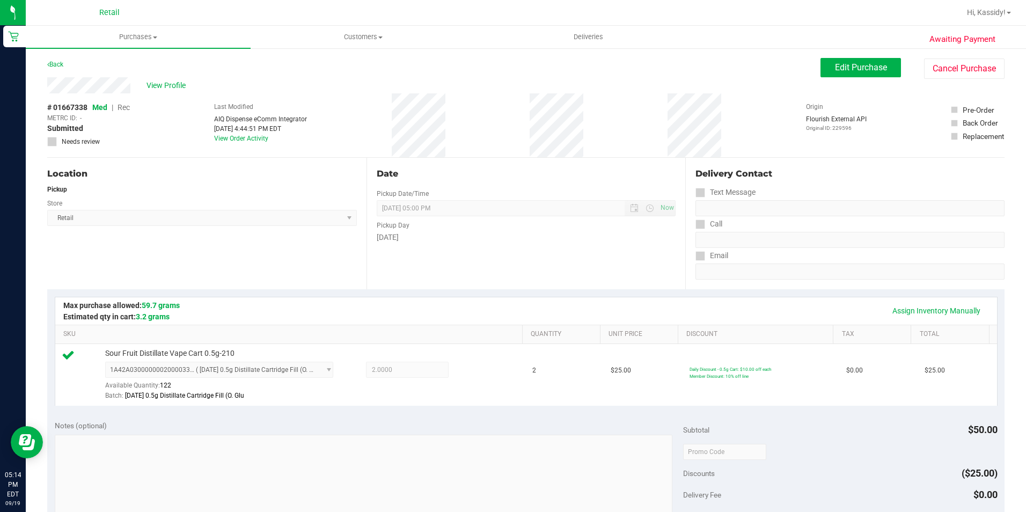
scroll to position [365, 0]
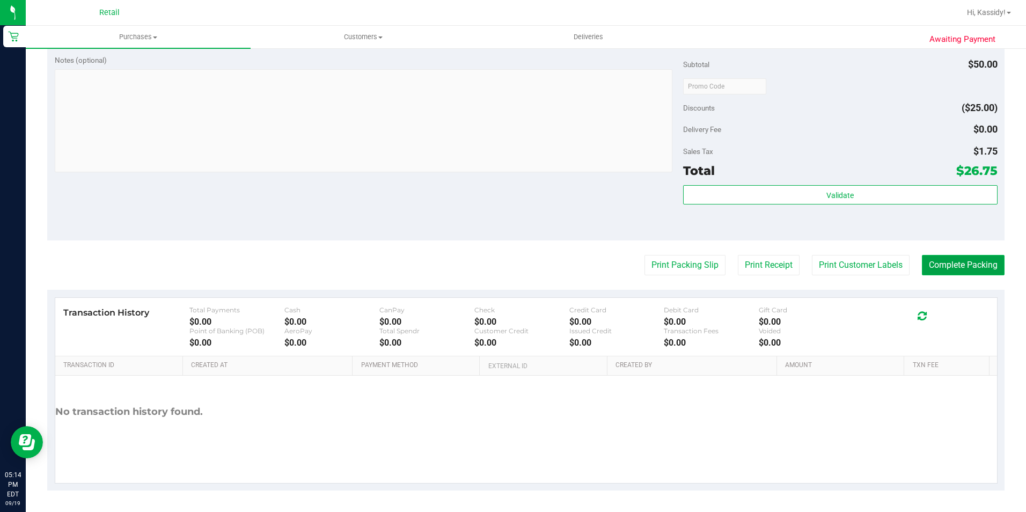
click at [967, 273] on button "Complete Packing" at bounding box center [963, 265] width 83 height 20
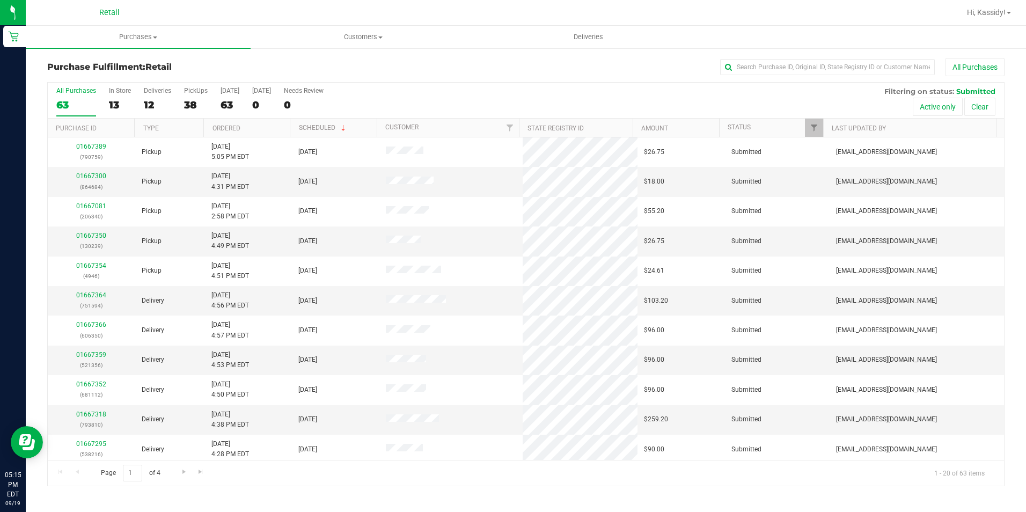
click at [836, 76] on div "All Purchases" at bounding box center [685, 67] width 638 height 18
click at [828, 70] on input "text" at bounding box center [827, 67] width 215 height 16
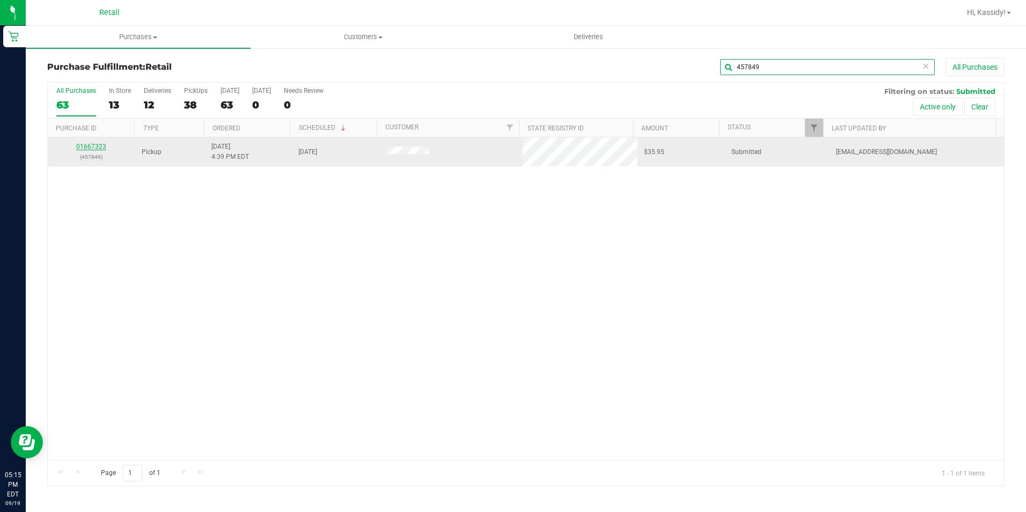
type input "457849"
click at [85, 148] on link "01667323" at bounding box center [91, 147] width 30 height 8
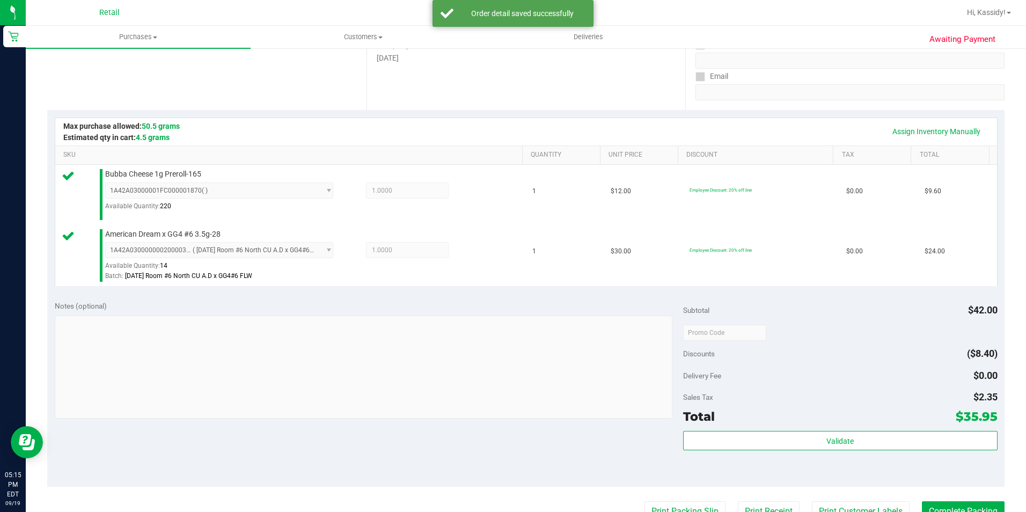
scroll to position [215, 0]
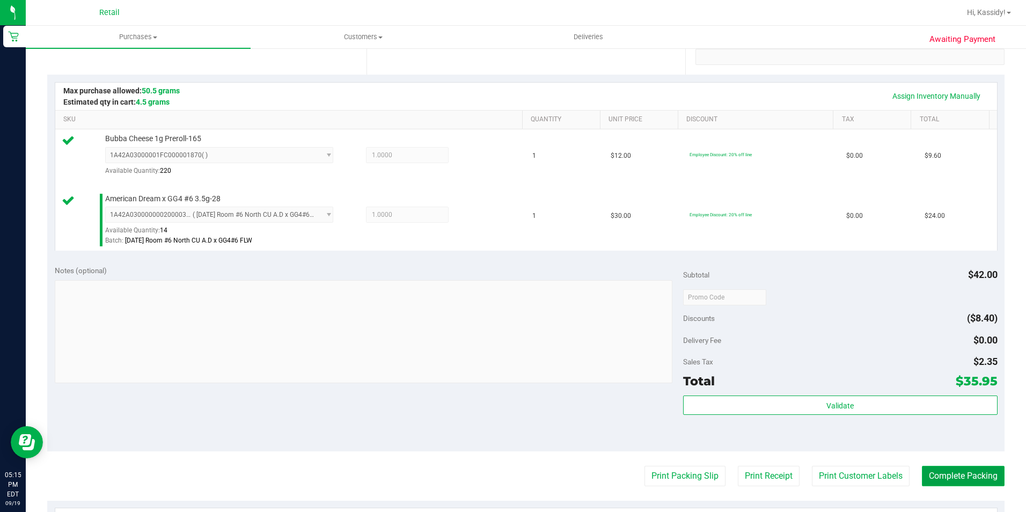
click at [936, 479] on button "Complete Packing" at bounding box center [963, 476] width 83 height 20
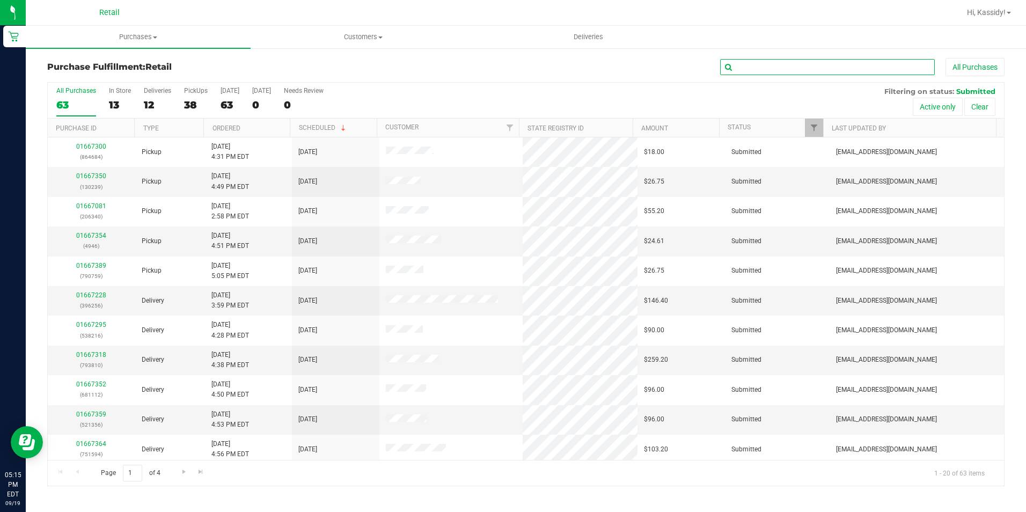
click at [767, 72] on input "text" at bounding box center [827, 67] width 215 height 16
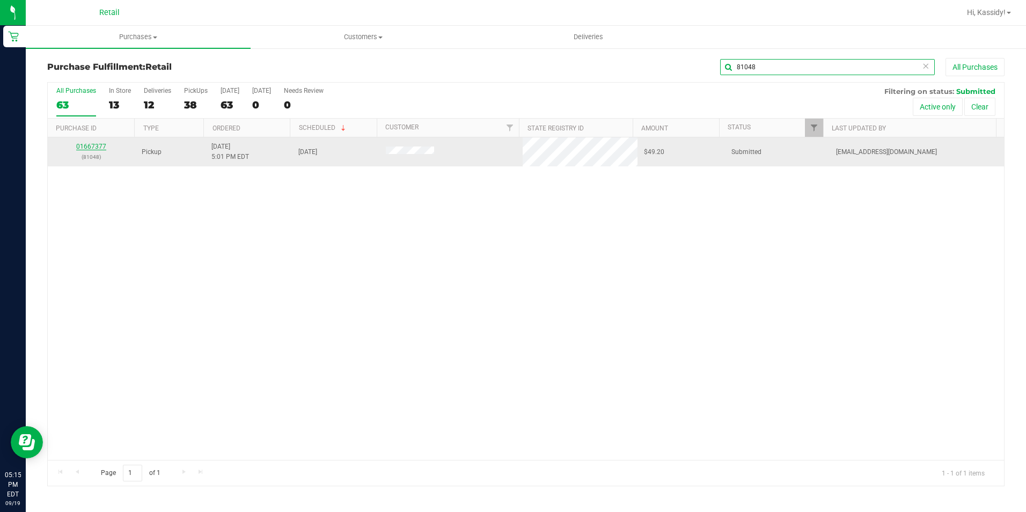
type input "81048"
click at [92, 145] on link "01667377" at bounding box center [91, 147] width 30 height 8
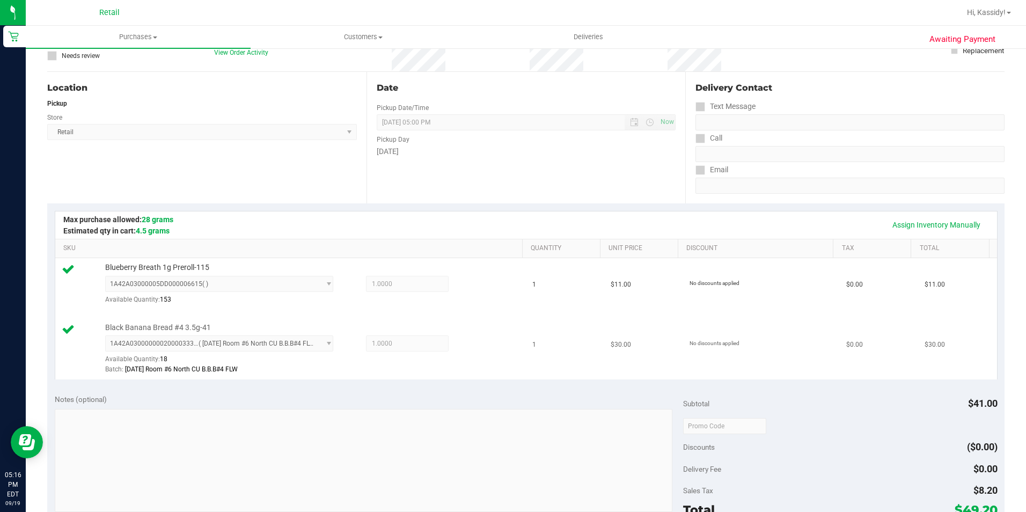
scroll to position [215, 0]
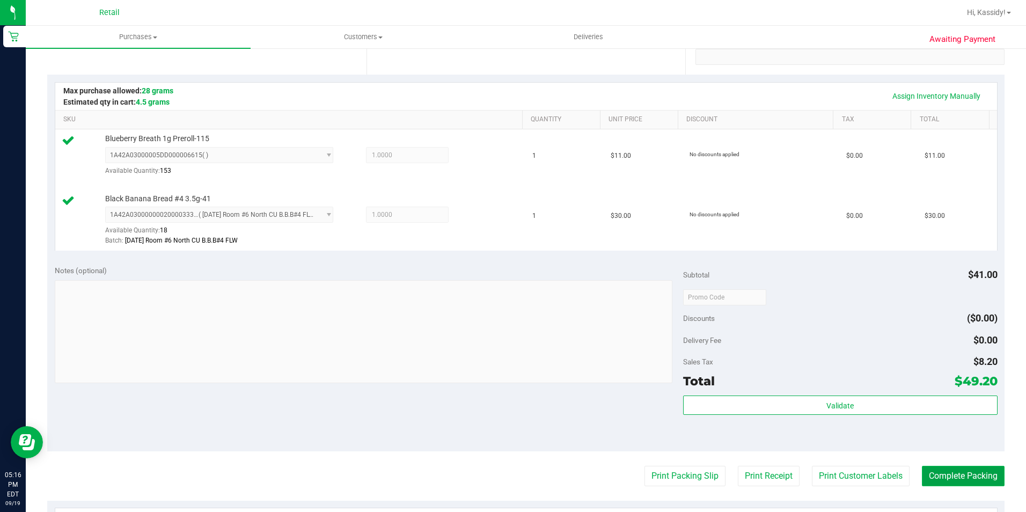
click at [945, 475] on button "Complete Packing" at bounding box center [963, 476] width 83 height 20
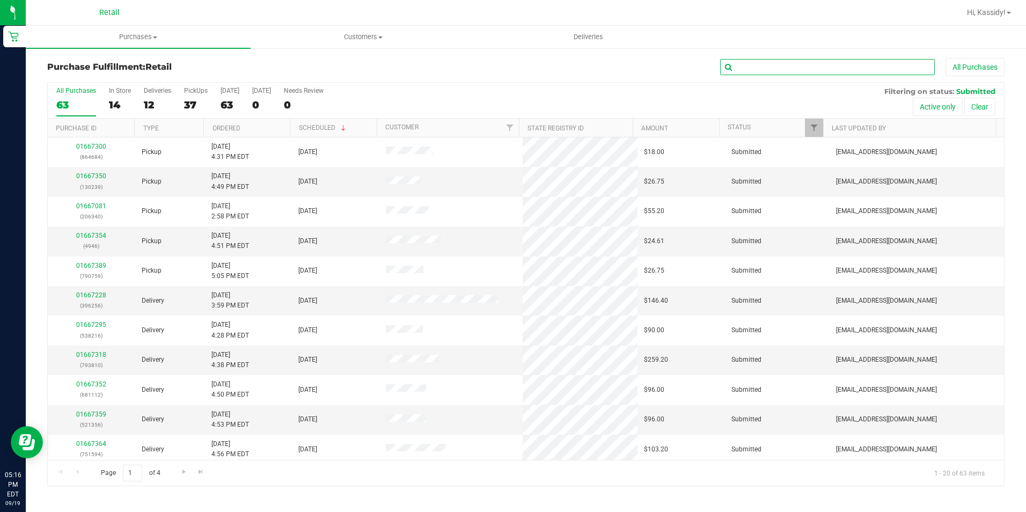
click at [824, 65] on input "text" at bounding box center [827, 67] width 215 height 16
type input "9"
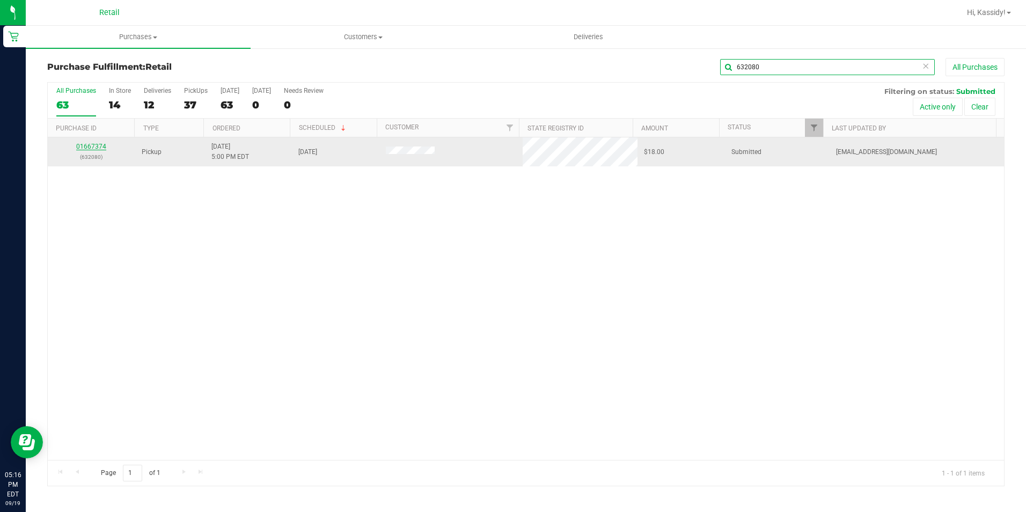
type input "632080"
click at [90, 146] on link "01667374" at bounding box center [91, 147] width 30 height 8
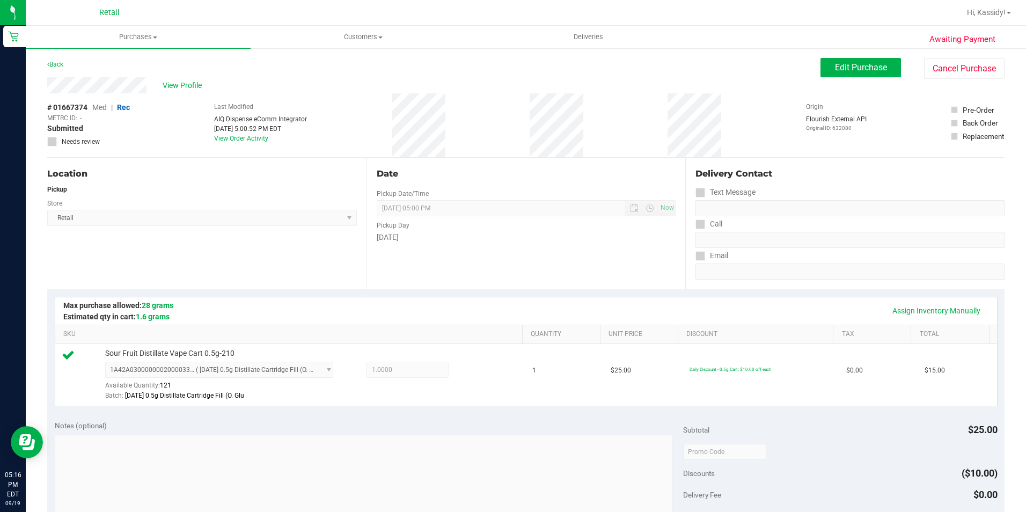
scroll to position [268, 0]
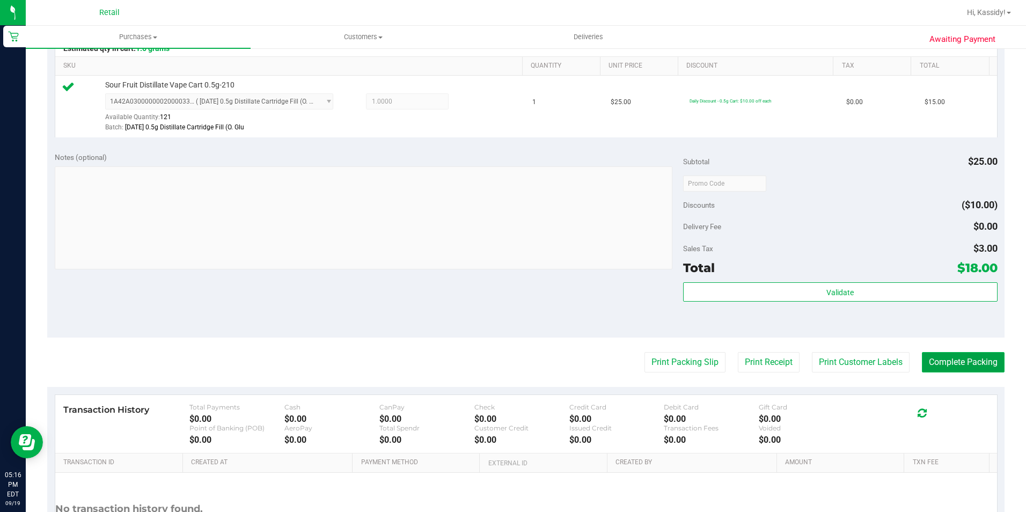
click at [967, 354] on button "Complete Packing" at bounding box center [963, 362] width 83 height 20
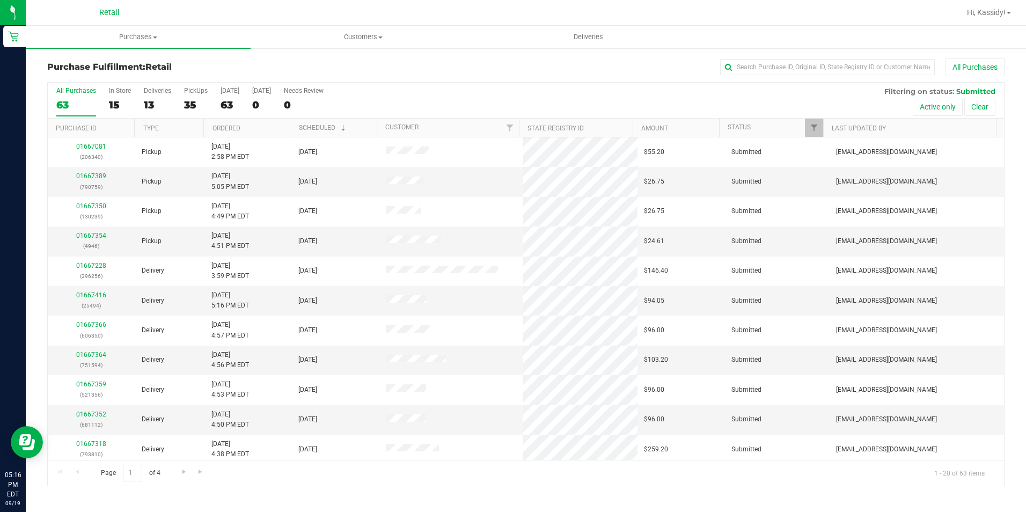
click at [815, 57] on div "Purchase Fulfillment: Retail All Purchases All Purchases 63 In Store 15 Deliver…" at bounding box center [526, 272] width 1000 height 450
click at [810, 60] on input "text" at bounding box center [827, 67] width 215 height 16
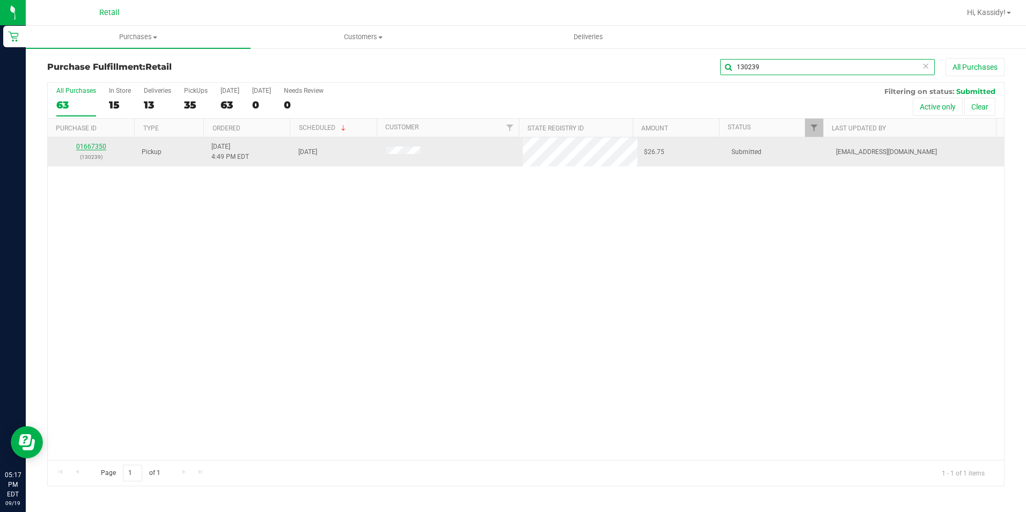
type input "130239"
click at [88, 148] on link "01667350" at bounding box center [91, 147] width 30 height 8
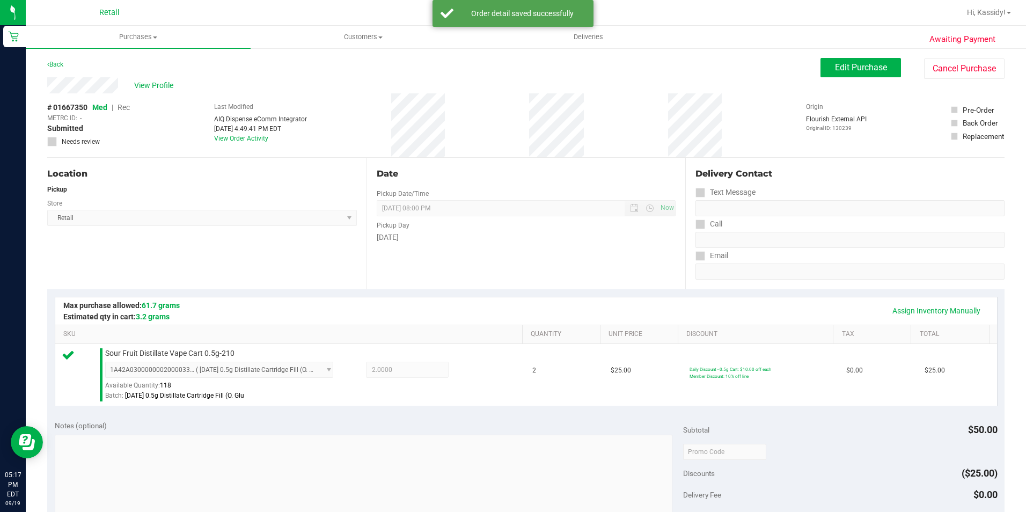
scroll to position [322, 0]
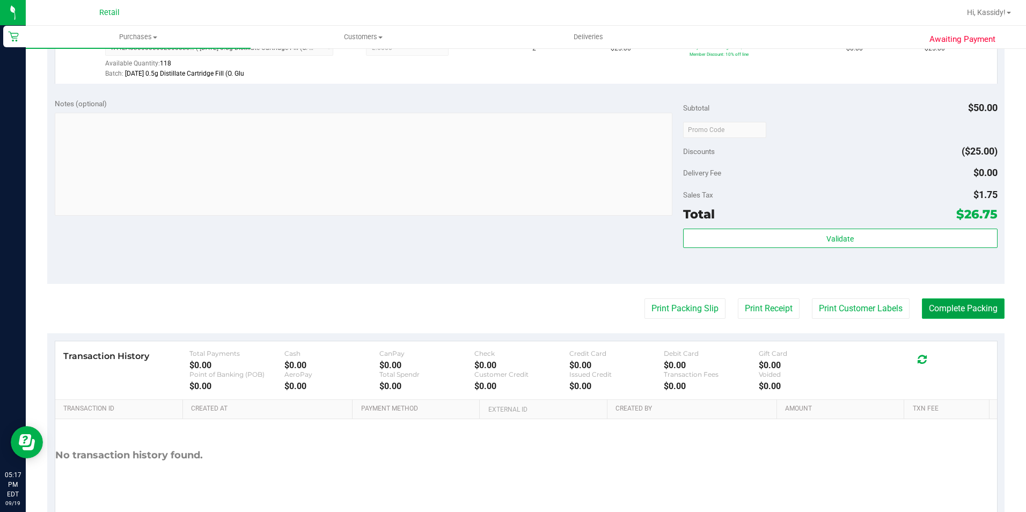
click at [935, 300] on button "Complete Packing" at bounding box center [963, 308] width 83 height 20
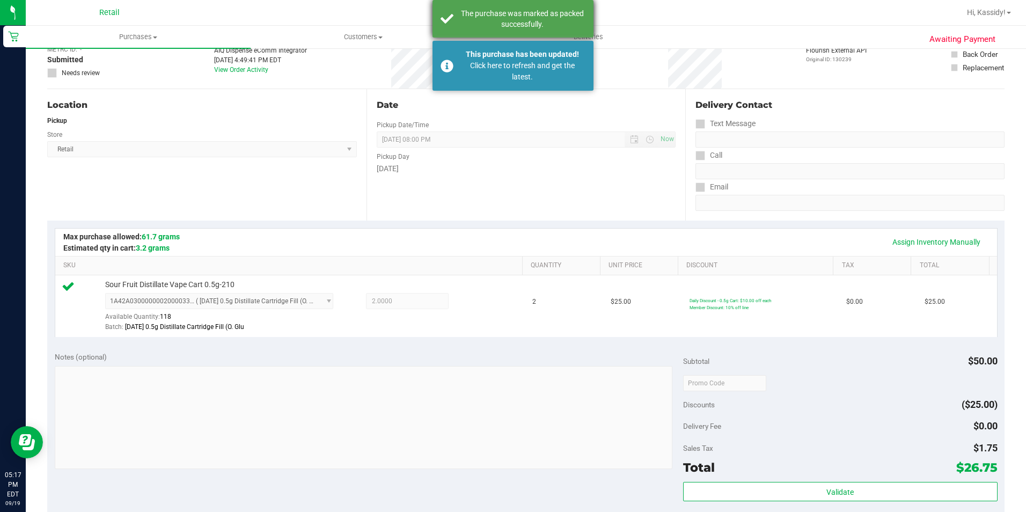
scroll to position [54, 0]
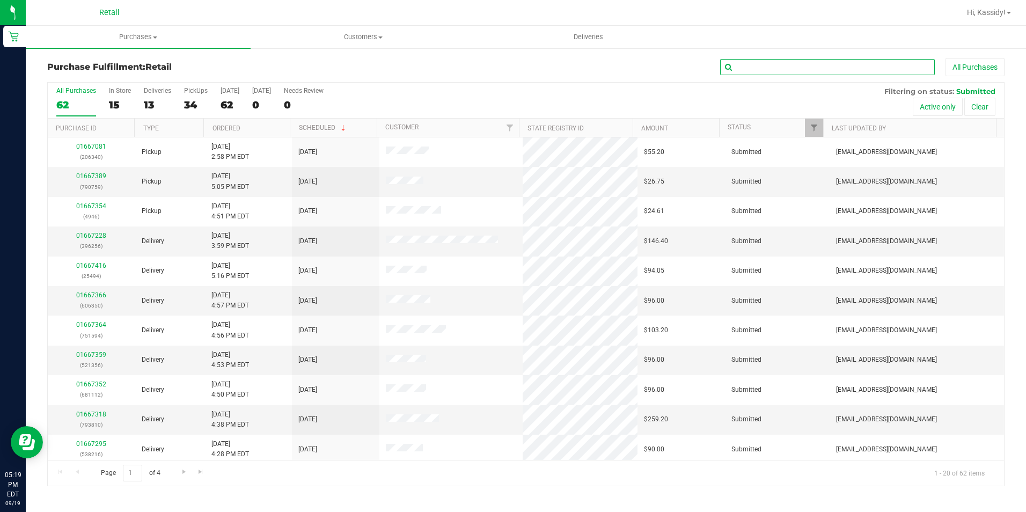
click at [798, 73] on input "text" at bounding box center [827, 67] width 215 height 16
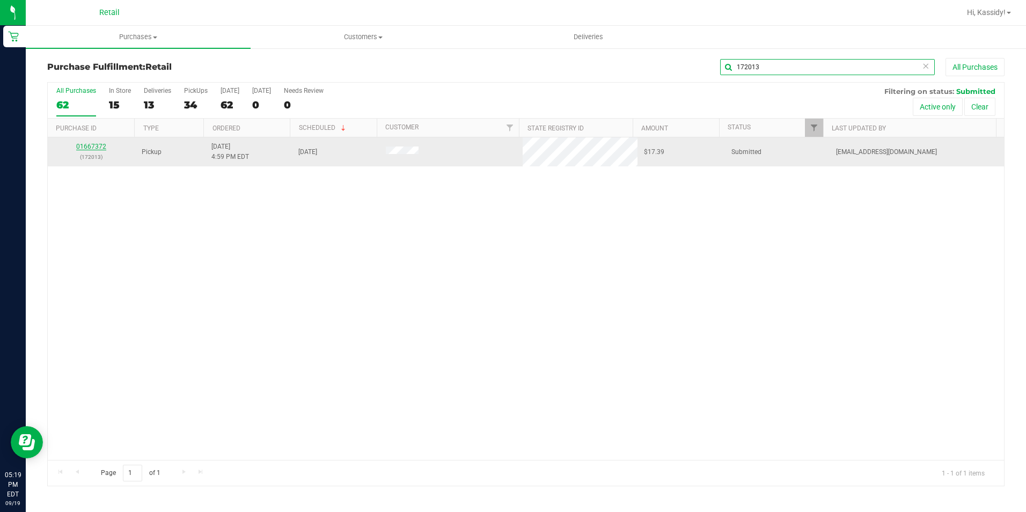
type input "172013"
click at [101, 145] on link "01667372" at bounding box center [91, 147] width 30 height 8
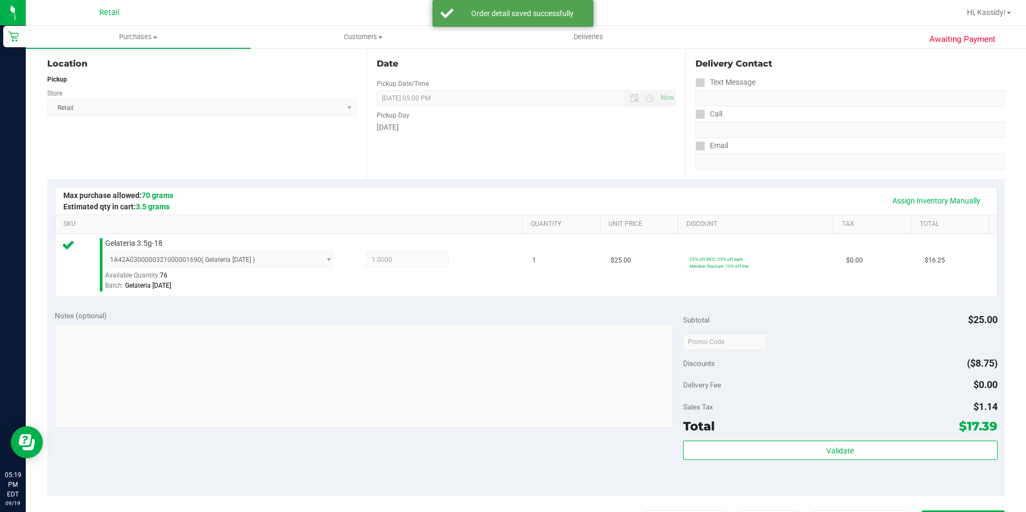
scroll to position [215, 0]
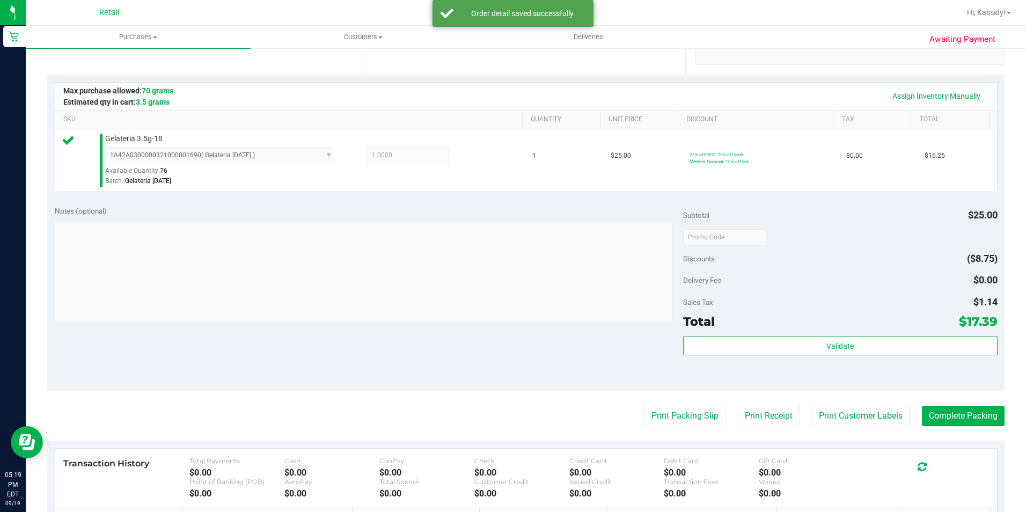
click at [957, 433] on purchase-details "Back Edit Purchase Cancel Purchase View Profile # 01667372 Med | Rec METRC ID: …" at bounding box center [525, 242] width 957 height 798
click at [955, 422] on button "Complete Packing" at bounding box center [963, 416] width 83 height 20
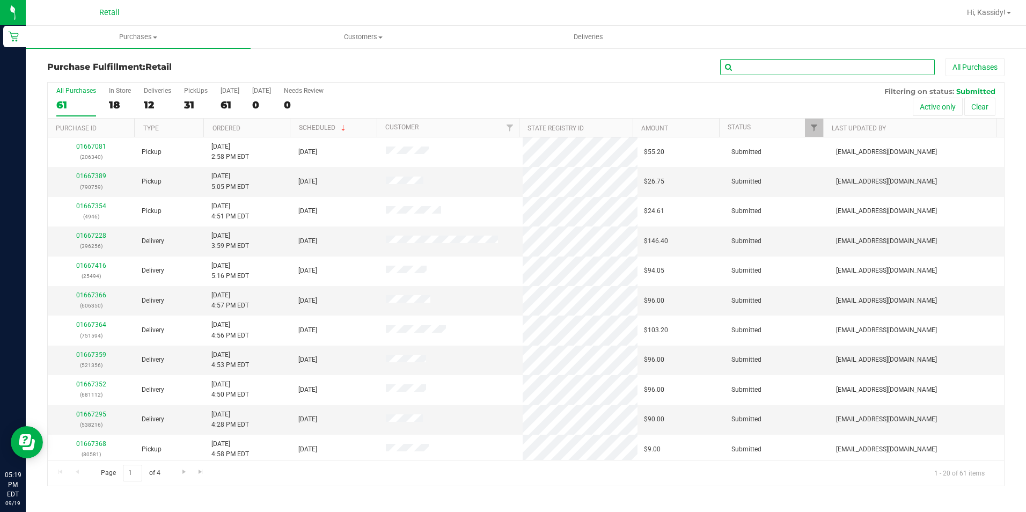
click at [774, 67] on input "text" at bounding box center [827, 67] width 215 height 16
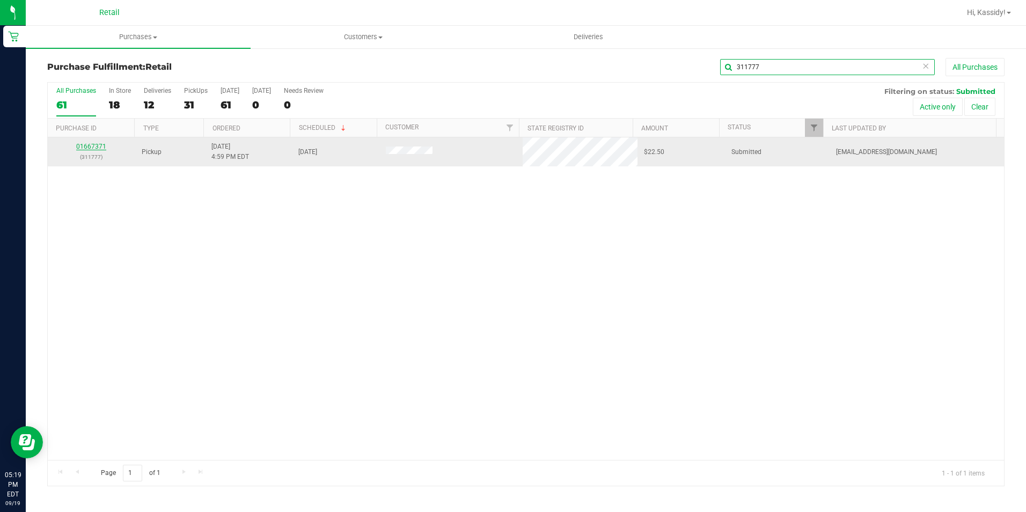
type input "311777"
click at [85, 146] on link "01667371" at bounding box center [91, 147] width 30 height 8
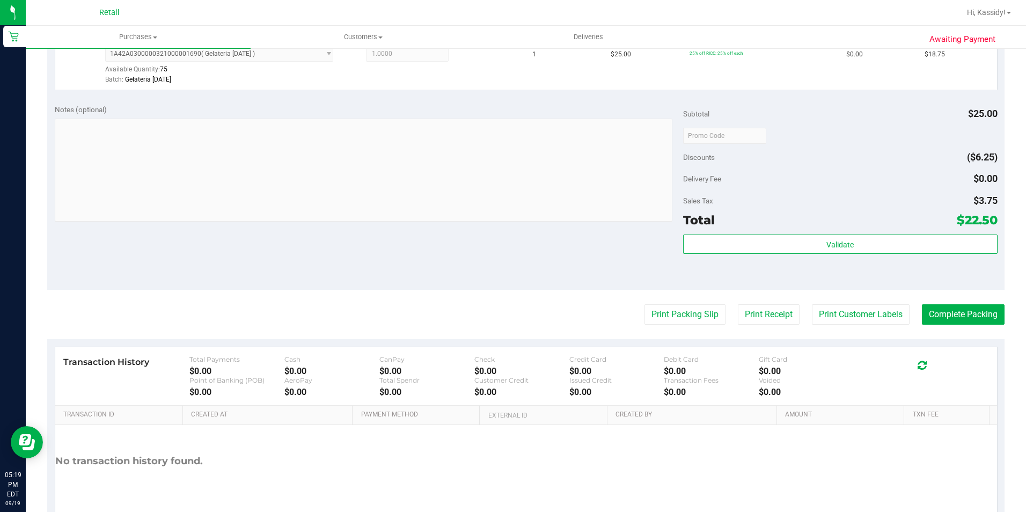
scroll to position [322, 0]
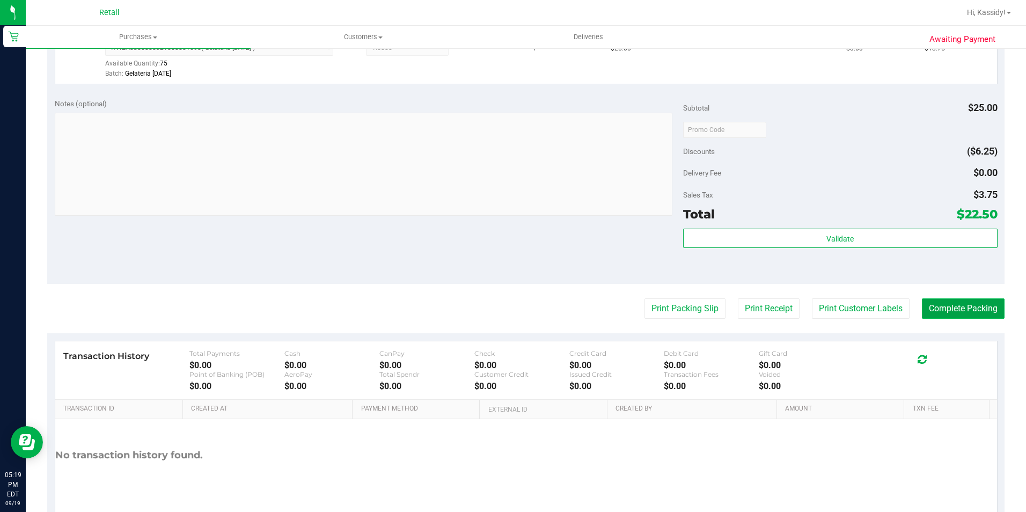
click at [968, 311] on button "Complete Packing" at bounding box center [963, 308] width 83 height 20
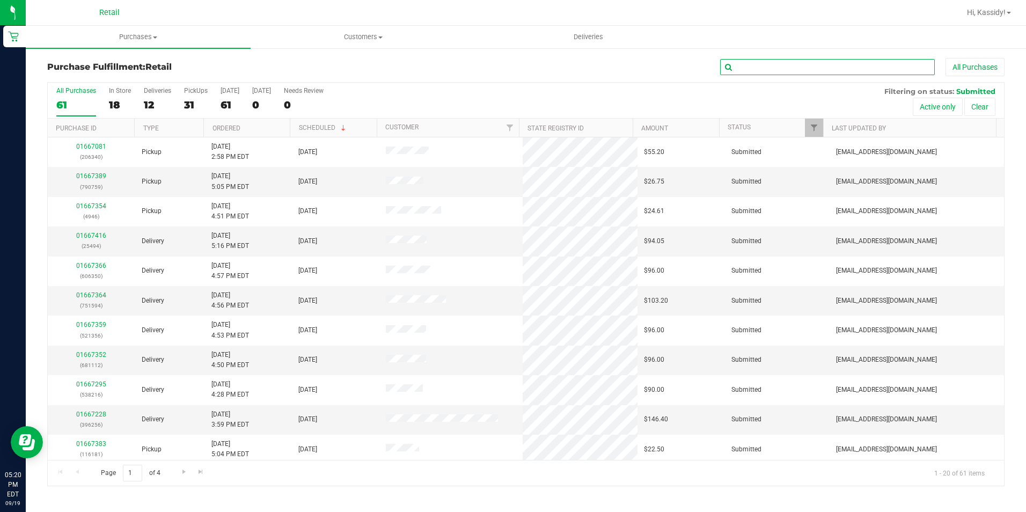
click at [740, 72] on input "text" at bounding box center [827, 67] width 215 height 16
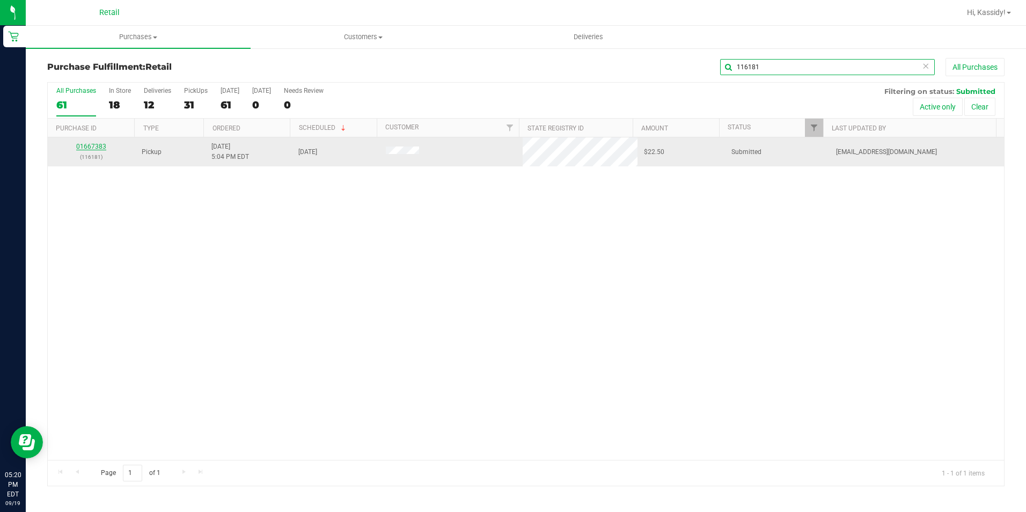
type input "116181"
click at [96, 143] on link "01667383" at bounding box center [91, 147] width 30 height 8
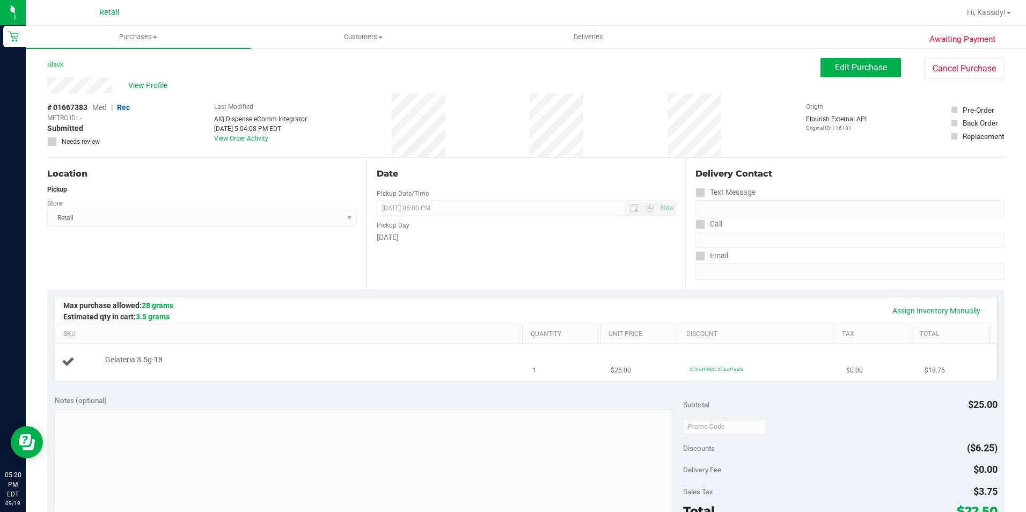
click at [364, 371] on td "Gelateria 3.5g-18" at bounding box center [290, 362] width 471 height 36
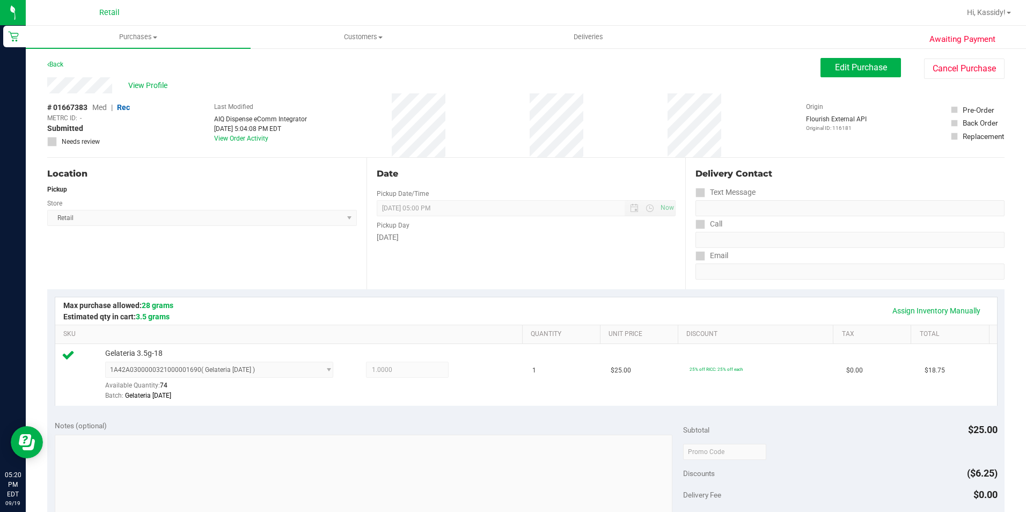
scroll to position [215, 0]
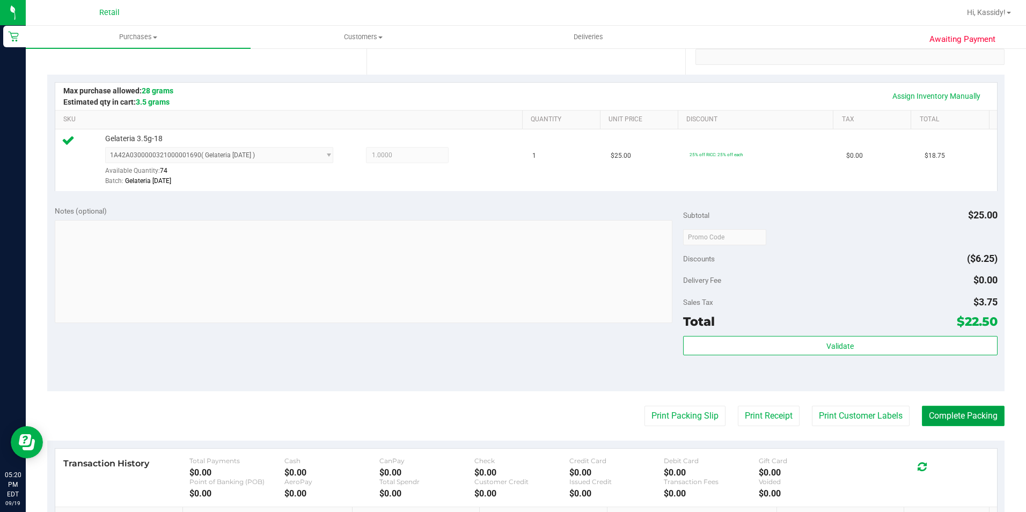
click at [986, 422] on button "Complete Packing" at bounding box center [963, 416] width 83 height 20
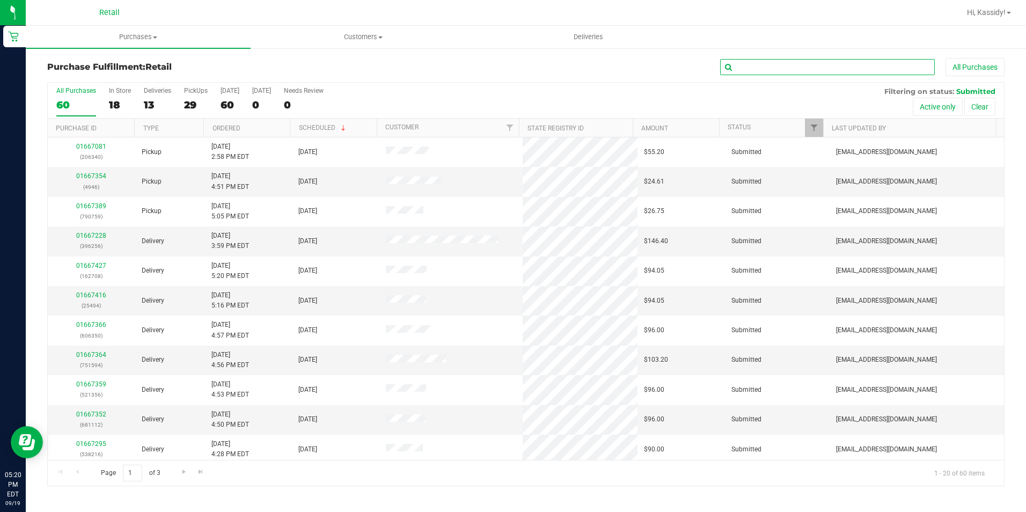
click at [834, 67] on input "text" at bounding box center [827, 67] width 215 height 16
type input "695864"
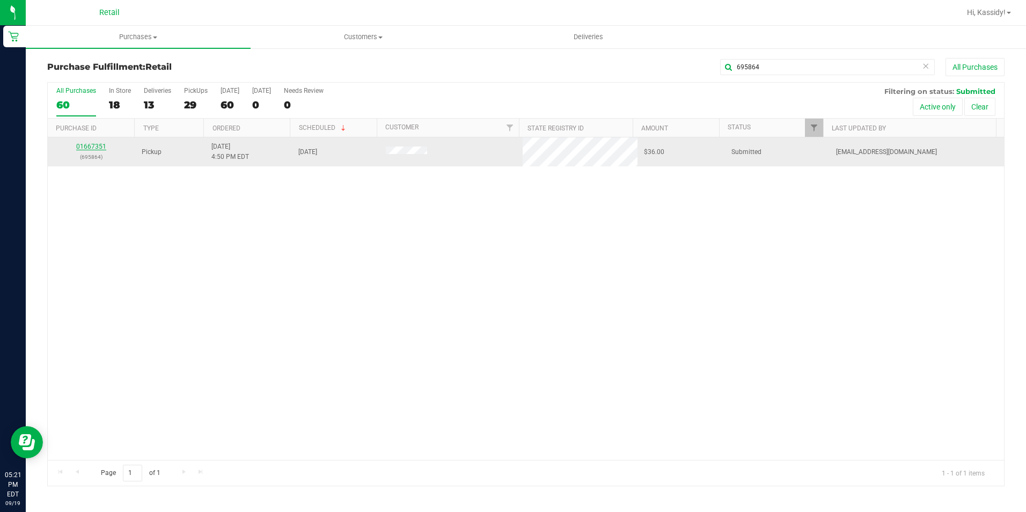
click at [91, 143] on link "01667351" at bounding box center [91, 147] width 30 height 8
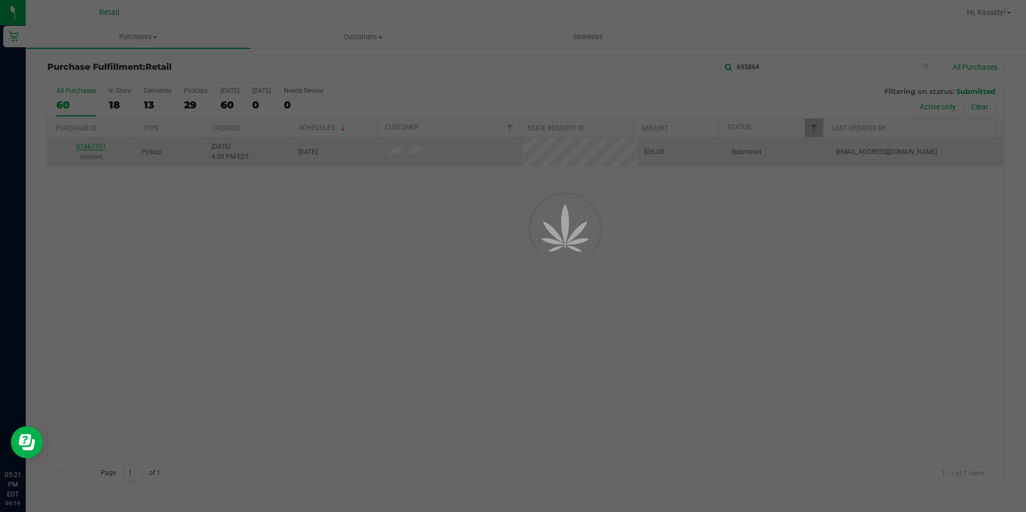
click at [91, 143] on div at bounding box center [513, 256] width 1026 height 512
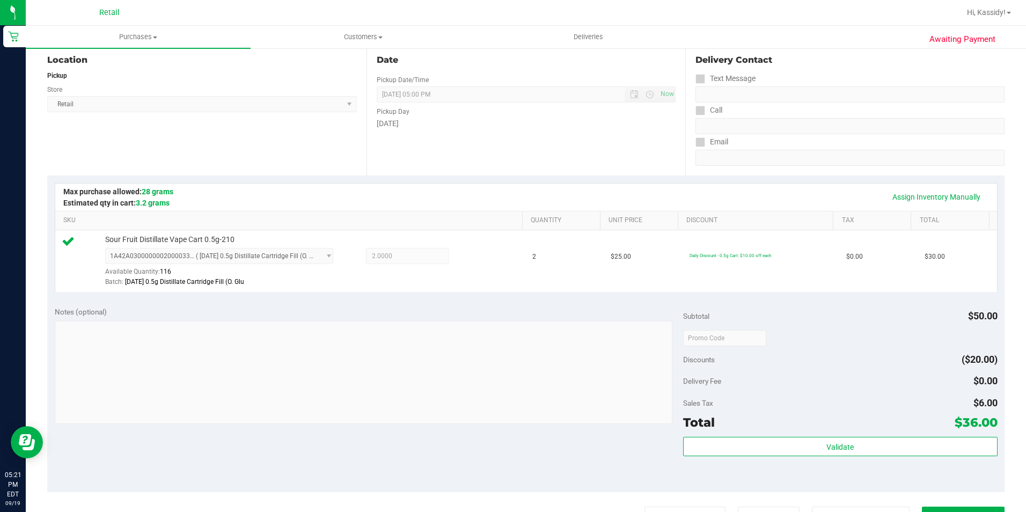
scroll to position [322, 0]
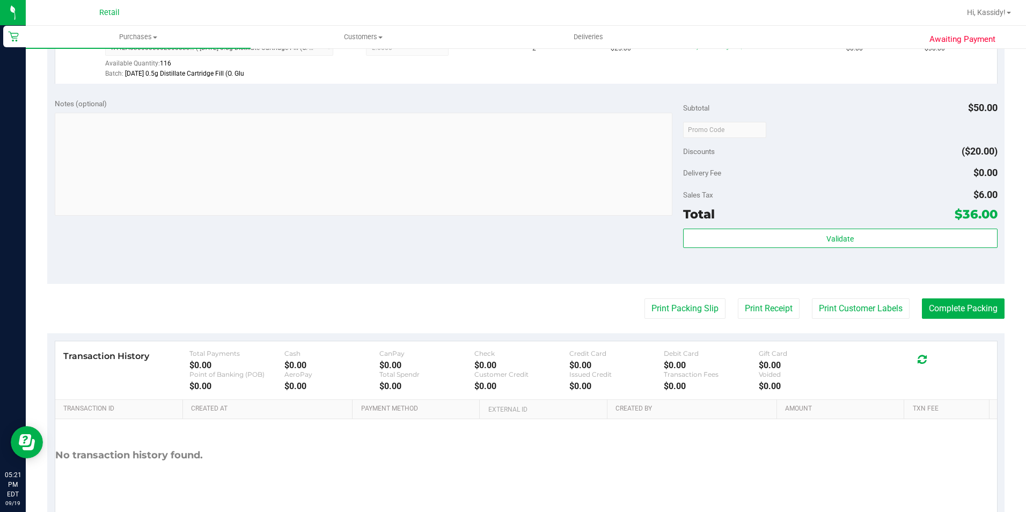
click at [979, 298] on purchase-details "Back Edit Purchase Cancel Purchase View Profile # 01667351 Med | Rec METRC ID: …" at bounding box center [525, 135] width 957 height 798
click at [974, 303] on button "Complete Packing" at bounding box center [963, 308] width 83 height 20
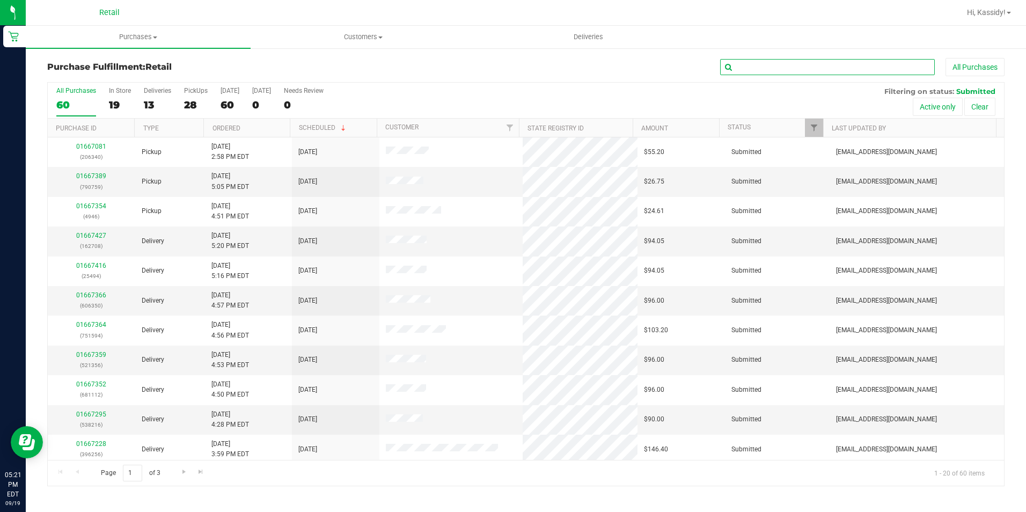
click at [858, 68] on input "text" at bounding box center [827, 67] width 215 height 16
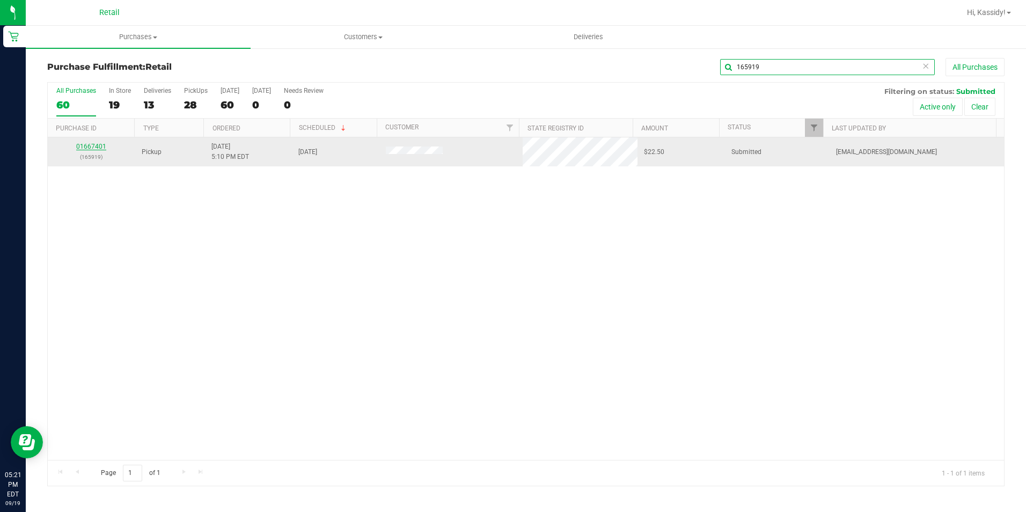
type input "165919"
click at [91, 144] on link "01667401" at bounding box center [91, 147] width 30 height 8
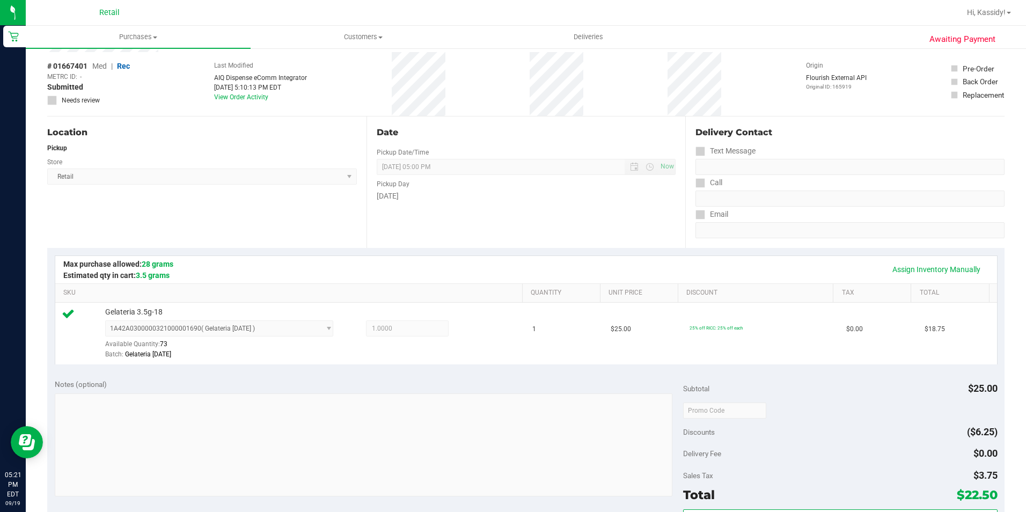
scroll to position [161, 0]
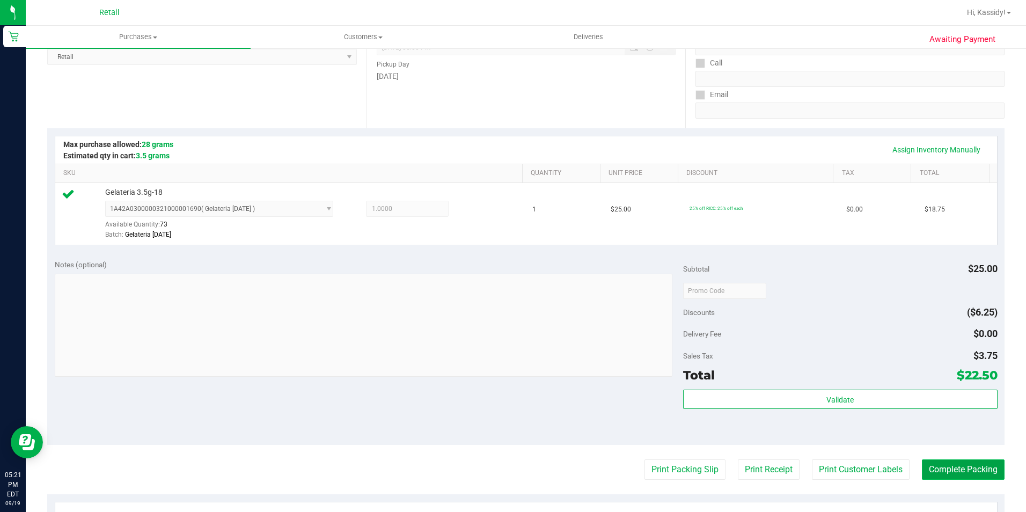
click at [965, 476] on button "Complete Packing" at bounding box center [963, 469] width 83 height 20
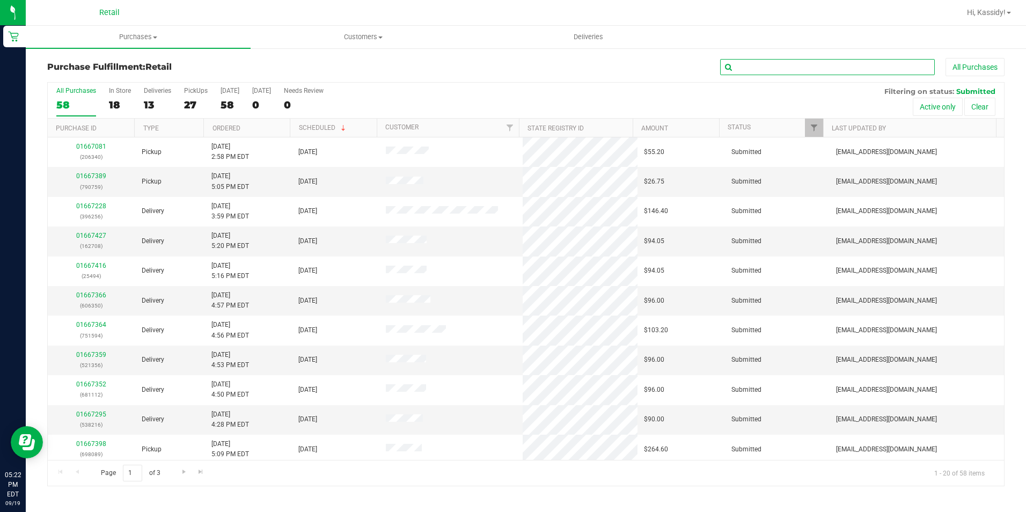
click at [833, 68] on input "text" at bounding box center [827, 67] width 215 height 16
type input "623922"
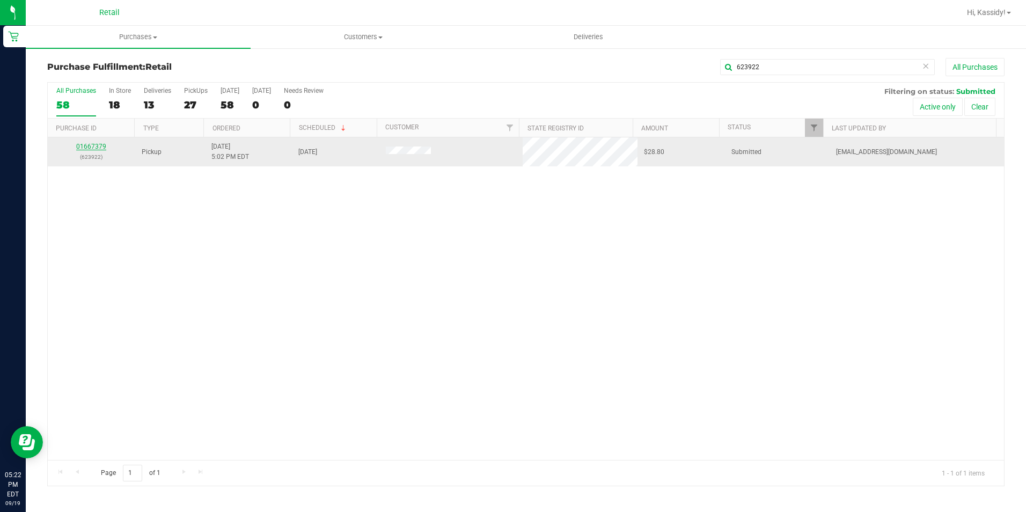
click at [94, 145] on link "01667379" at bounding box center [91, 147] width 30 height 8
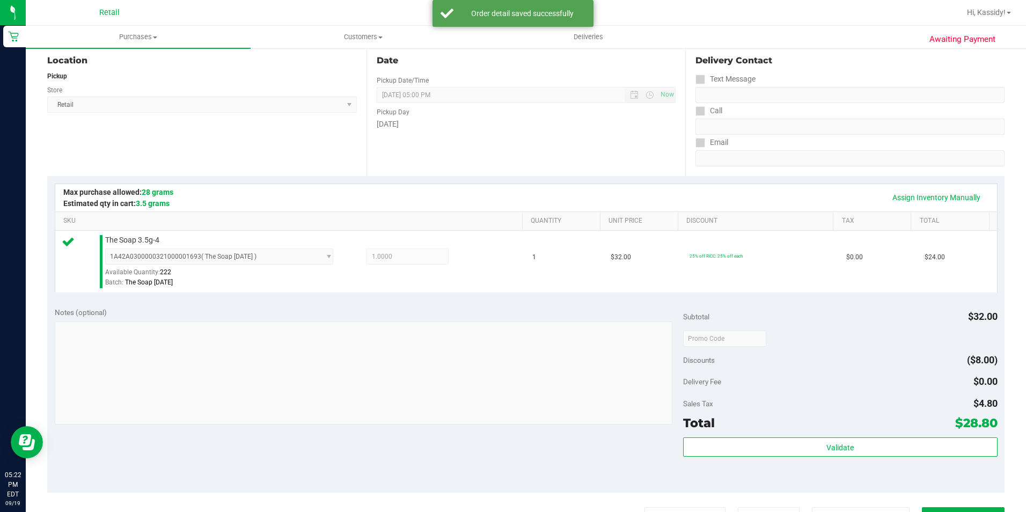
scroll to position [365, 0]
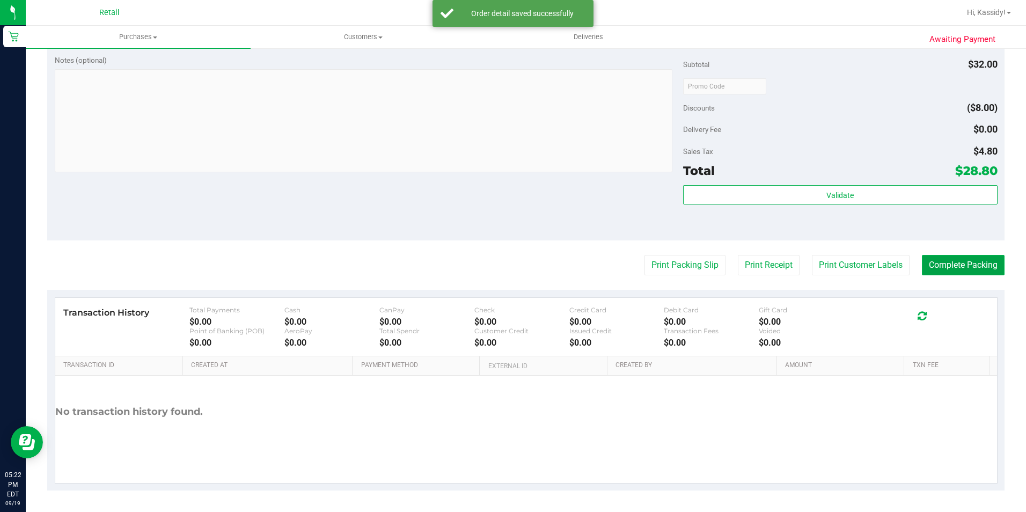
click at [949, 268] on button "Complete Packing" at bounding box center [963, 265] width 83 height 20
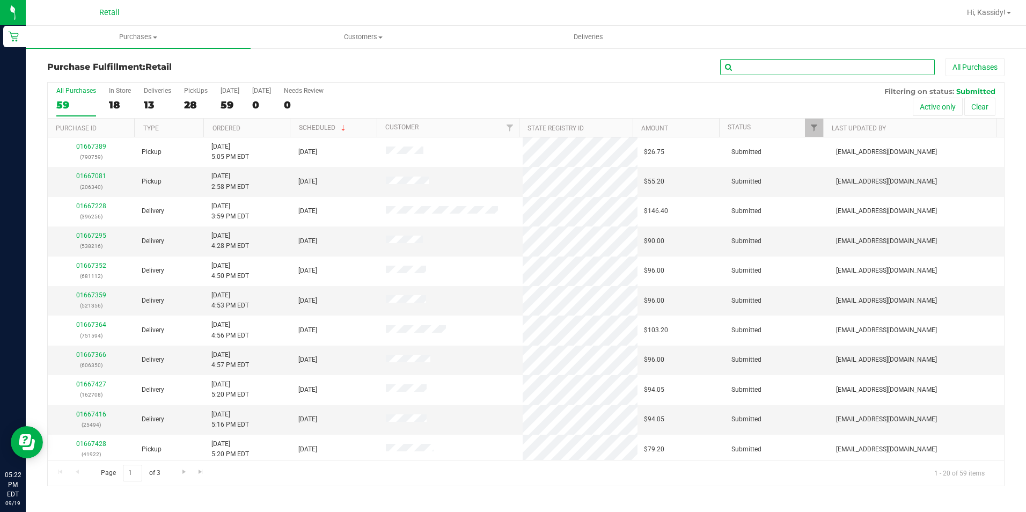
click at [778, 66] on input "text" at bounding box center [827, 67] width 215 height 16
type input "188242"
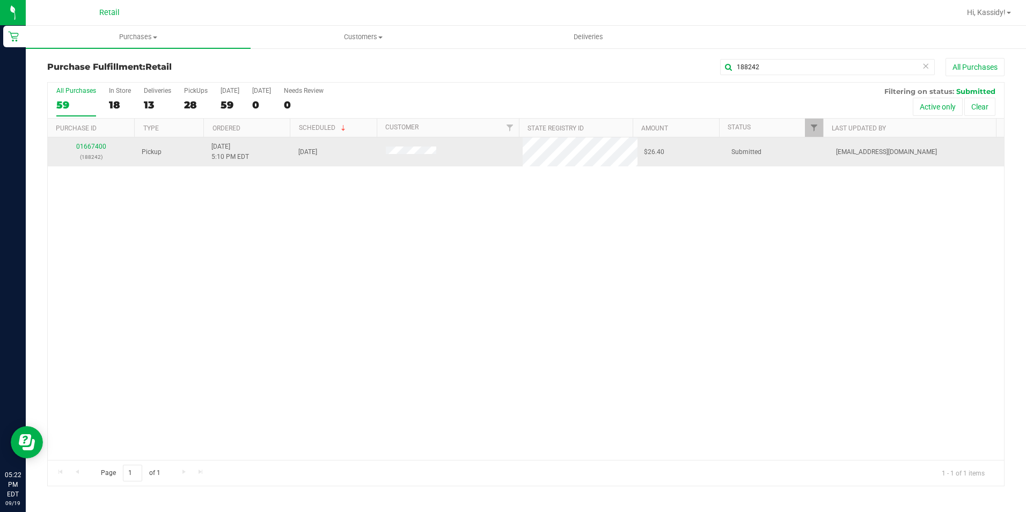
click at [97, 151] on div "01667400 (188242)" at bounding box center [91, 152] width 75 height 20
click at [94, 148] on link "01667400" at bounding box center [91, 147] width 30 height 8
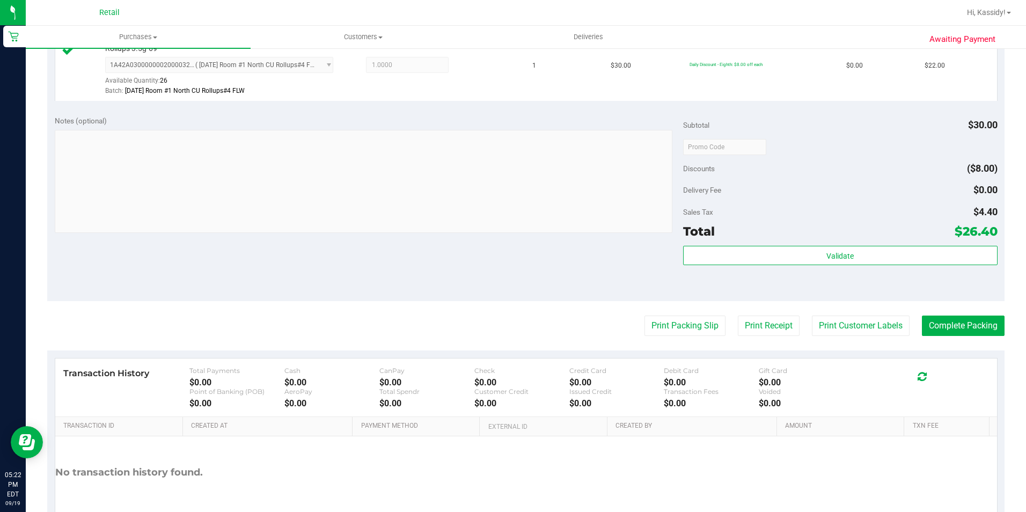
scroll to position [322, 0]
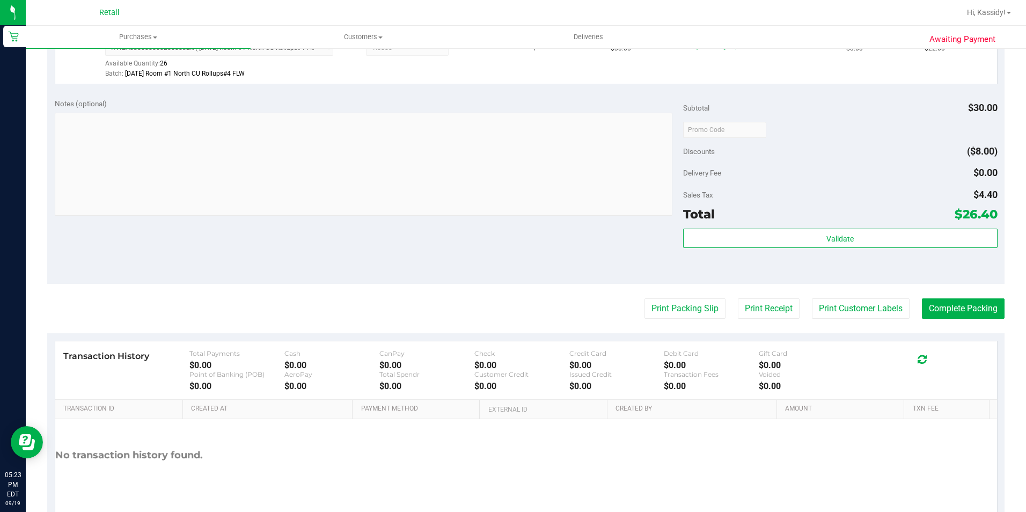
click at [913, 328] on purchase-details "Back Edit Purchase Cancel Purchase View Profile # 01667400 Med | Rec METRC ID: …" at bounding box center [525, 135] width 957 height 798
click at [935, 308] on button "Complete Packing" at bounding box center [963, 308] width 83 height 20
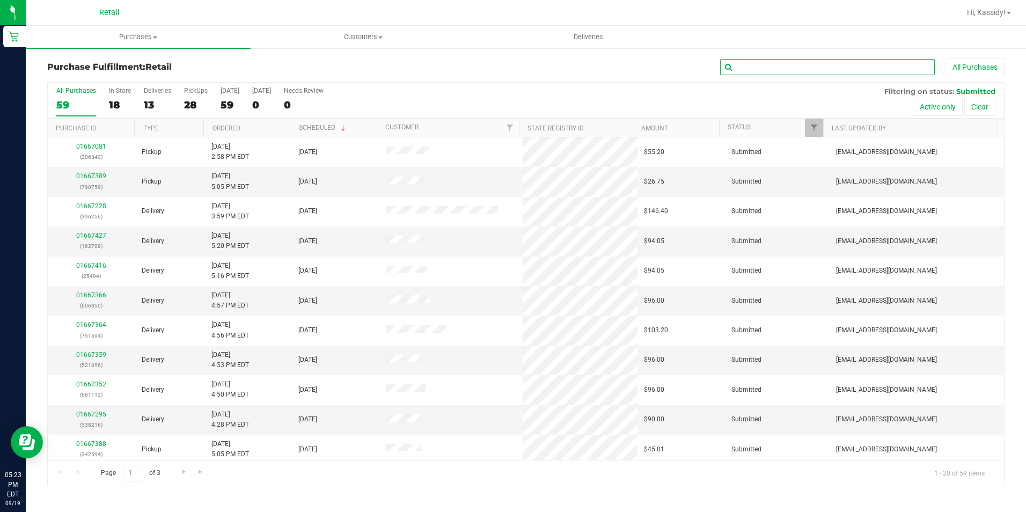
click at [867, 69] on input "text" at bounding box center [827, 67] width 215 height 16
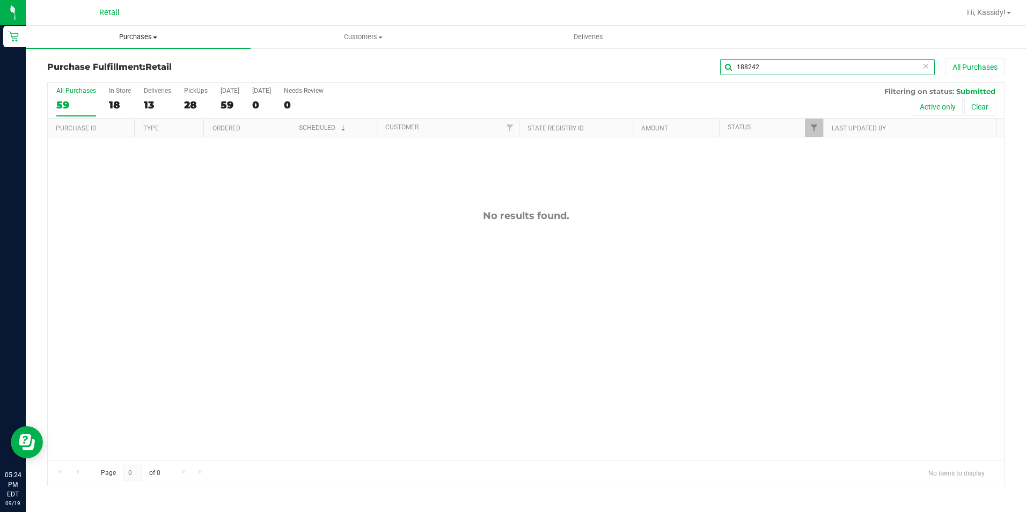
type input "188242"
click at [154, 36] on span at bounding box center [155, 37] width 4 height 2
click at [144, 59] on li "Summary of purchases" at bounding box center [138, 64] width 225 height 13
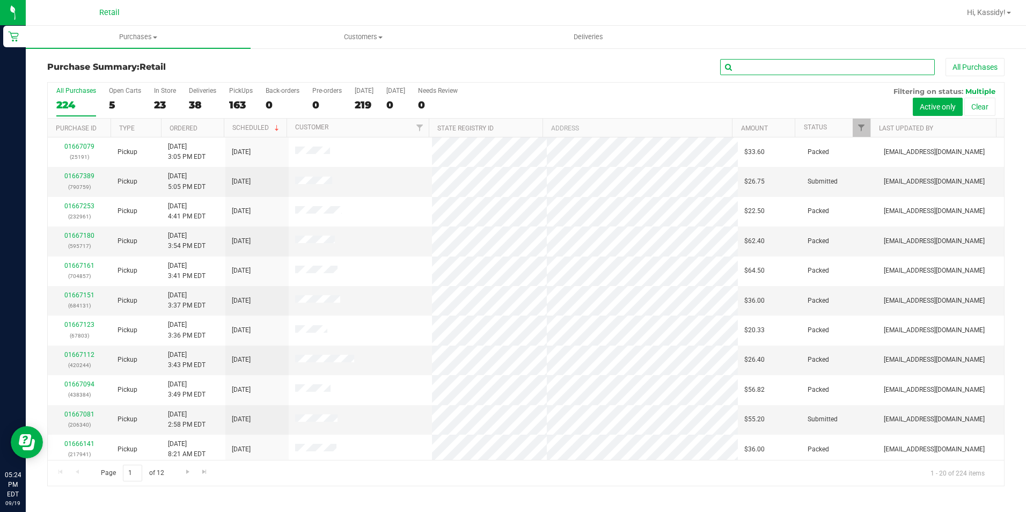
click at [840, 68] on input "text" at bounding box center [827, 67] width 215 height 16
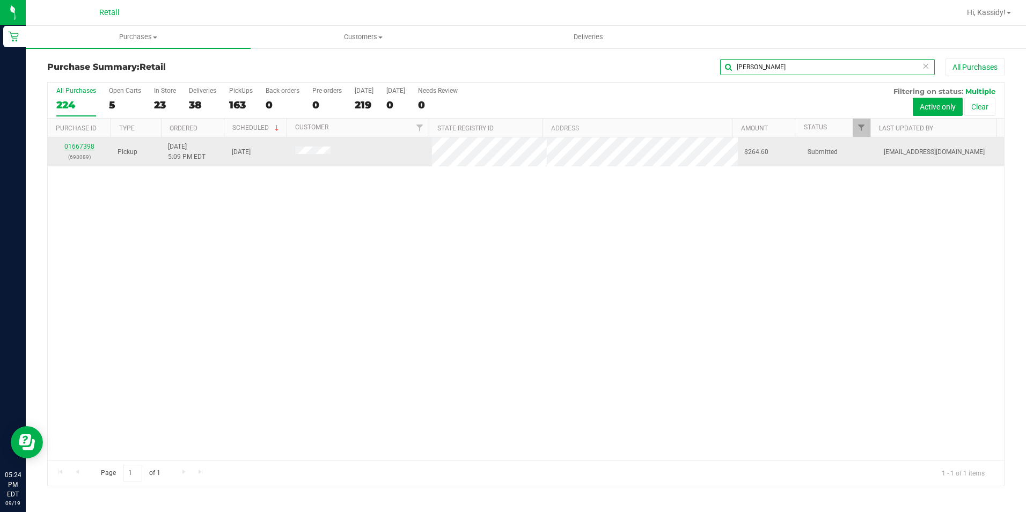
type input "lopez"
click at [79, 148] on link "01667398" at bounding box center [79, 147] width 30 height 8
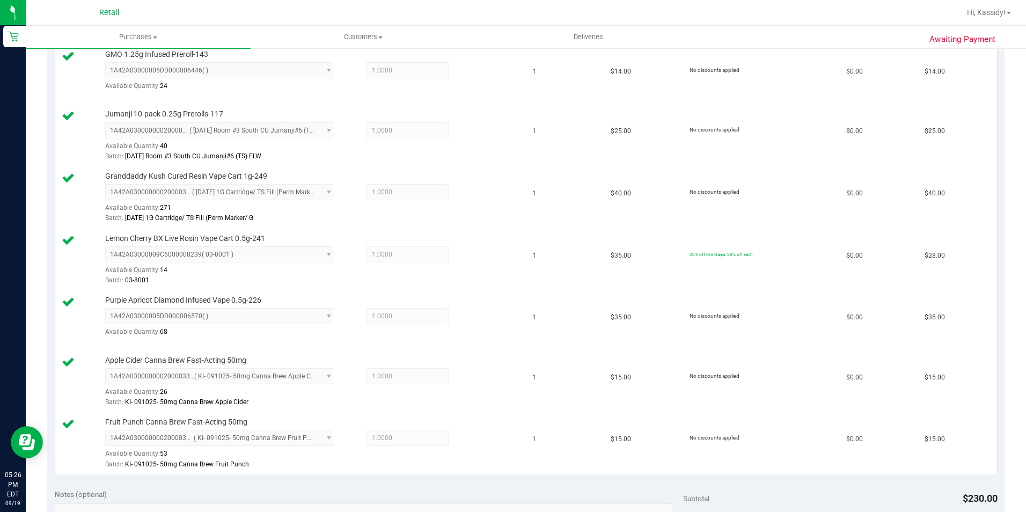
scroll to position [912, 0]
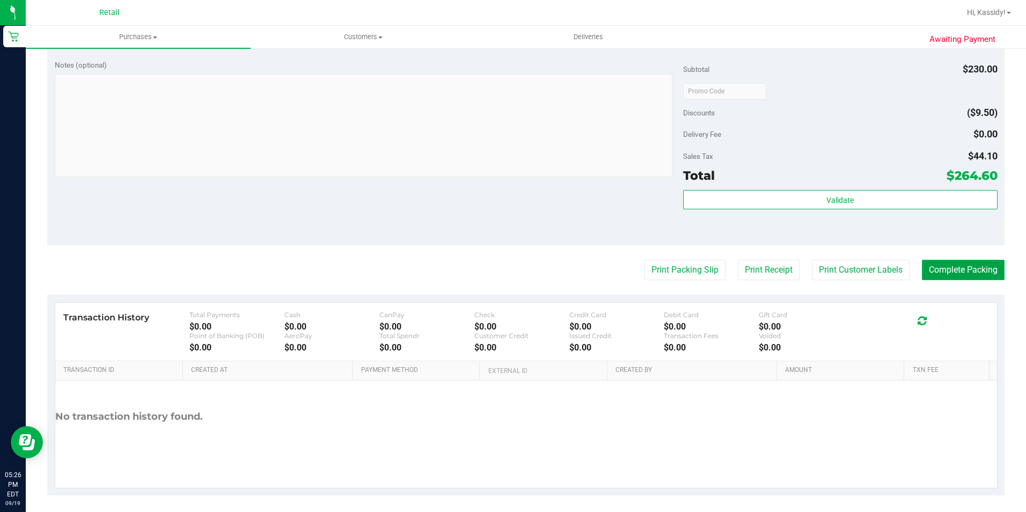
click at [950, 276] on button "Complete Packing" at bounding box center [963, 270] width 83 height 20
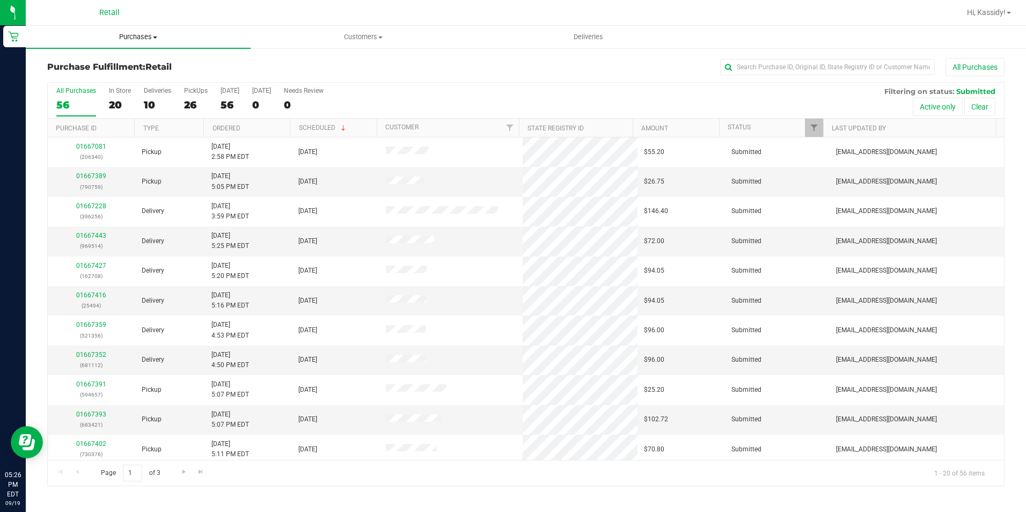
click at [136, 41] on span "Purchases" at bounding box center [138, 37] width 225 height 10
click at [143, 69] on li "Summary of purchases" at bounding box center [138, 64] width 225 height 13
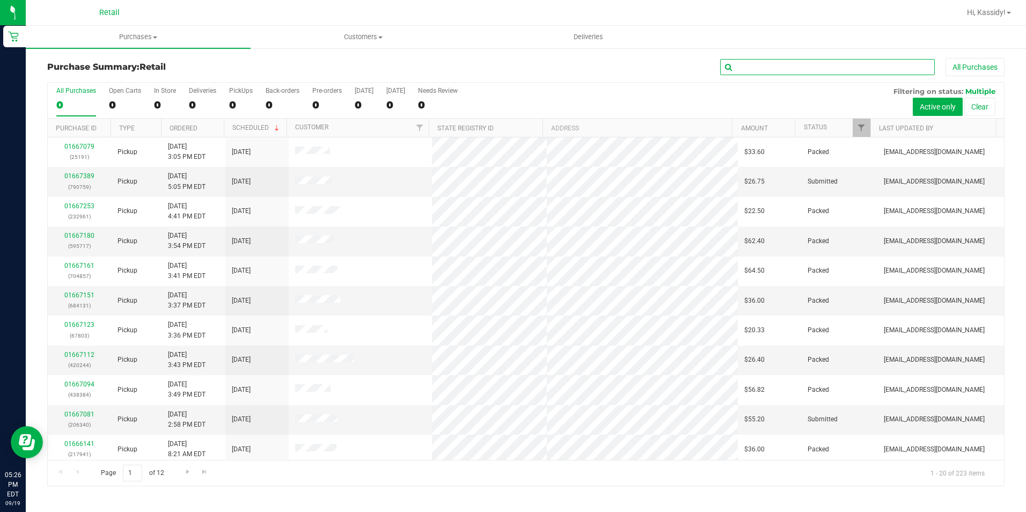
drag, startPoint x: 808, startPoint y: 70, endPoint x: 800, endPoint y: 79, distance: 12.2
click at [808, 70] on input "text" at bounding box center [827, 67] width 215 height 16
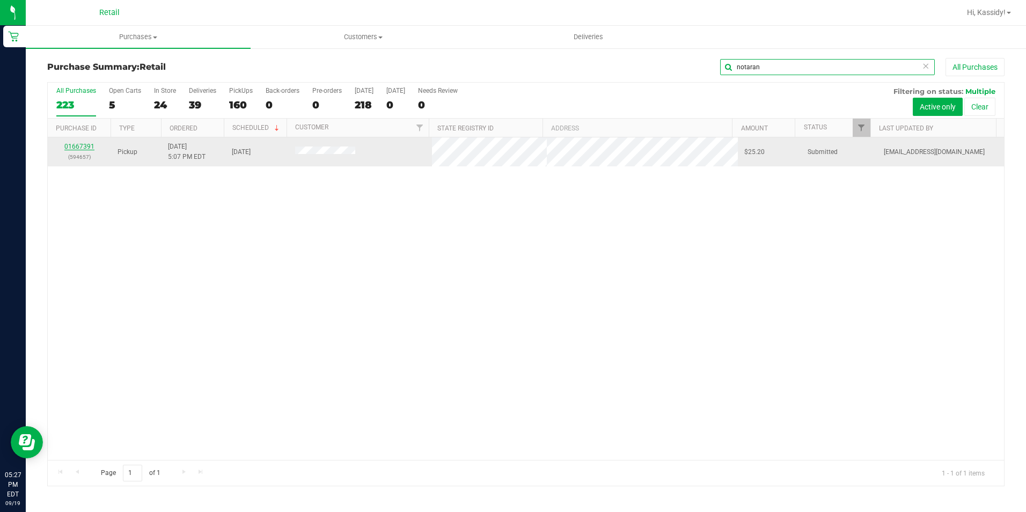
type input "notaran"
click at [83, 147] on link "01667391" at bounding box center [79, 147] width 30 height 8
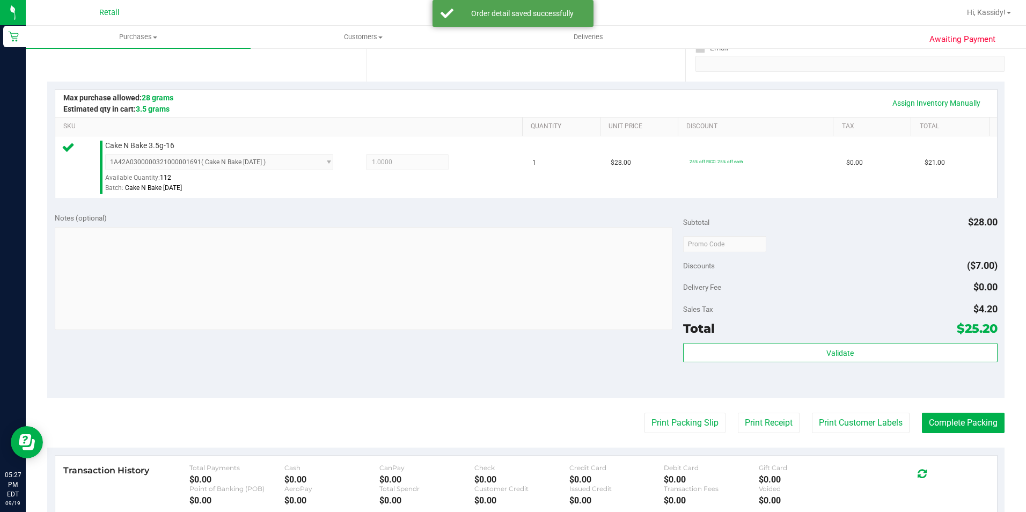
scroll to position [215, 0]
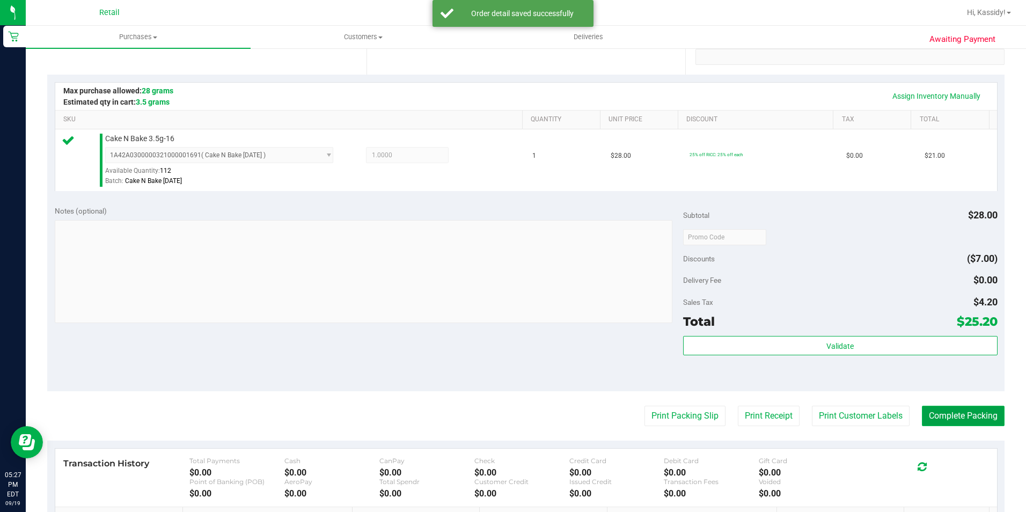
click at [961, 409] on button "Complete Packing" at bounding box center [963, 416] width 83 height 20
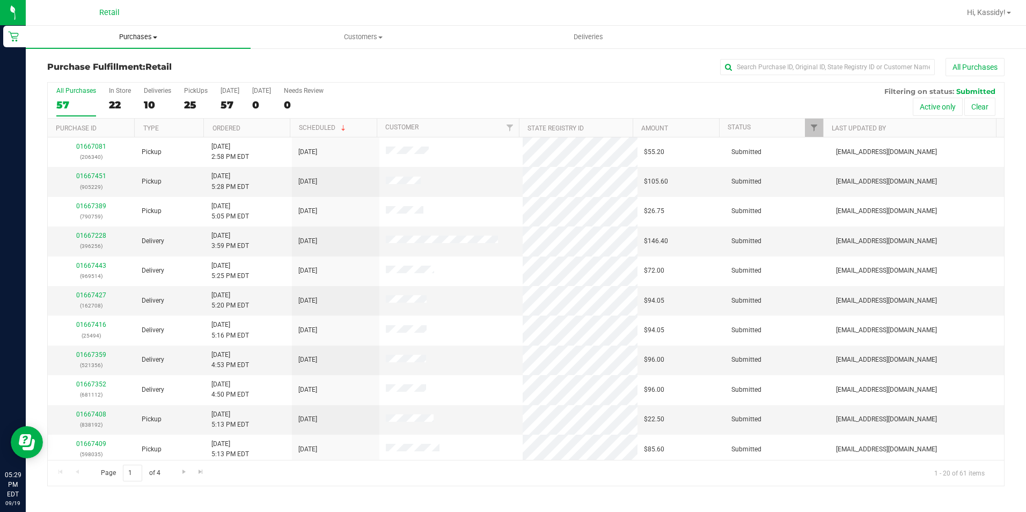
click at [140, 33] on span "Purchases" at bounding box center [138, 37] width 225 height 10
click at [143, 61] on li "Summary of purchases" at bounding box center [138, 64] width 225 height 13
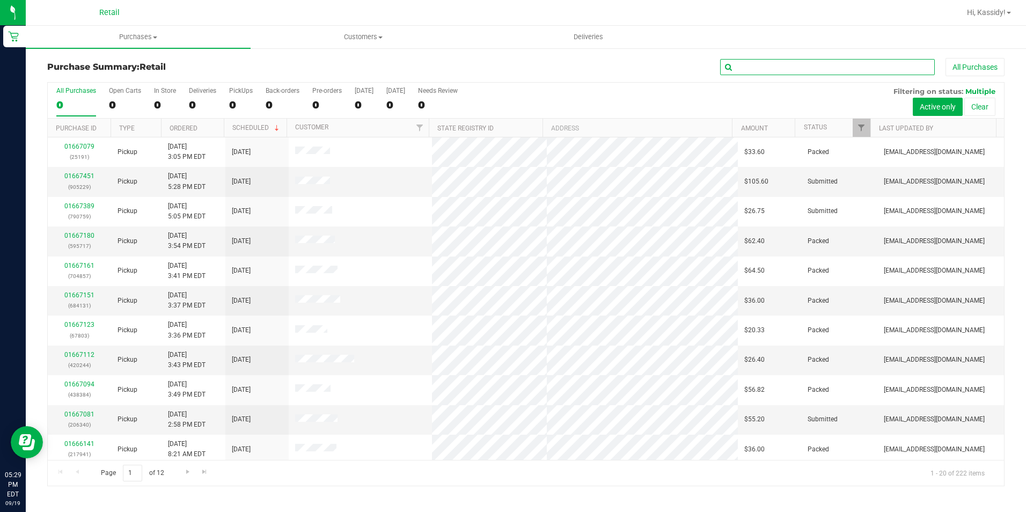
click at [839, 67] on input "text" at bounding box center [827, 67] width 215 height 16
click at [840, 59] on input "text" at bounding box center [827, 67] width 215 height 16
type input "b"
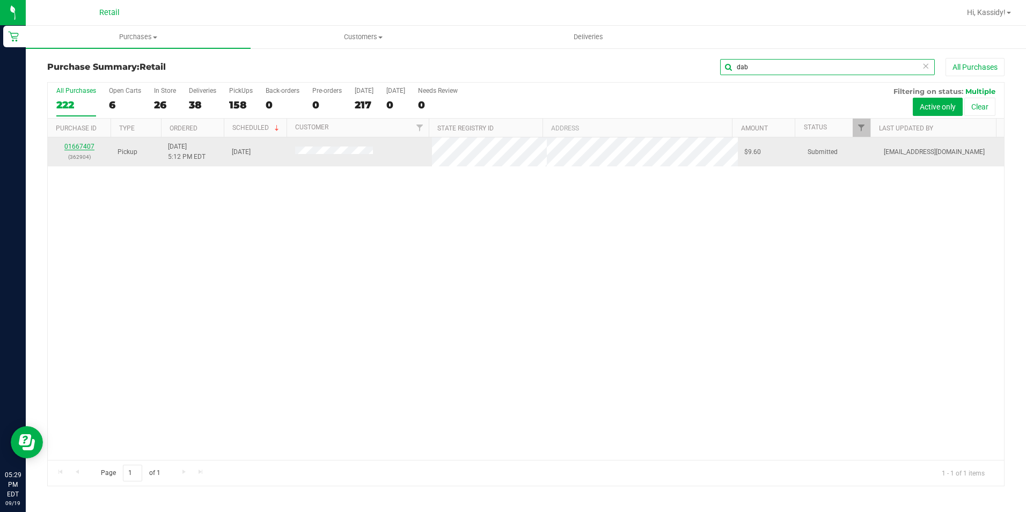
type input "dab"
click at [77, 144] on link "01667407" at bounding box center [79, 147] width 30 height 8
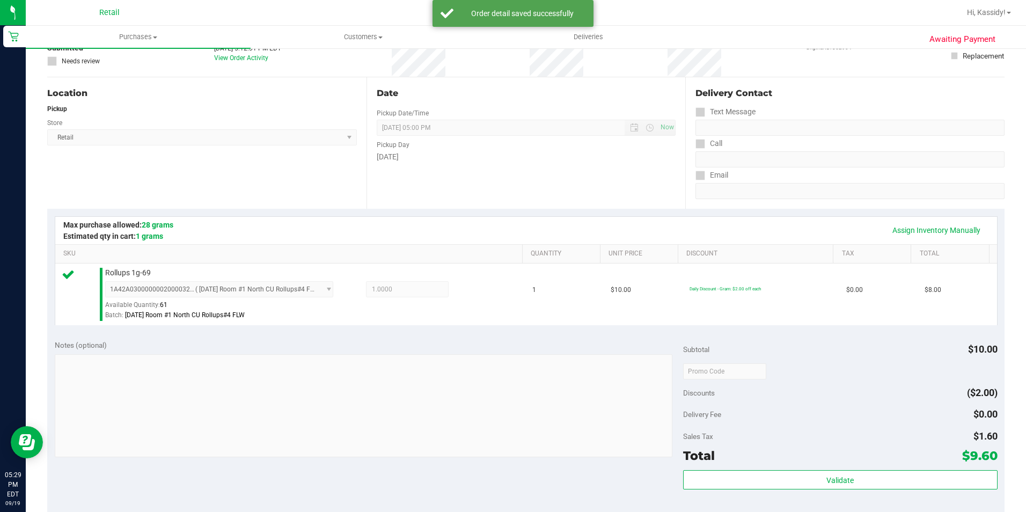
scroll to position [215, 0]
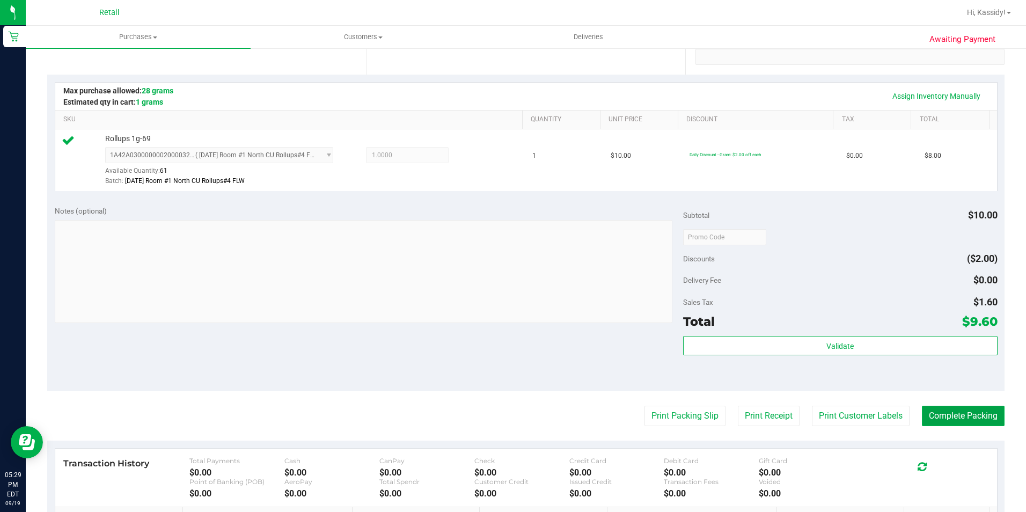
click at [941, 413] on button "Complete Packing" at bounding box center [963, 416] width 83 height 20
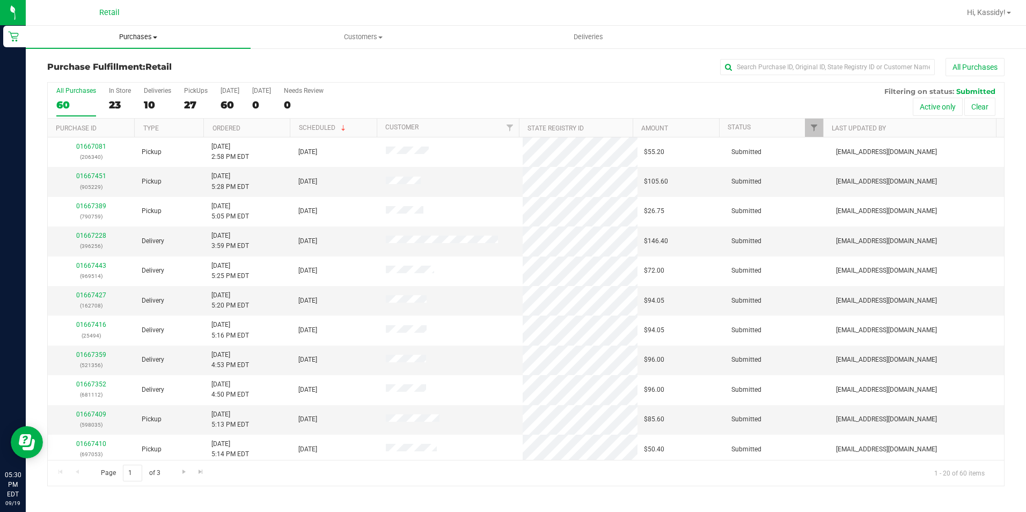
click at [165, 36] on span "Purchases" at bounding box center [138, 37] width 225 height 10
click at [163, 60] on li "Summary of purchases" at bounding box center [138, 64] width 225 height 13
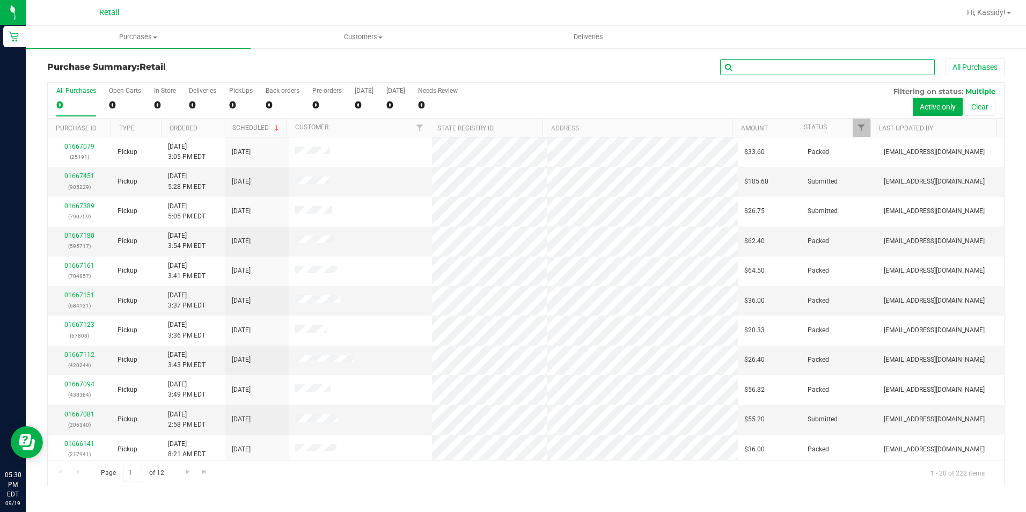
click at [783, 67] on input "text" at bounding box center [827, 67] width 215 height 16
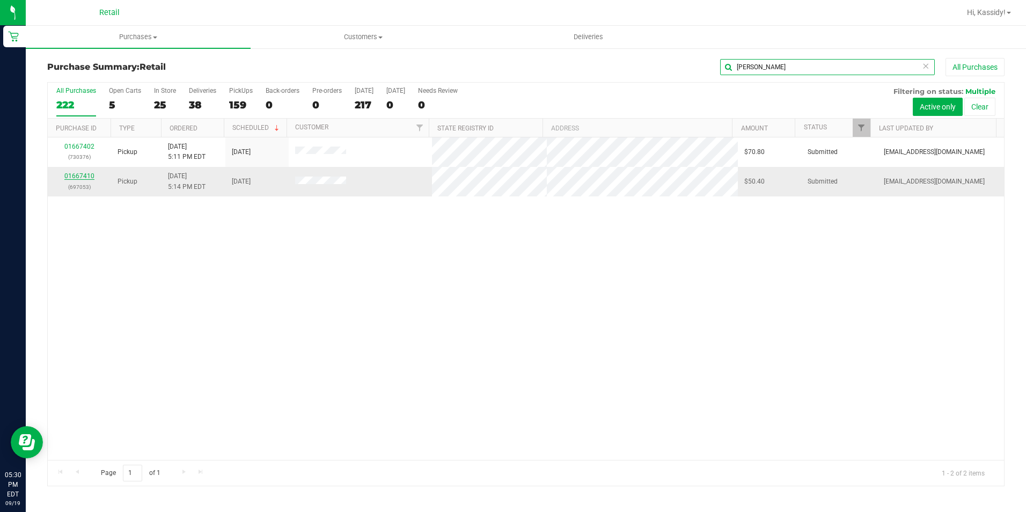
type input "corpening"
click at [77, 175] on link "01667410" at bounding box center [79, 176] width 30 height 8
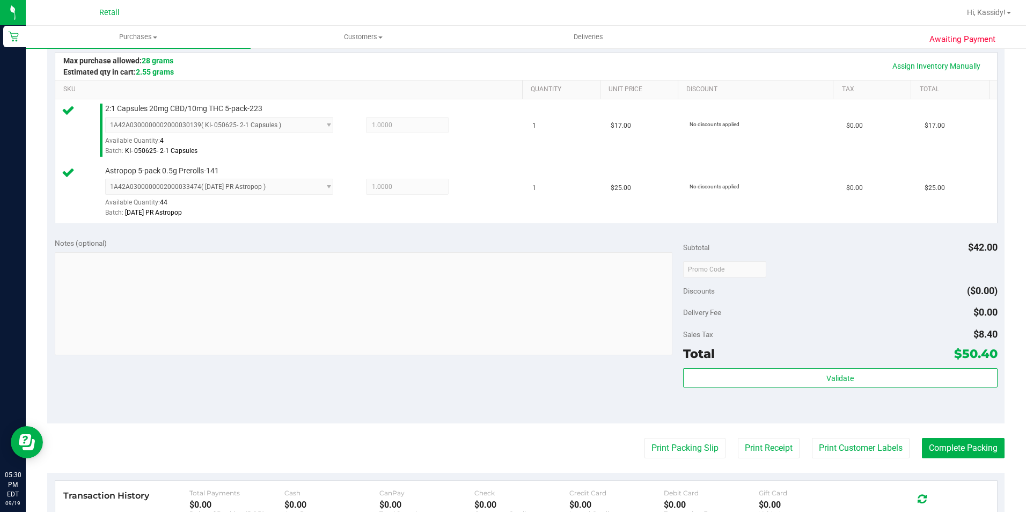
scroll to position [322, 0]
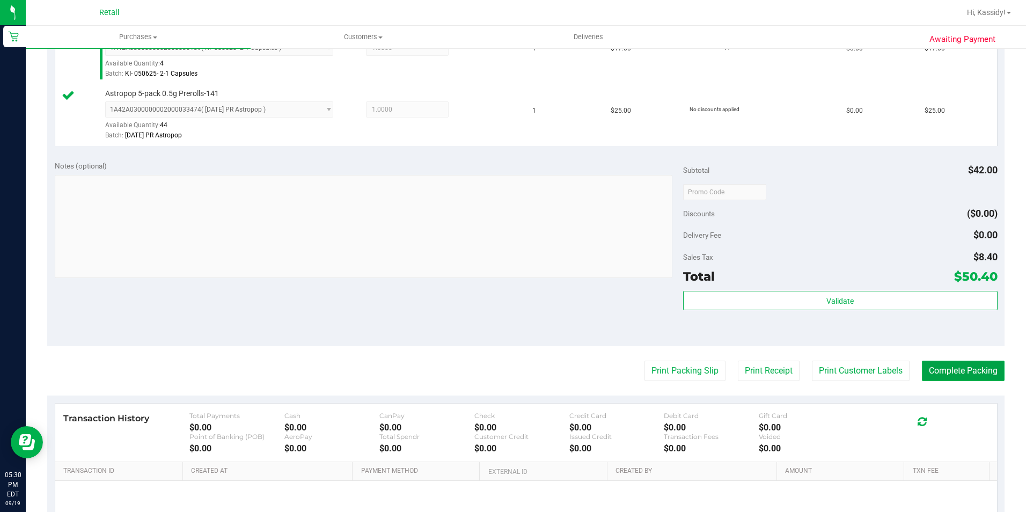
click at [939, 368] on button "Complete Packing" at bounding box center [963, 371] width 83 height 20
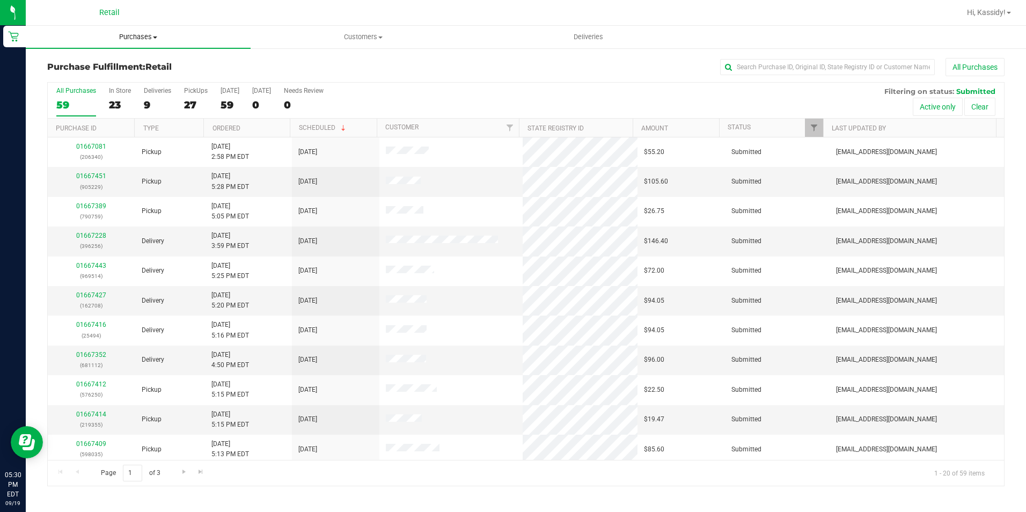
click at [125, 34] on span "Purchases" at bounding box center [138, 37] width 225 height 10
click at [140, 62] on li "Summary of purchases" at bounding box center [138, 64] width 225 height 13
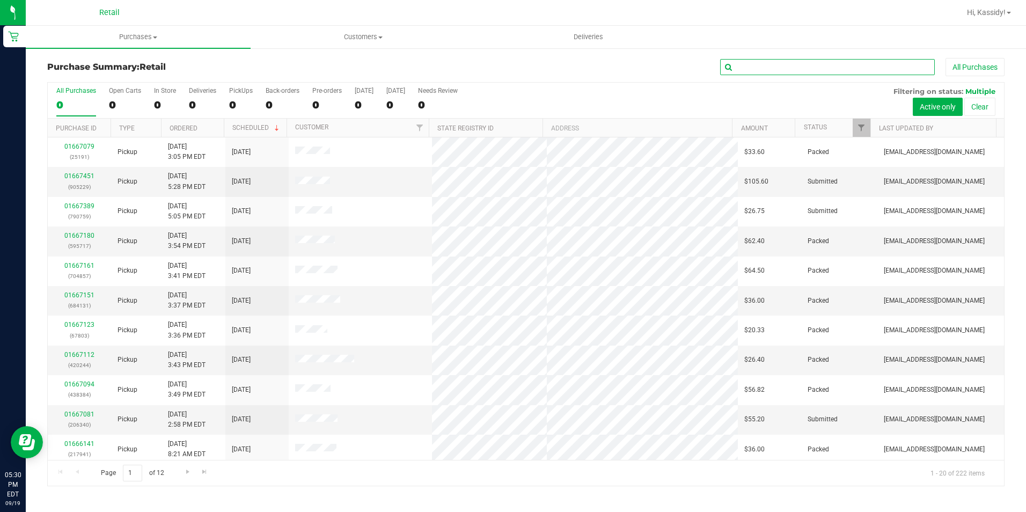
click at [815, 64] on input "text" at bounding box center [827, 67] width 215 height 16
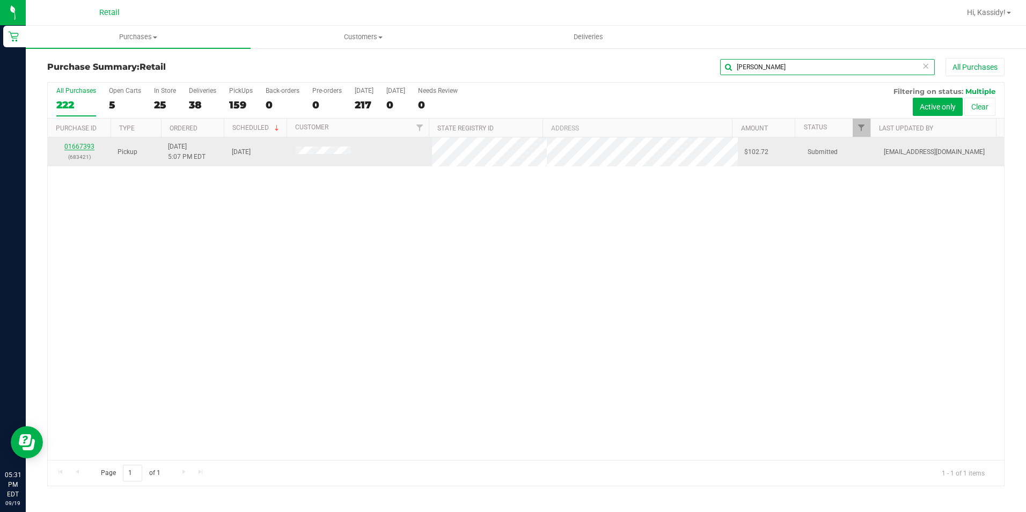
type input "fernald"
click at [77, 148] on link "01667393" at bounding box center [79, 147] width 30 height 8
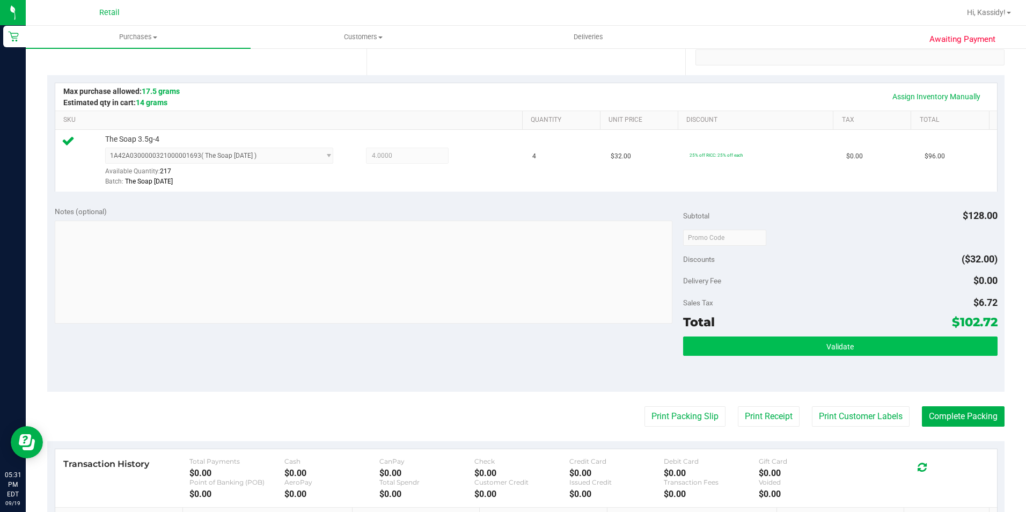
scroll to position [215, 0]
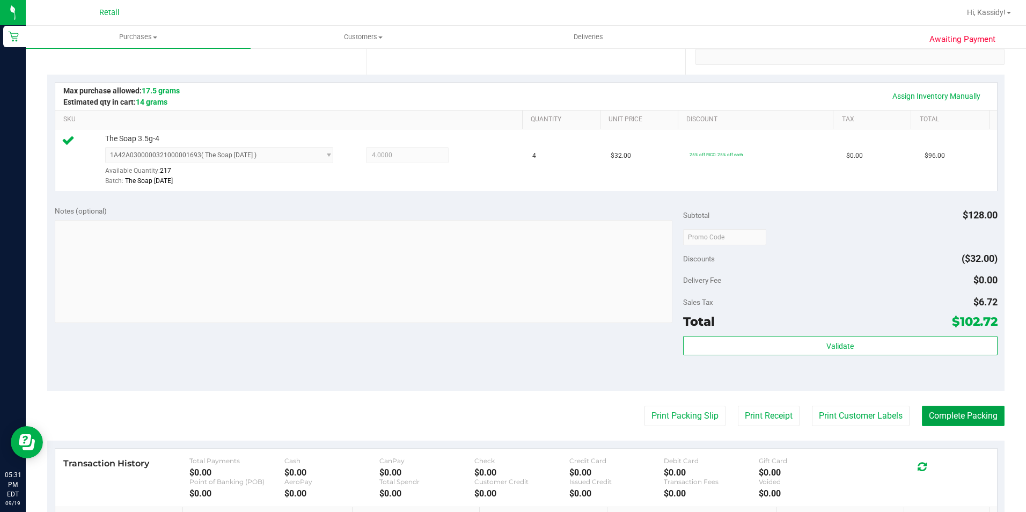
click at [937, 412] on button "Complete Packing" at bounding box center [963, 416] width 83 height 20
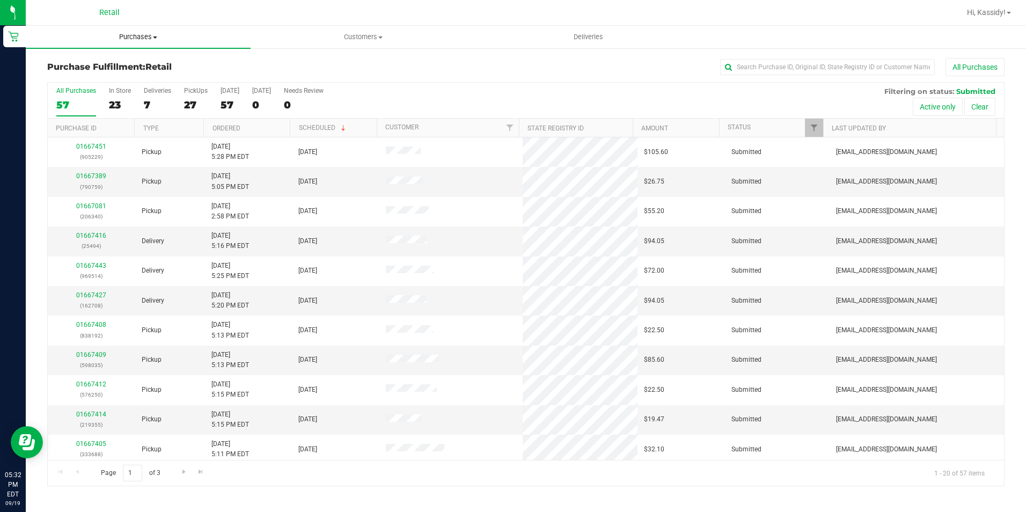
click at [129, 33] on span "Purchases" at bounding box center [138, 37] width 225 height 10
click at [160, 63] on li "Summary of purchases" at bounding box center [138, 64] width 225 height 13
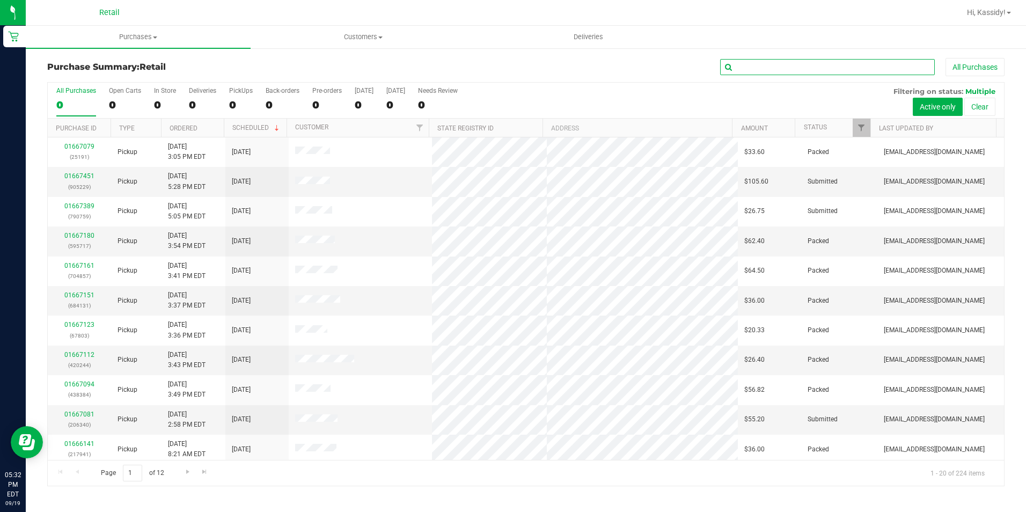
click at [782, 66] on input "text" at bounding box center [827, 67] width 215 height 16
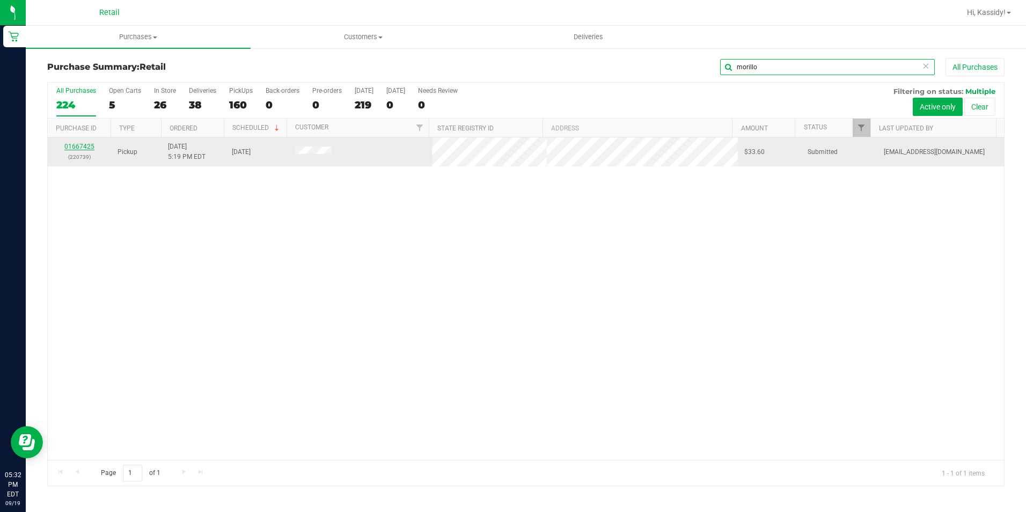
type input "morillo"
click at [70, 146] on link "01667425" at bounding box center [79, 147] width 30 height 8
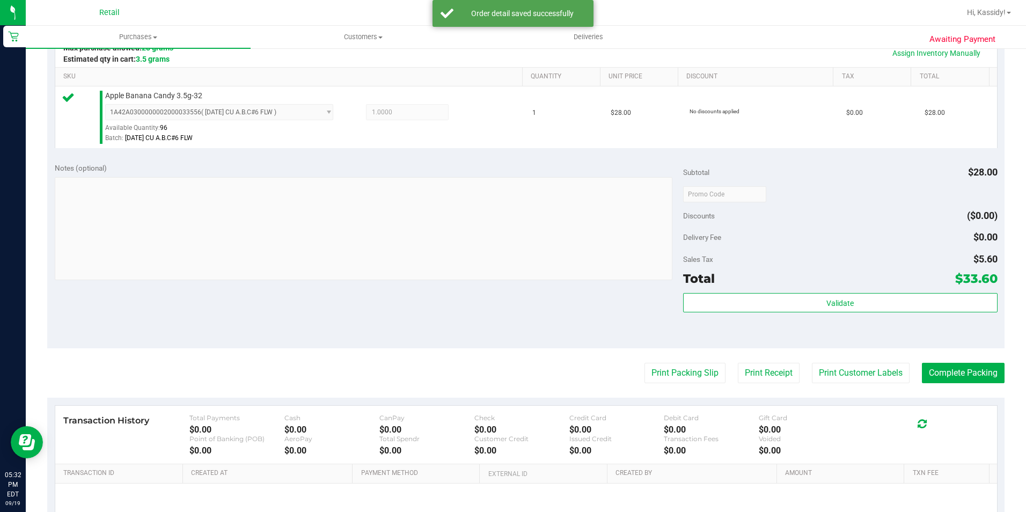
scroll to position [268, 0]
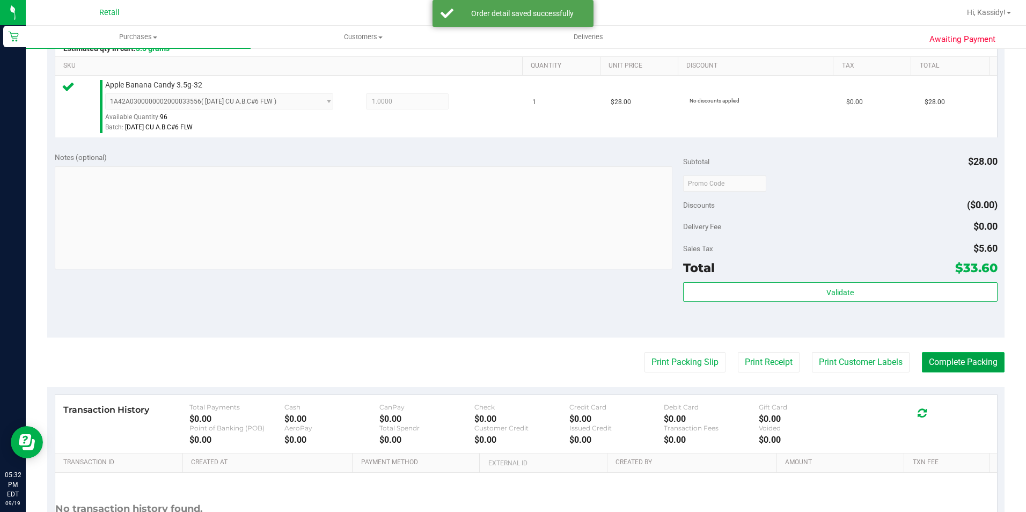
click at [955, 364] on button "Complete Packing" at bounding box center [963, 362] width 83 height 20
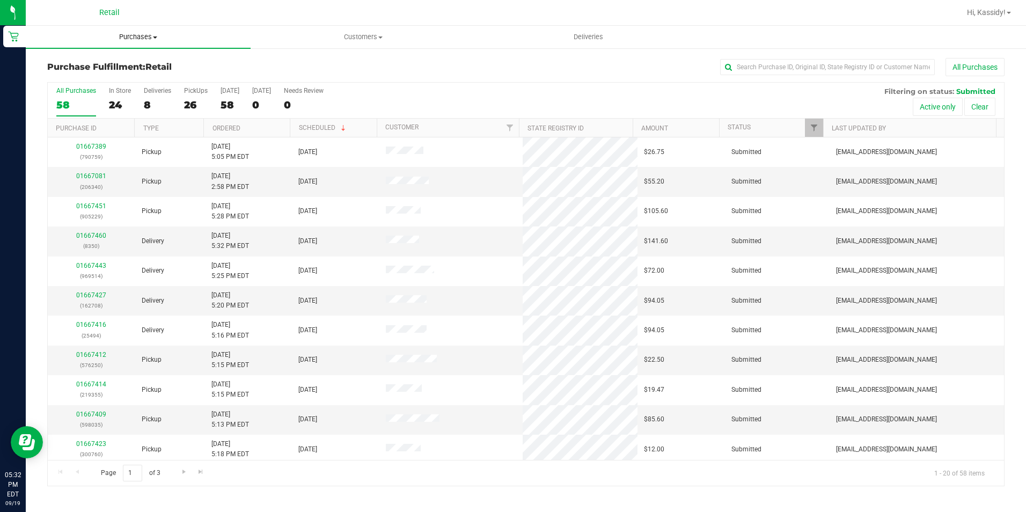
click at [148, 34] on span "Purchases" at bounding box center [138, 37] width 225 height 10
click at [157, 61] on li "Summary of purchases" at bounding box center [138, 64] width 225 height 13
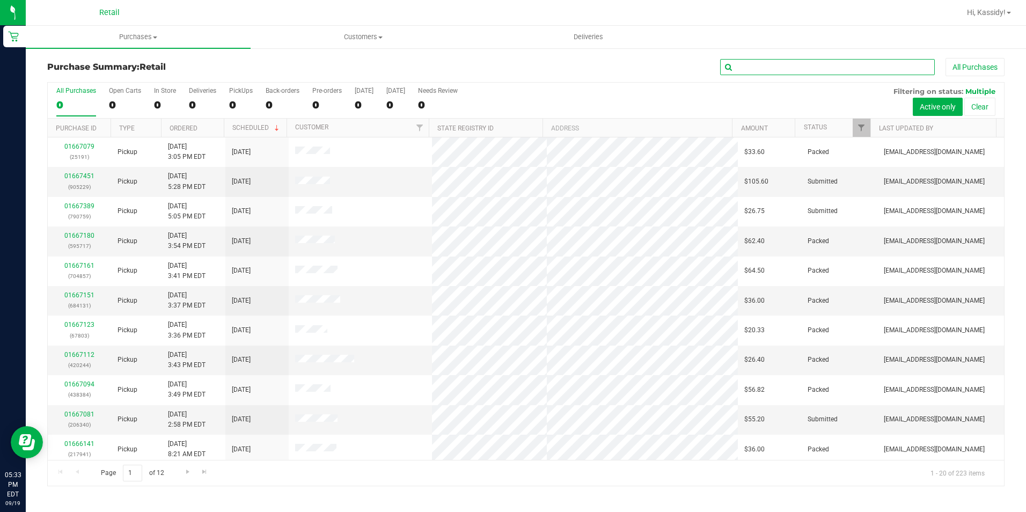
click at [778, 65] on input "text" at bounding box center [827, 67] width 215 height 16
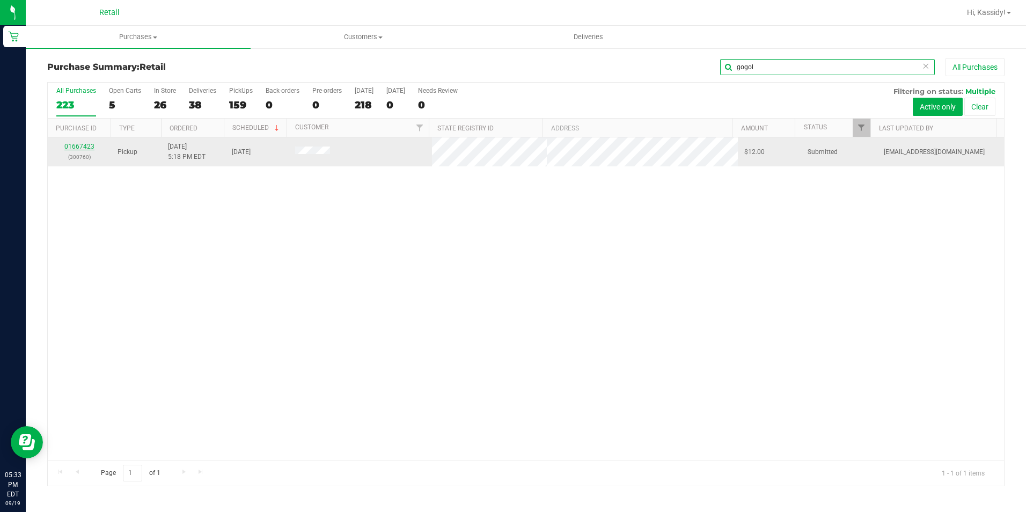
type input "gogol"
click at [76, 145] on link "01667423" at bounding box center [79, 147] width 30 height 8
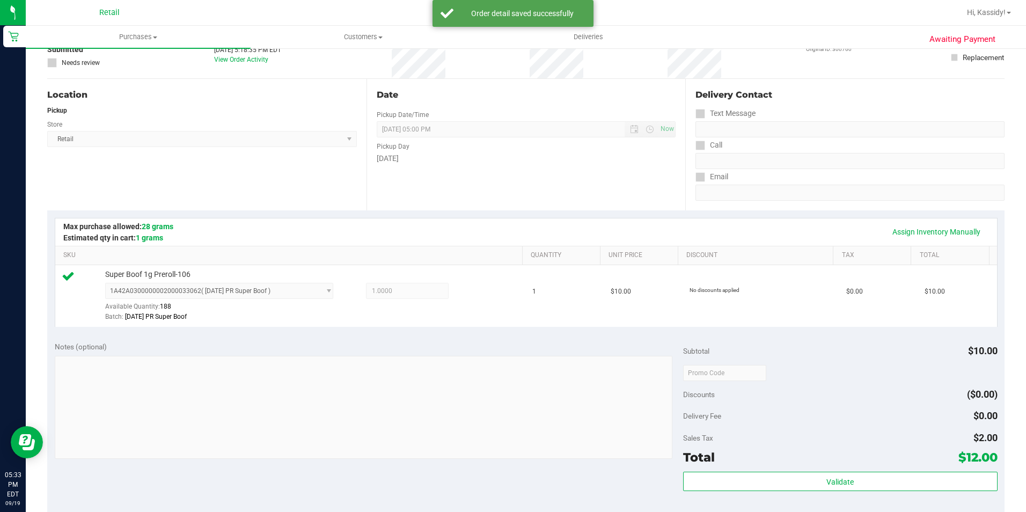
scroll to position [322, 0]
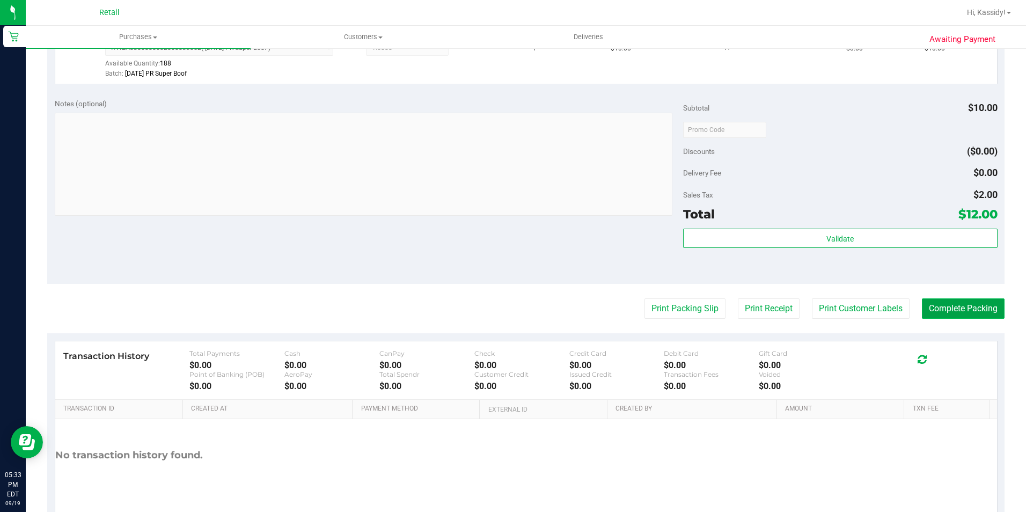
click at [984, 307] on button "Complete Packing" at bounding box center [963, 308] width 83 height 20
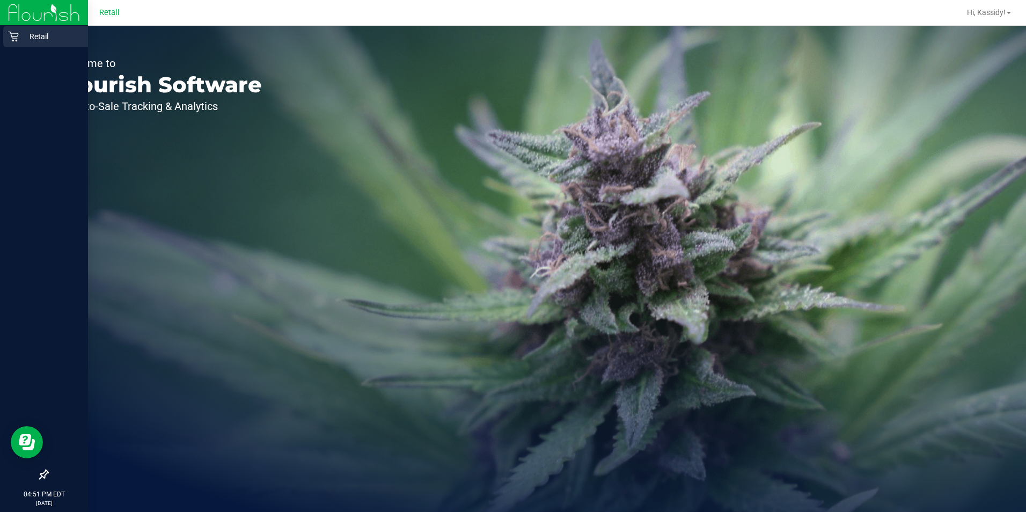
click at [18, 39] on icon at bounding box center [13, 36] width 11 height 11
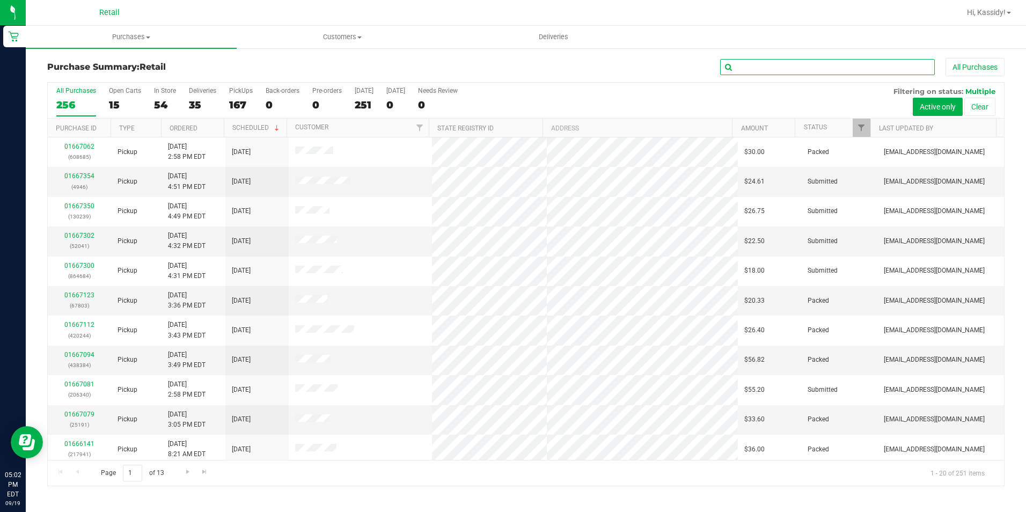
click at [775, 66] on input "text" at bounding box center [827, 67] width 215 height 16
type input "701024"
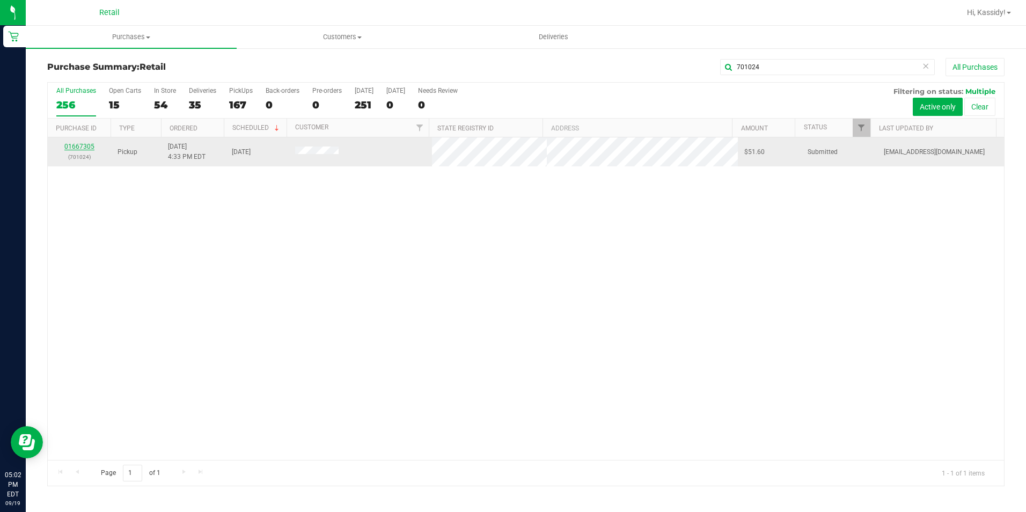
click at [84, 148] on link "01667305" at bounding box center [79, 147] width 30 height 8
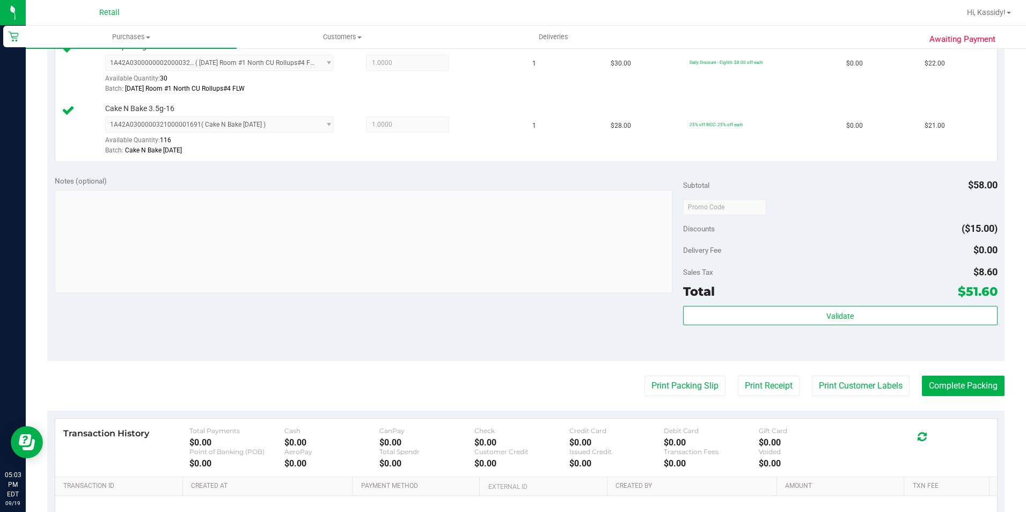
scroll to position [376, 0]
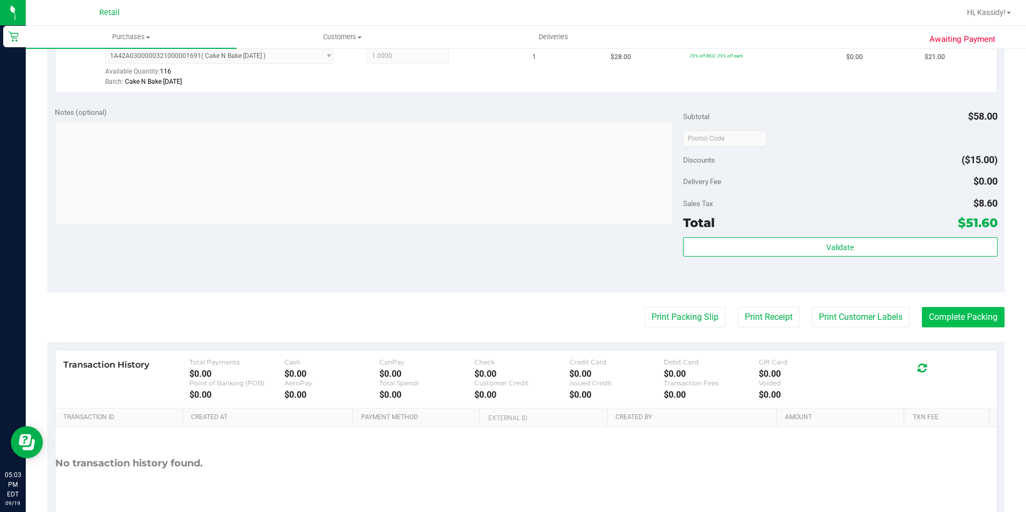
drag, startPoint x: 970, startPoint y: 304, endPoint x: 963, endPoint y: 308, distance: 8.2
click at [970, 304] on purchase-details "Back Edit Purchase Cancel Purchase View Profile # 01667305 Med | Rec METRC ID: …" at bounding box center [525, 112] width 957 height 860
click at [958, 311] on button "Complete Packing" at bounding box center [963, 317] width 83 height 20
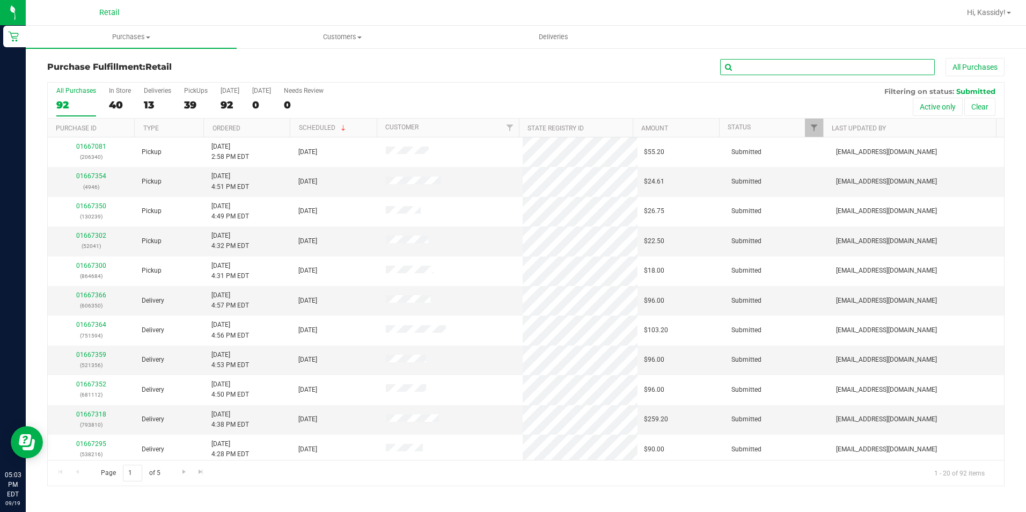
click at [804, 60] on input "text" at bounding box center [827, 67] width 215 height 16
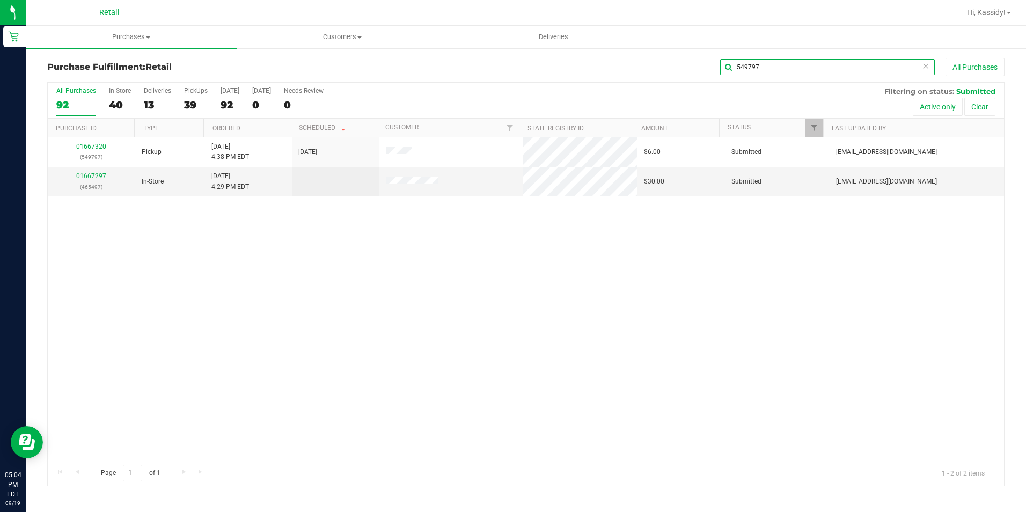
type input "549797"
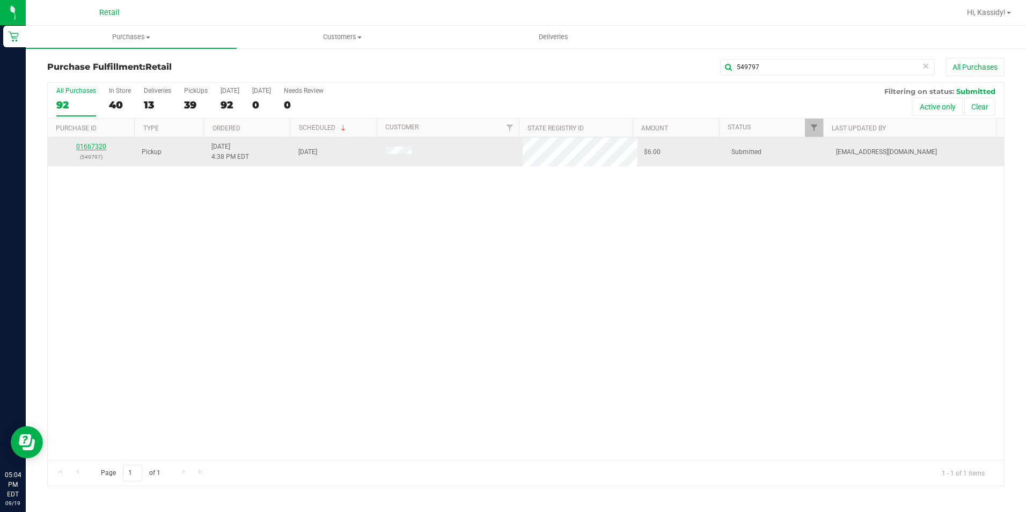
click at [90, 144] on link "01667320" at bounding box center [91, 147] width 30 height 8
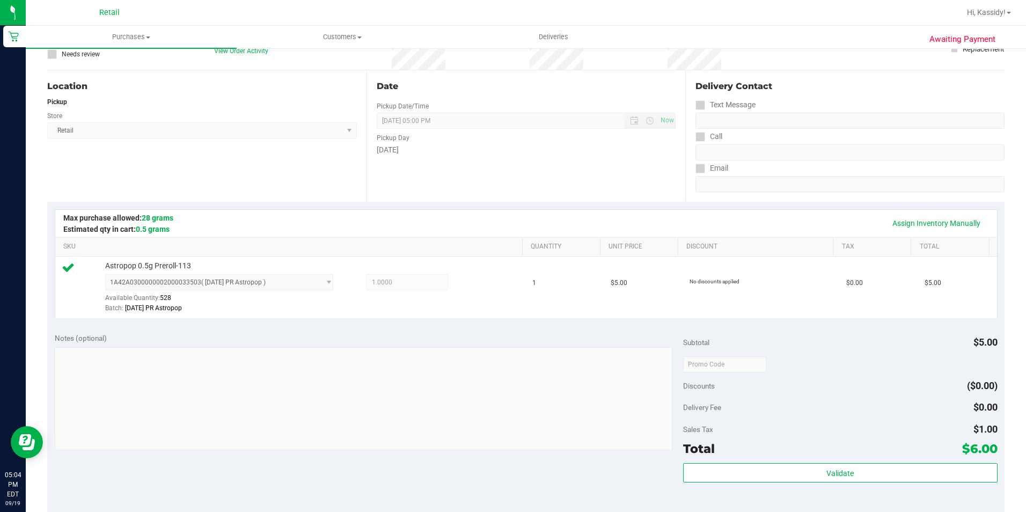
scroll to position [322, 0]
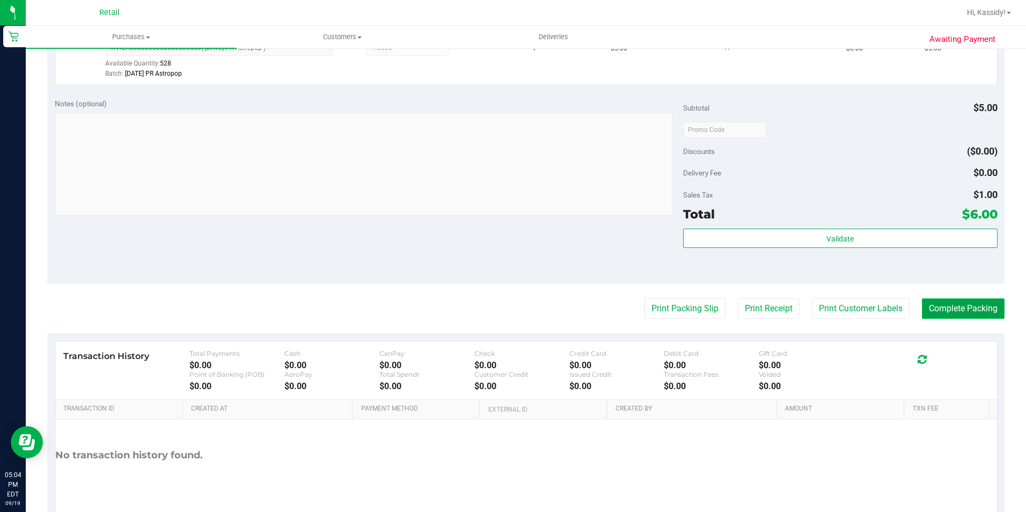
click at [953, 304] on button "Complete Packing" at bounding box center [963, 308] width 83 height 20
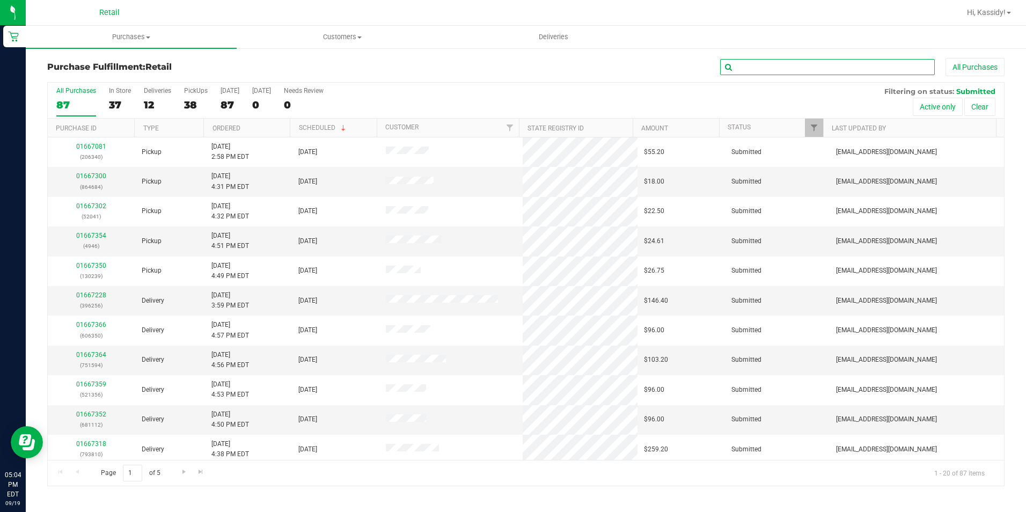
click at [754, 63] on input "text" at bounding box center [827, 67] width 215 height 16
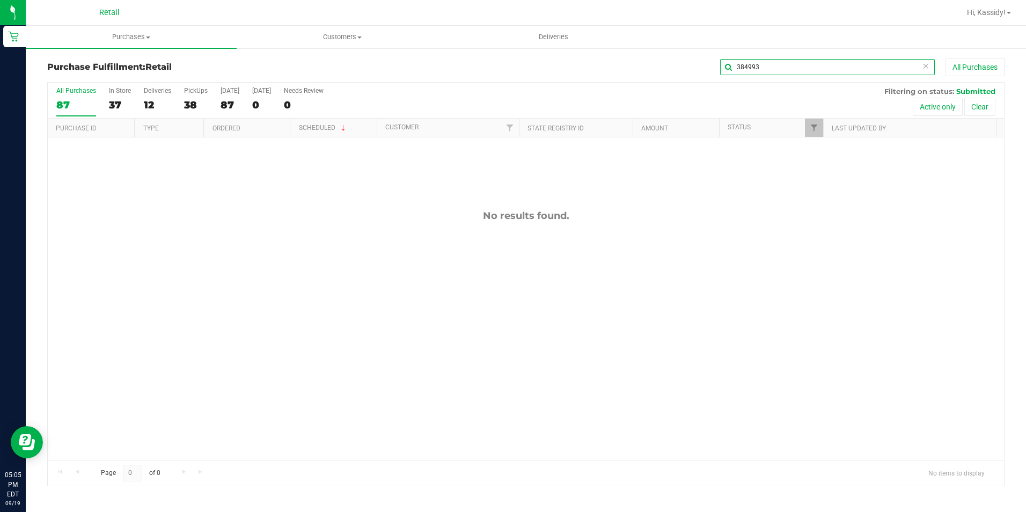
click at [752, 66] on input "384993" at bounding box center [827, 67] width 215 height 16
click at [826, 68] on input "rob" at bounding box center [827, 67] width 215 height 16
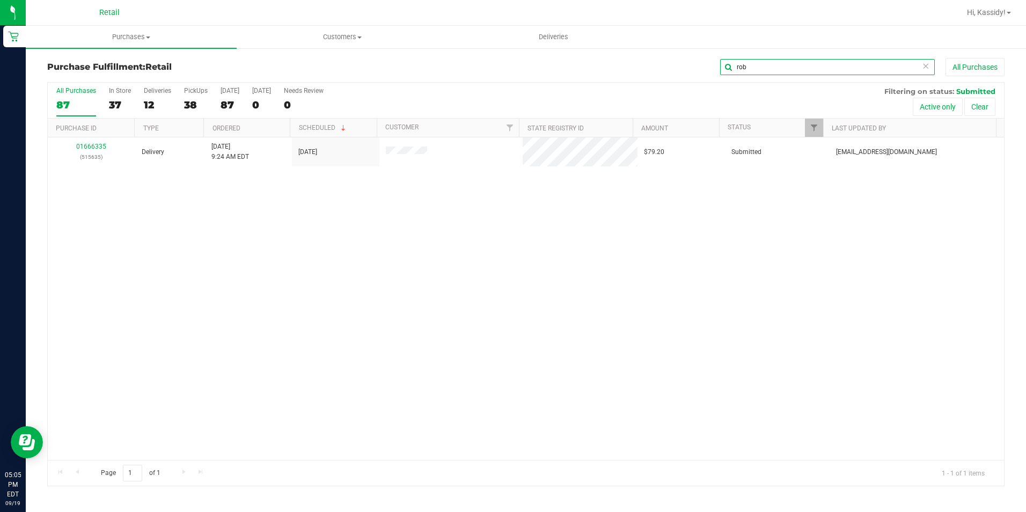
click at [826, 68] on input "rob" at bounding box center [827, 67] width 215 height 16
type input "crudale"
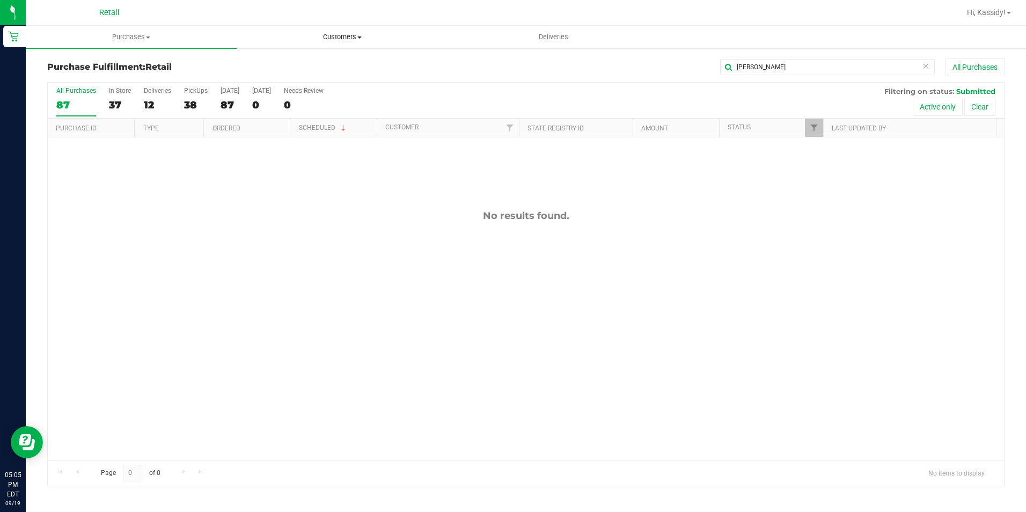
click at [348, 39] on span "Customers" at bounding box center [342, 37] width 210 height 10
click at [291, 70] on li "All customers" at bounding box center [342, 64] width 211 height 13
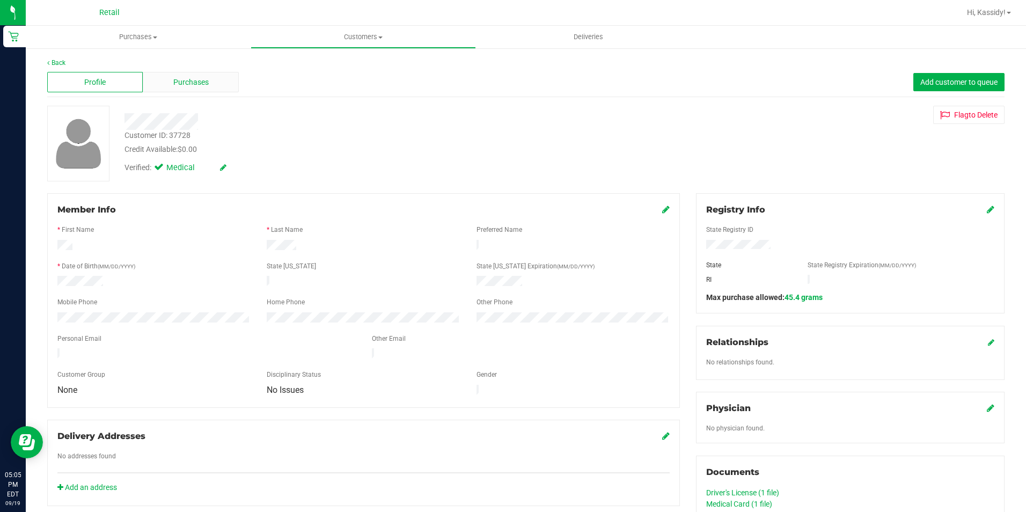
click at [212, 79] on div "Purchases" at bounding box center [190, 82] width 95 height 20
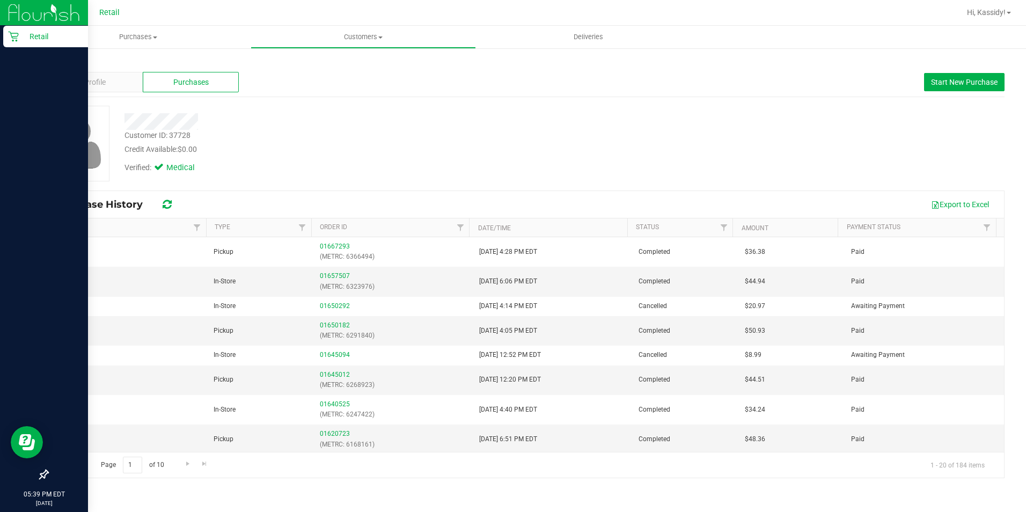
click at [13, 39] on icon at bounding box center [13, 36] width 11 height 11
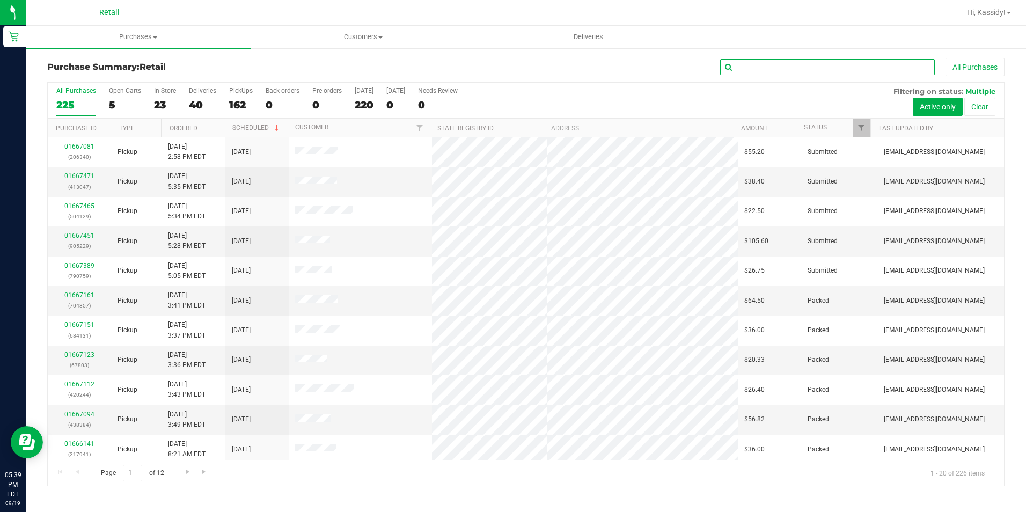
click at [761, 66] on input "text" at bounding box center [827, 67] width 215 height 16
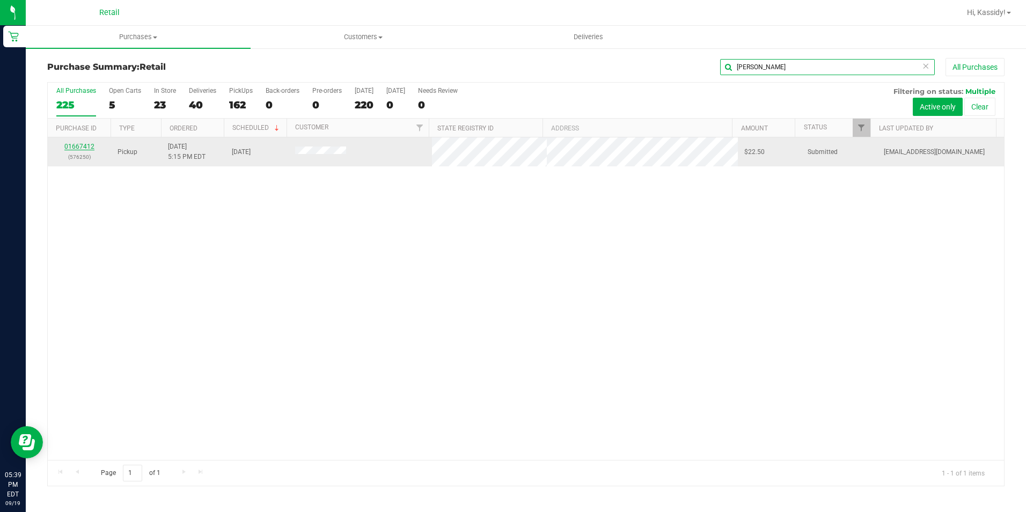
type input "corcoran"
click at [75, 147] on link "01667412" at bounding box center [79, 147] width 30 height 8
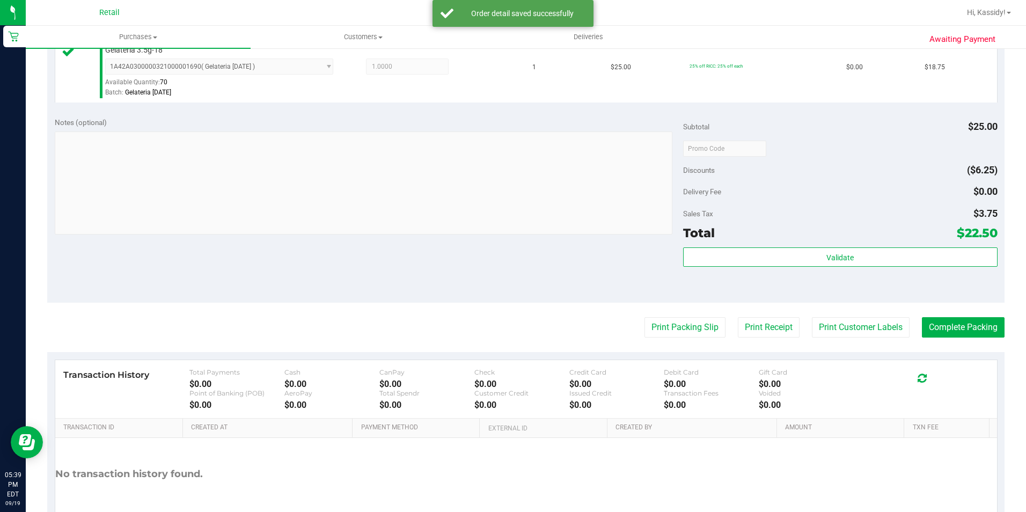
scroll to position [322, 0]
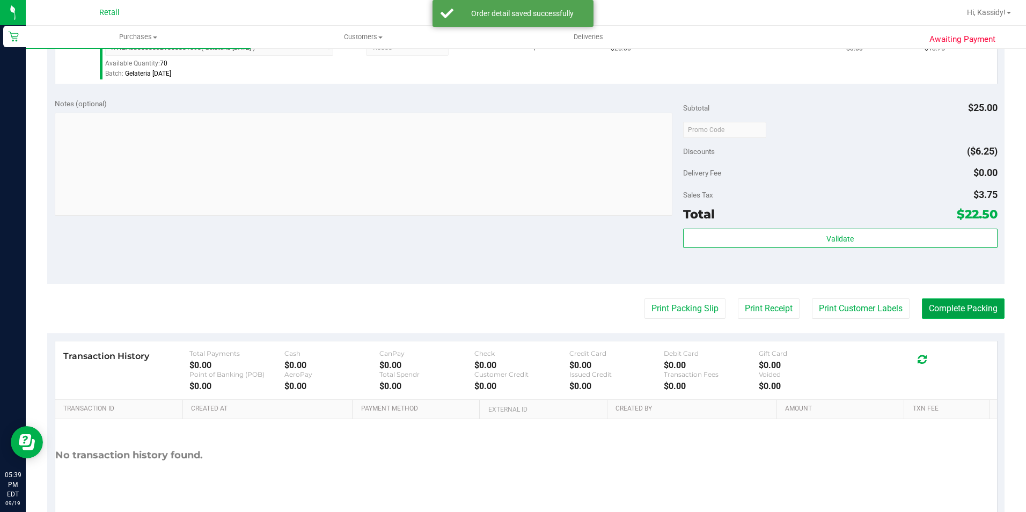
click at [952, 305] on button "Complete Packing" at bounding box center [963, 308] width 83 height 20
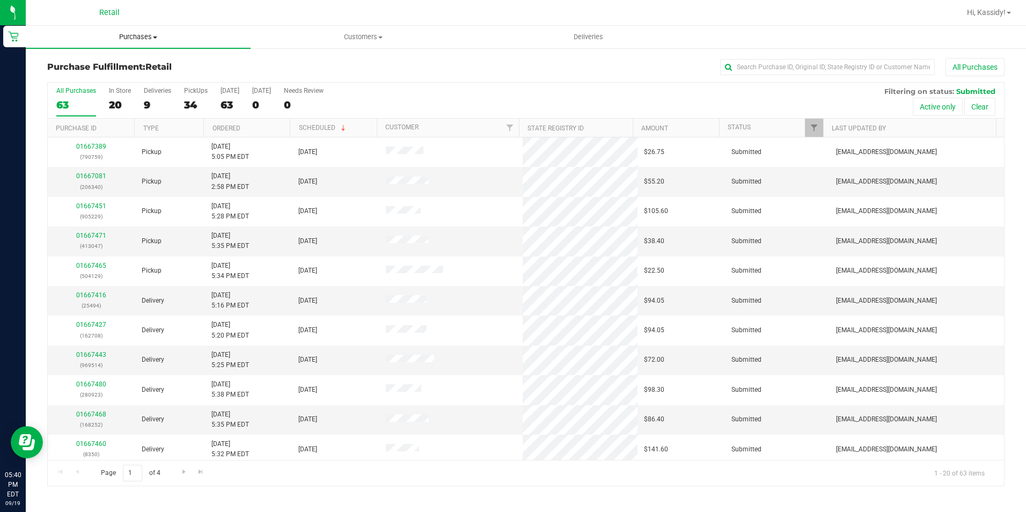
click at [153, 35] on span "Purchases" at bounding box center [138, 37] width 225 height 10
click at [124, 65] on span "Summary of purchases" at bounding box center [81, 64] width 110 height 9
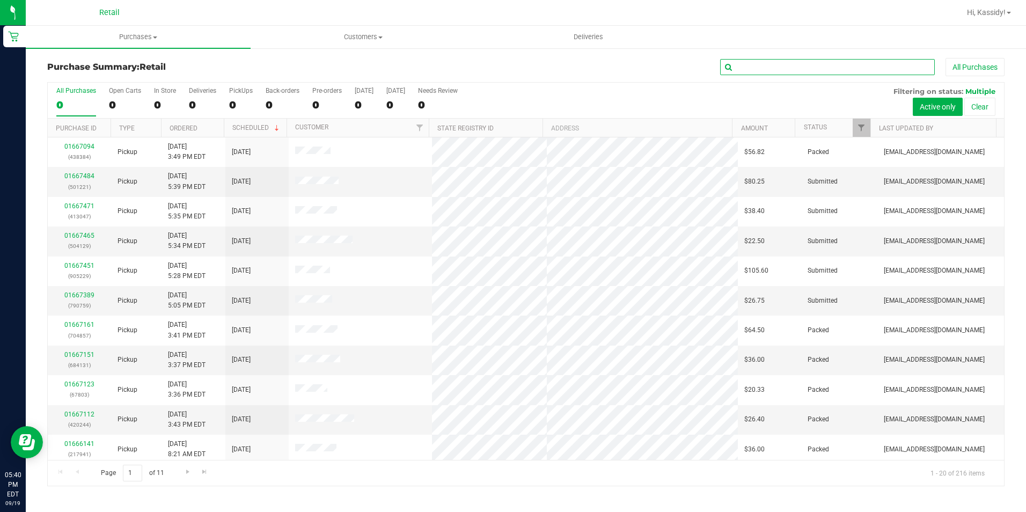
click at [747, 65] on input "text" at bounding box center [827, 67] width 215 height 16
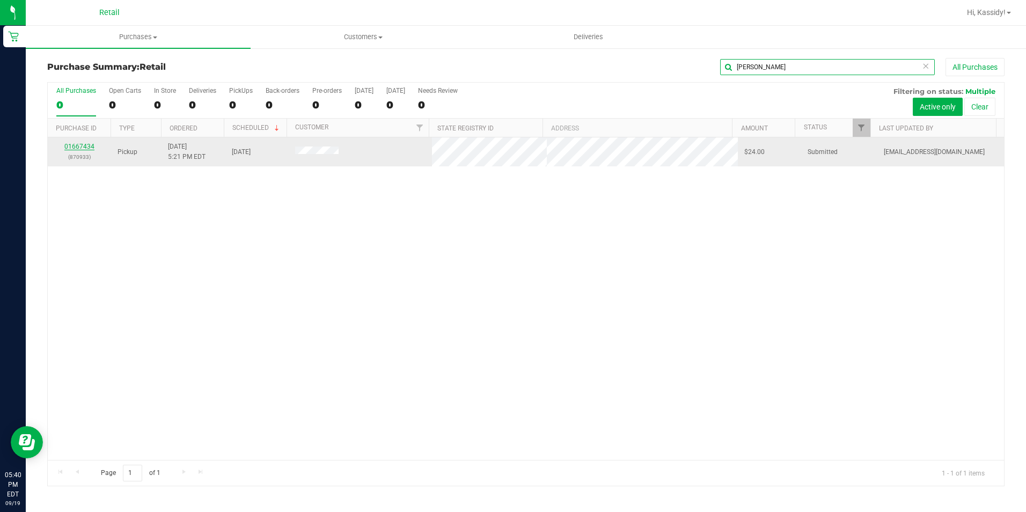
type input "winslow"
click at [85, 145] on link "01667434" at bounding box center [79, 147] width 30 height 8
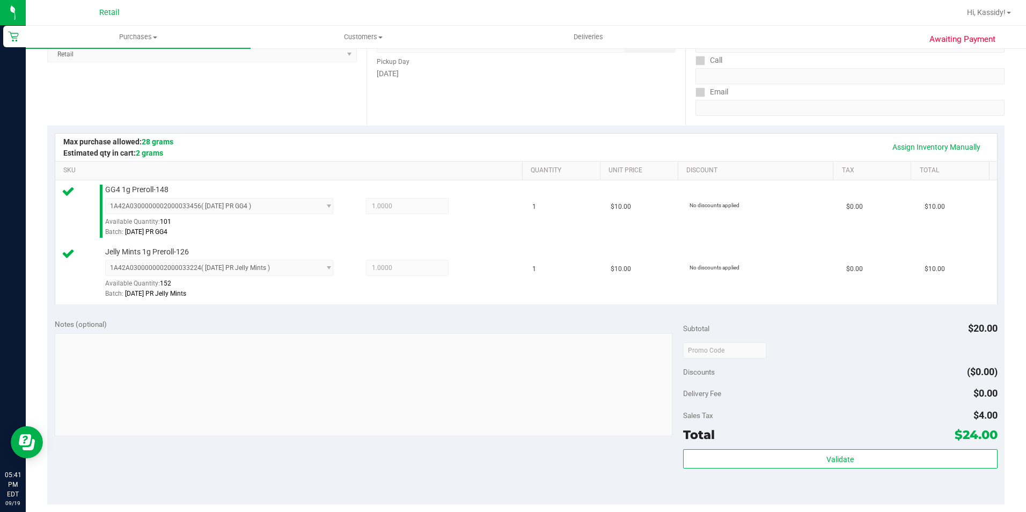
scroll to position [268, 0]
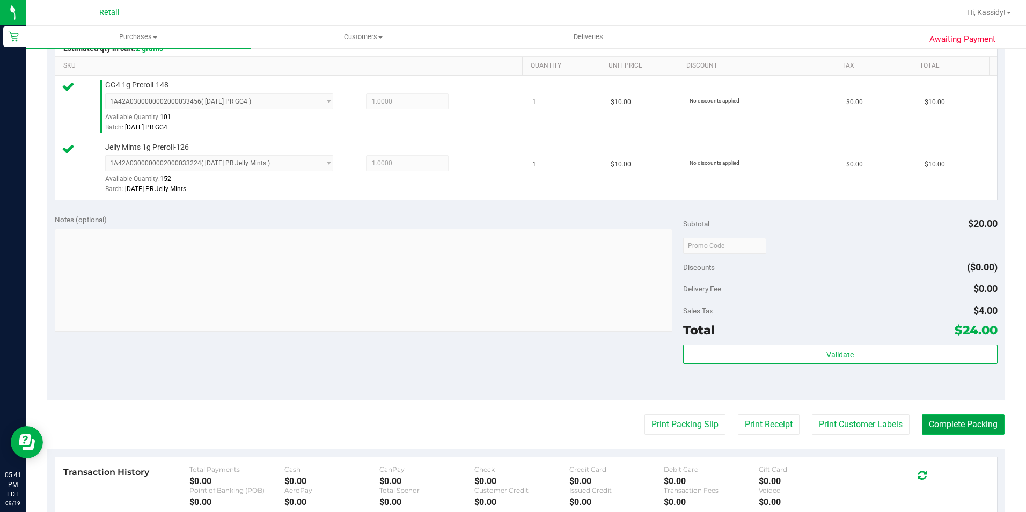
click at [952, 431] on button "Complete Packing" at bounding box center [963, 424] width 83 height 20
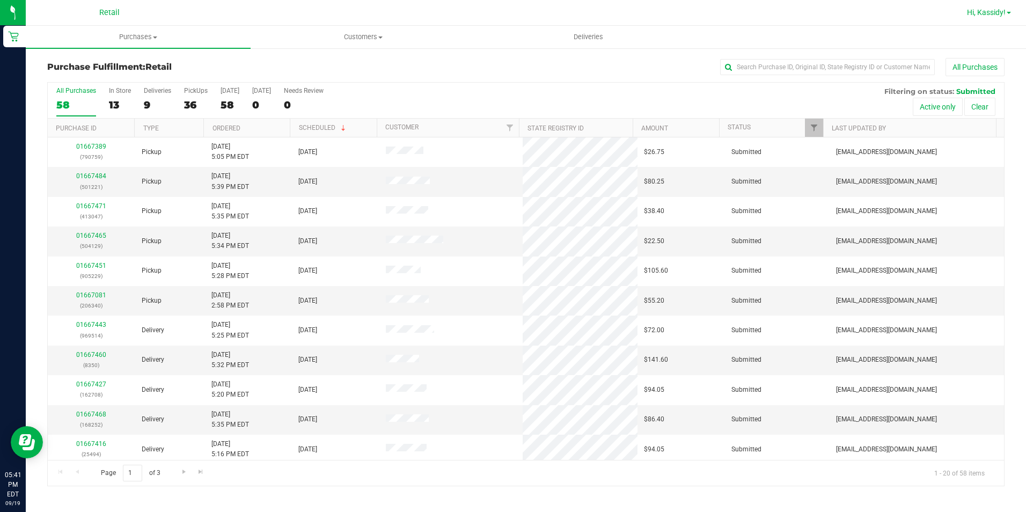
click at [999, 8] on span "Hi, Kassidy!" at bounding box center [986, 12] width 39 height 9
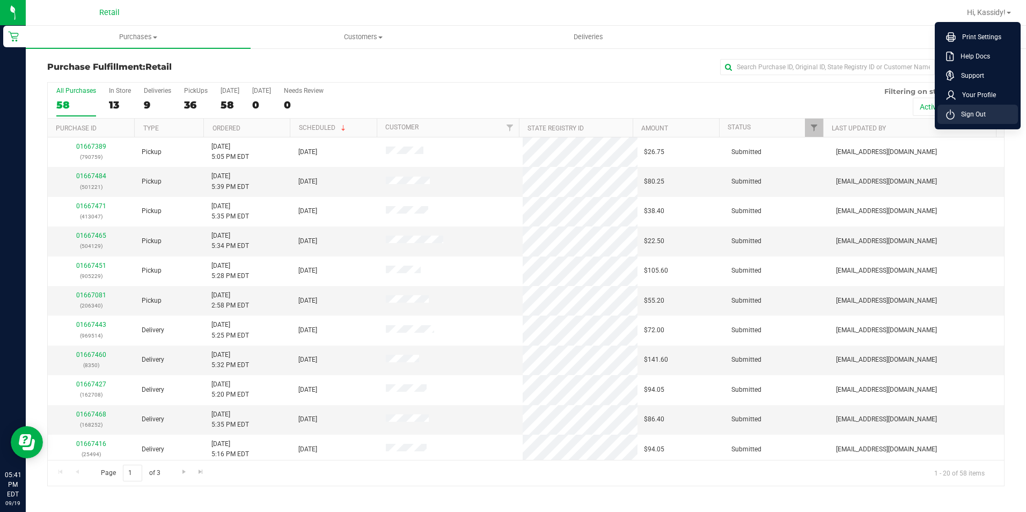
click at [979, 110] on span "Sign Out" at bounding box center [969, 114] width 31 height 11
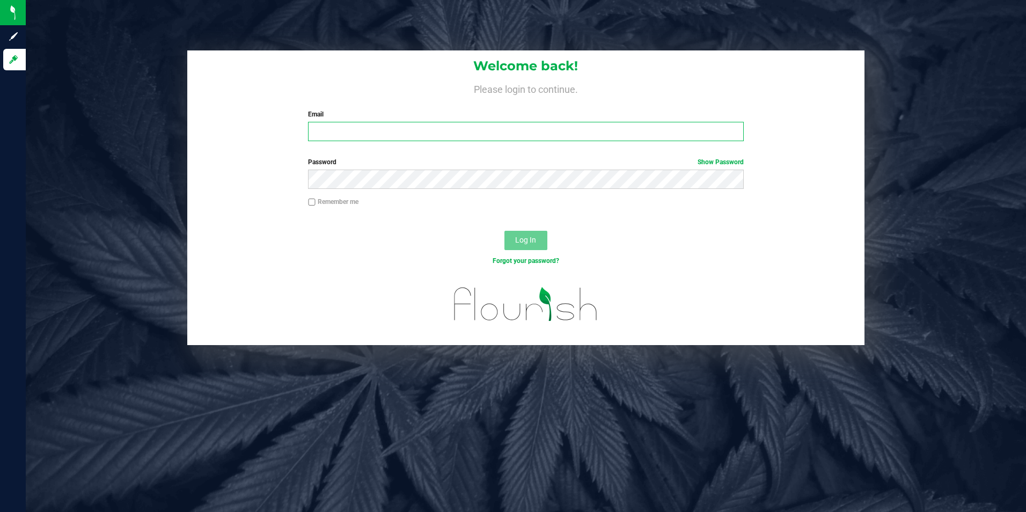
type input "[EMAIL_ADDRESS][DOMAIN_NAME]"
click at [407, 130] on input "[EMAIL_ADDRESS][DOMAIN_NAME]" at bounding box center [526, 131] width 436 height 19
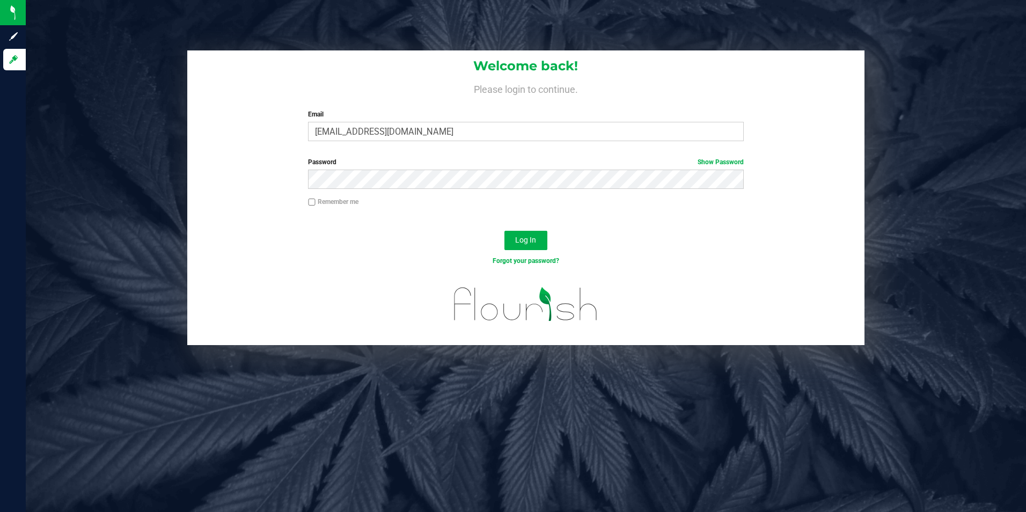
drag, startPoint x: 481, startPoint y: 134, endPoint x: 213, endPoint y: 134, distance: 267.7
click at [213, 134] on div "Welcome back! Please login to continue. Email kbernardo@slatercenter.com Requir…" at bounding box center [526, 99] width 678 height 99
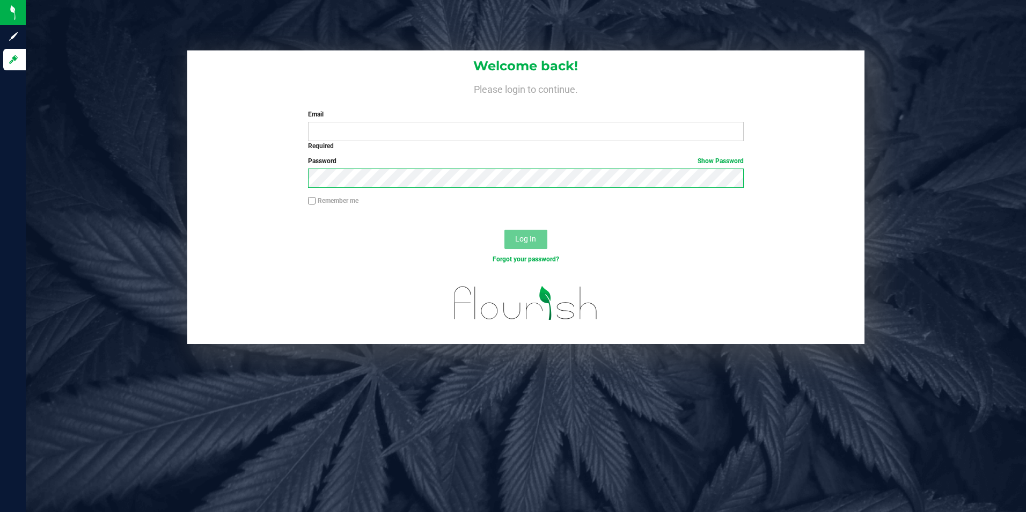
click at [253, 181] on div "Password Show Password" at bounding box center [526, 176] width 678 height 40
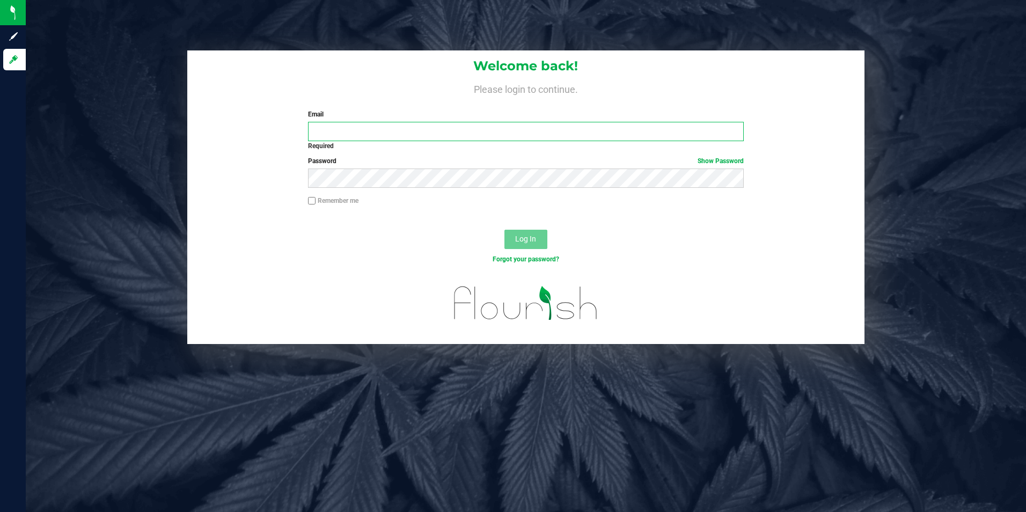
click at [333, 134] on input "Email" at bounding box center [526, 131] width 436 height 19
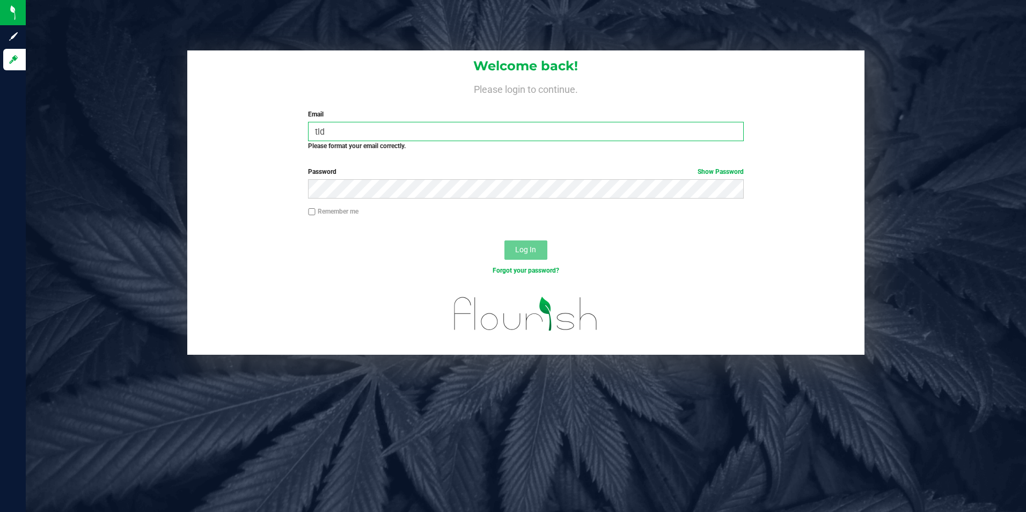
type input "TLDelaney@slatercenter.com"
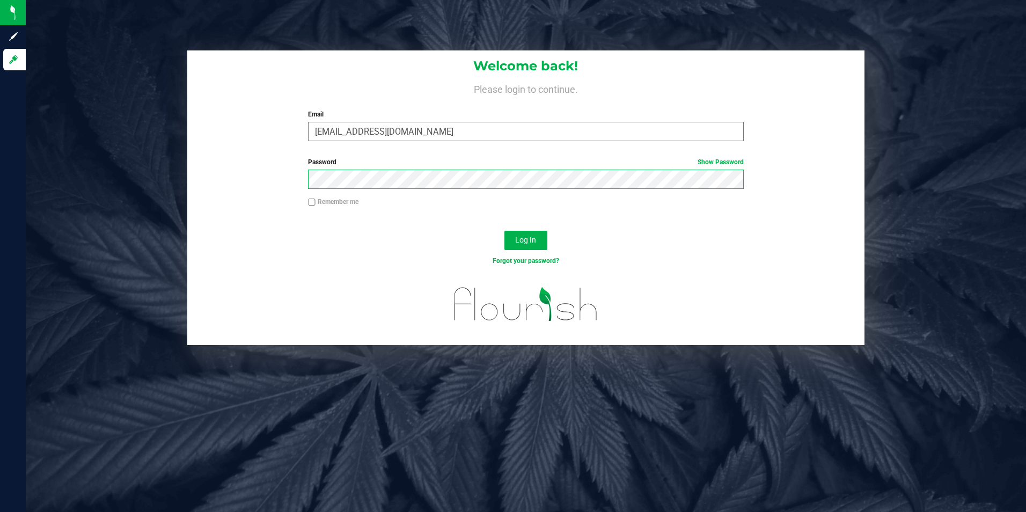
click at [504, 231] on button "Log In" at bounding box center [525, 240] width 43 height 19
